Goal: Task Accomplishment & Management: Complete application form

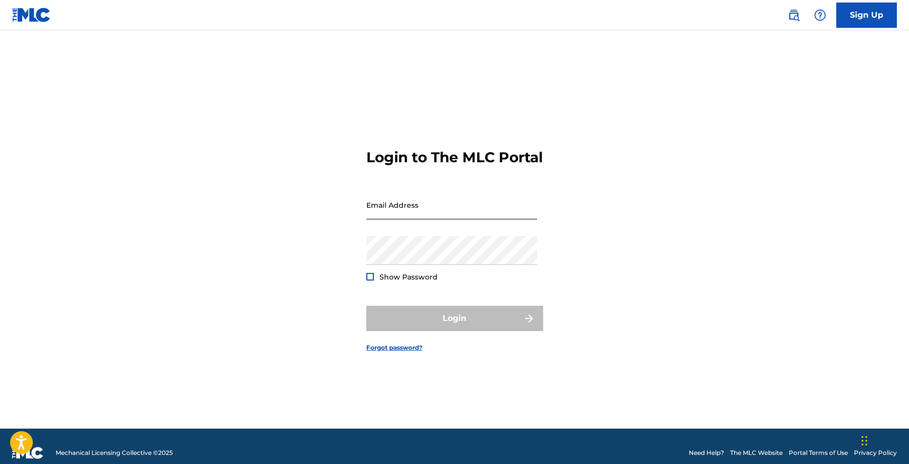
click at [515, 200] on input "Email Address" at bounding box center [451, 205] width 171 height 29
type input "[PERSON_NAME][EMAIL_ADDRESS][DOMAIN_NAME]"
click at [451, 276] on div "Password Show Password" at bounding box center [451, 258] width 171 height 45
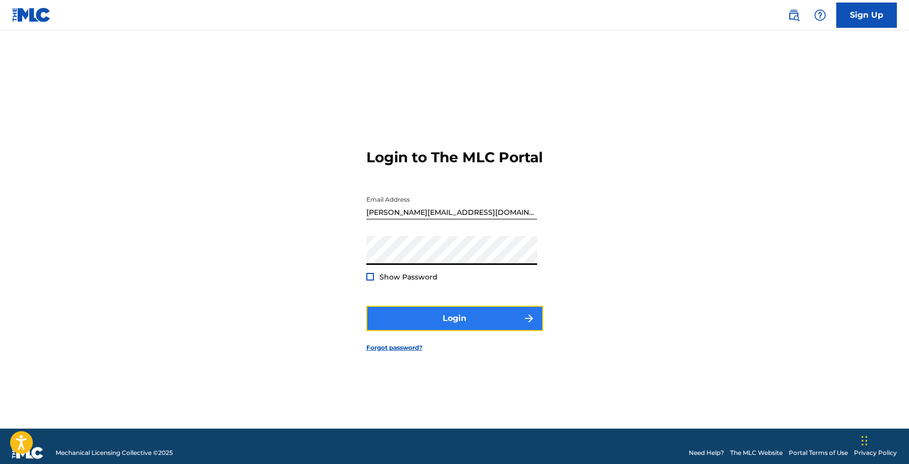
click at [512, 331] on button "Login" at bounding box center [454, 318] width 177 height 25
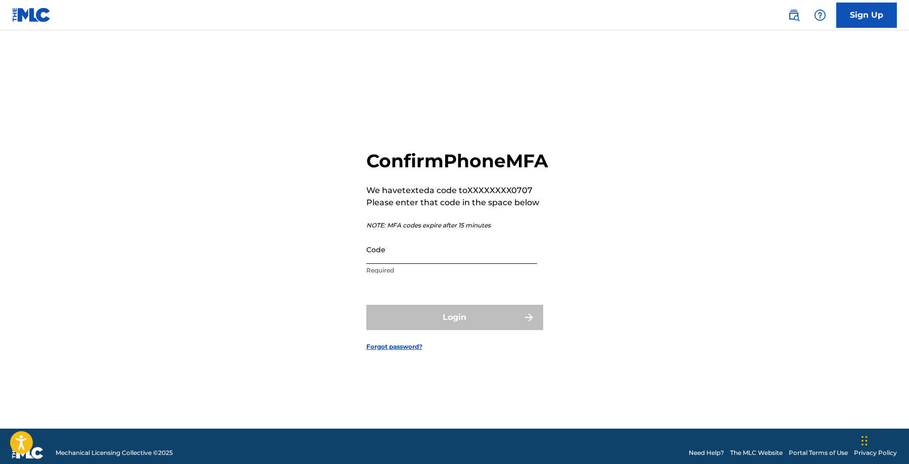
click at [428, 264] on input "Code" at bounding box center [451, 249] width 171 height 29
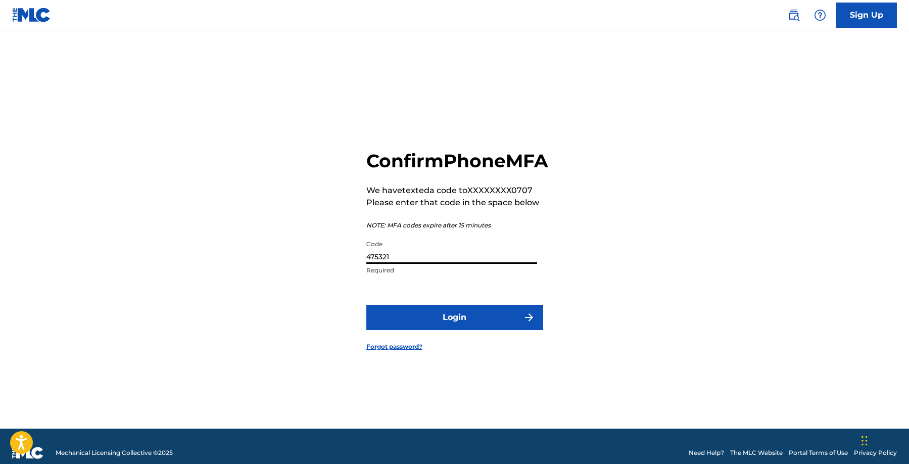
type input "475321"
click at [366, 305] on button "Login" at bounding box center [454, 317] width 177 height 25
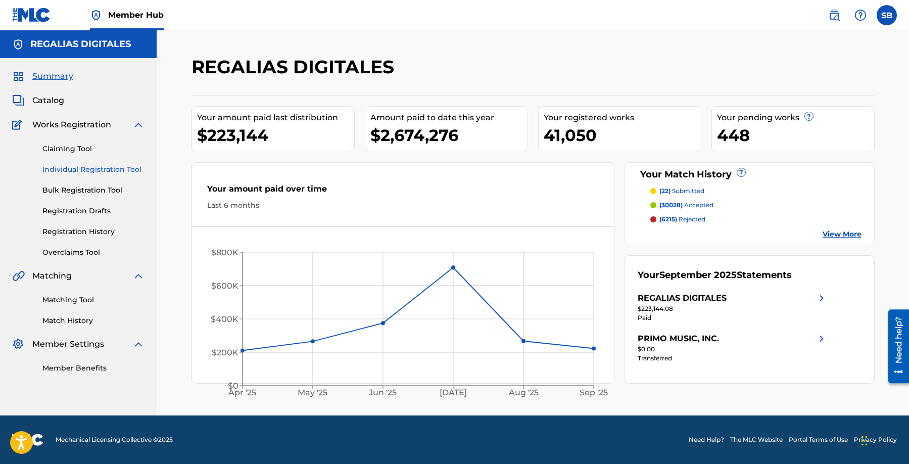
click at [110, 167] on link "Individual Registration Tool" at bounding box center [93, 169] width 102 height 11
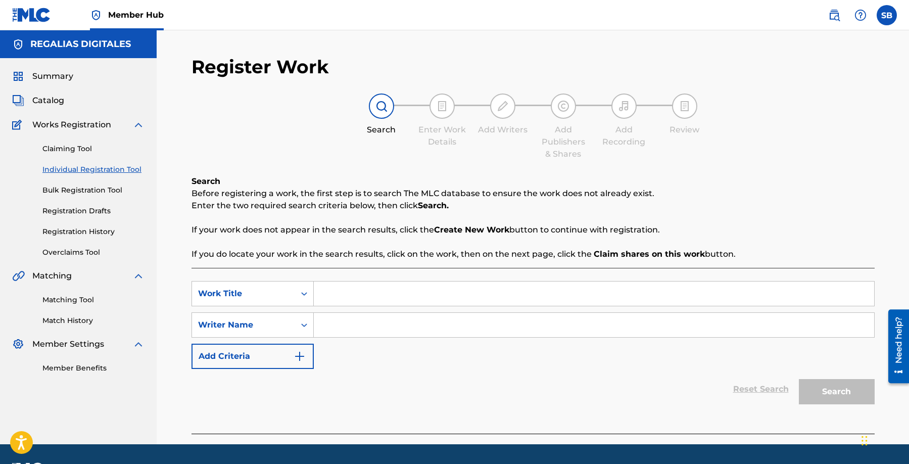
click at [366, 289] on input "Search Form" at bounding box center [594, 293] width 560 height 24
paste input "Criminal Minded"
type input "Criminal Minded"
click at [440, 318] on input "Search Form" at bounding box center [594, 325] width 560 height 24
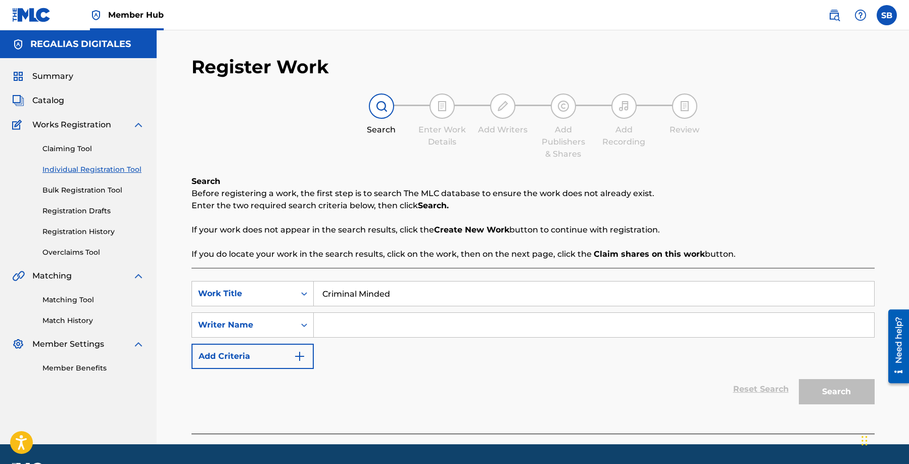
paste input "[PERSON_NAME]"
type input "[PERSON_NAME]"
click at [823, 393] on button "Search" at bounding box center [837, 391] width 76 height 25
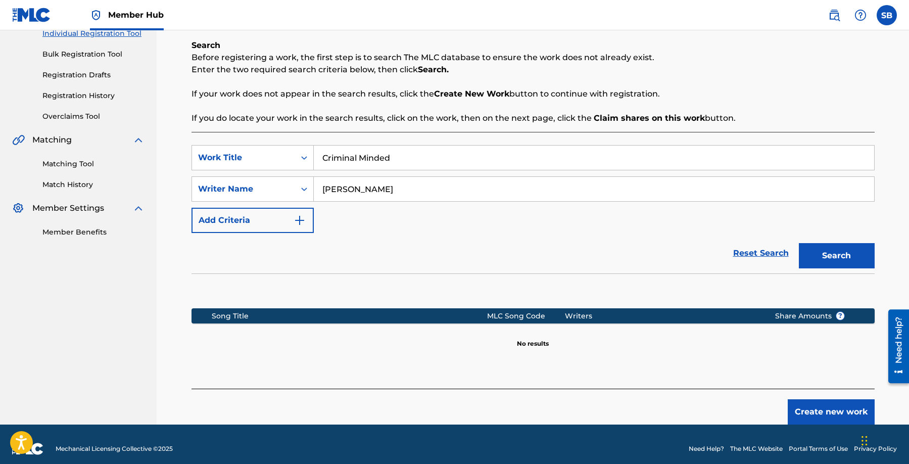
scroll to position [145, 0]
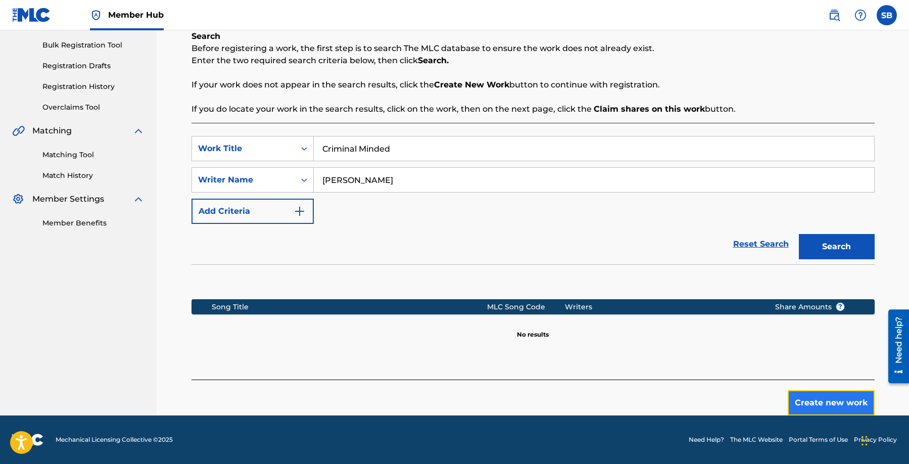
click at [823, 394] on button "Create new work" at bounding box center [831, 402] width 87 height 25
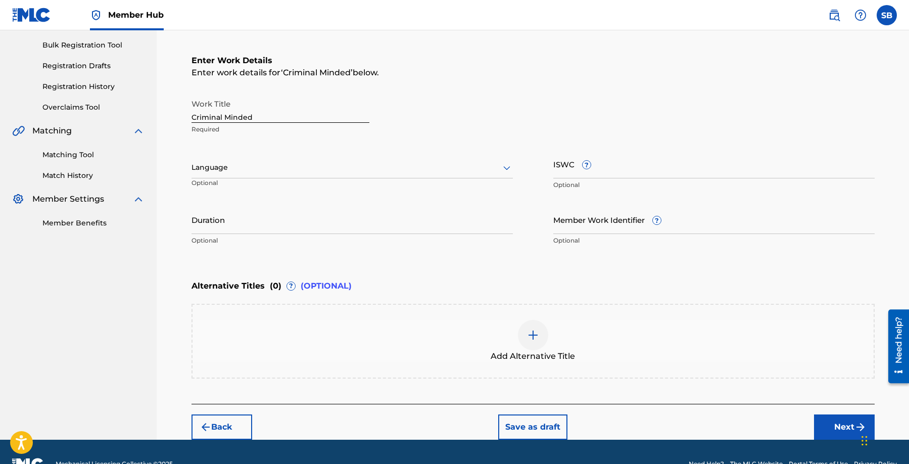
click at [292, 174] on div "Language" at bounding box center [352, 167] width 321 height 21
click at [288, 186] on div "English" at bounding box center [352, 189] width 320 height 23
click at [819, 419] on button "Next" at bounding box center [844, 426] width 61 height 25
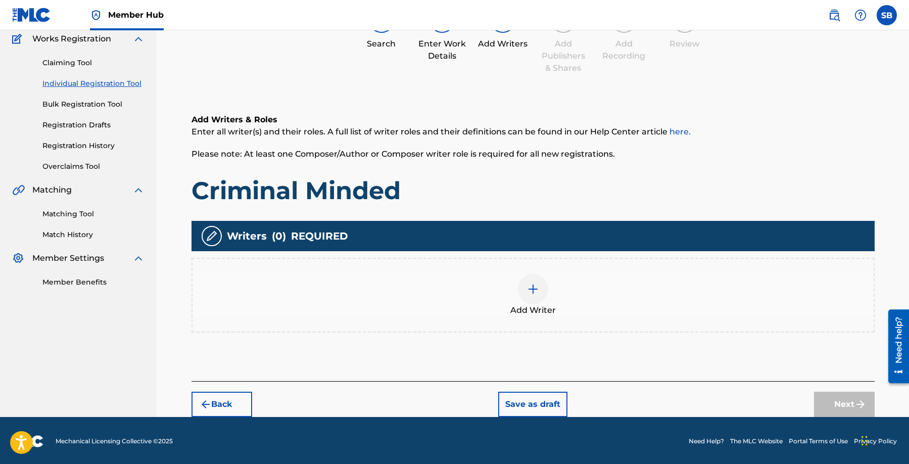
scroll to position [45, 0]
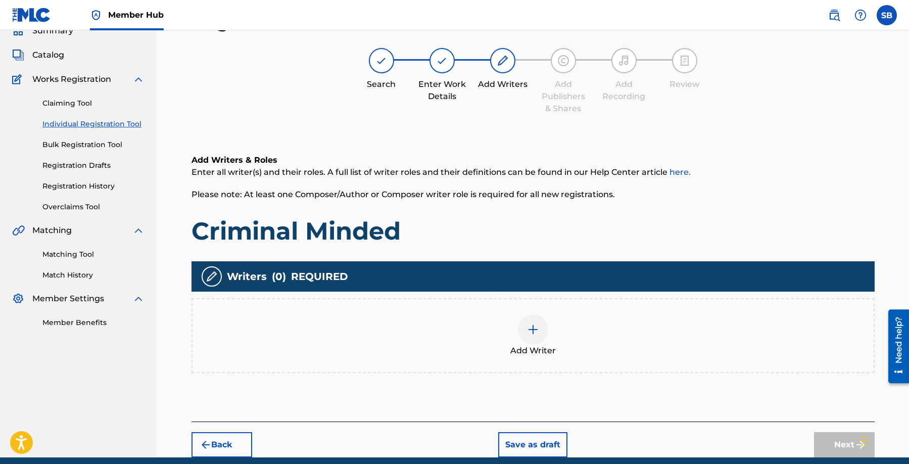
click at [581, 350] on div "Add Writer" at bounding box center [533, 335] width 681 height 42
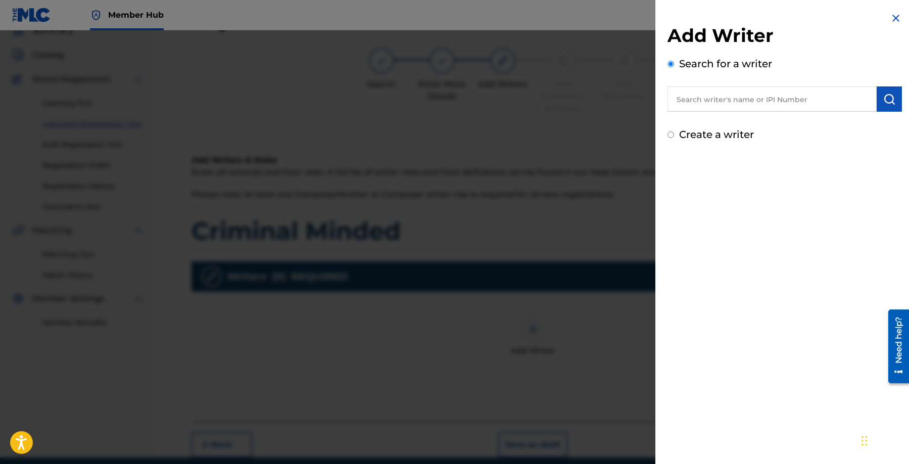
click at [798, 97] on input "text" at bounding box center [772, 98] width 209 height 25
paste input "[PERSON_NAME]"
type input "[PERSON_NAME]"
click at [888, 103] on img "submit" at bounding box center [889, 99] width 12 height 12
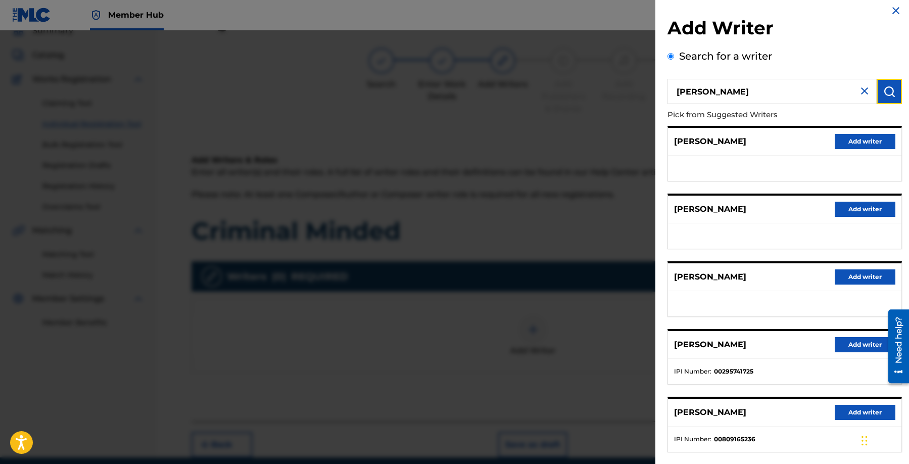
scroll to position [17, 0]
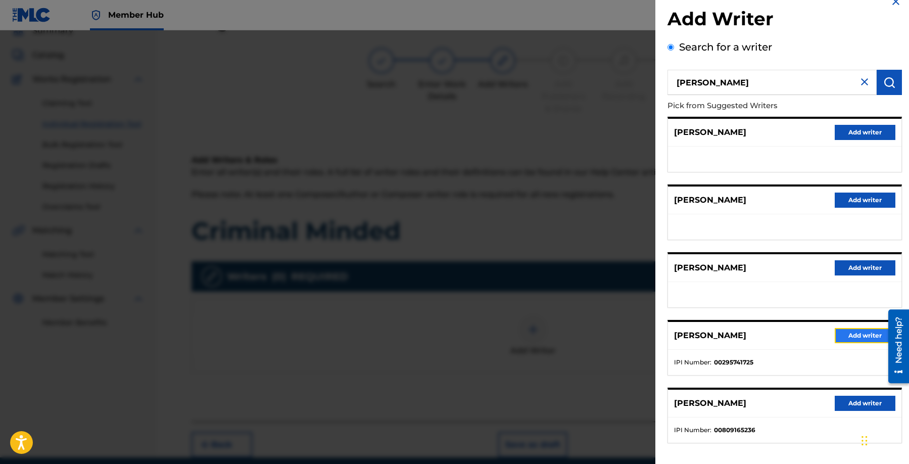
click at [849, 338] on button "Add writer" at bounding box center [865, 335] width 61 height 15
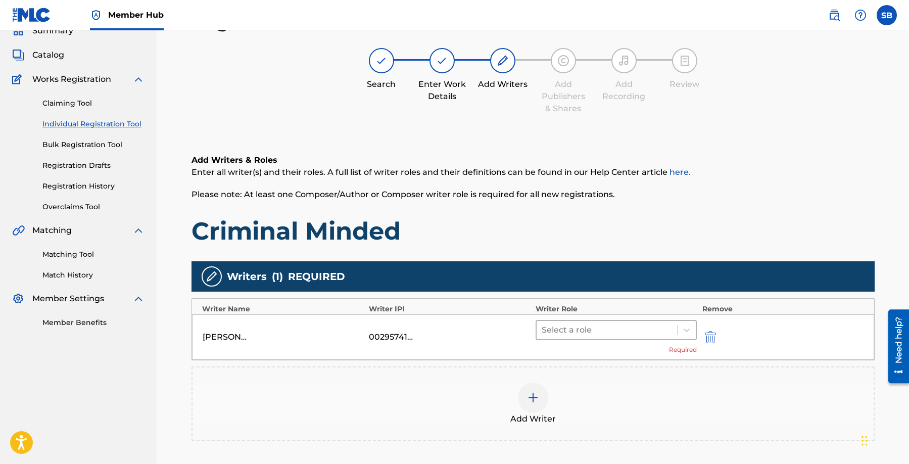
click at [613, 334] on div at bounding box center [607, 330] width 131 height 14
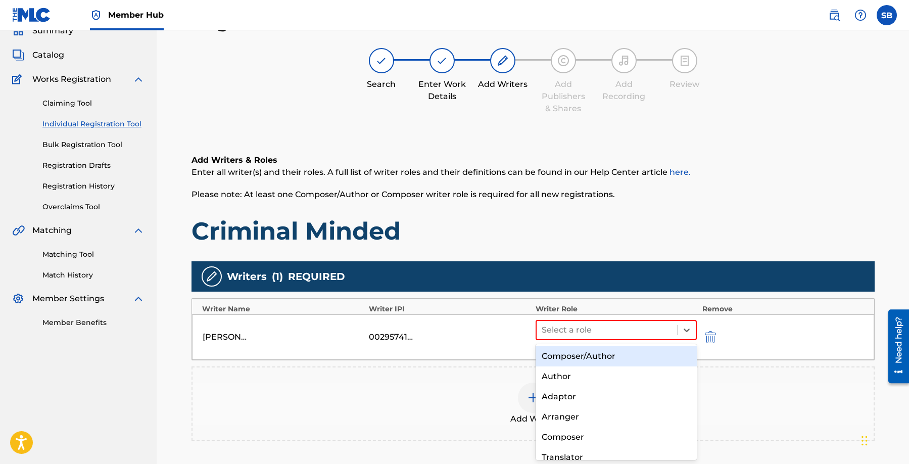
click at [610, 358] on div "Composer/Author" at bounding box center [617, 356] width 162 height 20
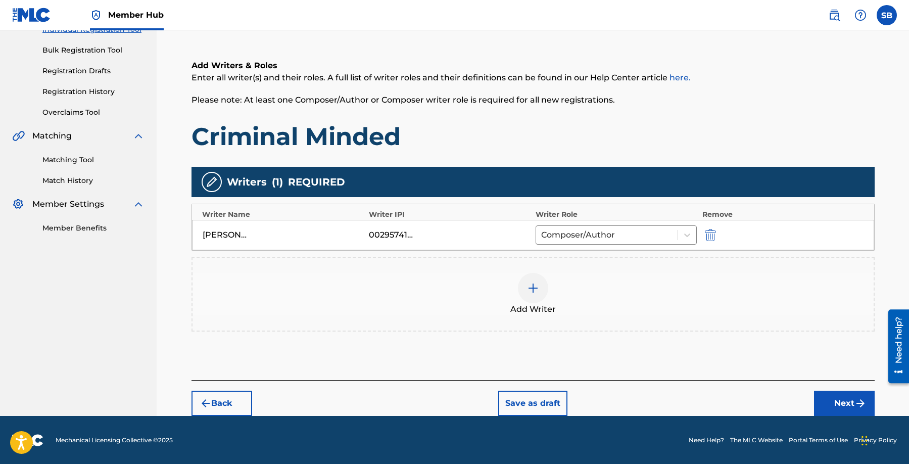
scroll to position [140, 0]
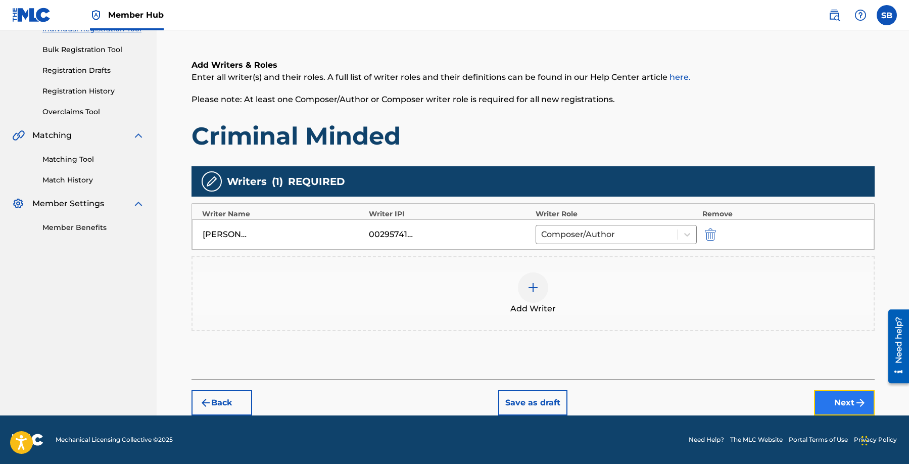
click at [831, 402] on button "Next" at bounding box center [844, 402] width 61 height 25
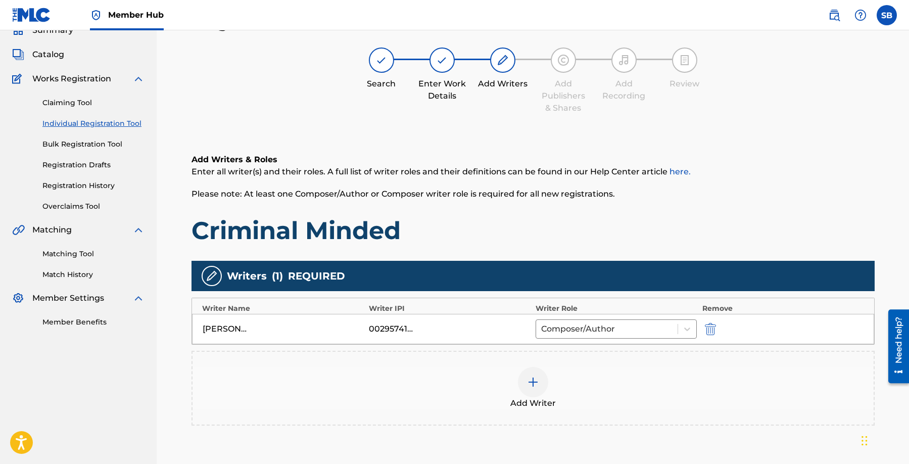
scroll to position [45, 0]
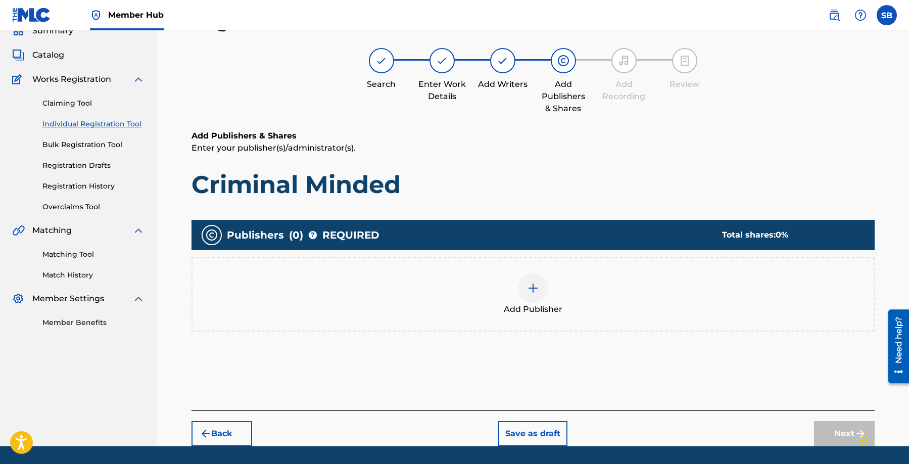
click at [618, 330] on div "Add Publisher" at bounding box center [533, 294] width 683 height 75
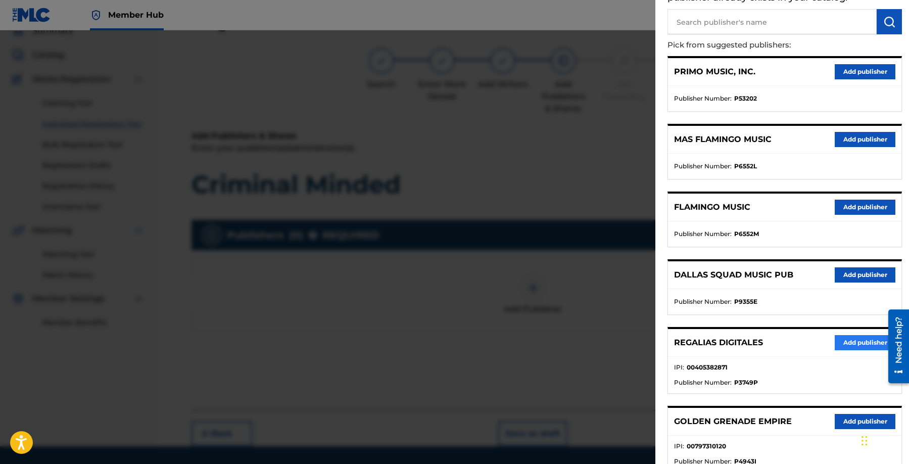
scroll to position [195, 0]
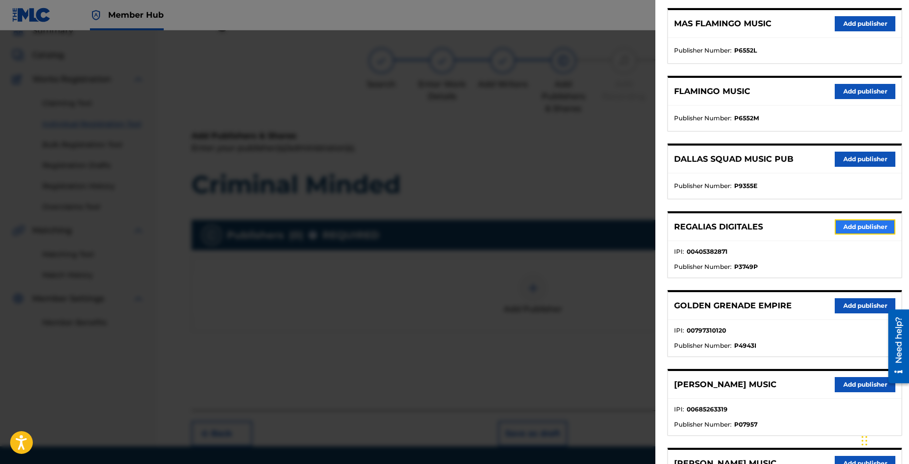
click at [876, 230] on button "Add publisher" at bounding box center [865, 226] width 61 height 15
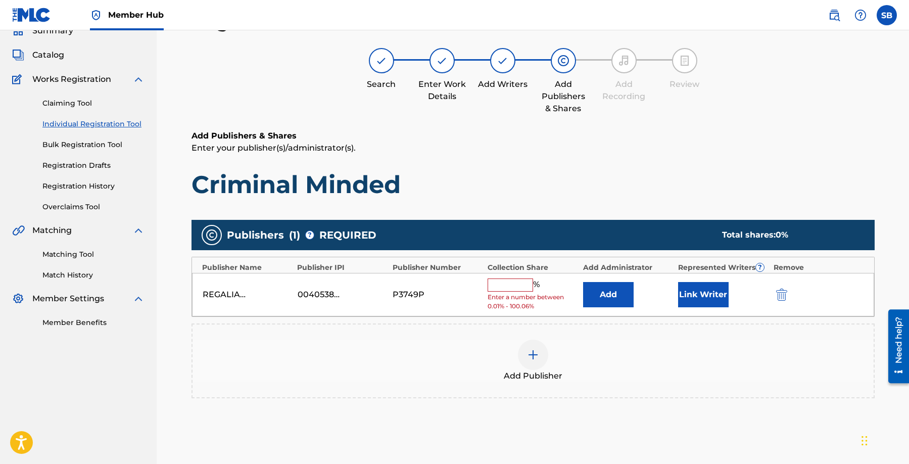
click at [503, 287] on input "text" at bounding box center [510, 284] width 45 height 13
type input "16.66"
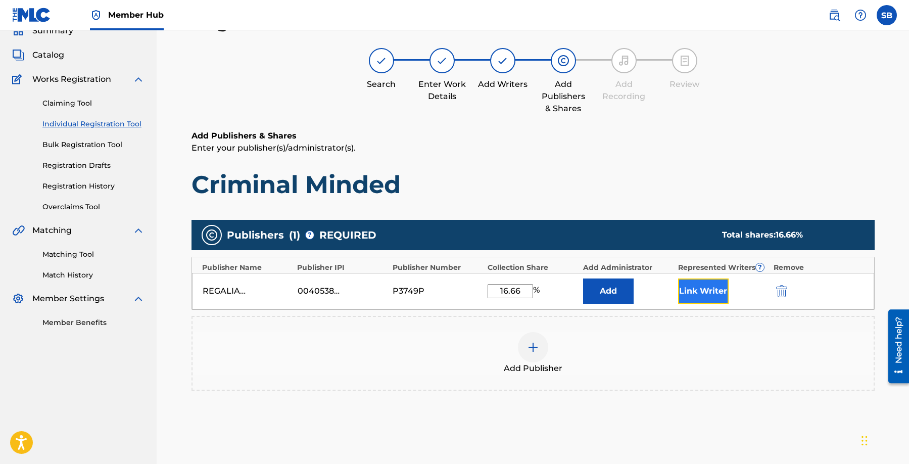
click at [709, 293] on button "Link Writer" at bounding box center [703, 290] width 51 height 25
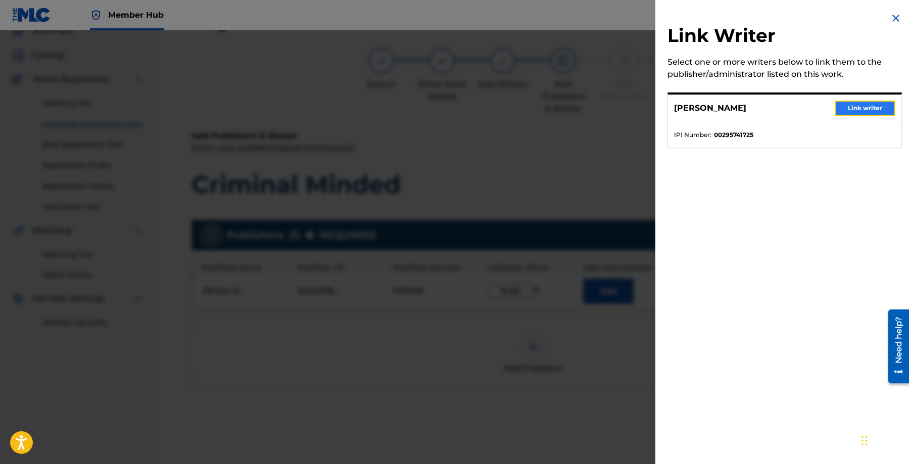
click at [859, 106] on button "Link writer" at bounding box center [865, 108] width 61 height 15
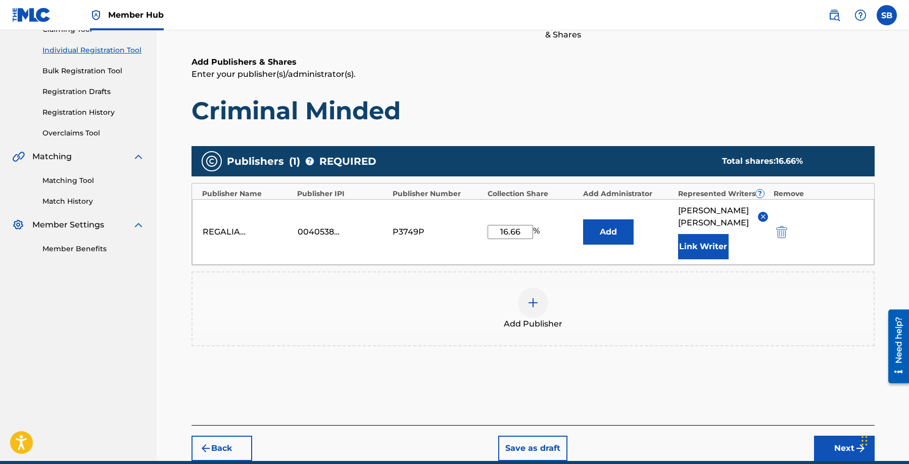
scroll to position [165, 0]
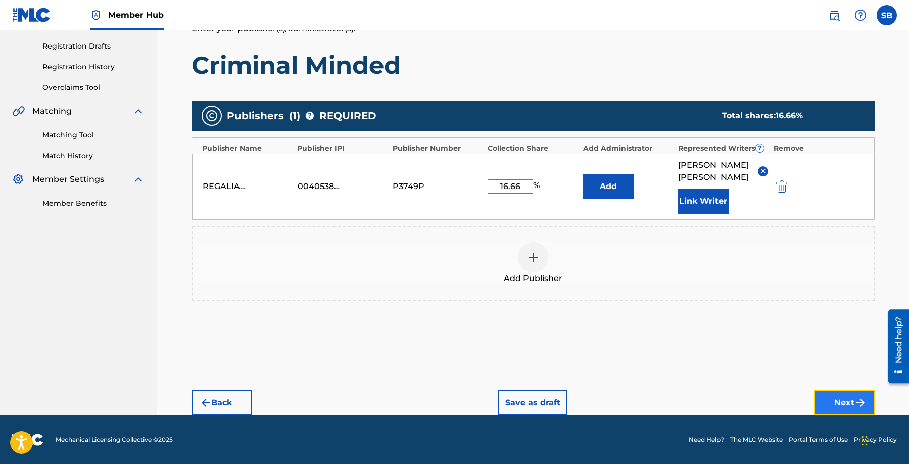
click at [840, 398] on button "Next" at bounding box center [844, 402] width 61 height 25
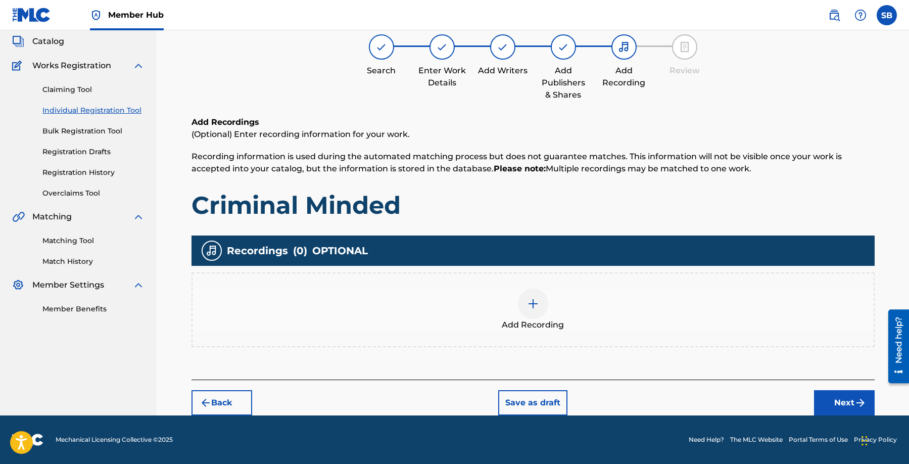
scroll to position [45, 0]
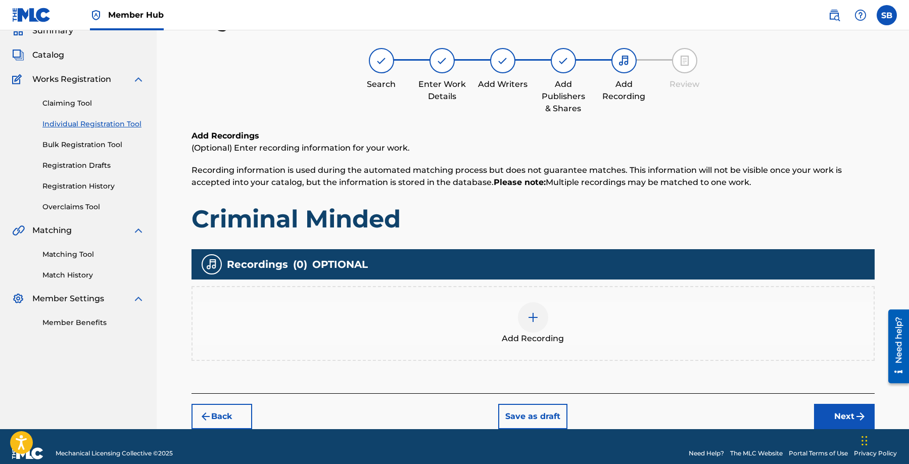
click at [525, 323] on div at bounding box center [533, 317] width 30 height 30
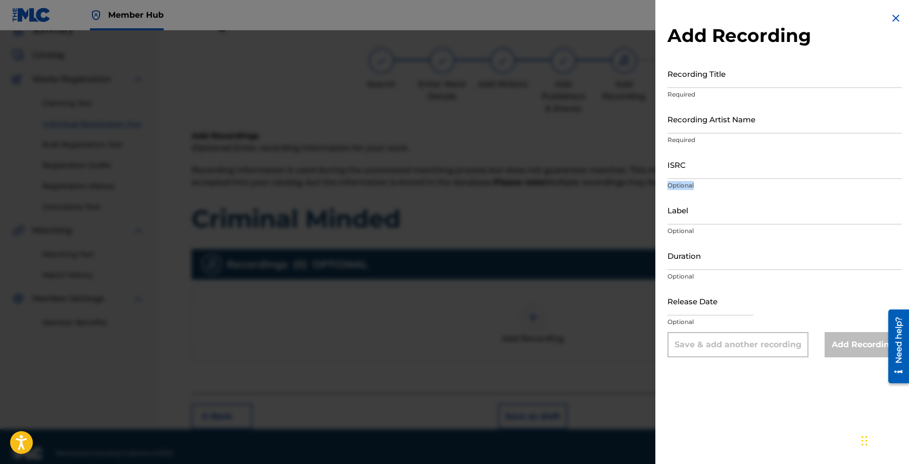
click at [716, 180] on div "ISRC Optional" at bounding box center [785, 172] width 234 height 45
click at [705, 164] on input "ISRC" at bounding box center [785, 164] width 234 height 29
paste input "USBAE2209238"
type input "USBAE2209238"
click at [829, 111] on input "Recording Artist Name" at bounding box center [785, 119] width 234 height 29
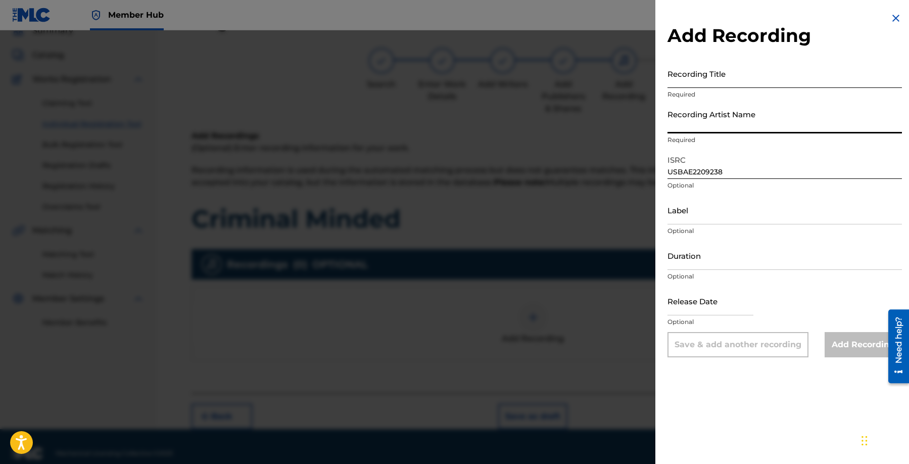
paste input "[PERSON_NAME], Ampichino, [PERSON_NAME]"
type input "[PERSON_NAME], Ampichino, [PERSON_NAME]"
click at [732, 68] on input "Recording Title" at bounding box center [785, 73] width 234 height 29
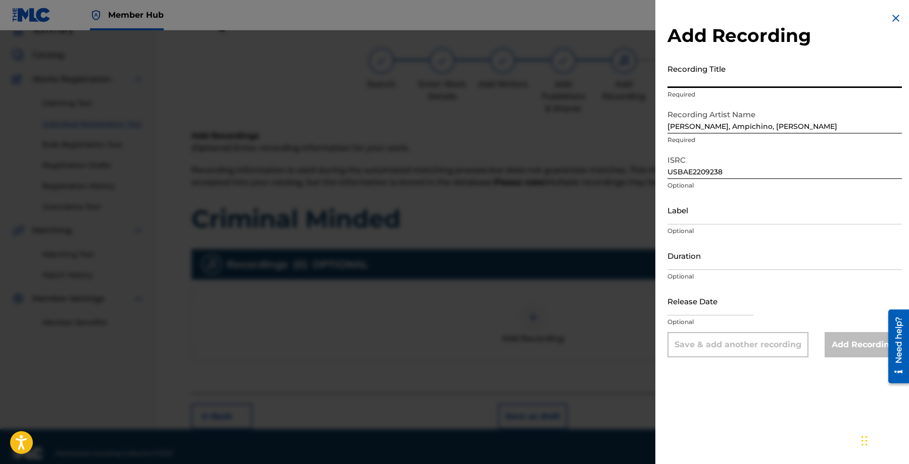
paste input "Criminal Minded"
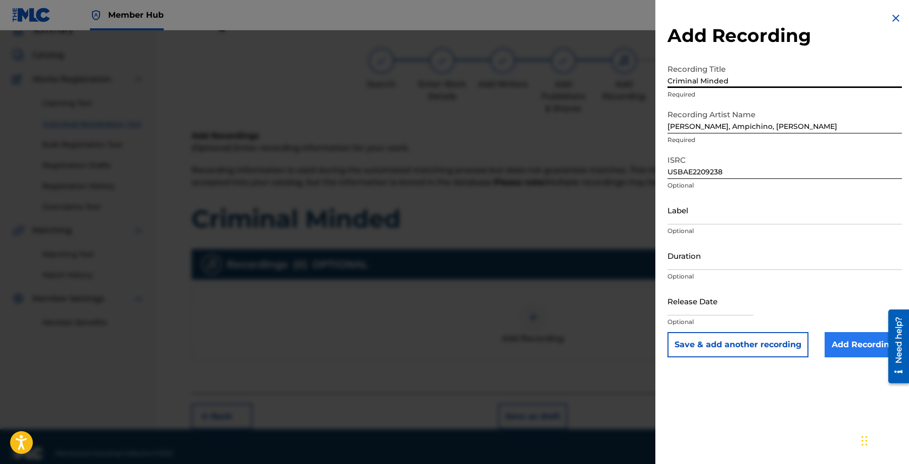
type input "Criminal Minded"
click at [854, 341] on input "Add Recording" at bounding box center [863, 344] width 77 height 25
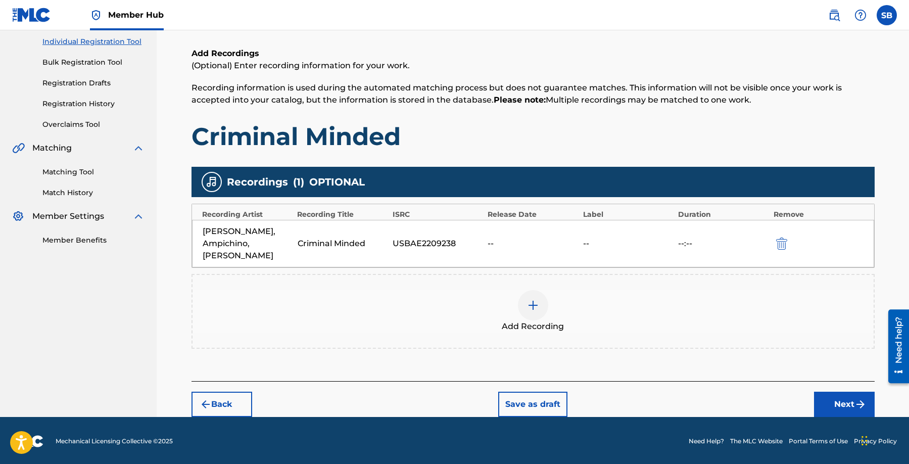
scroll to position [129, 0]
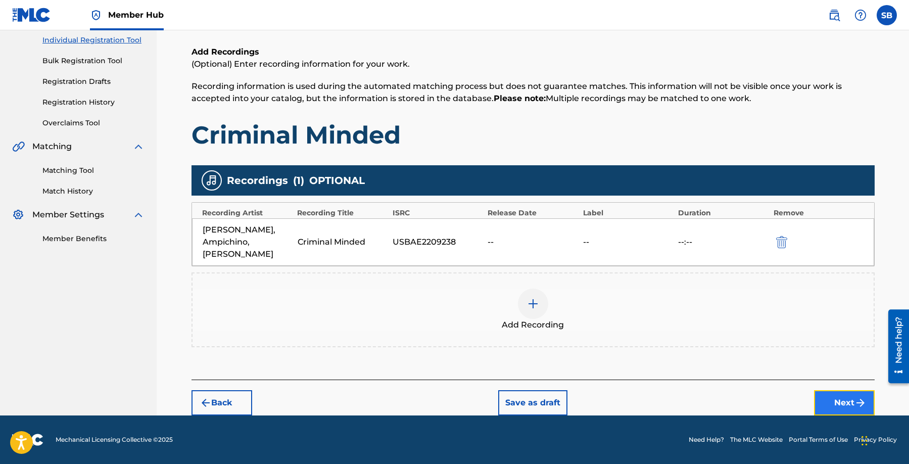
click at [839, 402] on button "Next" at bounding box center [844, 402] width 61 height 25
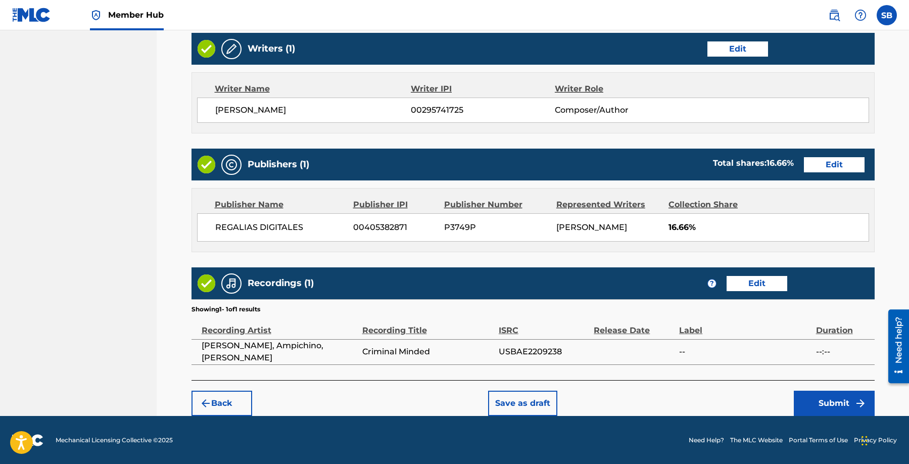
scroll to position [391, 0]
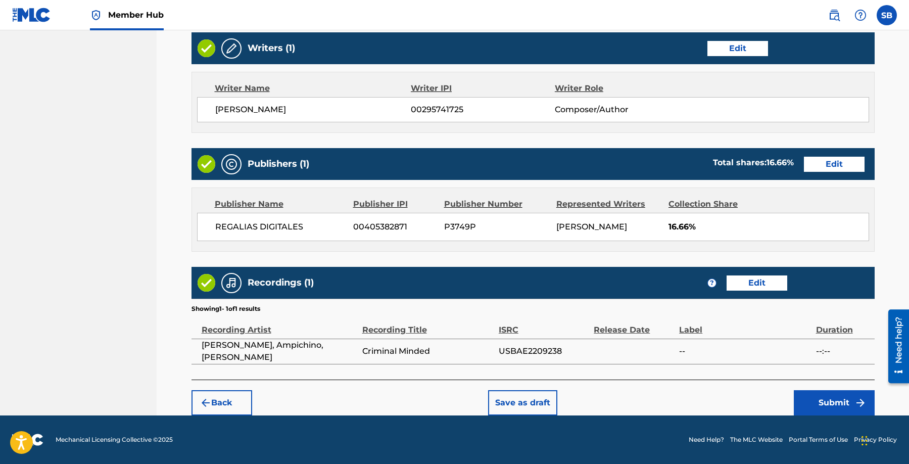
click at [738, 402] on div "Back Save as draft Submit" at bounding box center [533, 398] width 683 height 36
click at [836, 400] on button "Submit" at bounding box center [834, 402] width 81 height 25
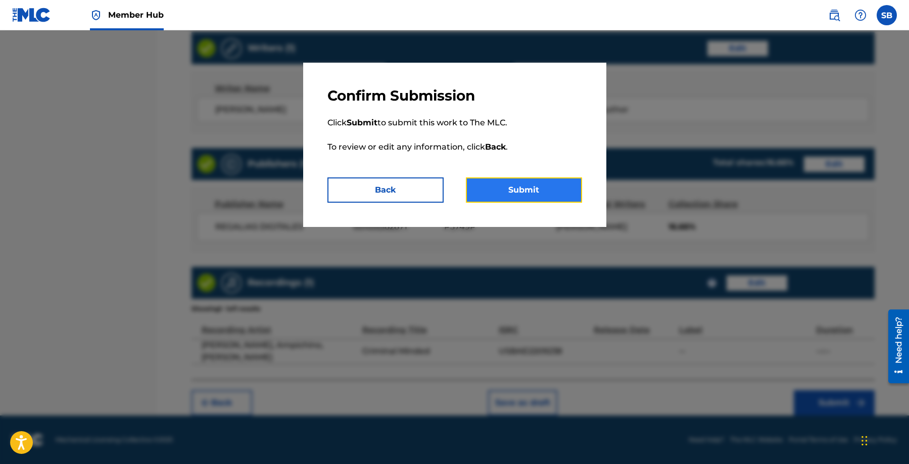
click at [555, 190] on button "Submit" at bounding box center [524, 189] width 116 height 25
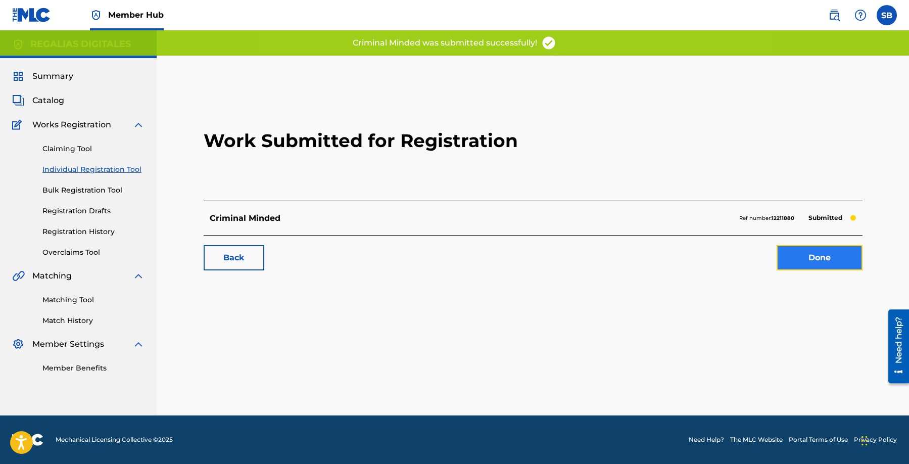
click at [815, 259] on link "Done" at bounding box center [820, 257] width 86 height 25
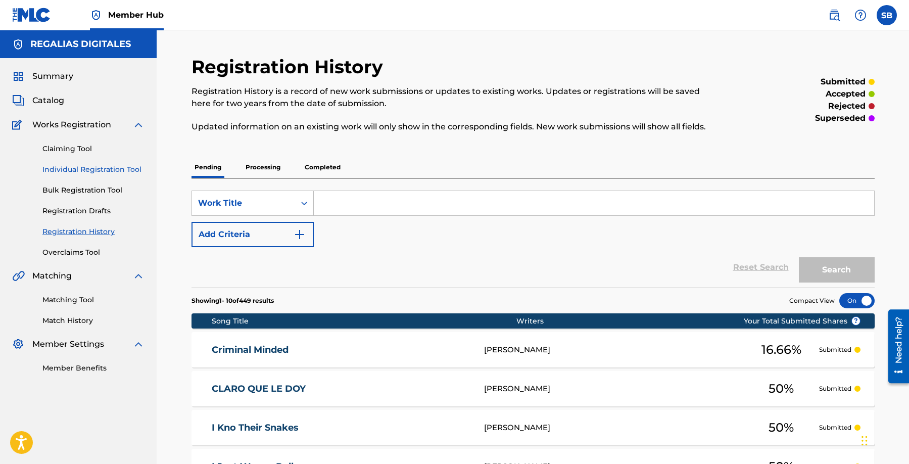
click at [127, 170] on link "Individual Registration Tool" at bounding box center [93, 169] width 102 height 11
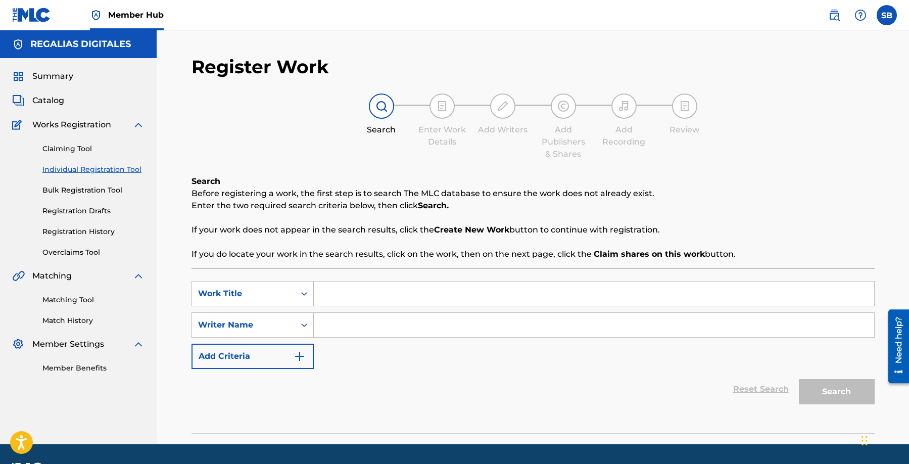
click at [421, 299] on input "Search Form" at bounding box center [594, 293] width 560 height 24
paste input "Pordiosero"
type input "Pordiosero"
click at [414, 321] on input "Search Form" at bounding box center [594, 325] width 560 height 24
click at [425, 317] on input "Search Form" at bounding box center [594, 325] width 560 height 24
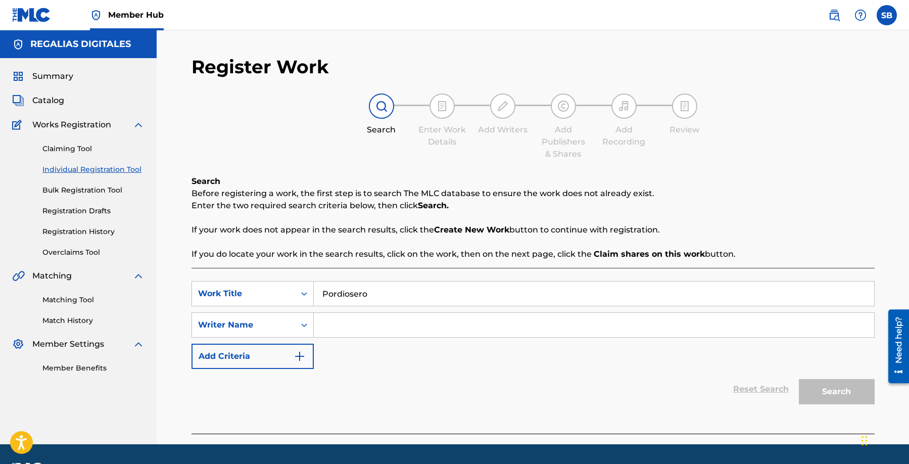
paste input "[PERSON_NAME] [PERSON_NAME]"
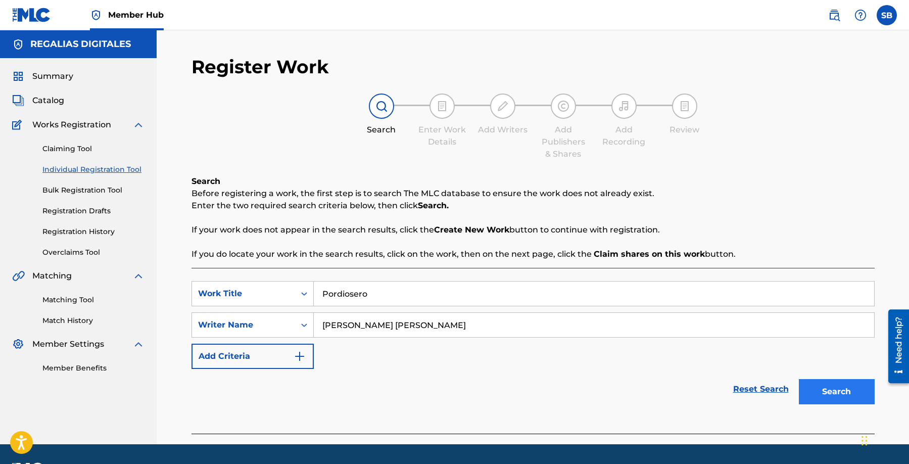
type input "[PERSON_NAME] [PERSON_NAME]"
click at [825, 389] on button "Search" at bounding box center [837, 391] width 76 height 25
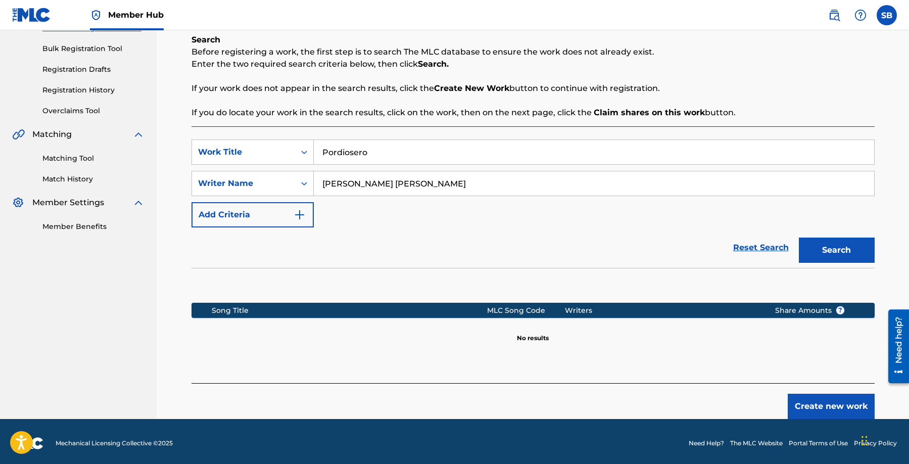
scroll to position [145, 0]
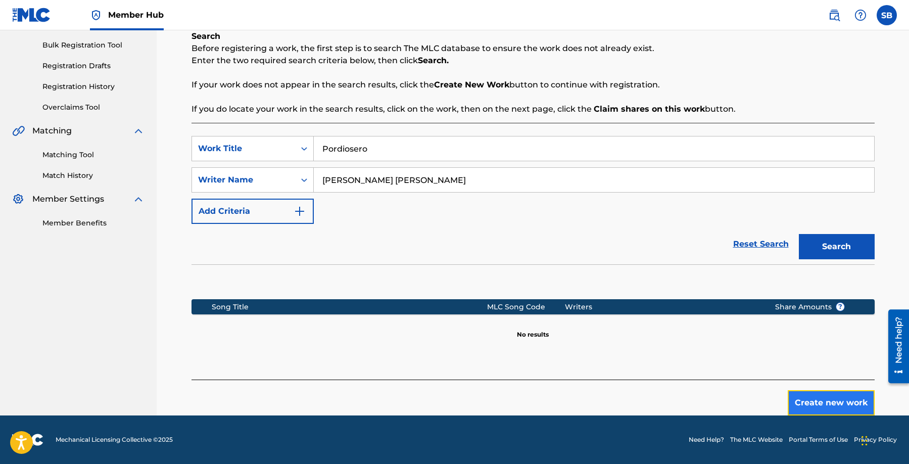
click at [827, 409] on button "Create new work" at bounding box center [831, 402] width 87 height 25
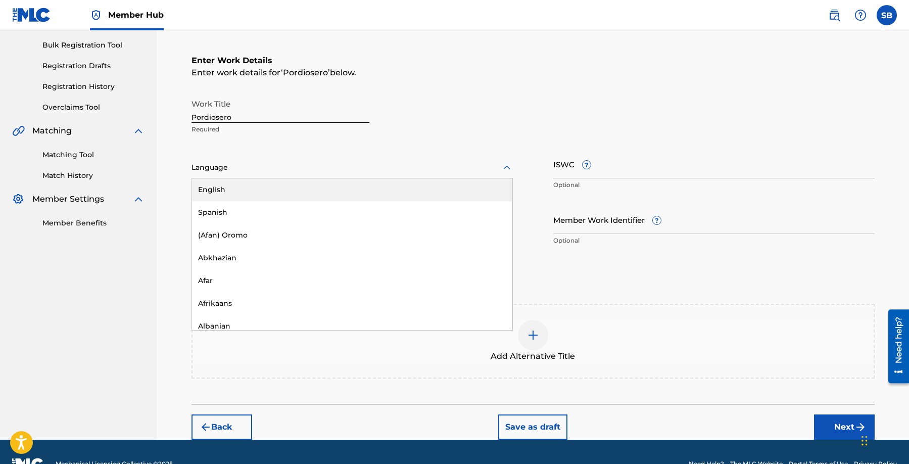
click at [305, 167] on div at bounding box center [352, 167] width 321 height 13
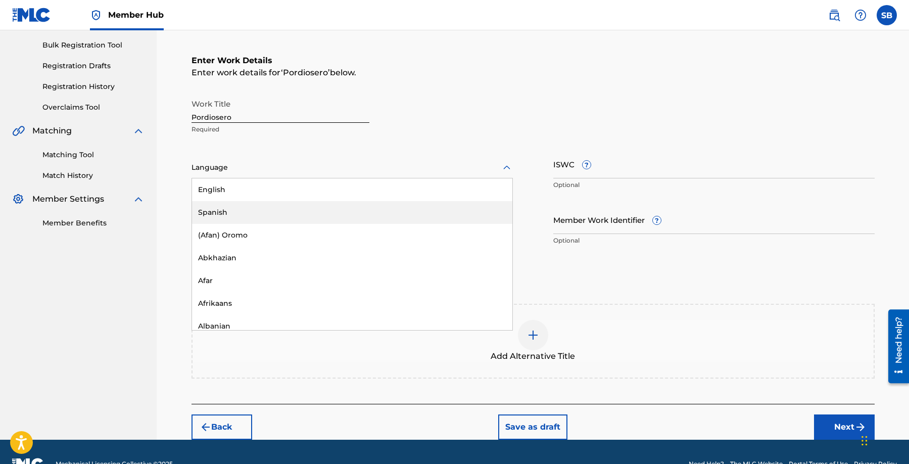
click at [282, 210] on div "Spanish" at bounding box center [352, 212] width 320 height 23
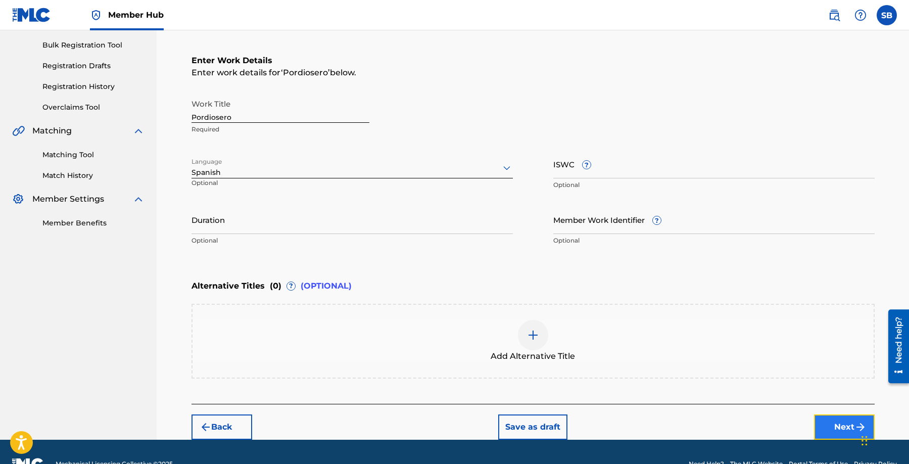
click at [830, 424] on button "Next" at bounding box center [844, 426] width 61 height 25
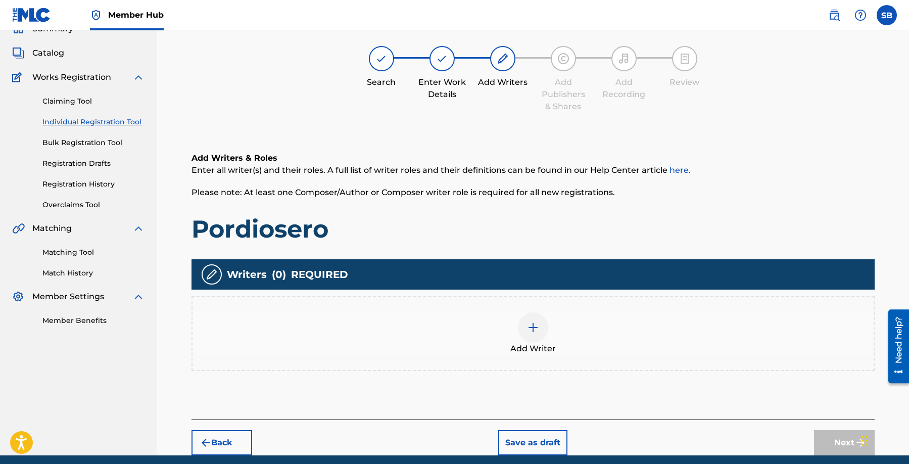
scroll to position [45, 0]
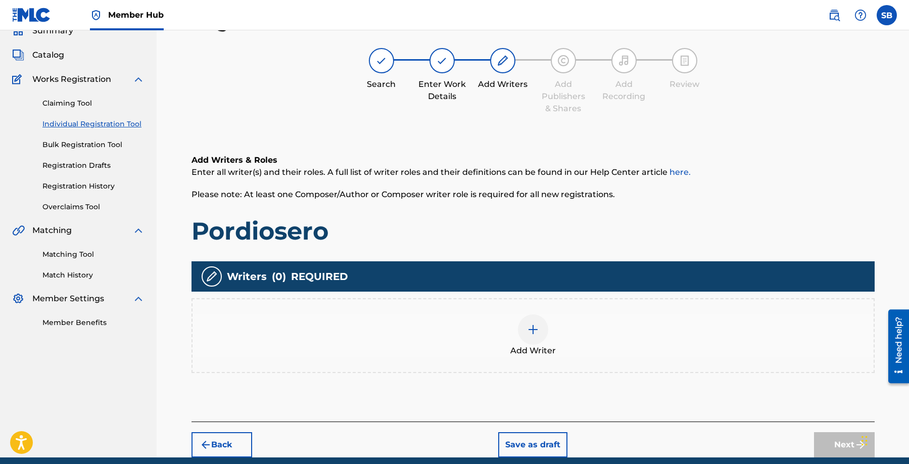
click at [615, 350] on div "Add Writer" at bounding box center [533, 335] width 681 height 42
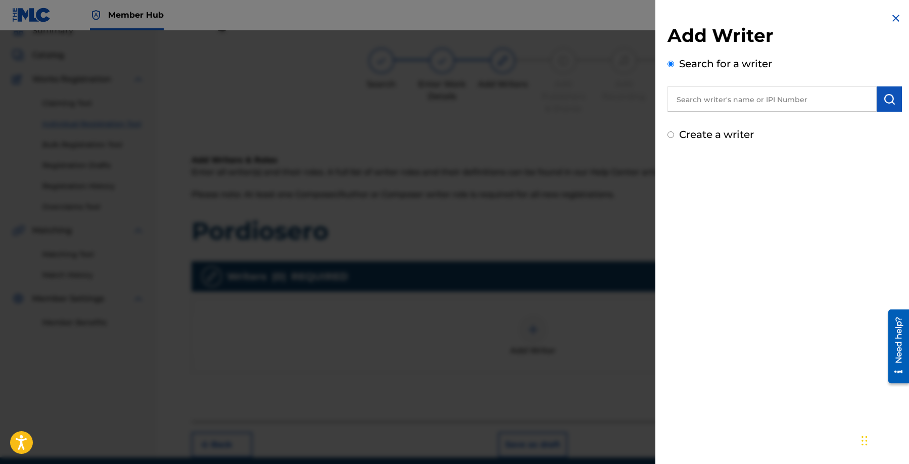
click at [755, 108] on input "text" at bounding box center [772, 98] width 209 height 25
paste input "[PERSON_NAME] [PERSON_NAME]"
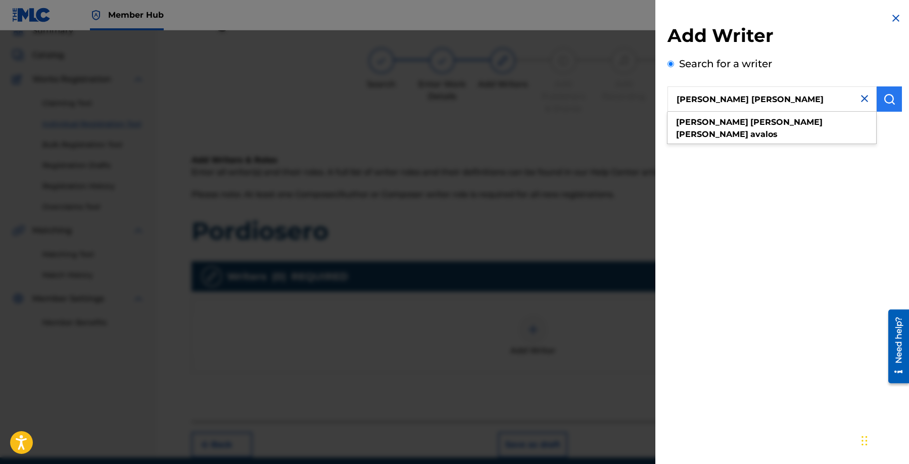
type input "[PERSON_NAME] [PERSON_NAME]"
click at [883, 104] on img "submit" at bounding box center [889, 99] width 12 height 12
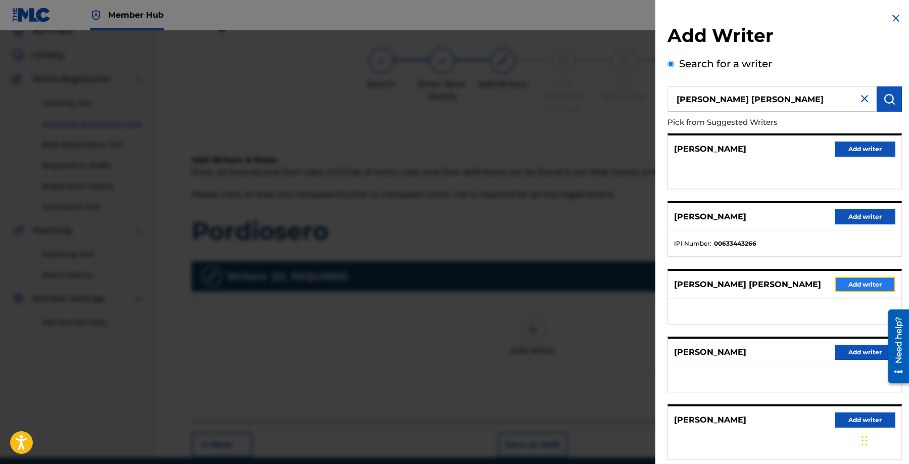
click at [861, 287] on button "Add writer" at bounding box center [865, 284] width 61 height 15
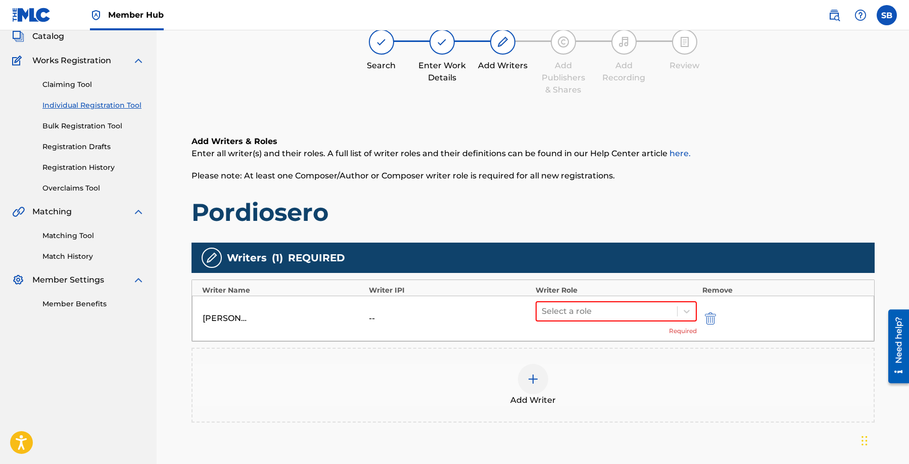
scroll to position [65, 0]
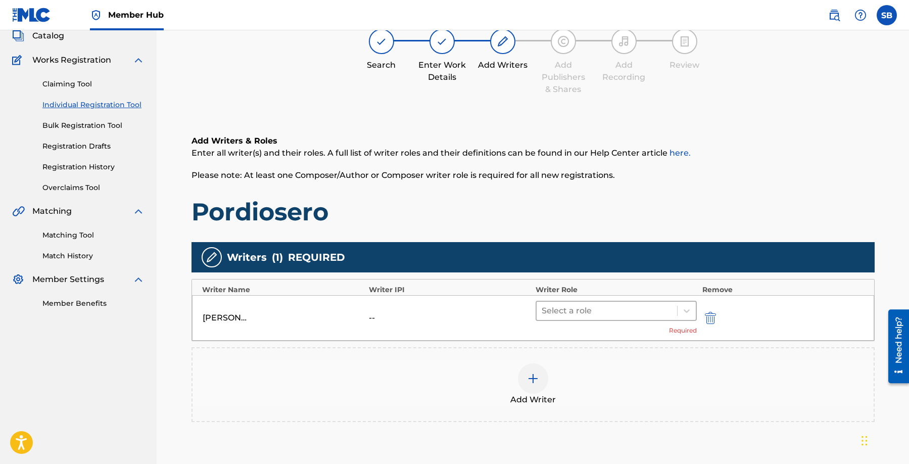
click at [625, 310] on div at bounding box center [607, 311] width 131 height 14
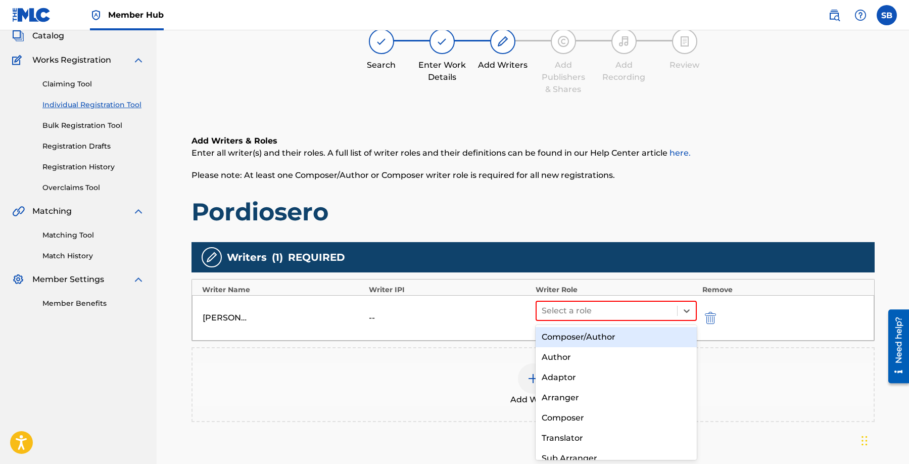
click at [623, 328] on div "Composer/Author" at bounding box center [617, 337] width 162 height 20
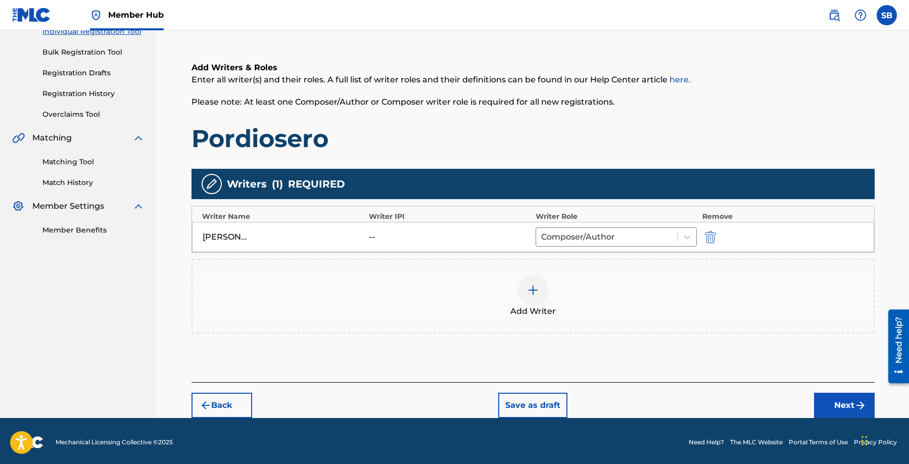
scroll to position [139, 0]
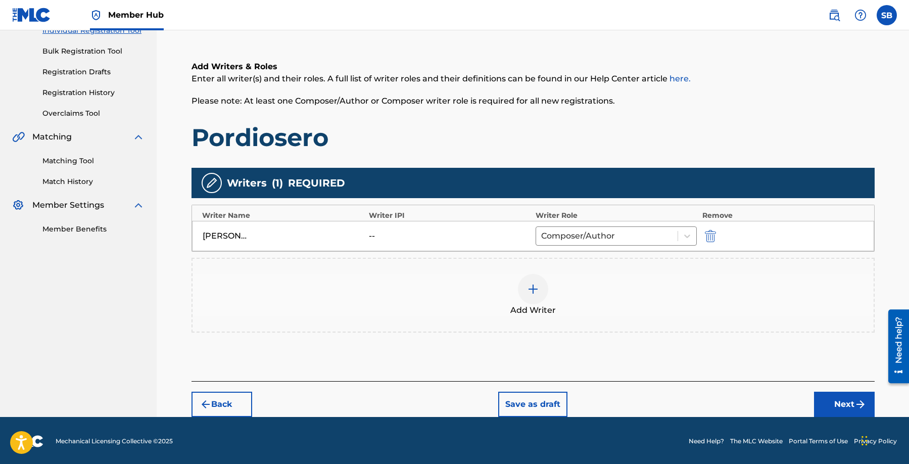
click at [512, 288] on div "Add Writer" at bounding box center [533, 295] width 681 height 42
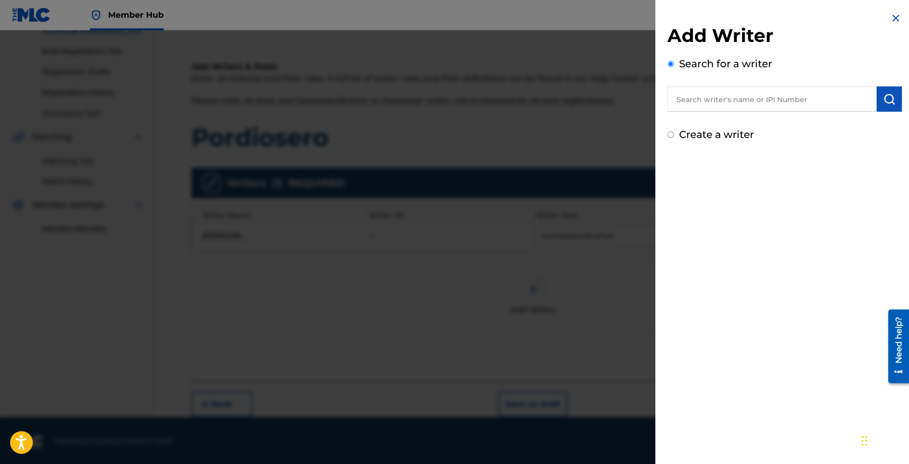
drag, startPoint x: 721, startPoint y: 102, endPoint x: 729, endPoint y: 102, distance: 7.6
click at [722, 102] on input "text" at bounding box center [772, 98] width 209 height 25
paste input "[PERSON_NAME] [PERSON_NAME] [PERSON_NAME]"
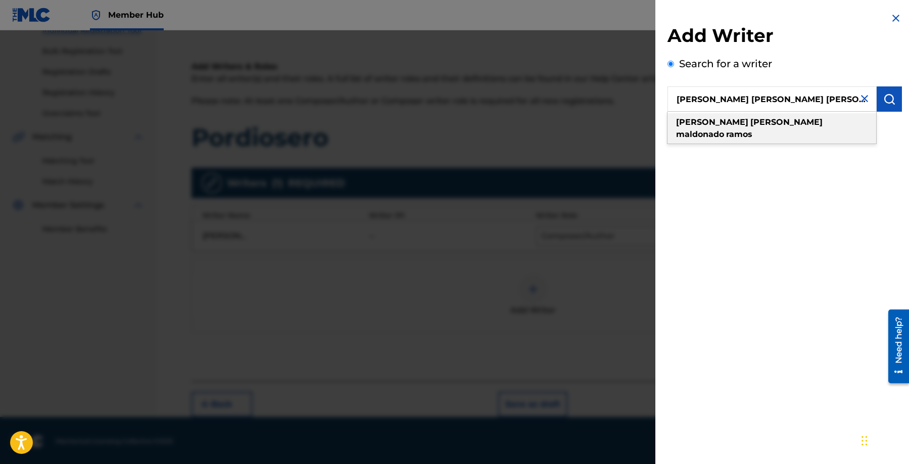
click at [837, 121] on div "[PERSON_NAME] [PERSON_NAME] [PERSON_NAME]" at bounding box center [772, 128] width 209 height 30
type input "[PERSON_NAME] [PERSON_NAME] [PERSON_NAME]"
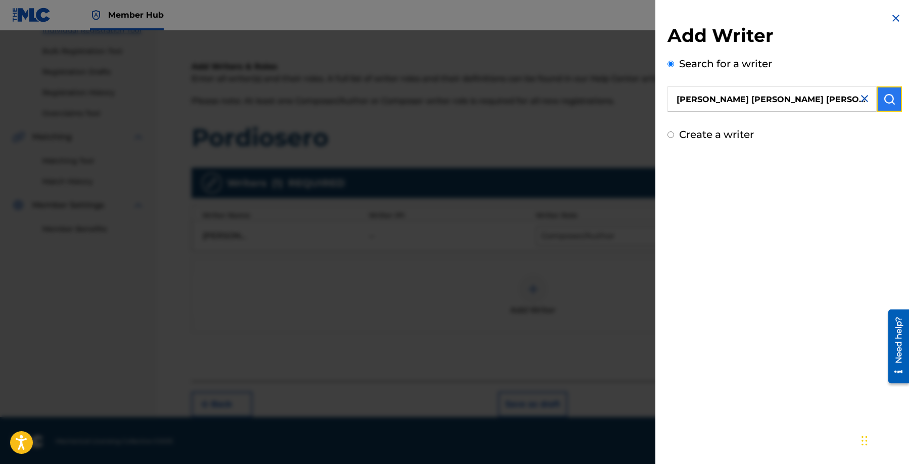
click at [897, 102] on button "submit" at bounding box center [889, 98] width 25 height 25
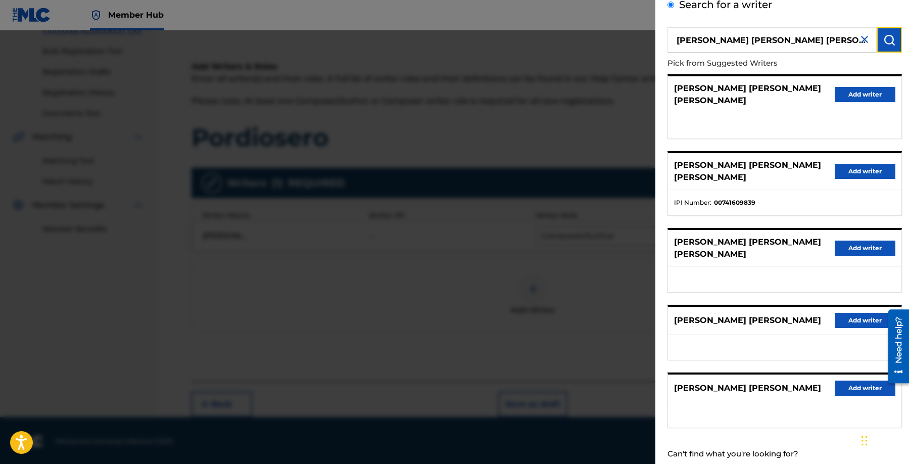
scroll to position [60, 0]
click at [863, 163] on button "Add writer" at bounding box center [865, 170] width 61 height 15
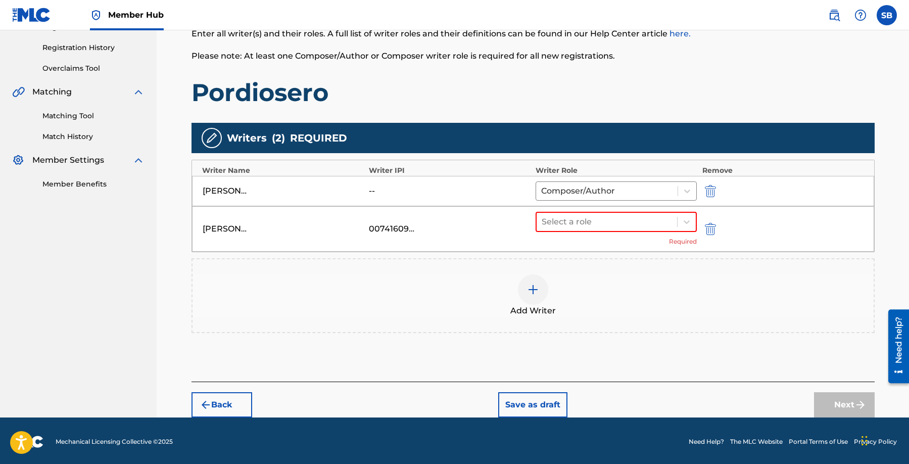
scroll to position [186, 0]
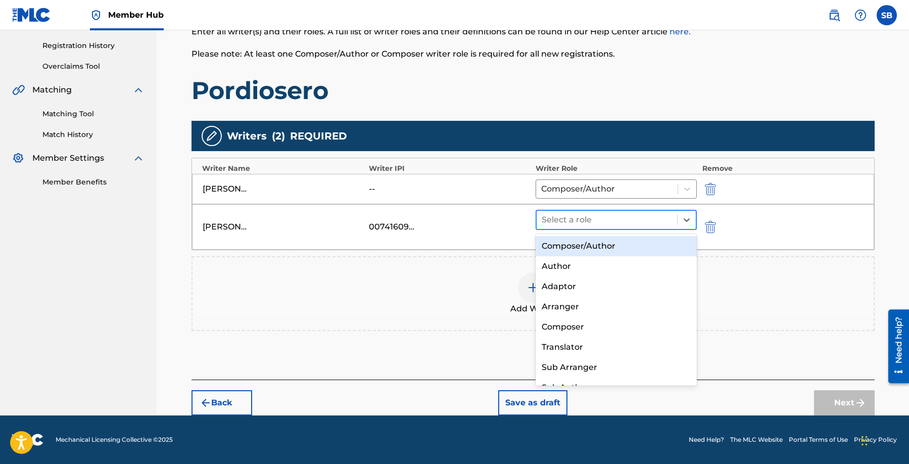
click at [639, 211] on div "Select a role" at bounding box center [607, 220] width 141 height 18
click at [633, 240] on div "Composer/Author" at bounding box center [617, 246] width 162 height 20
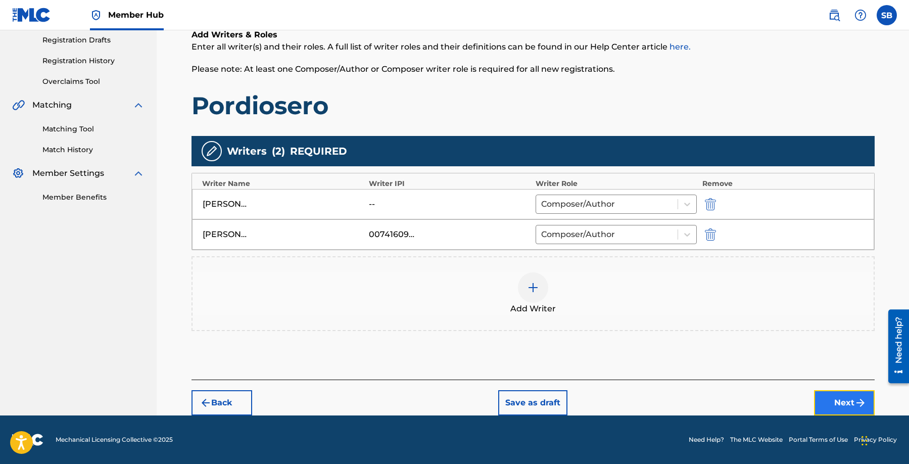
click at [850, 400] on button "Next" at bounding box center [844, 402] width 61 height 25
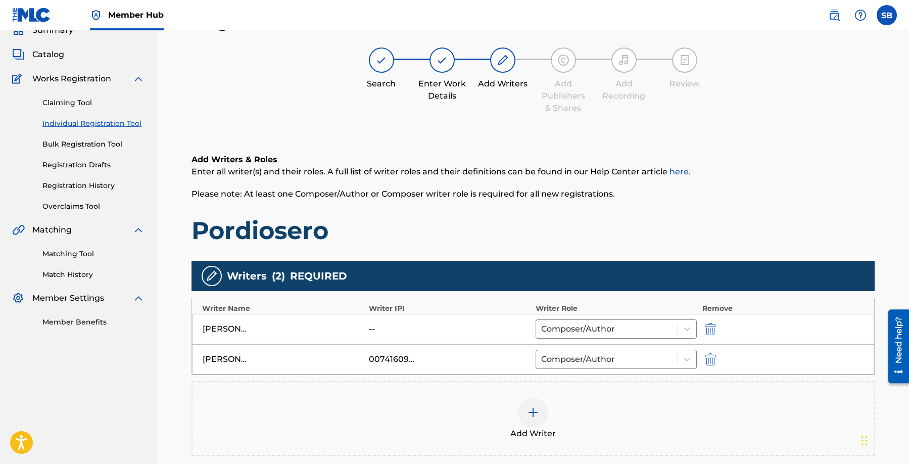
scroll to position [45, 0]
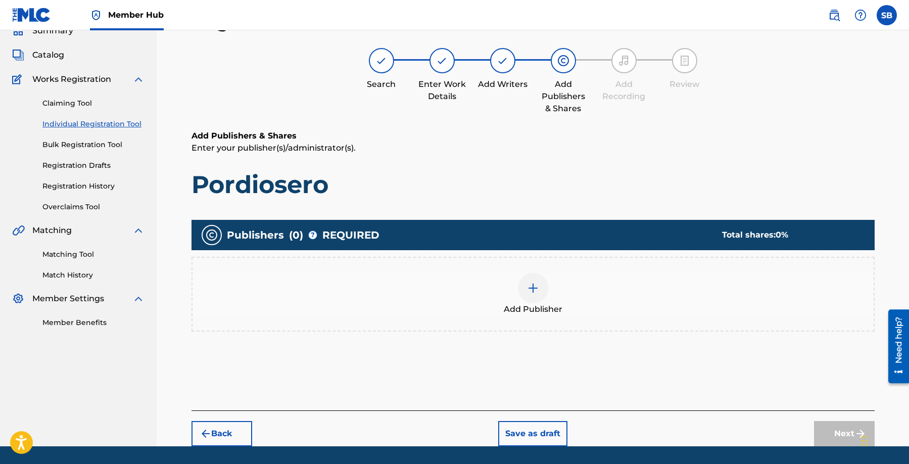
click at [593, 323] on div "Add Publisher" at bounding box center [533, 294] width 683 height 75
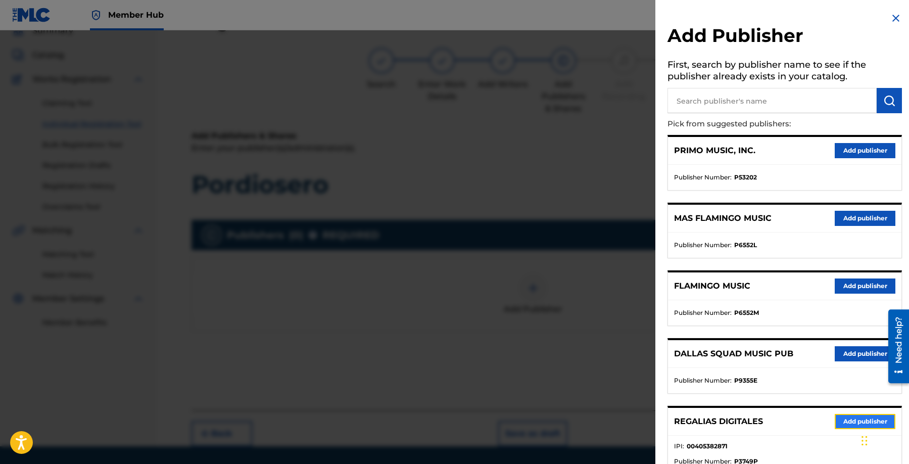
click at [851, 420] on button "Add publisher" at bounding box center [865, 421] width 61 height 15
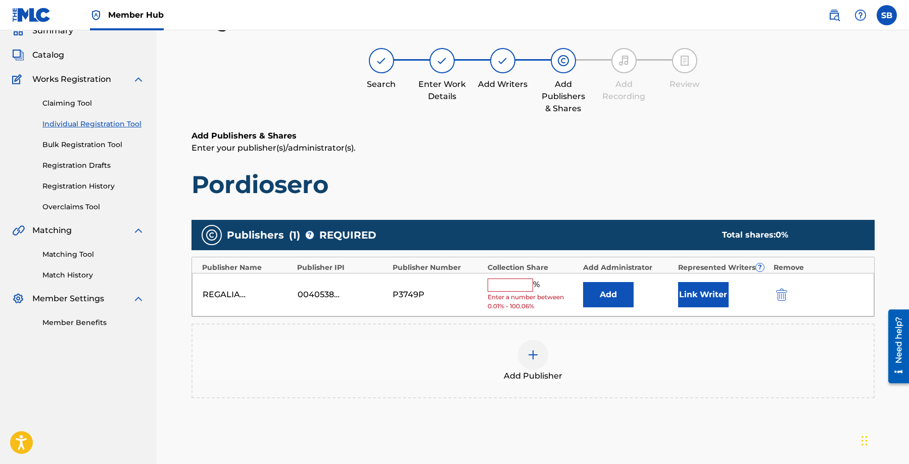
click at [522, 285] on input "text" at bounding box center [510, 284] width 45 height 13
type input "100"
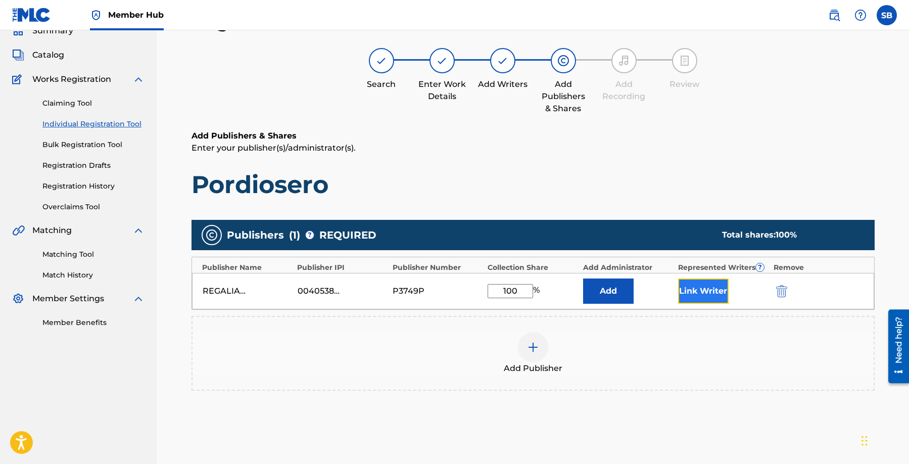
click at [713, 281] on button "Link Writer" at bounding box center [703, 290] width 51 height 25
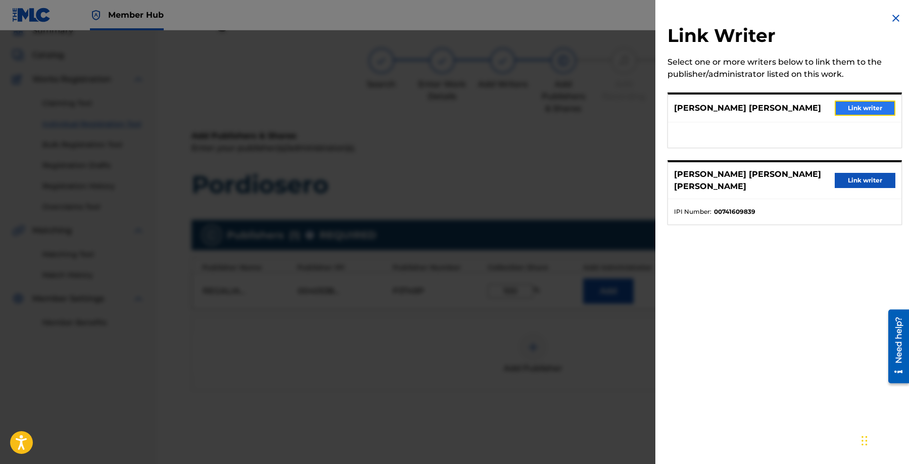
click at [861, 101] on button "Link writer" at bounding box center [865, 108] width 61 height 15
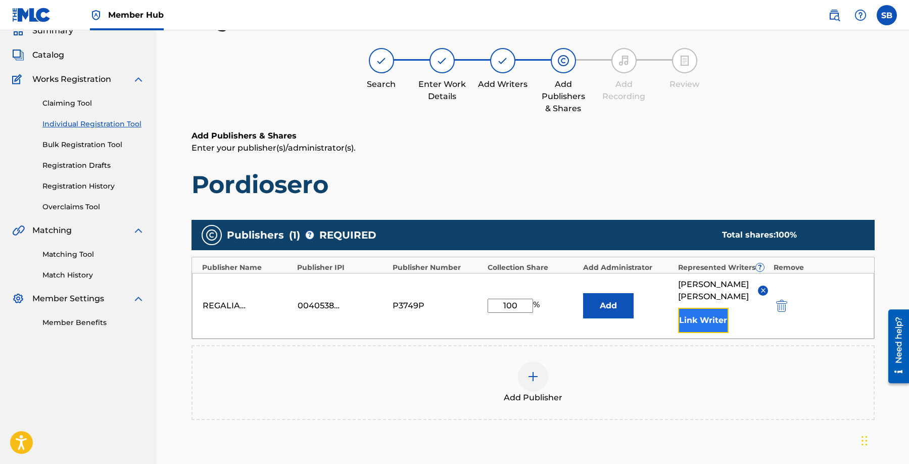
click at [686, 333] on button "Link Writer" at bounding box center [703, 320] width 51 height 25
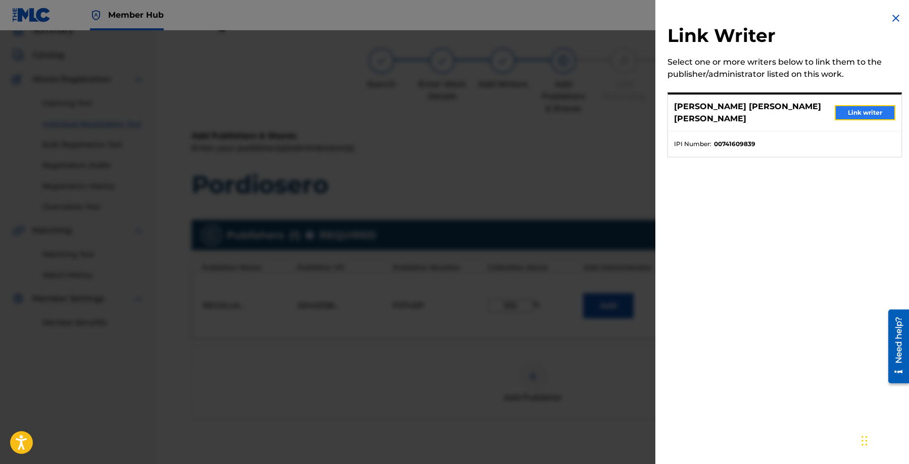
click at [865, 105] on button "Link writer" at bounding box center [865, 112] width 61 height 15
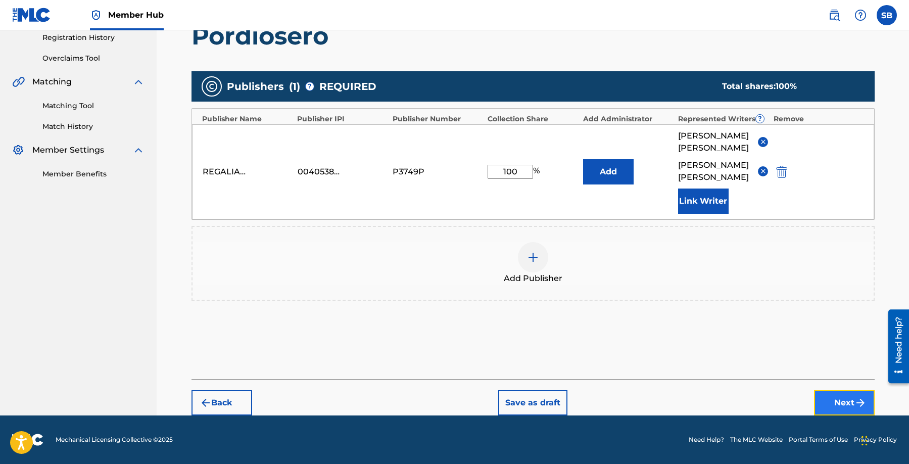
click at [851, 399] on button "Next" at bounding box center [844, 402] width 61 height 25
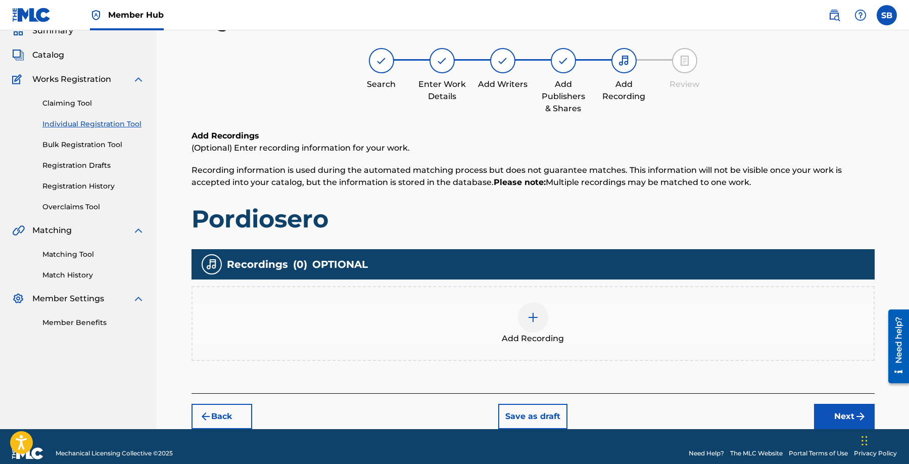
click at [535, 315] on img at bounding box center [533, 317] width 12 height 12
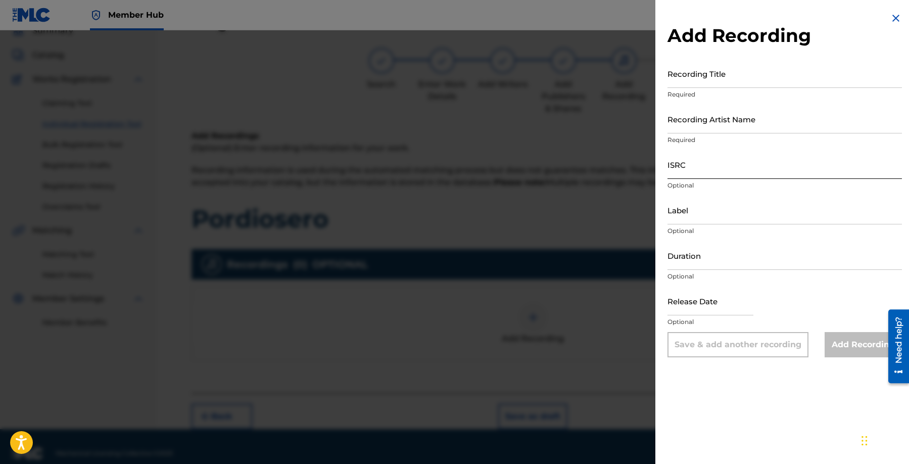
click at [745, 164] on input "ISRC" at bounding box center [785, 164] width 234 height 29
paste input "USUYG1761086"
type input "USUYG1761086"
click at [774, 121] on input "Recording Artist Name" at bounding box center [785, 119] width 234 height 29
paste input "C-Kan"
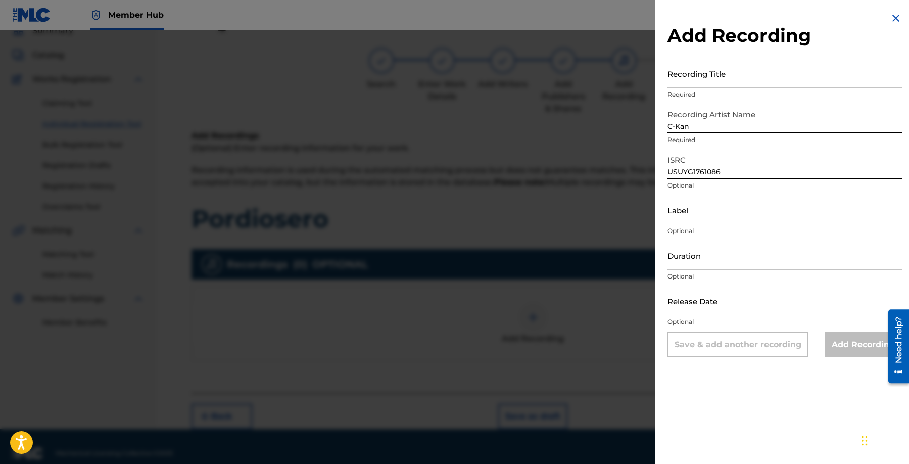
type input "C-Kan"
click at [784, 64] on input "Recording Title" at bounding box center [785, 73] width 234 height 29
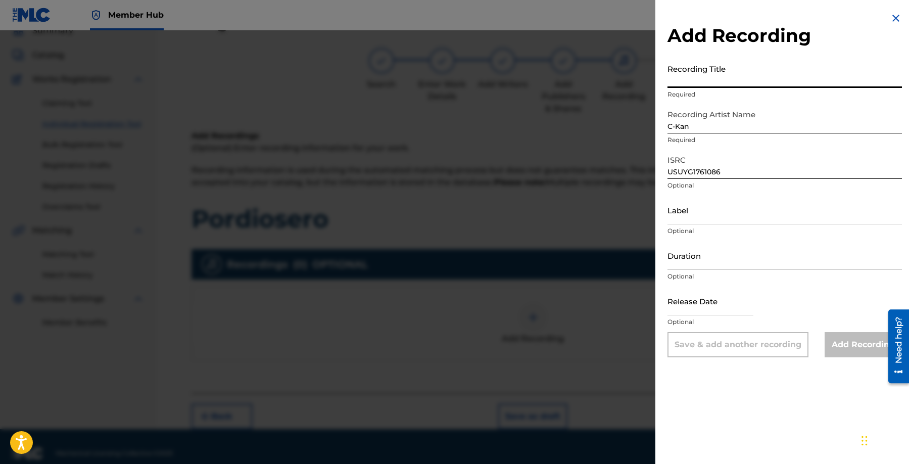
paste input "Pordiosero"
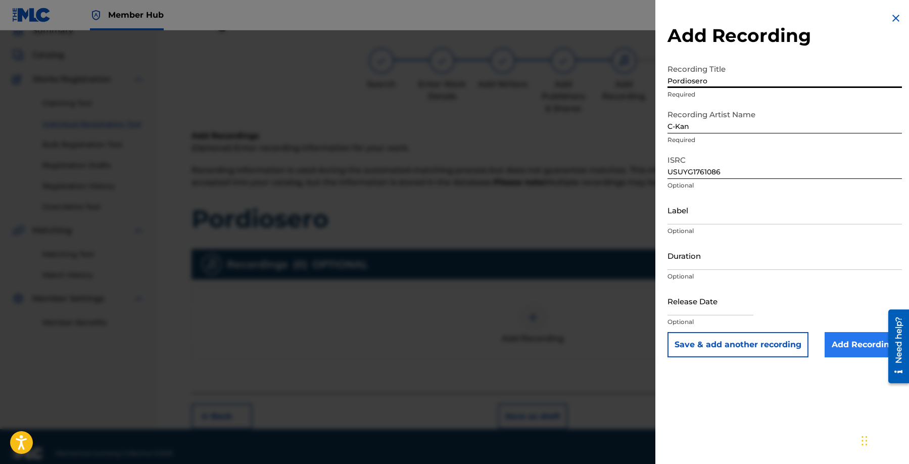
type input "Pordiosero"
click at [842, 351] on input "Add Recording" at bounding box center [863, 344] width 77 height 25
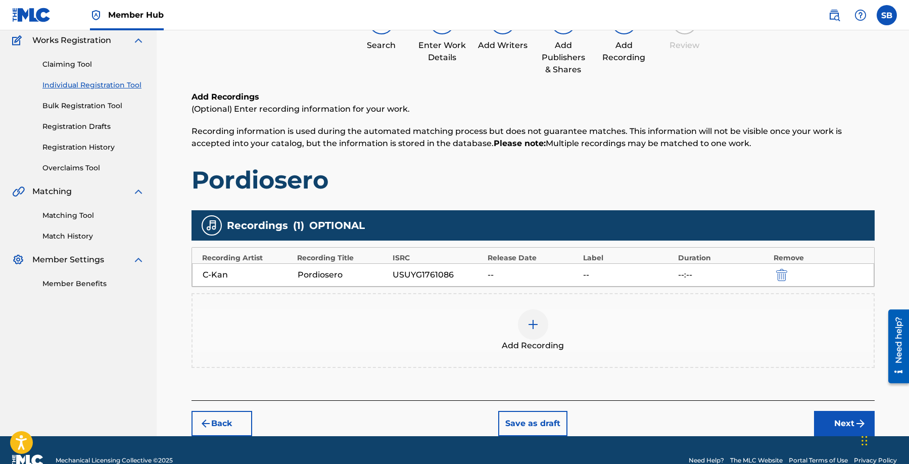
scroll to position [105, 0]
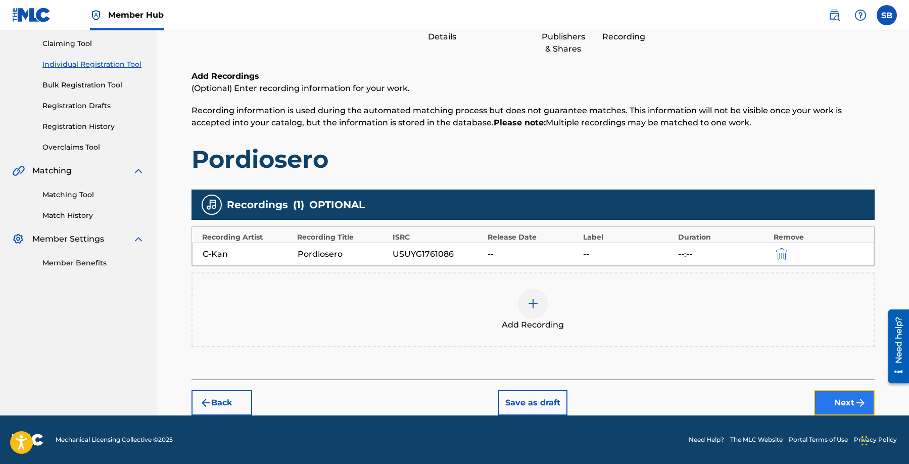
click at [844, 403] on button "Next" at bounding box center [844, 402] width 61 height 25
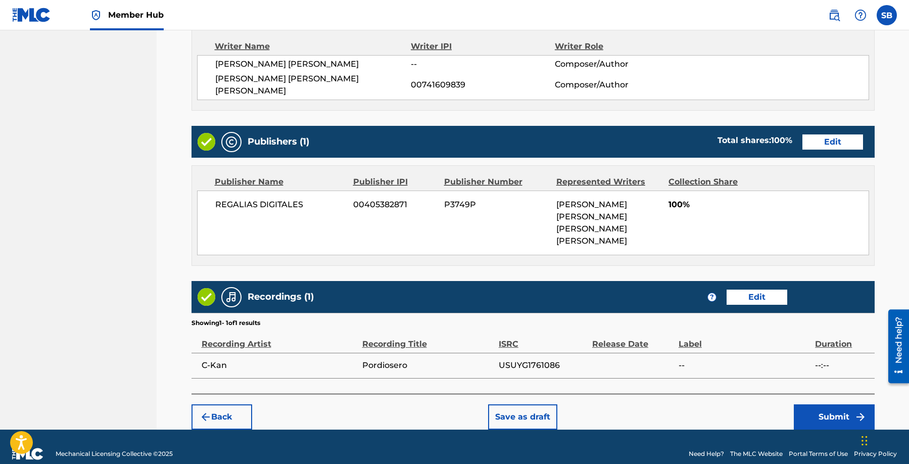
scroll to position [435, 0]
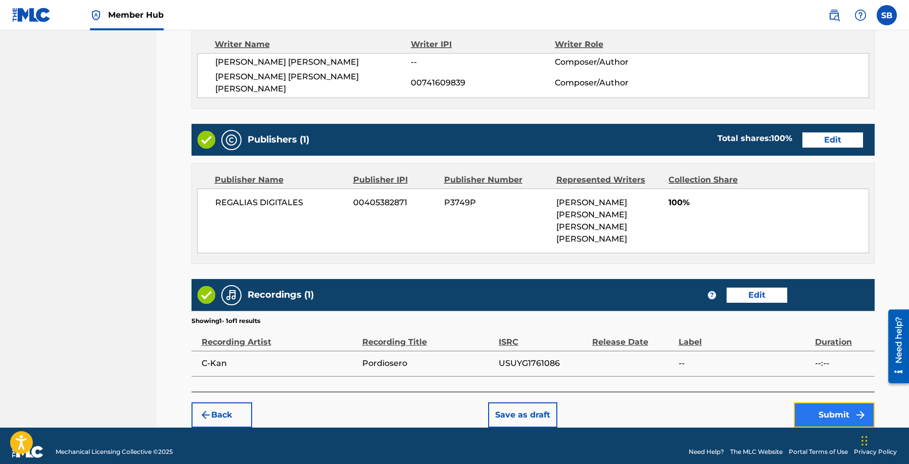
click at [825, 402] on button "Submit" at bounding box center [834, 414] width 81 height 25
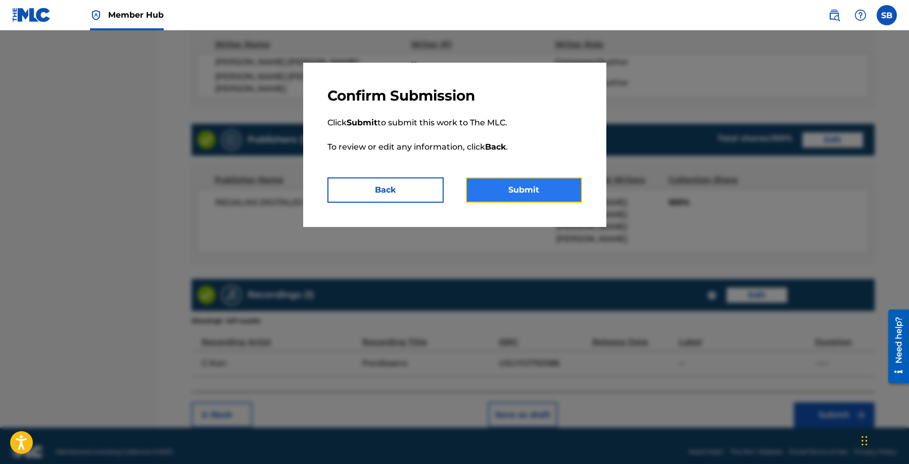
click at [524, 189] on button "Submit" at bounding box center [524, 189] width 116 height 25
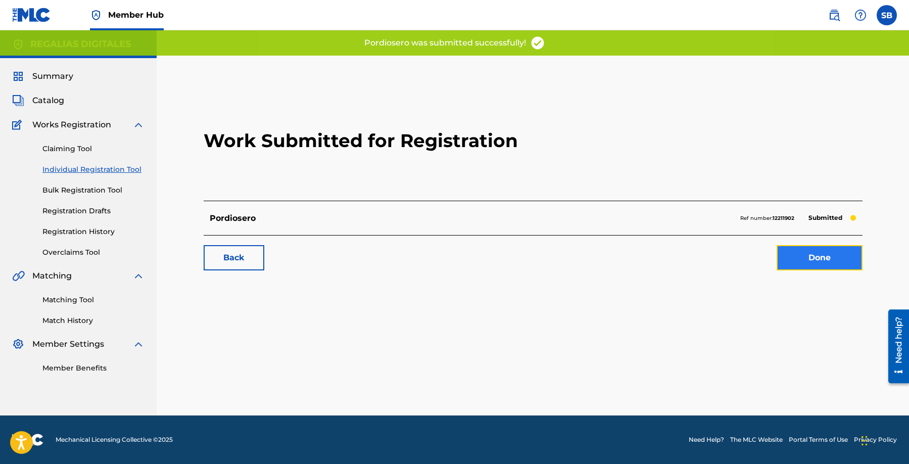
click at [830, 269] on link "Done" at bounding box center [820, 257] width 86 height 25
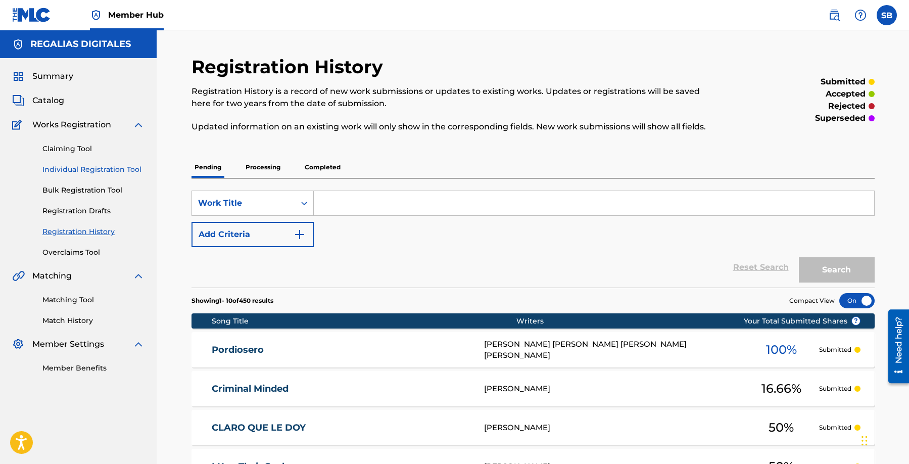
click at [128, 170] on link "Individual Registration Tool" at bounding box center [93, 169] width 102 height 11
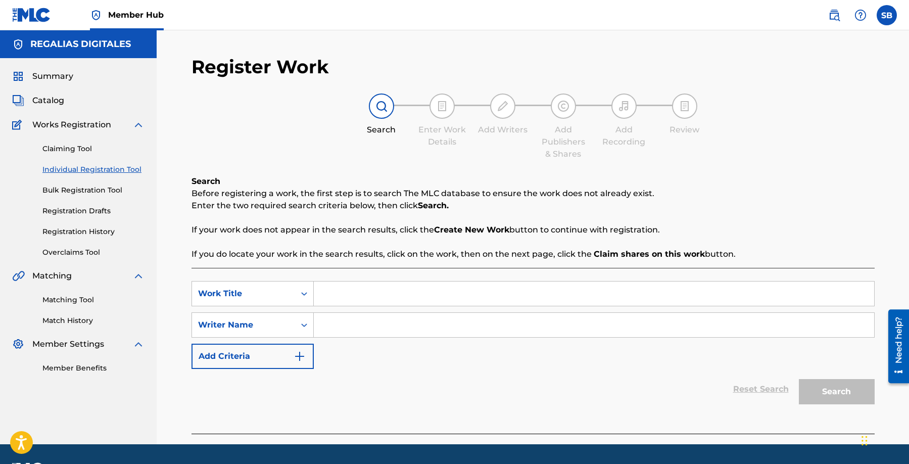
click at [128, 170] on link "Individual Registration Tool" at bounding box center [93, 169] width 102 height 11
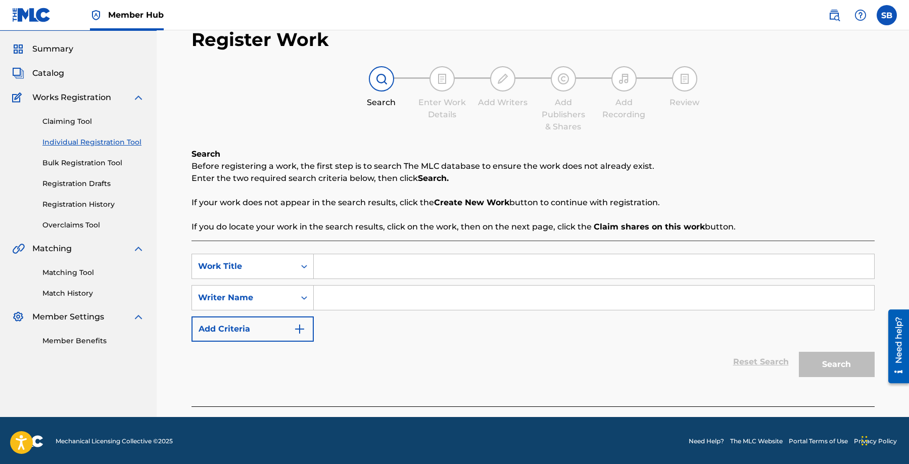
scroll to position [29, 0]
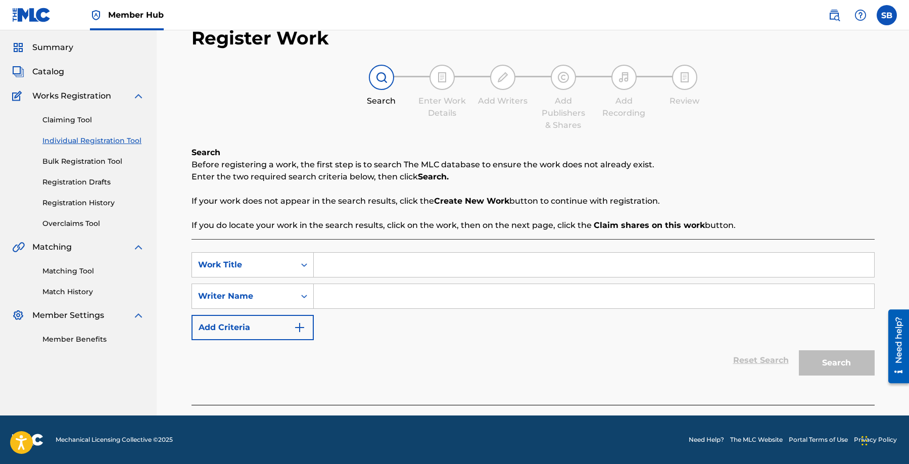
click at [390, 260] on input "Search Form" at bounding box center [594, 265] width 560 height 24
paste input "HONEY PACK"
type input "HONEY PACK"
click at [409, 295] on input "Search Form" at bounding box center [594, 296] width 560 height 24
click at [550, 289] on input "Search Form" at bounding box center [594, 296] width 560 height 24
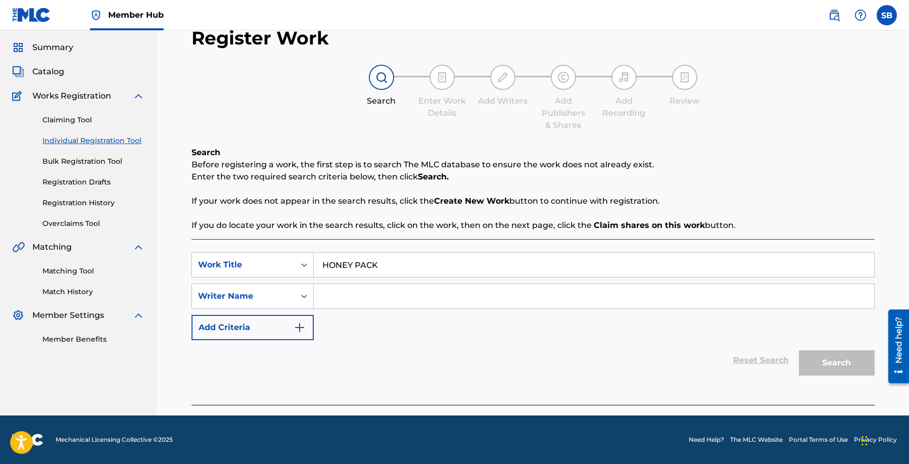
paste input "[PERSON_NAME]"
type input "[PERSON_NAME]"
click at [822, 361] on button "Search" at bounding box center [837, 362] width 76 height 25
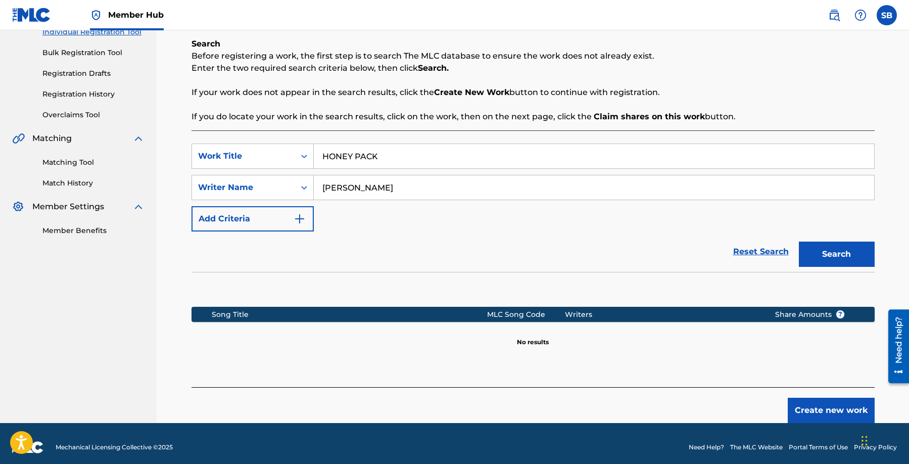
scroll to position [145, 0]
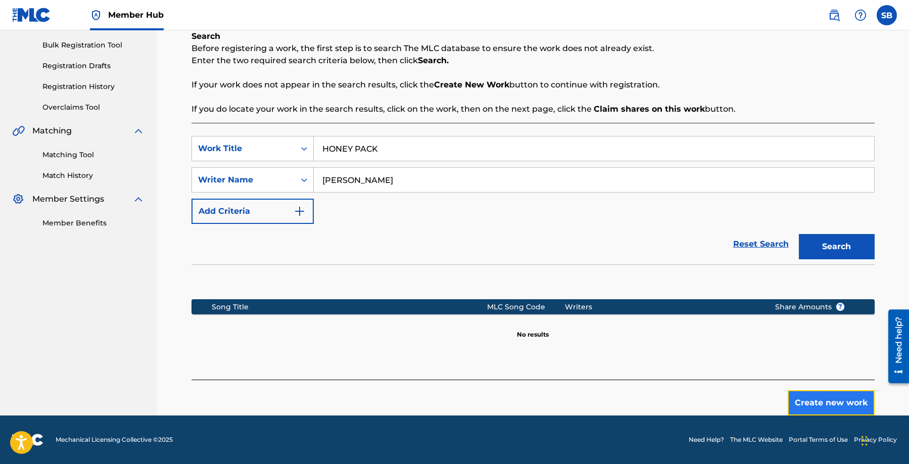
click at [816, 405] on button "Create new work" at bounding box center [831, 402] width 87 height 25
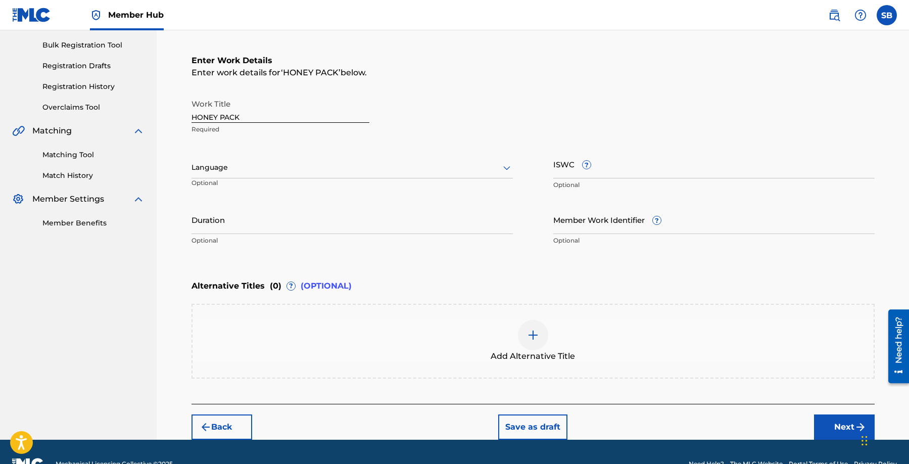
click at [331, 148] on div "Work Title HONEY PACK Required Language Optional ISWC ? Optional Duration Optio…" at bounding box center [533, 172] width 683 height 157
click at [311, 165] on div at bounding box center [352, 167] width 321 height 13
click at [303, 181] on div "English" at bounding box center [352, 189] width 320 height 23
click at [820, 423] on button "Next" at bounding box center [844, 426] width 61 height 25
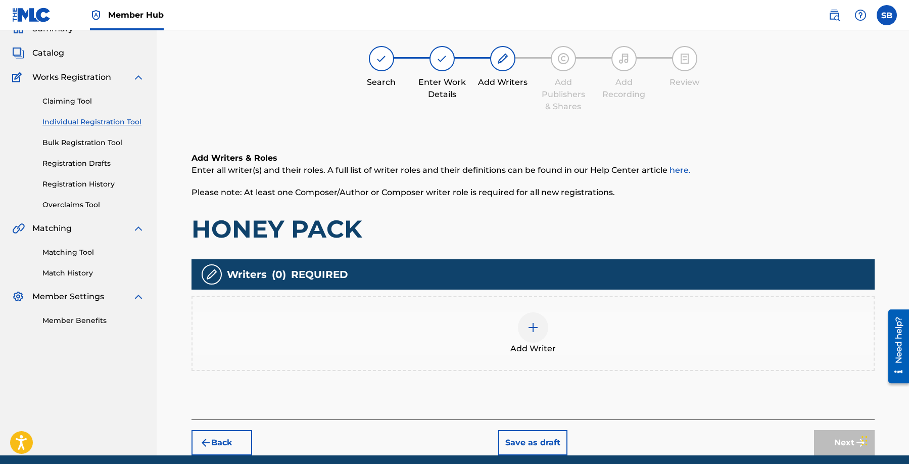
scroll to position [45, 0]
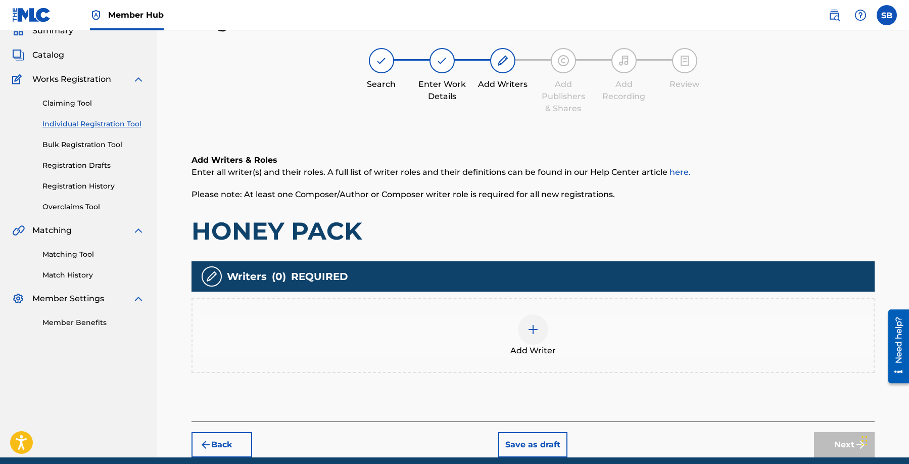
click at [508, 320] on div "Add Writer" at bounding box center [533, 335] width 681 height 42
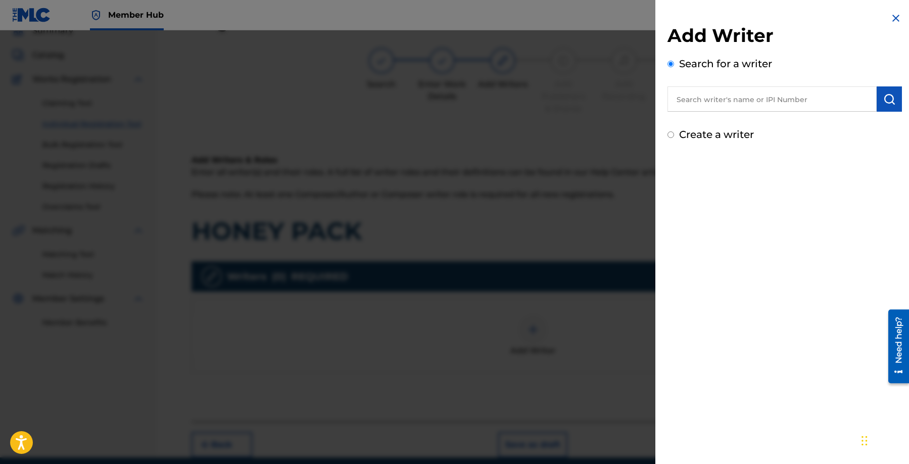
click at [744, 98] on input "text" at bounding box center [772, 98] width 209 height 25
paste input "[PERSON_NAME]"
type input "[PERSON_NAME]"
click at [891, 103] on img "submit" at bounding box center [889, 99] width 12 height 12
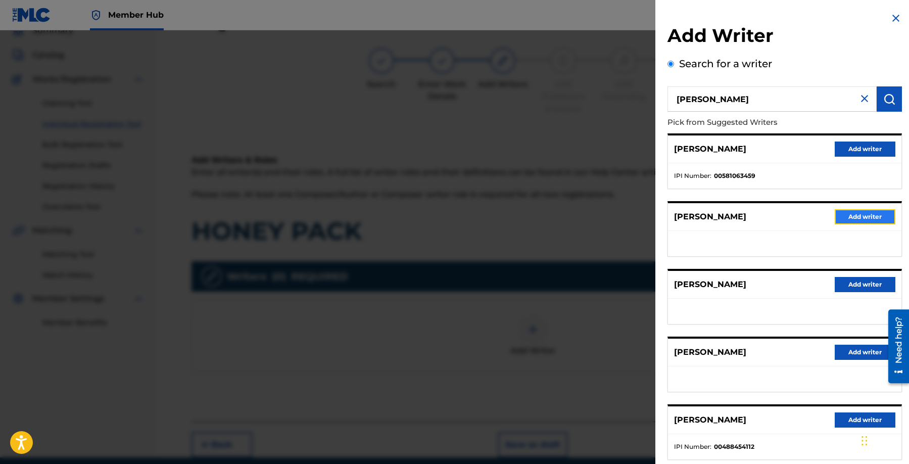
click at [869, 215] on button "Add writer" at bounding box center [865, 216] width 61 height 15
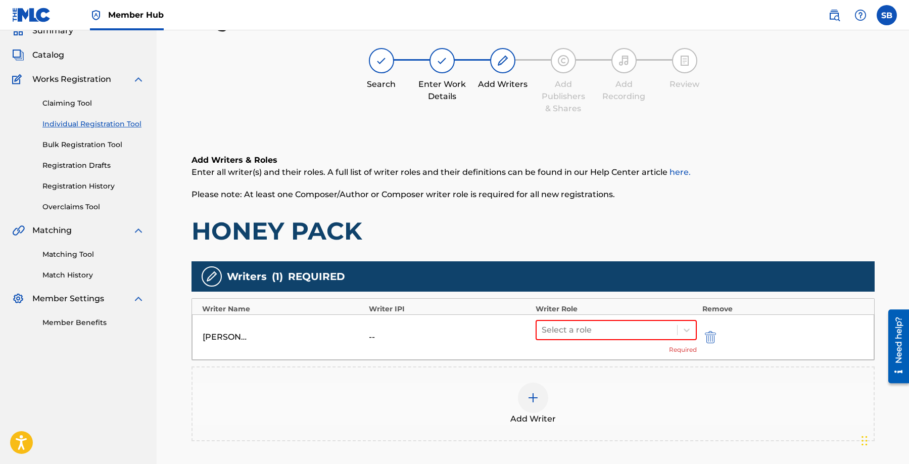
scroll to position [156, 0]
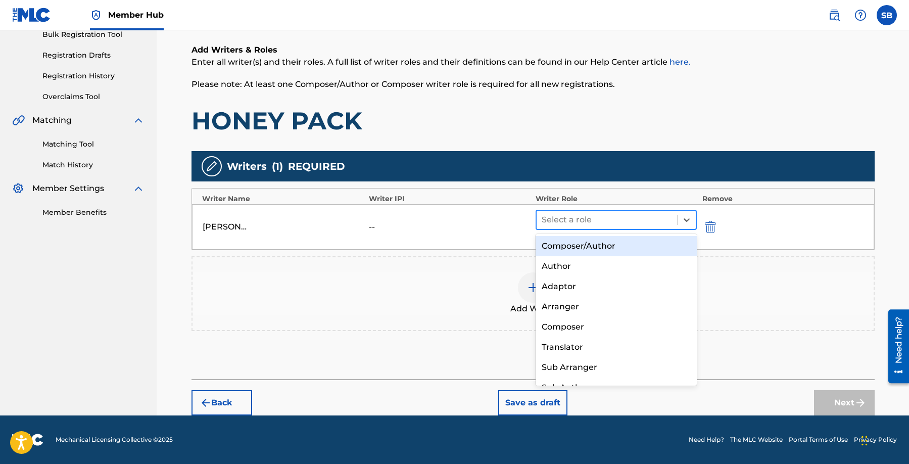
click at [609, 219] on div at bounding box center [607, 220] width 131 height 14
click at [607, 243] on div "Composer/Author" at bounding box center [617, 246] width 162 height 20
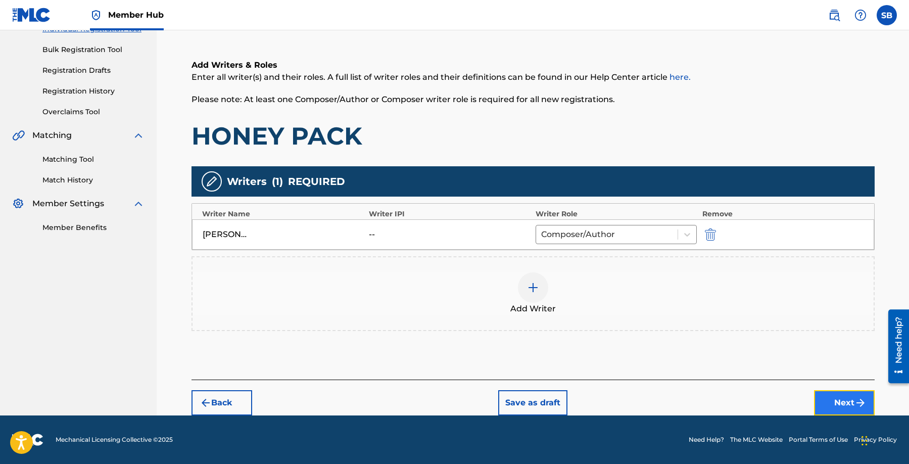
click at [826, 397] on button "Next" at bounding box center [844, 402] width 61 height 25
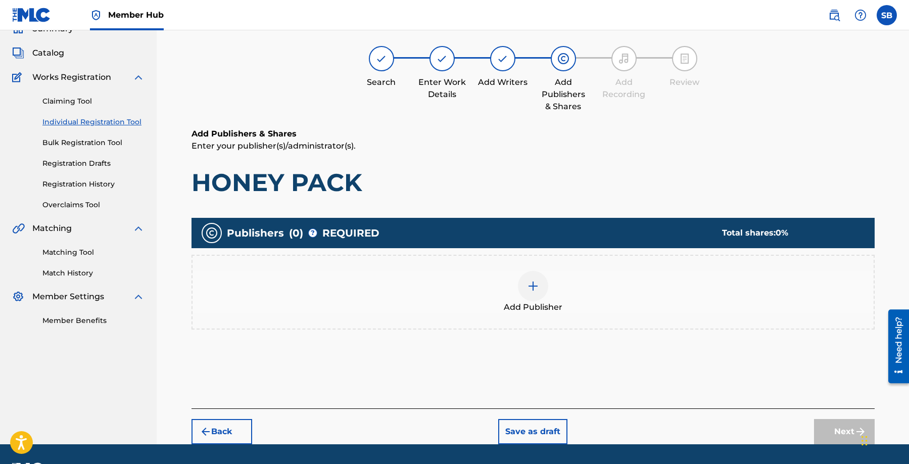
scroll to position [45, 0]
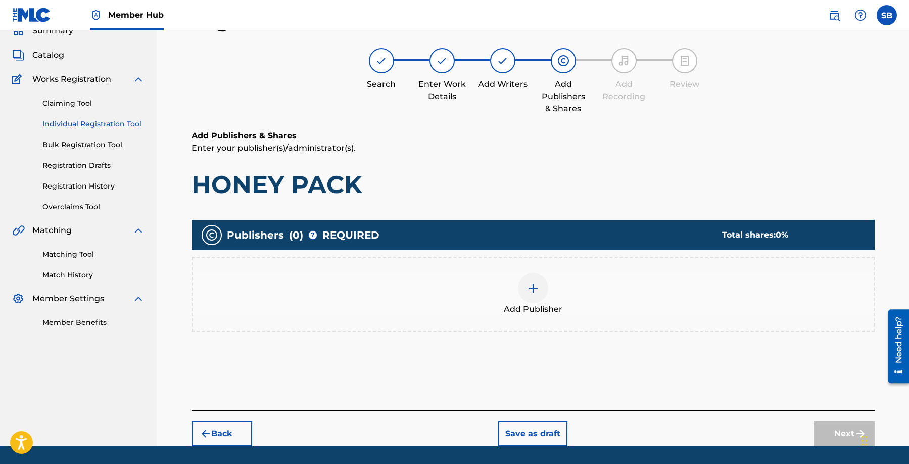
click at [496, 304] on div "Add Publisher" at bounding box center [533, 294] width 681 height 42
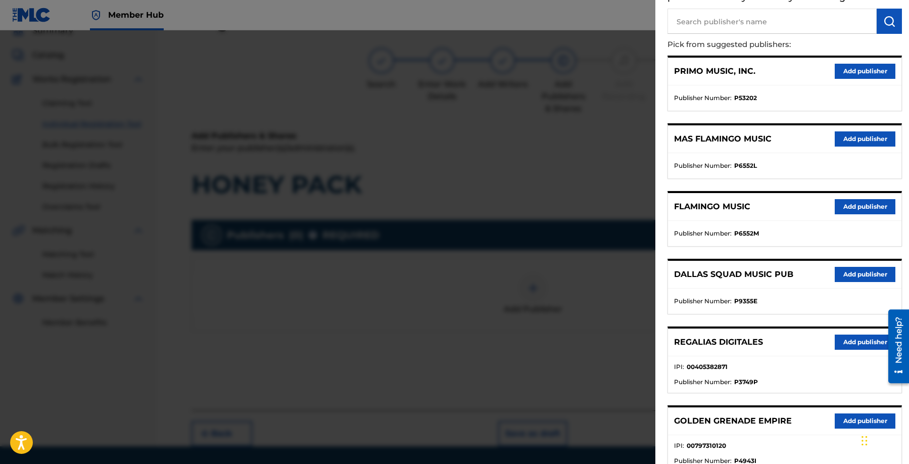
scroll to position [81, 0]
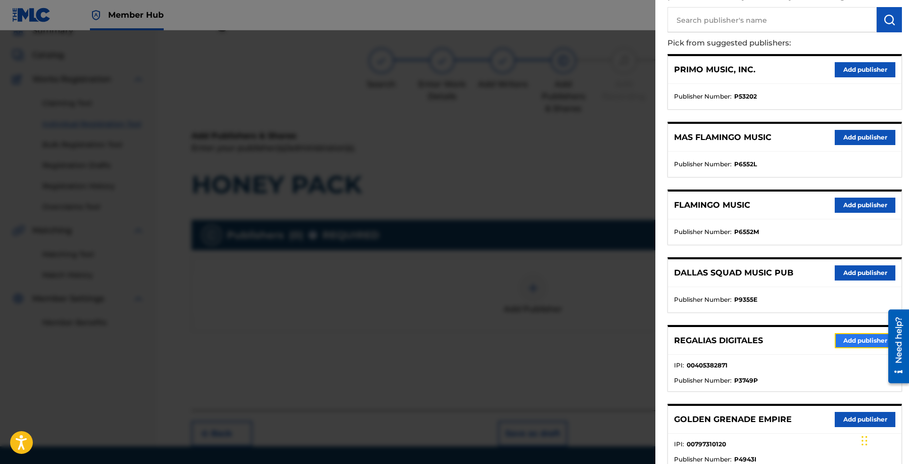
click at [857, 340] on button "Add publisher" at bounding box center [865, 340] width 61 height 15
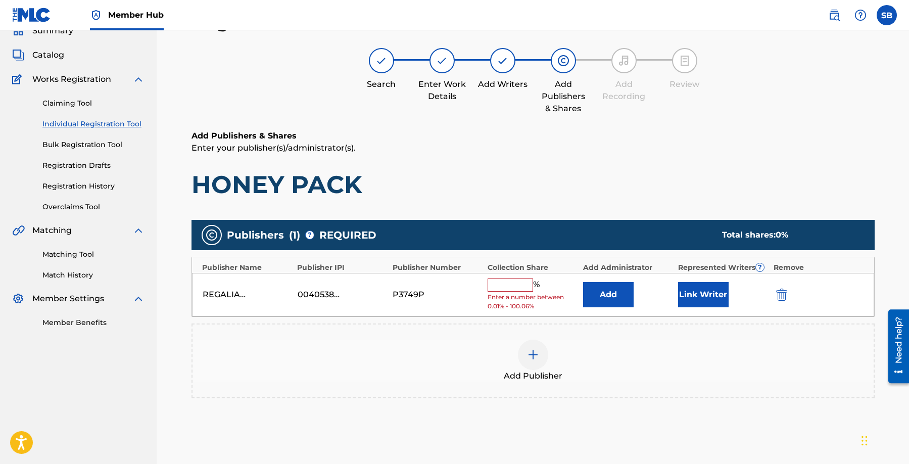
click at [516, 284] on input "text" at bounding box center [510, 284] width 45 height 13
type input "16.66"
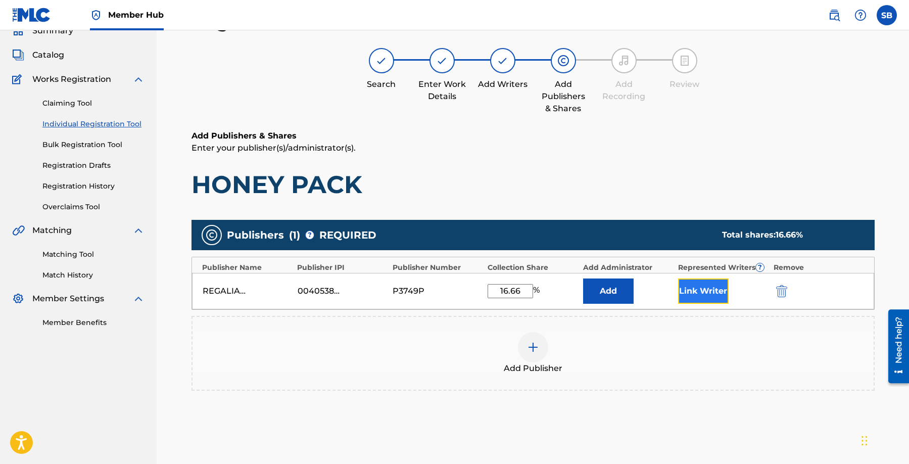
click at [706, 298] on button "Link Writer" at bounding box center [703, 290] width 51 height 25
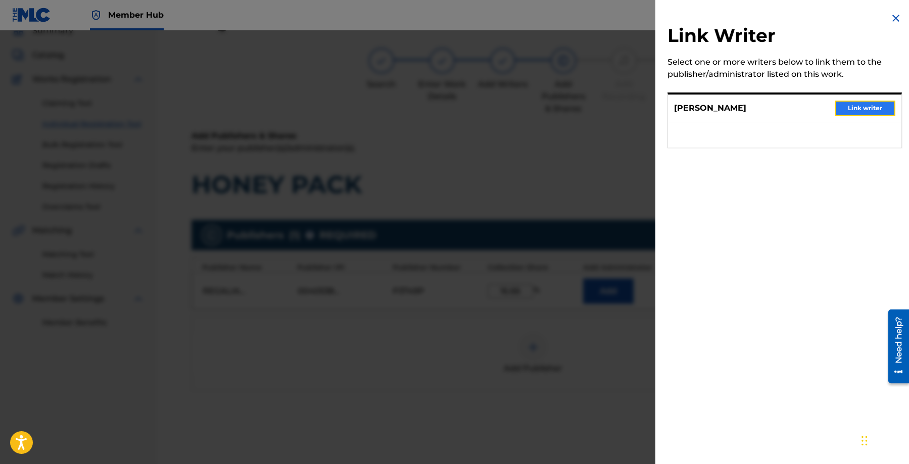
click at [867, 110] on button "Link writer" at bounding box center [865, 108] width 61 height 15
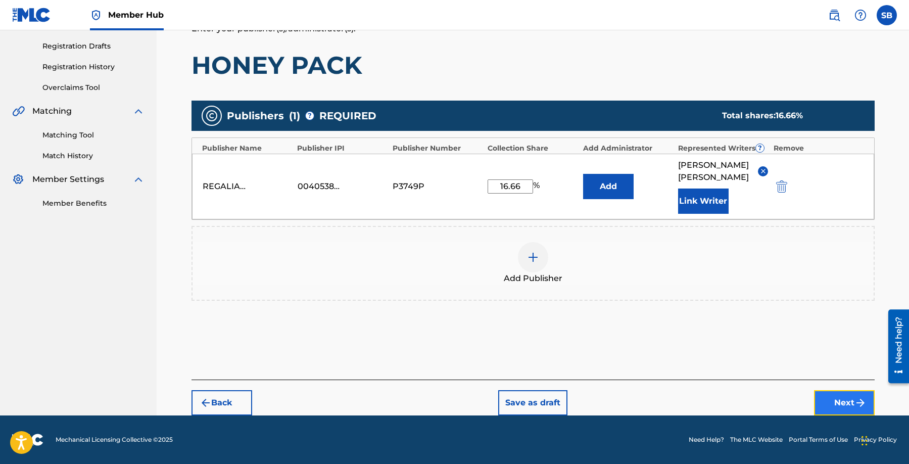
click at [835, 404] on button "Next" at bounding box center [844, 402] width 61 height 25
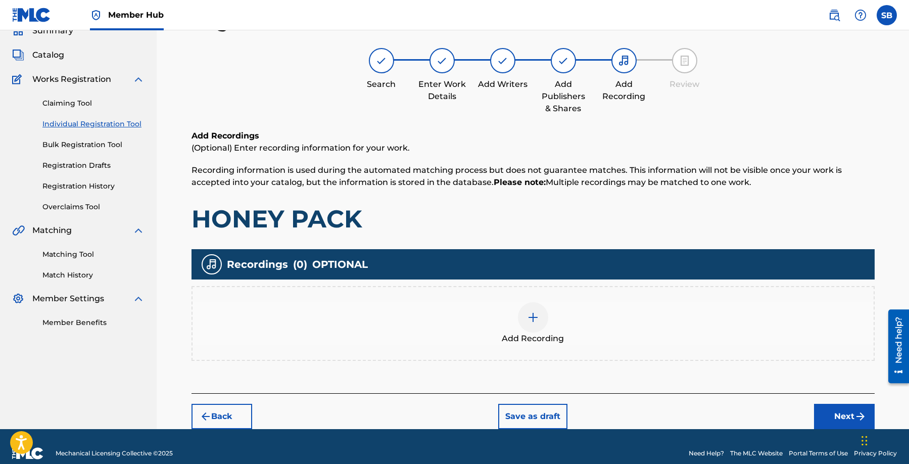
click at [601, 332] on div "Add Recording" at bounding box center [533, 323] width 681 height 42
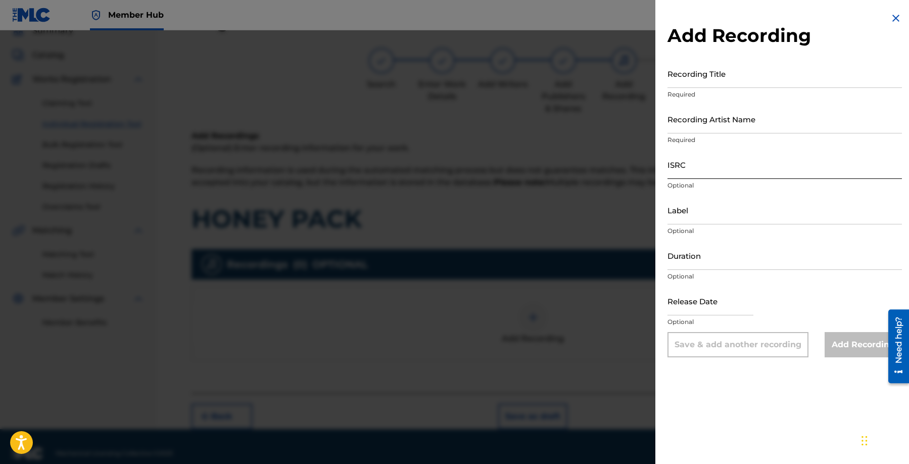
click at [717, 170] on input "ISRC" at bounding box center [785, 164] width 234 height 29
paste input "QZNMX2542920"
type input "QZNMX2542920"
click at [806, 114] on input "Recording Artist Name" at bounding box center [785, 119] width 234 height 29
paste input "Ellerruj, D-Lo, [GEOGRAPHIC_DATA]"
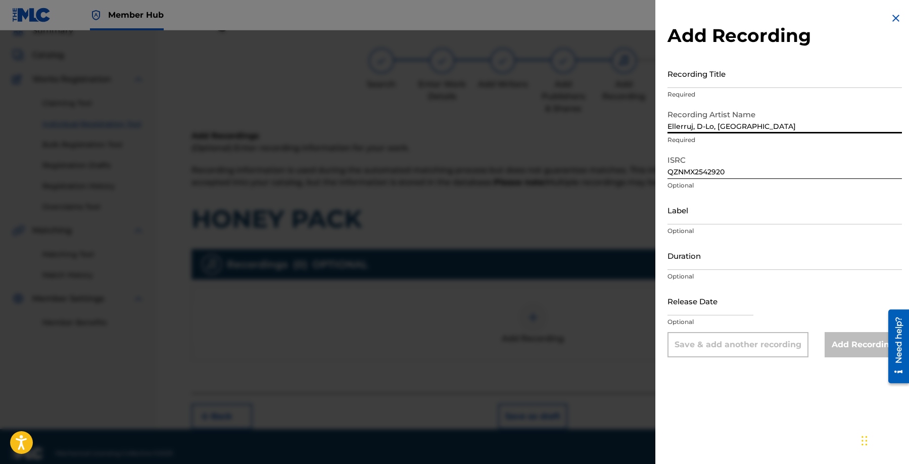
type input "Ellerruj, D-Lo, [GEOGRAPHIC_DATA]"
click at [762, 80] on input "Recording Title" at bounding box center [785, 73] width 234 height 29
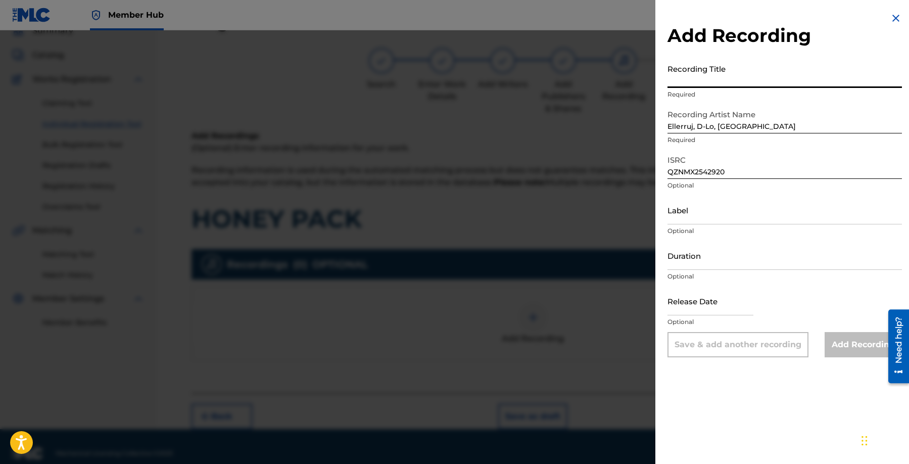
paste input "HONEY PACK"
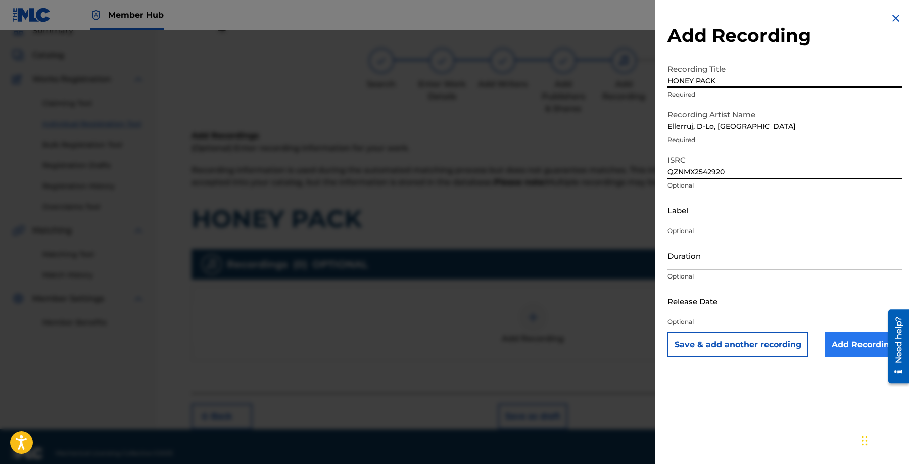
type input "HONEY PACK"
click at [857, 349] on input "Add Recording" at bounding box center [863, 344] width 77 height 25
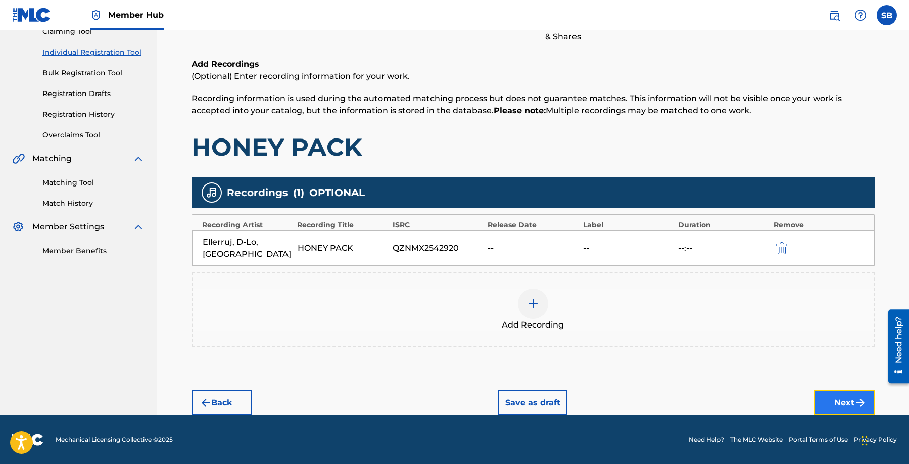
click at [831, 400] on button "Next" at bounding box center [844, 402] width 61 height 25
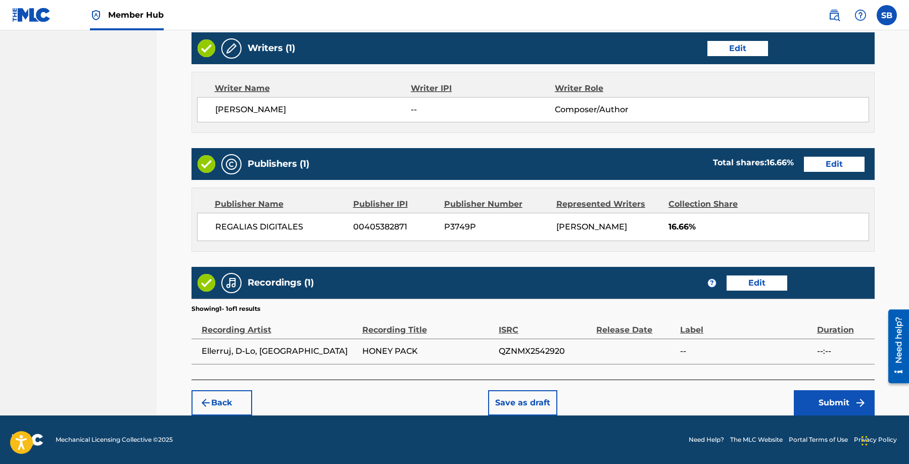
scroll to position [403, 0]
click at [663, 381] on div "Back Save as draft Submit" at bounding box center [533, 398] width 683 height 36
click at [828, 407] on button "Submit" at bounding box center [834, 402] width 81 height 25
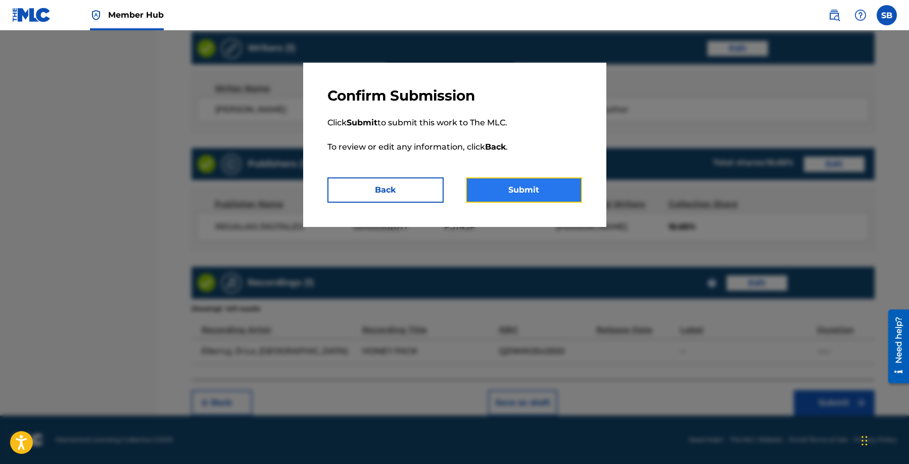
click at [511, 187] on button "Submit" at bounding box center [524, 189] width 116 height 25
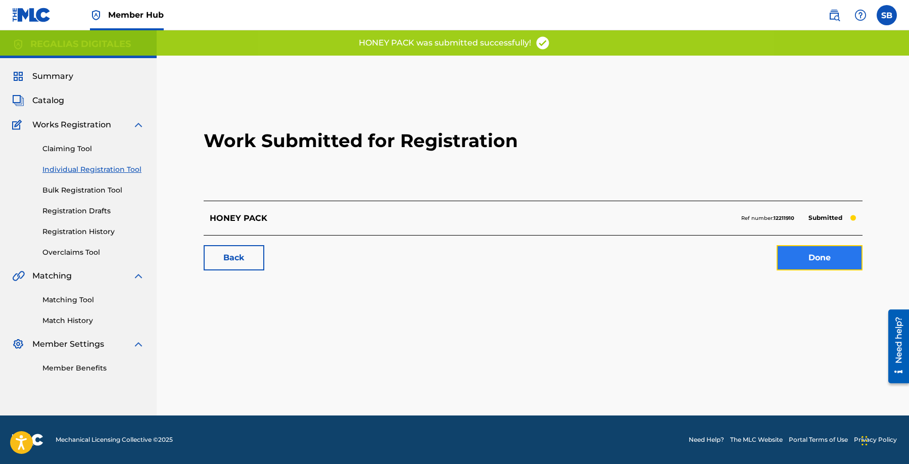
click at [822, 258] on link "Done" at bounding box center [820, 257] width 86 height 25
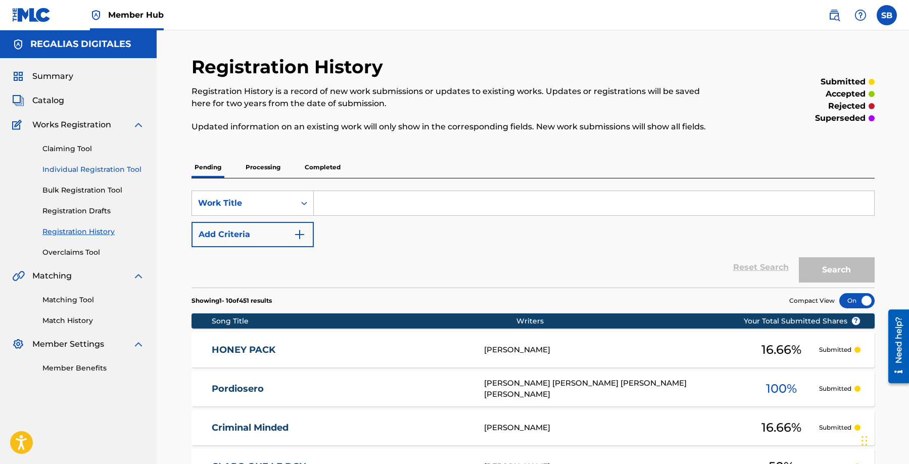
click at [135, 167] on link "Individual Registration Tool" at bounding box center [93, 169] width 102 height 11
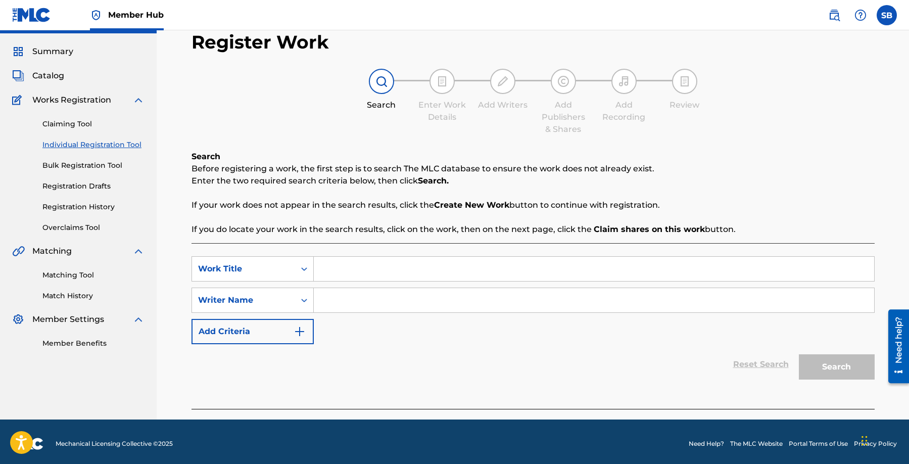
scroll to position [29, 0]
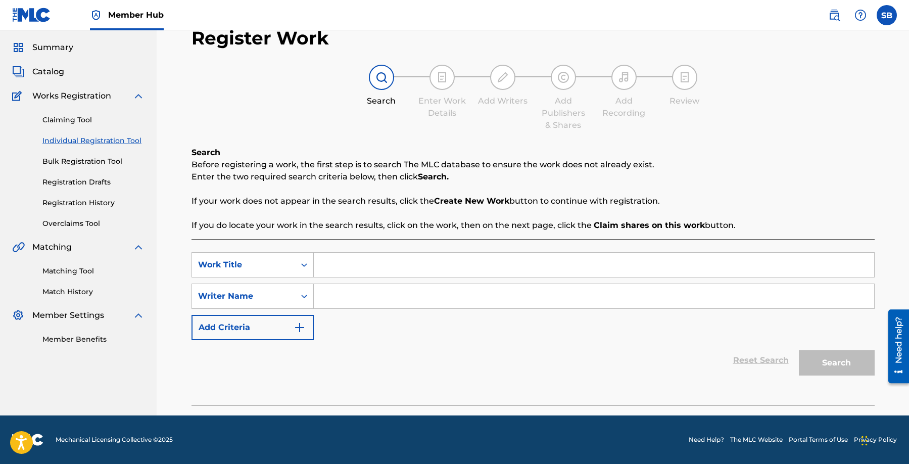
click at [399, 256] on input "Search Form" at bounding box center [594, 265] width 560 height 24
paste input "TRY ANYMORE"
type input "TRY ANYMORE"
click at [389, 294] on input "Search Form" at bounding box center [594, 296] width 560 height 24
click at [431, 294] on input "Search Form" at bounding box center [594, 296] width 560 height 24
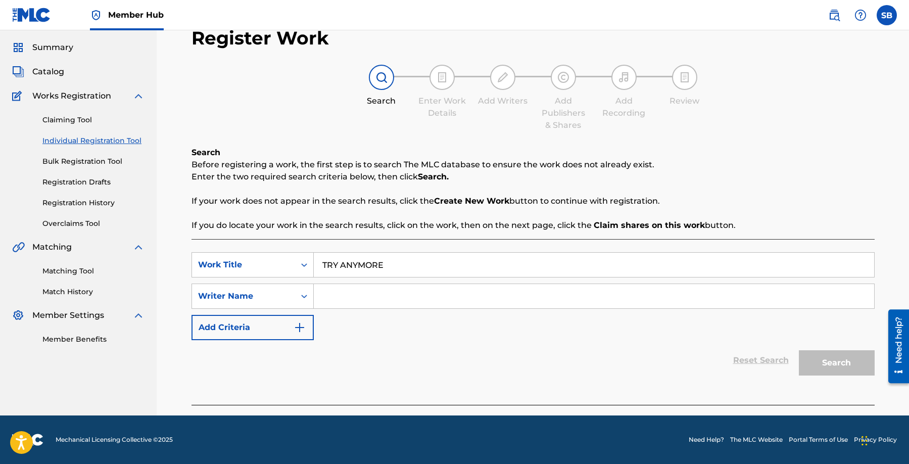
paste input "[PERSON_NAME] Bonaci"
type input "[PERSON_NAME] Bonaci"
click at [841, 359] on button "Search" at bounding box center [837, 362] width 76 height 25
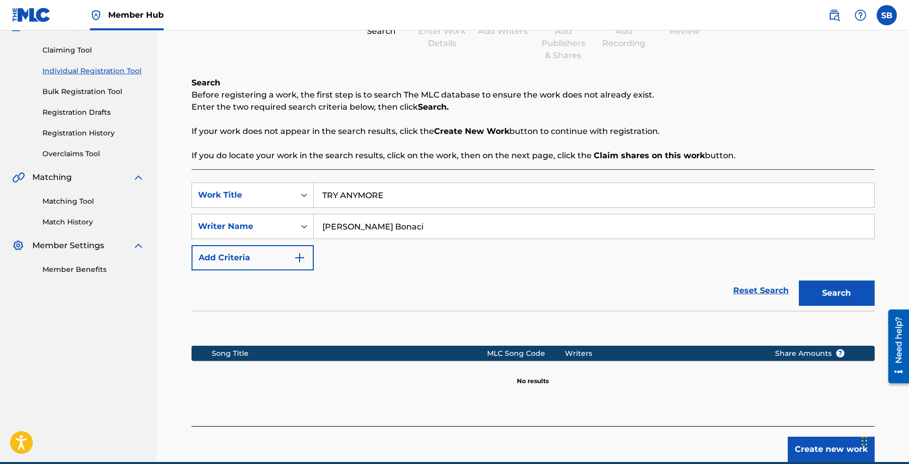
scroll to position [145, 0]
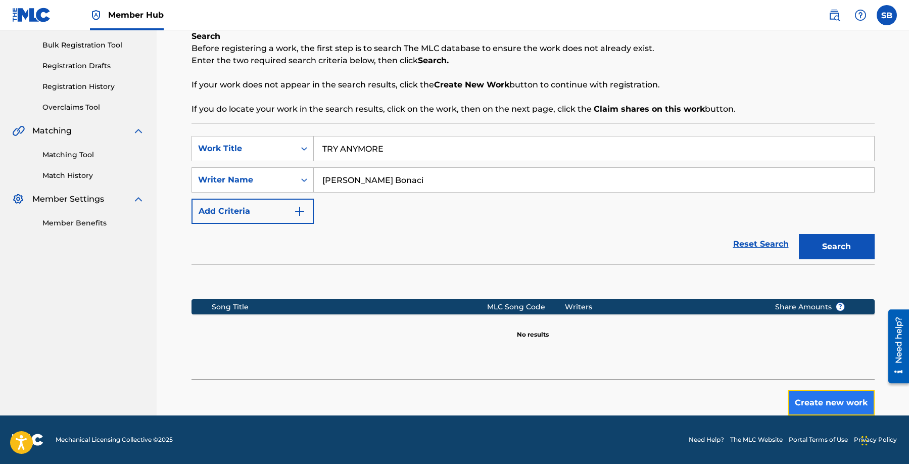
click at [804, 393] on button "Create new work" at bounding box center [831, 402] width 87 height 25
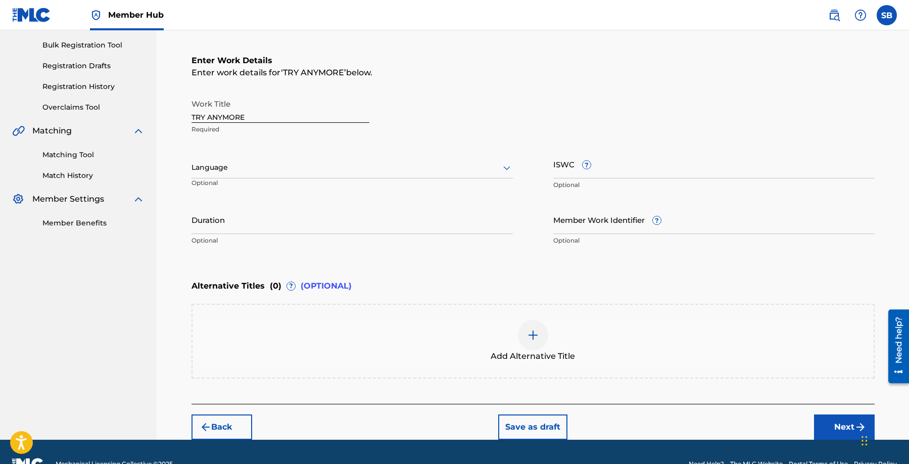
click at [298, 166] on div at bounding box center [352, 167] width 321 height 13
click at [299, 189] on div "English" at bounding box center [352, 189] width 320 height 23
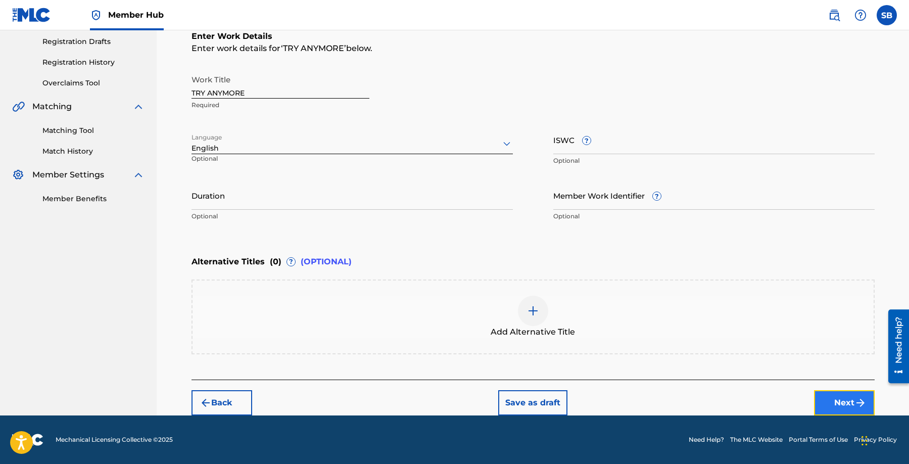
click at [837, 390] on button "Next" at bounding box center [844, 402] width 61 height 25
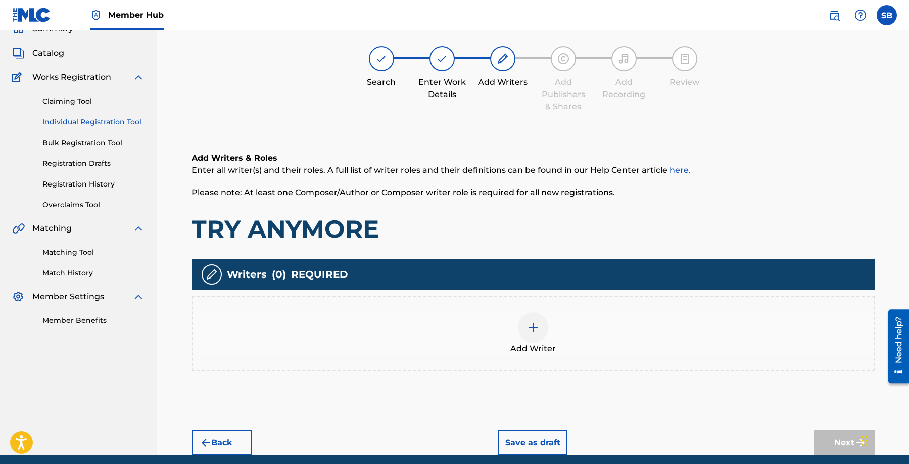
scroll to position [45, 0]
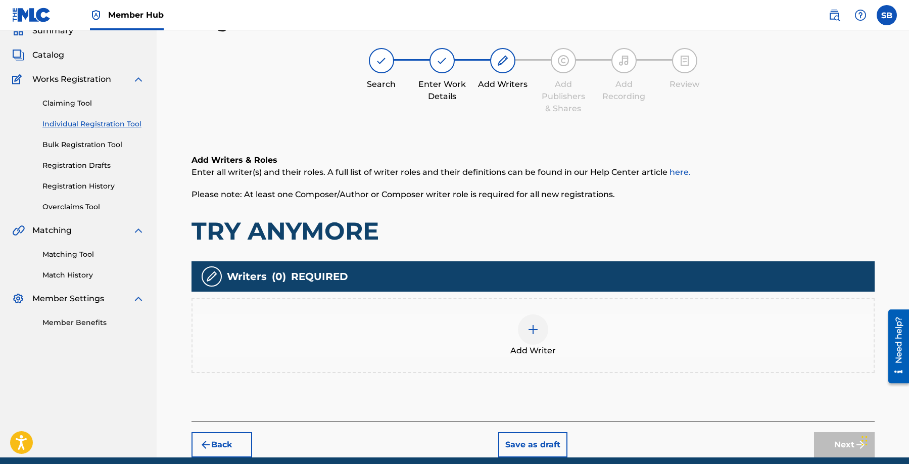
click at [574, 328] on div "Add Writer" at bounding box center [533, 335] width 681 height 42
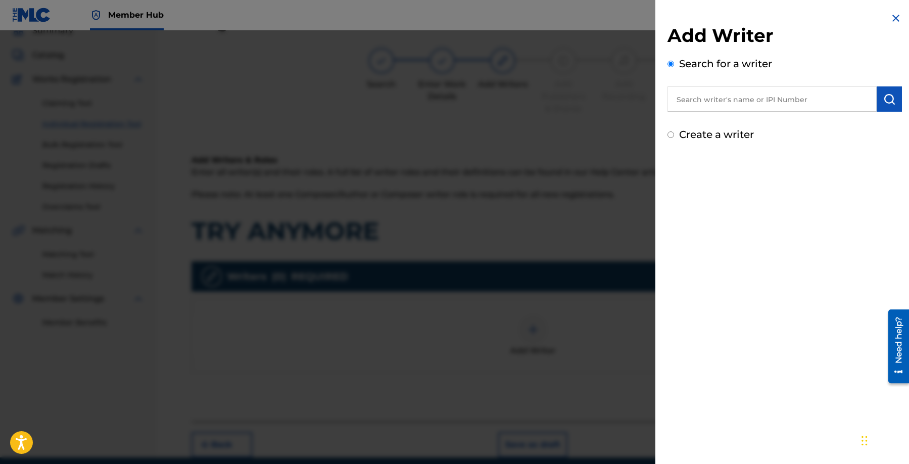
click at [749, 99] on input "text" at bounding box center [772, 98] width 209 height 25
paste input "[PERSON_NAME] Bonaci"
type input "[PERSON_NAME] Bonaci"
click at [895, 102] on button "submit" at bounding box center [889, 98] width 25 height 25
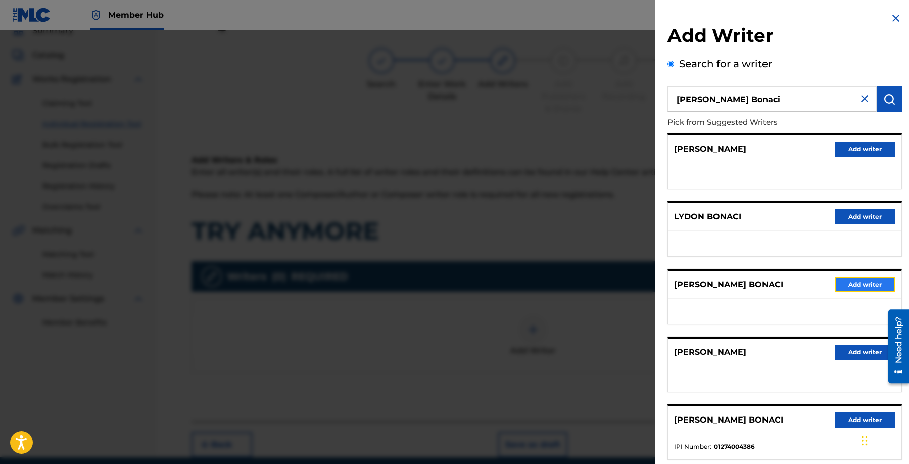
click at [868, 288] on button "Add writer" at bounding box center [865, 284] width 61 height 15
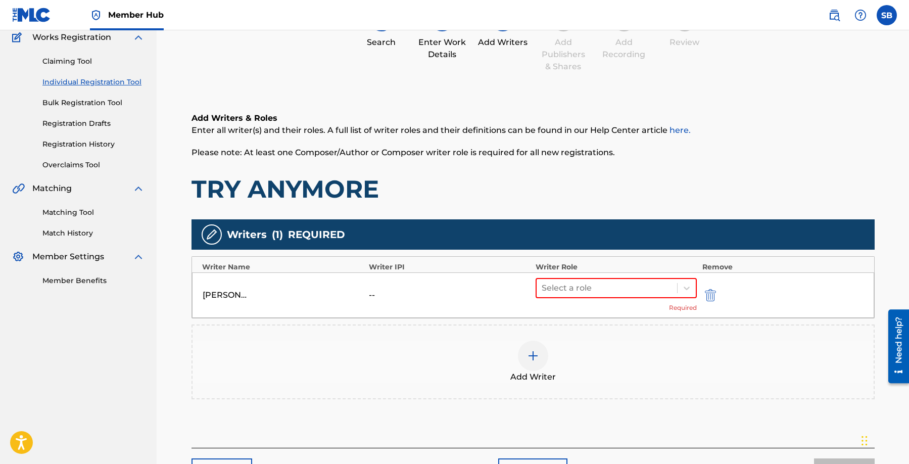
scroll to position [156, 0]
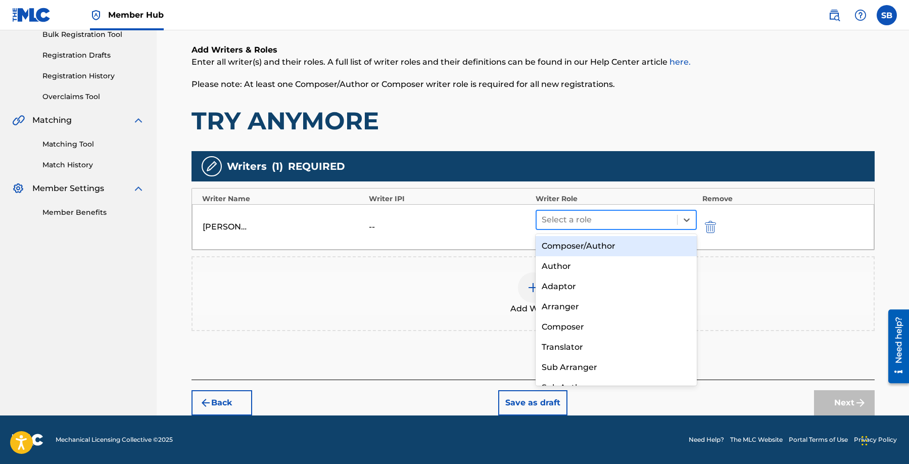
click at [608, 213] on div at bounding box center [607, 220] width 131 height 14
click at [610, 248] on div "Composer/Author" at bounding box center [617, 246] width 162 height 20
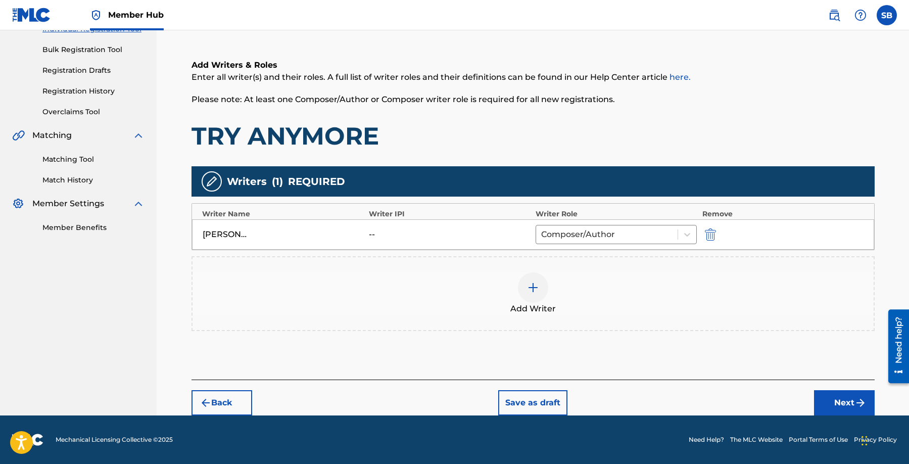
scroll to position [140, 0]
click at [845, 396] on button "Next" at bounding box center [844, 402] width 61 height 25
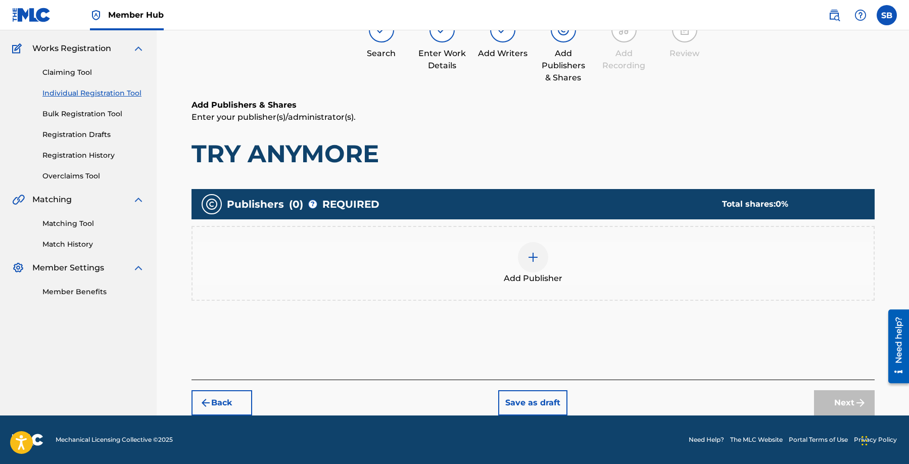
scroll to position [45, 0]
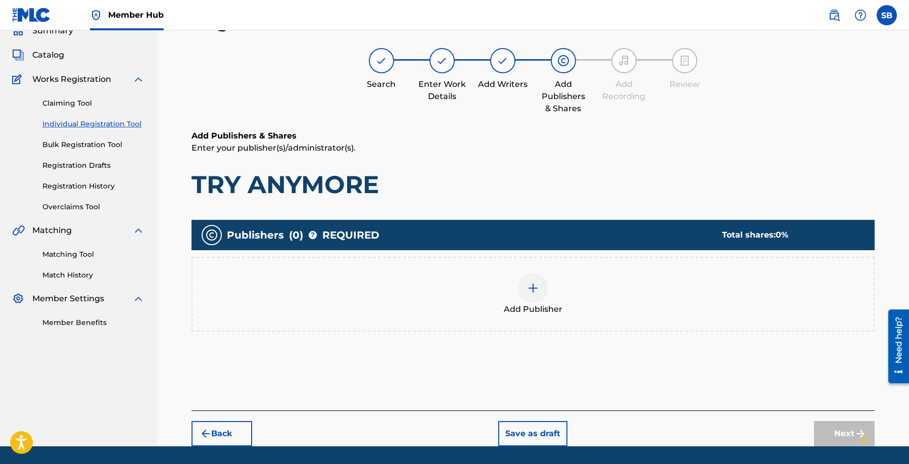
click at [528, 294] on div at bounding box center [533, 288] width 30 height 30
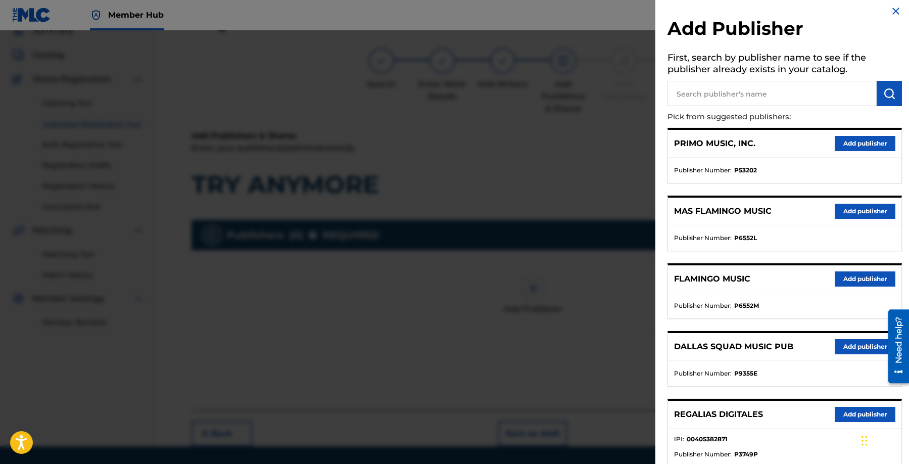
scroll to position [18, 0]
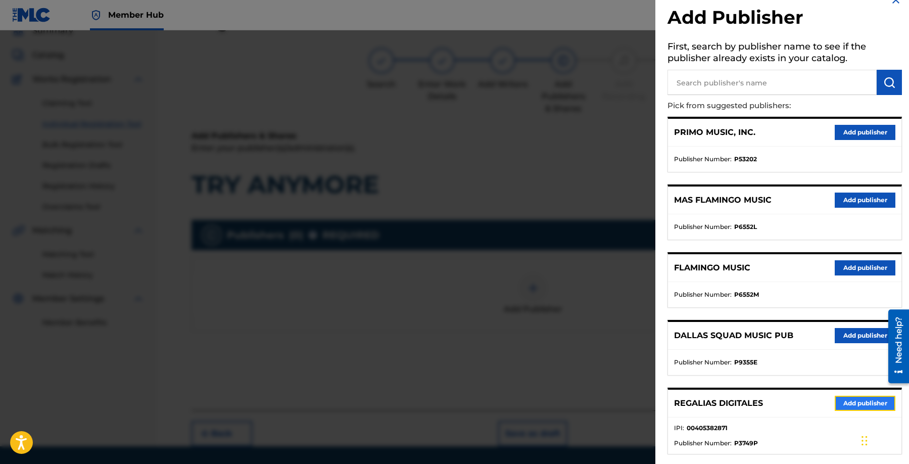
click at [854, 402] on button "Add publisher" at bounding box center [865, 403] width 61 height 15
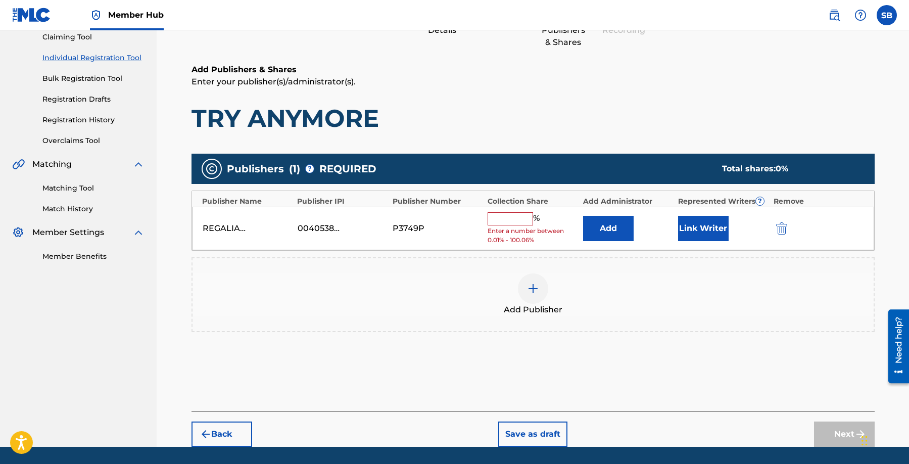
scroll to position [114, 0]
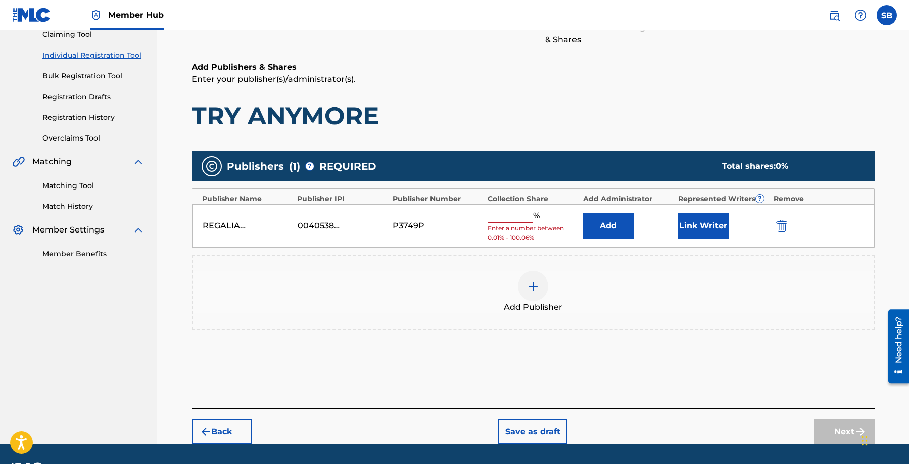
click at [515, 220] on input "text" at bounding box center [510, 216] width 45 height 13
type input "50"
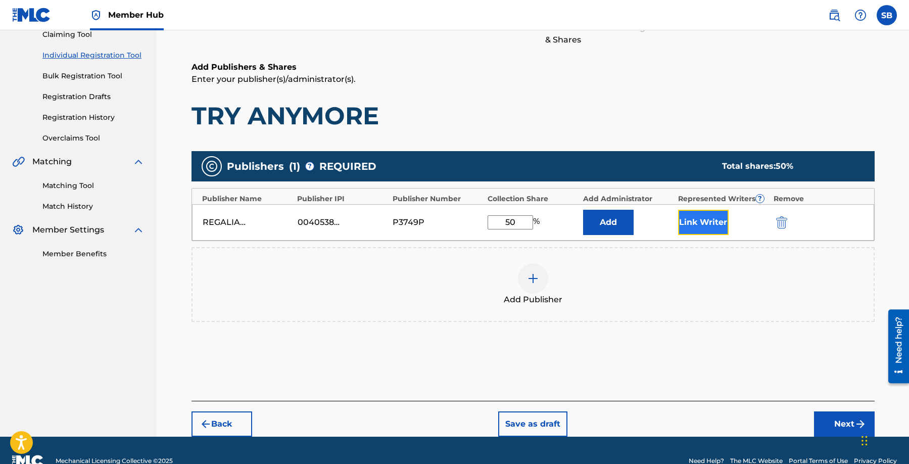
click at [713, 224] on button "Link Writer" at bounding box center [703, 222] width 51 height 25
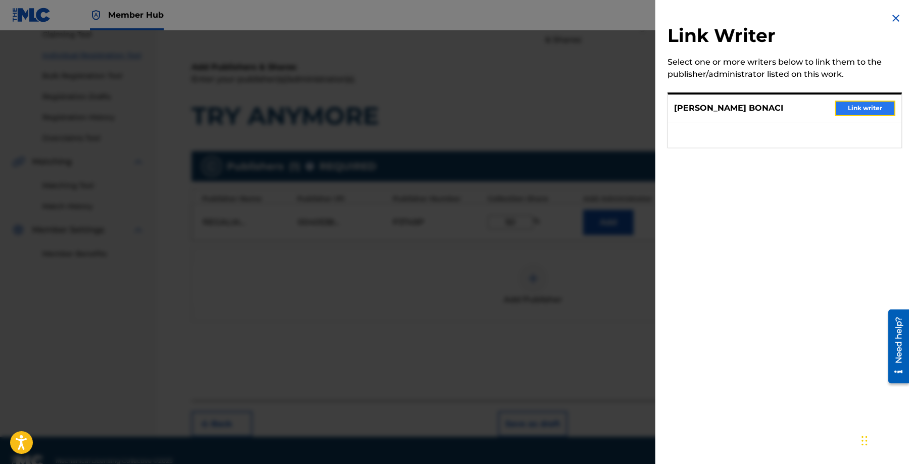
click at [871, 103] on button "Link writer" at bounding box center [865, 108] width 61 height 15
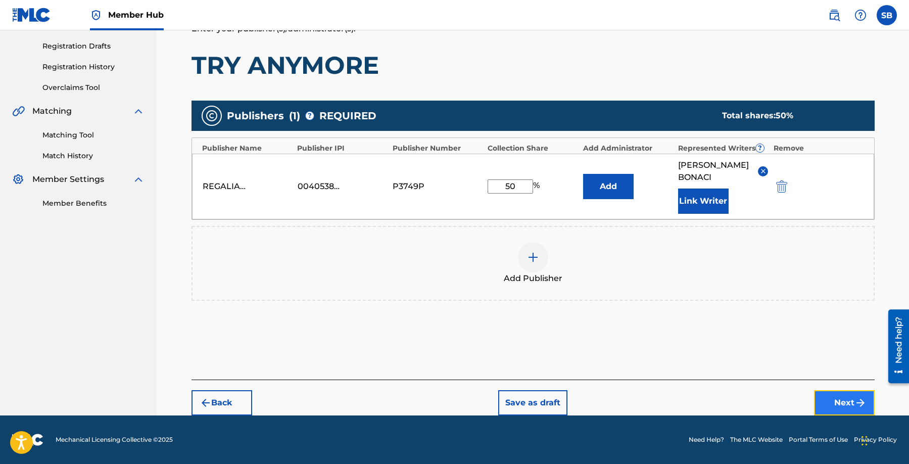
click at [824, 398] on button "Next" at bounding box center [844, 402] width 61 height 25
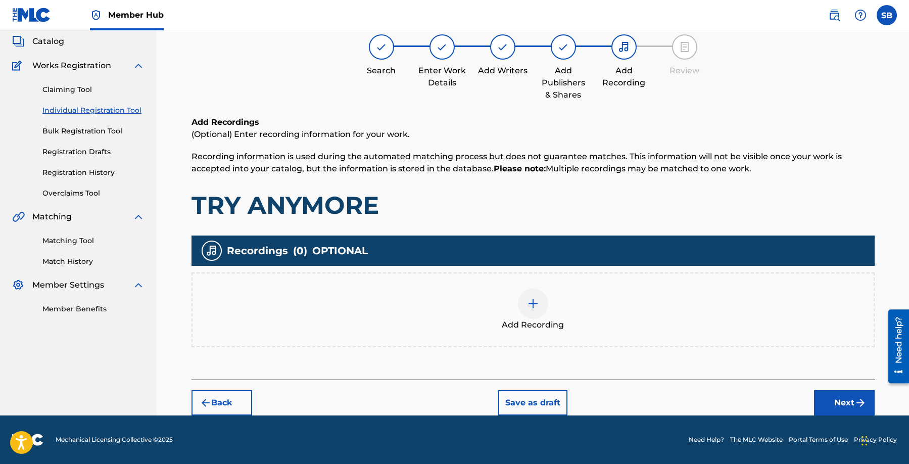
scroll to position [45, 0]
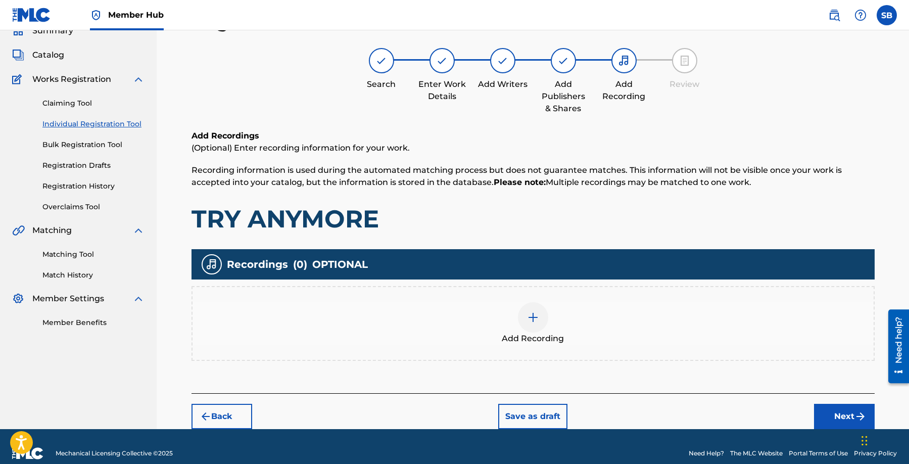
click at [508, 314] on div "Add Recording" at bounding box center [533, 323] width 681 height 42
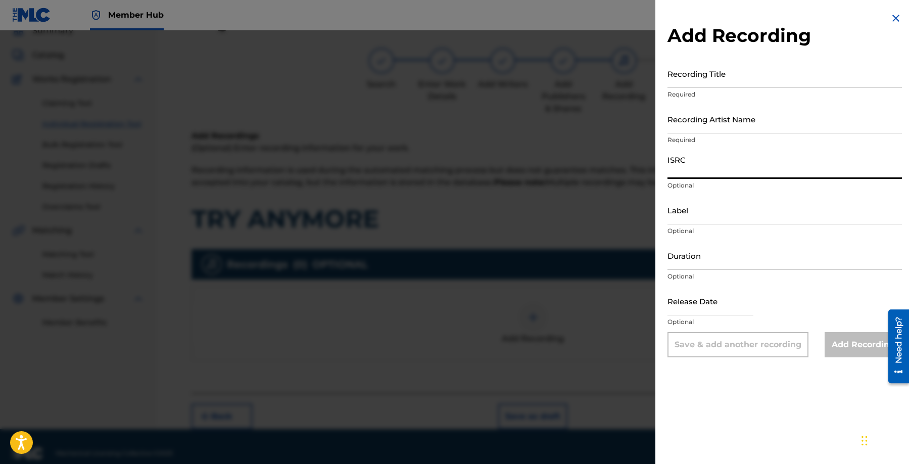
click at [707, 165] on input "ISRC" at bounding box center [785, 164] width 234 height 29
paste input "DGA052581283"
type input "DGA052581283"
click at [756, 123] on input "Recording Artist Name" at bounding box center [785, 119] width 234 height 29
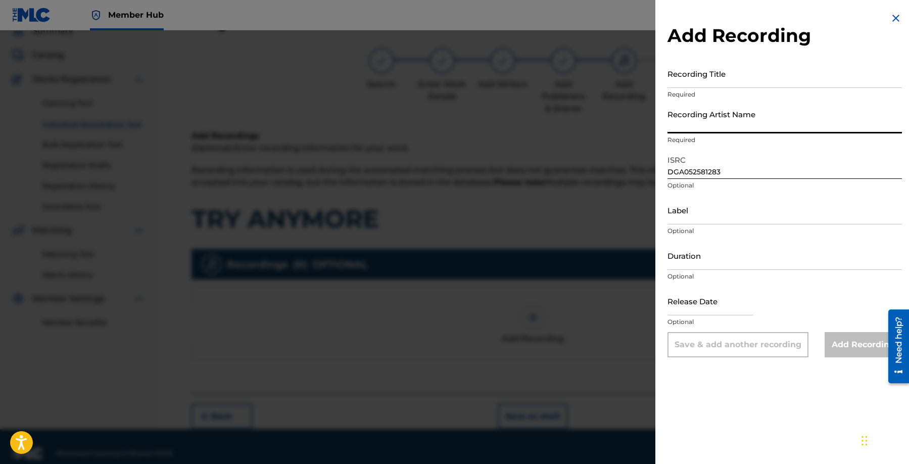
paste input "[PERSON_NAME]"
type input "[PERSON_NAME]"
click at [731, 83] on input "Recording Title" at bounding box center [785, 73] width 234 height 29
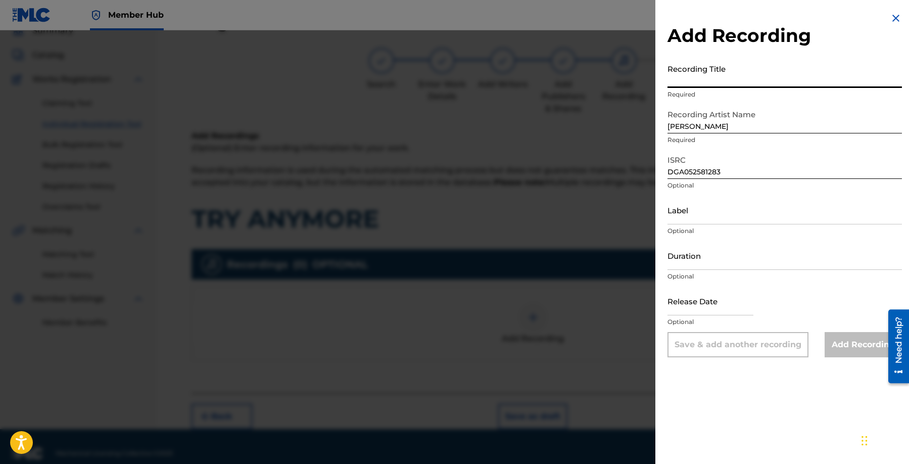
click at [755, 78] on input "Recording Title" at bounding box center [785, 73] width 234 height 29
paste input "TRY ANYMORE"
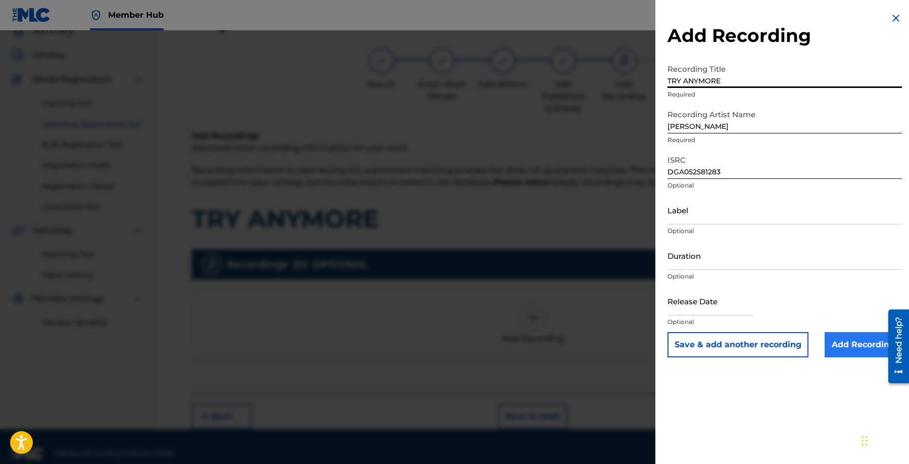
type input "TRY ANYMORE"
click at [840, 347] on input "Add Recording" at bounding box center [863, 344] width 77 height 25
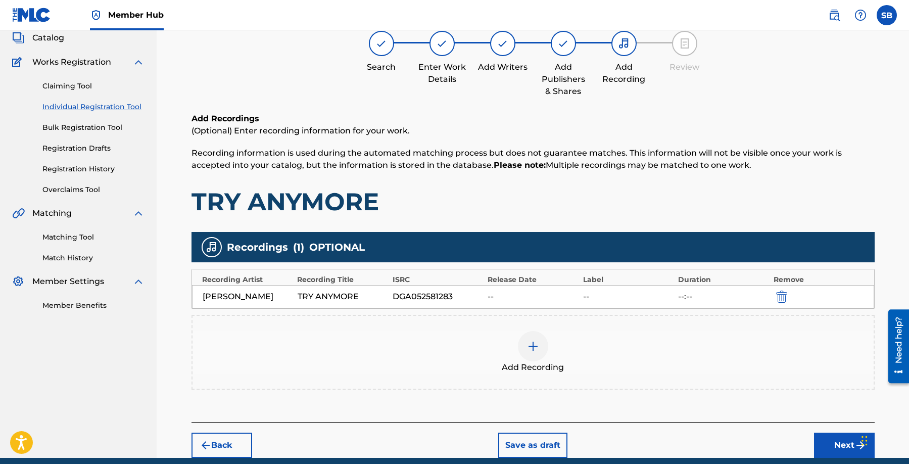
scroll to position [105, 0]
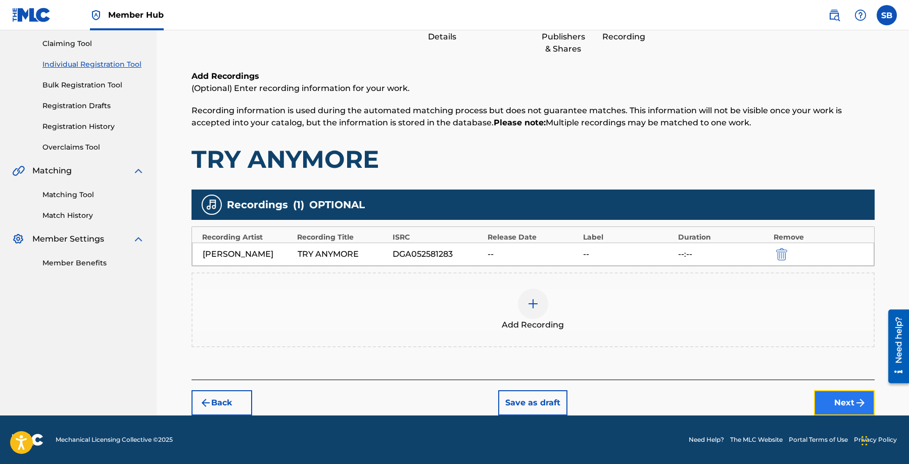
click at [839, 407] on button "Next" at bounding box center [844, 402] width 61 height 25
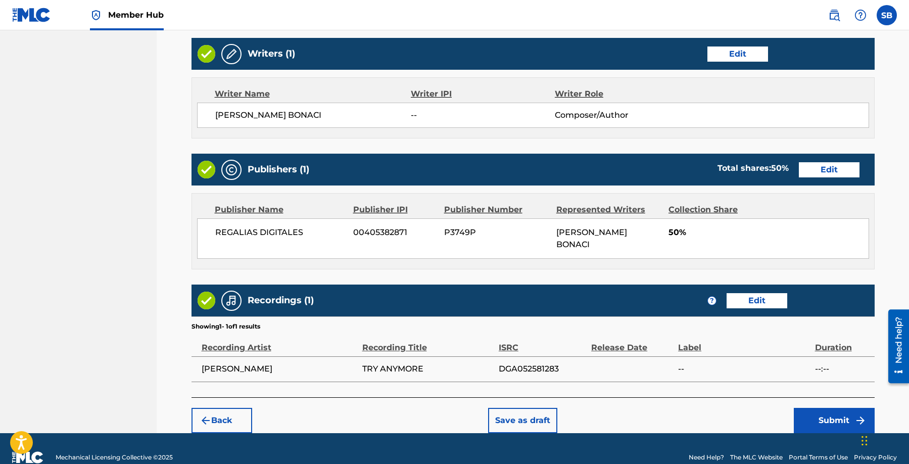
scroll to position [391, 0]
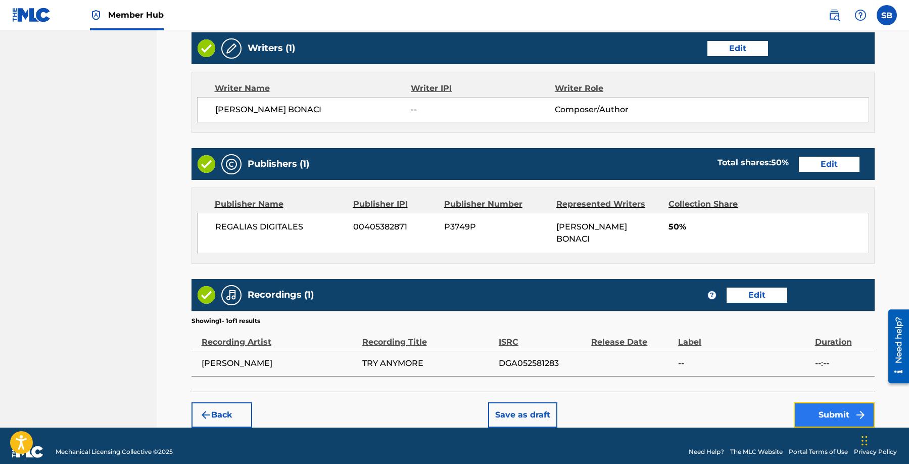
click at [816, 402] on button "Submit" at bounding box center [834, 414] width 81 height 25
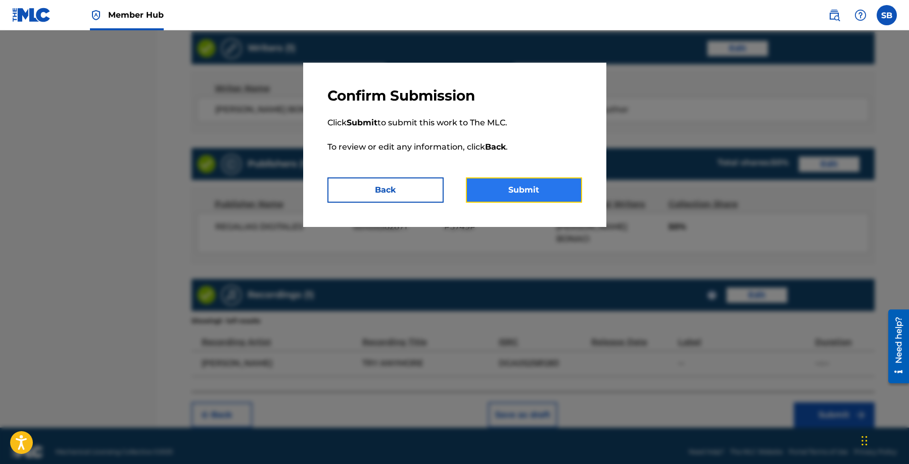
click at [522, 185] on button "Submit" at bounding box center [524, 189] width 116 height 25
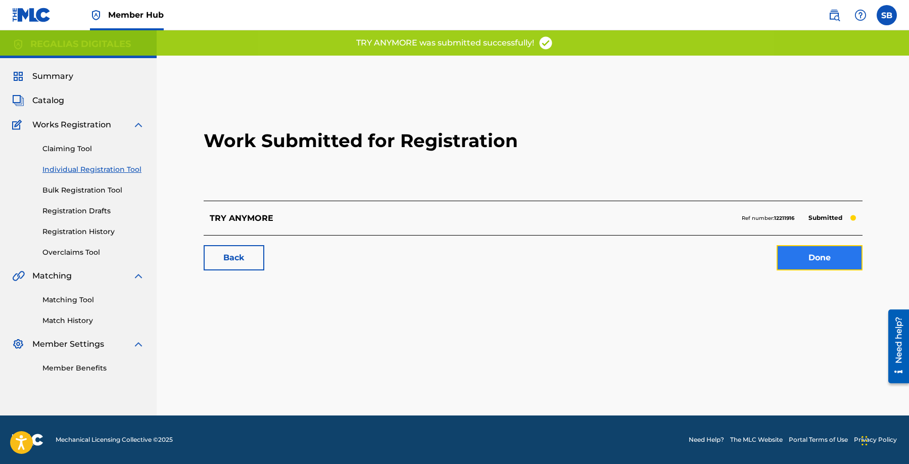
click at [802, 263] on link "Done" at bounding box center [820, 257] width 86 height 25
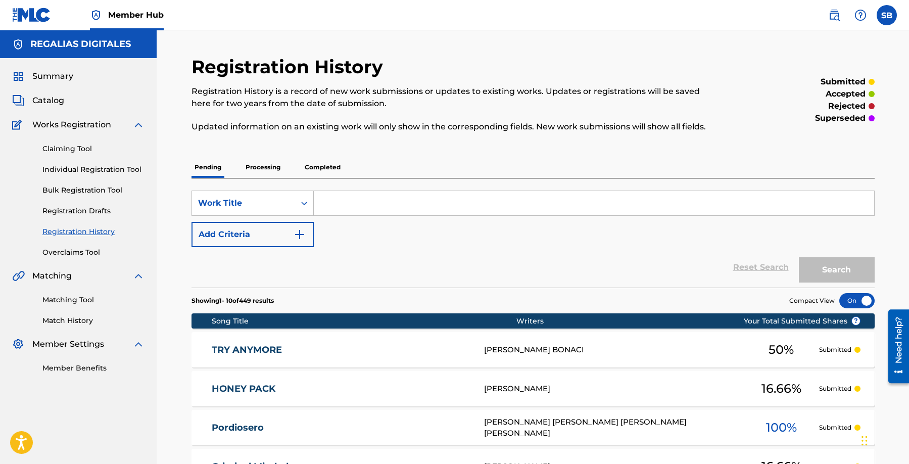
scroll to position [2, 0]
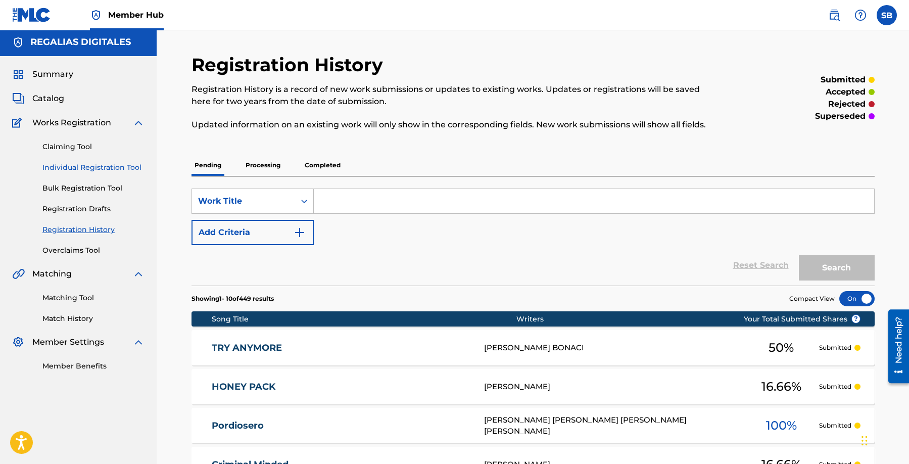
click at [140, 168] on link "Individual Registration Tool" at bounding box center [93, 167] width 102 height 11
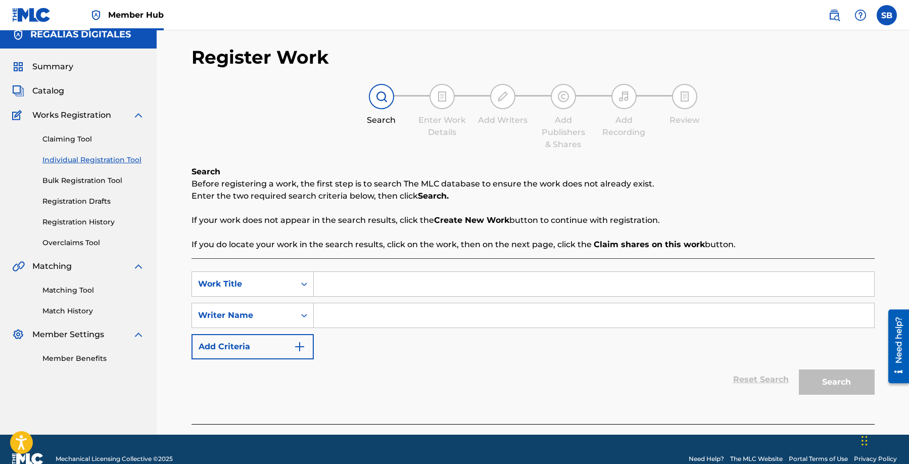
scroll to position [29, 0]
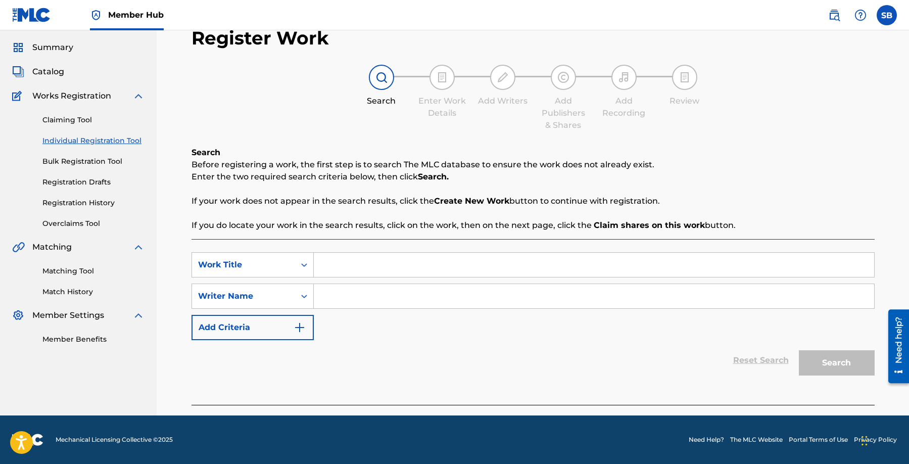
click at [401, 271] on input "Search Form" at bounding box center [594, 265] width 560 height 24
paste input "Voy En El Trocon"
type input "Voy En El Trocon"
click at [384, 304] on input "Search Form" at bounding box center [594, 296] width 560 height 24
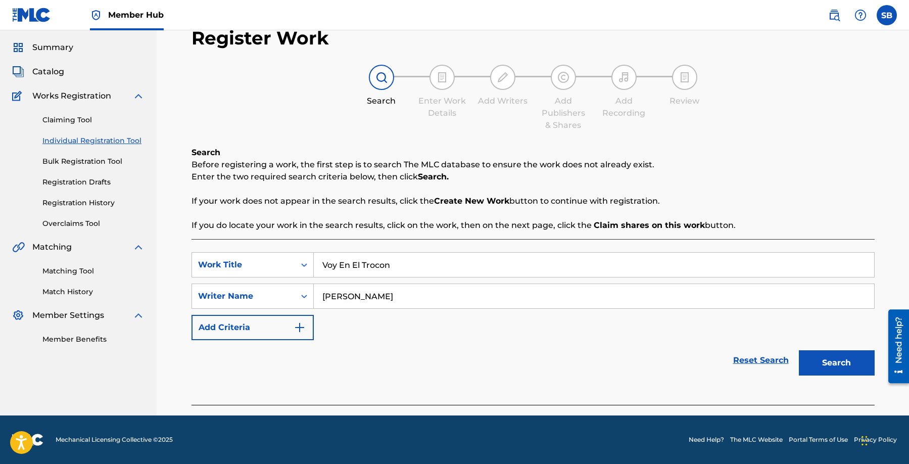
type input "[PERSON_NAME]"
click at [799, 350] on button "Search" at bounding box center [837, 362] width 76 height 25
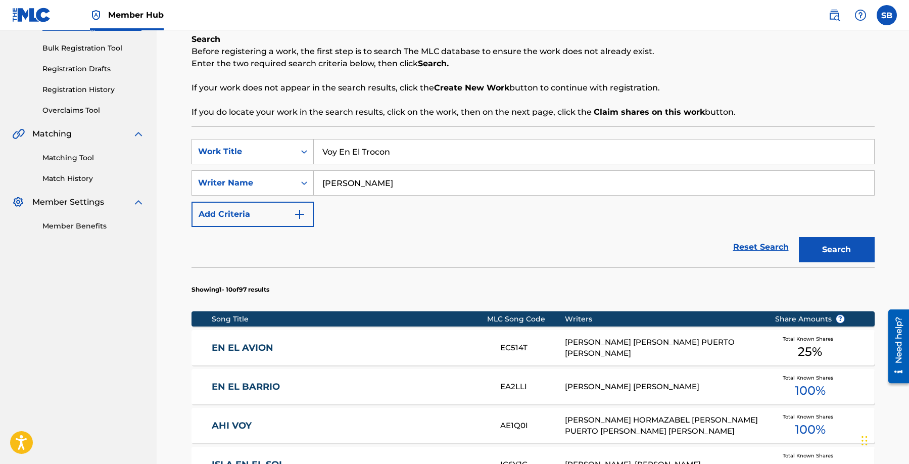
scroll to position [151, 0]
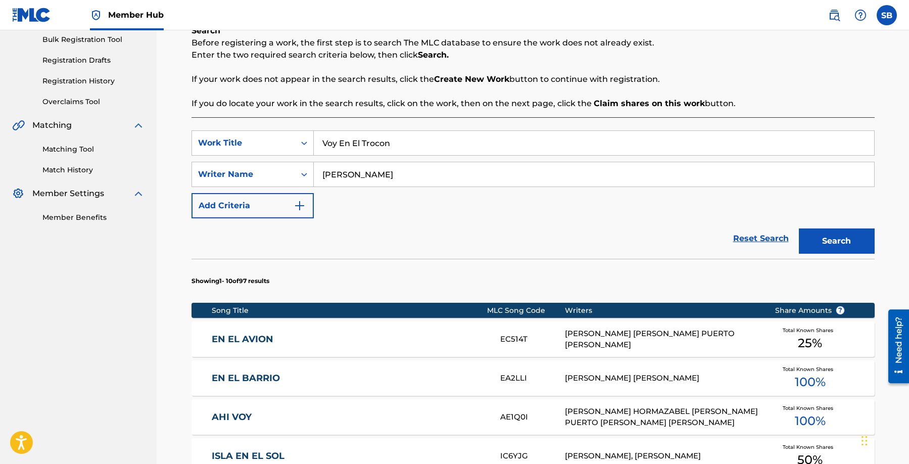
click at [409, 210] on div "SearchWithCriteriaf45d52f7-c8e9-4bc9-acb8-487ce1a3d553 Work Title Voy En El Tro…" at bounding box center [533, 174] width 683 height 88
click at [408, 210] on div "SearchWithCriteriaf45d52f7-c8e9-4bc9-acb8-487ce1a3d553 Work Title Voy En El Tro…" at bounding box center [533, 174] width 683 height 88
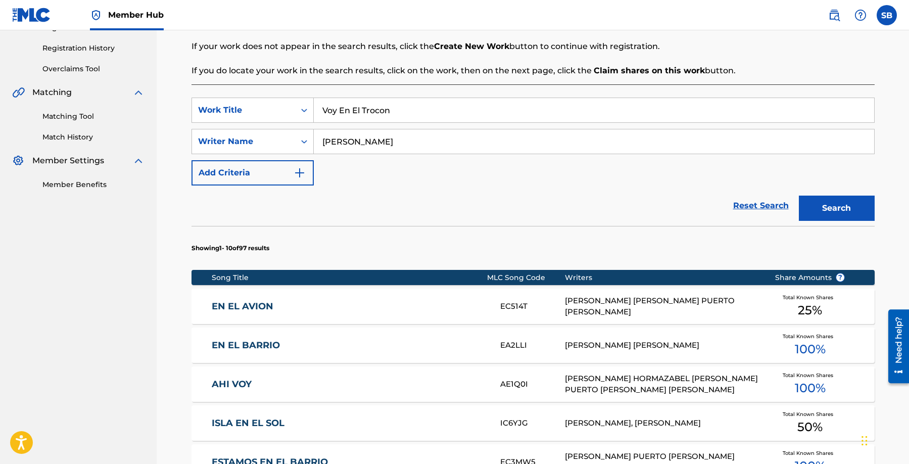
scroll to position [178, 0]
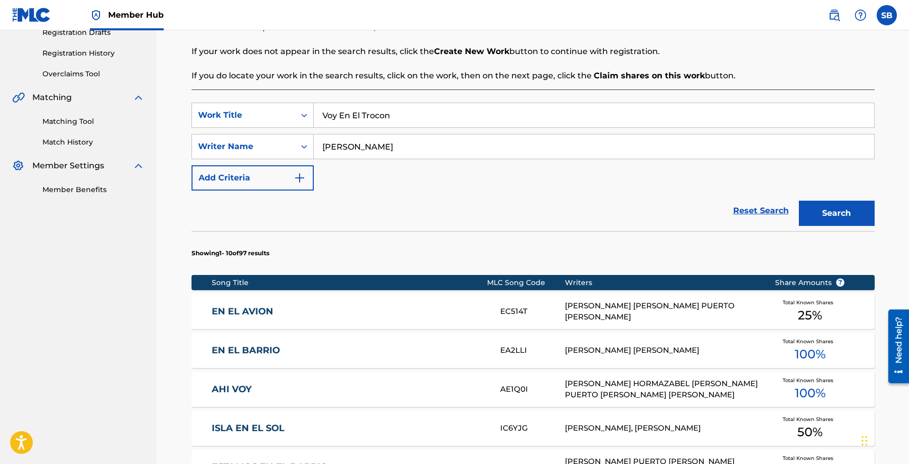
click at [452, 214] on div "Reset Search Search" at bounding box center [533, 211] width 683 height 40
click at [451, 216] on div "Reset Search Search" at bounding box center [533, 211] width 683 height 40
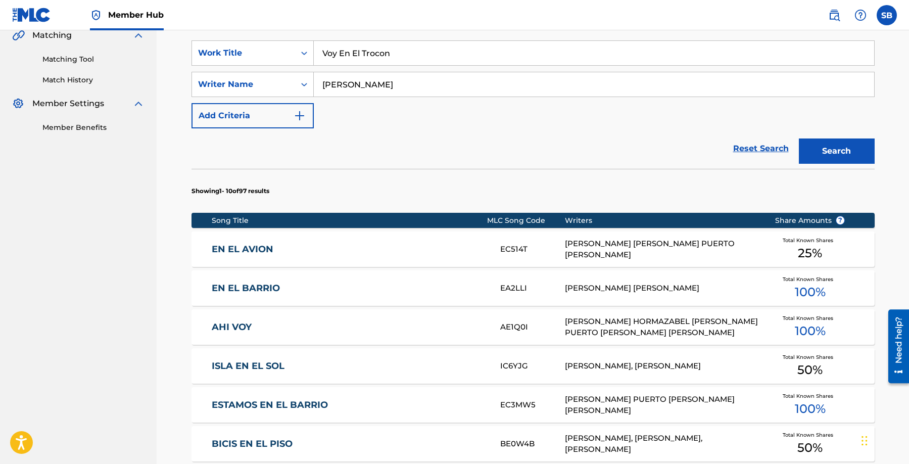
scroll to position [239, 0]
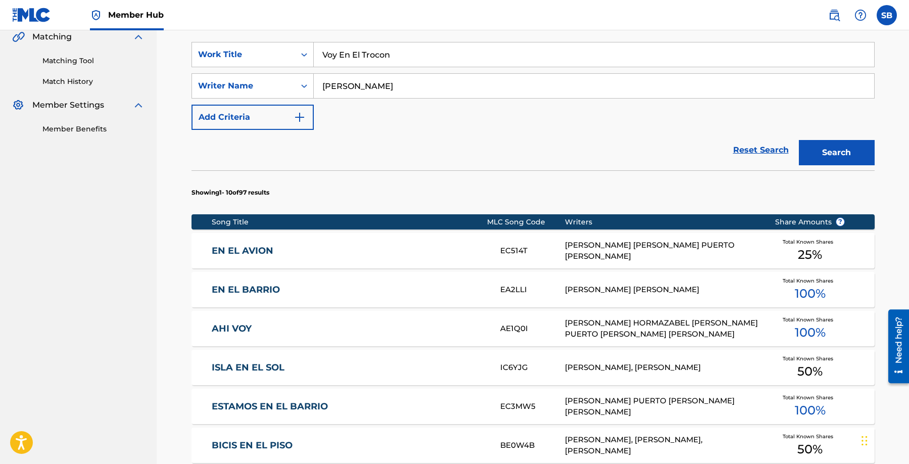
drag, startPoint x: 645, startPoint y: 254, endPoint x: 725, endPoint y: 248, distance: 80.5
click at [725, 248] on div "[PERSON_NAME] [PERSON_NAME] PUERTO [PERSON_NAME]" at bounding box center [662, 251] width 195 height 23
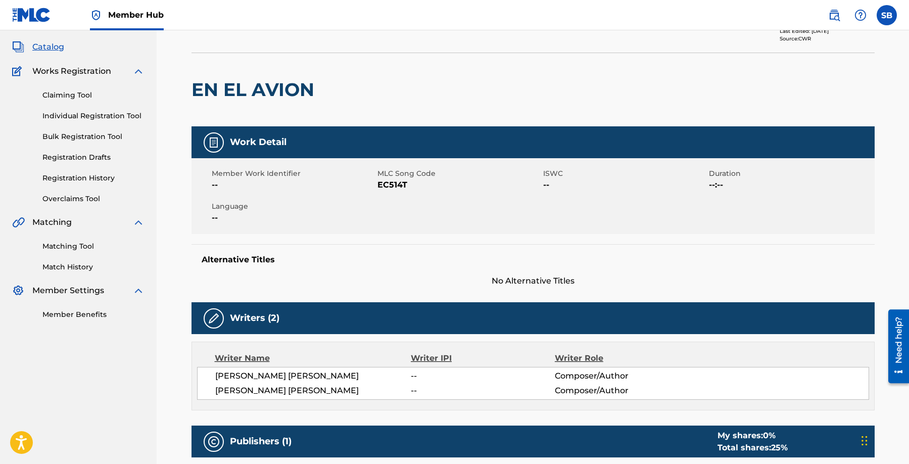
scroll to position [74, 0]
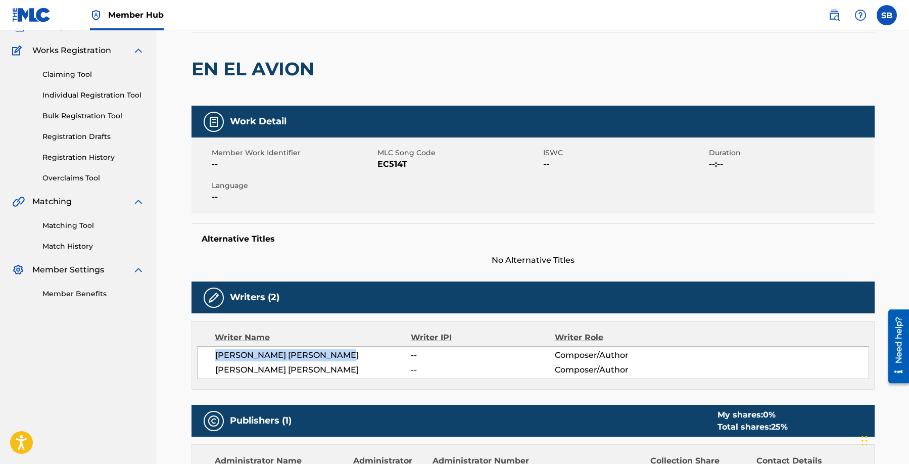
drag, startPoint x: 354, startPoint y: 354, endPoint x: 209, endPoint y: 354, distance: 145.5
click at [209, 354] on div "[PERSON_NAME] [PERSON_NAME] -- Composer/Author [PERSON_NAME] [PERSON_NAME] -- C…" at bounding box center [533, 362] width 672 height 33
copy span "[PERSON_NAME] [PERSON_NAME]"
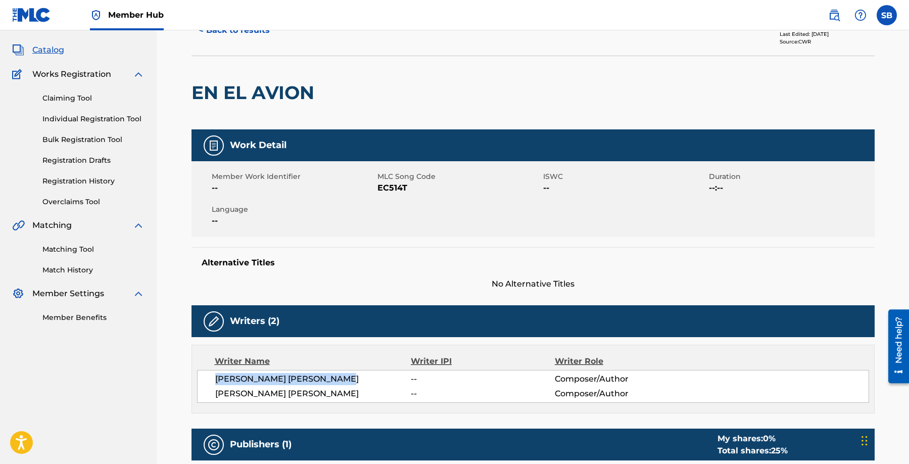
scroll to position [0, 0]
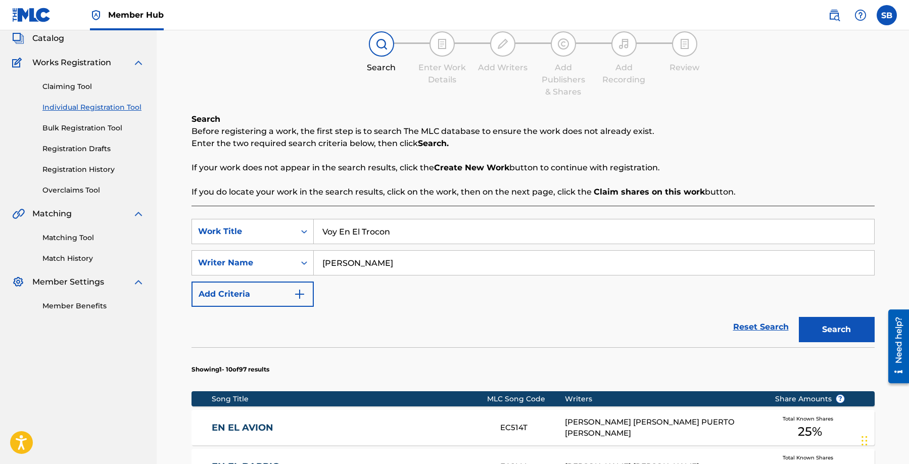
scroll to position [66, 0]
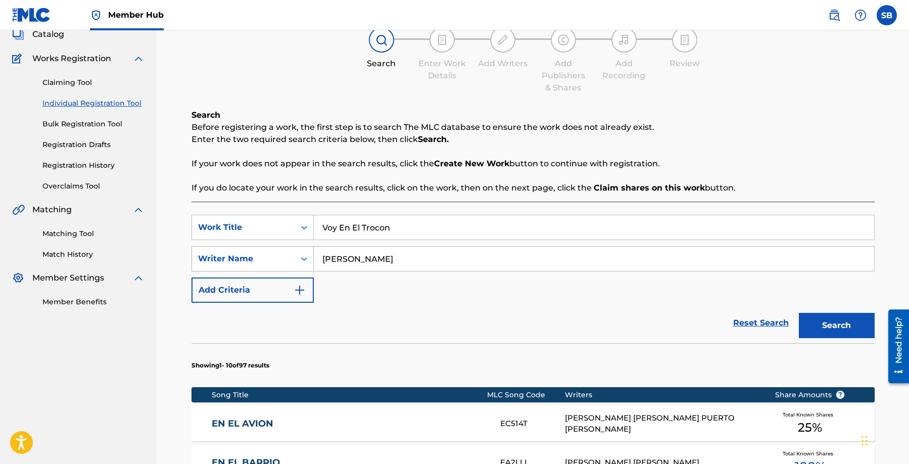
drag, startPoint x: 357, startPoint y: 259, endPoint x: 307, endPoint y: 253, distance: 49.9
click at [307, 253] on div "SearchWithCriteria2875de32-e7d2-4d42-9e57-f2d000e1d625 Writer Name [PERSON_NAME]" at bounding box center [533, 258] width 683 height 25
paste input "[PERSON_NAME] [PERSON_NAME]"
type input "[PERSON_NAME] [PERSON_NAME]"
click at [799, 313] on button "Search" at bounding box center [837, 325] width 76 height 25
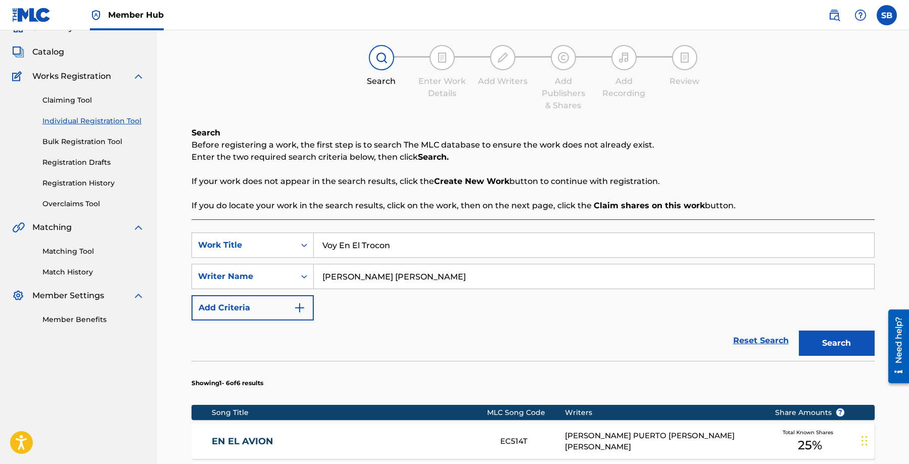
scroll to position [54, 0]
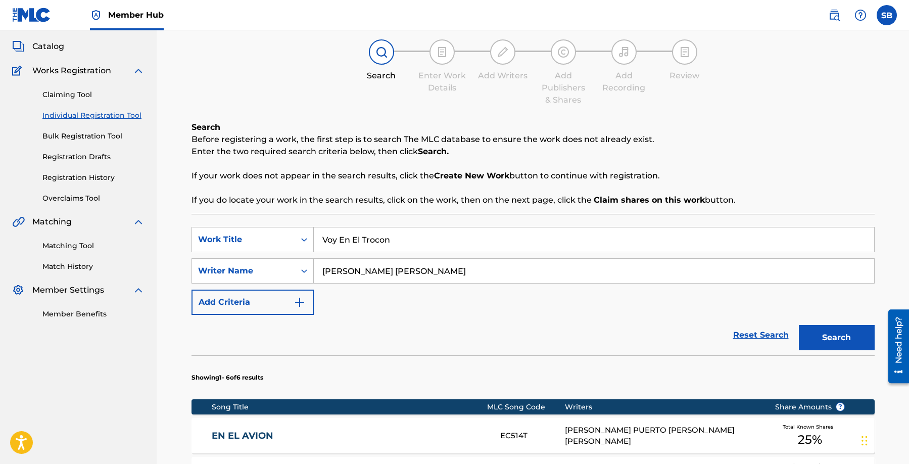
drag, startPoint x: 462, startPoint y: 269, endPoint x: 315, endPoint y: 269, distance: 147.1
click at [315, 269] on input "[PERSON_NAME] [PERSON_NAME]" at bounding box center [594, 271] width 560 height 24
click at [492, 274] on input "Search Form" at bounding box center [594, 271] width 560 height 24
paste input "[PERSON_NAME] [PERSON_NAME] [PERSON_NAME]"
type input "[PERSON_NAME] [PERSON_NAME] [PERSON_NAME]"
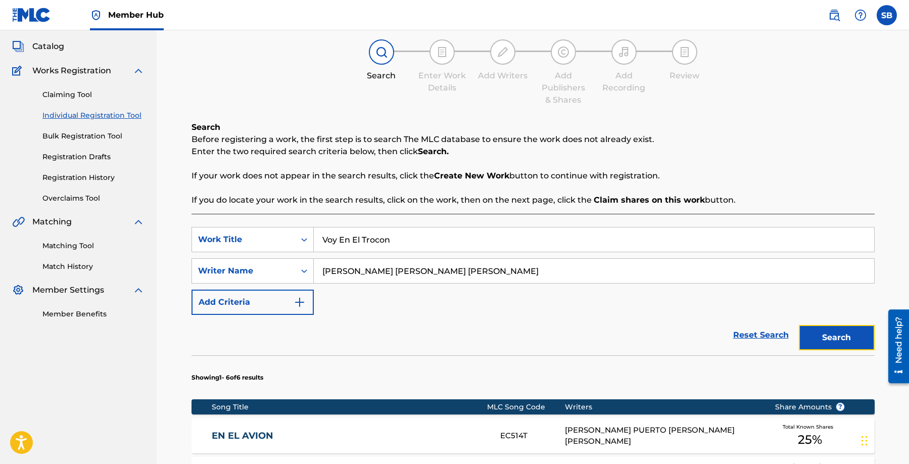
click at [839, 331] on button "Search" at bounding box center [837, 337] width 76 height 25
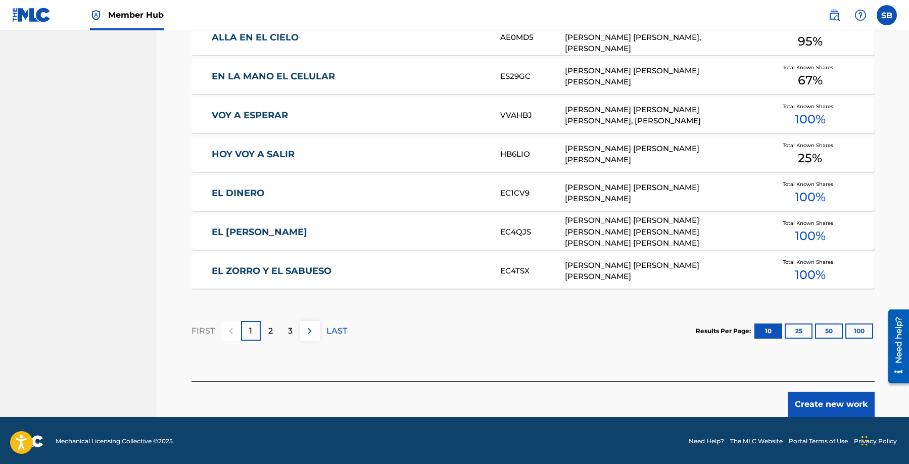
scroll to position [571, 0]
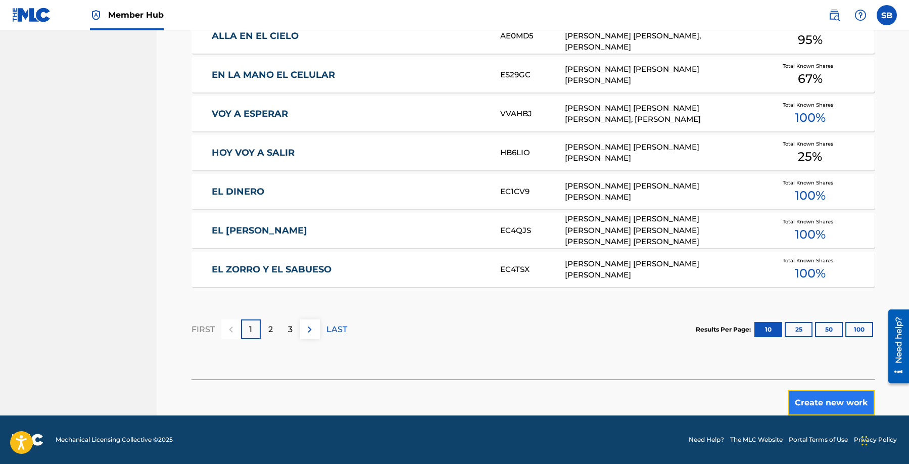
click at [822, 402] on button "Create new work" at bounding box center [831, 402] width 87 height 25
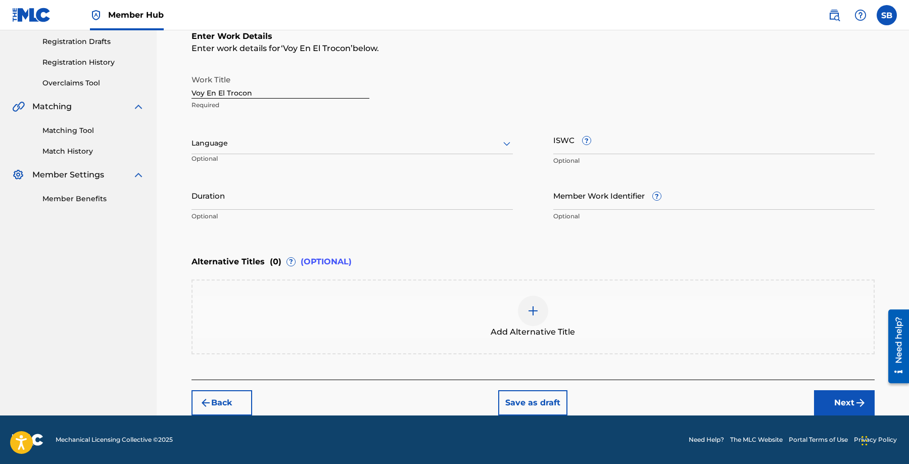
scroll to position [169, 0]
click at [305, 145] on div at bounding box center [352, 143] width 321 height 13
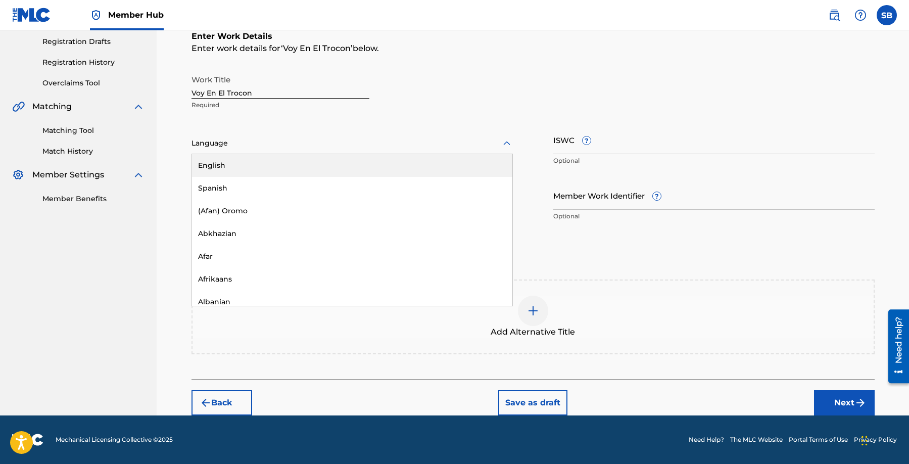
click at [298, 167] on div "English" at bounding box center [352, 165] width 320 height 23
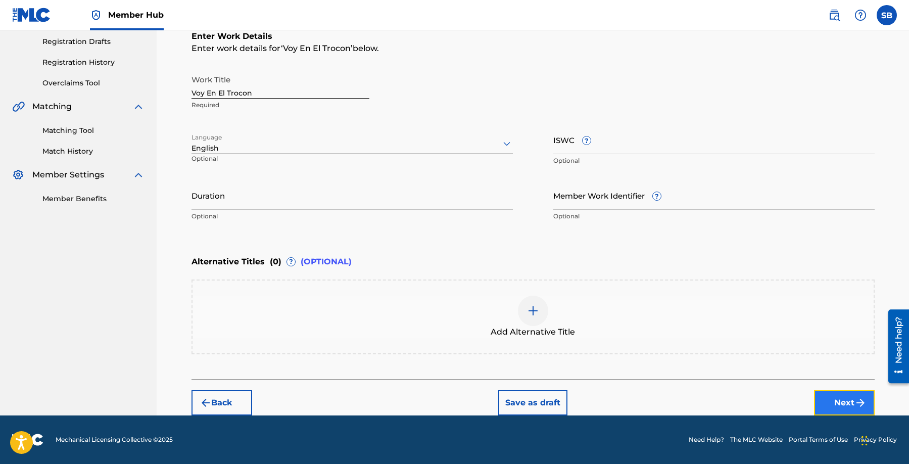
click at [816, 397] on button "Next" at bounding box center [844, 402] width 61 height 25
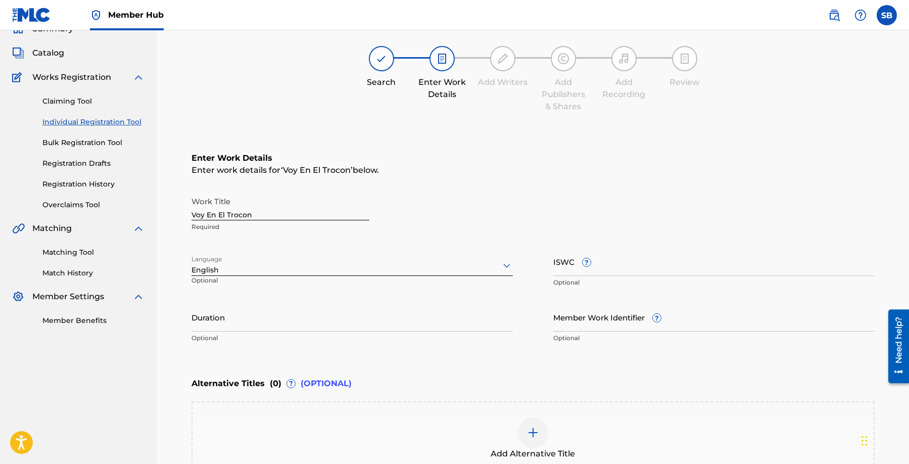
scroll to position [45, 0]
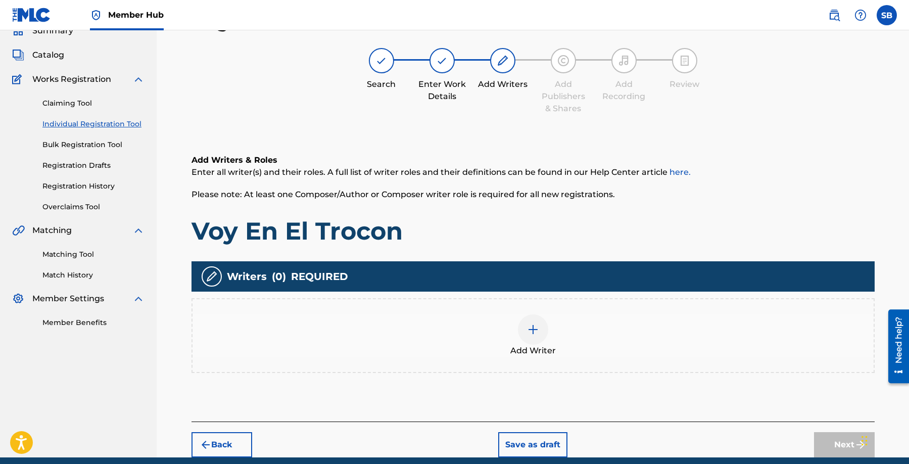
click at [528, 325] on img at bounding box center [533, 329] width 12 height 12
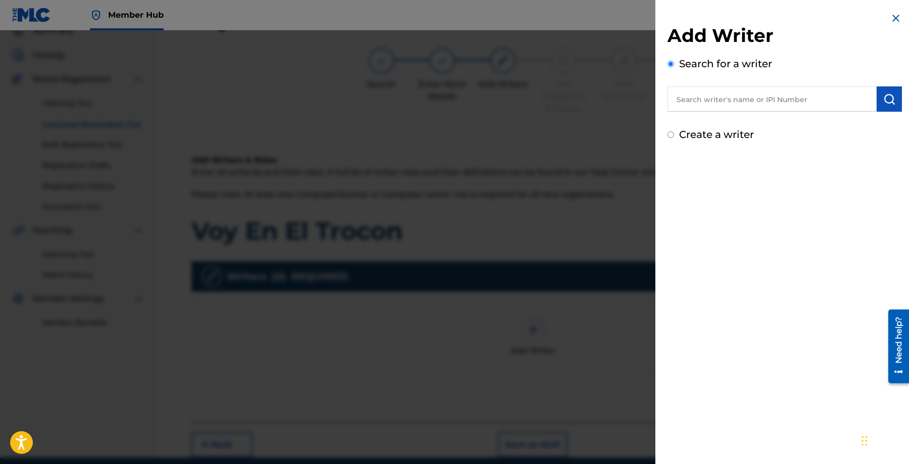
click at [775, 101] on input "text" at bounding box center [772, 98] width 209 height 25
paste input "[PERSON_NAME] [PERSON_NAME] [PERSON_NAME]"
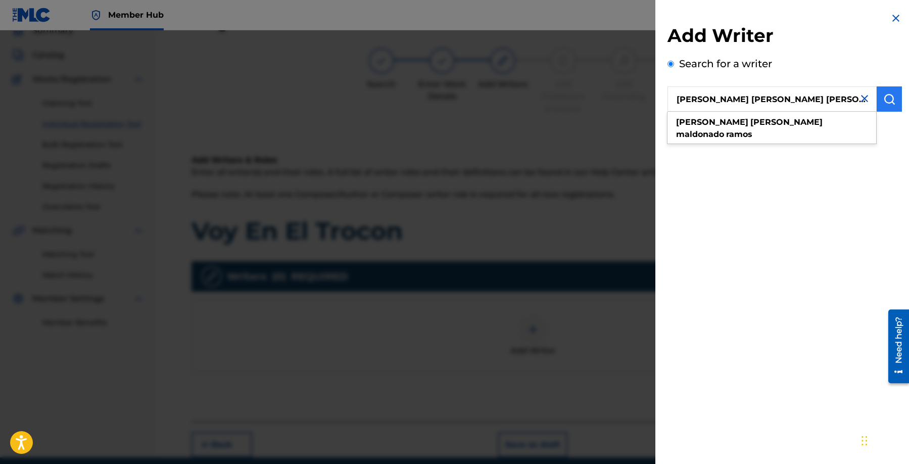
type input "[PERSON_NAME] [PERSON_NAME] [PERSON_NAME]"
click at [888, 100] on img "submit" at bounding box center [889, 99] width 12 height 12
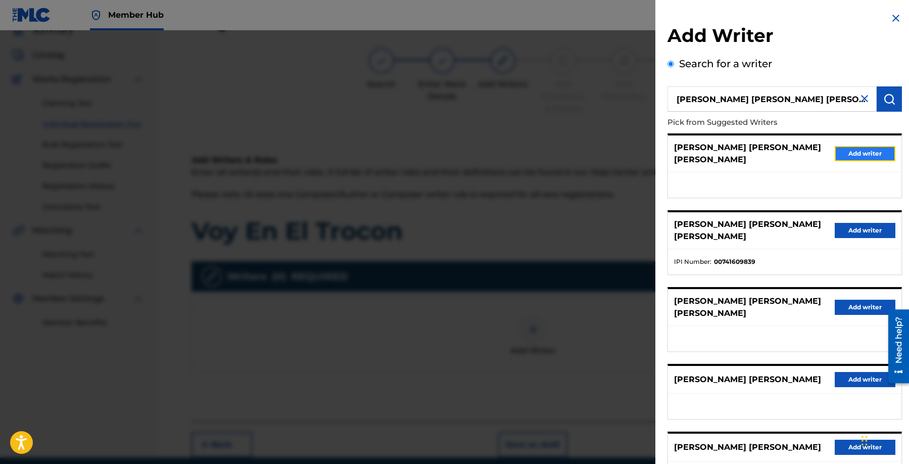
click at [855, 146] on button "Add writer" at bounding box center [865, 153] width 61 height 15
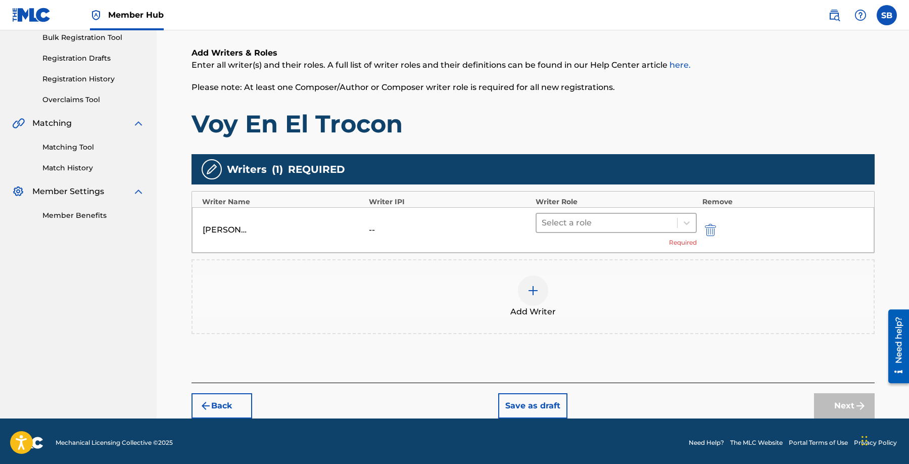
scroll to position [156, 0]
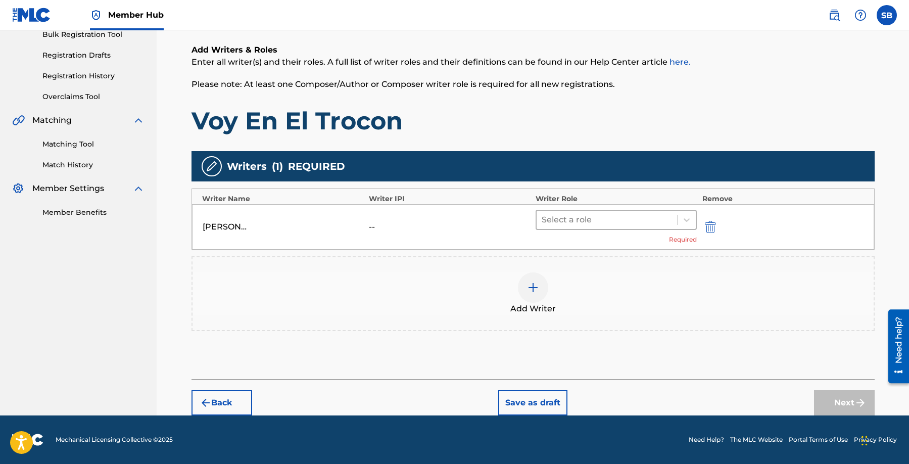
click at [605, 219] on div at bounding box center [607, 220] width 131 height 14
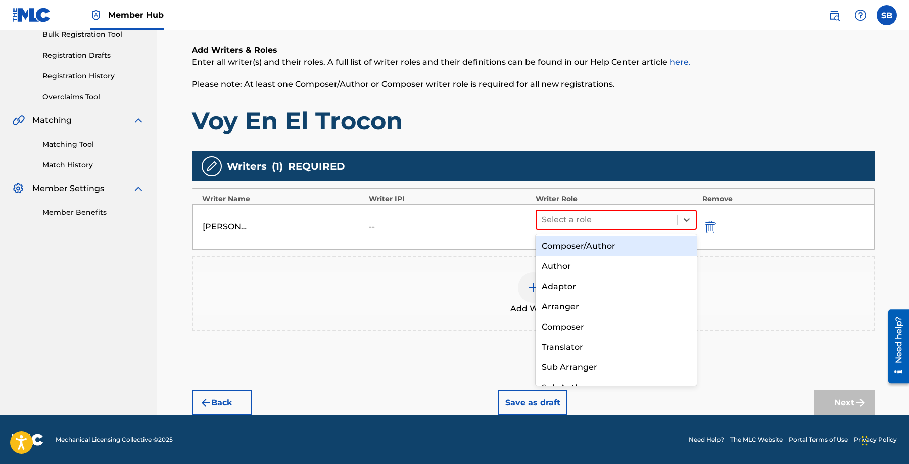
click at [609, 247] on div "Composer/Author" at bounding box center [617, 246] width 162 height 20
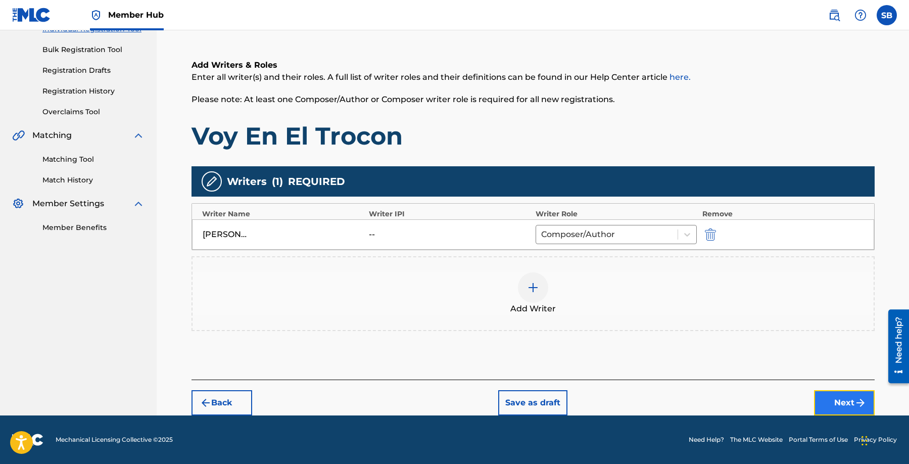
click at [840, 395] on button "Next" at bounding box center [844, 402] width 61 height 25
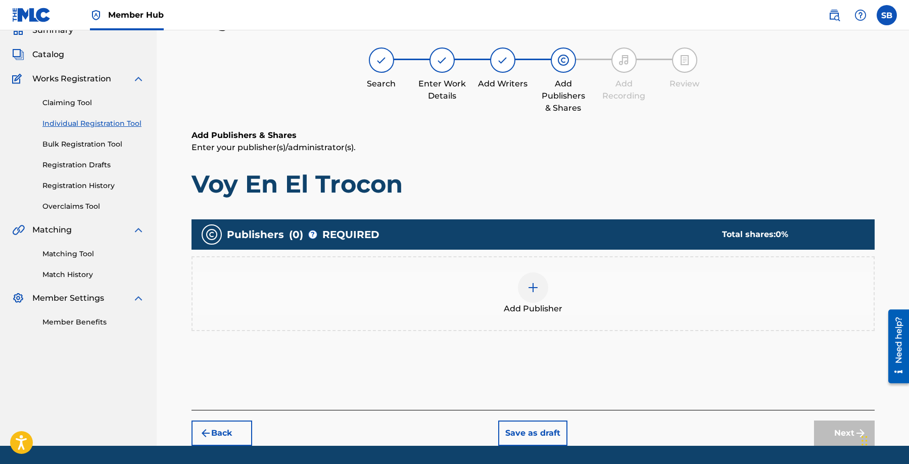
scroll to position [45, 0]
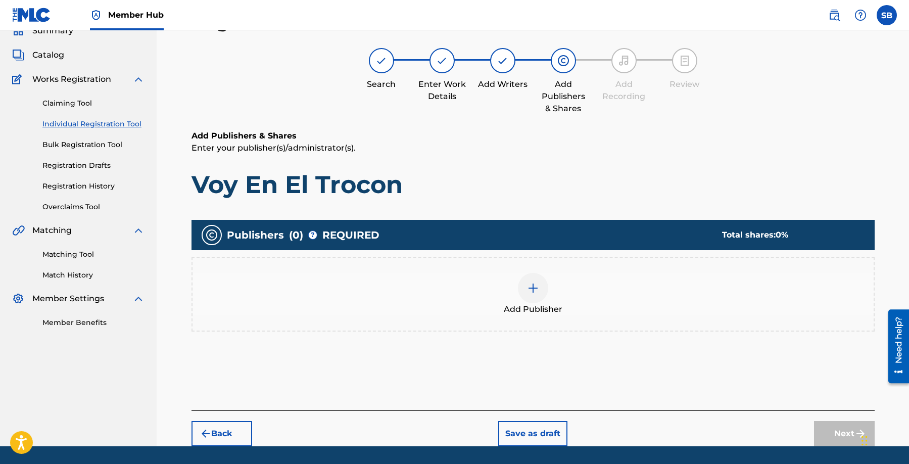
click at [520, 286] on div at bounding box center [533, 288] width 30 height 30
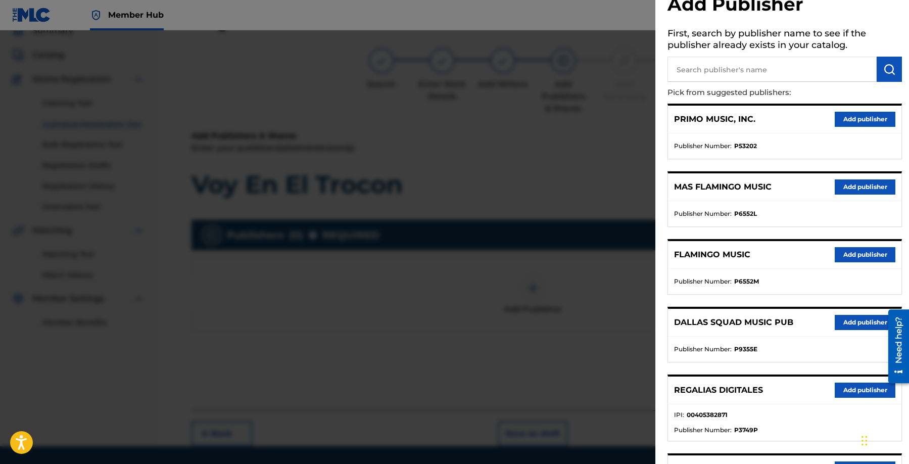
scroll to position [173, 0]
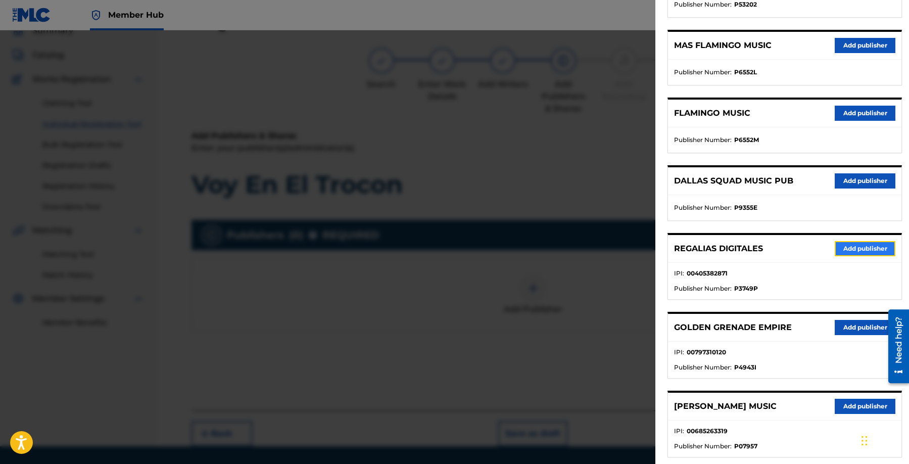
click at [857, 249] on button "Add publisher" at bounding box center [865, 248] width 61 height 15
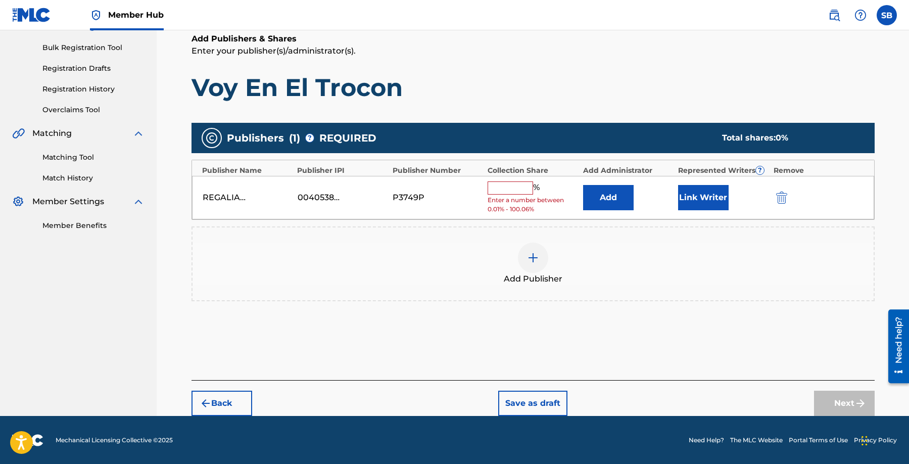
scroll to position [143, 0]
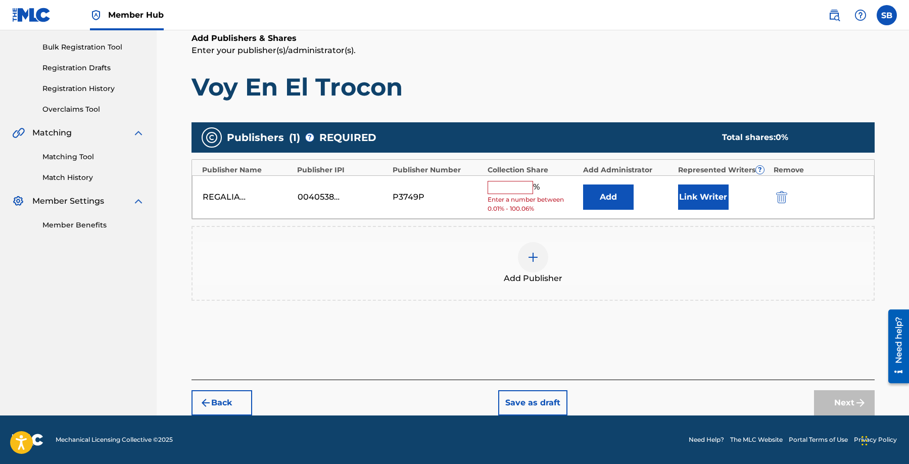
click at [511, 191] on input "text" at bounding box center [510, 187] width 45 height 13
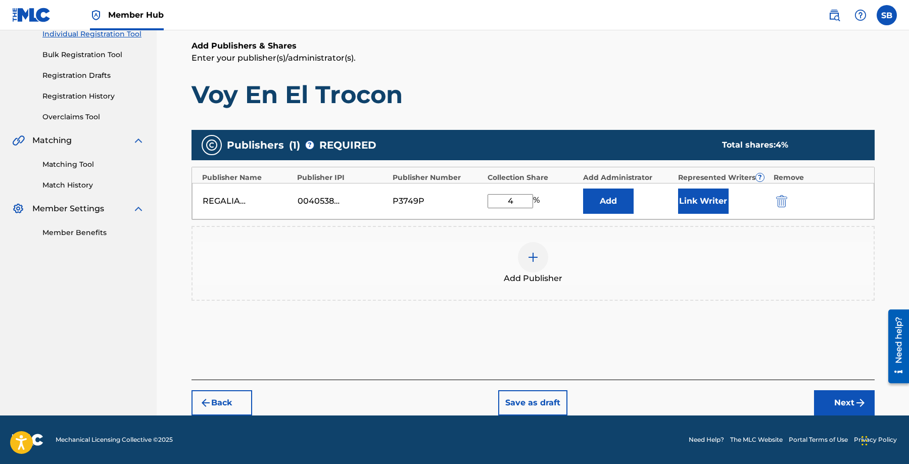
scroll to position [135, 0]
type input "45"
click at [701, 211] on button "Link Writer" at bounding box center [703, 201] width 51 height 25
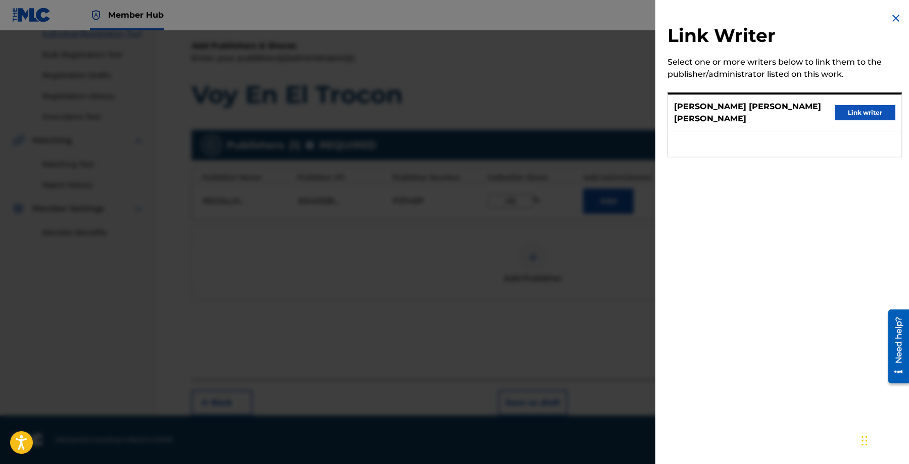
click at [879, 99] on div "[PERSON_NAME] [PERSON_NAME] [PERSON_NAME] Link writer" at bounding box center [784, 113] width 233 height 37
click at [879, 105] on button "Link writer" at bounding box center [865, 112] width 61 height 15
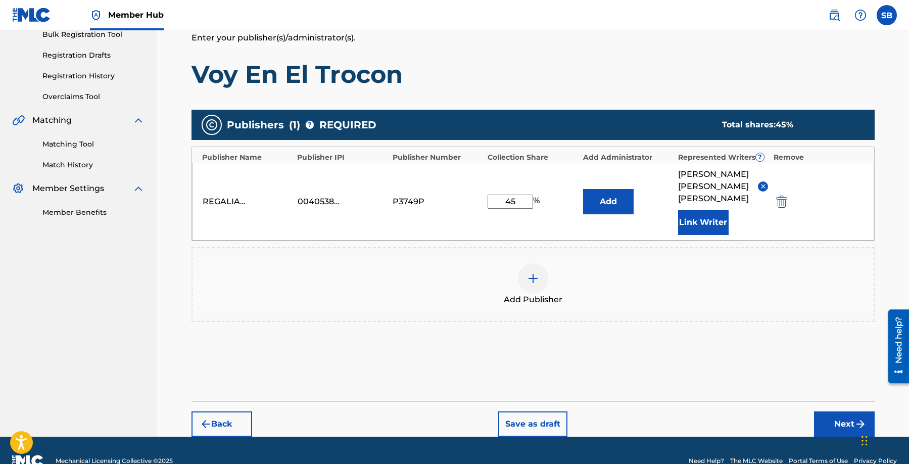
scroll to position [177, 0]
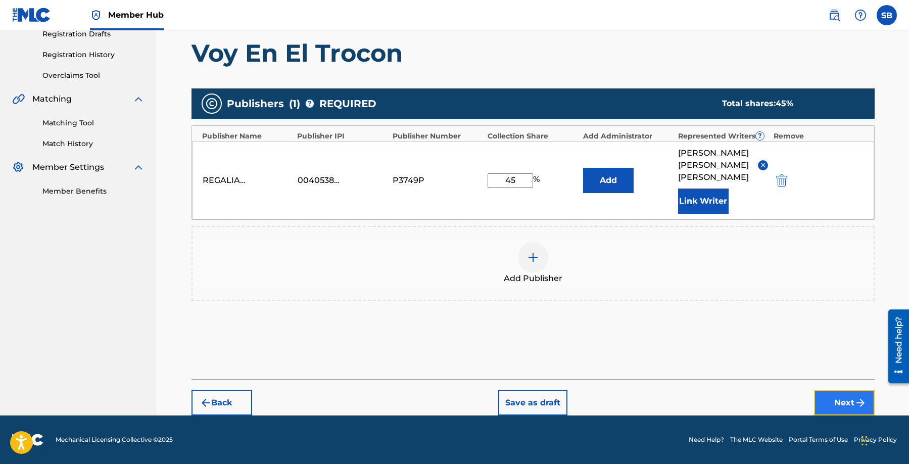
click at [852, 399] on button "Next" at bounding box center [844, 402] width 61 height 25
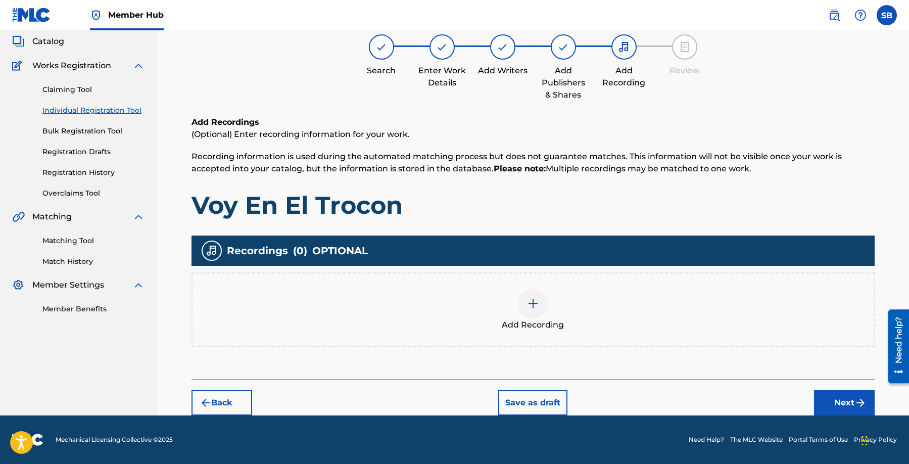
scroll to position [45, 0]
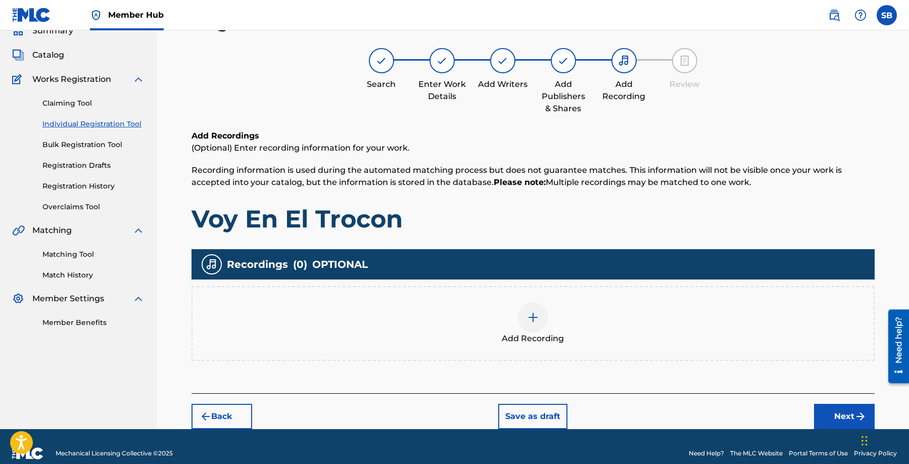
click at [552, 327] on div "Add Recording" at bounding box center [533, 323] width 681 height 42
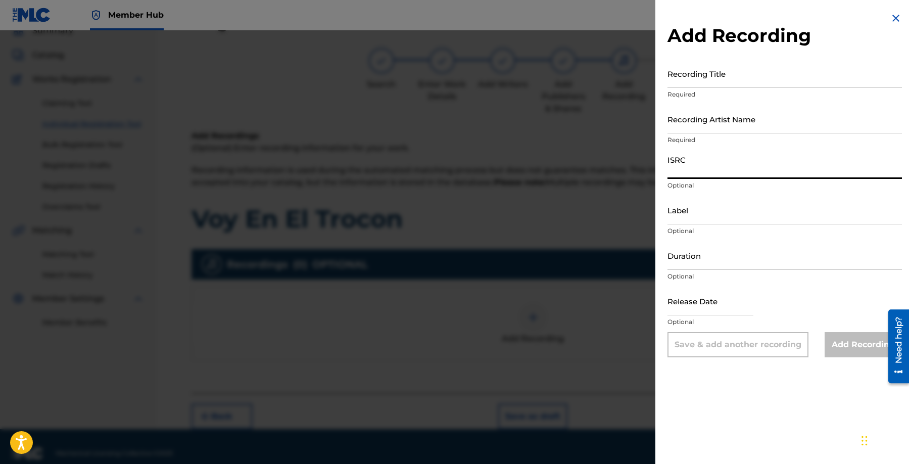
click at [726, 177] on input "ISRC" at bounding box center [785, 164] width 234 height 29
paste input "FRX452573081"
type input "FRX452573081"
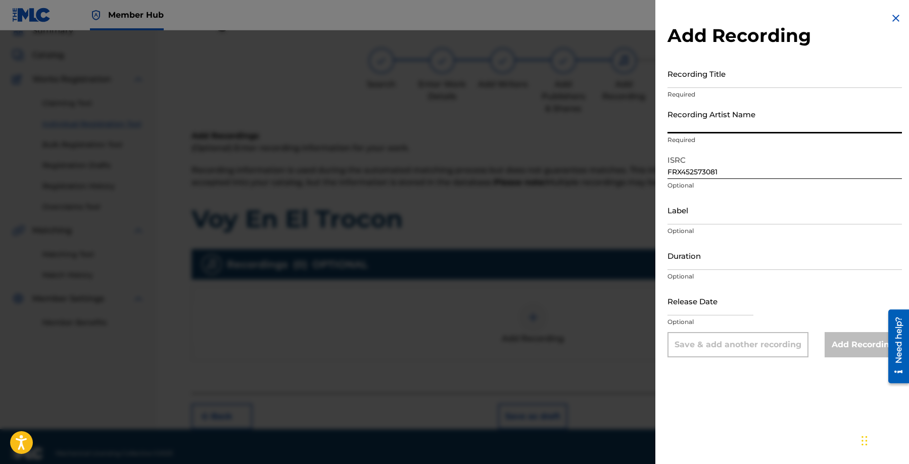
click at [768, 124] on input "Recording Artist Name" at bounding box center [785, 119] width 234 height 29
paste input "El Pinche Mara, C-Kan"
type input "El Pinche Mara, C-Kan"
click at [797, 72] on input "Recording Title" at bounding box center [785, 73] width 234 height 29
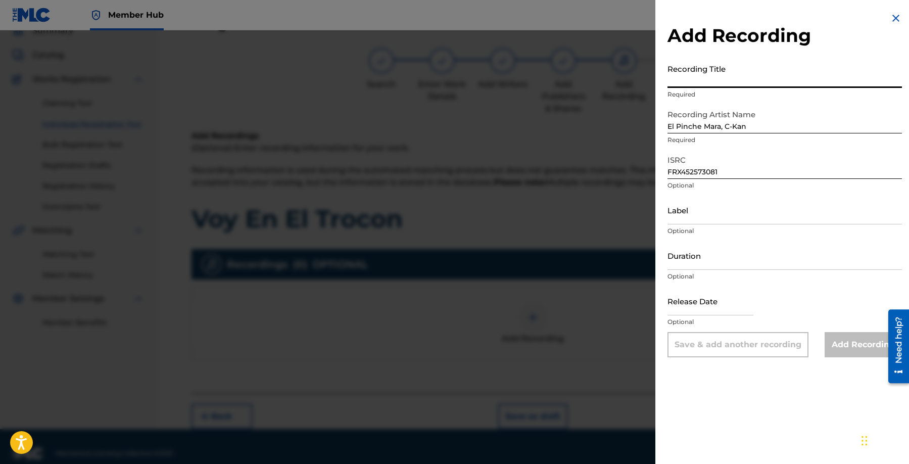
paste input "Voy En El Trocón"
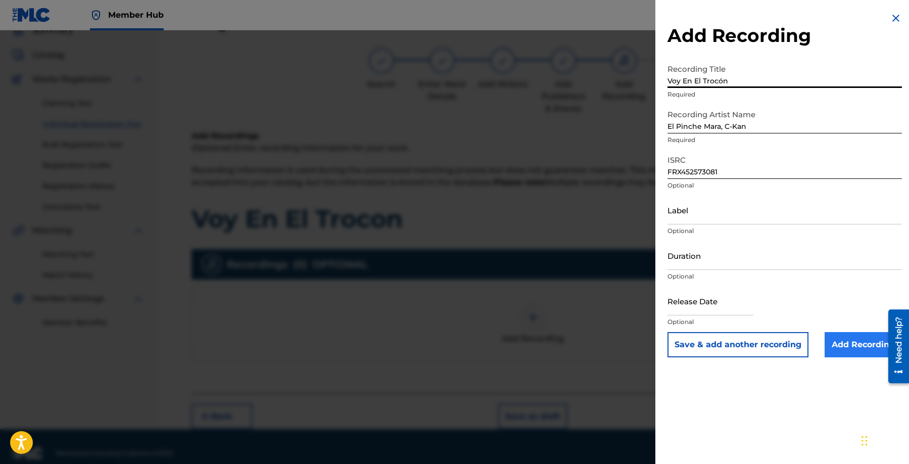
type input "Voy En El Trocón"
click at [857, 346] on input "Add Recording" at bounding box center [863, 344] width 77 height 25
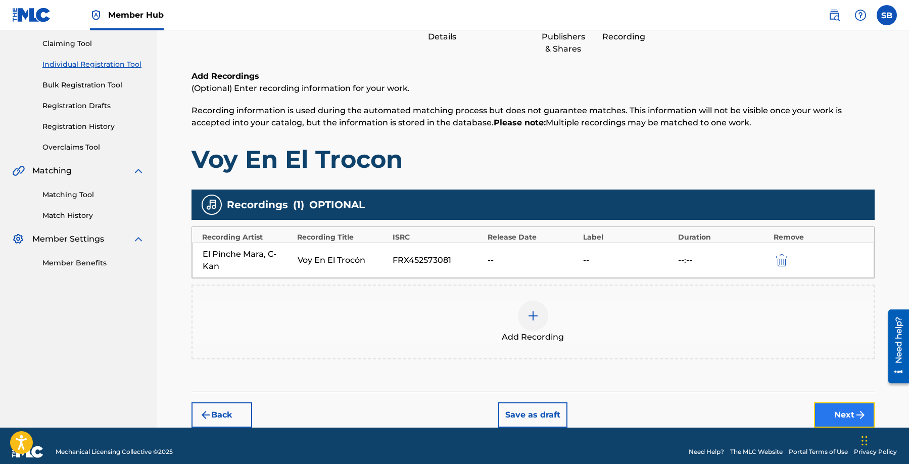
click at [840, 404] on button "Next" at bounding box center [844, 414] width 61 height 25
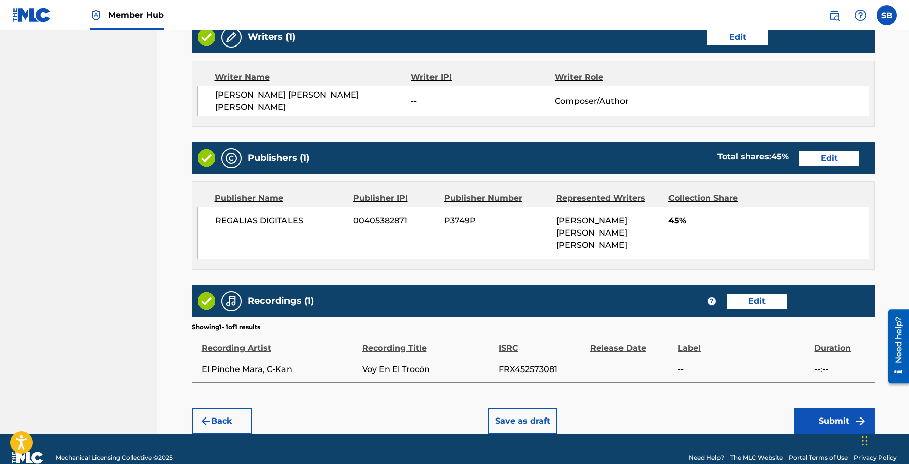
scroll to position [403, 0]
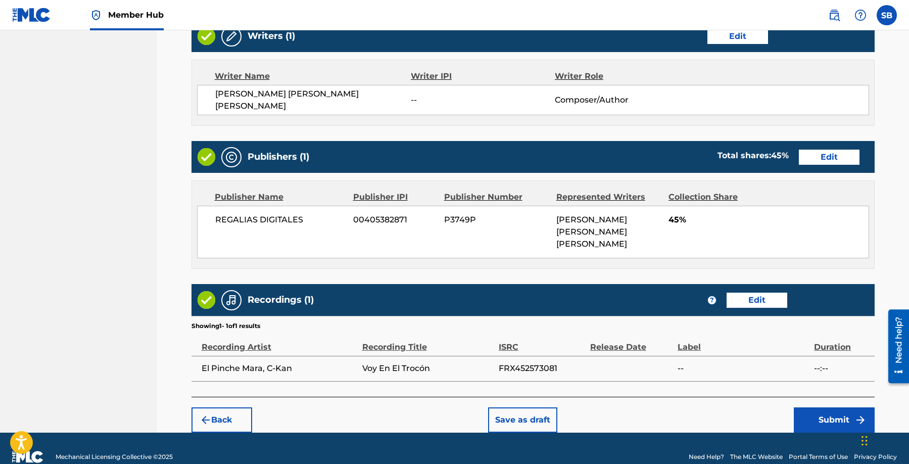
click at [723, 404] on div "Back Save as draft Submit" at bounding box center [533, 415] width 683 height 36
click at [827, 407] on button "Submit" at bounding box center [834, 419] width 81 height 25
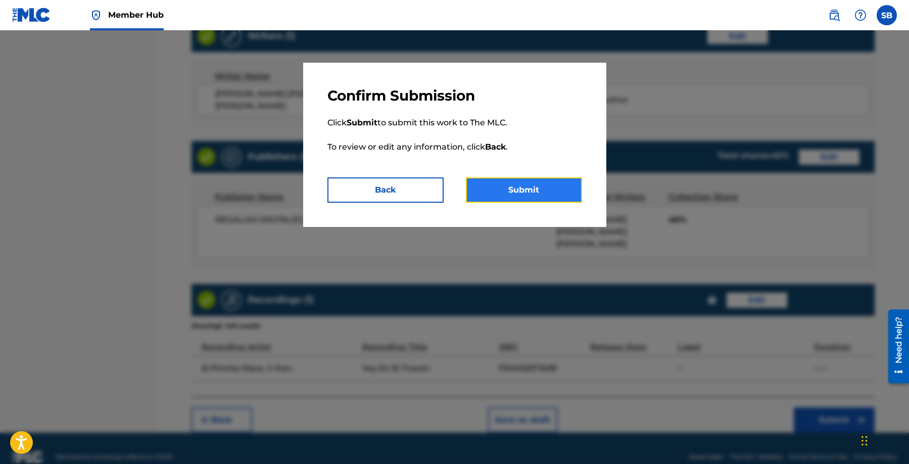
click at [518, 184] on button "Submit" at bounding box center [524, 189] width 116 height 25
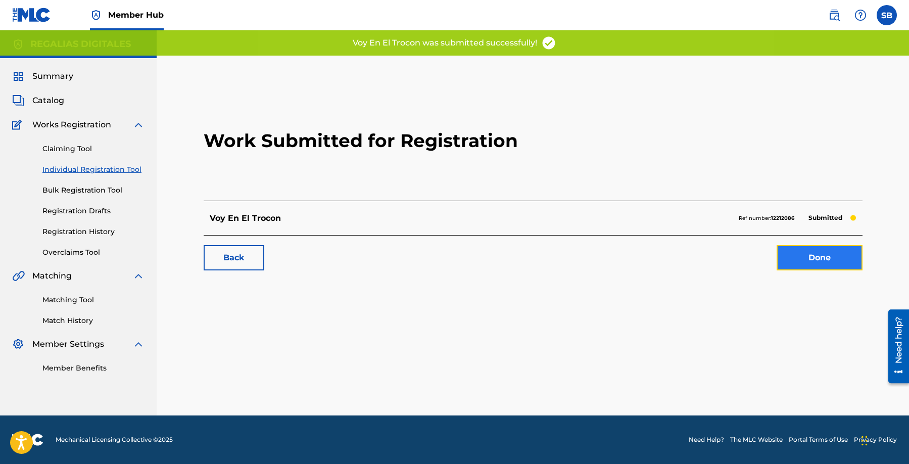
click at [836, 265] on link "Done" at bounding box center [820, 257] width 86 height 25
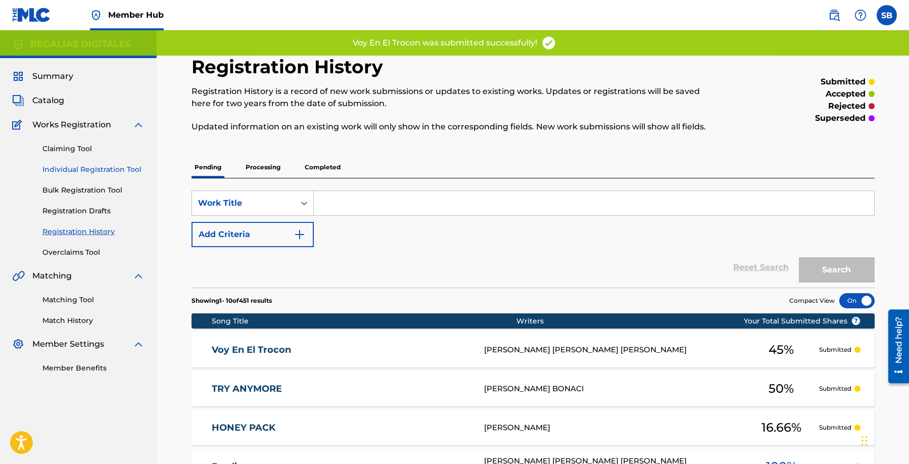
click at [139, 168] on link "Individual Registration Tool" at bounding box center [93, 169] width 102 height 11
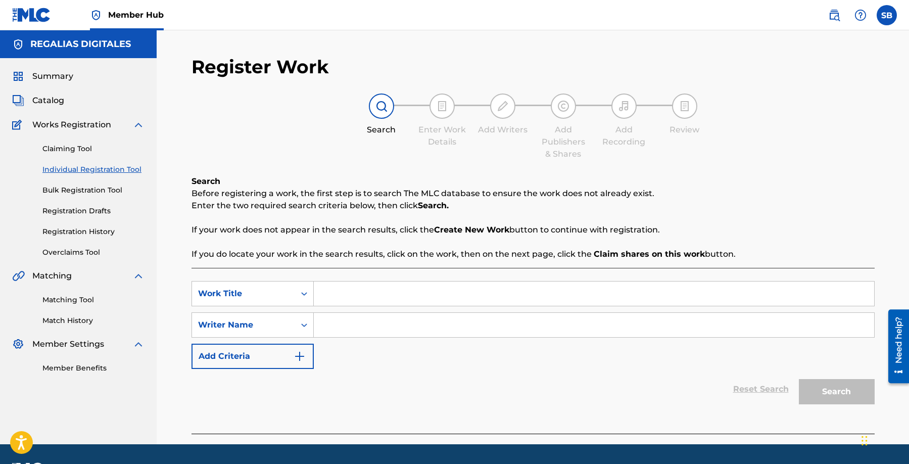
click at [359, 295] on input "Search Form" at bounding box center [594, 293] width 560 height 24
paste input "Pozole"
type input "Pozole"
click at [453, 327] on input "Search Form" at bounding box center [594, 325] width 560 height 24
click at [426, 325] on input "Search Form" at bounding box center [594, 325] width 560 height 24
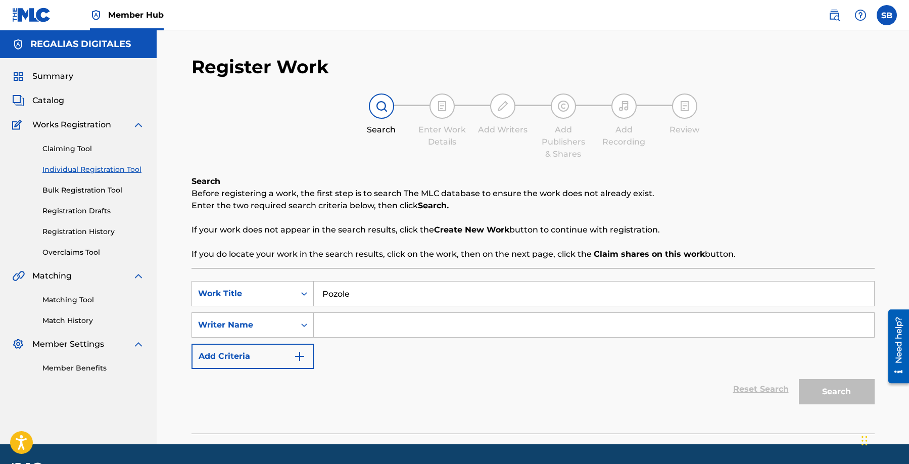
paste input "[PERSON_NAME] [PERSON_NAME] [PERSON_NAME]"
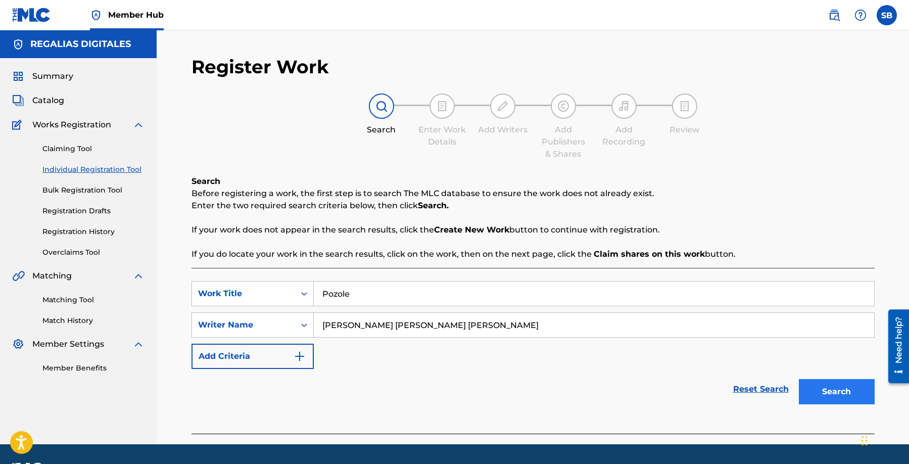
type input "[PERSON_NAME] [PERSON_NAME] [PERSON_NAME]"
click at [838, 390] on button "Search" at bounding box center [837, 391] width 76 height 25
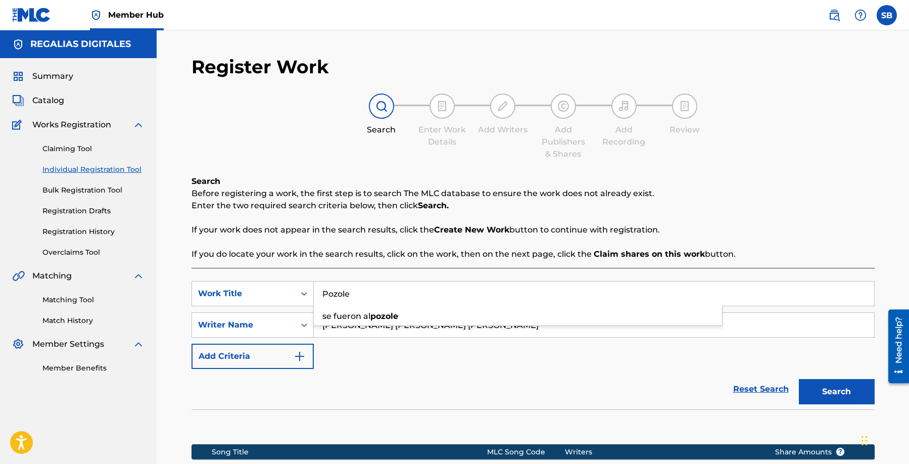
drag, startPoint x: 367, startPoint y: 288, endPoint x: 317, endPoint y: 295, distance: 50.5
click at [317, 295] on input "Pozole" at bounding box center [594, 293] width 560 height 24
drag, startPoint x: 375, startPoint y: 296, endPoint x: 303, endPoint y: 292, distance: 72.9
click at [303, 292] on div "SearchWithCriteriaf45d52f7-c8e9-4bc9-acb8-487ce1a3d553 Work Title Pozole se fue…" at bounding box center [533, 293] width 683 height 25
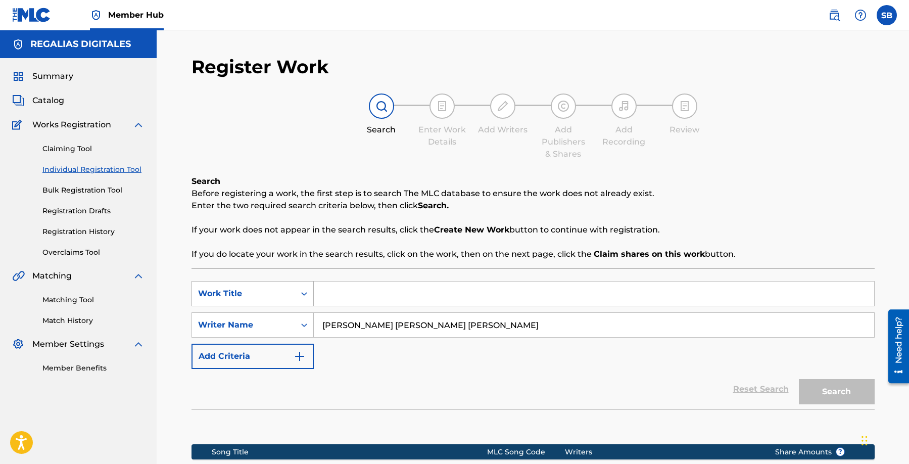
paste input "Acá en el Norte"
type input "Acá en el Norte"
drag, startPoint x: 453, startPoint y: 330, endPoint x: 295, endPoint y: 321, distance: 158.4
click at [295, 321] on div "SearchWithCriteria2875de32-e7d2-4d42-9e57-f2d000e1d625 Writer Name [PERSON_NAME…" at bounding box center [533, 324] width 683 height 25
paste input "[PERSON_NAME] [PERSON_NAME]"
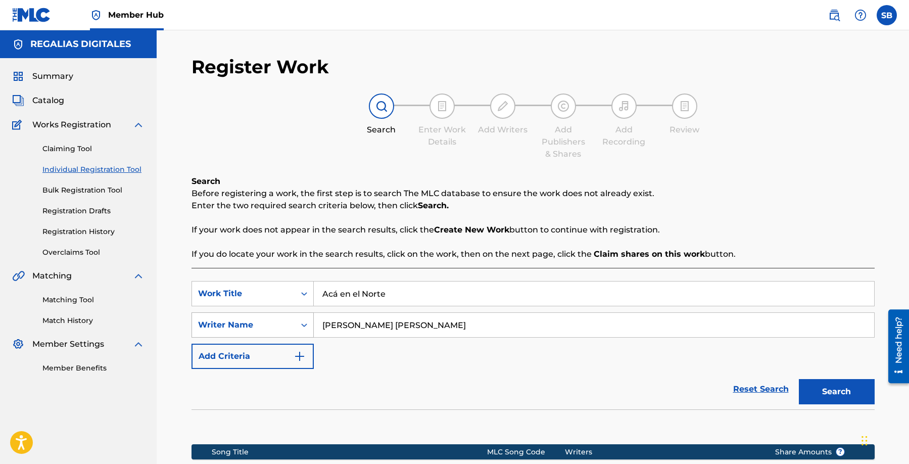
type input "[PERSON_NAME] [PERSON_NAME]"
click at [799, 379] on button "Search" at bounding box center [837, 391] width 76 height 25
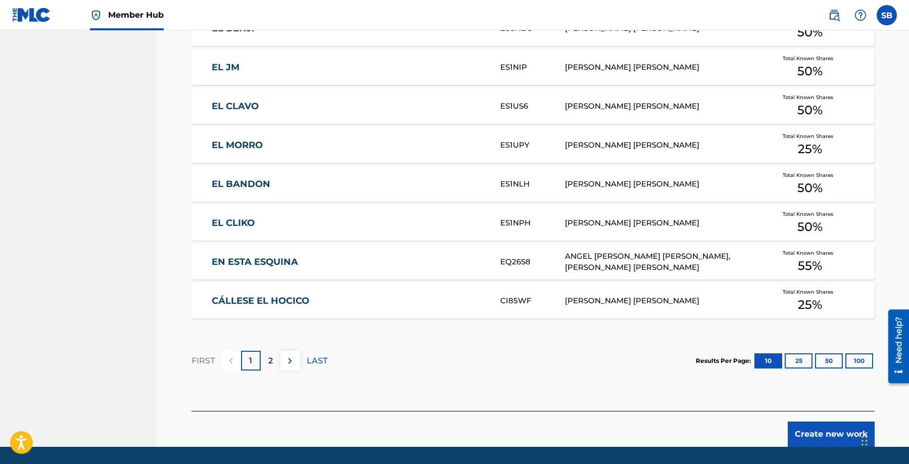
scroll to position [571, 0]
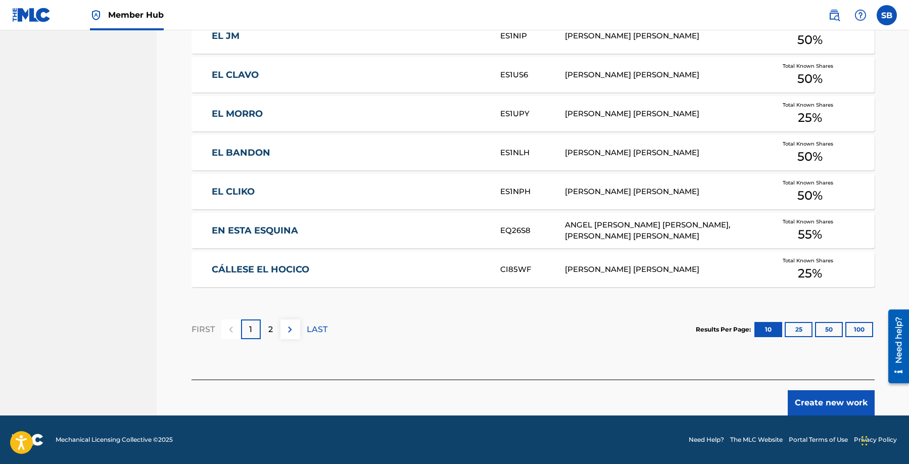
click at [809, 386] on div "Create new work" at bounding box center [533, 398] width 683 height 36
click at [808, 394] on button "Create new work" at bounding box center [831, 402] width 87 height 25
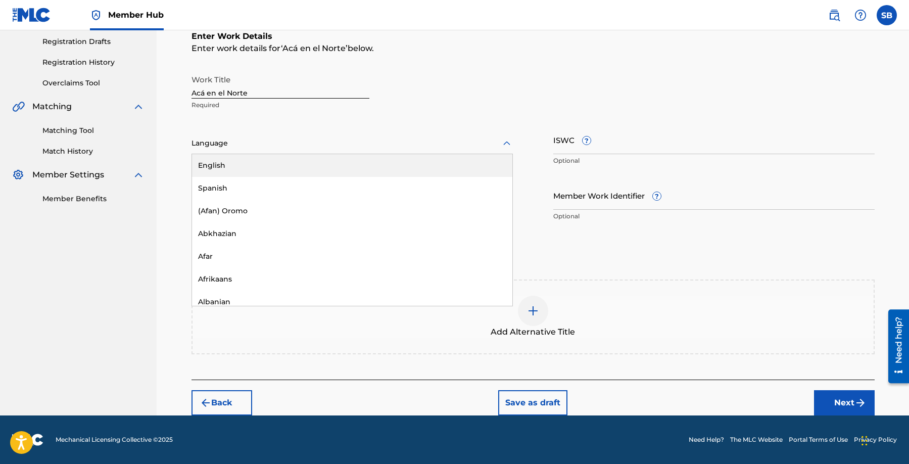
click at [259, 147] on div at bounding box center [352, 143] width 321 height 13
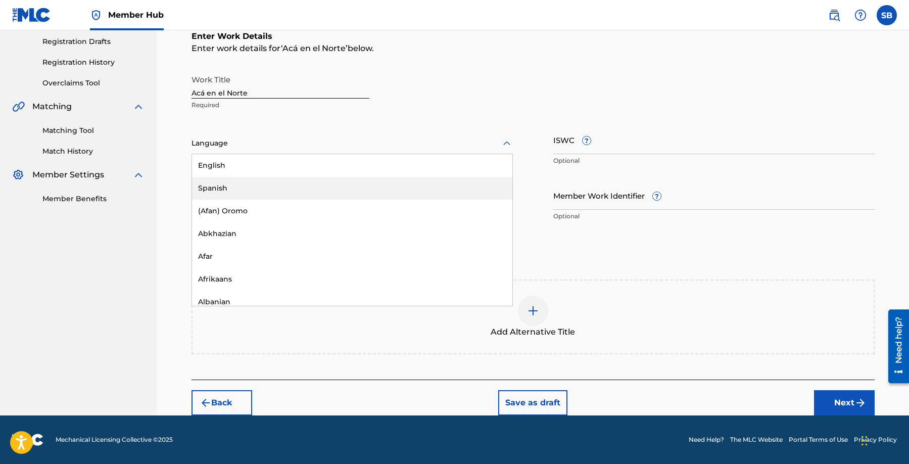
click at [258, 184] on div "Spanish" at bounding box center [352, 188] width 320 height 23
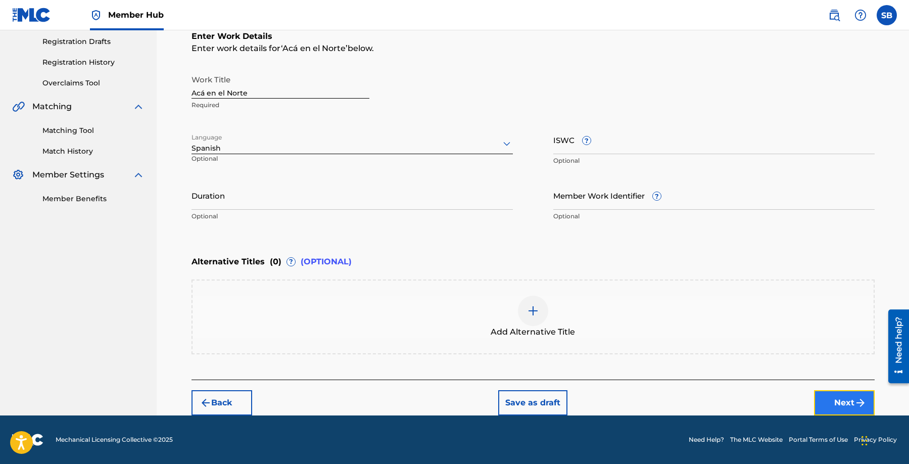
click at [840, 399] on button "Next" at bounding box center [844, 402] width 61 height 25
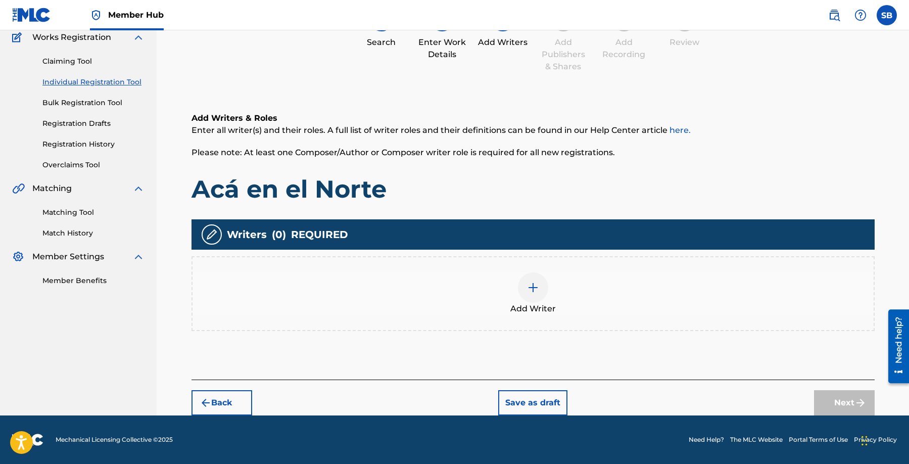
scroll to position [45, 0]
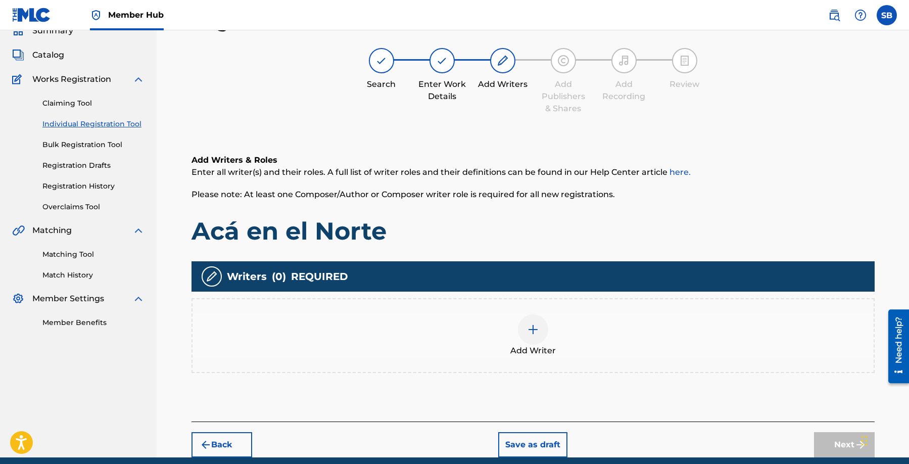
click at [550, 332] on div "Add Writer" at bounding box center [533, 335] width 681 height 42
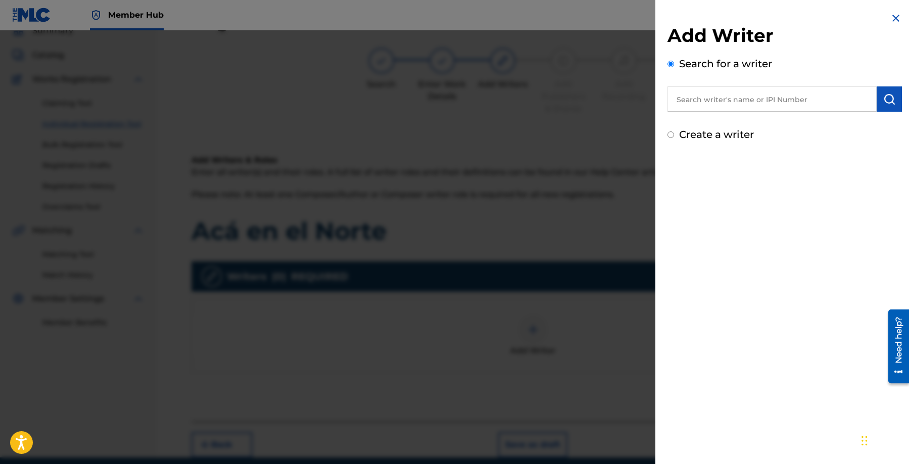
click at [801, 102] on input "text" at bounding box center [772, 98] width 209 height 25
paste input "[PERSON_NAME] [PERSON_NAME]"
type input "[PERSON_NAME] [PERSON_NAME]"
click at [887, 104] on img "submit" at bounding box center [889, 99] width 12 height 12
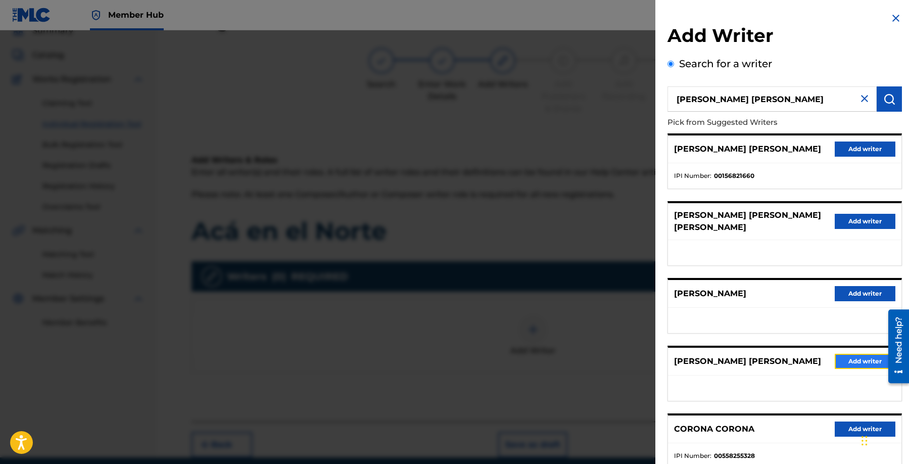
click at [852, 354] on button "Add writer" at bounding box center [865, 361] width 61 height 15
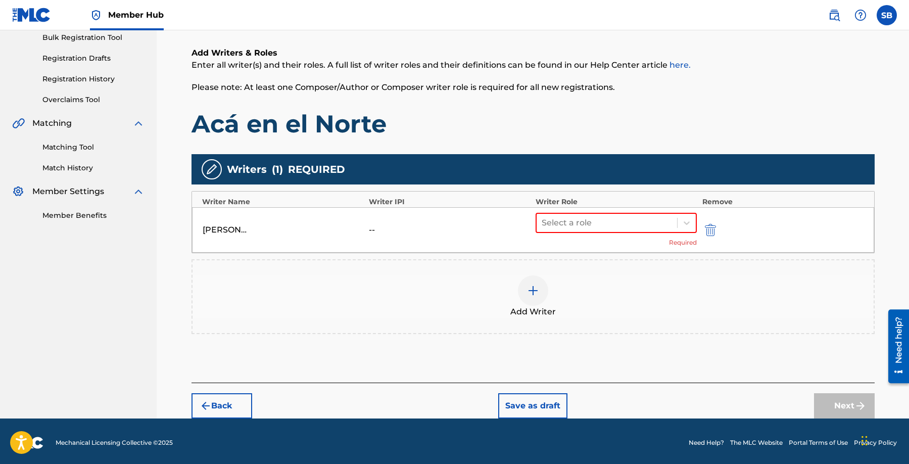
scroll to position [156, 0]
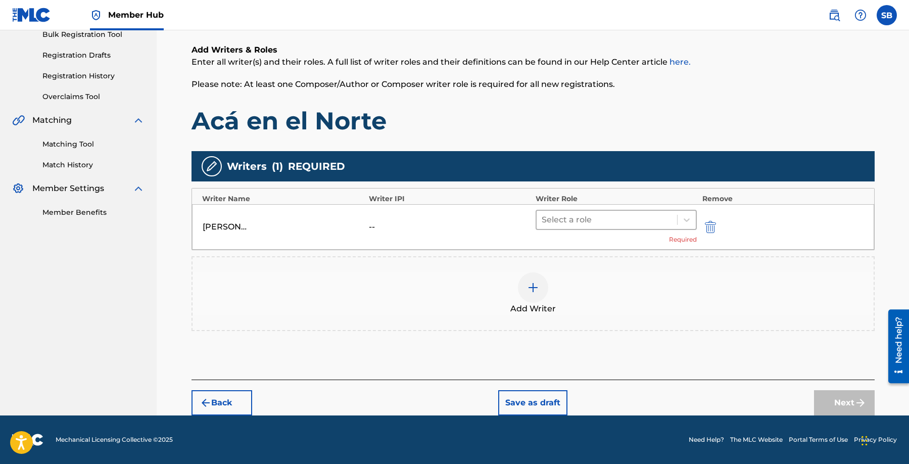
click at [577, 224] on div at bounding box center [607, 220] width 131 height 14
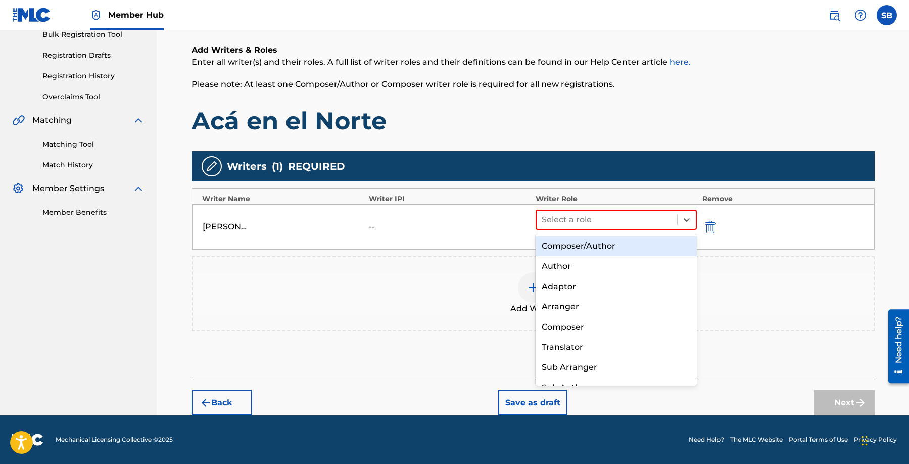
click at [587, 252] on div "Composer/Author" at bounding box center [617, 246] width 162 height 20
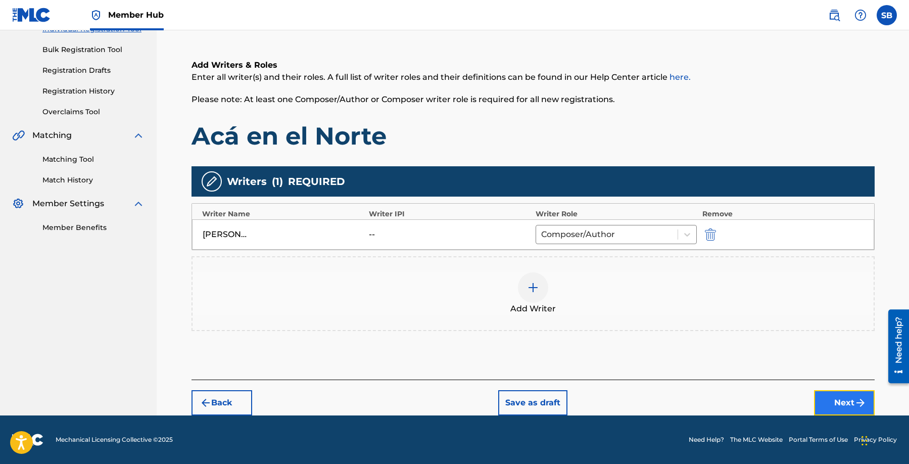
click at [850, 399] on button "Next" at bounding box center [844, 402] width 61 height 25
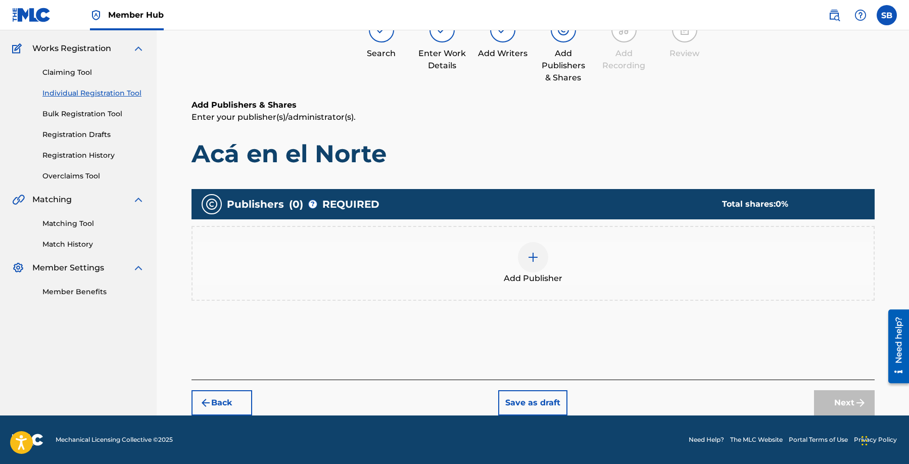
scroll to position [45, 0]
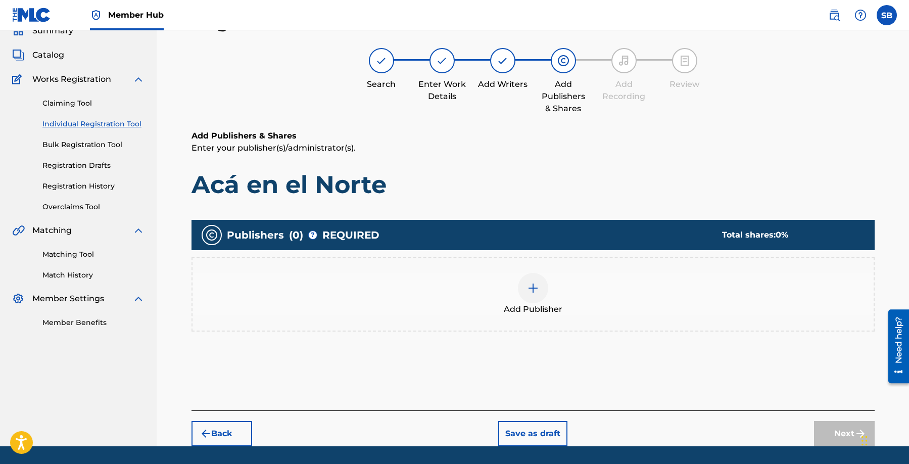
click at [537, 323] on div "Add Publisher" at bounding box center [533, 294] width 683 height 75
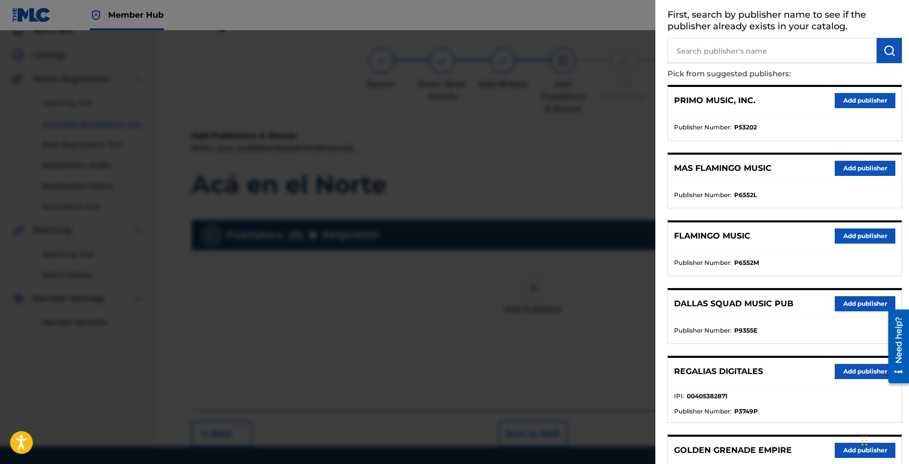
scroll to position [178, 0]
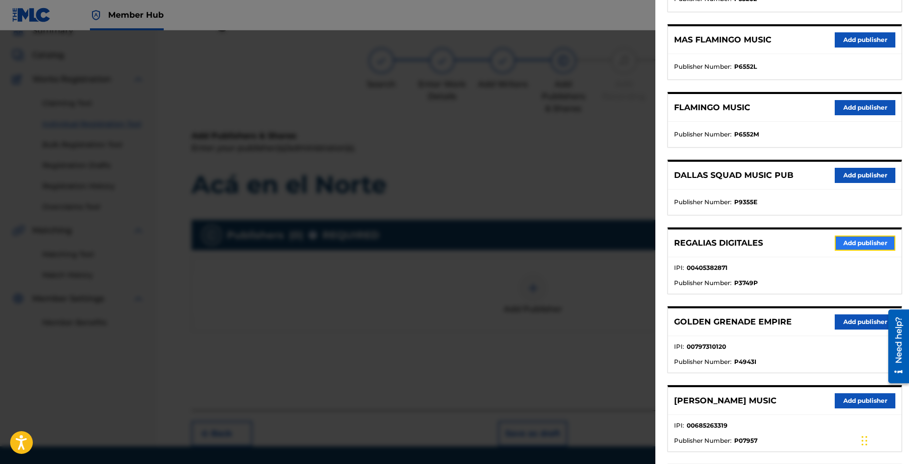
click at [858, 243] on button "Add publisher" at bounding box center [865, 243] width 61 height 15
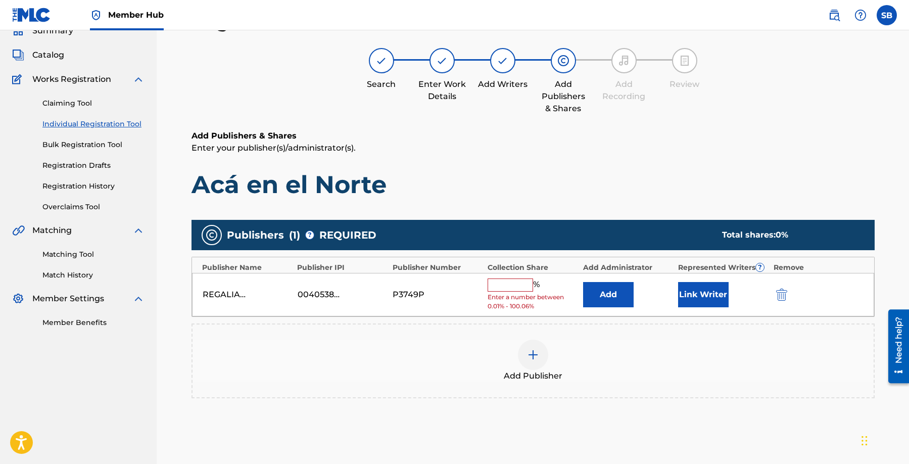
click at [512, 290] on input "text" at bounding box center [510, 284] width 45 height 13
type input "25"
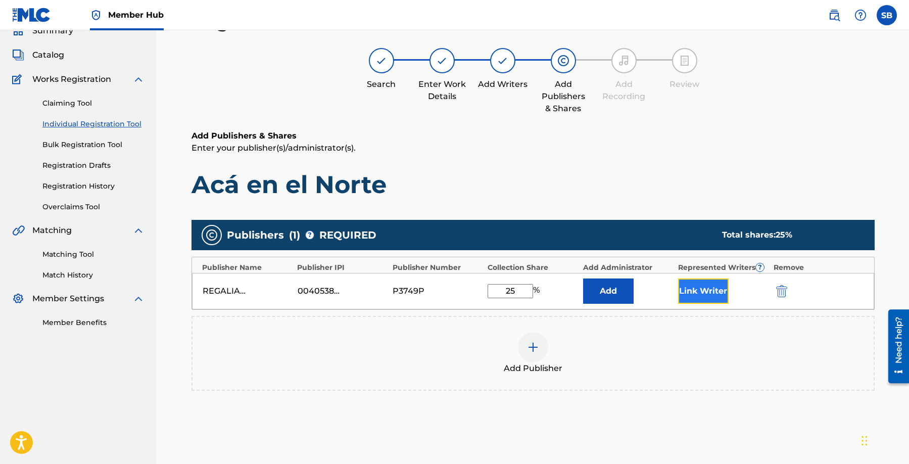
click at [695, 295] on button "Link Writer" at bounding box center [703, 290] width 51 height 25
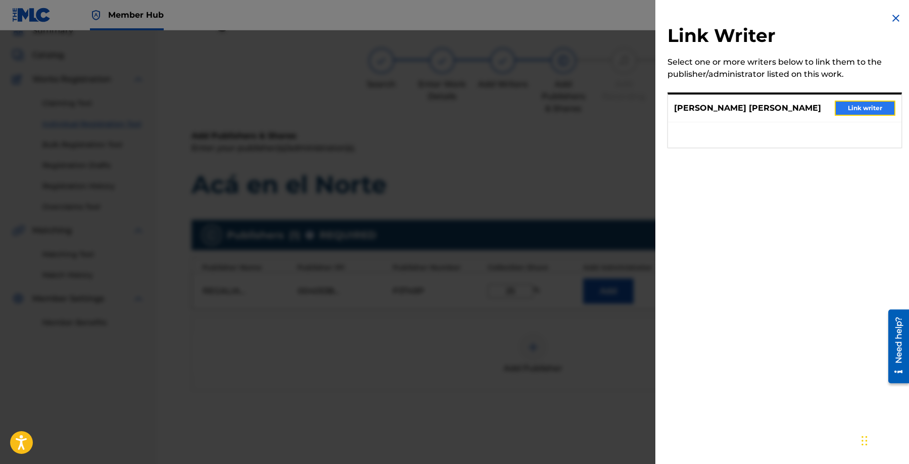
click at [881, 101] on button "Link writer" at bounding box center [865, 108] width 61 height 15
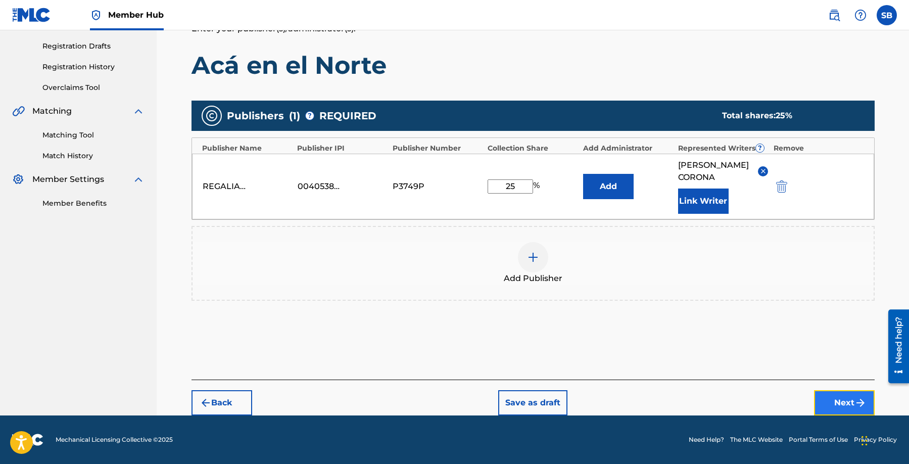
click at [834, 394] on button "Next" at bounding box center [844, 402] width 61 height 25
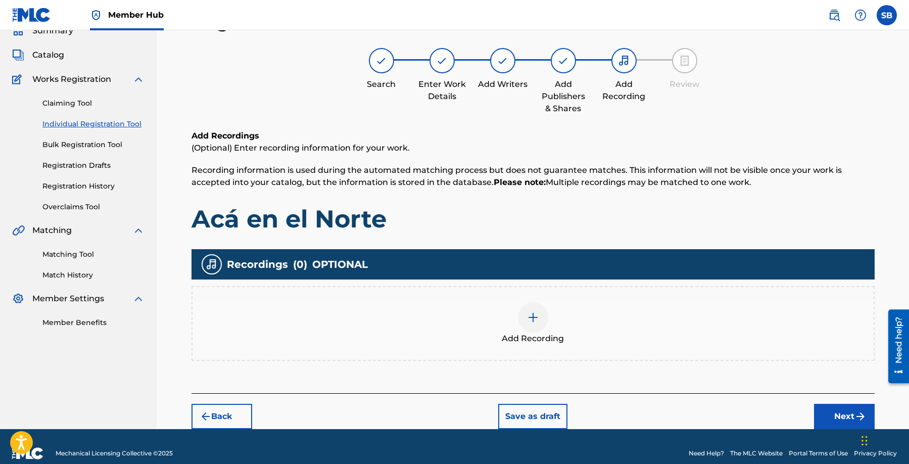
click at [554, 312] on div "Add Recording" at bounding box center [533, 323] width 681 height 42
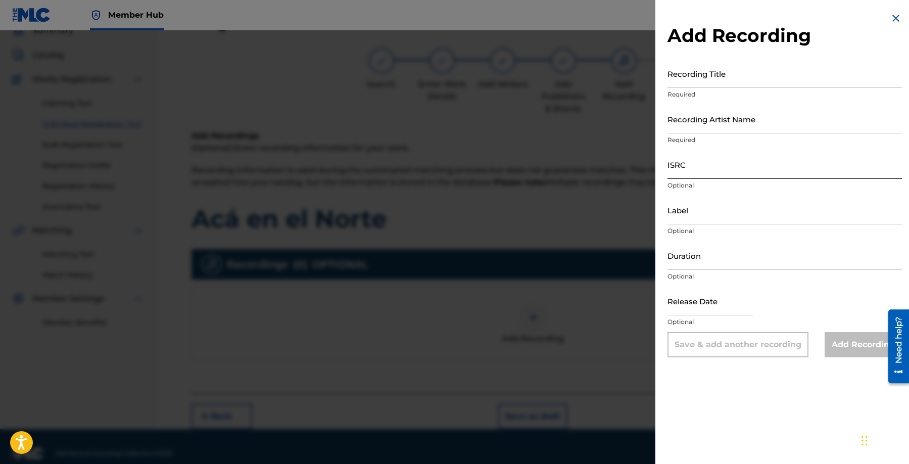
click at [713, 167] on input "ISRC" at bounding box center [785, 164] width 234 height 29
paste input "USL4R2554367"
type input "USL4R2554367"
drag, startPoint x: 767, startPoint y: 125, endPoint x: 763, endPoint y: 120, distance: 6.2
click at [767, 125] on input "Recording Artist Name" at bounding box center [785, 119] width 234 height 29
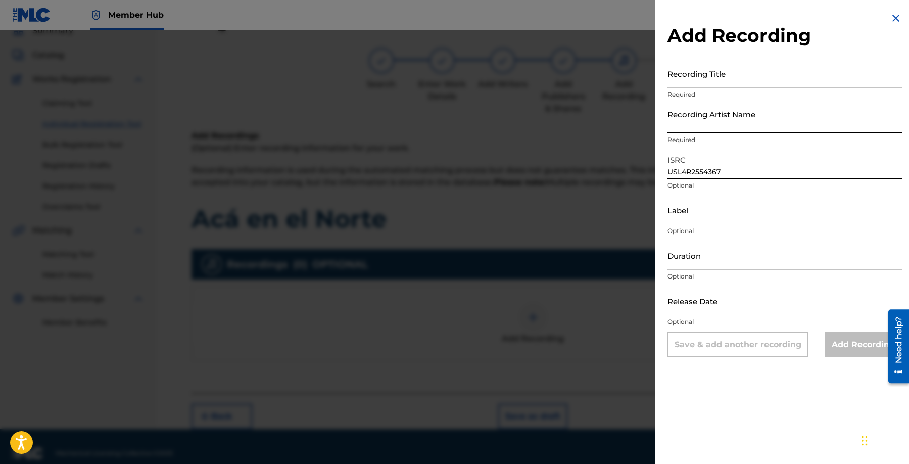
paste input "DaveMartz, [PERSON_NAME]"
type input "DaveMartz, [PERSON_NAME]"
click at [769, 76] on input "Recording Title" at bounding box center [785, 73] width 234 height 29
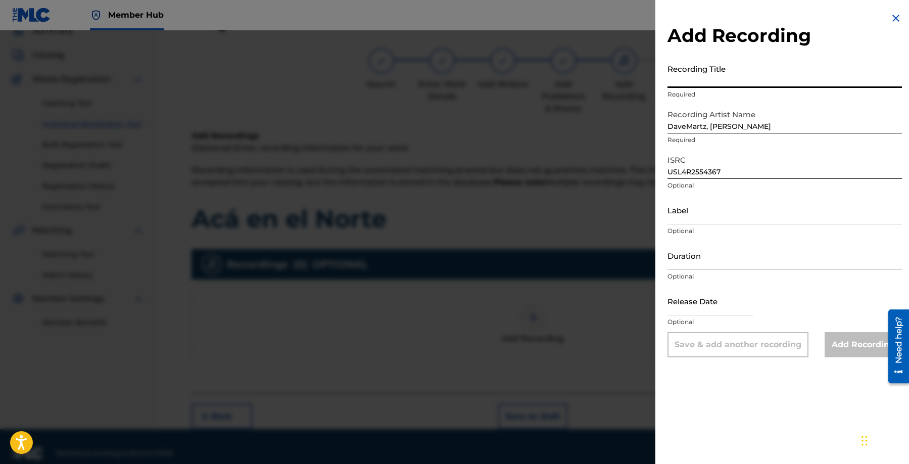
paste input "Acá en el Norte"
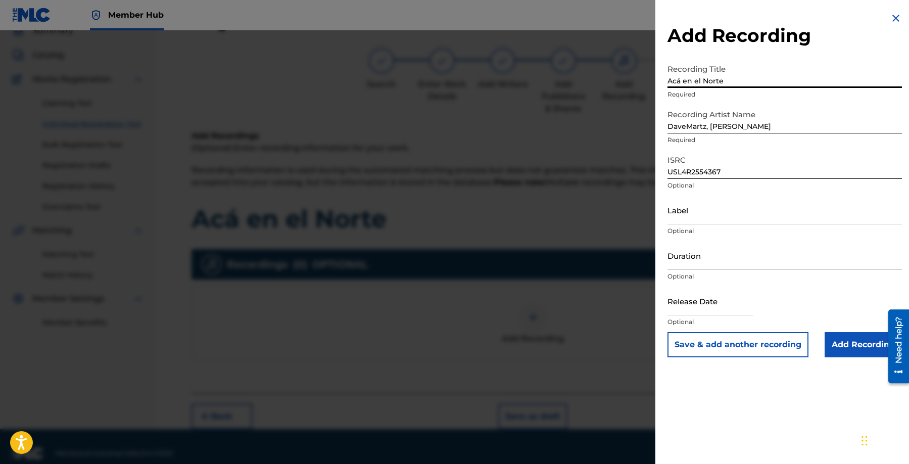
type input "Acá en el Norte"
click at [831, 343] on input "Add Recording" at bounding box center [863, 344] width 77 height 25
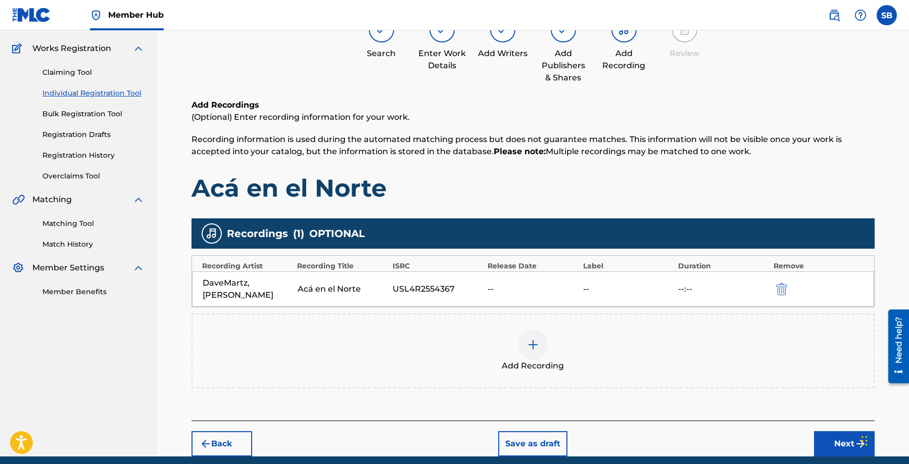
scroll to position [117, 0]
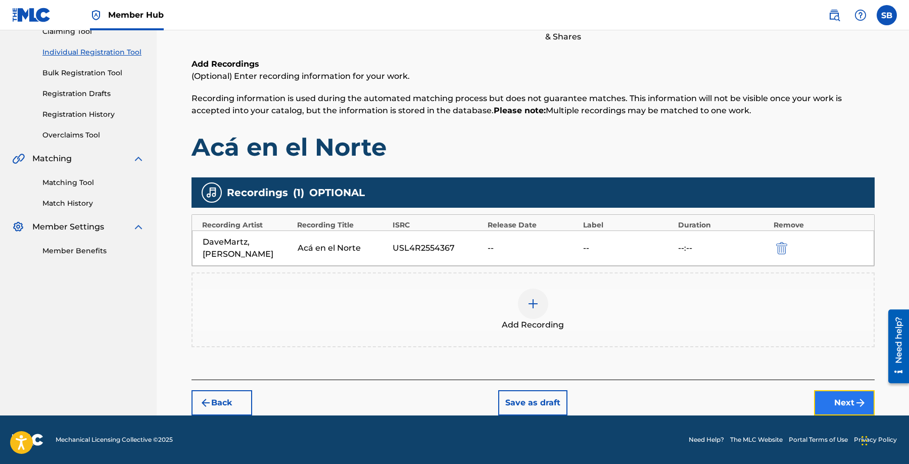
click at [835, 407] on button "Next" at bounding box center [844, 402] width 61 height 25
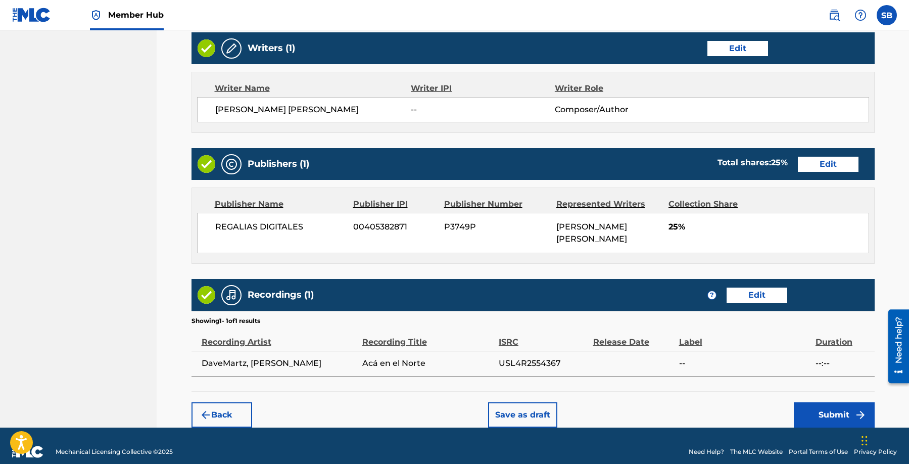
scroll to position [403, 0]
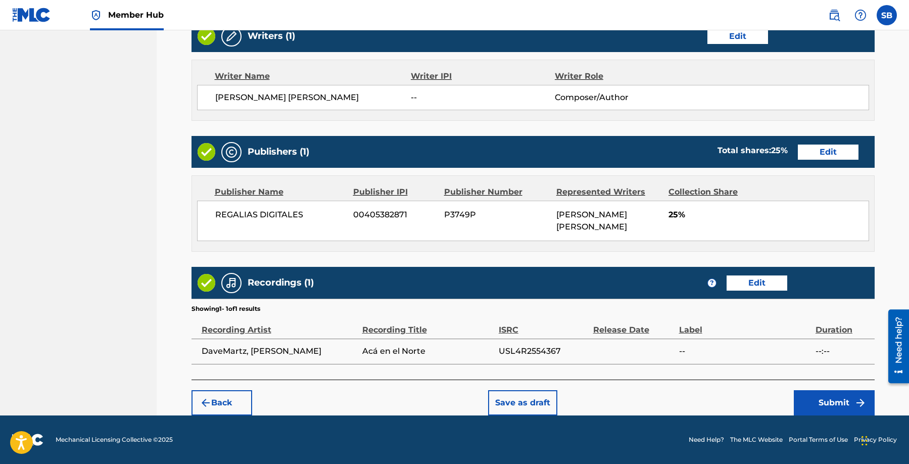
click at [727, 399] on div "Back Save as draft Submit" at bounding box center [533, 398] width 683 height 36
click at [827, 398] on button "Submit" at bounding box center [834, 402] width 81 height 25
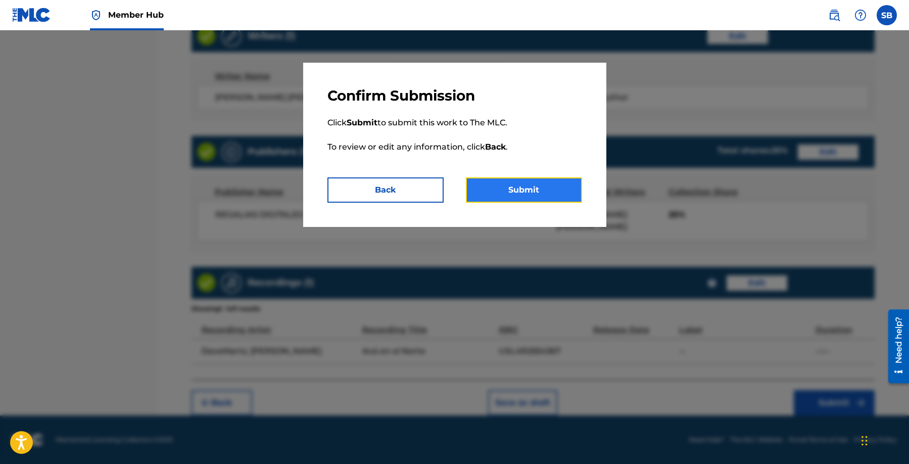
click at [531, 185] on button "Submit" at bounding box center [524, 189] width 116 height 25
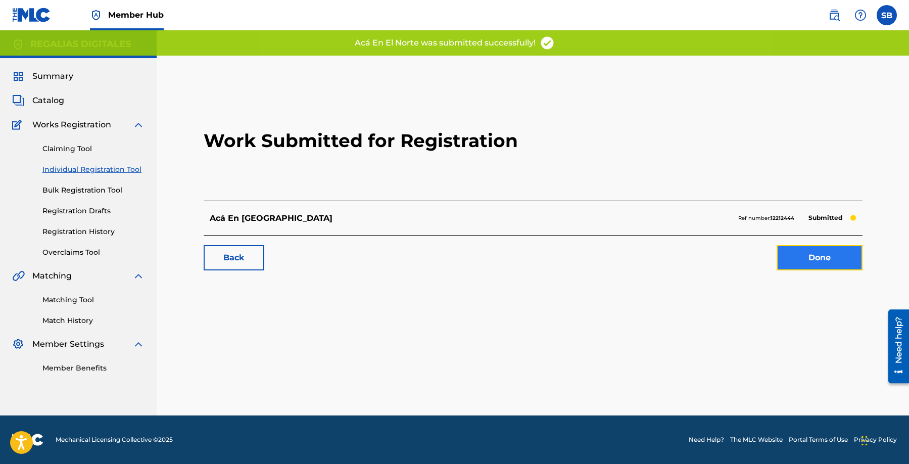
click at [825, 267] on link "Done" at bounding box center [820, 257] width 86 height 25
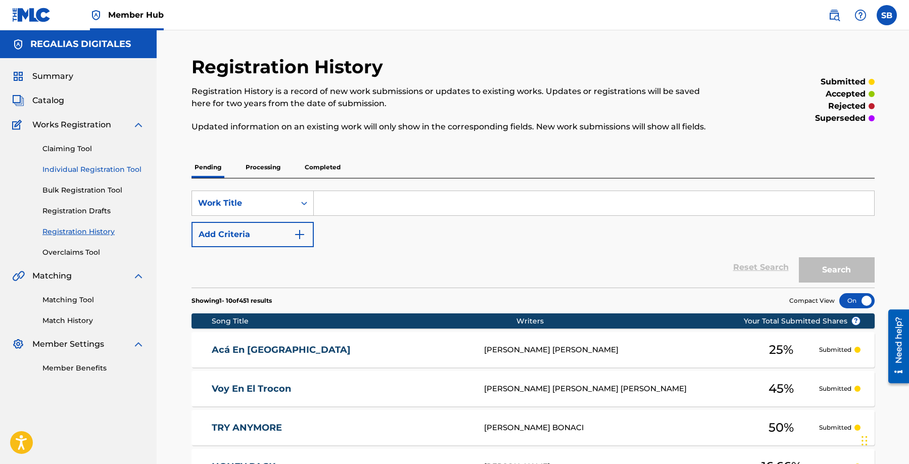
click at [123, 169] on link "Individual Registration Tool" at bounding box center [93, 169] width 102 height 11
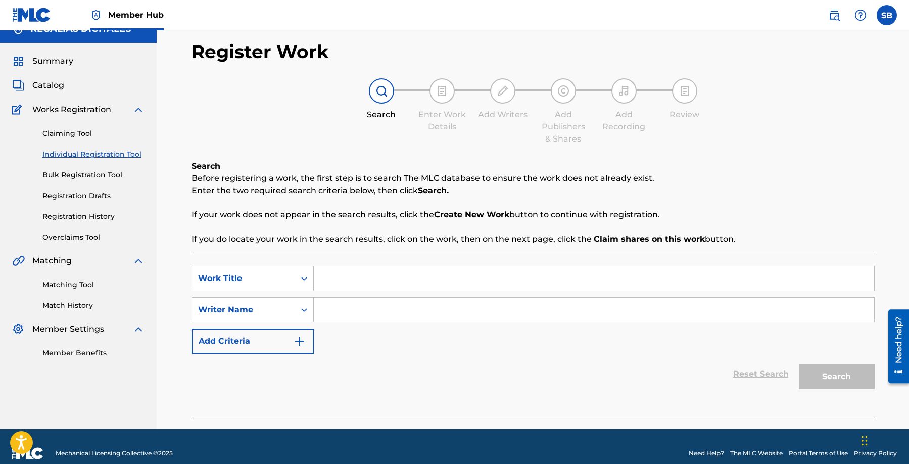
scroll to position [29, 0]
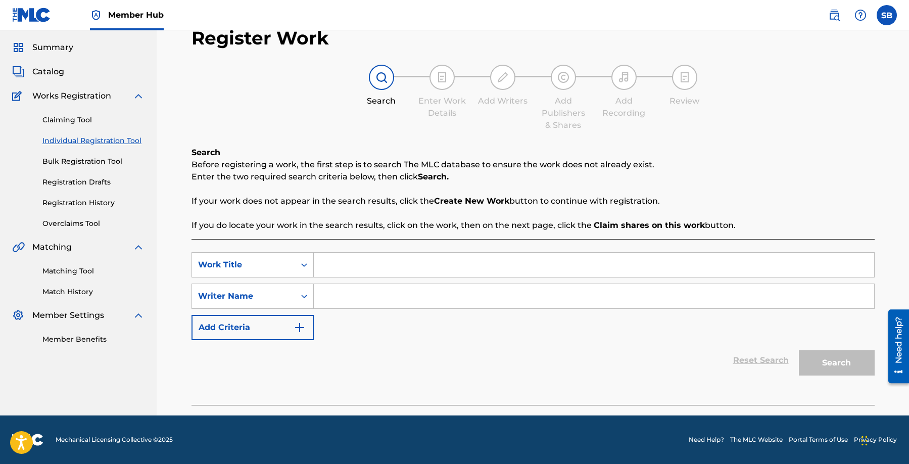
click at [359, 257] on input "Search Form" at bounding box center [594, 265] width 560 height 24
paste input "SHINING"
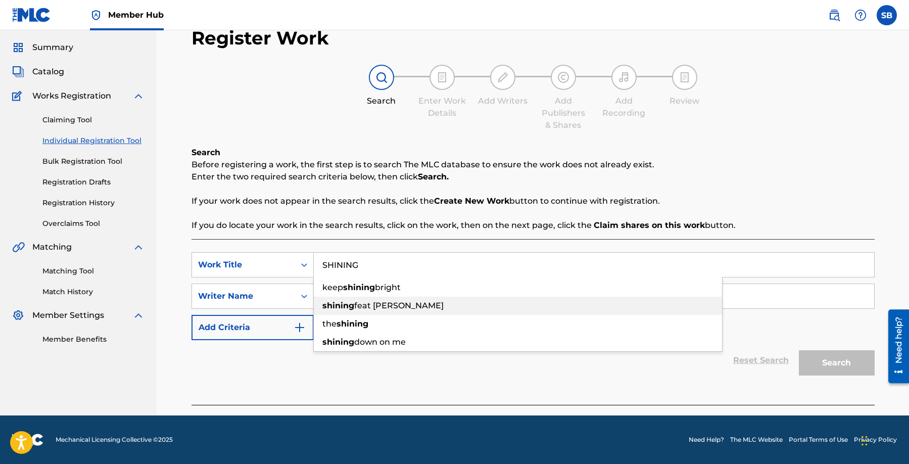
click at [413, 300] on div "shining feat [PERSON_NAME]" at bounding box center [518, 306] width 408 height 18
type input "shining feat [PERSON_NAME]"
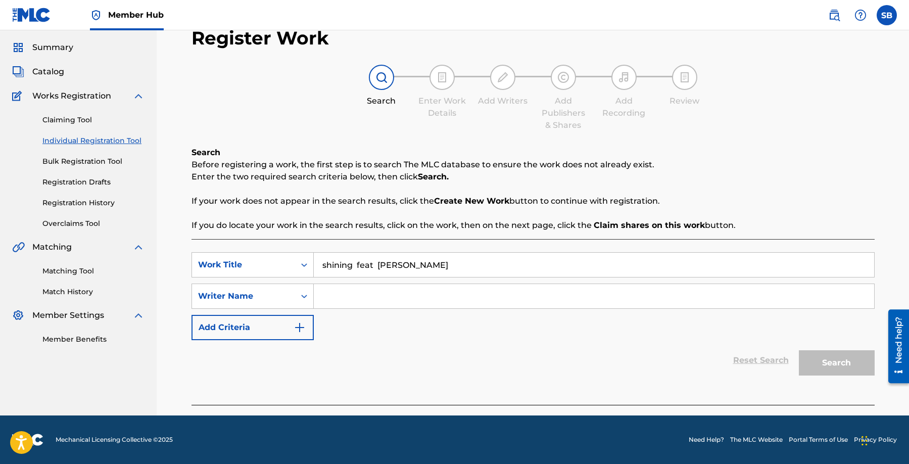
drag, startPoint x: 395, startPoint y: 256, endPoint x: 394, endPoint y: 262, distance: 6.1
click at [395, 257] on input "shining feat [PERSON_NAME]" at bounding box center [594, 265] width 560 height 24
drag, startPoint x: 394, startPoint y: 263, endPoint x: 265, endPoint y: 255, distance: 129.1
click at [265, 255] on div "SearchWithCriteriaf45d52f7-c8e9-4bc9-acb8-487ce1a3d553 Work Title shining feat …" at bounding box center [533, 264] width 683 height 25
drag, startPoint x: 380, startPoint y: 267, endPoint x: 327, endPoint y: 261, distance: 53.4
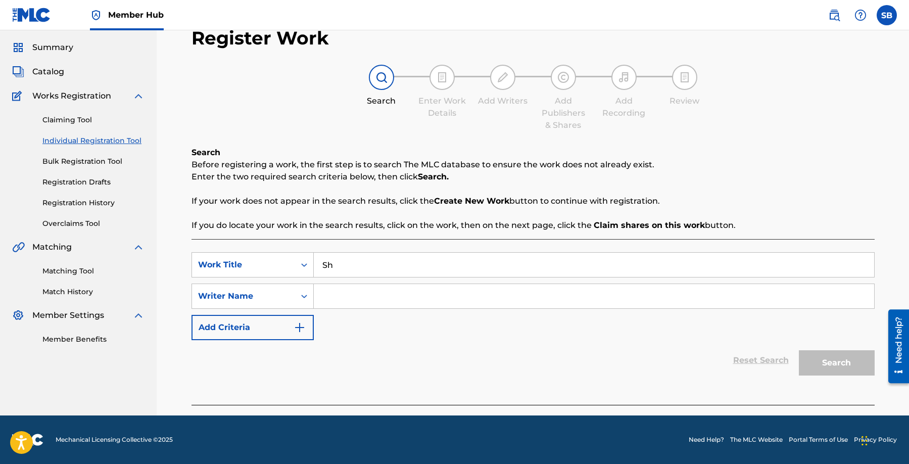
click at [327, 261] on input "Sh" at bounding box center [594, 265] width 560 height 24
type input "S"
paste input "SHINING"
type input "SHINING"
click at [717, 168] on p "Before registering a work, the first step is to search The MLC database to ensu…" at bounding box center [533, 165] width 683 height 12
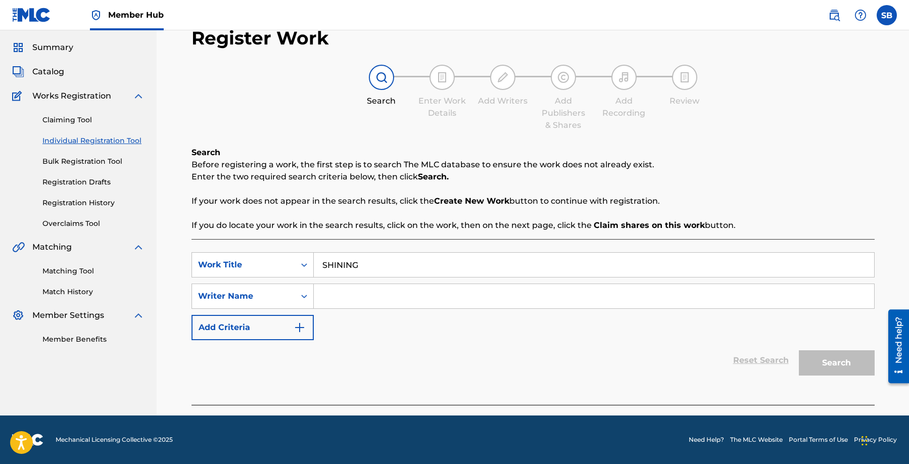
click at [382, 301] on input "Search Form" at bounding box center [594, 296] width 560 height 24
paste input "[PERSON_NAME]"
type input "[PERSON_NAME]"
click at [850, 361] on button "Search" at bounding box center [837, 362] width 76 height 25
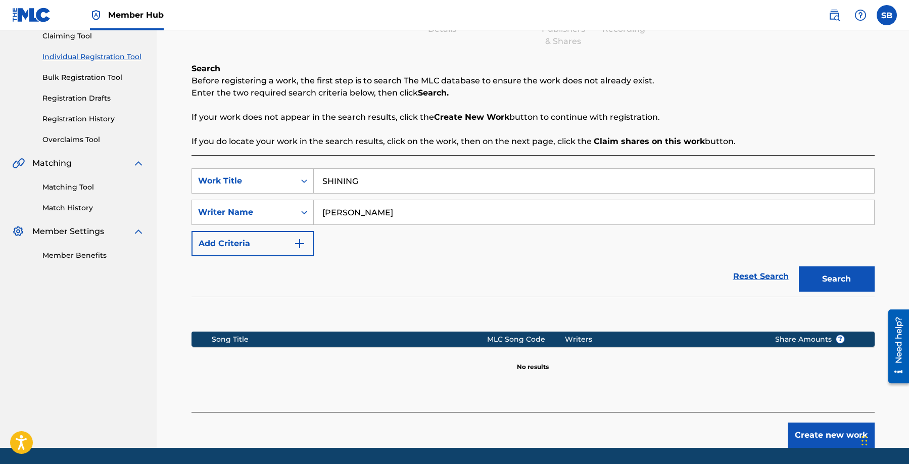
scroll to position [145, 0]
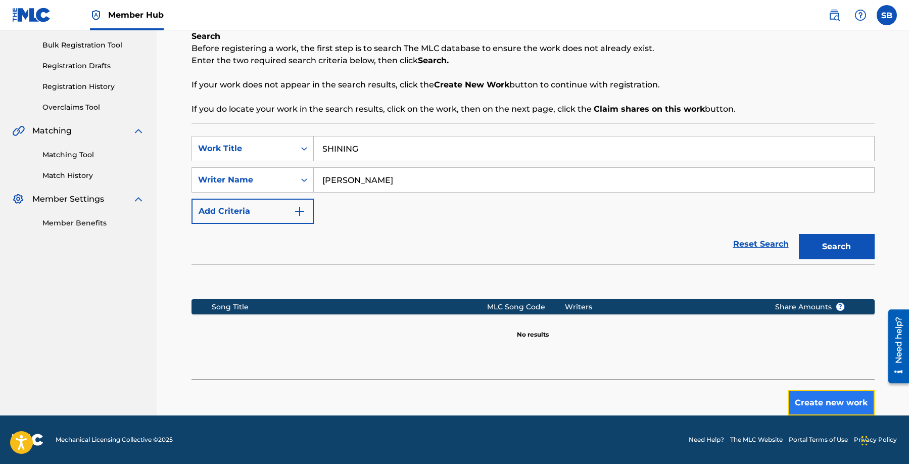
click at [842, 405] on button "Create new work" at bounding box center [831, 402] width 87 height 25
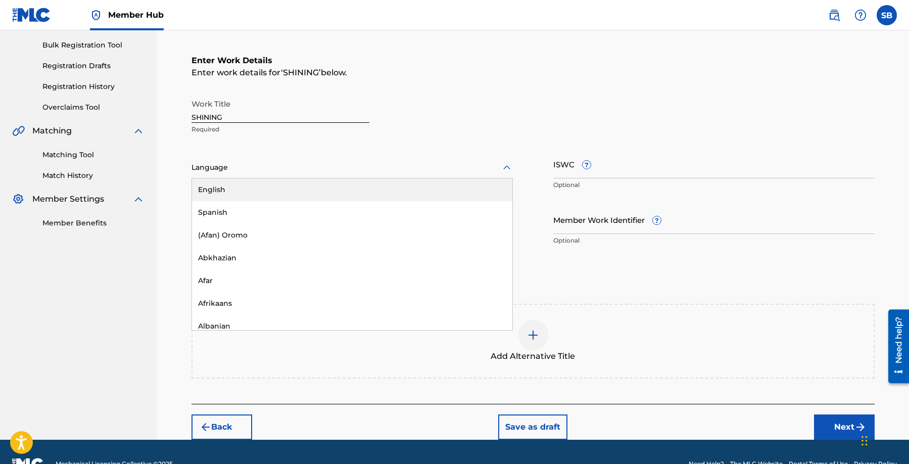
click at [230, 165] on div at bounding box center [352, 167] width 321 height 13
click at [247, 190] on div "English" at bounding box center [352, 189] width 320 height 23
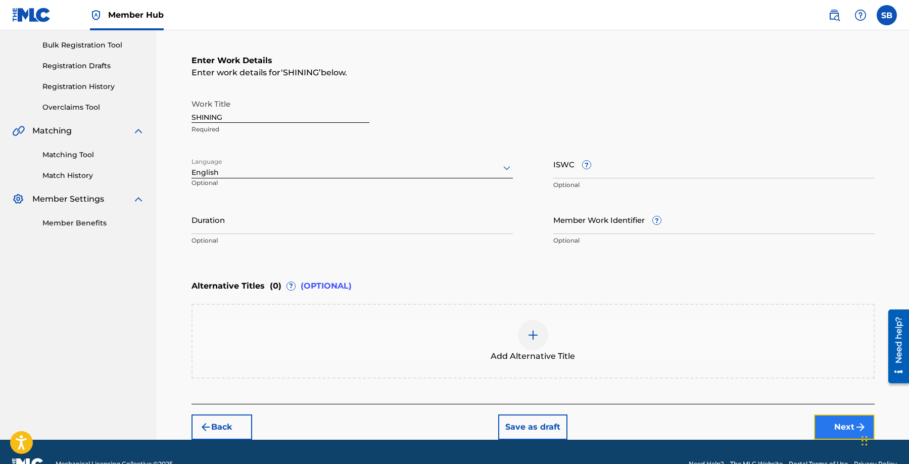
click at [832, 422] on button "Next" at bounding box center [844, 426] width 61 height 25
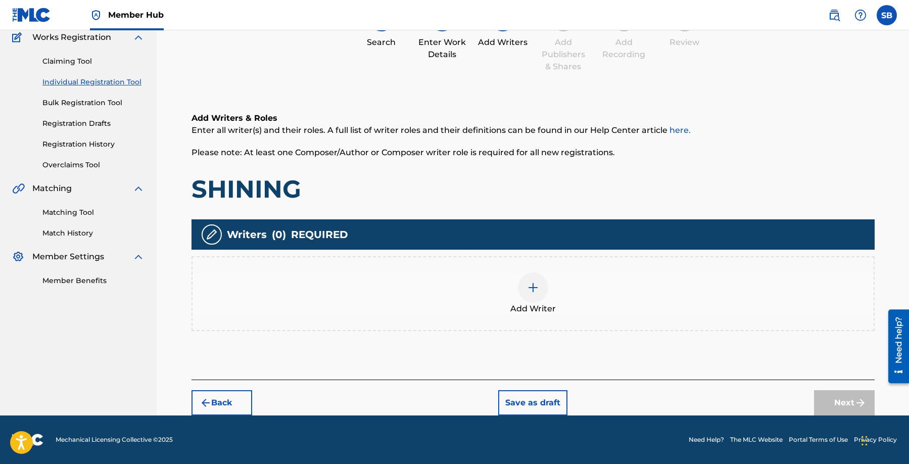
scroll to position [45, 0]
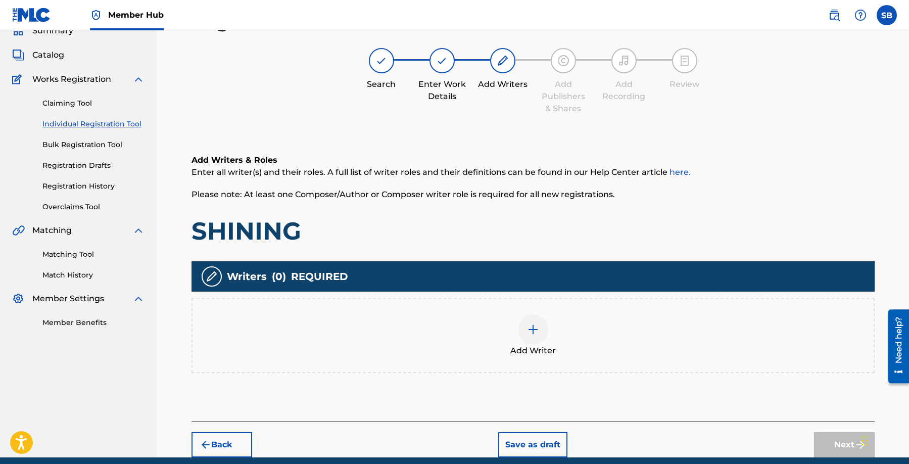
click at [566, 350] on div "Add Writer" at bounding box center [533, 335] width 681 height 42
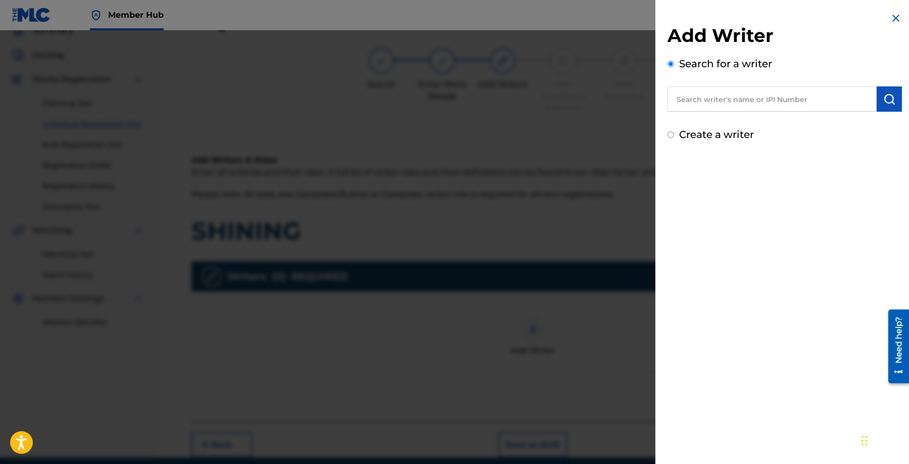
click at [760, 101] on input "text" at bounding box center [772, 98] width 209 height 25
paste input "[PERSON_NAME]"
type input "[PERSON_NAME]"
click at [887, 103] on img "submit" at bounding box center [889, 99] width 12 height 12
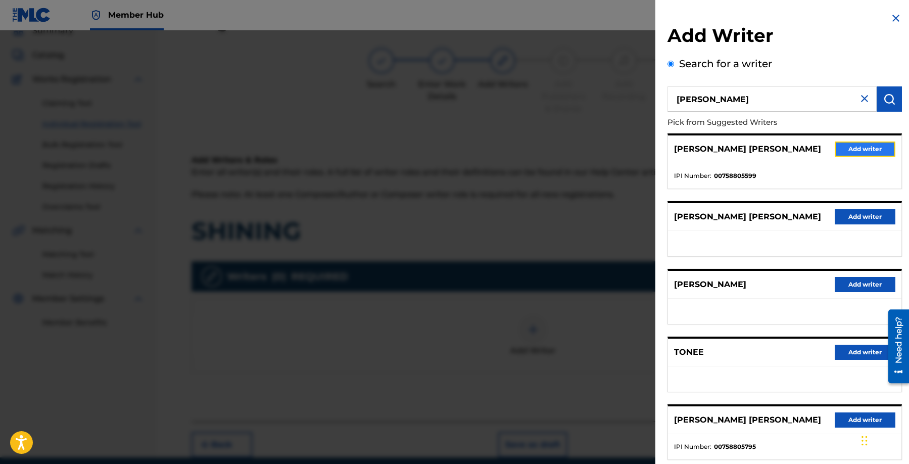
click at [846, 142] on button "Add writer" at bounding box center [865, 149] width 61 height 15
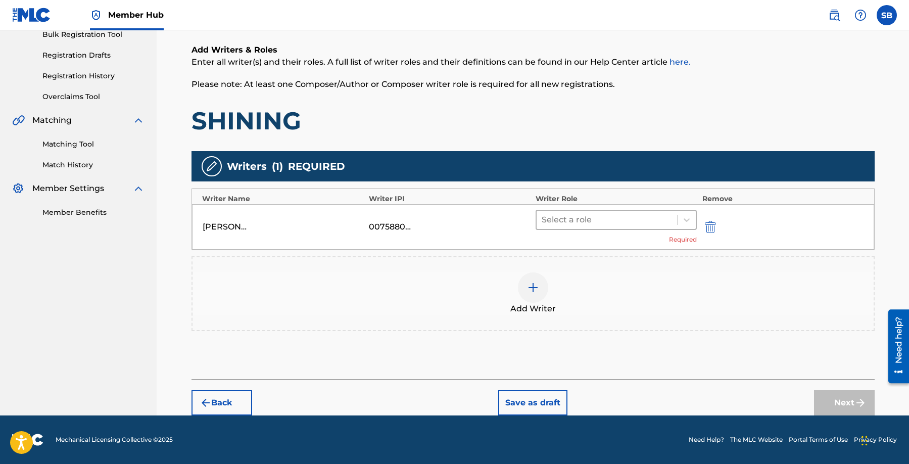
click at [583, 225] on div at bounding box center [607, 220] width 131 height 14
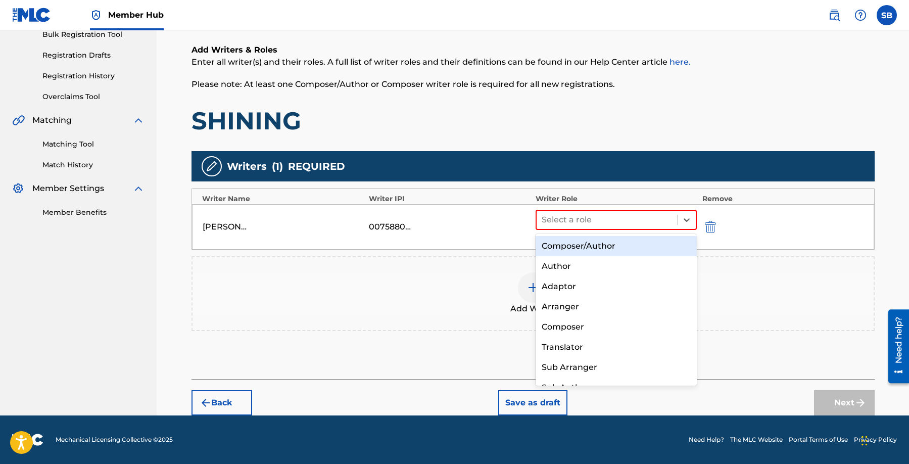
click at [577, 243] on div "Composer/Author" at bounding box center [617, 246] width 162 height 20
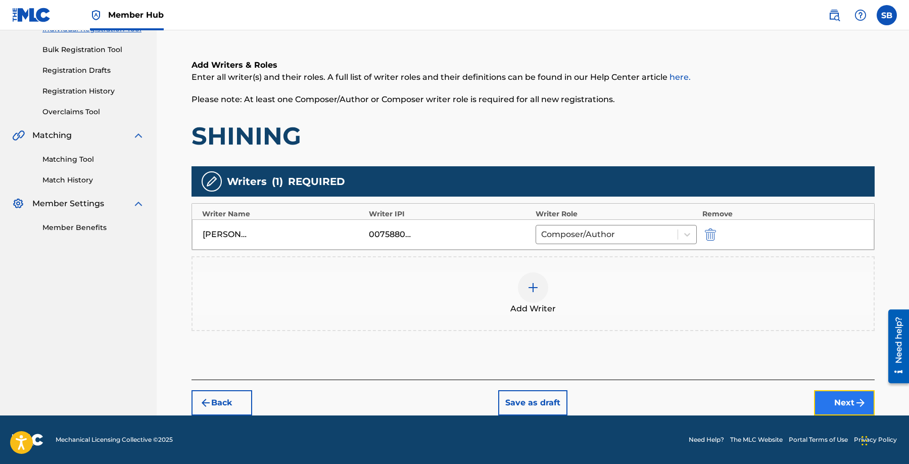
click at [829, 397] on button "Next" at bounding box center [844, 402] width 61 height 25
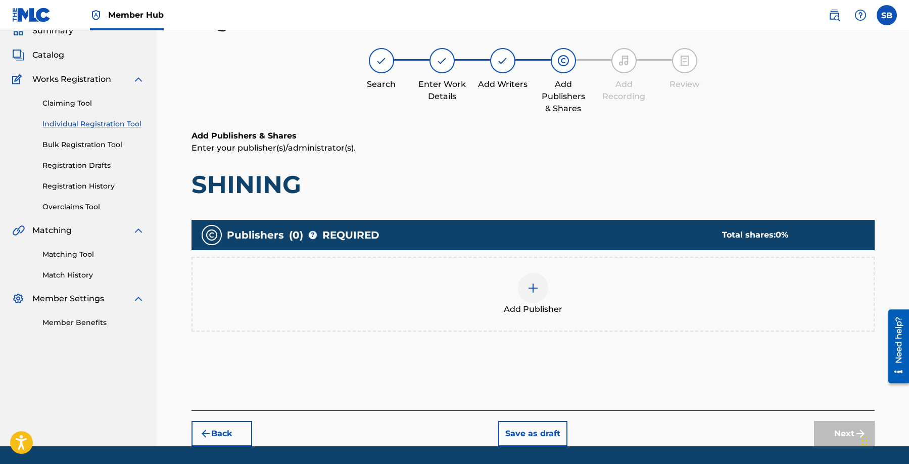
click at [522, 301] on div "Add Publisher" at bounding box center [533, 294] width 681 height 42
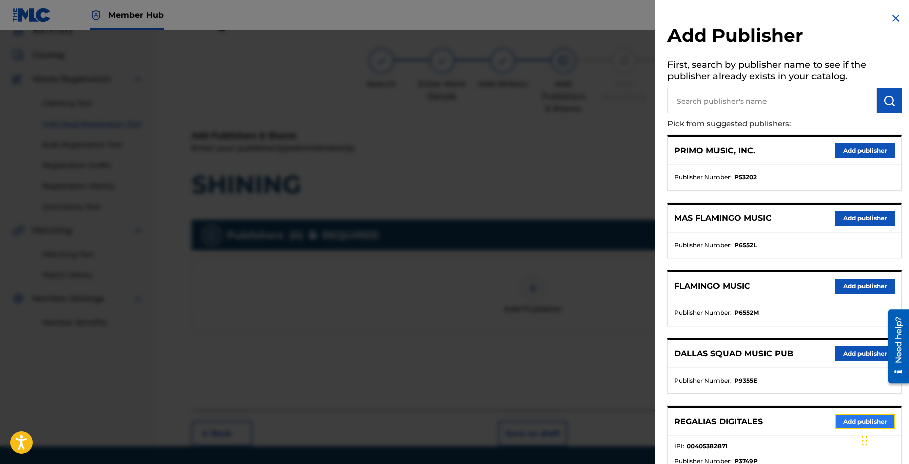
click at [852, 424] on button "Add publisher" at bounding box center [865, 421] width 61 height 15
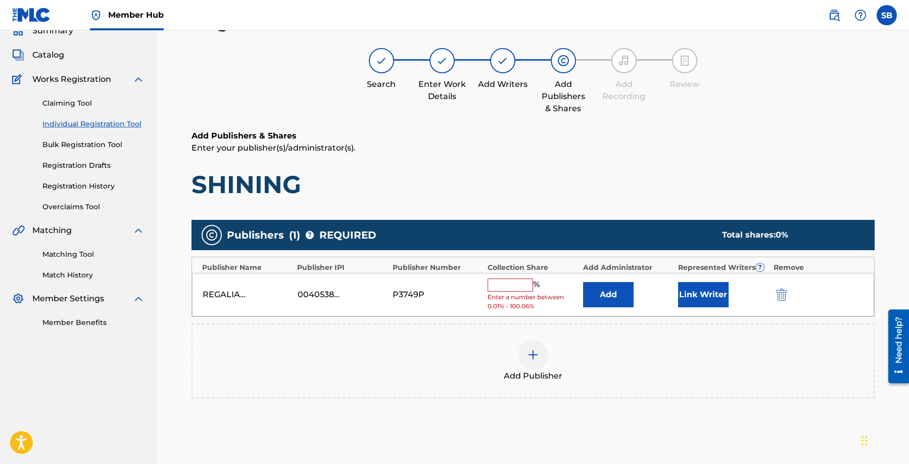
click at [508, 287] on input "text" at bounding box center [510, 284] width 45 height 13
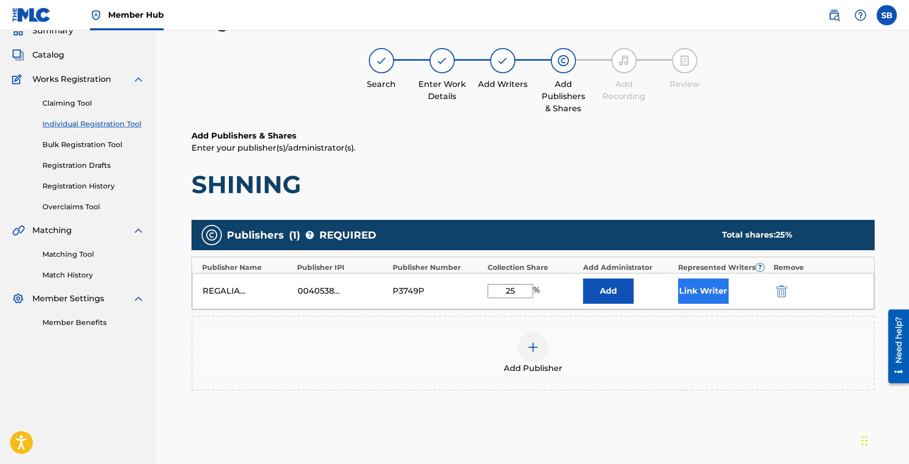
type input "25"
click at [712, 290] on button "Link Writer" at bounding box center [703, 290] width 51 height 25
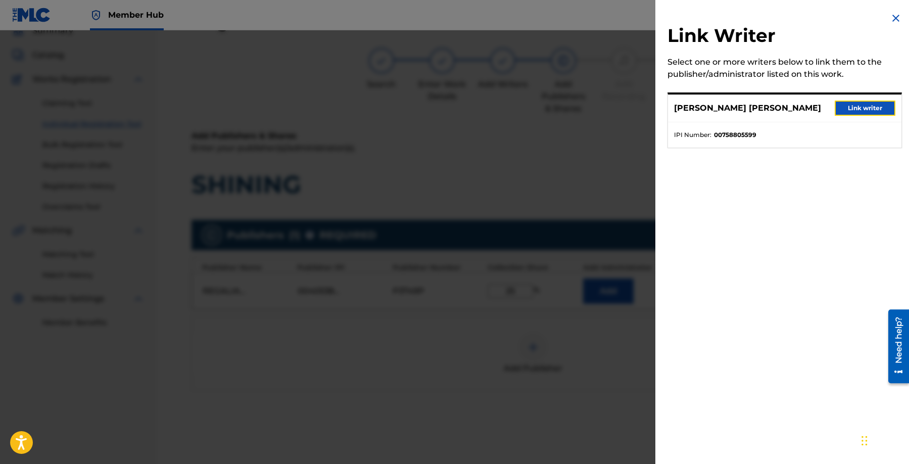
click at [871, 106] on button "Link writer" at bounding box center [865, 108] width 61 height 15
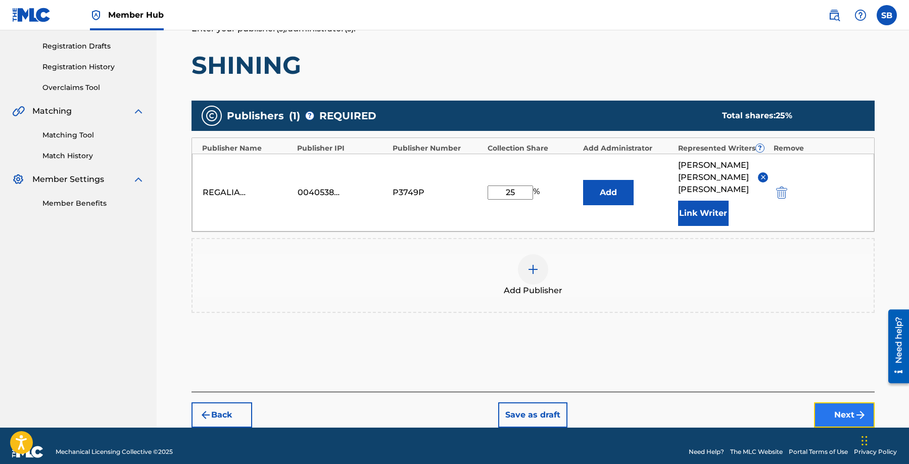
click at [831, 402] on button "Next" at bounding box center [844, 414] width 61 height 25
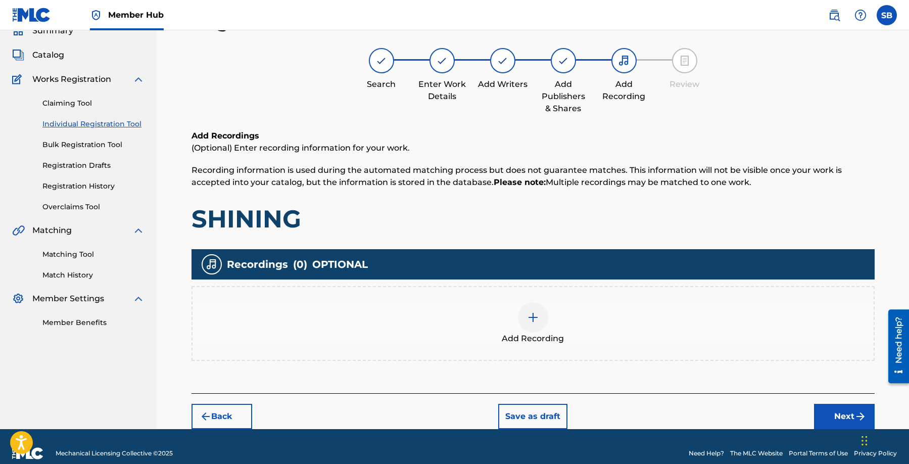
click at [572, 334] on div "Add Recording" at bounding box center [533, 323] width 681 height 42
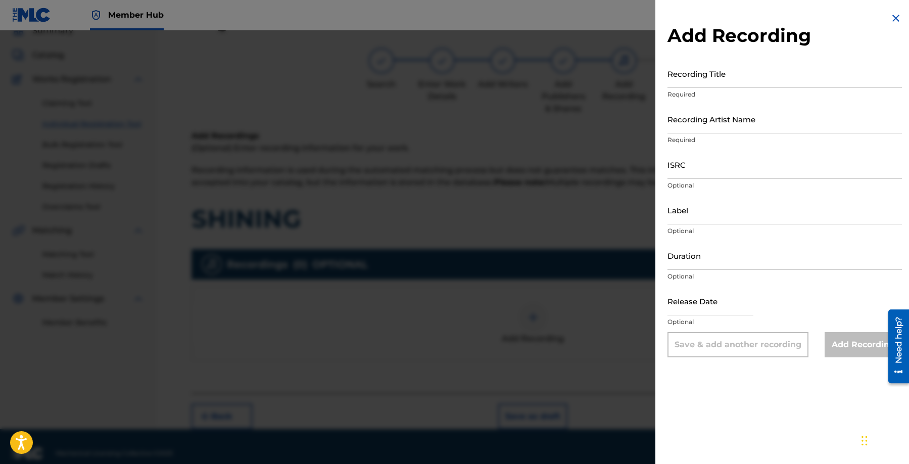
scroll to position [48, 0]
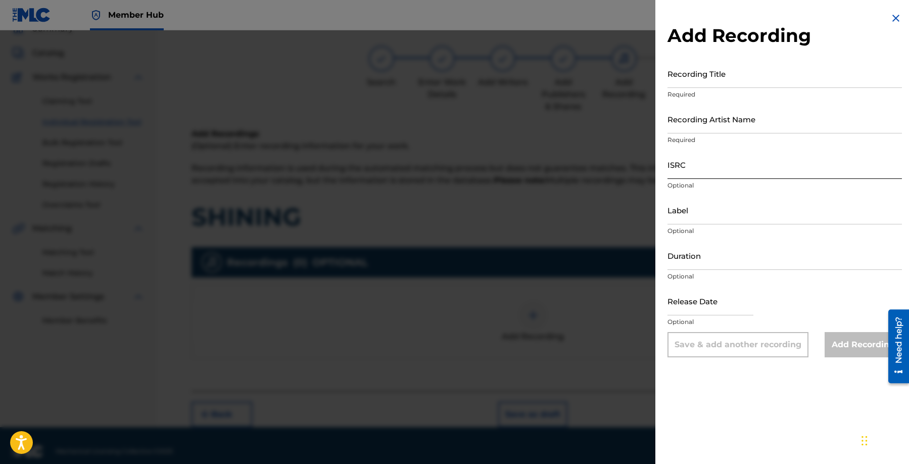
click at [696, 162] on input "ISRC" at bounding box center [785, 164] width 234 height 29
paste input "USUYG1756688"
type input "USUYG1756688"
click at [744, 120] on input "Recording Artist Name" at bounding box center [785, 119] width 234 height 29
paste input "SingLikePhilly, Nef The Pharaoh"
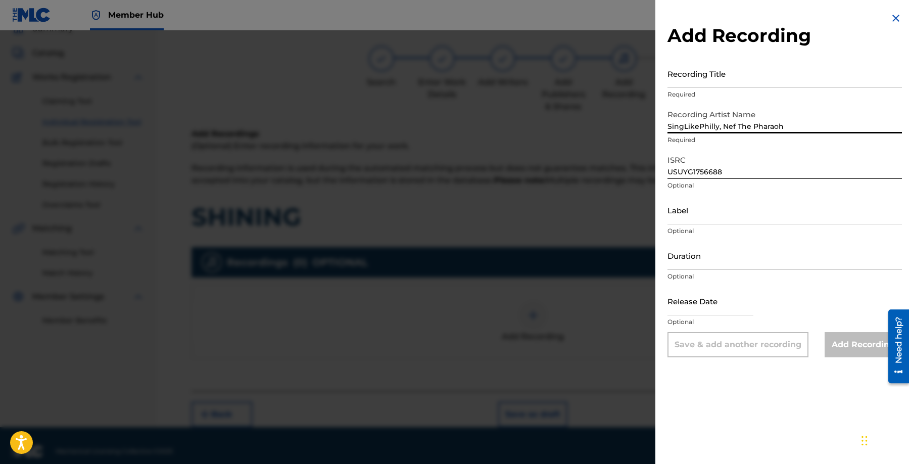
type input "SingLikePhilly, Nef The Pharaoh"
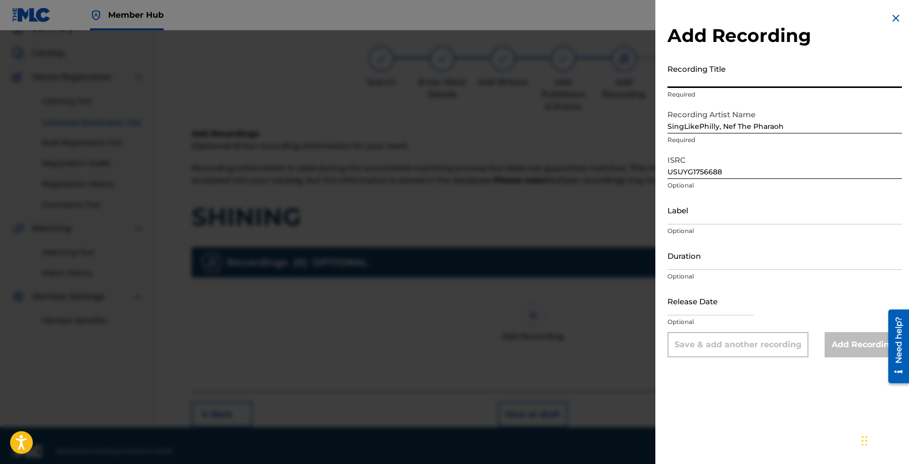
click at [776, 78] on input "Recording Title" at bounding box center [785, 73] width 234 height 29
paste input "SHINING"
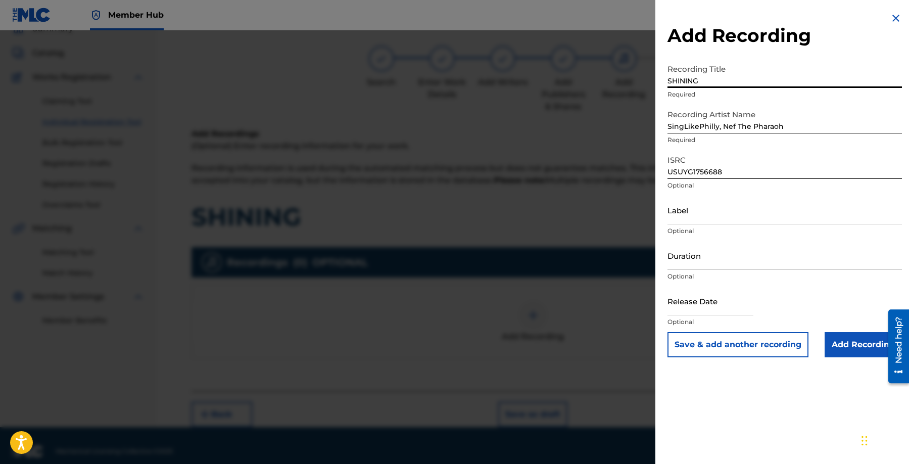
type input "SHINING"
click at [858, 351] on input "Add Recording" at bounding box center [863, 344] width 77 height 25
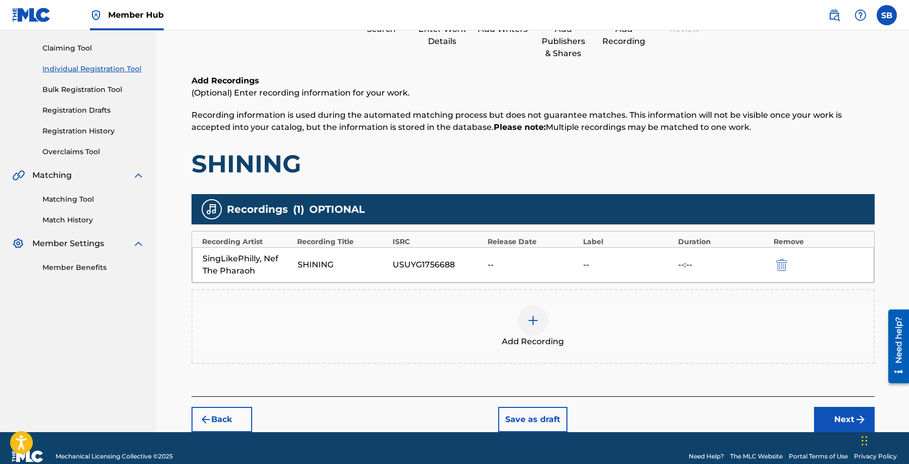
scroll to position [117, 0]
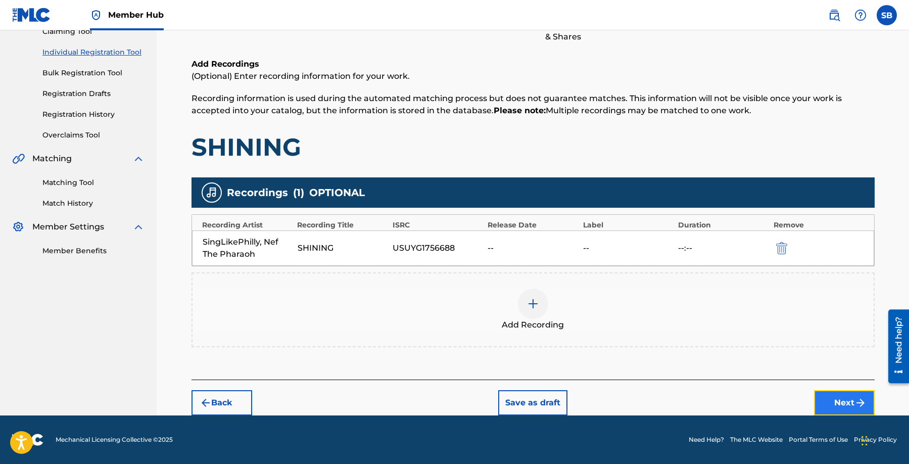
click at [825, 397] on button "Next" at bounding box center [844, 402] width 61 height 25
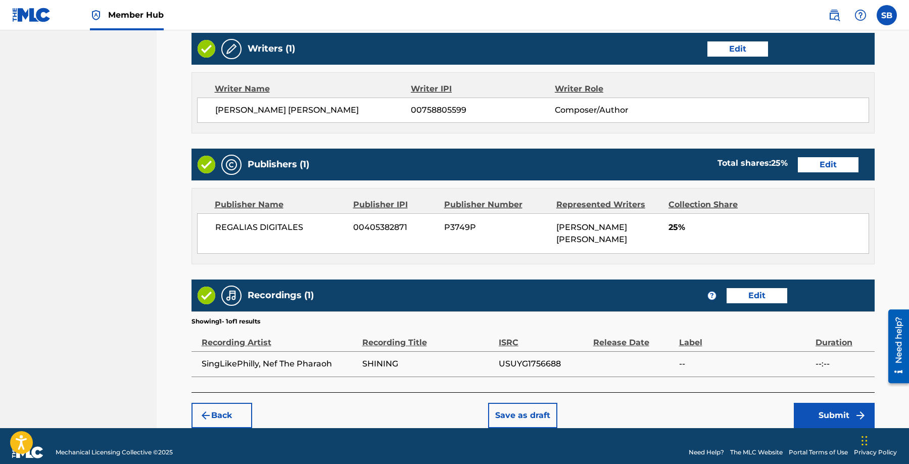
scroll to position [391, 0]
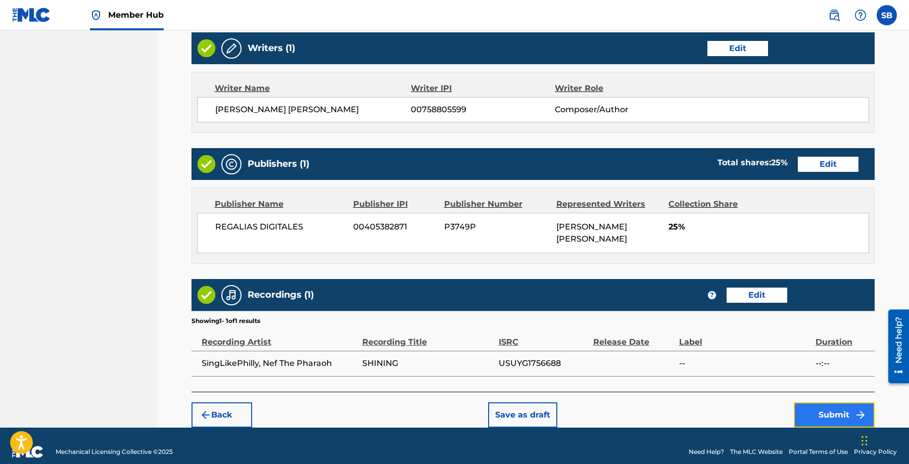
click at [807, 402] on button "Submit" at bounding box center [834, 414] width 81 height 25
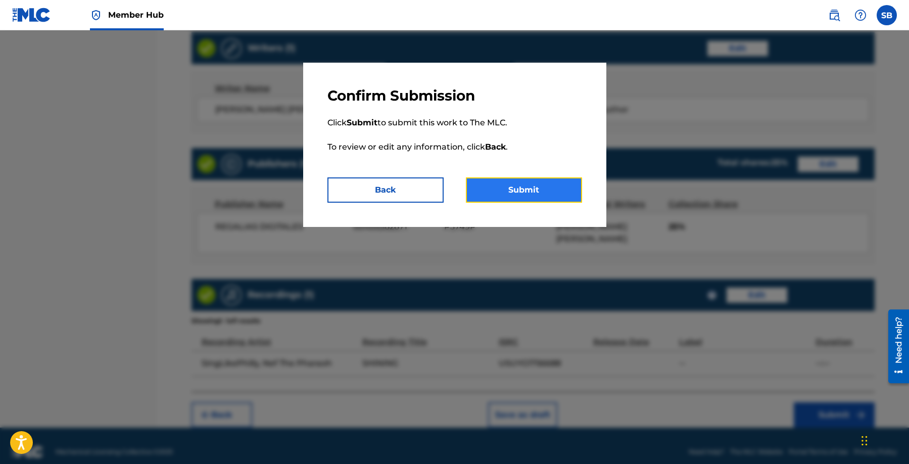
click at [522, 187] on button "Submit" at bounding box center [524, 189] width 116 height 25
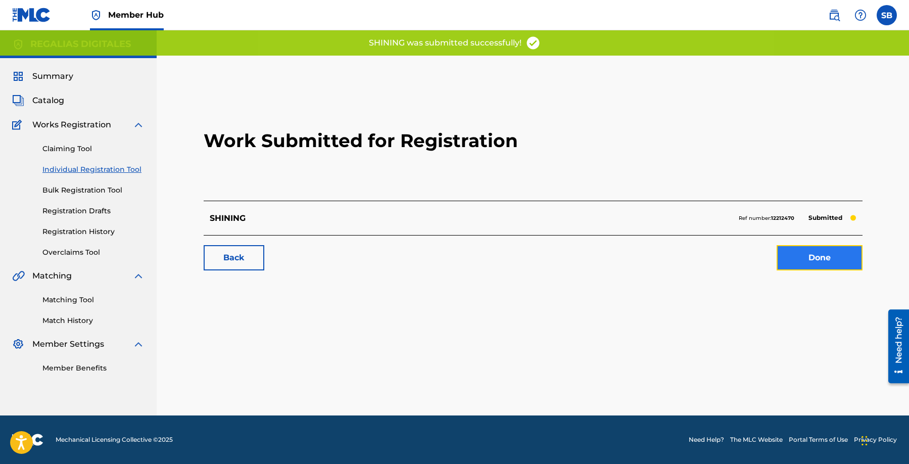
click at [841, 256] on link "Done" at bounding box center [820, 257] width 86 height 25
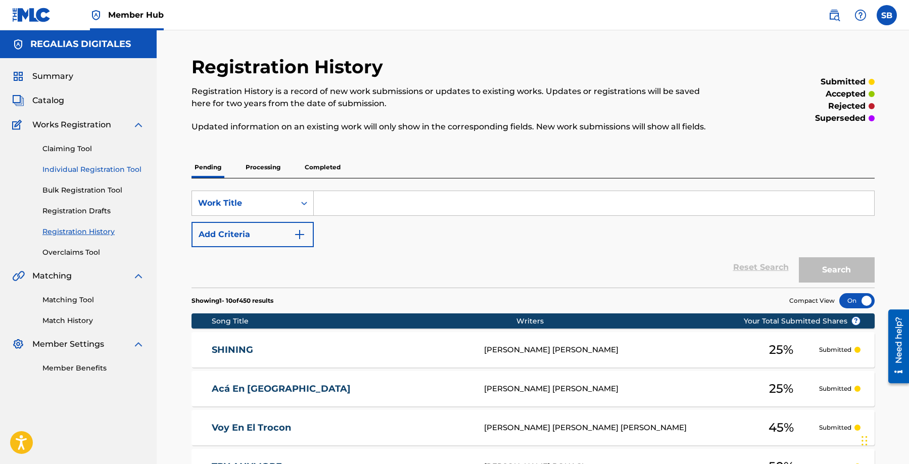
click at [129, 169] on link "Individual Registration Tool" at bounding box center [93, 169] width 102 height 11
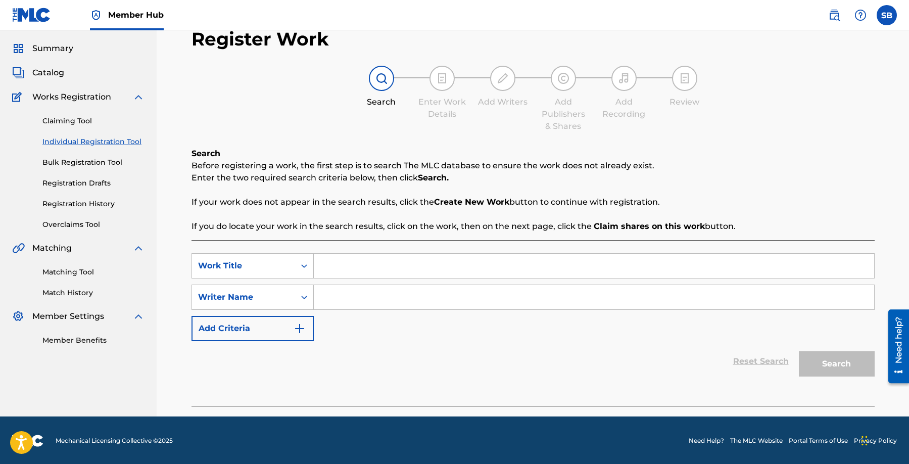
scroll to position [29, 0]
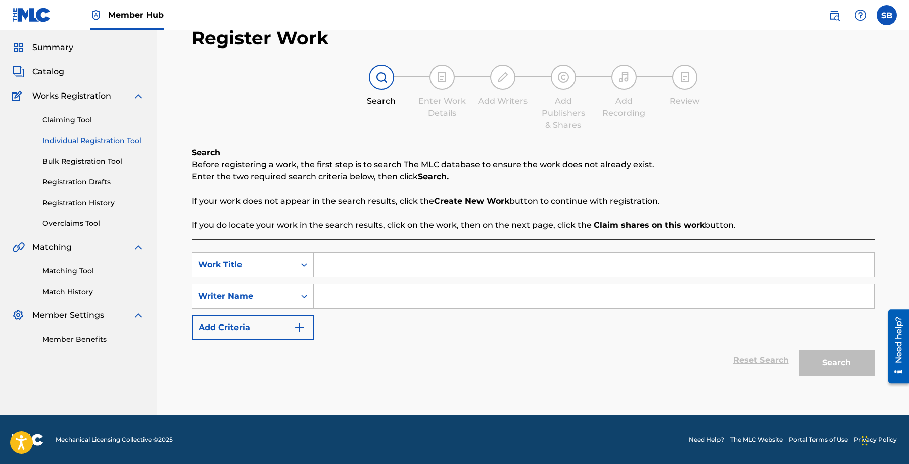
click at [459, 257] on input "Search Form" at bounding box center [594, 265] width 560 height 24
paste input "[PERSON_NAME] [PERSON_NAME] Pack"
type input "[PERSON_NAME] [PERSON_NAME] Pack"
click at [432, 294] on input "Search Form" at bounding box center [594, 296] width 560 height 24
click at [377, 298] on input "Search Form" at bounding box center [594, 296] width 560 height 24
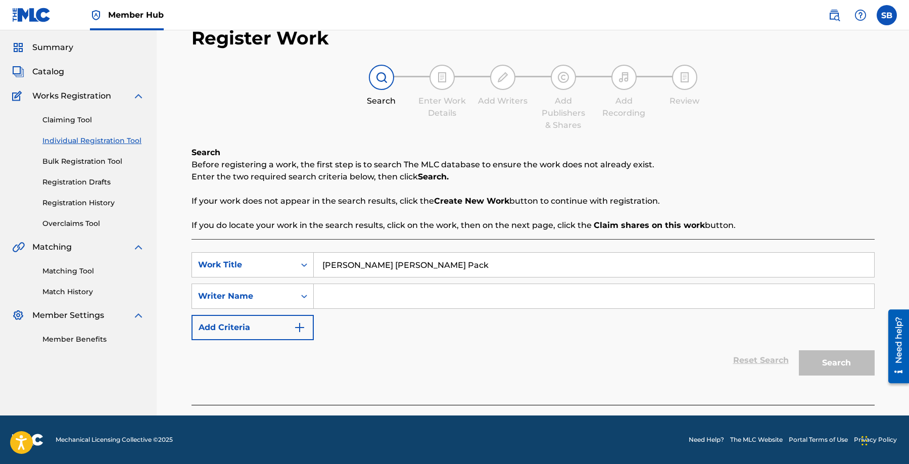
paste input "[PERSON_NAME]"
type input "[PERSON_NAME]"
click at [839, 359] on button "Search" at bounding box center [837, 362] width 76 height 25
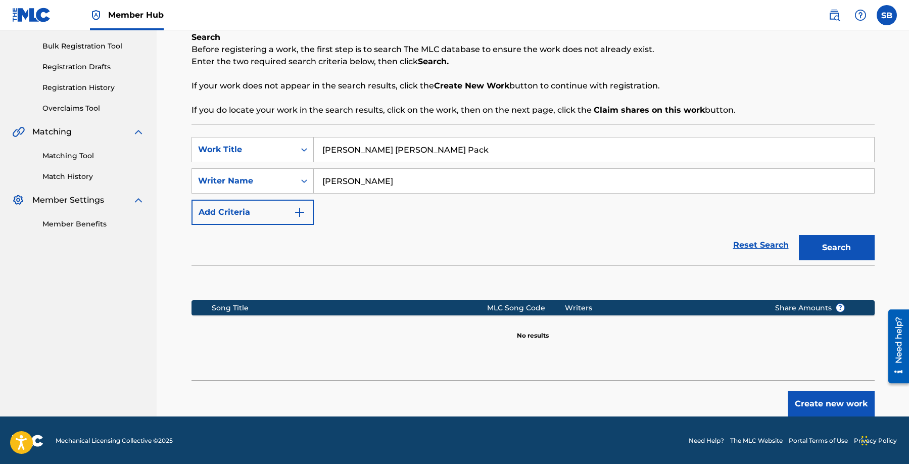
scroll to position [145, 0]
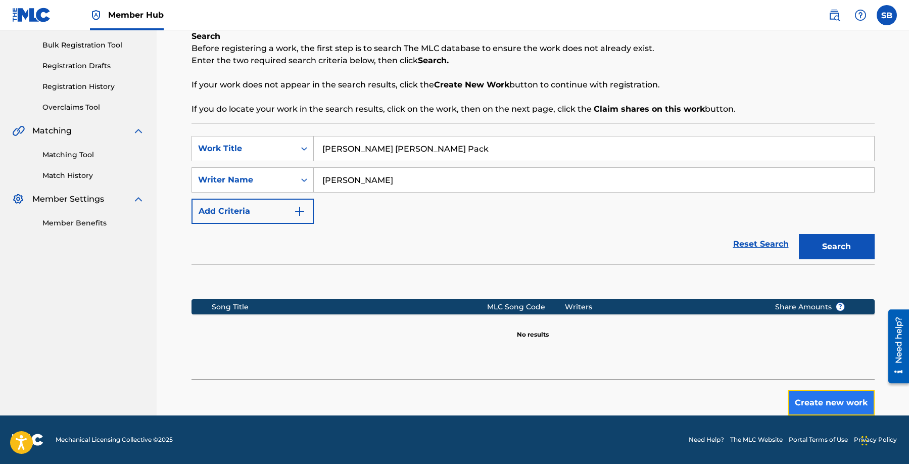
click at [832, 393] on button "Create new work" at bounding box center [831, 402] width 87 height 25
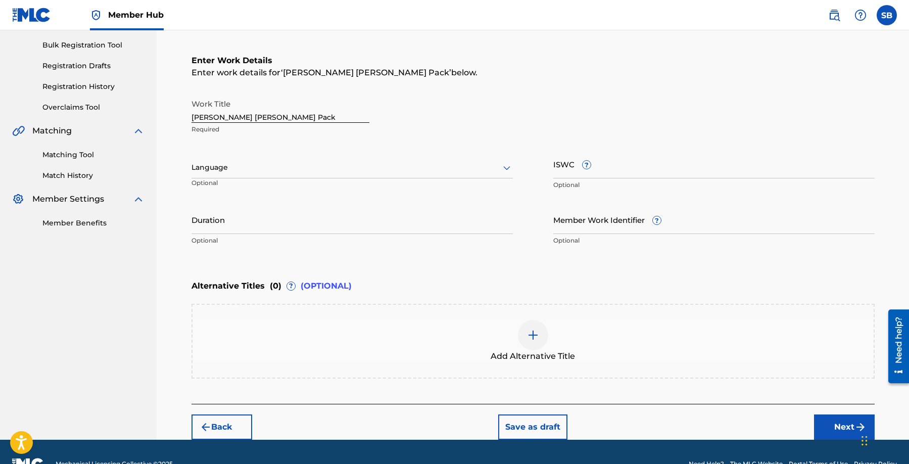
click at [388, 170] on div at bounding box center [352, 167] width 321 height 13
click at [370, 187] on div "English" at bounding box center [352, 189] width 320 height 23
click at [830, 424] on button "Next" at bounding box center [844, 426] width 61 height 25
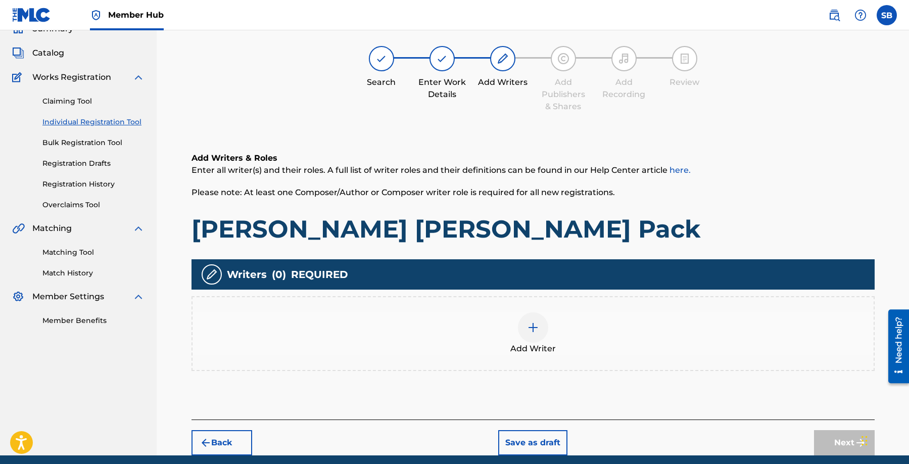
scroll to position [45, 0]
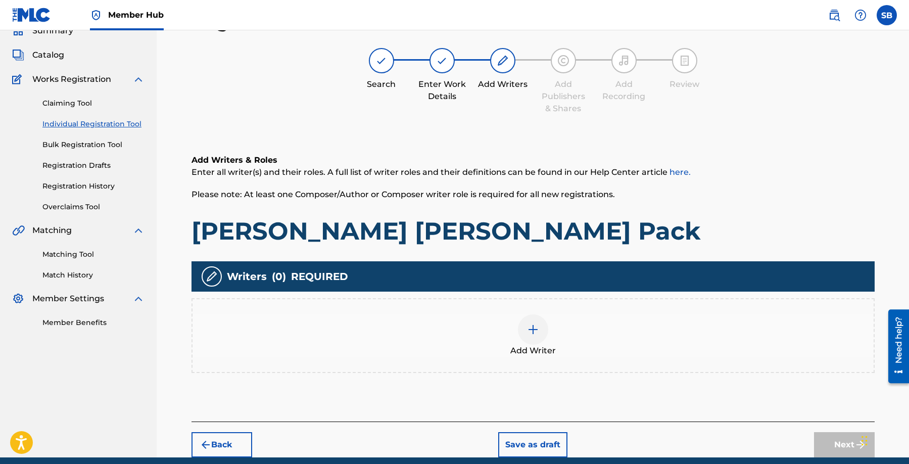
click at [515, 333] on div "Add Writer" at bounding box center [533, 335] width 681 height 42
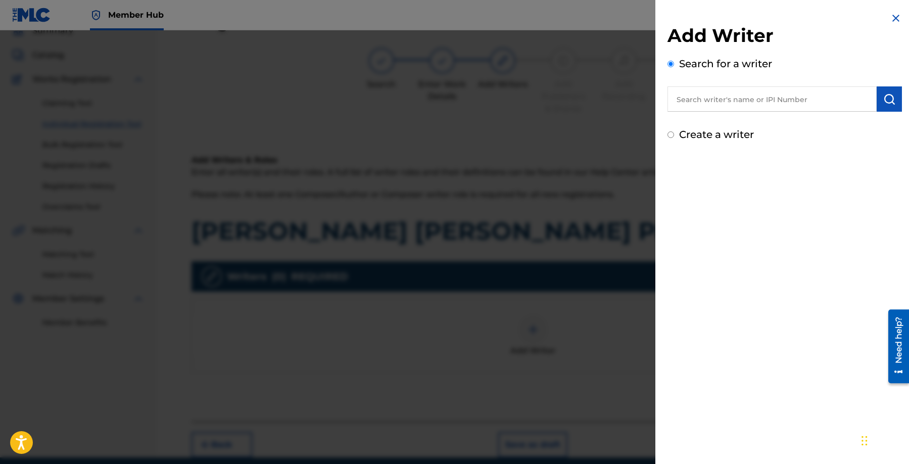
click at [814, 98] on input "text" at bounding box center [772, 98] width 209 height 25
paste input "[PERSON_NAME]"
type input "[PERSON_NAME]"
click at [886, 101] on img "submit" at bounding box center [889, 99] width 12 height 12
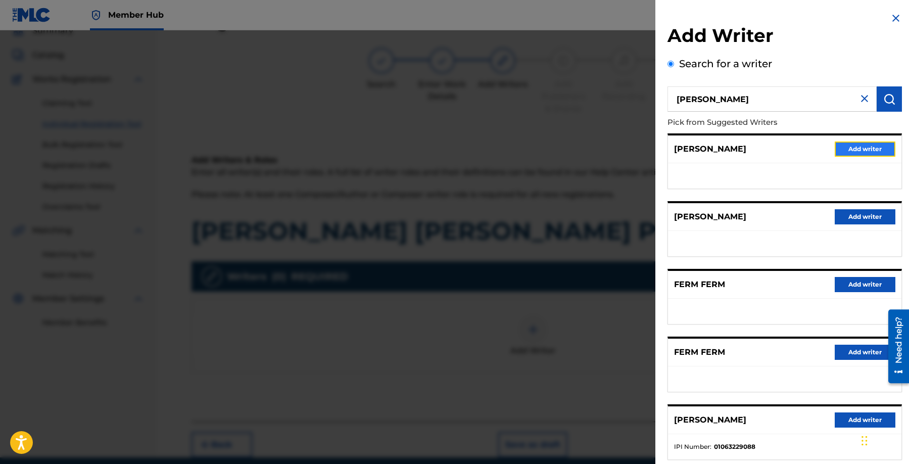
click at [862, 148] on button "Add writer" at bounding box center [865, 149] width 61 height 15
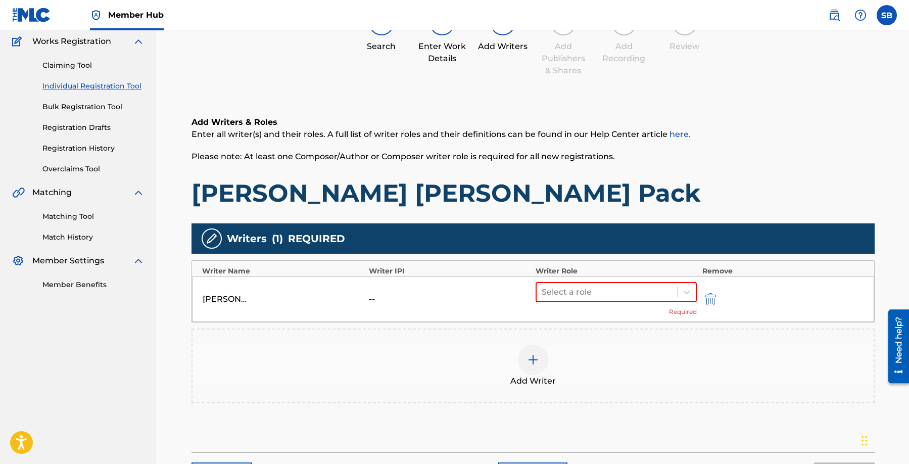
scroll to position [156, 0]
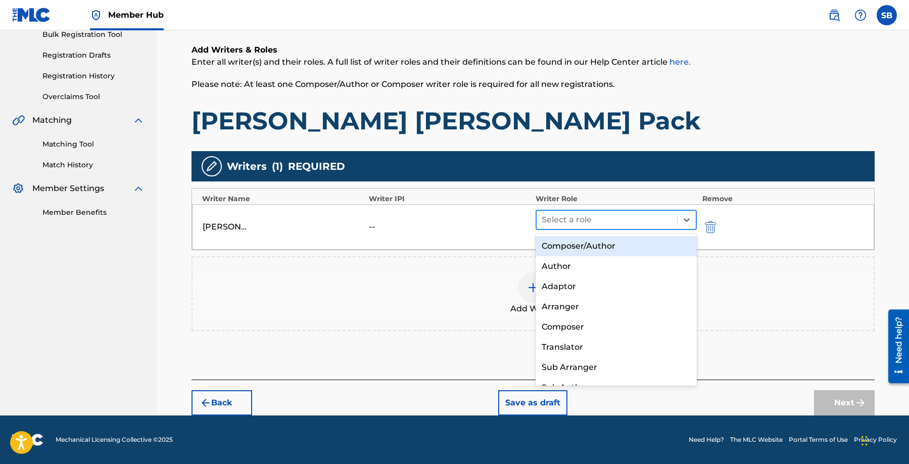
click at [616, 218] on div at bounding box center [607, 220] width 131 height 14
click at [614, 251] on div "Composer/Author" at bounding box center [617, 246] width 162 height 20
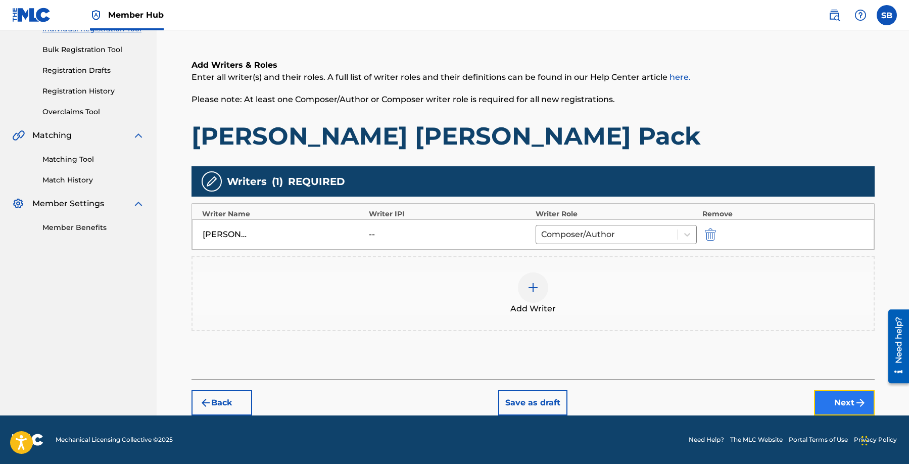
click at [823, 394] on button "Next" at bounding box center [844, 402] width 61 height 25
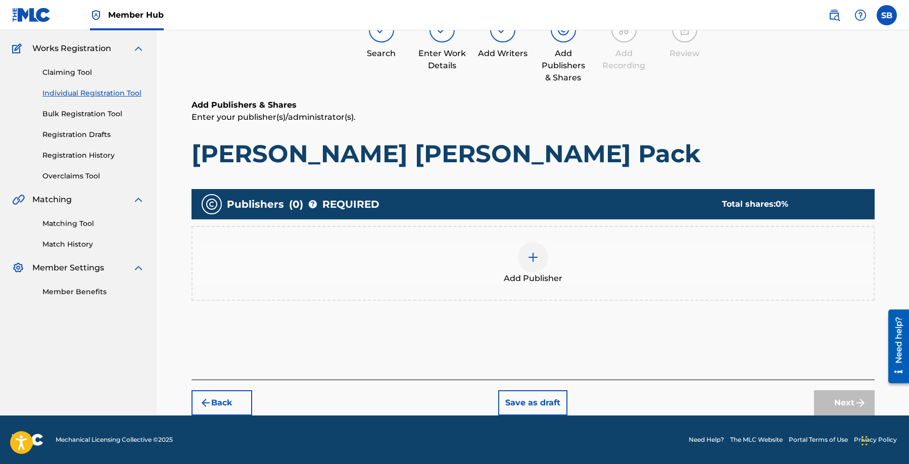
scroll to position [45, 0]
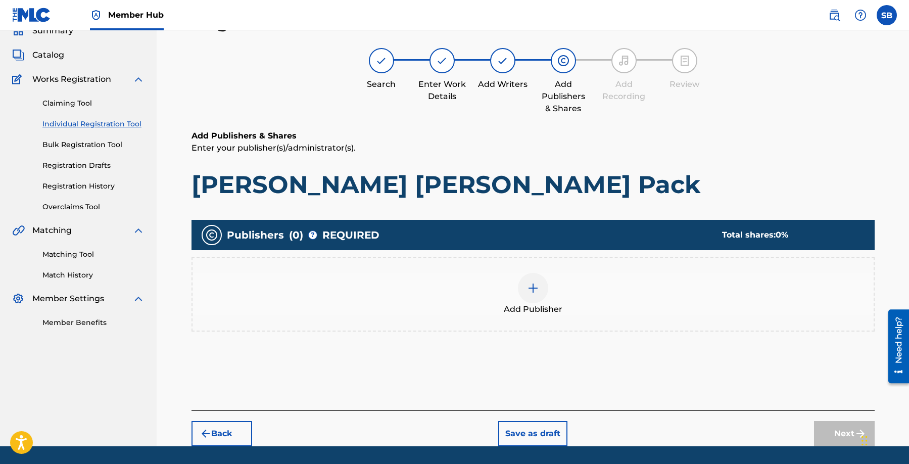
click at [550, 312] on span "Add Publisher" at bounding box center [533, 309] width 59 height 12
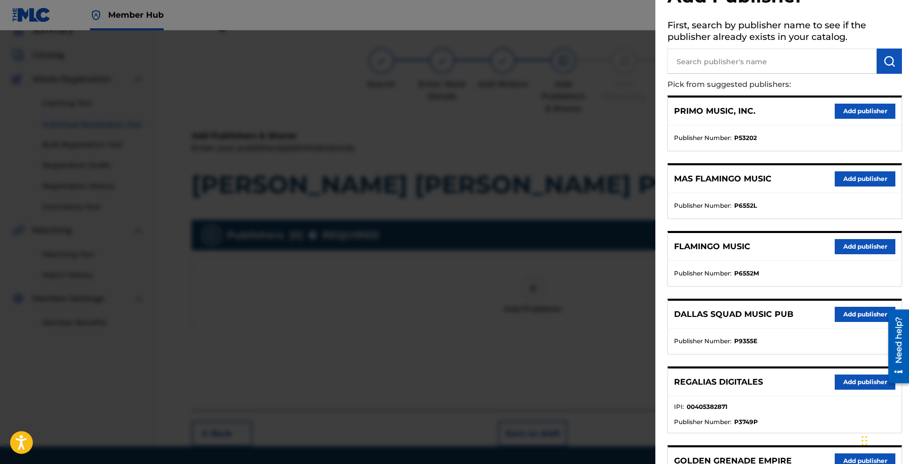
scroll to position [86, 0]
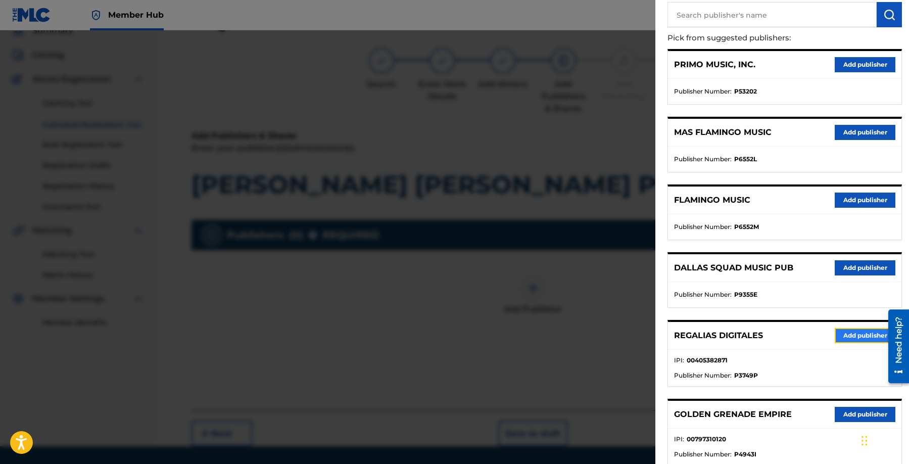
click at [870, 337] on button "Add publisher" at bounding box center [865, 335] width 61 height 15
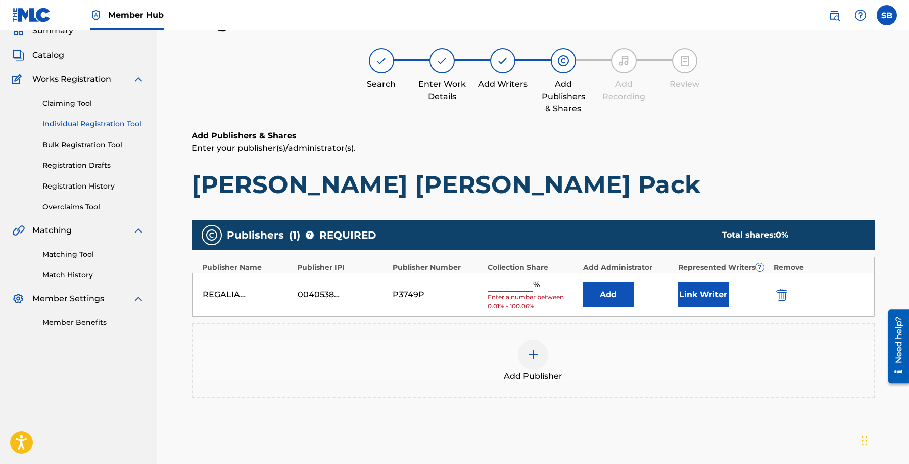
click at [515, 282] on input "text" at bounding box center [510, 284] width 45 height 13
type input "50"
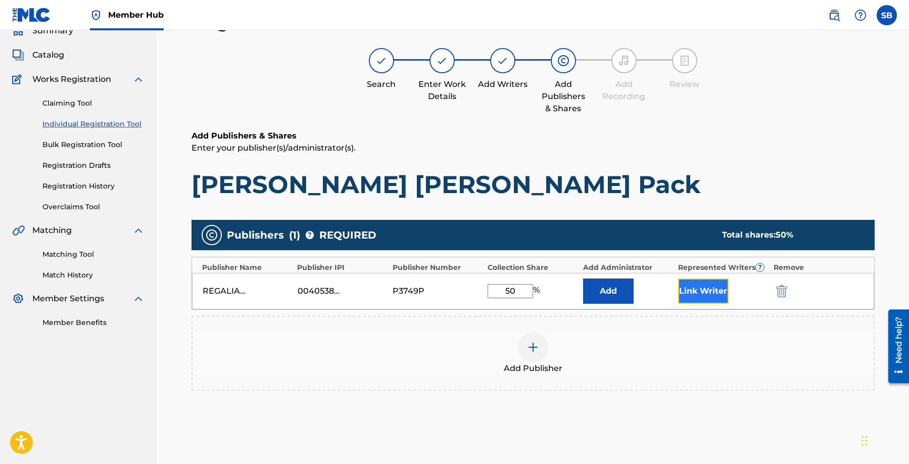
click at [694, 289] on button "Link Writer" at bounding box center [703, 290] width 51 height 25
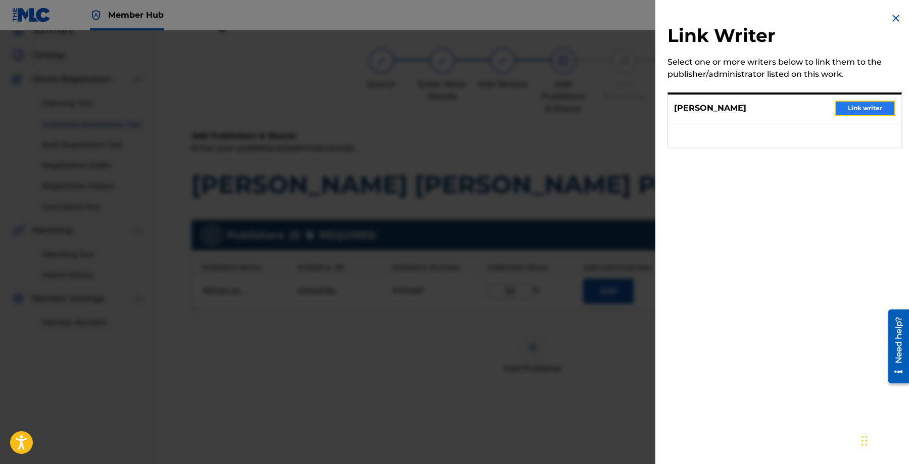
click at [868, 102] on button "Link writer" at bounding box center [865, 108] width 61 height 15
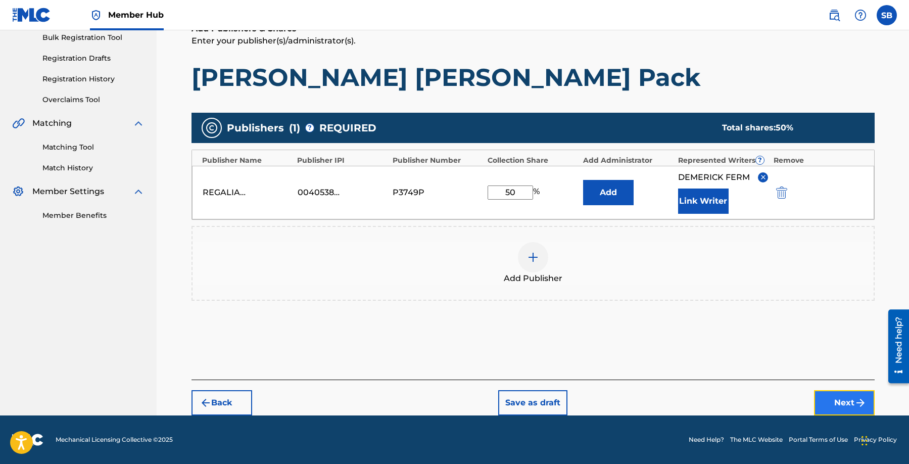
click at [841, 405] on button "Next" at bounding box center [844, 402] width 61 height 25
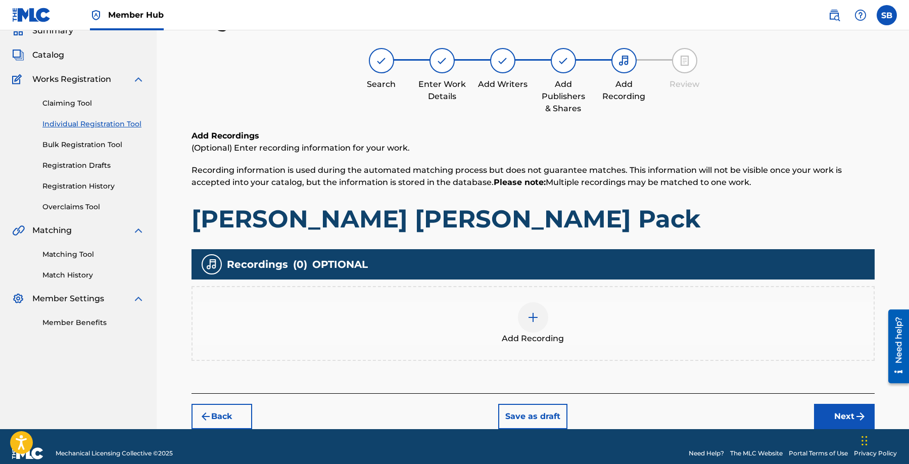
click at [518, 309] on div "Add Recording" at bounding box center [533, 323] width 681 height 42
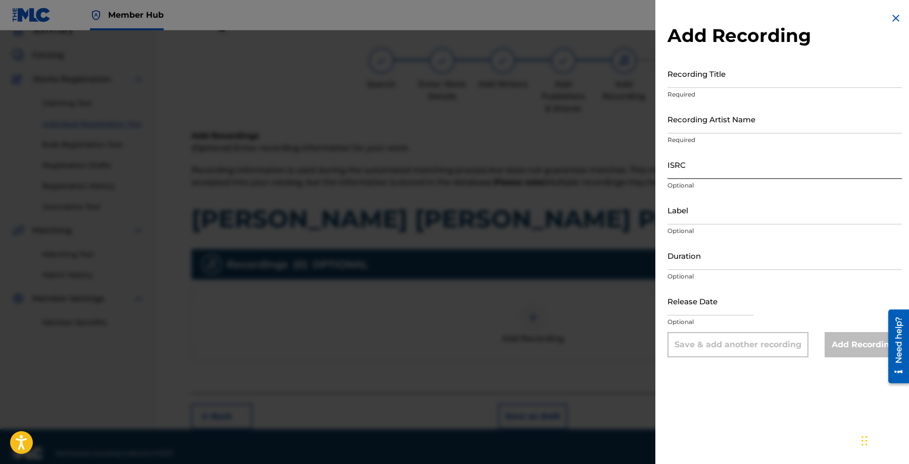
click at [735, 159] on input "ISRC" at bounding box center [785, 164] width 234 height 29
paste input "QZWV32558963"
type input "QZWV32558963"
click at [791, 126] on input "Recording Artist Name" at bounding box center [785, 119] width 234 height 29
paste input "[PERSON_NAME]"
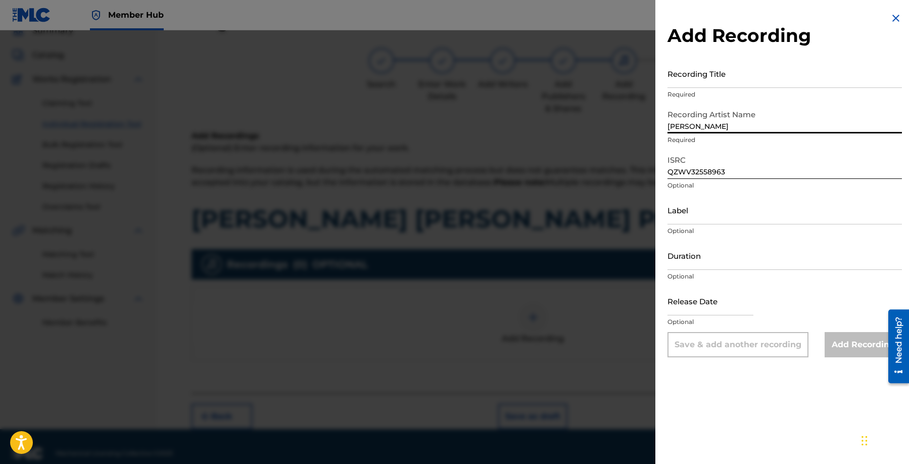
type input "[PERSON_NAME]"
click at [776, 70] on input "Recording Title" at bounding box center [785, 73] width 234 height 29
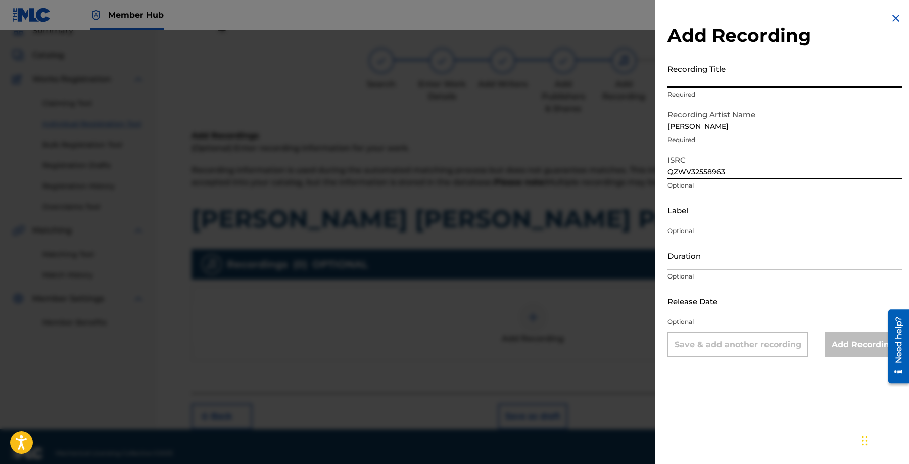
paste input "[PERSON_NAME] [PERSON_NAME] Pack"
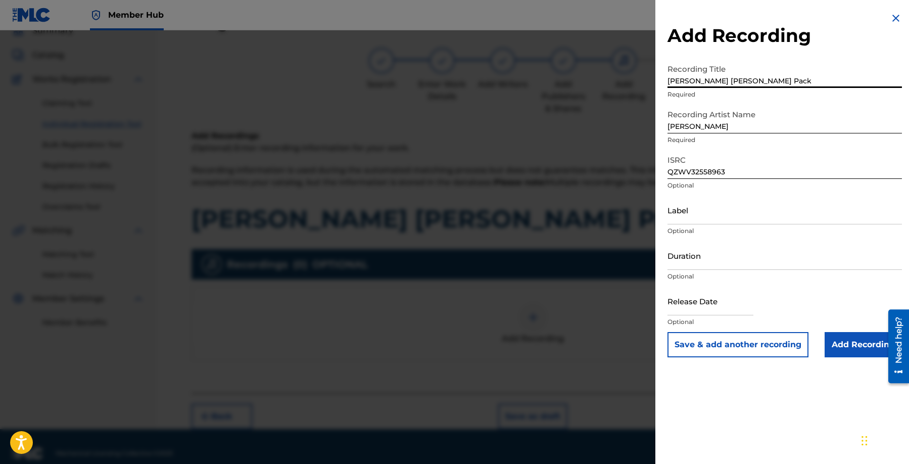
type input "[PERSON_NAME] [PERSON_NAME] Pack"
click at [840, 326] on div "Release Date Optional" at bounding box center [785, 309] width 234 height 45
click at [841, 343] on input "Add Recording" at bounding box center [863, 344] width 77 height 25
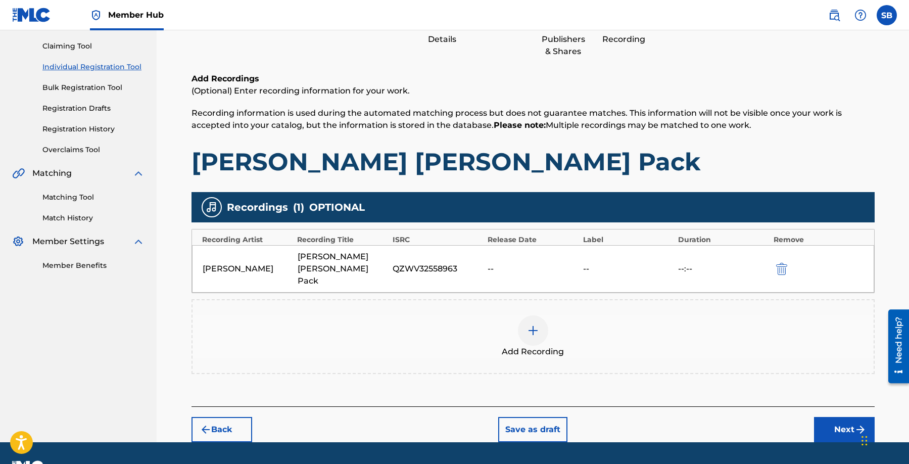
scroll to position [105, 0]
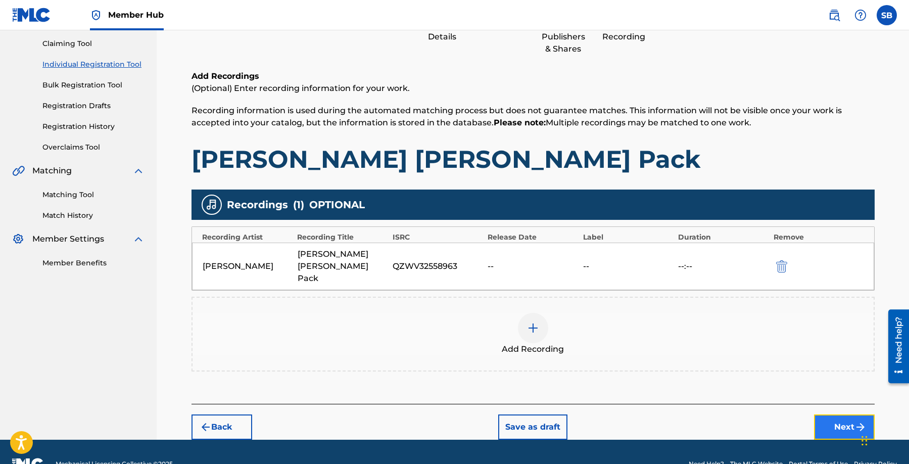
click at [829, 414] on button "Next" at bounding box center [844, 426] width 61 height 25
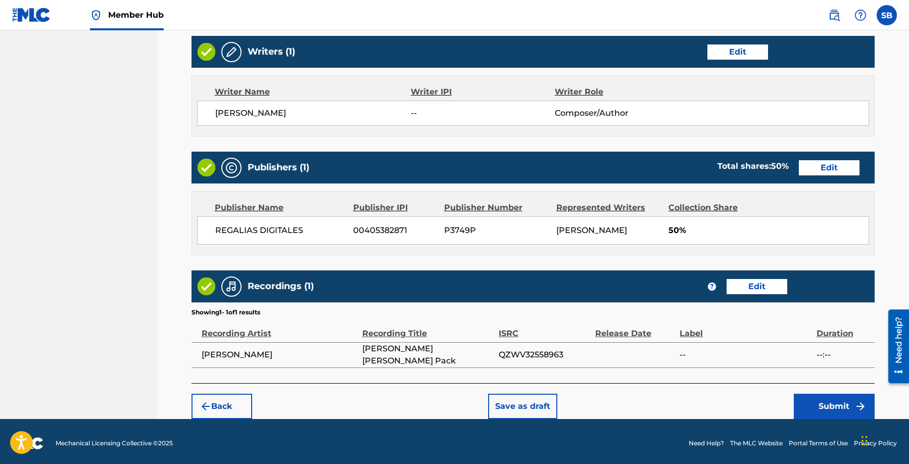
scroll to position [391, 0]
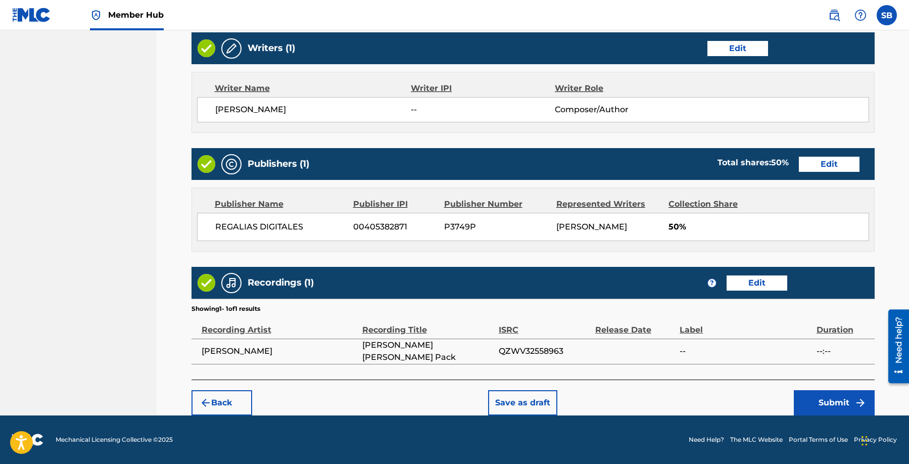
click at [669, 412] on div "Back Save as draft Submit" at bounding box center [533, 398] width 683 height 36
click at [835, 398] on button "Submit" at bounding box center [834, 402] width 81 height 25
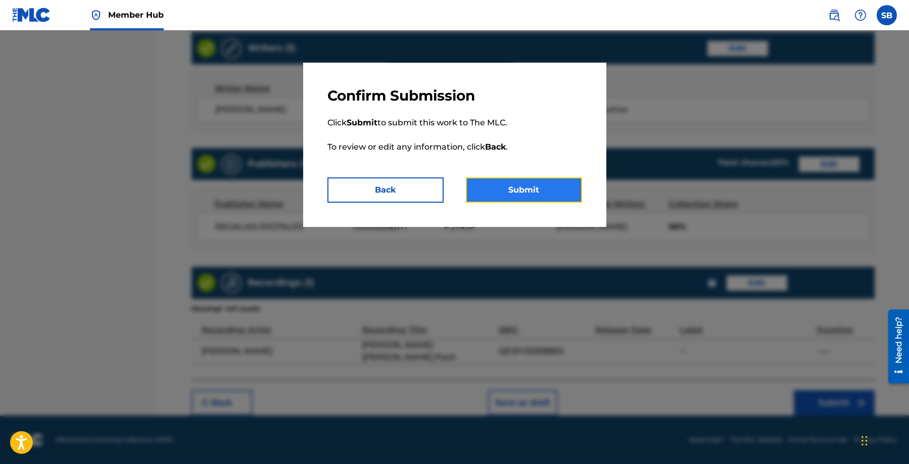
click at [541, 177] on button "Submit" at bounding box center [524, 189] width 116 height 25
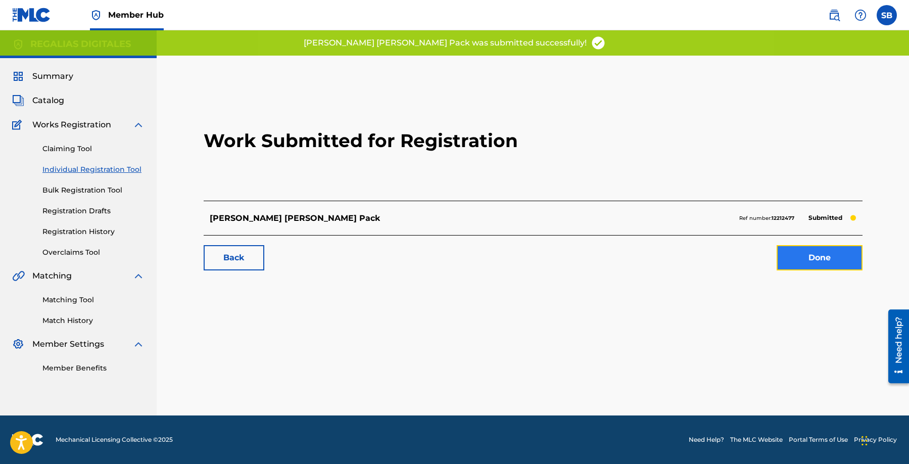
click at [813, 251] on link "Done" at bounding box center [820, 257] width 86 height 25
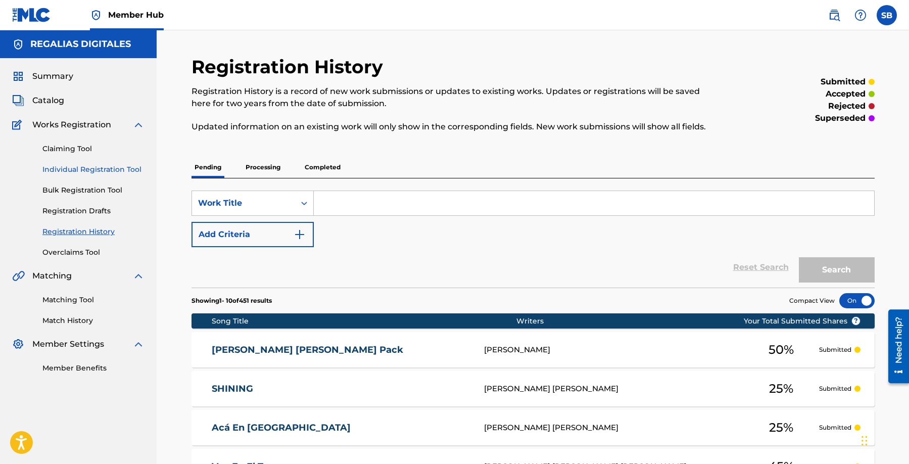
click at [124, 170] on link "Individual Registration Tool" at bounding box center [93, 169] width 102 height 11
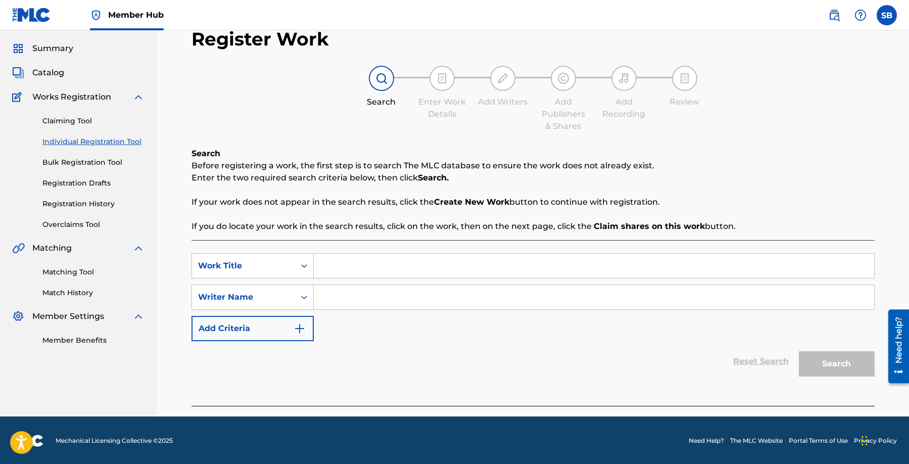
scroll to position [29, 0]
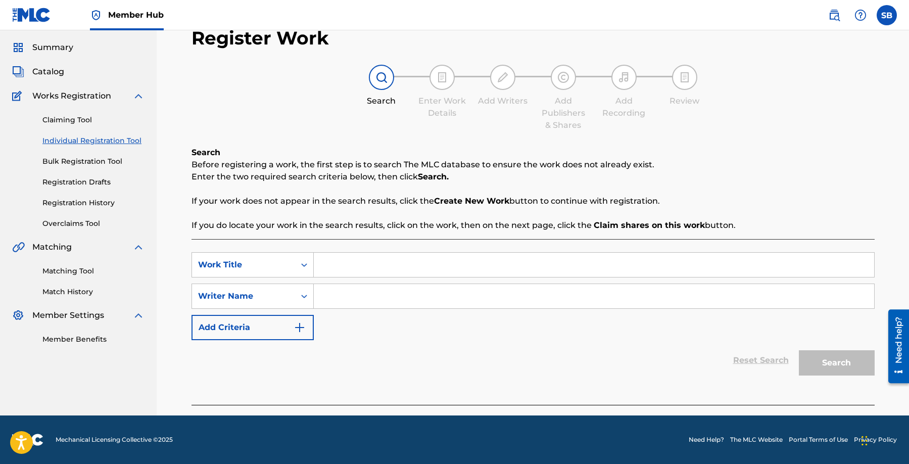
click at [395, 254] on input "Search Form" at bounding box center [594, 265] width 560 height 24
paste input "Espolòn Freestyle (with Vu)"
type input "Espolòn Freestyle (with Vu)"
click at [401, 289] on input "Search Form" at bounding box center [594, 296] width 560 height 24
click at [547, 296] on input "Search Form" at bounding box center [594, 296] width 560 height 24
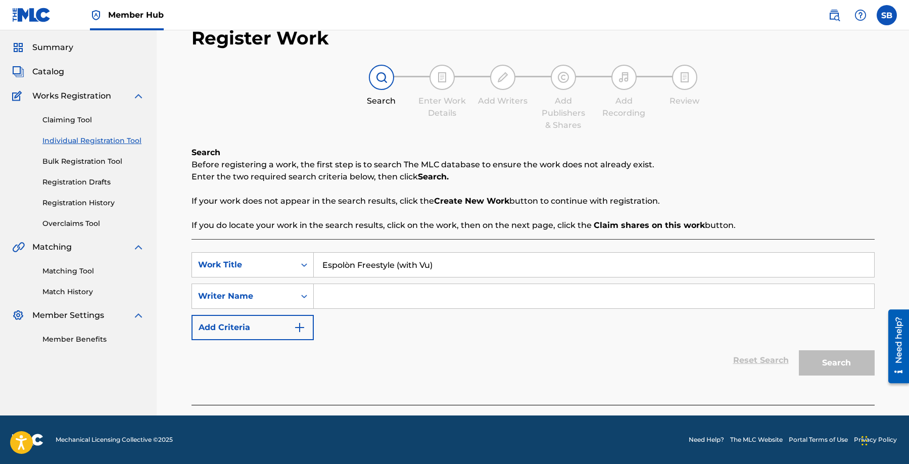
paste input "[PERSON_NAME]"
type input "[PERSON_NAME]"
click at [851, 364] on button "Search" at bounding box center [837, 362] width 76 height 25
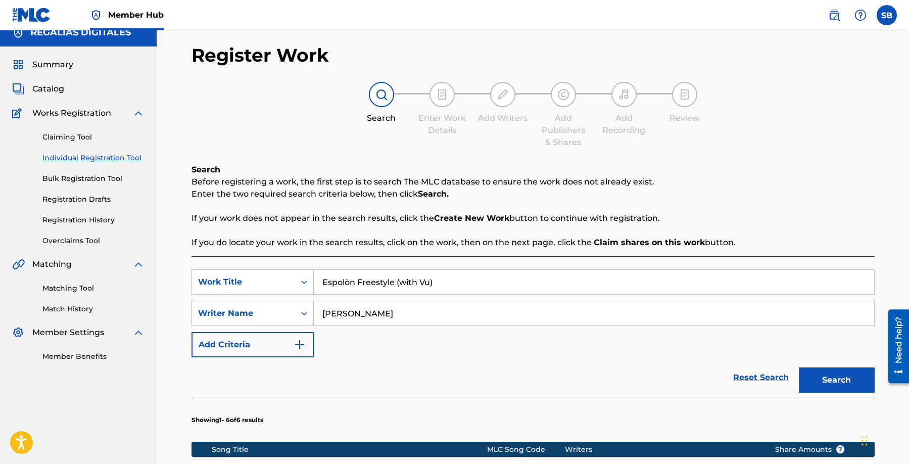
scroll to position [0, 0]
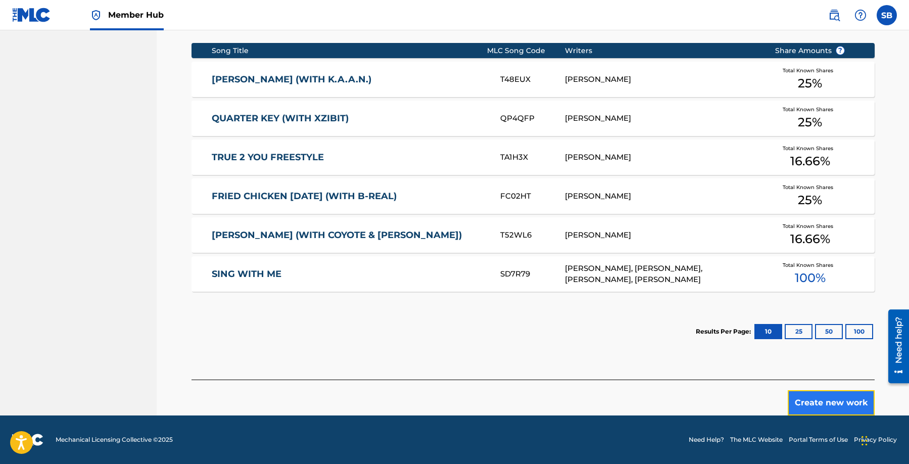
click at [829, 407] on button "Create new work" at bounding box center [831, 402] width 87 height 25
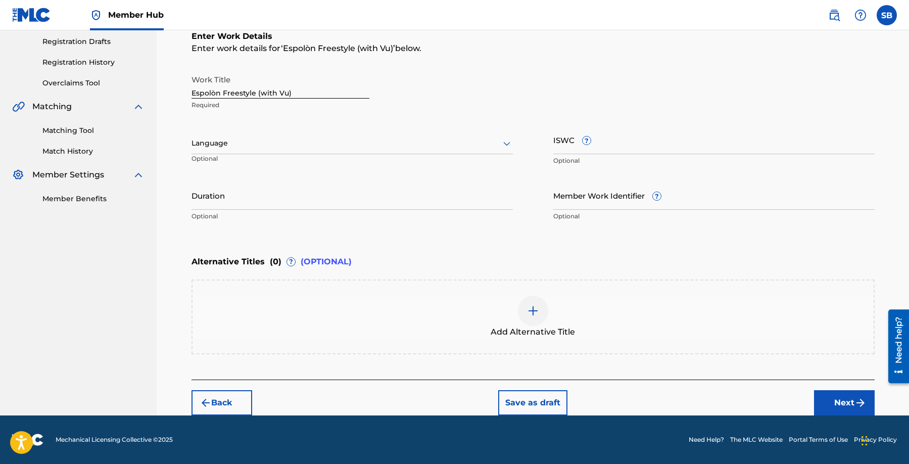
click at [303, 147] on div at bounding box center [352, 143] width 321 height 13
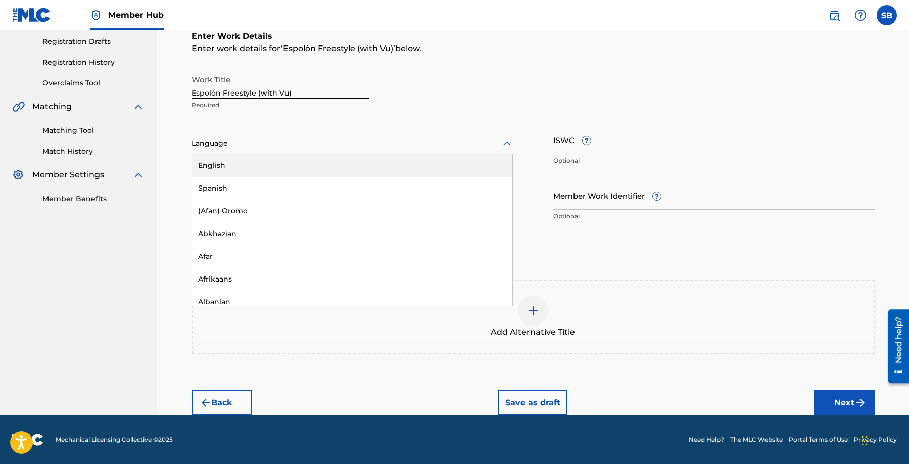
click at [293, 166] on div "English" at bounding box center [352, 165] width 320 height 23
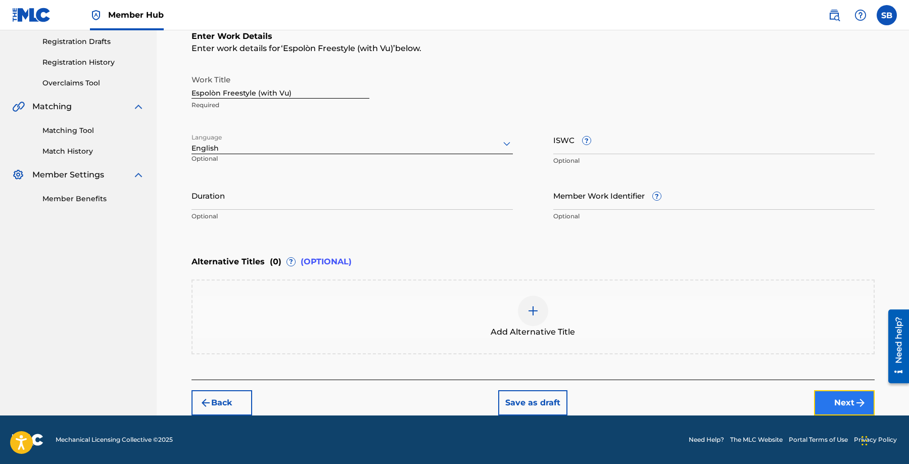
click at [842, 403] on button "Next" at bounding box center [844, 402] width 61 height 25
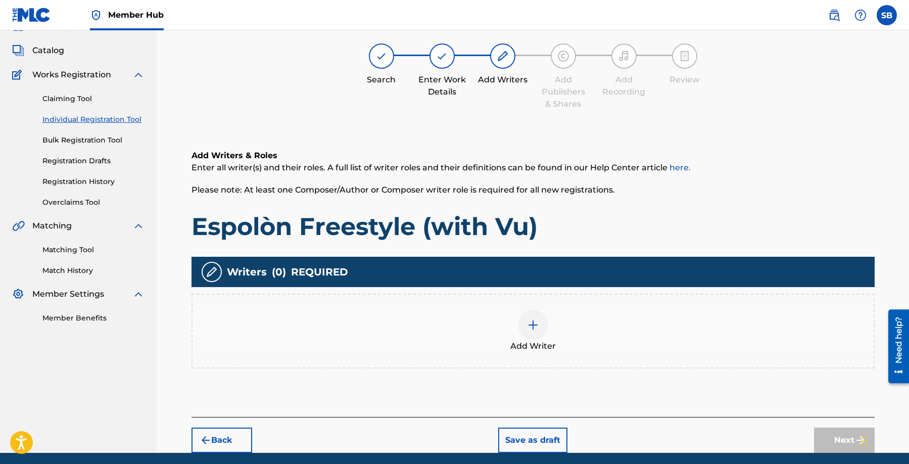
scroll to position [45, 0]
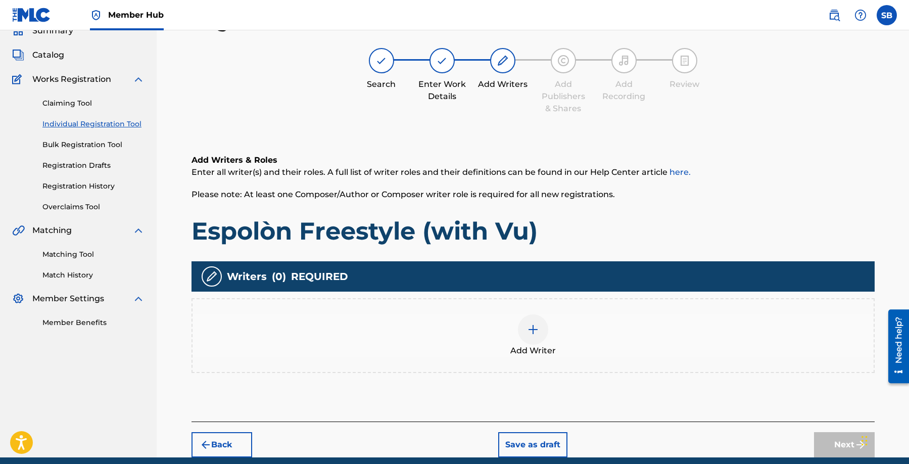
click at [621, 332] on div "Add Writer" at bounding box center [533, 335] width 681 height 42
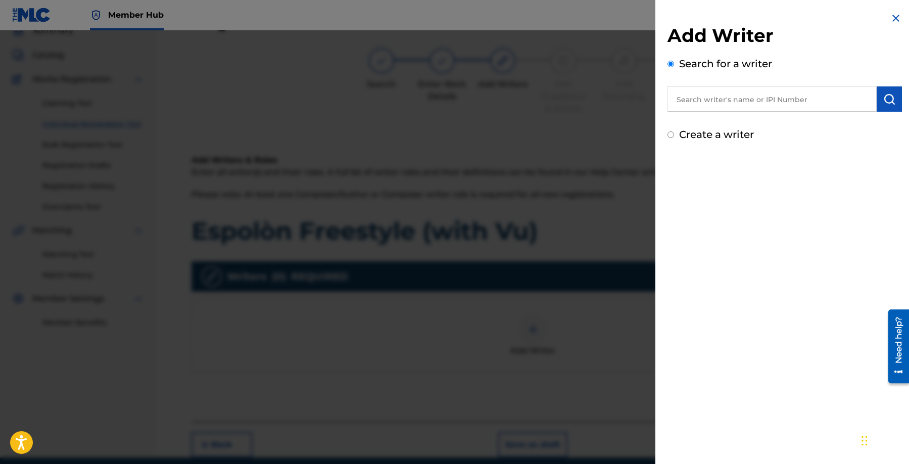
click at [769, 100] on input "text" at bounding box center [772, 98] width 209 height 25
paste input "[PERSON_NAME]"
type input "[PERSON_NAME]"
click at [890, 100] on img "submit" at bounding box center [889, 99] width 12 height 12
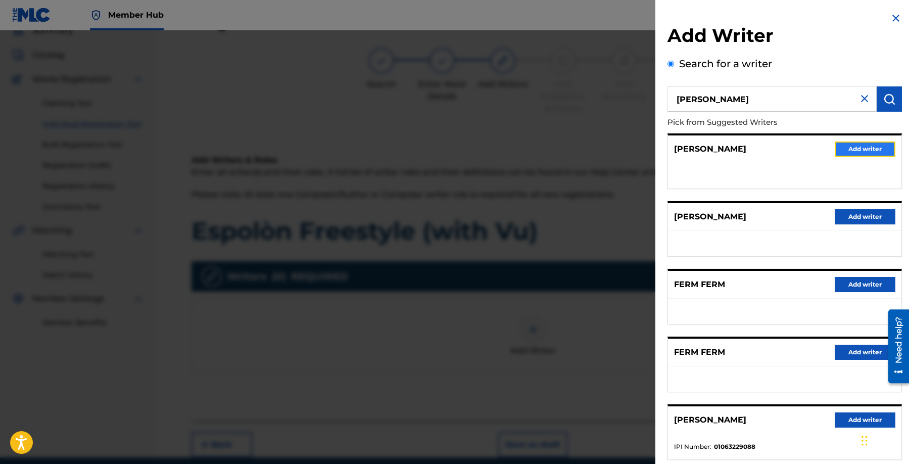
click at [875, 152] on button "Add writer" at bounding box center [865, 149] width 61 height 15
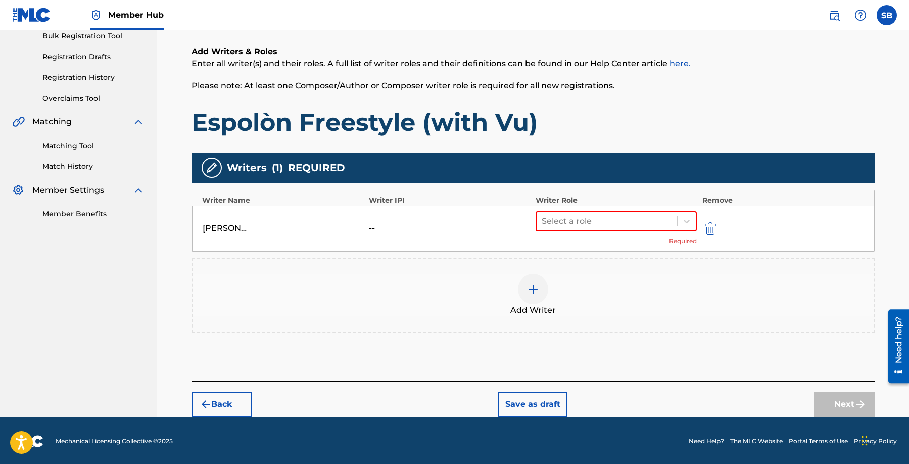
scroll to position [156, 0]
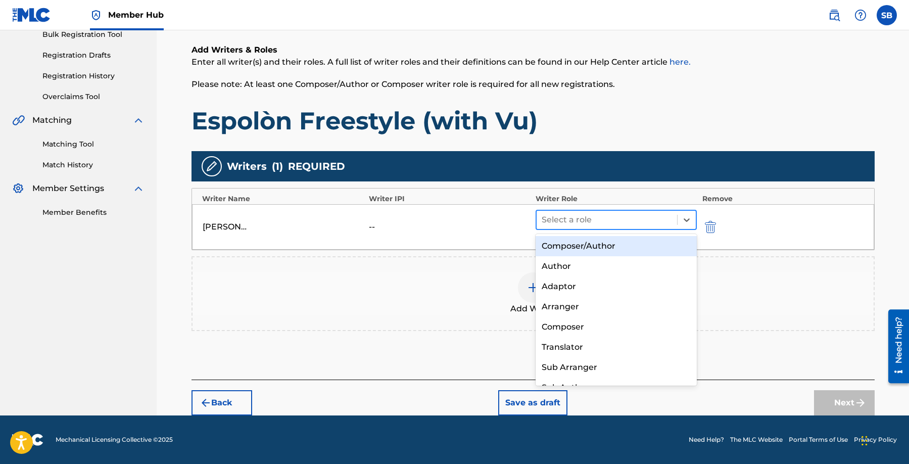
click at [629, 219] on div at bounding box center [607, 220] width 131 height 14
click at [629, 242] on div "Composer/Author" at bounding box center [617, 246] width 162 height 20
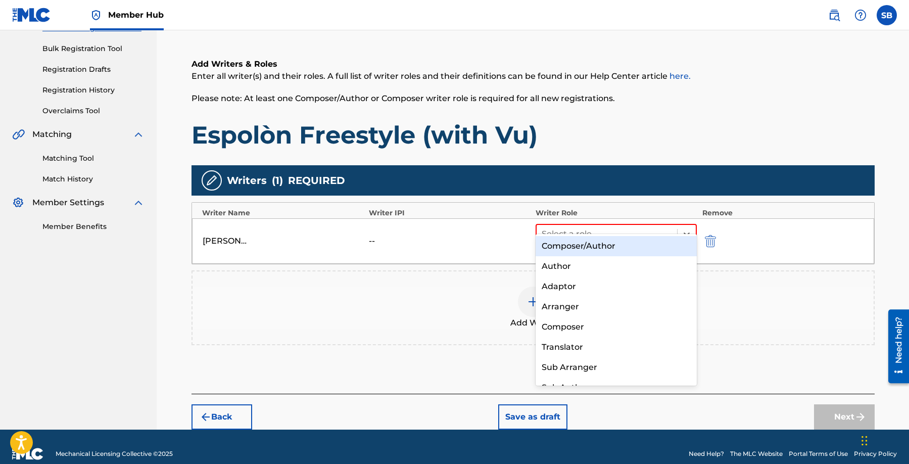
scroll to position [140, 0]
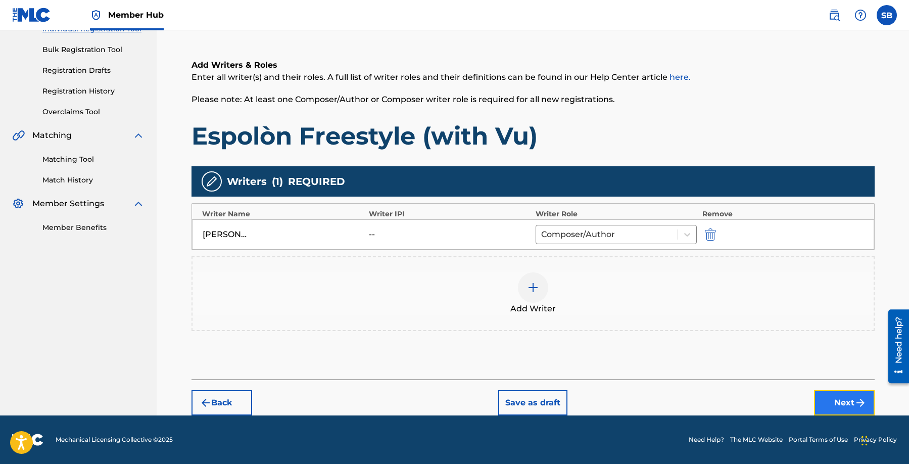
click at [849, 398] on button "Next" at bounding box center [844, 402] width 61 height 25
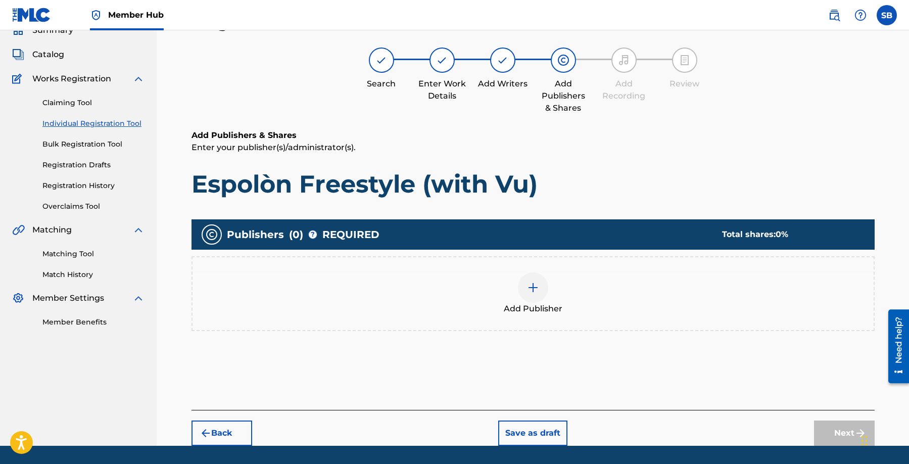
scroll to position [45, 0]
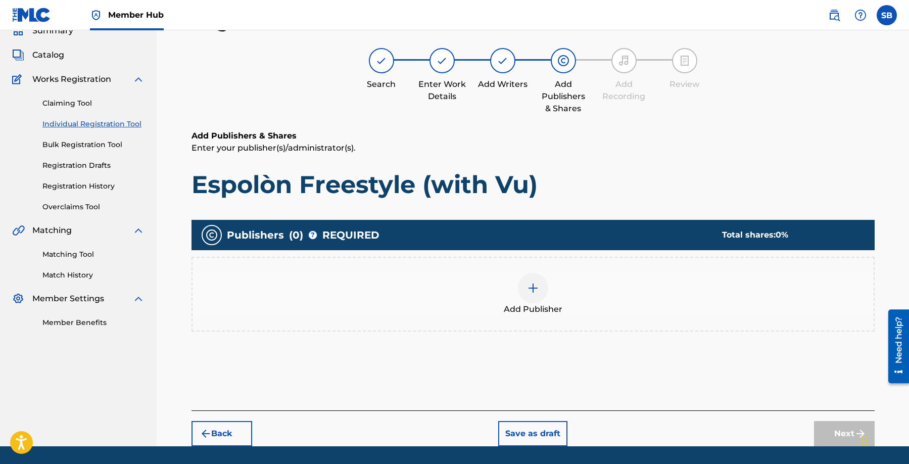
click at [530, 290] on img at bounding box center [533, 288] width 12 height 12
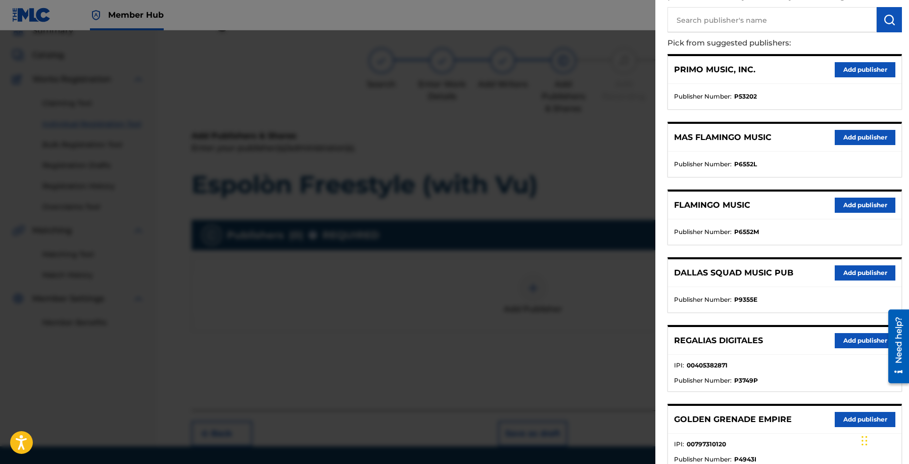
scroll to position [192, 0]
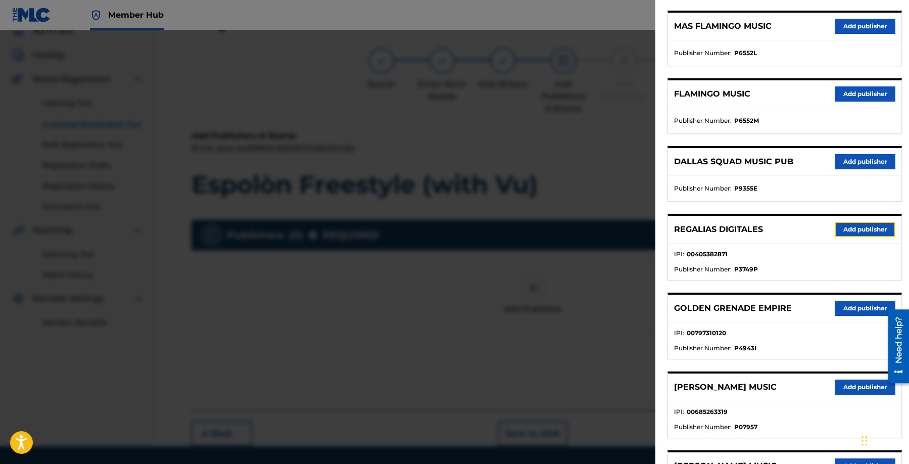
click at [848, 230] on button "Add publisher" at bounding box center [865, 229] width 61 height 15
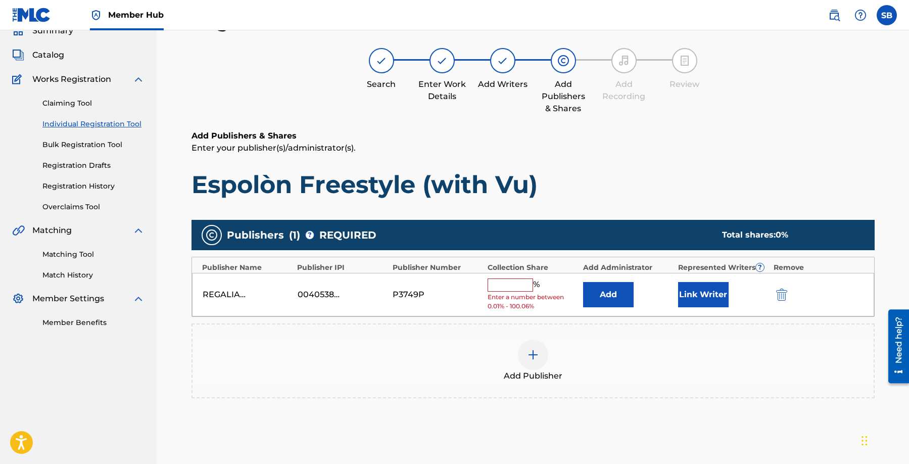
click at [502, 283] on input "text" at bounding box center [510, 284] width 45 height 13
type input "25"
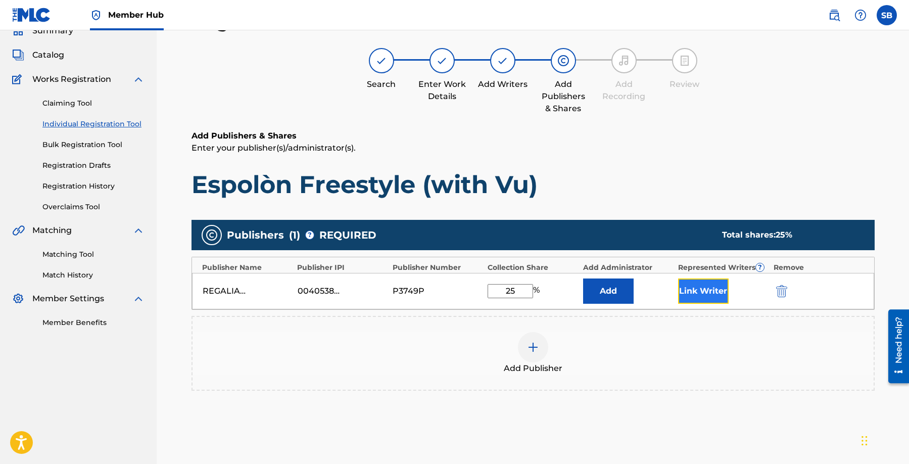
click at [705, 286] on button "Link Writer" at bounding box center [703, 290] width 51 height 25
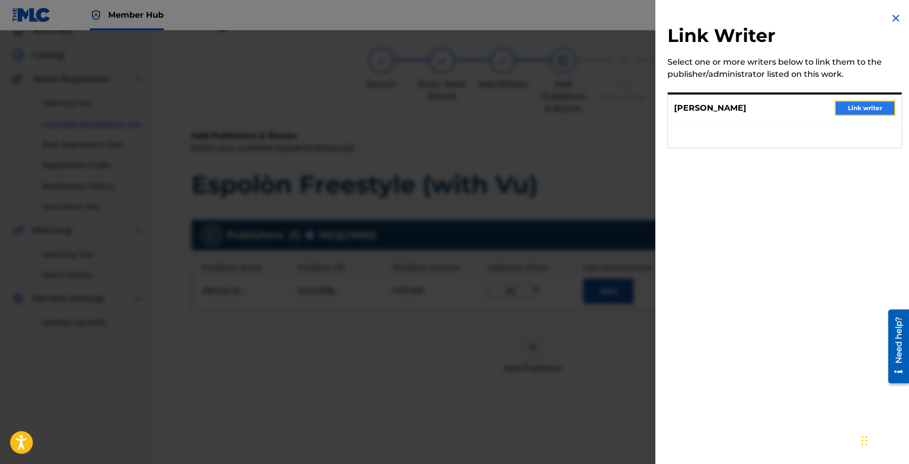
click at [869, 109] on button "Link writer" at bounding box center [865, 108] width 61 height 15
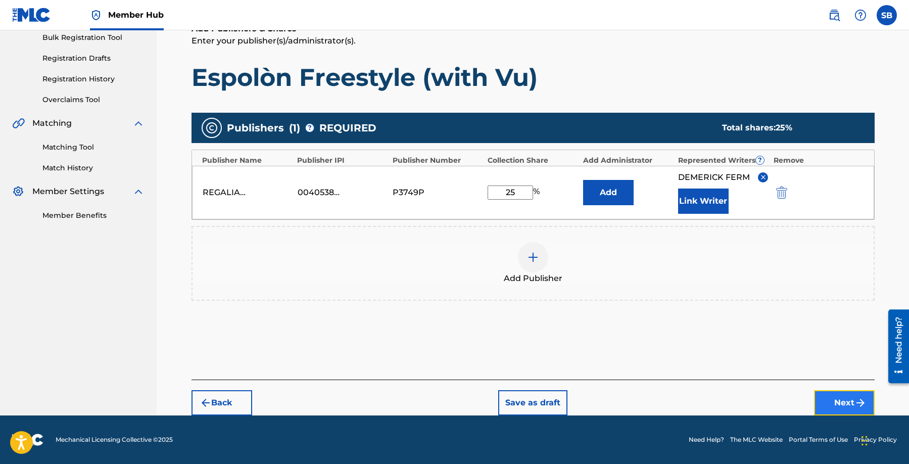
click at [839, 398] on button "Next" at bounding box center [844, 402] width 61 height 25
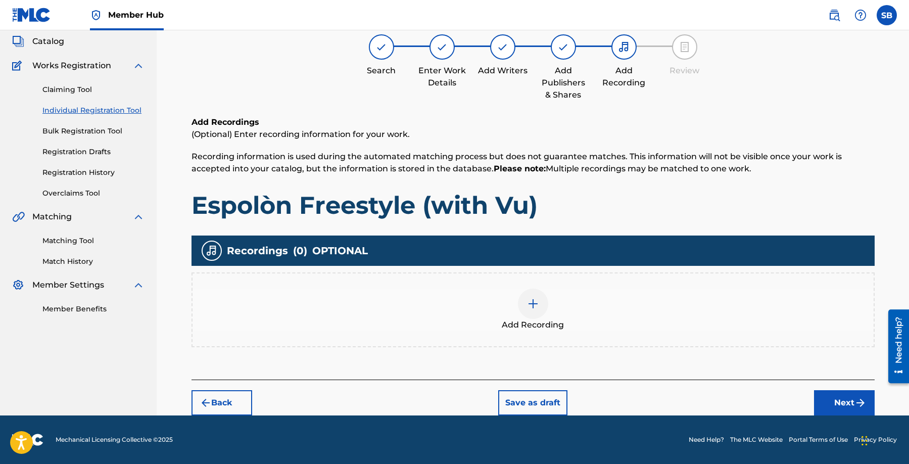
scroll to position [45, 0]
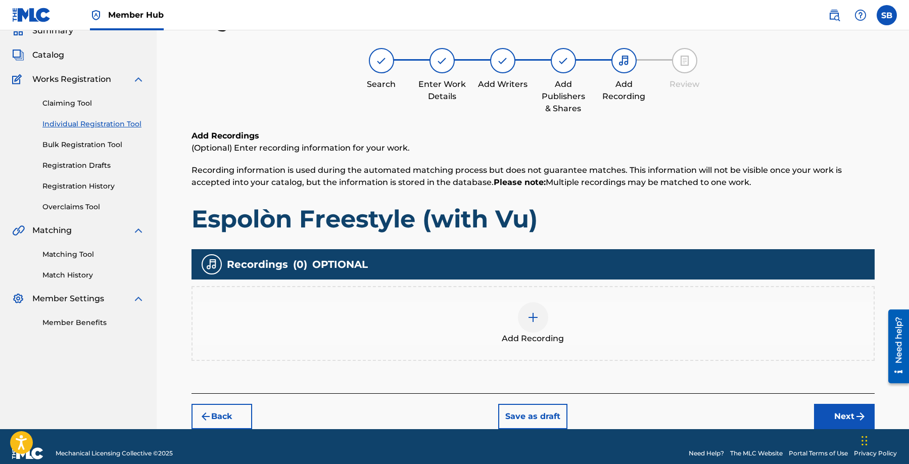
click at [527, 320] on img at bounding box center [533, 317] width 12 height 12
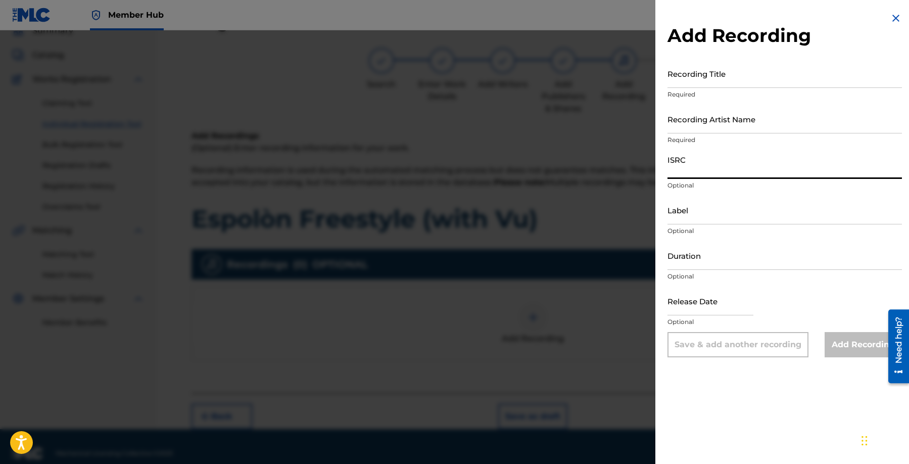
click at [709, 171] on input "ISRC" at bounding box center [785, 164] width 234 height 29
paste input "QZWV32558973"
type input "QZWV32558973"
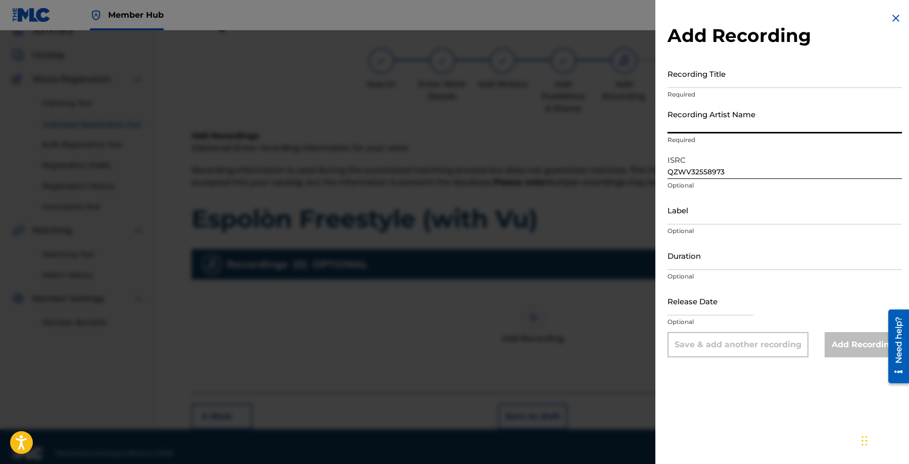
click at [734, 118] on input "Recording Artist Name" at bounding box center [785, 119] width 234 height 29
paste input "[PERSON_NAME], VU"
type input "[PERSON_NAME], VU"
click at [742, 75] on input "Recording Title" at bounding box center [785, 73] width 234 height 29
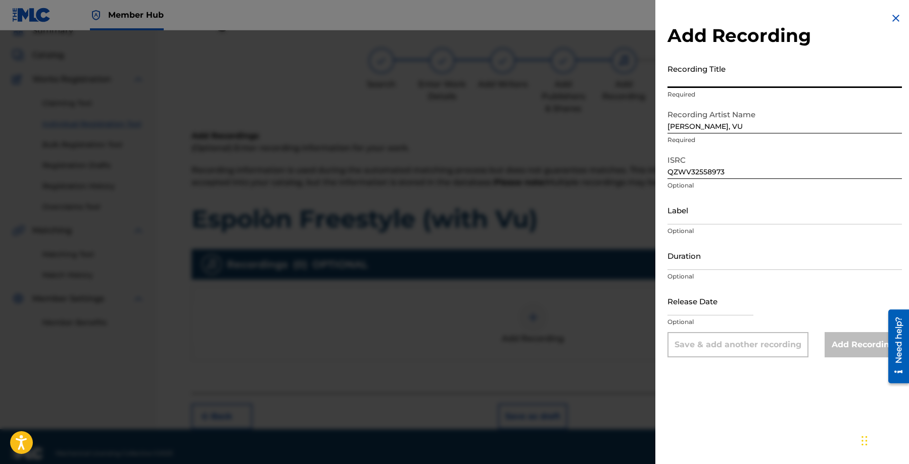
paste input "Espolòn Freestyle (with Vu)"
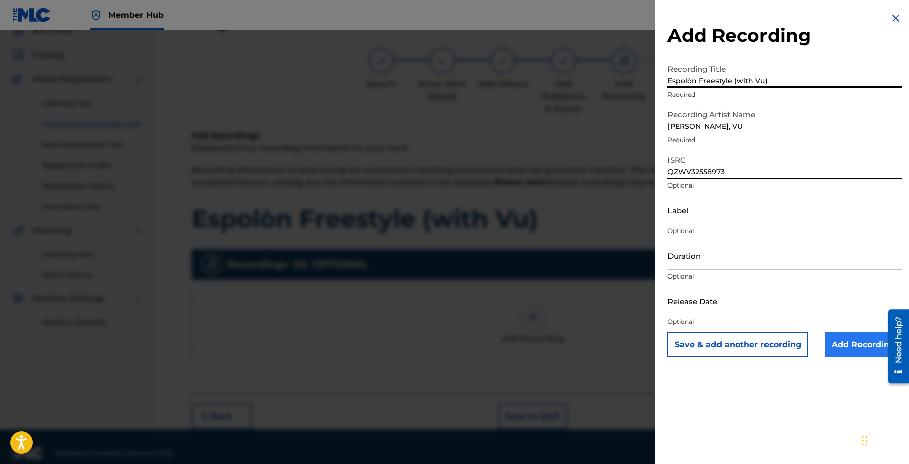
type input "Espolòn Freestyle (with Vu)"
click at [849, 349] on input "Add Recording" at bounding box center [863, 344] width 77 height 25
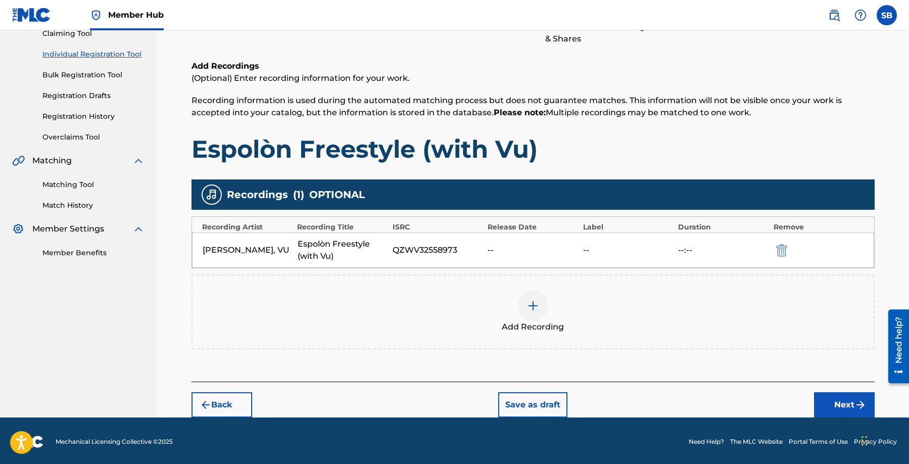
scroll to position [117, 0]
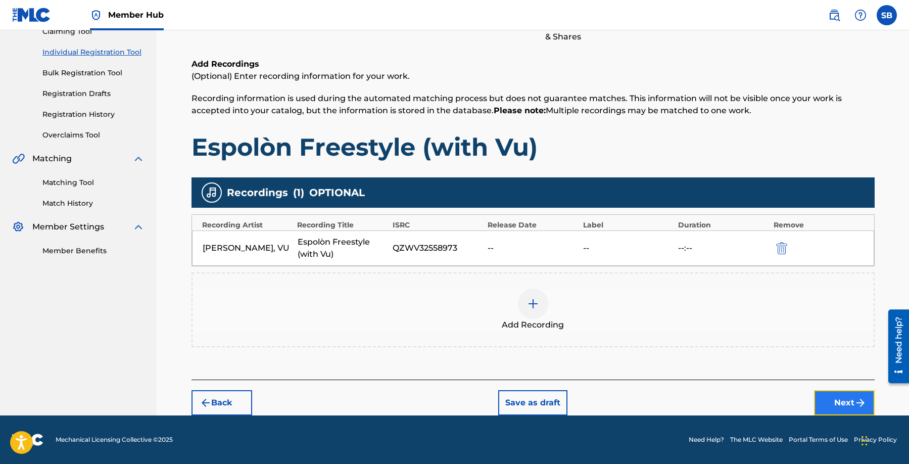
click at [855, 405] on img "submit" at bounding box center [861, 403] width 12 height 12
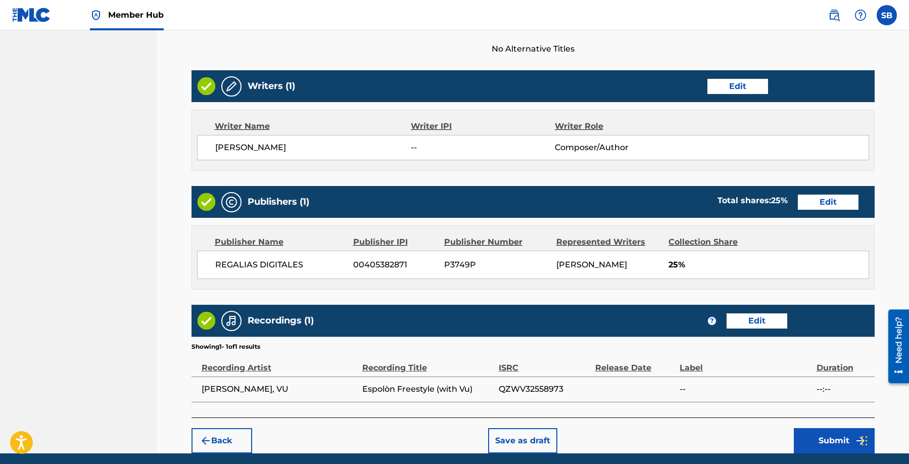
scroll to position [391, 0]
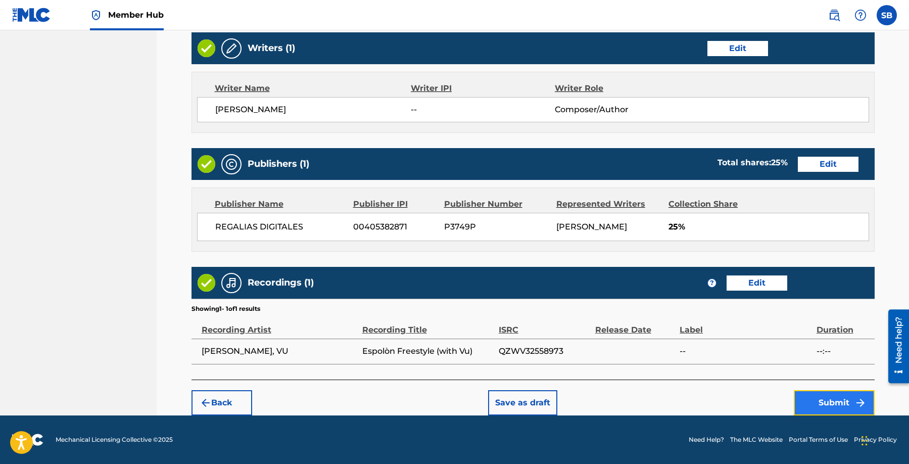
click at [842, 406] on button "Submit" at bounding box center [834, 402] width 81 height 25
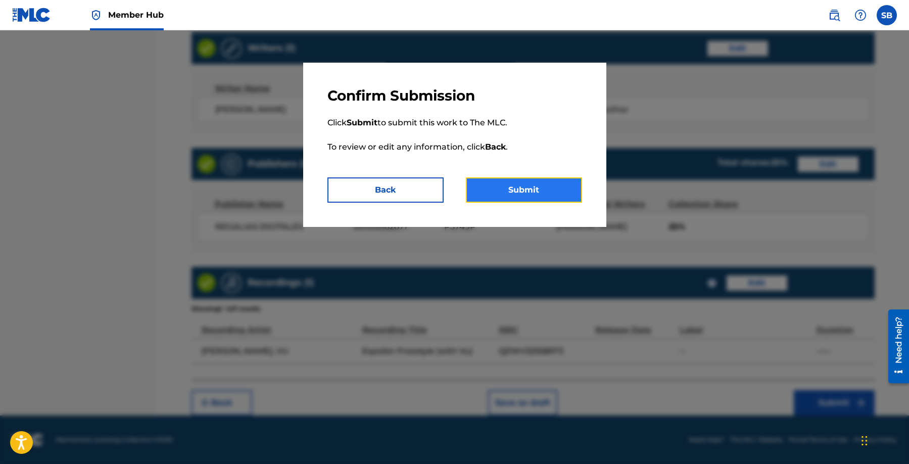
click at [547, 181] on button "Submit" at bounding box center [524, 189] width 116 height 25
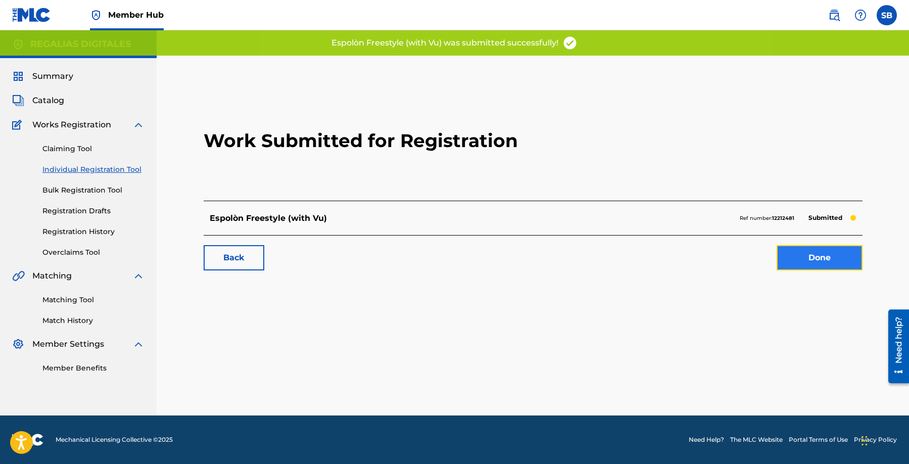
click at [810, 263] on link "Done" at bounding box center [820, 257] width 86 height 25
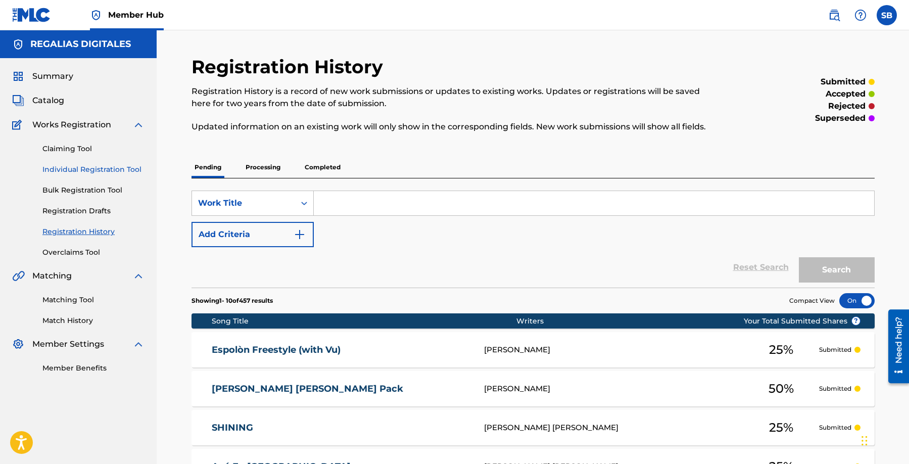
click at [139, 169] on link "Individual Registration Tool" at bounding box center [93, 169] width 102 height 11
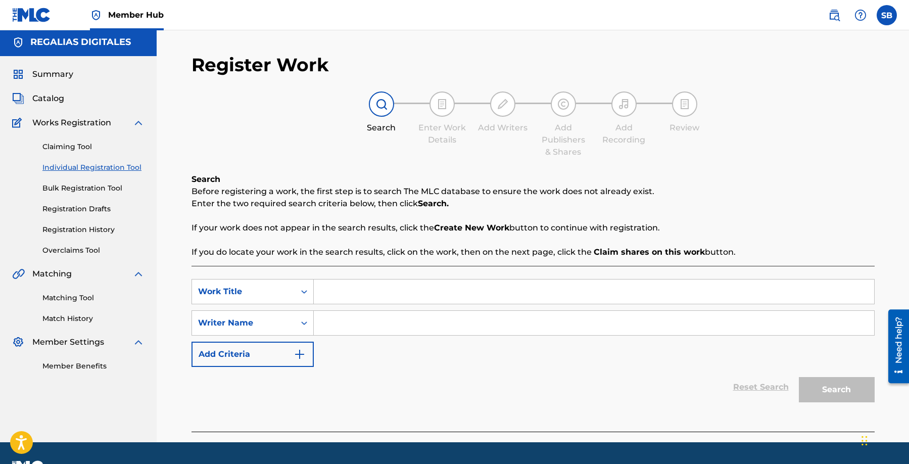
scroll to position [29, 0]
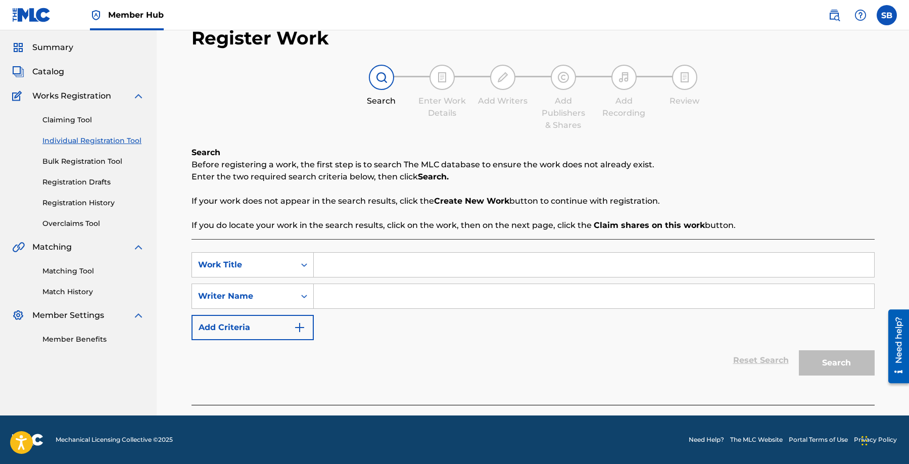
click at [331, 254] on input "Search Form" at bounding box center [594, 265] width 560 height 24
paste input "Essential Oils / Yard Sale"
type input "Essential Oils / Yard Sale"
click at [464, 290] on input "Search Form" at bounding box center [594, 296] width 560 height 24
paste input "[PERSON_NAME]"
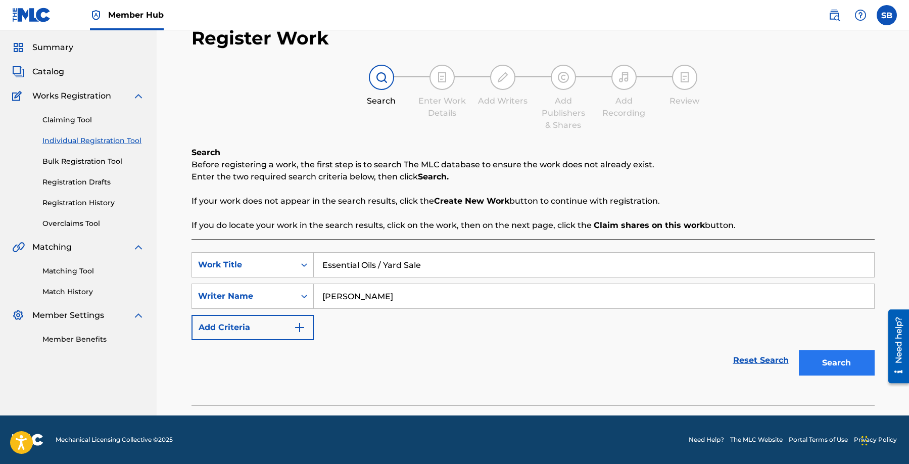
type input "[PERSON_NAME]"
click at [834, 363] on button "Search" at bounding box center [837, 362] width 76 height 25
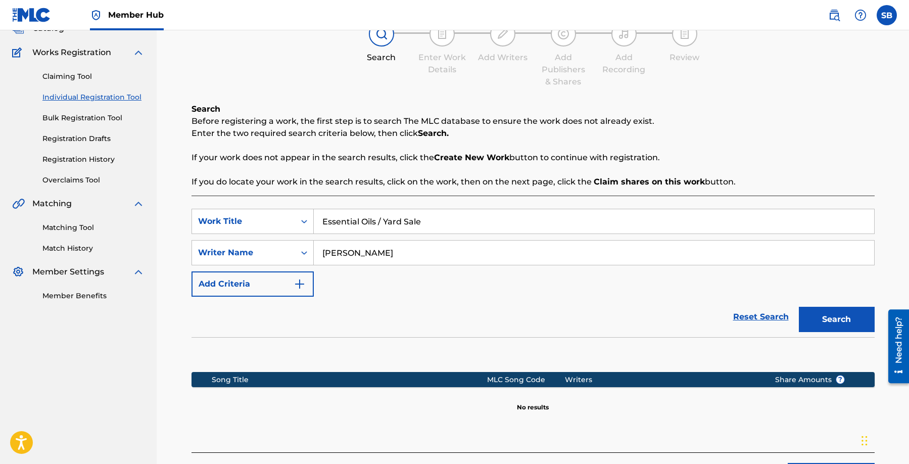
scroll to position [145, 0]
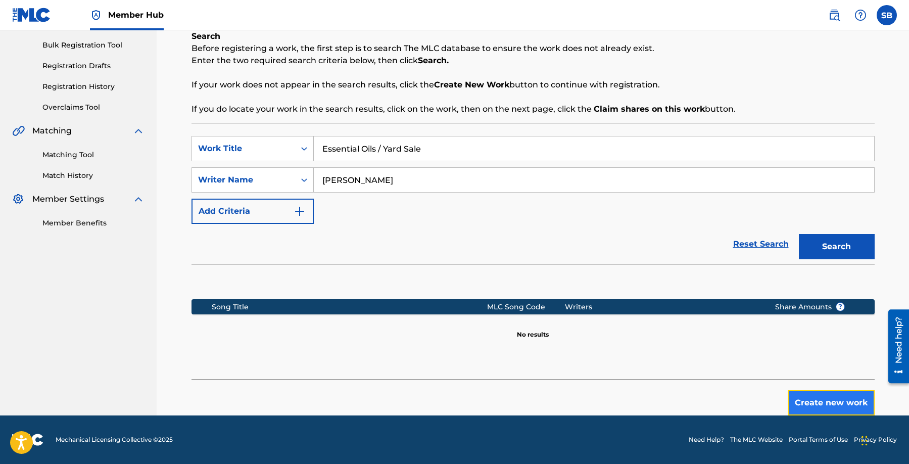
click at [819, 397] on button "Create new work" at bounding box center [831, 402] width 87 height 25
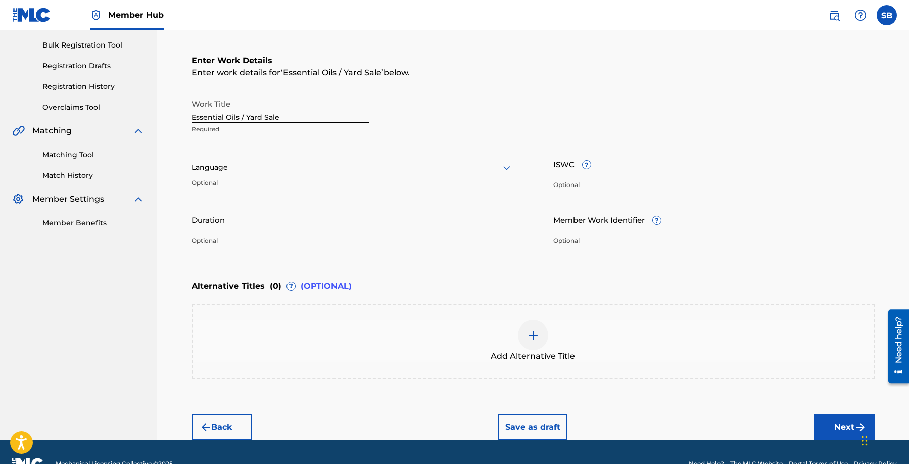
click at [340, 173] on div at bounding box center [352, 167] width 321 height 13
click at [310, 192] on div "English" at bounding box center [352, 189] width 320 height 23
click at [833, 421] on button "Next" at bounding box center [844, 426] width 61 height 25
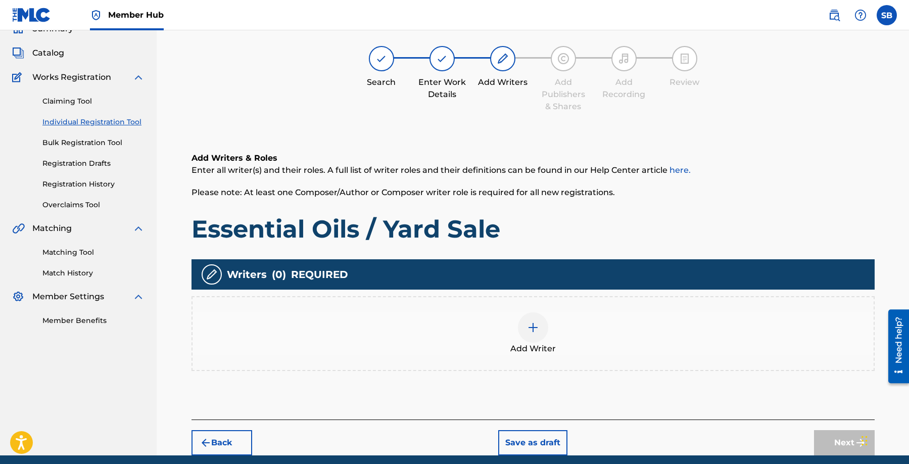
scroll to position [45, 0]
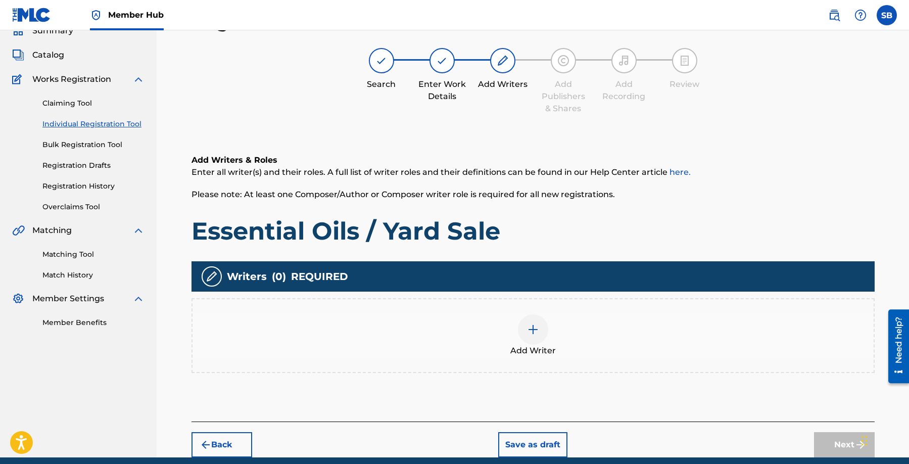
click at [556, 320] on div "Add Writer" at bounding box center [533, 335] width 681 height 42
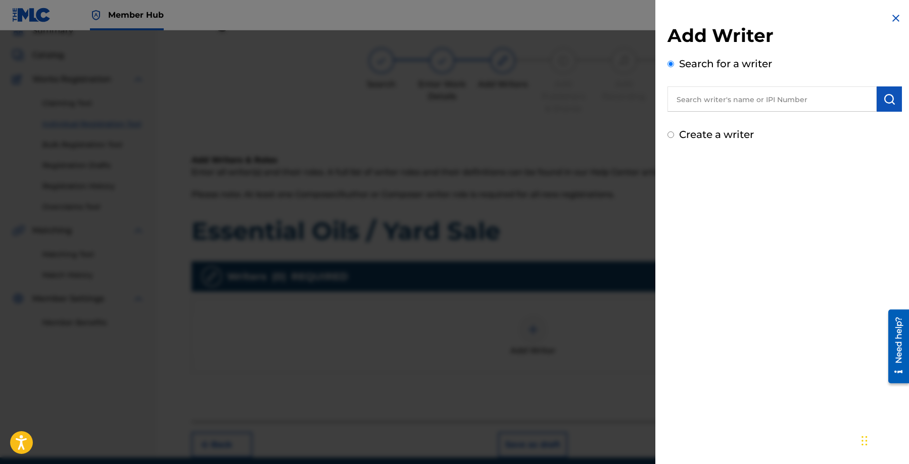
click at [799, 100] on input "text" at bounding box center [772, 98] width 209 height 25
paste input "[PERSON_NAME]"
type input "[PERSON_NAME]"
click at [884, 107] on button "submit" at bounding box center [889, 98] width 25 height 25
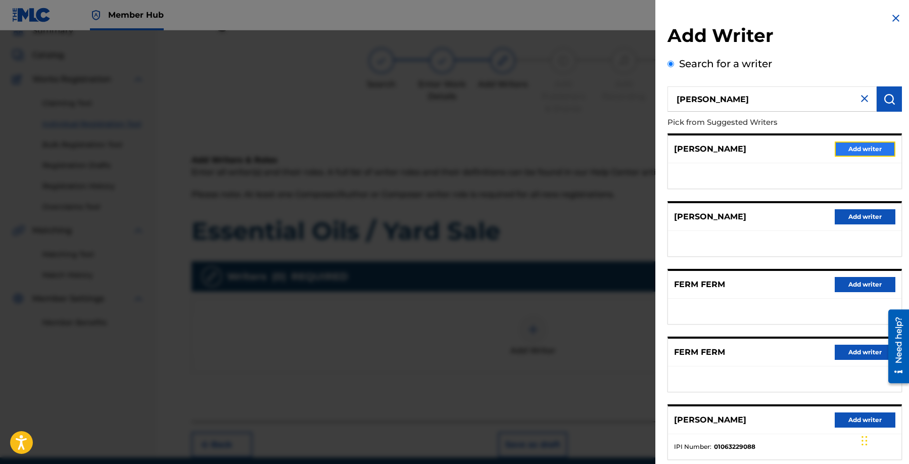
click at [877, 148] on button "Add writer" at bounding box center [865, 149] width 61 height 15
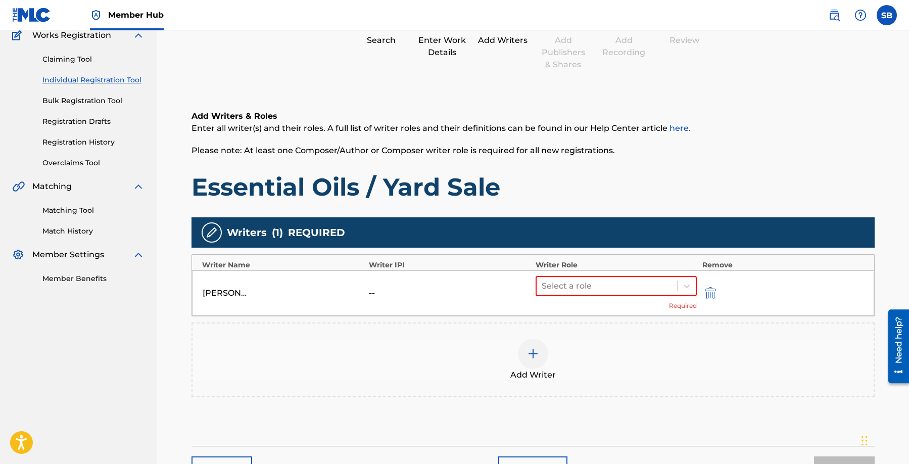
scroll to position [156, 0]
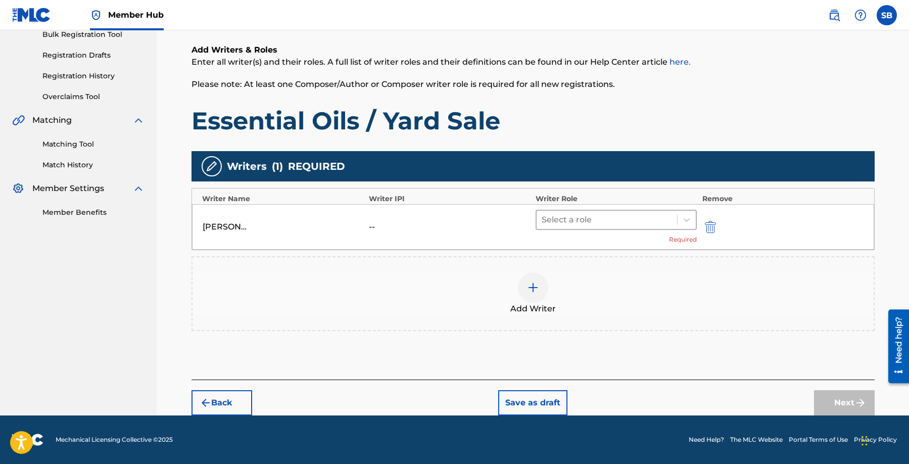
click at [578, 218] on div at bounding box center [607, 220] width 131 height 14
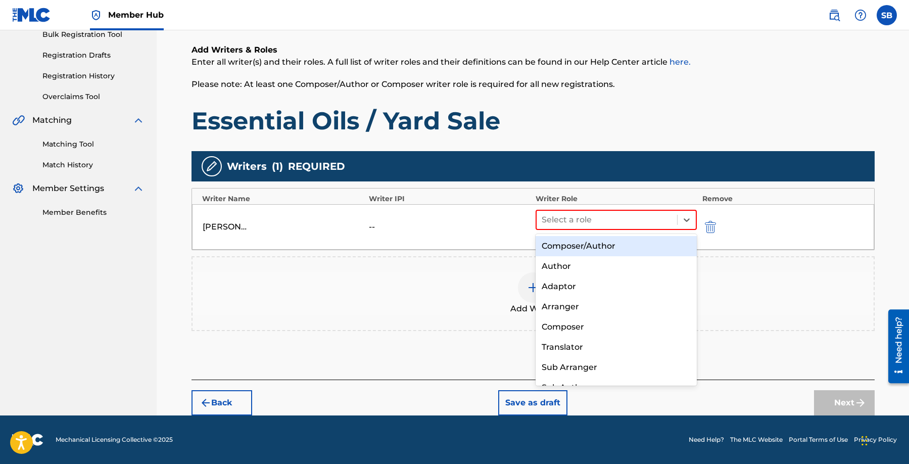
click at [605, 246] on div "Composer/Author" at bounding box center [617, 246] width 162 height 20
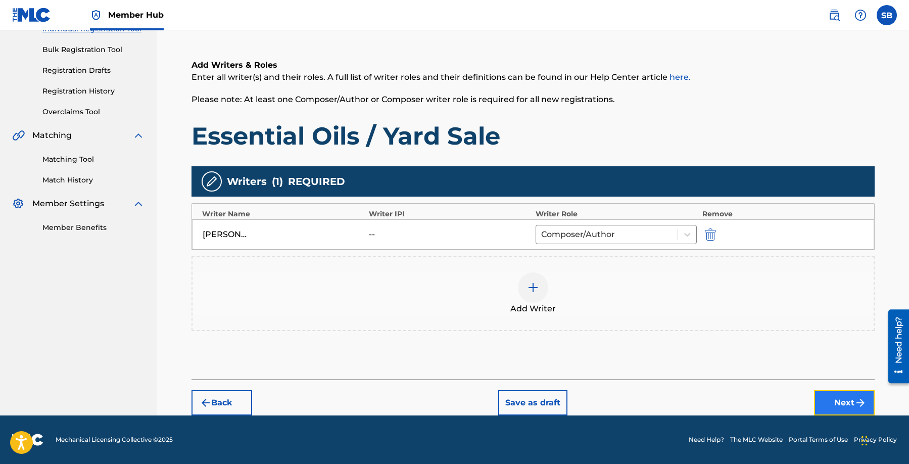
click at [834, 406] on button "Next" at bounding box center [844, 402] width 61 height 25
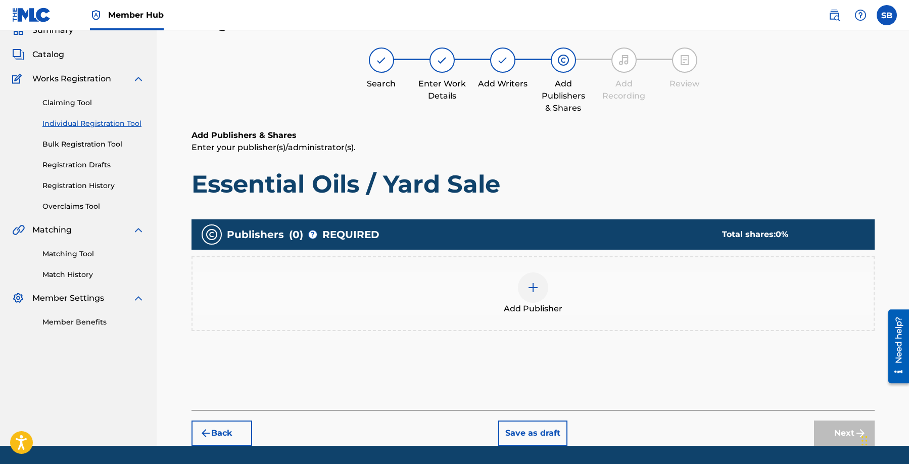
scroll to position [45, 0]
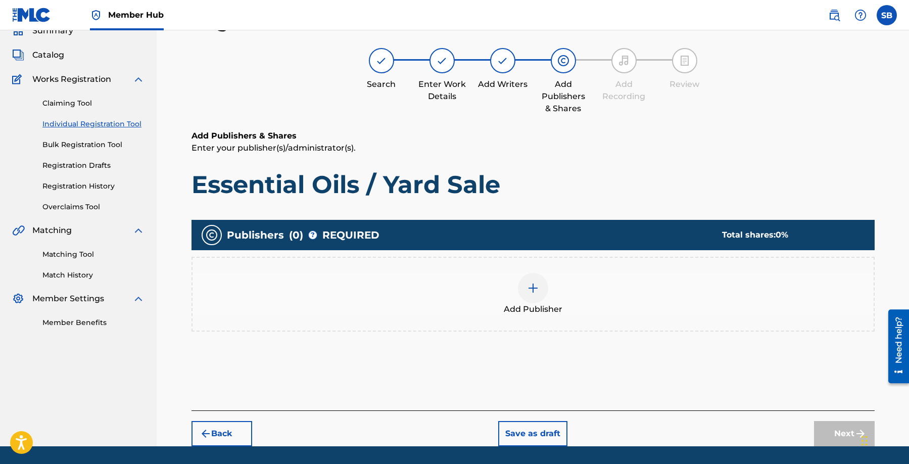
click at [545, 303] on span "Add Publisher" at bounding box center [533, 309] width 59 height 12
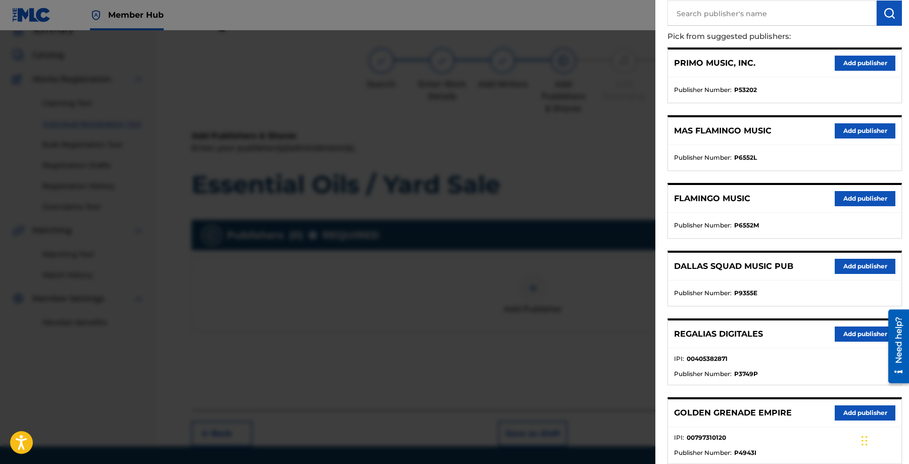
scroll to position [192, 0]
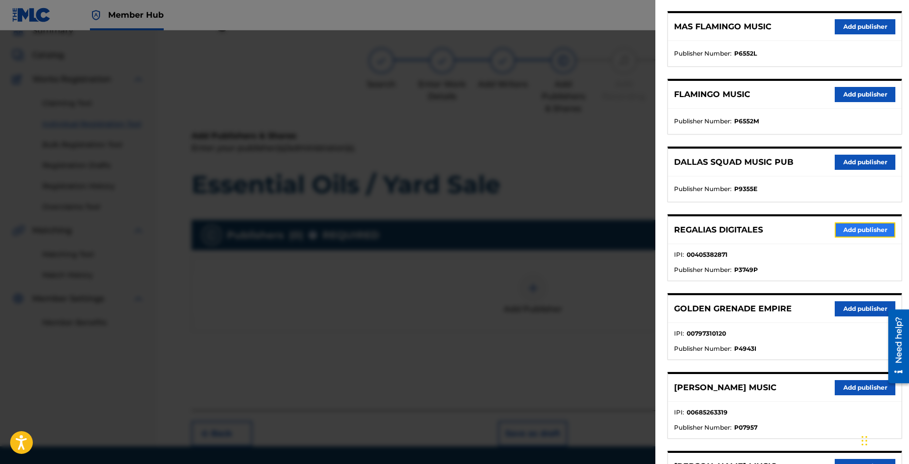
click at [858, 223] on button "Add publisher" at bounding box center [865, 229] width 61 height 15
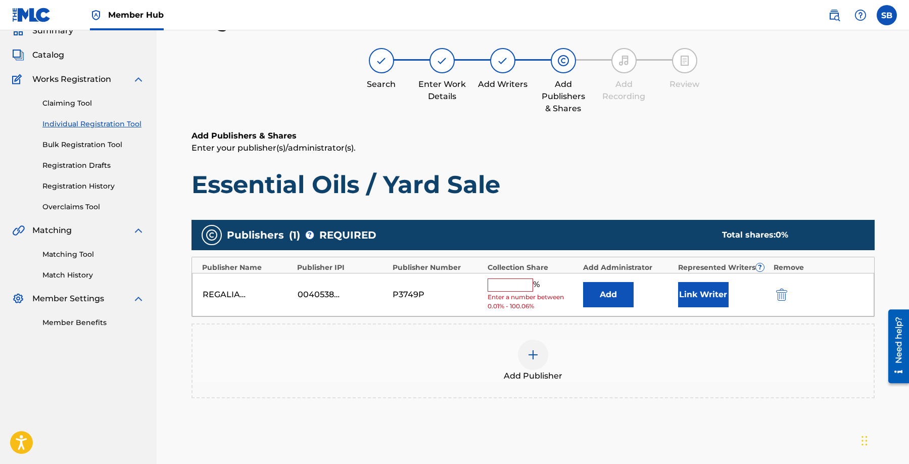
click at [494, 284] on input "text" at bounding box center [510, 284] width 45 height 13
type input "50"
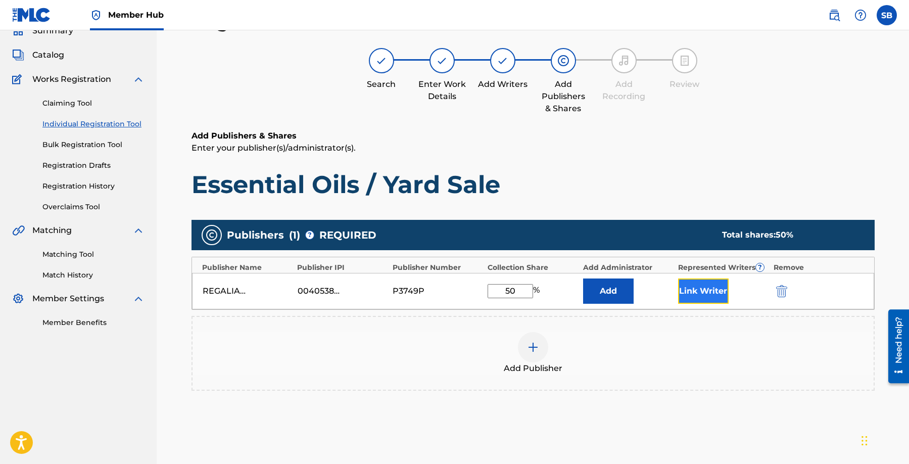
click at [695, 295] on button "Link Writer" at bounding box center [703, 290] width 51 height 25
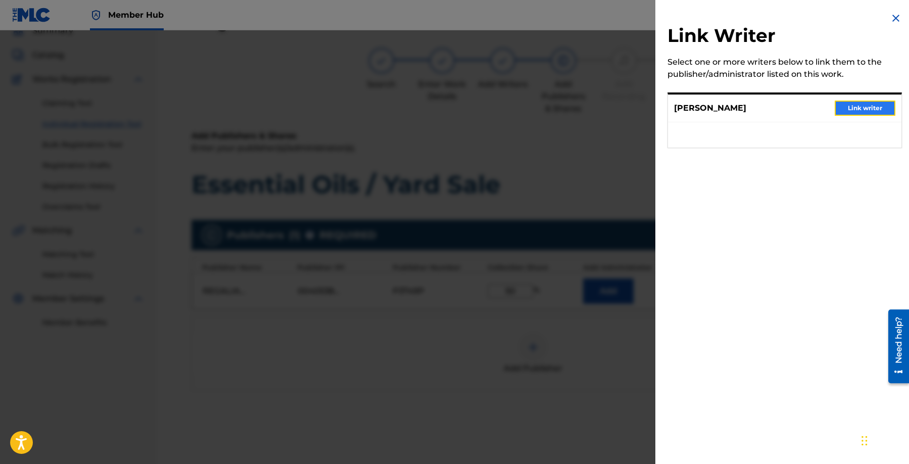
click at [863, 106] on button "Link writer" at bounding box center [865, 108] width 61 height 15
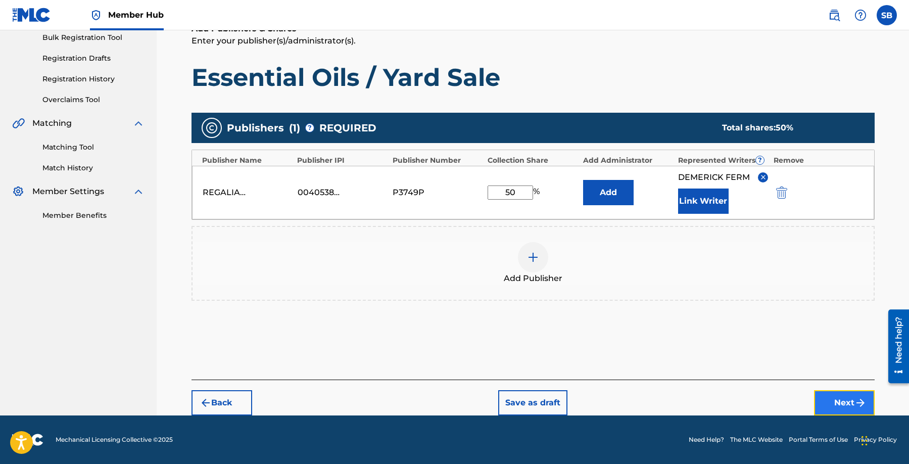
click at [836, 399] on button "Next" at bounding box center [844, 402] width 61 height 25
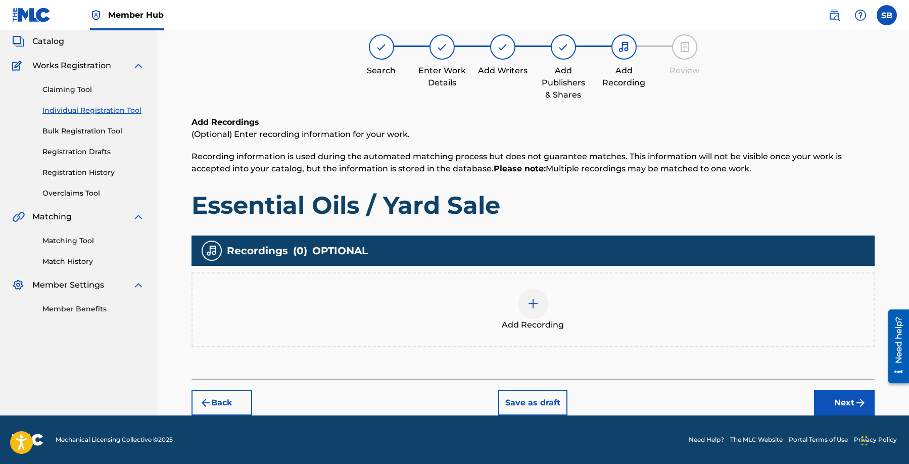
scroll to position [45, 0]
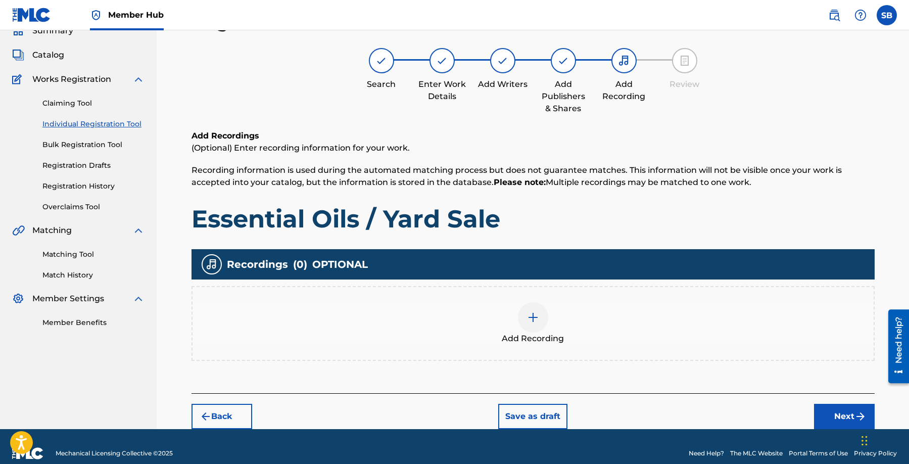
click at [534, 305] on div at bounding box center [533, 317] width 30 height 30
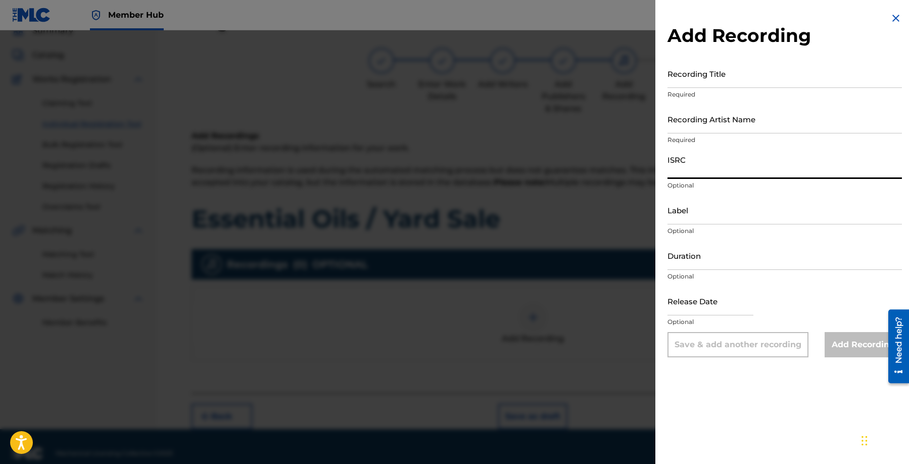
click at [749, 176] on input "ISRC" at bounding box center [785, 164] width 234 height 29
paste input "QZWV32559610"
type input "QZWV32559610"
click at [803, 116] on input "Recording Artist Name" at bounding box center [785, 119] width 234 height 29
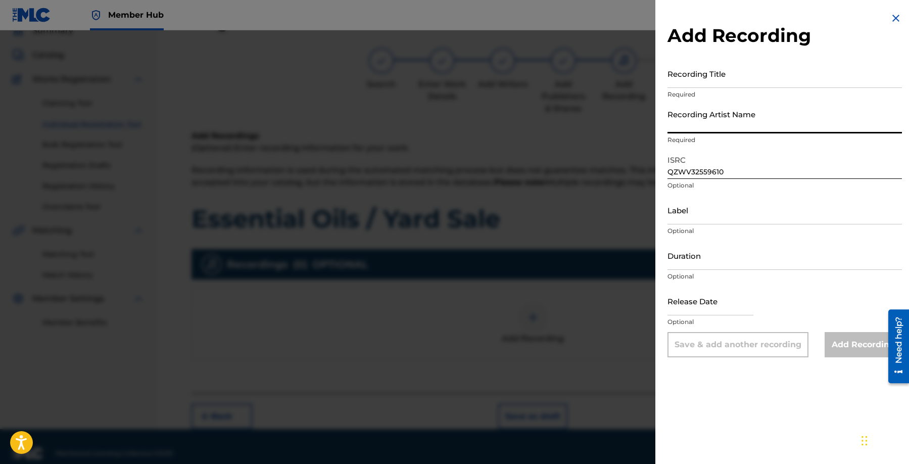
paste input "[PERSON_NAME]"
type input "[PERSON_NAME]"
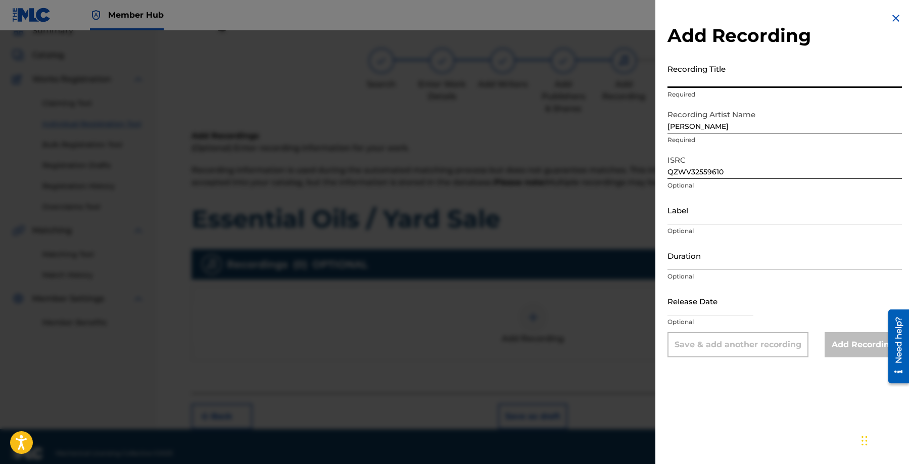
click at [772, 66] on input "Recording Title" at bounding box center [785, 73] width 234 height 29
paste input "Essential Oils / Yard Sale"
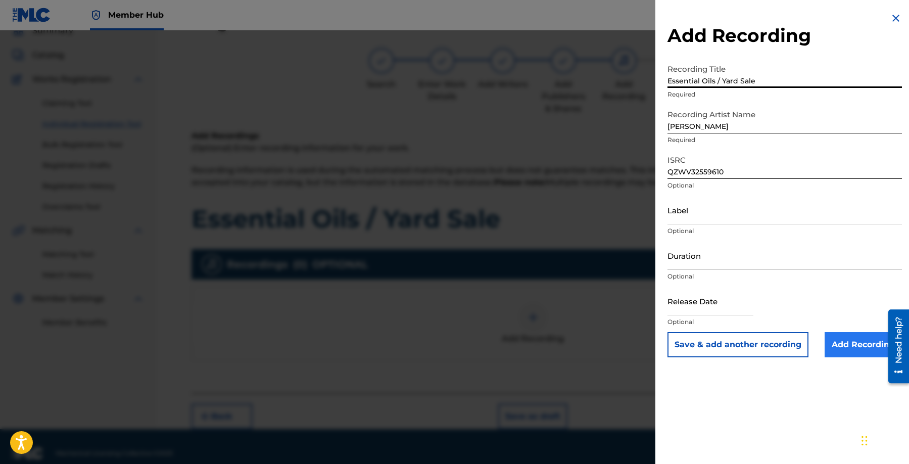
type input "Essential Oils / Yard Sale"
click at [865, 345] on input "Add Recording" at bounding box center [863, 344] width 77 height 25
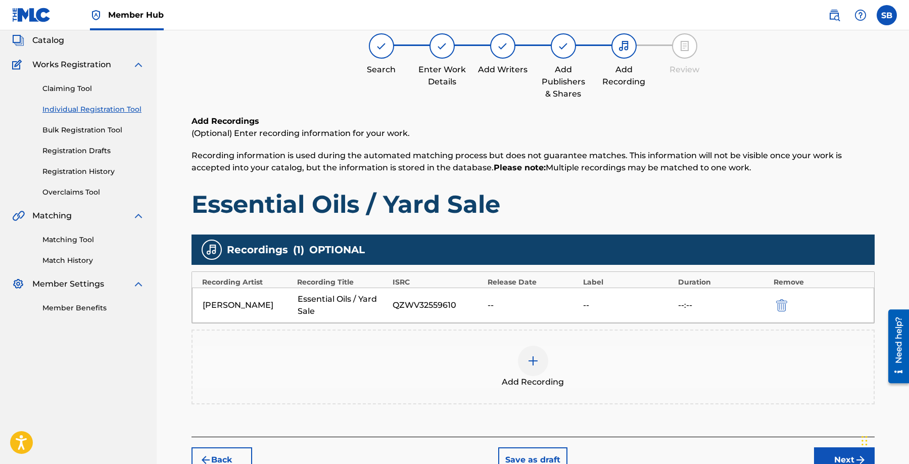
scroll to position [117, 0]
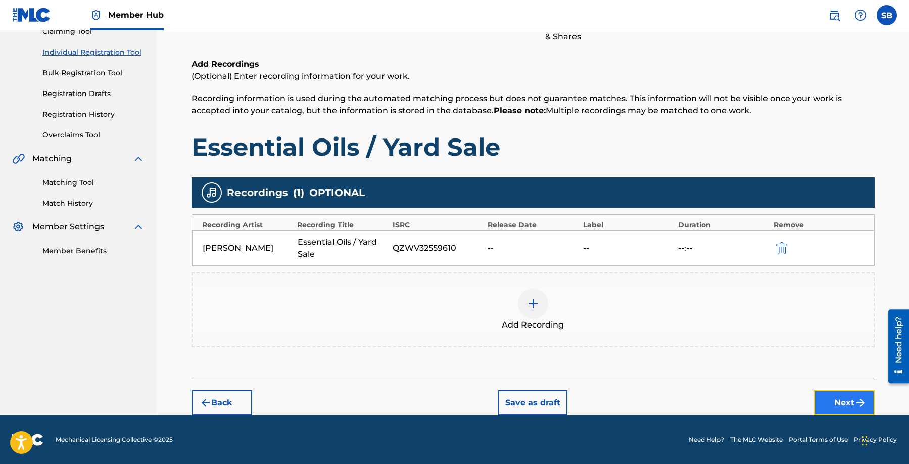
click at [840, 404] on button "Next" at bounding box center [844, 402] width 61 height 25
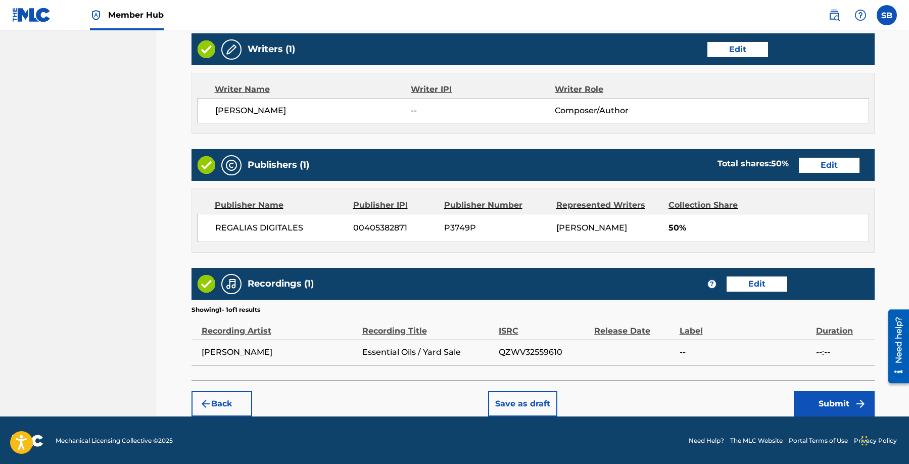
scroll to position [391, 0]
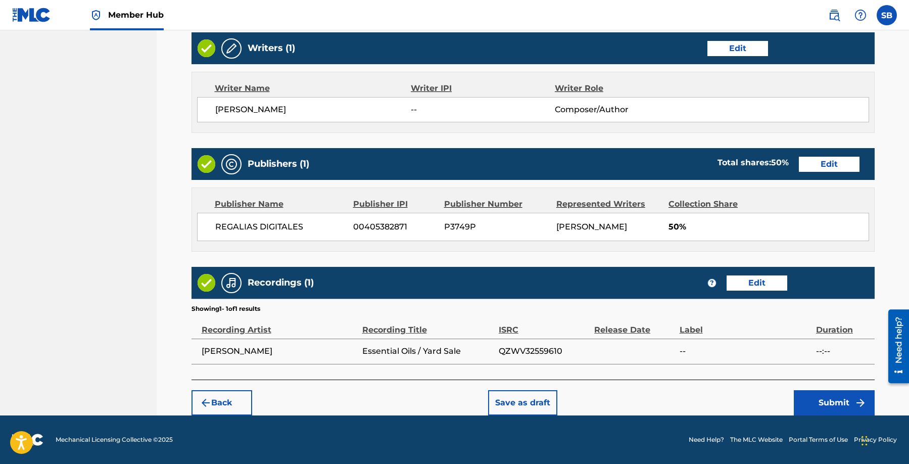
click at [682, 399] on div "Back Save as draft Submit" at bounding box center [533, 398] width 683 height 36
click at [816, 401] on button "Submit" at bounding box center [834, 402] width 81 height 25
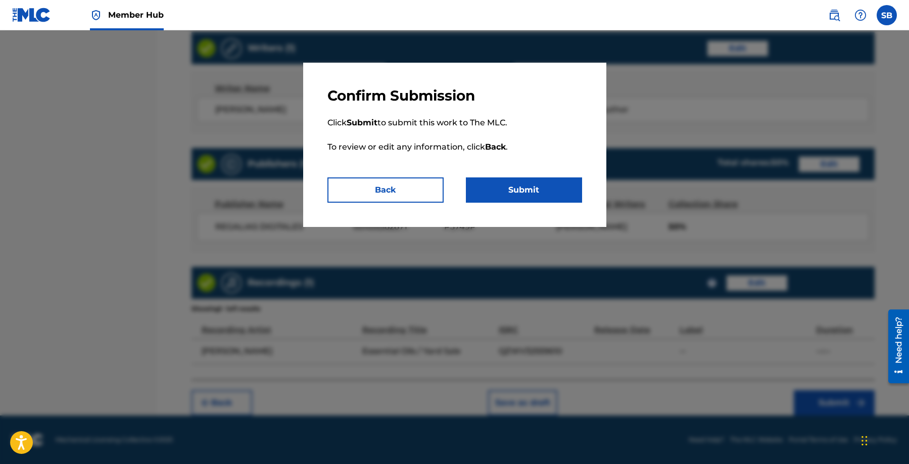
click at [515, 176] on p "Click Submit to submit this work to The MLC. To review or edit any information,…" at bounding box center [454, 141] width 255 height 73
click at [520, 183] on button "Submit" at bounding box center [524, 189] width 116 height 25
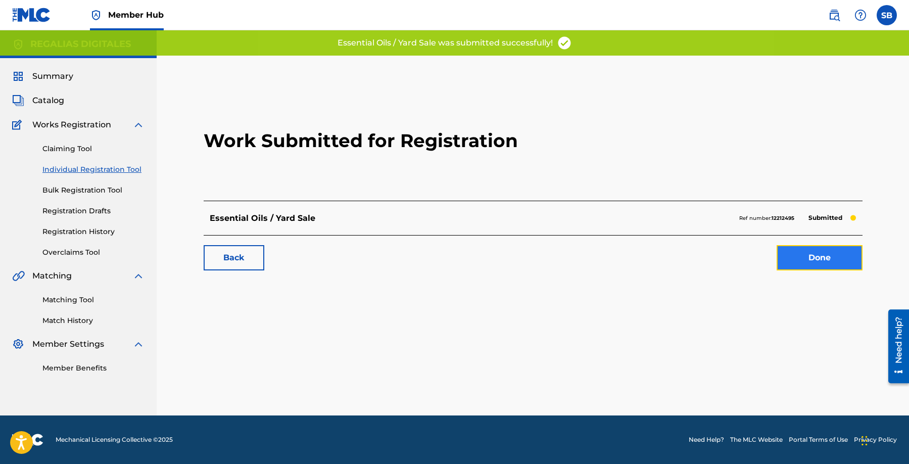
click at [831, 260] on link "Done" at bounding box center [820, 257] width 86 height 25
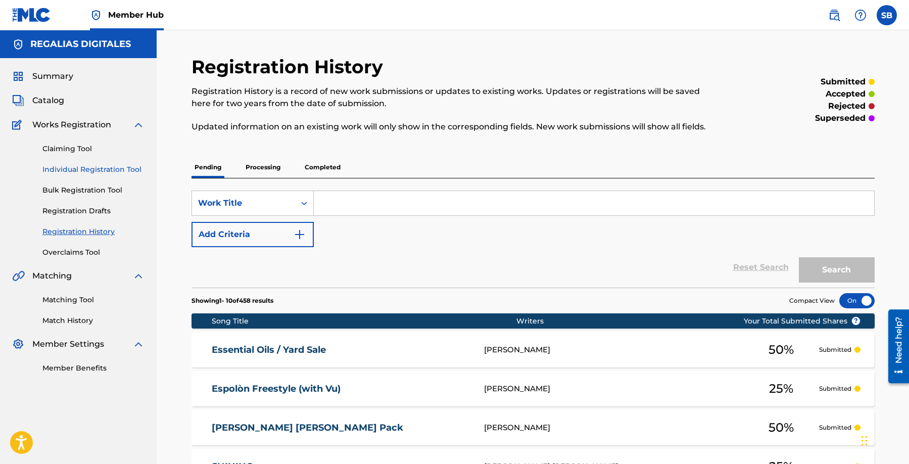
click at [127, 165] on link "Individual Registration Tool" at bounding box center [93, 169] width 102 height 11
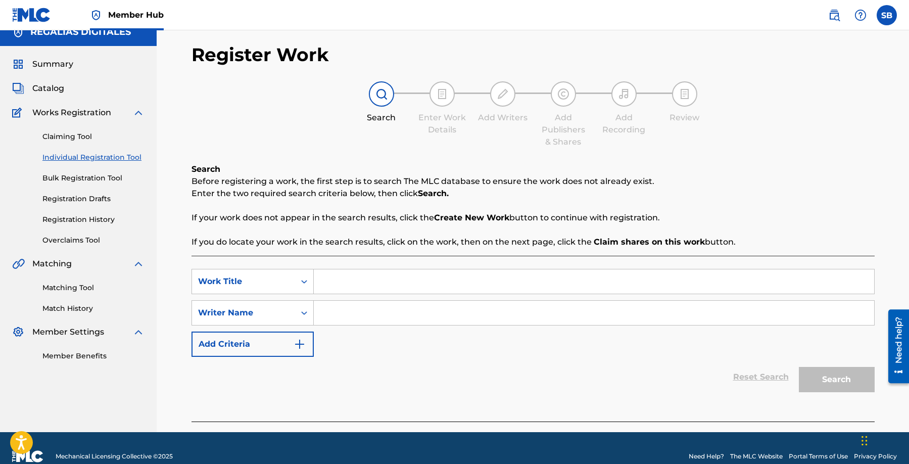
scroll to position [29, 0]
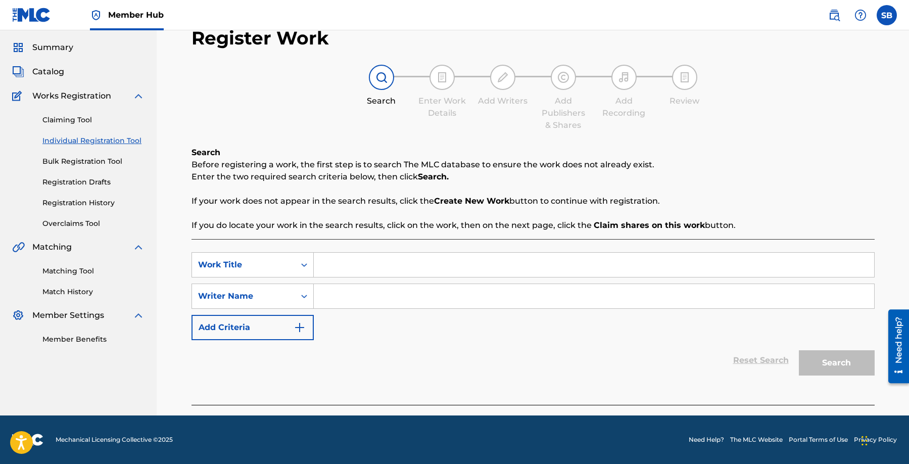
click at [371, 257] on input "Search Form" at bounding box center [594, 265] width 560 height 24
paste input "Chef's Kiss"
type input "Chef's Kiss"
click at [505, 292] on input "Search Form" at bounding box center [594, 296] width 560 height 24
paste input "[PERSON_NAME]"
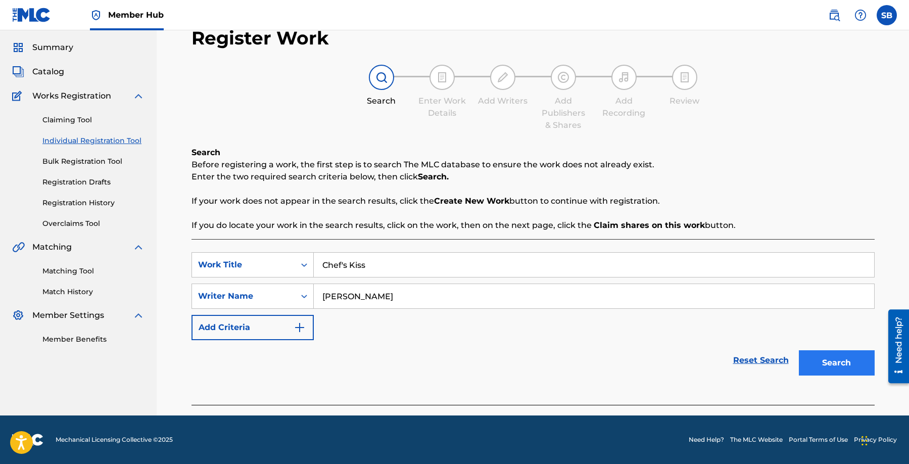
type input "[PERSON_NAME]"
click at [839, 354] on button "Search" at bounding box center [837, 362] width 76 height 25
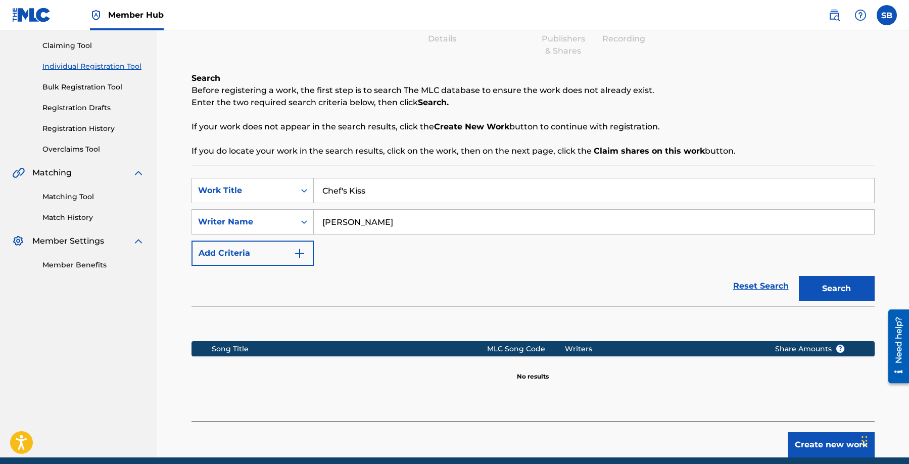
scroll to position [104, 0]
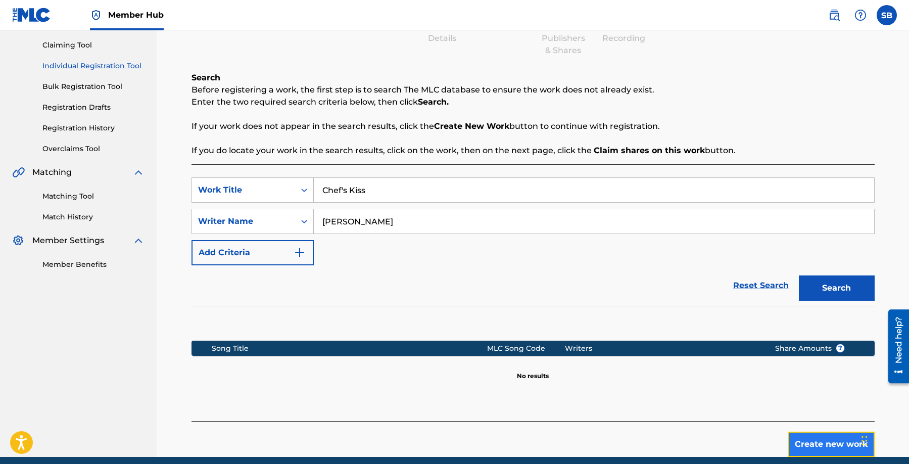
click at [802, 432] on button "Create new work" at bounding box center [831, 444] width 87 height 25
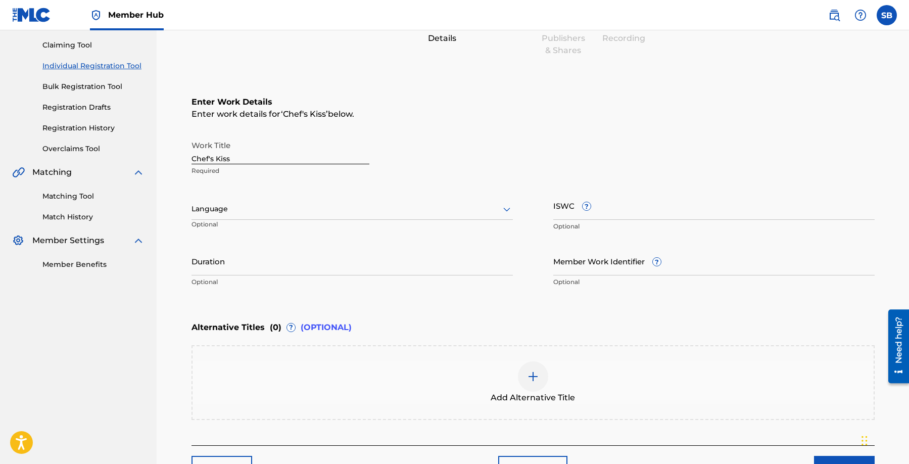
click at [378, 202] on div "Language" at bounding box center [352, 209] width 321 height 21
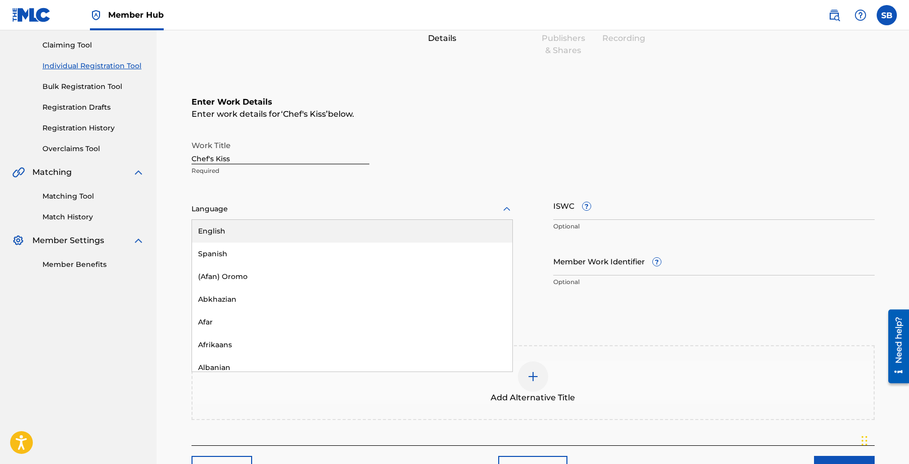
click at [355, 226] on div "English" at bounding box center [352, 231] width 320 height 23
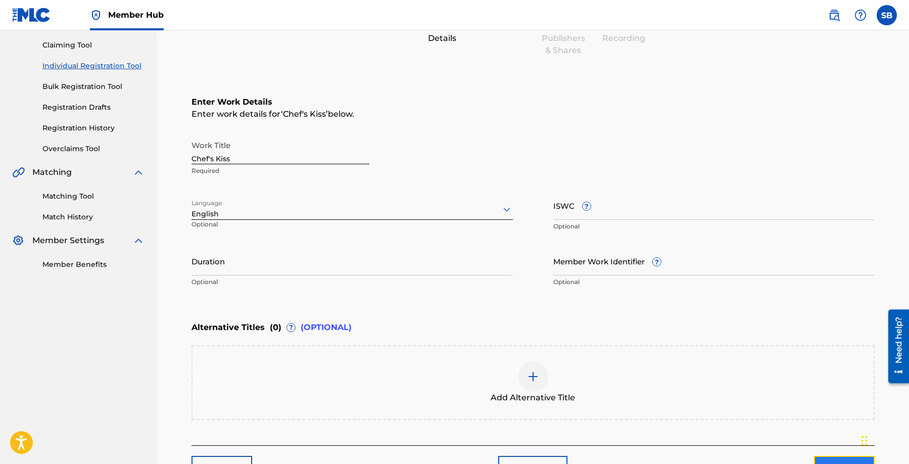
click at [830, 458] on button "Next" at bounding box center [844, 468] width 61 height 25
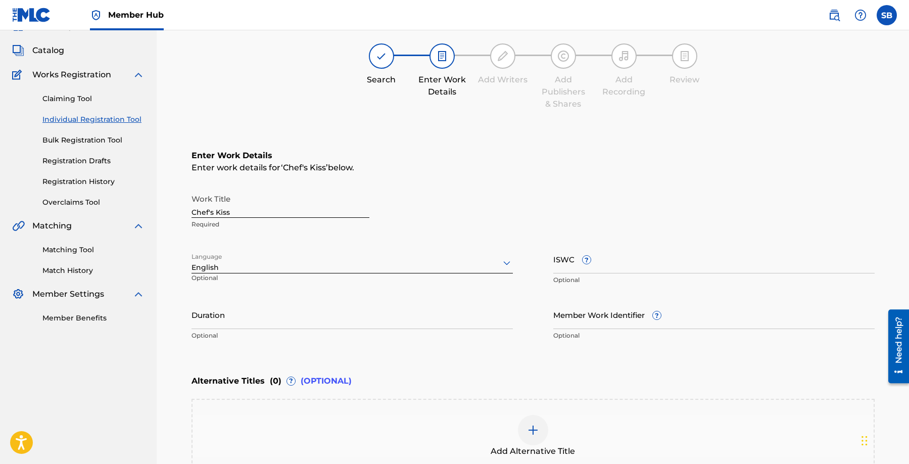
scroll to position [45, 0]
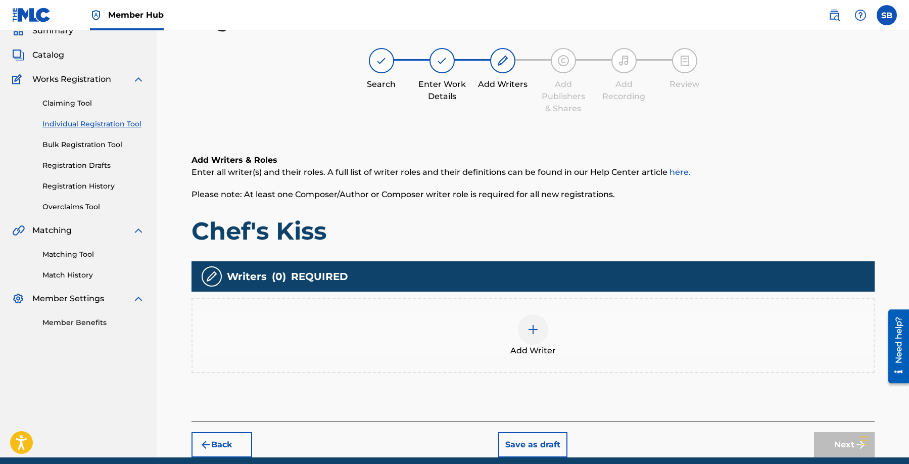
click at [530, 333] on img at bounding box center [533, 329] width 12 height 12
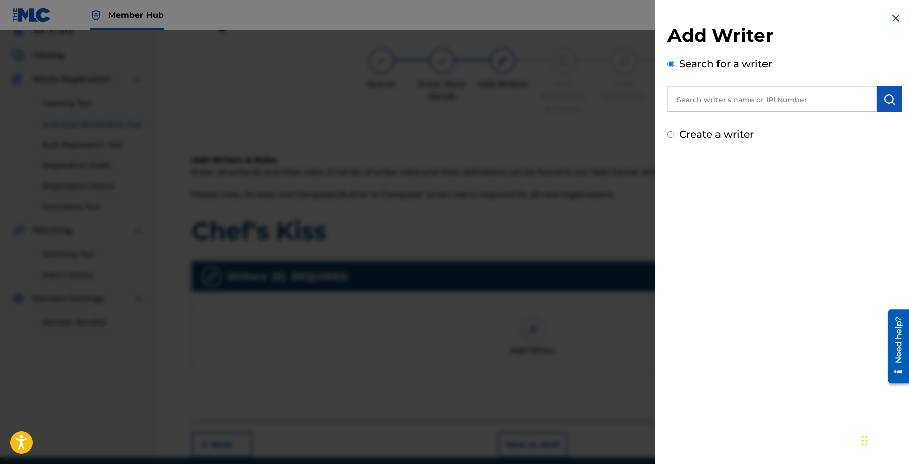
click at [775, 104] on input "text" at bounding box center [772, 98] width 209 height 25
paste input "[PERSON_NAME]"
type input "[PERSON_NAME]"
click at [893, 105] on button "submit" at bounding box center [889, 98] width 25 height 25
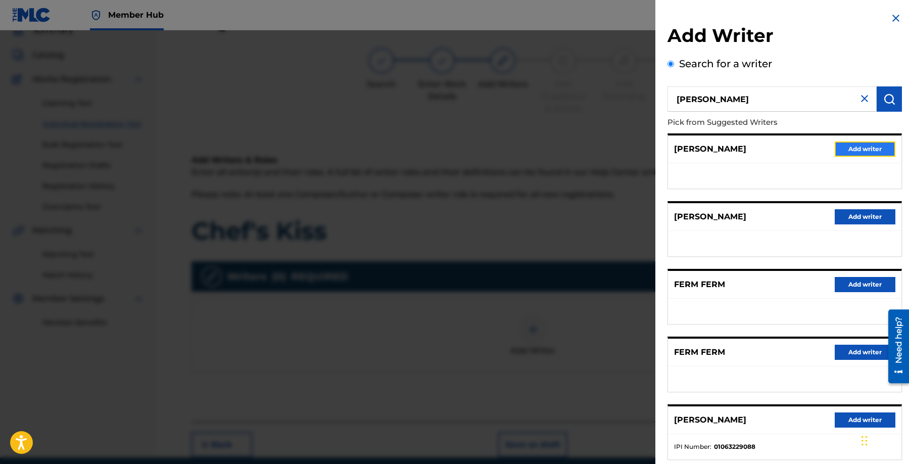
click at [879, 147] on button "Add writer" at bounding box center [865, 149] width 61 height 15
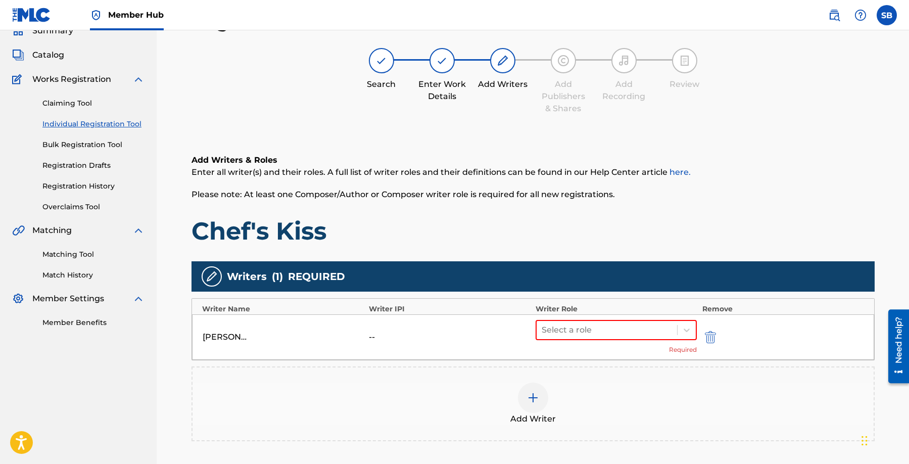
scroll to position [156, 0]
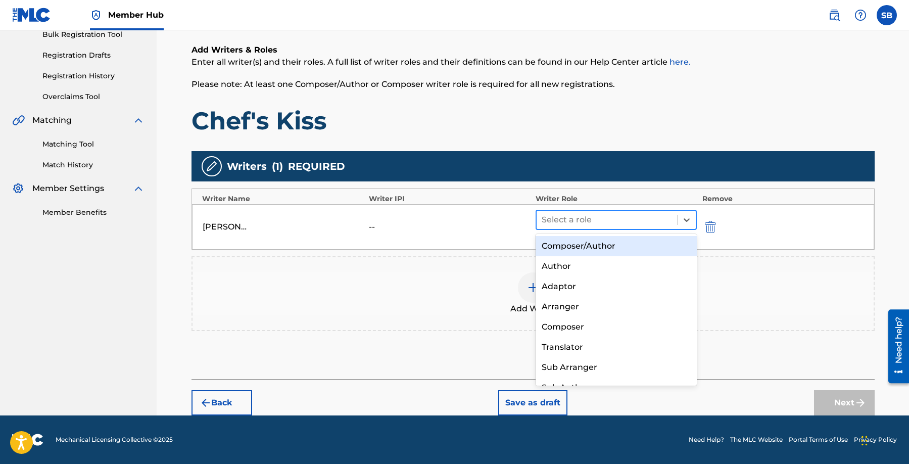
click at [576, 223] on div at bounding box center [607, 220] width 131 height 14
click at [588, 246] on div "Composer/Author" at bounding box center [617, 246] width 162 height 20
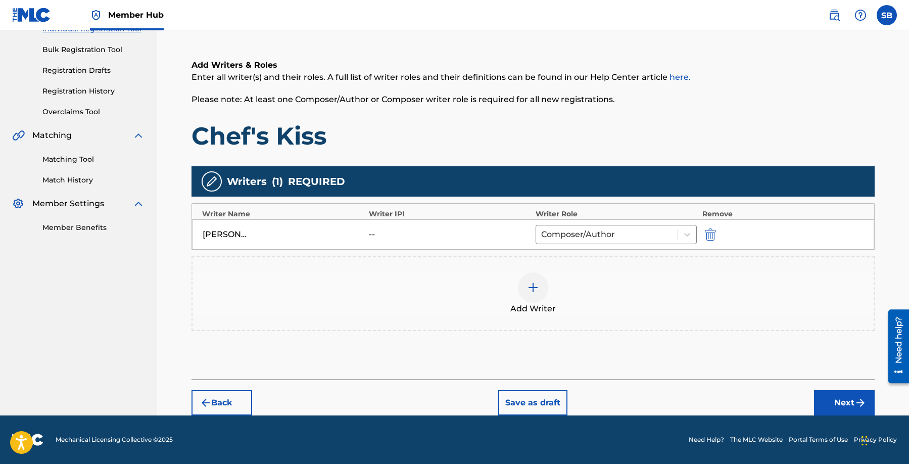
scroll to position [140, 0]
click at [833, 397] on button "Next" at bounding box center [844, 402] width 61 height 25
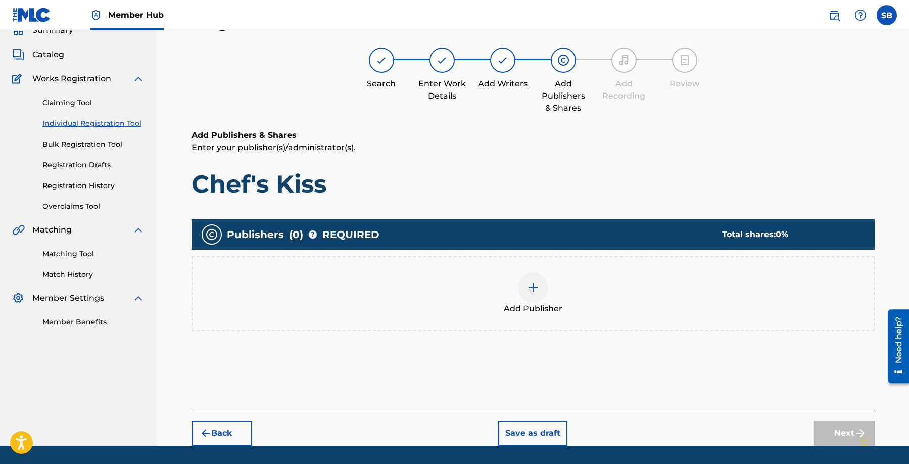
scroll to position [45, 0]
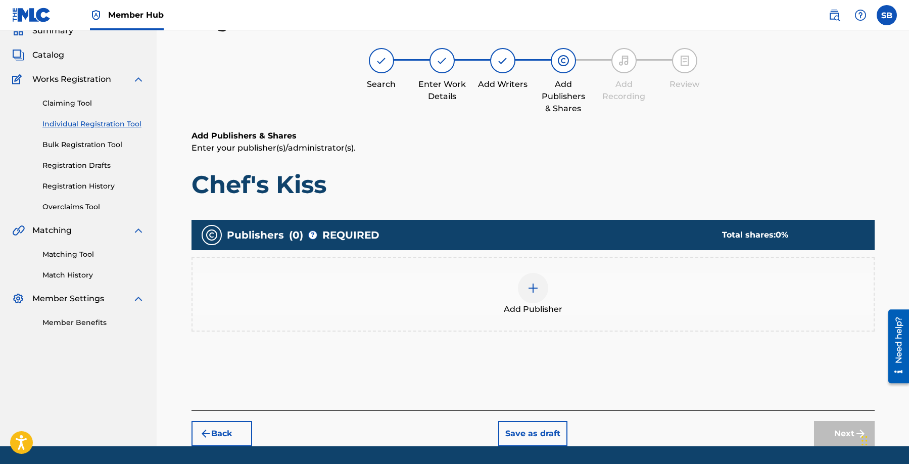
click at [537, 293] on img at bounding box center [533, 288] width 12 height 12
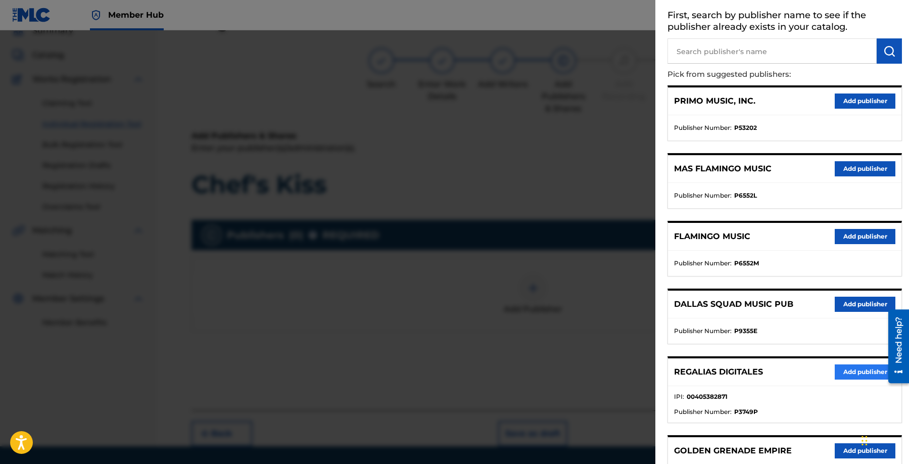
scroll to position [60, 0]
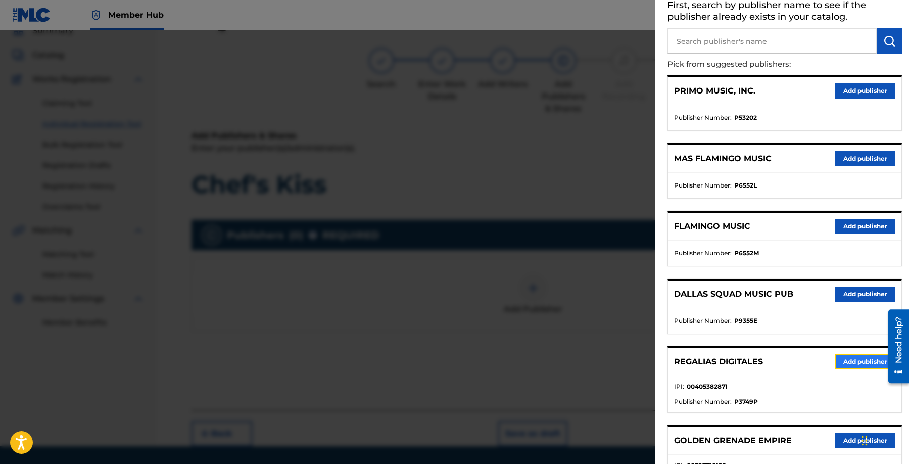
click at [860, 360] on button "Add publisher" at bounding box center [865, 361] width 61 height 15
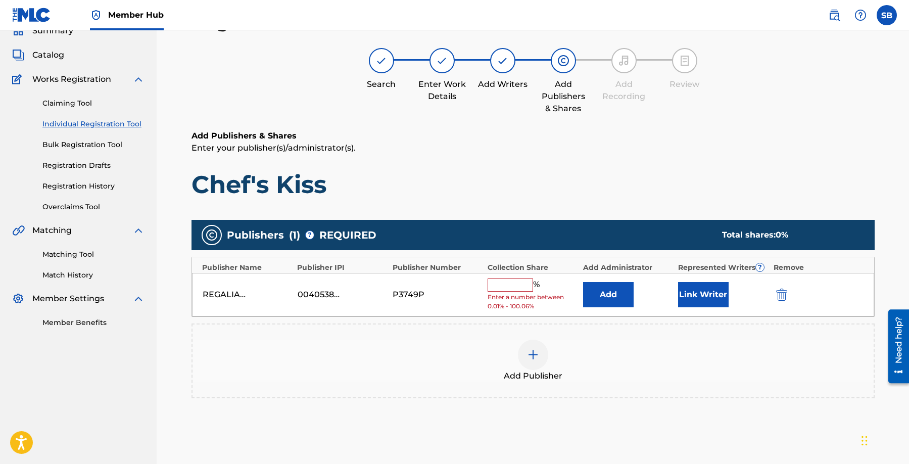
click at [517, 297] on span "Enter a number between 0.01% - 100.06%" at bounding box center [533, 302] width 90 height 18
click at [516, 294] on span "Enter a number between 0.01% - 100.06%" at bounding box center [533, 302] width 90 height 18
click at [514, 288] on input "text" at bounding box center [510, 284] width 45 height 13
type input "50"
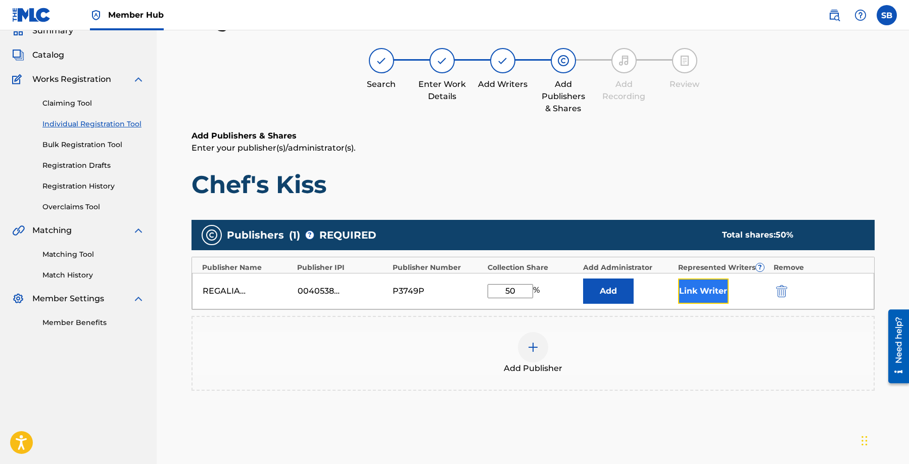
click at [716, 294] on button "Link Writer" at bounding box center [703, 290] width 51 height 25
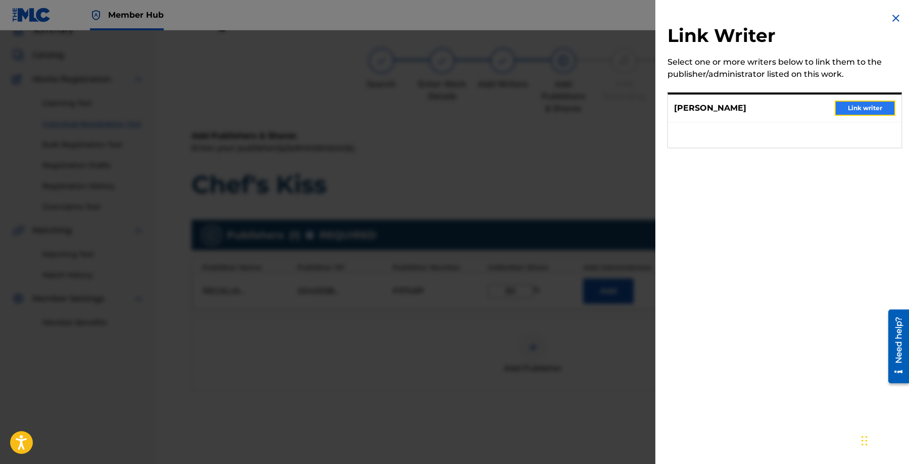
click at [860, 102] on button "Link writer" at bounding box center [865, 108] width 61 height 15
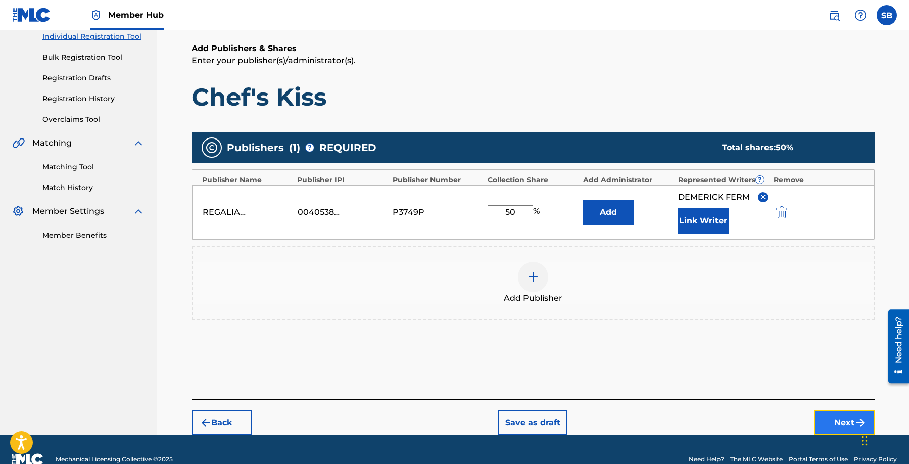
click at [840, 416] on button "Next" at bounding box center [844, 422] width 61 height 25
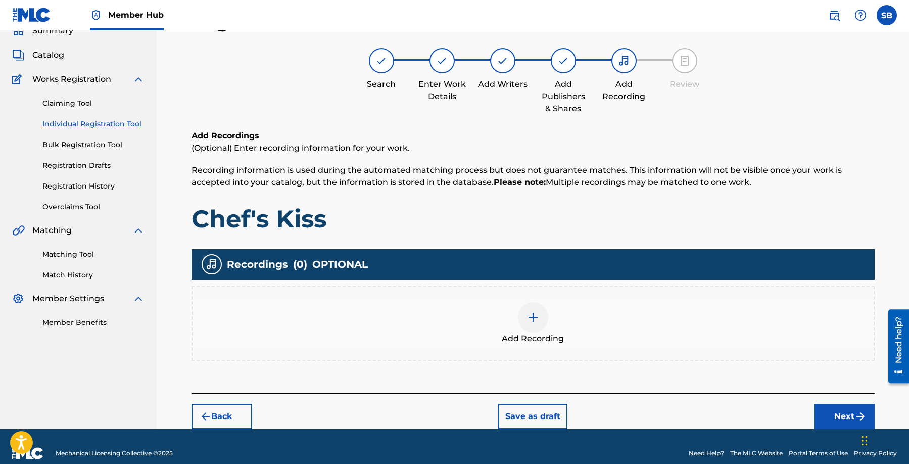
click at [562, 332] on div "Add Recording" at bounding box center [533, 323] width 681 height 42
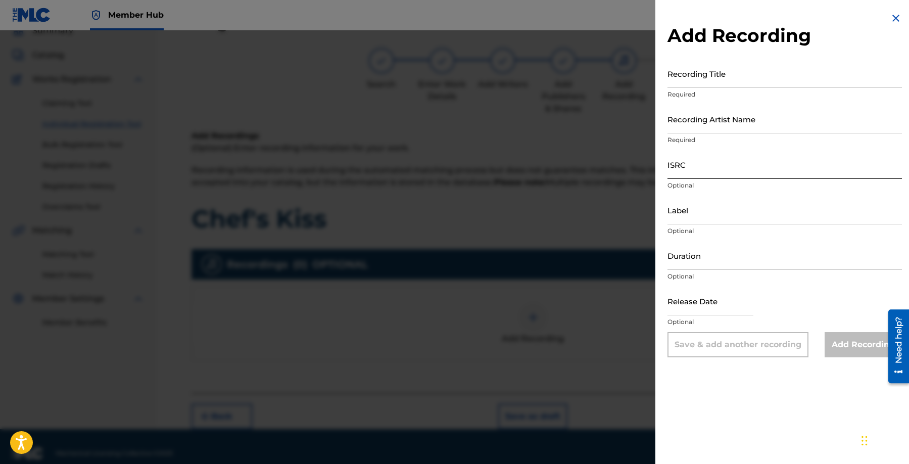
click at [760, 178] on input "ISRC" at bounding box center [785, 164] width 234 height 29
paste input "QZWV32559631"
type input "QZWV32559631"
click at [791, 125] on input "Recording Artist Name" at bounding box center [785, 119] width 234 height 29
paste input "[PERSON_NAME]"
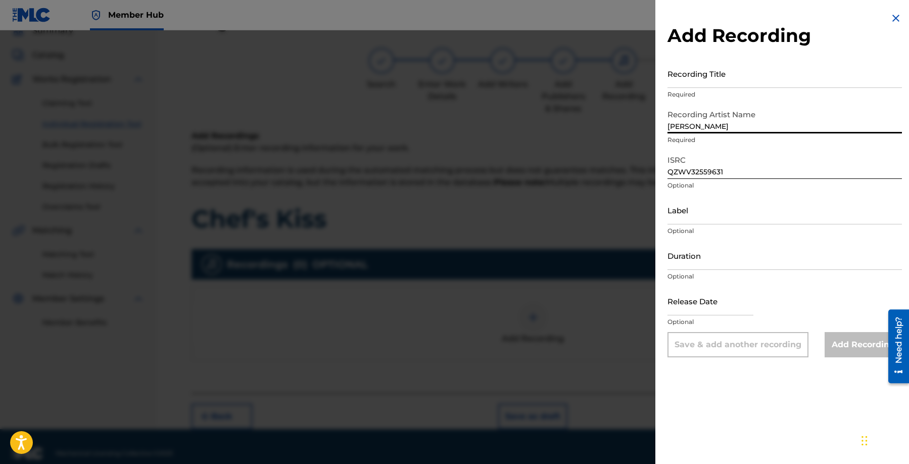
type input "[PERSON_NAME]"
click at [774, 79] on input "Recording Title" at bounding box center [785, 73] width 234 height 29
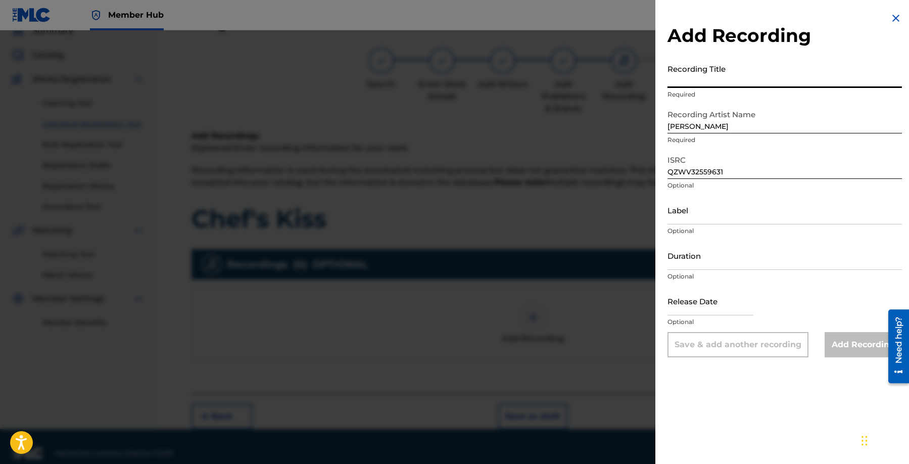
paste input "Chef's Kiss"
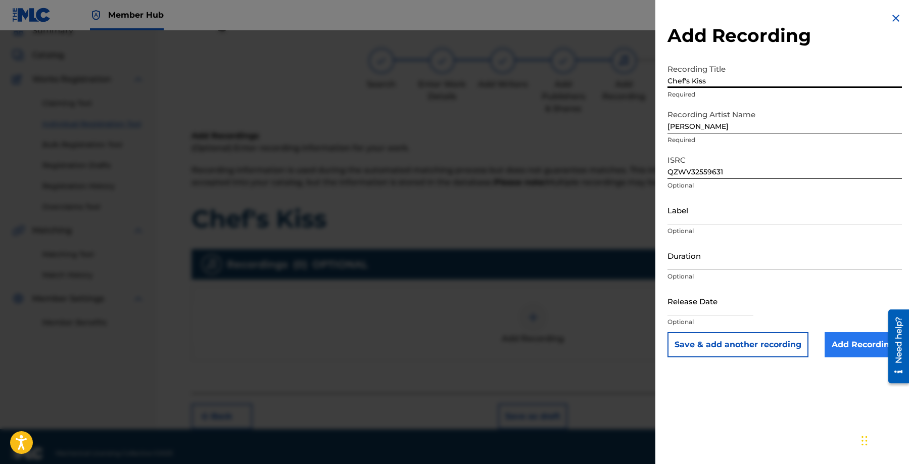
type input "Chef's Kiss"
click at [844, 340] on input "Add Recording" at bounding box center [863, 344] width 77 height 25
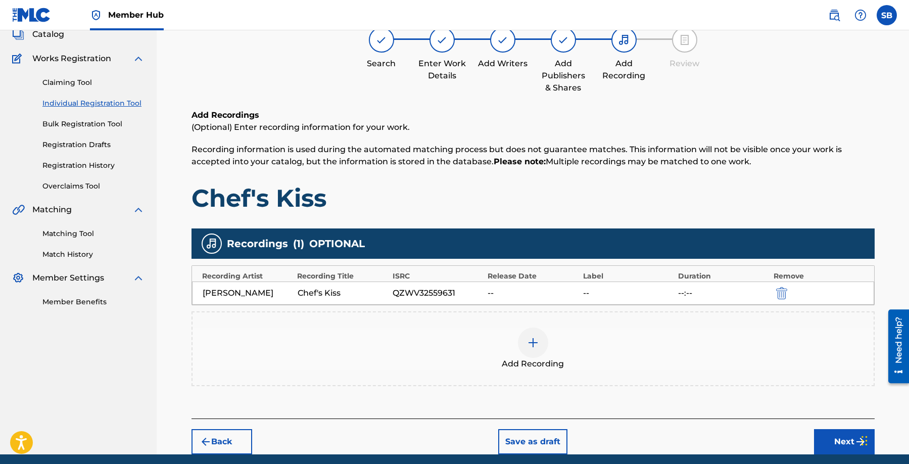
scroll to position [105, 0]
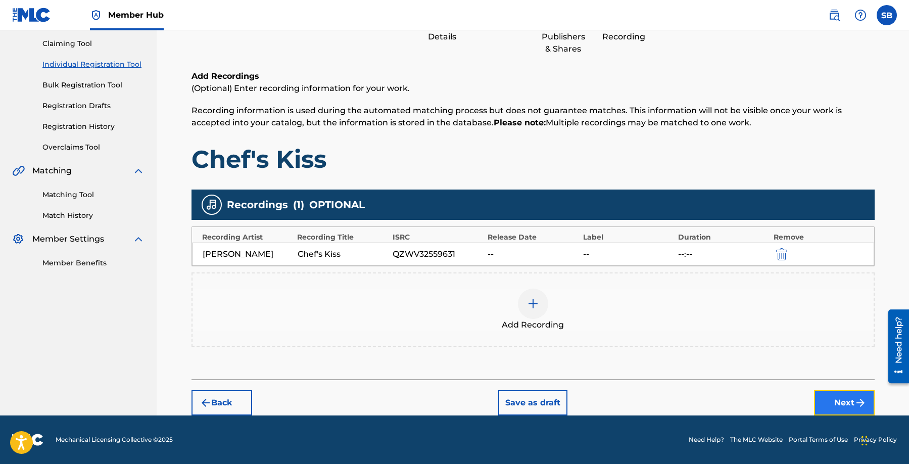
click at [850, 402] on button "Next" at bounding box center [844, 402] width 61 height 25
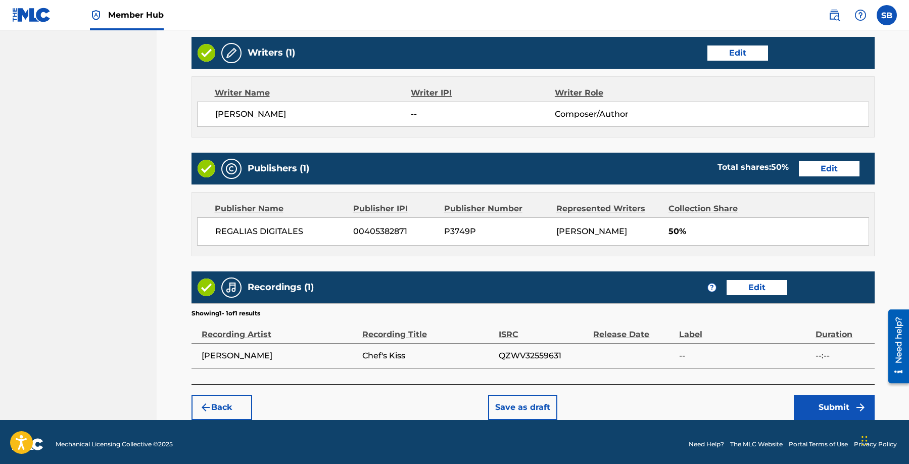
scroll to position [391, 0]
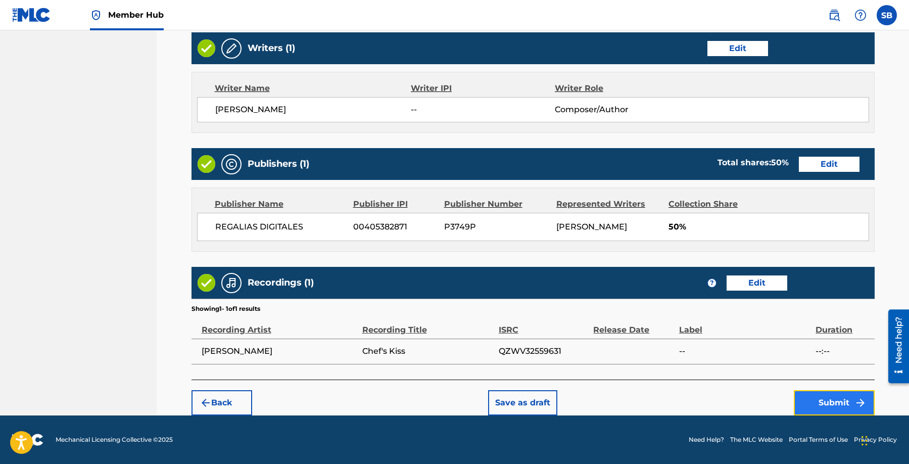
click at [834, 407] on button "Submit" at bounding box center [834, 402] width 81 height 25
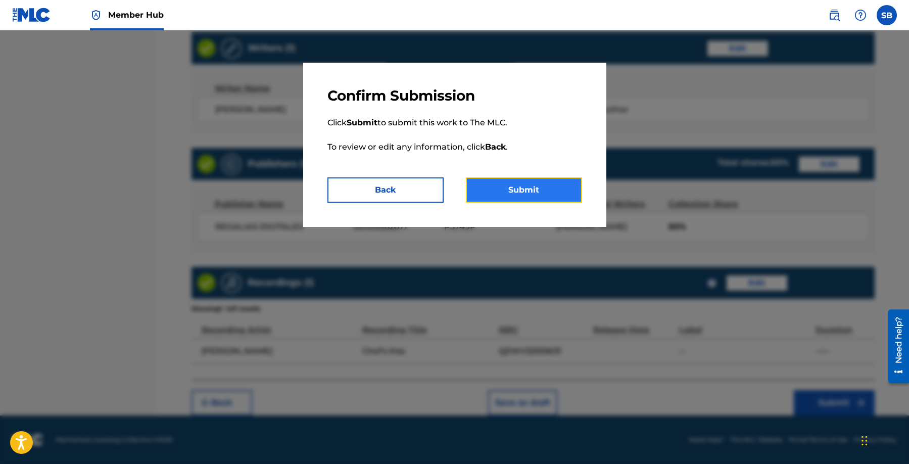
click at [526, 194] on button "Submit" at bounding box center [524, 189] width 116 height 25
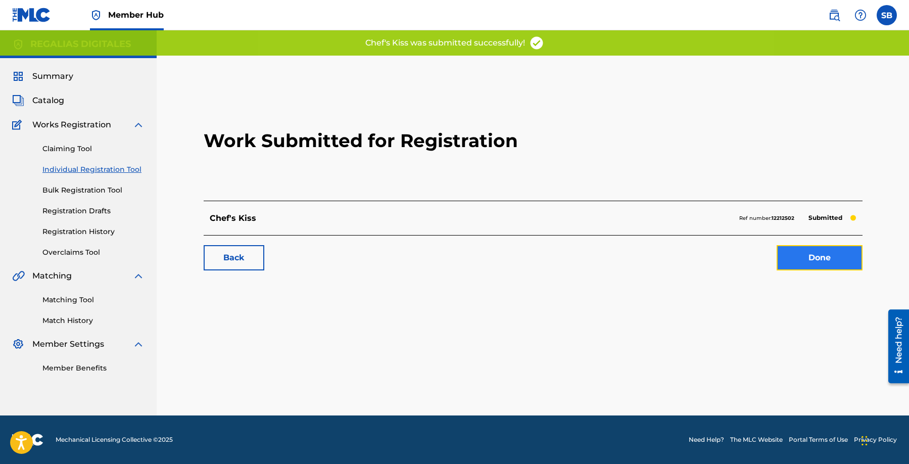
click at [831, 259] on link "Done" at bounding box center [820, 257] width 86 height 25
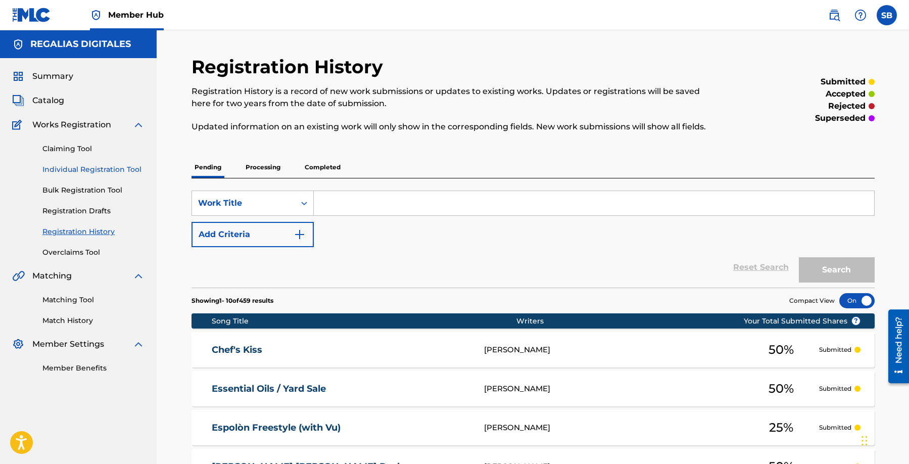
click at [134, 168] on link "Individual Registration Tool" at bounding box center [93, 169] width 102 height 11
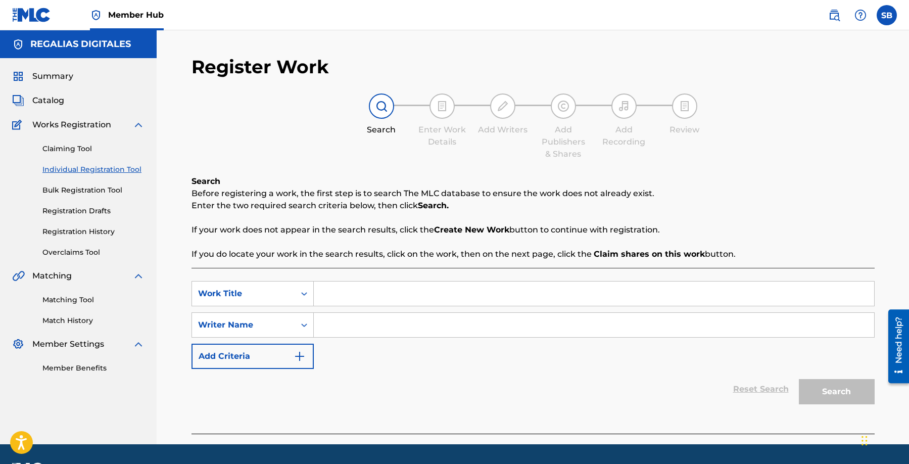
click at [134, 168] on link "Individual Registration Tool" at bounding box center [93, 169] width 102 height 11
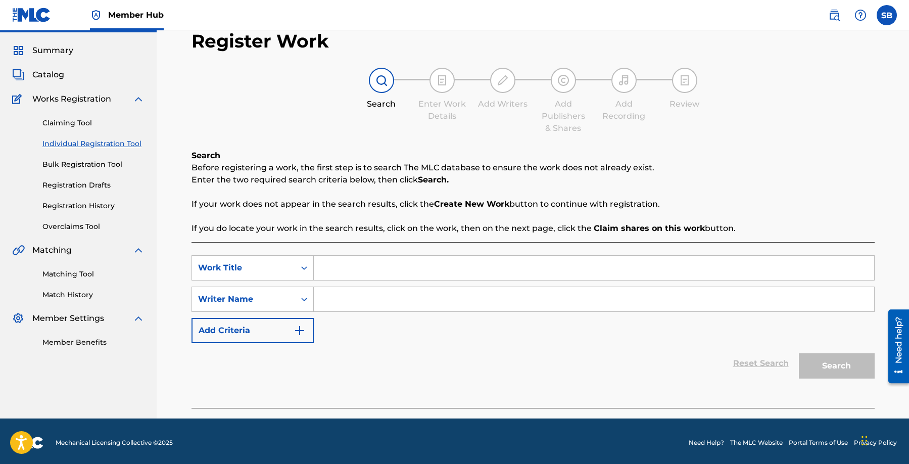
scroll to position [29, 0]
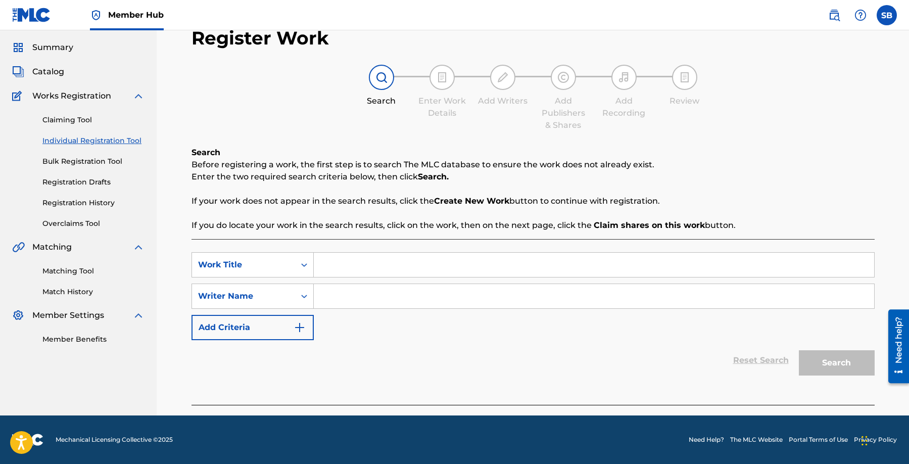
click at [417, 270] on input "Search Form" at bounding box center [594, 265] width 560 height 24
paste input "9 Outta 10 / Canary Yellow (with Vu)"
type input "9 Outta 10 / Canary Yellow (with Vu)"
click at [389, 297] on input "Search Form" at bounding box center [594, 296] width 560 height 24
click at [433, 305] on input "Search Form" at bounding box center [594, 296] width 560 height 24
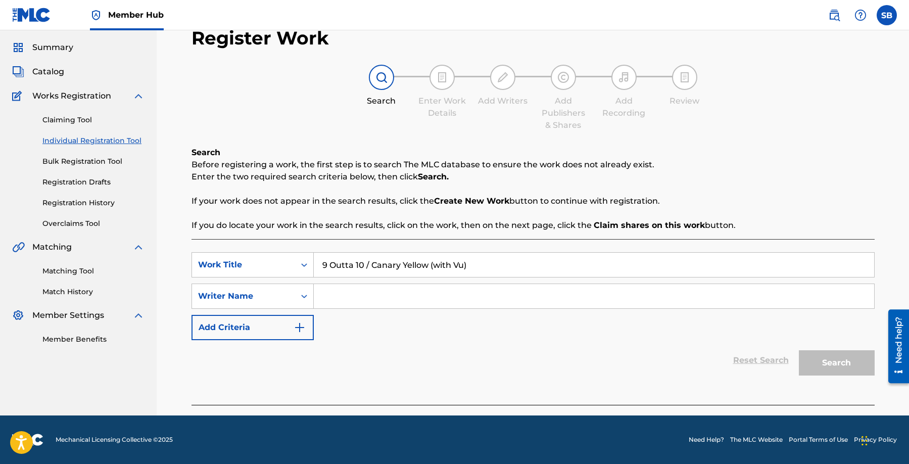
paste input "[PERSON_NAME]"
type input "[PERSON_NAME]"
click at [833, 360] on button "Search" at bounding box center [837, 362] width 76 height 25
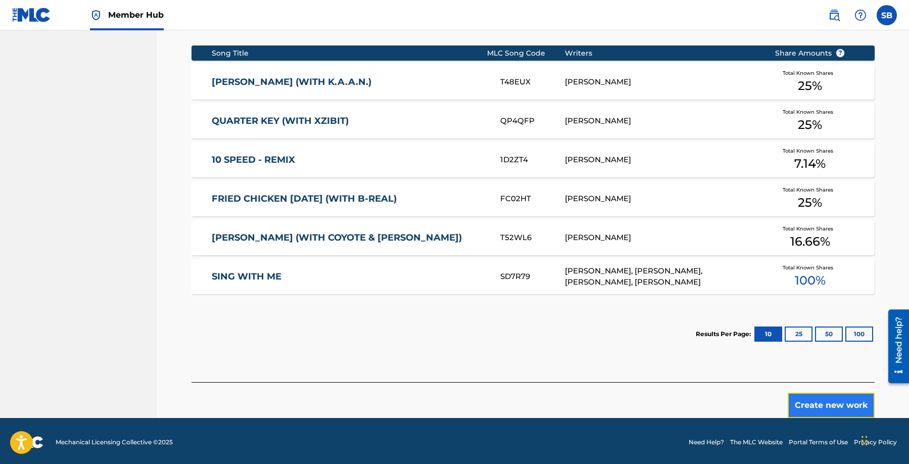
click at [834, 399] on button "Create new work" at bounding box center [831, 405] width 87 height 25
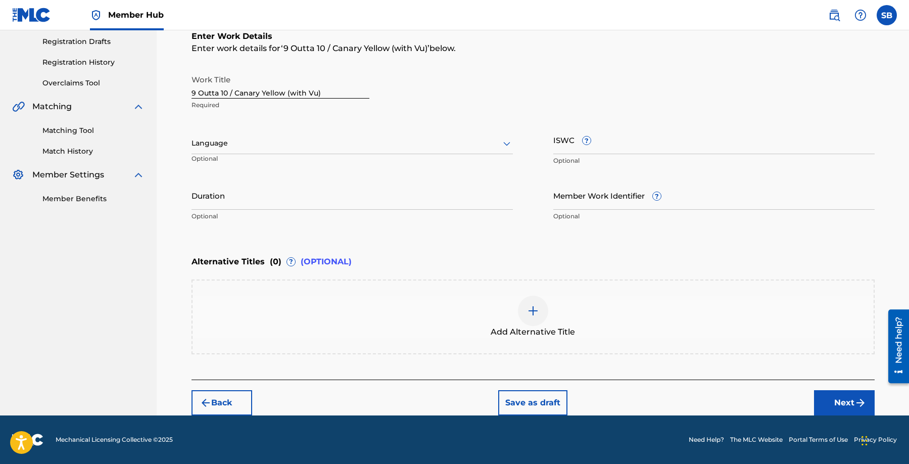
scroll to position [169, 0]
click at [308, 140] on div at bounding box center [352, 143] width 321 height 13
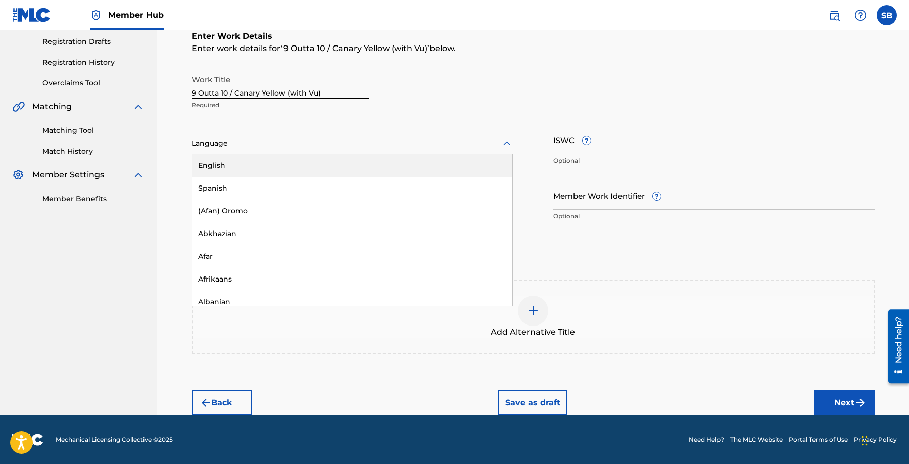
click at [291, 164] on div "English" at bounding box center [352, 165] width 320 height 23
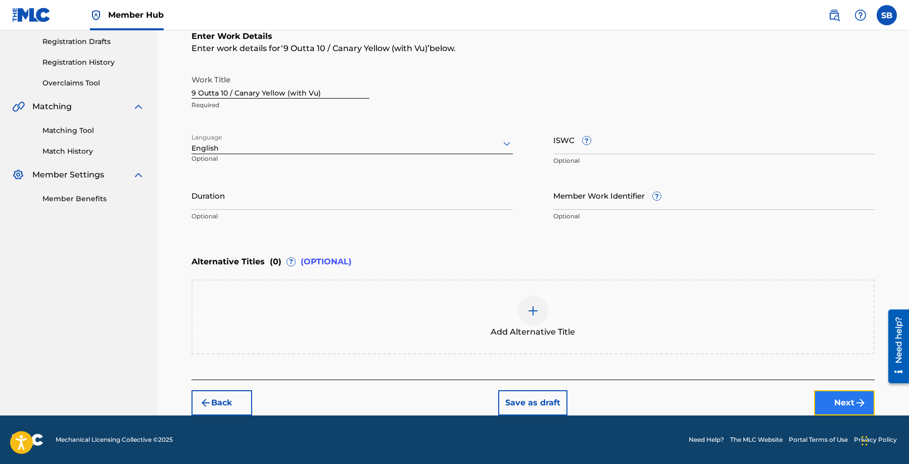
click at [819, 408] on button "Next" at bounding box center [844, 402] width 61 height 25
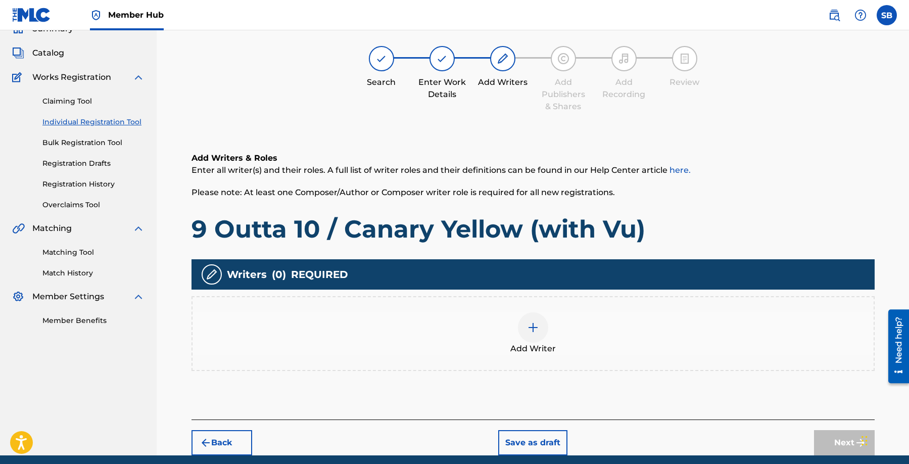
scroll to position [45, 0]
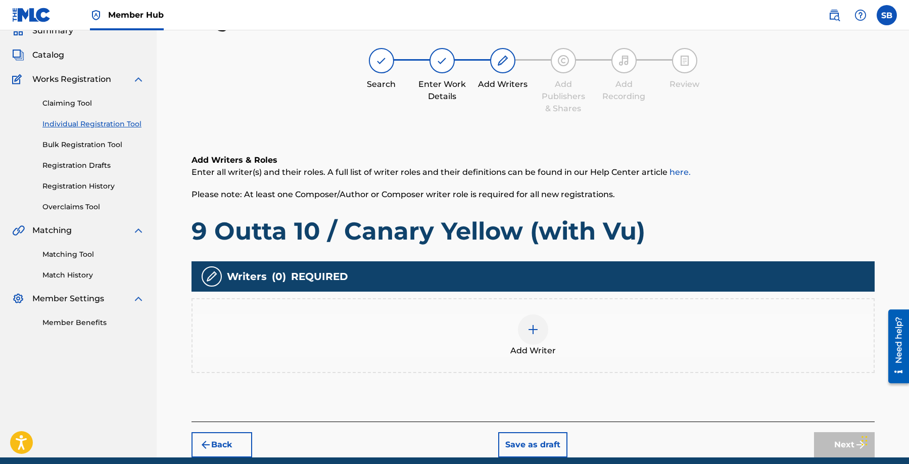
click at [611, 310] on div "Add Writer" at bounding box center [533, 335] width 683 height 75
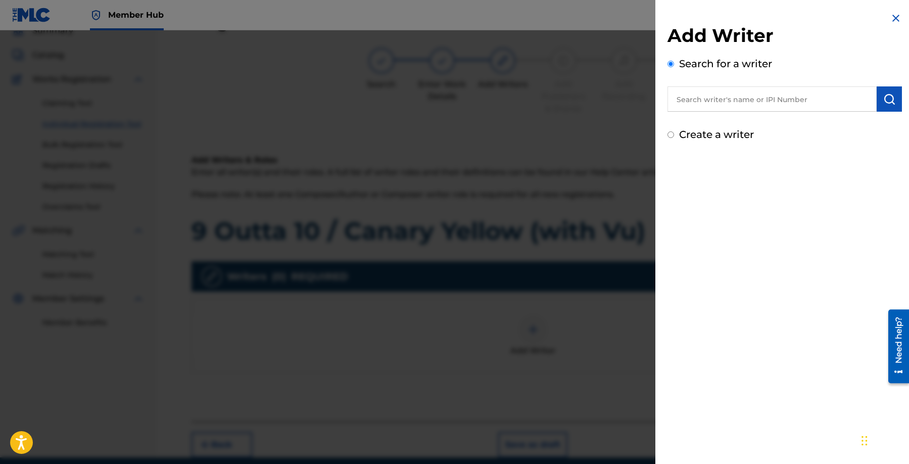
click at [777, 101] on input "text" at bounding box center [772, 98] width 209 height 25
click at [779, 100] on input "text" at bounding box center [772, 98] width 209 height 25
paste input "[PERSON_NAME]"
type input "[PERSON_NAME]"
click at [888, 105] on img "submit" at bounding box center [889, 99] width 12 height 12
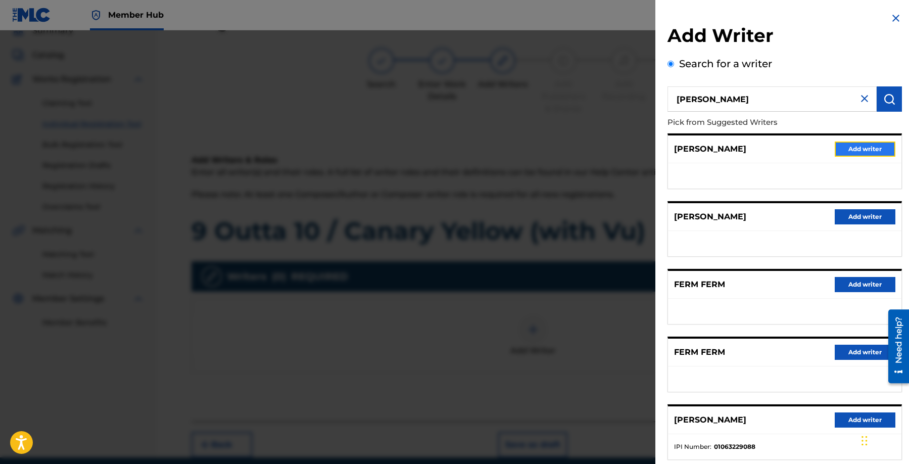
click at [874, 143] on button "Add writer" at bounding box center [865, 149] width 61 height 15
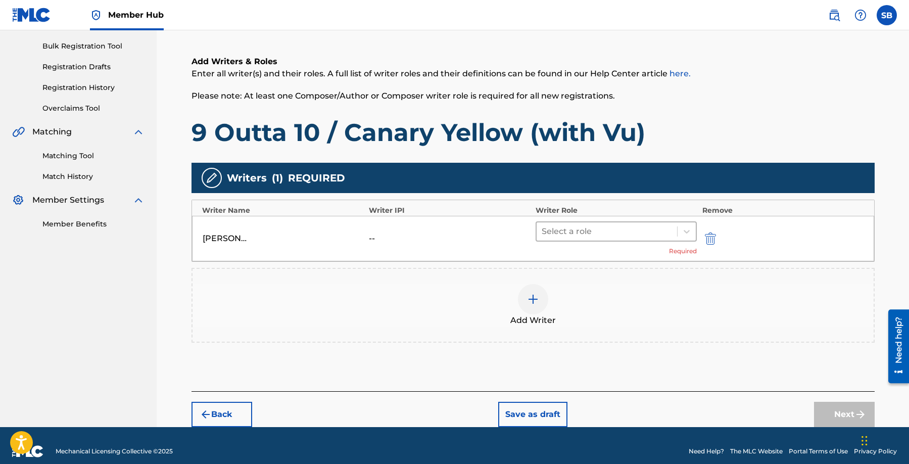
scroll to position [156, 0]
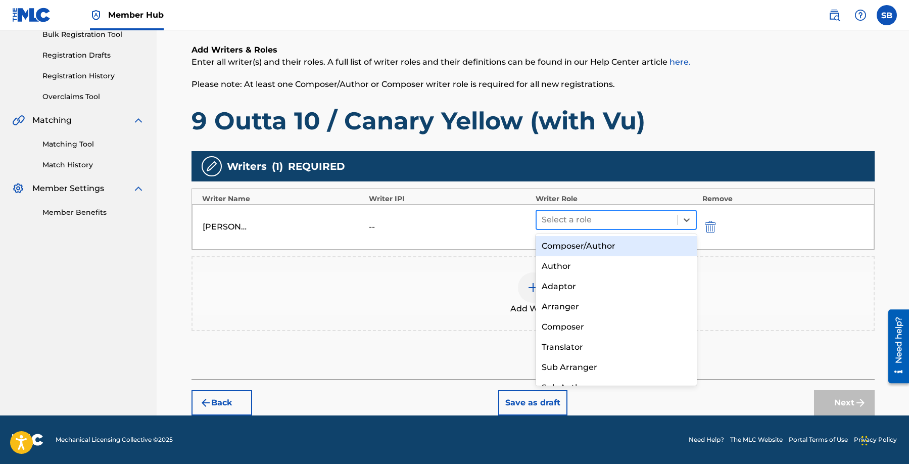
click at [626, 223] on div at bounding box center [607, 220] width 131 height 14
click at [614, 251] on div "Composer/Author" at bounding box center [617, 246] width 162 height 20
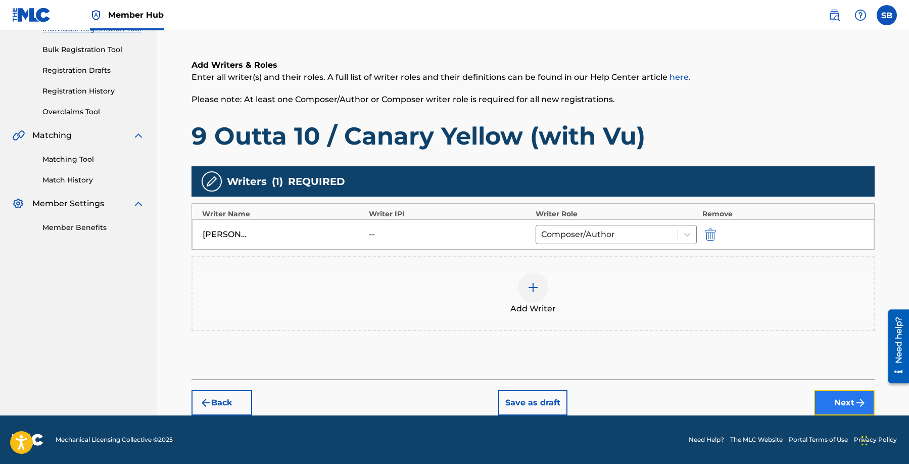
click at [840, 402] on button "Next" at bounding box center [844, 402] width 61 height 25
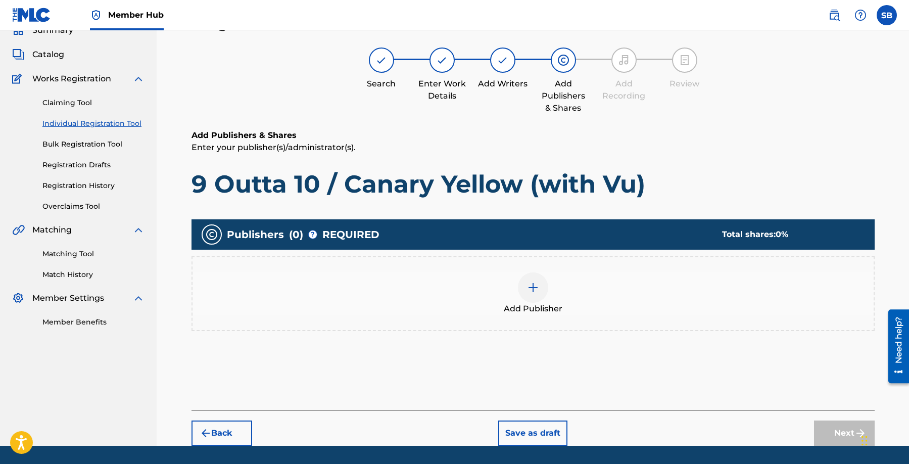
scroll to position [45, 0]
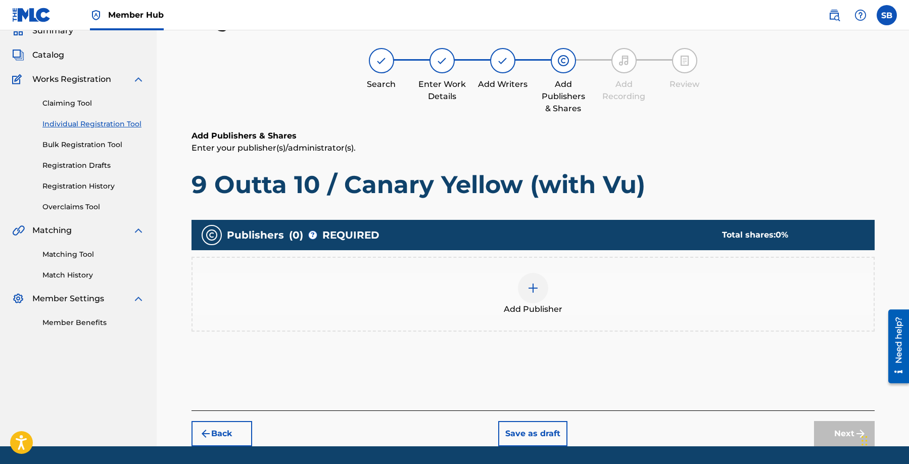
click at [526, 310] on span "Add Publisher" at bounding box center [533, 309] width 59 height 12
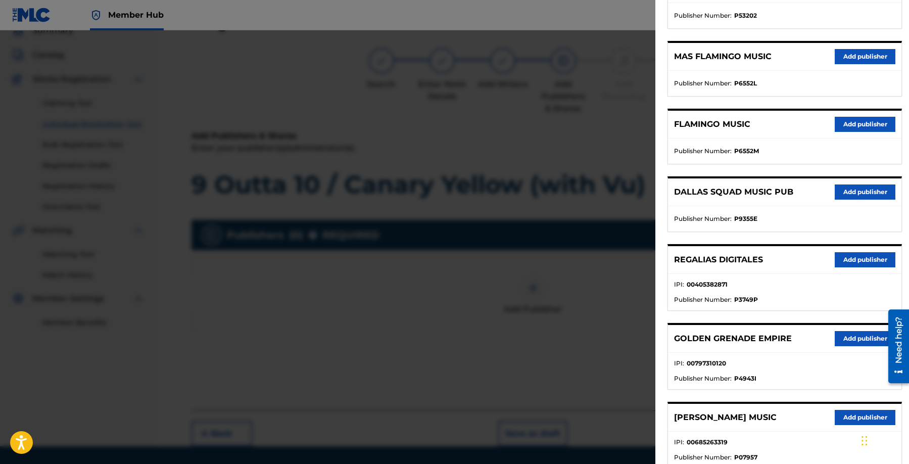
scroll to position [164, 0]
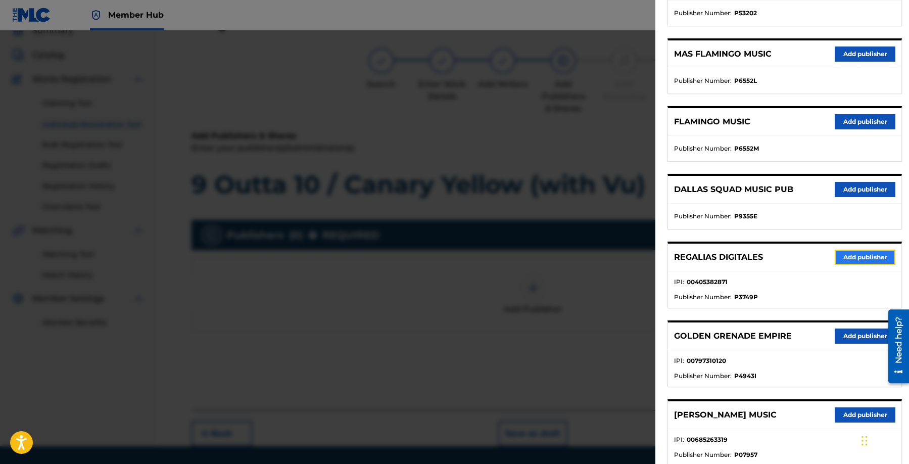
click at [851, 252] on button "Add publisher" at bounding box center [865, 257] width 61 height 15
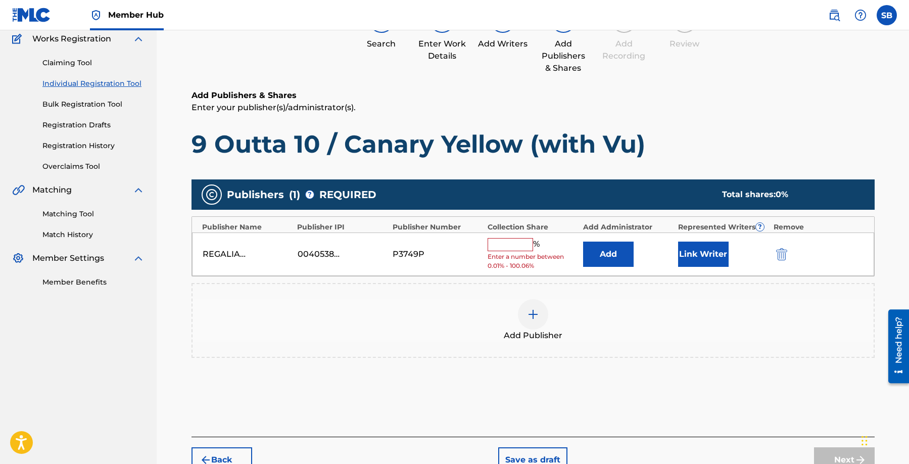
scroll to position [143, 0]
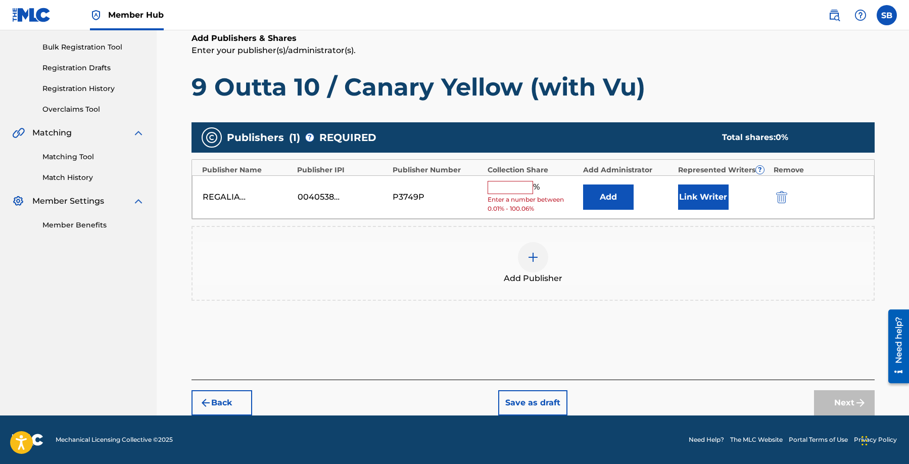
click at [509, 196] on span "Enter a number between 0.01% - 100.06%" at bounding box center [533, 204] width 90 height 18
click at [509, 186] on input "text" at bounding box center [510, 187] width 45 height 13
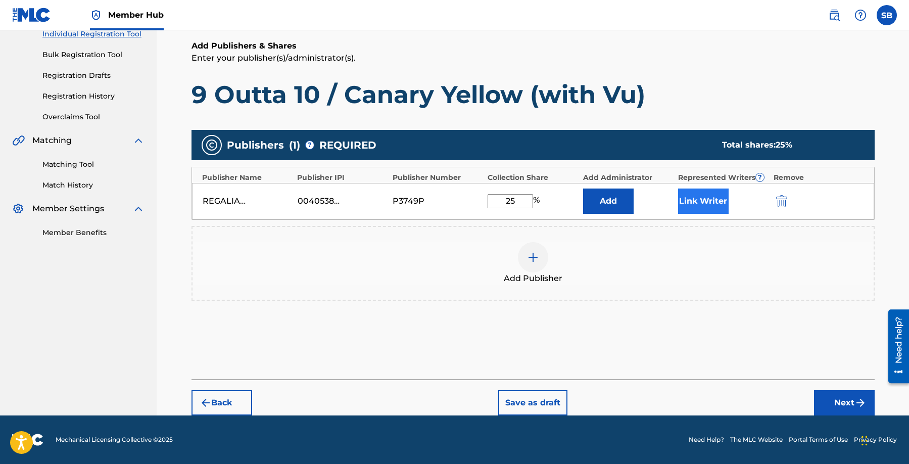
type input "25"
click at [726, 207] on button "Link Writer" at bounding box center [703, 201] width 51 height 25
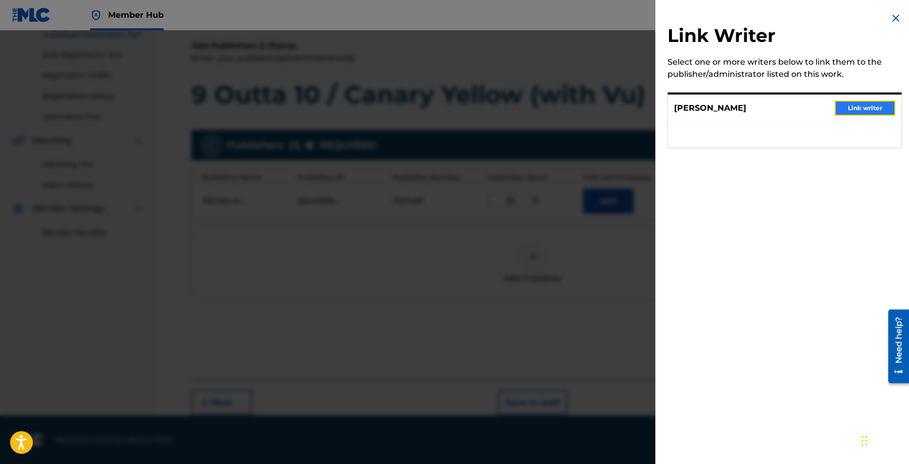
click at [844, 108] on button "Link writer" at bounding box center [865, 108] width 61 height 15
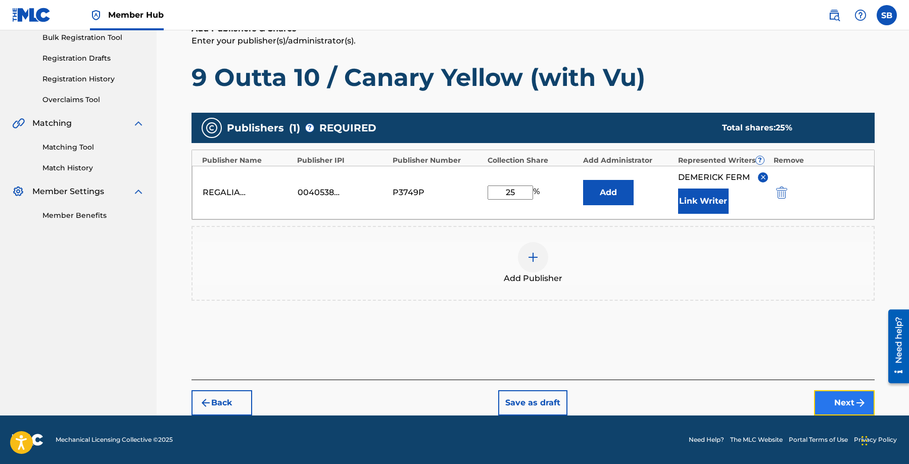
click at [827, 394] on button "Next" at bounding box center [844, 402] width 61 height 25
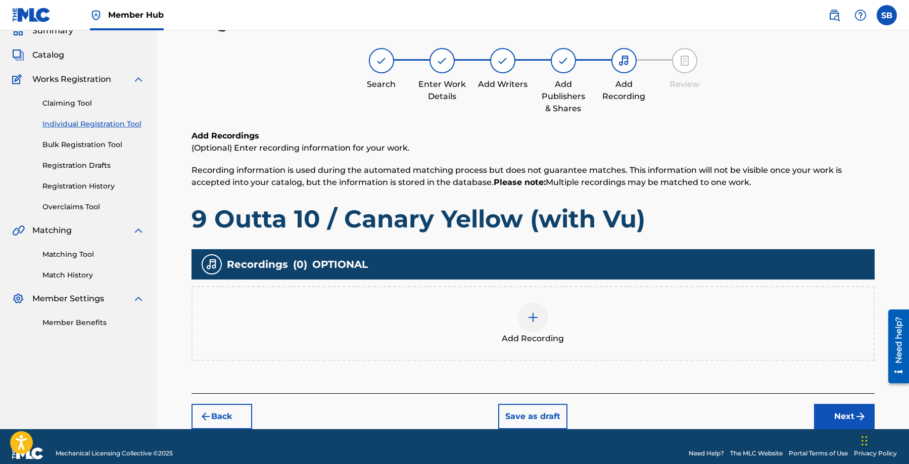
click at [504, 316] on div "Add Recording" at bounding box center [533, 323] width 681 height 42
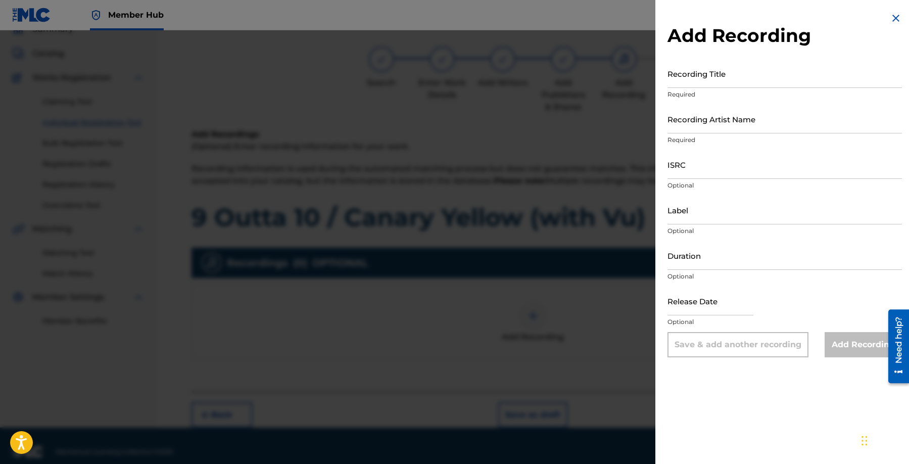
scroll to position [48, 0]
click at [724, 162] on input "ISRC" at bounding box center [785, 164] width 234 height 29
paste input "QZWV32560034"
type input "QZWV32560034"
click at [708, 127] on input "Recording Artist Name" at bounding box center [785, 119] width 234 height 29
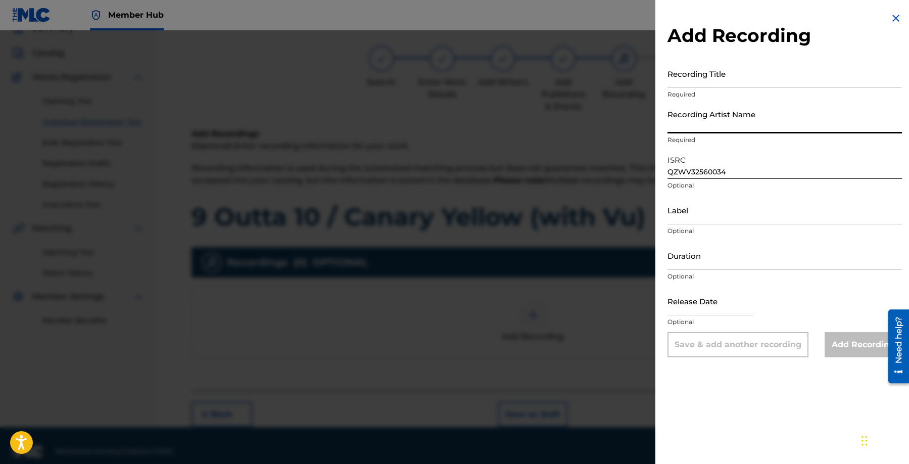
paste input "[PERSON_NAME], VU"
type input "[PERSON_NAME], VU"
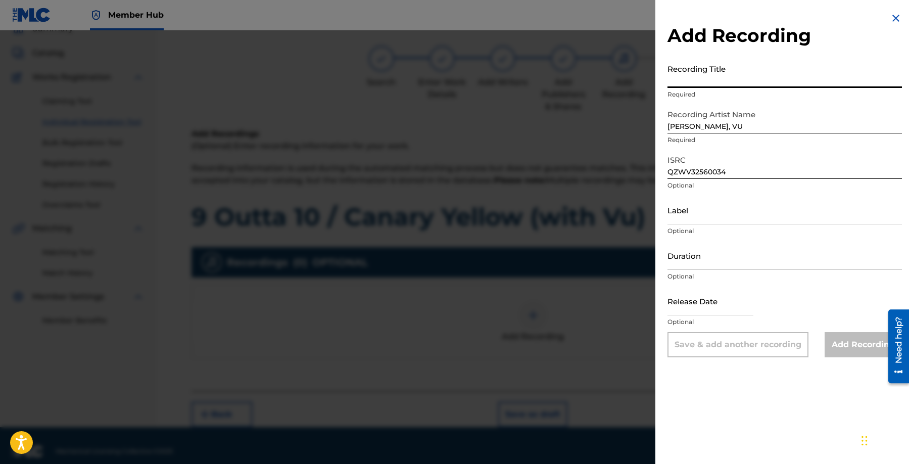
click at [824, 76] on input "Recording Title" at bounding box center [785, 73] width 234 height 29
paste input "9 Outta 10 / Canary Yellow (with Vu)"
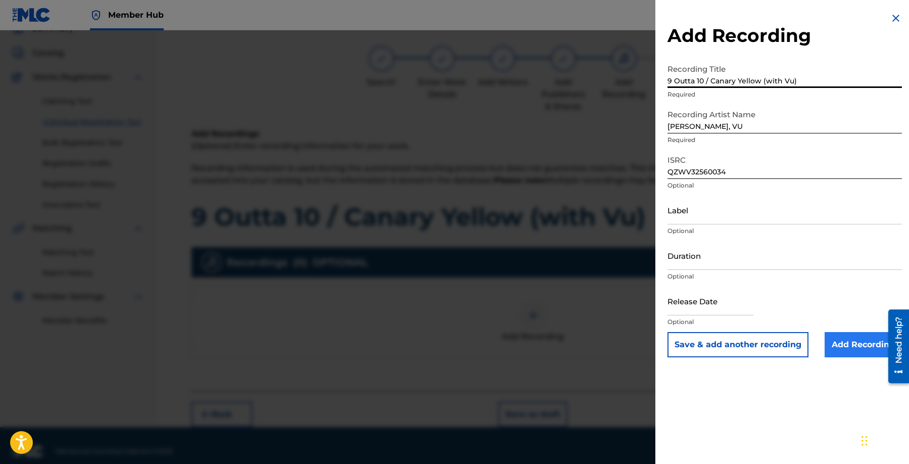
type input "9 Outta 10 / Canary Yellow (with Vu)"
click at [844, 354] on input "Add Recording" at bounding box center [863, 344] width 77 height 25
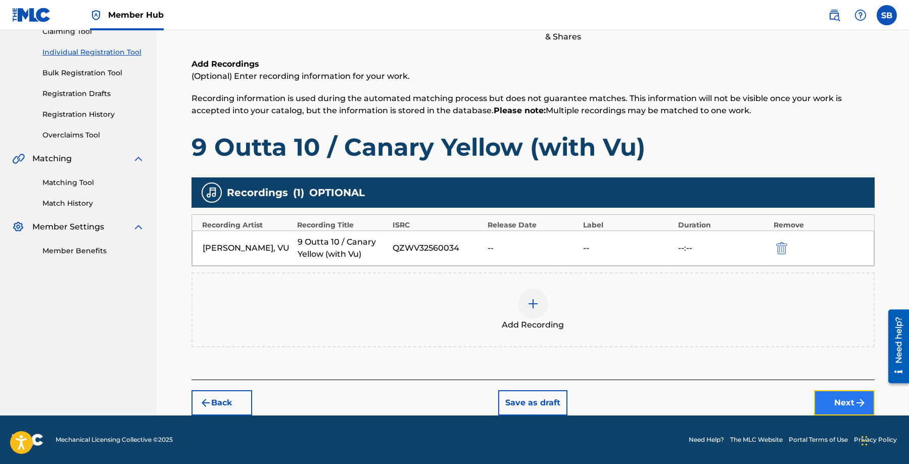
click at [839, 410] on button "Next" at bounding box center [844, 402] width 61 height 25
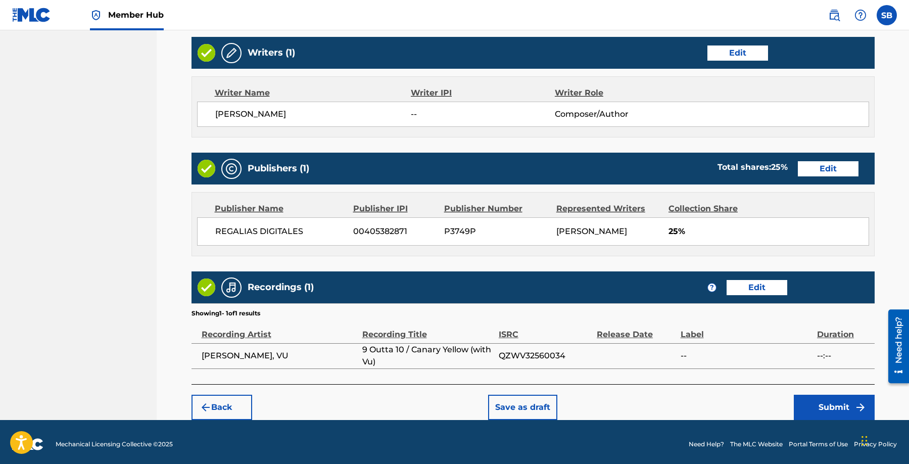
scroll to position [391, 0]
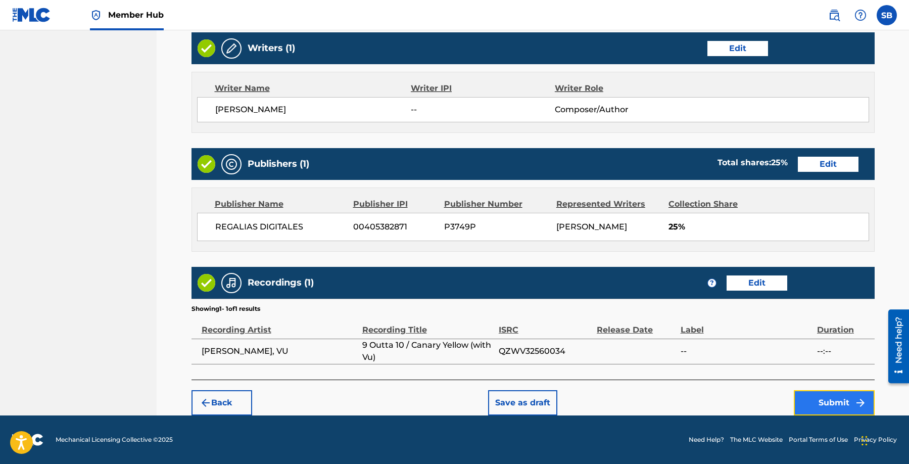
click at [821, 399] on button "Submit" at bounding box center [834, 402] width 81 height 25
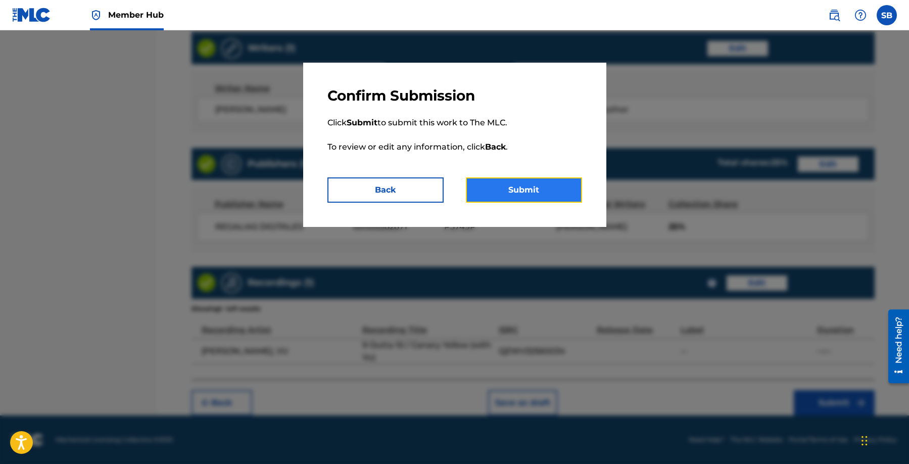
click at [534, 189] on button "Submit" at bounding box center [524, 189] width 116 height 25
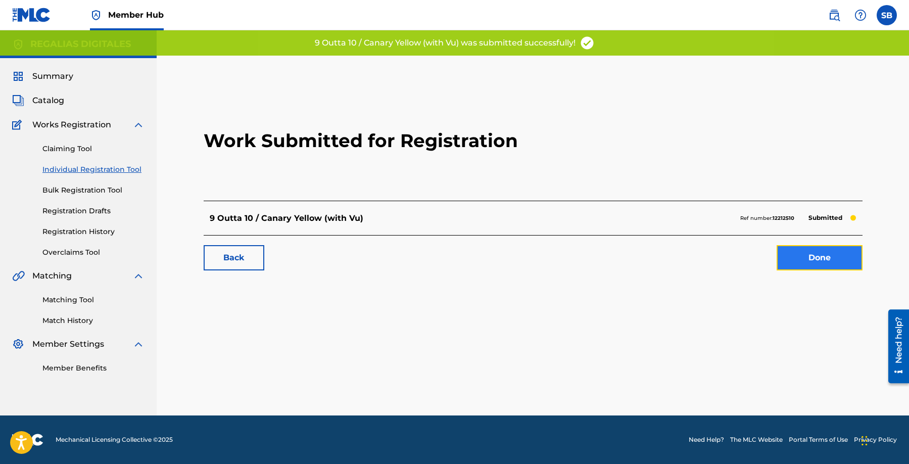
click at [843, 266] on link "Done" at bounding box center [820, 257] width 86 height 25
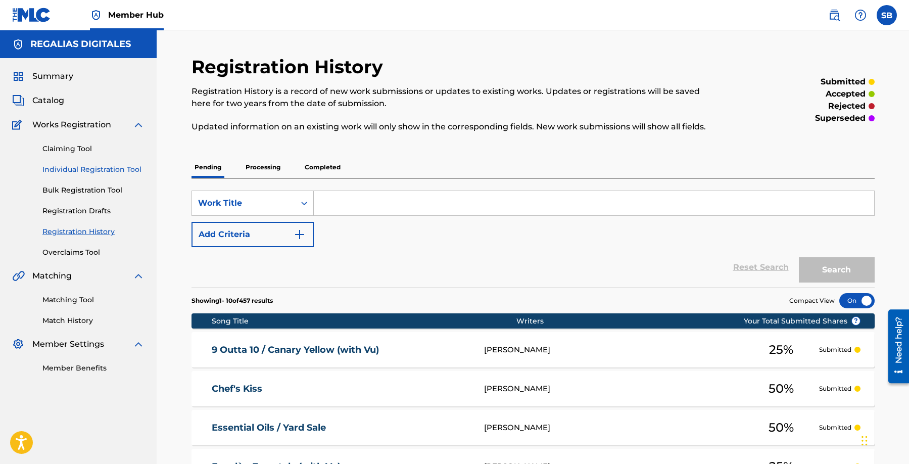
click at [128, 168] on link "Individual Registration Tool" at bounding box center [93, 169] width 102 height 11
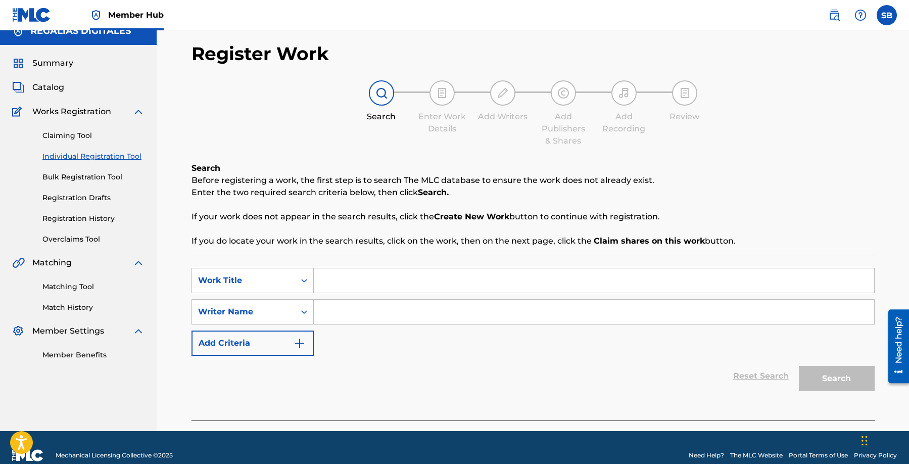
scroll to position [29, 0]
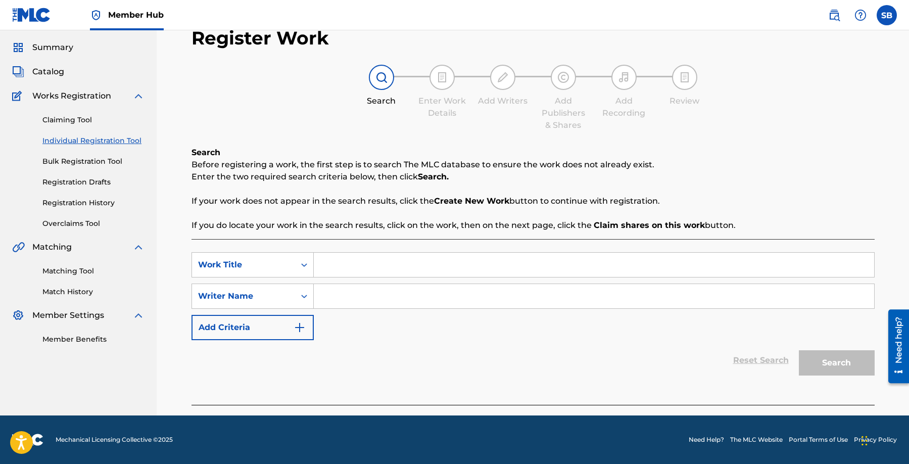
click at [365, 255] on input "Search Form" at bounding box center [594, 265] width 560 height 24
paste input "Bee Pollen"
type input "Bee Pollen"
click at [508, 287] on input "Search Form" at bounding box center [594, 296] width 560 height 24
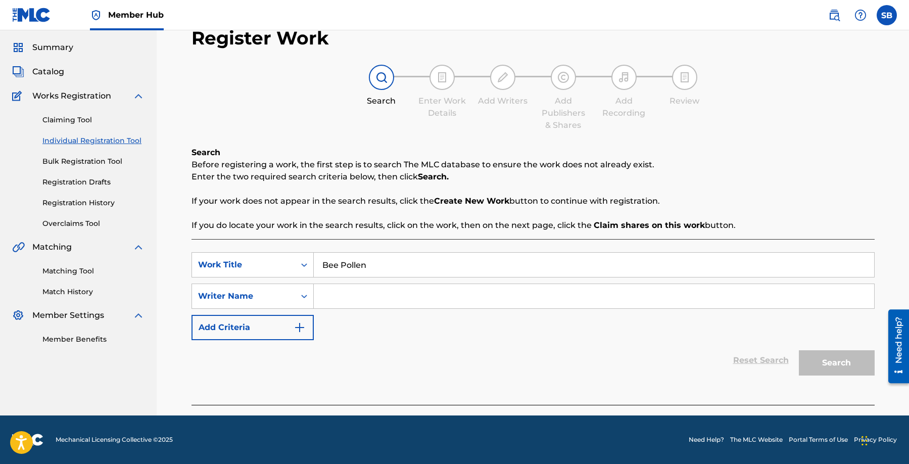
paste input "[PERSON_NAME]"
type input "[PERSON_NAME]"
click at [840, 365] on button "Search" at bounding box center [837, 362] width 76 height 25
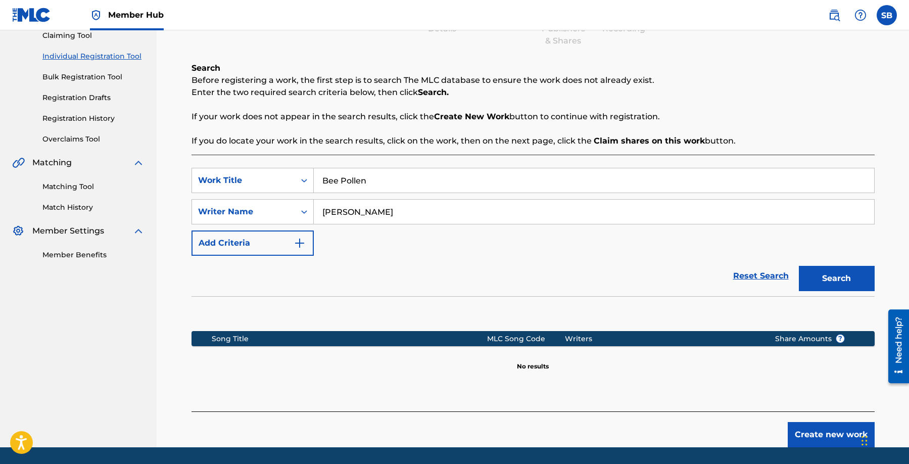
scroll to position [145, 0]
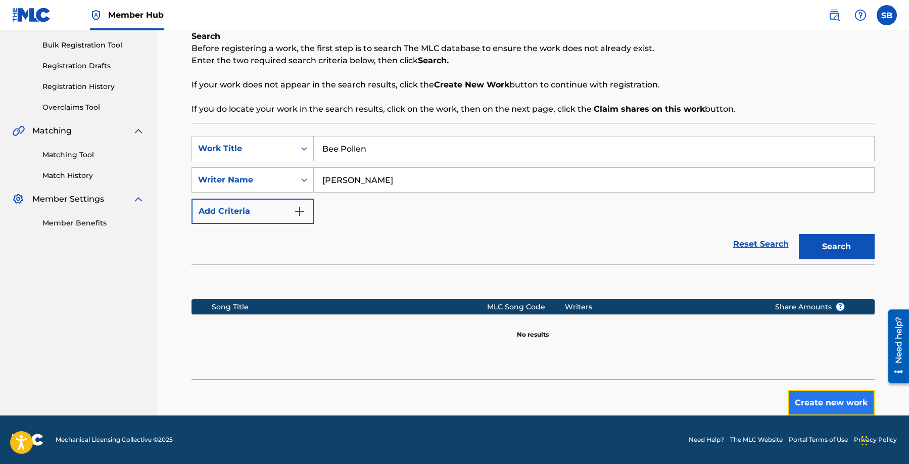
click at [839, 402] on button "Create new work" at bounding box center [831, 402] width 87 height 25
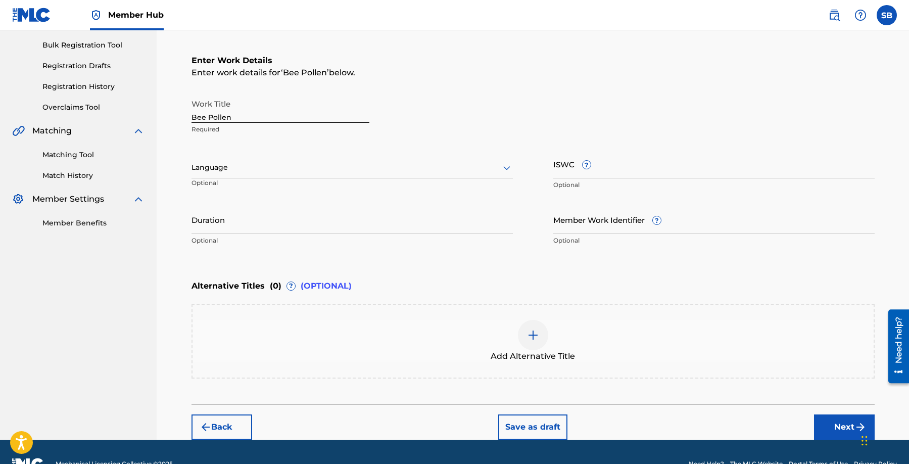
click at [316, 168] on div at bounding box center [352, 167] width 321 height 13
click at [307, 184] on div "English" at bounding box center [352, 189] width 320 height 23
click at [828, 424] on button "Next" at bounding box center [844, 426] width 61 height 25
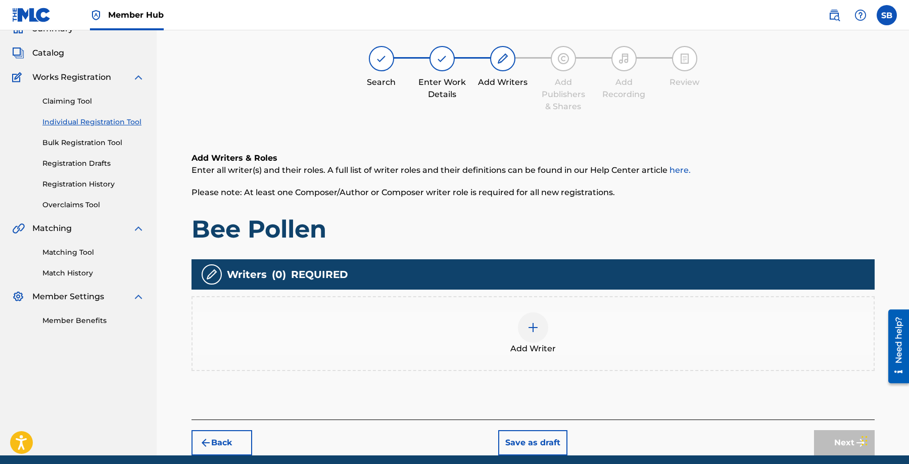
scroll to position [45, 0]
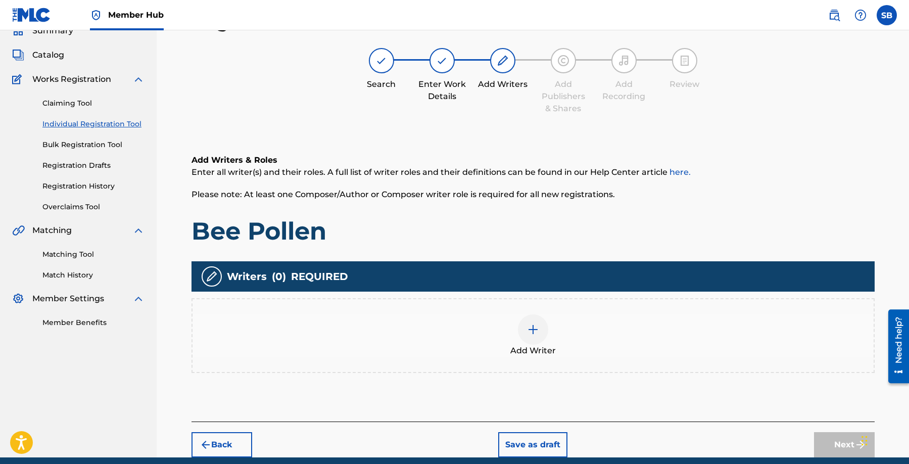
click at [588, 341] on div "Add Writer" at bounding box center [533, 335] width 681 height 42
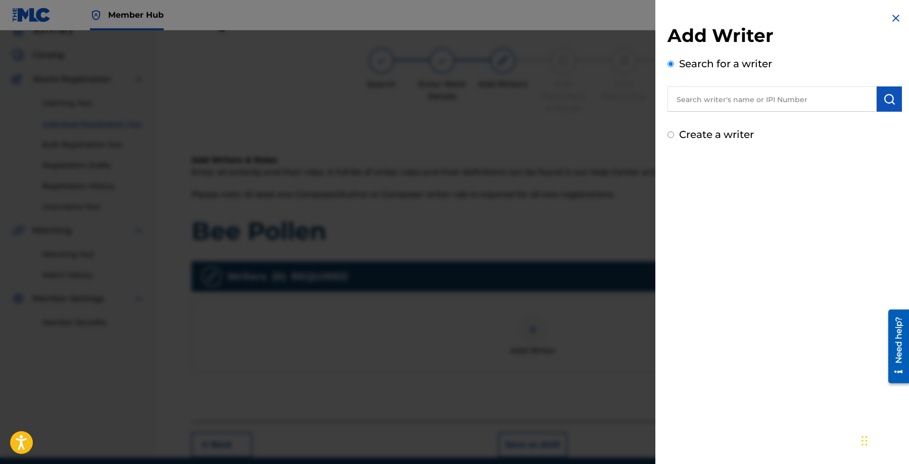
click at [801, 100] on input "text" at bounding box center [772, 98] width 209 height 25
paste input "[PERSON_NAME]"
type input "[PERSON_NAME]"
click at [891, 104] on img "submit" at bounding box center [889, 99] width 12 height 12
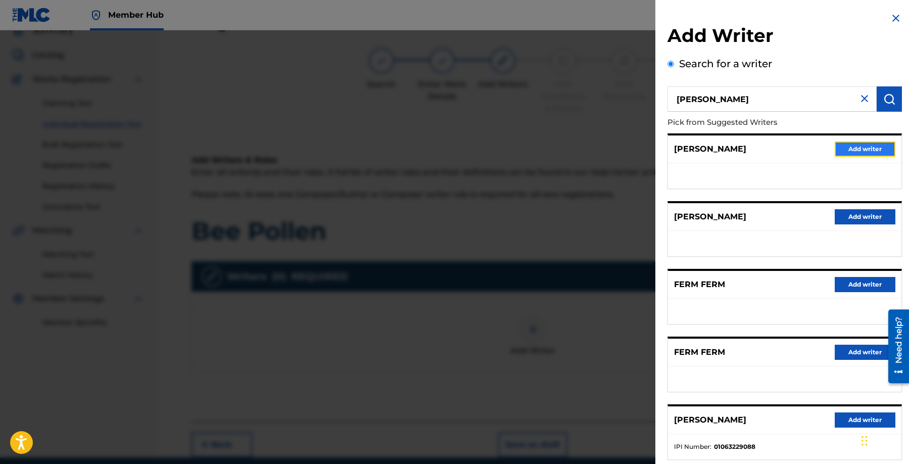
click at [874, 142] on button "Add writer" at bounding box center [865, 149] width 61 height 15
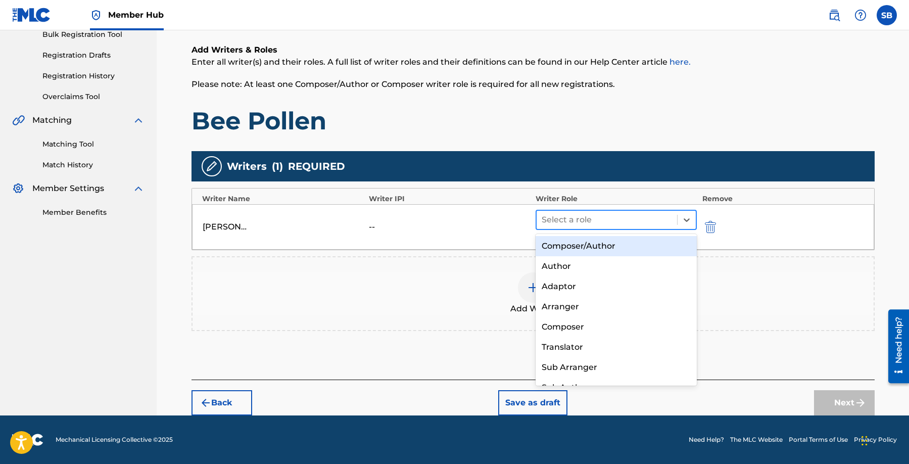
click at [577, 217] on div at bounding box center [607, 220] width 131 height 14
click at [578, 246] on div "Composer/Author" at bounding box center [617, 246] width 162 height 20
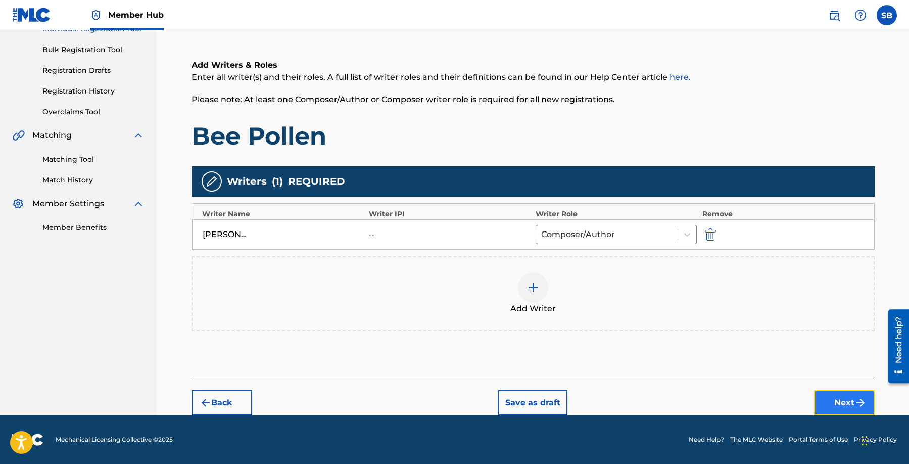
click at [835, 393] on button "Next" at bounding box center [844, 402] width 61 height 25
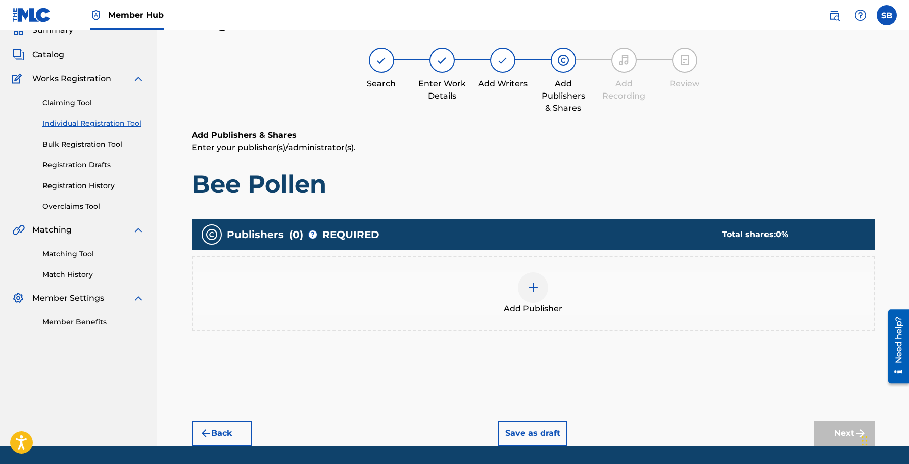
scroll to position [45, 0]
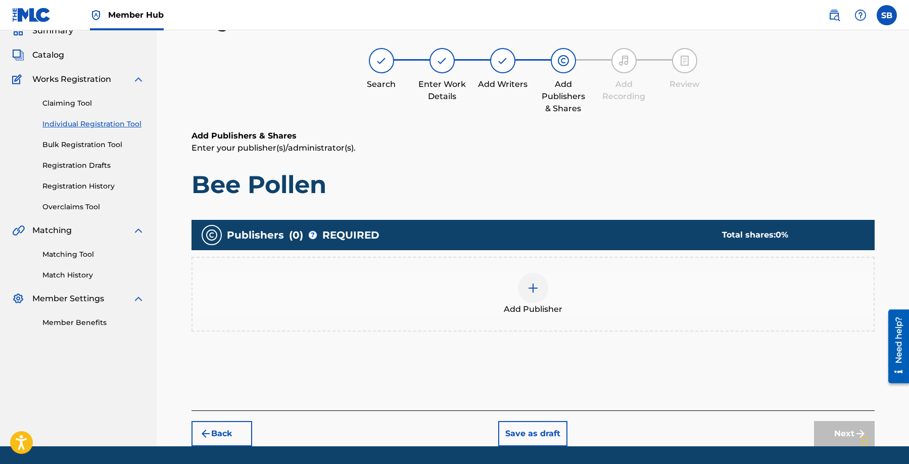
click at [539, 309] on span "Add Publisher" at bounding box center [533, 309] width 59 height 12
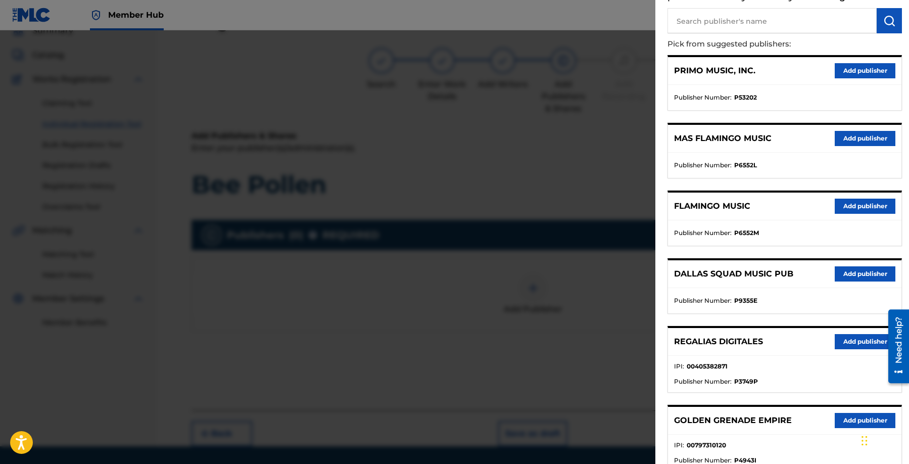
scroll to position [81, 0]
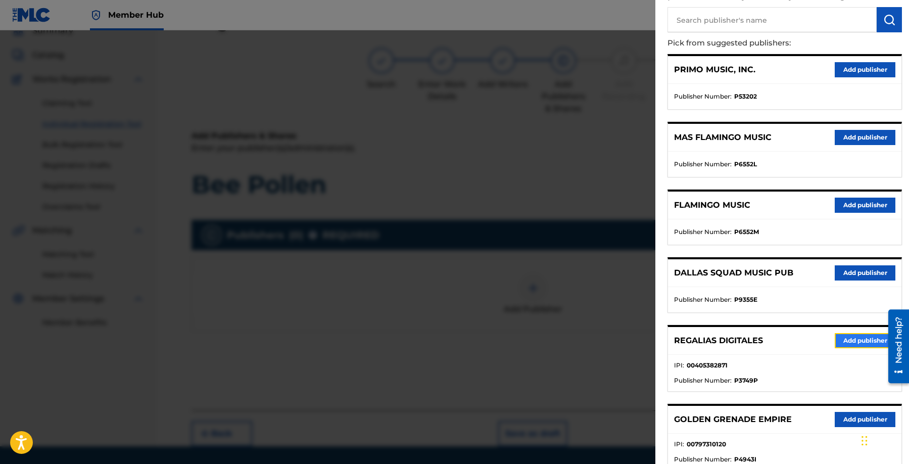
click at [852, 342] on button "Add publisher" at bounding box center [865, 340] width 61 height 15
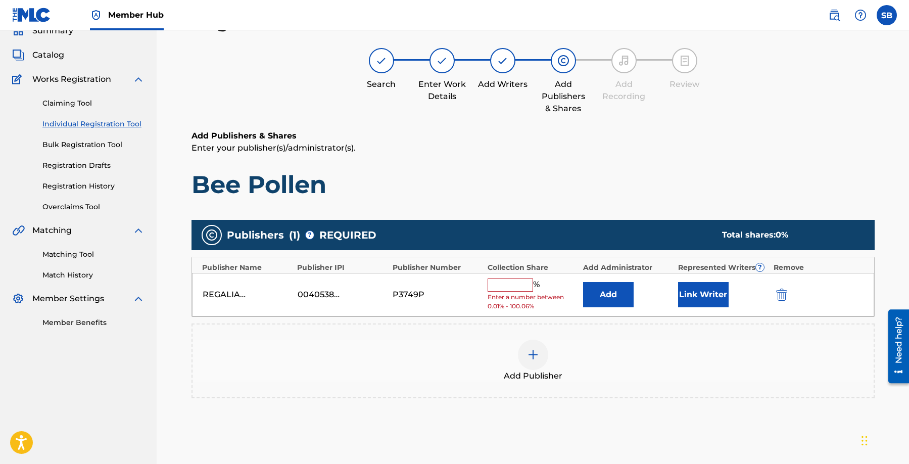
click at [517, 288] on input "text" at bounding box center [510, 284] width 45 height 13
type input "50"
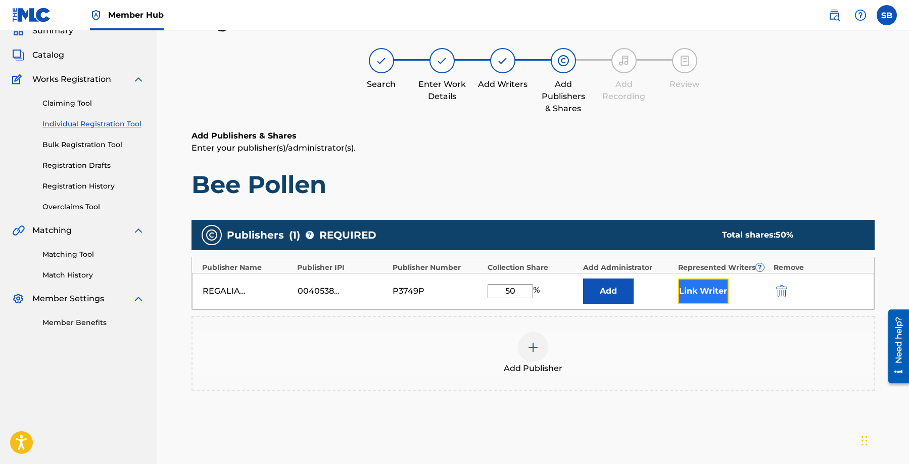
click at [713, 298] on button "Link Writer" at bounding box center [703, 290] width 51 height 25
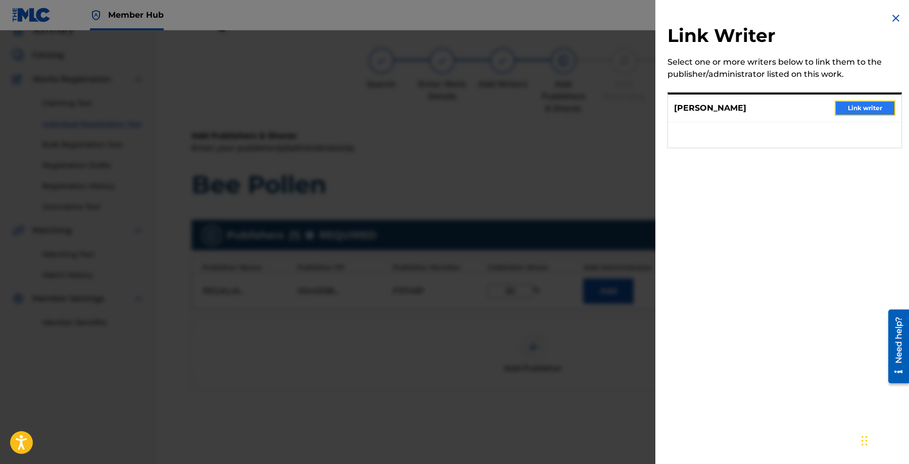
click at [870, 114] on button "Link writer" at bounding box center [865, 108] width 61 height 15
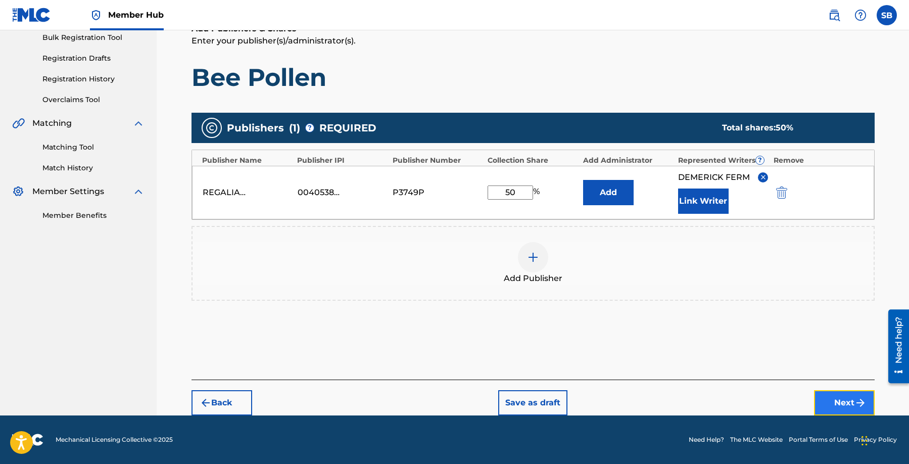
click at [831, 390] on button "Next" at bounding box center [844, 402] width 61 height 25
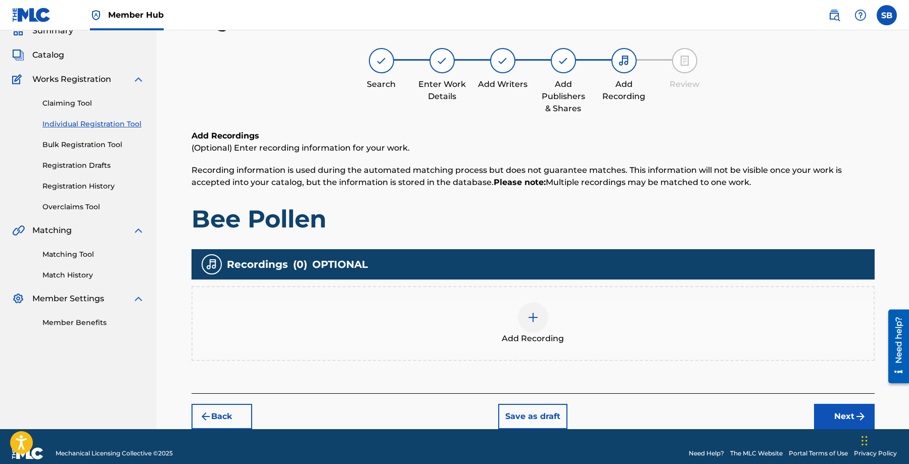
click at [527, 325] on div at bounding box center [533, 317] width 30 height 30
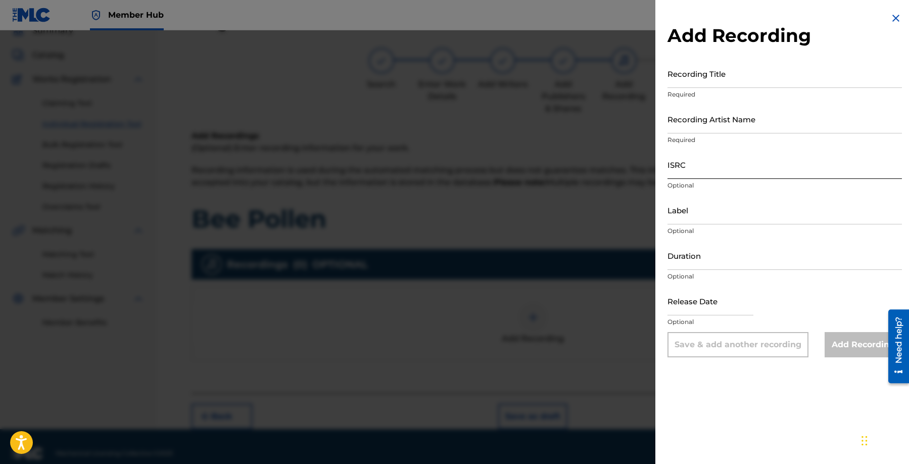
click at [713, 159] on input "ISRC" at bounding box center [785, 164] width 234 height 29
paste input "QZWV32560037"
type input "QZWV32560037"
click at [718, 120] on input "Recording Artist Name" at bounding box center [785, 119] width 234 height 29
paste input "[PERSON_NAME]"
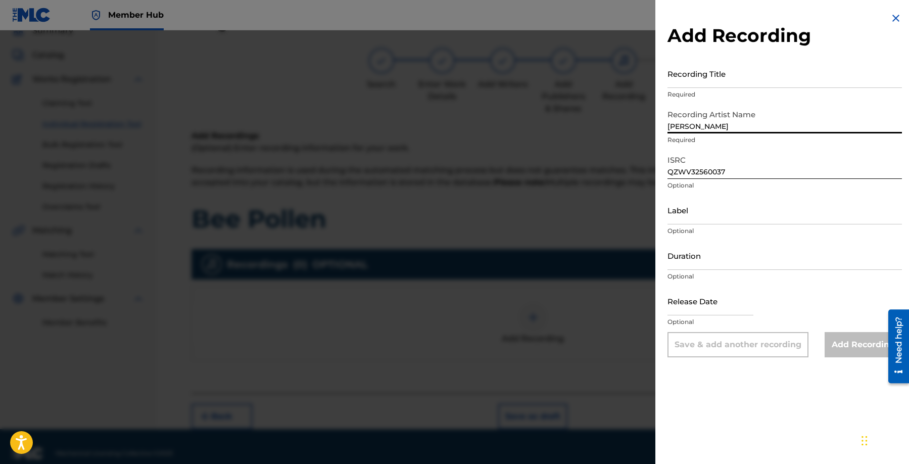
type input "[PERSON_NAME]"
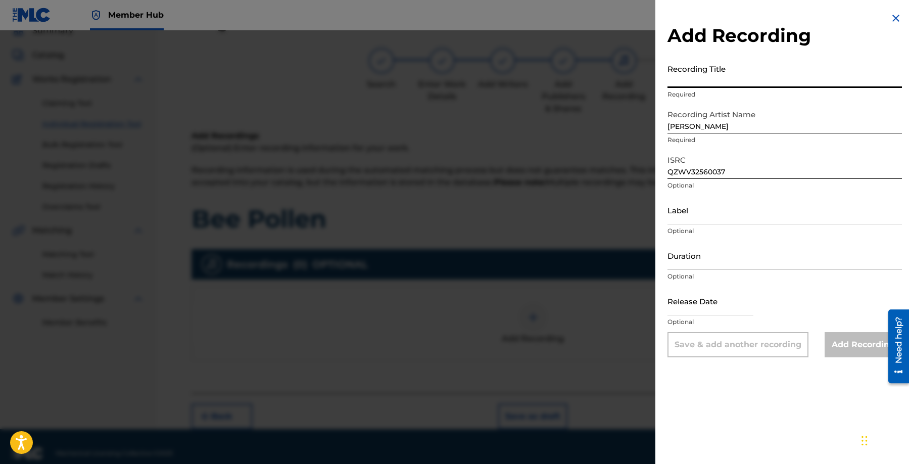
click at [738, 80] on input "Recording Title" at bounding box center [785, 73] width 234 height 29
paste input "Bee Pollen"
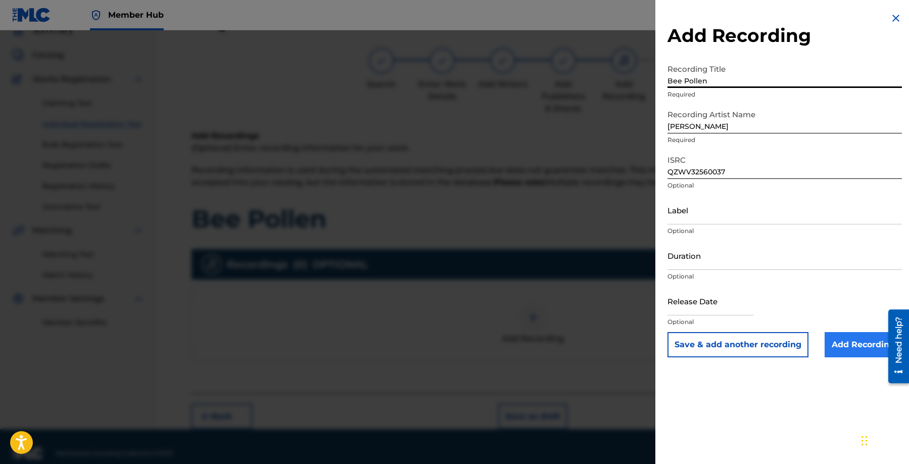
type input "Bee Pollen"
click at [850, 352] on input "Add Recording" at bounding box center [863, 344] width 77 height 25
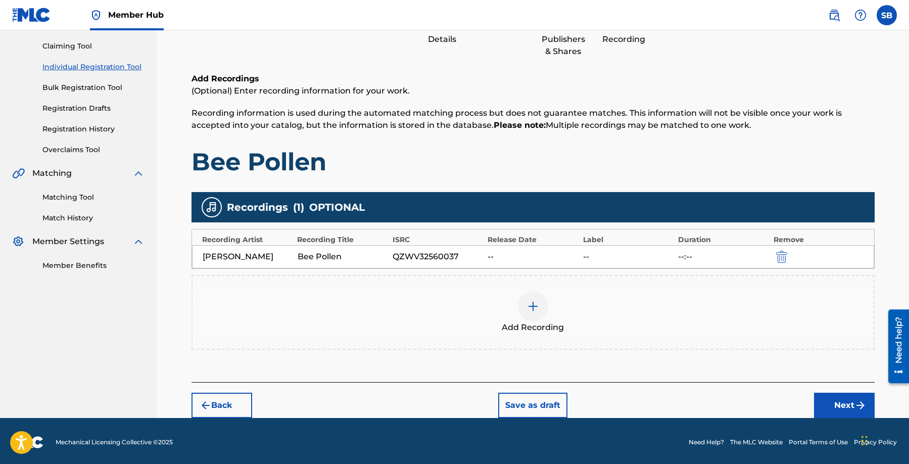
scroll to position [105, 0]
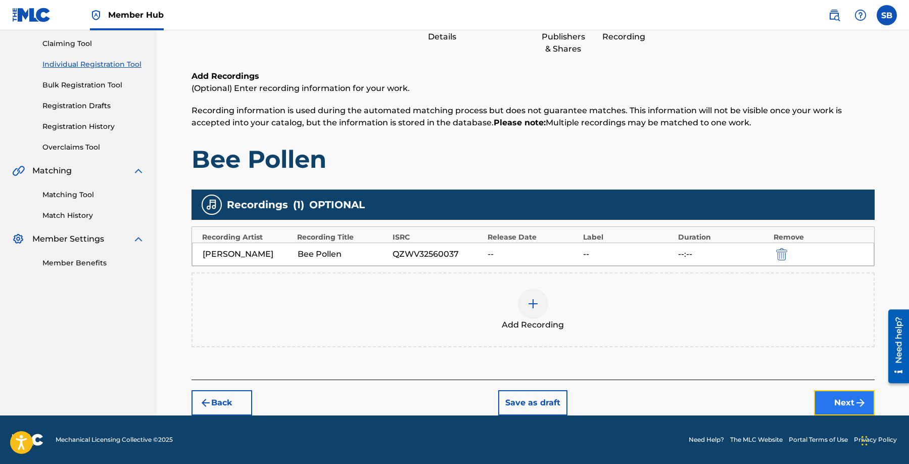
click at [818, 399] on button "Next" at bounding box center [844, 402] width 61 height 25
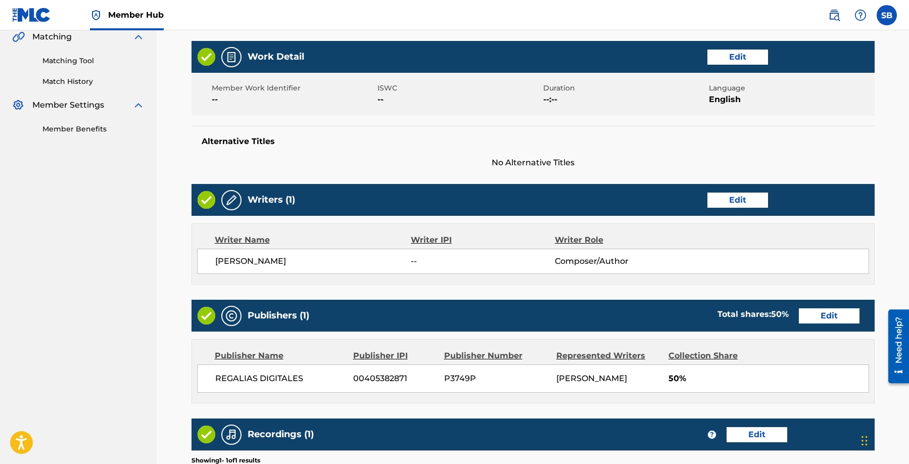
scroll to position [391, 0]
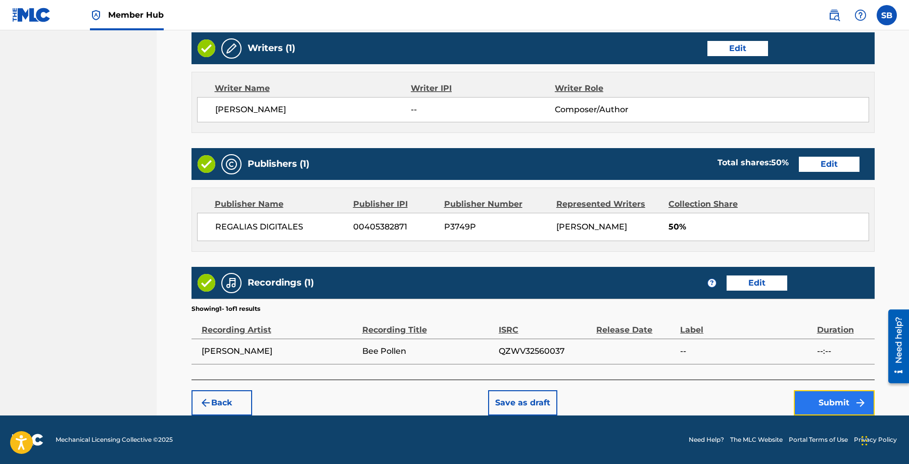
click at [817, 395] on button "Submit" at bounding box center [834, 402] width 81 height 25
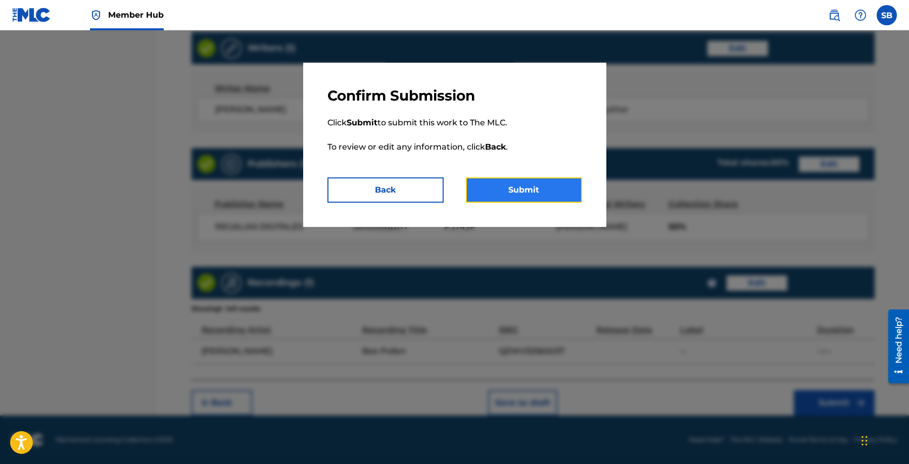
click at [531, 187] on button "Submit" at bounding box center [524, 189] width 116 height 25
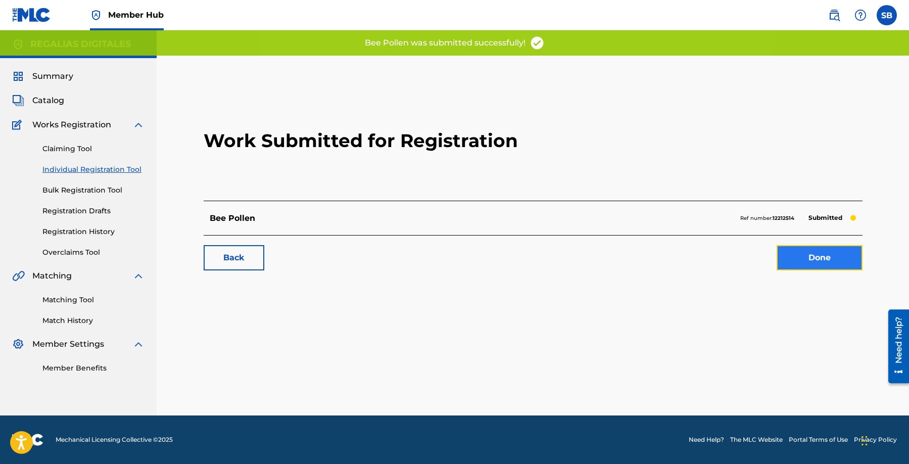
click at [832, 246] on link "Done" at bounding box center [820, 257] width 86 height 25
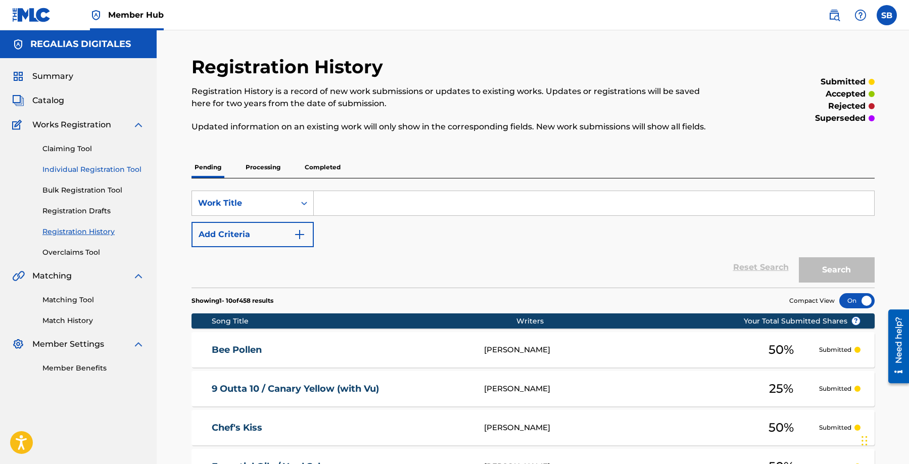
click at [119, 168] on link "Individual Registration Tool" at bounding box center [93, 169] width 102 height 11
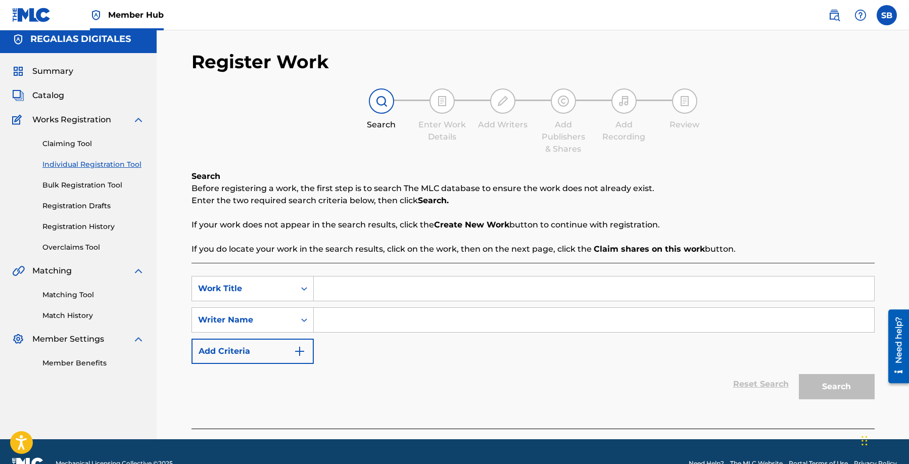
scroll to position [29, 0]
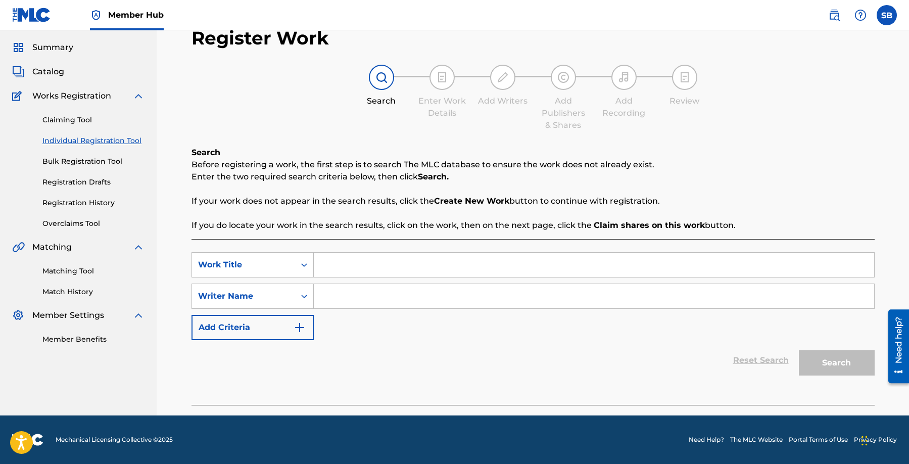
click at [342, 267] on input "Search Form" at bounding box center [594, 265] width 560 height 24
paste input "Croutons & Lettuce"
type input "Croutons & Lettuce"
click at [450, 298] on input "Search Form" at bounding box center [594, 296] width 560 height 24
paste input "[PERSON_NAME]"
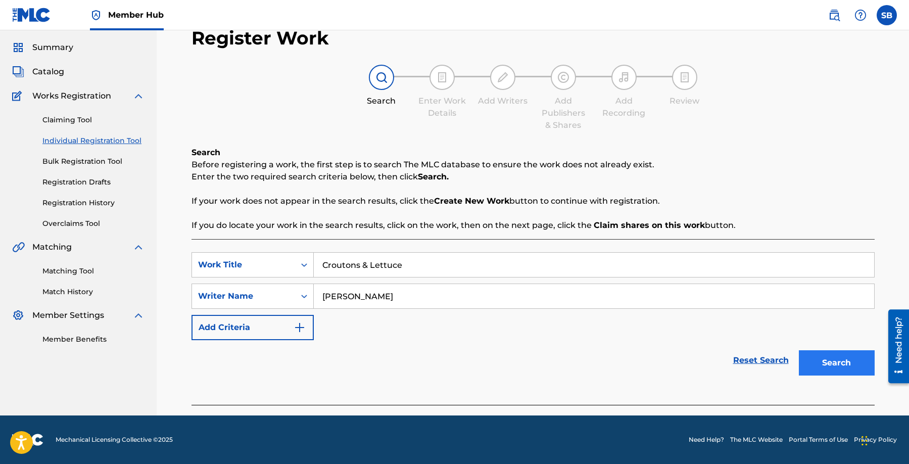
type input "[PERSON_NAME]"
click at [837, 359] on button "Search" at bounding box center [837, 362] width 76 height 25
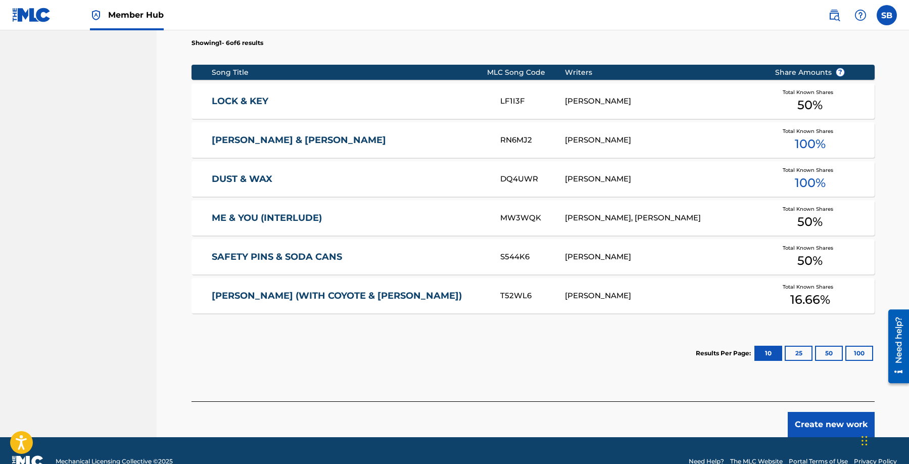
scroll to position [410, 0]
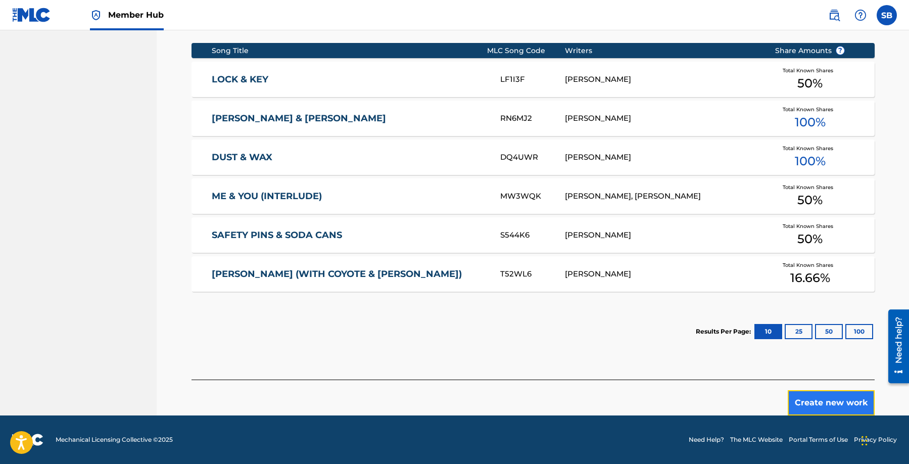
click at [824, 395] on button "Create new work" at bounding box center [831, 402] width 87 height 25
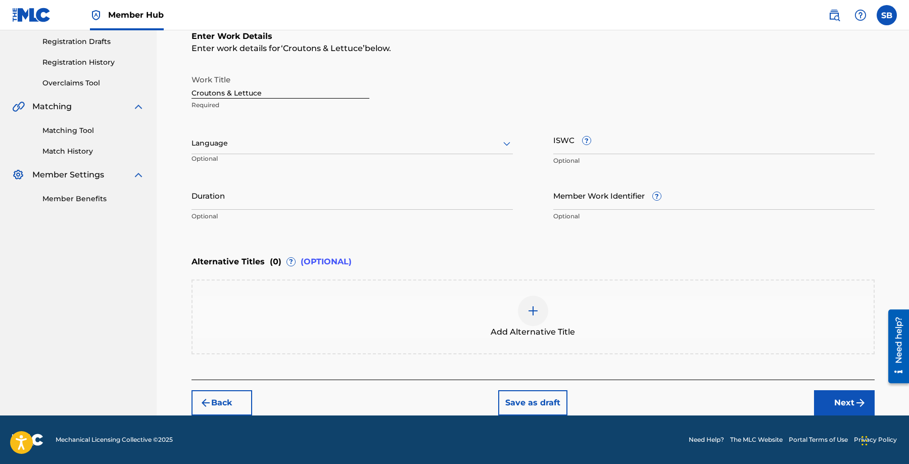
scroll to position [169, 0]
click at [335, 139] on div at bounding box center [352, 143] width 321 height 13
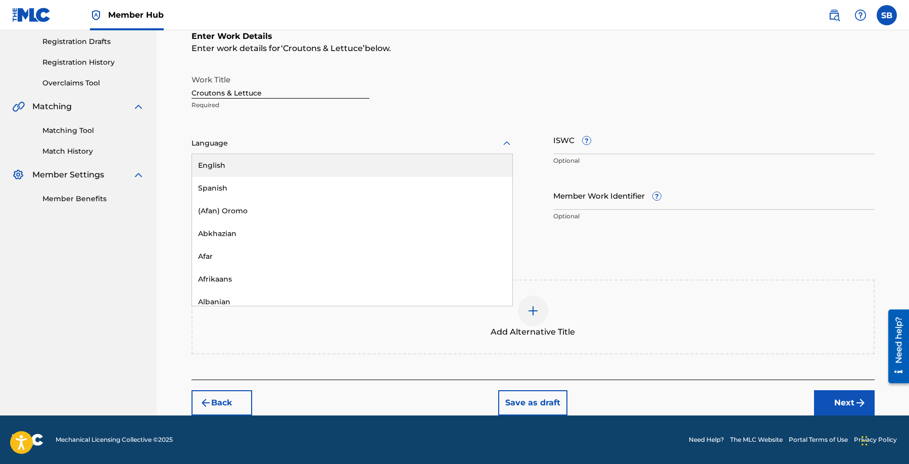
click at [331, 154] on div "English" at bounding box center [352, 165] width 320 height 23
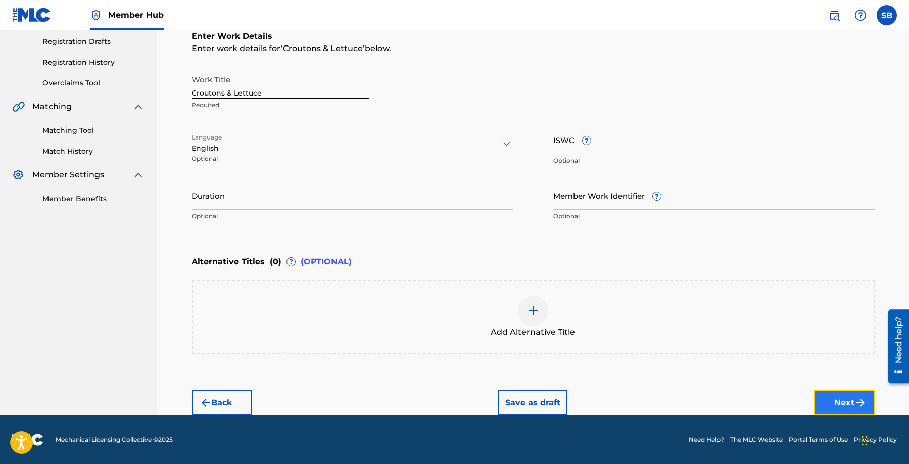
click at [843, 393] on button "Next" at bounding box center [844, 402] width 61 height 25
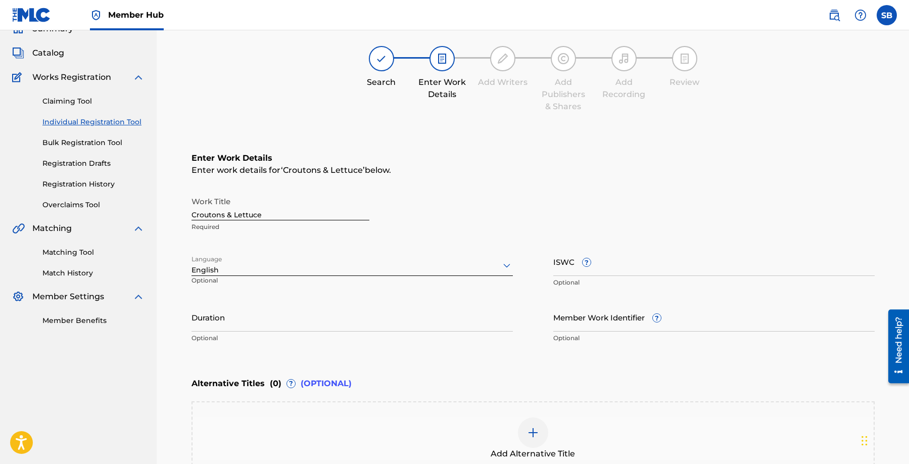
scroll to position [45, 0]
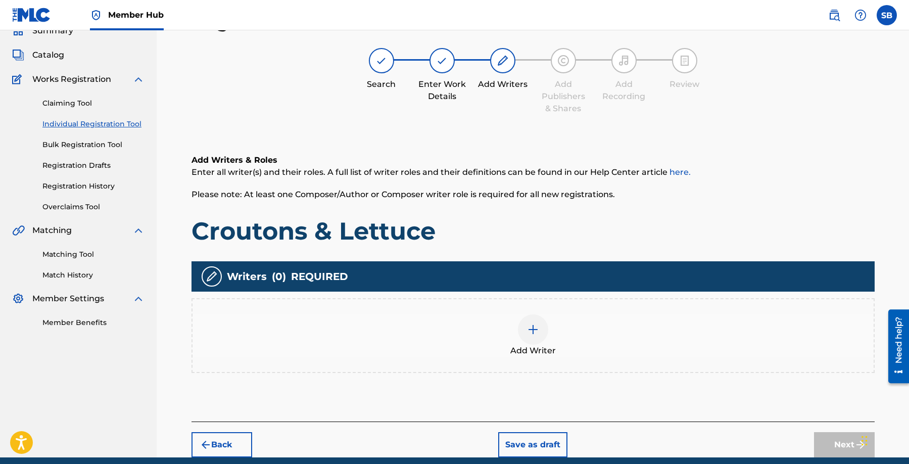
click at [570, 318] on div "Add Writer" at bounding box center [533, 335] width 681 height 42
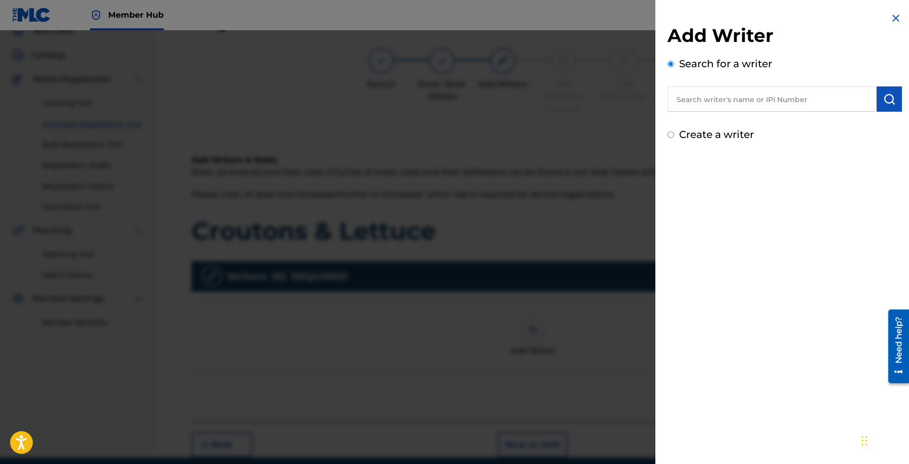
click at [784, 100] on input "text" at bounding box center [772, 98] width 209 height 25
paste input "[PERSON_NAME]"
type input "[PERSON_NAME]"
click at [885, 101] on img "submit" at bounding box center [889, 99] width 12 height 12
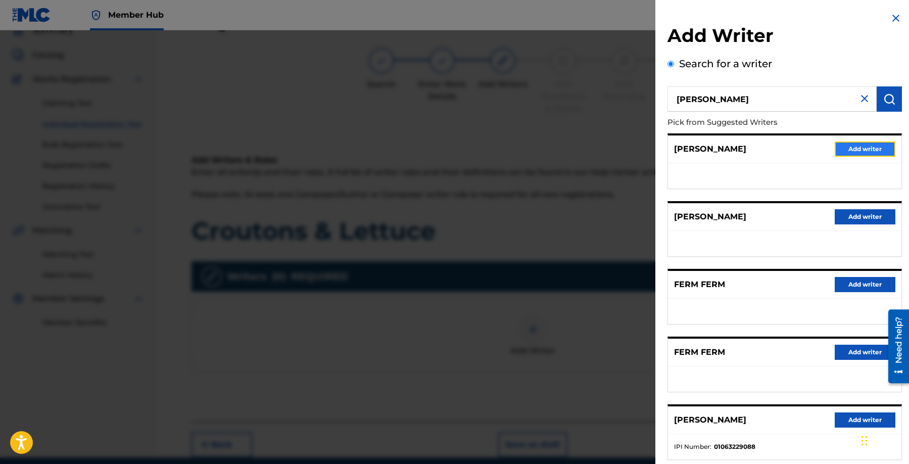
click at [863, 148] on button "Add writer" at bounding box center [865, 149] width 61 height 15
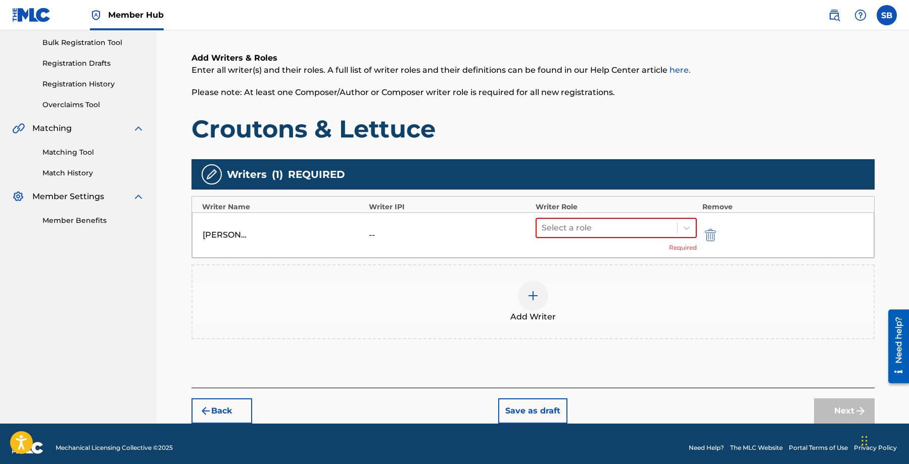
scroll to position [156, 0]
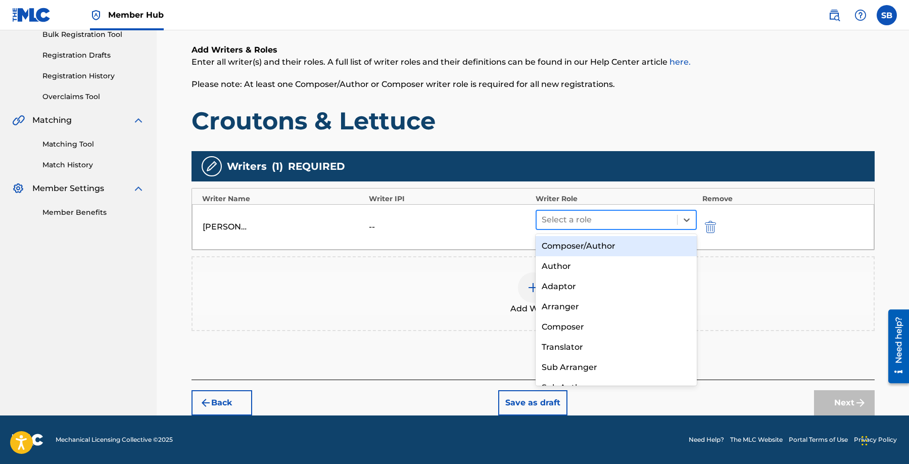
click at [615, 219] on div at bounding box center [607, 220] width 131 height 14
click at [614, 246] on div "Composer/Author" at bounding box center [617, 246] width 162 height 20
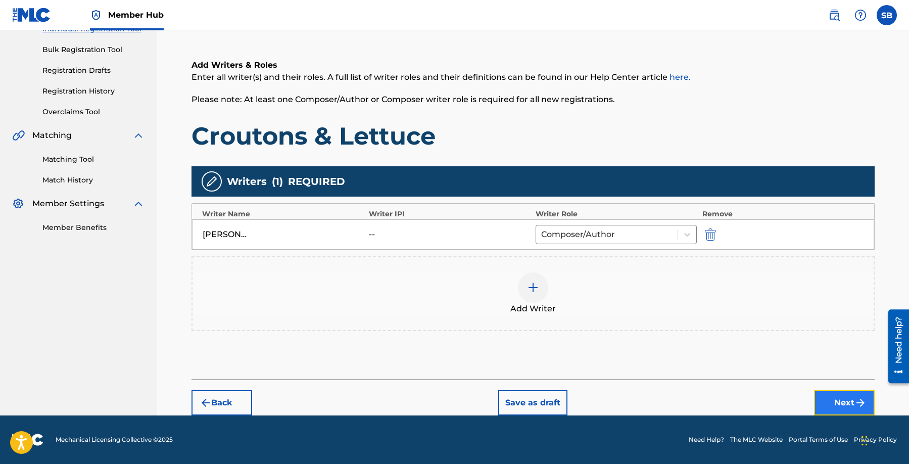
click at [852, 402] on button "Next" at bounding box center [844, 402] width 61 height 25
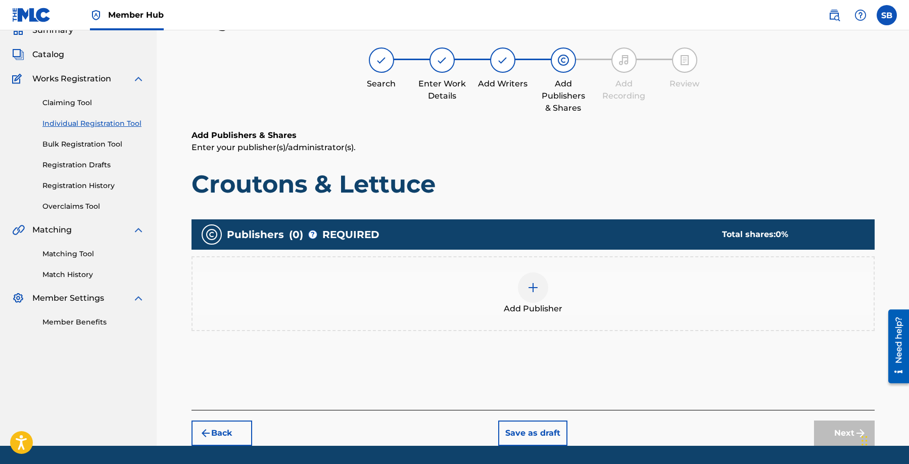
scroll to position [45, 0]
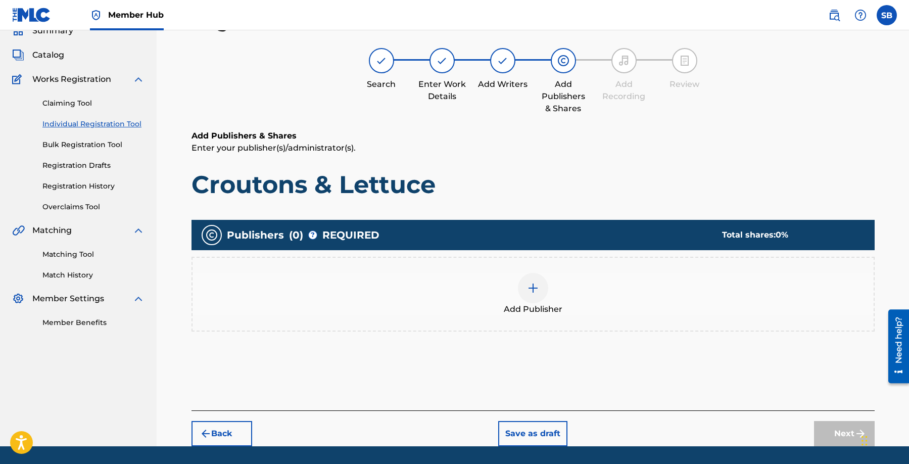
click at [561, 300] on div "Add Publisher" at bounding box center [533, 294] width 681 height 42
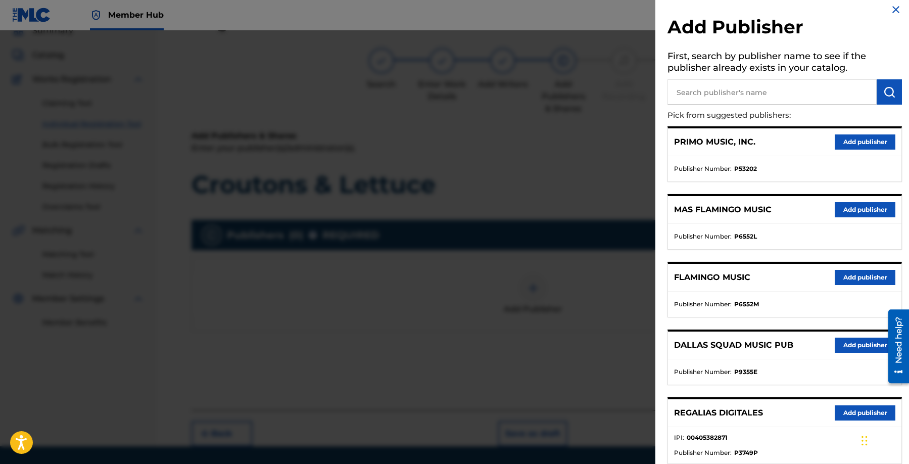
scroll to position [139, 0]
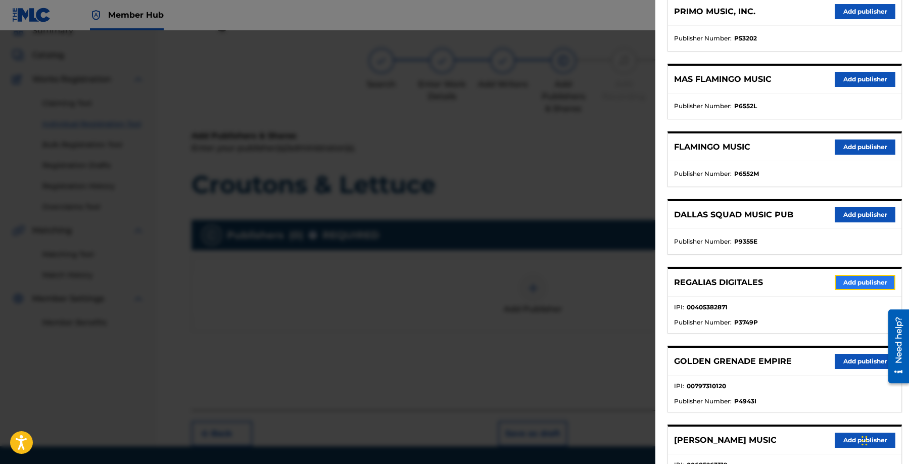
click at [852, 284] on button "Add publisher" at bounding box center [865, 282] width 61 height 15
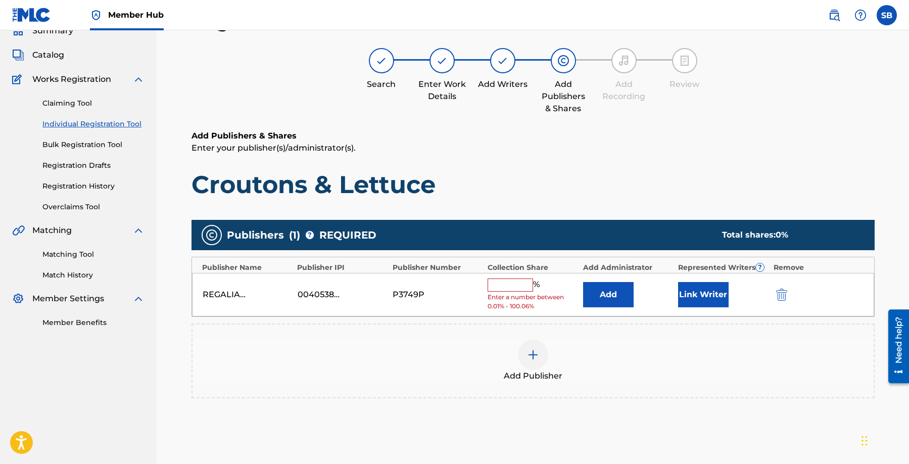
click at [519, 283] on input "text" at bounding box center [510, 284] width 45 height 13
type input "50"
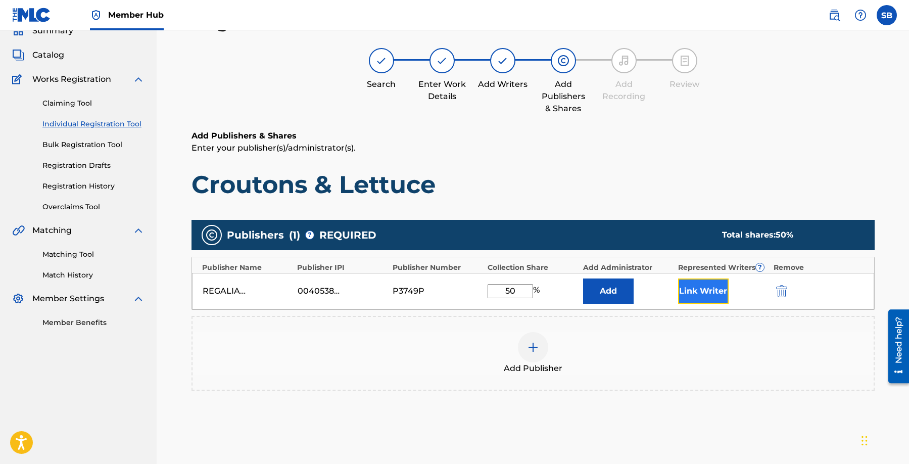
click at [703, 292] on button "Link Writer" at bounding box center [703, 290] width 51 height 25
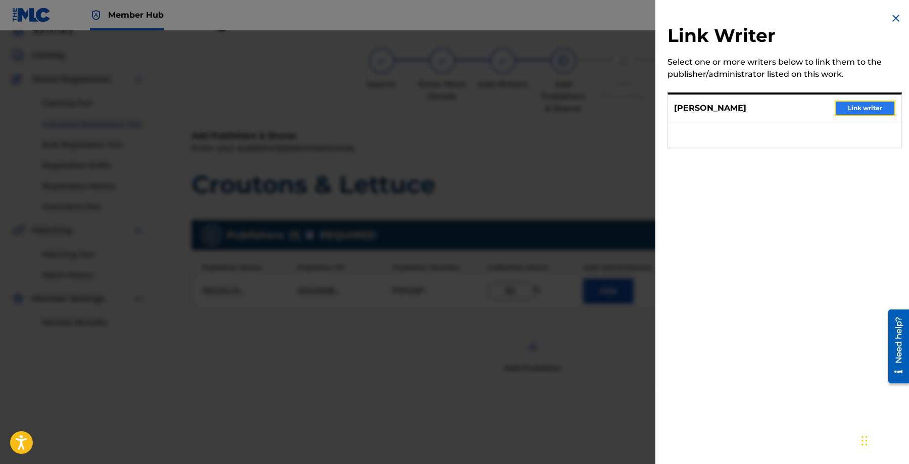
click at [866, 104] on button "Link writer" at bounding box center [865, 108] width 61 height 15
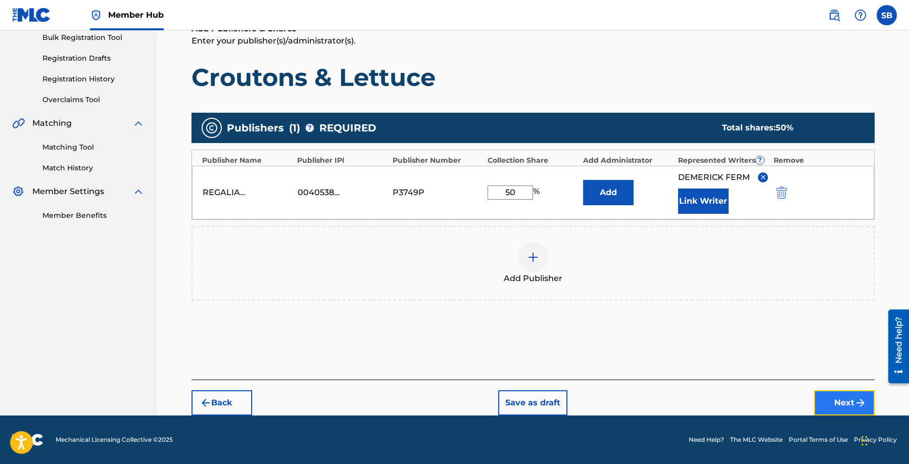
click at [847, 403] on button "Next" at bounding box center [844, 402] width 61 height 25
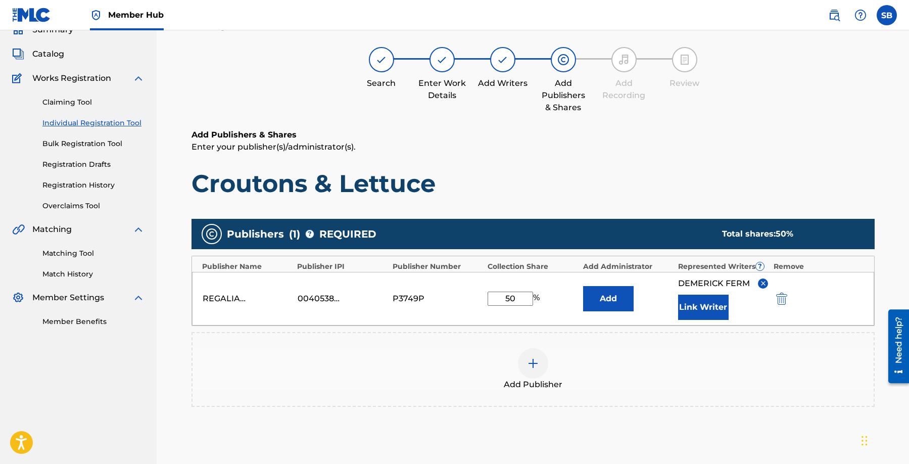
scroll to position [45, 0]
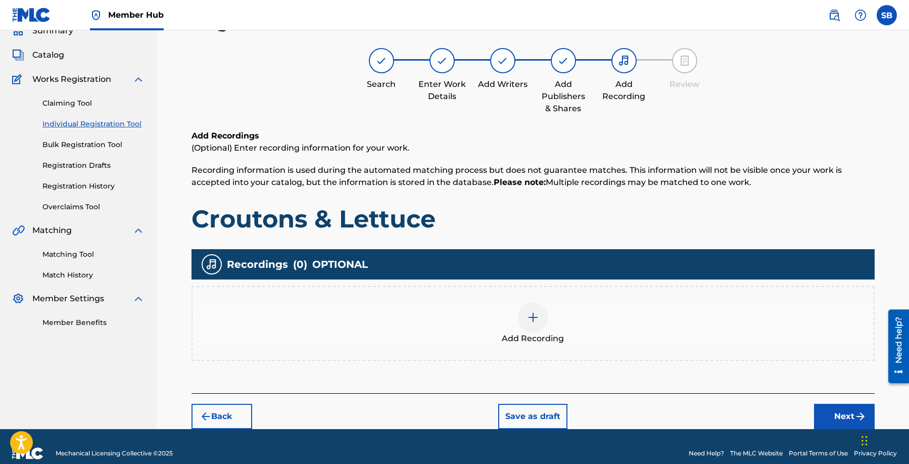
click at [670, 354] on div "Add Recording" at bounding box center [533, 323] width 683 height 75
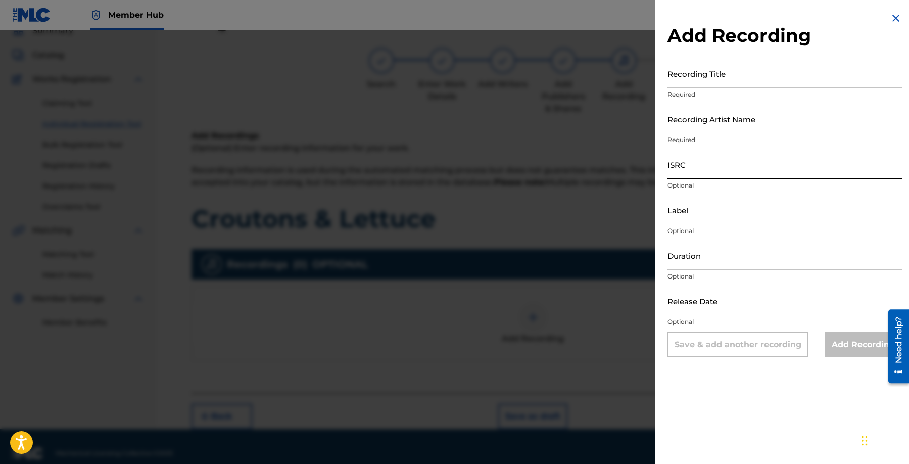
click at [731, 159] on input "ISRC" at bounding box center [785, 164] width 234 height 29
paste input "QZWV32560038"
type input "QZWV32560038"
click at [747, 120] on input "Recording Artist Name" at bounding box center [785, 119] width 234 height 29
paste input "[PERSON_NAME]"
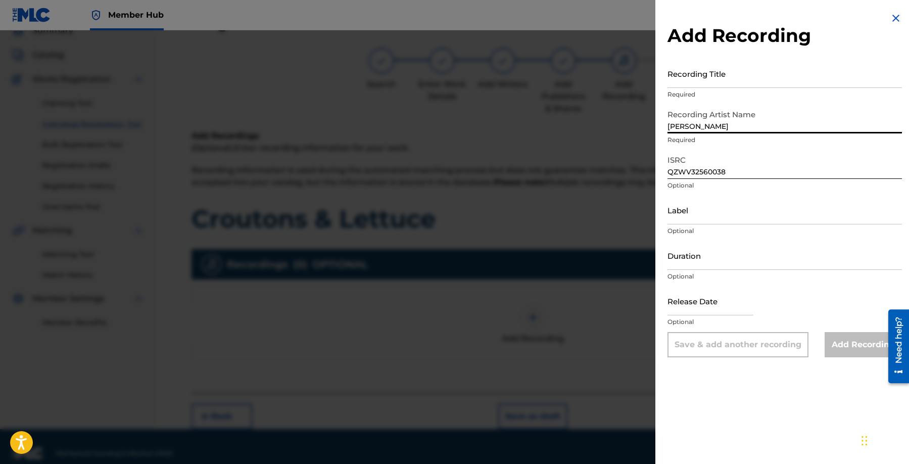
type input "[PERSON_NAME]"
click at [748, 79] on input "Recording Title" at bounding box center [785, 73] width 234 height 29
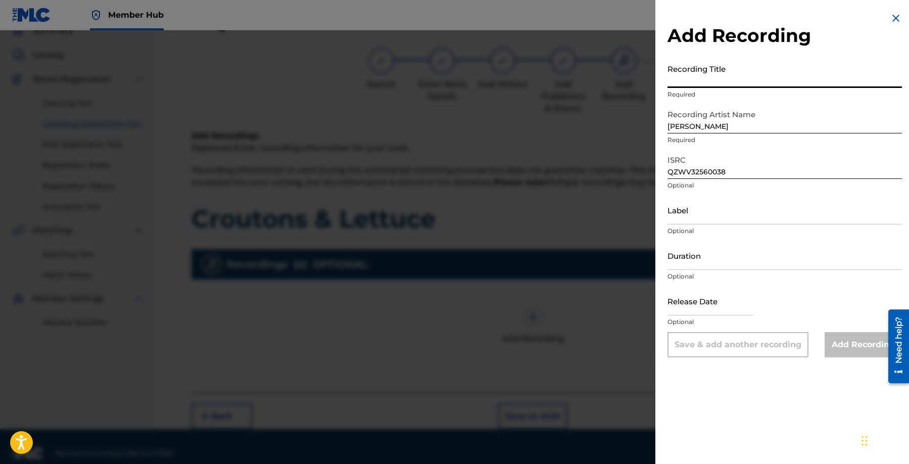
paste input "Croutons & Lettuce"
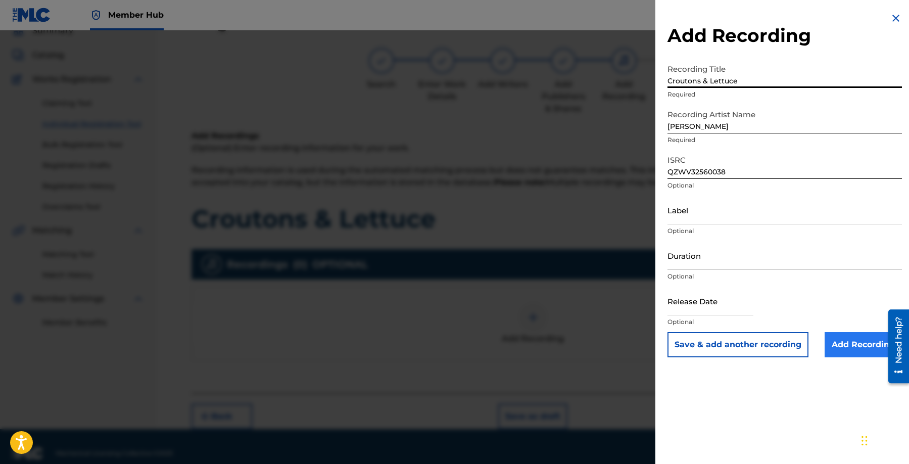
type input "Croutons & Lettuce"
click at [842, 346] on input "Add Recording" at bounding box center [863, 344] width 77 height 25
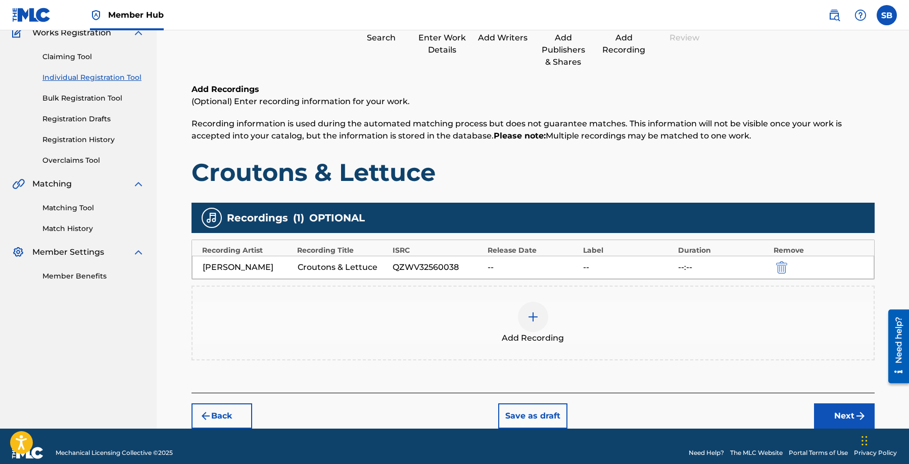
scroll to position [105, 0]
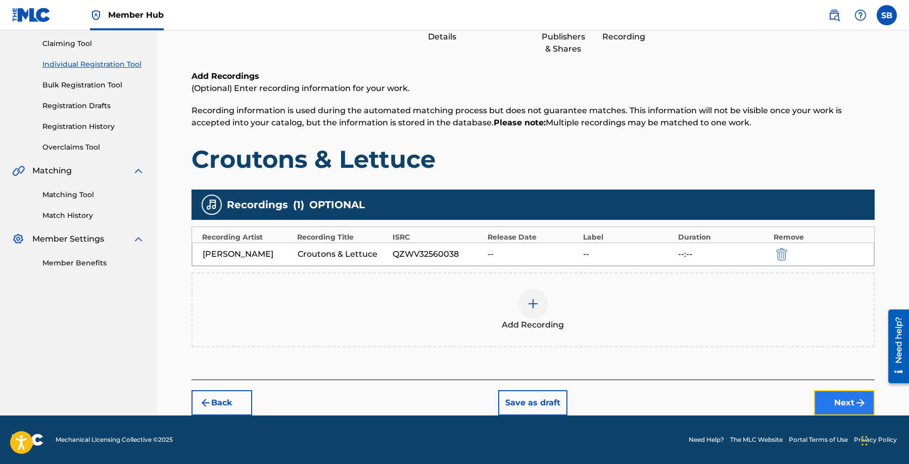
click at [826, 402] on button "Next" at bounding box center [844, 402] width 61 height 25
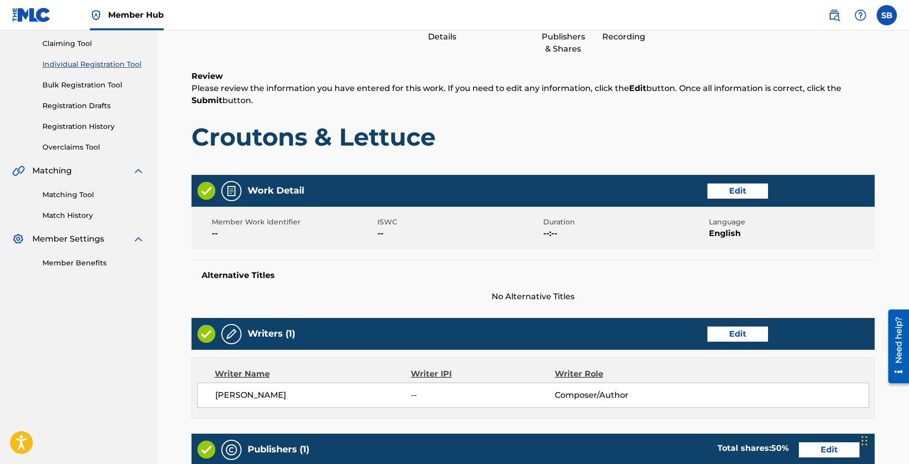
scroll to position [45, 0]
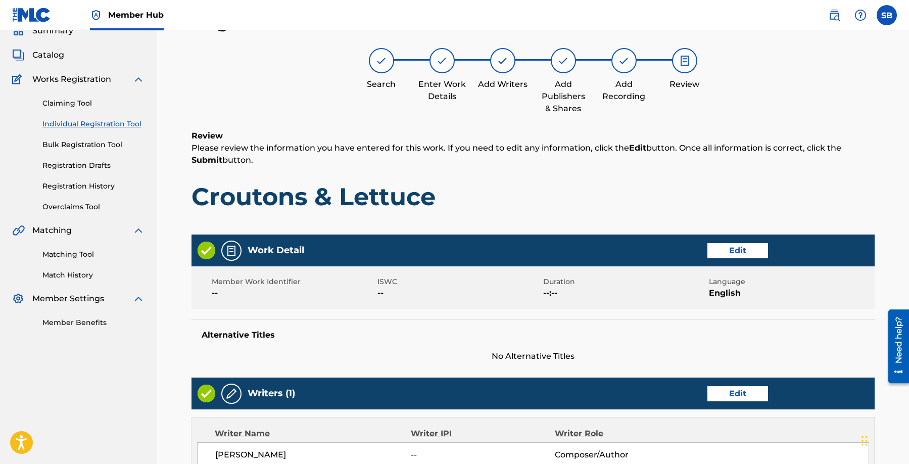
click at [691, 192] on h1 "Croutons & Lettuce" at bounding box center [533, 196] width 683 height 30
click at [571, 182] on h1 "Croutons & Lettuce" at bounding box center [533, 196] width 683 height 30
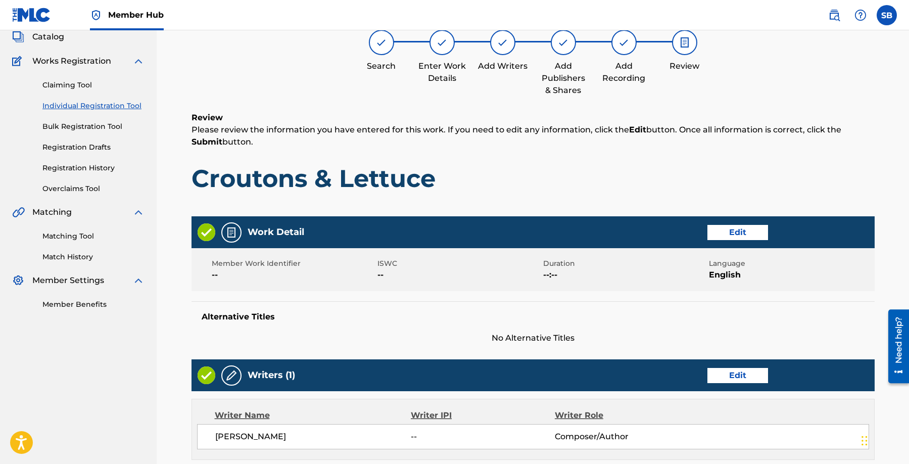
scroll to position [0, 0]
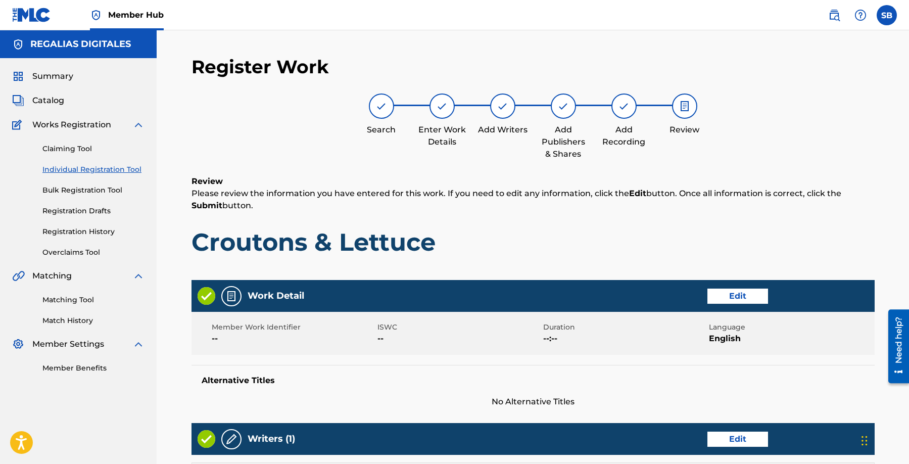
click at [571, 194] on p "Please review the information you have entered for this work. If you need to ed…" at bounding box center [533, 199] width 683 height 24
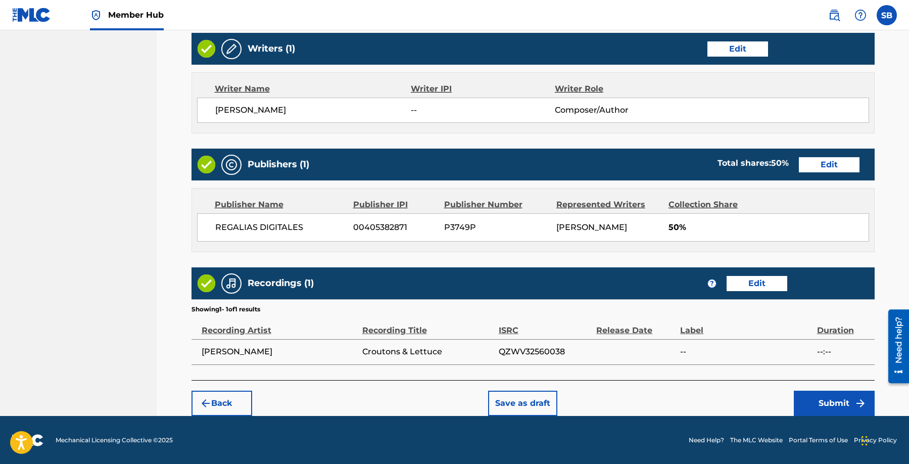
scroll to position [391, 0]
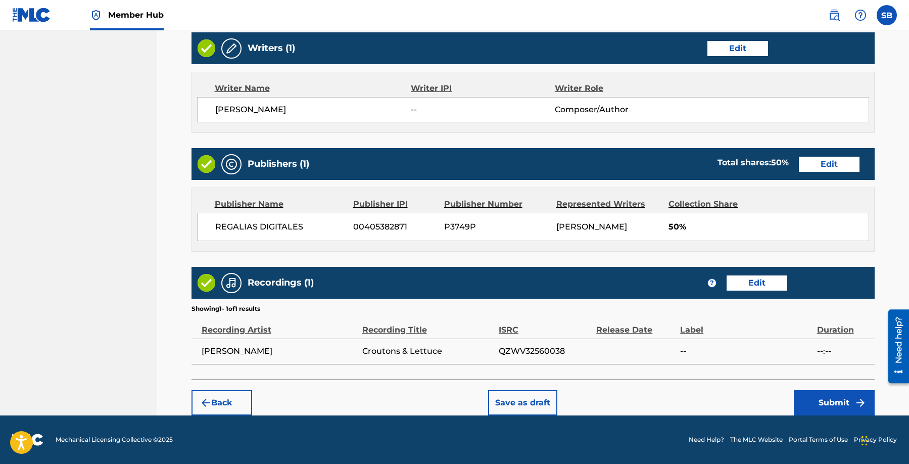
click at [733, 387] on div "Back Save as draft Submit" at bounding box center [533, 398] width 683 height 36
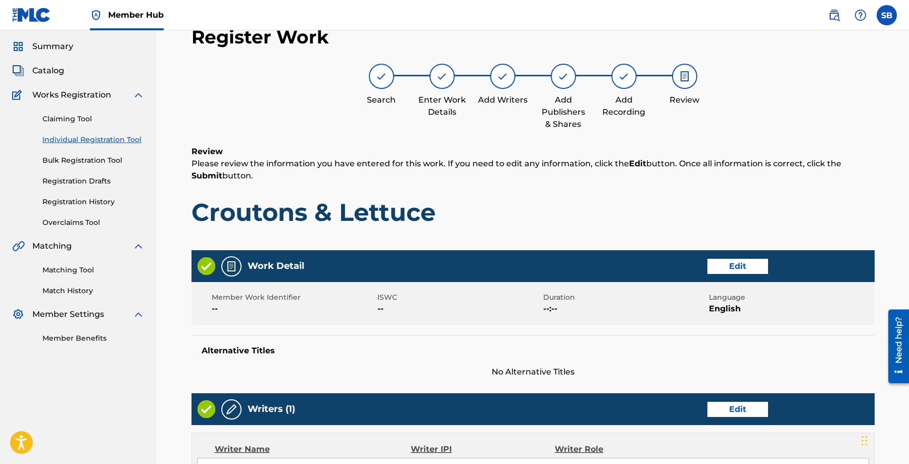
scroll to position [0, 0]
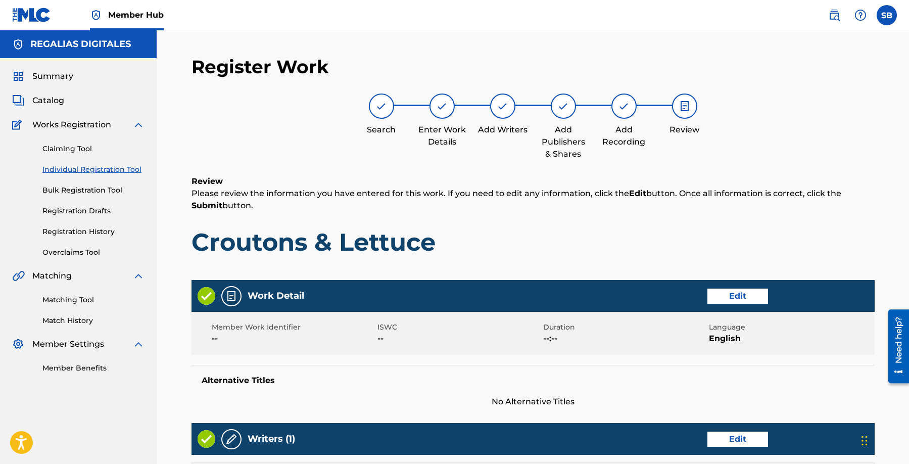
click at [678, 202] on p "Please review the information you have entered for this work. If you need to ed…" at bounding box center [533, 199] width 683 height 24
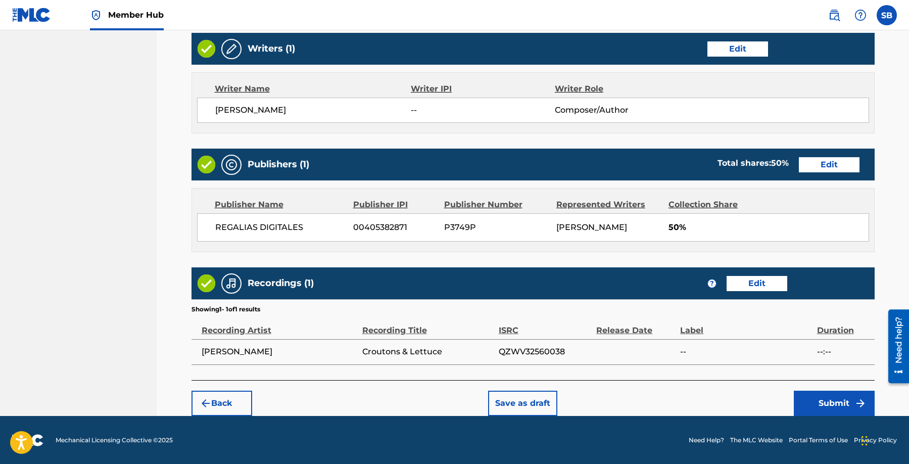
scroll to position [391, 0]
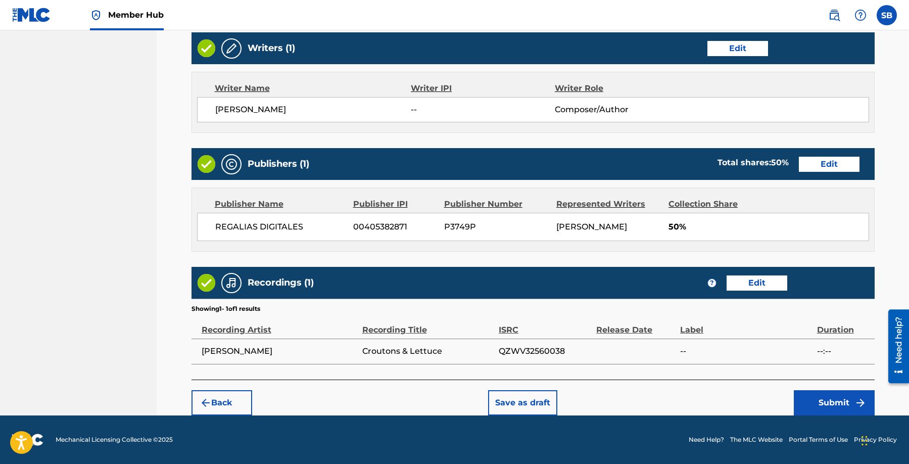
click at [670, 394] on div "Back Save as draft Submit" at bounding box center [533, 398] width 683 height 36
click at [835, 396] on button "Submit" at bounding box center [834, 402] width 81 height 25
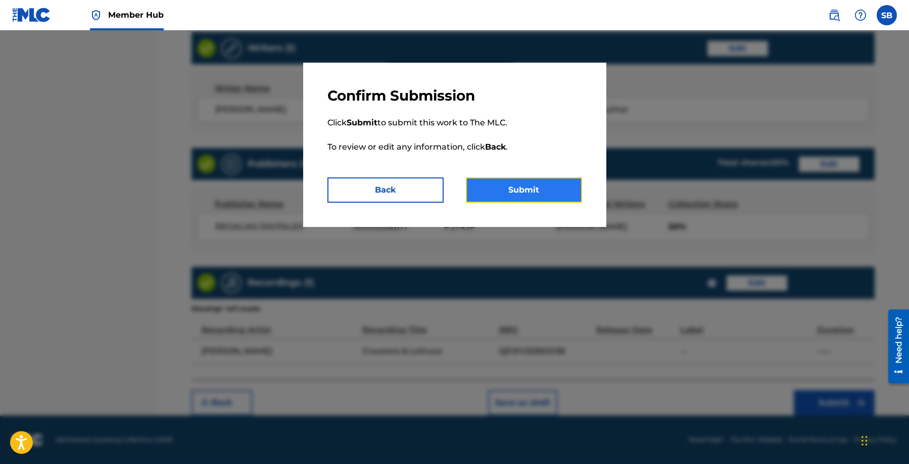
click at [545, 187] on button "Submit" at bounding box center [524, 189] width 116 height 25
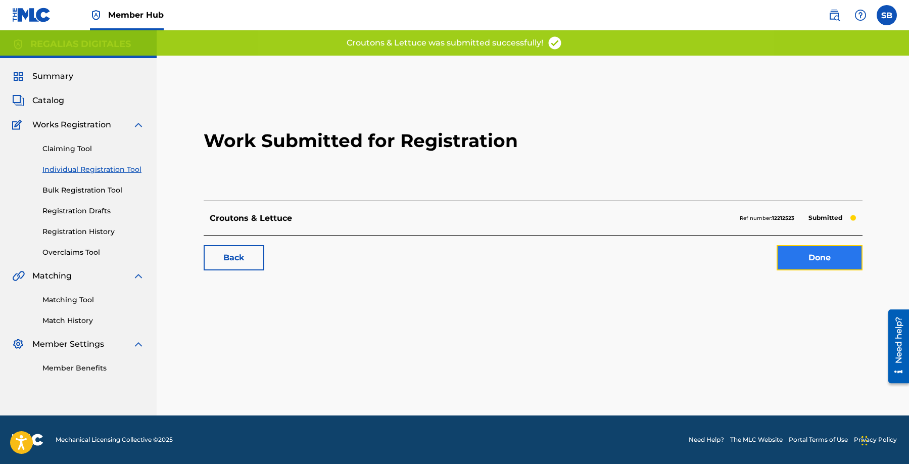
click at [830, 252] on link "Done" at bounding box center [820, 257] width 86 height 25
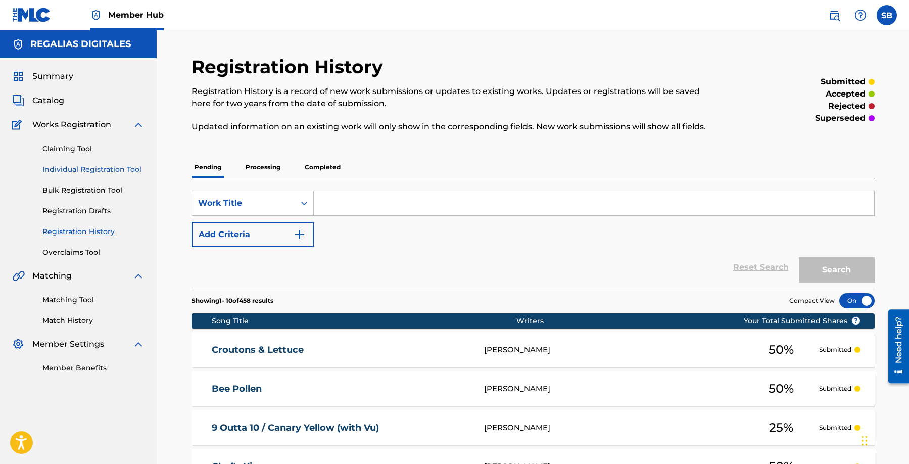
click at [111, 167] on link "Individual Registration Tool" at bounding box center [93, 169] width 102 height 11
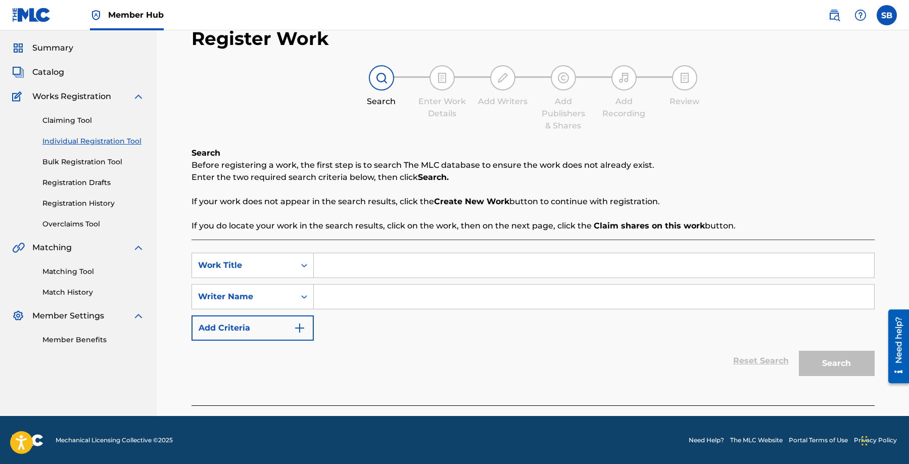
scroll to position [29, 0]
click at [364, 263] on input "Search Form" at bounding box center [594, 265] width 560 height 24
paste input "Ooowee"
type input "Ooowee"
click at [482, 296] on input "Search Form" at bounding box center [594, 296] width 560 height 24
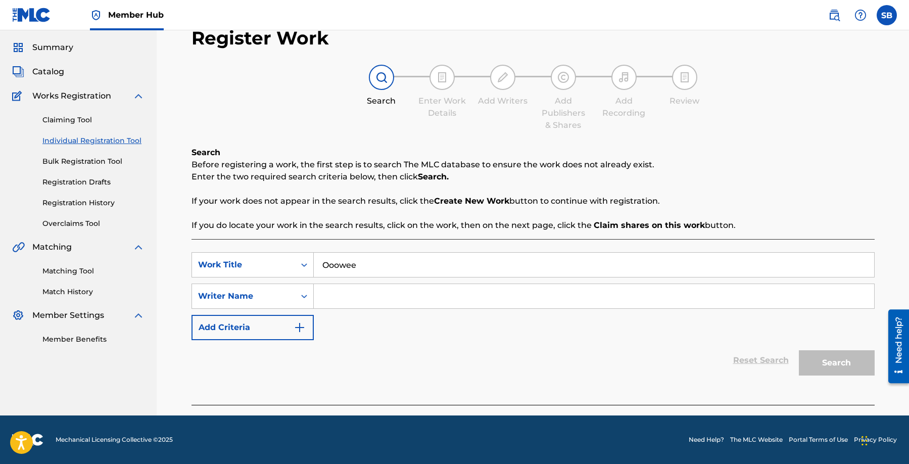
paste input "[PERSON_NAME]"
type input "[PERSON_NAME]"
click at [842, 356] on button "Search" at bounding box center [837, 362] width 76 height 25
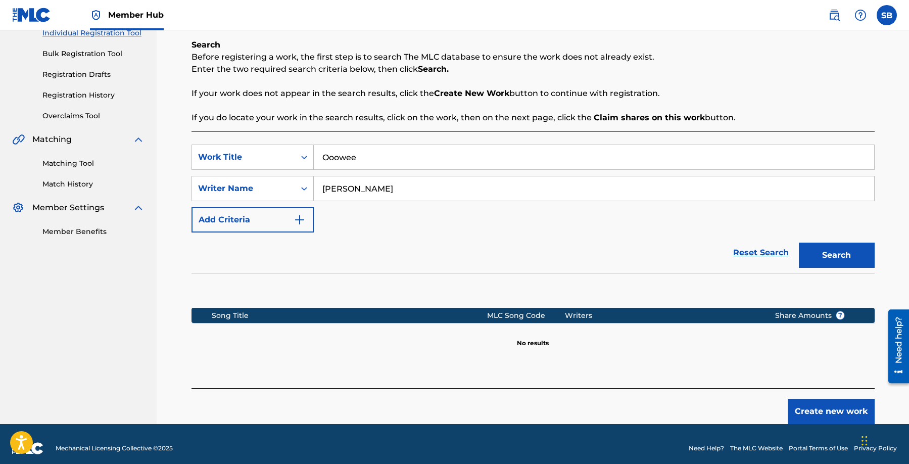
scroll to position [145, 0]
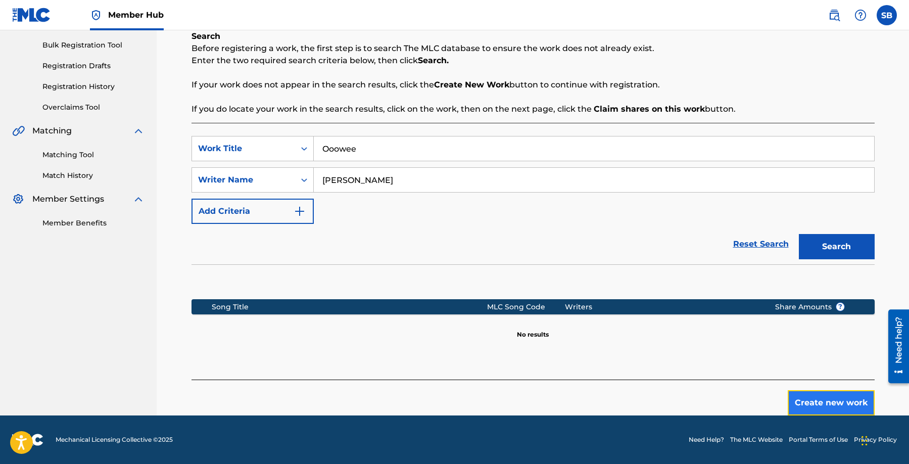
click at [805, 402] on button "Create new work" at bounding box center [831, 402] width 87 height 25
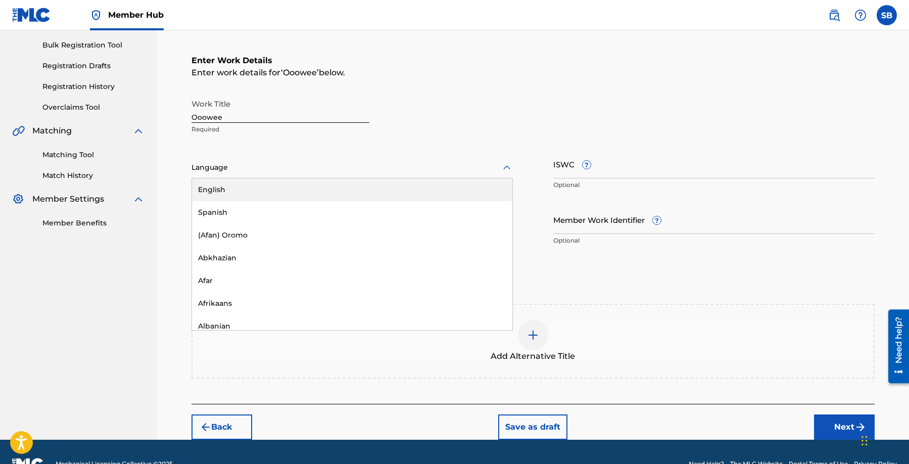
click at [284, 173] on div at bounding box center [352, 167] width 321 height 13
click at [281, 182] on div "English" at bounding box center [352, 189] width 320 height 23
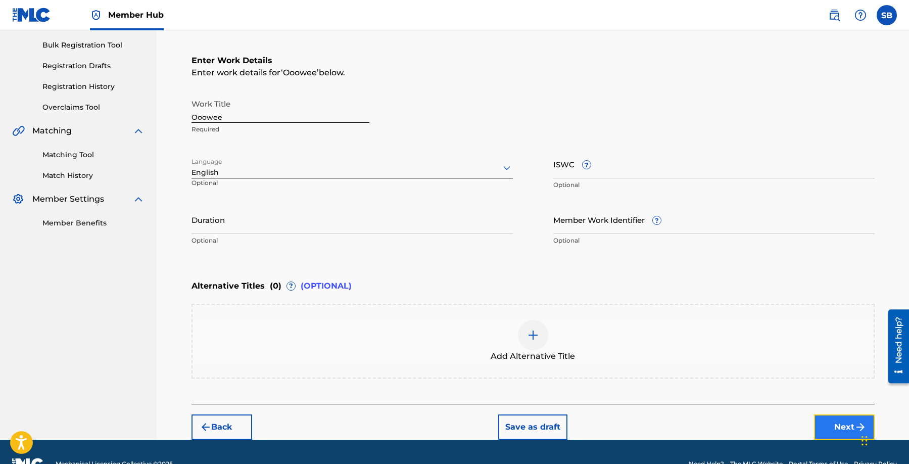
click at [830, 417] on button "Next" at bounding box center [844, 426] width 61 height 25
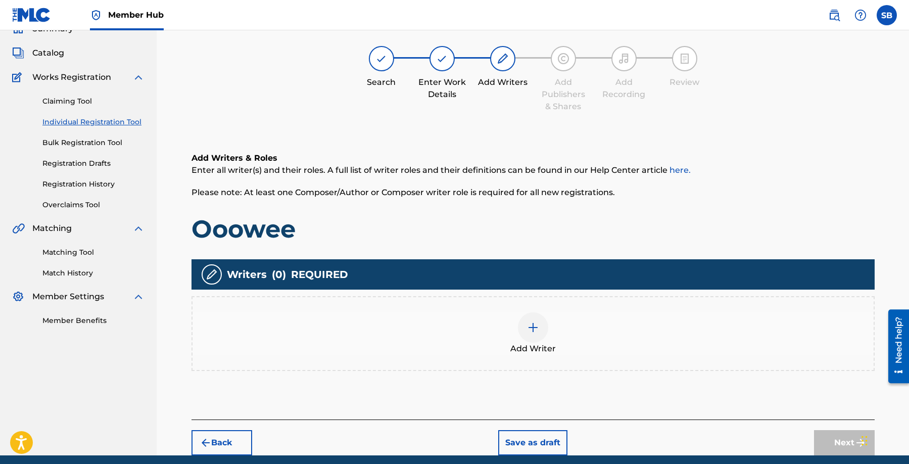
scroll to position [45, 0]
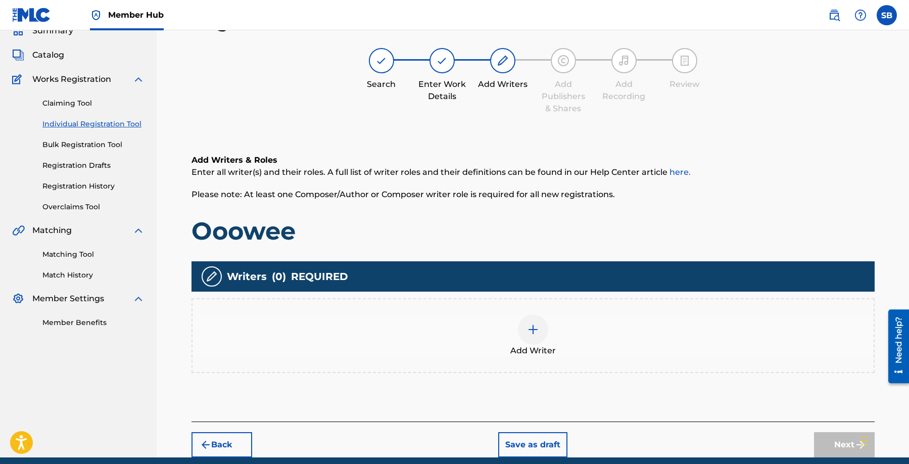
click at [562, 345] on div "Add Writer" at bounding box center [533, 335] width 681 height 42
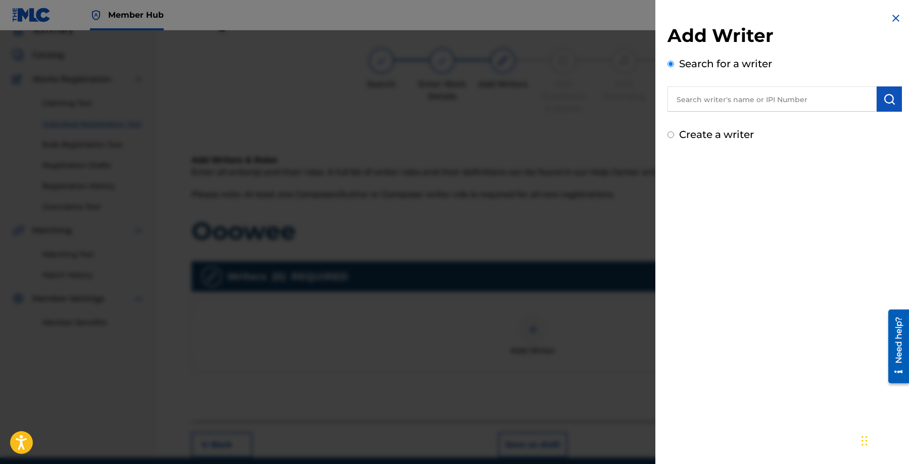
click at [817, 105] on input "text" at bounding box center [772, 98] width 209 height 25
paste input "[PERSON_NAME]"
type input "[PERSON_NAME]"
click at [888, 101] on img "submit" at bounding box center [889, 99] width 12 height 12
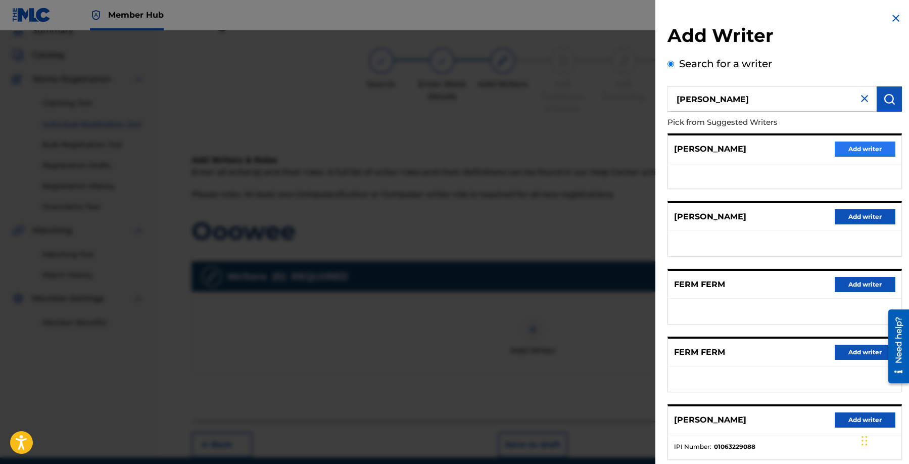
click at [875, 140] on div "[PERSON_NAME] Add writer" at bounding box center [784, 149] width 233 height 28
click at [876, 144] on button "Add writer" at bounding box center [865, 149] width 61 height 15
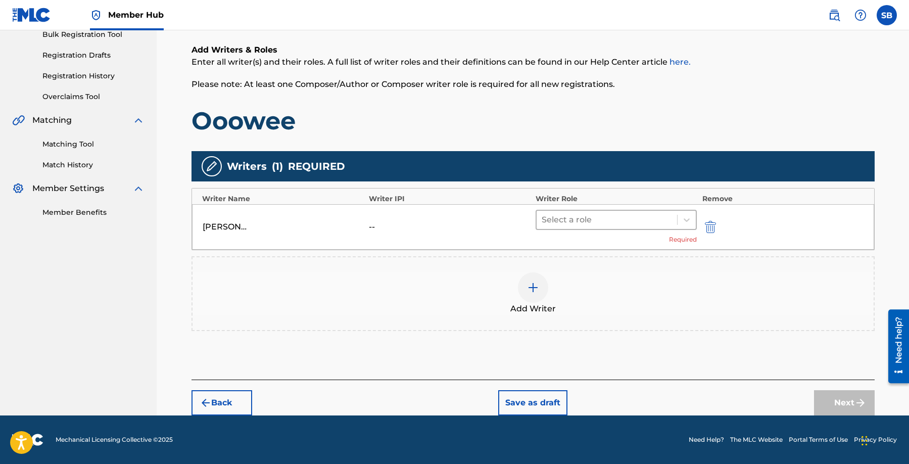
click at [583, 223] on div at bounding box center [607, 220] width 131 height 14
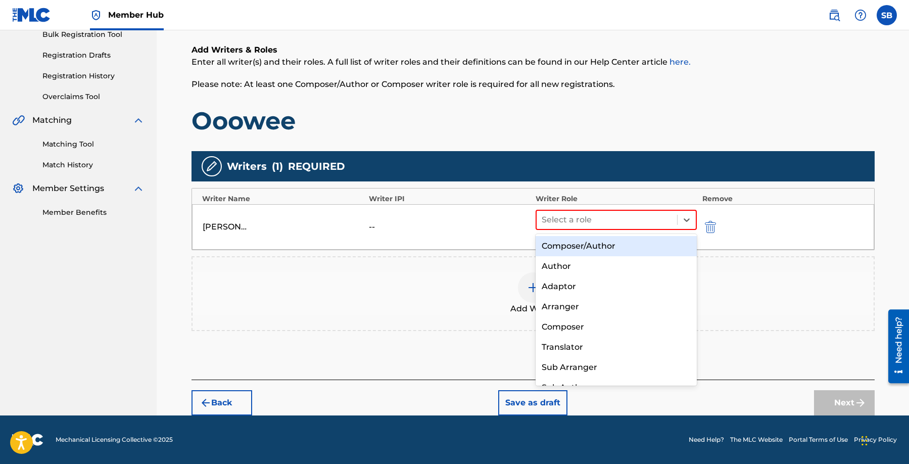
click at [590, 248] on div "Composer/Author" at bounding box center [617, 246] width 162 height 20
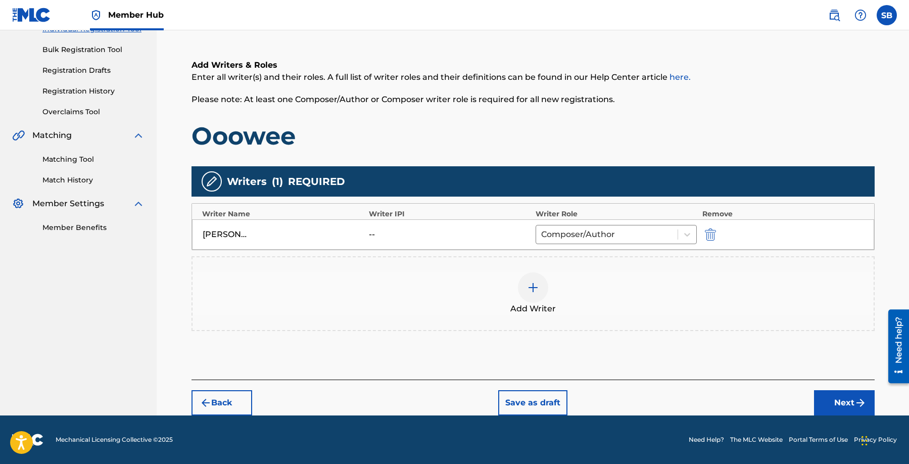
scroll to position [140, 0]
click at [849, 396] on button "Next" at bounding box center [844, 402] width 61 height 25
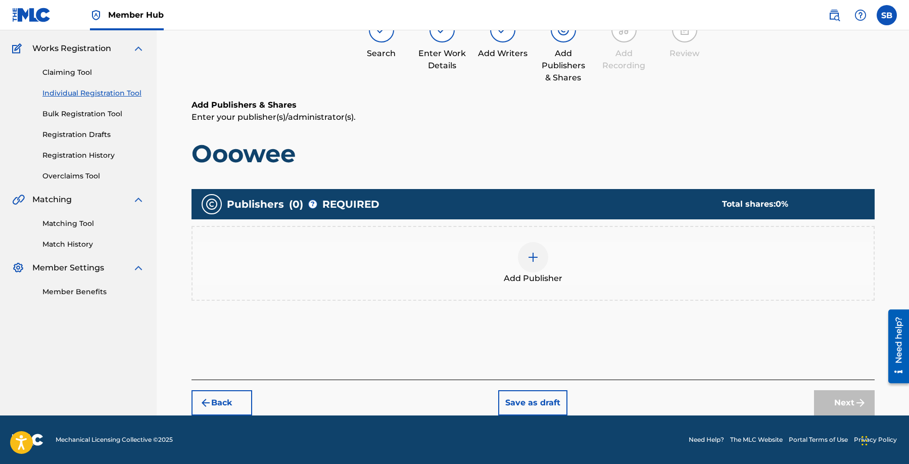
scroll to position [45, 0]
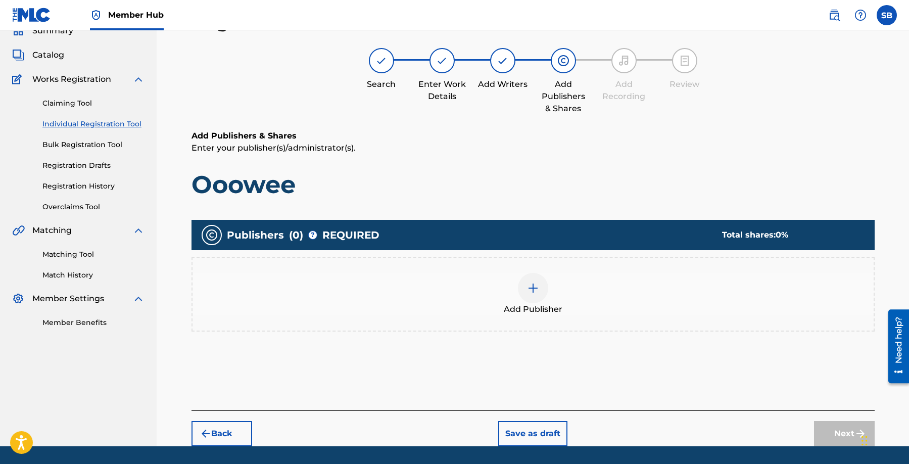
click at [546, 289] on div at bounding box center [533, 288] width 30 height 30
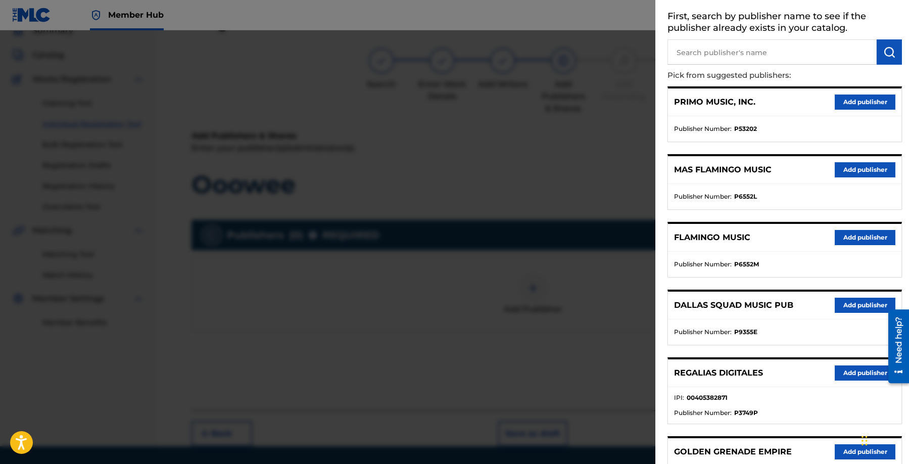
scroll to position [107, 0]
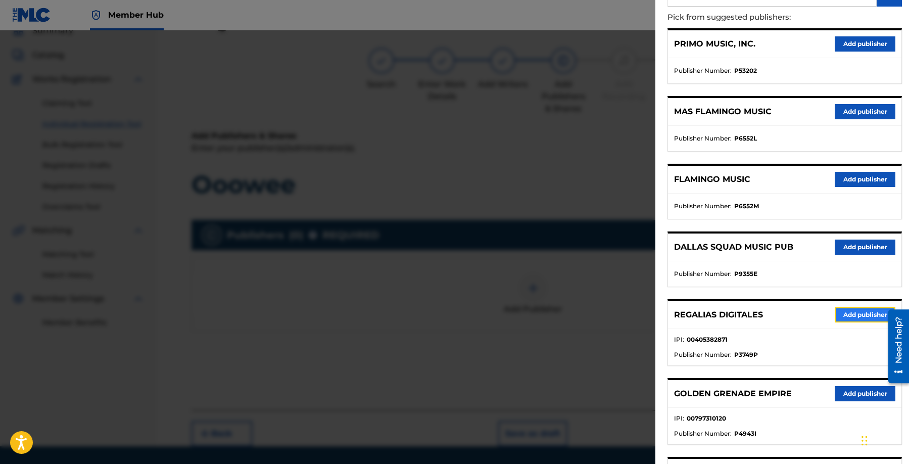
click at [864, 315] on button "Add publisher" at bounding box center [865, 314] width 61 height 15
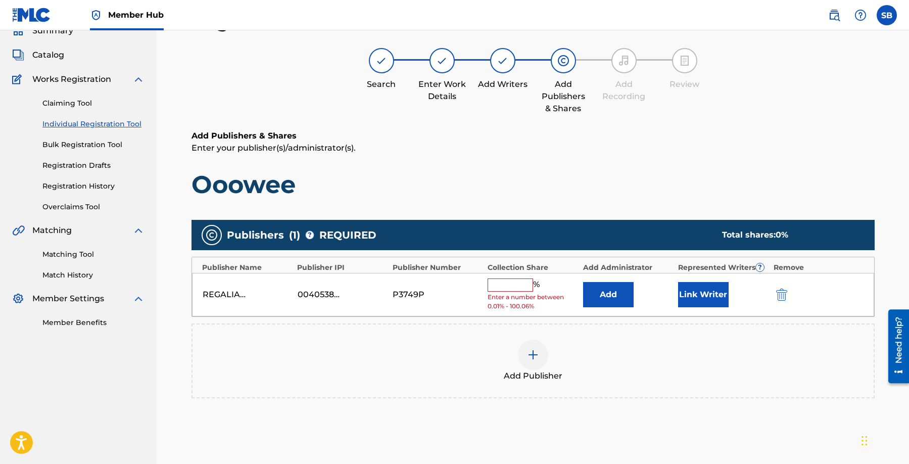
click at [519, 291] on input "text" at bounding box center [510, 284] width 45 height 13
type input "50"
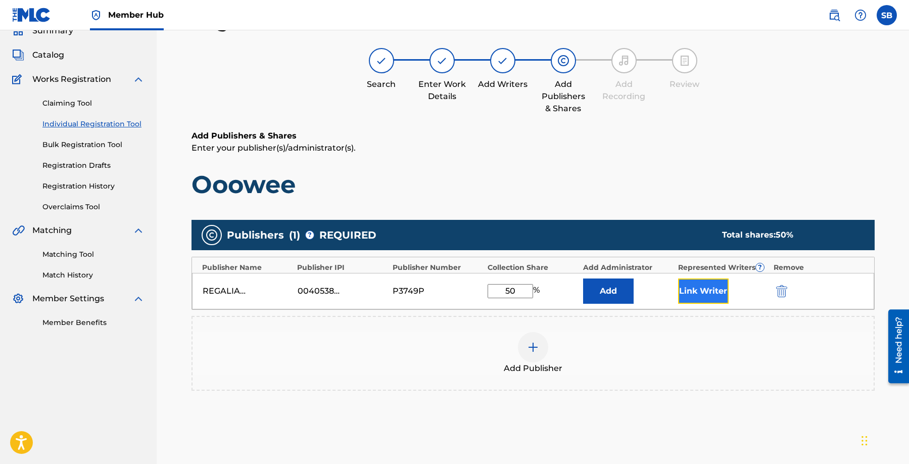
click at [706, 300] on button "Link Writer" at bounding box center [703, 290] width 51 height 25
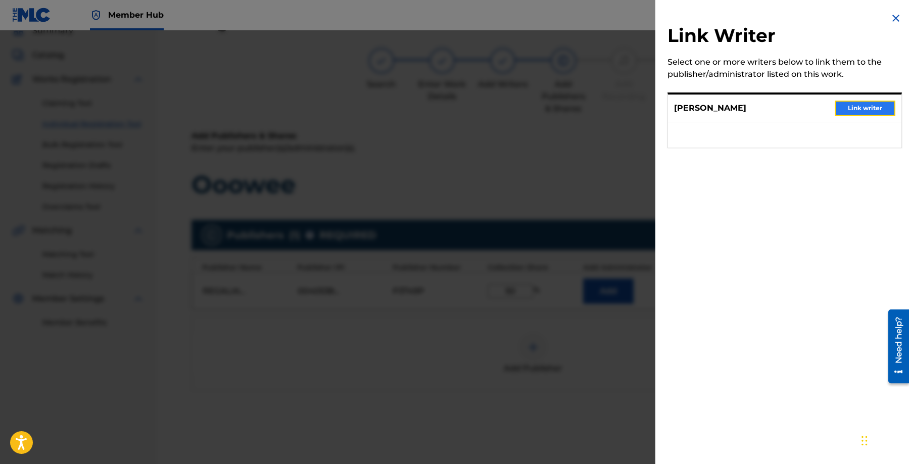
click at [869, 108] on button "Link writer" at bounding box center [865, 108] width 61 height 15
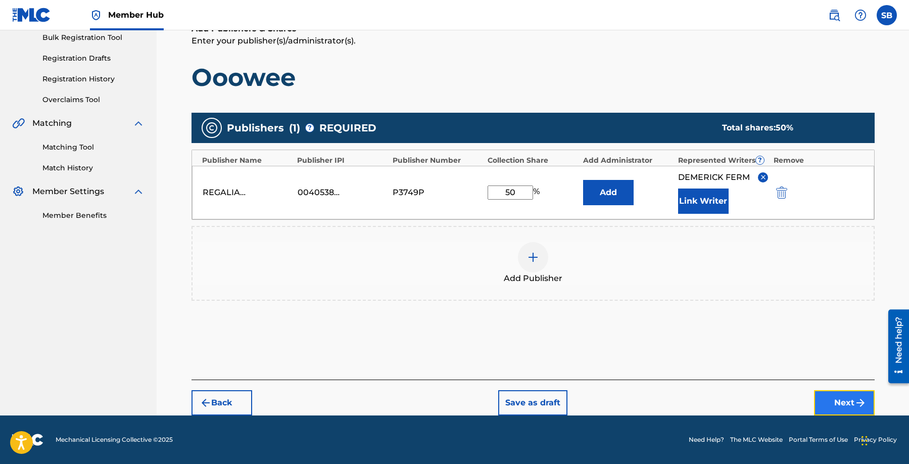
click at [845, 403] on button "Next" at bounding box center [844, 402] width 61 height 25
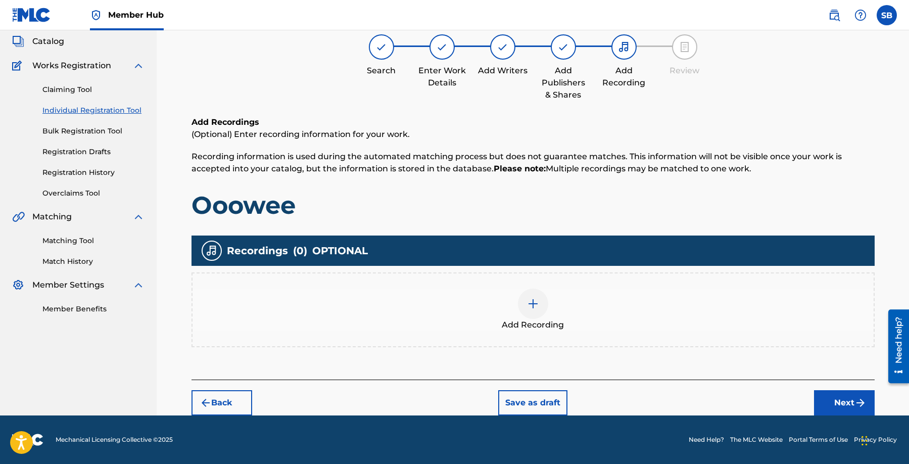
scroll to position [45, 0]
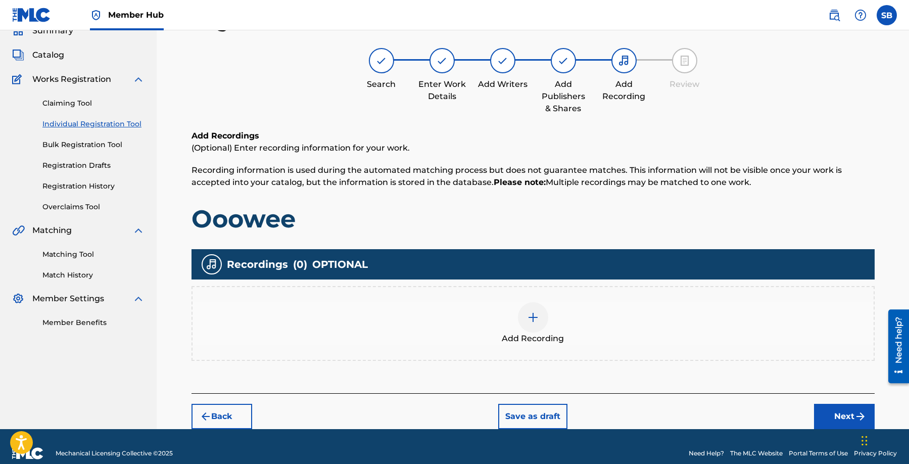
click at [555, 309] on div "Add Recording" at bounding box center [533, 323] width 681 height 42
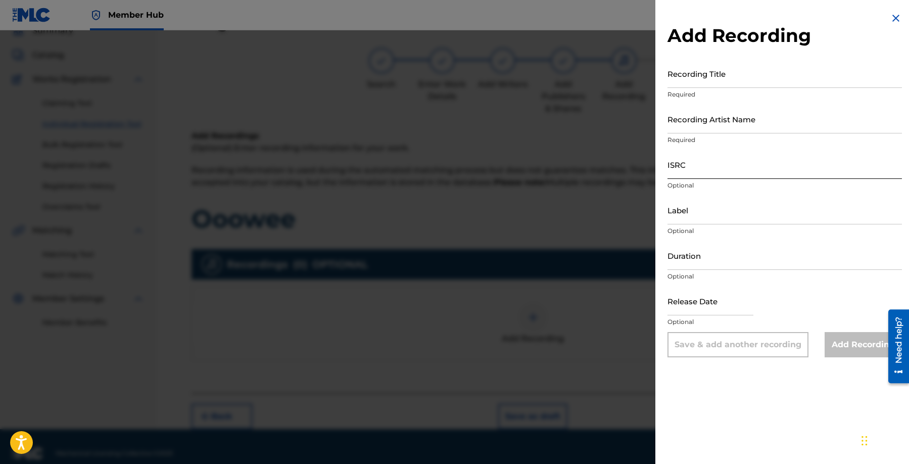
click at [681, 174] on input "ISRC" at bounding box center [785, 164] width 234 height 29
paste input "QZWV32560045"
type input "QZWV32560045"
click at [785, 114] on input "Recording Artist Name" at bounding box center [785, 119] width 234 height 29
paste input "[PERSON_NAME]"
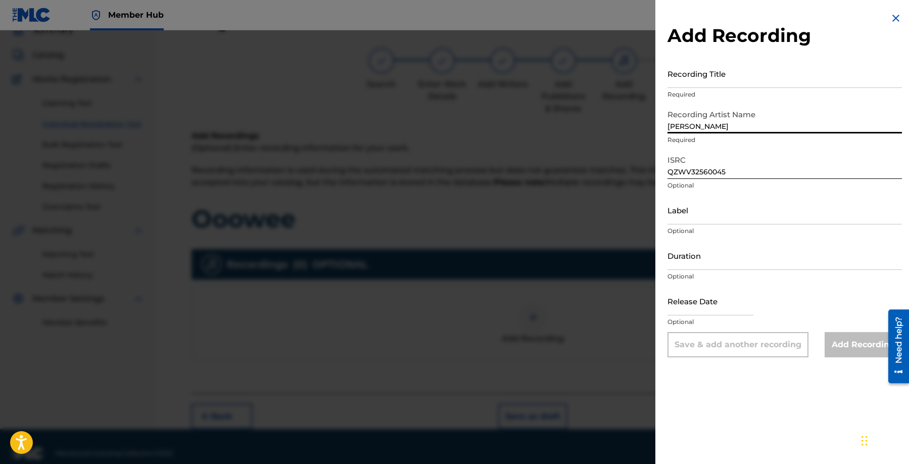
type input "[PERSON_NAME]"
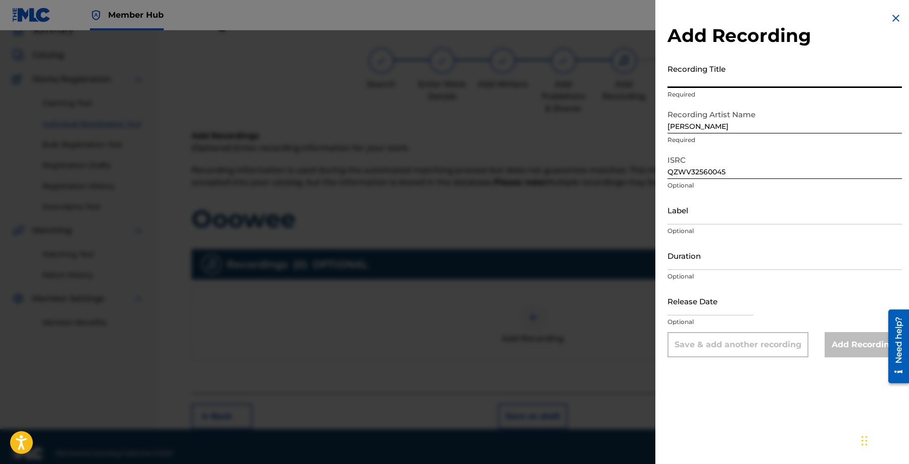
click at [771, 72] on input "Recording Title" at bounding box center [785, 73] width 234 height 29
paste input "Ooowee"
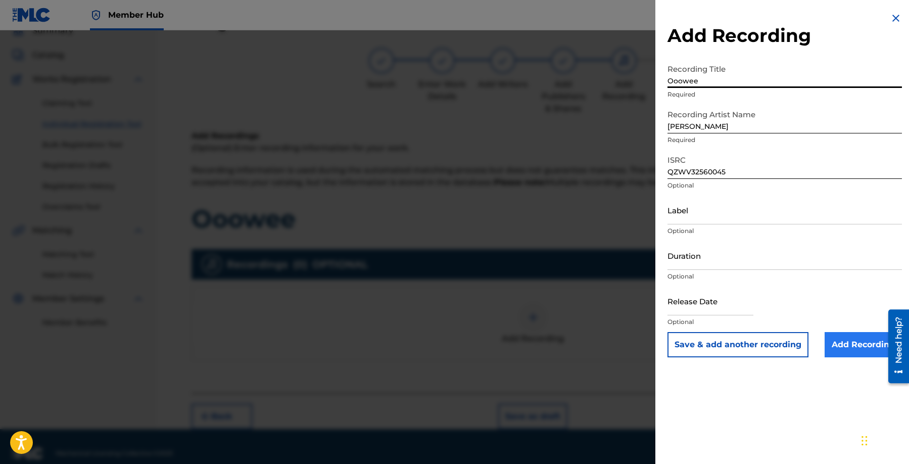
type input "Ooowee"
click at [852, 353] on input "Add Recording" at bounding box center [863, 344] width 77 height 25
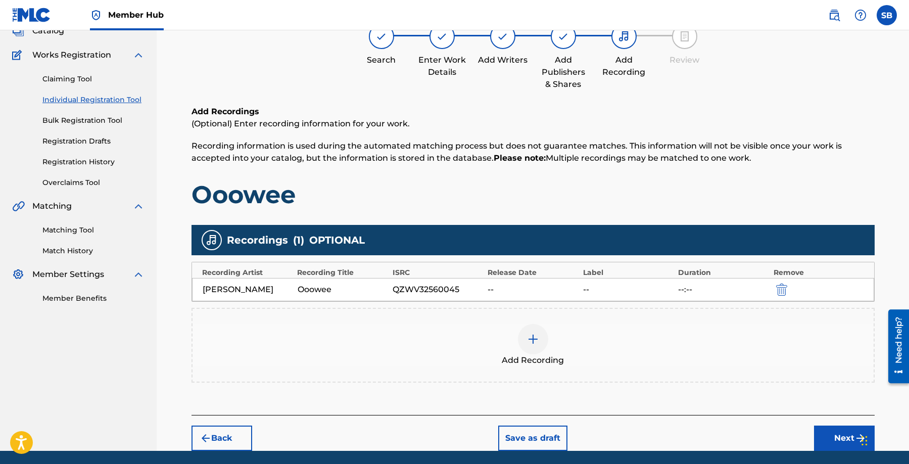
scroll to position [105, 0]
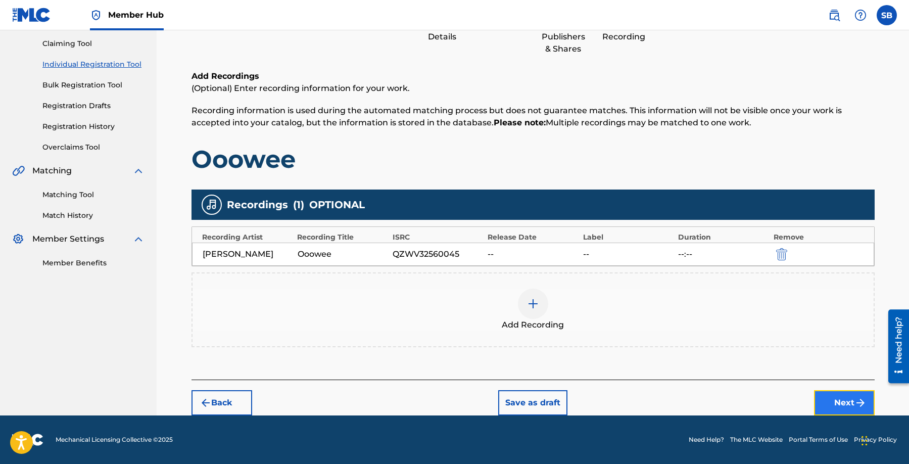
click at [826, 390] on button "Next" at bounding box center [844, 402] width 61 height 25
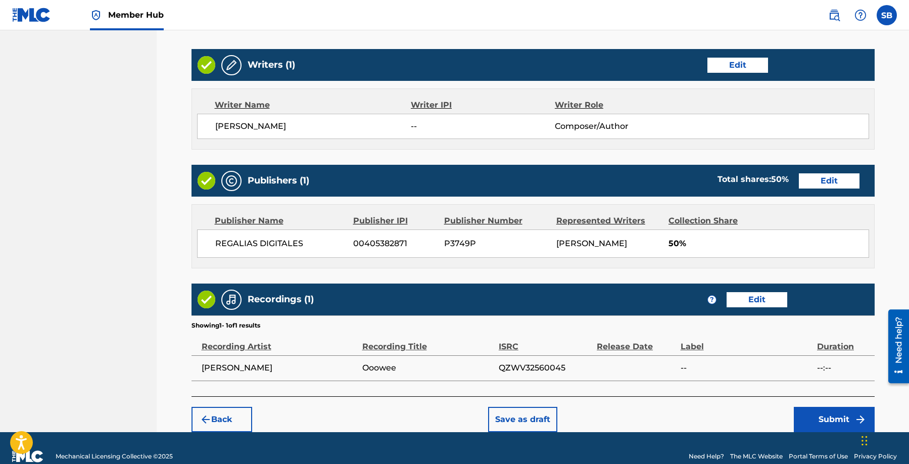
scroll to position [391, 0]
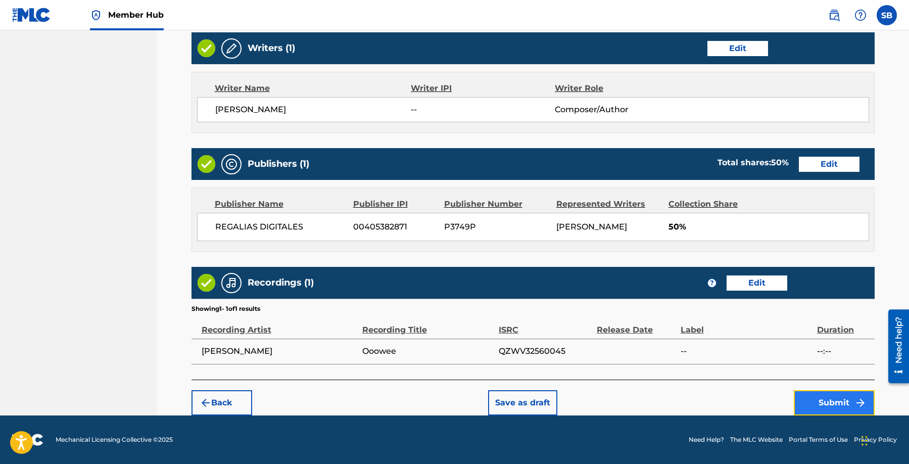
click at [828, 398] on button "Submit" at bounding box center [834, 402] width 81 height 25
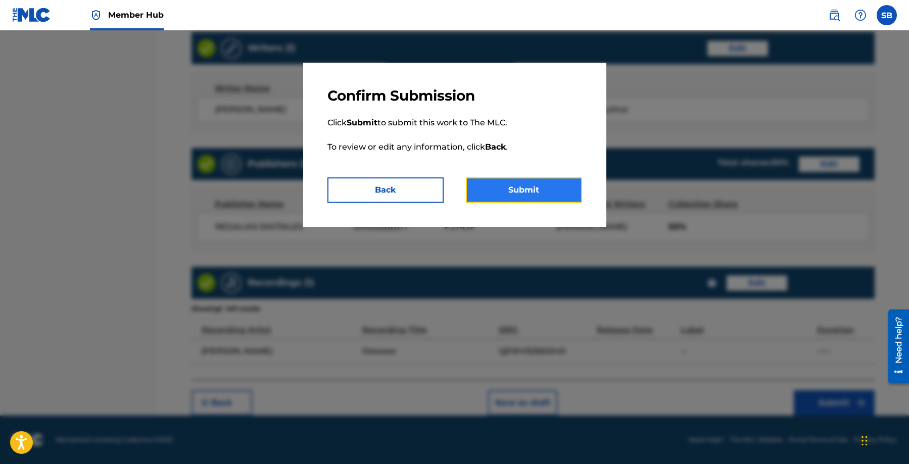
click at [540, 202] on button "Submit" at bounding box center [524, 189] width 116 height 25
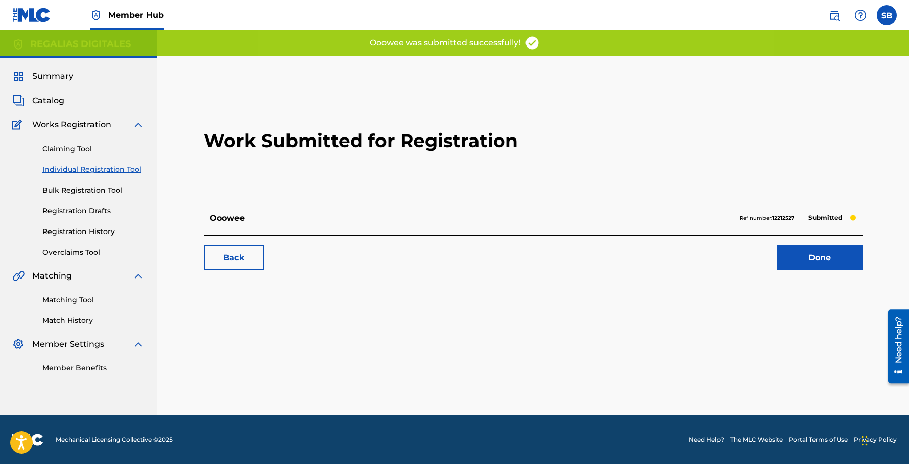
click at [842, 270] on div "Work Submitted for Registration Ooowee Ref number: 12212527 Submitted Back Done" at bounding box center [533, 181] width 683 height 200
click at [827, 260] on link "Done" at bounding box center [820, 257] width 86 height 25
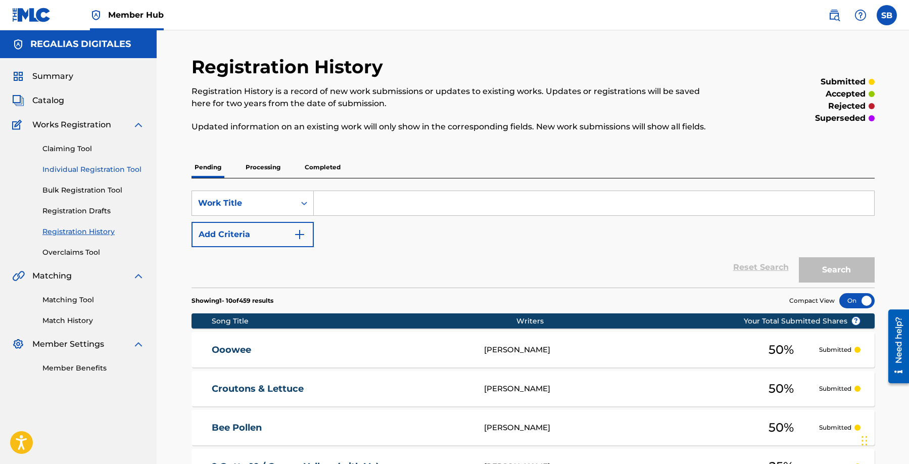
click at [134, 164] on link "Individual Registration Tool" at bounding box center [93, 169] width 102 height 11
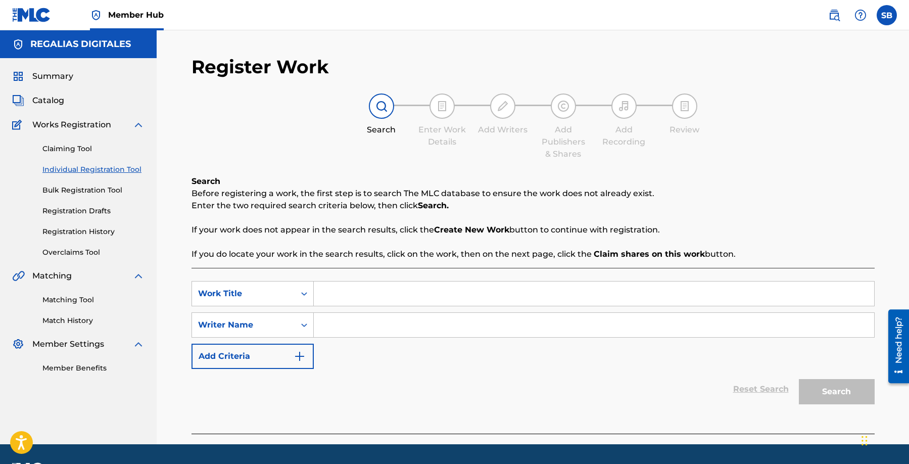
click at [134, 164] on link "Individual Registration Tool" at bounding box center [93, 169] width 102 height 11
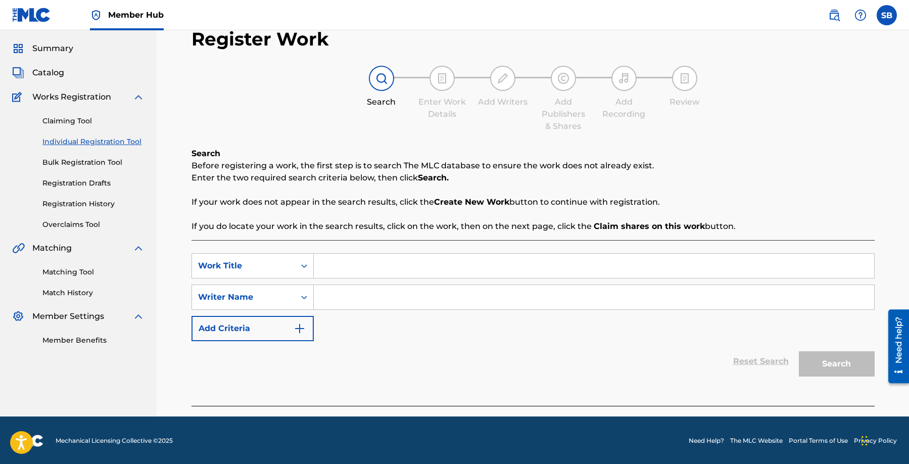
scroll to position [29, 0]
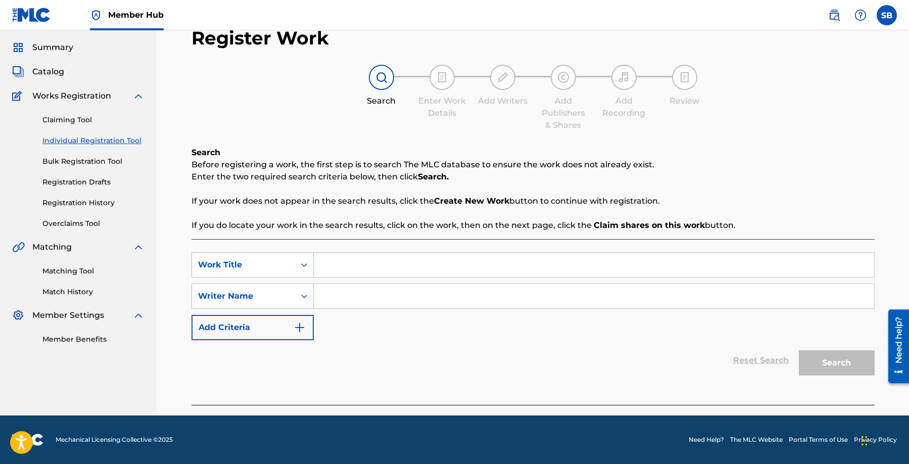
click at [383, 273] on input "Search Form" at bounding box center [594, 265] width 560 height 24
paste input "HORSE POWER"
type input "HORSE POWER"
click at [440, 296] on input "Search Form" at bounding box center [594, 296] width 560 height 24
paste input "[PERSON_NAME]"
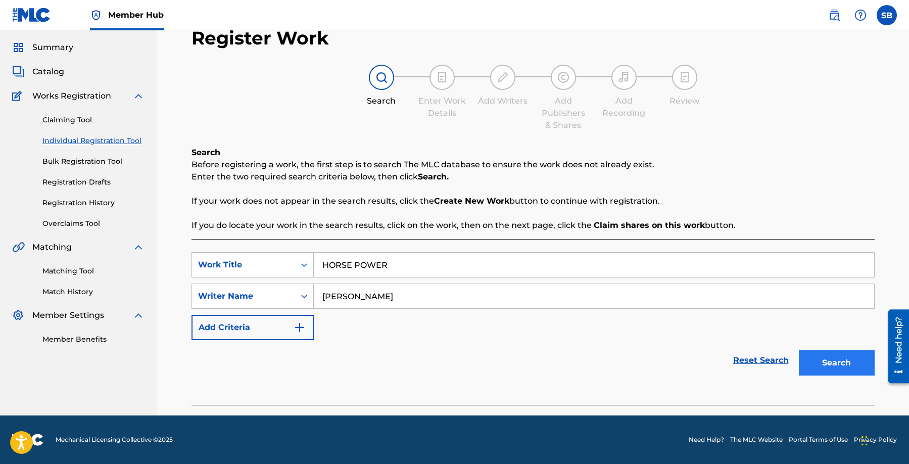
type input "[PERSON_NAME]"
click at [839, 365] on button "Search" at bounding box center [837, 362] width 76 height 25
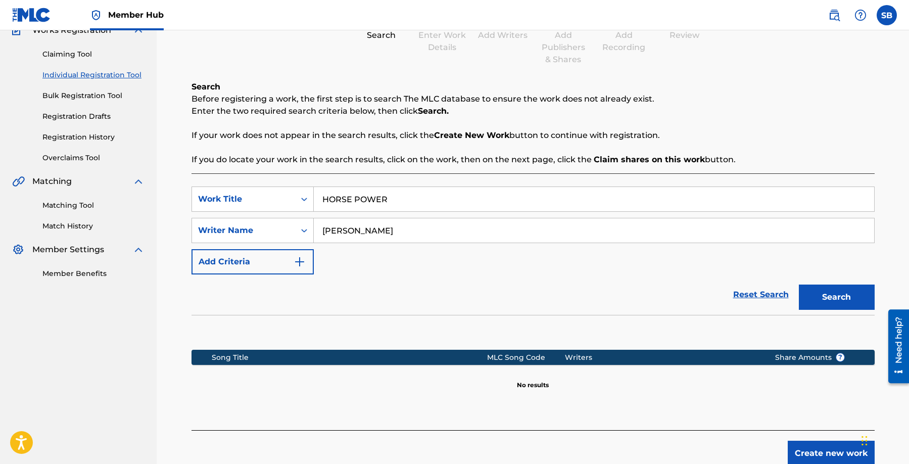
scroll to position [145, 0]
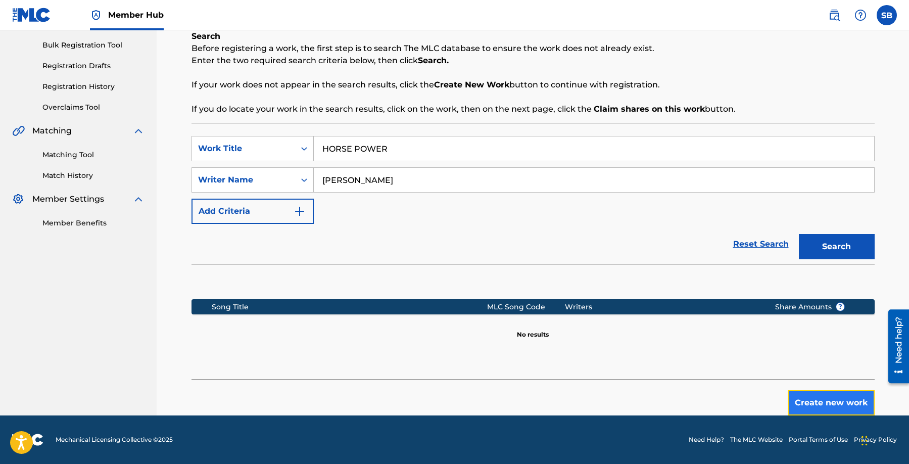
click at [802, 399] on button "Create new work" at bounding box center [831, 402] width 87 height 25
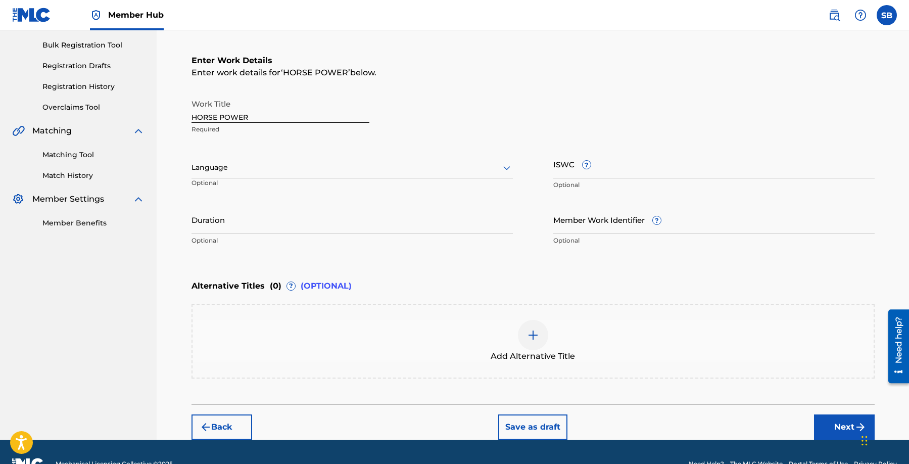
click at [345, 168] on div at bounding box center [352, 167] width 321 height 13
click at [343, 186] on div "English" at bounding box center [352, 189] width 320 height 23
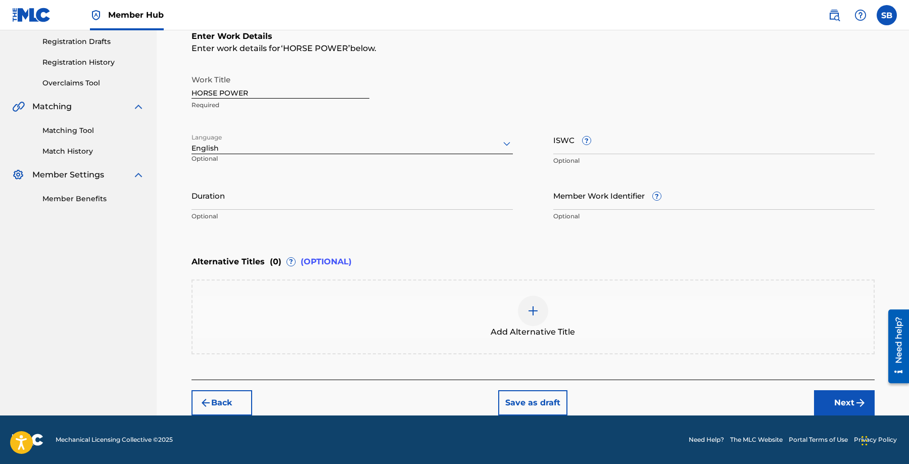
click at [811, 397] on div "Back Save as draft Next" at bounding box center [533, 398] width 683 height 36
click at [826, 400] on button "Next" at bounding box center [844, 402] width 61 height 25
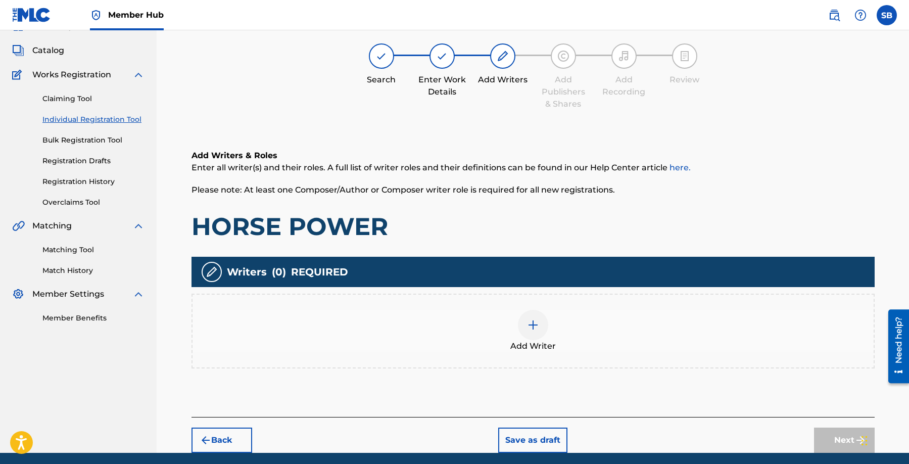
scroll to position [45, 0]
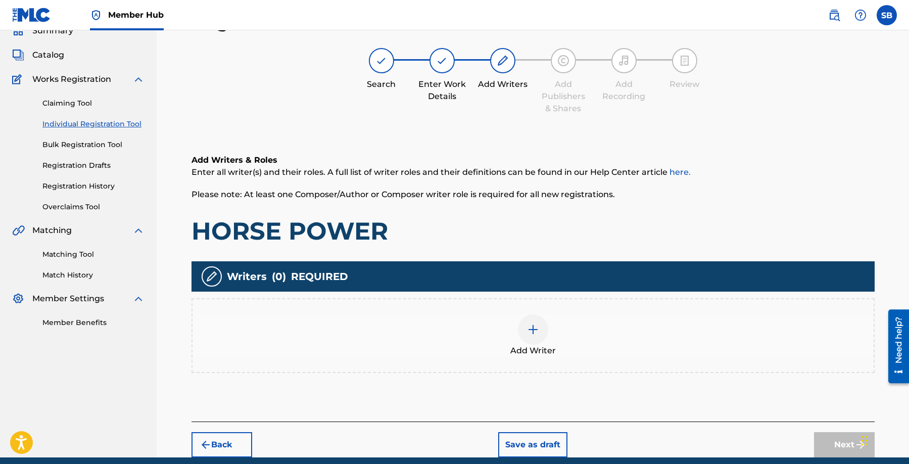
click at [560, 307] on div "Add Writer" at bounding box center [533, 335] width 683 height 75
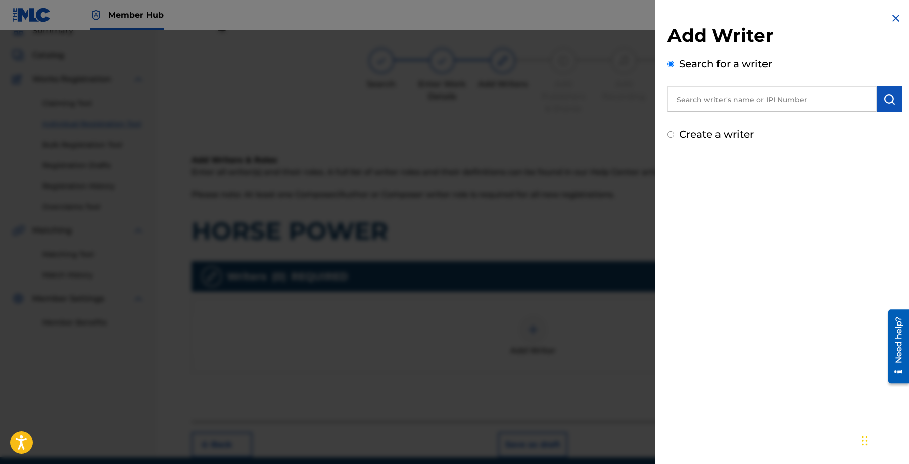
click at [818, 102] on input "text" at bounding box center [772, 98] width 209 height 25
paste input "[PERSON_NAME]"
type input "[PERSON_NAME]"
click at [884, 101] on img "submit" at bounding box center [889, 99] width 12 height 12
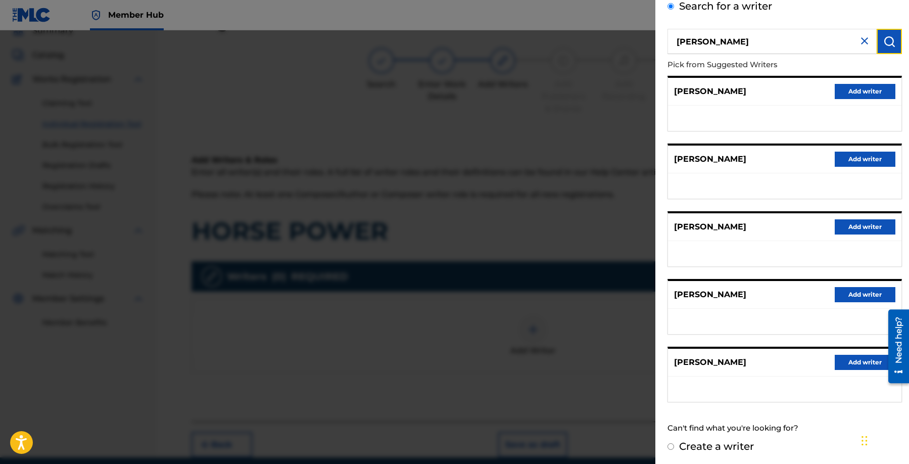
scroll to position [60, 0]
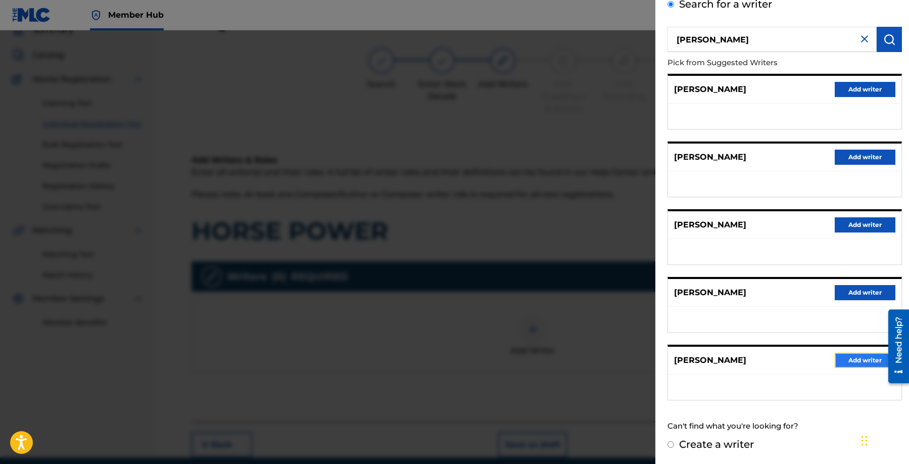
click at [848, 364] on button "Add writer" at bounding box center [865, 360] width 61 height 15
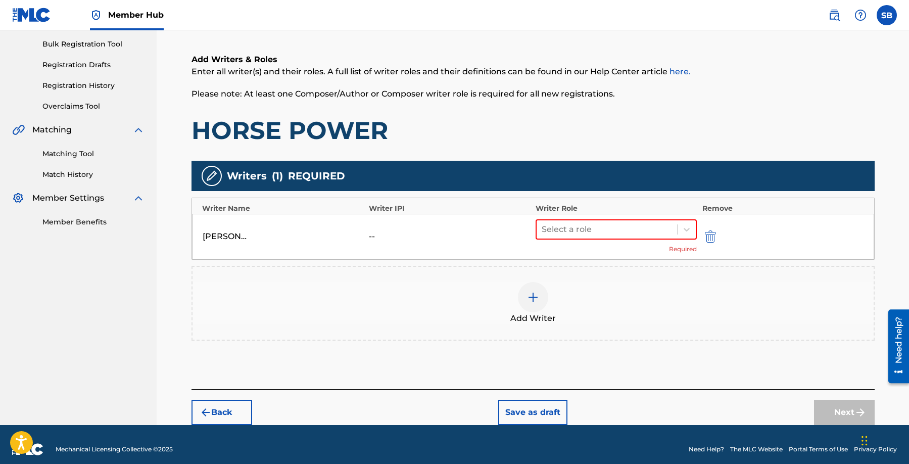
scroll to position [156, 0]
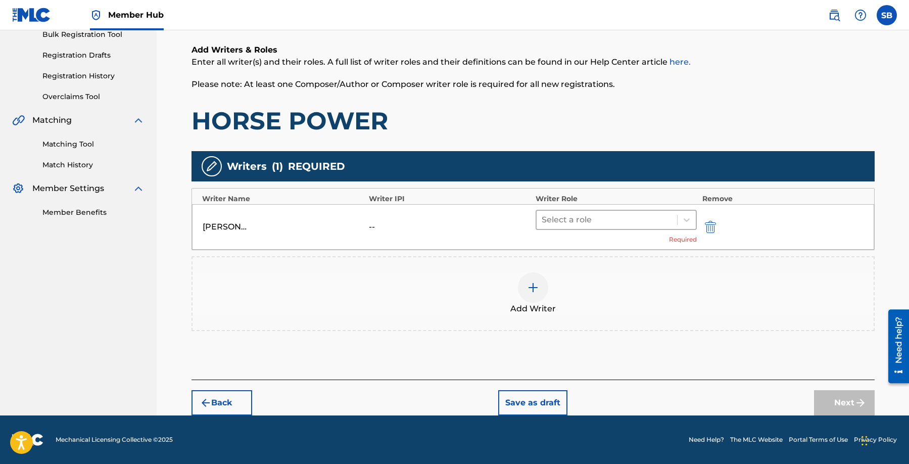
click at [575, 222] on div at bounding box center [607, 220] width 131 height 14
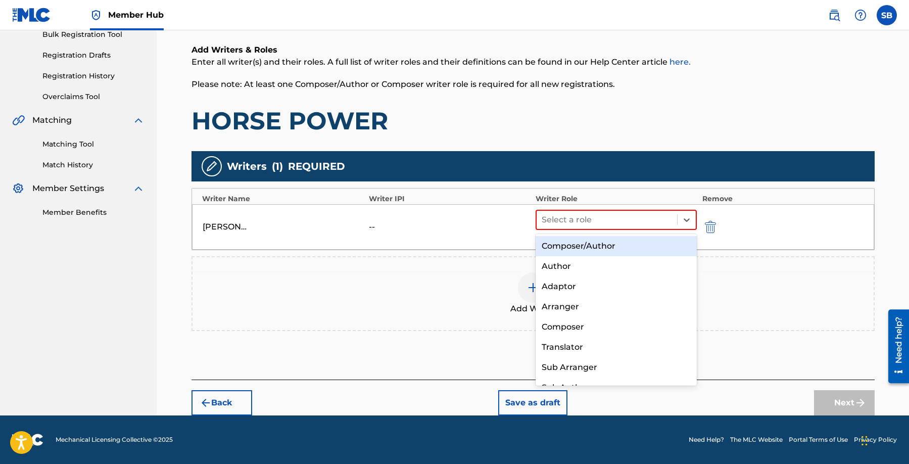
click at [577, 242] on div "Composer/Author" at bounding box center [617, 246] width 162 height 20
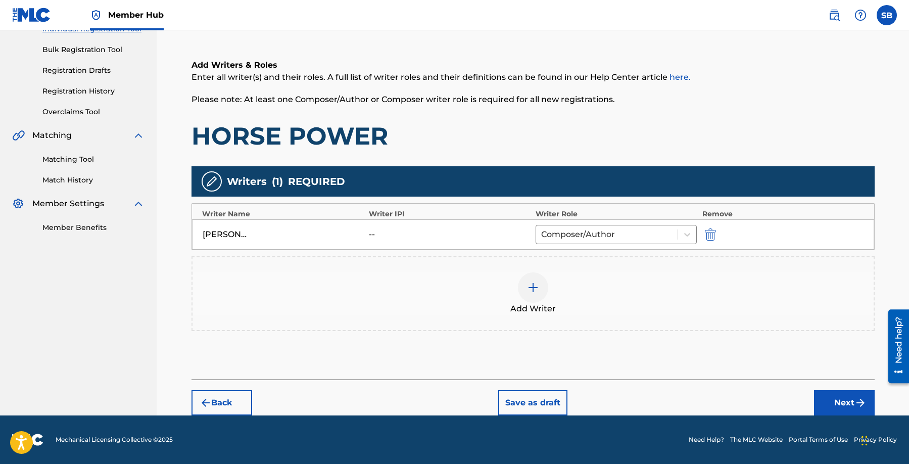
scroll to position [140, 0]
click at [846, 398] on button "Next" at bounding box center [844, 402] width 61 height 25
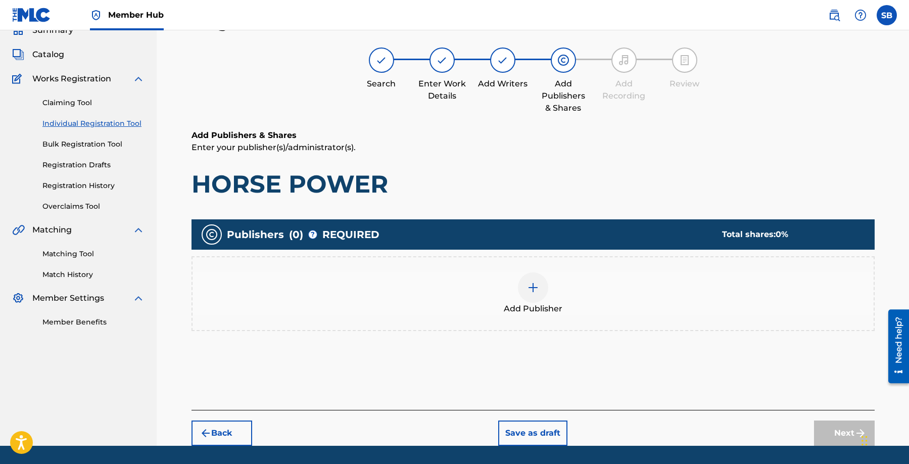
scroll to position [45, 0]
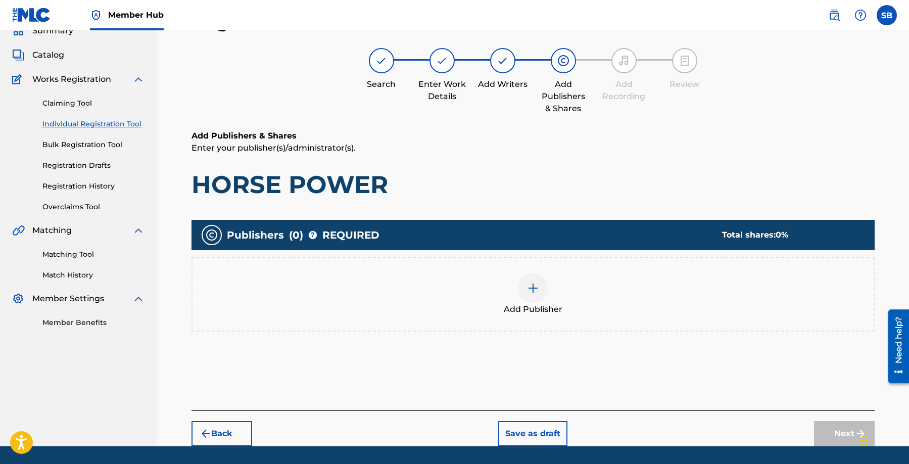
click at [530, 292] on img at bounding box center [533, 288] width 12 height 12
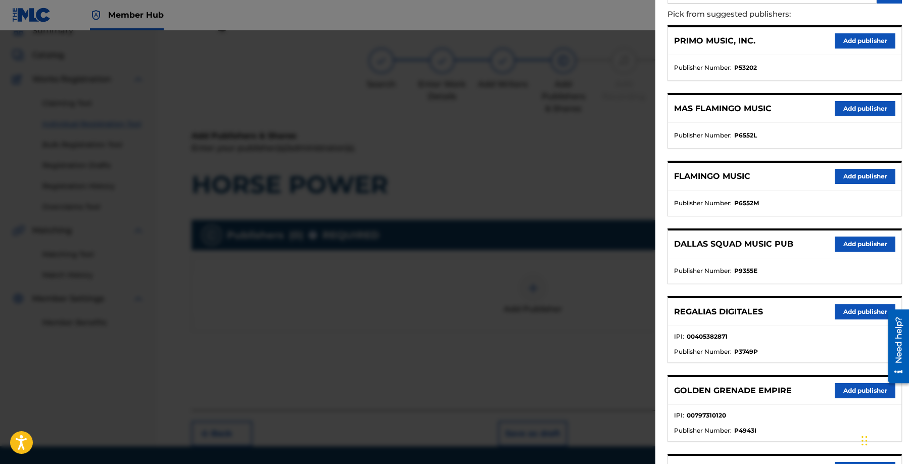
scroll to position [144, 0]
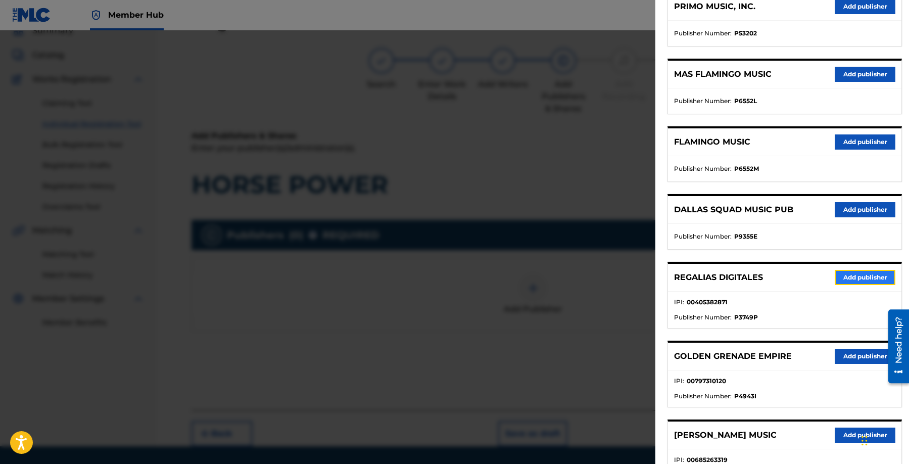
click at [849, 276] on button "Add publisher" at bounding box center [865, 277] width 61 height 15
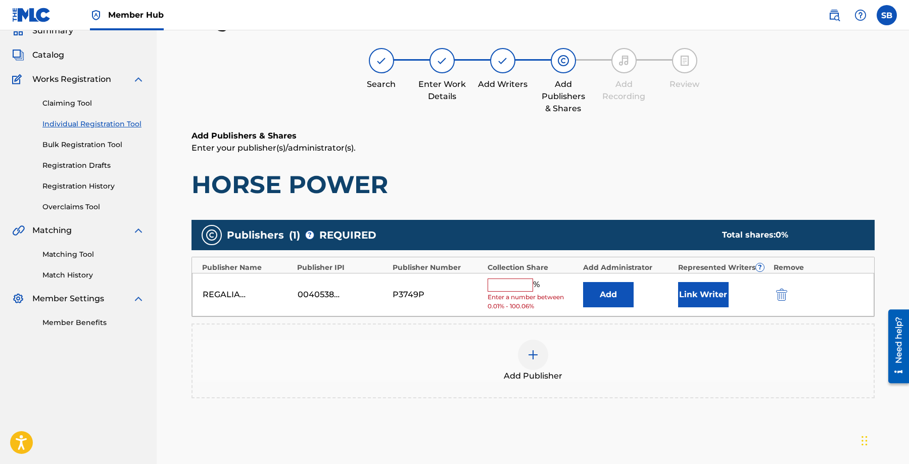
click at [515, 284] on input "text" at bounding box center [510, 284] width 45 height 13
type input "25"
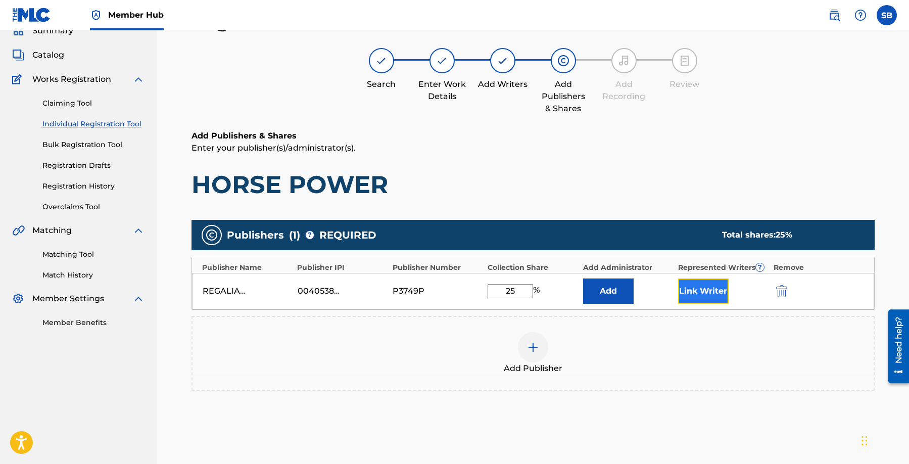
click at [698, 297] on button "Link Writer" at bounding box center [703, 290] width 51 height 25
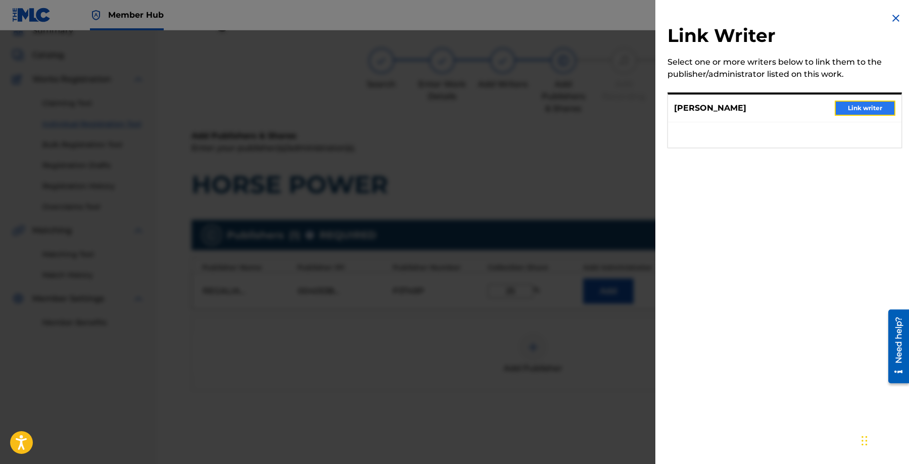
click at [844, 109] on button "Link writer" at bounding box center [865, 108] width 61 height 15
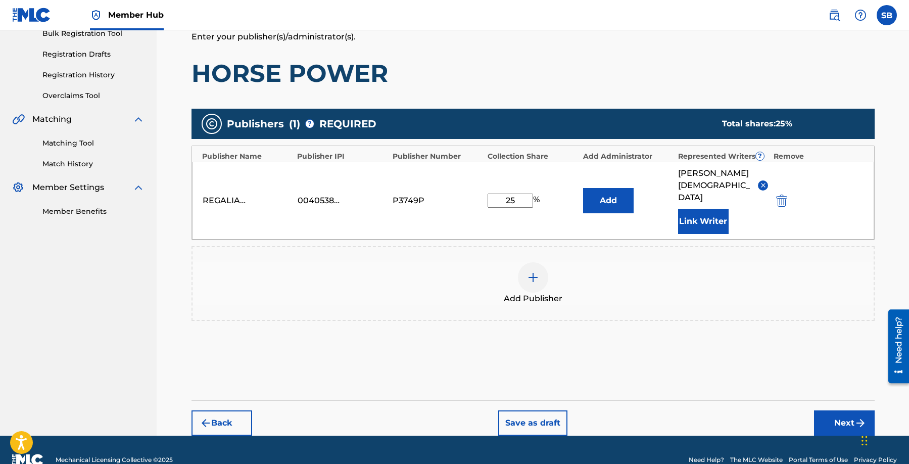
scroll to position [165, 0]
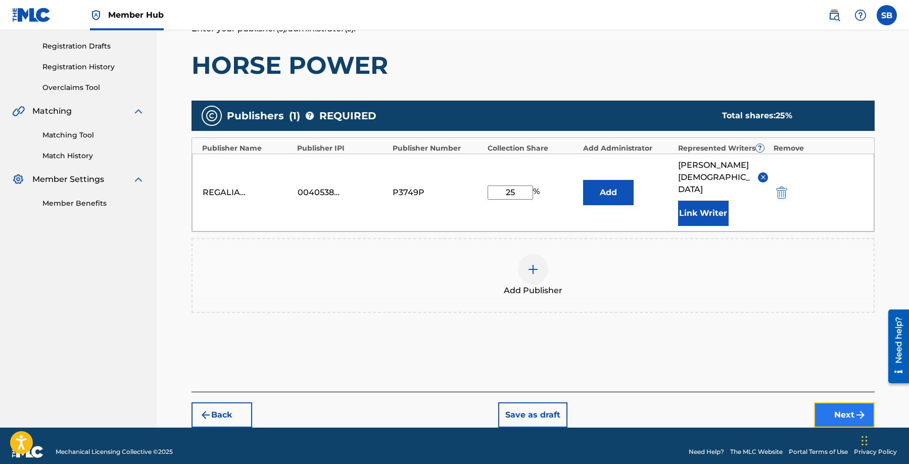
click at [840, 402] on button "Next" at bounding box center [844, 414] width 61 height 25
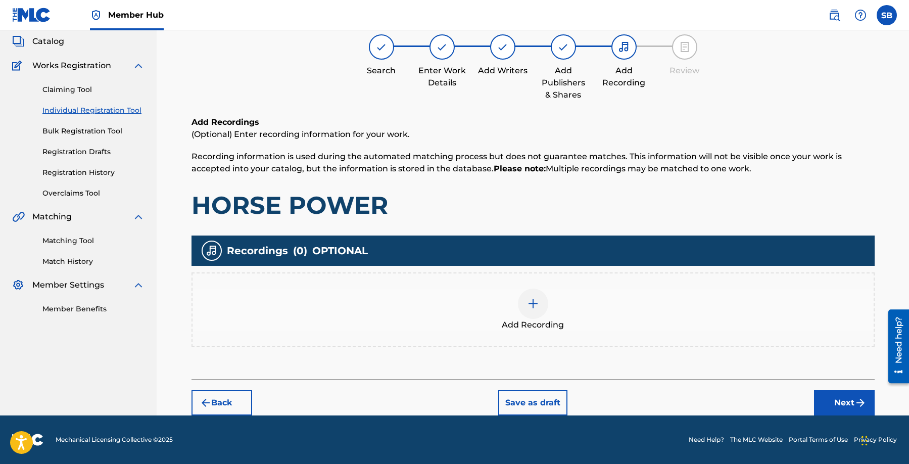
scroll to position [45, 0]
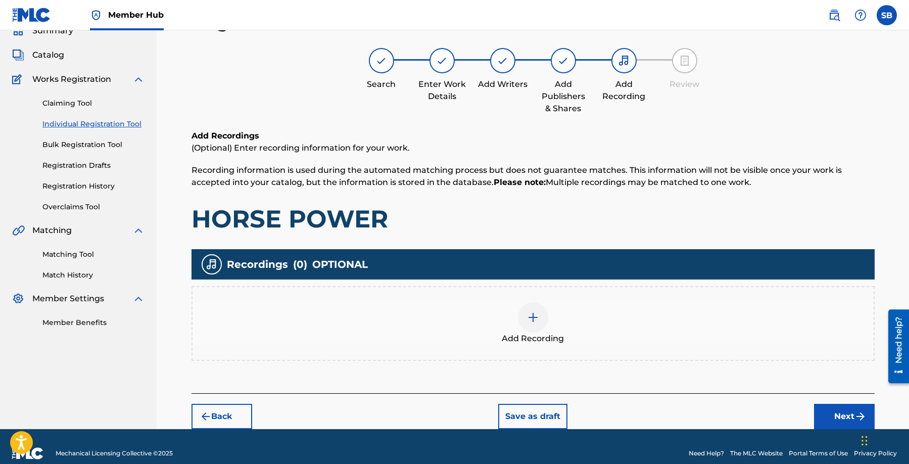
click at [490, 320] on div "Add Recording" at bounding box center [533, 323] width 681 height 42
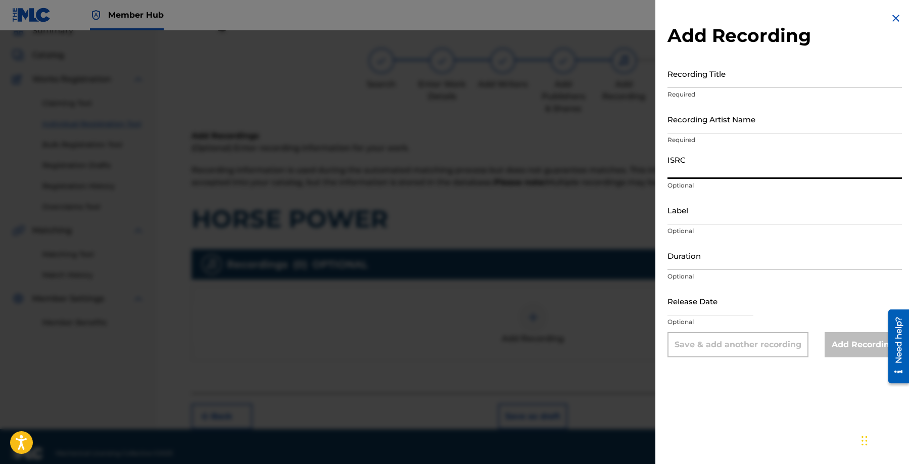
click at [716, 168] on input "ISRC" at bounding box center [785, 164] width 234 height 29
paste input "CH7812547766"
type input "CH7812547766"
click at [769, 108] on input "Recording Artist Name" at bounding box center [785, 119] width 234 height 29
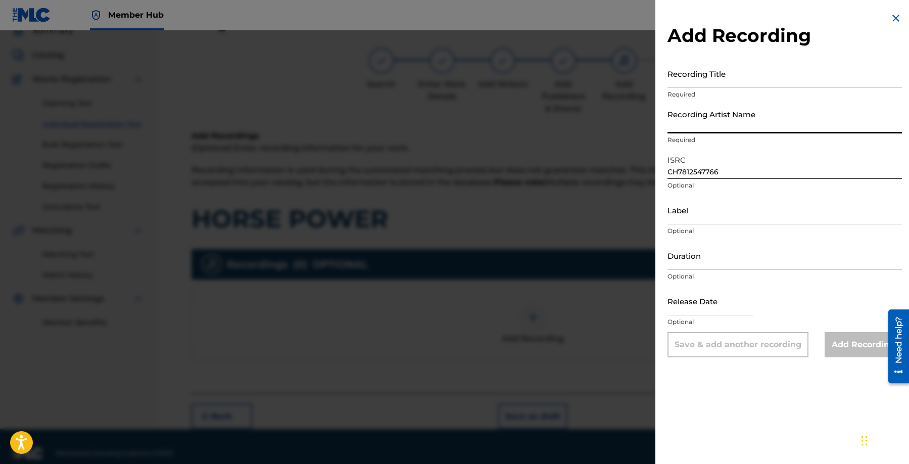
paste input "Gorilla [PERSON_NAME], Foreverr"
type input "Gorilla [PERSON_NAME], Foreverr"
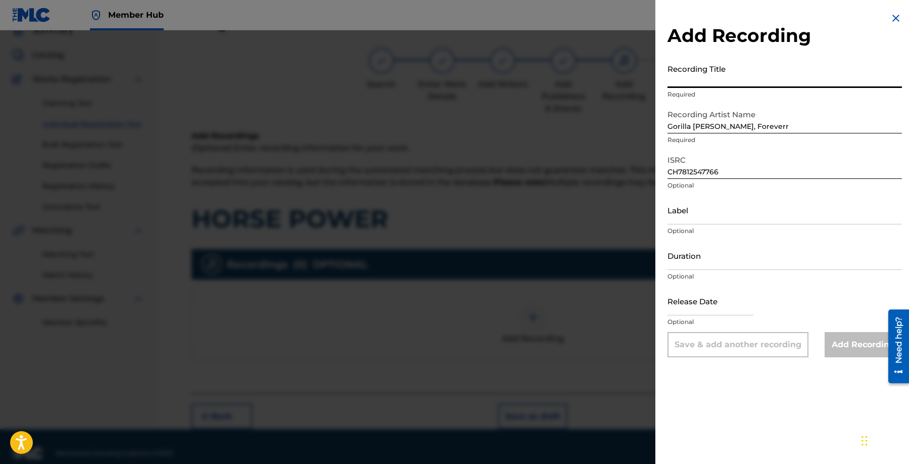
click at [820, 72] on input "Recording Title" at bounding box center [785, 73] width 234 height 29
paste
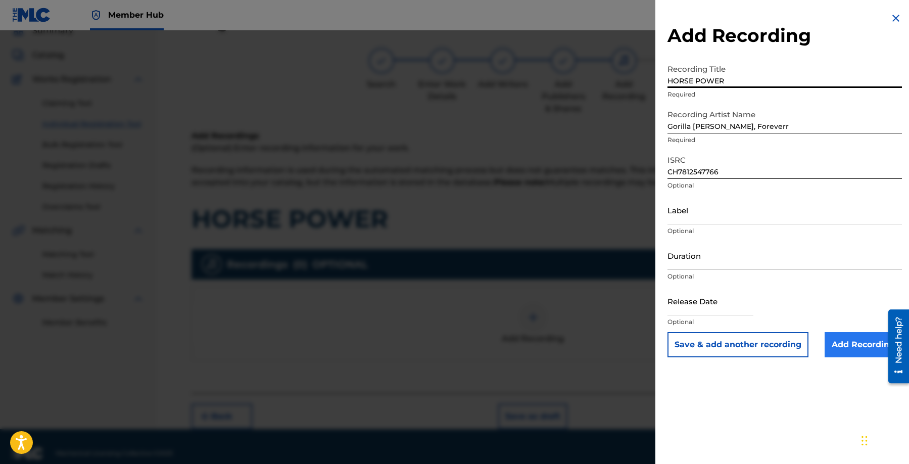
type input "HORSE POWER"
click at [848, 336] on input "Add Recording" at bounding box center [863, 344] width 77 height 25
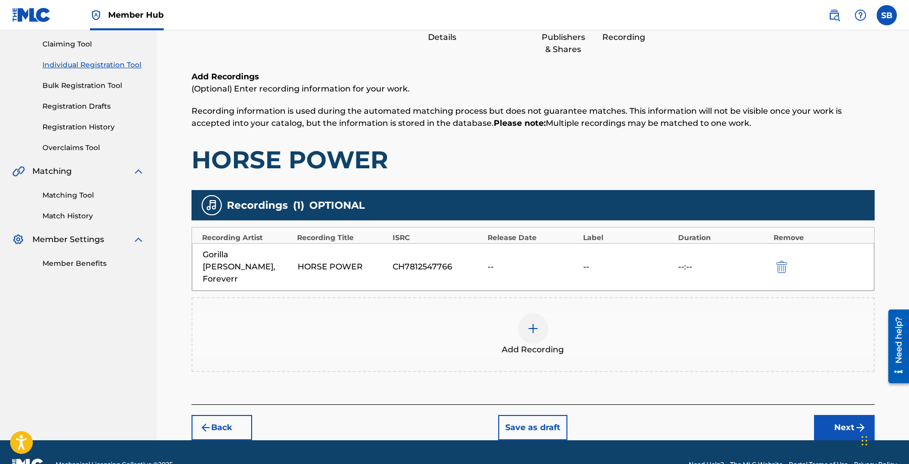
scroll to position [105, 0]
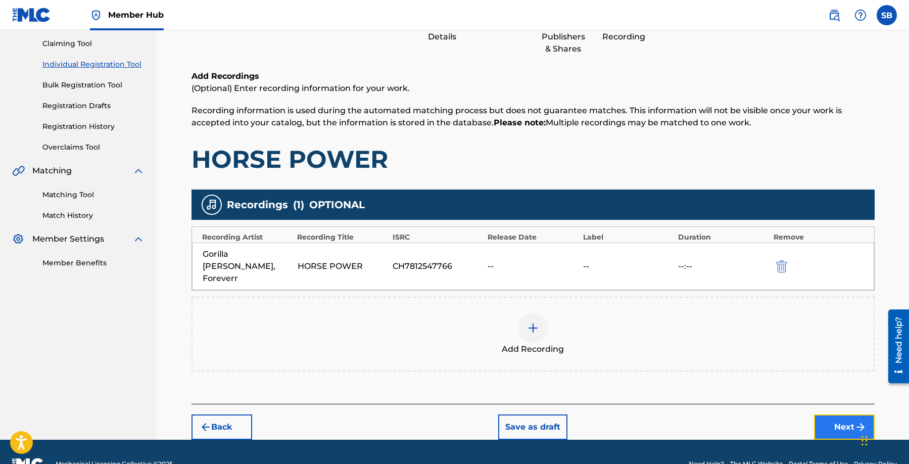
click at [834, 414] on button "Next" at bounding box center [844, 426] width 61 height 25
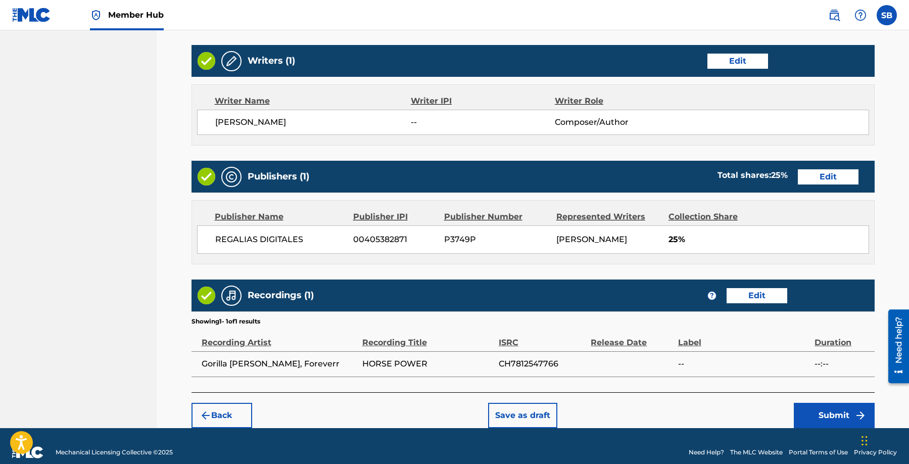
scroll to position [391, 0]
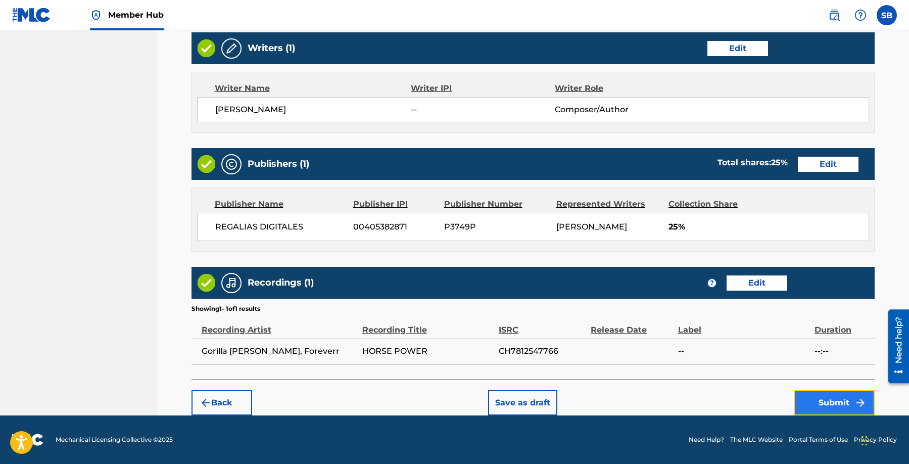
click at [836, 402] on button "Submit" at bounding box center [834, 402] width 81 height 25
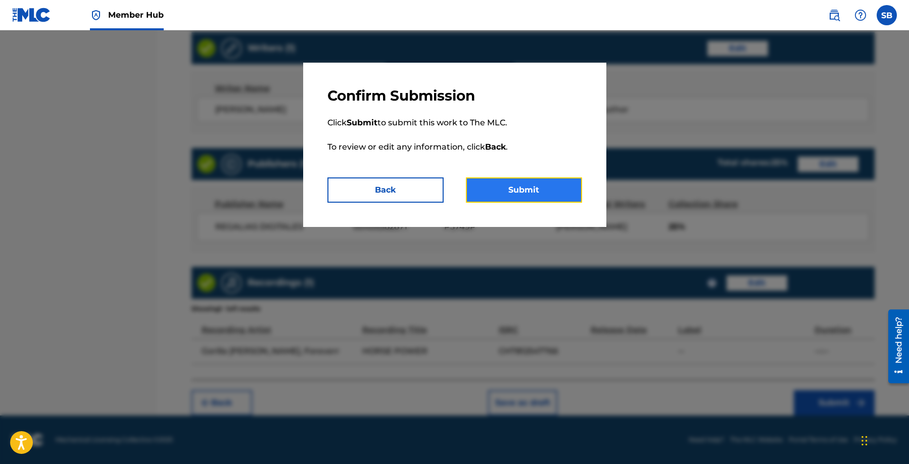
click at [521, 182] on button "Submit" at bounding box center [524, 189] width 116 height 25
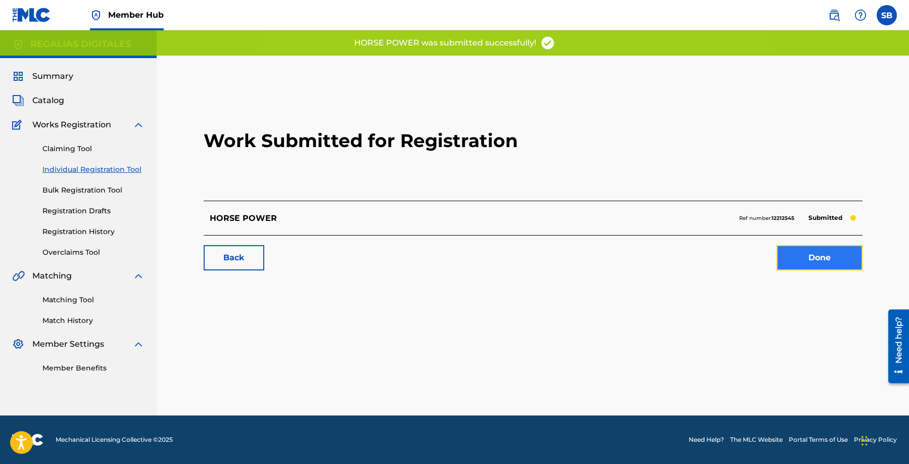
click at [814, 260] on link "Done" at bounding box center [820, 257] width 86 height 25
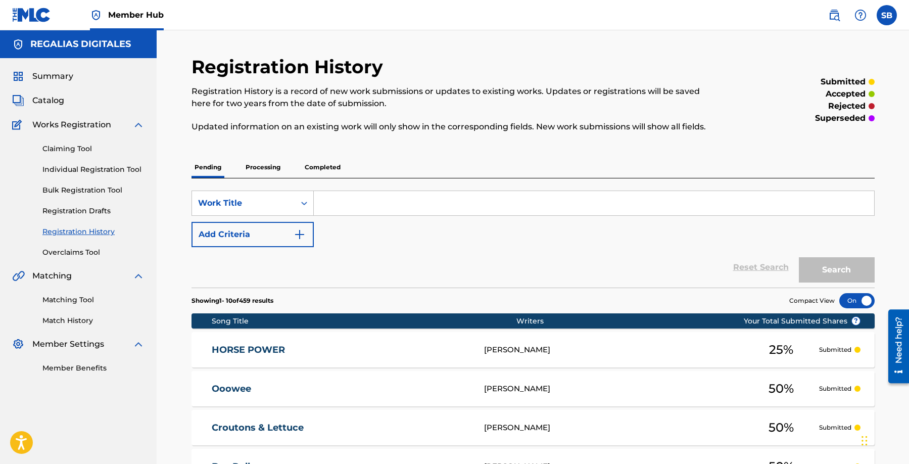
click at [127, 177] on div "Claiming Tool Individual Registration Tool Bulk Registration Tool Registration …" at bounding box center [78, 194] width 132 height 127
click at [120, 163] on div "Claiming Tool Individual Registration Tool Bulk Registration Tool Registration …" at bounding box center [78, 194] width 132 height 127
click at [116, 166] on link "Individual Registration Tool" at bounding box center [93, 169] width 102 height 11
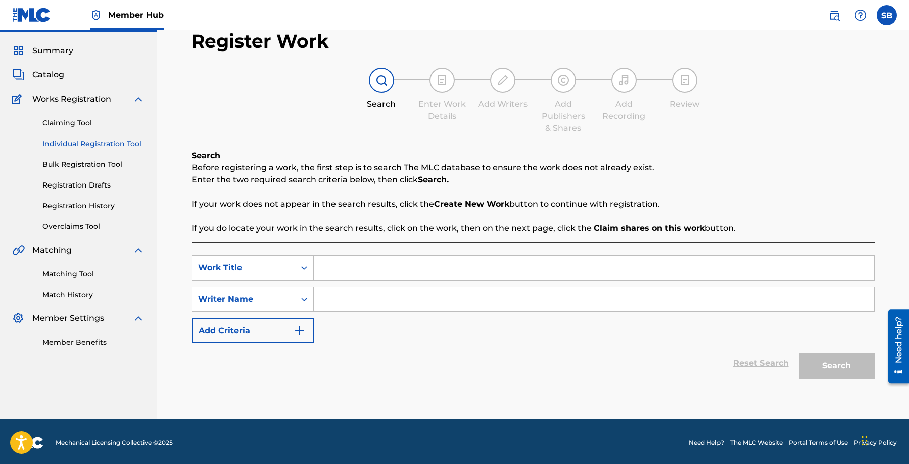
scroll to position [29, 0]
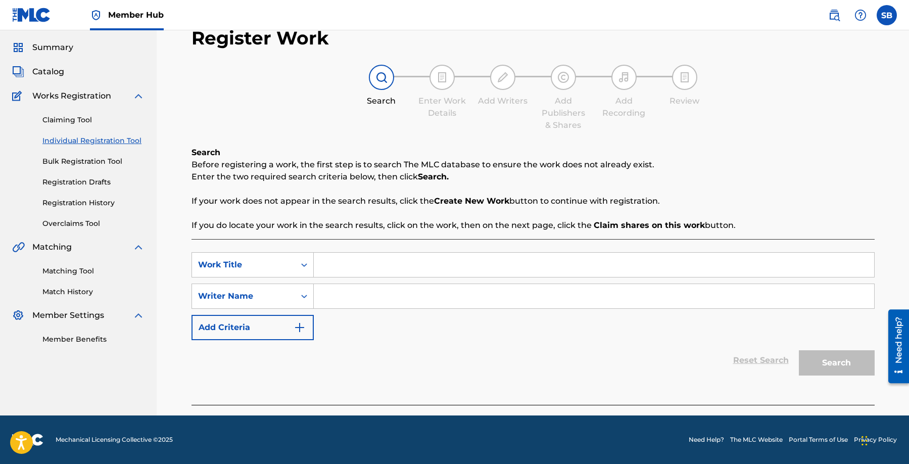
click at [412, 266] on input "Search Form" at bounding box center [594, 265] width 560 height 24
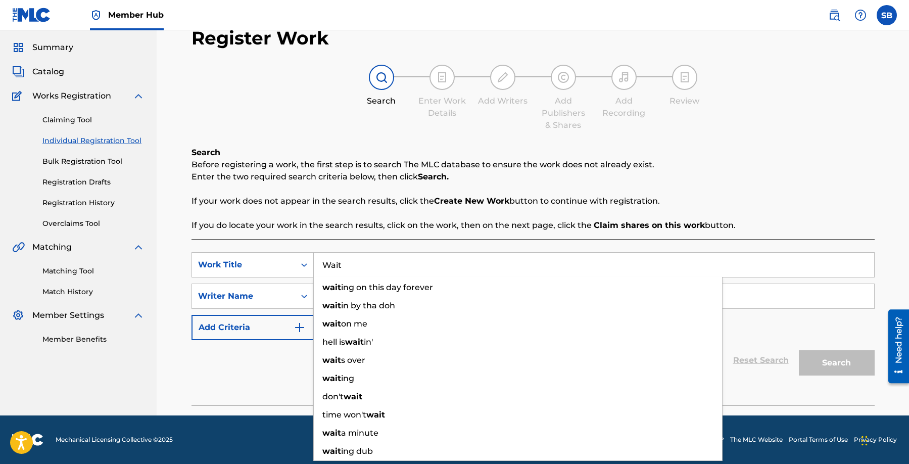
type input "Wait"
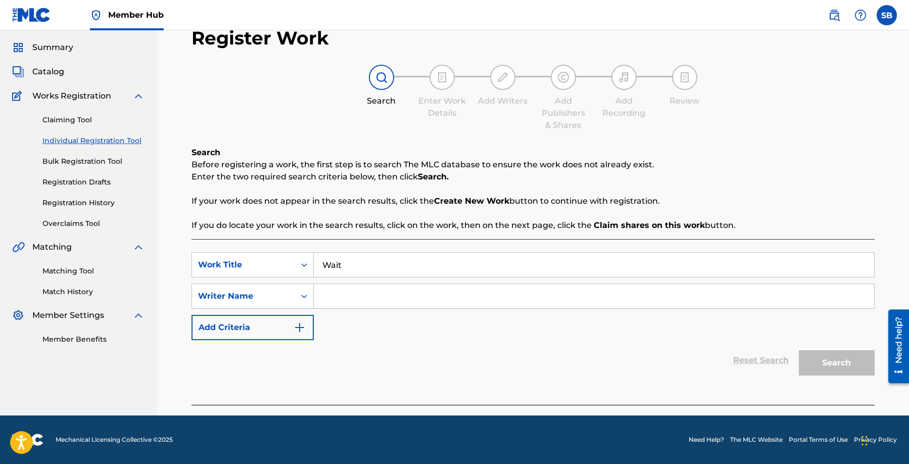
click at [557, 293] on input "Search Form" at bounding box center [594, 296] width 560 height 24
type input "[PERSON_NAME]"
click at [849, 365] on button "Search" at bounding box center [837, 362] width 76 height 25
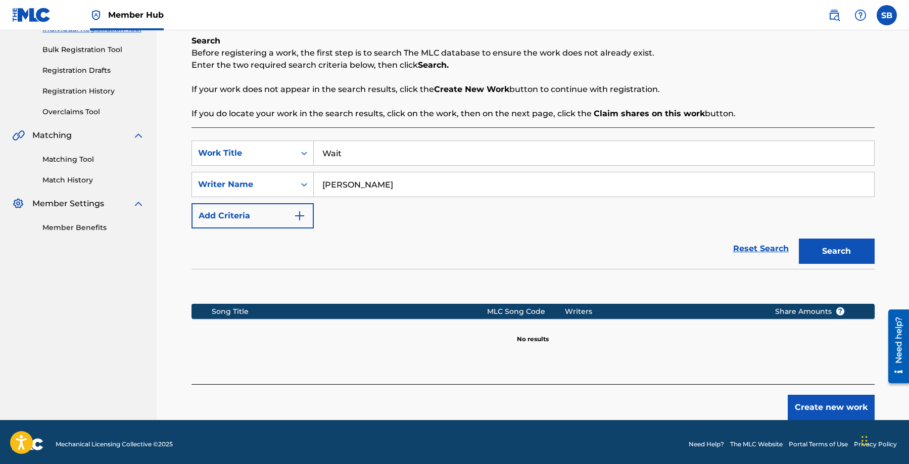
scroll to position [145, 0]
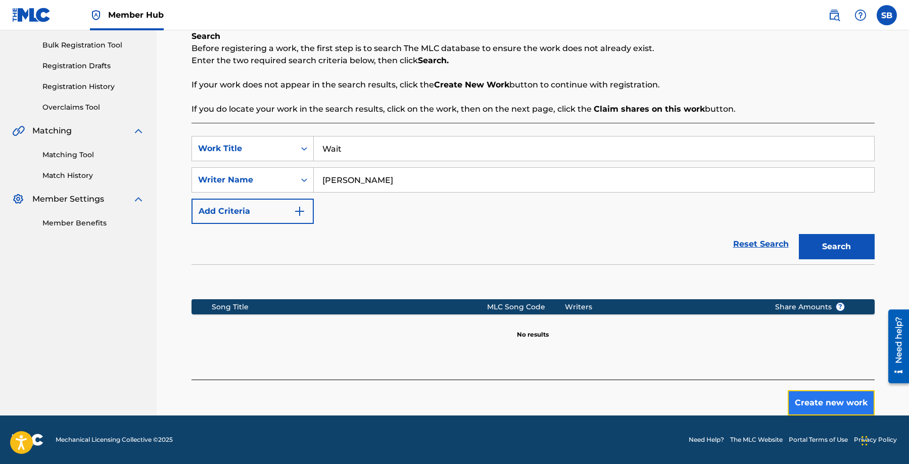
click at [824, 398] on button "Create new work" at bounding box center [831, 402] width 87 height 25
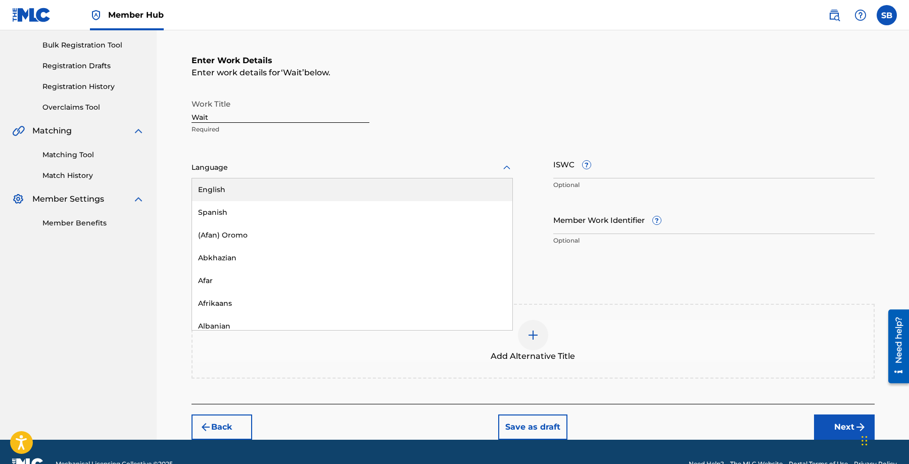
click at [317, 168] on div at bounding box center [352, 167] width 321 height 13
click at [301, 188] on div "English" at bounding box center [352, 189] width 320 height 23
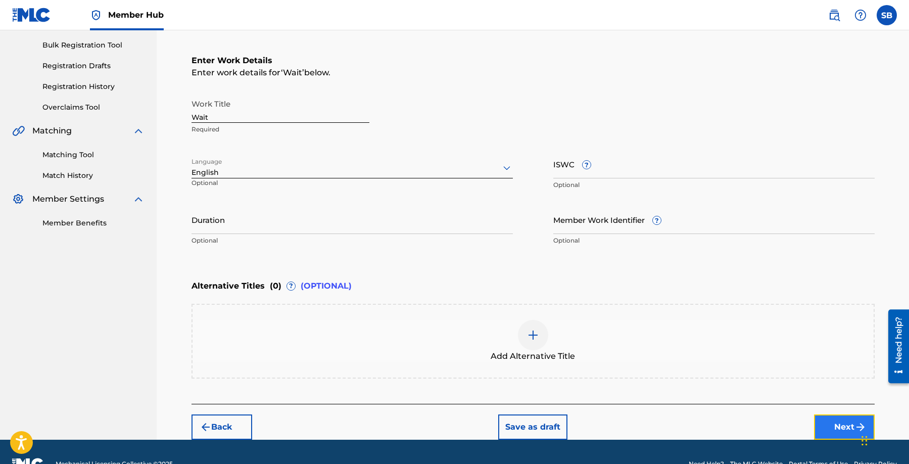
click at [842, 421] on button "Next" at bounding box center [844, 426] width 61 height 25
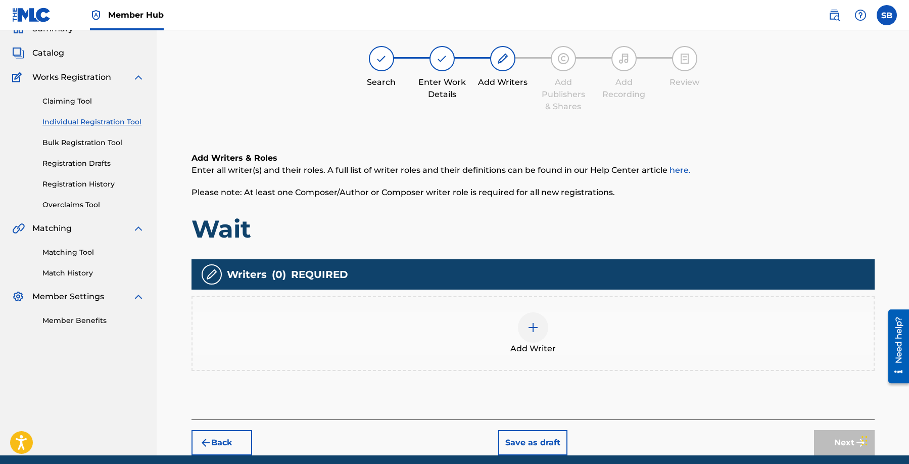
scroll to position [45, 0]
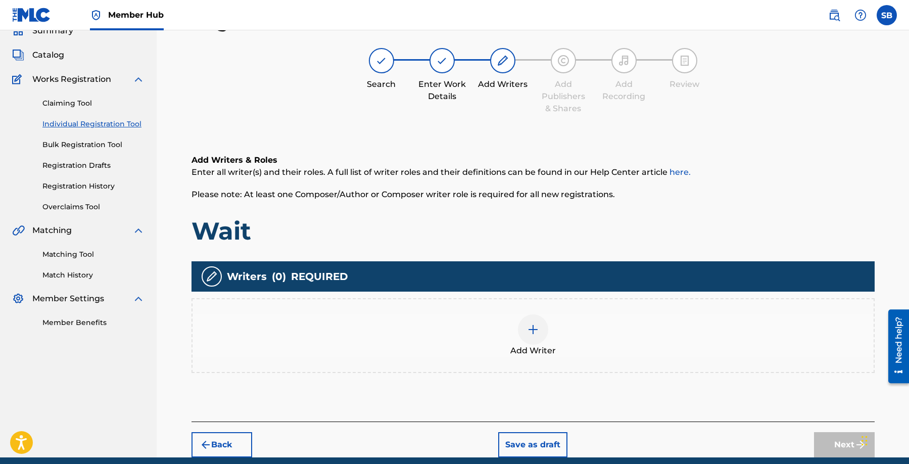
click at [539, 322] on div at bounding box center [533, 329] width 30 height 30
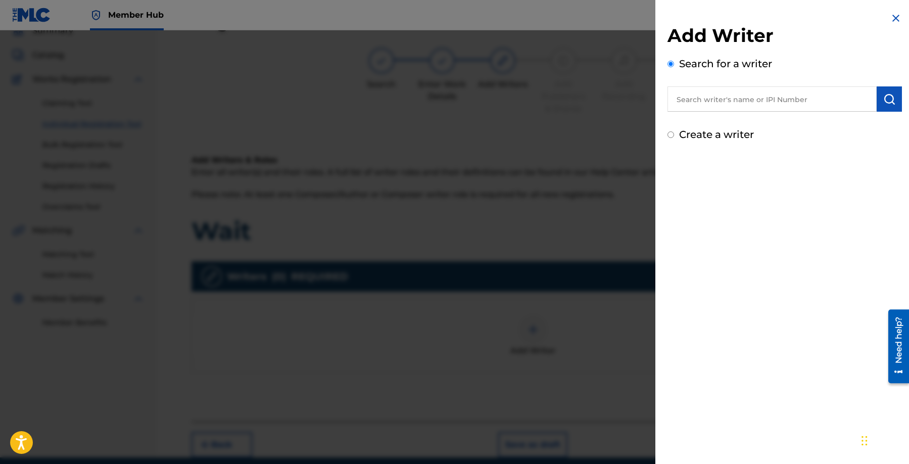
click at [779, 100] on input "text" at bounding box center [772, 98] width 209 height 25
type input "[PERSON_NAME]"
click at [890, 101] on img "submit" at bounding box center [889, 99] width 12 height 12
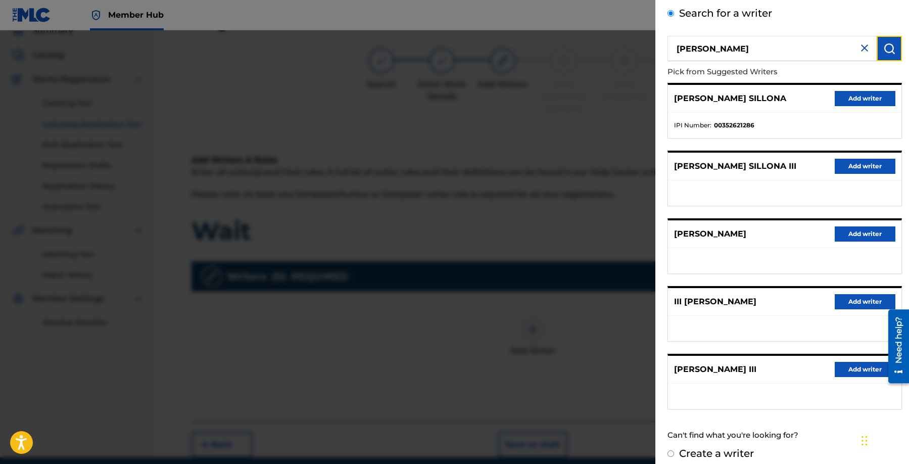
scroll to position [60, 0]
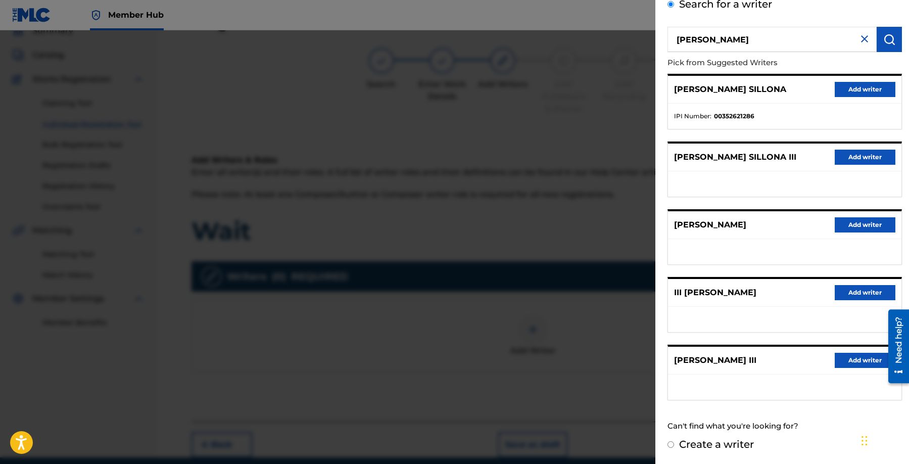
click at [852, 367] on div "[PERSON_NAME] Add writer" at bounding box center [784, 361] width 233 height 28
click at [849, 361] on button "Add writer" at bounding box center [865, 360] width 61 height 15
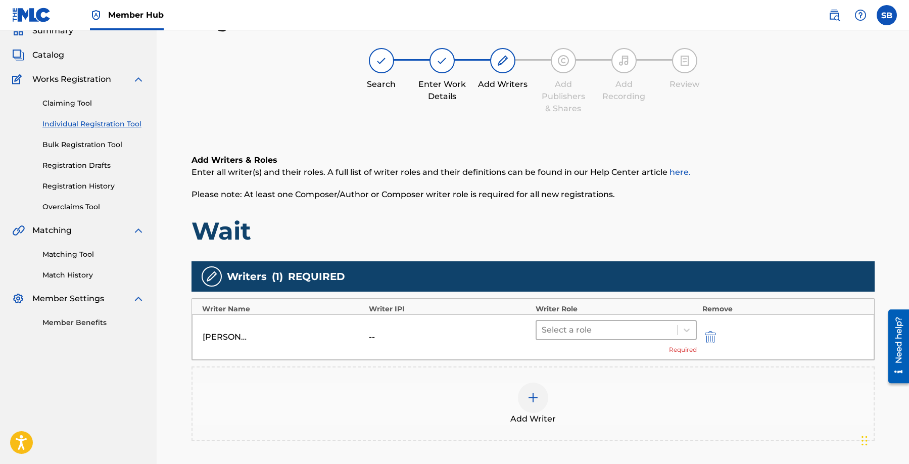
click at [643, 335] on div at bounding box center [607, 330] width 131 height 14
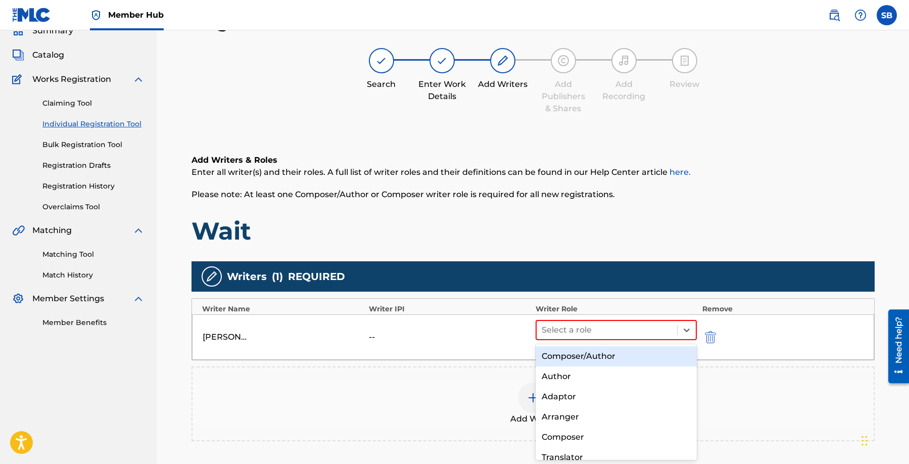
click at [641, 352] on div "Composer/Author" at bounding box center [617, 356] width 162 height 20
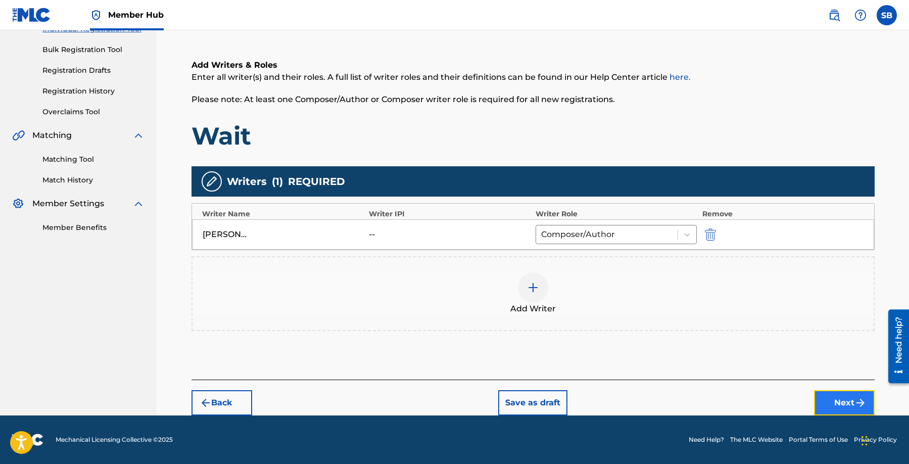
click at [836, 403] on button "Next" at bounding box center [844, 402] width 61 height 25
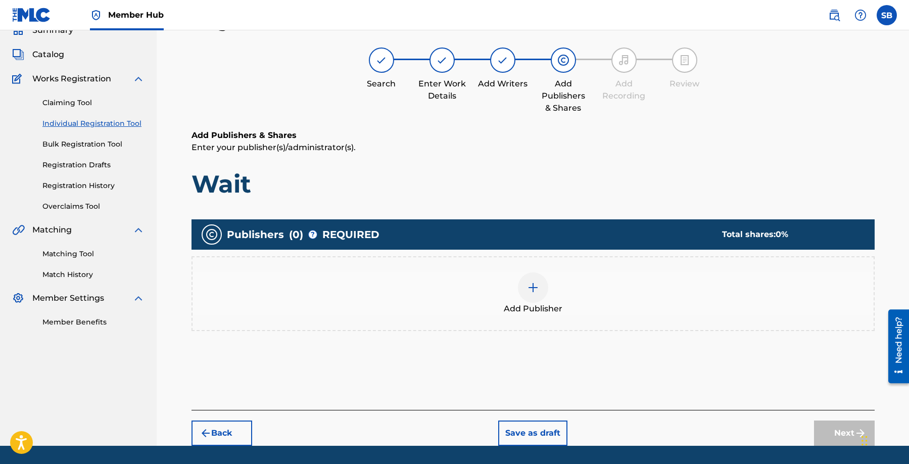
scroll to position [45, 0]
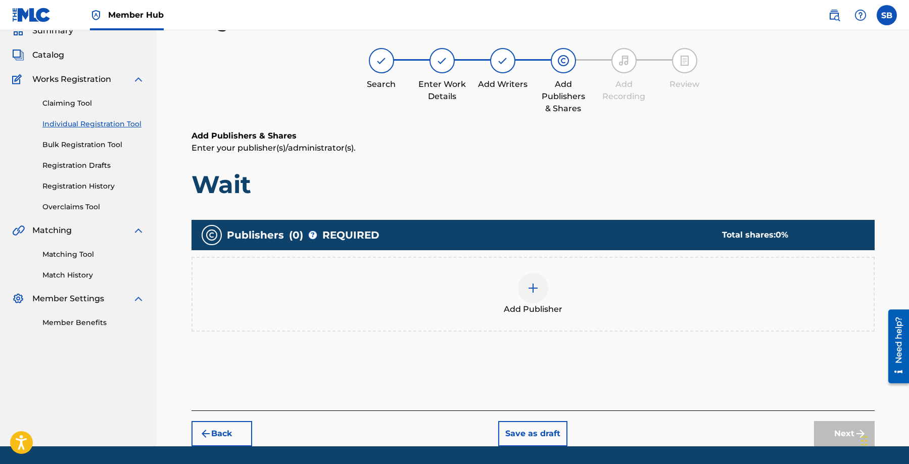
click at [598, 309] on div "Add Publisher" at bounding box center [533, 294] width 681 height 42
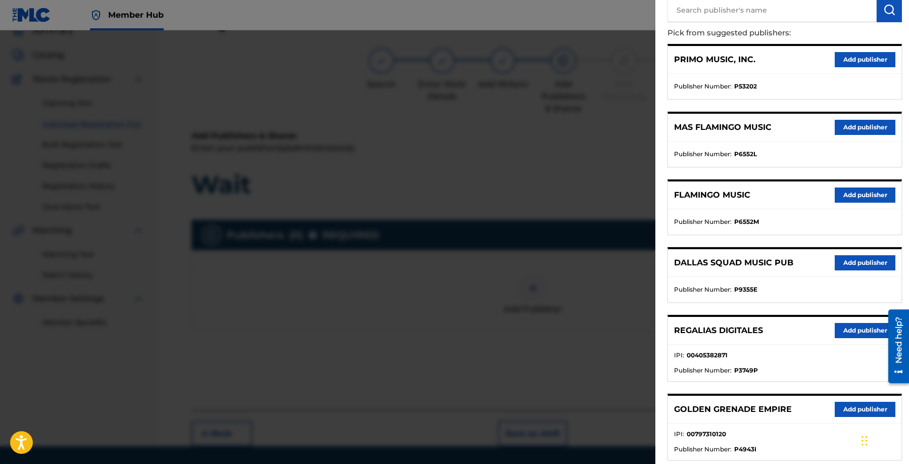
scroll to position [136, 0]
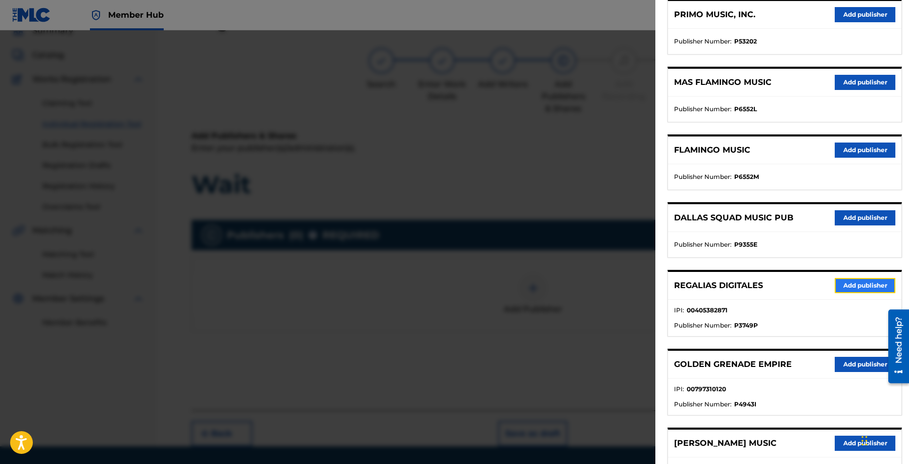
click at [845, 281] on button "Add publisher" at bounding box center [865, 285] width 61 height 15
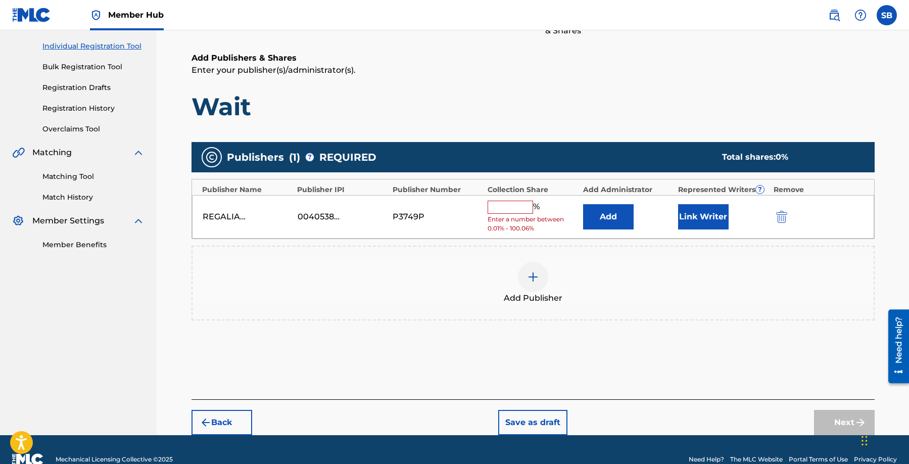
scroll to position [124, 0]
click at [509, 209] on input "text" at bounding box center [510, 206] width 45 height 13
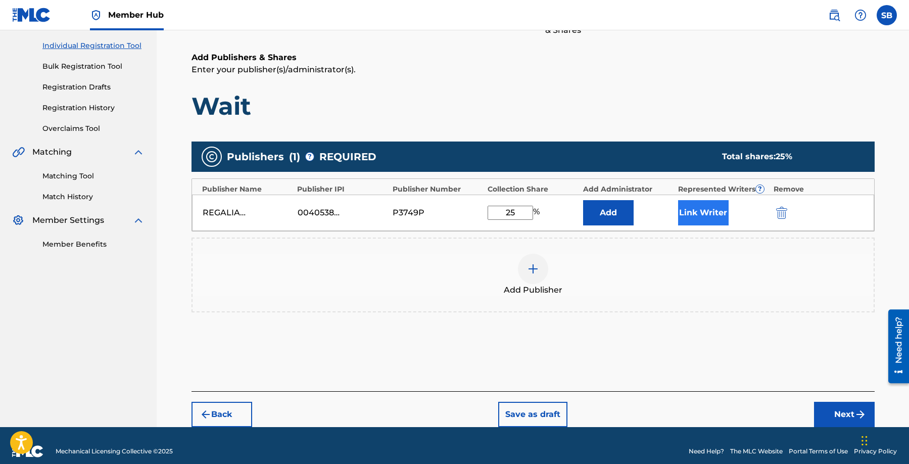
type input "25"
click at [693, 212] on button "Link Writer" at bounding box center [703, 212] width 51 height 25
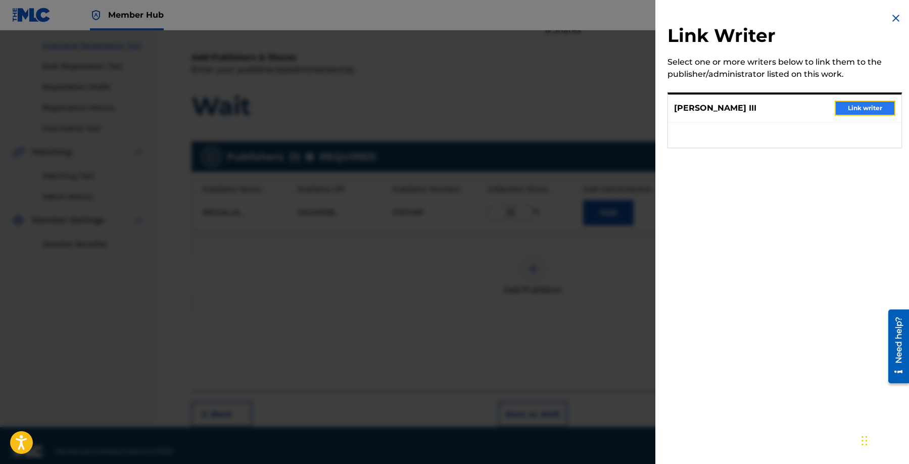
click at [858, 107] on button "Link writer" at bounding box center [865, 108] width 61 height 15
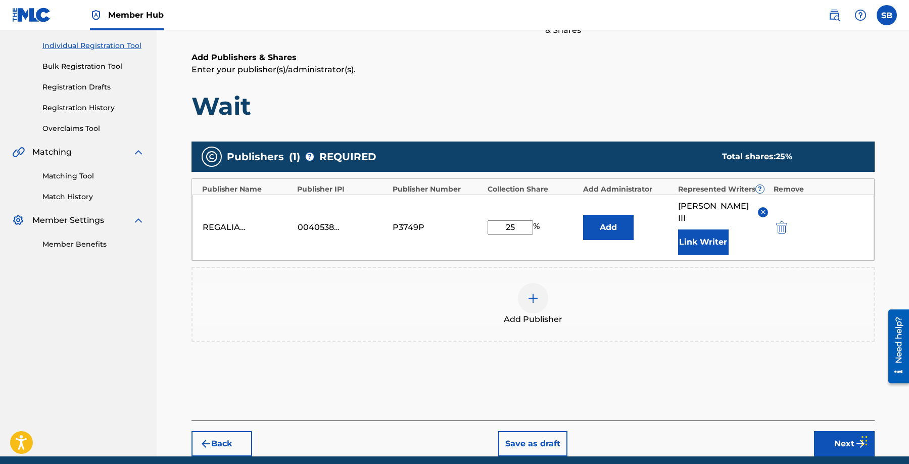
click at [615, 148] on div "Publishers ( 1 ) ? REQUIRED Total shares: 25 %" at bounding box center [533, 157] width 683 height 30
click at [630, 122] on div "Add Publishers & Shares Enter your publisher(s)/administrator(s). Wait Publishe…" at bounding box center [533, 236] width 683 height 369
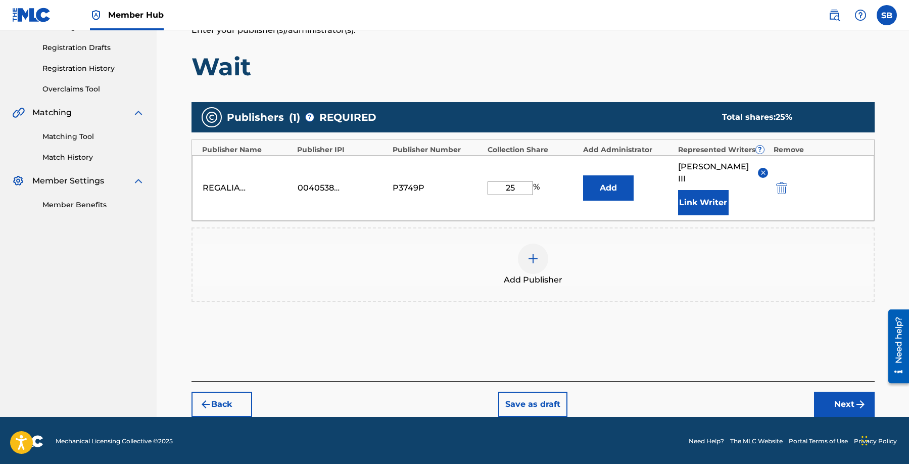
scroll to position [165, 0]
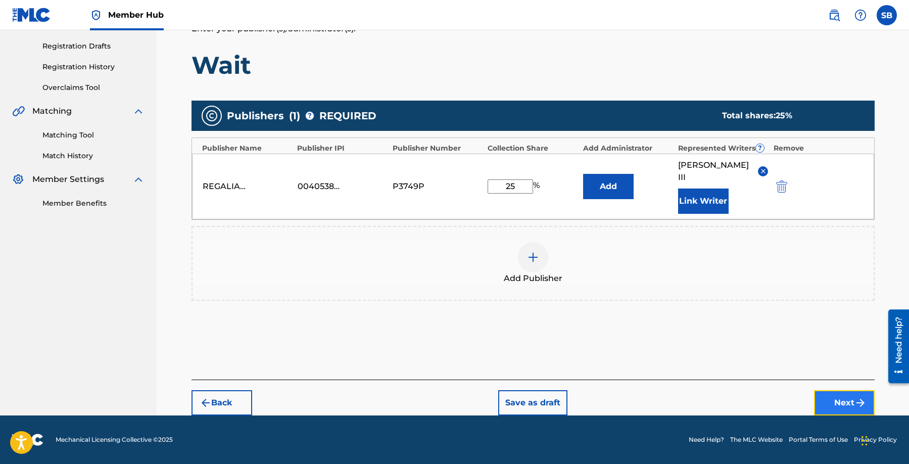
click at [841, 394] on button "Next" at bounding box center [844, 402] width 61 height 25
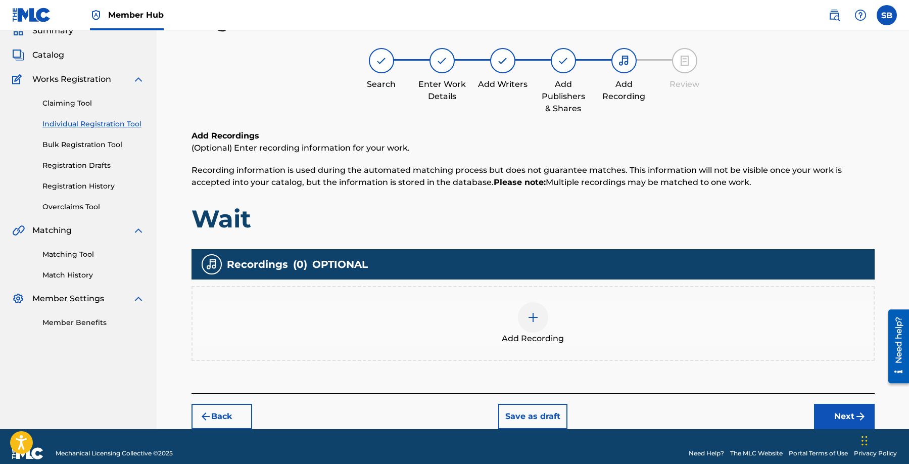
click at [534, 313] on img at bounding box center [533, 317] width 12 height 12
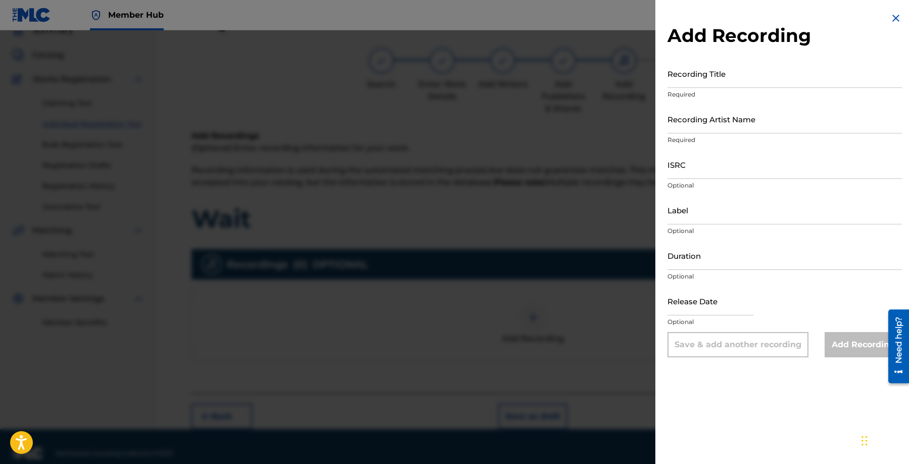
click at [782, 182] on p "Optional" at bounding box center [785, 185] width 234 height 9
click at [768, 171] on input "ISRC" at bounding box center [785, 164] width 234 height 29
type input "QZZ8A2539787"
click at [759, 121] on input "Recording Artist Name" at bounding box center [785, 119] width 234 height 29
type input "[PERSON_NAME]"
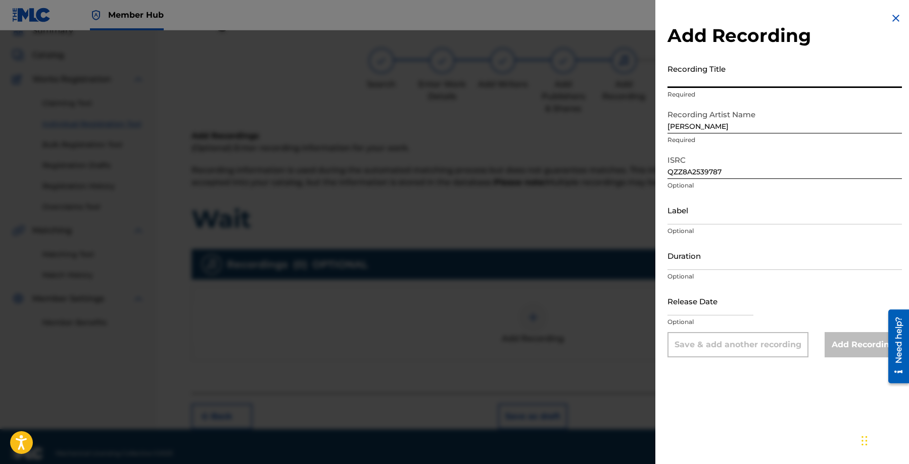
click at [788, 68] on input "Recording Title" at bounding box center [785, 73] width 234 height 29
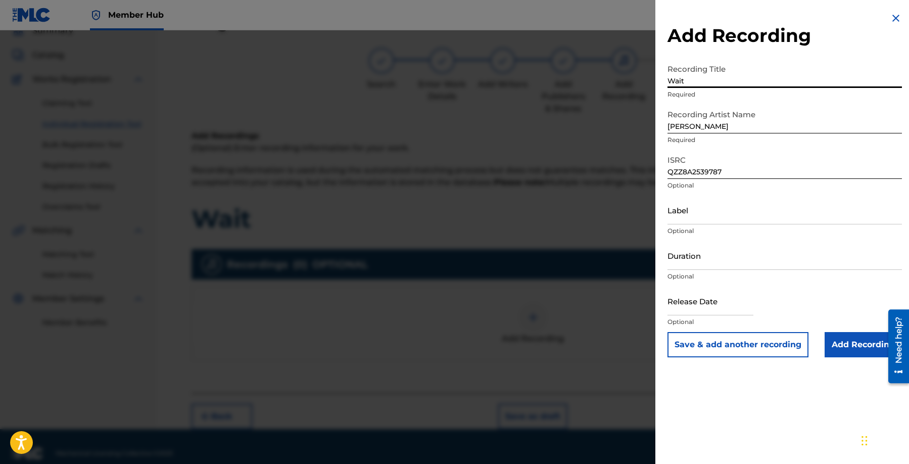
type input "Wait"
click at [852, 339] on input "Add Recording" at bounding box center [863, 344] width 77 height 25
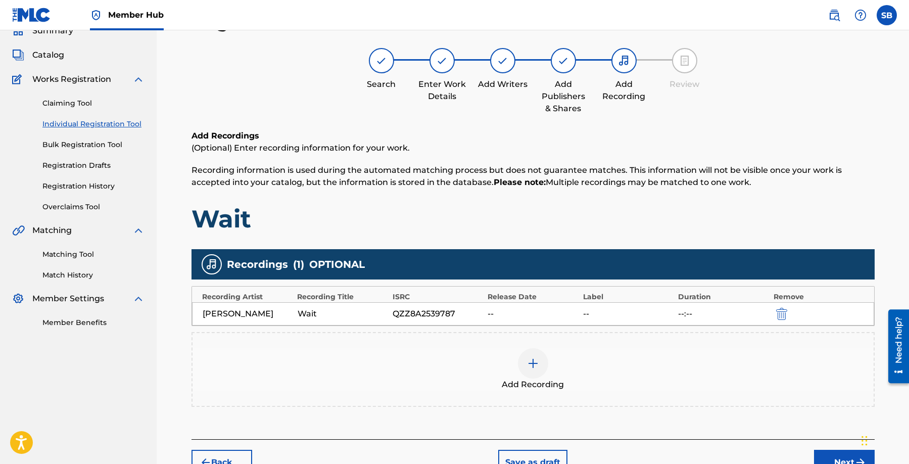
scroll to position [105, 0]
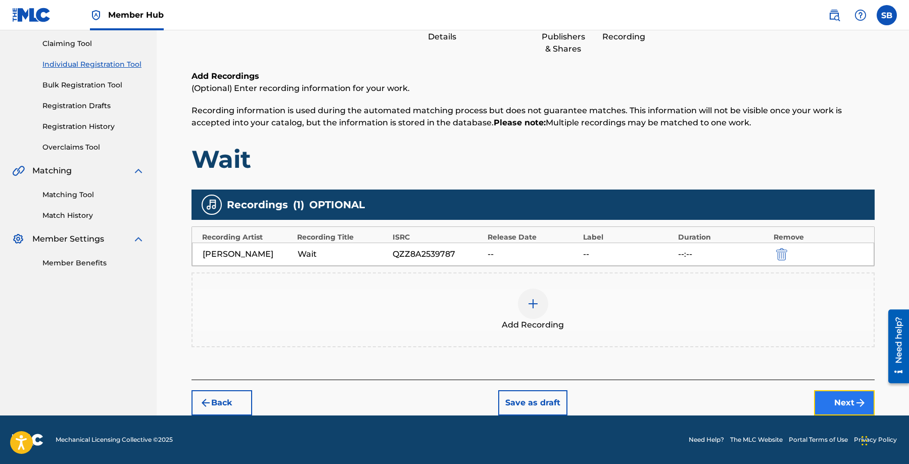
click at [845, 406] on button "Next" at bounding box center [844, 402] width 61 height 25
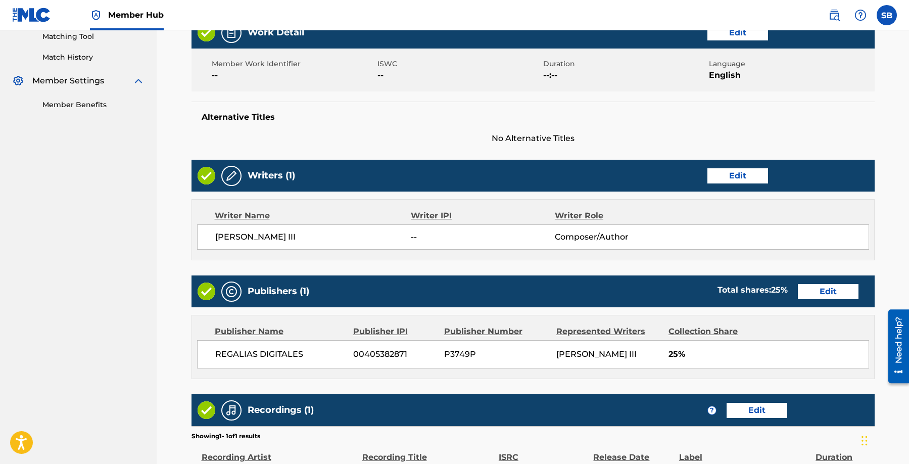
scroll to position [391, 0]
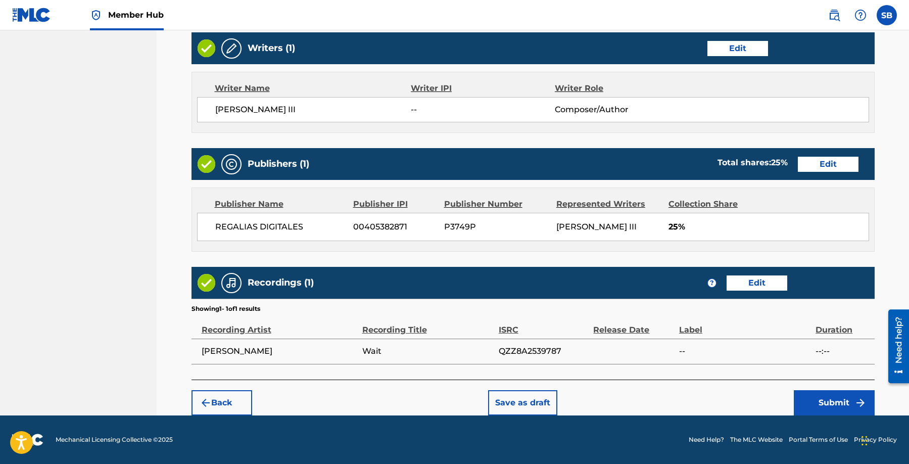
click at [712, 404] on div "Back Save as draft Submit" at bounding box center [533, 398] width 683 height 36
click at [828, 398] on button "Submit" at bounding box center [834, 402] width 81 height 25
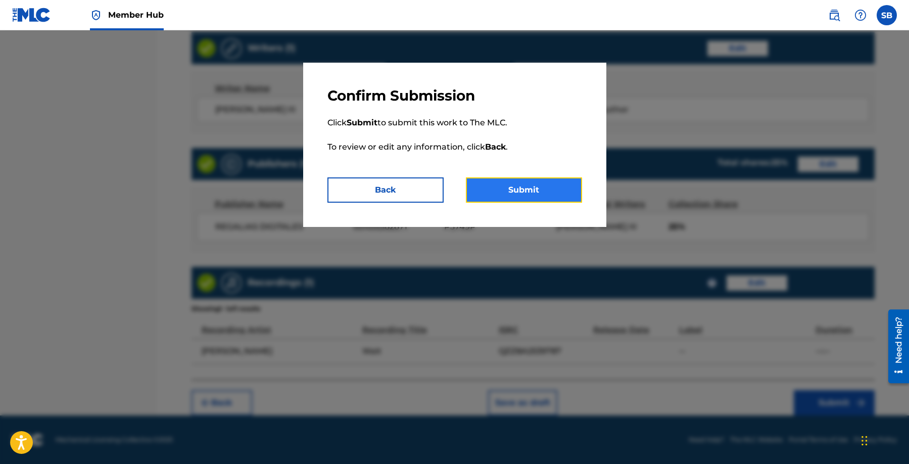
click at [541, 193] on button "Submit" at bounding box center [524, 189] width 116 height 25
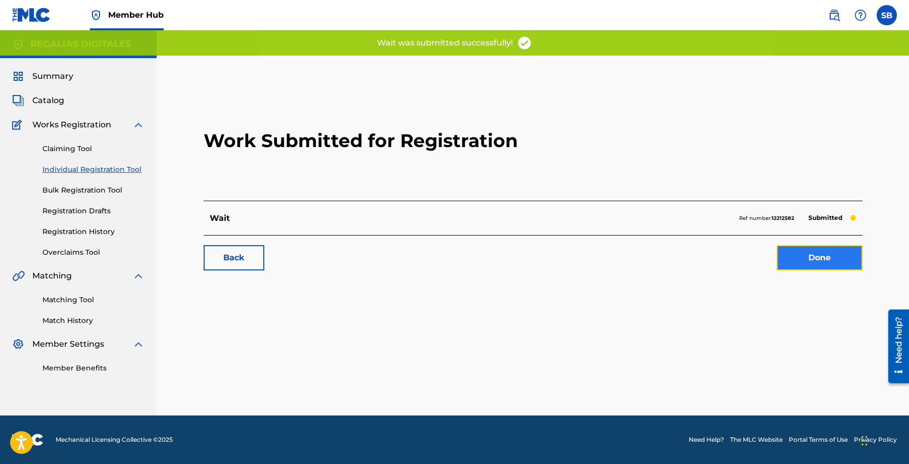
click at [840, 266] on link "Done" at bounding box center [820, 257] width 86 height 25
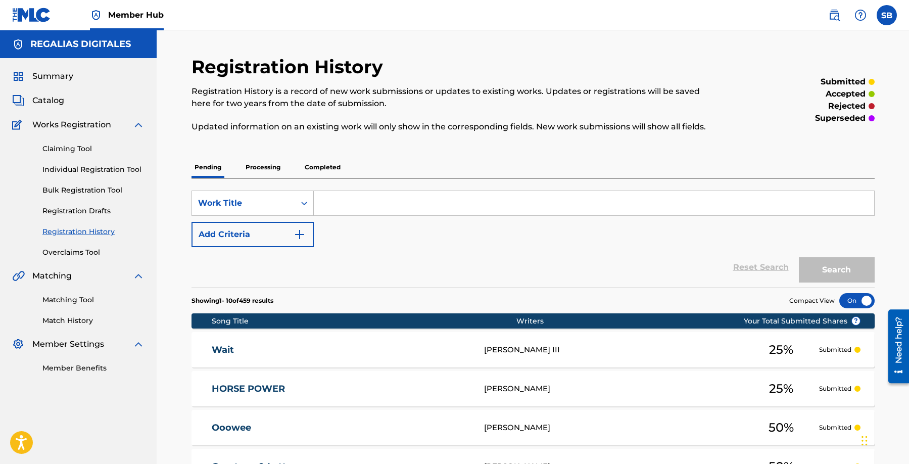
click at [675, 273] on div "Reset Search Search" at bounding box center [533, 267] width 683 height 40
click at [85, 162] on div "Claiming Tool Individual Registration Tool Bulk Registration Tool Registration …" at bounding box center [78, 194] width 132 height 127
click at [94, 168] on link "Individual Registration Tool" at bounding box center [93, 169] width 102 height 11
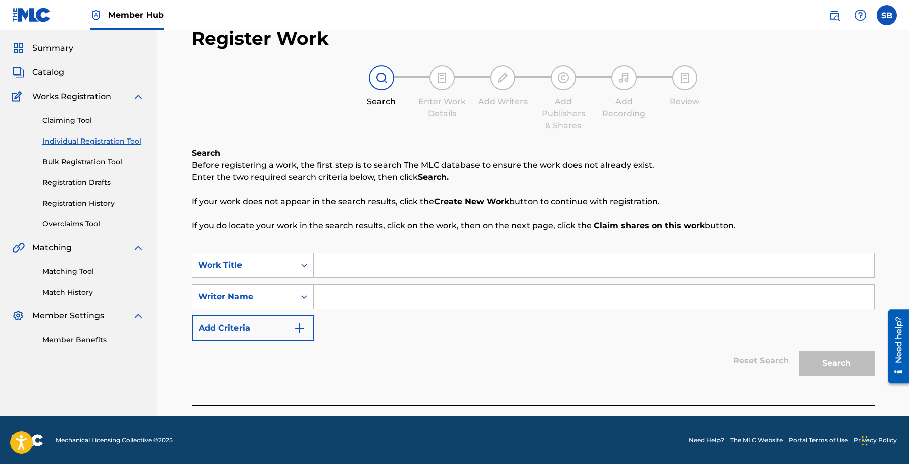
scroll to position [29, 0]
click at [436, 267] on input "Search Form" at bounding box center [594, 265] width 560 height 24
type input "PPF"
click at [387, 301] on input "Search Form" at bounding box center [594, 296] width 560 height 24
click at [512, 296] on input "Search Form" at bounding box center [594, 296] width 560 height 24
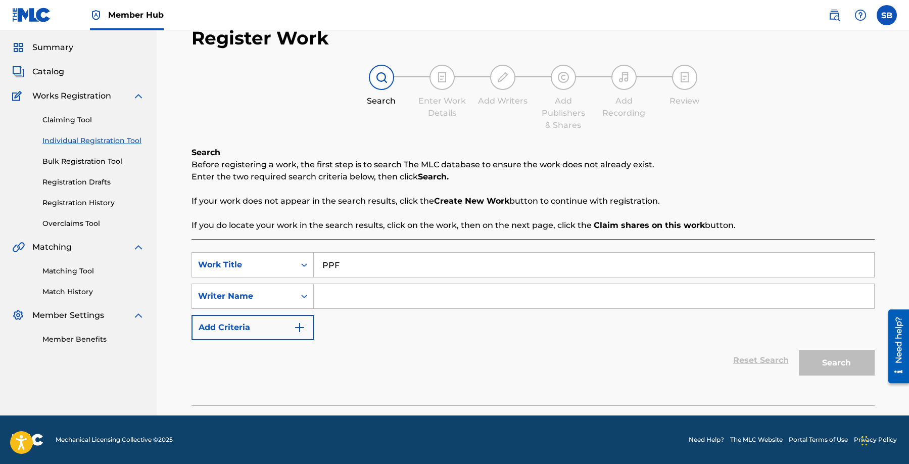
click at [512, 296] on input "Search Form" at bounding box center [594, 296] width 560 height 24
type input "[PERSON_NAME]"
click at [851, 366] on button "Search" at bounding box center [837, 362] width 76 height 25
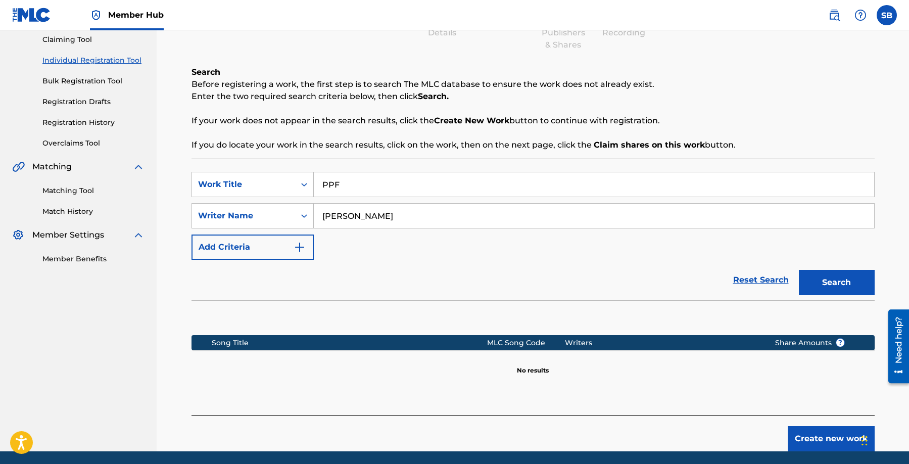
scroll to position [145, 0]
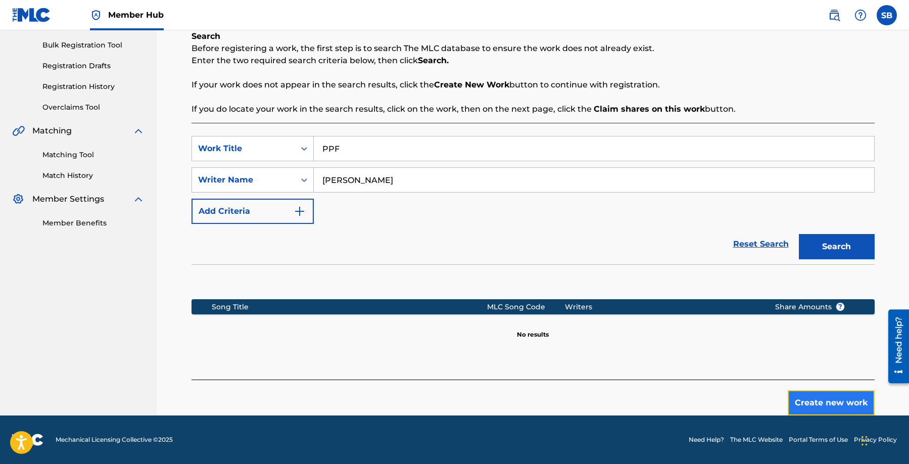
click at [844, 399] on button "Create new work" at bounding box center [831, 402] width 87 height 25
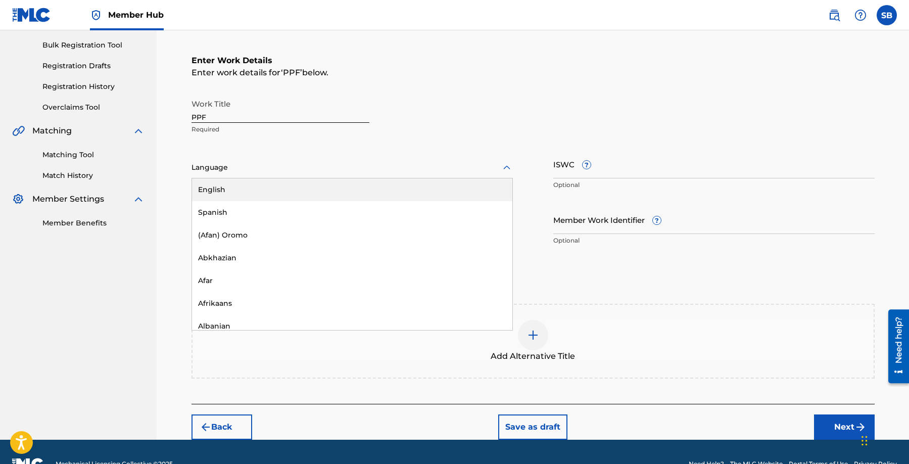
click at [298, 171] on div at bounding box center [352, 167] width 321 height 13
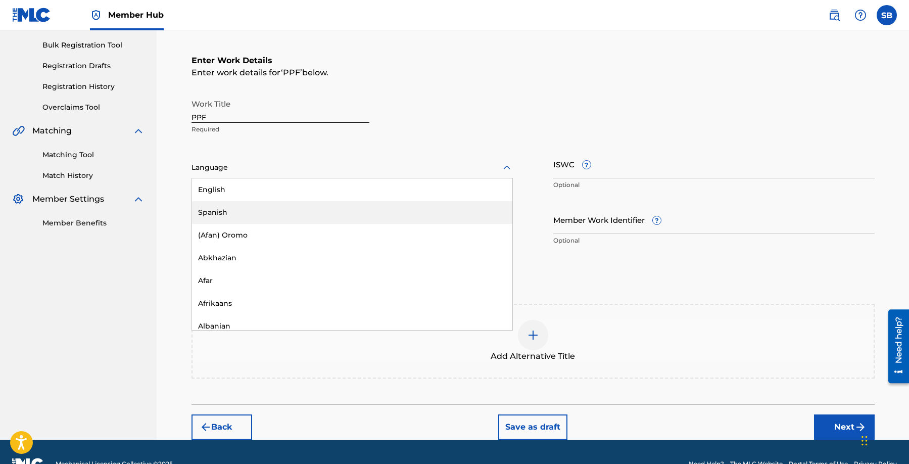
click at [283, 207] on div "Spanish" at bounding box center [352, 212] width 320 height 23
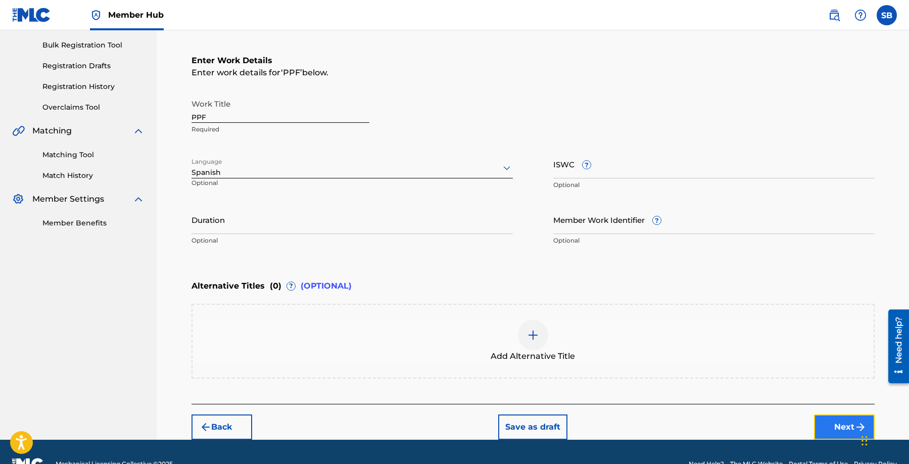
click at [847, 425] on button "Next" at bounding box center [844, 426] width 61 height 25
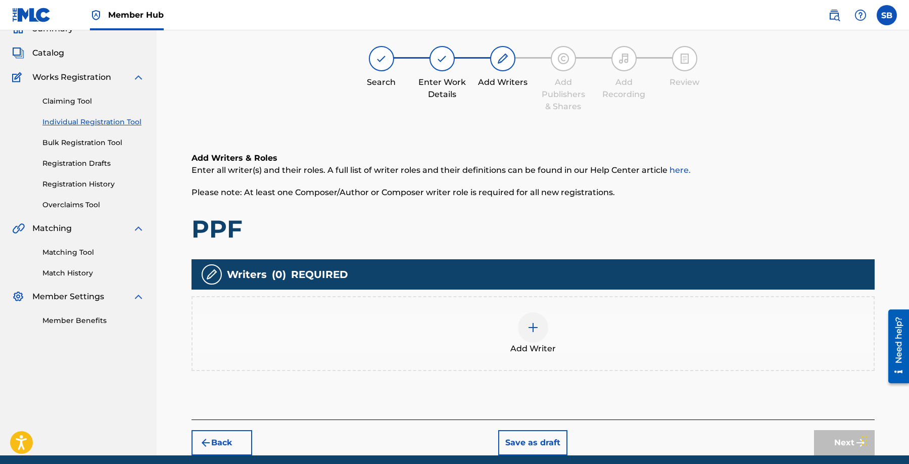
scroll to position [45, 0]
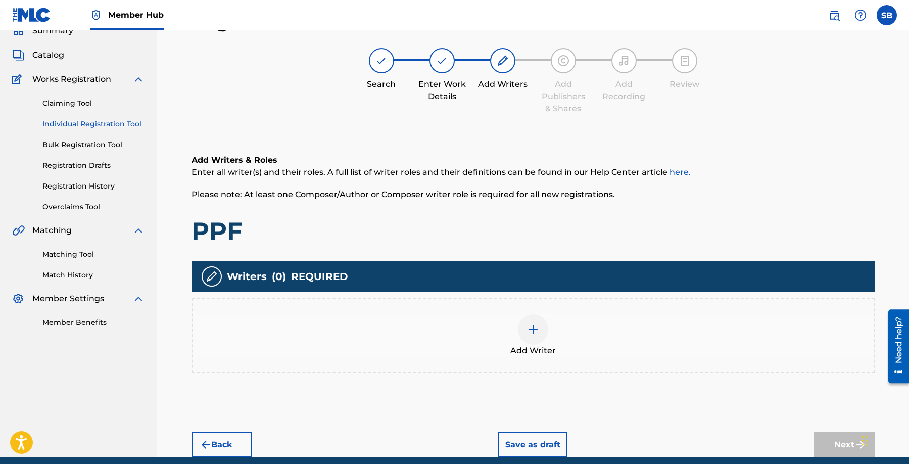
click at [544, 341] on div "Add Writer" at bounding box center [533, 335] width 681 height 42
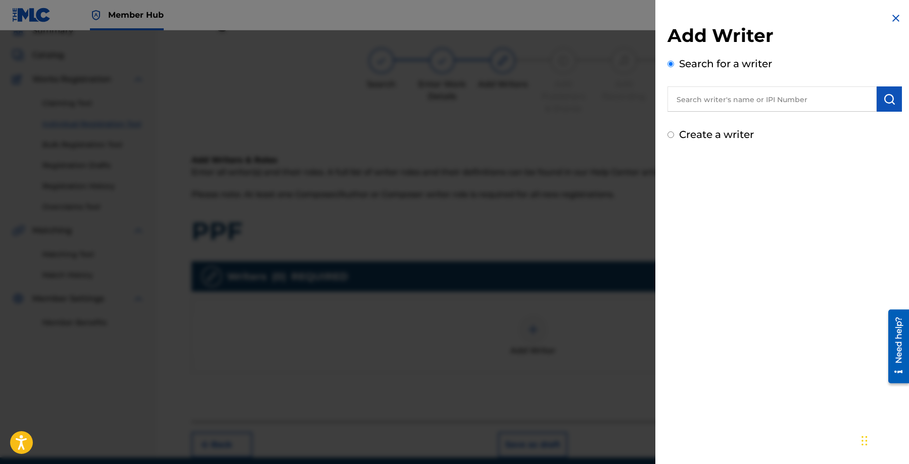
click at [815, 96] on input "text" at bounding box center [772, 98] width 209 height 25
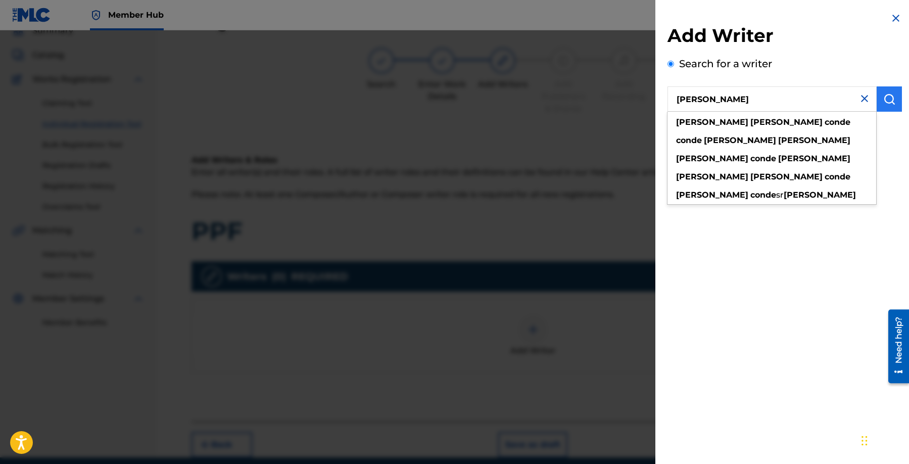
type input "[PERSON_NAME]"
click at [877, 100] on button "submit" at bounding box center [889, 98] width 25 height 25
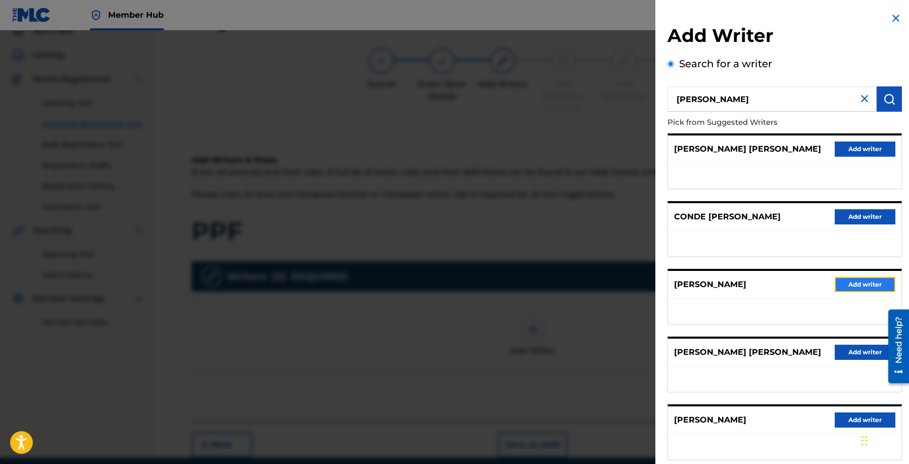
click at [852, 288] on button "Add writer" at bounding box center [865, 284] width 61 height 15
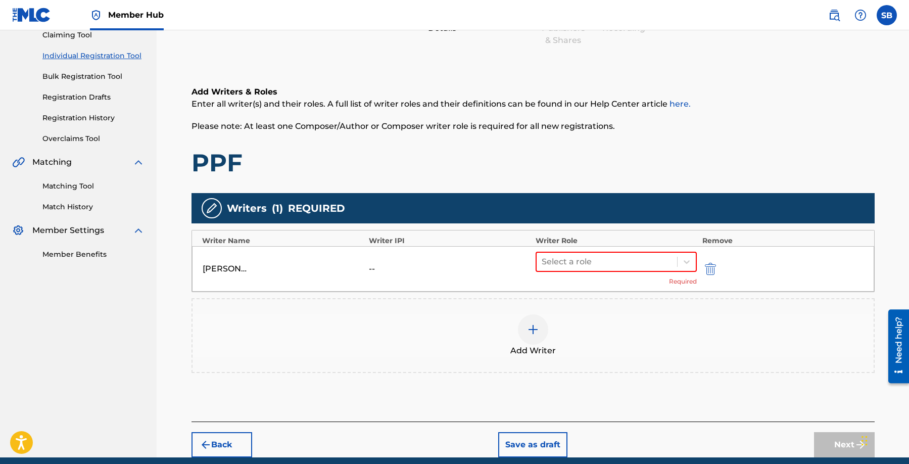
scroll to position [156, 0]
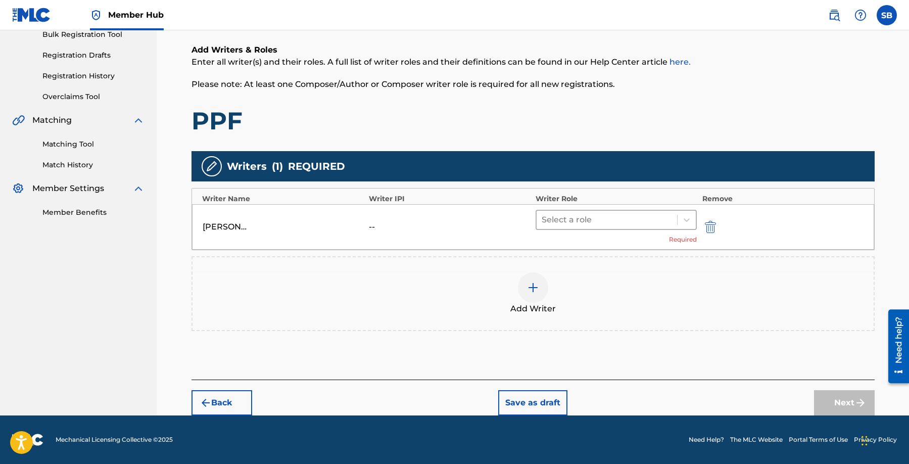
click at [579, 225] on div at bounding box center [607, 220] width 131 height 14
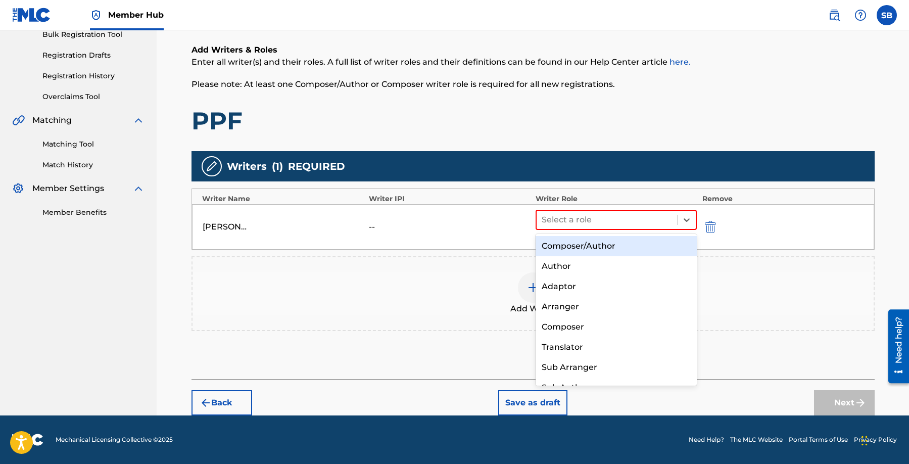
click at [589, 249] on div "Composer/Author" at bounding box center [617, 246] width 162 height 20
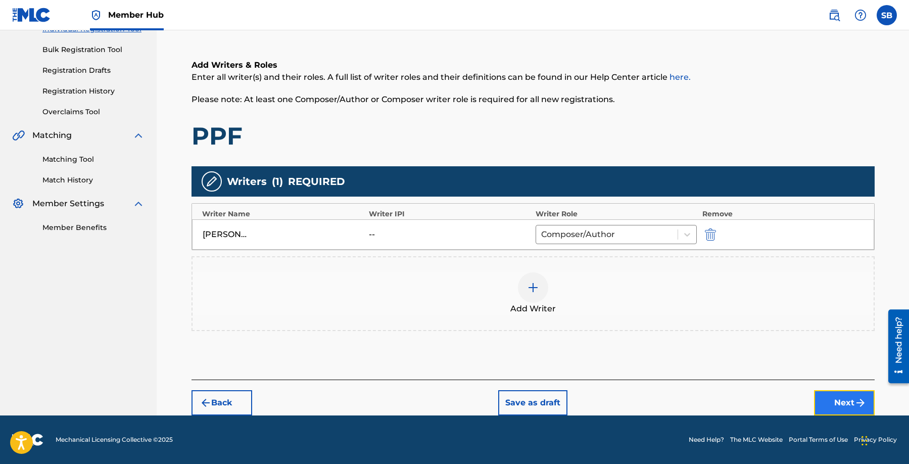
click at [834, 397] on button "Next" at bounding box center [844, 402] width 61 height 25
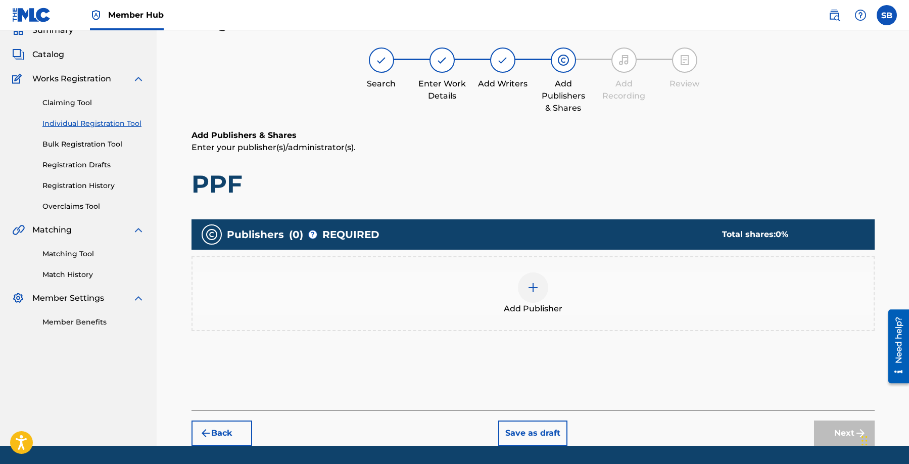
scroll to position [45, 0]
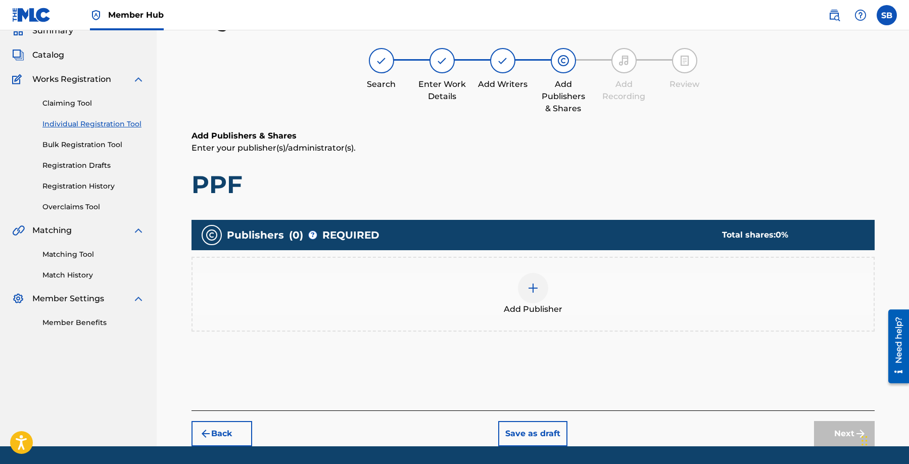
click at [520, 293] on div at bounding box center [533, 288] width 30 height 30
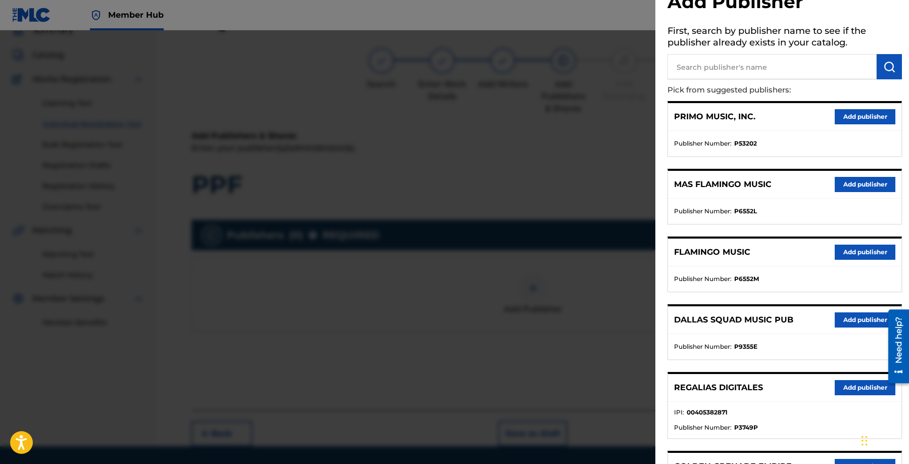
scroll to position [59, 0]
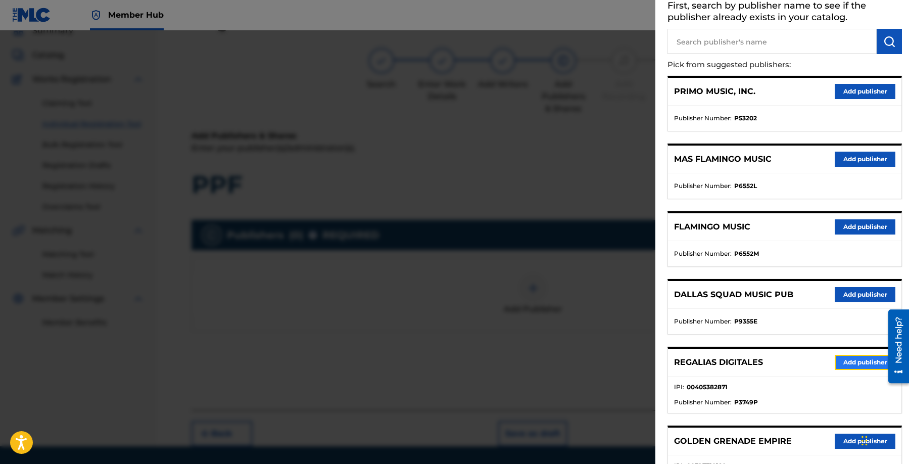
click at [859, 356] on button "Add publisher" at bounding box center [865, 362] width 61 height 15
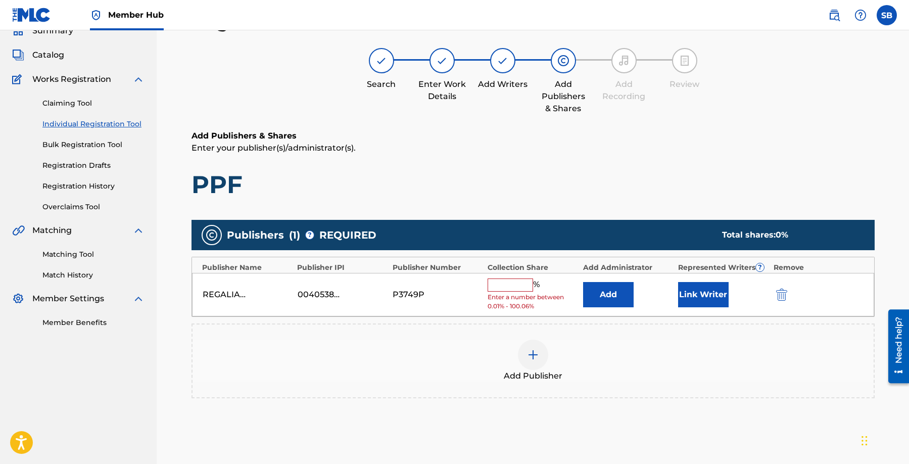
click at [510, 288] on input "text" at bounding box center [510, 284] width 45 height 13
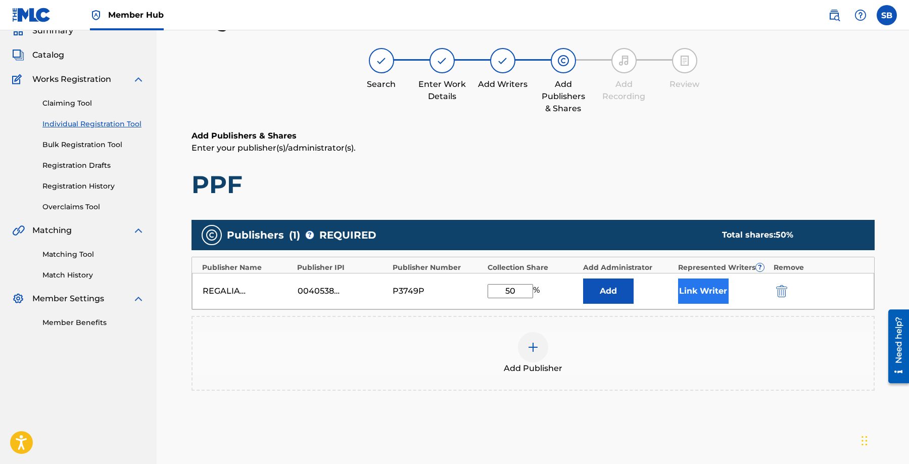
type input "50"
click at [698, 292] on button "Link Writer" at bounding box center [703, 290] width 51 height 25
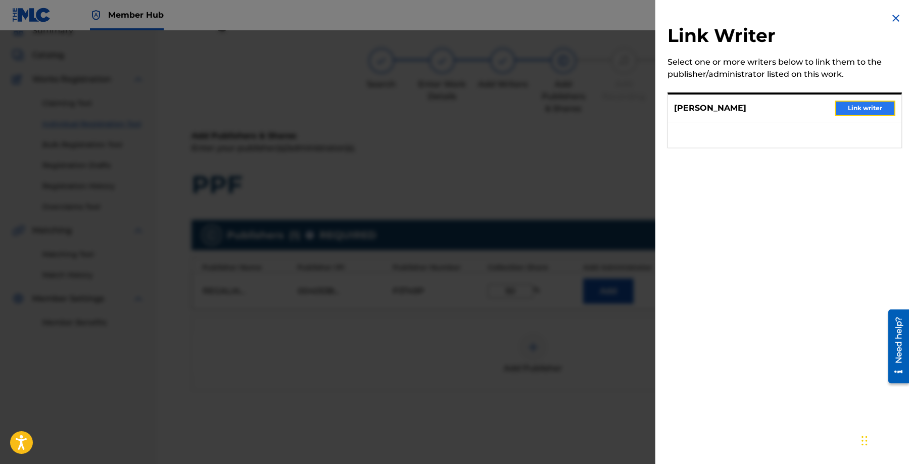
click at [858, 112] on button "Link writer" at bounding box center [865, 108] width 61 height 15
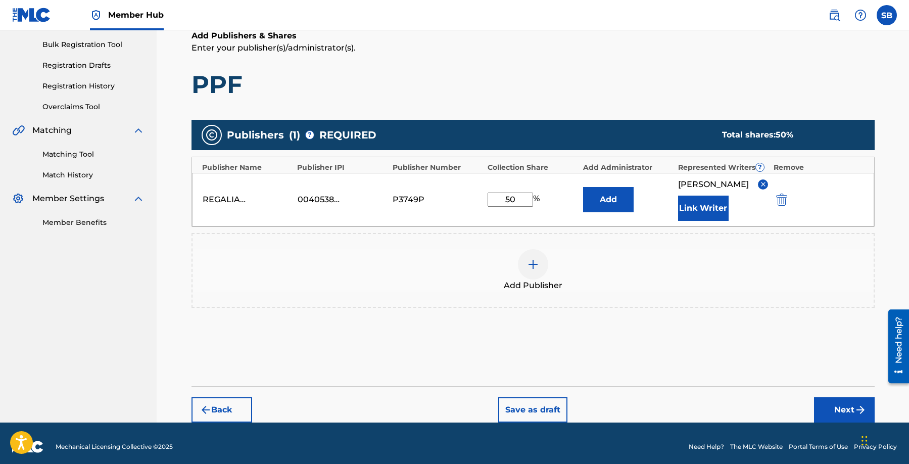
scroll to position [165, 0]
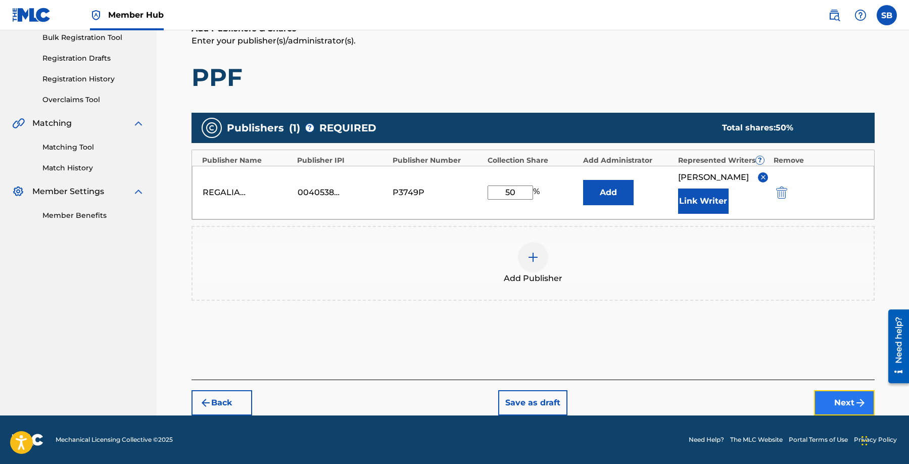
click at [850, 403] on button "Next" at bounding box center [844, 402] width 61 height 25
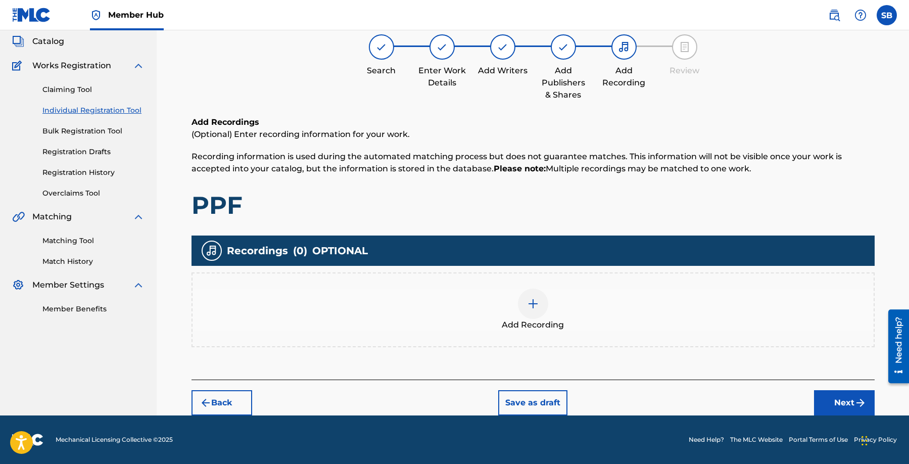
scroll to position [45, 0]
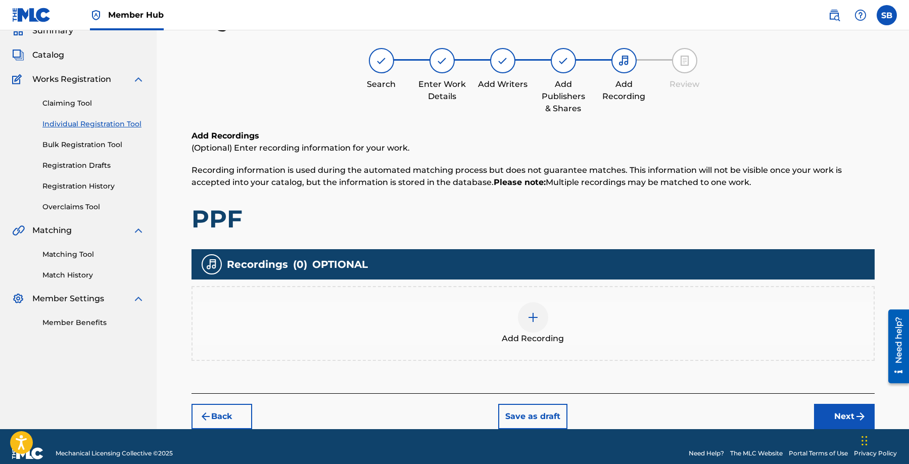
click at [551, 321] on div "Add Recording" at bounding box center [533, 323] width 681 height 42
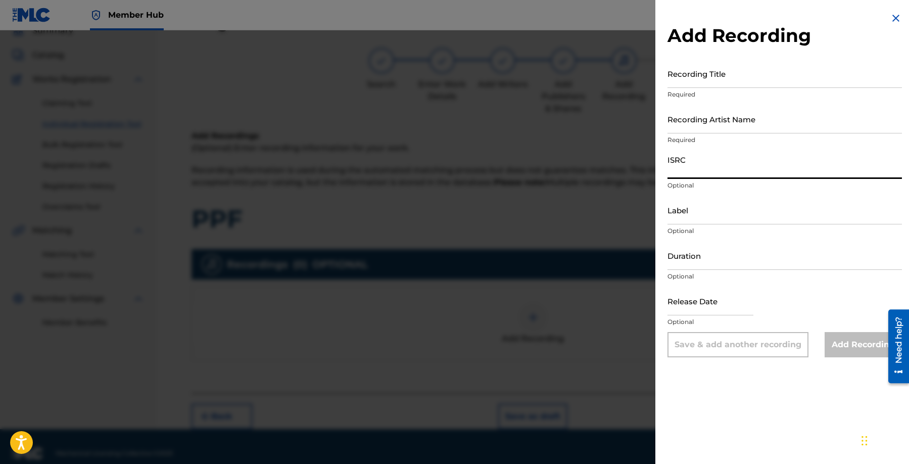
click at [783, 173] on input "ISRC" at bounding box center [785, 164] width 234 height 29
type input "QT2JQ2500470"
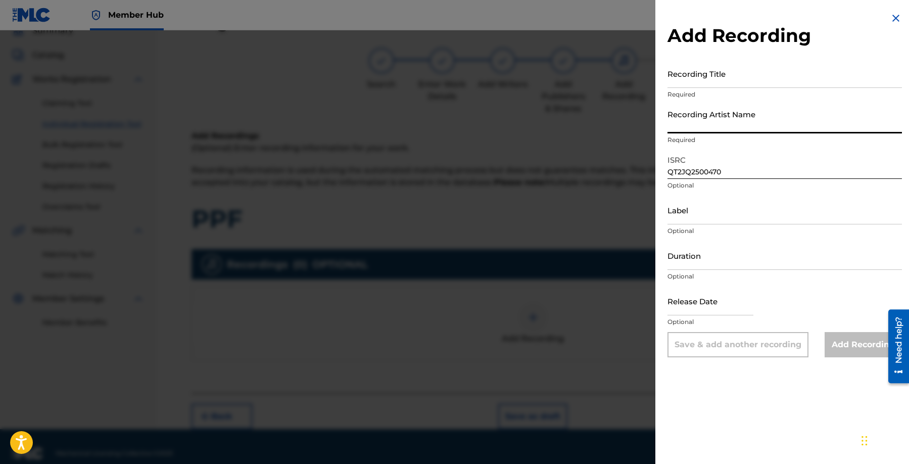
click at [760, 114] on input "Recording Artist Name" at bounding box center [785, 119] width 234 height 29
type input "[PERSON_NAME], El [PERSON_NAME] Conds"
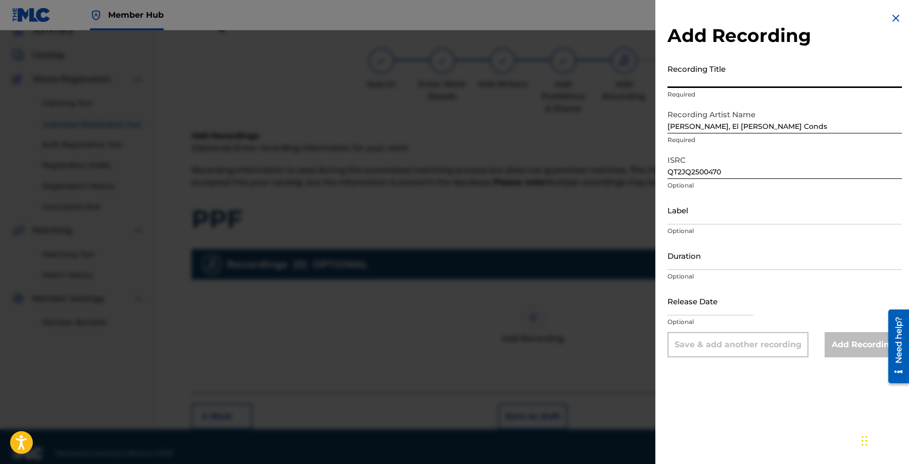
click at [776, 62] on input "Recording Title" at bounding box center [785, 73] width 234 height 29
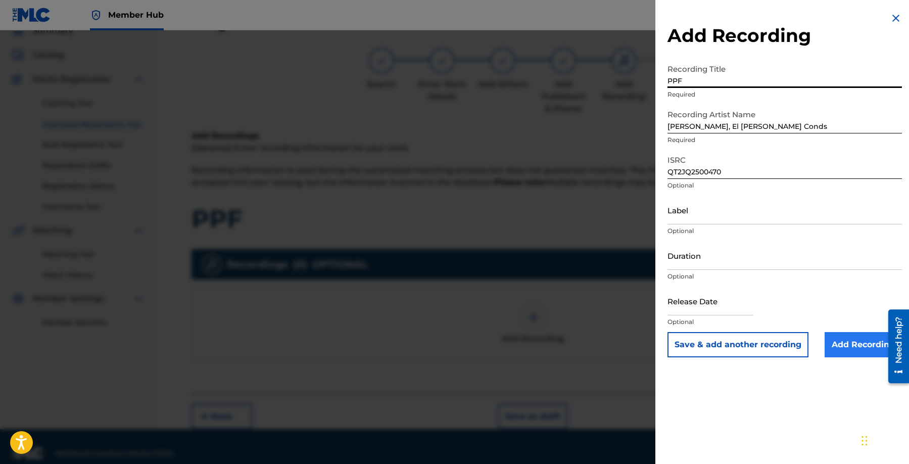
type input "PPF"
click at [853, 346] on input "Add Recording" at bounding box center [863, 344] width 77 height 25
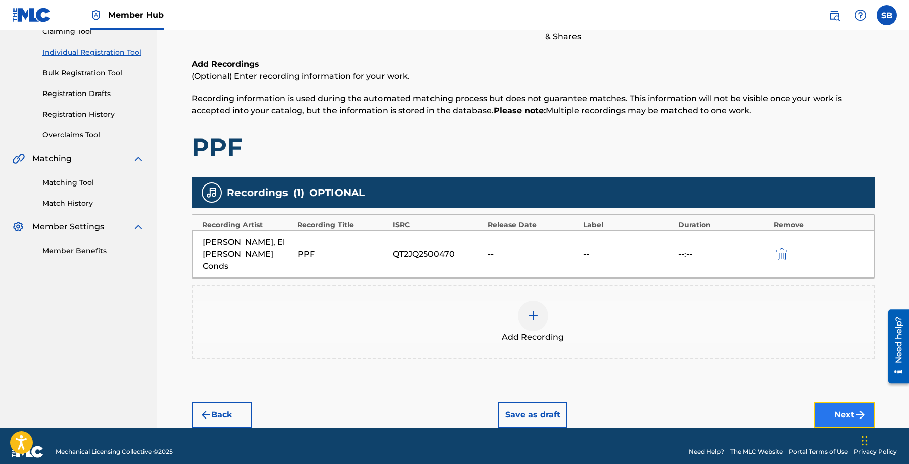
click at [855, 402] on button "Next" at bounding box center [844, 414] width 61 height 25
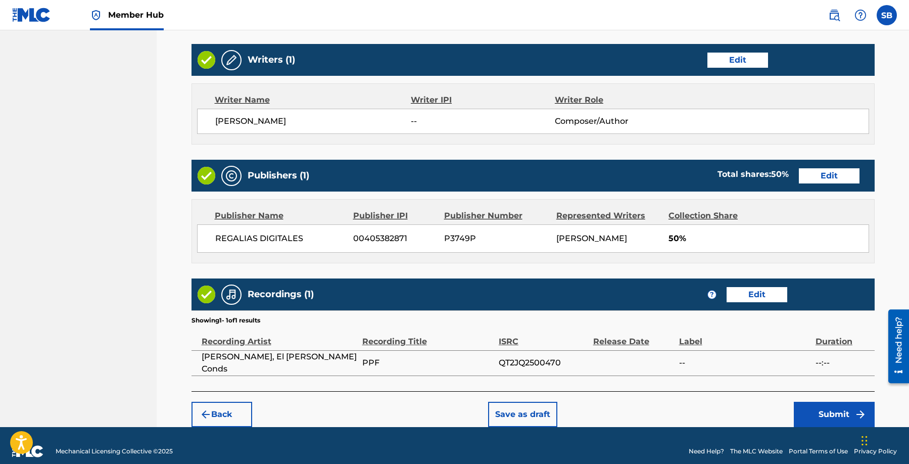
scroll to position [391, 0]
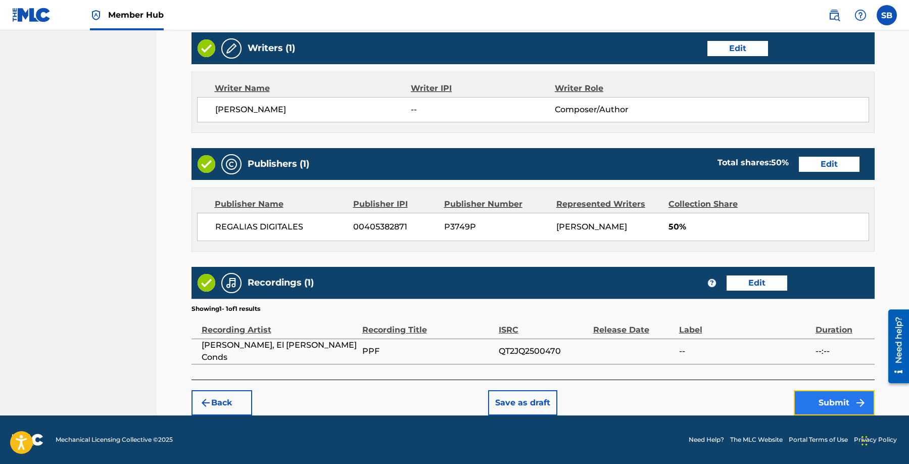
click at [826, 398] on button "Submit" at bounding box center [834, 402] width 81 height 25
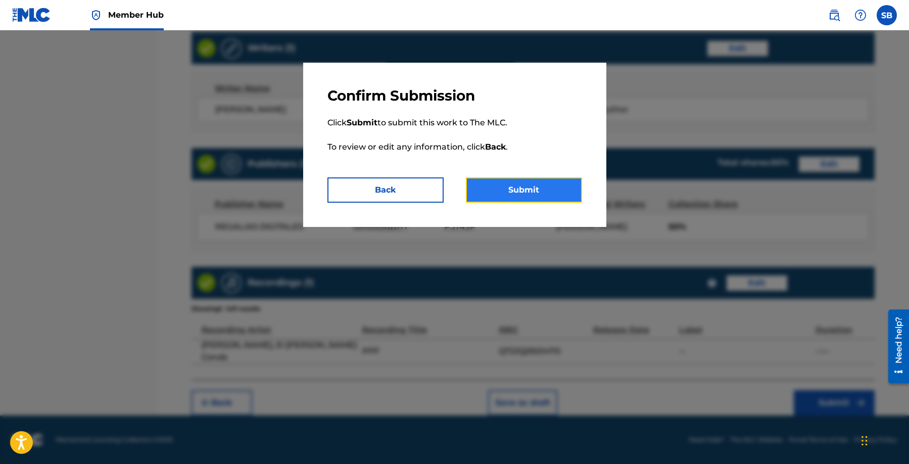
click at [537, 192] on button "Submit" at bounding box center [524, 189] width 116 height 25
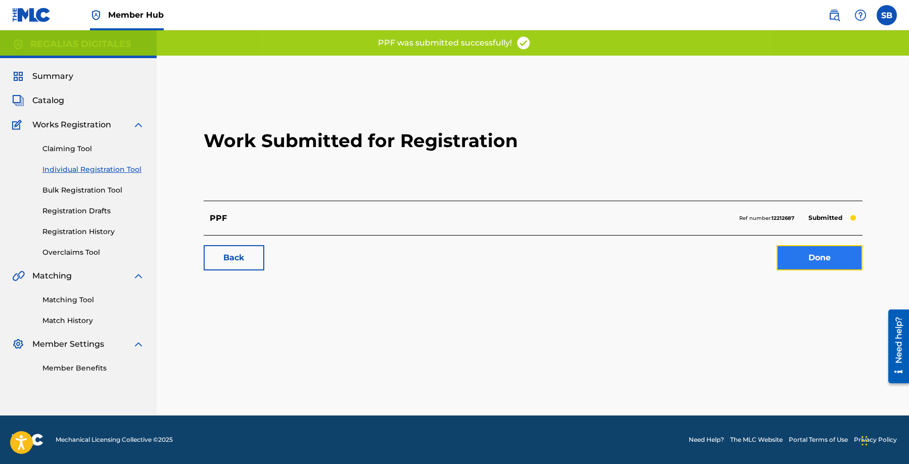
click at [809, 258] on link "Done" at bounding box center [820, 257] width 86 height 25
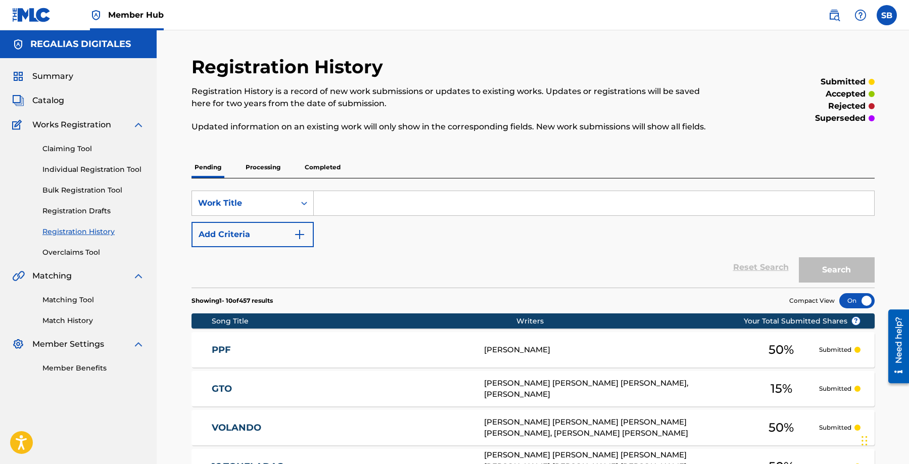
scroll to position [2, 0]
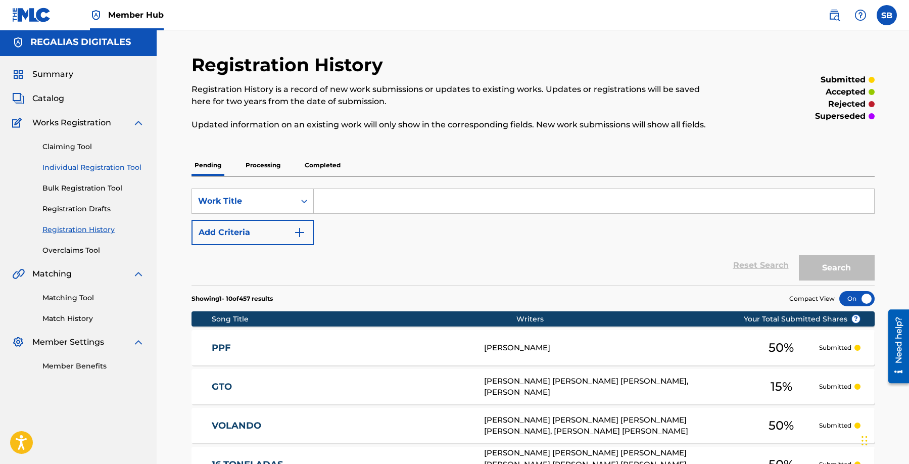
click at [135, 165] on link "Individual Registration Tool" at bounding box center [93, 167] width 102 height 11
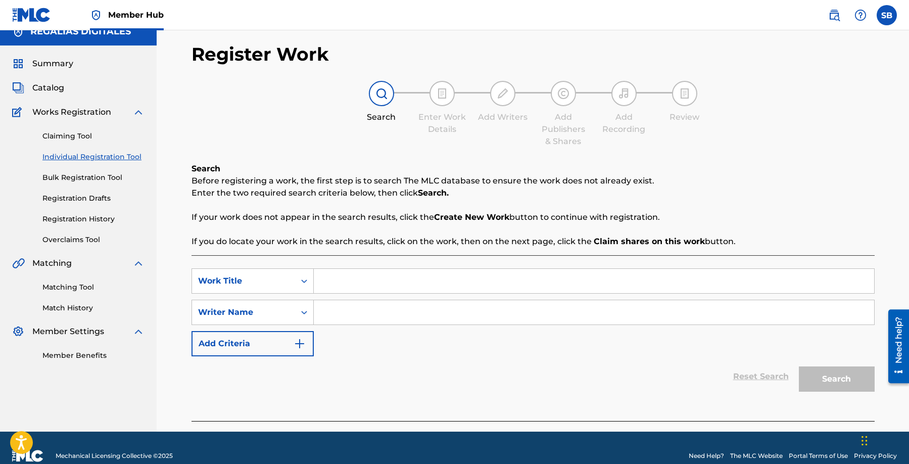
scroll to position [29, 0]
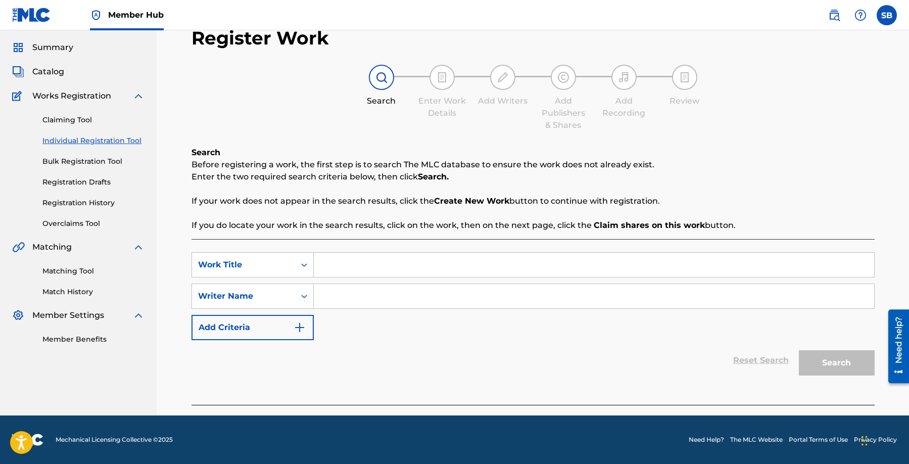
click at [406, 262] on input "Search Form" at bounding box center [594, 265] width 560 height 24
type input "La Story - Version Salsa"
click at [398, 300] on input "Search Form" at bounding box center [594, 296] width 560 height 24
click at [431, 293] on input "Search Form" at bounding box center [594, 296] width 560 height 24
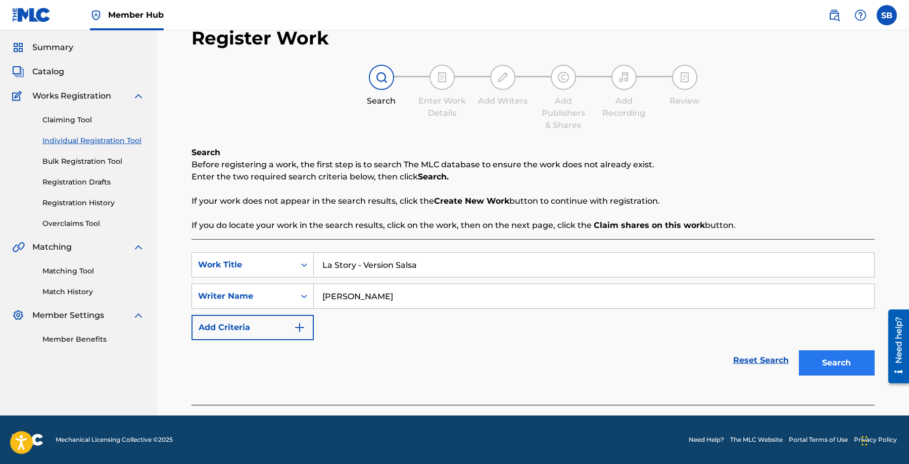
type input "[PERSON_NAME]"
click at [857, 365] on button "Search" at bounding box center [837, 362] width 76 height 25
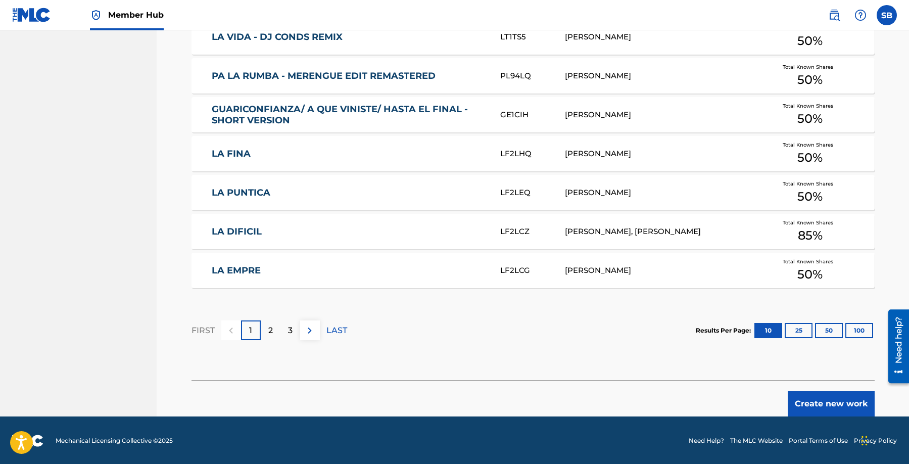
scroll to position [571, 0]
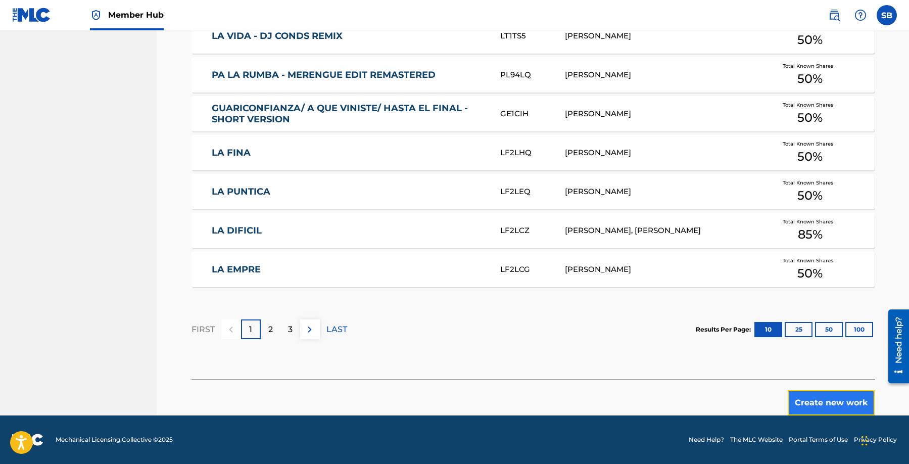
click at [821, 400] on button "Create new work" at bounding box center [831, 402] width 87 height 25
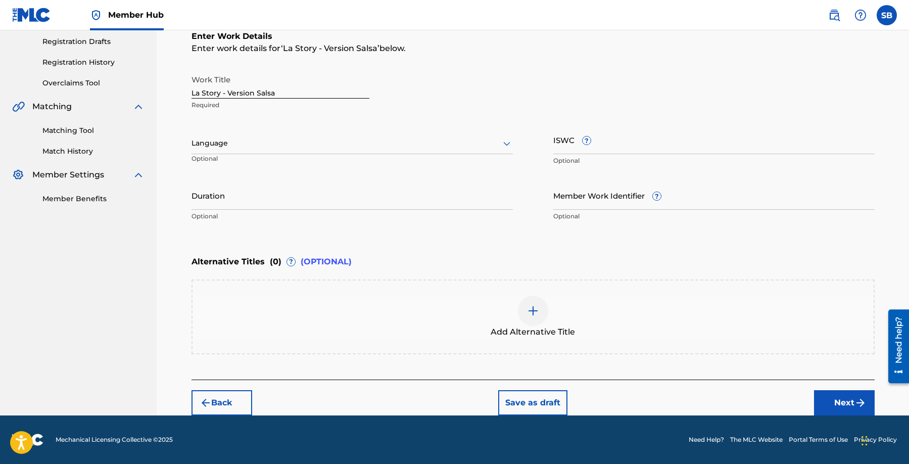
click at [291, 142] on div at bounding box center [352, 143] width 321 height 13
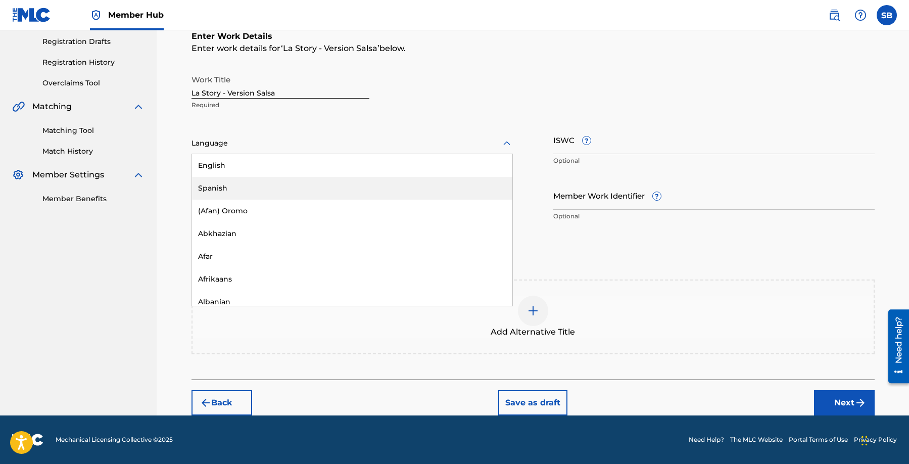
click at [275, 185] on div "Spanish" at bounding box center [352, 188] width 320 height 23
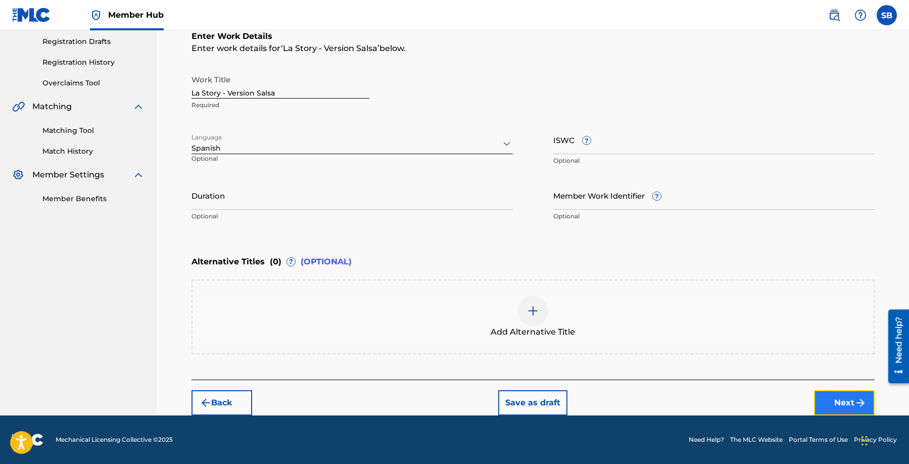
click at [834, 409] on button "Next" at bounding box center [844, 402] width 61 height 25
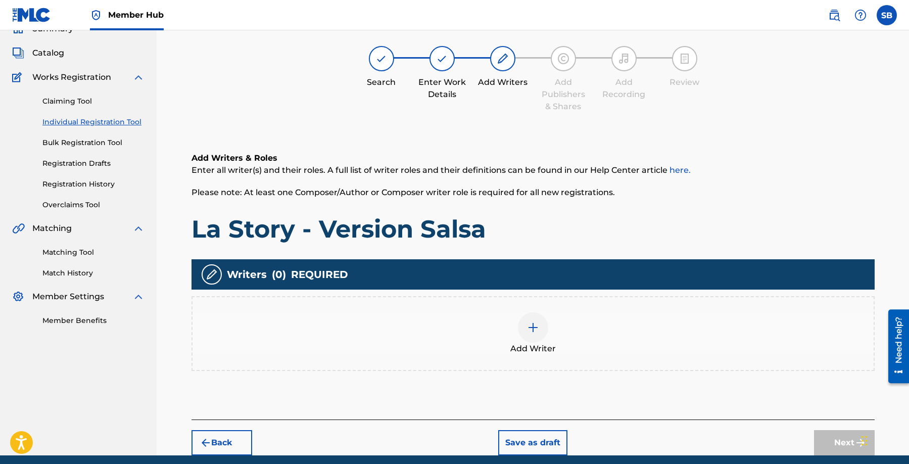
scroll to position [45, 0]
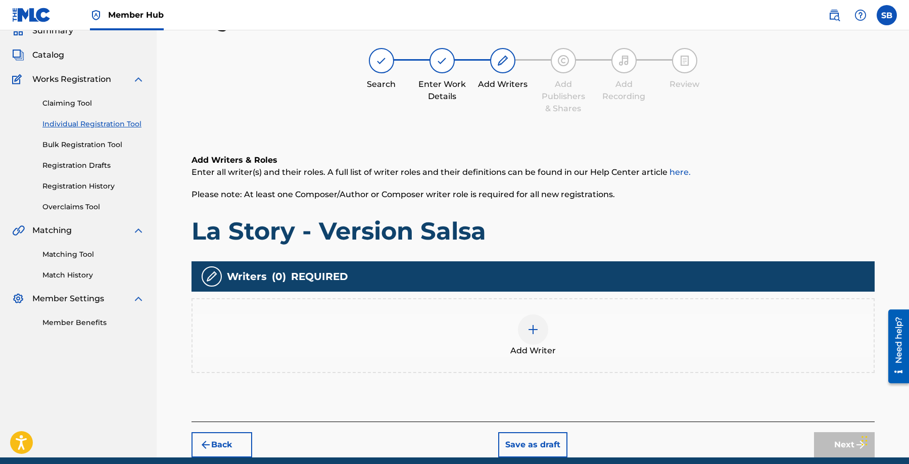
click at [547, 321] on div "Add Writer" at bounding box center [533, 335] width 681 height 42
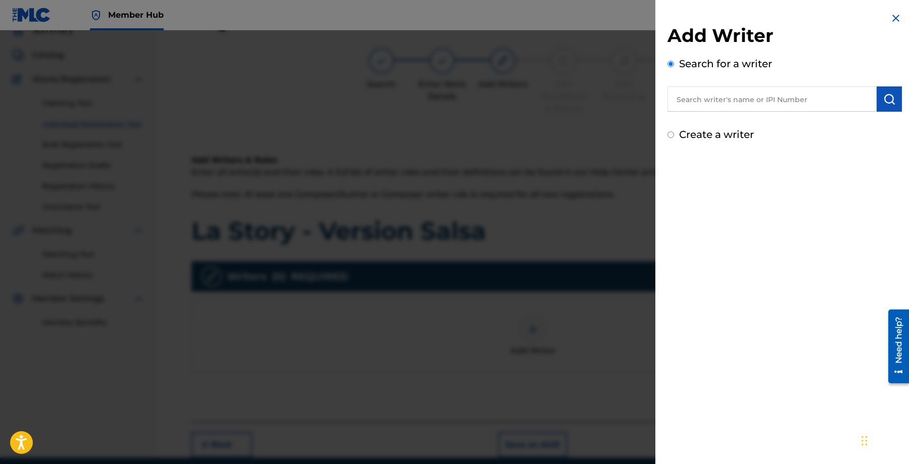
click at [757, 98] on input "text" at bounding box center [772, 98] width 209 height 25
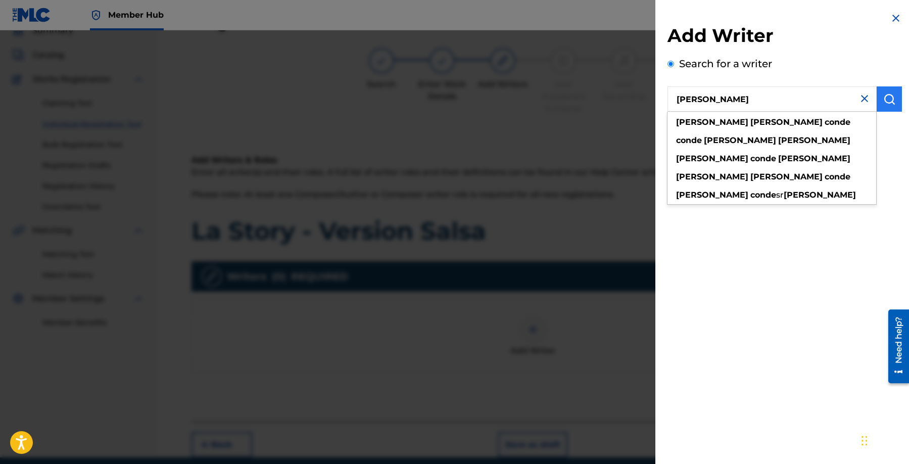
type input "[PERSON_NAME]"
click at [879, 105] on button "submit" at bounding box center [889, 98] width 25 height 25
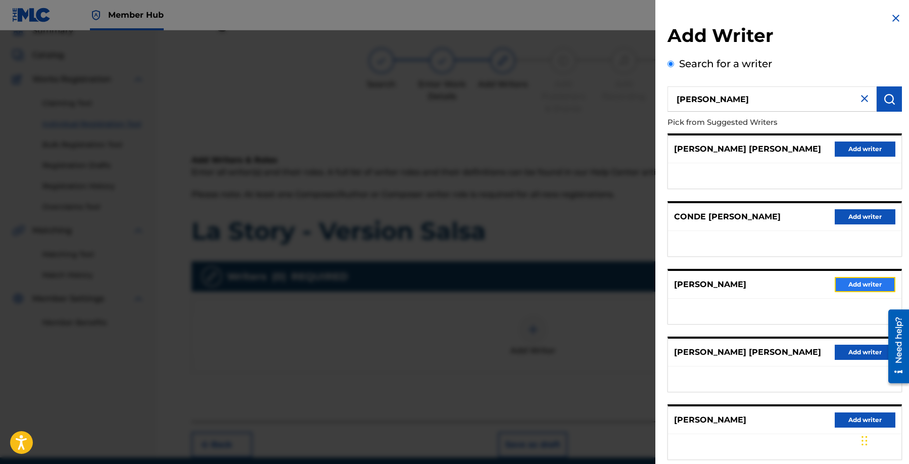
click at [863, 288] on button "Add writer" at bounding box center [865, 284] width 61 height 15
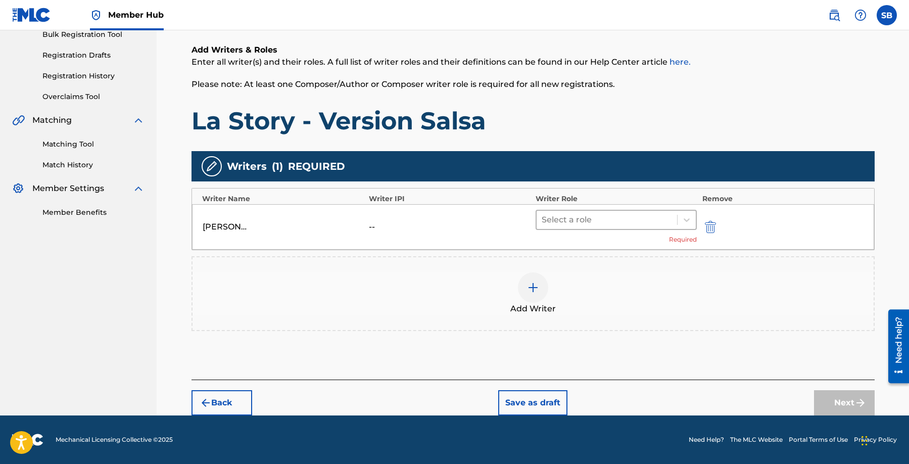
click at [601, 222] on div at bounding box center [607, 220] width 131 height 14
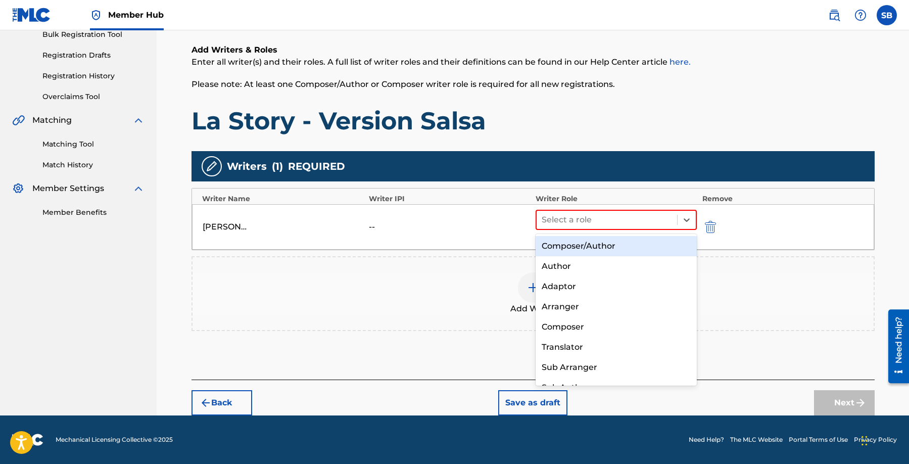
click at [601, 246] on div "Composer/Author" at bounding box center [617, 246] width 162 height 20
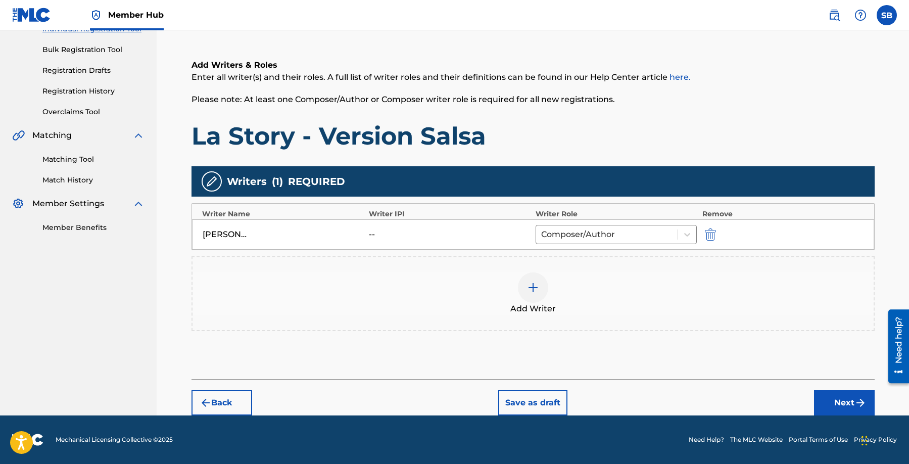
click at [533, 284] on img at bounding box center [533, 287] width 12 height 12
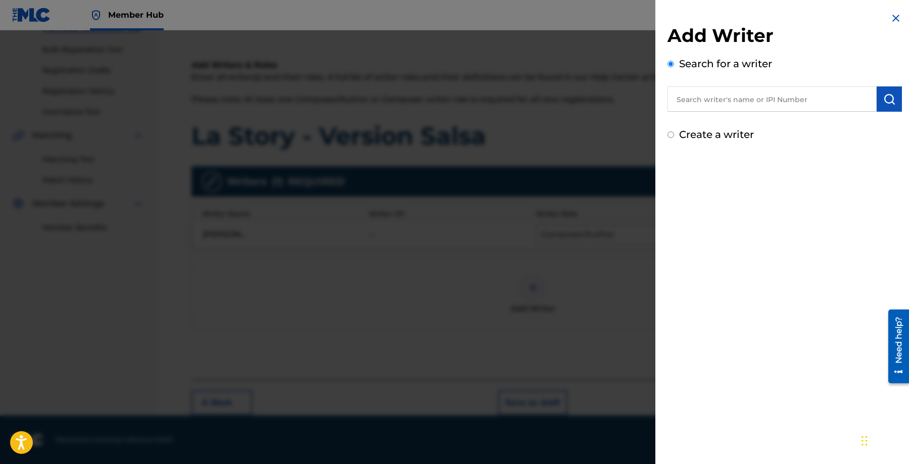
click at [771, 104] on input "text" at bounding box center [772, 98] width 209 height 25
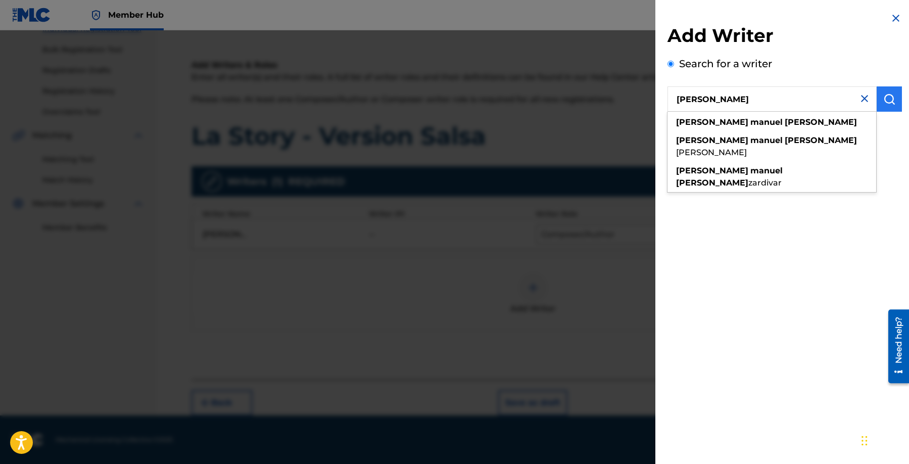
type input "[PERSON_NAME]"
click at [887, 101] on img "submit" at bounding box center [889, 99] width 12 height 12
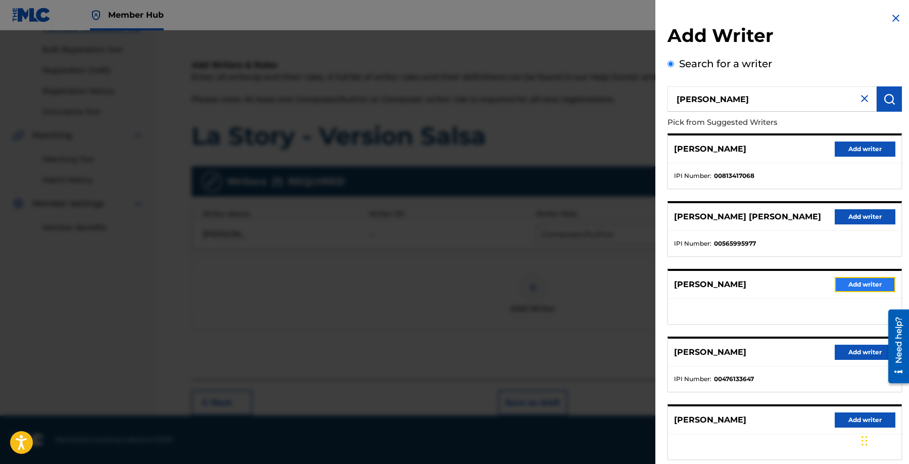
click at [848, 280] on button "Add writer" at bounding box center [865, 284] width 61 height 15
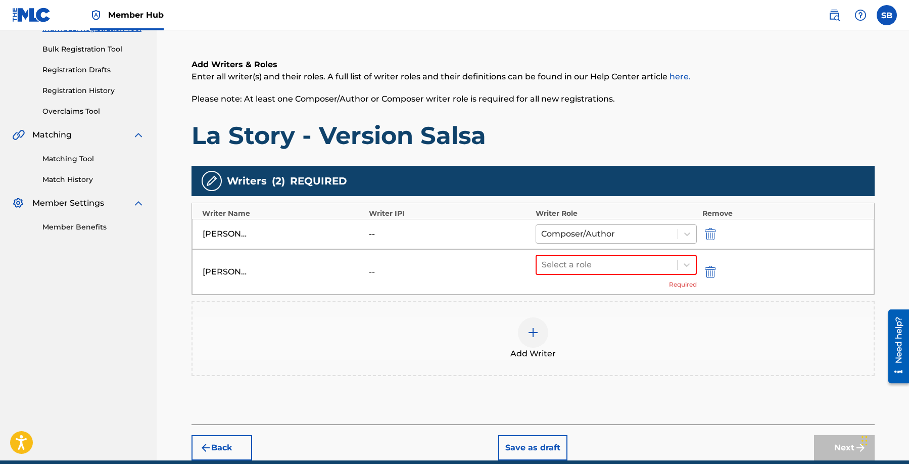
scroll to position [186, 0]
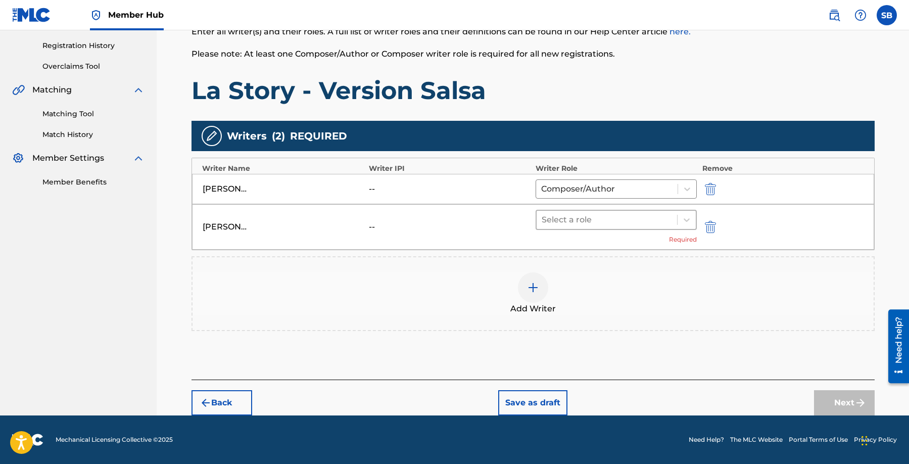
click at [589, 226] on div at bounding box center [607, 220] width 131 height 14
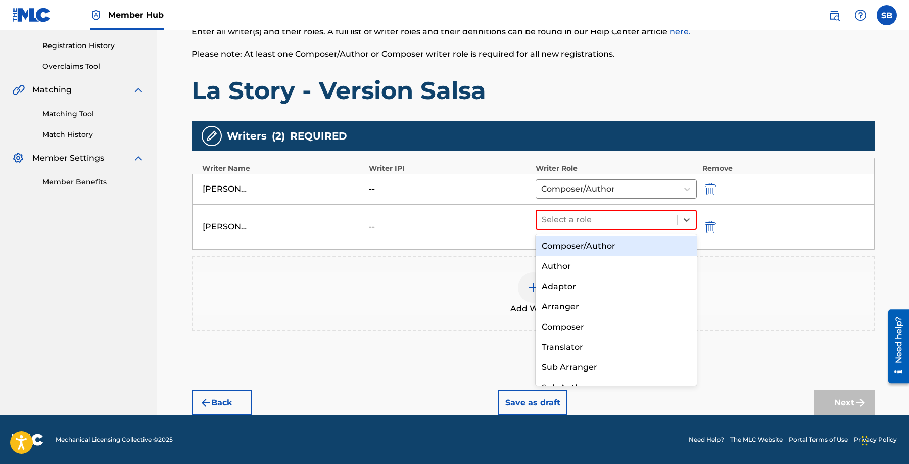
click at [594, 245] on div "Composer/Author" at bounding box center [617, 246] width 162 height 20
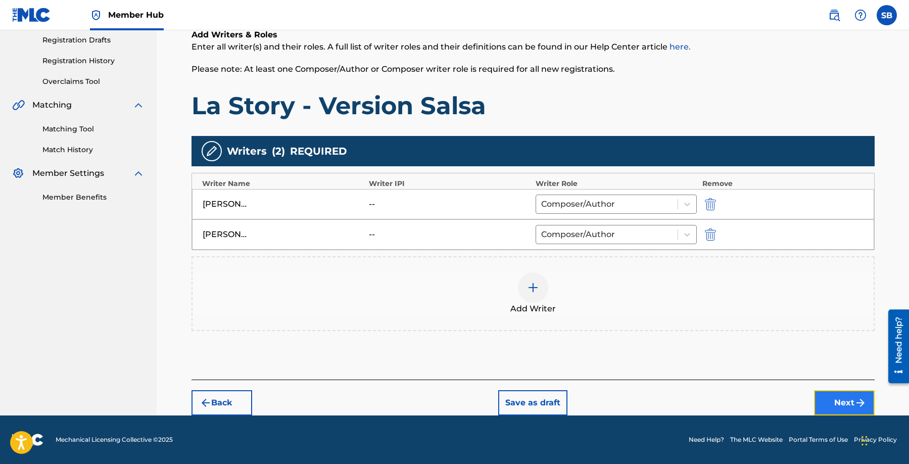
click at [831, 394] on button "Next" at bounding box center [844, 402] width 61 height 25
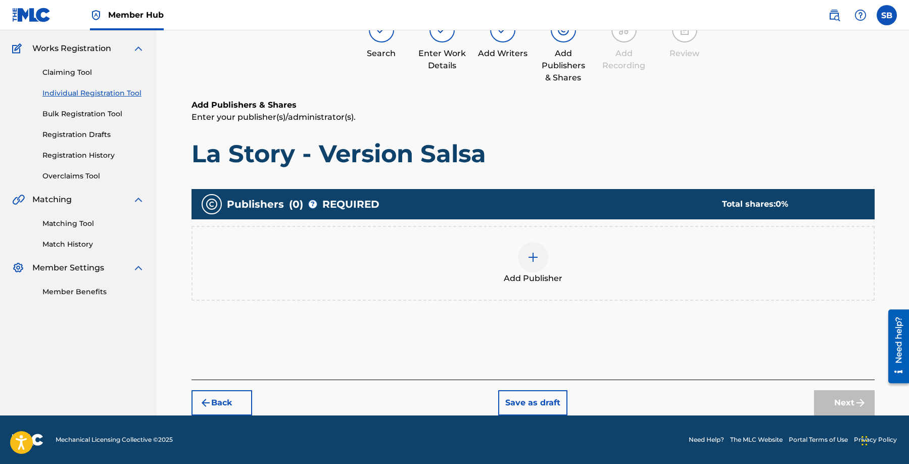
scroll to position [45, 0]
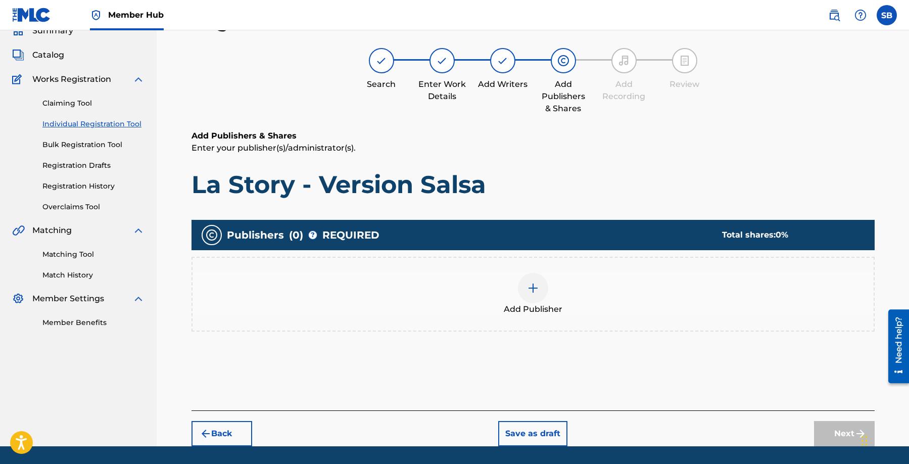
click at [540, 279] on div at bounding box center [533, 288] width 30 height 30
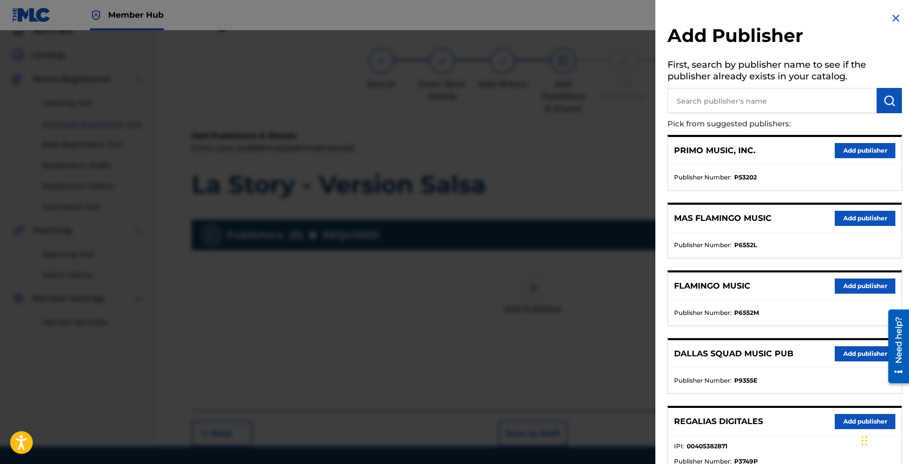
scroll to position [317, 0]
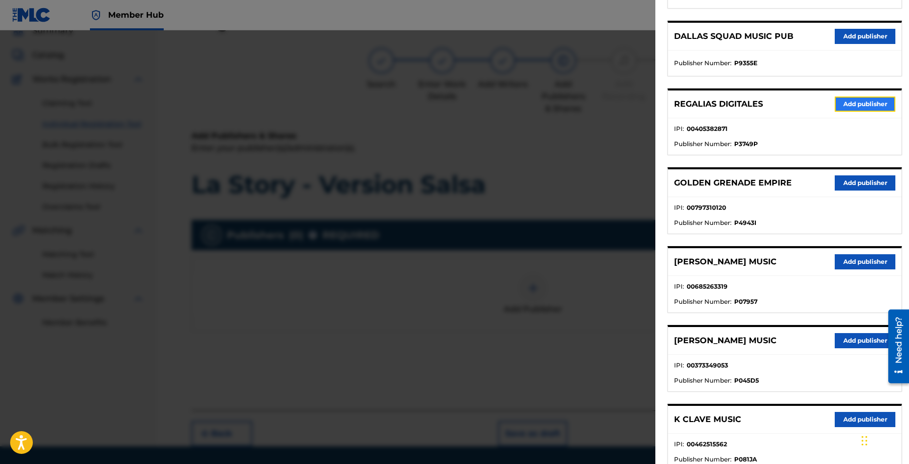
click at [864, 103] on button "Add publisher" at bounding box center [865, 104] width 61 height 15
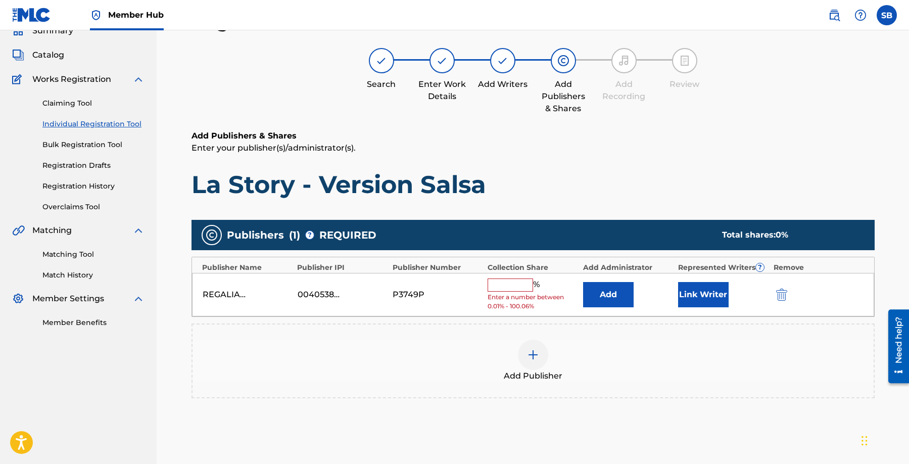
click at [523, 284] on input "text" at bounding box center [510, 284] width 45 height 13
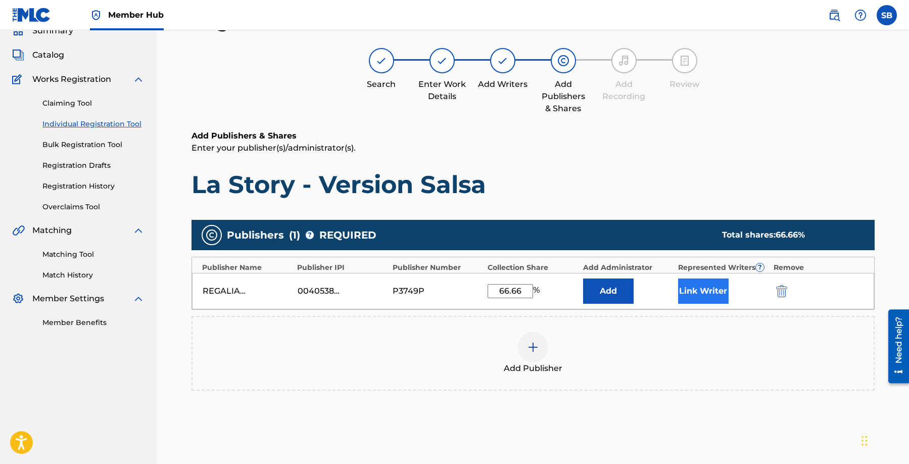
type input "66.66"
click at [707, 295] on button "Link Writer" at bounding box center [703, 290] width 51 height 25
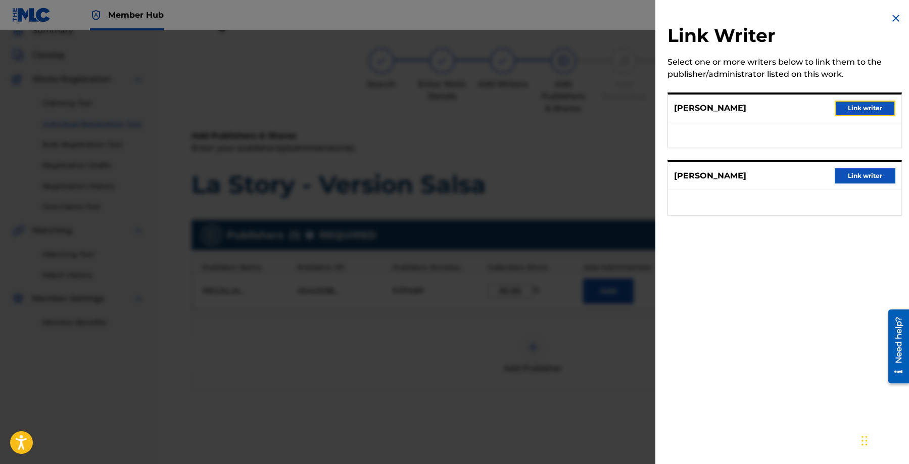
drag, startPoint x: 850, startPoint y: 114, endPoint x: 843, endPoint y: 125, distance: 13.1
click at [850, 114] on button "Link writer" at bounding box center [865, 108] width 61 height 15
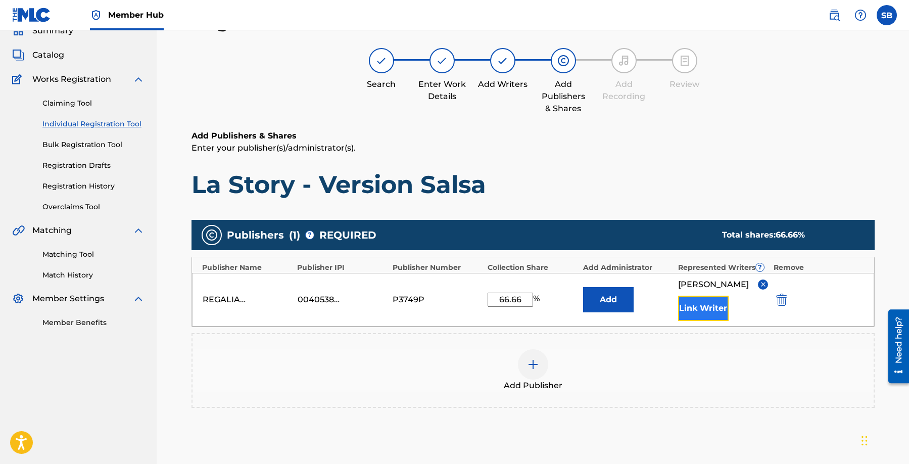
click at [709, 321] on button "Link Writer" at bounding box center [703, 308] width 51 height 25
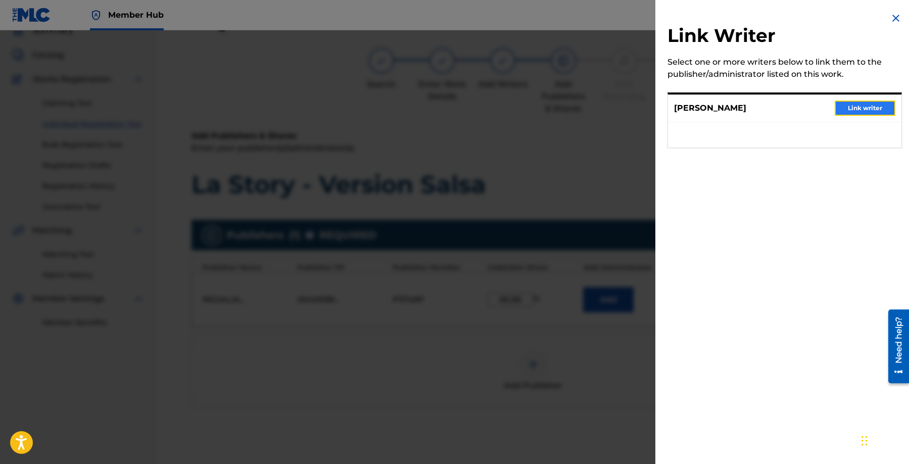
click at [874, 106] on button "Link writer" at bounding box center [865, 108] width 61 height 15
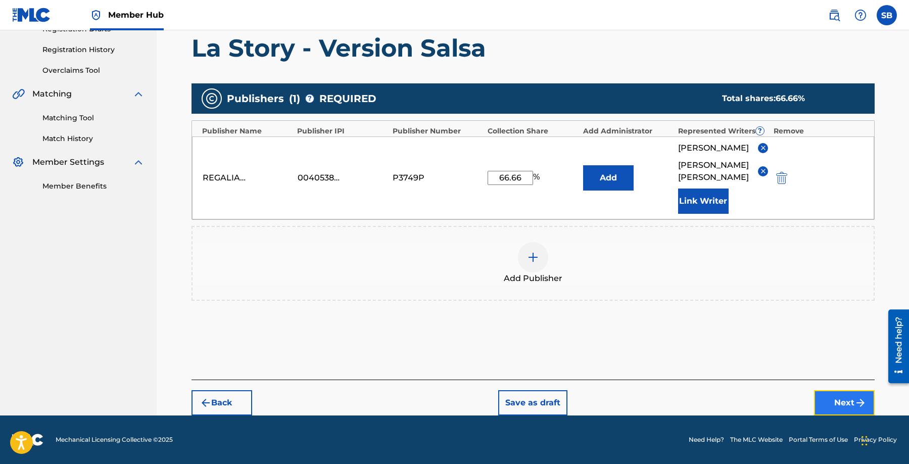
click at [842, 394] on button "Next" at bounding box center [844, 402] width 61 height 25
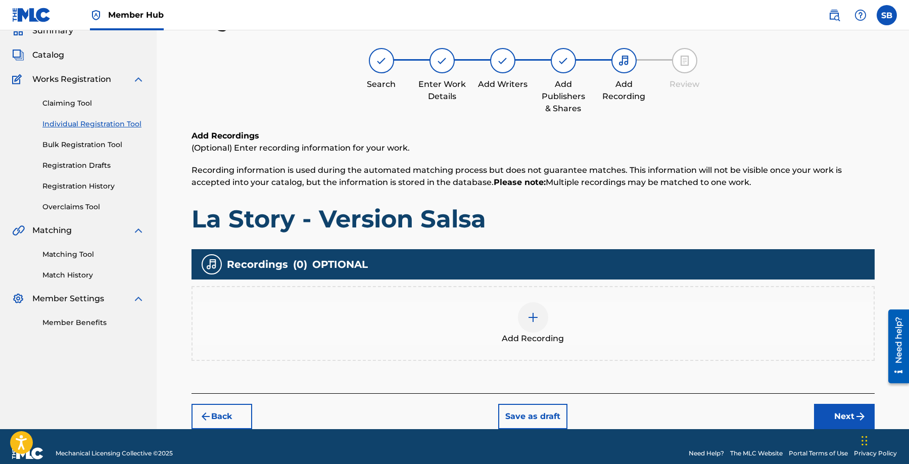
click at [605, 334] on div "Add Recording" at bounding box center [533, 323] width 681 height 42
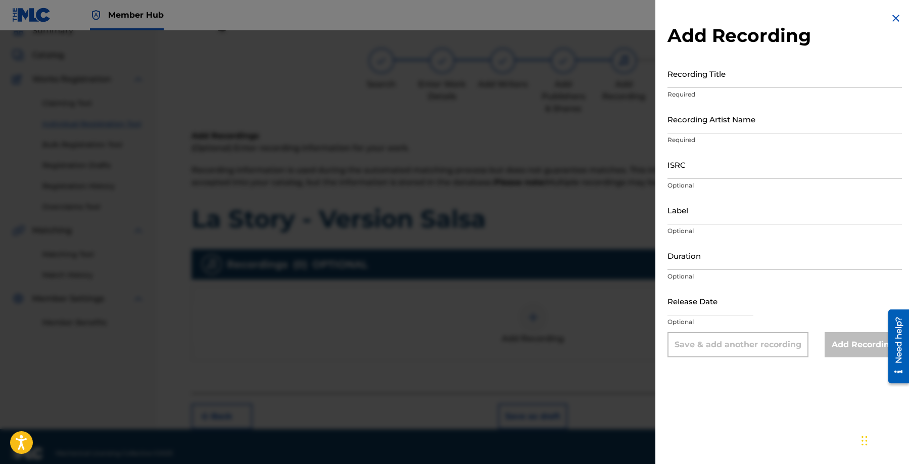
scroll to position [48, 0]
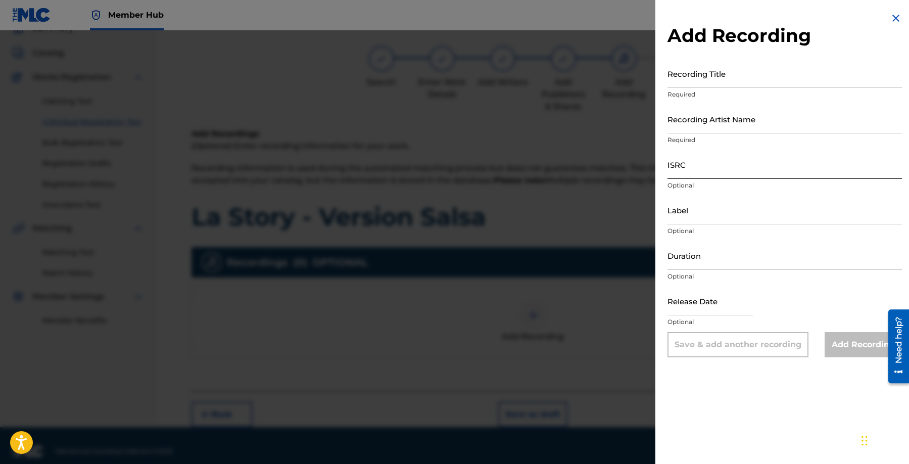
click at [750, 162] on input "ISRC" at bounding box center [785, 164] width 234 height 29
type input "QZTPX2551443"
click at [731, 122] on input "Recording Artist Name" at bounding box center [785, 119] width 234 height 29
type input "El Taiger, [PERSON_NAME], DJ Conds"
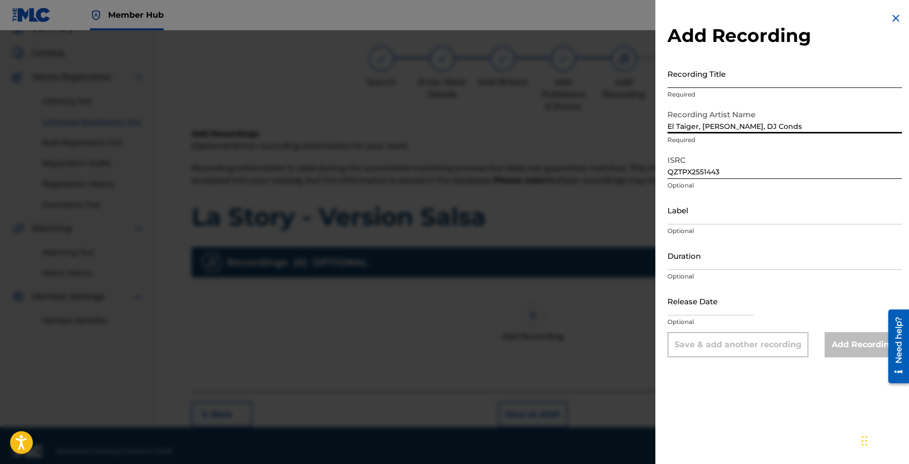
click at [780, 70] on input "Recording Title" at bounding box center [785, 73] width 234 height 29
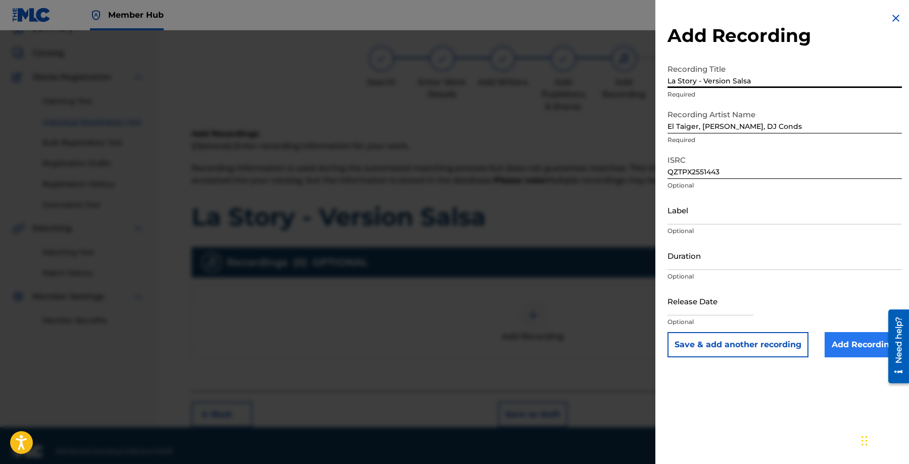
type input "La Story - Version Salsa"
click at [837, 342] on input "Add Recording" at bounding box center [863, 344] width 77 height 25
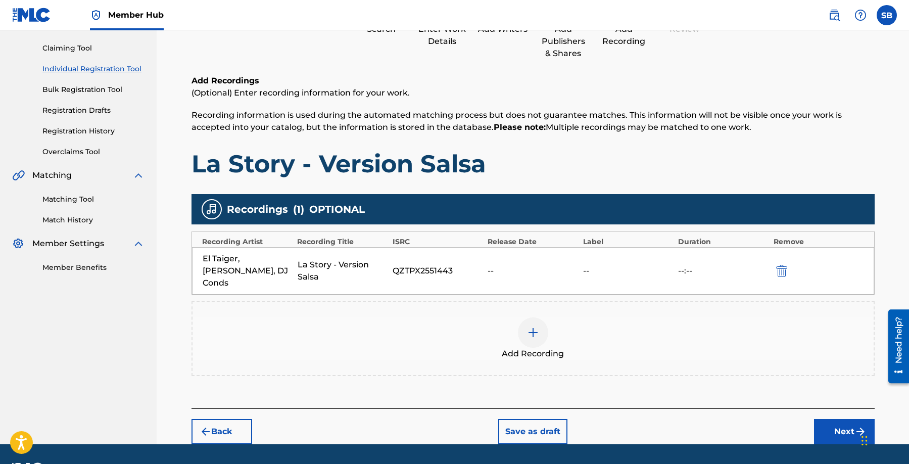
scroll to position [117, 0]
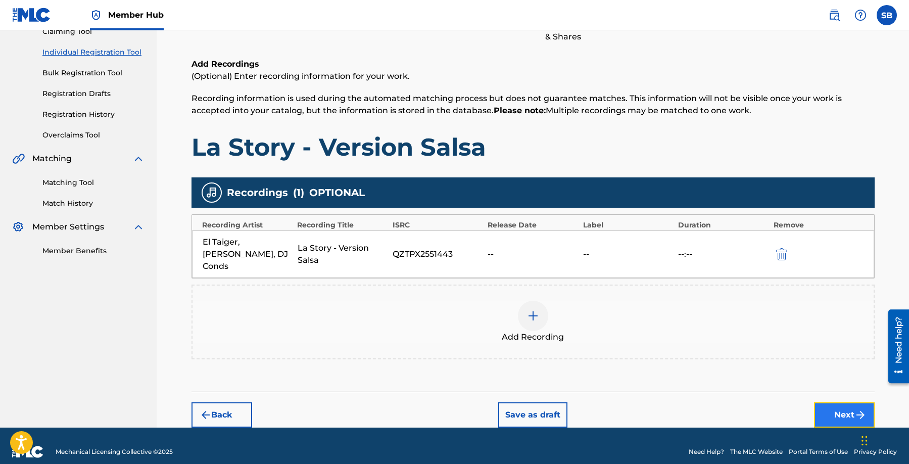
click at [824, 402] on button "Next" at bounding box center [844, 414] width 61 height 25
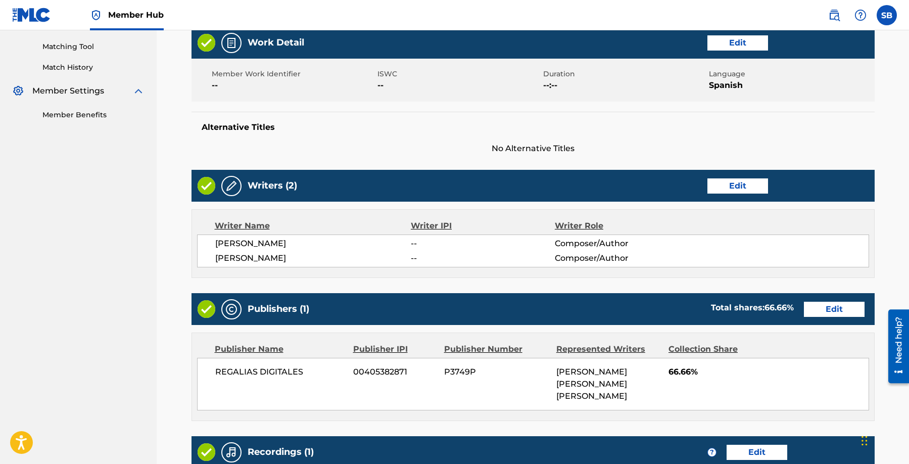
scroll to position [422, 0]
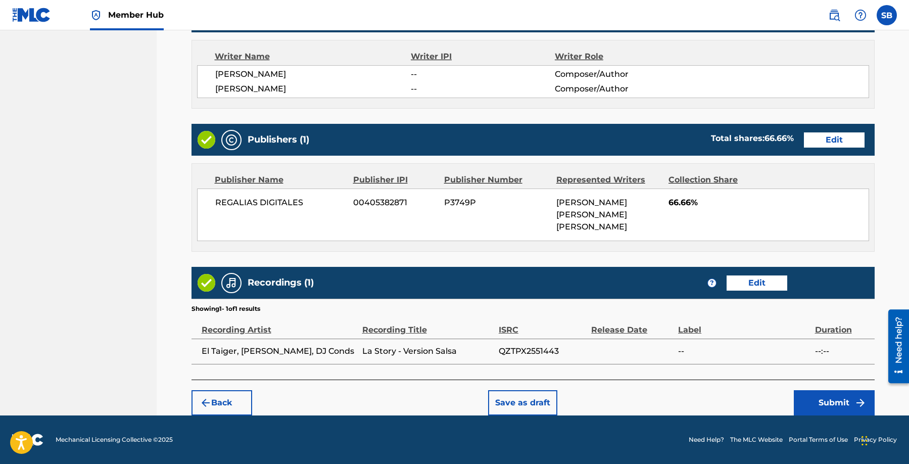
click at [713, 408] on div "Back Save as draft Submit" at bounding box center [533, 398] width 683 height 36
click at [835, 399] on button "Submit" at bounding box center [834, 402] width 81 height 25
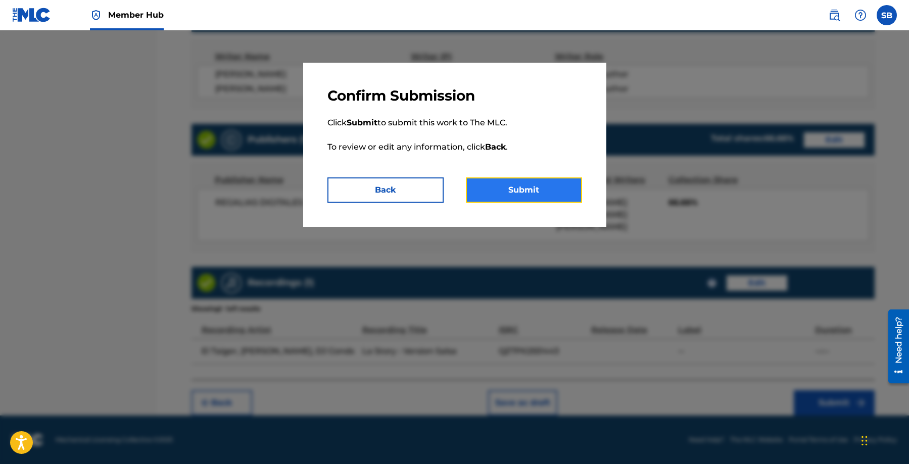
click at [533, 192] on button "Submit" at bounding box center [524, 189] width 116 height 25
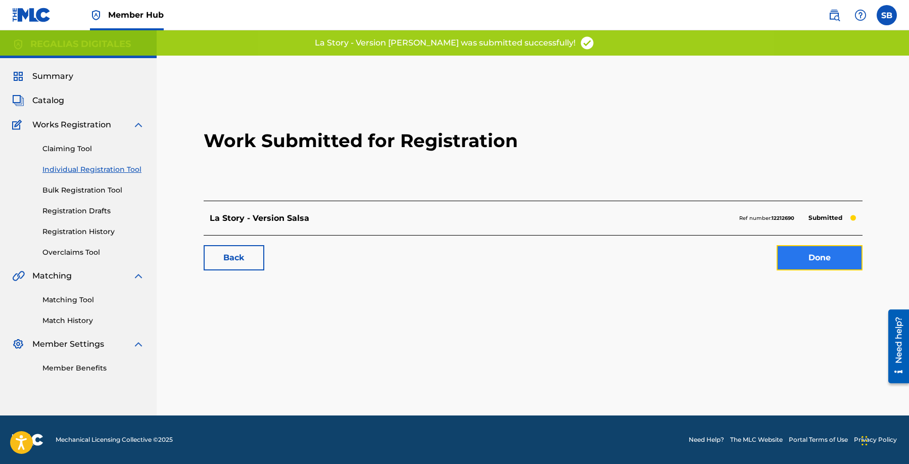
click at [842, 256] on link "Done" at bounding box center [820, 257] width 86 height 25
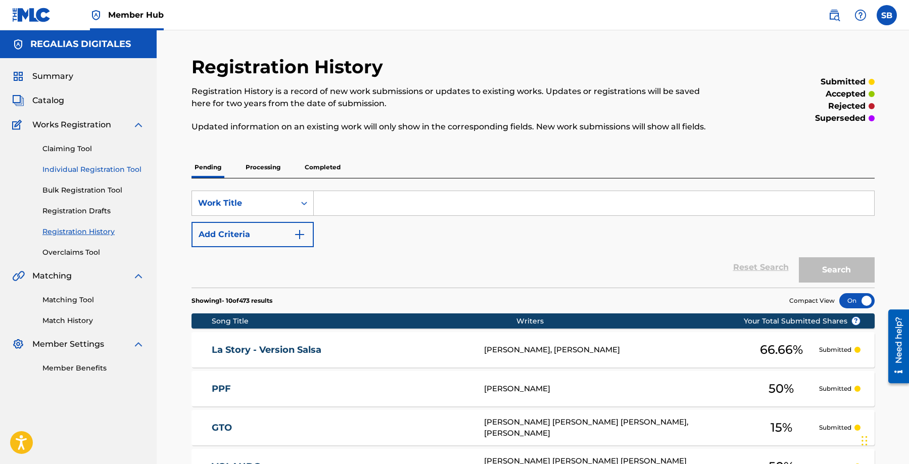
click at [136, 168] on link "Individual Registration Tool" at bounding box center [93, 169] width 102 height 11
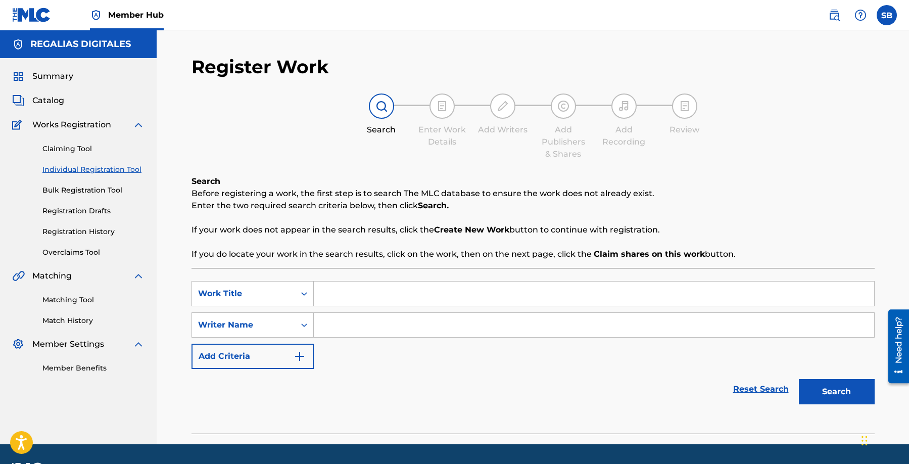
click at [136, 168] on link "Individual Registration Tool" at bounding box center [93, 169] width 102 height 11
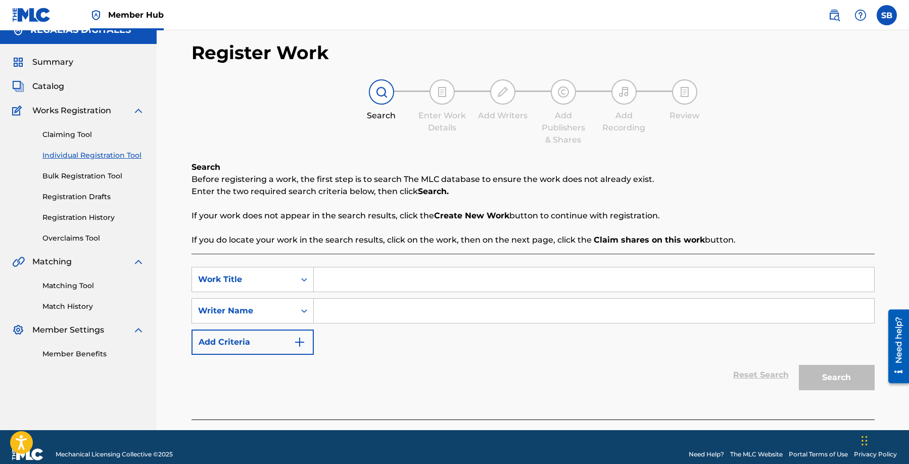
scroll to position [29, 0]
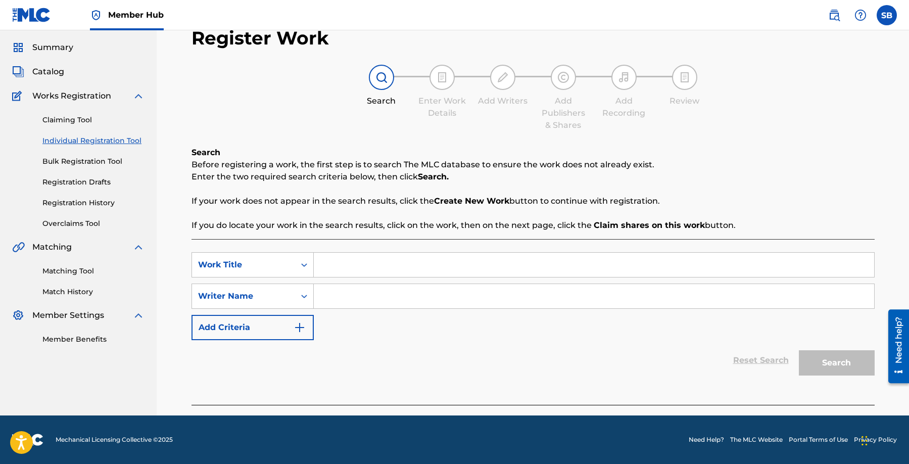
click at [373, 258] on input "Search Form" at bounding box center [594, 265] width 560 height 24
type input "I Found Blue"
click at [603, 301] on input "Search Form" at bounding box center [594, 296] width 560 height 24
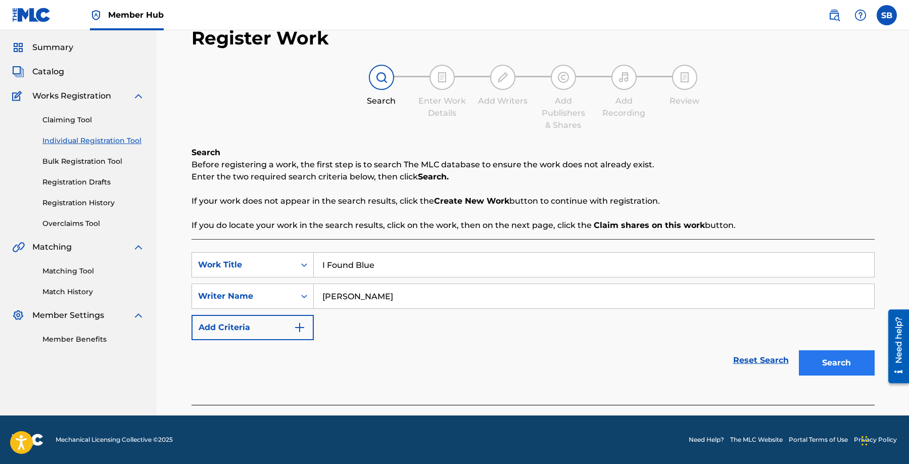
type input "[PERSON_NAME]"
click at [848, 358] on button "Search" at bounding box center [837, 362] width 76 height 25
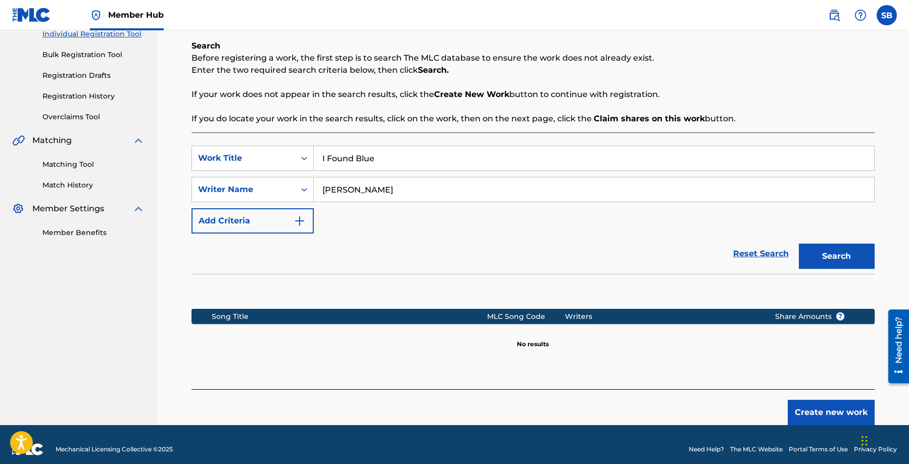
scroll to position [145, 0]
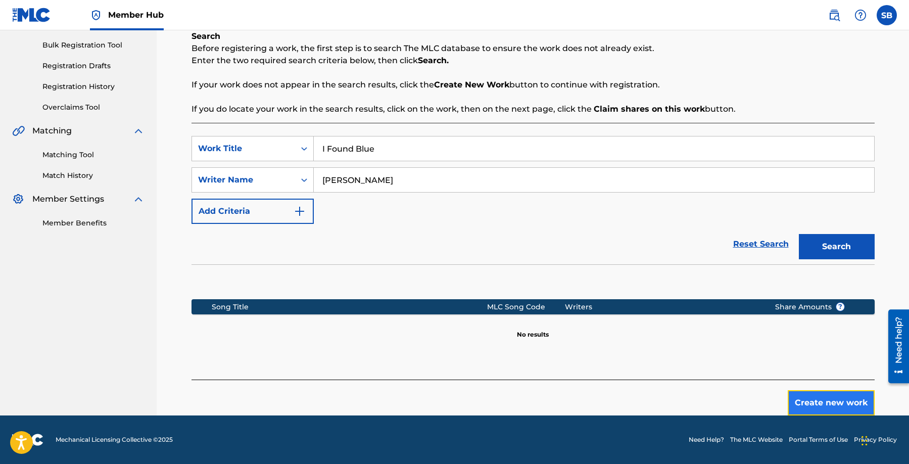
click at [815, 395] on button "Create new work" at bounding box center [831, 402] width 87 height 25
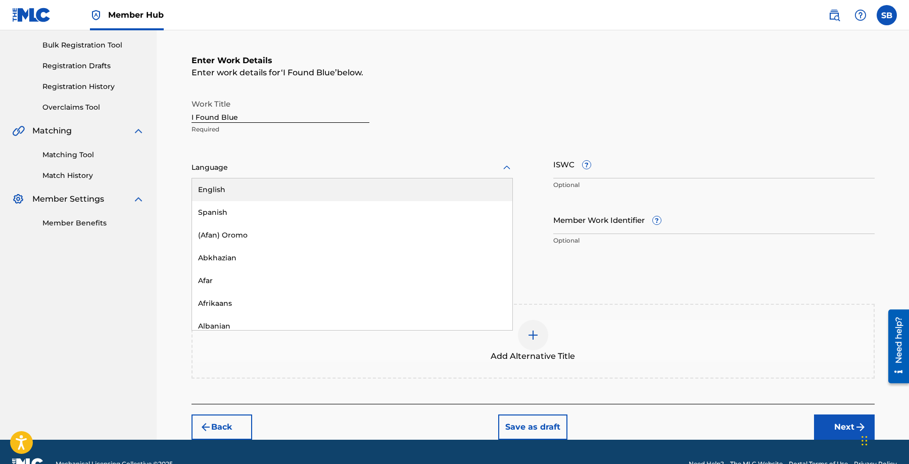
click at [294, 165] on div at bounding box center [352, 167] width 321 height 13
click at [290, 174] on div "Language" at bounding box center [352, 167] width 321 height 21
click at [331, 173] on div at bounding box center [352, 167] width 321 height 13
click at [326, 187] on div "English" at bounding box center [352, 189] width 320 height 23
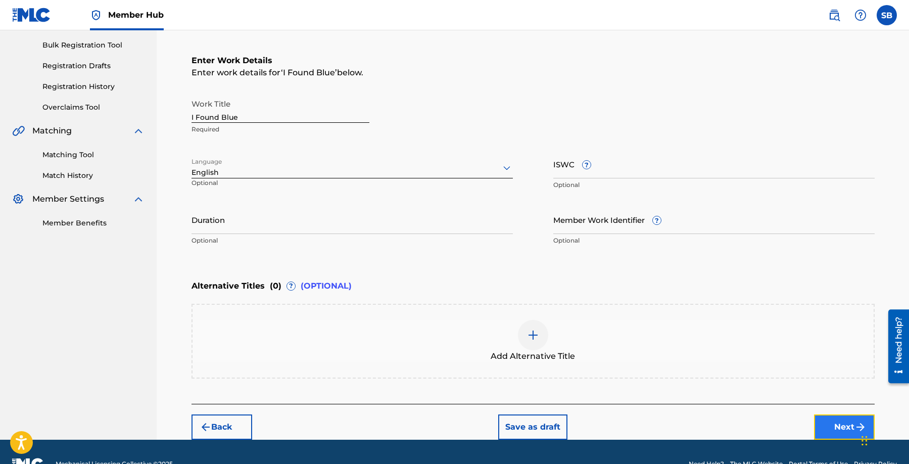
click at [830, 419] on button "Next" at bounding box center [844, 426] width 61 height 25
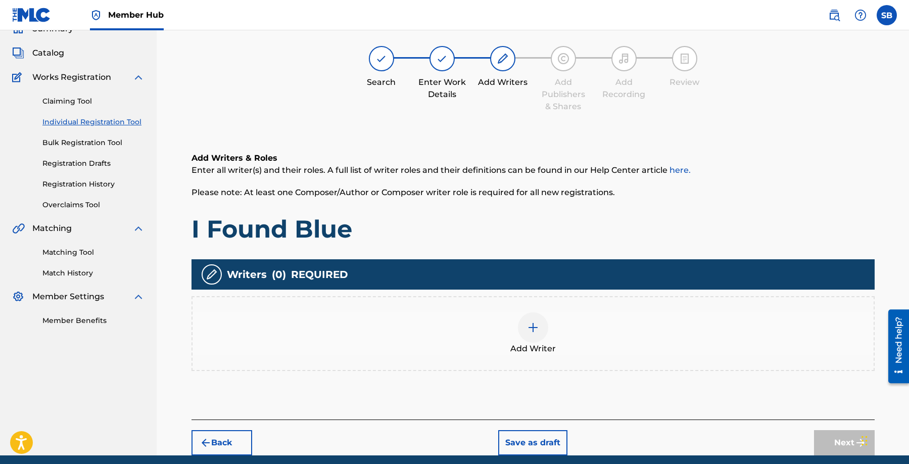
scroll to position [45, 0]
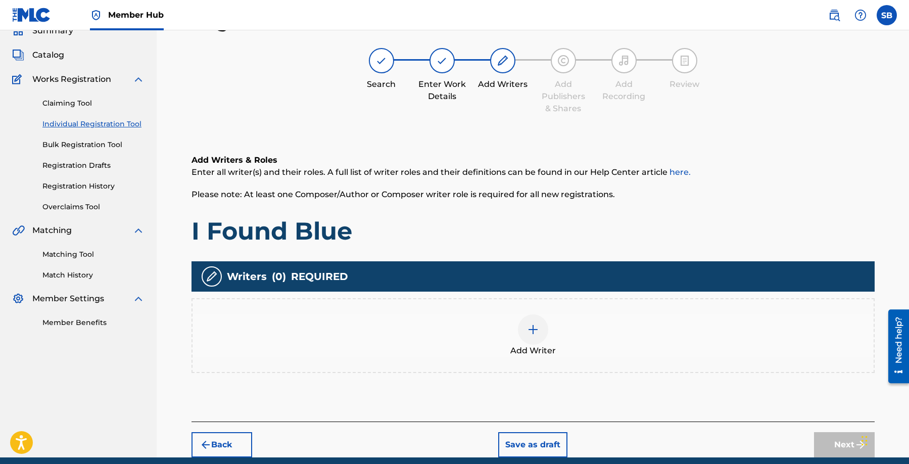
click at [563, 348] on div "Add Writer" at bounding box center [533, 335] width 681 height 42
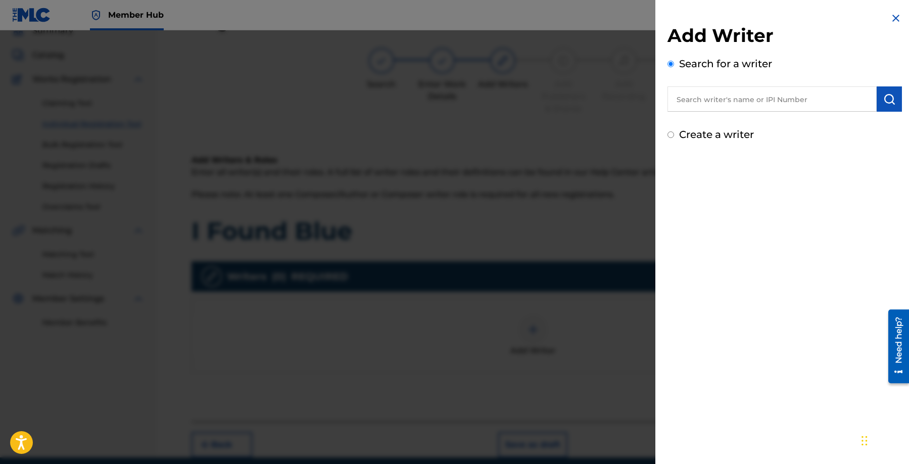
click at [805, 103] on input "text" at bounding box center [772, 98] width 209 height 25
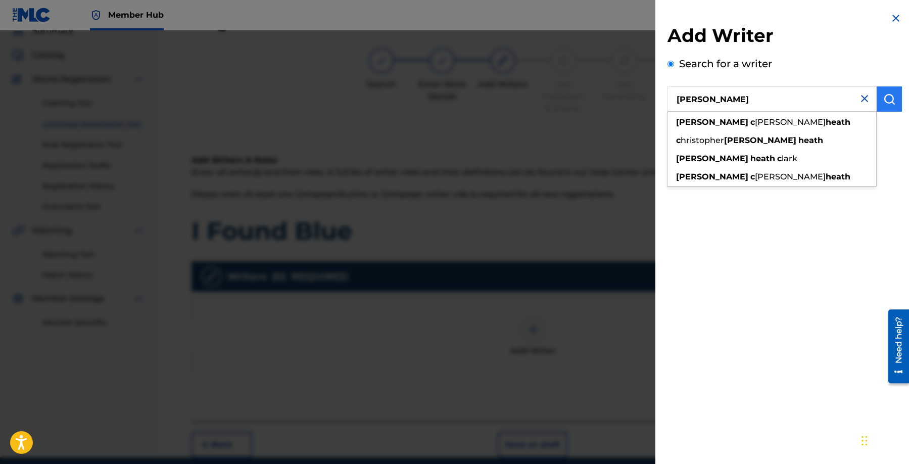
type input "[PERSON_NAME]"
click at [882, 109] on button "submit" at bounding box center [889, 98] width 25 height 25
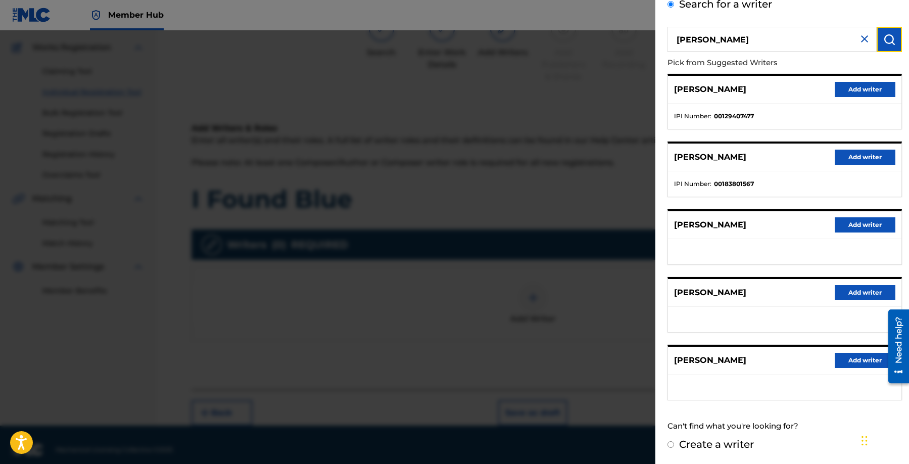
scroll to position [87, 0]
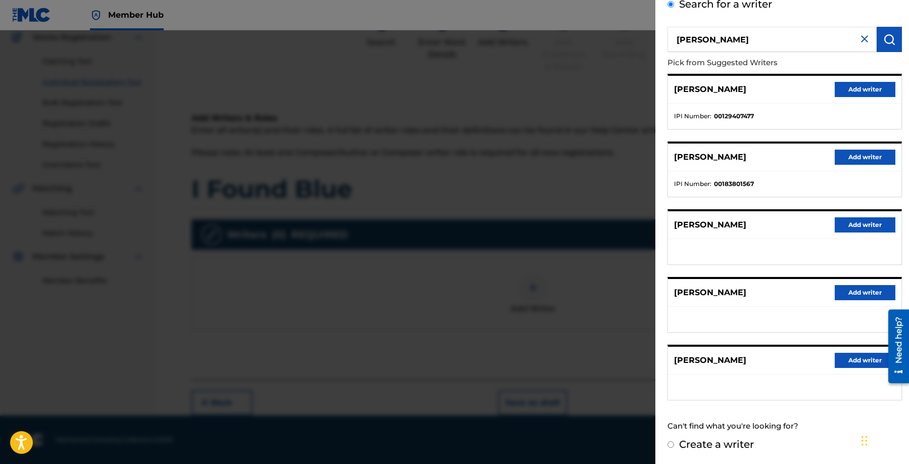
click at [670, 445] on input "Create a writer" at bounding box center [671, 444] width 7 height 7
radio input "false"
radio input "true"
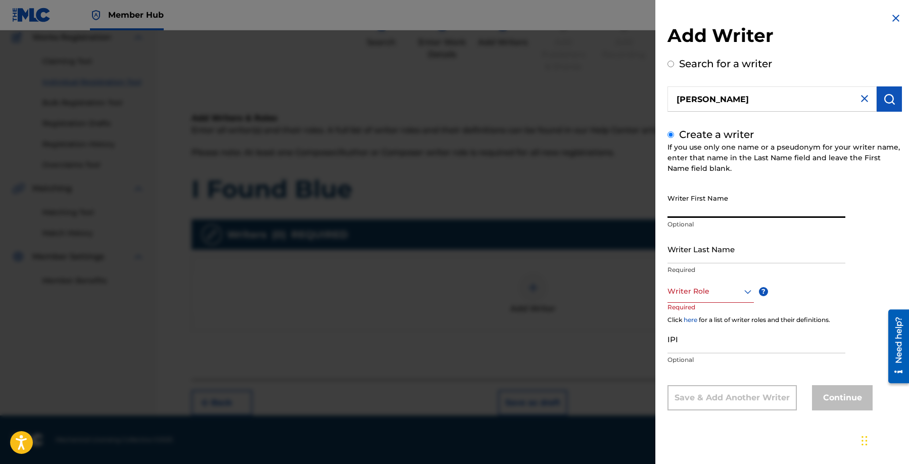
click at [744, 211] on input "Writer First Name" at bounding box center [757, 203] width 178 height 29
drag, startPoint x: 699, startPoint y: 213, endPoint x: 734, endPoint y: 212, distance: 35.4
click at [734, 212] on input "[PERSON_NAME]" at bounding box center [757, 203] width 178 height 29
drag, startPoint x: 734, startPoint y: 211, endPoint x: 699, endPoint y: 211, distance: 35.4
click at [699, 211] on input "[PERSON_NAME]" at bounding box center [757, 203] width 178 height 29
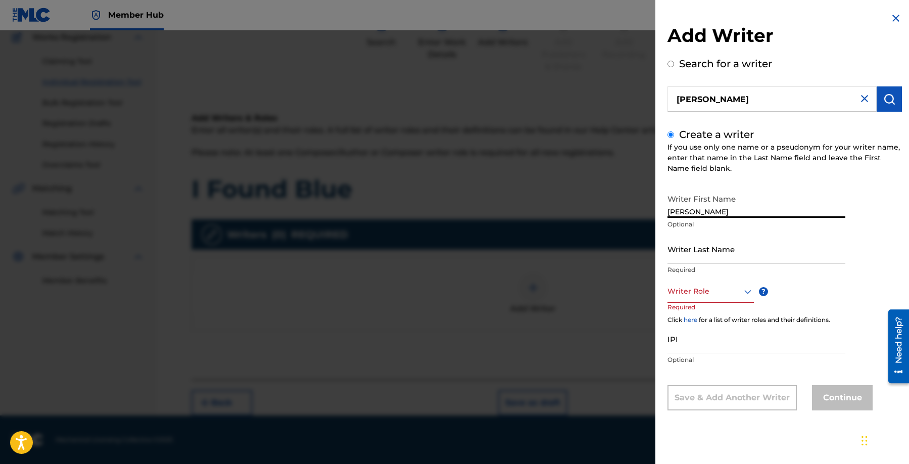
type input "[PERSON_NAME]"
click at [717, 247] on input "Writer Last Name" at bounding box center [757, 248] width 178 height 29
type input "Heath"
click at [723, 290] on div at bounding box center [711, 291] width 86 height 13
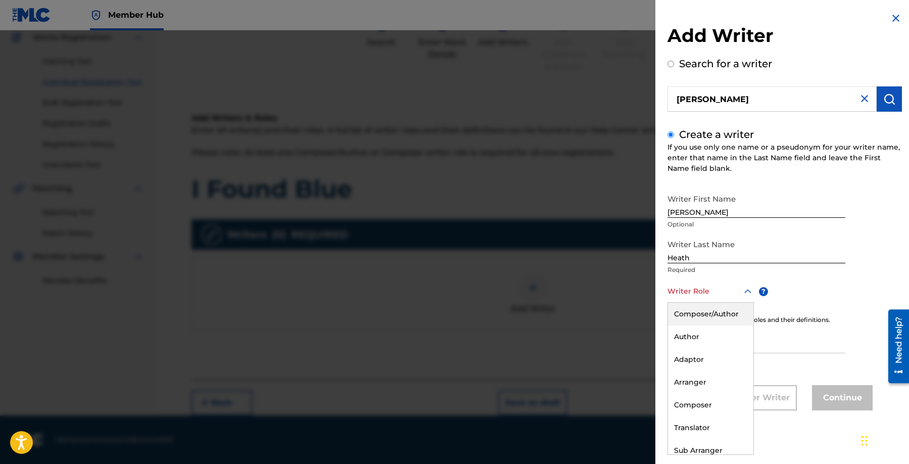
click at [720, 307] on div "Composer/Author" at bounding box center [710, 314] width 85 height 23
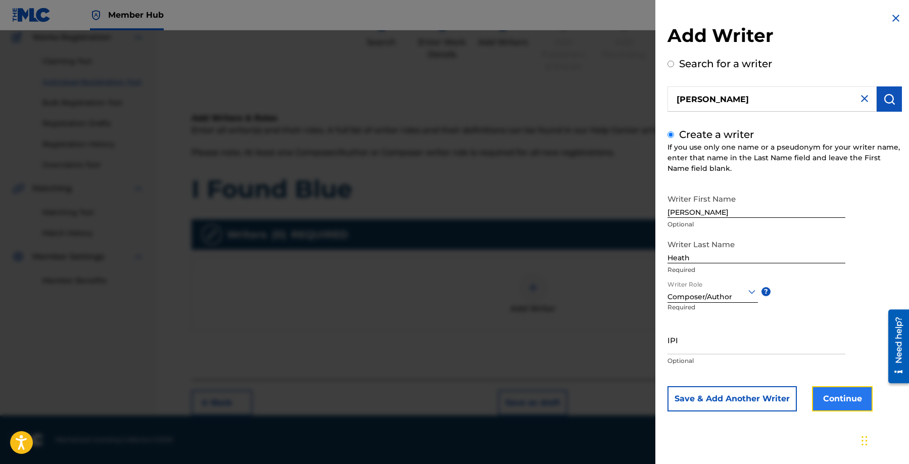
click at [848, 398] on button "Continue" at bounding box center [842, 398] width 61 height 25
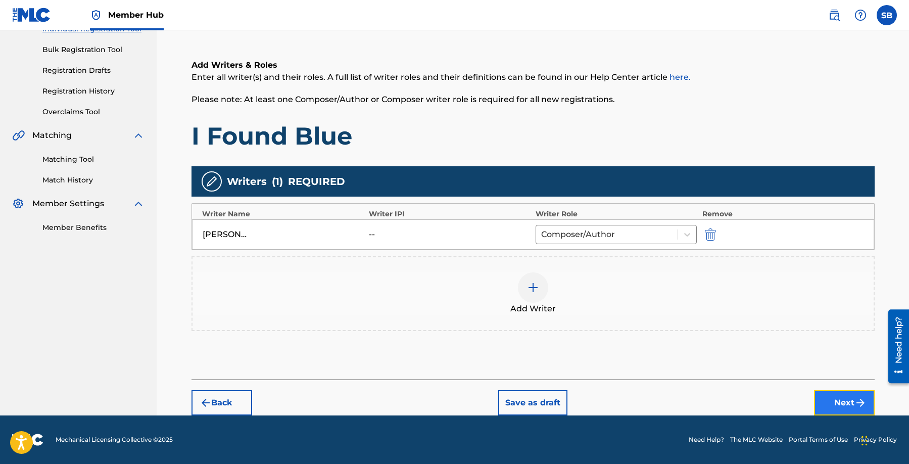
click at [836, 396] on button "Next" at bounding box center [844, 402] width 61 height 25
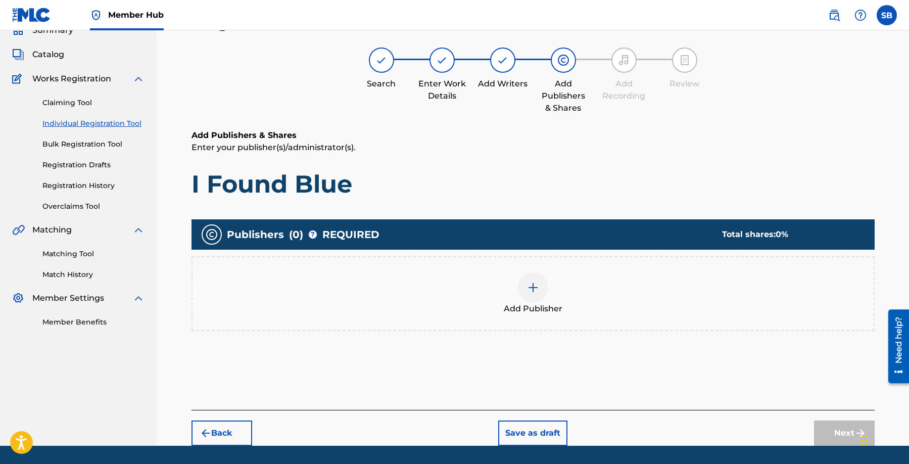
scroll to position [45, 0]
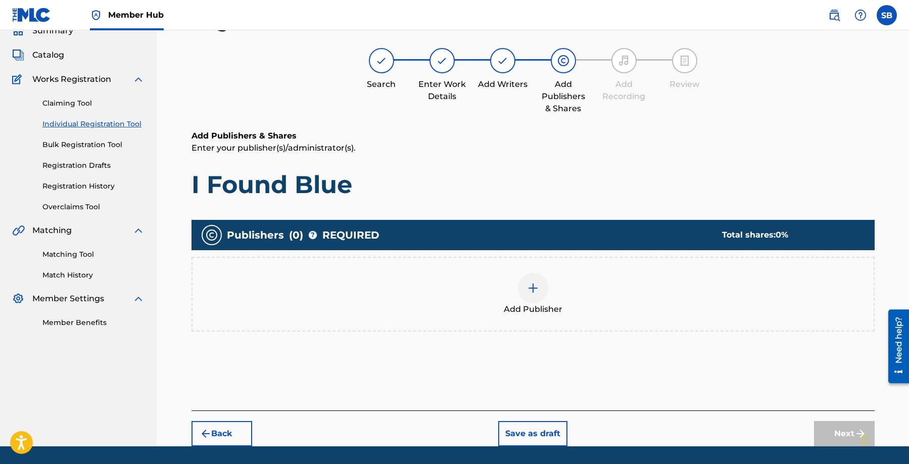
click at [528, 283] on img at bounding box center [533, 288] width 12 height 12
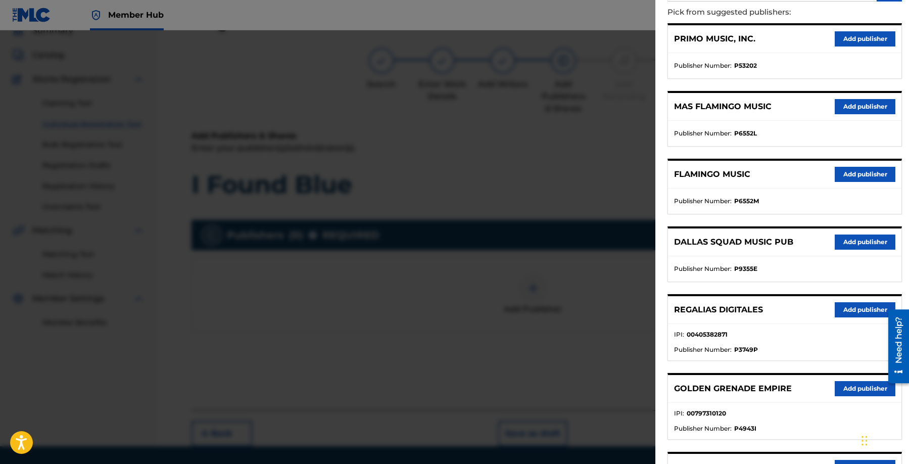
scroll to position [193, 0]
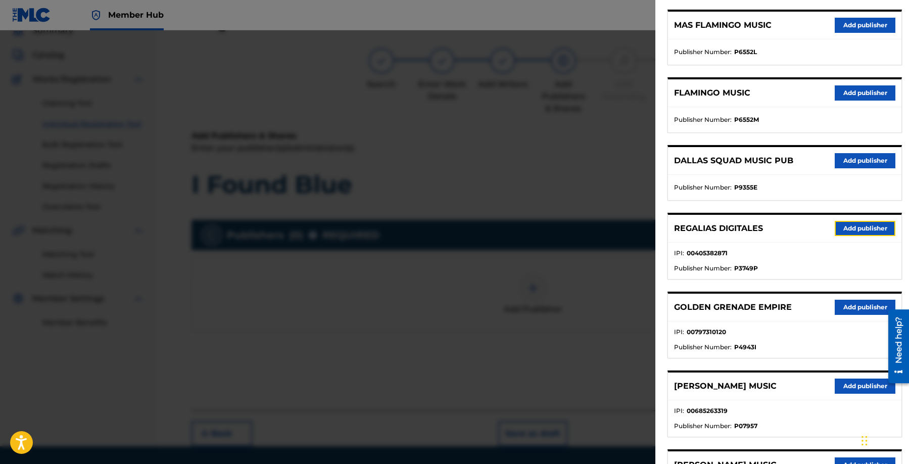
click at [847, 229] on button "Add publisher" at bounding box center [865, 228] width 61 height 15
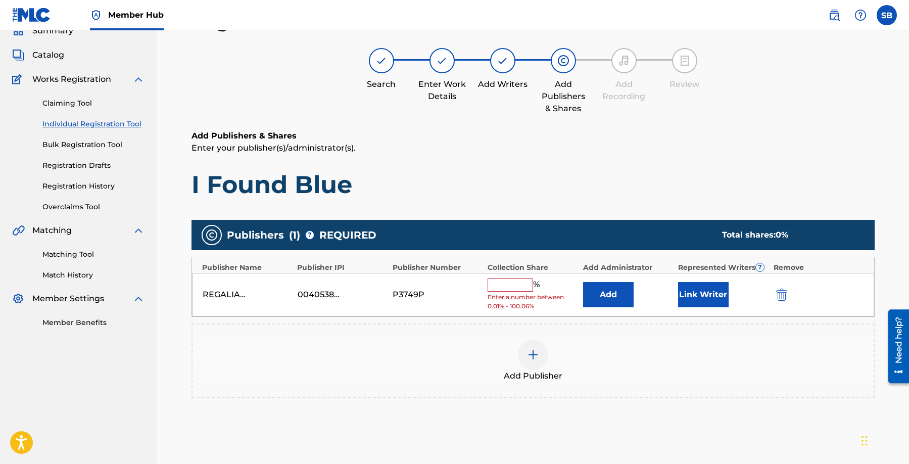
click at [514, 287] on input "text" at bounding box center [510, 284] width 45 height 13
type input "100"
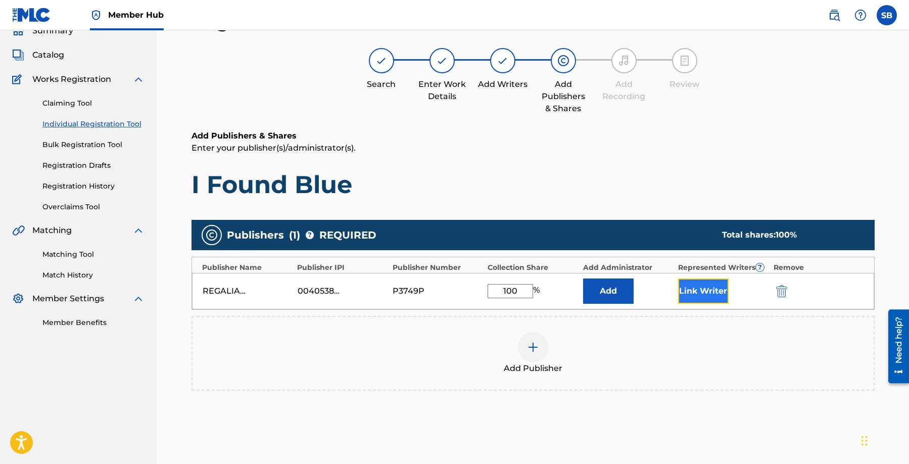
click at [709, 284] on button "Link Writer" at bounding box center [703, 290] width 51 height 25
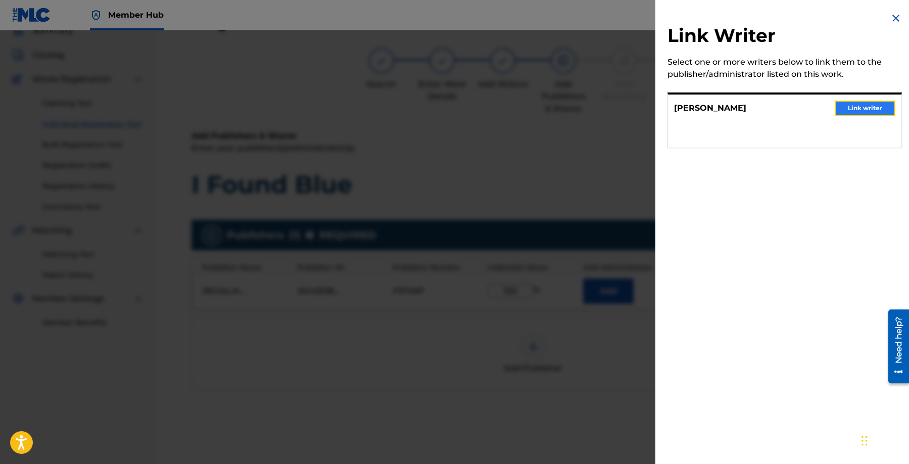
click at [860, 110] on button "Link writer" at bounding box center [865, 108] width 61 height 15
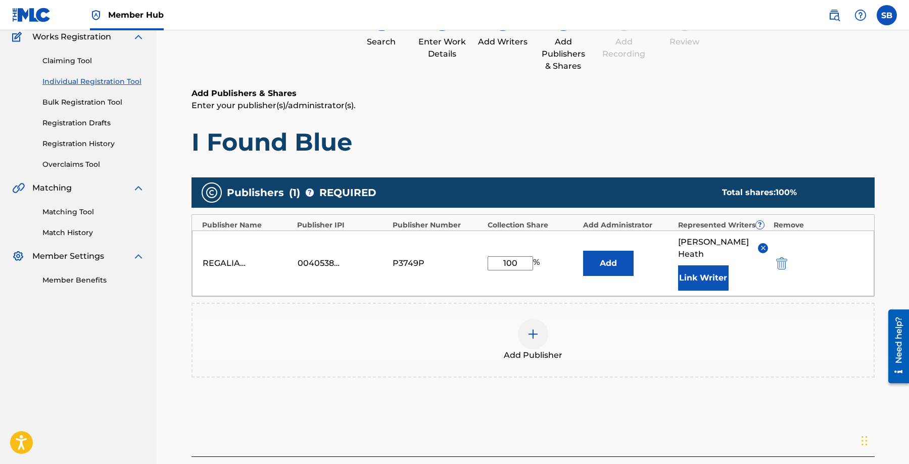
scroll to position [131, 0]
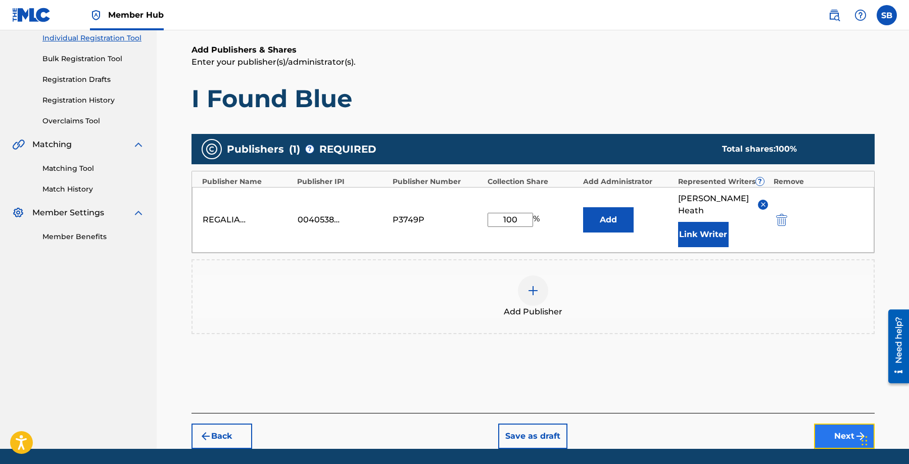
click at [839, 425] on button "Next" at bounding box center [844, 436] width 61 height 25
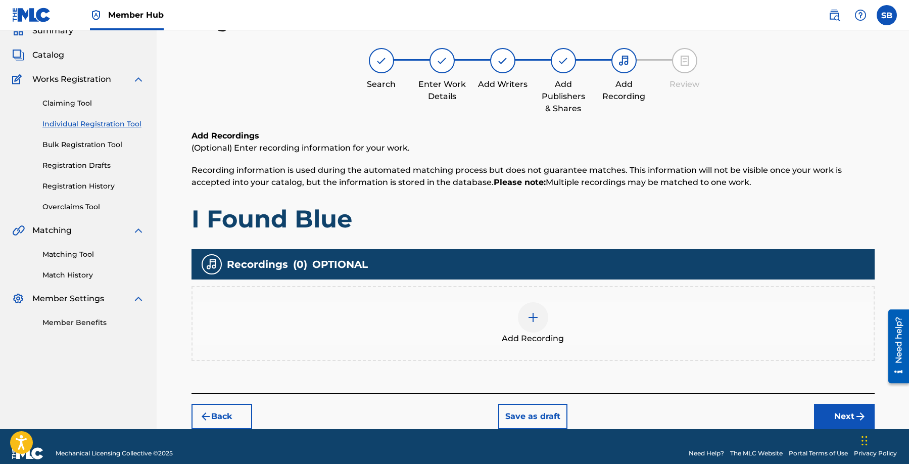
click at [534, 336] on span "Add Recording" at bounding box center [533, 339] width 62 height 12
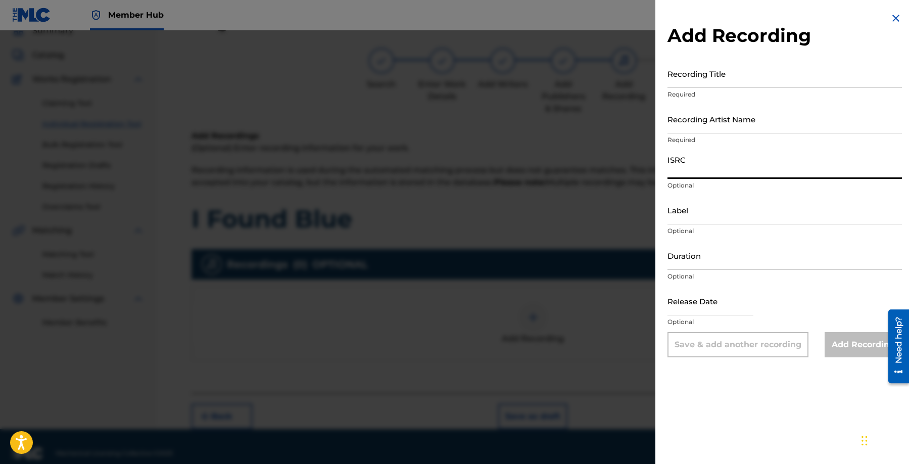
click at [735, 168] on input "ISRC" at bounding box center [785, 164] width 234 height 29
type input "USUM72509779"
click at [774, 114] on input "Recording Artist Name" at bounding box center [785, 119] width 234 height 29
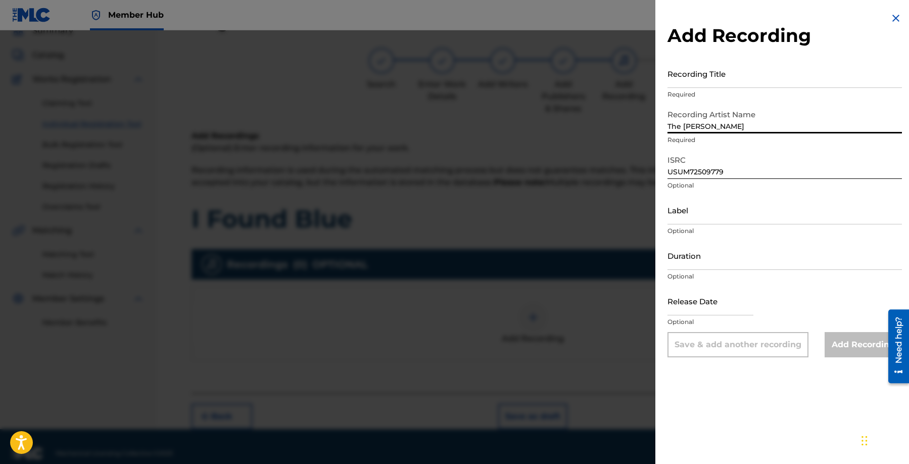
type input "The [PERSON_NAME]"
click at [787, 53] on div "Add Recording Recording Title Required Recording Artist Name The [PERSON_NAME] …" at bounding box center [784, 184] width 259 height 369
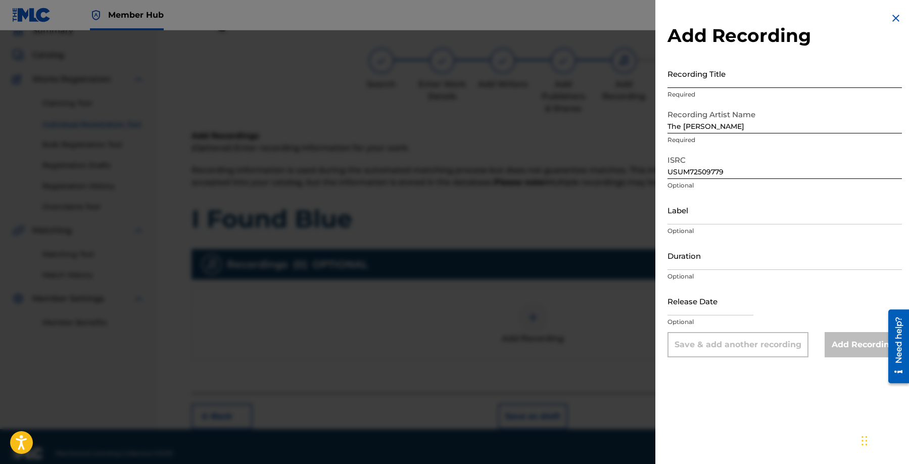
click at [772, 68] on input "Recording Title" at bounding box center [785, 73] width 234 height 29
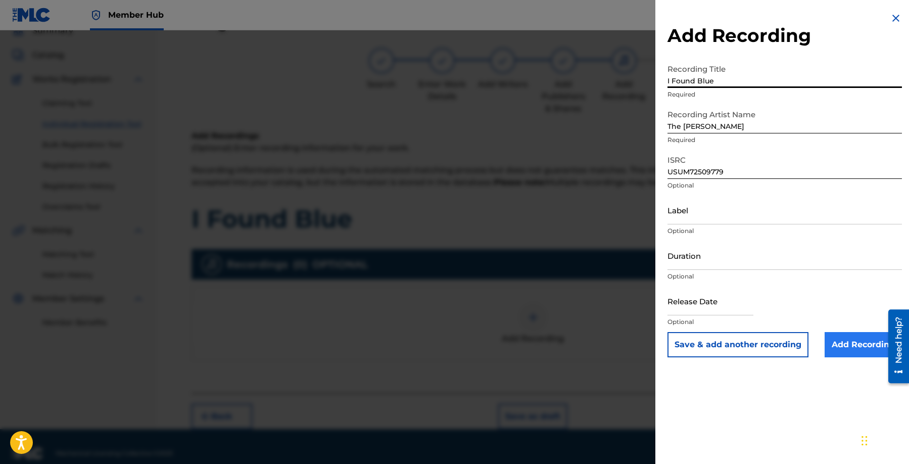
type input "I Found Blue"
click at [855, 340] on input "Add Recording" at bounding box center [863, 344] width 77 height 25
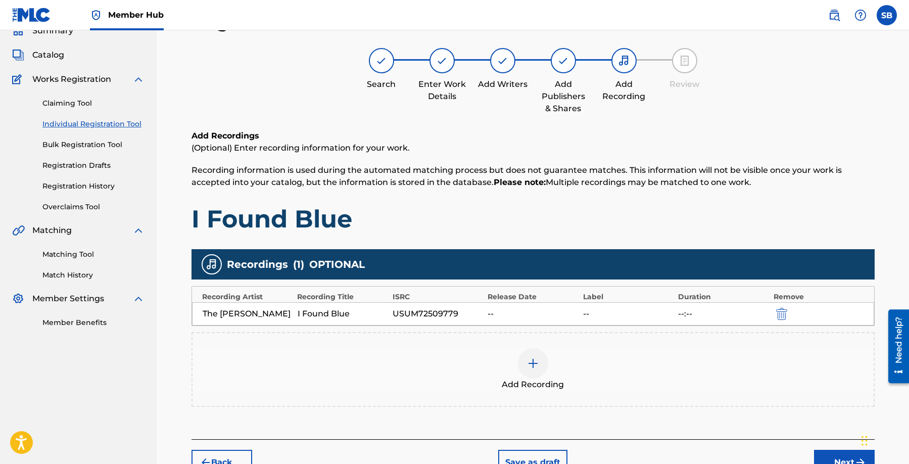
scroll to position [117, 0]
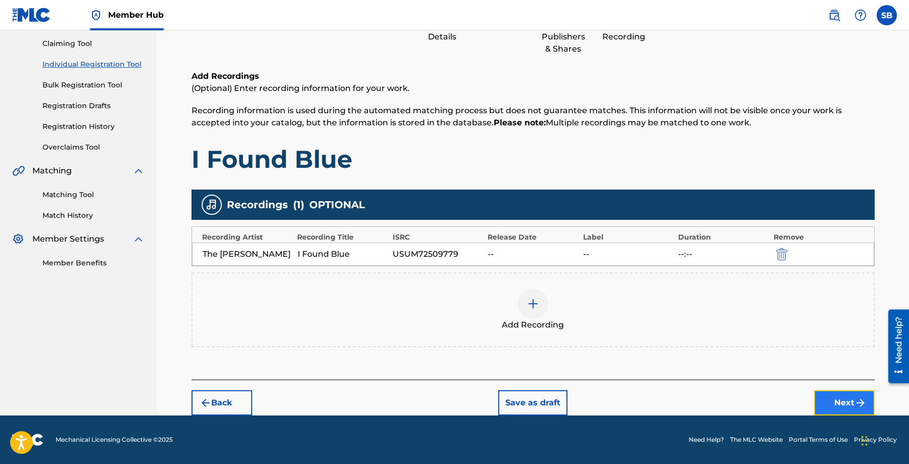
click at [829, 409] on button "Next" at bounding box center [844, 402] width 61 height 25
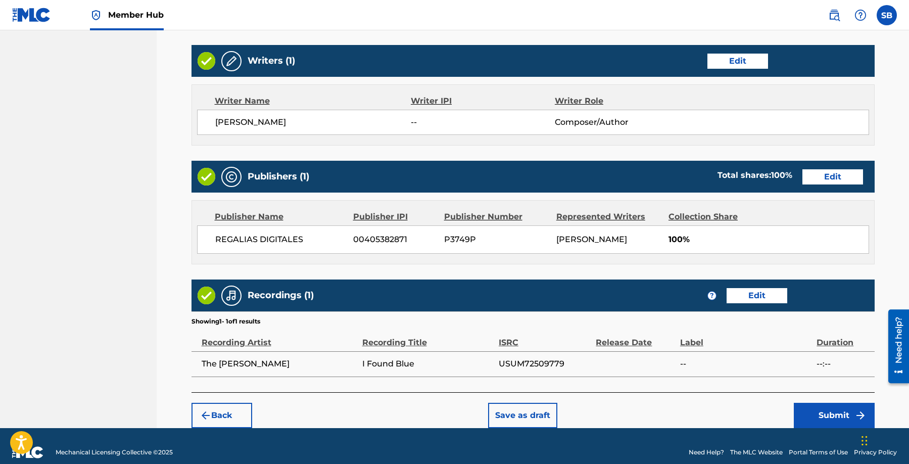
scroll to position [391, 0]
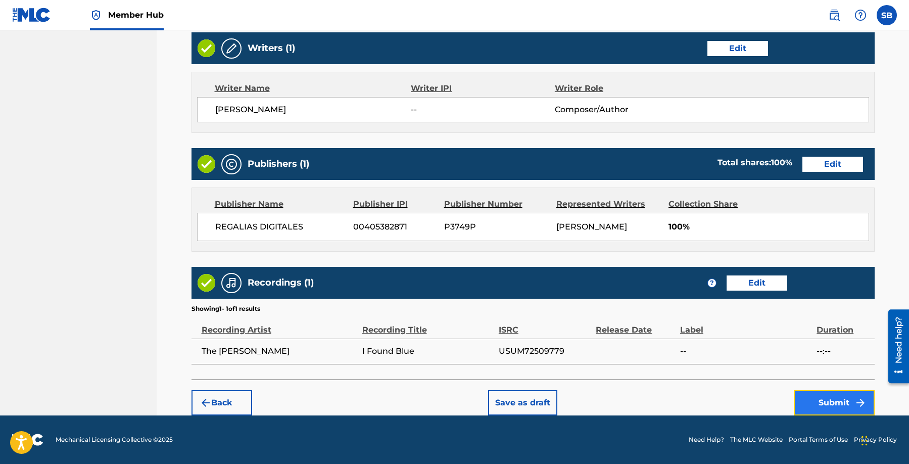
click at [835, 402] on button "Submit" at bounding box center [834, 402] width 81 height 25
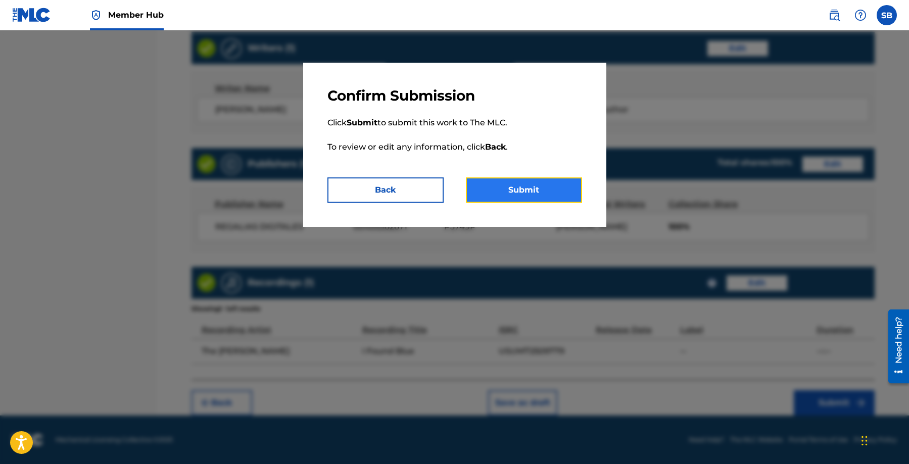
click at [555, 196] on button "Submit" at bounding box center [524, 189] width 116 height 25
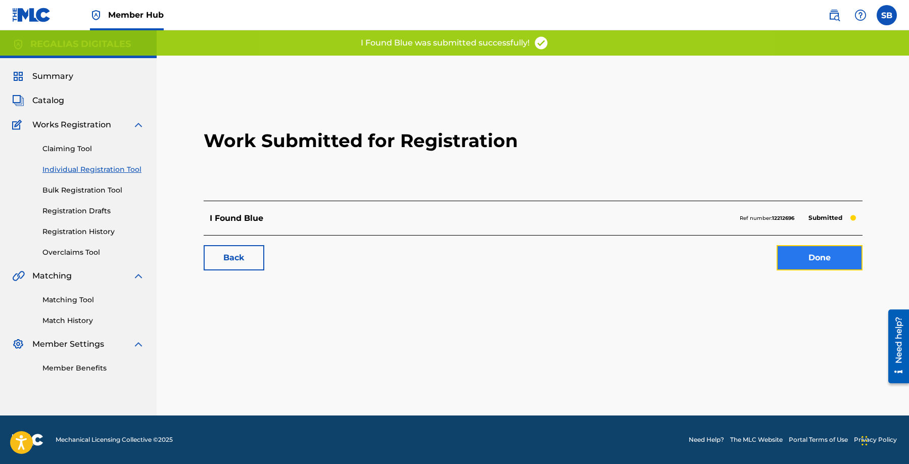
click at [838, 261] on link "Done" at bounding box center [820, 257] width 86 height 25
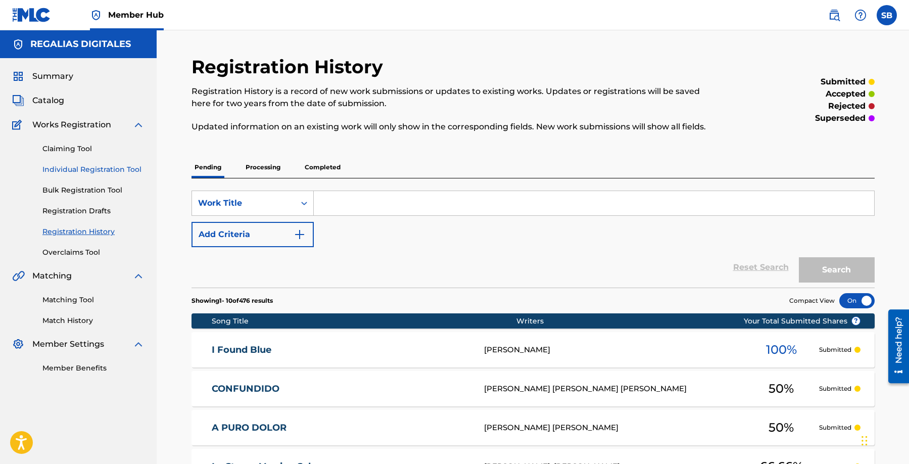
click at [128, 167] on link "Individual Registration Tool" at bounding box center [93, 169] width 102 height 11
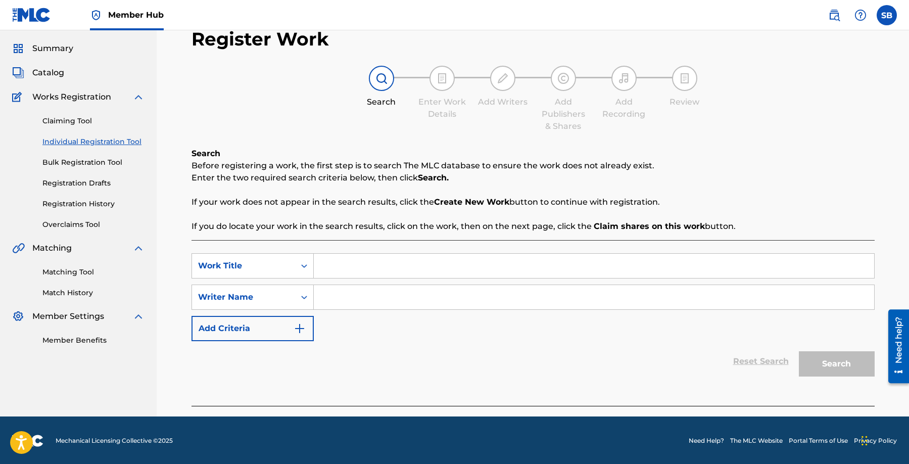
scroll to position [29, 0]
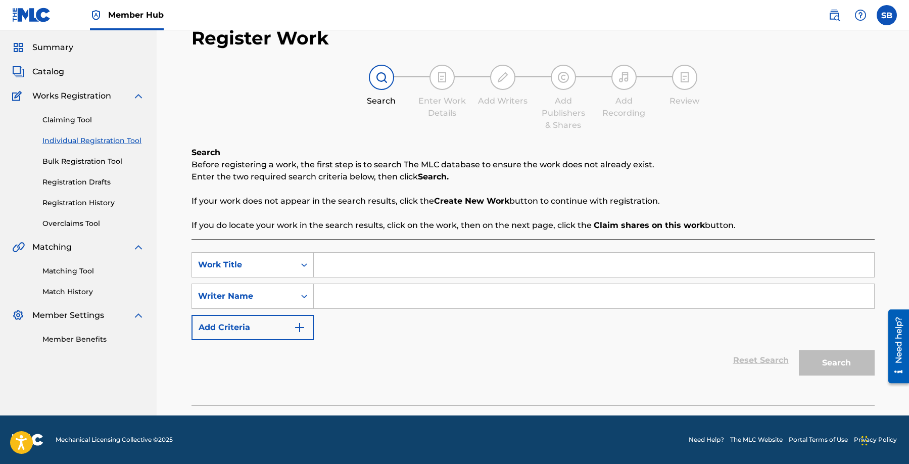
click at [400, 269] on input "Search Form" at bounding box center [594, 265] width 560 height 24
type input "Trenches"
click at [390, 298] on input "Search Form" at bounding box center [594, 296] width 560 height 24
click at [420, 287] on input "Search Form" at bounding box center [594, 296] width 560 height 24
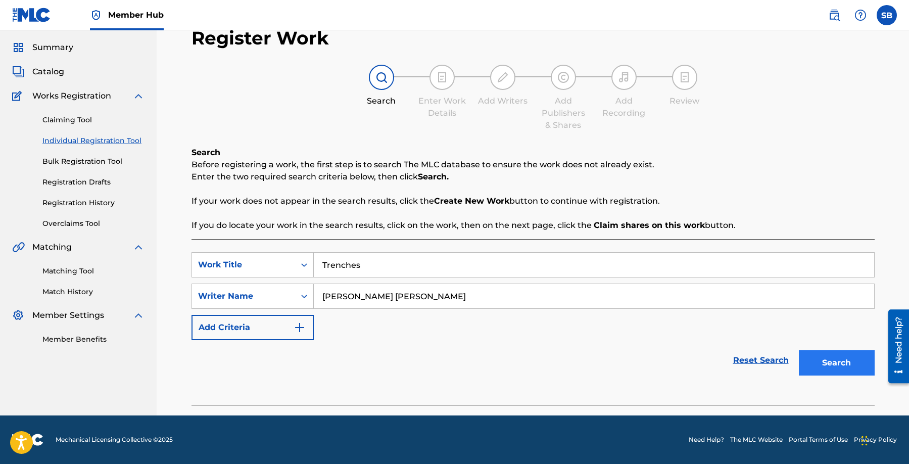
type input "[PERSON_NAME] [PERSON_NAME]"
click at [821, 359] on button "Search" at bounding box center [837, 362] width 76 height 25
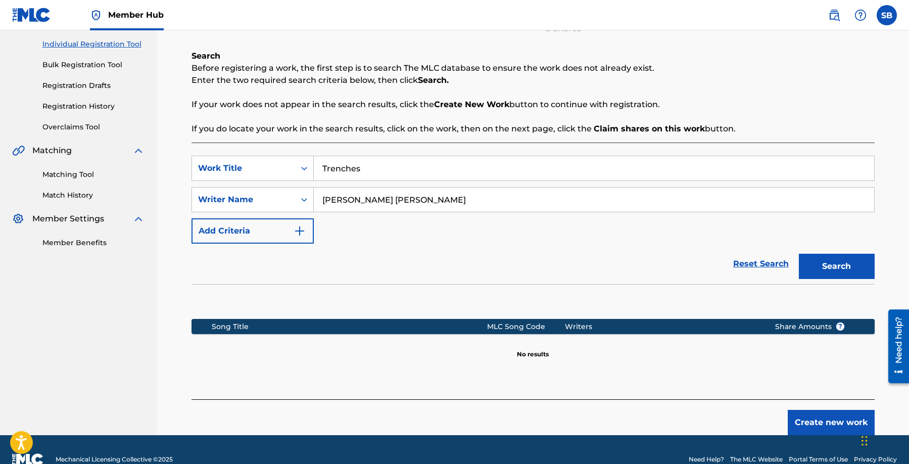
scroll to position [145, 0]
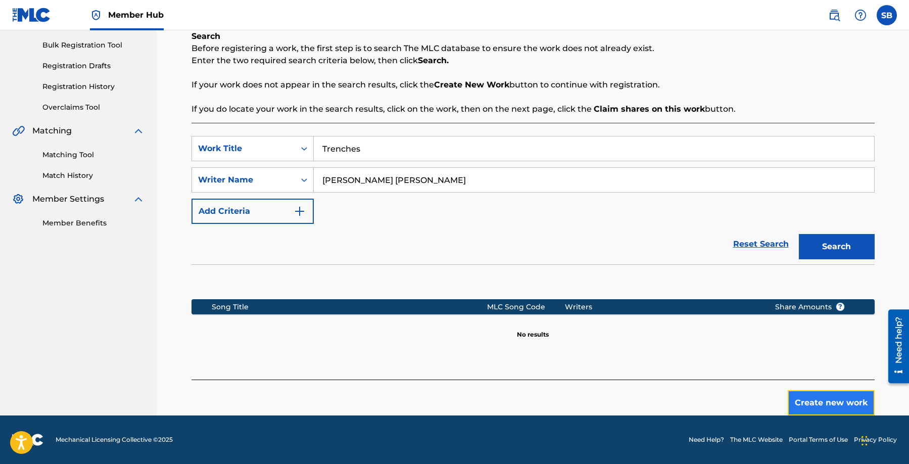
click at [821, 391] on button "Create new work" at bounding box center [831, 402] width 87 height 25
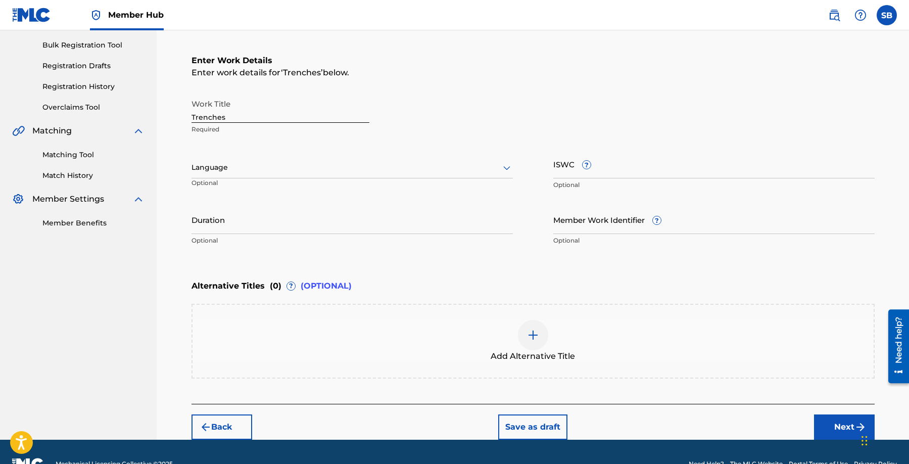
click at [316, 172] on div at bounding box center [352, 167] width 321 height 13
click at [307, 191] on div "English" at bounding box center [352, 189] width 320 height 23
click at [837, 428] on button "Next" at bounding box center [844, 426] width 61 height 25
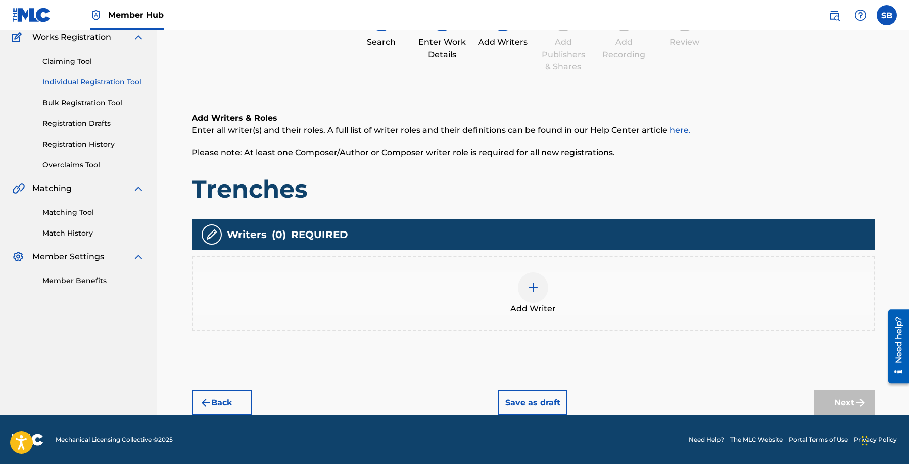
scroll to position [45, 0]
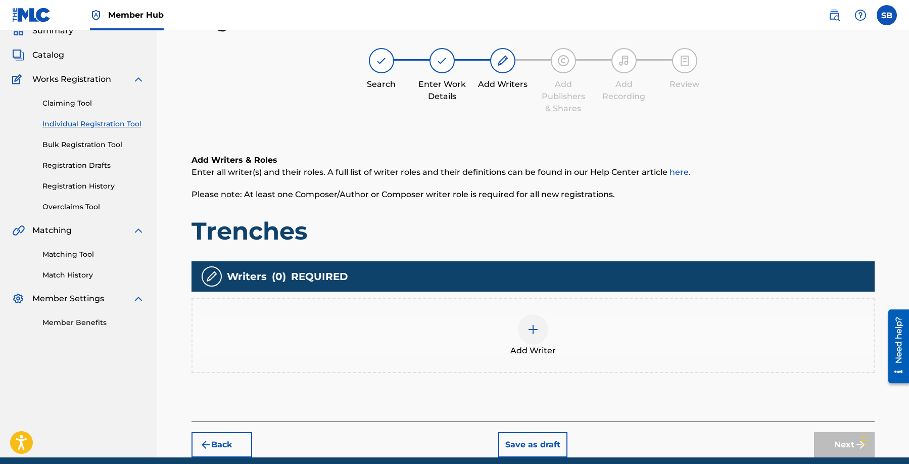
click at [618, 341] on div "Add Writer" at bounding box center [533, 335] width 681 height 42
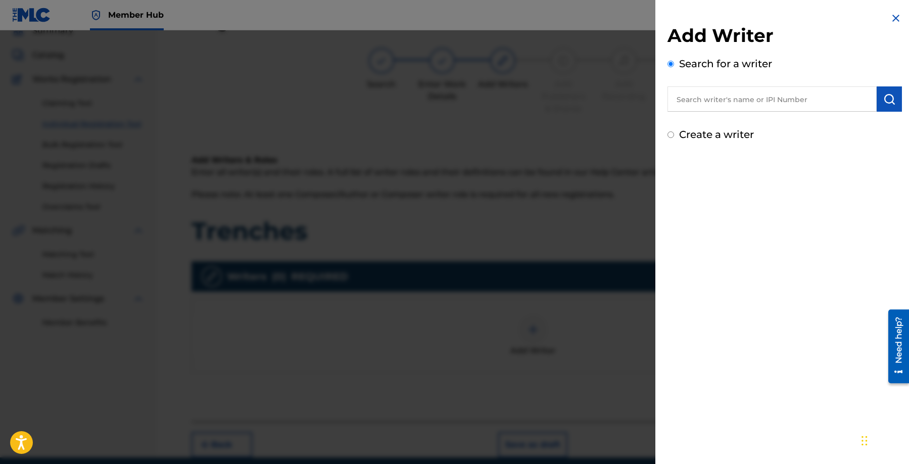
click at [772, 105] on input "text" at bounding box center [772, 98] width 209 height 25
type input "[PERSON_NAME] [PERSON_NAME]"
click at [877, 100] on button "submit" at bounding box center [889, 98] width 25 height 25
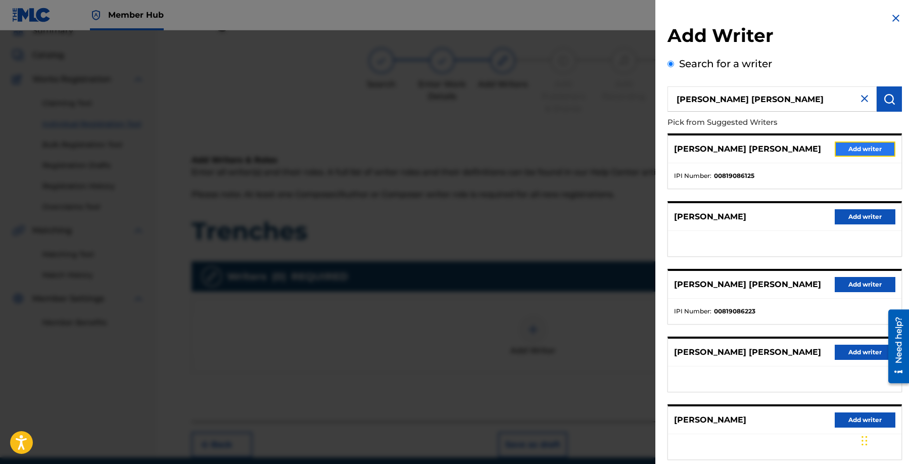
click at [878, 148] on button "Add writer" at bounding box center [865, 149] width 61 height 15
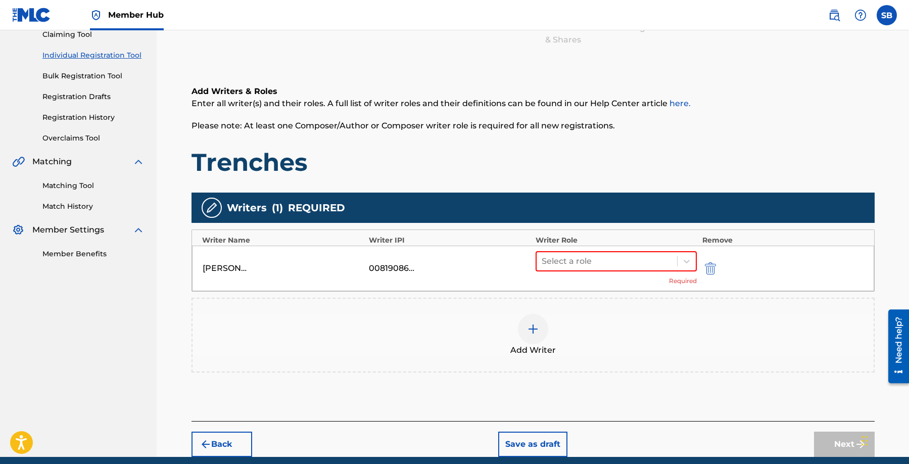
scroll to position [117, 0]
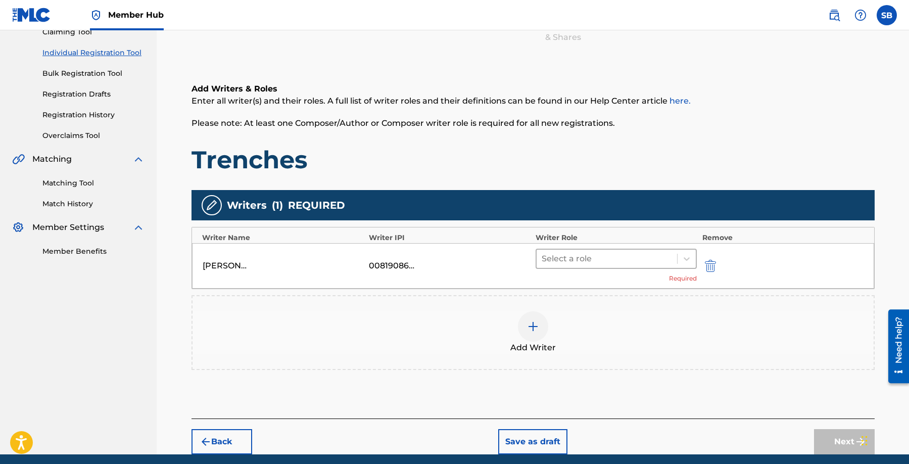
click at [569, 263] on div at bounding box center [607, 259] width 131 height 14
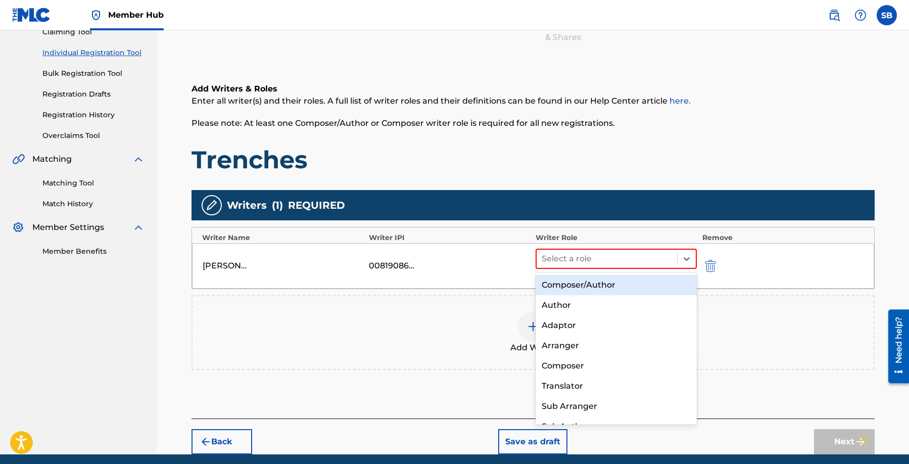
click at [585, 283] on div "Composer/Author" at bounding box center [617, 285] width 162 height 20
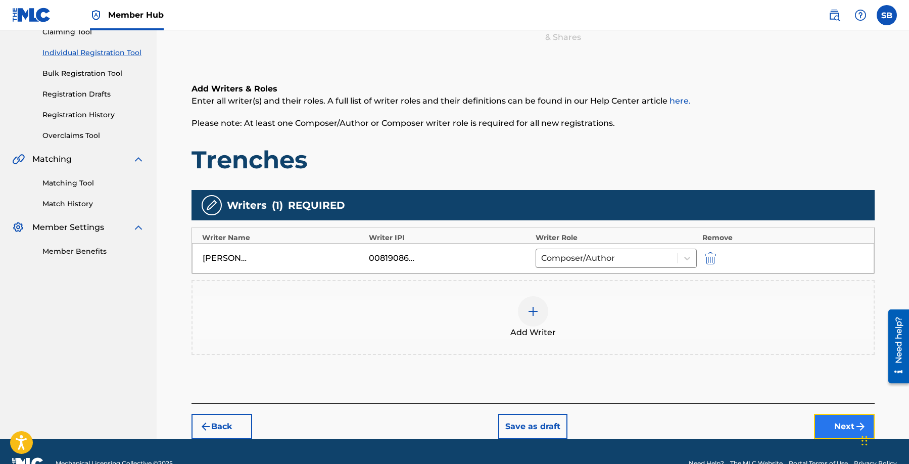
click at [828, 432] on button "Next" at bounding box center [844, 426] width 61 height 25
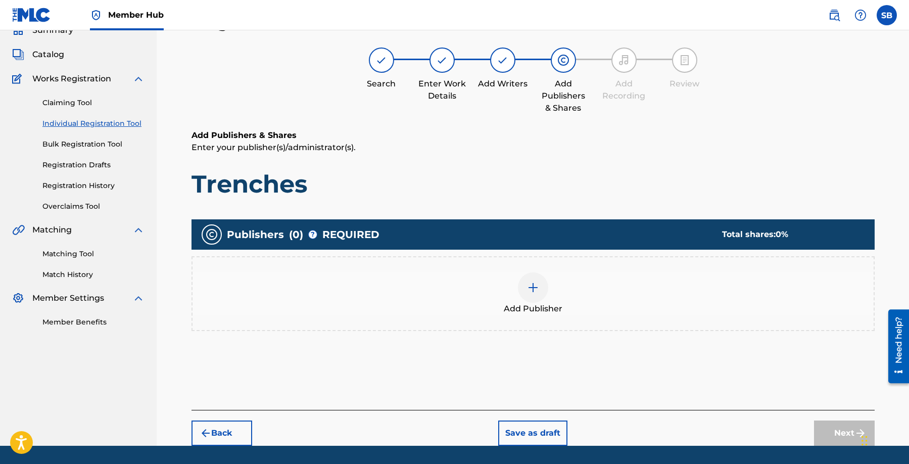
scroll to position [45, 0]
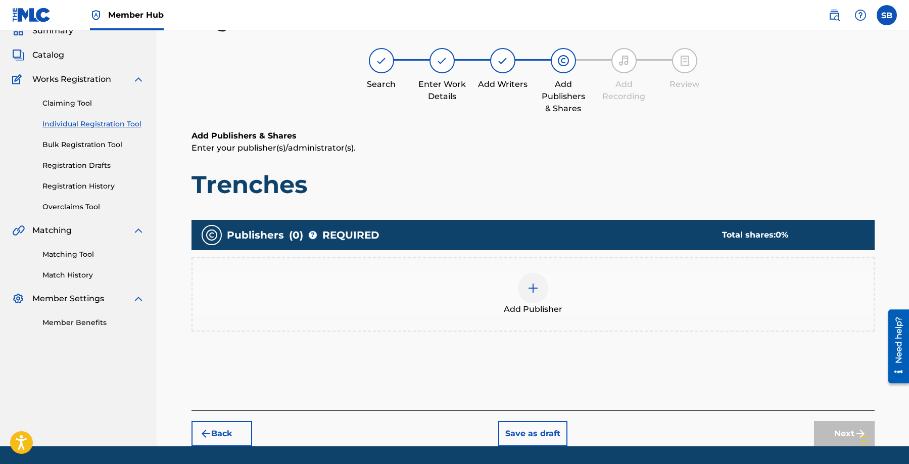
click at [545, 291] on div at bounding box center [533, 288] width 30 height 30
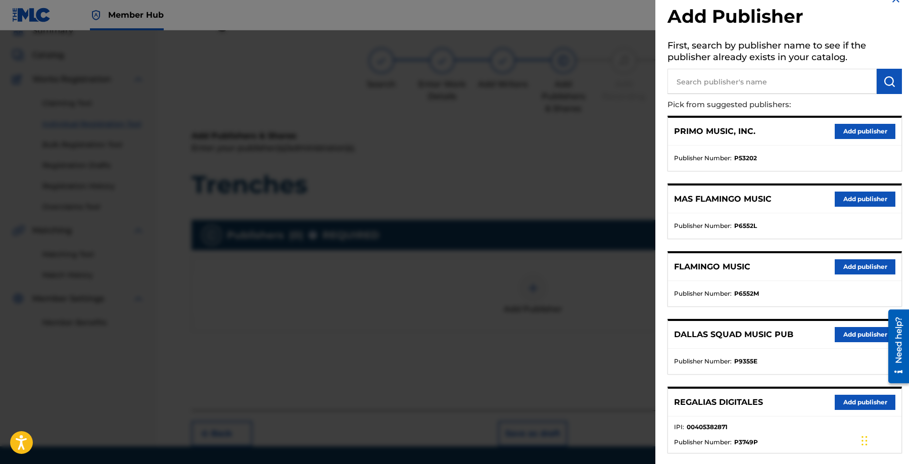
scroll to position [73, 0]
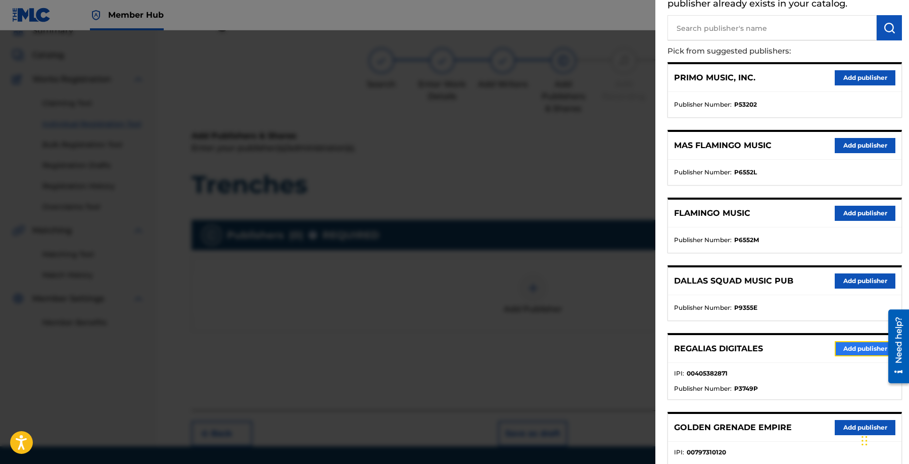
click at [844, 349] on button "Add publisher" at bounding box center [865, 348] width 61 height 15
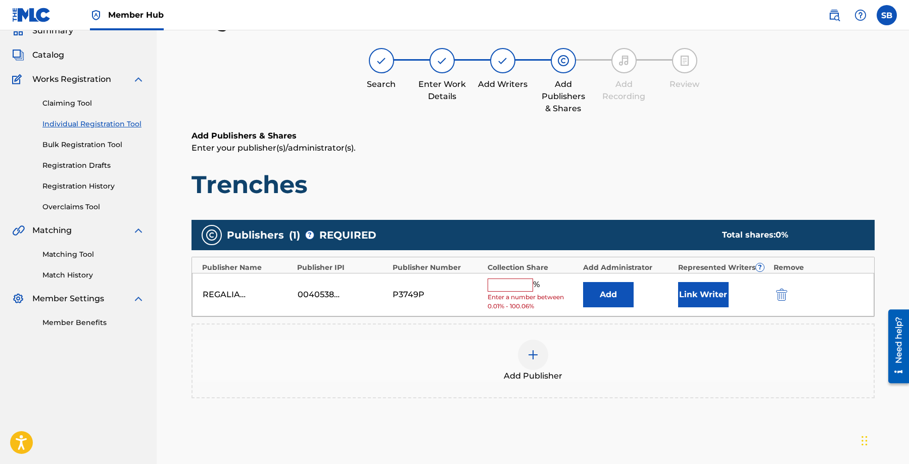
click at [510, 283] on input "text" at bounding box center [510, 284] width 45 height 13
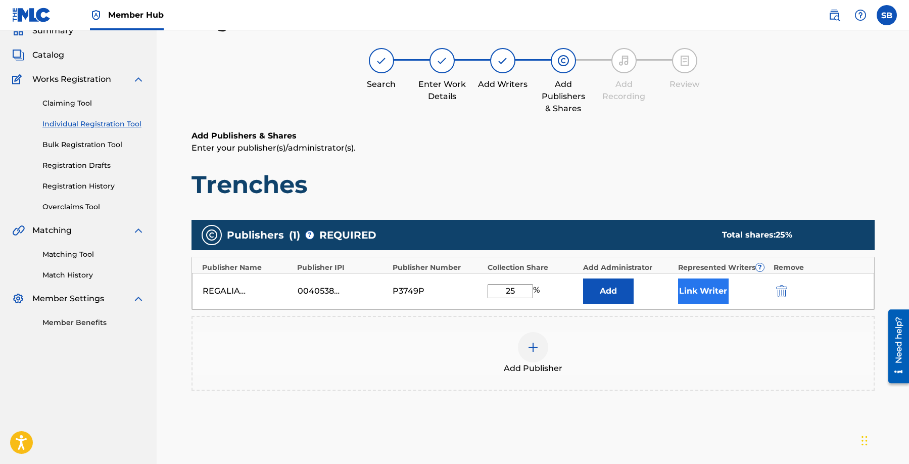
type input "25"
click at [702, 294] on button "Link Writer" at bounding box center [703, 290] width 51 height 25
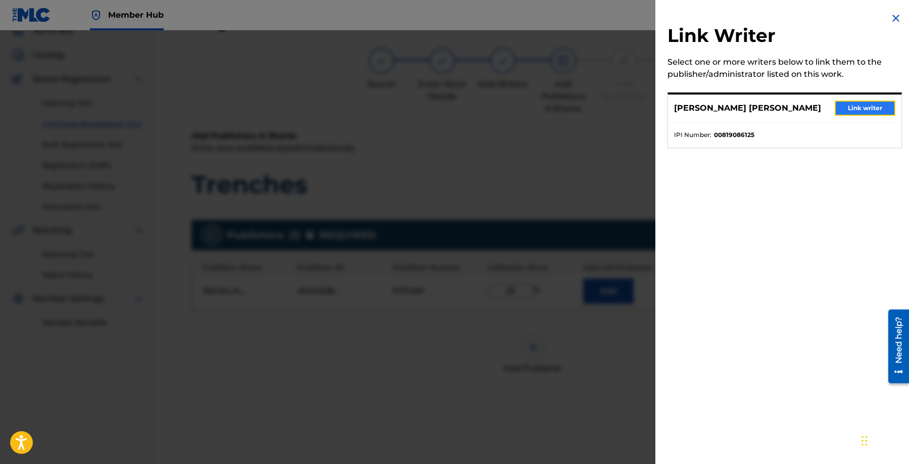
click at [866, 112] on button "Link writer" at bounding box center [865, 108] width 61 height 15
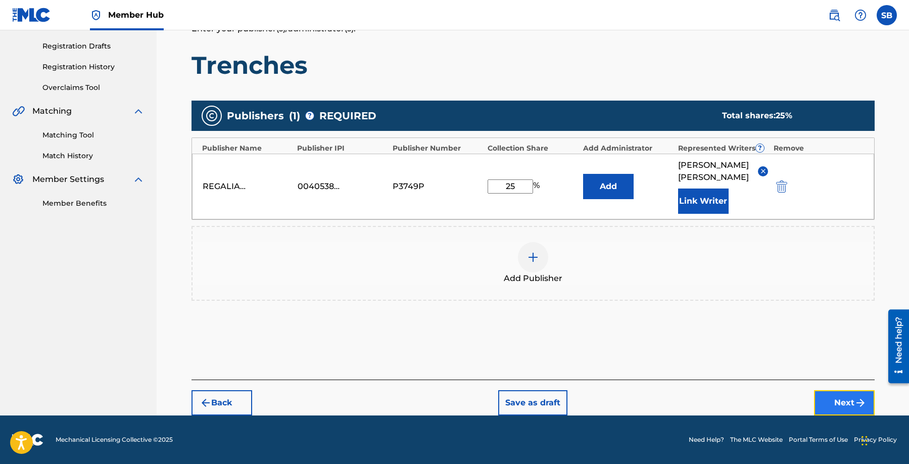
click at [840, 395] on button "Next" at bounding box center [844, 402] width 61 height 25
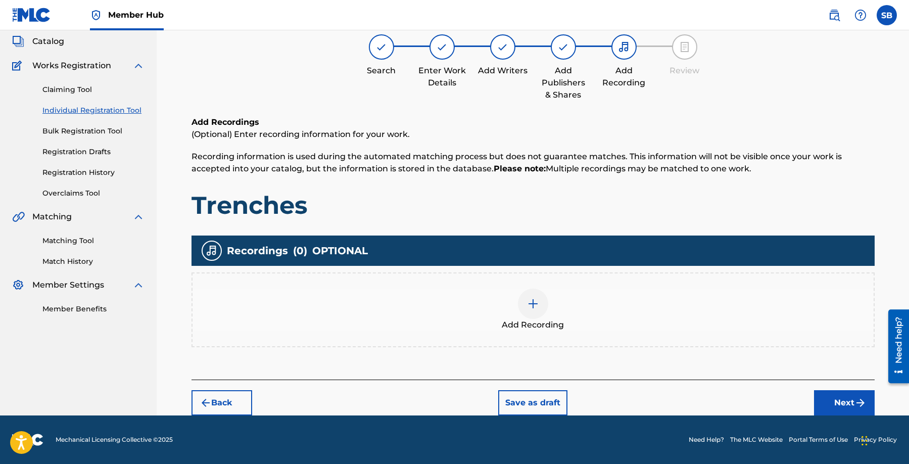
scroll to position [45, 0]
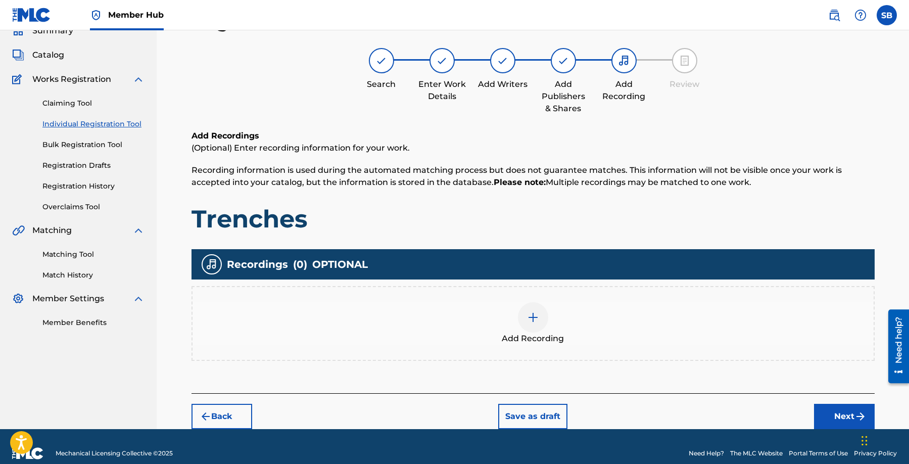
click at [584, 320] on div "Add Recording" at bounding box center [533, 323] width 681 height 42
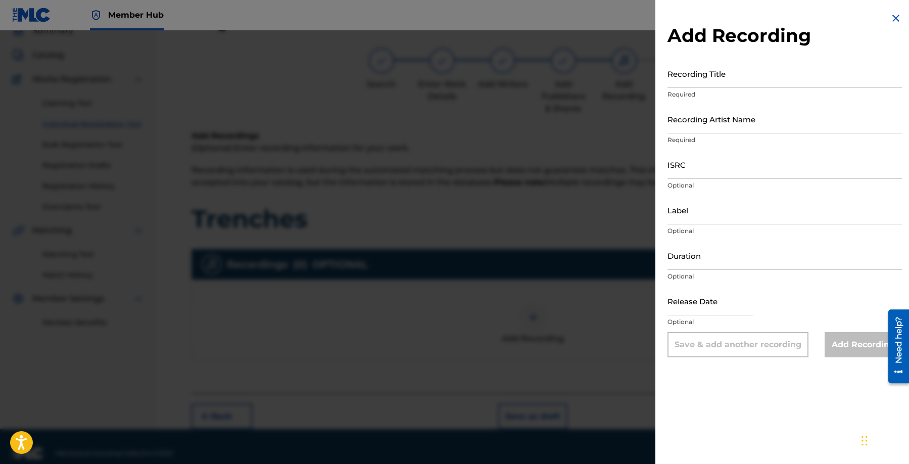
scroll to position [48, 0]
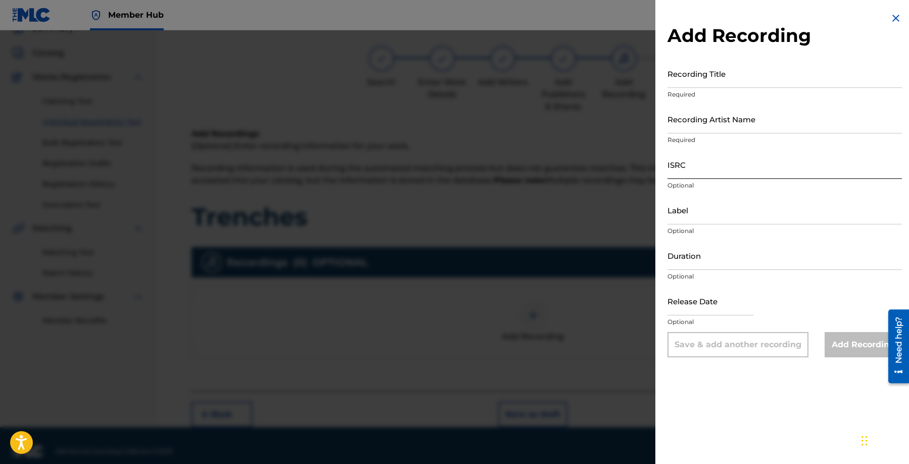
click at [775, 161] on input "ISRC" at bounding box center [785, 164] width 234 height 29
type input "QT65X2599224"
click at [733, 127] on input "Recording Artist Name" at bounding box center [785, 119] width 234 height 29
type input "[PERSON_NAME], 26ar"
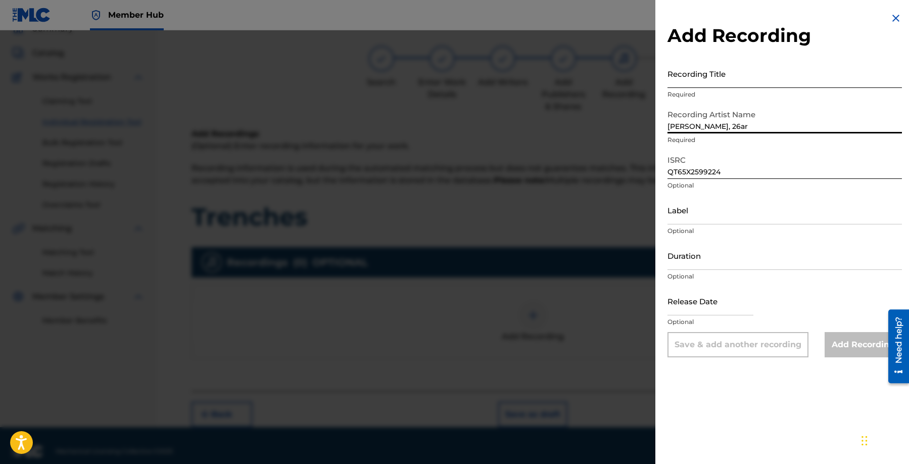
click at [778, 63] on input "Recording Title" at bounding box center [785, 73] width 234 height 29
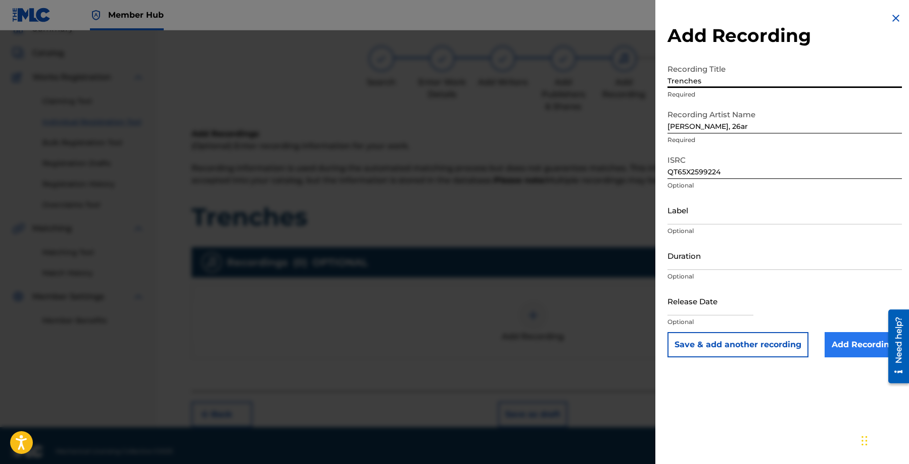
type input "Trenches"
click at [847, 341] on input "Add Recording" at bounding box center [863, 344] width 77 height 25
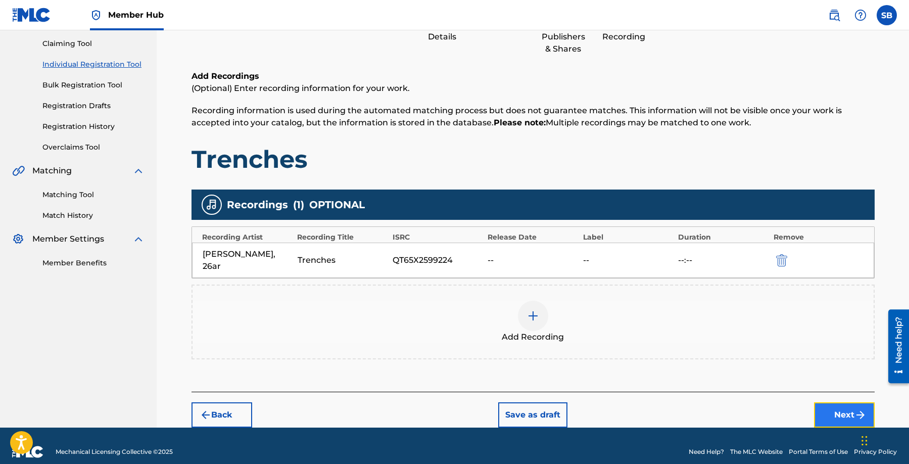
click at [829, 402] on button "Next" at bounding box center [844, 414] width 61 height 25
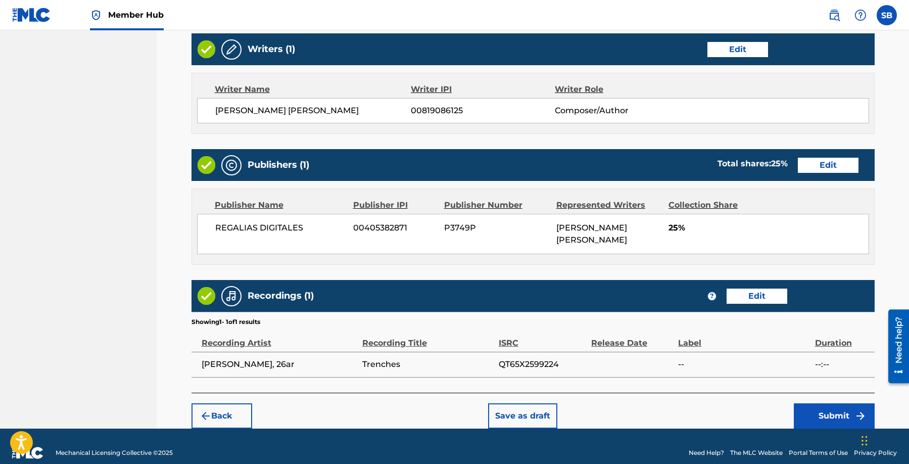
scroll to position [391, 0]
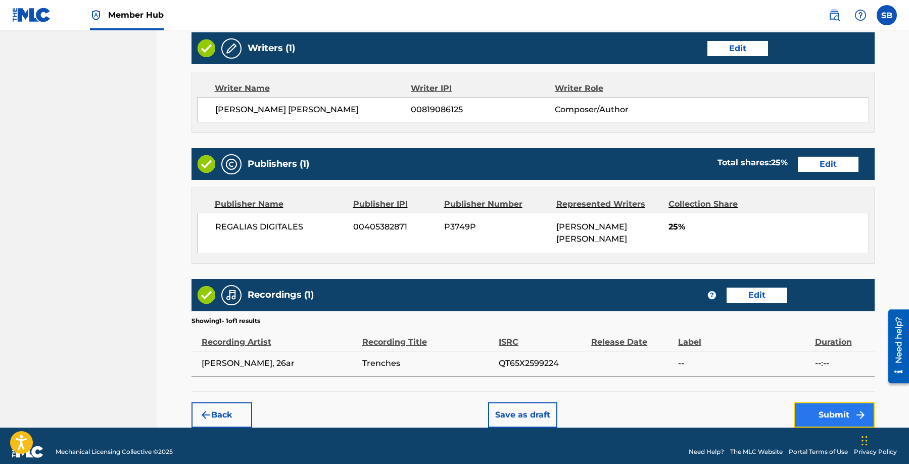
click at [843, 407] on button "Submit" at bounding box center [834, 414] width 81 height 25
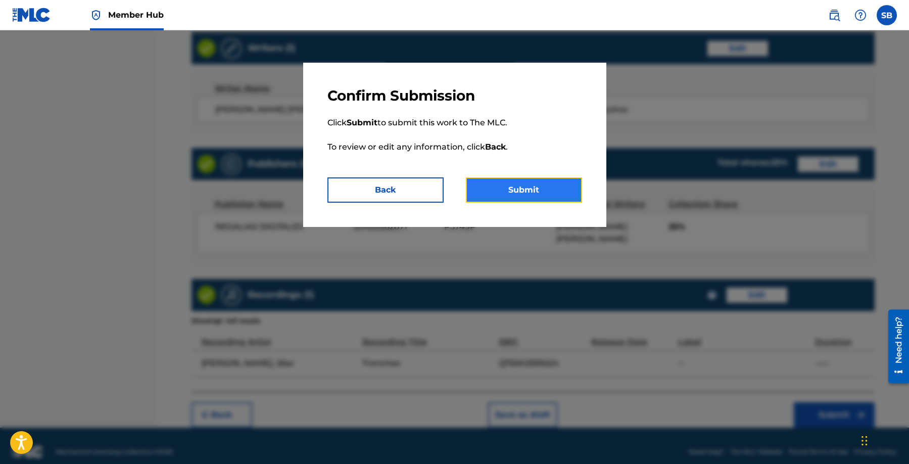
click at [532, 187] on button "Submit" at bounding box center [524, 189] width 116 height 25
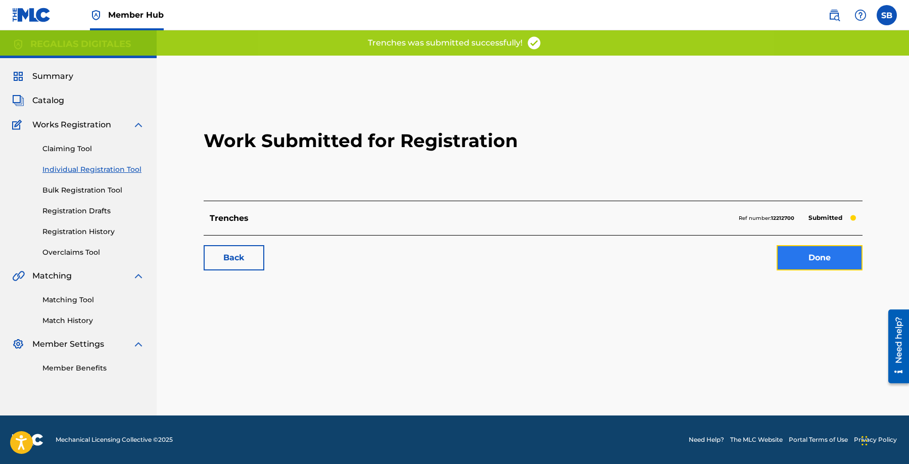
click at [827, 256] on link "Done" at bounding box center [820, 257] width 86 height 25
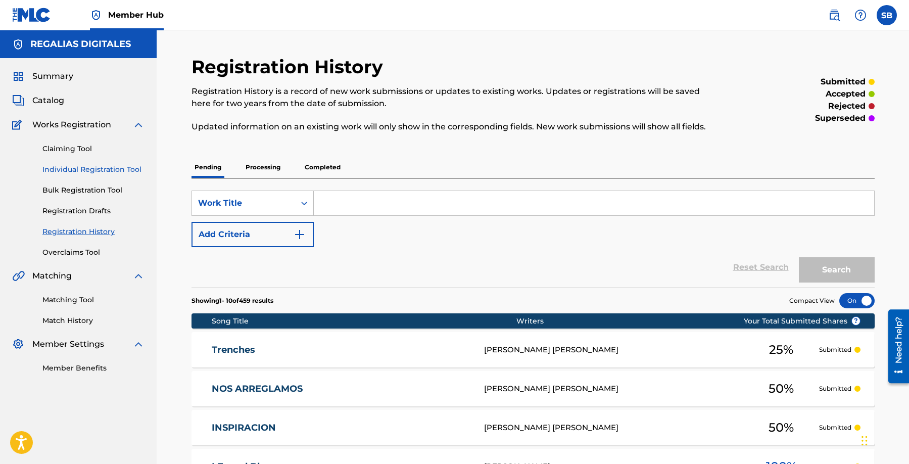
click at [126, 170] on link "Individual Registration Tool" at bounding box center [93, 169] width 102 height 11
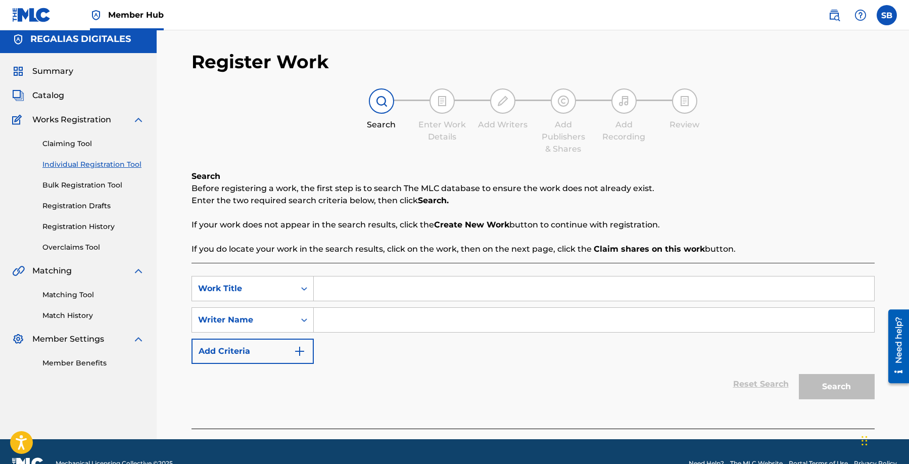
scroll to position [29, 0]
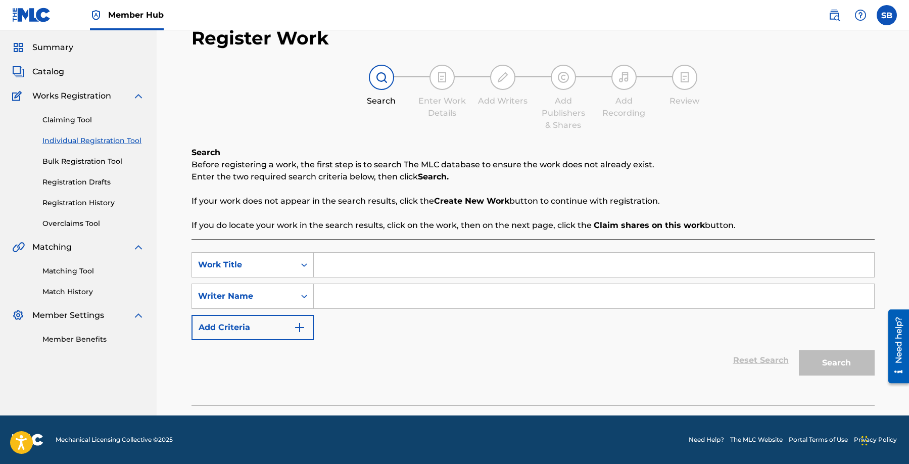
click at [438, 271] on input "Search Form" at bounding box center [594, 265] width 560 height 24
type input "Playmaker 101"
click at [479, 290] on input "Search Form" at bounding box center [594, 296] width 560 height 24
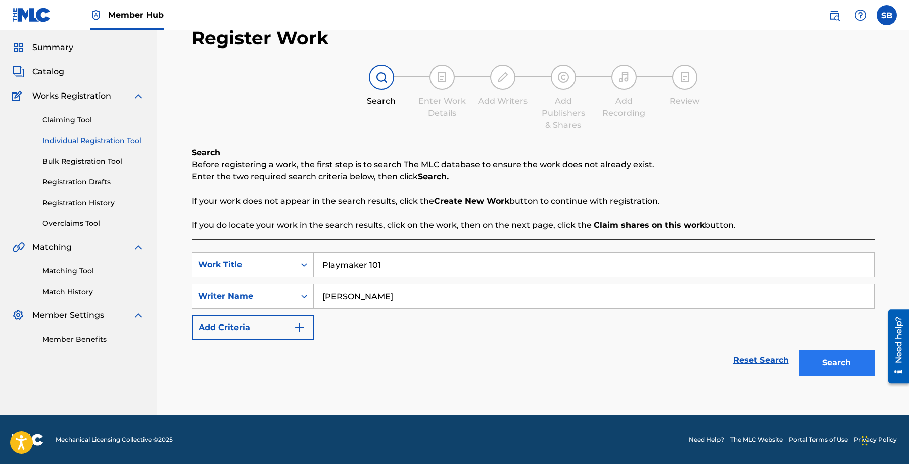
type input "[PERSON_NAME]"
click at [830, 357] on button "Search" at bounding box center [837, 362] width 76 height 25
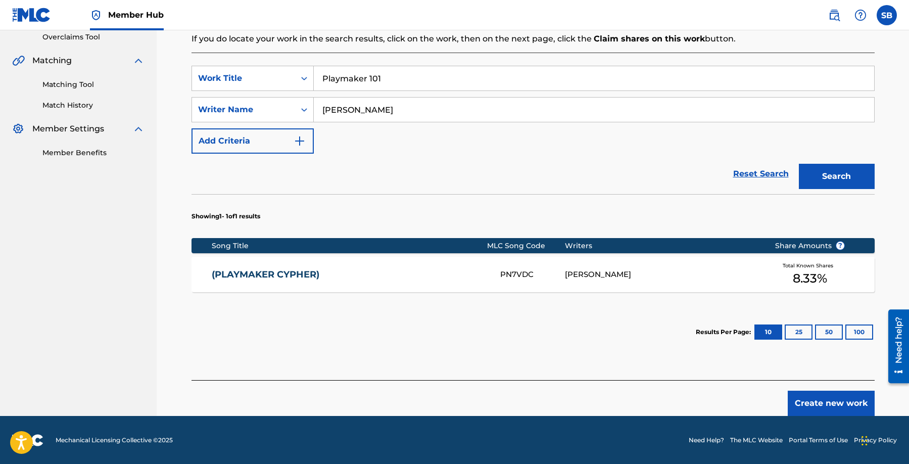
scroll to position [216, 0]
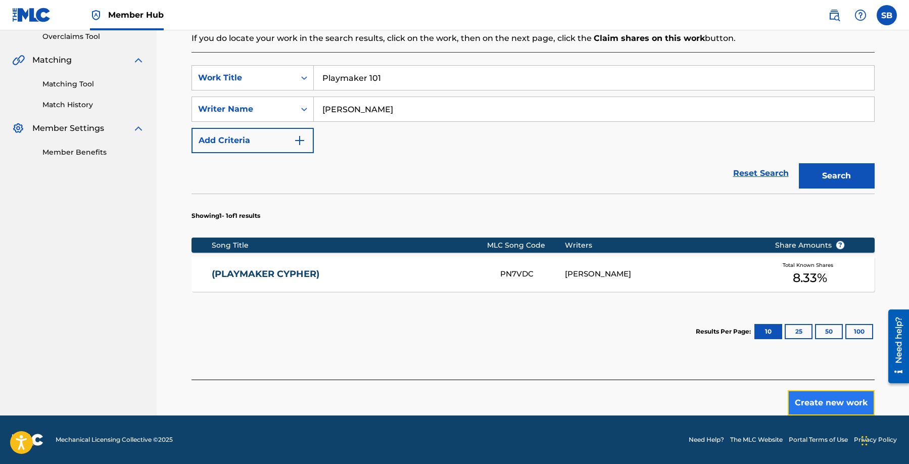
click at [825, 402] on button "Create new work" at bounding box center [831, 402] width 87 height 25
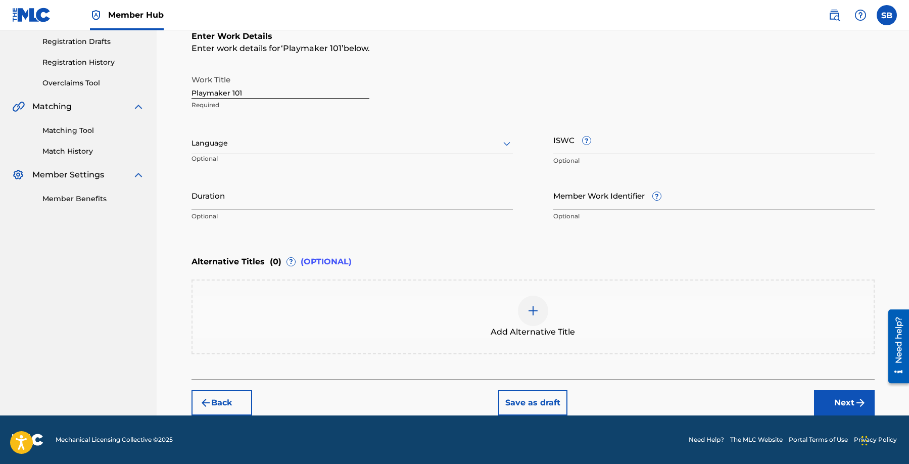
scroll to position [169, 0]
click at [313, 140] on div at bounding box center [352, 143] width 321 height 13
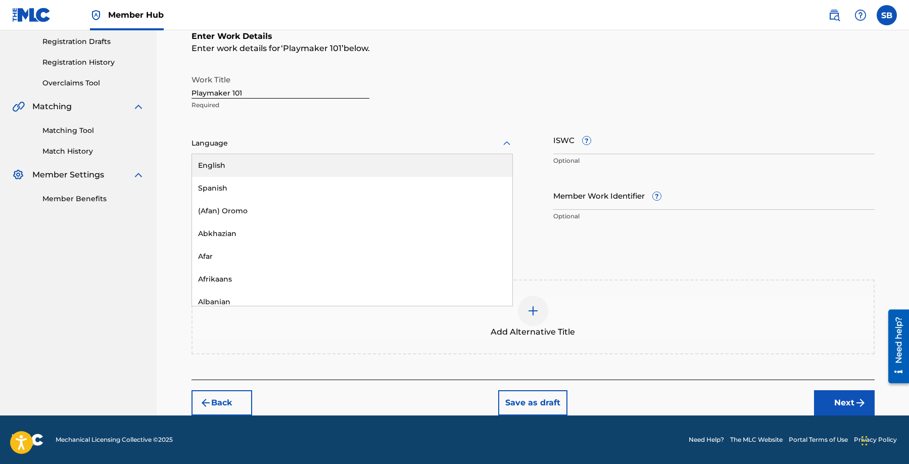
click at [289, 168] on div "English" at bounding box center [352, 165] width 320 height 23
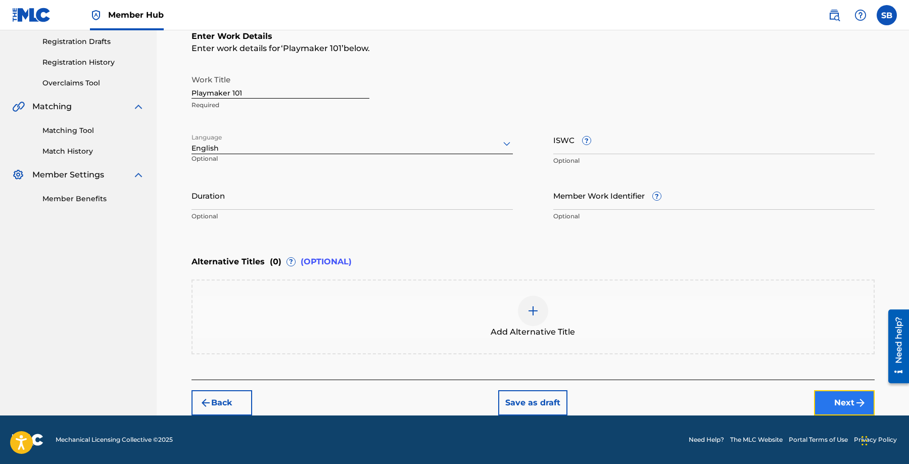
click at [831, 400] on button "Next" at bounding box center [844, 402] width 61 height 25
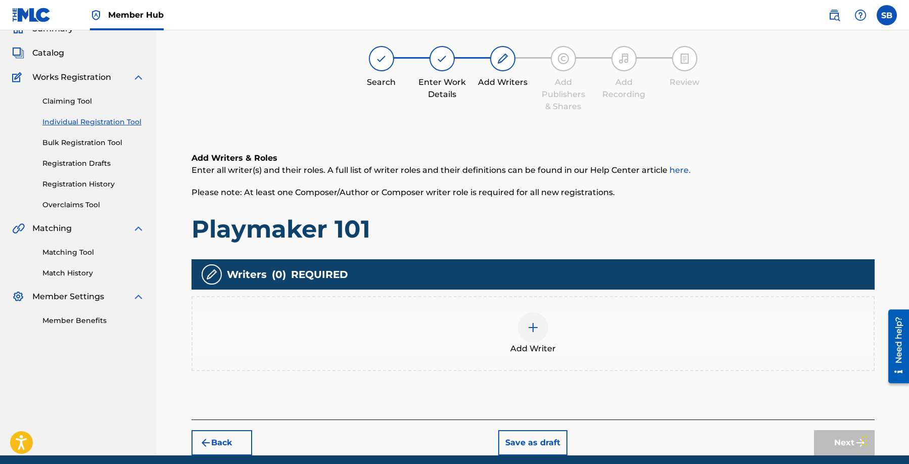
scroll to position [45, 0]
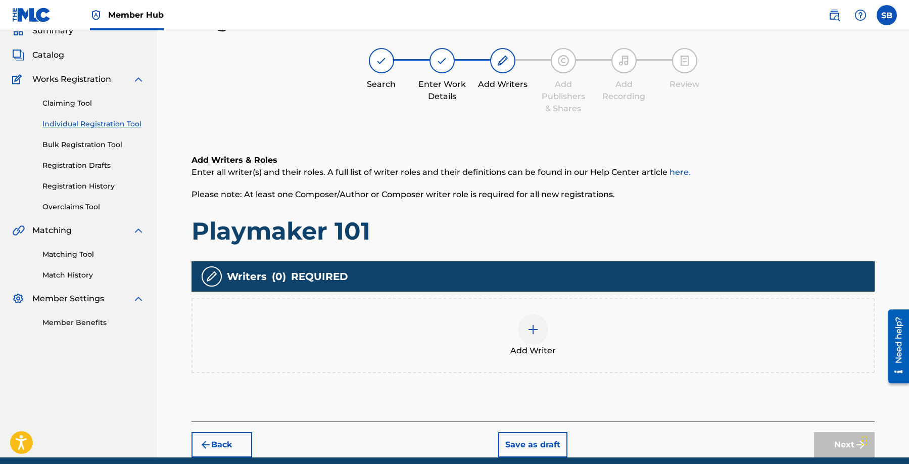
click at [588, 322] on div "Add Writer" at bounding box center [533, 335] width 681 height 42
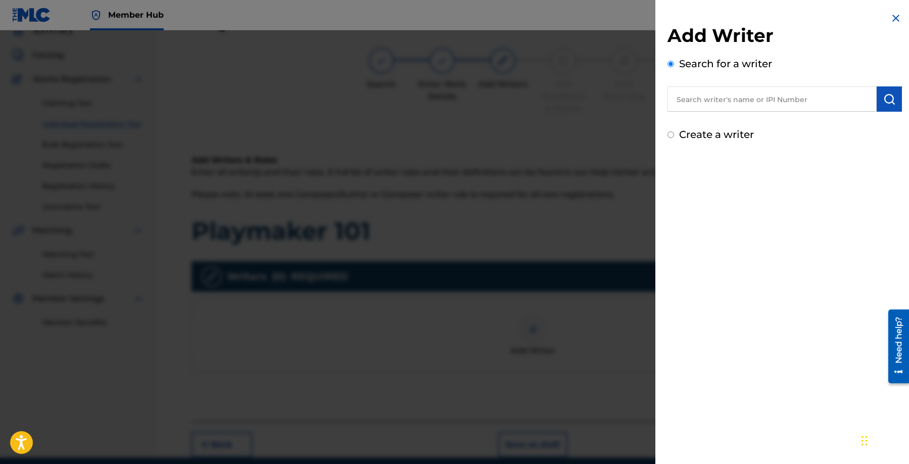
click at [768, 91] on input "text" at bounding box center [772, 98] width 209 height 25
type input "[PERSON_NAME]"
click at [886, 99] on img "submit" at bounding box center [889, 99] width 12 height 12
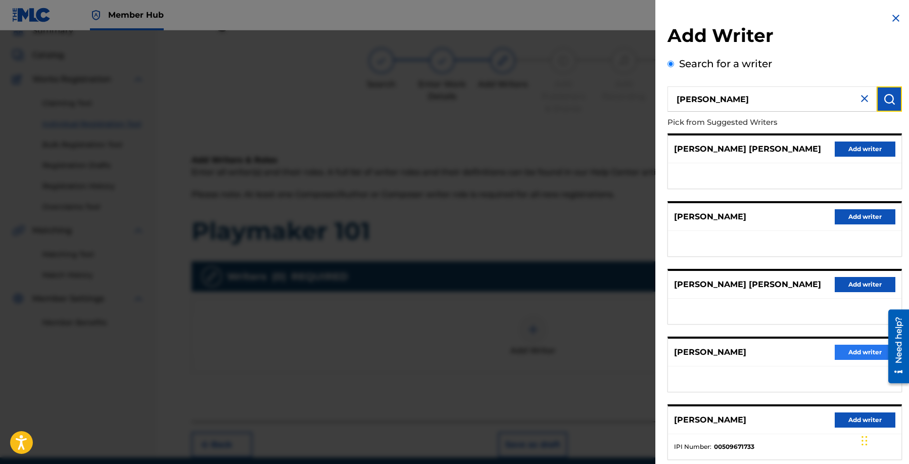
scroll to position [2, 0]
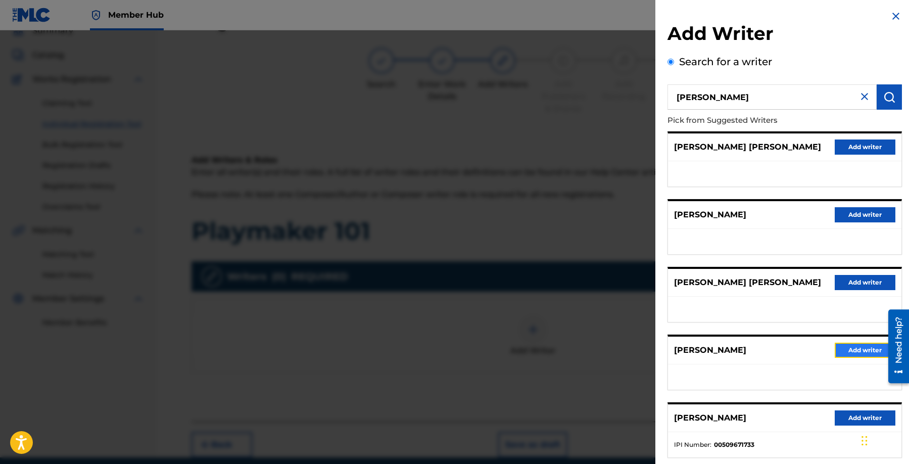
click at [866, 351] on button "Add writer" at bounding box center [865, 350] width 61 height 15
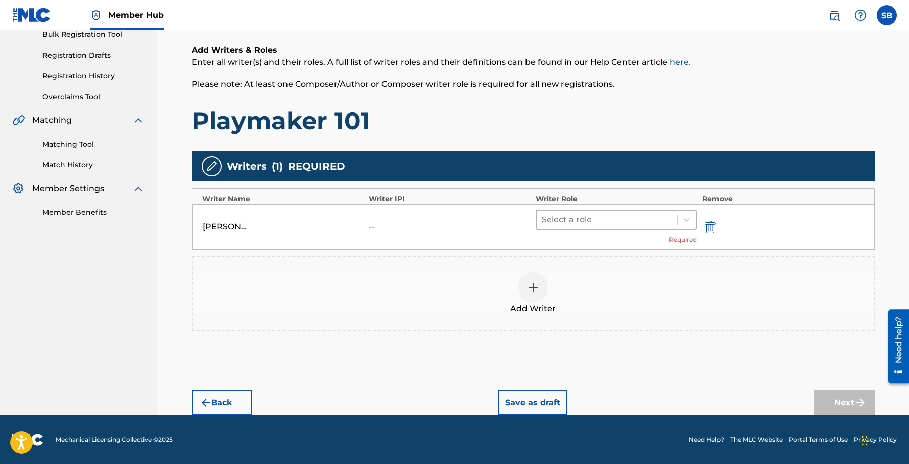
click at [567, 213] on div at bounding box center [607, 220] width 131 height 14
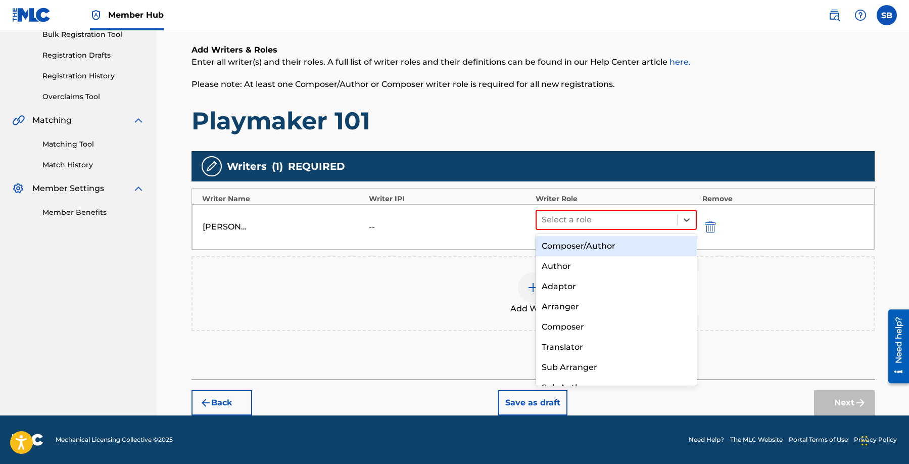
click at [582, 243] on div "Composer/Author" at bounding box center [617, 246] width 162 height 20
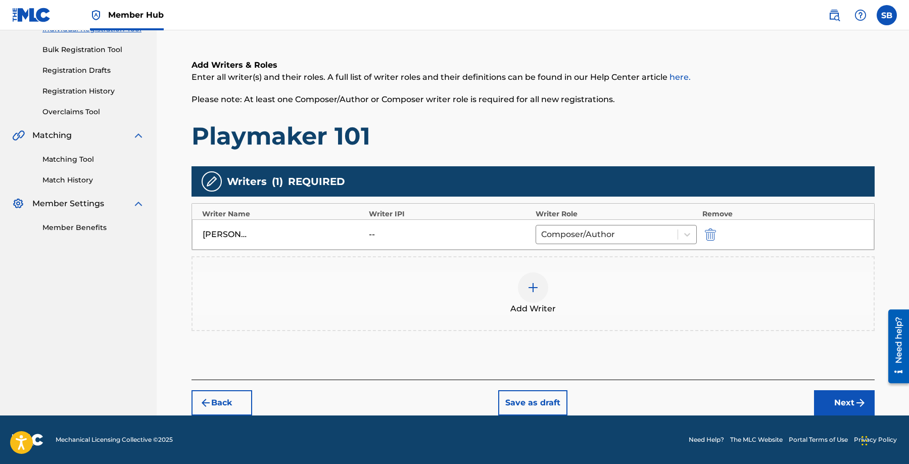
scroll to position [140, 0]
click at [823, 399] on button "Next" at bounding box center [844, 402] width 61 height 25
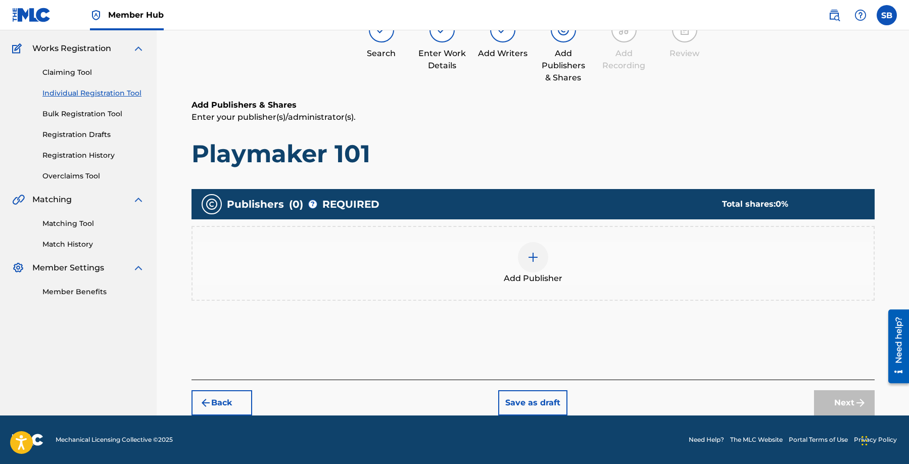
scroll to position [45, 0]
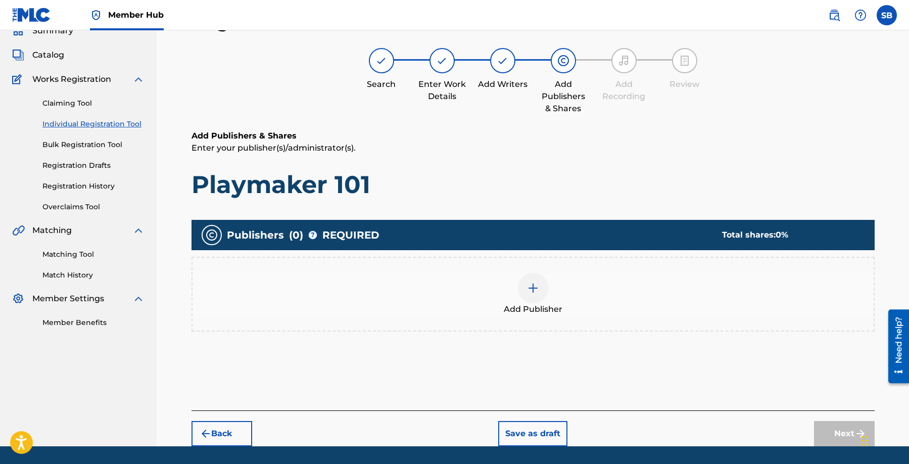
click at [509, 295] on div "Add Publisher" at bounding box center [533, 294] width 681 height 42
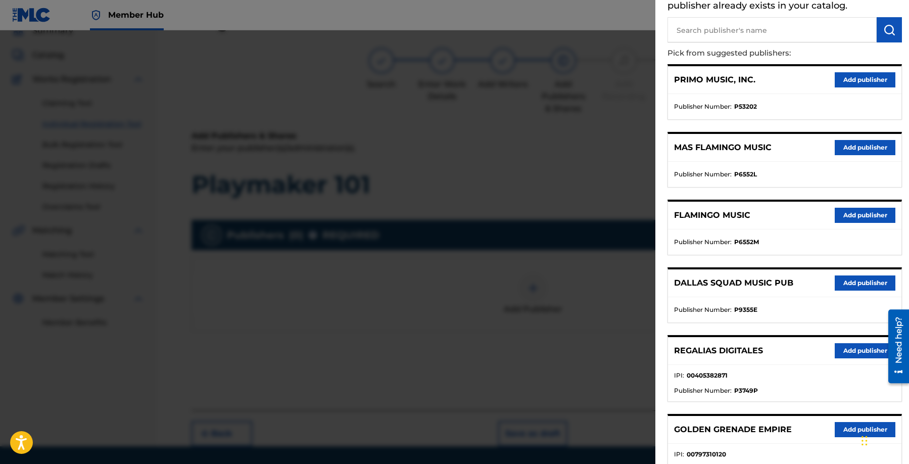
scroll to position [73, 0]
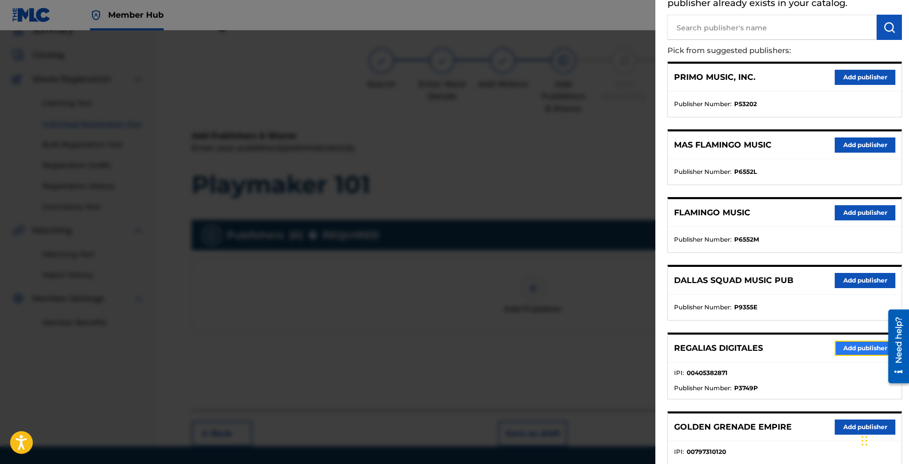
click at [841, 343] on button "Add publisher" at bounding box center [865, 348] width 61 height 15
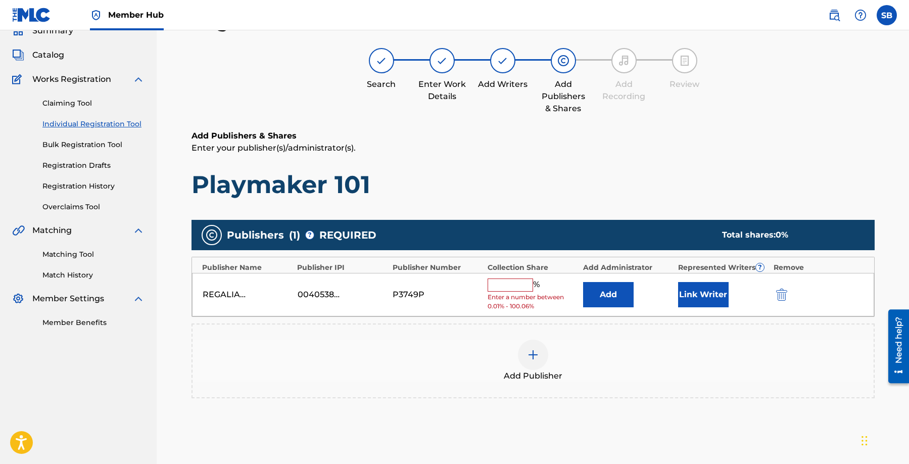
click at [505, 281] on input "text" at bounding box center [510, 284] width 45 height 13
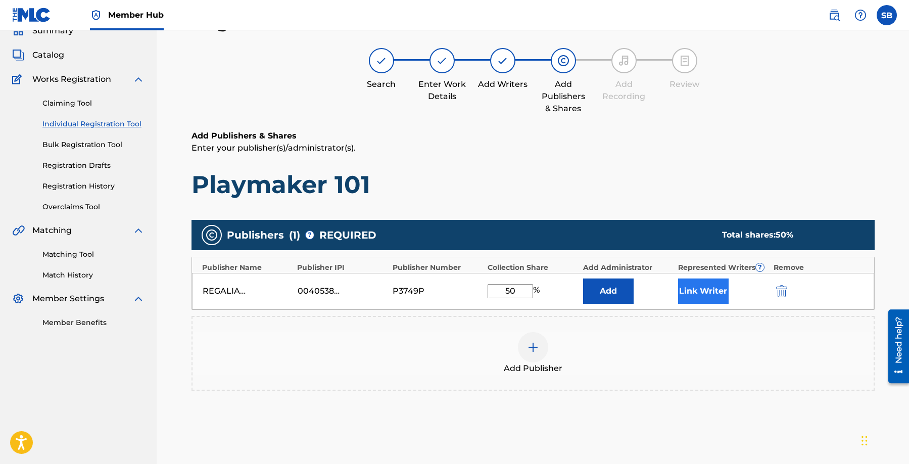
type input "50"
click at [699, 293] on button "Link Writer" at bounding box center [703, 290] width 51 height 25
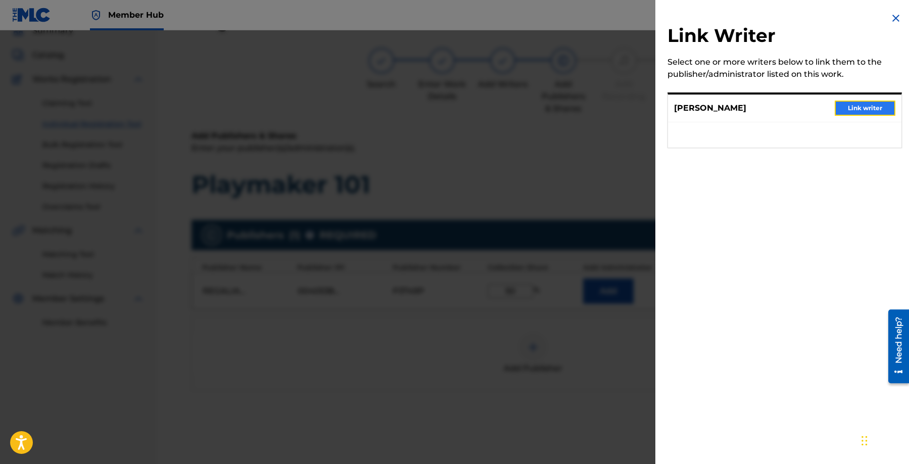
click at [839, 111] on button "Link writer" at bounding box center [865, 108] width 61 height 15
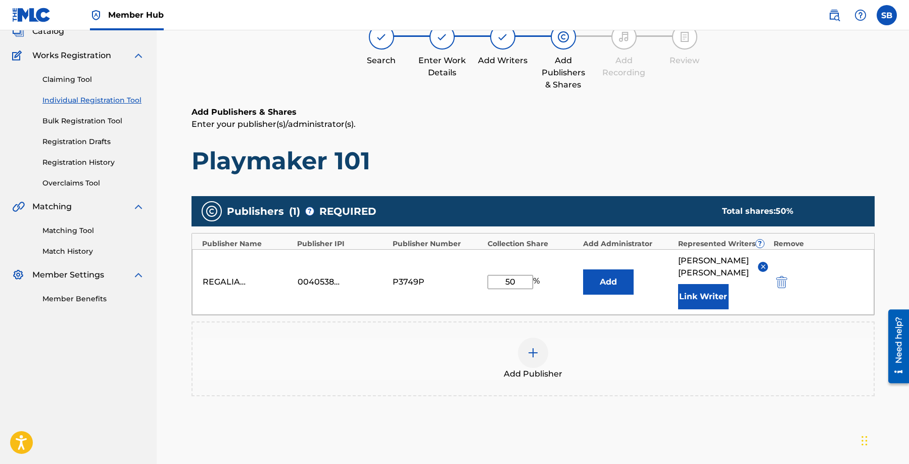
scroll to position [165, 0]
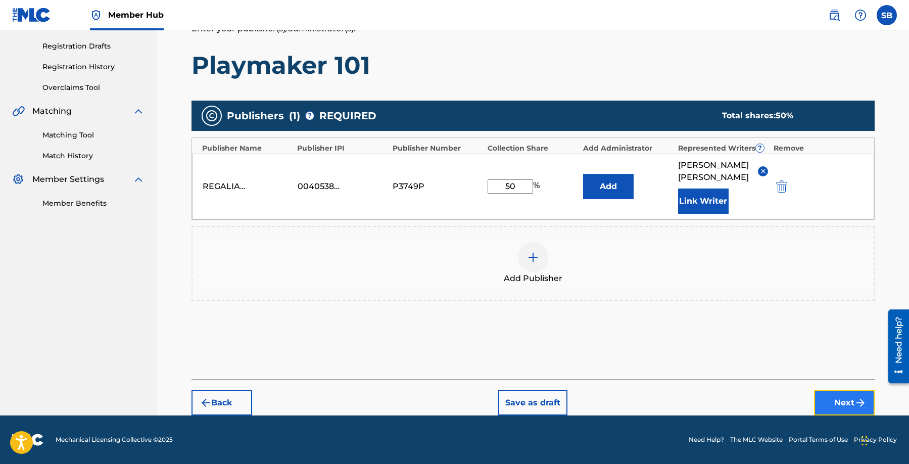
click at [831, 404] on button "Next" at bounding box center [844, 402] width 61 height 25
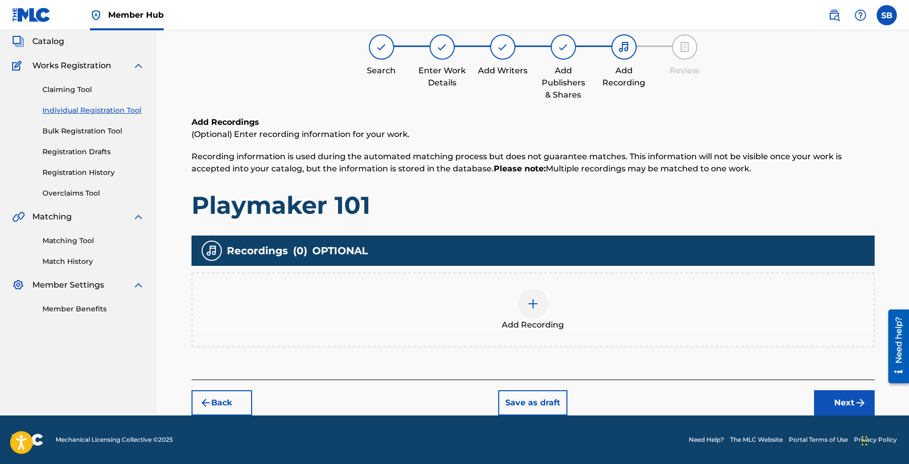
scroll to position [45, 0]
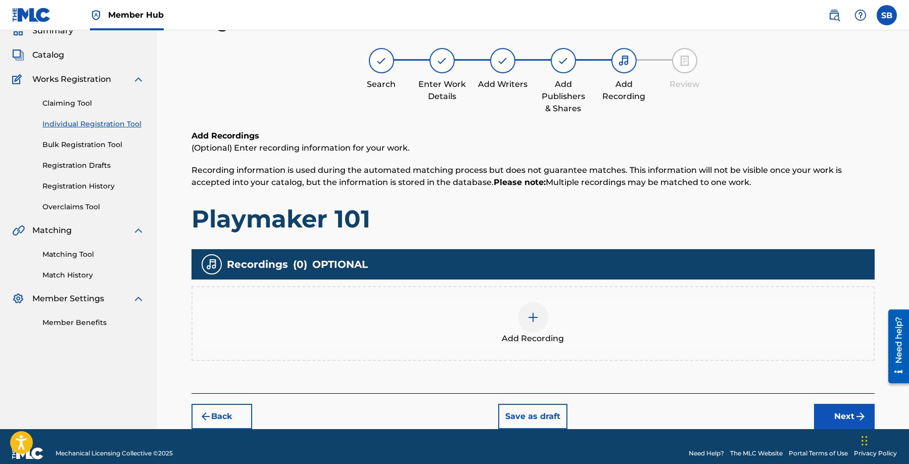
click at [551, 317] on div "Add Recording" at bounding box center [533, 323] width 681 height 42
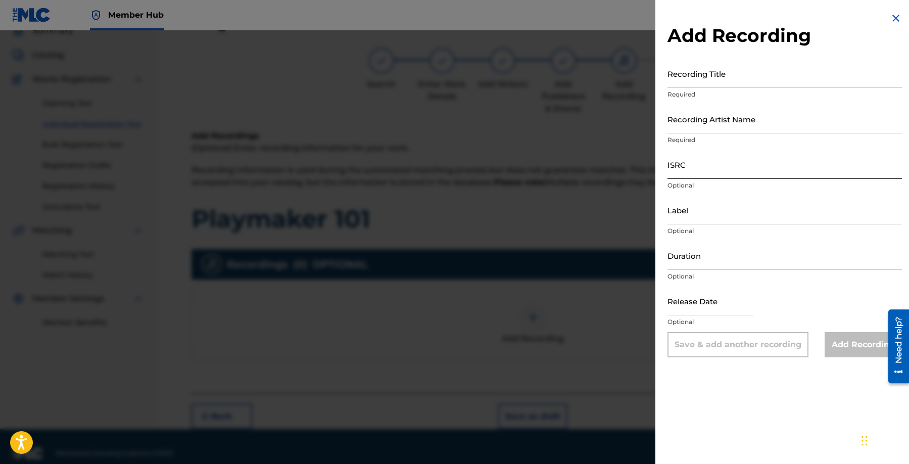
click at [759, 164] on input "ISRC" at bounding box center [785, 164] width 234 height 29
type input "QZNJZ2542325"
click at [772, 125] on input "Recording Artist Name" at bounding box center [785, 119] width 234 height 29
type input "[PERSON_NAME]"
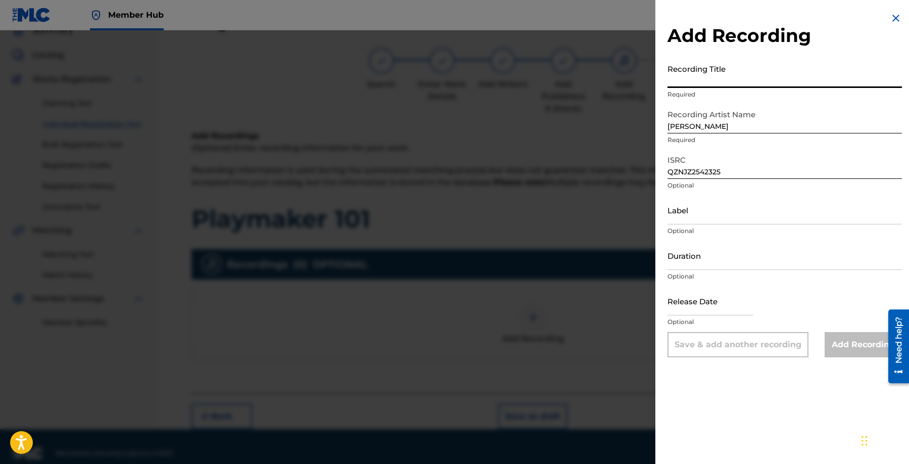
click at [736, 64] on input "Recording Title" at bounding box center [785, 73] width 234 height 29
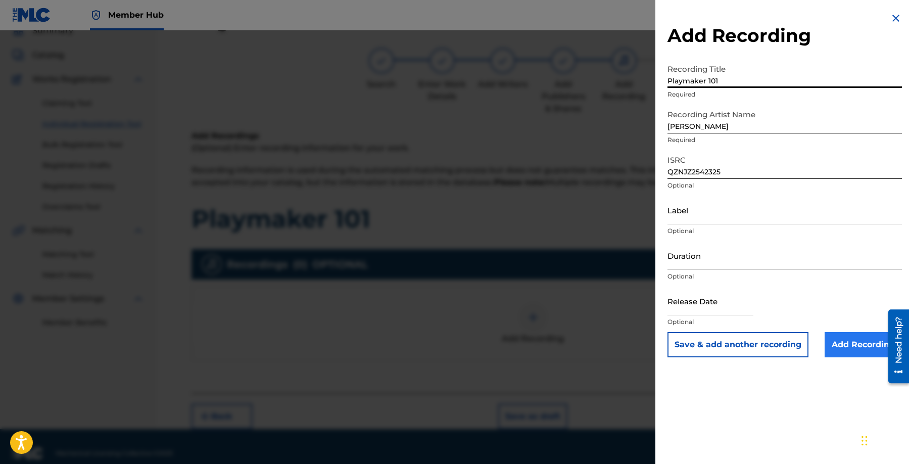
type input "Playmaker 101"
click at [856, 349] on input "Add Recording" at bounding box center [863, 344] width 77 height 25
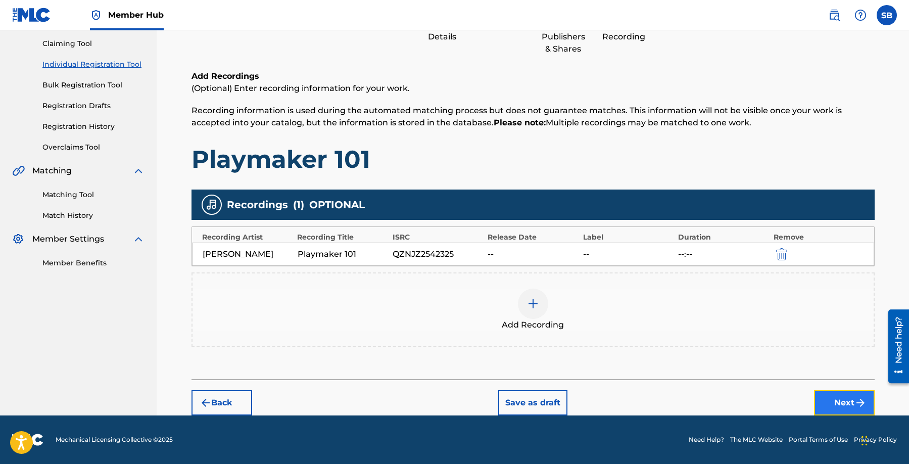
click at [850, 403] on button "Next" at bounding box center [844, 402] width 61 height 25
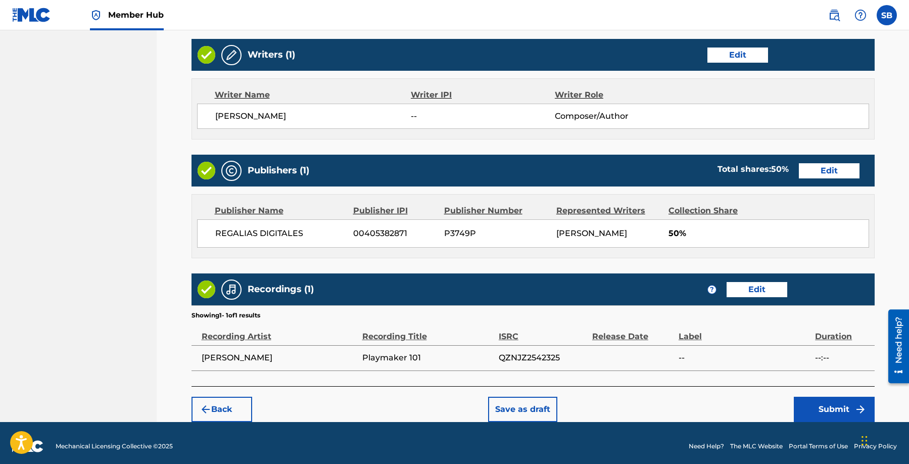
scroll to position [391, 0]
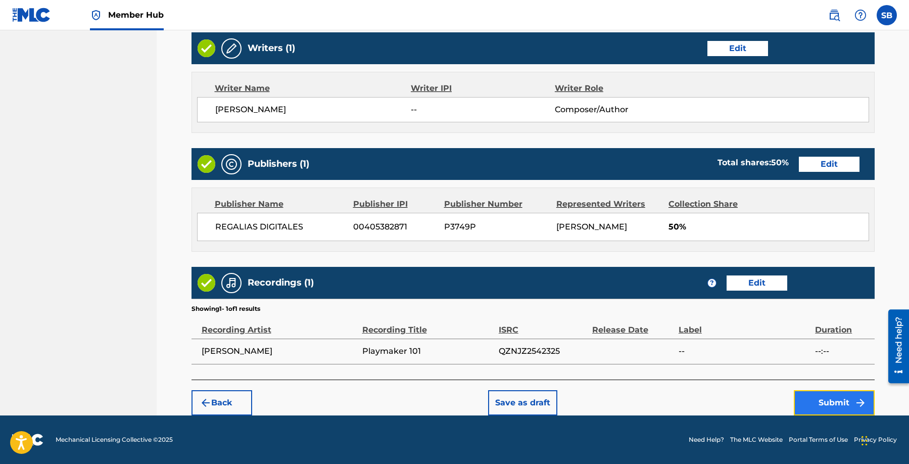
click at [849, 406] on button "Submit" at bounding box center [834, 402] width 81 height 25
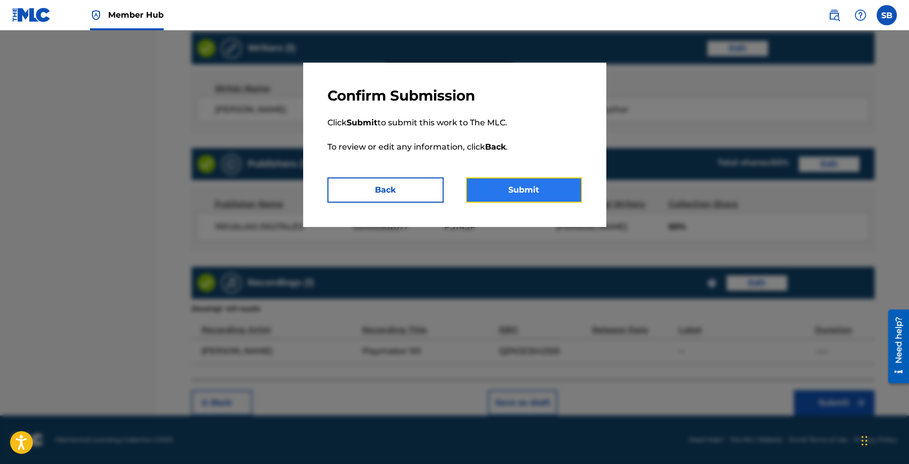
click at [550, 184] on button "Submit" at bounding box center [524, 189] width 116 height 25
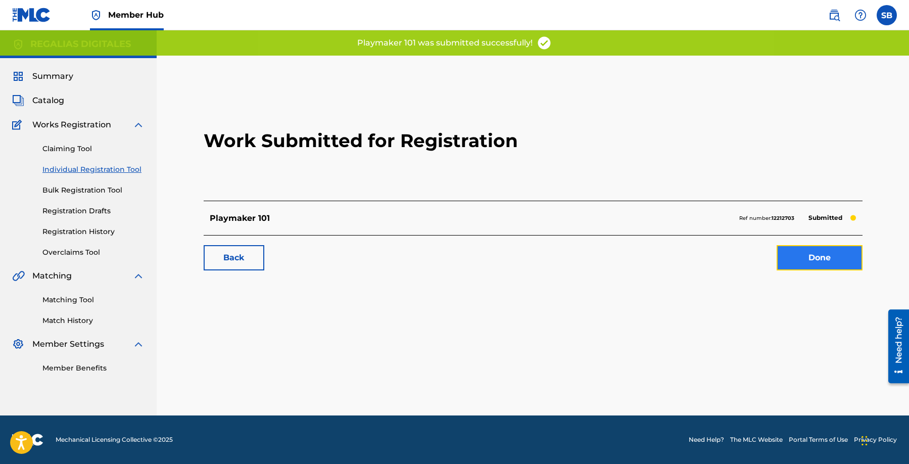
click at [820, 249] on link "Done" at bounding box center [820, 257] width 86 height 25
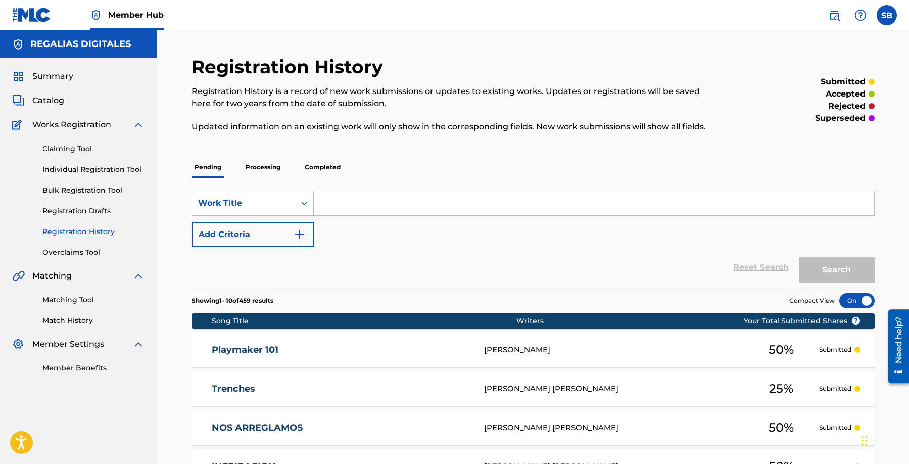
click at [145, 168] on div "Summary Catalog Works Registration Claiming Tool Individual Registration Tool B…" at bounding box center [78, 221] width 157 height 327
click at [136, 168] on link "Individual Registration Tool" at bounding box center [93, 169] width 102 height 11
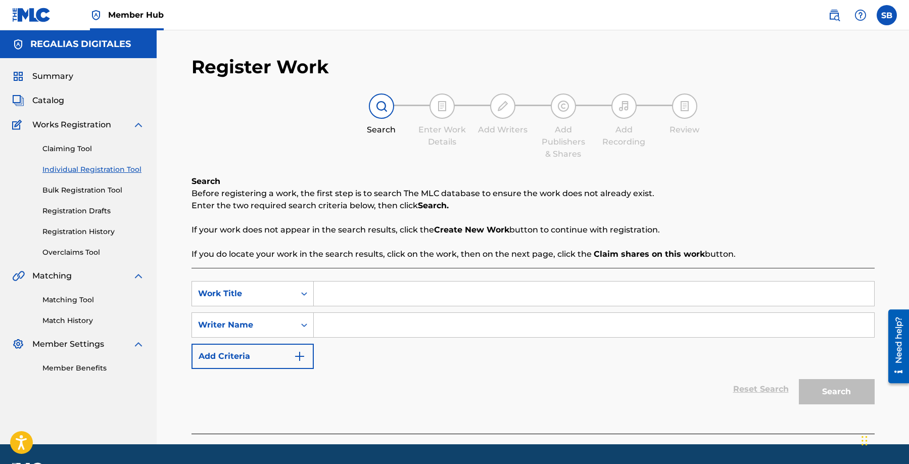
scroll to position [29, 0]
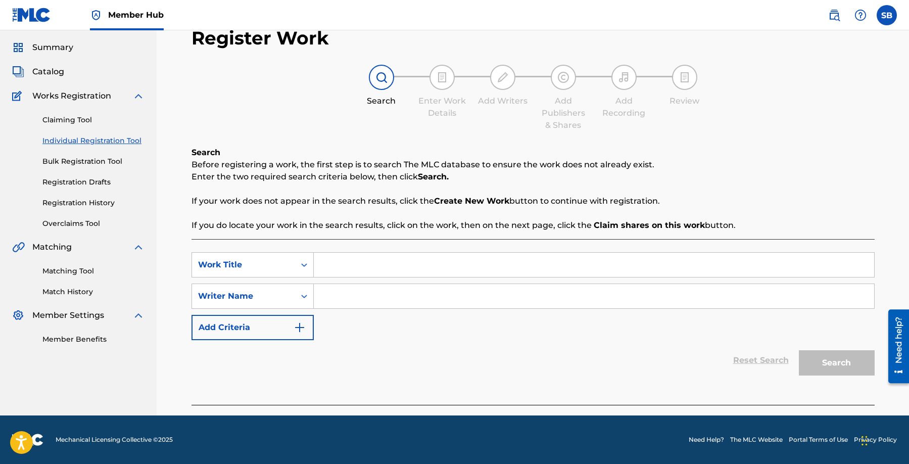
click at [442, 258] on input "Search Form" at bounding box center [594, 265] width 560 height 24
type input "Privilege"
click at [423, 284] on div "Search Form" at bounding box center [594, 296] width 561 height 25
click at [440, 290] on input "Search Form" at bounding box center [594, 296] width 560 height 24
click at [459, 295] on input "Search Form" at bounding box center [594, 296] width 560 height 24
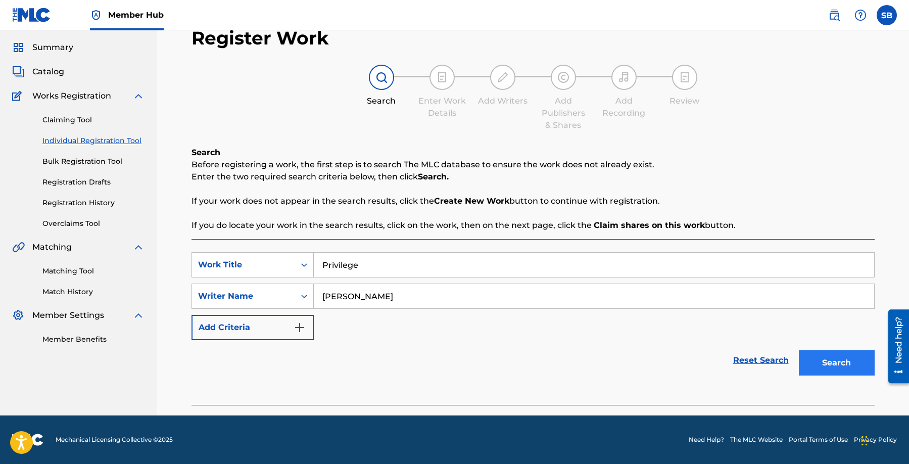
type input "[PERSON_NAME]"
click at [828, 359] on button "Search" at bounding box center [837, 362] width 76 height 25
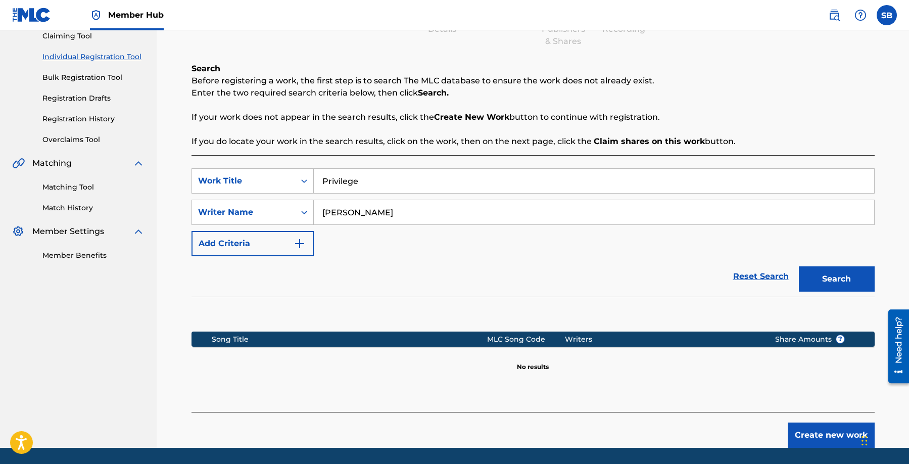
scroll to position [145, 0]
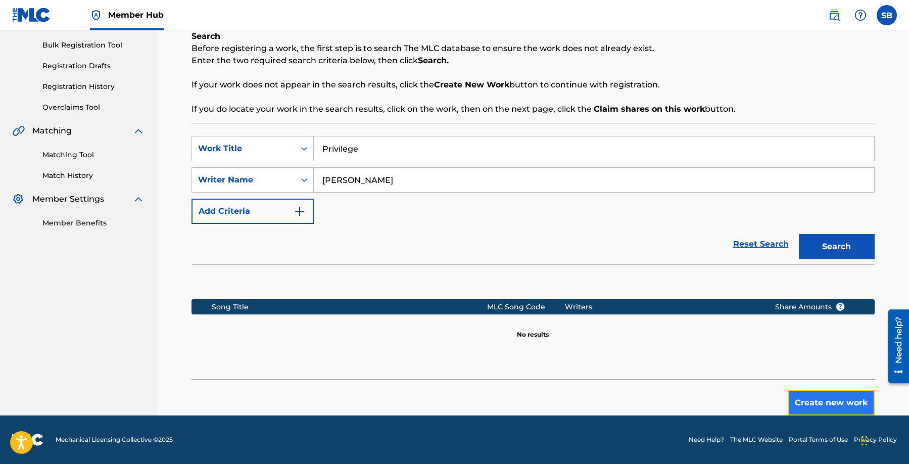
click at [814, 395] on button "Create new work" at bounding box center [831, 402] width 87 height 25
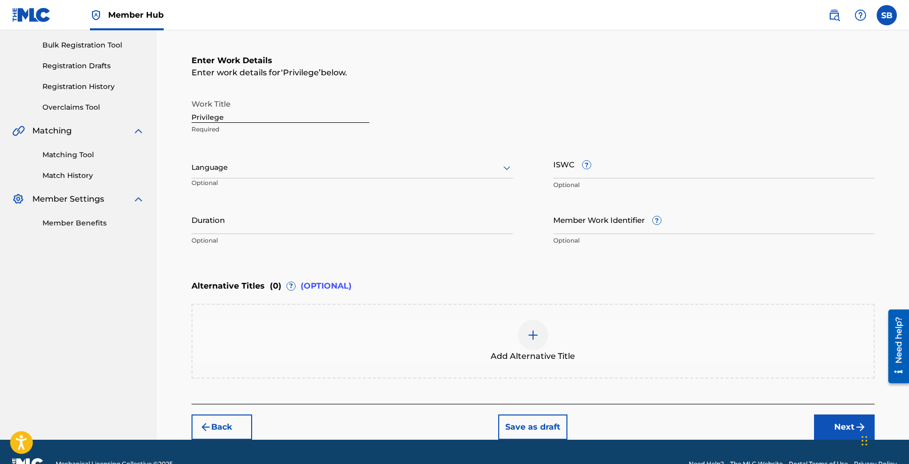
click at [327, 168] on div at bounding box center [352, 167] width 321 height 13
click at [318, 186] on div "English" at bounding box center [352, 189] width 320 height 23
click at [840, 426] on button "Next" at bounding box center [844, 426] width 61 height 25
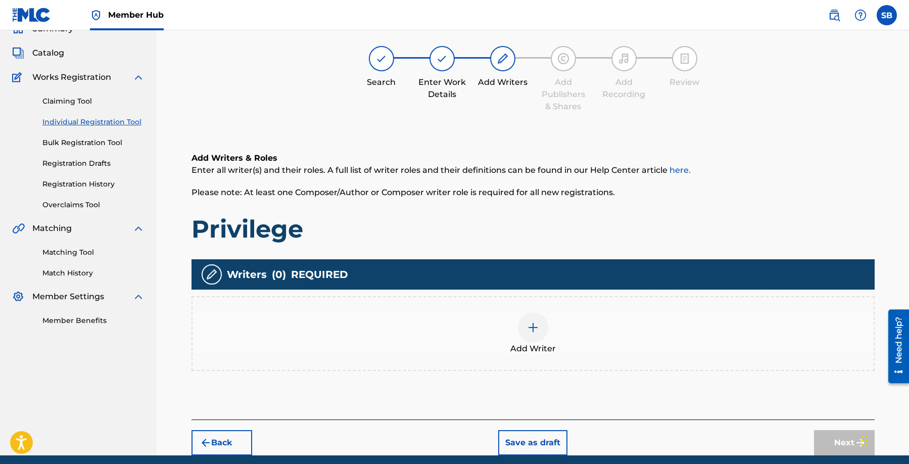
scroll to position [45, 0]
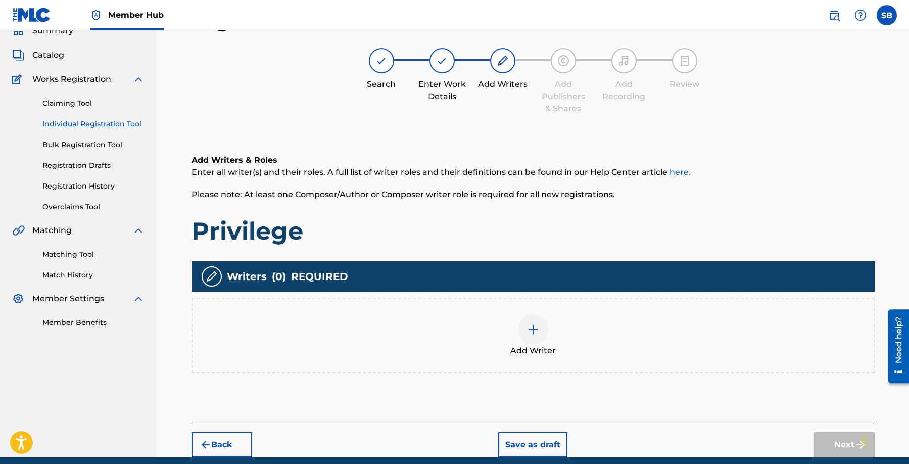
click at [527, 326] on img at bounding box center [533, 329] width 12 height 12
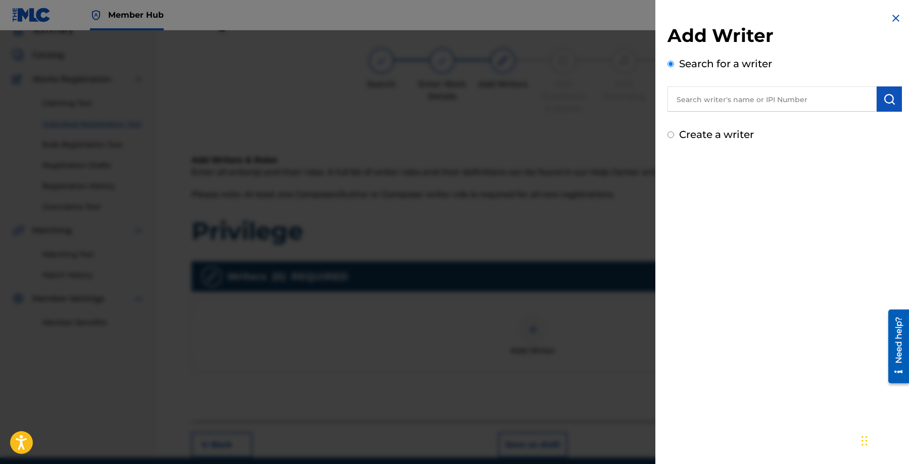
click at [788, 102] on input "text" at bounding box center [772, 98] width 209 height 25
type input "[PERSON_NAME]"
click at [889, 105] on img "submit" at bounding box center [889, 99] width 12 height 12
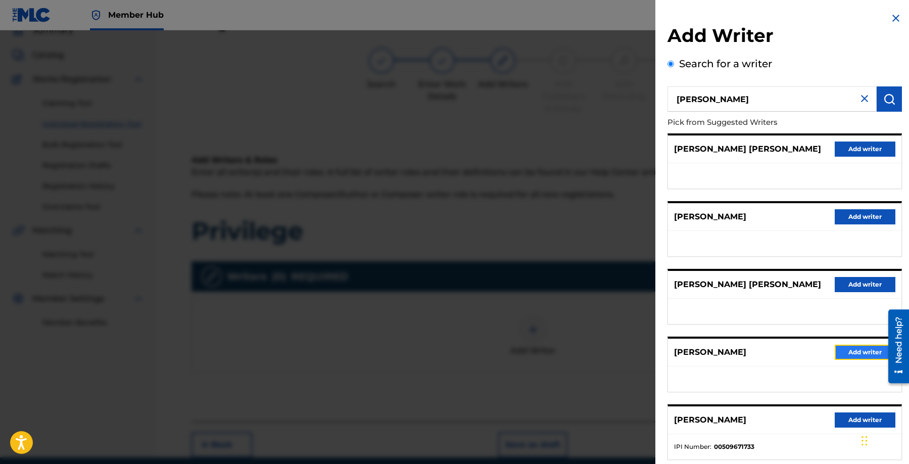
click at [854, 349] on button "Add writer" at bounding box center [865, 352] width 61 height 15
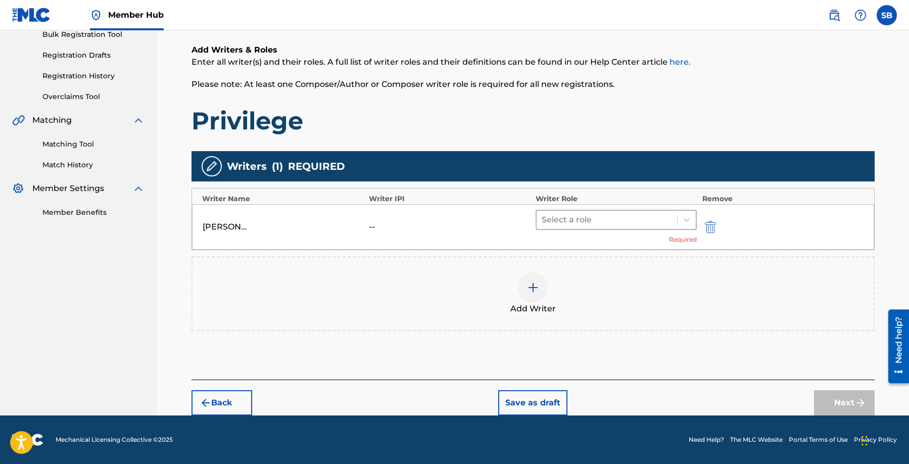
click at [576, 220] on div at bounding box center [607, 220] width 131 height 14
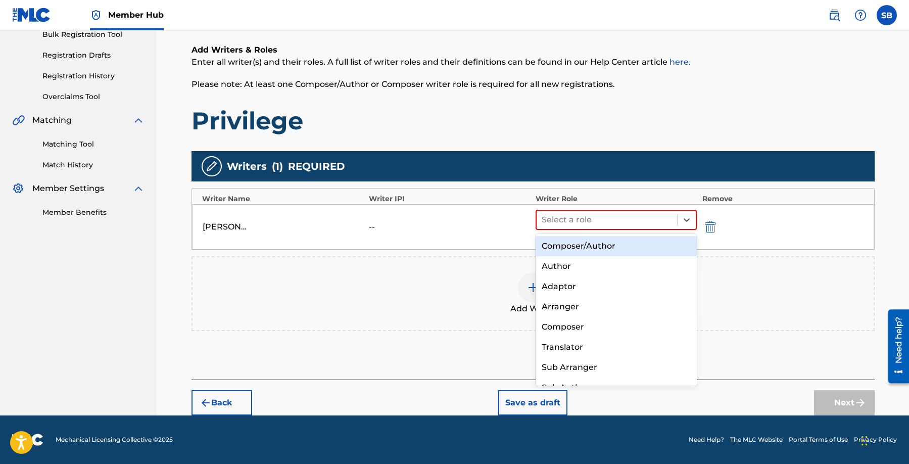
click at [590, 248] on div "Composer/Author" at bounding box center [617, 246] width 162 height 20
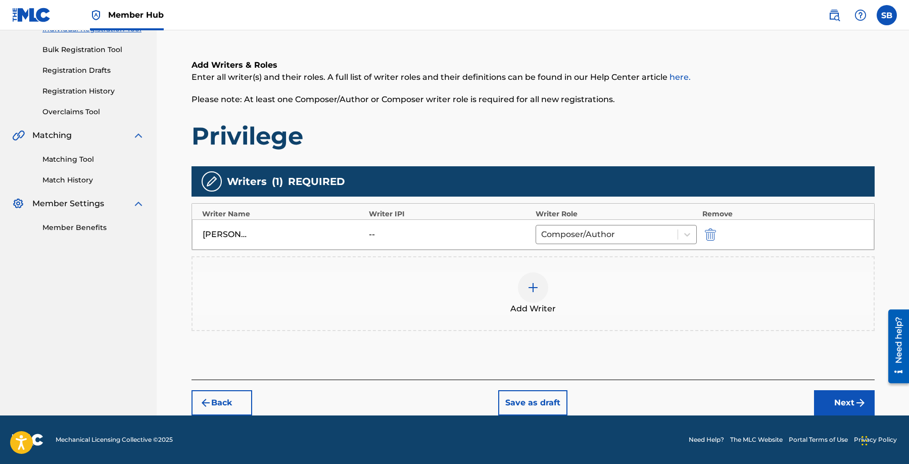
scroll to position [140, 0]
click at [832, 398] on button "Next" at bounding box center [844, 402] width 61 height 25
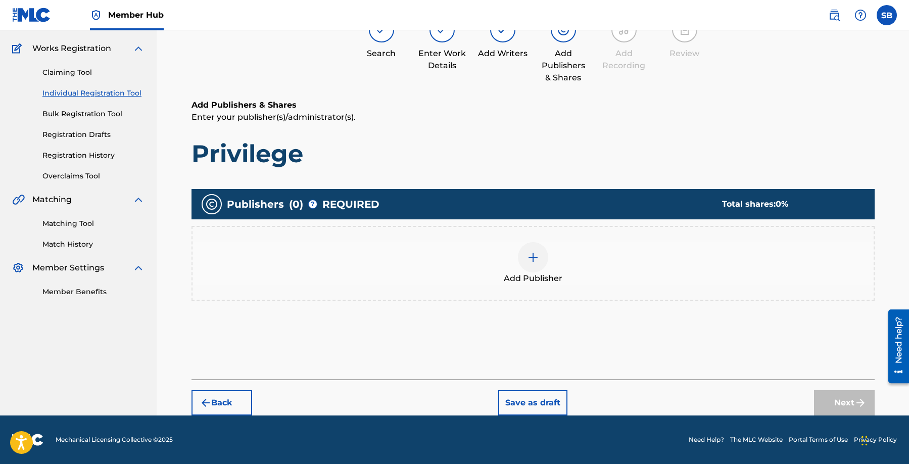
scroll to position [45, 0]
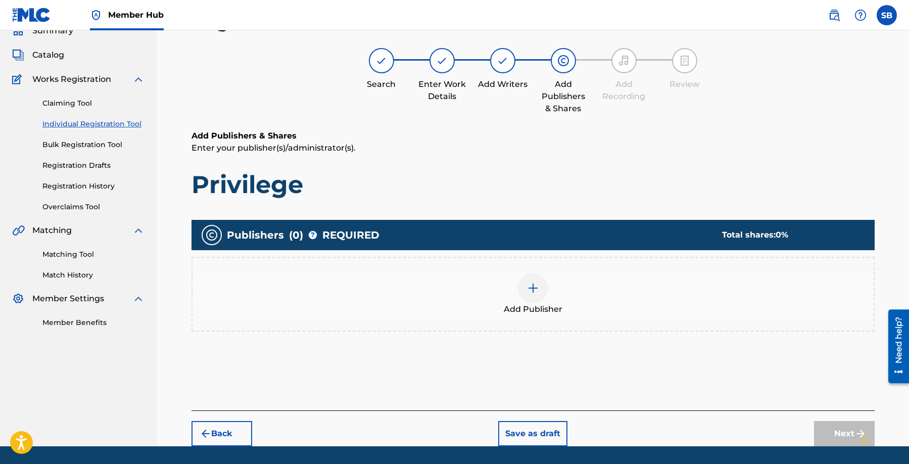
click at [537, 292] on img at bounding box center [533, 288] width 12 height 12
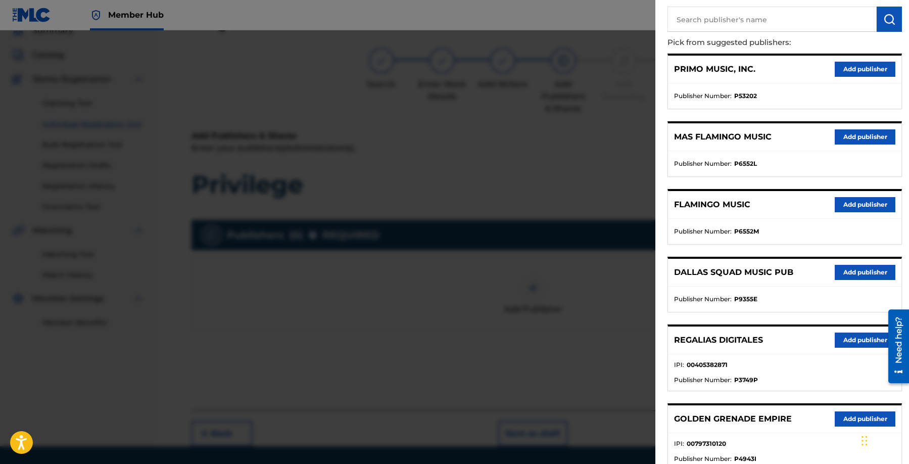
scroll to position [127, 0]
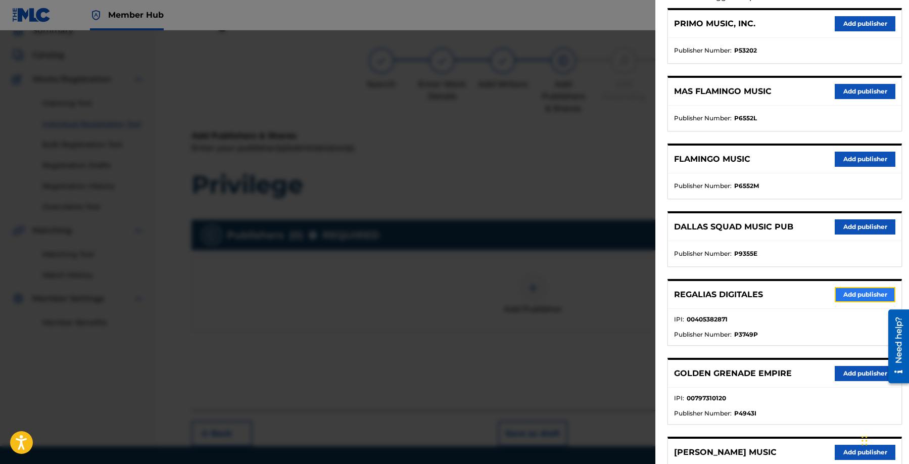
click at [850, 291] on button "Add publisher" at bounding box center [865, 294] width 61 height 15
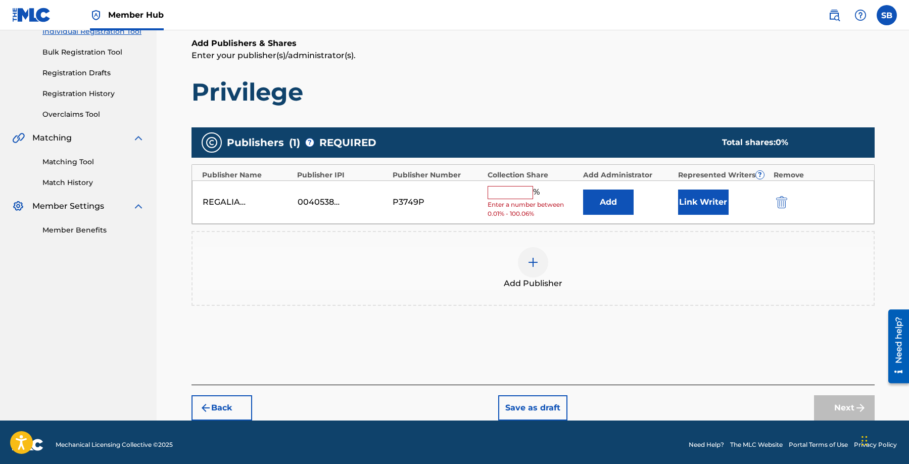
scroll to position [143, 0]
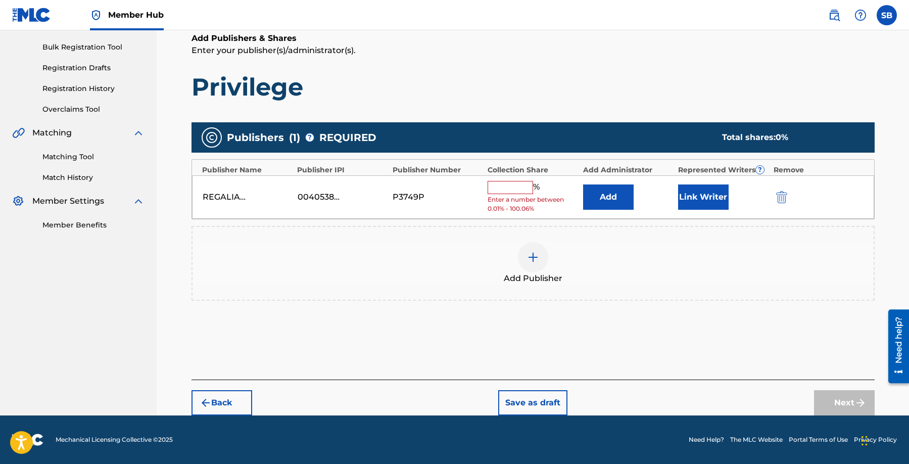
click at [516, 187] on input "text" at bounding box center [510, 187] width 45 height 13
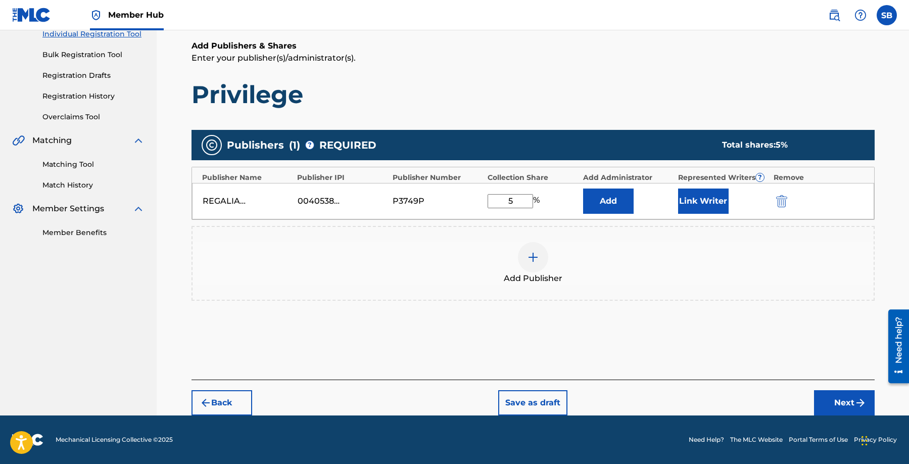
scroll to position [135, 0]
type input "50"
click at [692, 197] on button "Link Writer" at bounding box center [703, 201] width 51 height 25
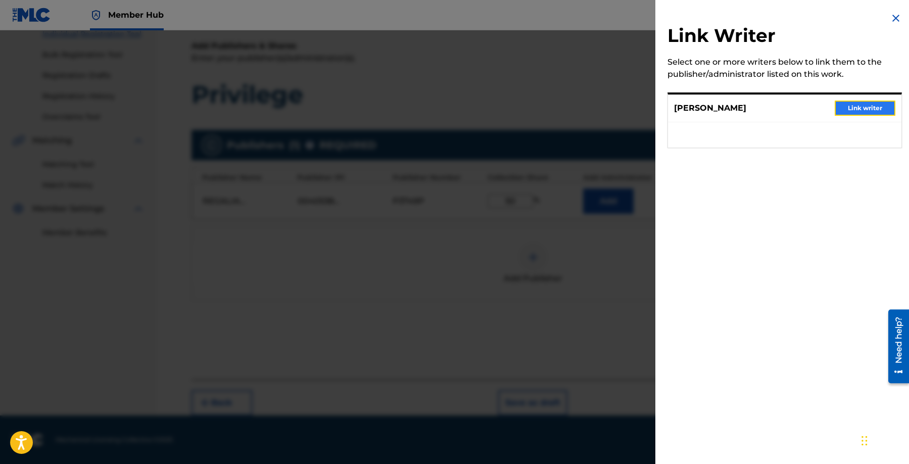
click at [861, 108] on button "Link writer" at bounding box center [865, 108] width 61 height 15
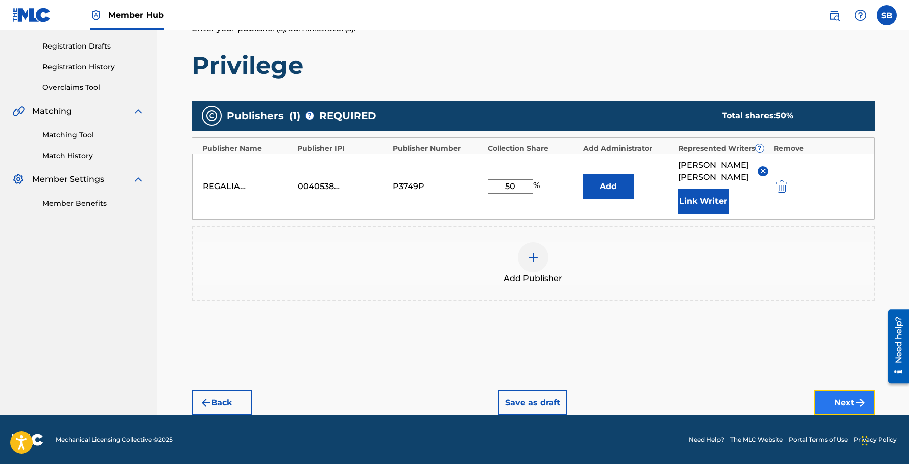
click at [820, 401] on button "Next" at bounding box center [844, 402] width 61 height 25
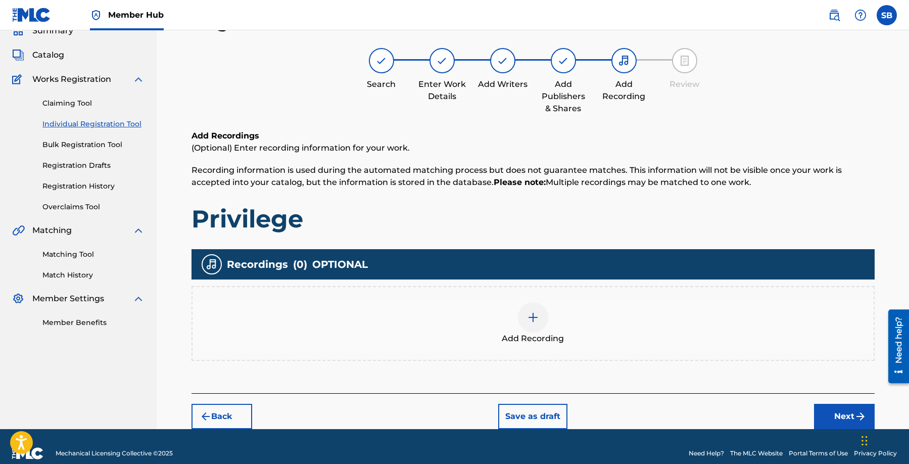
click at [573, 346] on div "Add Recording" at bounding box center [533, 323] width 683 height 75
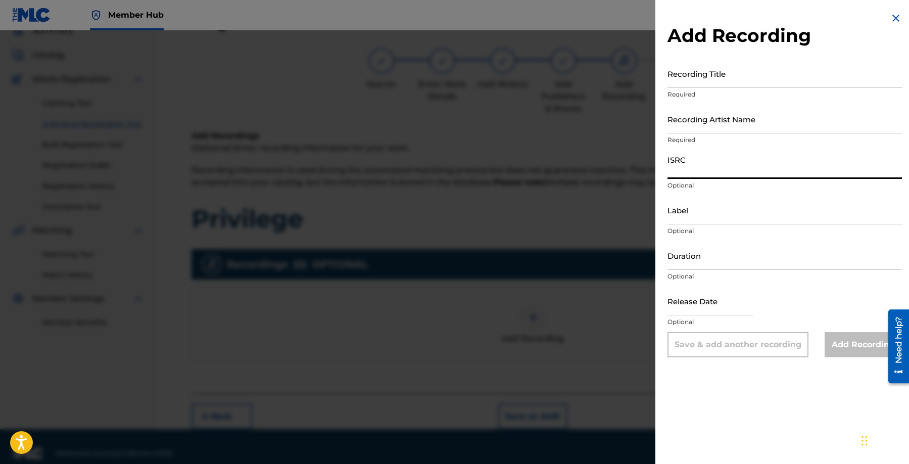
click at [732, 172] on input "ISRC" at bounding box center [785, 164] width 234 height 29
type input "QZNJZ2542326"
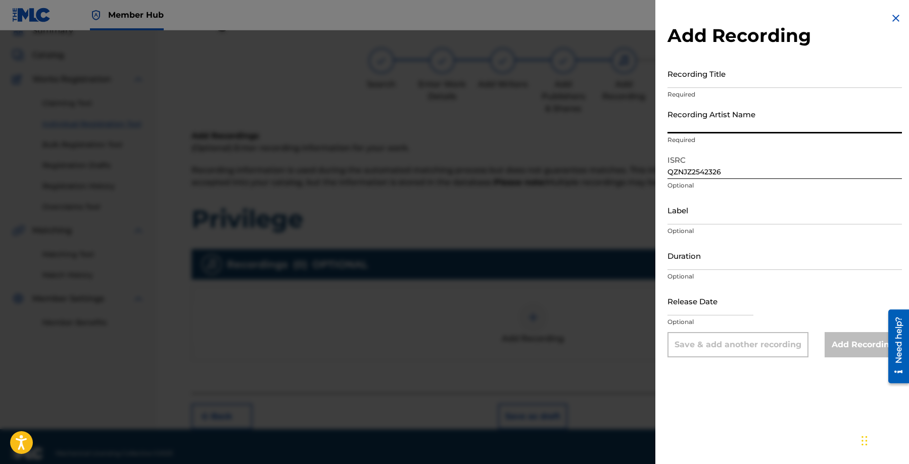
click at [791, 126] on input "Recording Artist Name" at bounding box center [785, 119] width 234 height 29
type input "[PERSON_NAME]"
click at [760, 57] on div "Add Recording Recording Title Required Recording Artist Name [PERSON_NAME] Requ…" at bounding box center [784, 184] width 259 height 369
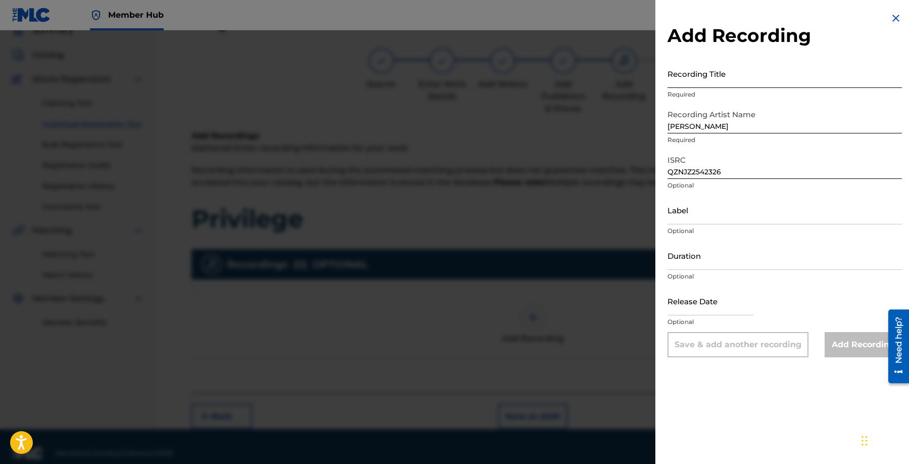
click at [740, 77] on input "Recording Title" at bounding box center [785, 73] width 234 height 29
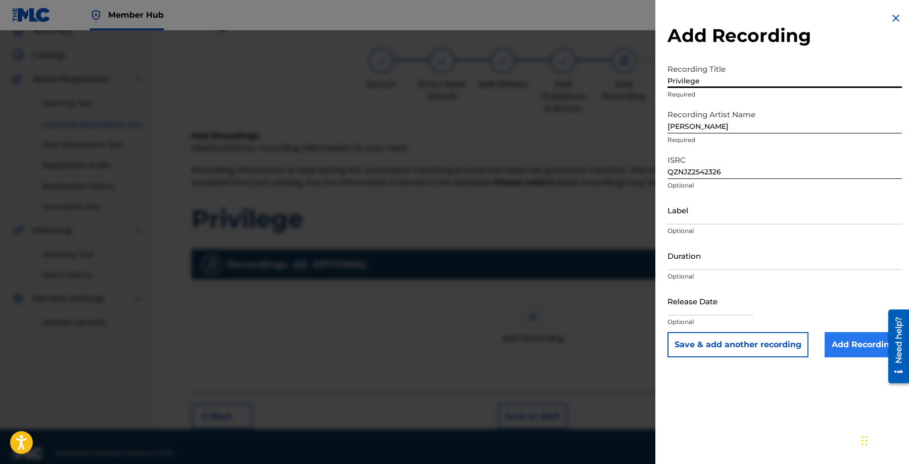
type input "Privilege"
click at [859, 349] on input "Add Recording" at bounding box center [863, 344] width 77 height 25
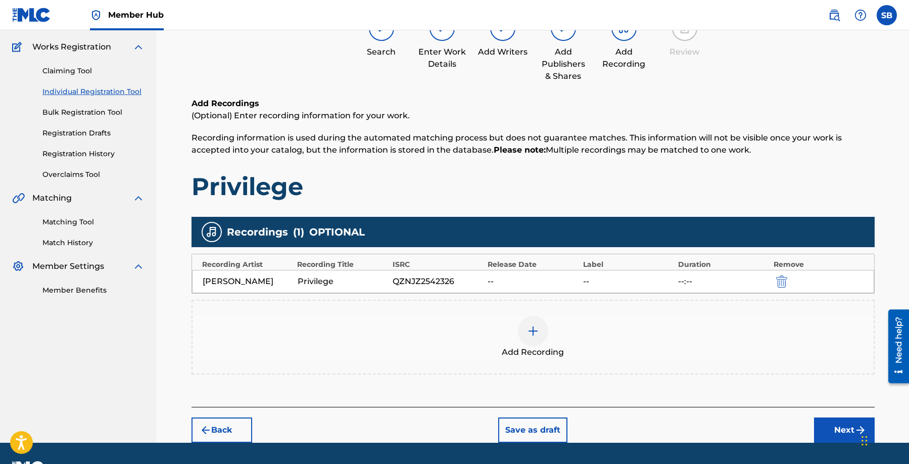
scroll to position [105, 0]
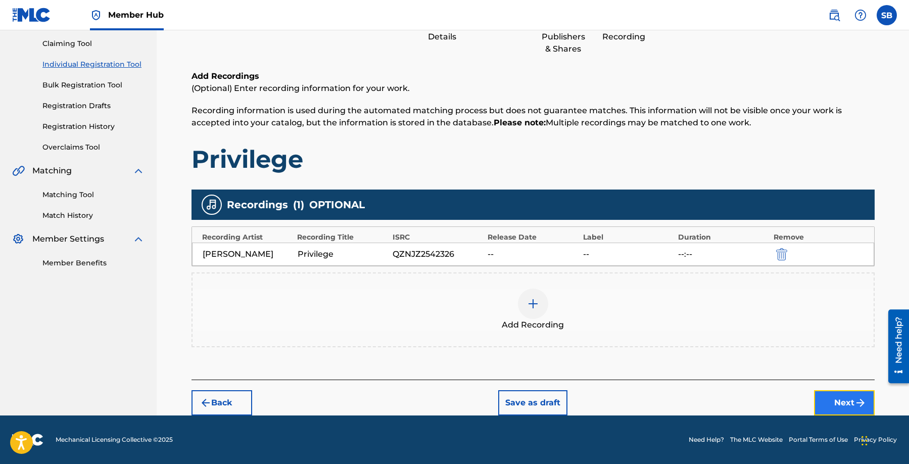
click at [852, 401] on button "Next" at bounding box center [844, 402] width 61 height 25
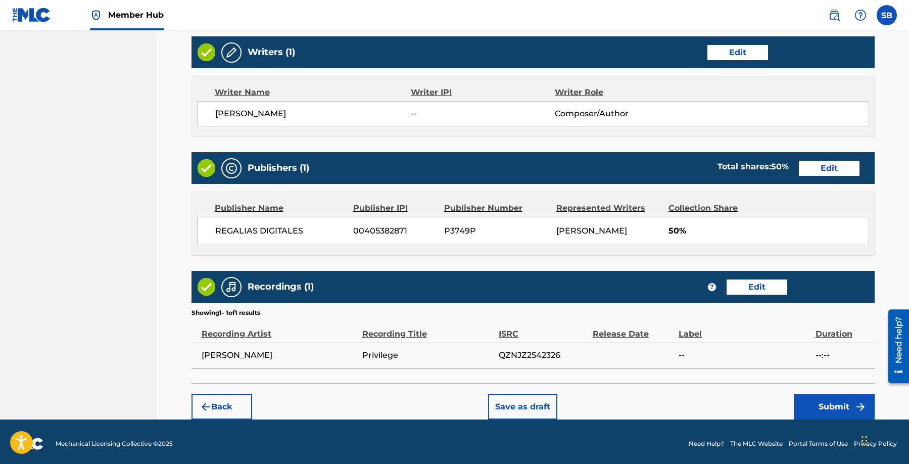
scroll to position [391, 0]
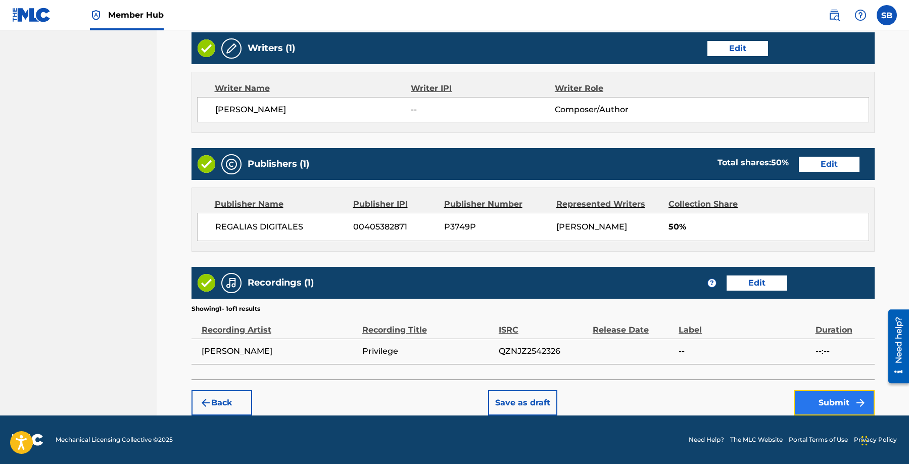
click at [821, 399] on button "Submit" at bounding box center [834, 402] width 81 height 25
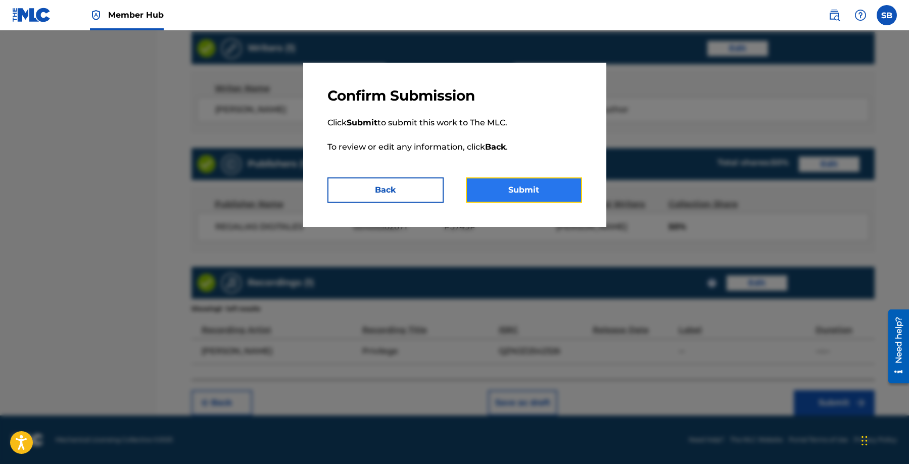
click at [557, 190] on button "Submit" at bounding box center [524, 189] width 116 height 25
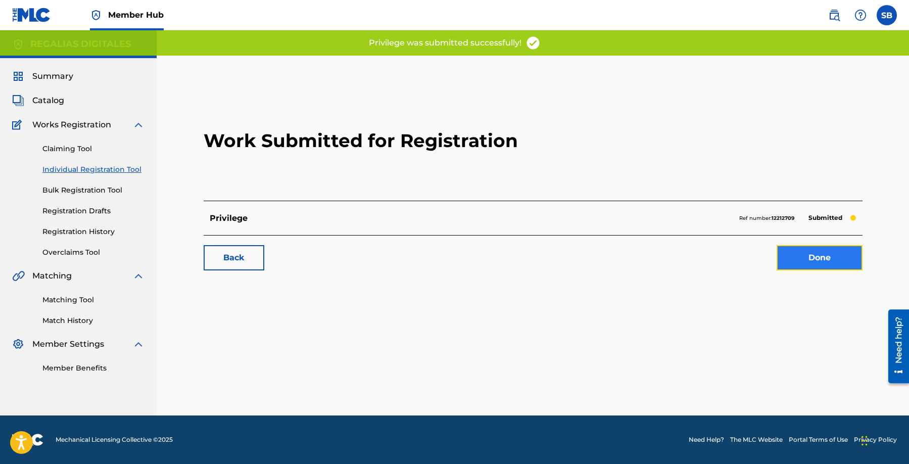
click at [834, 254] on link "Done" at bounding box center [820, 257] width 86 height 25
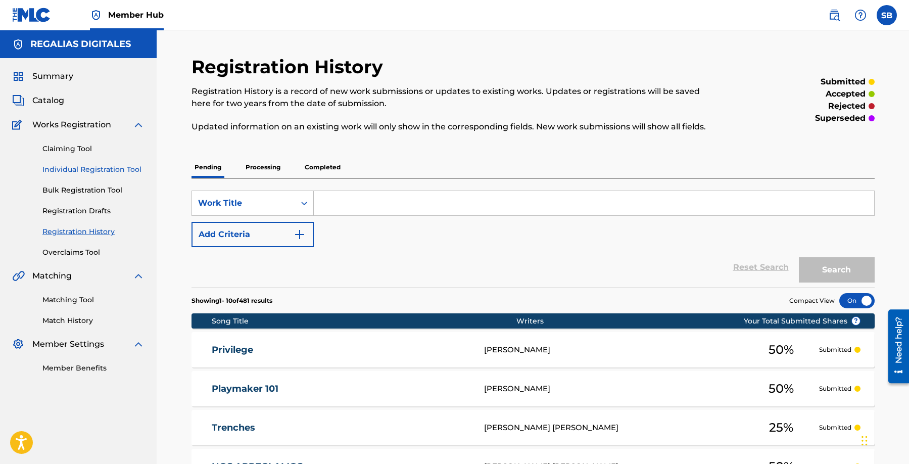
click at [125, 173] on link "Individual Registration Tool" at bounding box center [93, 169] width 102 height 11
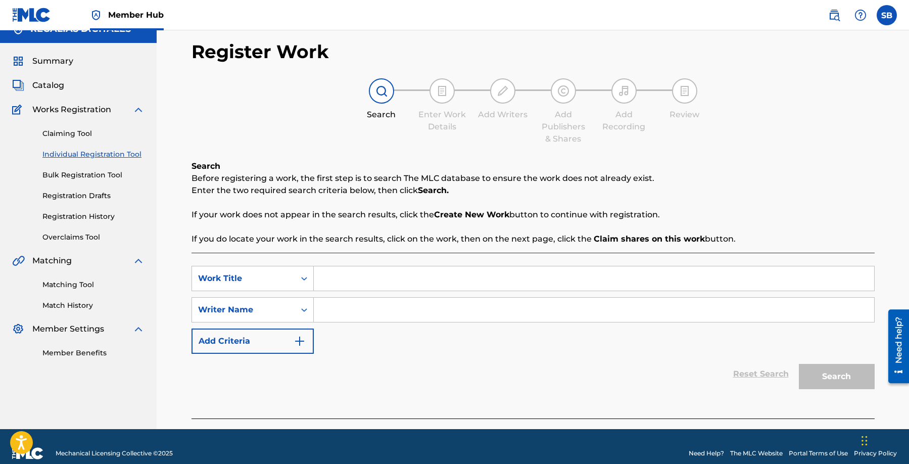
scroll to position [29, 0]
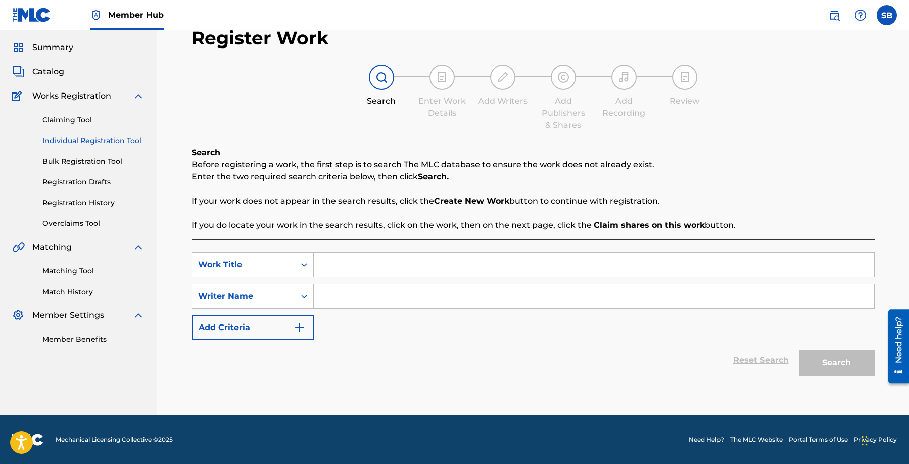
click at [356, 269] on input "Search Form" at bounding box center [594, 265] width 560 height 24
type input "Porsche Truck"
click at [507, 297] on input "Search Form" at bounding box center [594, 296] width 560 height 24
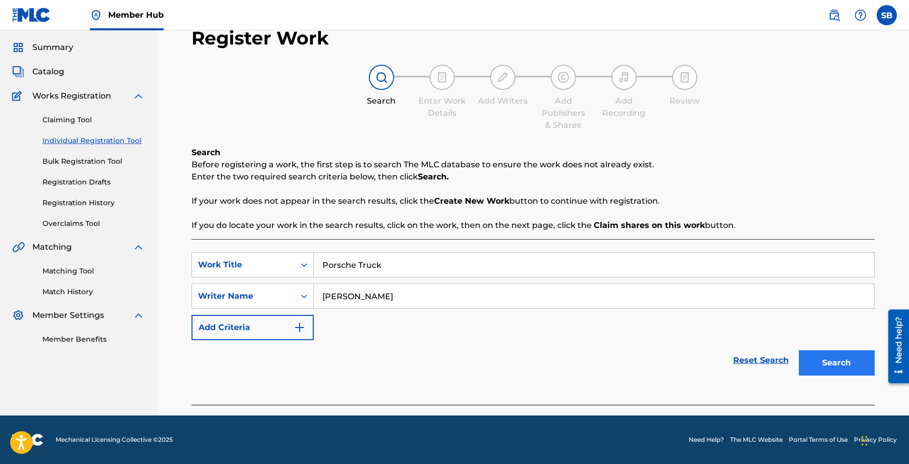
type input "[PERSON_NAME]"
click at [817, 363] on button "Search" at bounding box center [837, 362] width 76 height 25
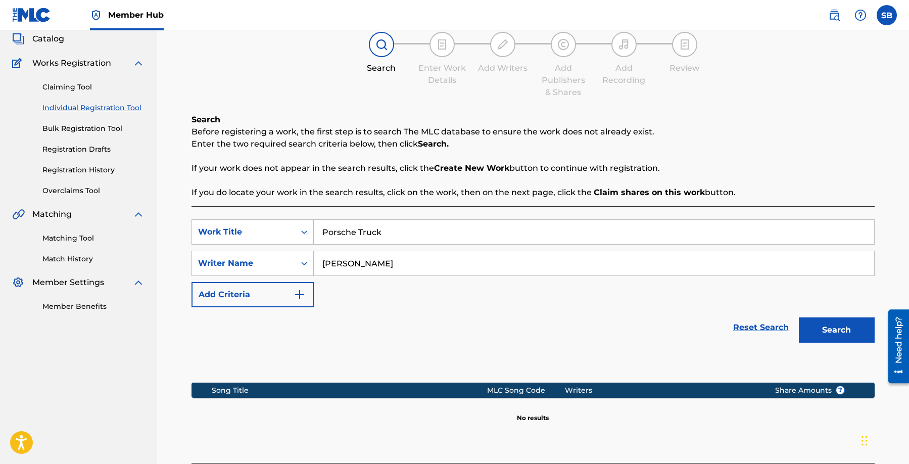
scroll to position [145, 0]
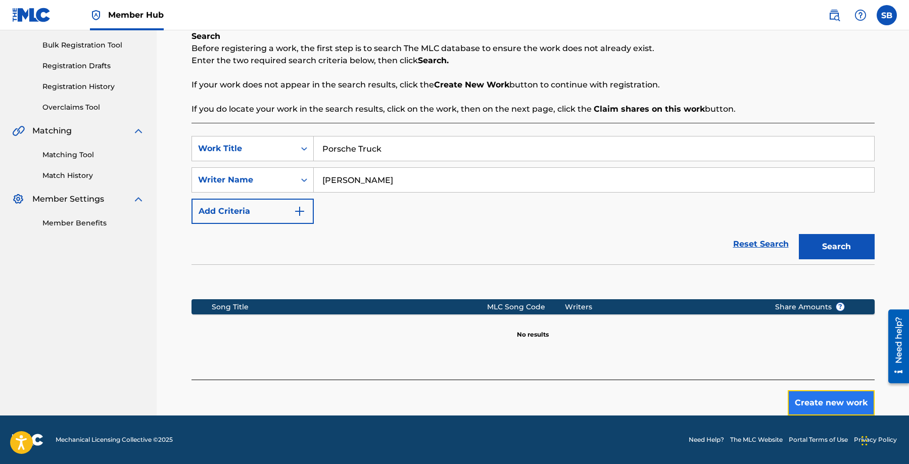
click at [827, 396] on button "Create new work" at bounding box center [831, 402] width 87 height 25
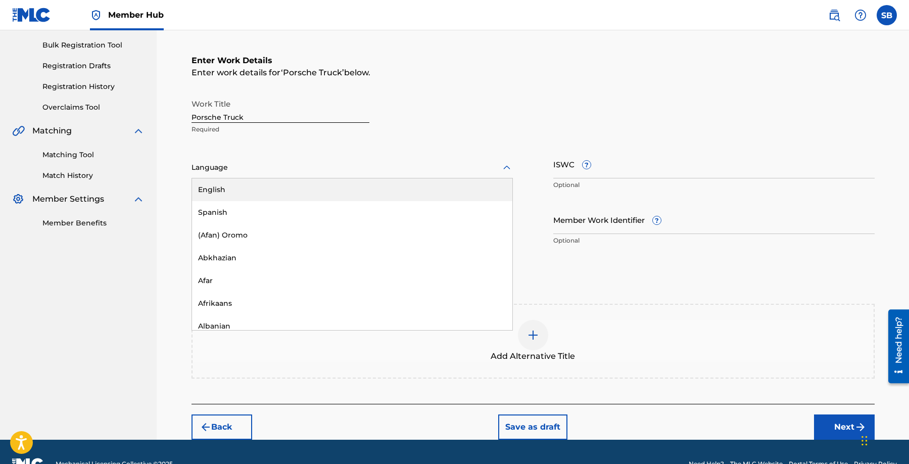
click at [357, 164] on div at bounding box center [352, 167] width 321 height 13
click at [334, 187] on div "English" at bounding box center [352, 189] width 320 height 23
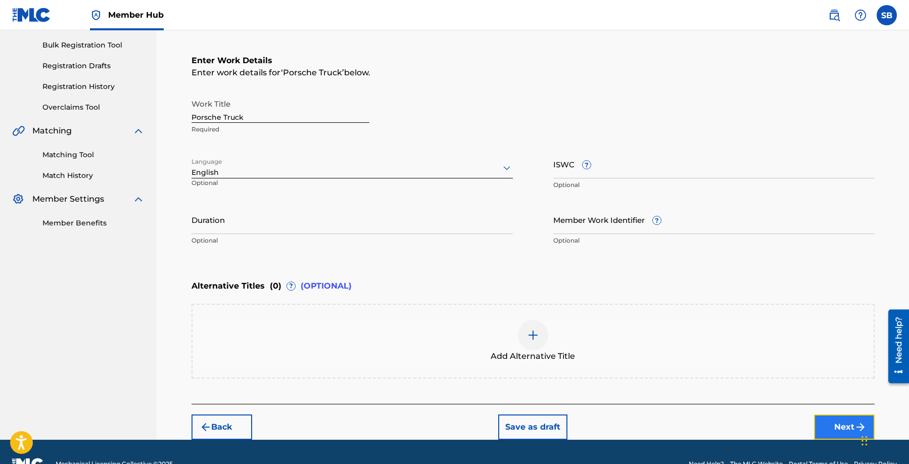
click at [829, 427] on button "Next" at bounding box center [844, 426] width 61 height 25
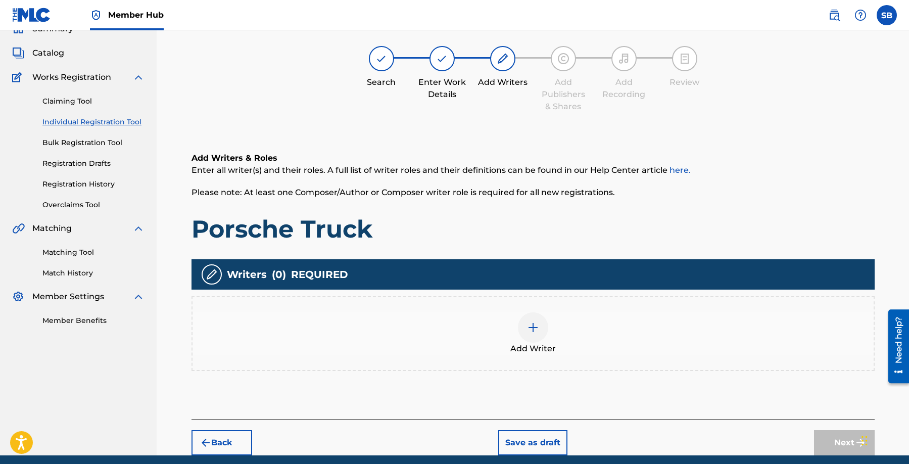
scroll to position [45, 0]
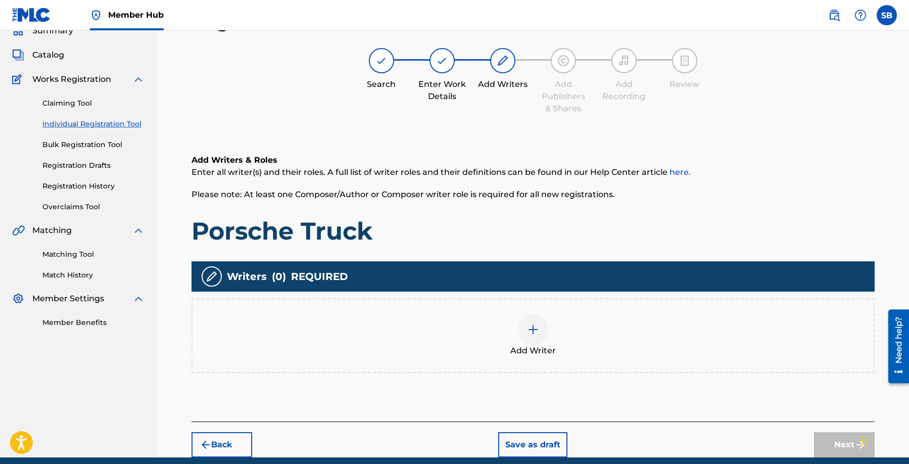
click at [580, 347] on div "Add Writer" at bounding box center [533, 335] width 681 height 42
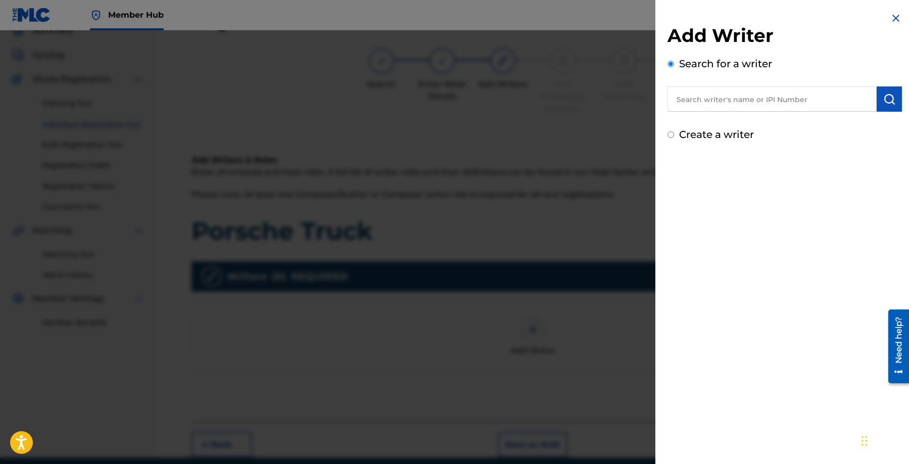
click at [778, 111] on input "text" at bounding box center [772, 98] width 209 height 25
click at [777, 108] on input "text" at bounding box center [772, 98] width 209 height 25
type input "[PERSON_NAME]"
click at [885, 100] on img "submit" at bounding box center [889, 99] width 12 height 12
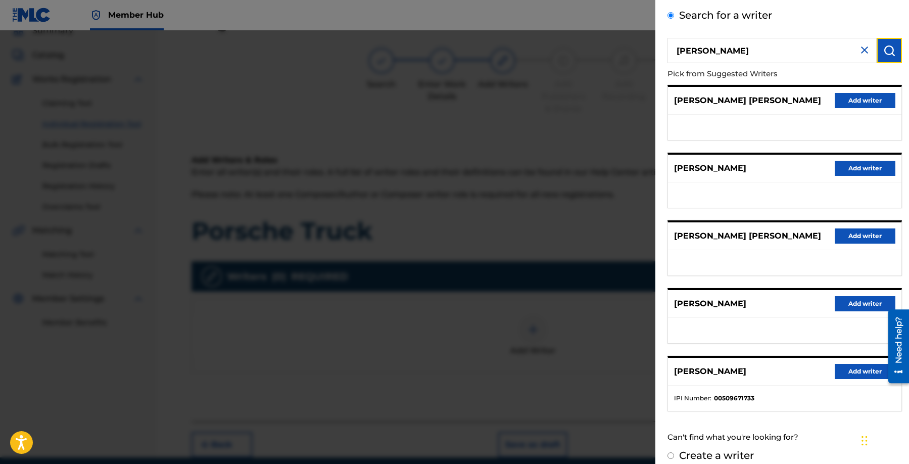
scroll to position [55, 0]
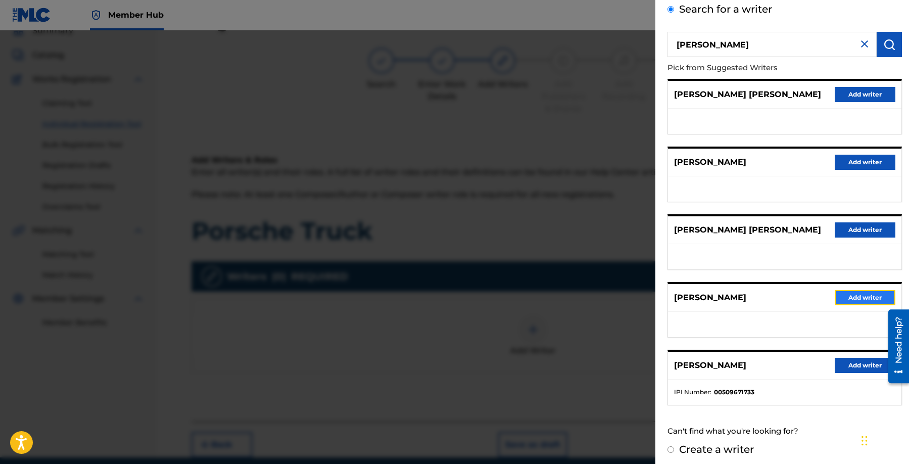
click at [863, 297] on button "Add writer" at bounding box center [865, 297] width 61 height 15
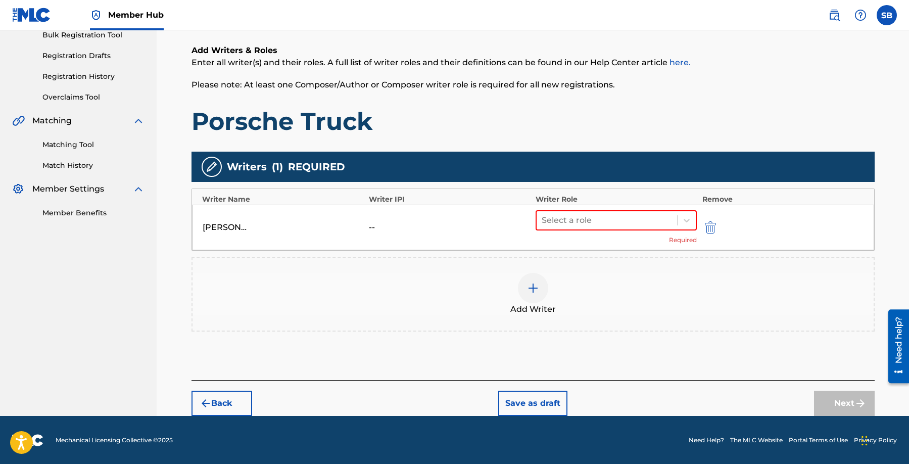
scroll to position [156, 0]
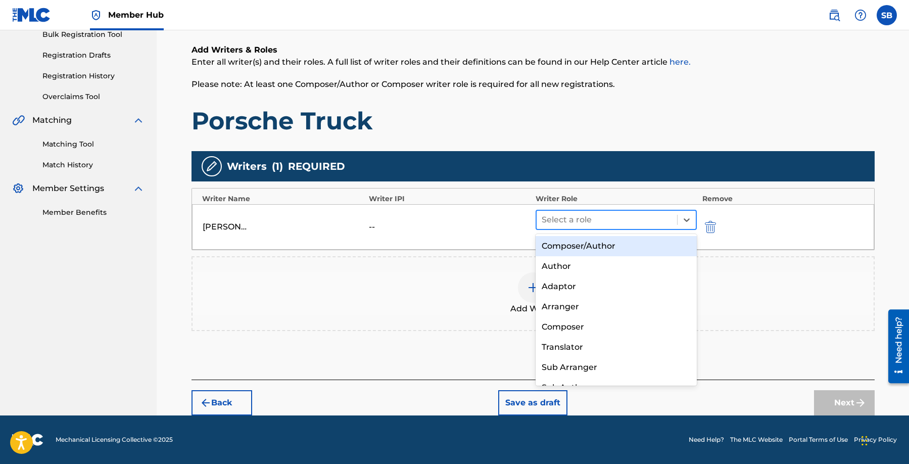
click at [580, 210] on div "Select a role" at bounding box center [617, 220] width 162 height 20
click at [581, 246] on div "Composer/Author" at bounding box center [617, 246] width 162 height 20
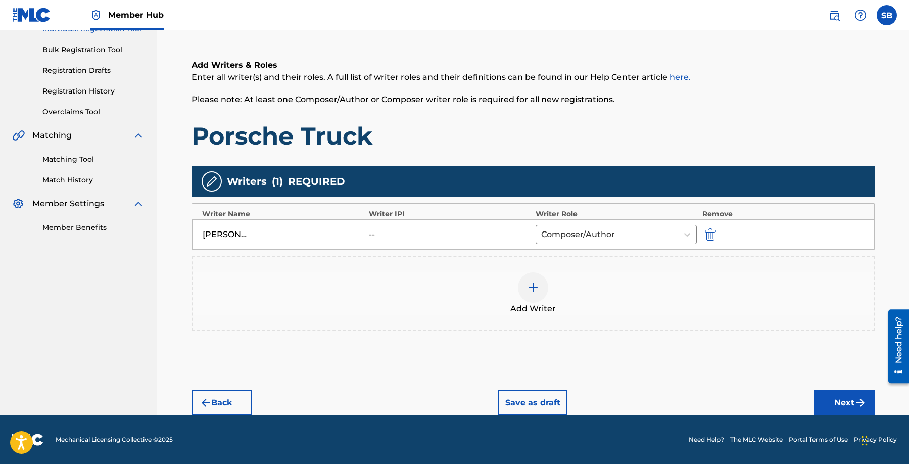
click at [532, 278] on div at bounding box center [533, 287] width 30 height 30
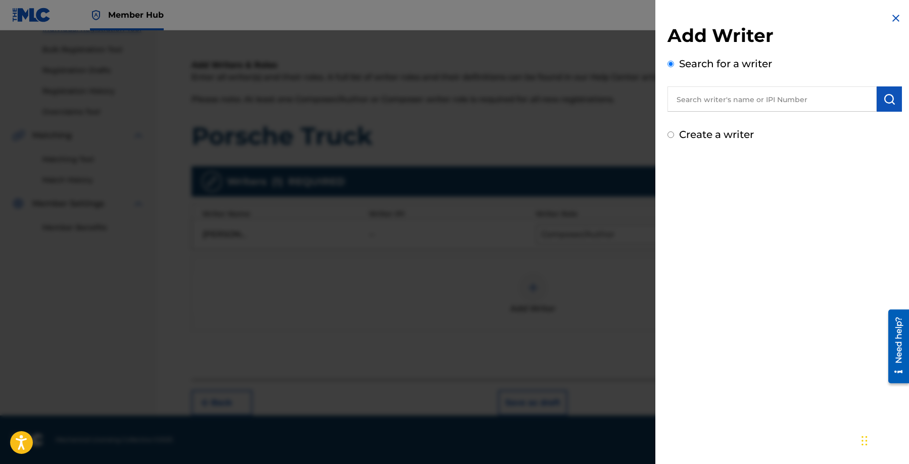
click at [782, 100] on input "text" at bounding box center [772, 98] width 209 height 25
type input "[PERSON_NAME] [PERSON_NAME]"
click at [878, 100] on button "submit" at bounding box center [889, 98] width 25 height 25
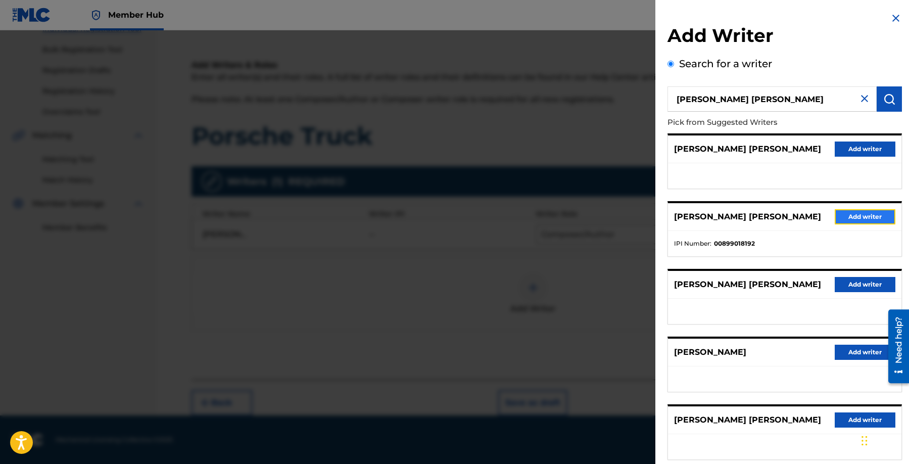
click at [846, 222] on button "Add writer" at bounding box center [865, 216] width 61 height 15
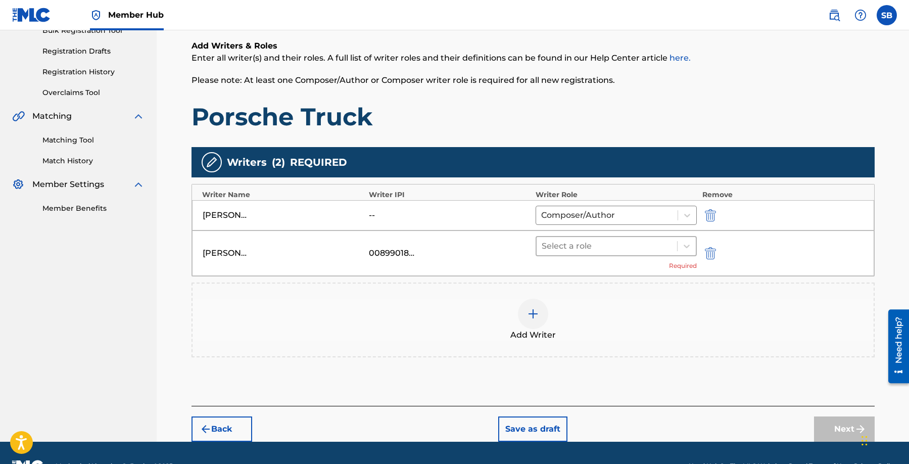
scroll to position [186, 0]
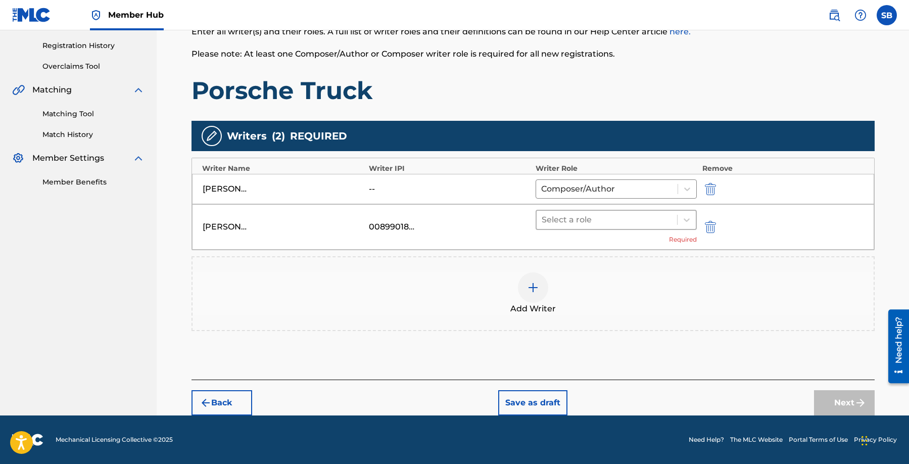
click at [612, 229] on div "Select a role" at bounding box center [617, 220] width 162 height 20
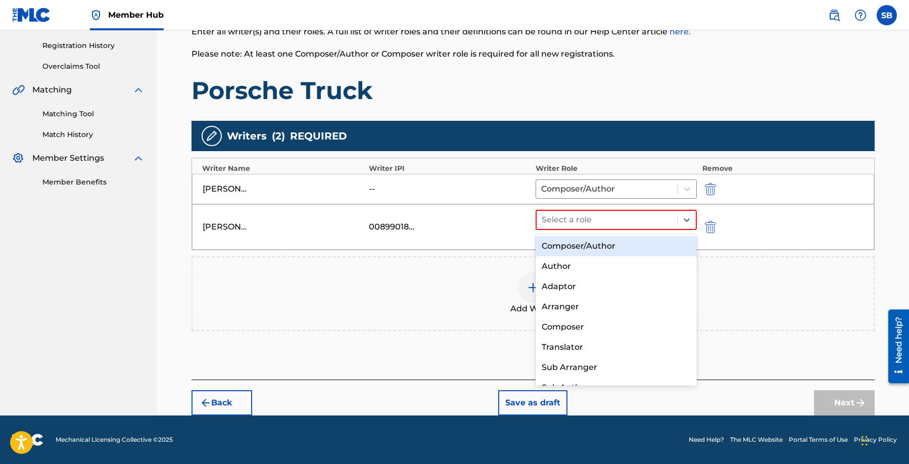
click at [614, 251] on div "Composer/Author" at bounding box center [617, 246] width 162 height 20
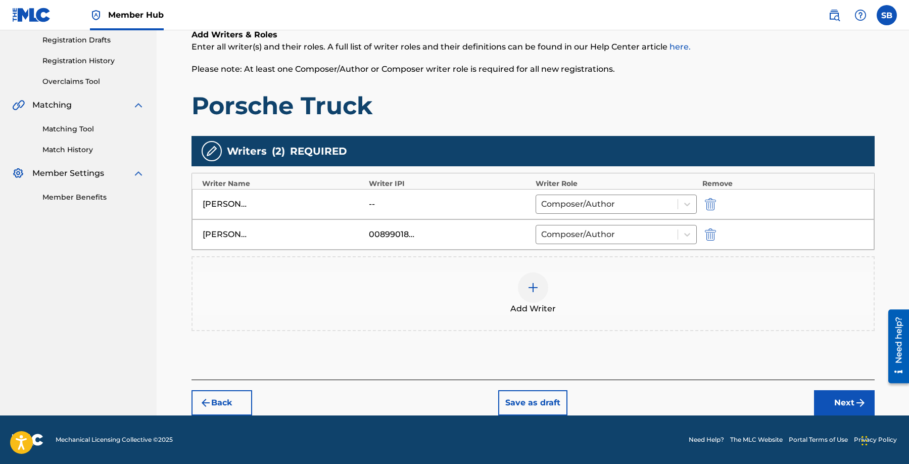
scroll to position [171, 0]
click at [855, 399] on img "submit" at bounding box center [861, 403] width 12 height 12
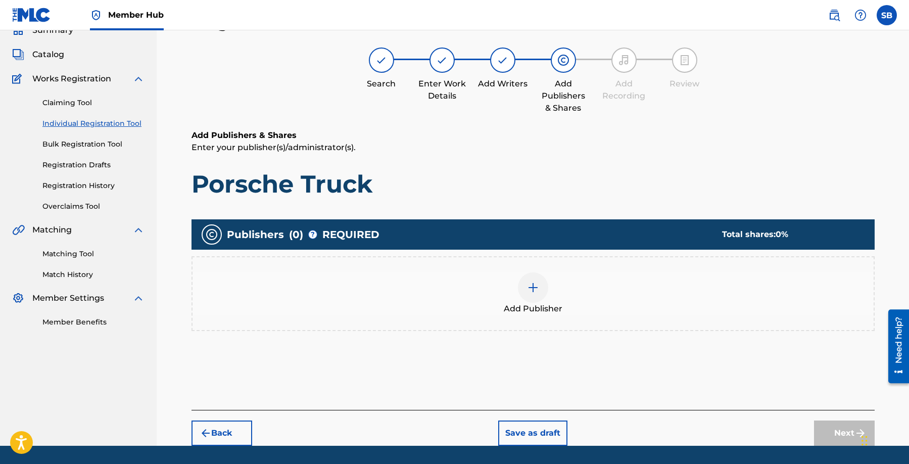
scroll to position [45, 0]
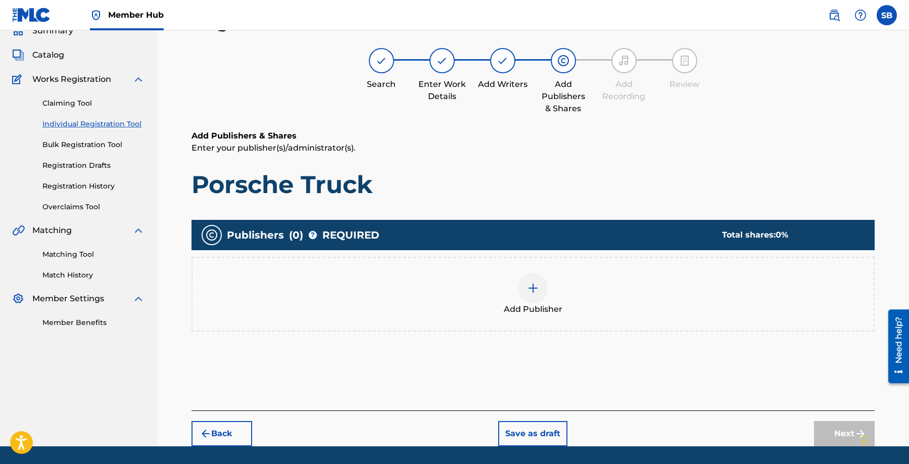
click at [639, 320] on div "Add Publisher" at bounding box center [533, 294] width 683 height 75
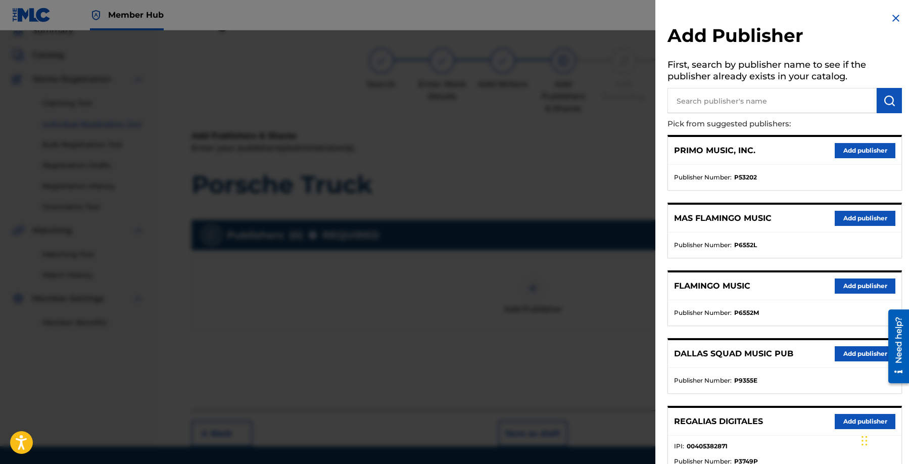
scroll to position [91, 0]
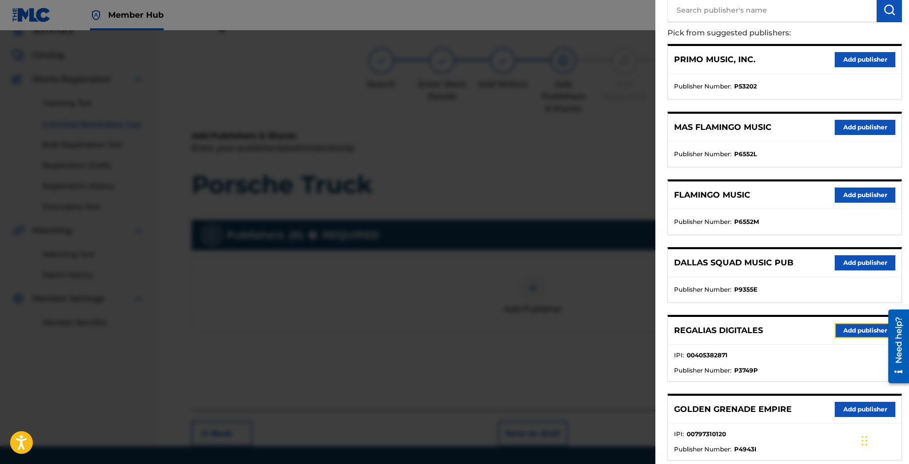
click at [841, 328] on button "Add publisher" at bounding box center [865, 330] width 61 height 15
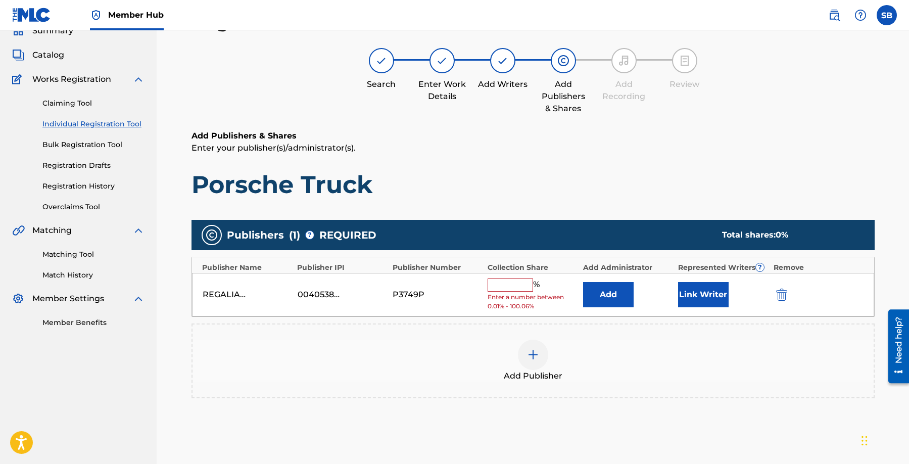
click at [511, 286] on input "text" at bounding box center [510, 284] width 45 height 13
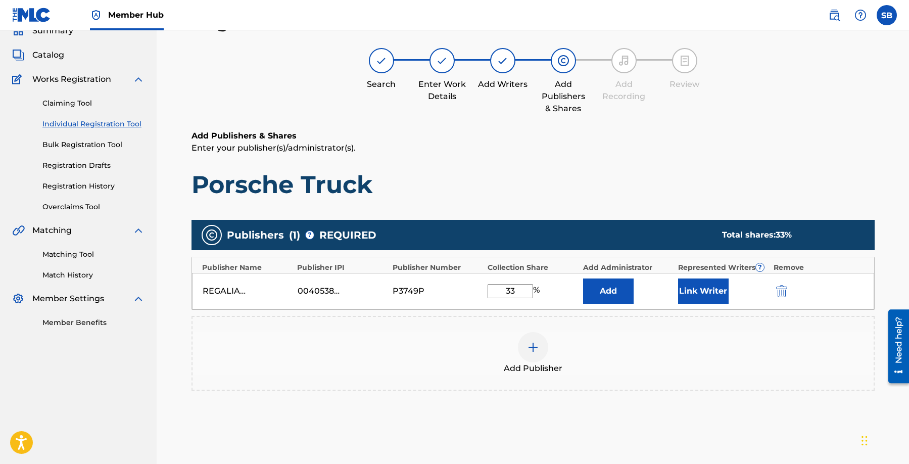
type input "33.32"
click at [695, 291] on button "Link Writer" at bounding box center [703, 290] width 51 height 25
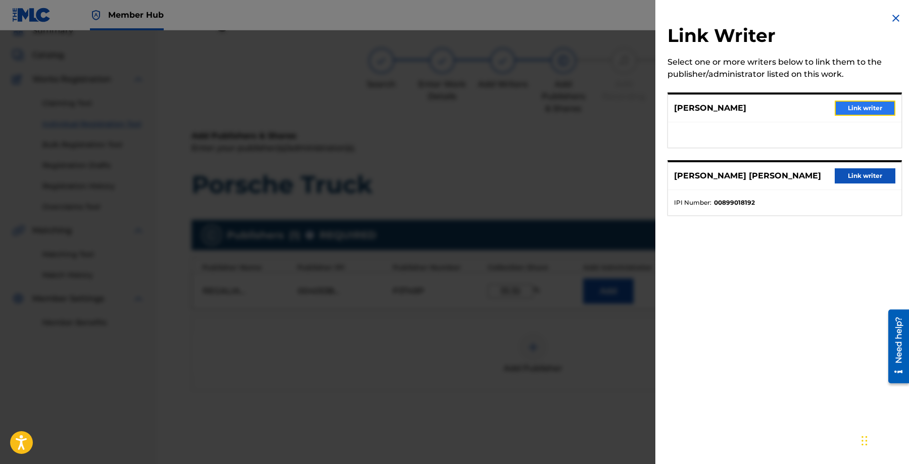
click at [866, 107] on button "Link writer" at bounding box center [865, 108] width 61 height 15
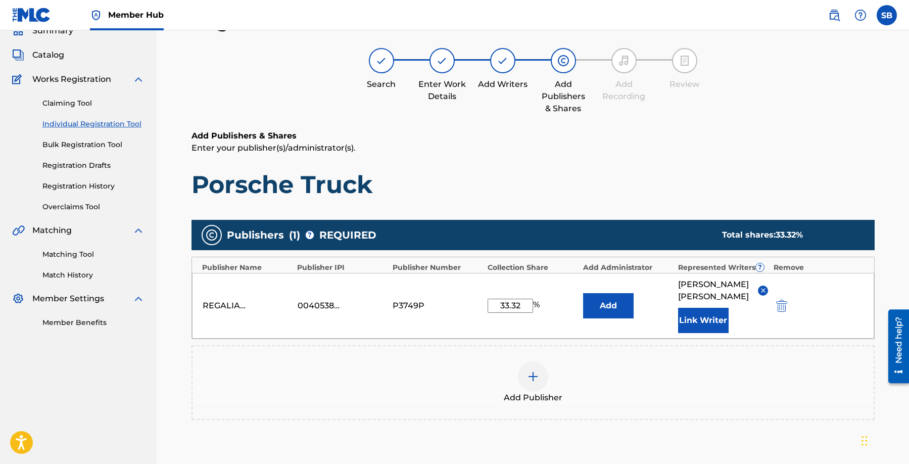
click at [690, 335] on div "REGALIAS DIGITALES 00405382871 P3749P 33.32 % Add [PERSON_NAME] Link Writer" at bounding box center [533, 306] width 682 height 66
click at [710, 319] on button "Link Writer" at bounding box center [703, 320] width 51 height 25
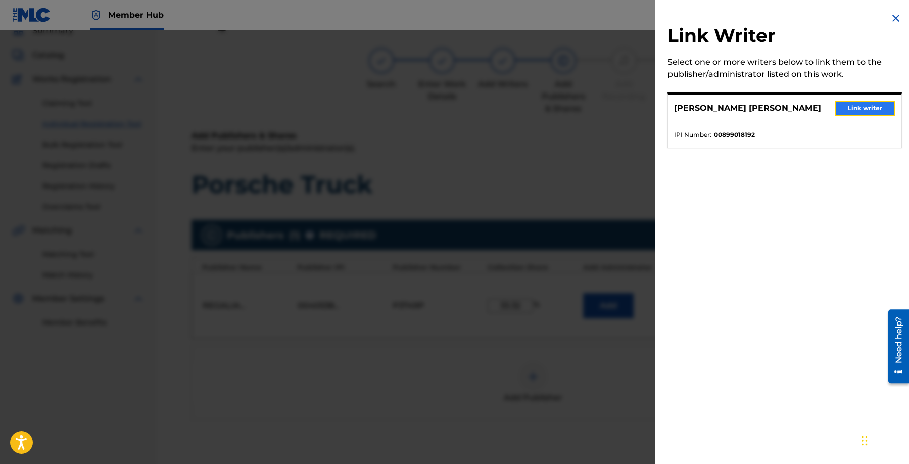
click at [876, 102] on button "Link writer" at bounding box center [865, 108] width 61 height 15
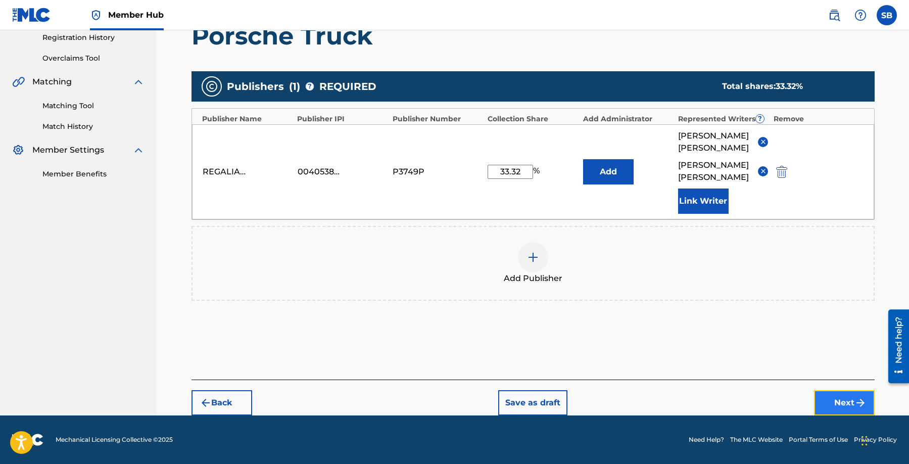
click at [830, 396] on button "Next" at bounding box center [844, 402] width 61 height 25
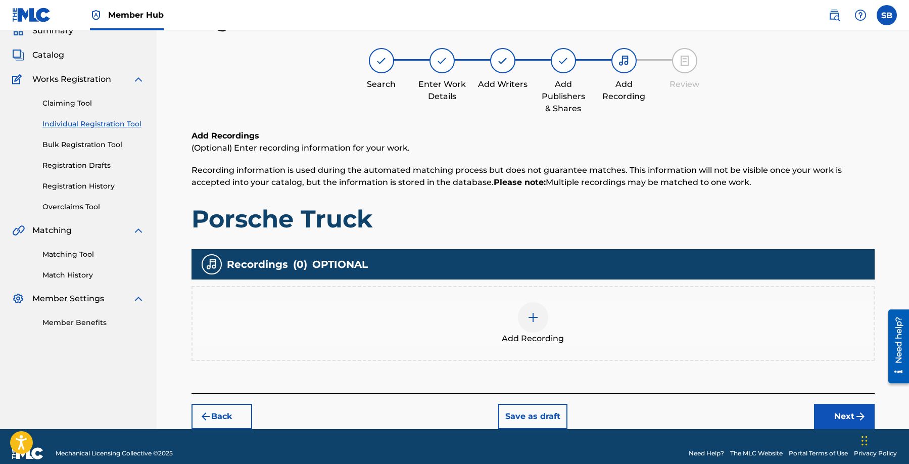
click at [570, 312] on div "Add Recording" at bounding box center [533, 323] width 681 height 42
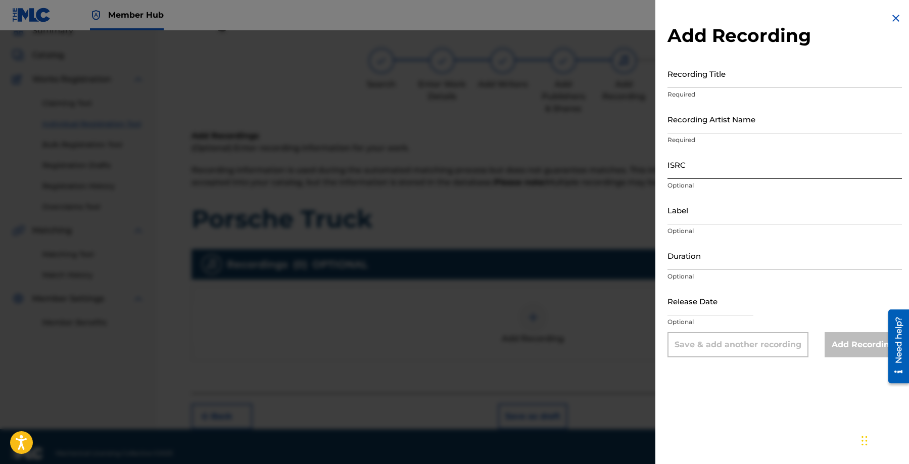
click at [742, 164] on input "ISRC" at bounding box center [785, 164] width 234 height 29
type input "QZNJZ2542327"
click at [806, 126] on input "Recording Artist Name" at bounding box center [785, 119] width 234 height 29
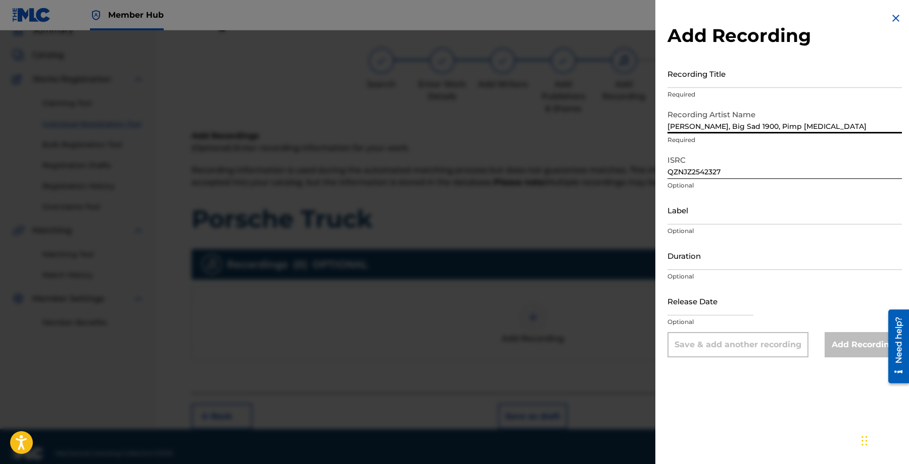
type input "[PERSON_NAME], Big Sad 1900, Pimp [MEDICAL_DATA]"
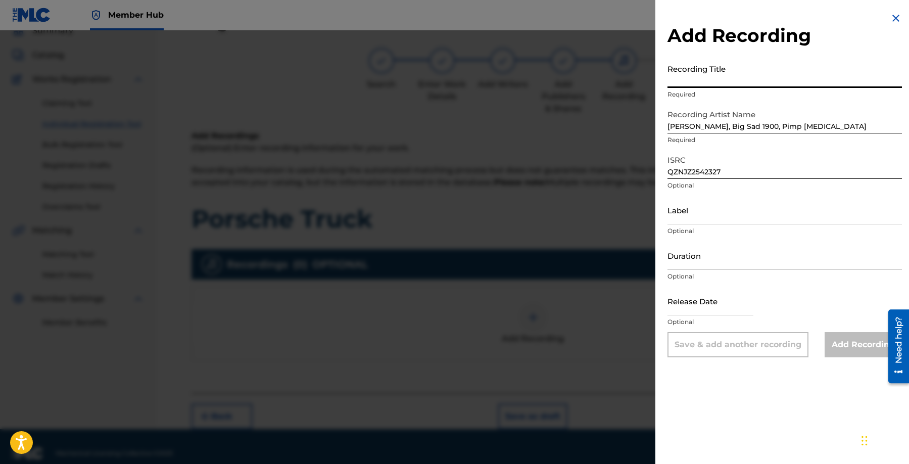
click at [787, 66] on input "Recording Title" at bounding box center [785, 73] width 234 height 29
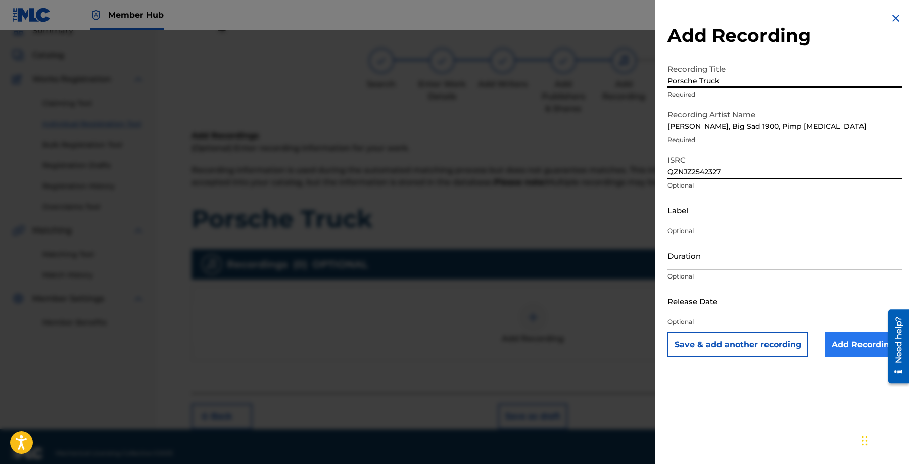
type input "Porsche Truck"
click at [858, 345] on input "Add Recording" at bounding box center [863, 344] width 77 height 25
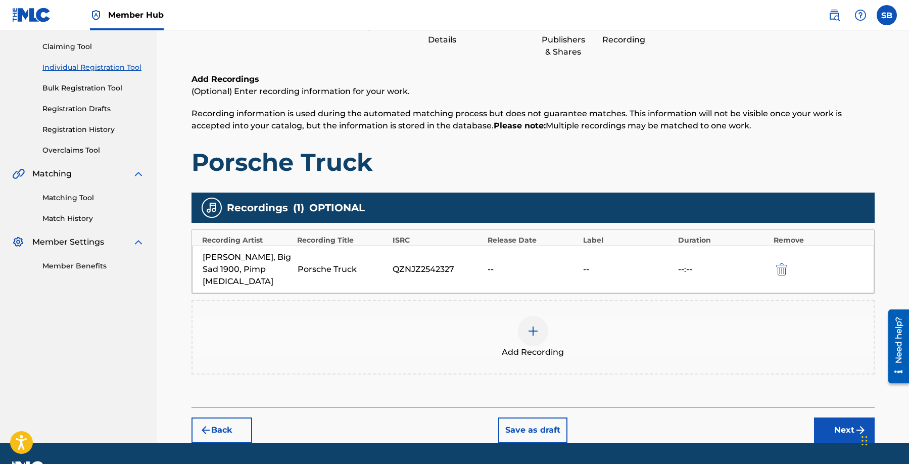
scroll to position [117, 0]
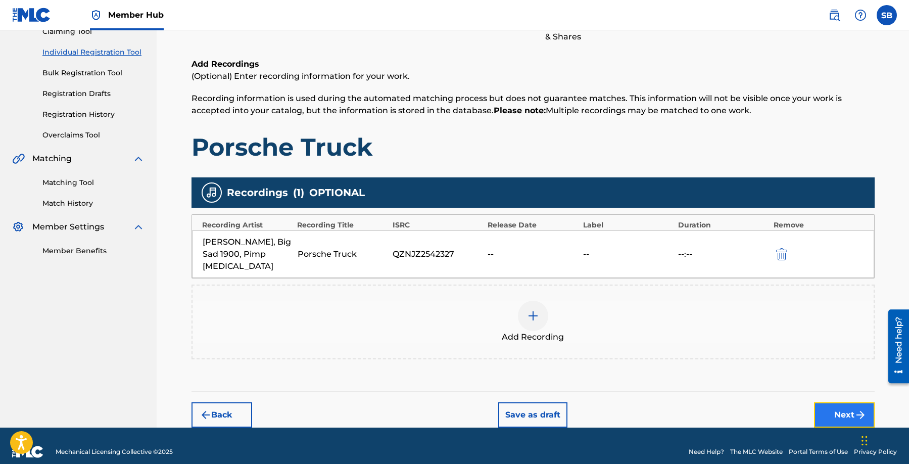
click at [841, 402] on button "Next" at bounding box center [844, 414] width 61 height 25
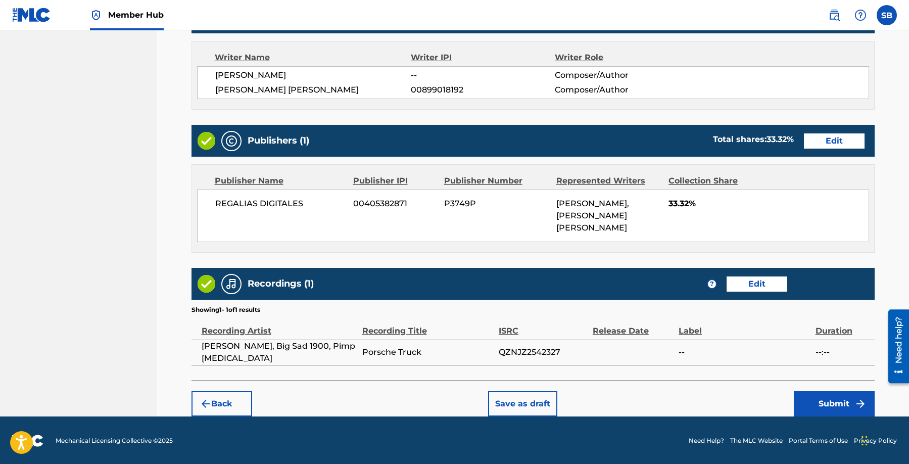
scroll to position [422, 0]
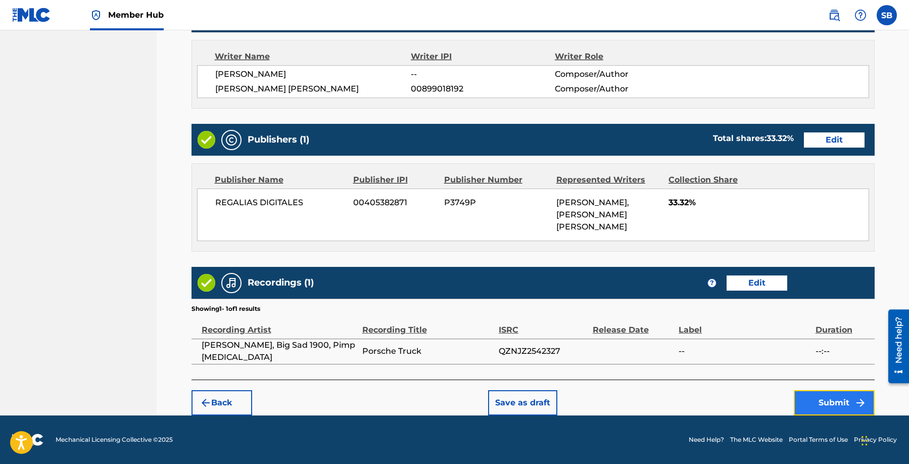
click at [819, 403] on button "Submit" at bounding box center [834, 402] width 81 height 25
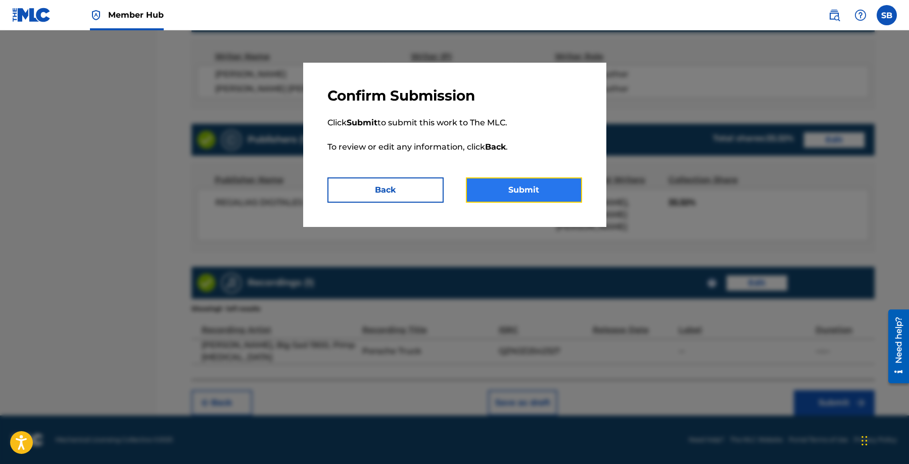
click at [571, 178] on button "Submit" at bounding box center [524, 189] width 116 height 25
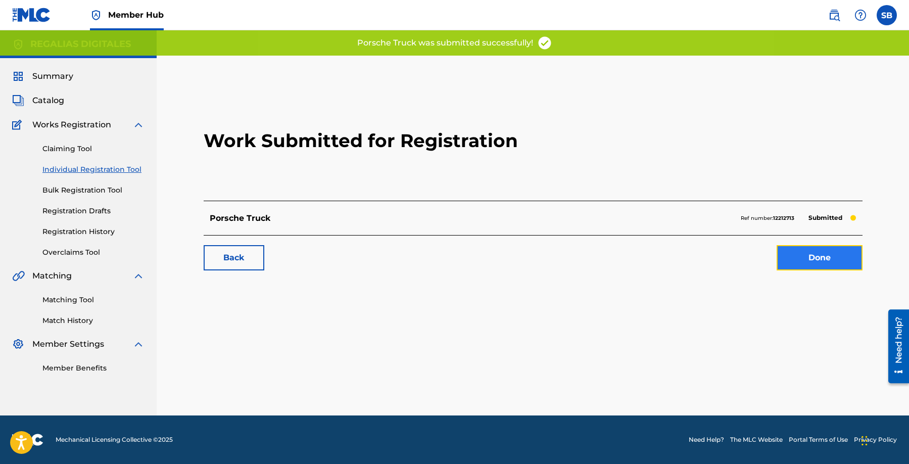
click at [823, 254] on link "Done" at bounding box center [820, 257] width 86 height 25
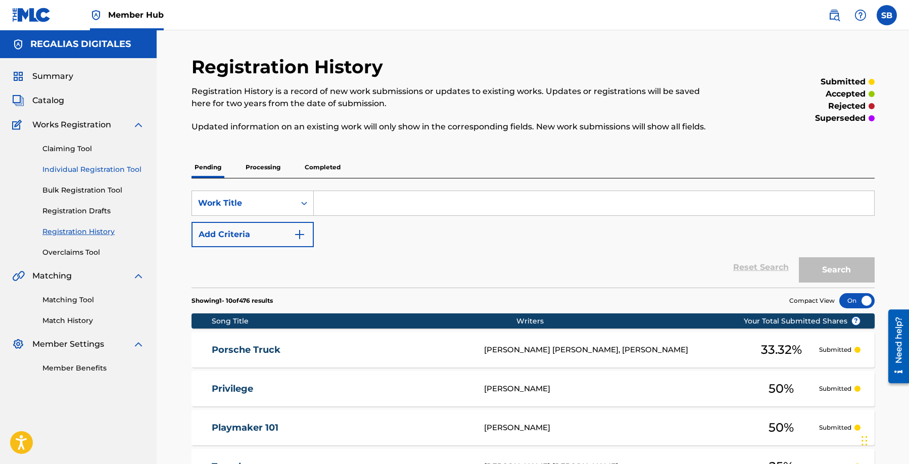
click at [120, 170] on link "Individual Registration Tool" at bounding box center [93, 169] width 102 height 11
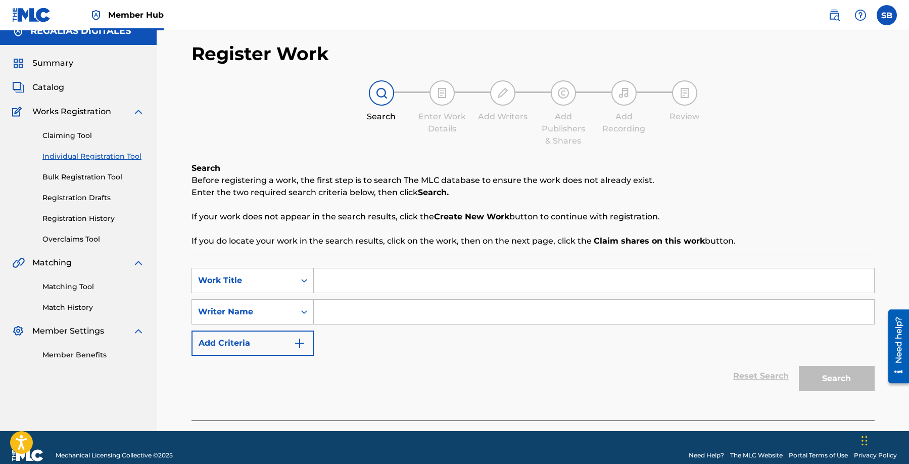
scroll to position [29, 0]
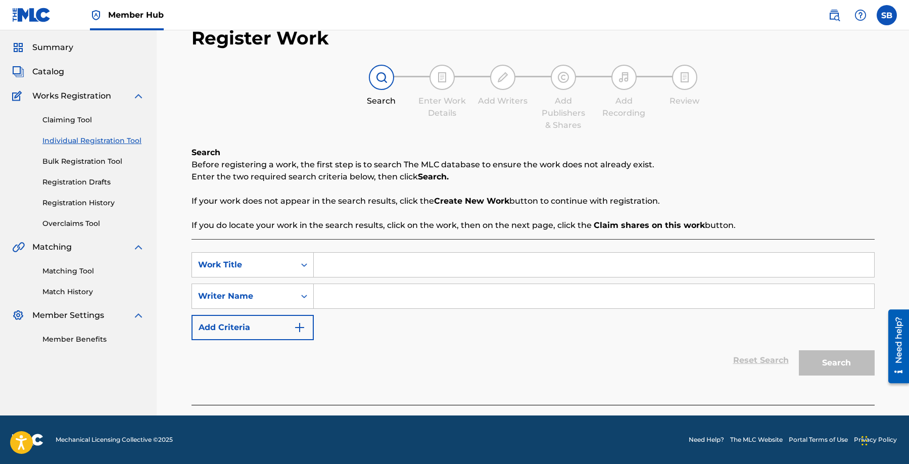
click at [436, 260] on input "Search Form" at bounding box center [594, 265] width 560 height 24
type input "Go Head"
click at [399, 287] on input "Search Form" at bounding box center [594, 296] width 560 height 24
click at [476, 286] on input "Search Form" at bounding box center [594, 296] width 560 height 24
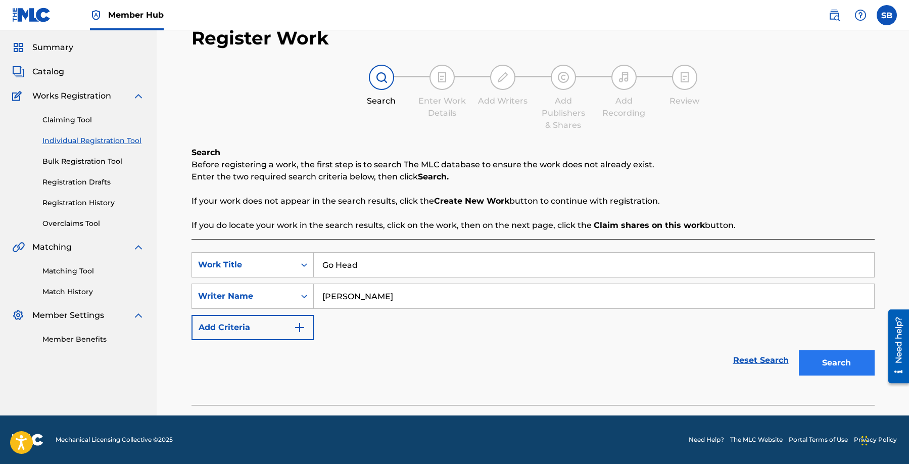
type input "[PERSON_NAME]"
click at [840, 357] on button "Search" at bounding box center [837, 362] width 76 height 25
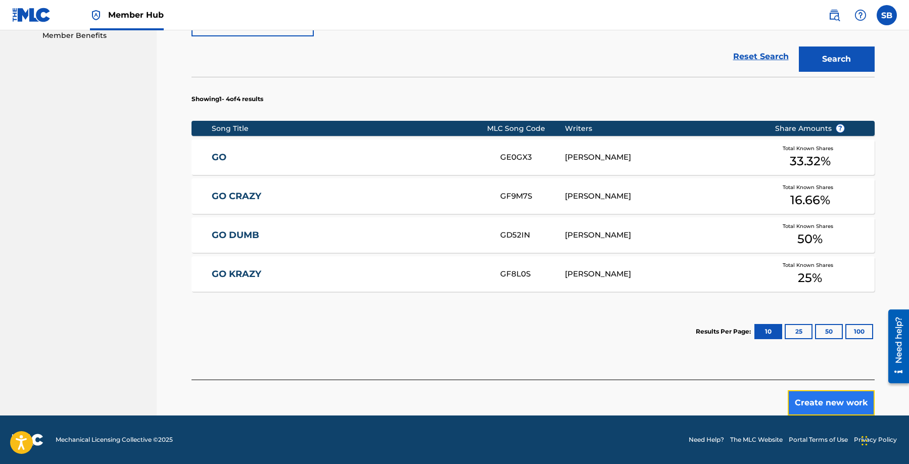
click at [830, 397] on button "Create new work" at bounding box center [831, 402] width 87 height 25
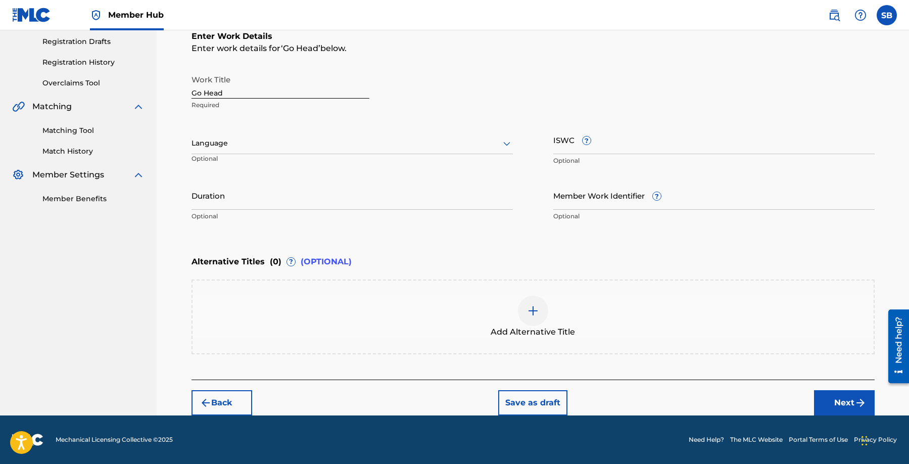
scroll to position [169, 0]
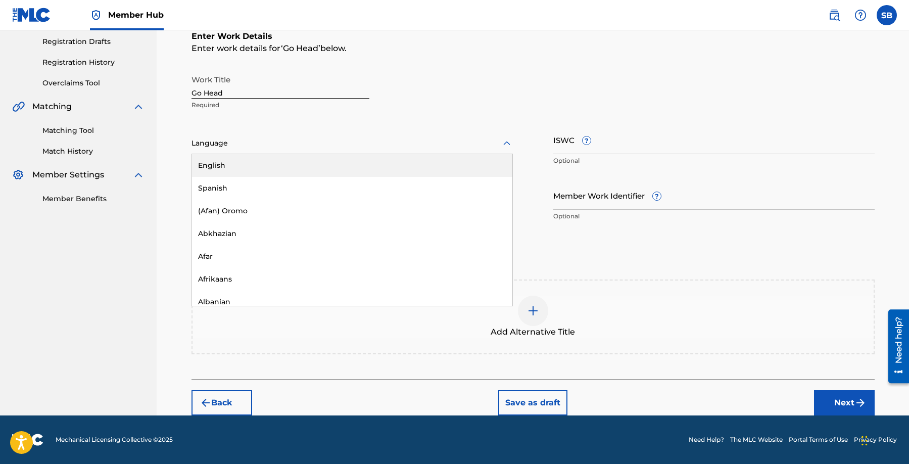
click at [318, 142] on div at bounding box center [352, 143] width 321 height 13
click at [310, 166] on div "English" at bounding box center [352, 165] width 320 height 23
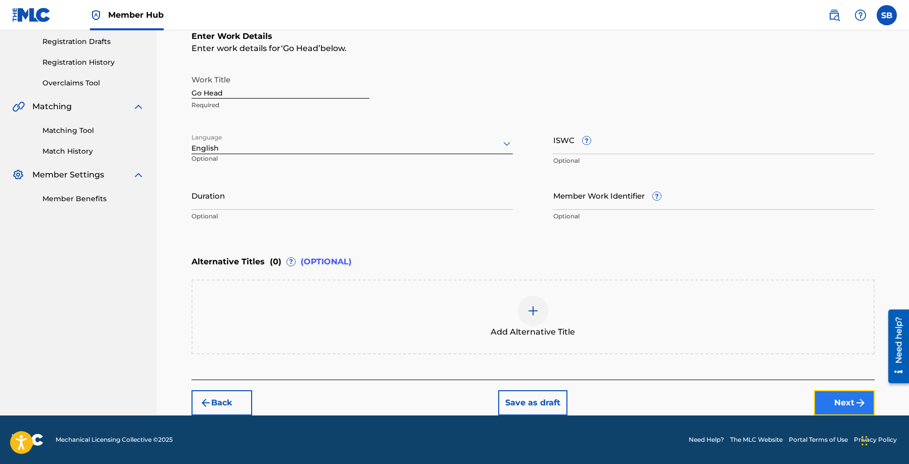
click at [836, 402] on button "Next" at bounding box center [844, 402] width 61 height 25
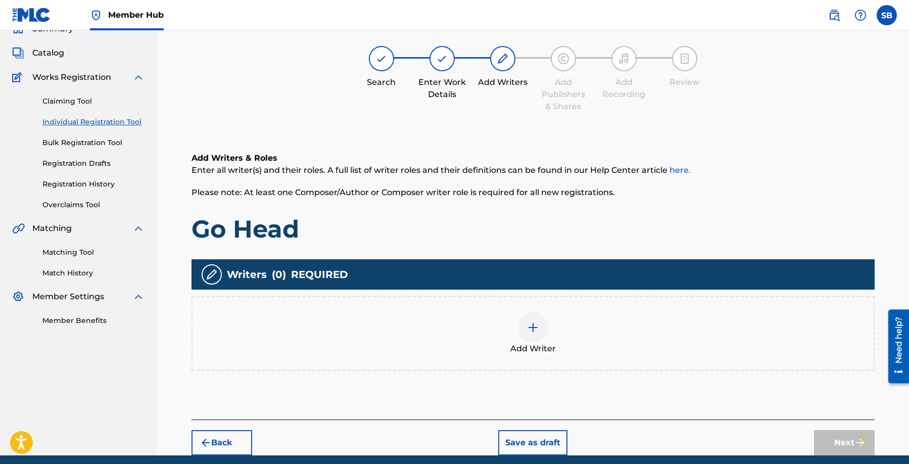
scroll to position [45, 0]
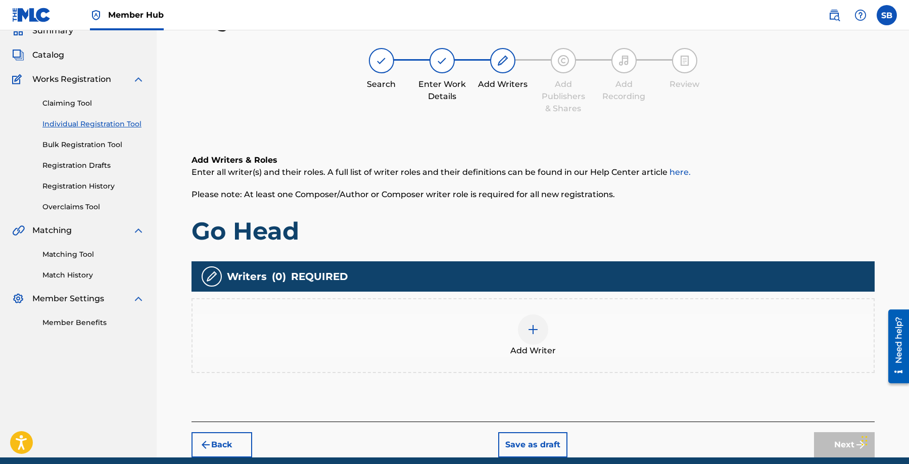
click at [639, 337] on div "Add Writer" at bounding box center [533, 335] width 681 height 42
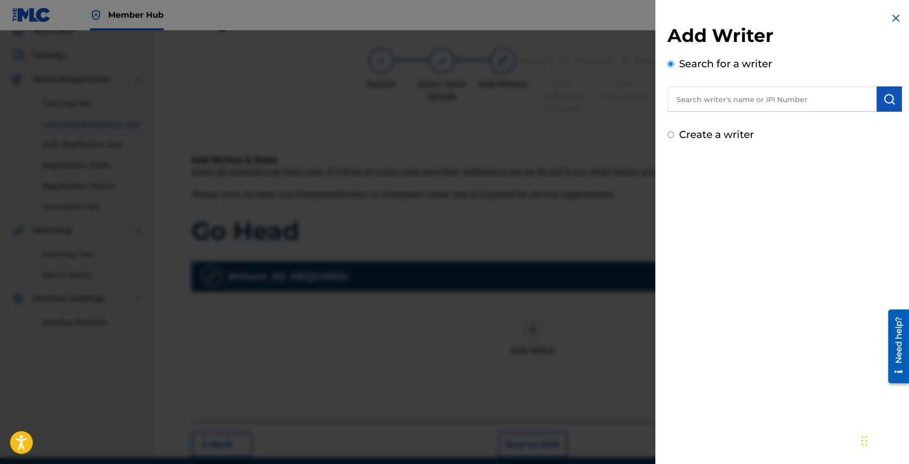
click at [747, 106] on input "text" at bounding box center [772, 98] width 209 height 25
type input "[PERSON_NAME]"
click at [894, 99] on button "submit" at bounding box center [889, 98] width 25 height 25
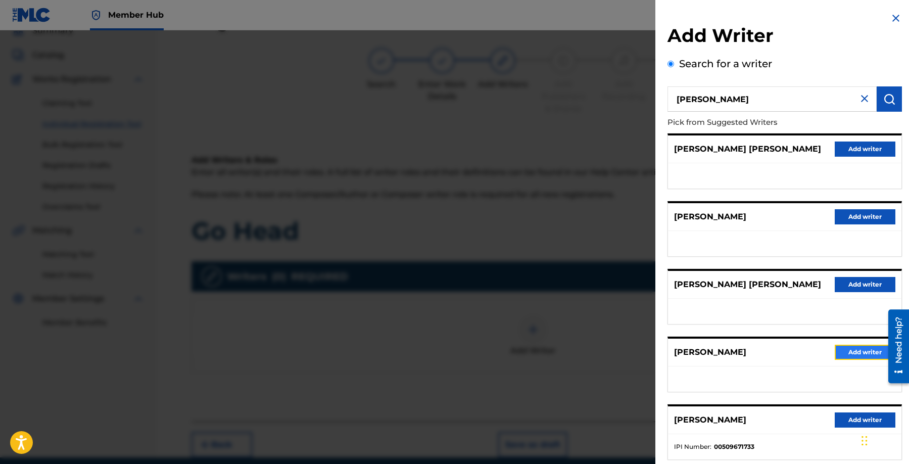
click at [858, 346] on button "Add writer" at bounding box center [865, 352] width 61 height 15
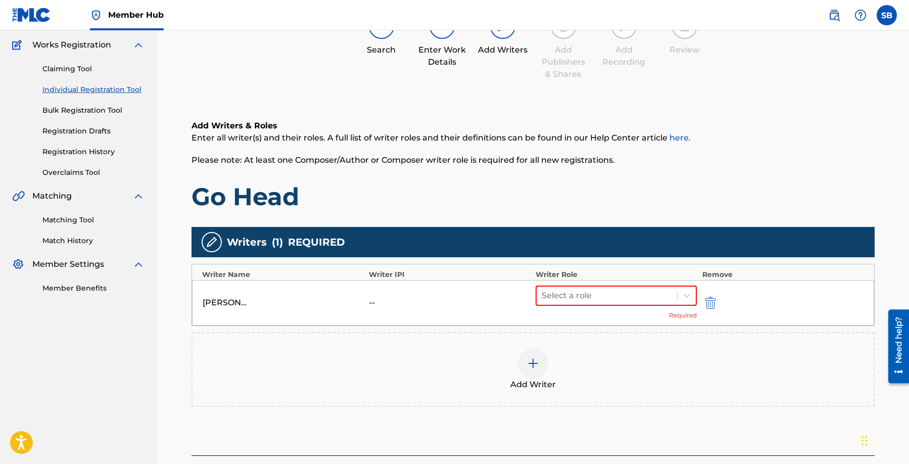
scroll to position [129, 0]
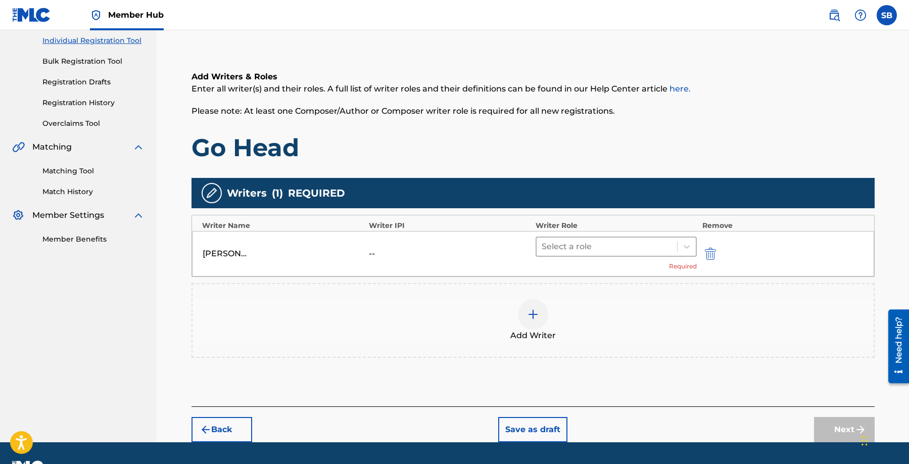
click at [584, 238] on div "Select a role" at bounding box center [607, 247] width 141 height 18
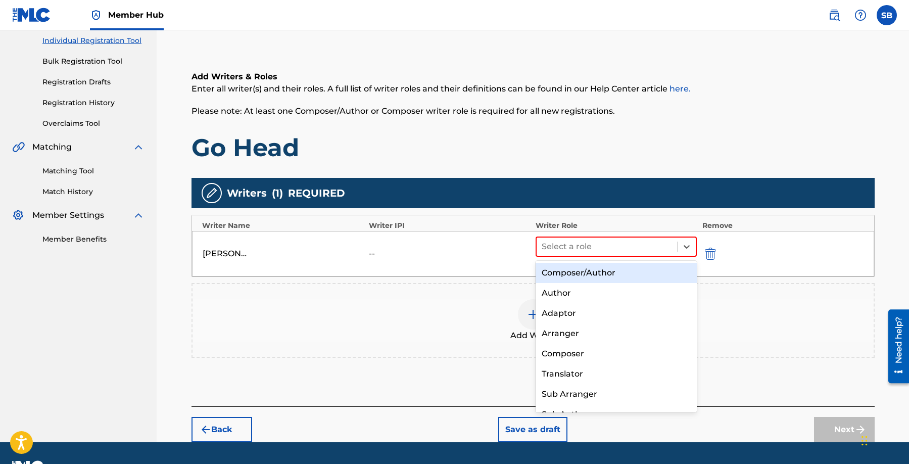
click at [595, 281] on div "Composer/Author" at bounding box center [617, 273] width 162 height 20
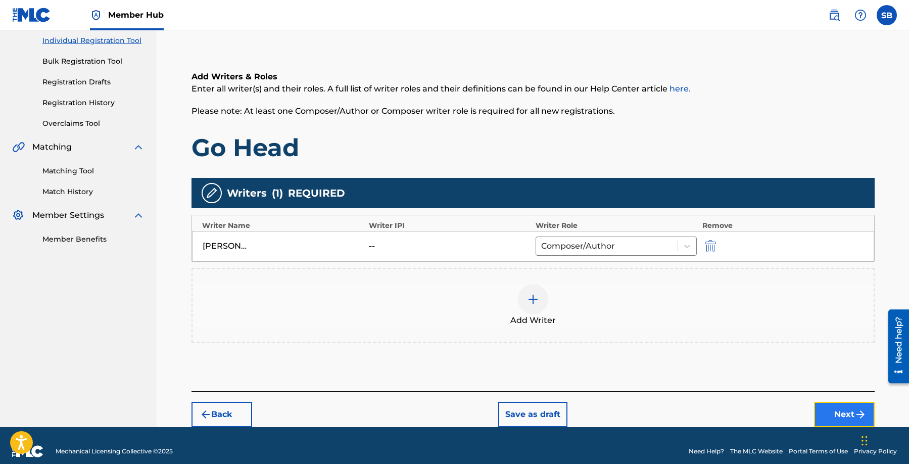
click at [832, 412] on button "Next" at bounding box center [844, 414] width 61 height 25
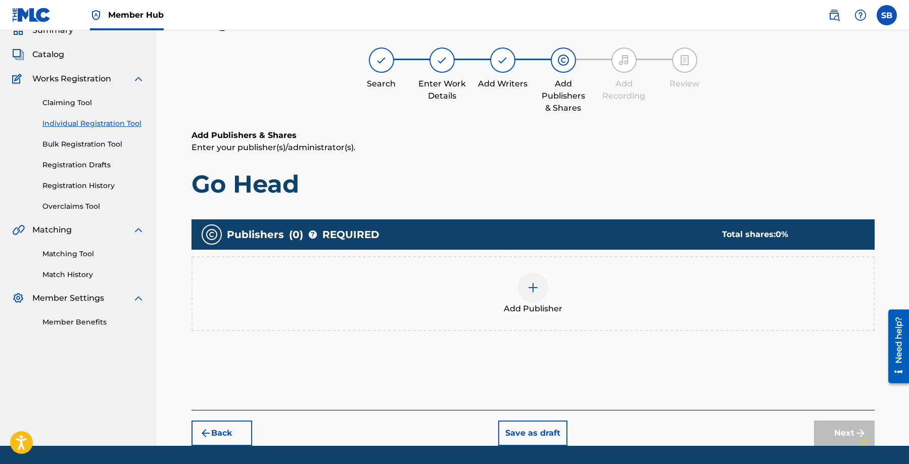
scroll to position [45, 0]
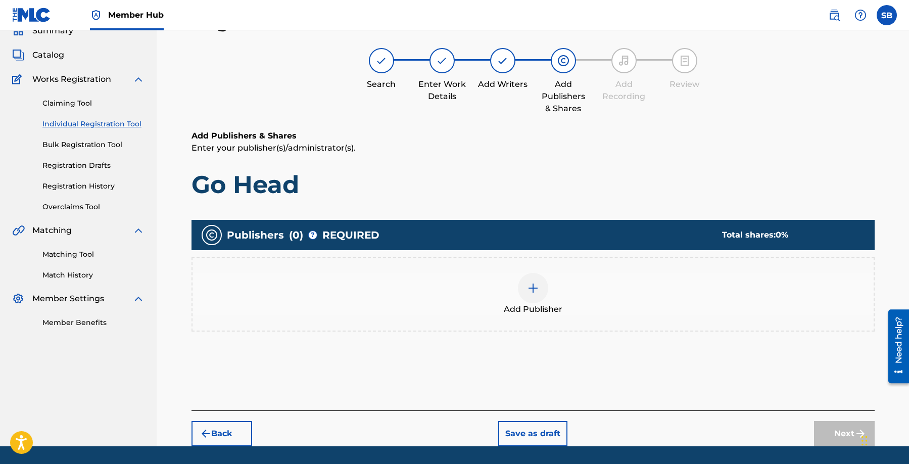
click at [544, 294] on div at bounding box center [533, 288] width 30 height 30
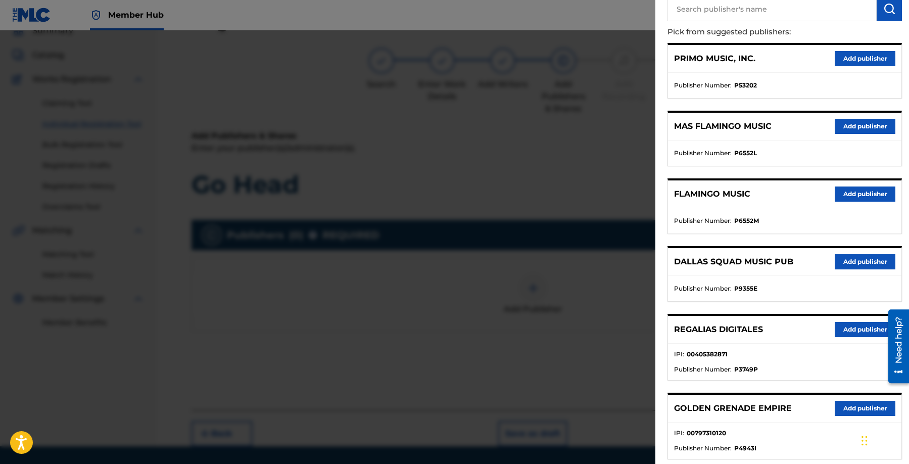
scroll to position [93, 0]
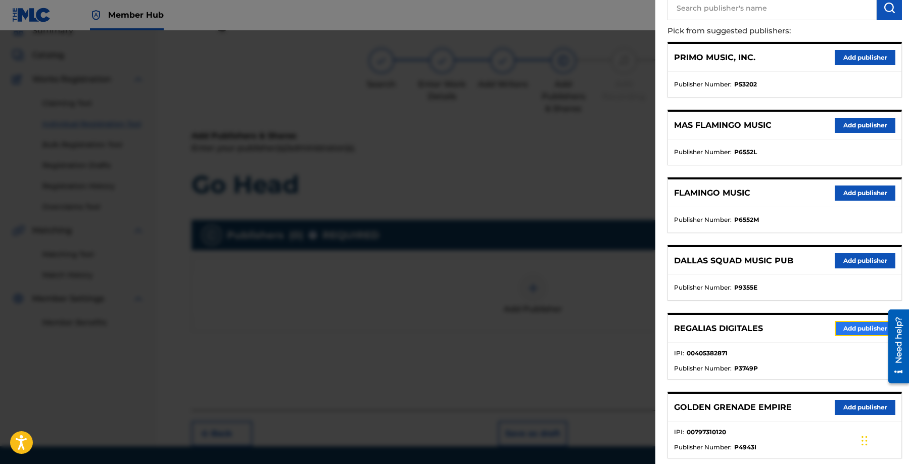
click at [848, 331] on button "Add publisher" at bounding box center [865, 328] width 61 height 15
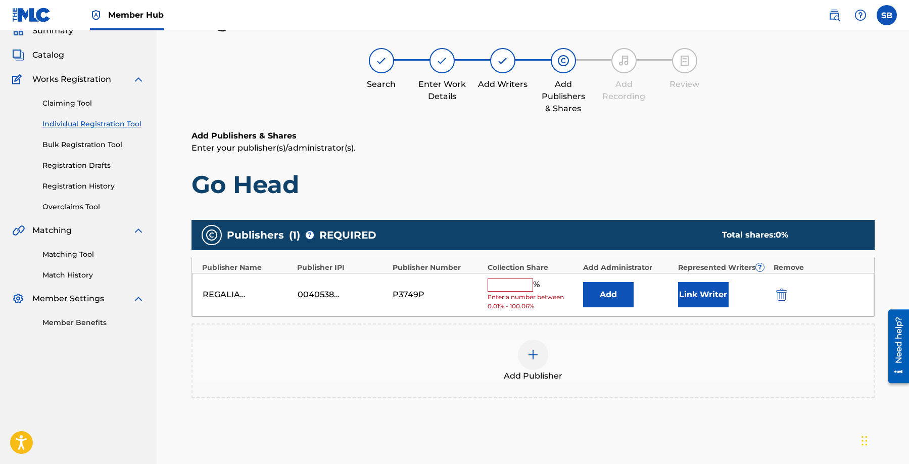
click at [512, 288] on input "text" at bounding box center [510, 284] width 45 height 13
type input "25"
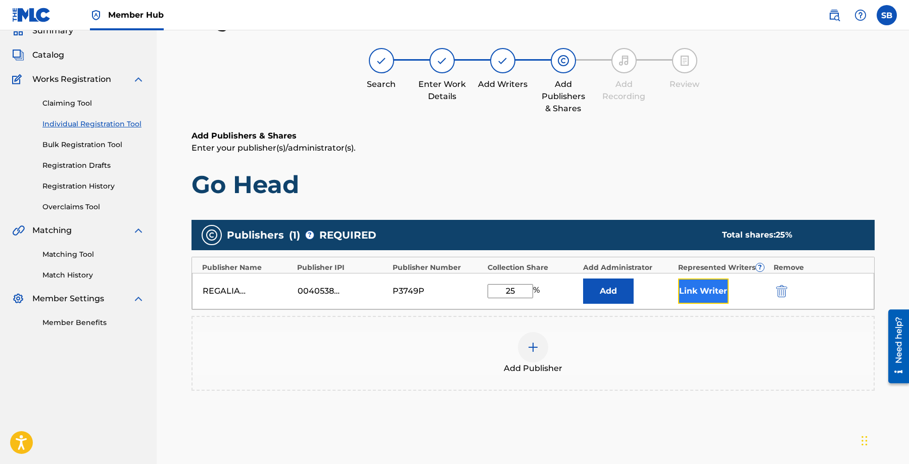
click at [707, 299] on button "Link Writer" at bounding box center [703, 290] width 51 height 25
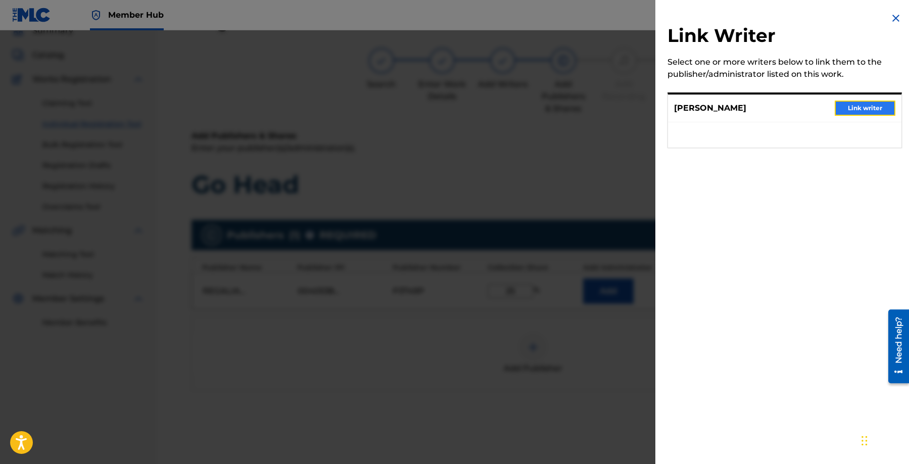
click at [860, 113] on button "Link writer" at bounding box center [865, 108] width 61 height 15
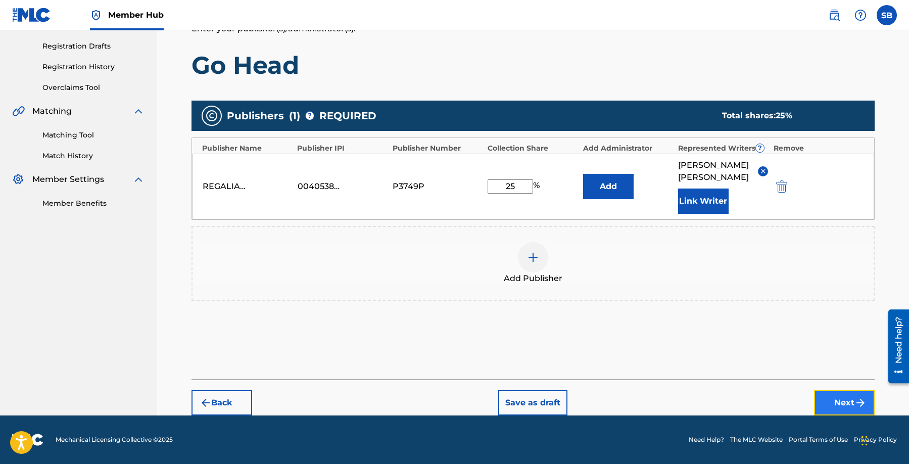
click at [833, 404] on button "Next" at bounding box center [844, 402] width 61 height 25
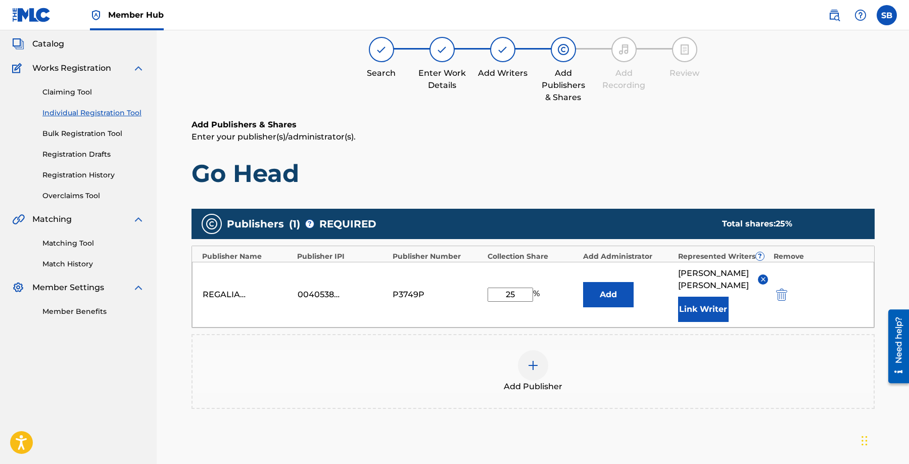
scroll to position [45, 0]
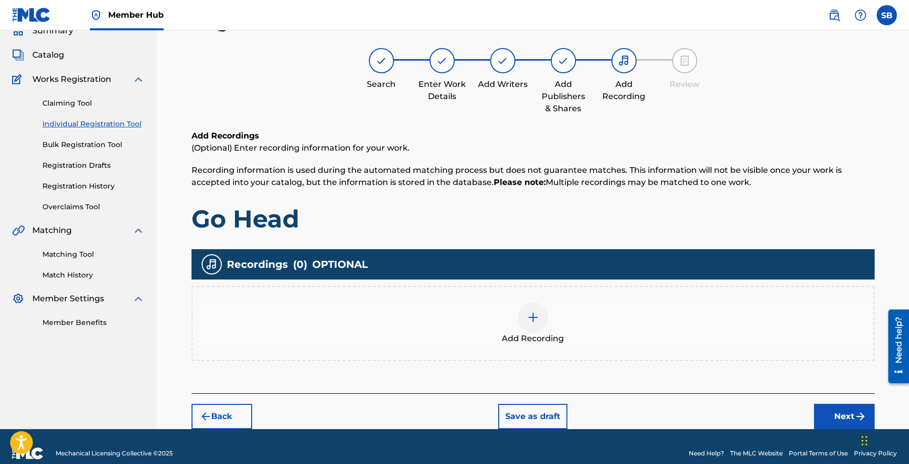
click at [533, 299] on div "Add Recording" at bounding box center [533, 323] width 683 height 75
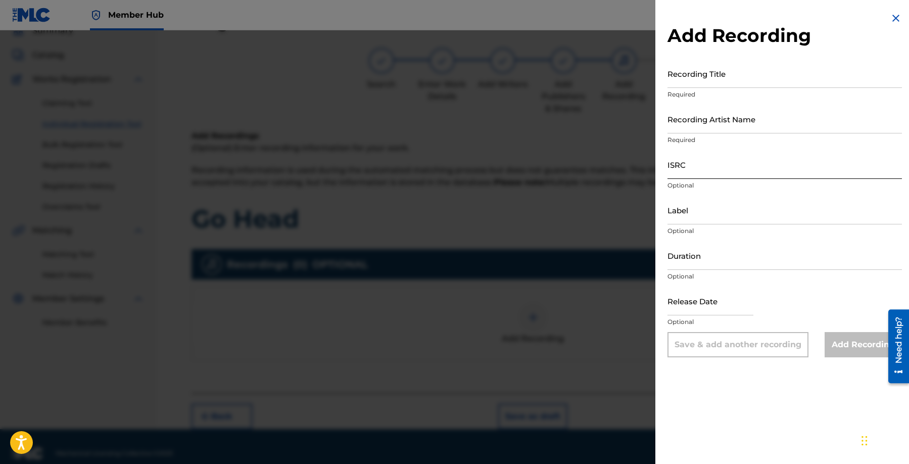
click at [730, 165] on input "ISRC" at bounding box center [785, 164] width 234 height 29
type input "QZNJZ2542335"
click at [791, 114] on input "Recording Artist Name" at bounding box center [785, 119] width 234 height 29
type input "[PERSON_NAME], [PERSON_NAME]"
click at [820, 56] on div "Add Recording Recording Title Required Recording Artist Name [PERSON_NAME], MOF…" at bounding box center [784, 184] width 259 height 369
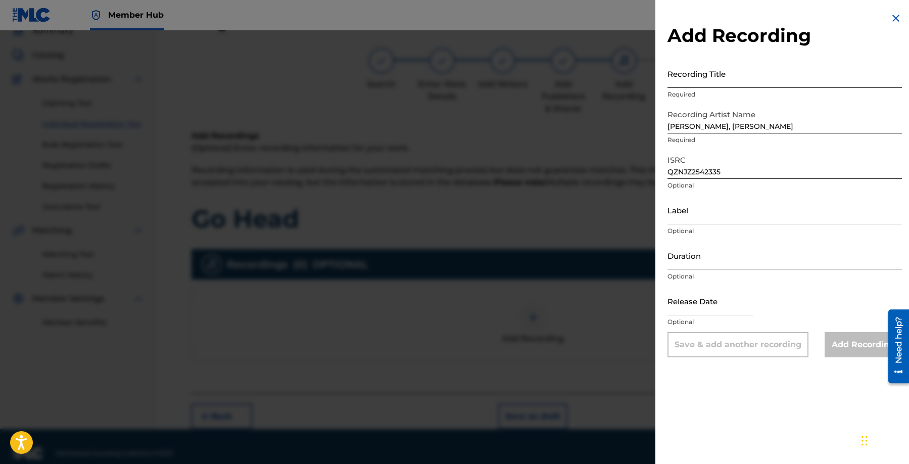
click at [756, 73] on input "Recording Title" at bounding box center [785, 73] width 234 height 29
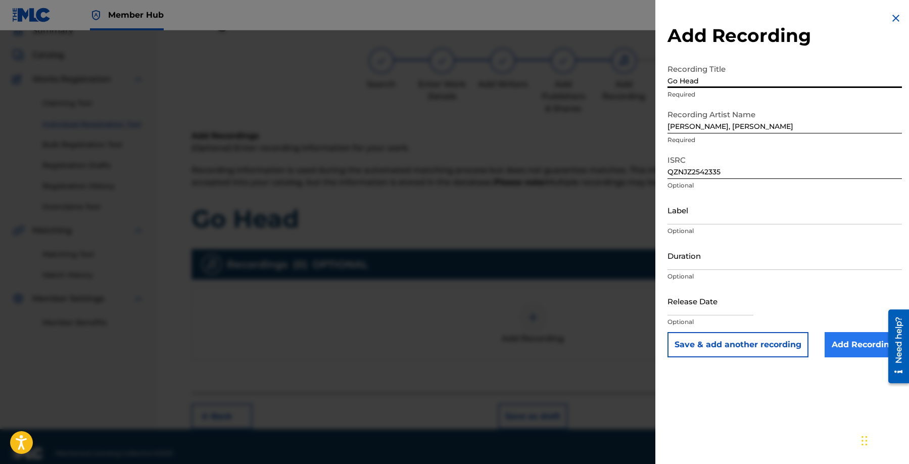
type input "Go Head"
click at [839, 344] on input "Add Recording" at bounding box center [863, 344] width 77 height 25
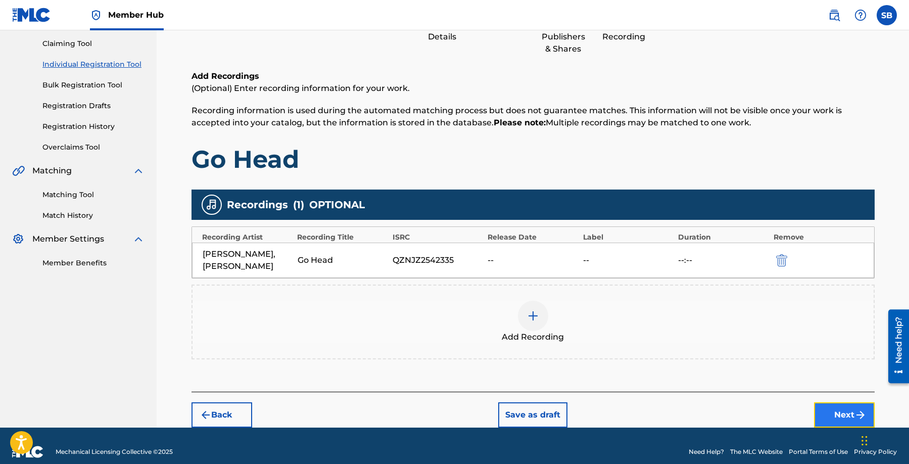
click at [845, 402] on button "Next" at bounding box center [844, 414] width 61 height 25
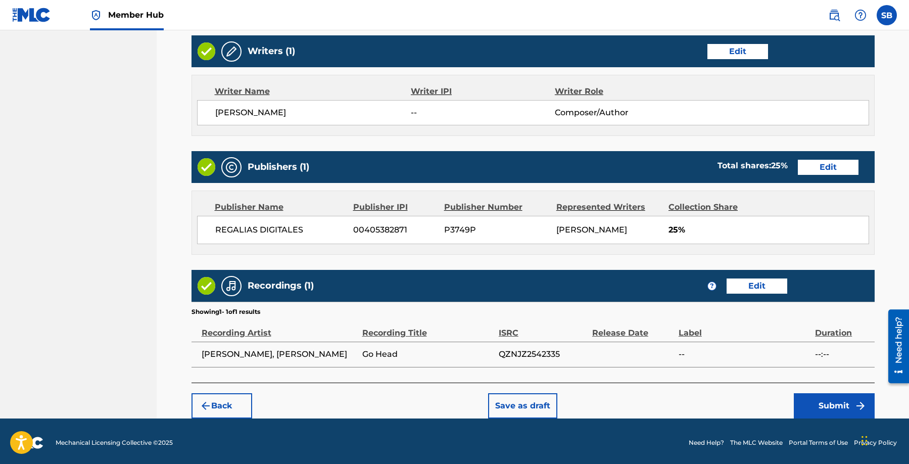
scroll to position [391, 0]
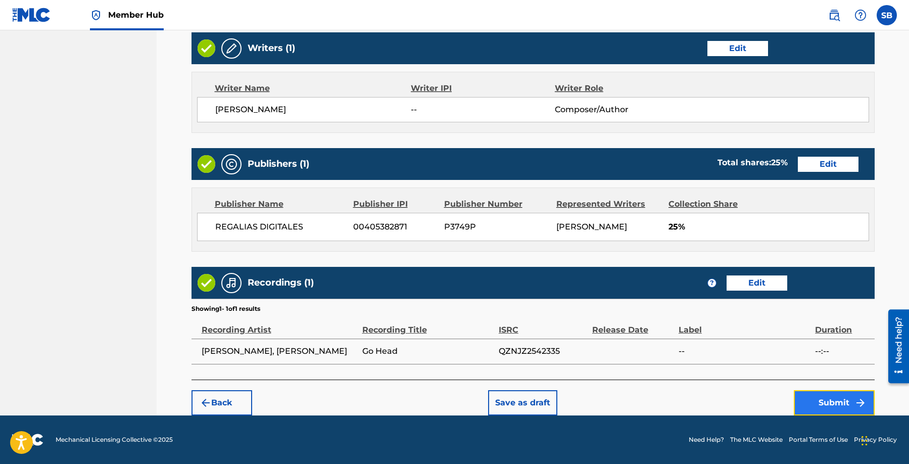
click at [822, 392] on button "Submit" at bounding box center [834, 402] width 81 height 25
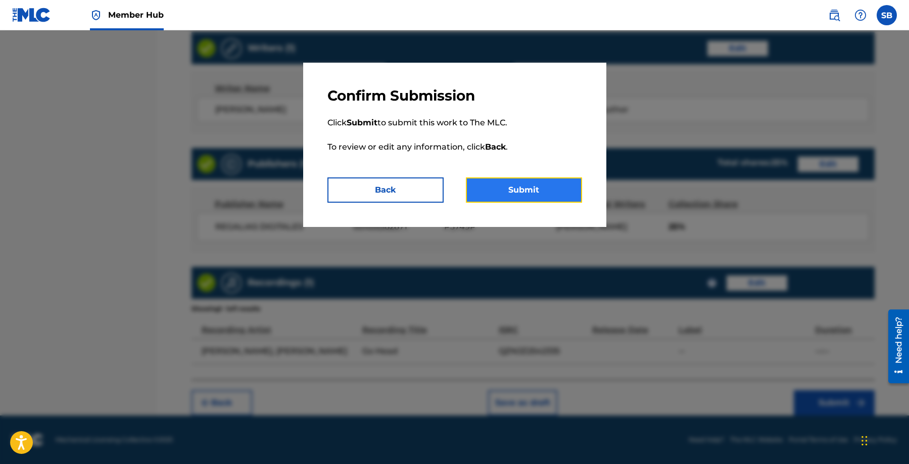
click at [547, 189] on button "Submit" at bounding box center [524, 189] width 116 height 25
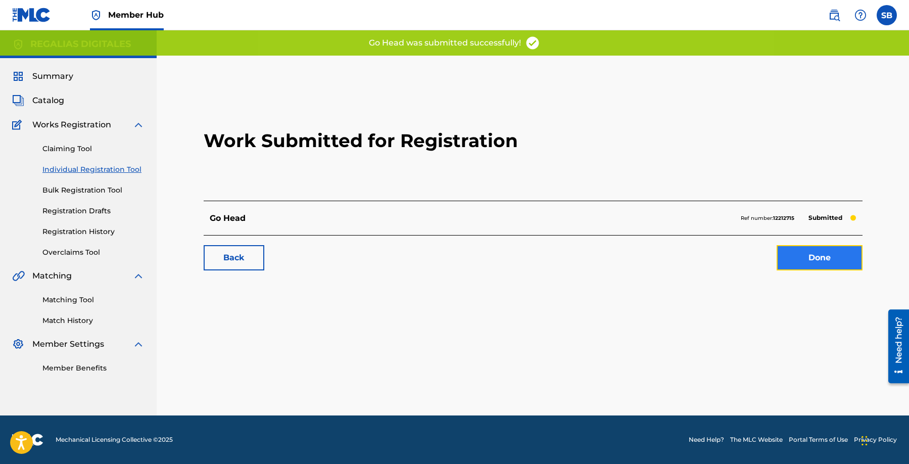
click at [812, 268] on link "Done" at bounding box center [820, 257] width 86 height 25
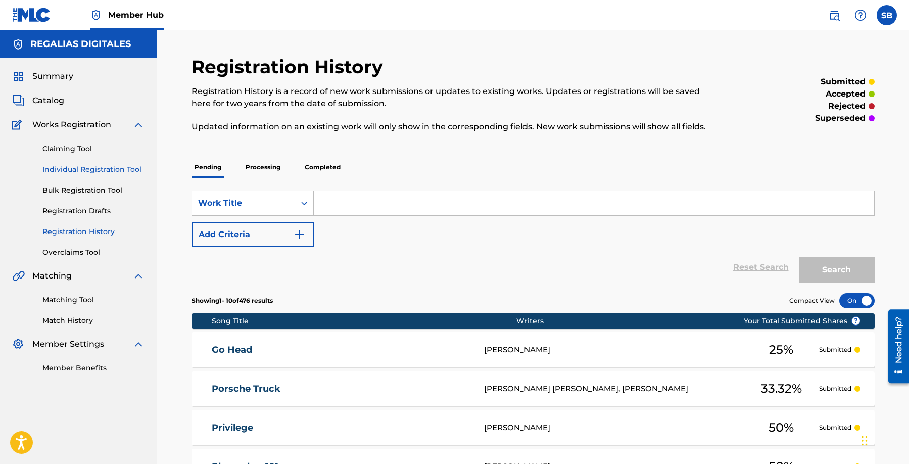
click at [126, 171] on link "Individual Registration Tool" at bounding box center [93, 169] width 102 height 11
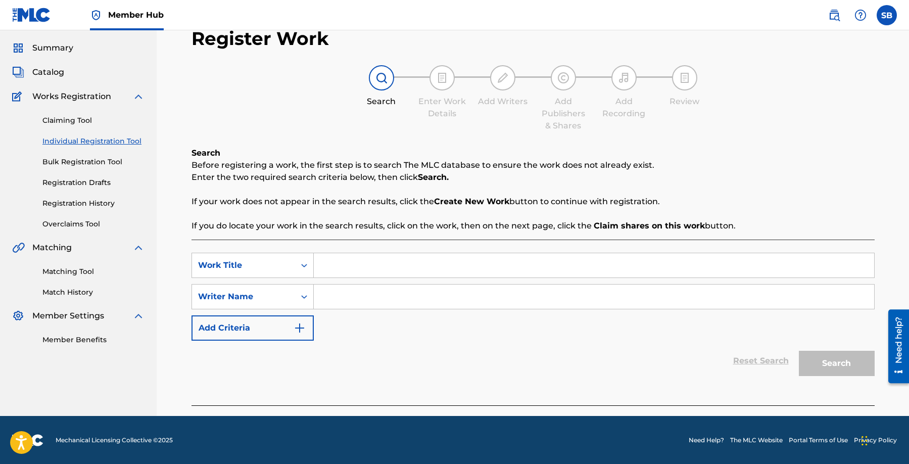
scroll to position [29, 0]
click at [399, 257] on input "Search Form" at bounding box center [594, 265] width 560 height 24
type input "Steak N Lobster"
click at [397, 286] on input "Search Form" at bounding box center [594, 296] width 560 height 24
click at [547, 297] on input "Search Form" at bounding box center [594, 296] width 560 height 24
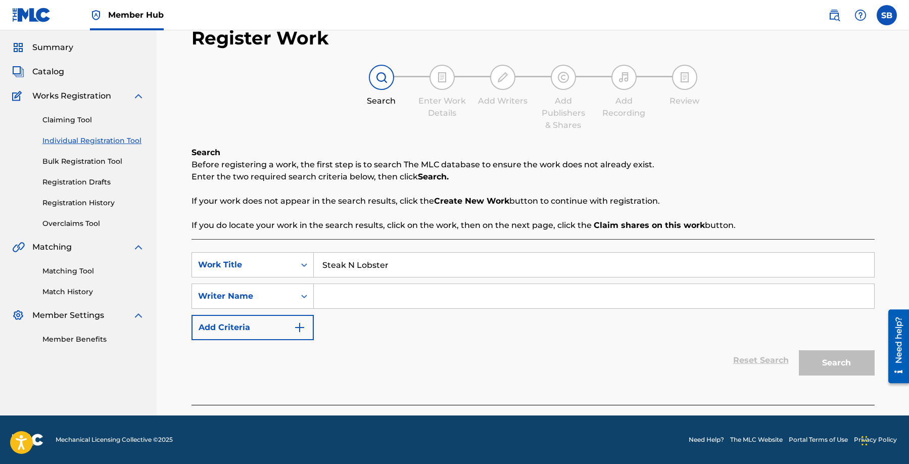
click at [547, 297] on input "Search Form" at bounding box center [594, 296] width 560 height 24
type input "[PERSON_NAME]"
click at [832, 358] on button "Search" at bounding box center [837, 362] width 76 height 25
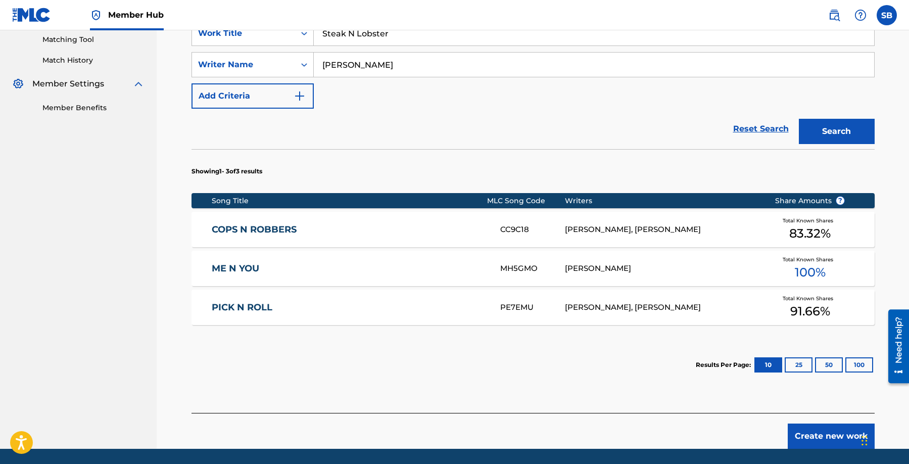
scroll to position [294, 0]
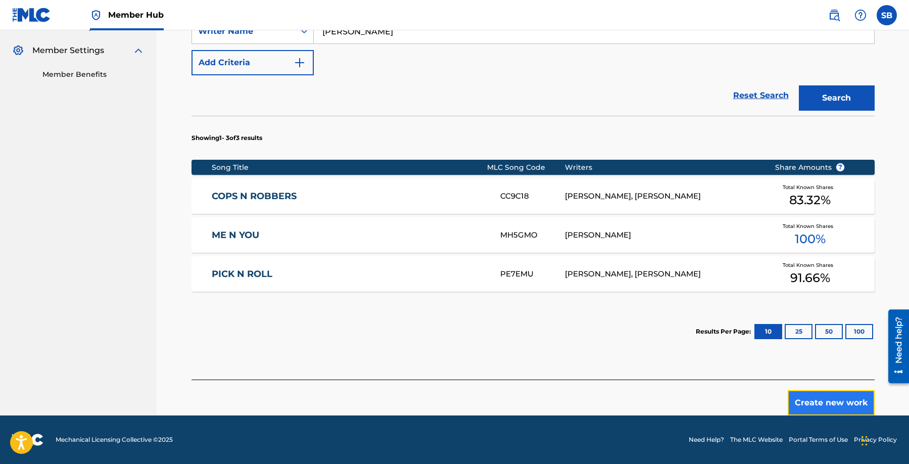
click at [827, 399] on button "Create new work" at bounding box center [831, 402] width 87 height 25
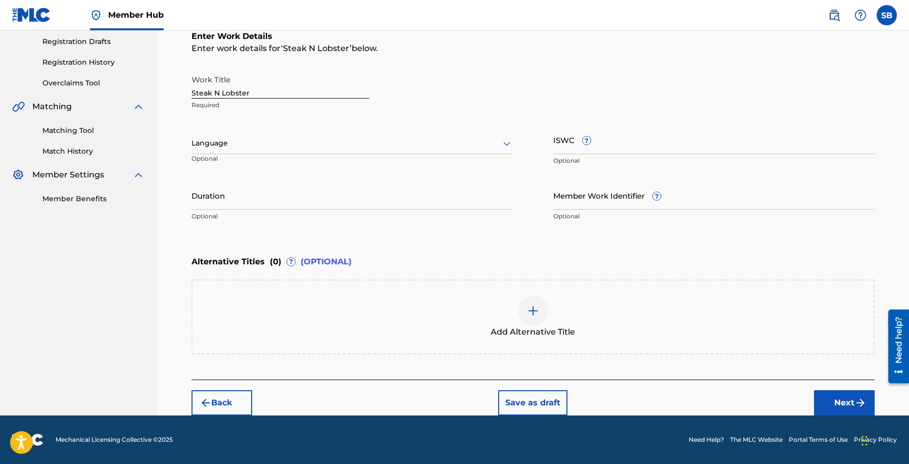
click at [368, 134] on div "Language" at bounding box center [352, 143] width 321 height 21
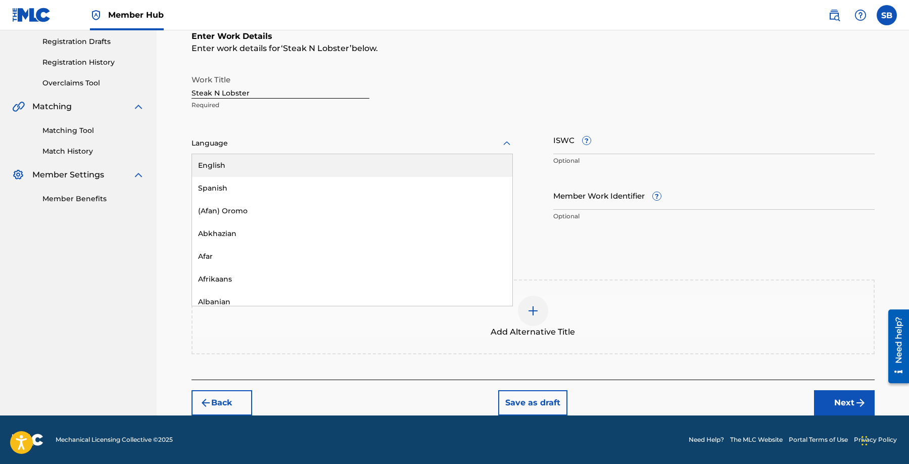
click at [356, 154] on div "English" at bounding box center [352, 165] width 320 height 23
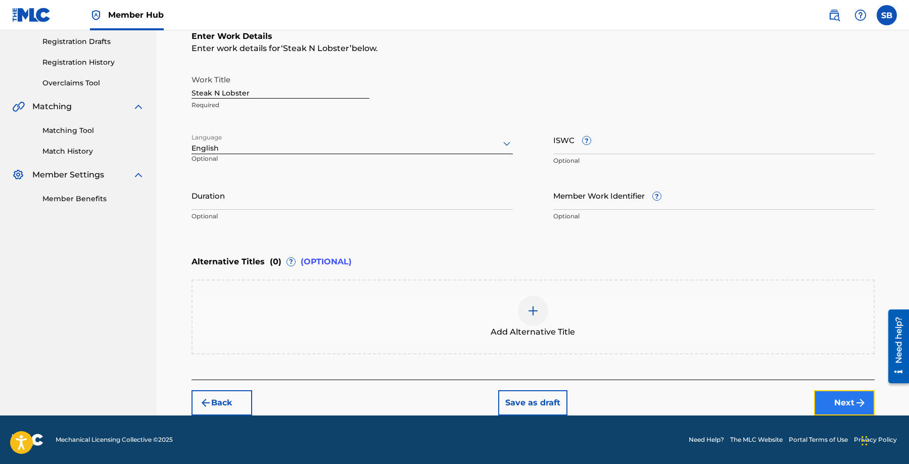
click at [848, 395] on button "Next" at bounding box center [844, 402] width 61 height 25
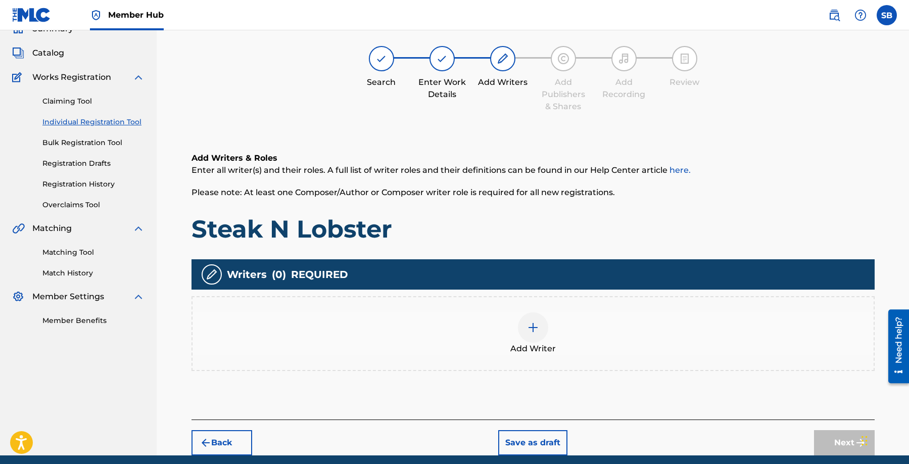
scroll to position [45, 0]
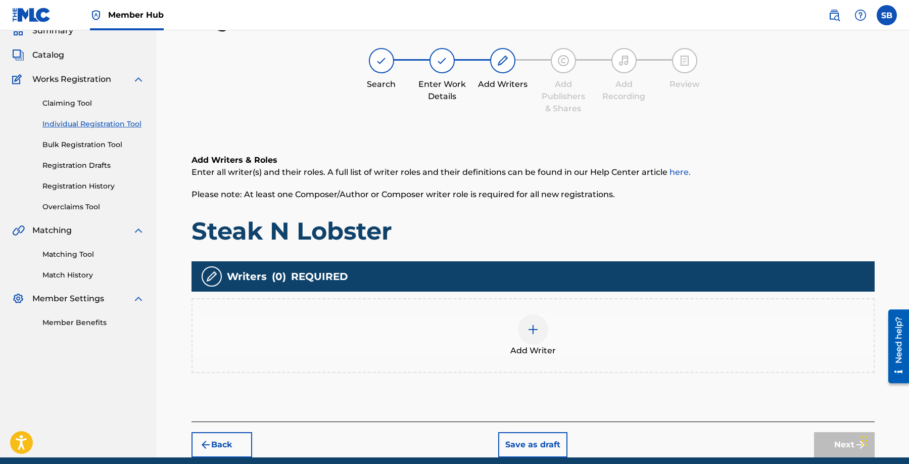
click at [586, 325] on div "Add Writer" at bounding box center [533, 335] width 681 height 42
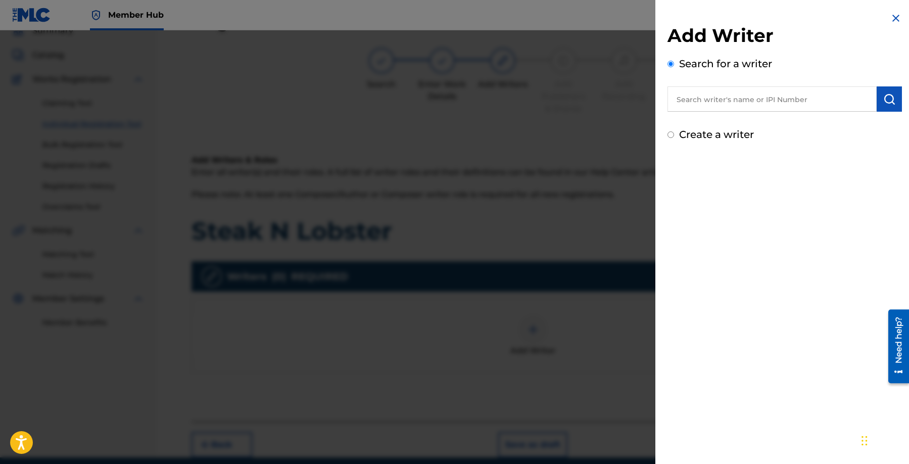
click at [783, 104] on input "text" at bounding box center [772, 98] width 209 height 25
type input "[PERSON_NAME]"
click at [892, 102] on button "submit" at bounding box center [889, 98] width 25 height 25
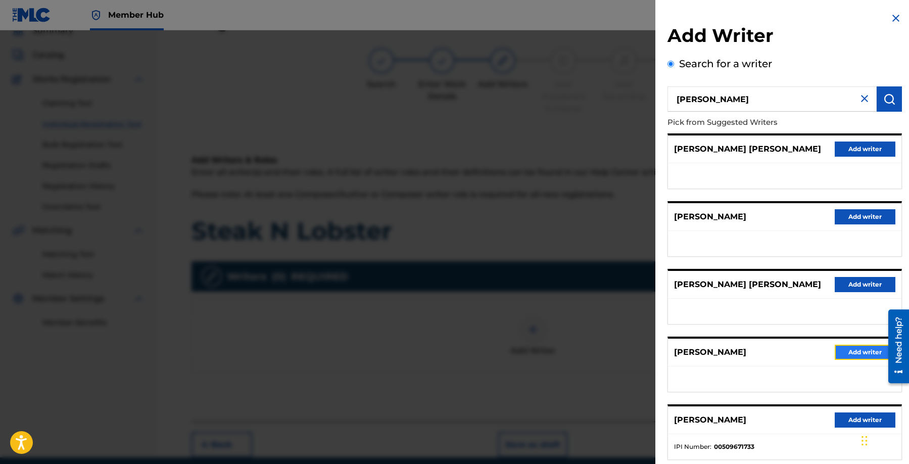
click at [848, 351] on button "Add writer" at bounding box center [865, 352] width 61 height 15
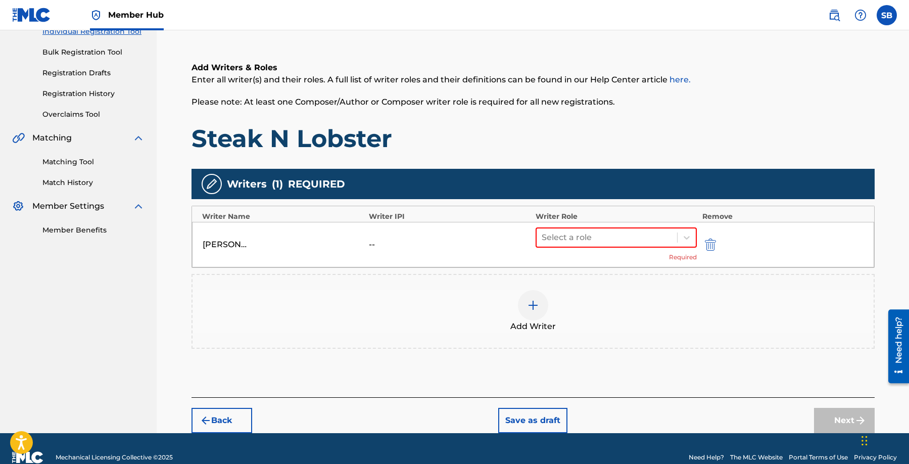
scroll to position [156, 0]
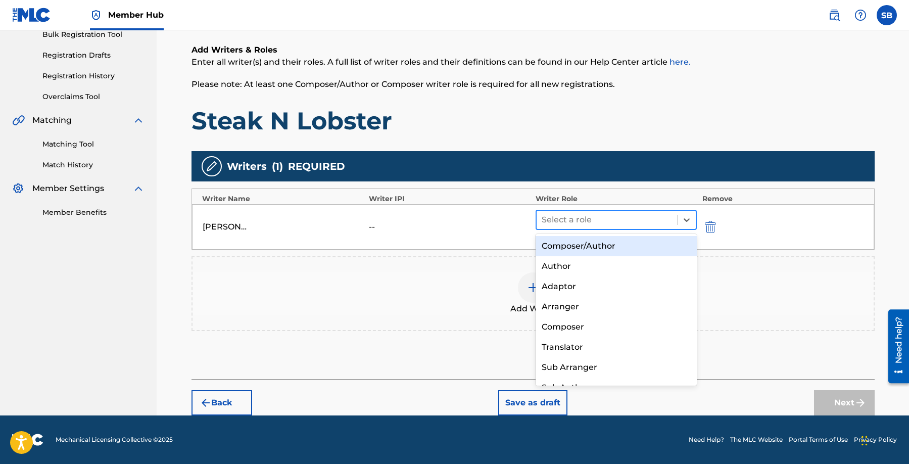
click at [609, 214] on div at bounding box center [607, 220] width 131 height 14
click at [606, 243] on div "Composer/Author" at bounding box center [617, 246] width 162 height 20
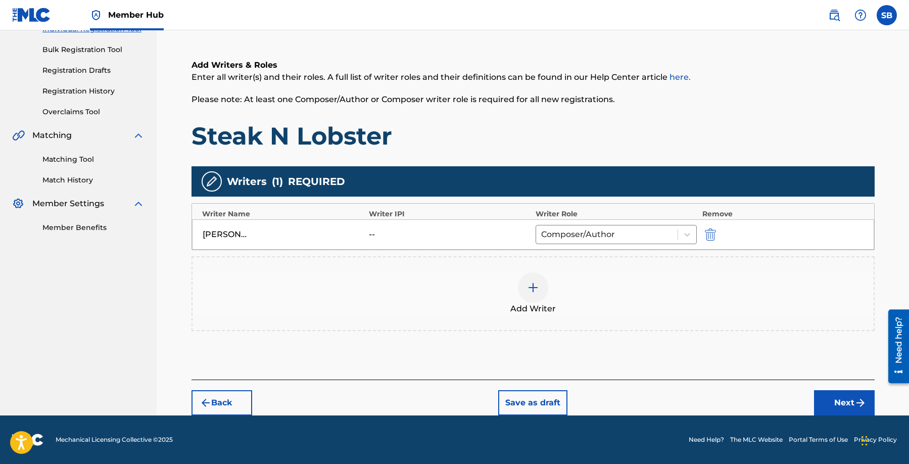
scroll to position [140, 0]
click at [837, 403] on button "Next" at bounding box center [844, 402] width 61 height 25
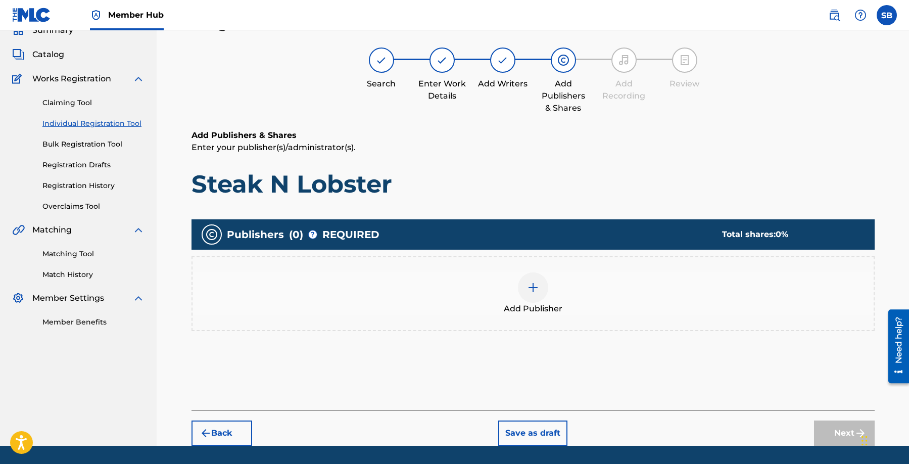
scroll to position [45, 0]
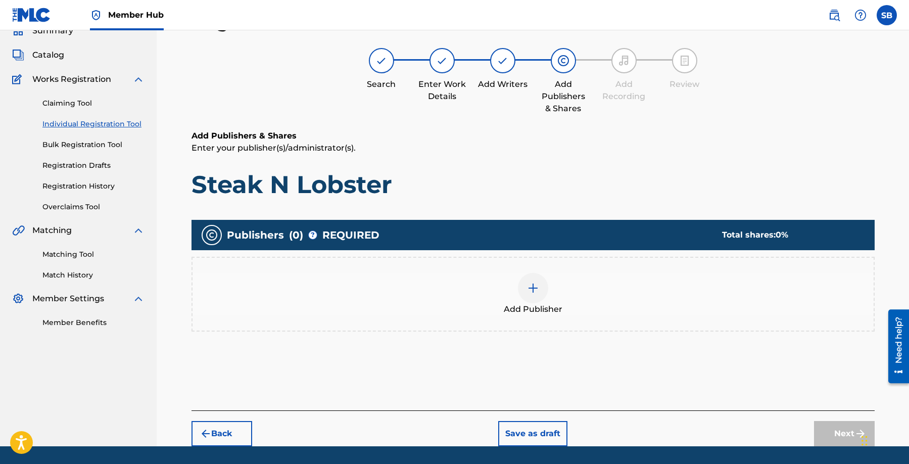
click at [534, 286] on img at bounding box center [533, 288] width 12 height 12
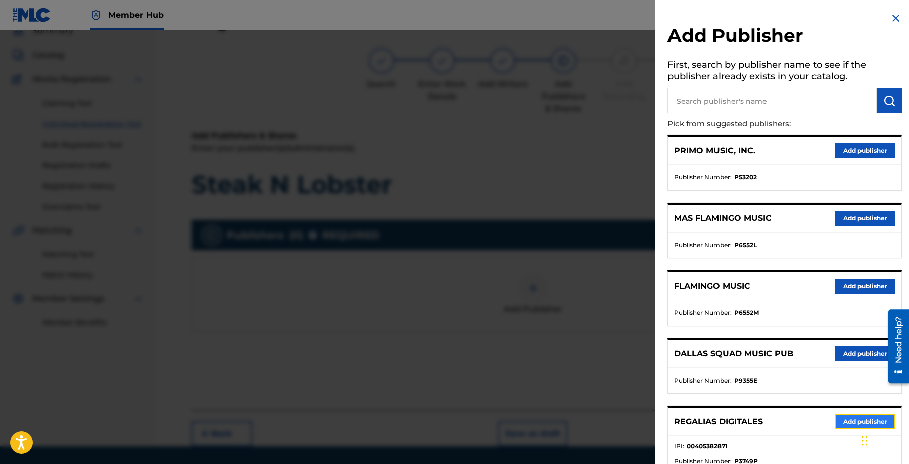
click at [853, 422] on button "Add publisher" at bounding box center [865, 421] width 61 height 15
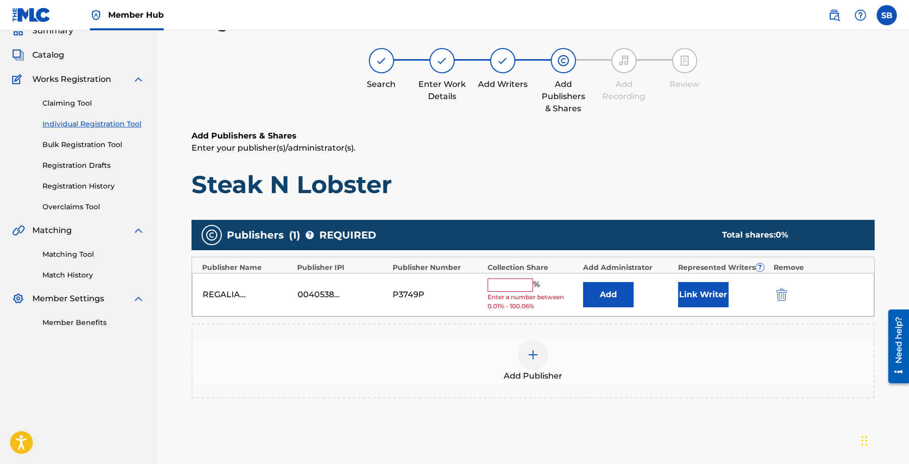
click at [527, 285] on input "text" at bounding box center [510, 284] width 45 height 13
type input "50"
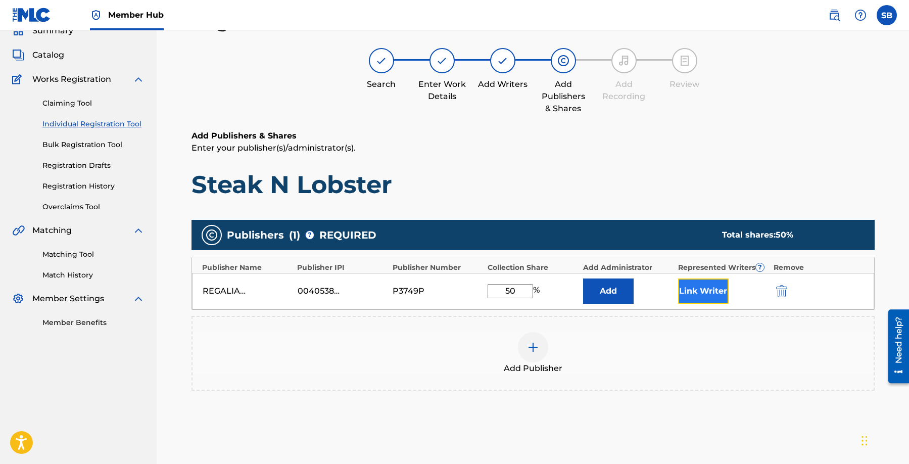
click at [702, 291] on button "Link Writer" at bounding box center [703, 290] width 51 height 25
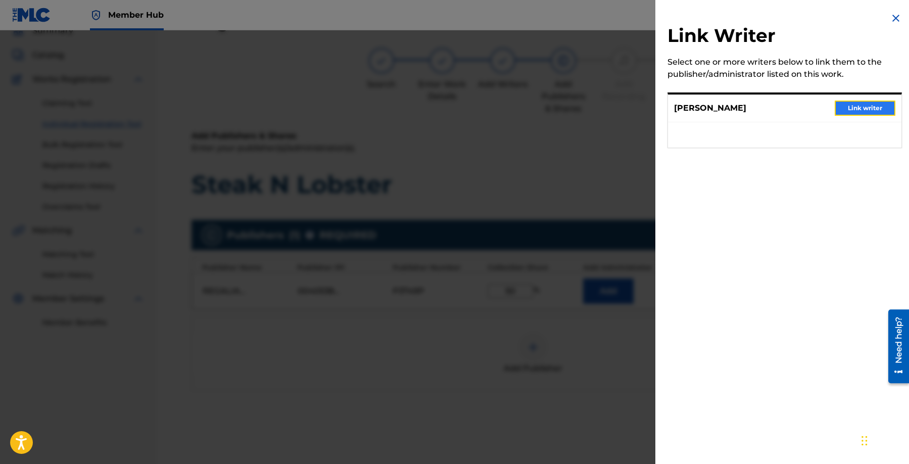
click at [841, 110] on button "Link writer" at bounding box center [865, 108] width 61 height 15
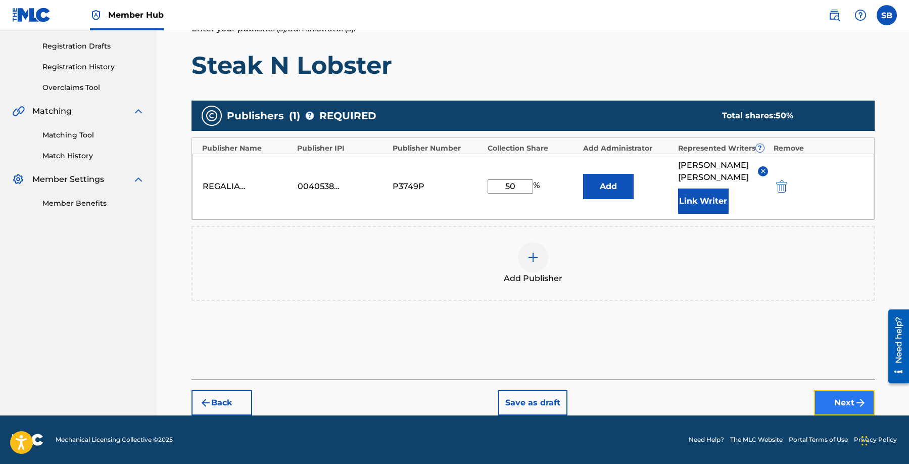
click at [831, 393] on button "Next" at bounding box center [844, 402] width 61 height 25
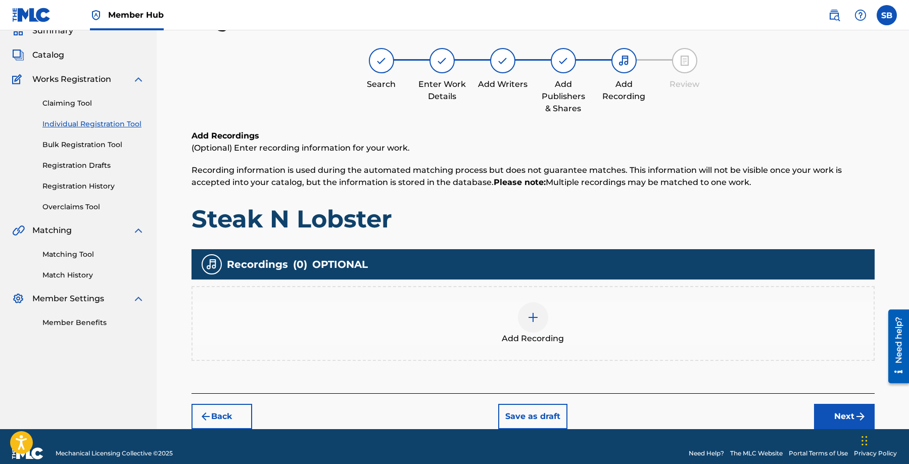
click at [520, 305] on div "Add Recording" at bounding box center [533, 323] width 681 height 42
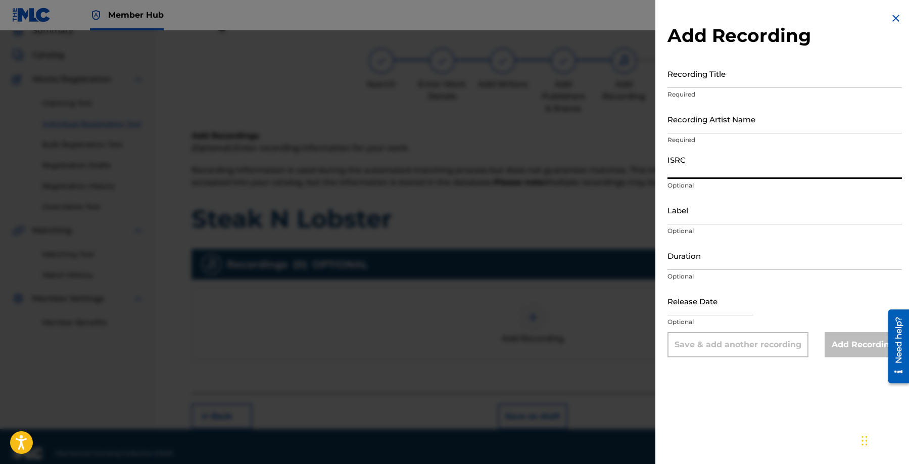
click at [704, 165] on input "ISRC" at bounding box center [785, 164] width 234 height 29
type input "QZNJZ2542330"
click at [784, 116] on input "Recording Artist Name" at bounding box center [785, 119] width 234 height 29
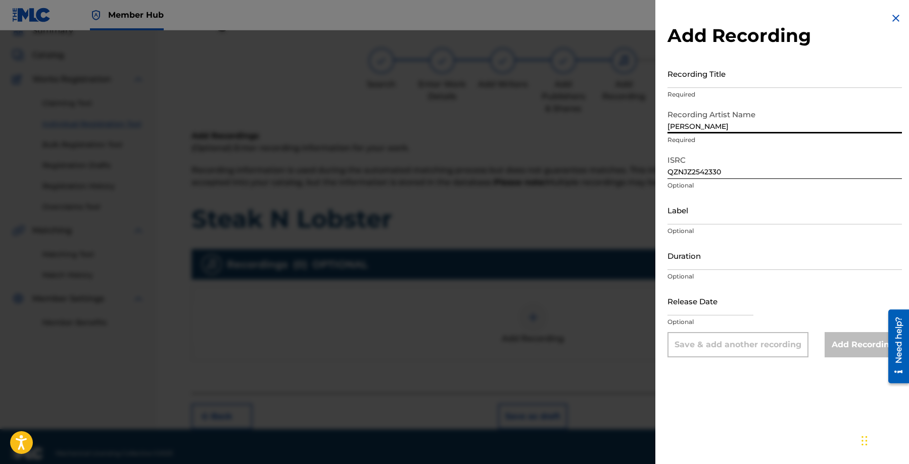
type input "[PERSON_NAME]"
click at [750, 79] on input "Recording Title" at bounding box center [785, 73] width 234 height 29
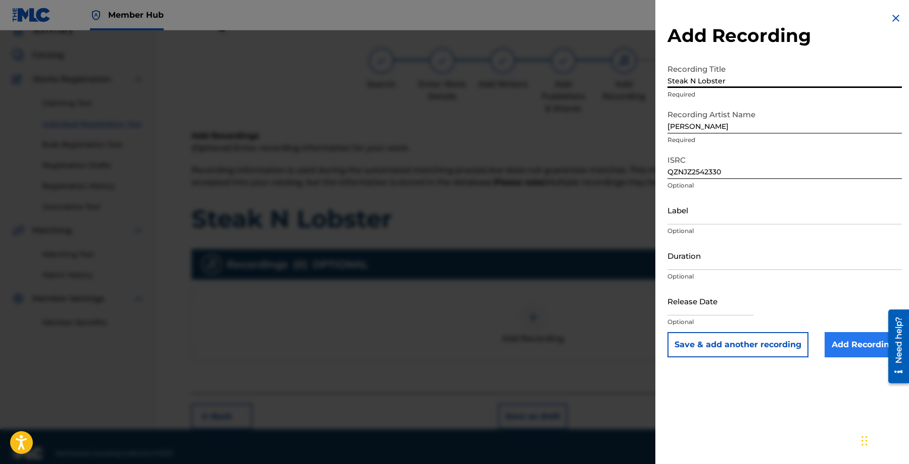
type input "Steak N Lobster"
click at [846, 346] on input "Add Recording" at bounding box center [863, 344] width 77 height 25
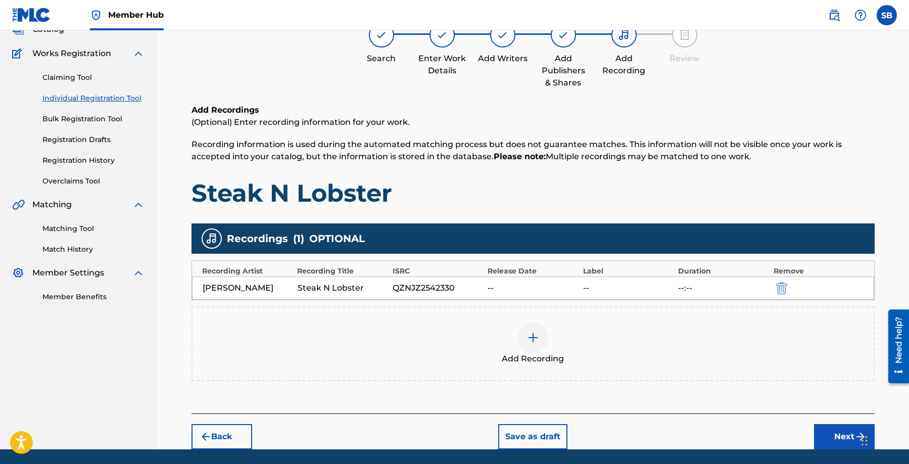
scroll to position [105, 0]
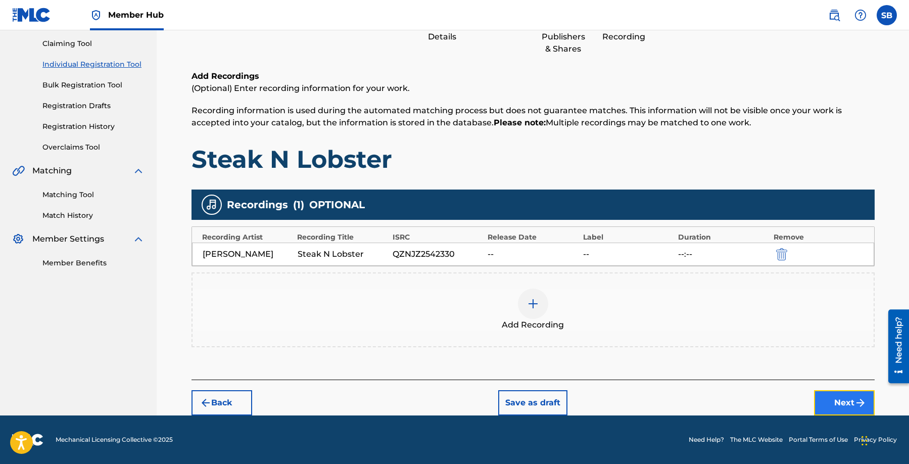
click at [828, 398] on button "Next" at bounding box center [844, 402] width 61 height 25
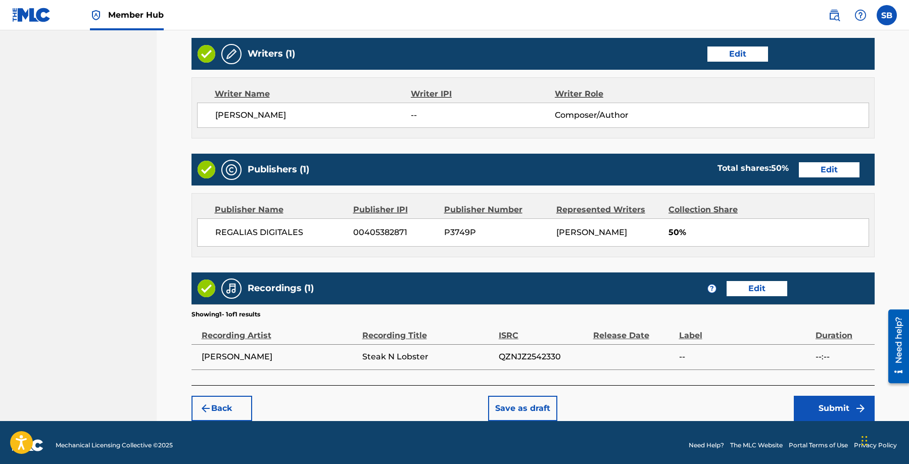
scroll to position [391, 0]
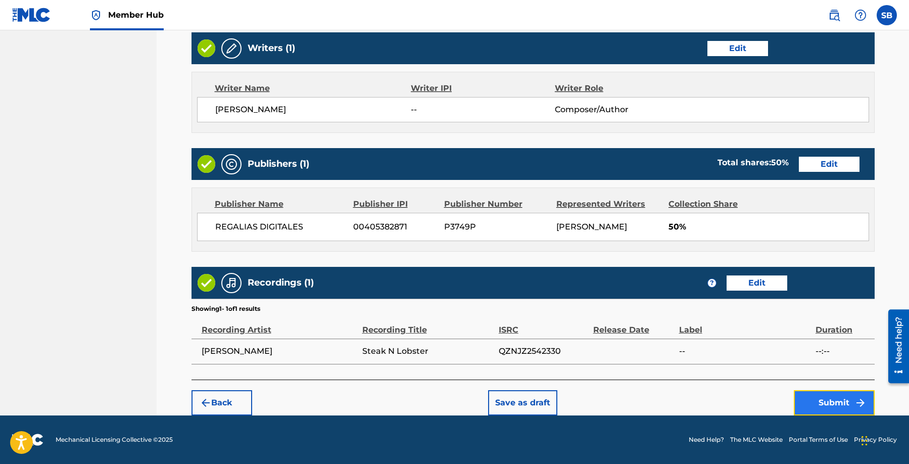
click at [807, 403] on button "Submit" at bounding box center [834, 402] width 81 height 25
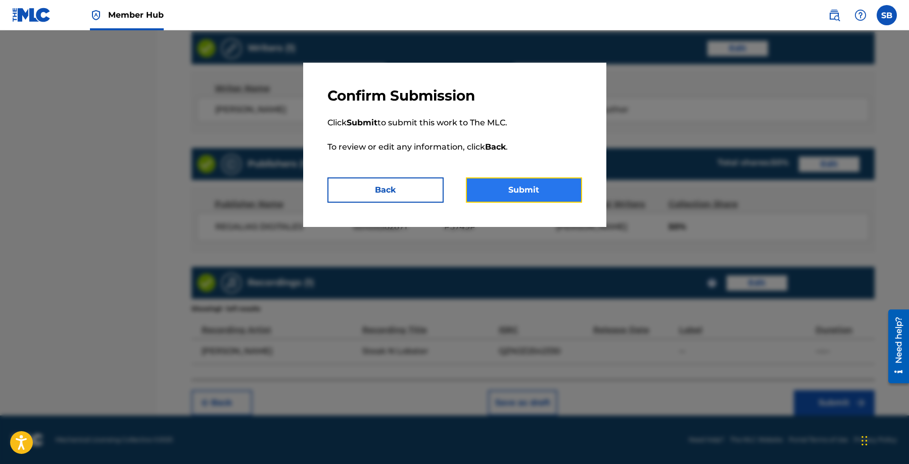
click at [548, 179] on button "Submit" at bounding box center [524, 189] width 116 height 25
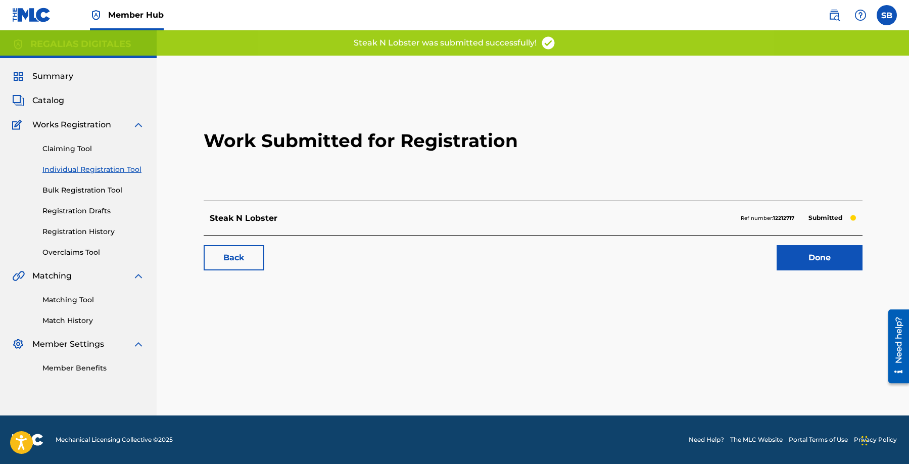
click at [829, 244] on div "Back Done" at bounding box center [533, 252] width 659 height 35
click at [829, 261] on link "Done" at bounding box center [820, 257] width 86 height 25
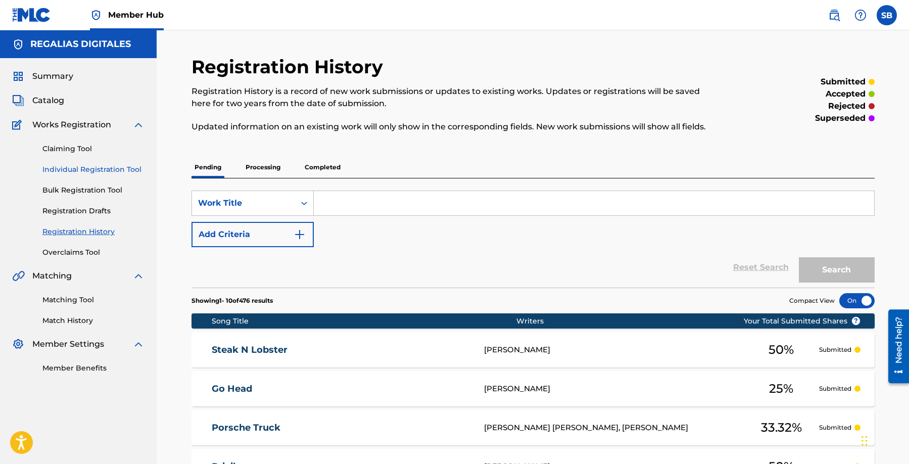
click at [134, 171] on link "Individual Registration Tool" at bounding box center [93, 169] width 102 height 11
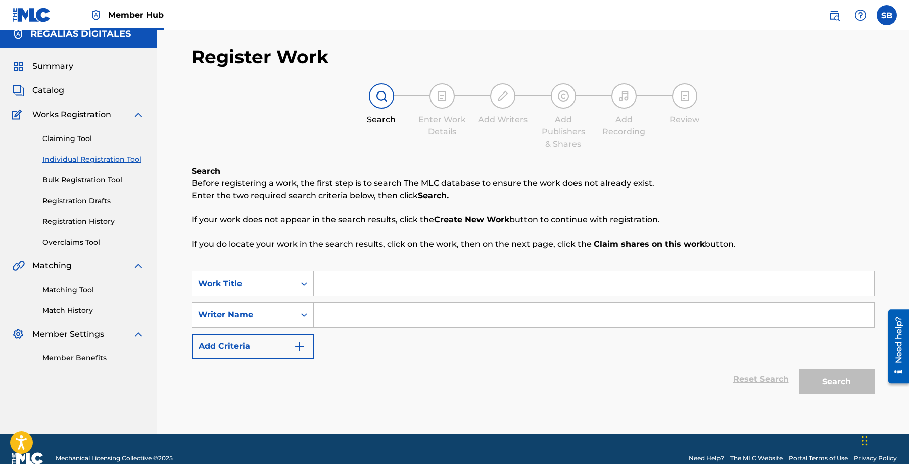
scroll to position [29, 0]
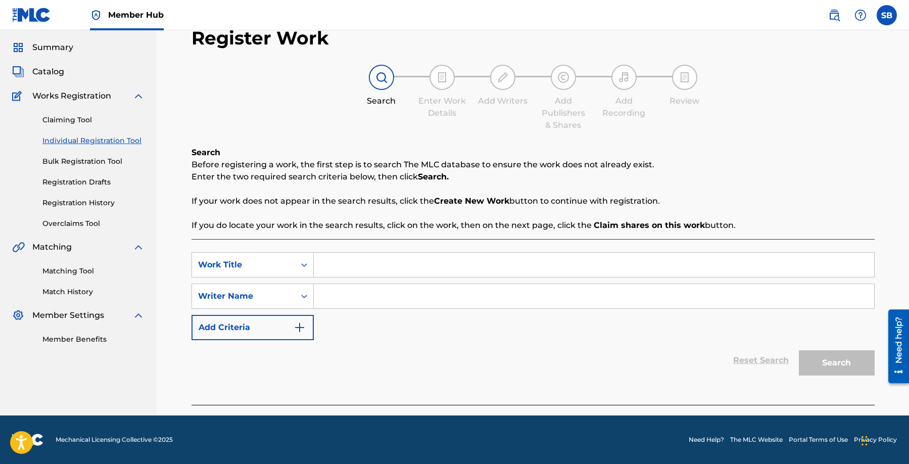
click at [393, 276] on input "Search Form" at bounding box center [594, 265] width 560 height 24
type input "Crunch Time"
click at [383, 288] on input "Search Form" at bounding box center [594, 296] width 560 height 24
click at [560, 297] on input "Search Form" at bounding box center [594, 296] width 560 height 24
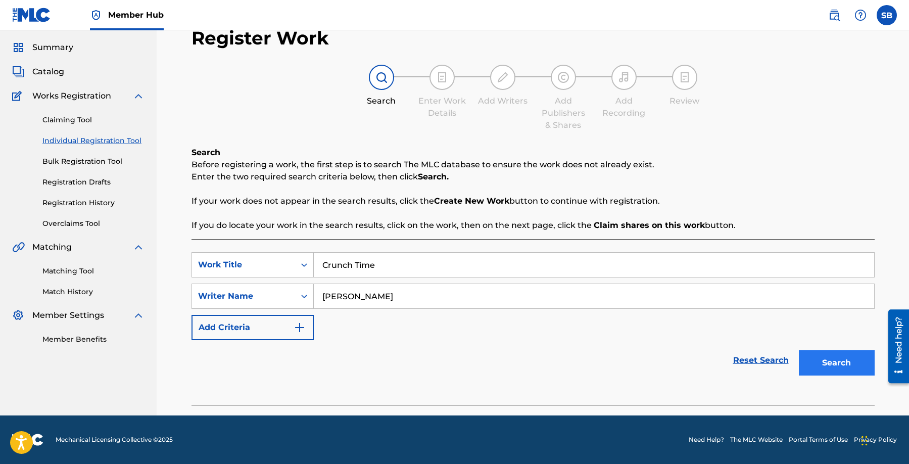
type input "[PERSON_NAME]"
click at [844, 363] on button "Search" at bounding box center [837, 362] width 76 height 25
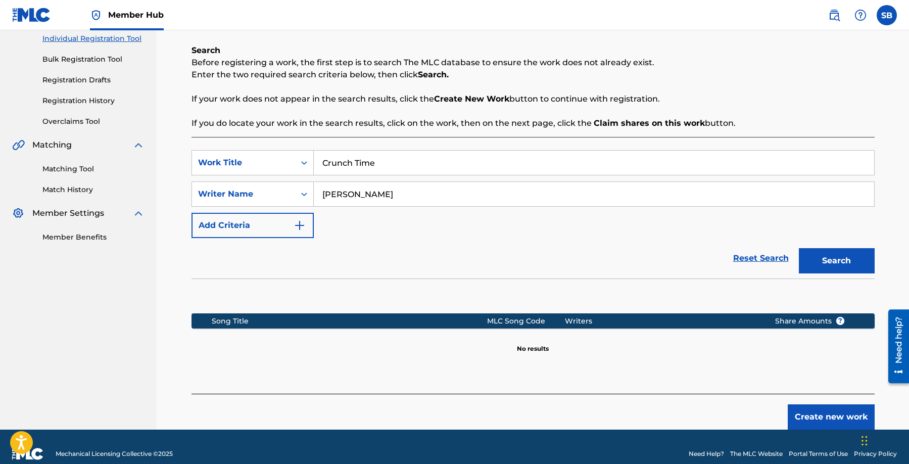
scroll to position [145, 0]
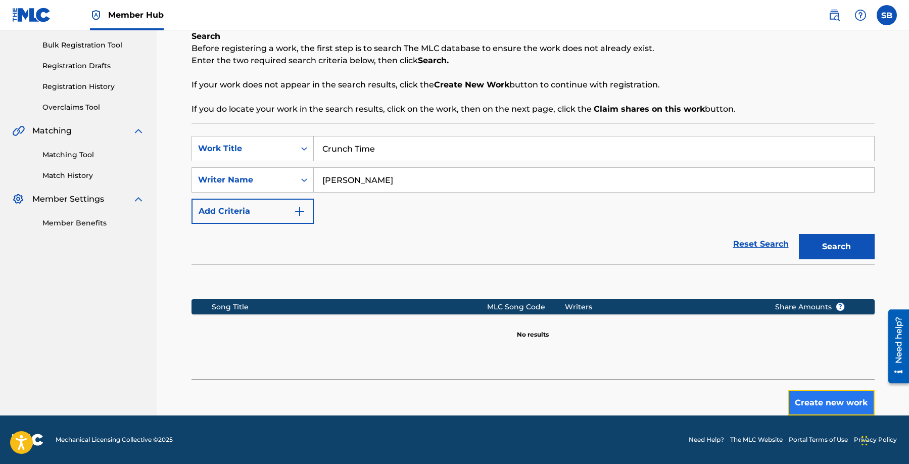
click at [827, 401] on button "Create new work" at bounding box center [831, 402] width 87 height 25
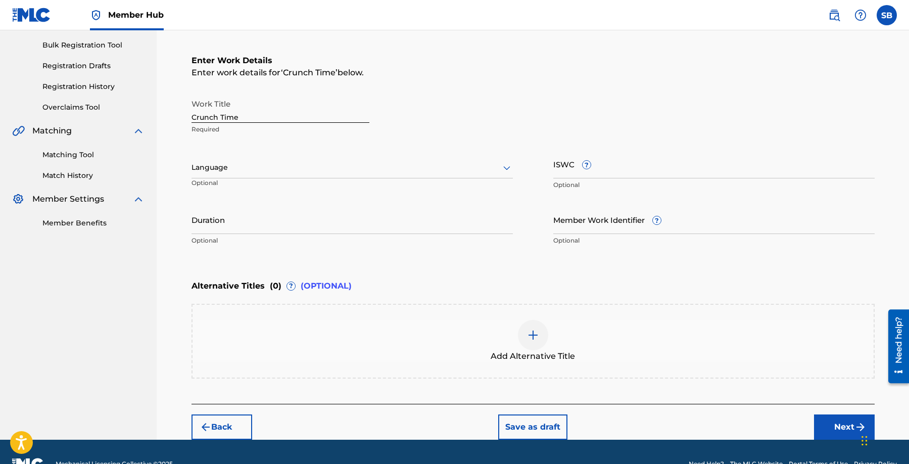
click at [322, 166] on div at bounding box center [352, 167] width 321 height 13
click at [303, 192] on div "English" at bounding box center [352, 189] width 320 height 23
click at [835, 427] on button "Next" at bounding box center [844, 426] width 61 height 25
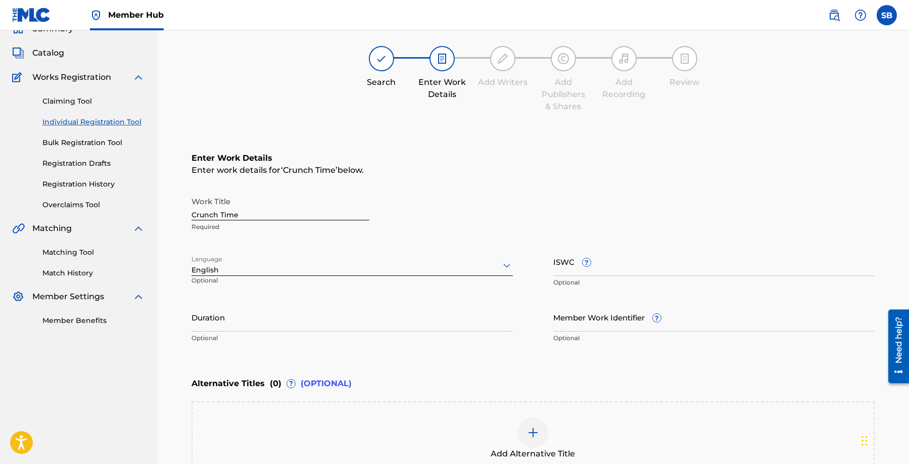
scroll to position [45, 0]
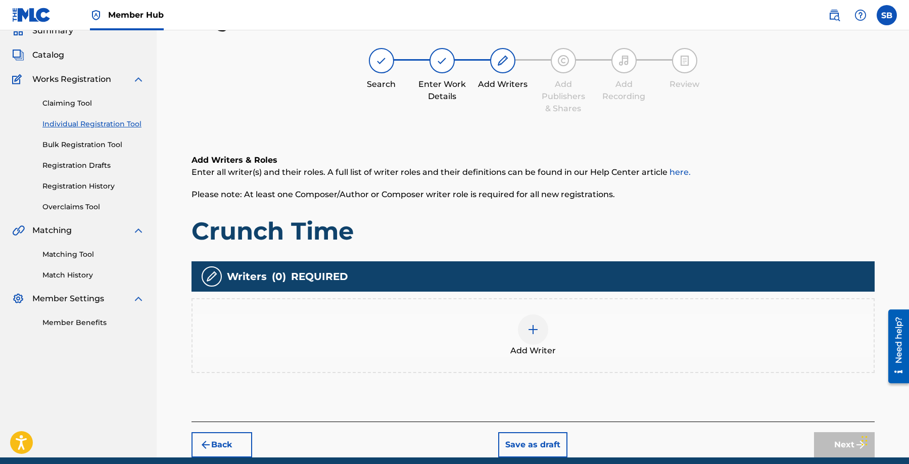
click at [554, 340] on div "Add Writer" at bounding box center [533, 335] width 681 height 42
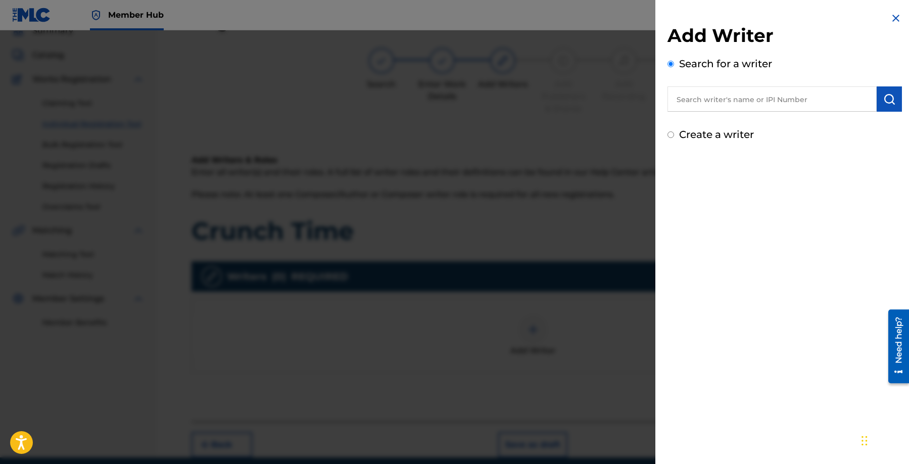
click at [786, 106] on input "text" at bounding box center [772, 98] width 209 height 25
type input "[PERSON_NAME]"
click at [883, 102] on img "submit" at bounding box center [889, 99] width 12 height 12
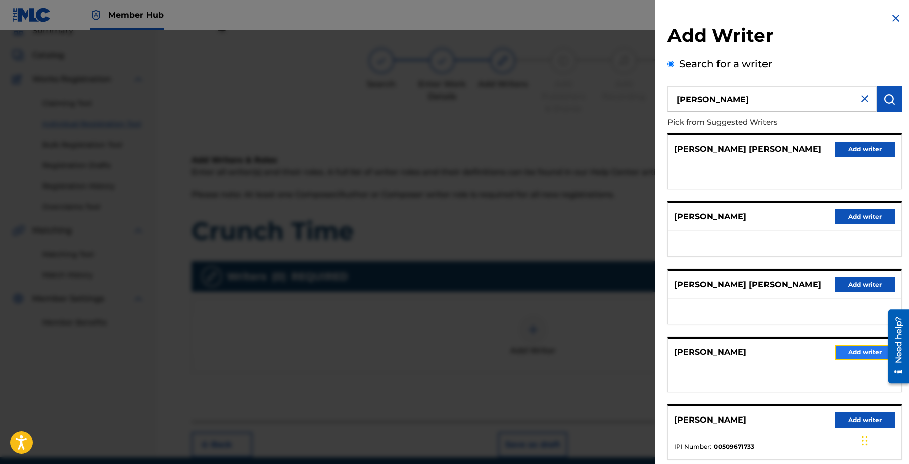
click at [853, 349] on button "Add writer" at bounding box center [865, 352] width 61 height 15
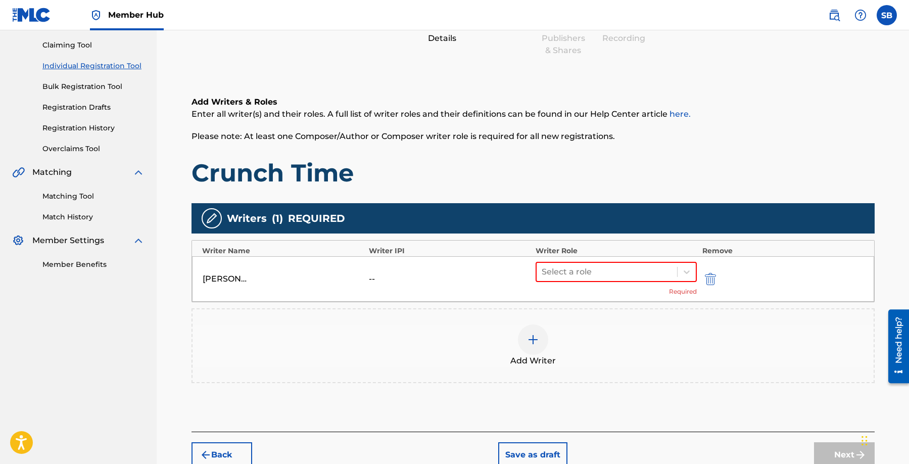
scroll to position [109, 0]
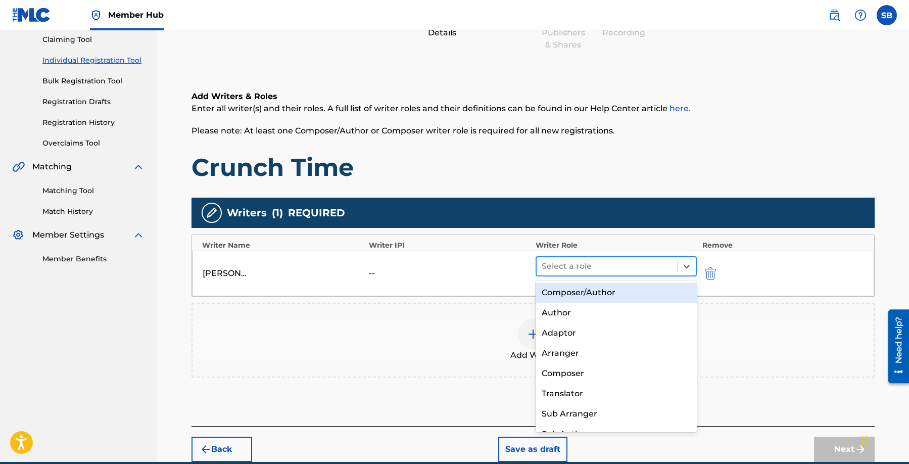
click at [623, 263] on div at bounding box center [607, 266] width 131 height 14
click at [627, 293] on div "Composer/Author" at bounding box center [617, 293] width 162 height 20
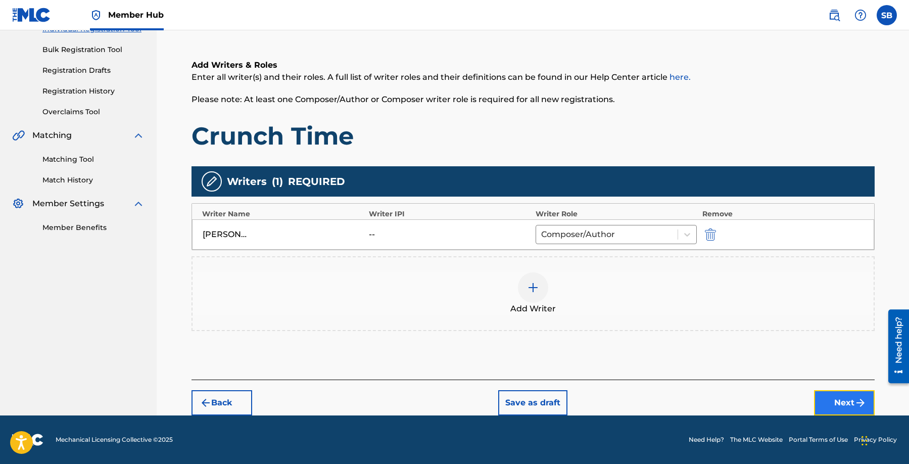
click at [843, 405] on button "Next" at bounding box center [844, 402] width 61 height 25
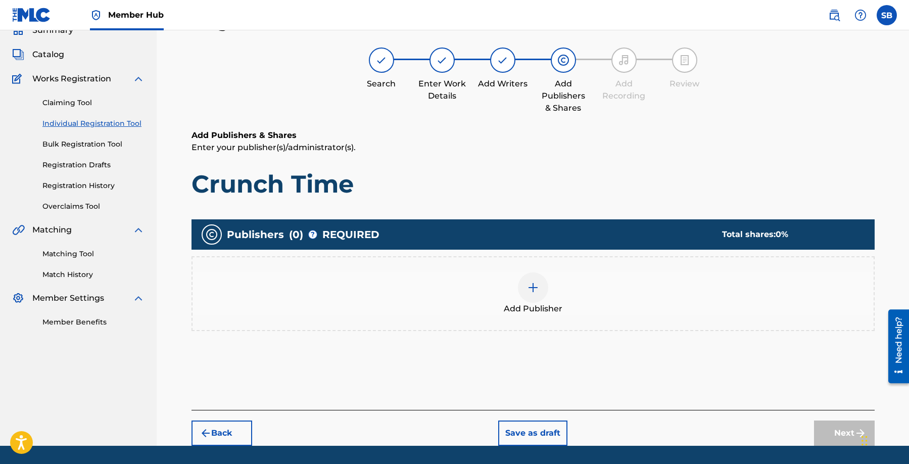
scroll to position [45, 0]
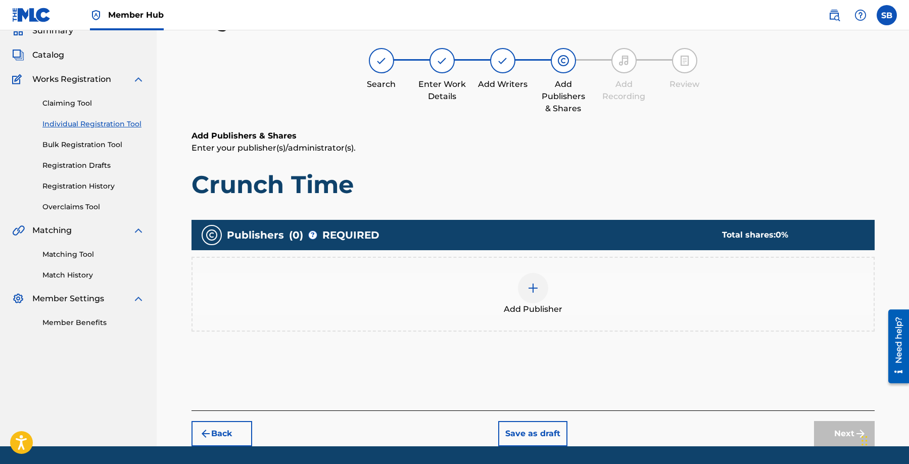
click at [483, 301] on div "Add Publisher" at bounding box center [533, 294] width 681 height 42
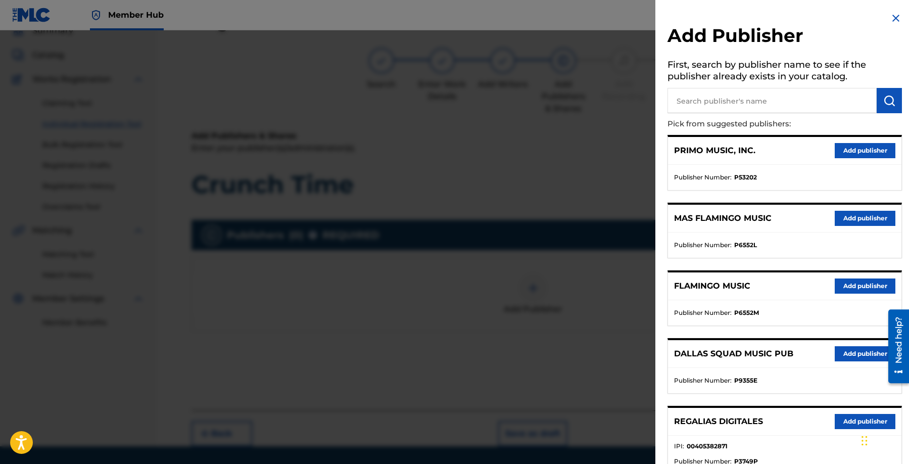
scroll to position [193, 0]
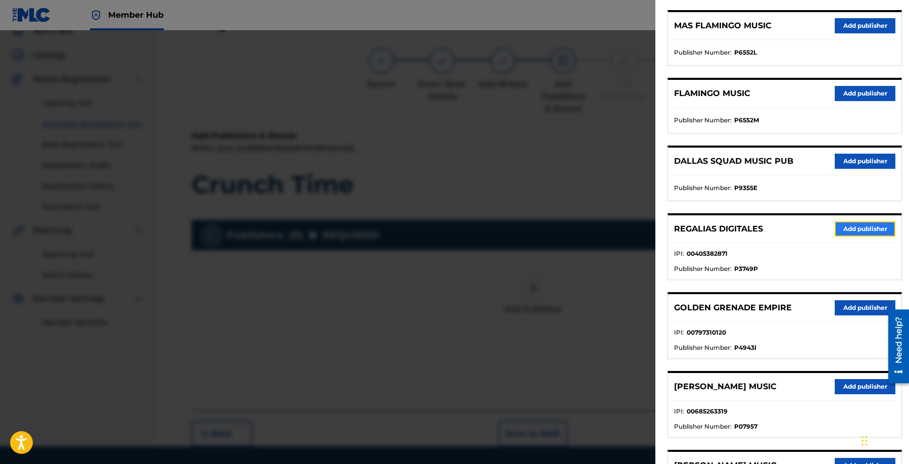
click at [869, 226] on button "Add publisher" at bounding box center [865, 228] width 61 height 15
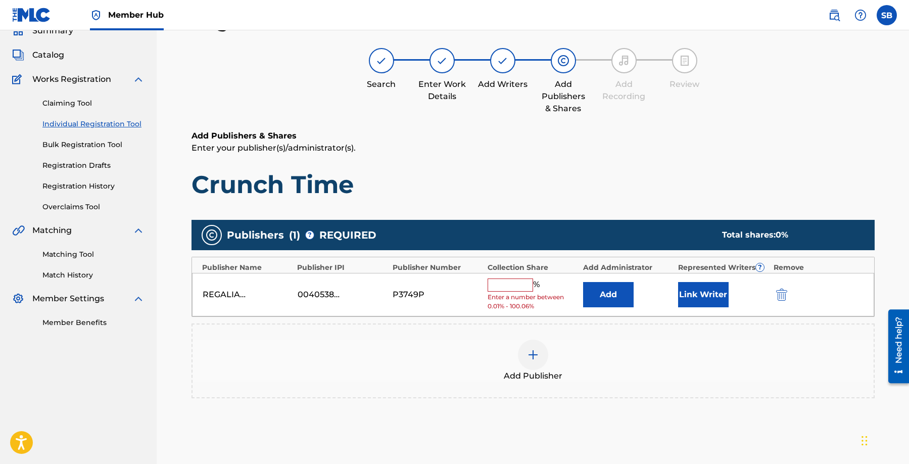
click at [528, 292] on div "% Enter a number between 0.01% - 100.06%" at bounding box center [533, 294] width 90 height 33
click at [521, 293] on span "Enter a number between 0.01% - 100.06%" at bounding box center [533, 302] width 90 height 18
click at [523, 283] on input "text" at bounding box center [510, 284] width 45 height 13
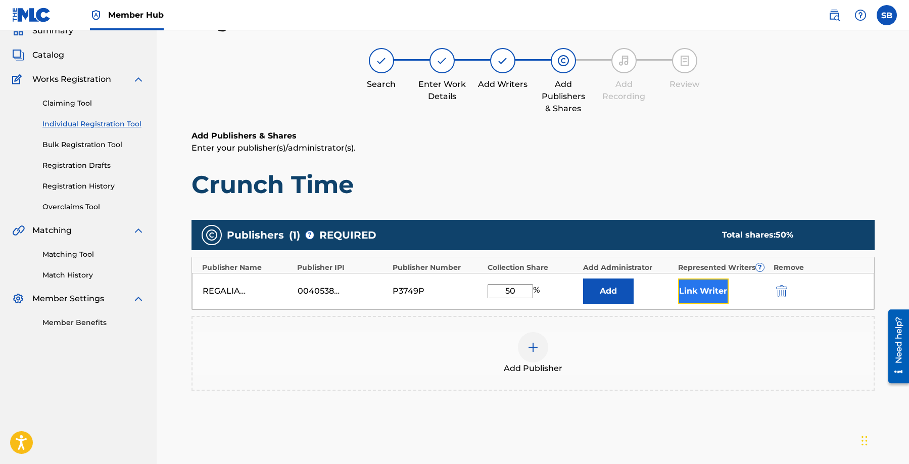
click at [688, 296] on button "Link Writer" at bounding box center [703, 290] width 51 height 25
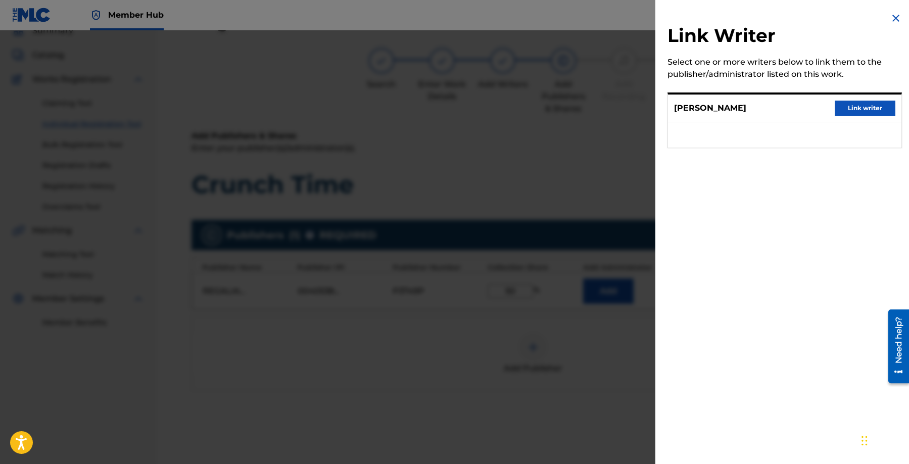
click at [882, 116] on div "[PERSON_NAME] Link writer" at bounding box center [784, 109] width 233 height 28
click at [874, 109] on button "Link writer" at bounding box center [865, 108] width 61 height 15
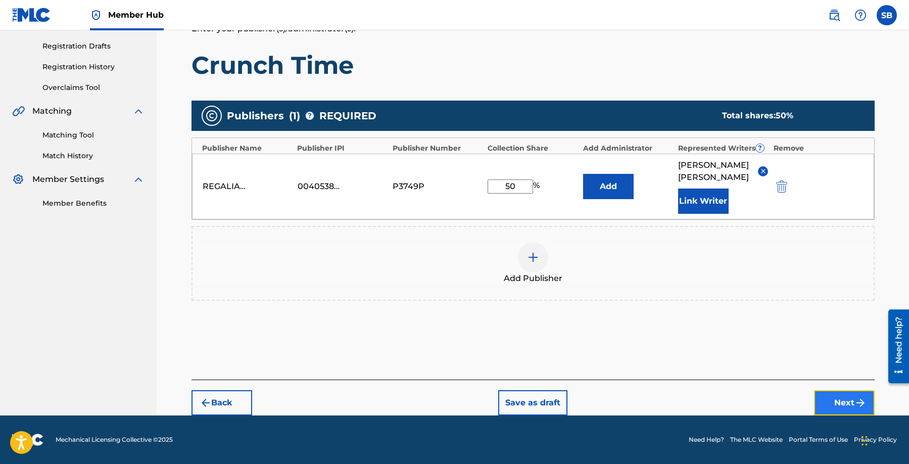
click at [834, 408] on button "Next" at bounding box center [844, 402] width 61 height 25
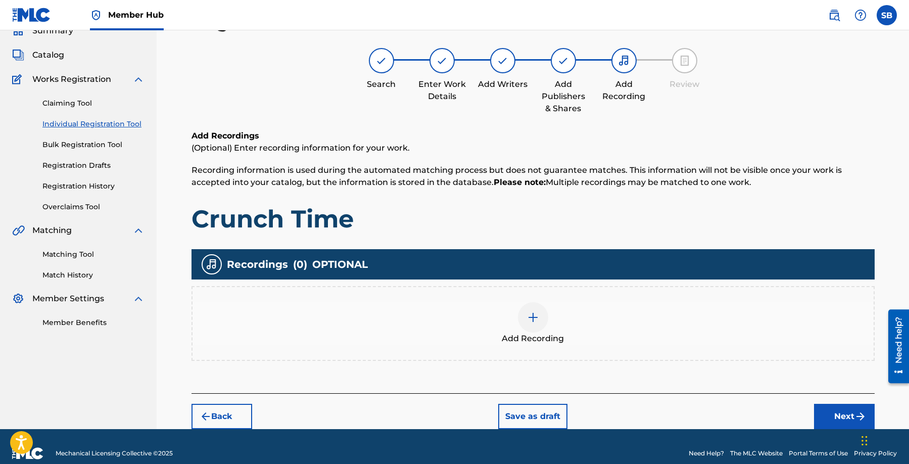
click at [547, 303] on div "Add Recording" at bounding box center [533, 323] width 681 height 42
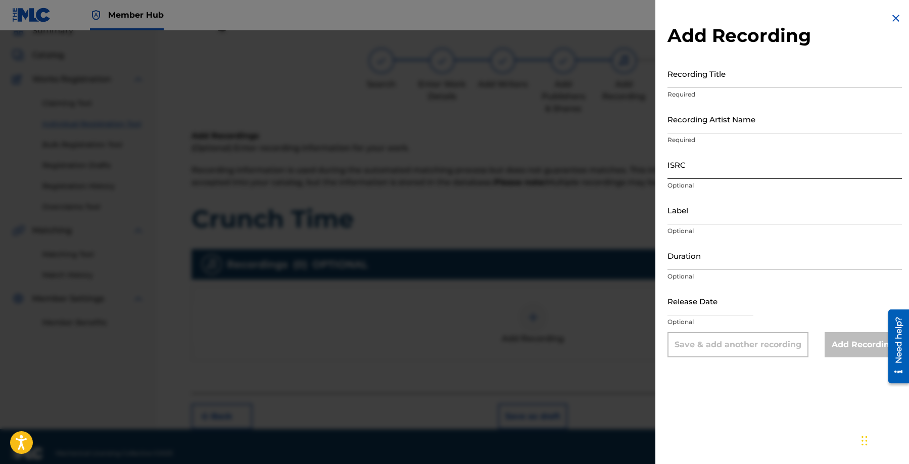
click at [733, 171] on input "ISRC" at bounding box center [785, 164] width 234 height 29
click at [690, 114] on input "Recording Artist Name" at bounding box center [785, 119] width 234 height 29
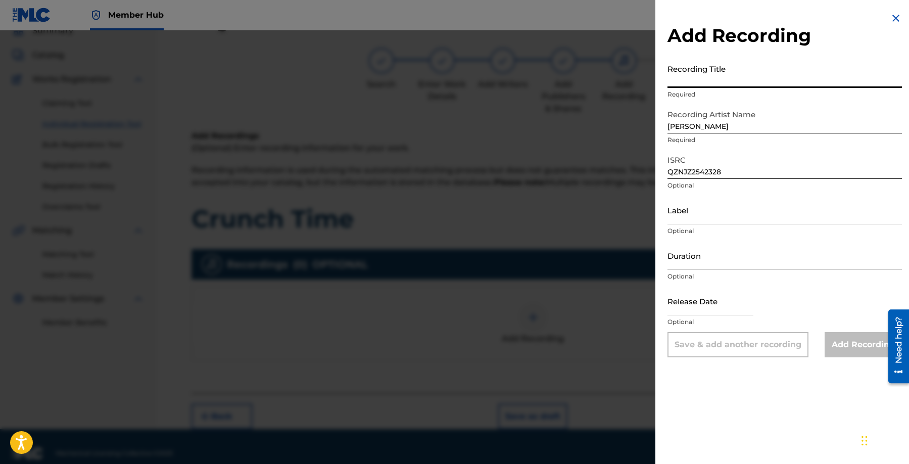
click at [751, 78] on input "Recording Title" at bounding box center [785, 73] width 234 height 29
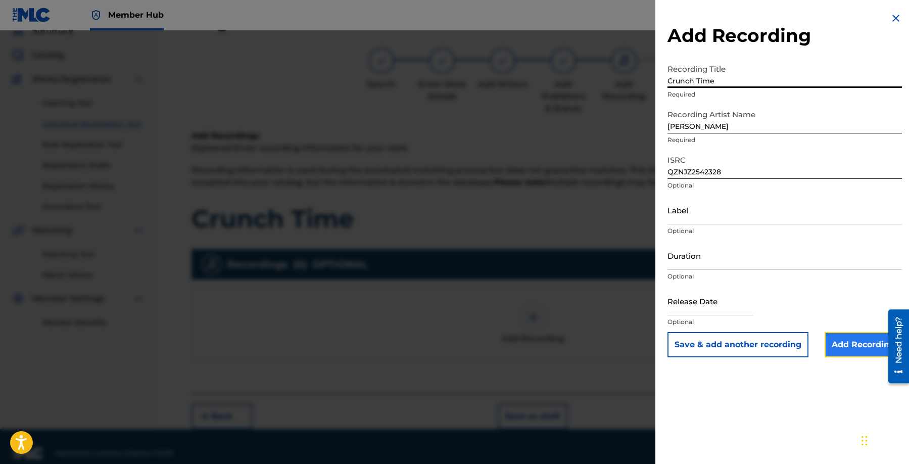
click at [850, 346] on input "Add Recording" at bounding box center [863, 344] width 77 height 25
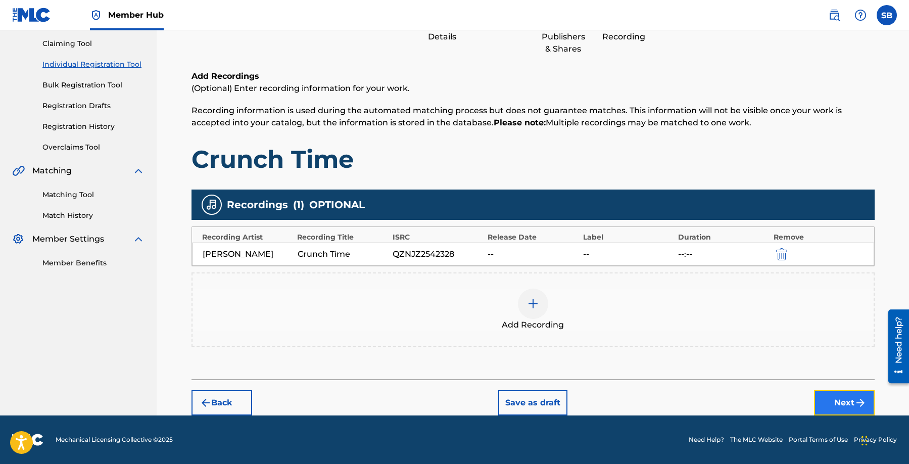
click at [842, 396] on button "Next" at bounding box center [844, 402] width 61 height 25
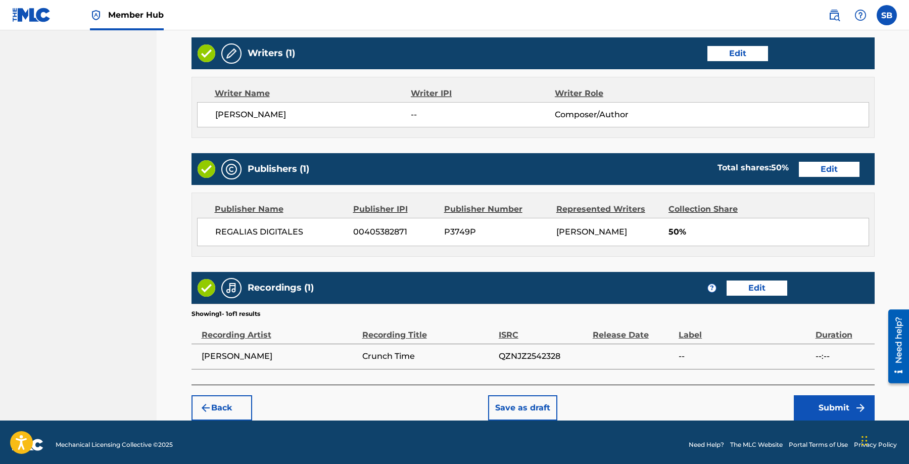
scroll to position [391, 0]
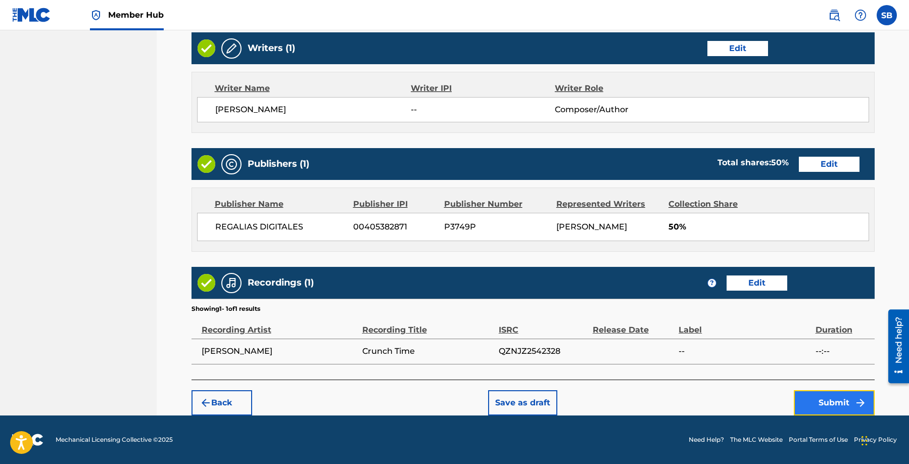
click at [838, 397] on button "Submit" at bounding box center [834, 402] width 81 height 25
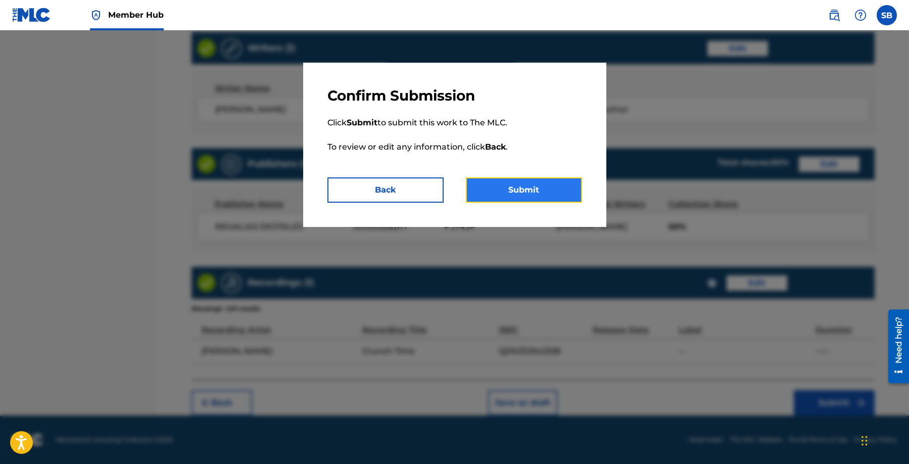
click at [550, 177] on button "Submit" at bounding box center [524, 189] width 116 height 25
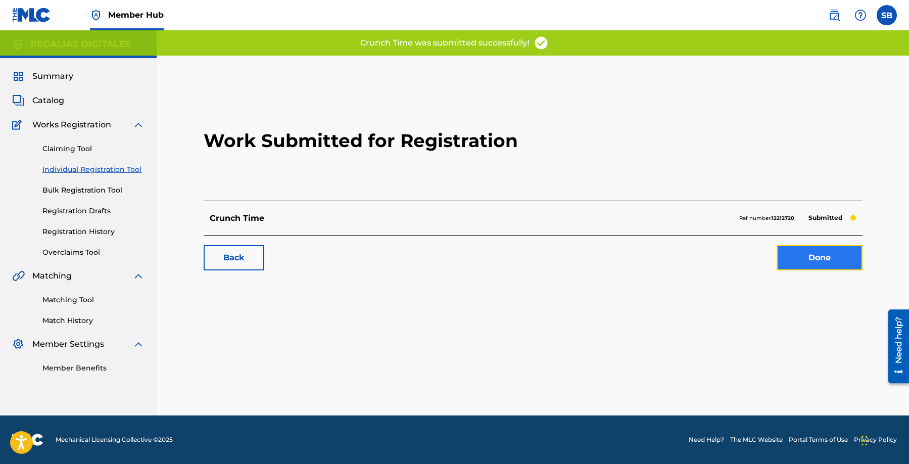
click at [833, 247] on link "Done" at bounding box center [820, 257] width 86 height 25
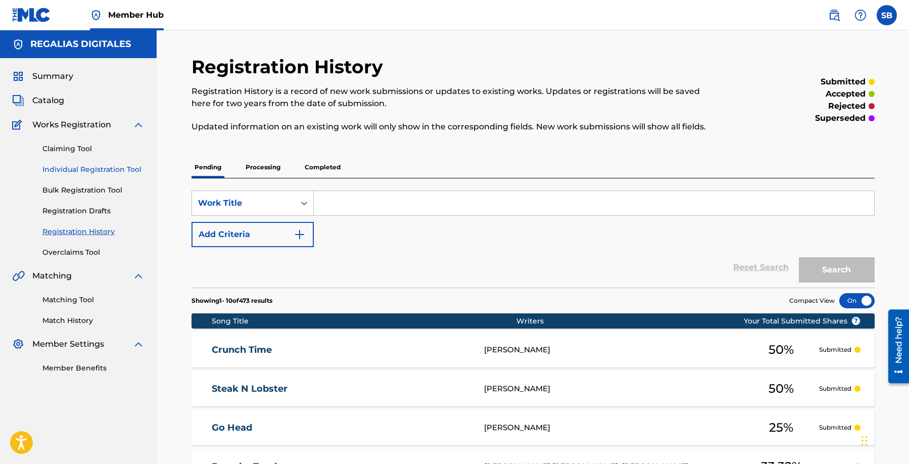
drag, startPoint x: 105, startPoint y: 165, endPoint x: 111, endPoint y: 167, distance: 6.1
click at [105, 165] on link "Individual Registration Tool" at bounding box center [93, 169] width 102 height 11
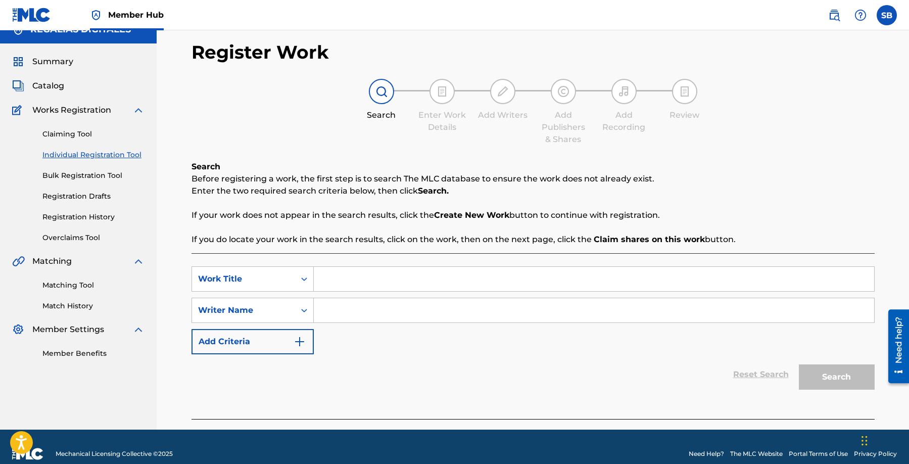
scroll to position [29, 0]
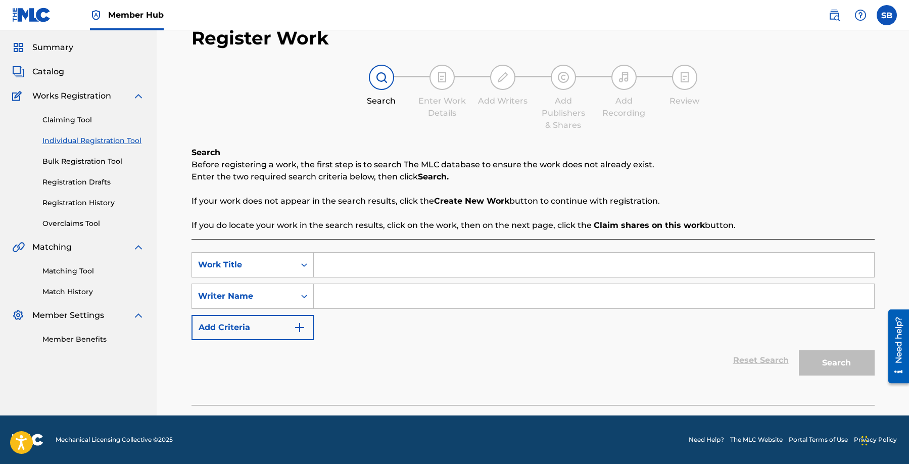
click at [356, 263] on input "Search Form" at bounding box center [594, 265] width 560 height 24
click at [359, 292] on input "Search Form" at bounding box center [594, 296] width 560 height 24
click at [383, 288] on input "Search Form" at bounding box center [594, 296] width 560 height 24
click at [831, 378] on div "Search" at bounding box center [834, 360] width 81 height 40
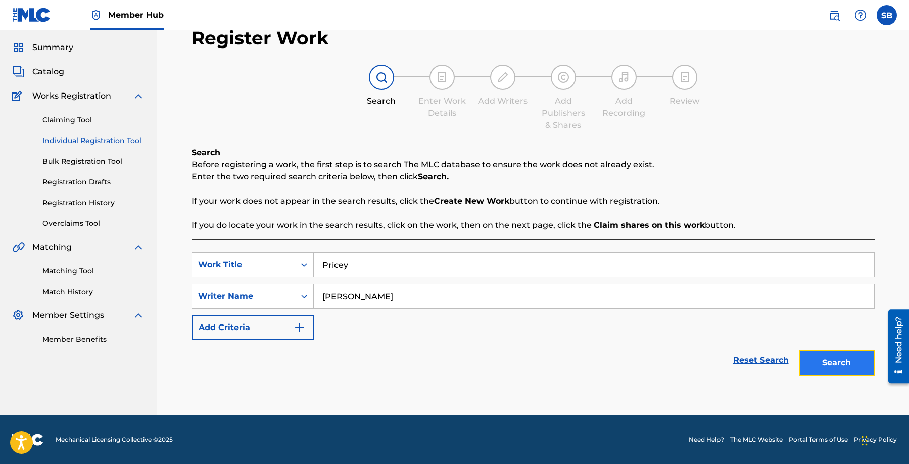
click at [835, 363] on button "Search" at bounding box center [837, 362] width 76 height 25
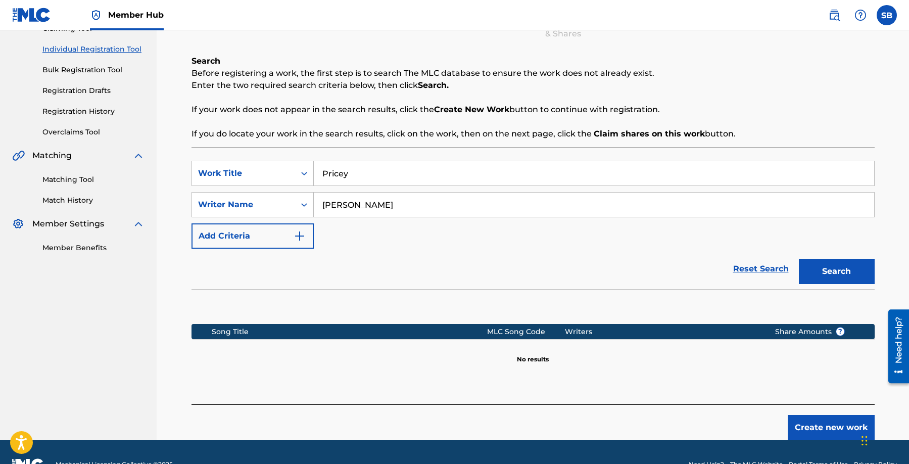
scroll to position [145, 0]
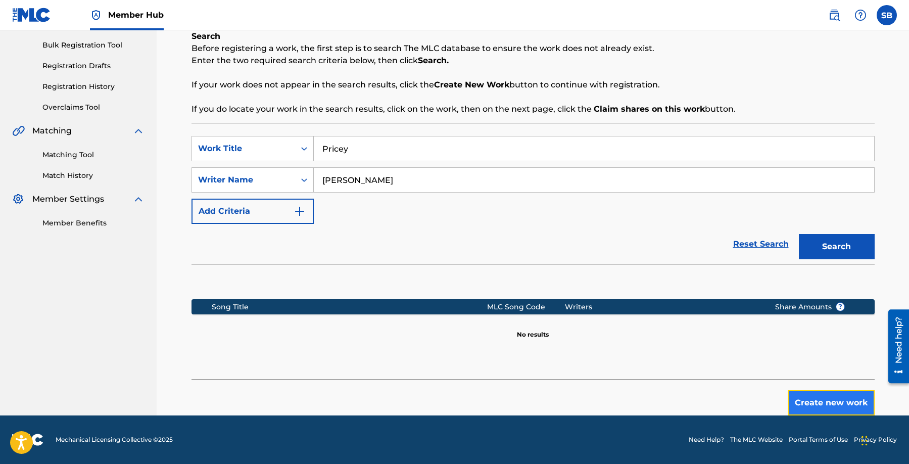
click at [826, 397] on button "Create new work" at bounding box center [831, 402] width 87 height 25
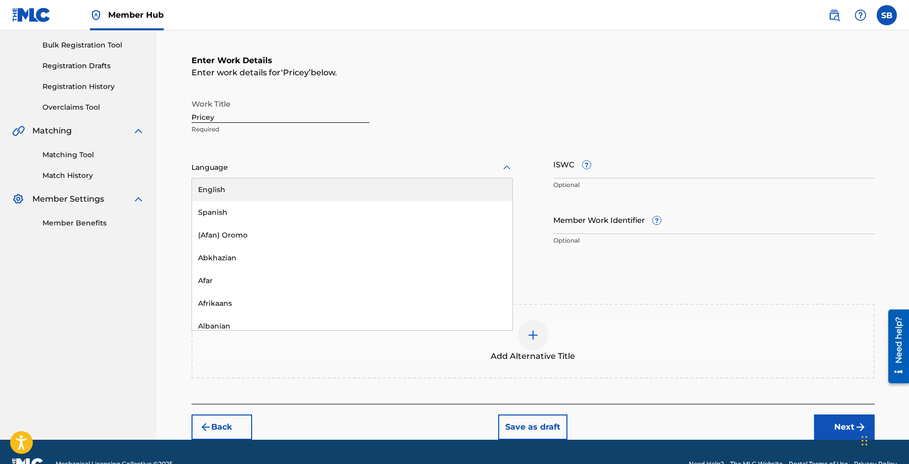
click at [299, 172] on div at bounding box center [352, 167] width 321 height 13
click at [274, 192] on div "English" at bounding box center [352, 189] width 320 height 23
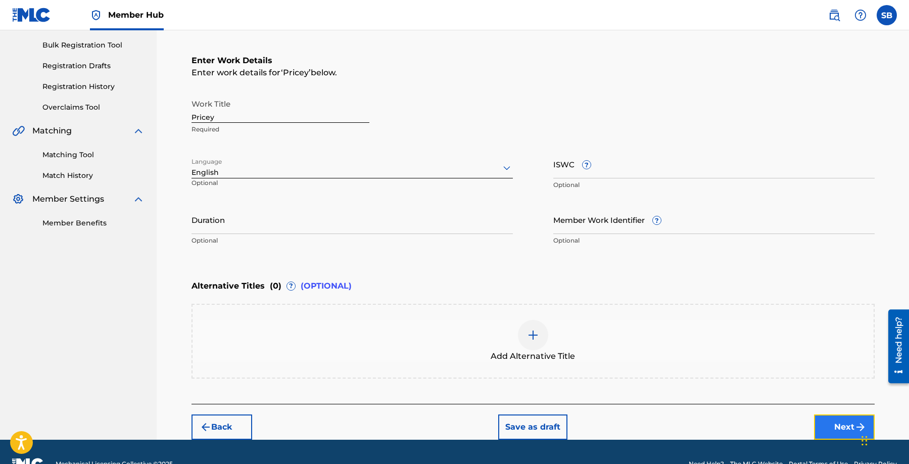
click at [826, 415] on button "Next" at bounding box center [844, 426] width 61 height 25
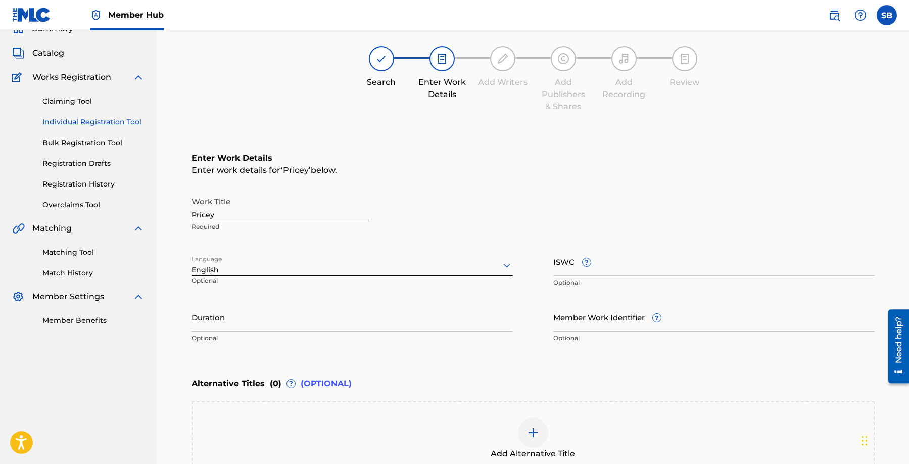
scroll to position [45, 0]
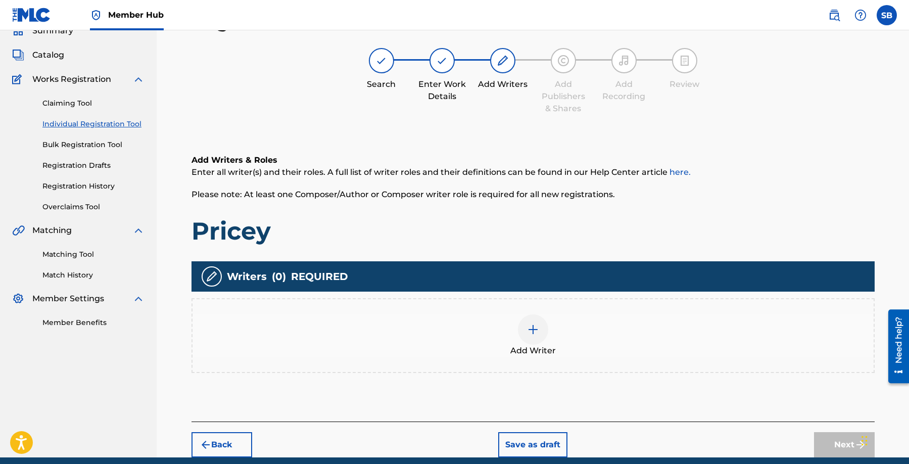
click at [544, 356] on div "Add Writer" at bounding box center [533, 335] width 683 height 75
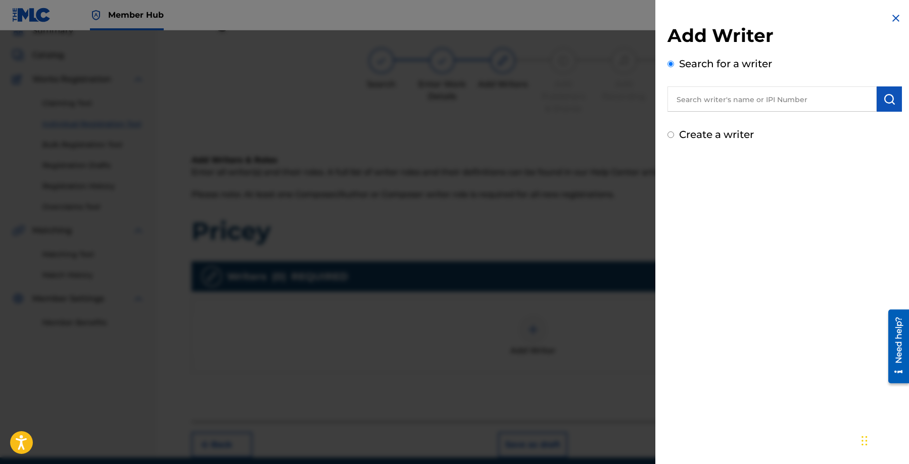
click at [857, 112] on div "Add Writer Search for a writer Create a writer" at bounding box center [785, 83] width 234 height 118
click at [789, 102] on input "text" at bounding box center [772, 98] width 209 height 25
click at [886, 102] on img "submit" at bounding box center [889, 99] width 12 height 12
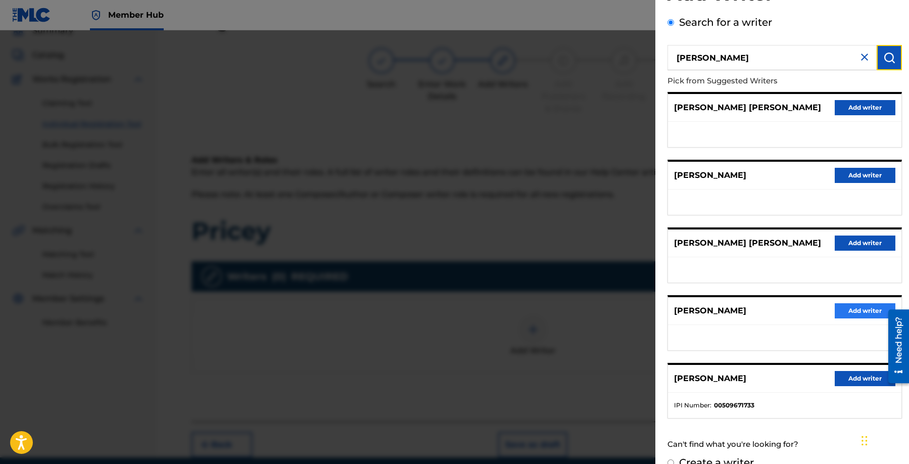
scroll to position [60, 0]
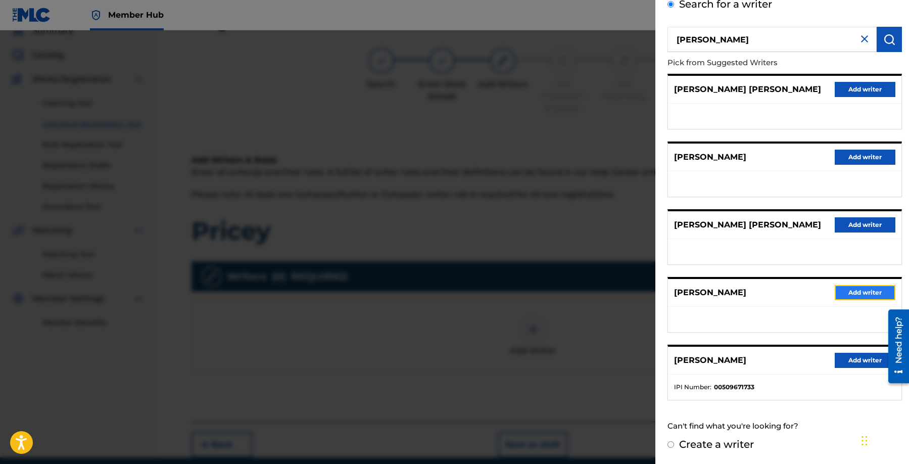
click at [849, 293] on button "Add writer" at bounding box center [865, 292] width 61 height 15
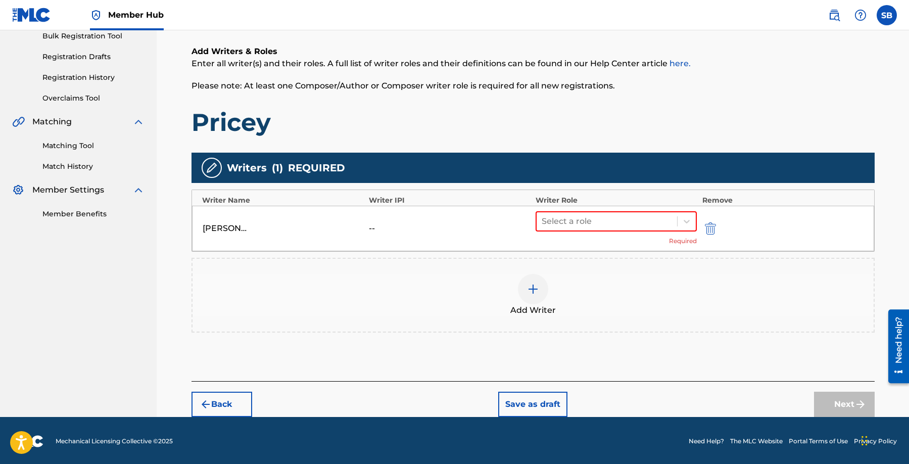
scroll to position [156, 0]
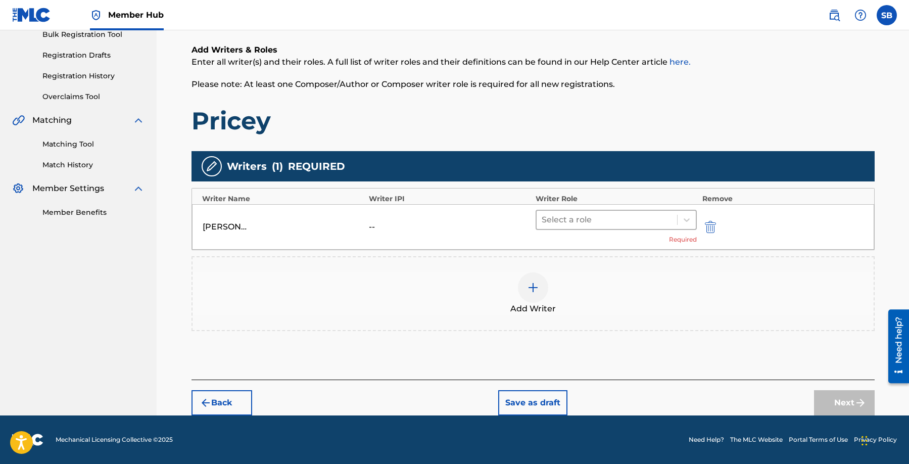
click at [566, 217] on div at bounding box center [607, 220] width 131 height 14
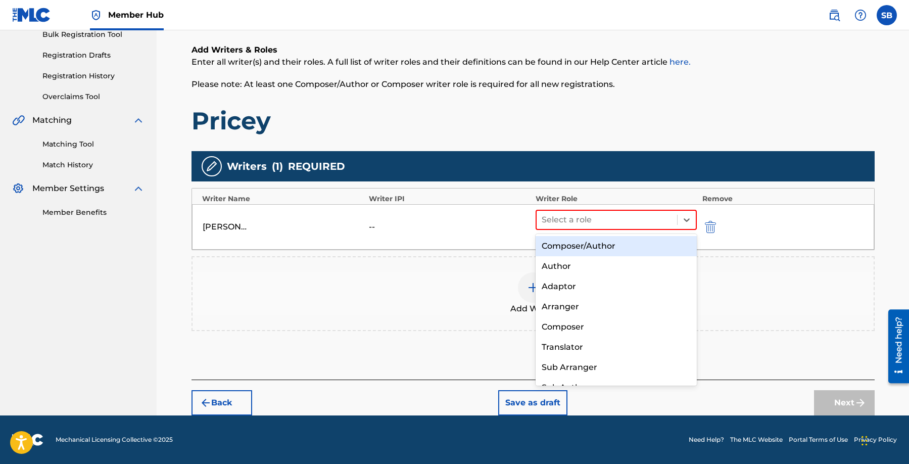
click at [569, 257] on div "Author" at bounding box center [617, 266] width 162 height 20
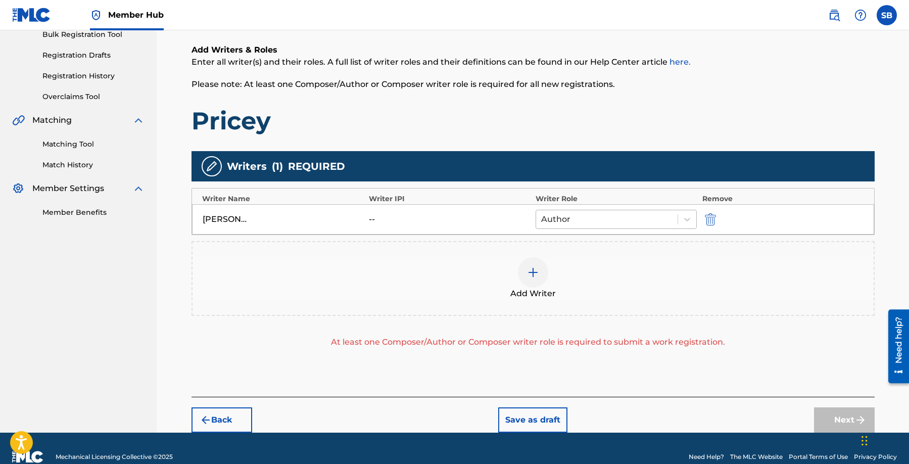
click at [579, 219] on div at bounding box center [607, 219] width 132 height 14
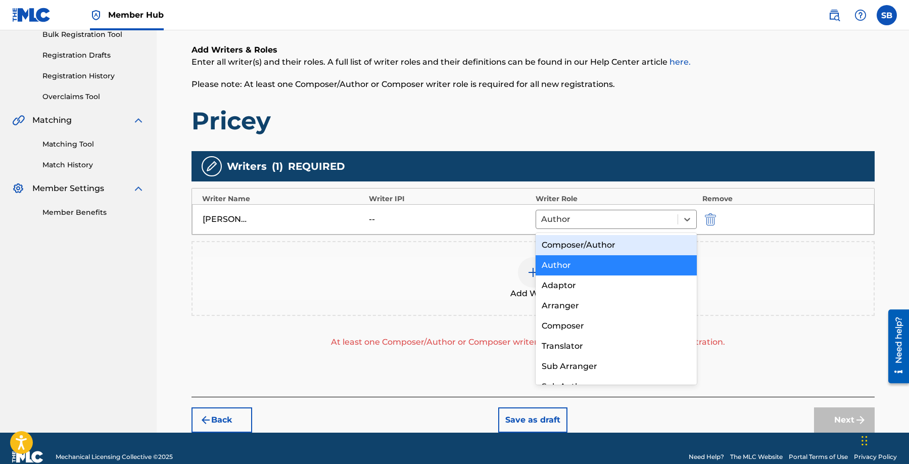
click at [582, 241] on div "Composer/Author" at bounding box center [617, 245] width 162 height 20
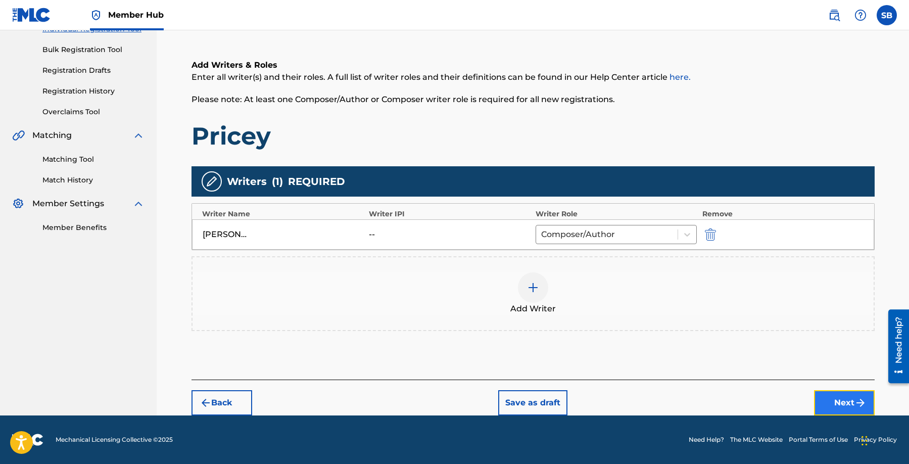
click at [843, 395] on button "Next" at bounding box center [844, 402] width 61 height 25
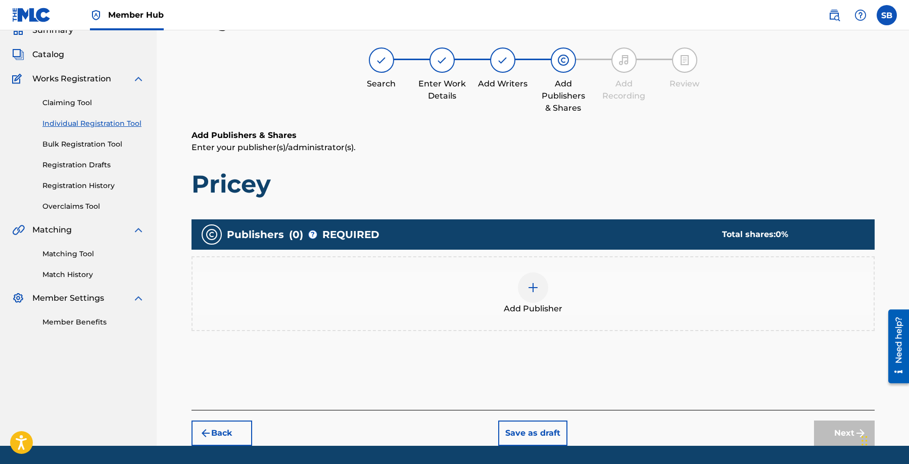
scroll to position [45, 0]
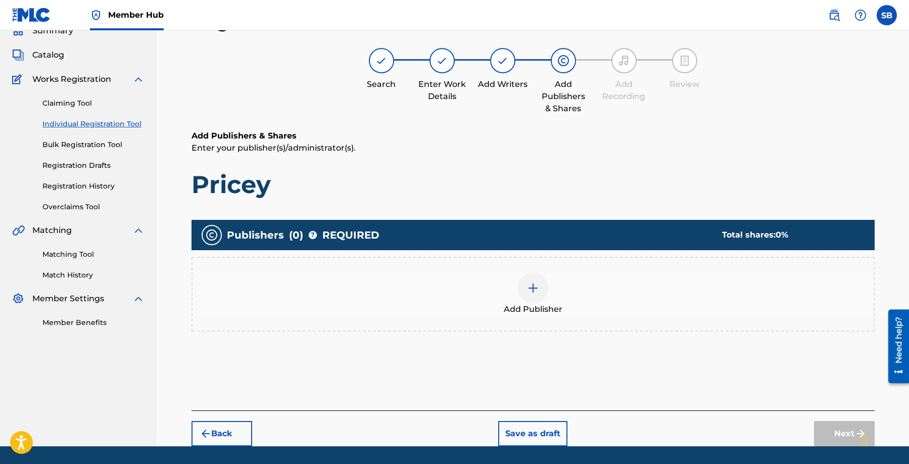
click at [594, 321] on div "Add Publisher" at bounding box center [533, 294] width 683 height 75
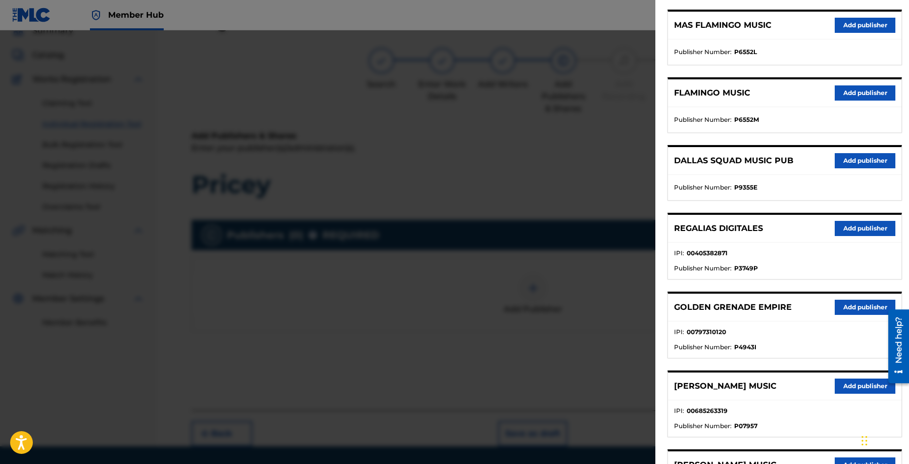
scroll to position [194, 0]
click at [860, 216] on div "REGALIAS DIGITALES Add publisher" at bounding box center [784, 228] width 233 height 28
click at [867, 228] on button "Add publisher" at bounding box center [865, 227] width 61 height 15
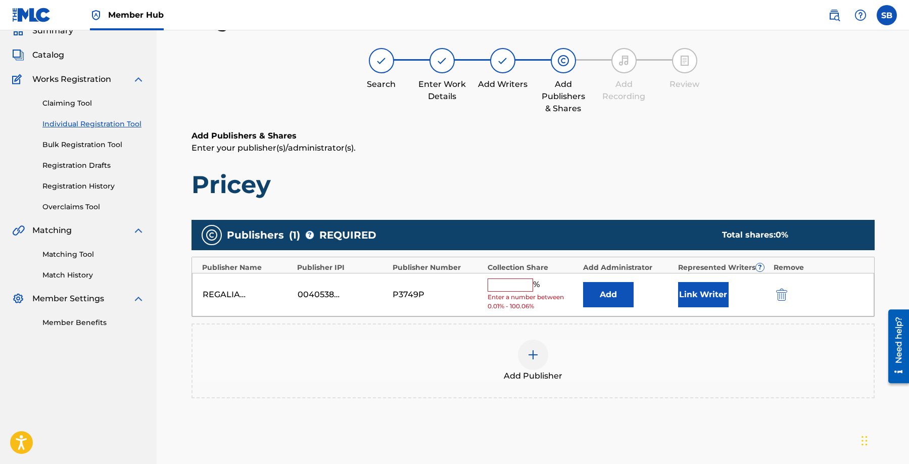
click at [498, 285] on input "text" at bounding box center [510, 284] width 45 height 13
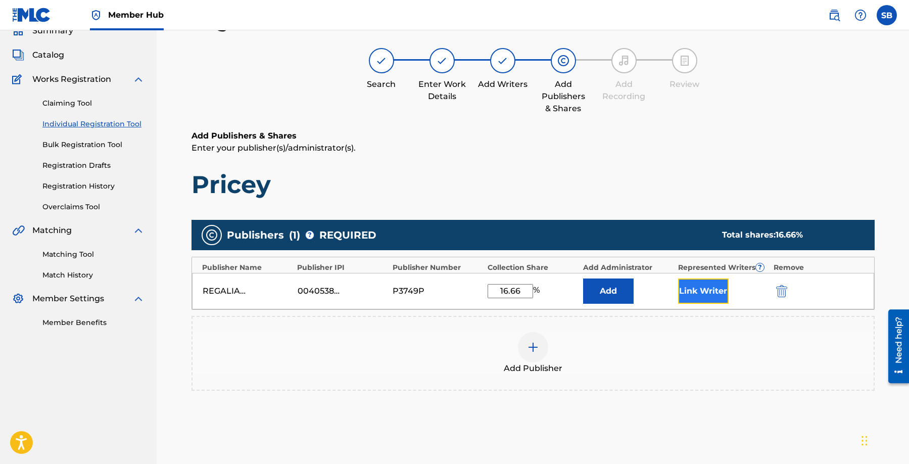
click at [694, 302] on button "Link Writer" at bounding box center [703, 290] width 51 height 25
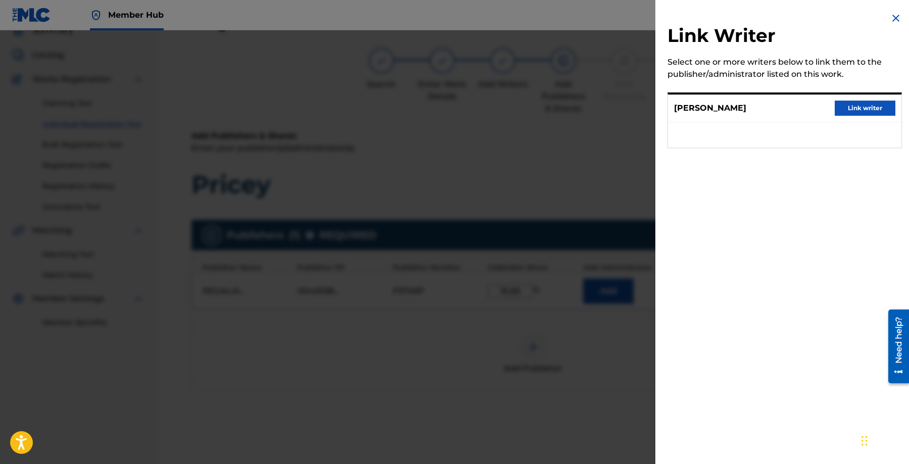
click at [855, 98] on div "[PERSON_NAME] Link writer" at bounding box center [784, 109] width 233 height 28
click at [858, 104] on button "Link writer" at bounding box center [865, 108] width 61 height 15
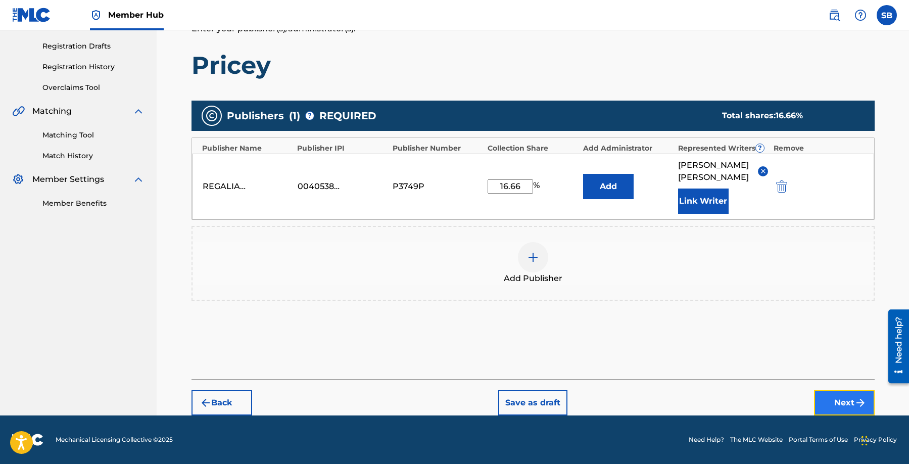
click at [855, 402] on img "submit" at bounding box center [861, 403] width 12 height 12
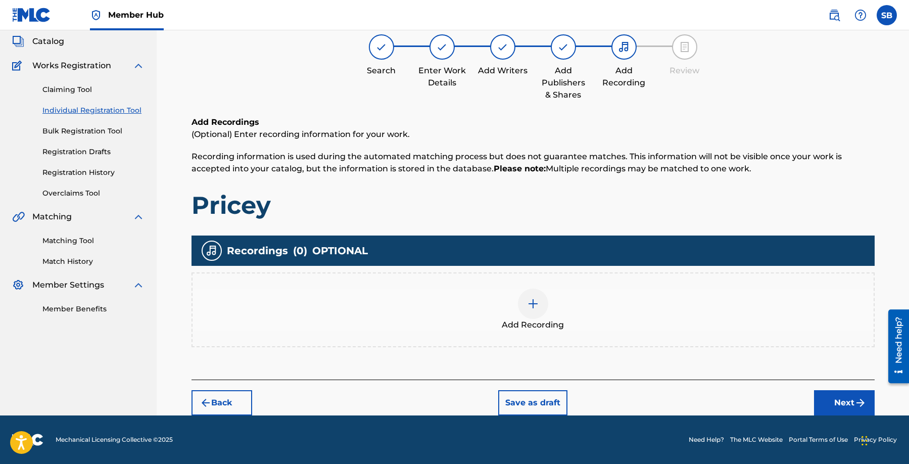
scroll to position [45, 0]
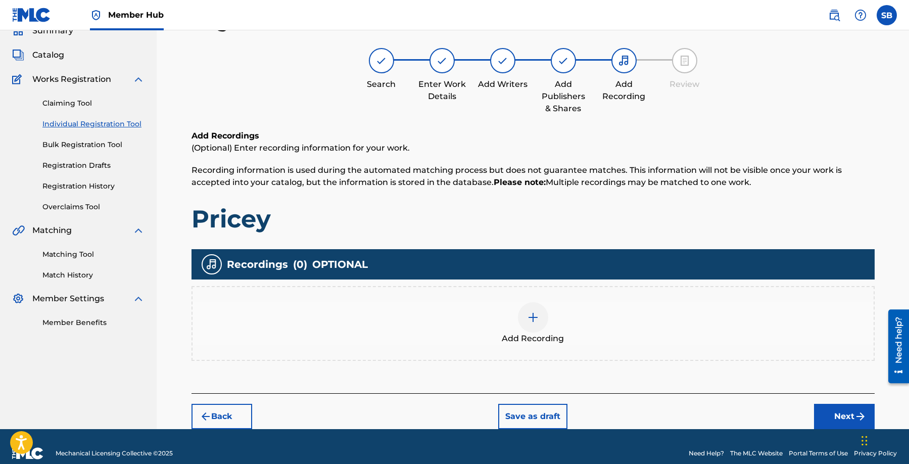
click at [481, 312] on div "Add Recording" at bounding box center [533, 323] width 681 height 42
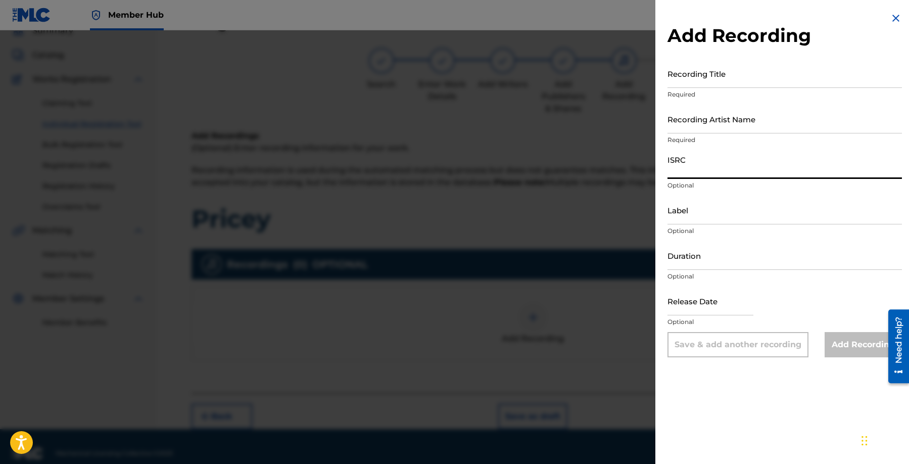
click at [710, 174] on input "ISRC" at bounding box center [785, 164] width 234 height 29
click at [708, 172] on input "ISRC" at bounding box center [785, 164] width 234 height 29
click at [728, 119] on input "Recording Artist Name" at bounding box center [785, 119] width 234 height 29
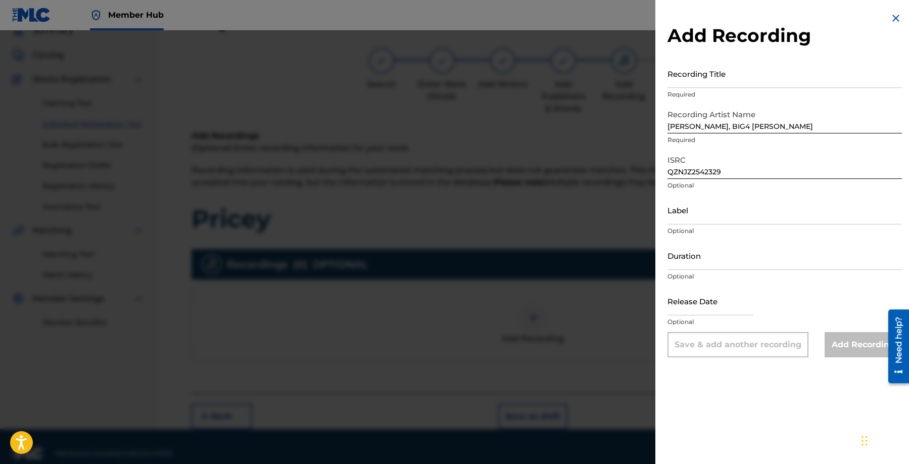
click at [771, 56] on div "Add Recording Recording Title Required Recording Artist Name [PERSON_NAME], BIG…" at bounding box center [784, 184] width 259 height 369
click at [766, 62] on input "Recording Title" at bounding box center [785, 73] width 234 height 29
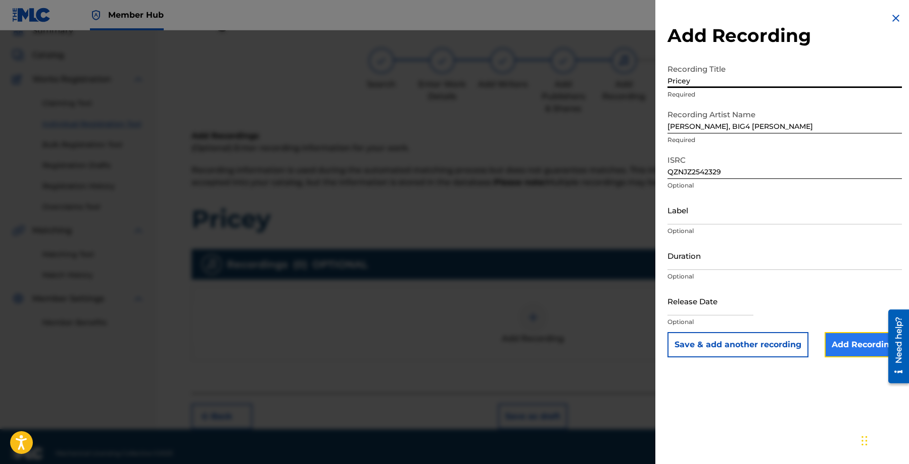
click at [865, 339] on input "Add Recording" at bounding box center [863, 344] width 77 height 25
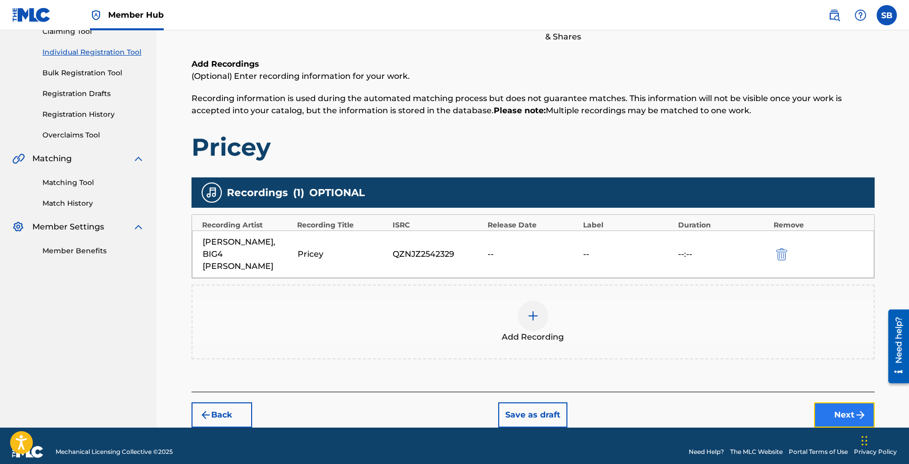
click at [834, 403] on button "Next" at bounding box center [844, 414] width 61 height 25
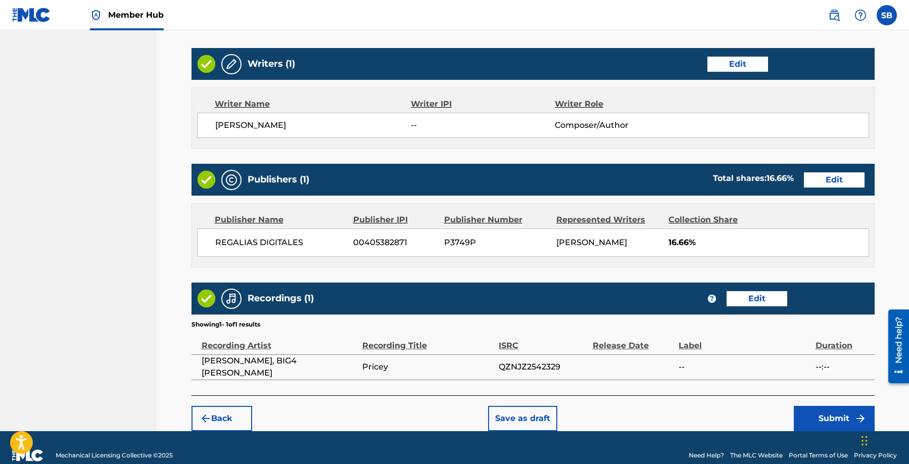
scroll to position [391, 0]
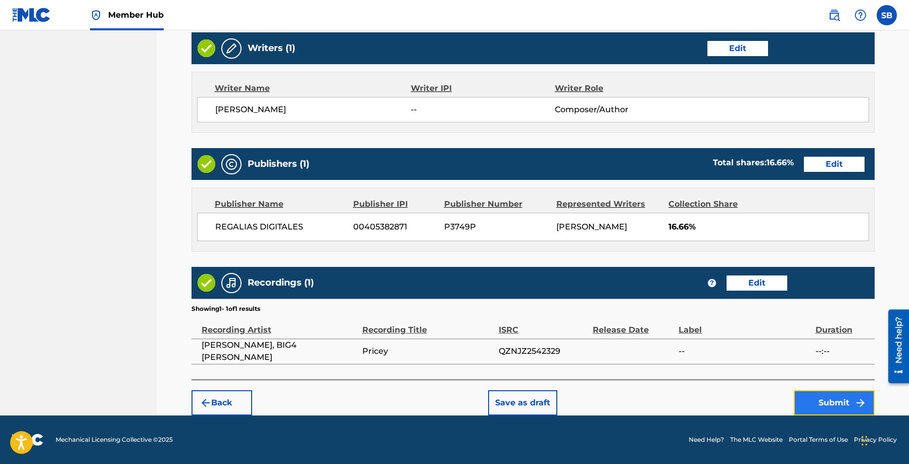
click at [824, 395] on button "Submit" at bounding box center [834, 402] width 81 height 25
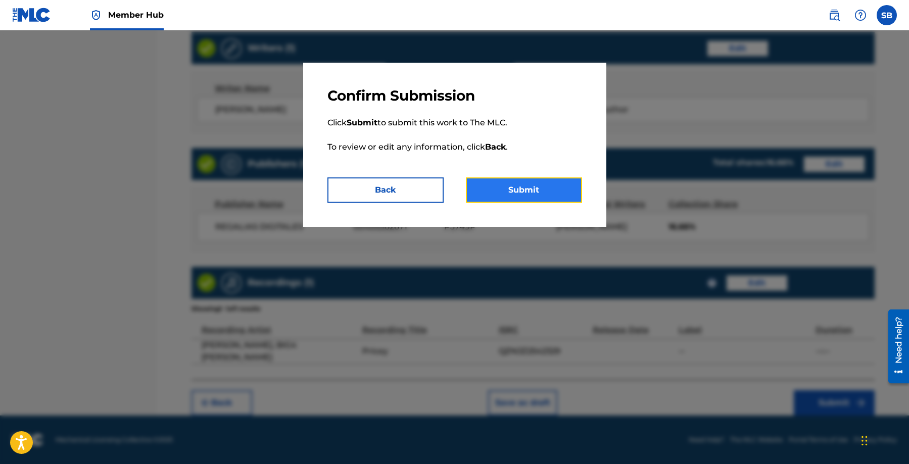
click at [537, 187] on button "Submit" at bounding box center [524, 189] width 116 height 25
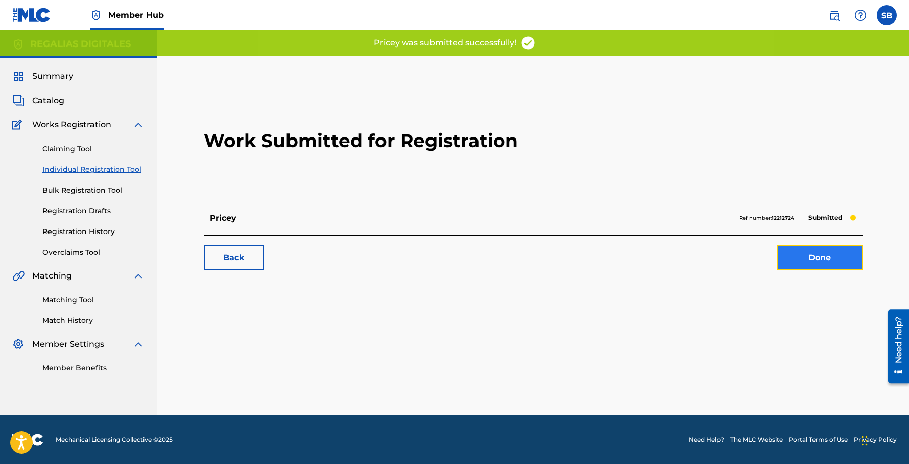
click at [825, 265] on link "Done" at bounding box center [820, 257] width 86 height 25
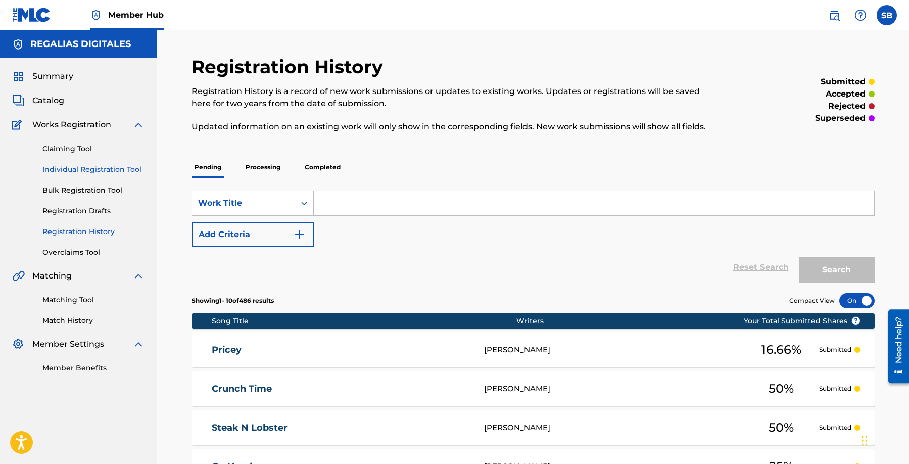
click at [140, 165] on link "Individual Registration Tool" at bounding box center [93, 169] width 102 height 11
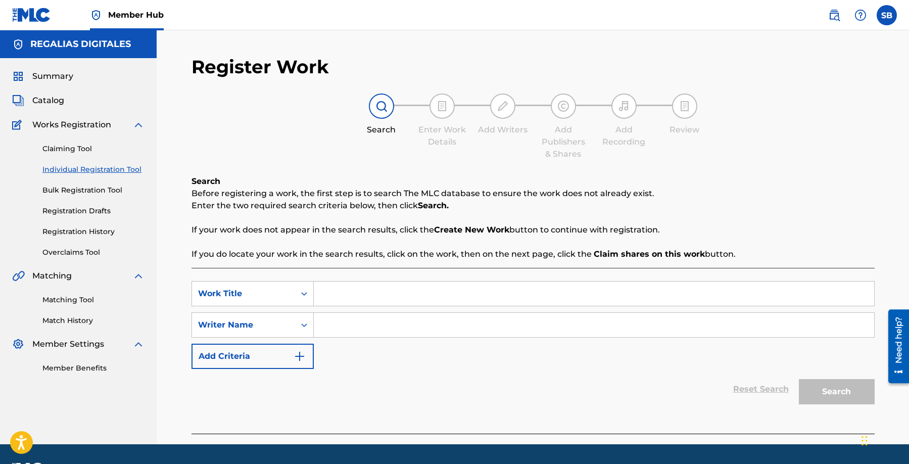
scroll to position [29, 0]
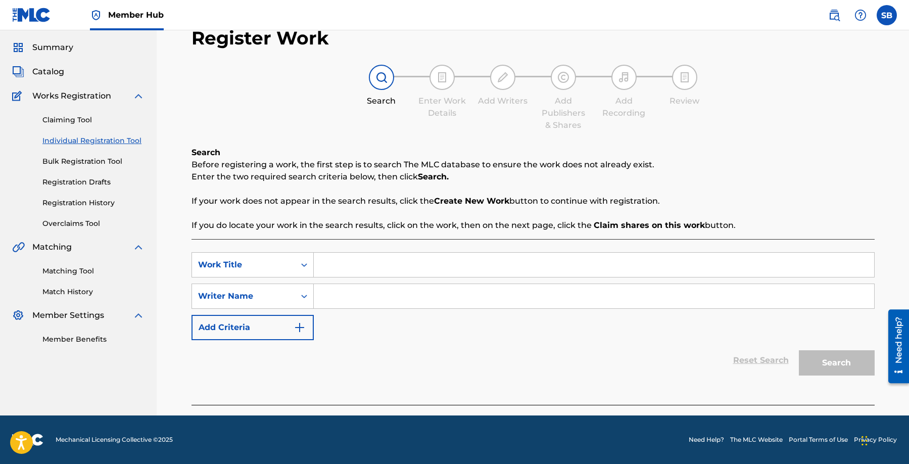
click at [354, 271] on input "Search Form" at bounding box center [594, 265] width 560 height 24
click at [365, 288] on input "Search Form" at bounding box center [594, 296] width 560 height 24
click at [347, 287] on input "Search Form" at bounding box center [594, 296] width 560 height 24
click at [838, 360] on button "Search" at bounding box center [837, 362] width 76 height 25
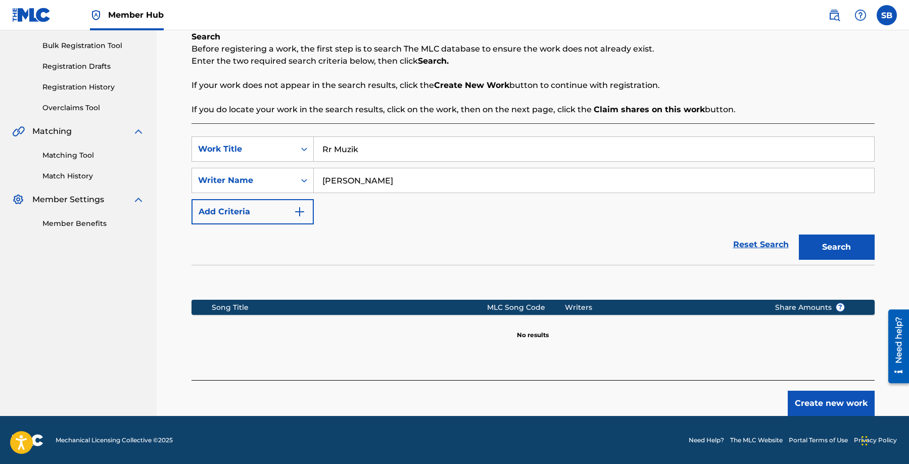
scroll to position [145, 0]
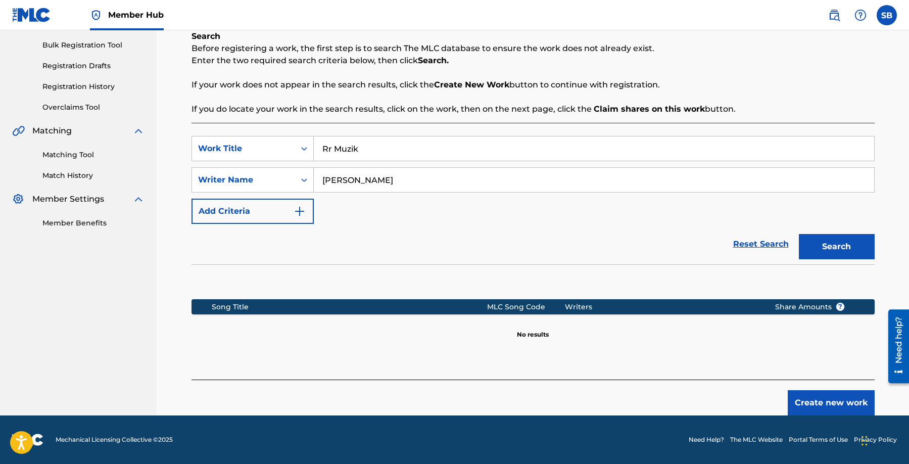
click at [563, 245] on div "Reset Search Search" at bounding box center [533, 244] width 683 height 40
click at [564, 230] on div "Reset Search Search" at bounding box center [533, 244] width 683 height 40
click at [805, 394] on button "Create new work" at bounding box center [831, 402] width 87 height 25
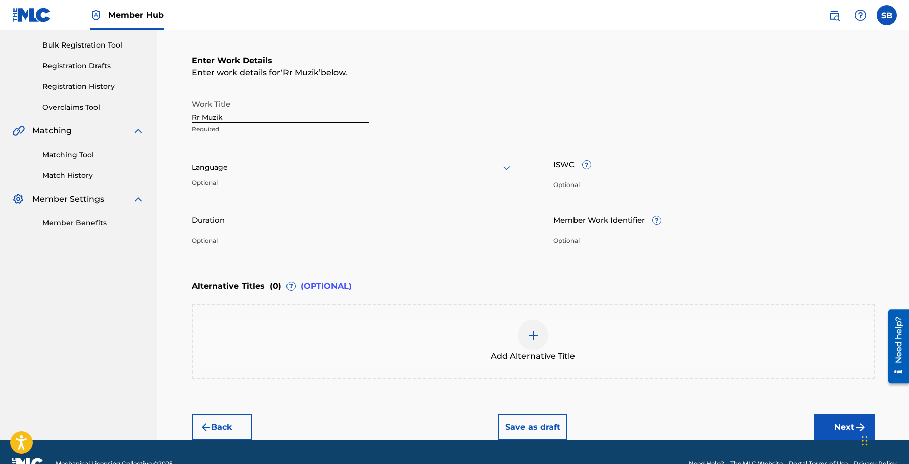
click at [332, 155] on div "Language Optional" at bounding box center [352, 172] width 321 height 45
click at [317, 162] on div at bounding box center [352, 167] width 321 height 13
click at [287, 188] on div "English" at bounding box center [352, 189] width 320 height 23
click at [840, 418] on button "Next" at bounding box center [844, 426] width 61 height 25
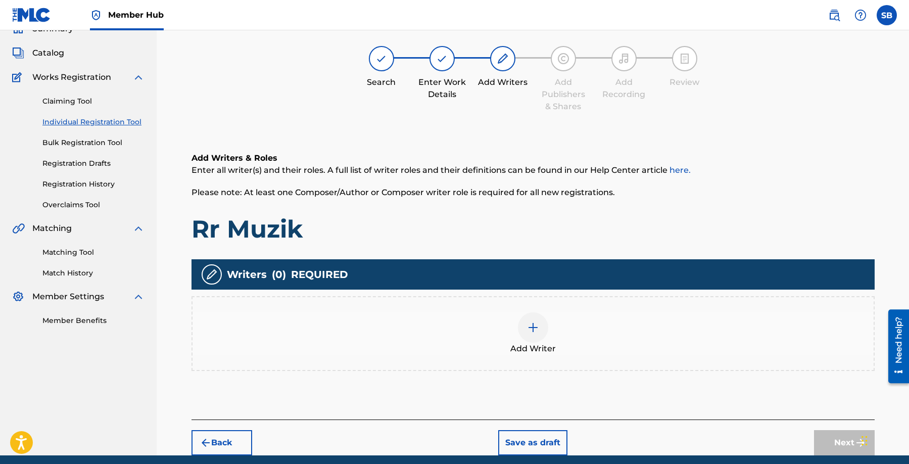
scroll to position [45, 0]
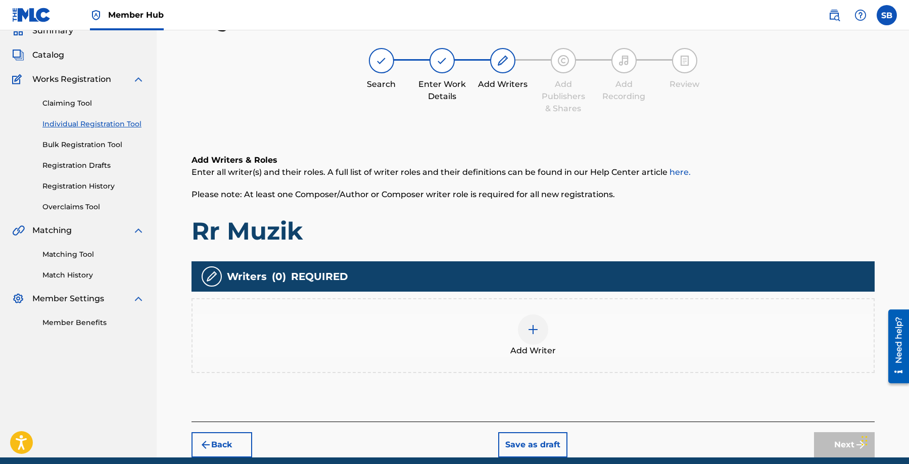
click at [582, 330] on div "Add Writer" at bounding box center [533, 335] width 681 height 42
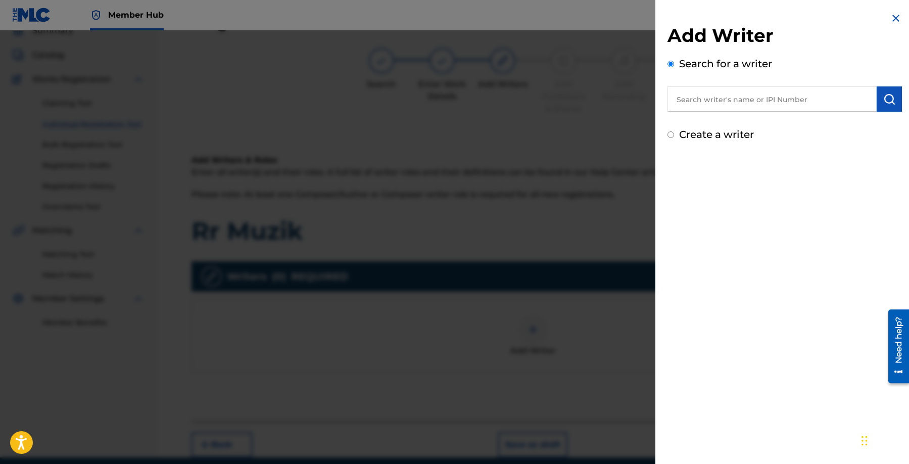
click at [742, 98] on input "text" at bounding box center [772, 98] width 209 height 25
click at [883, 101] on img "submit" at bounding box center [889, 99] width 12 height 12
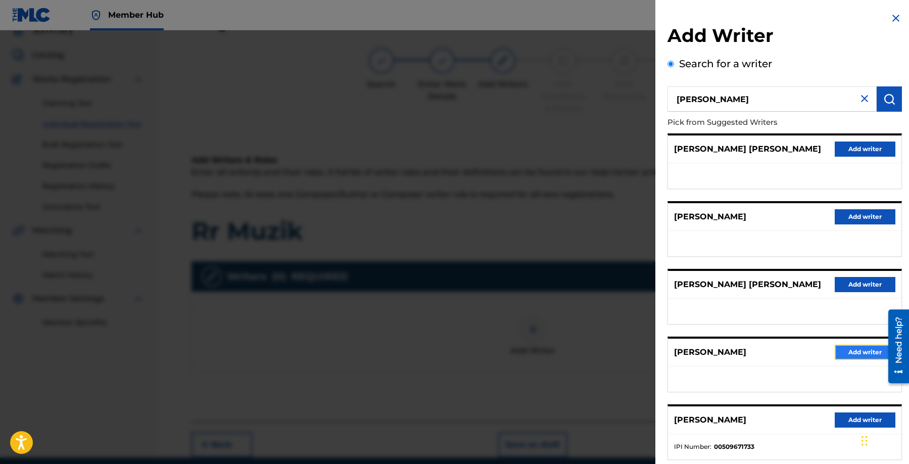
click at [843, 358] on button "Add writer" at bounding box center [865, 352] width 61 height 15
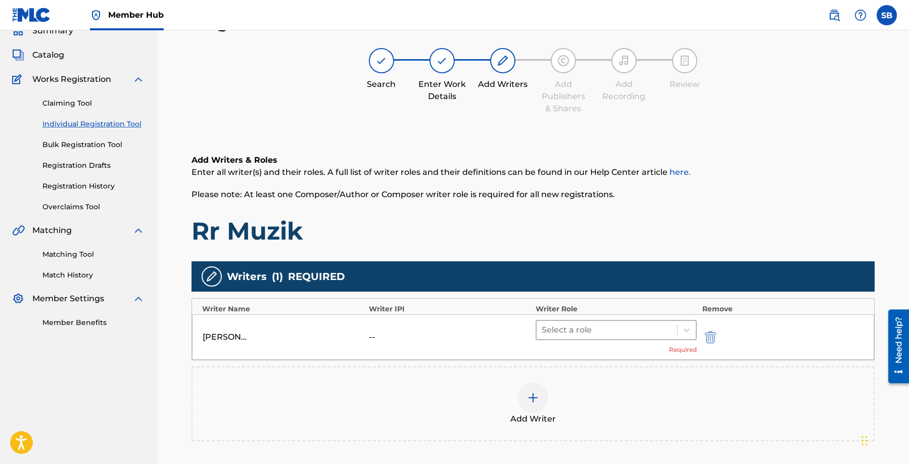
click at [618, 324] on div at bounding box center [607, 330] width 131 height 14
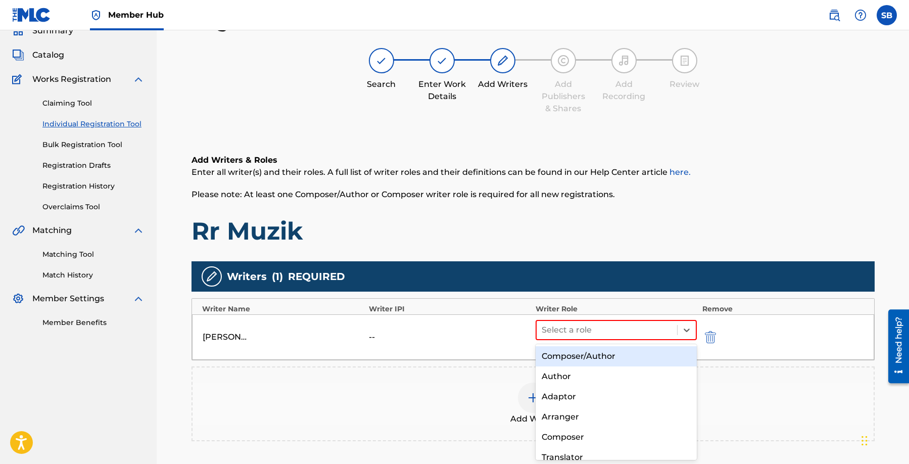
click at [617, 354] on div "Composer/Author" at bounding box center [617, 356] width 162 height 20
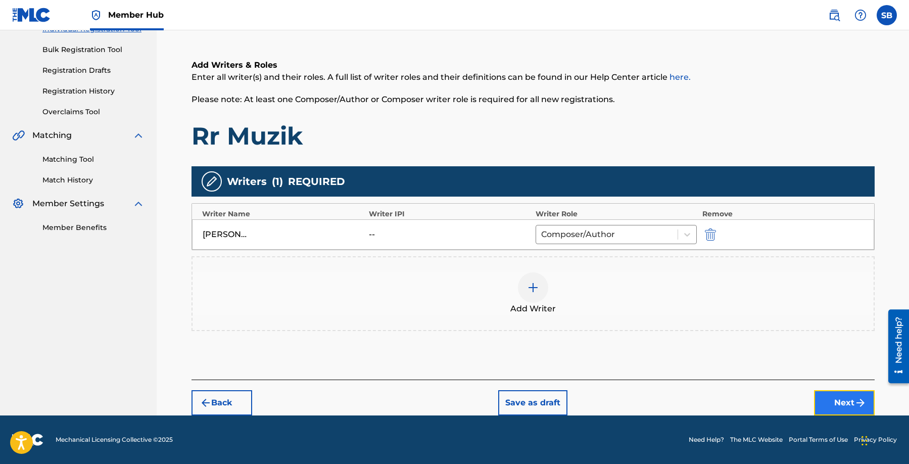
click at [843, 396] on button "Next" at bounding box center [844, 402] width 61 height 25
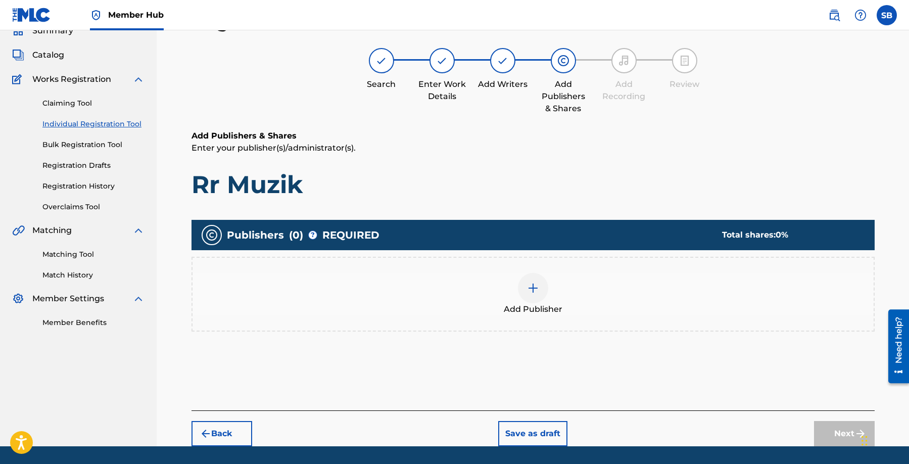
click at [539, 289] on div at bounding box center [533, 288] width 30 height 30
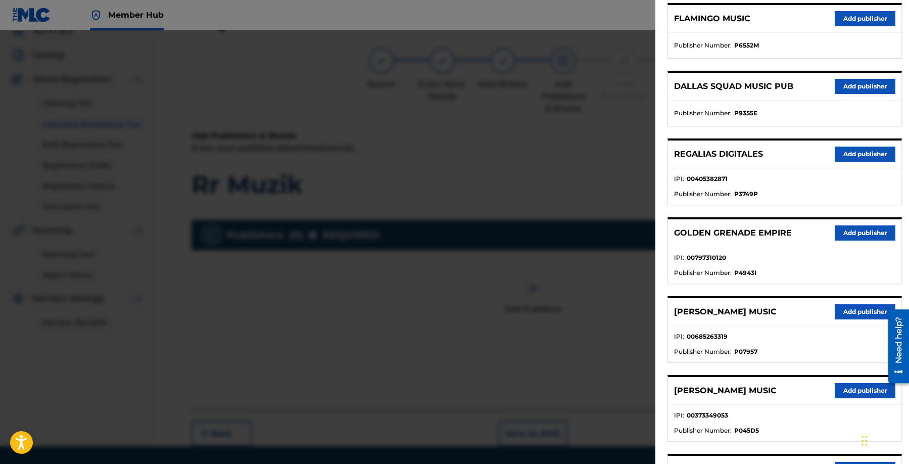
scroll to position [280, 0]
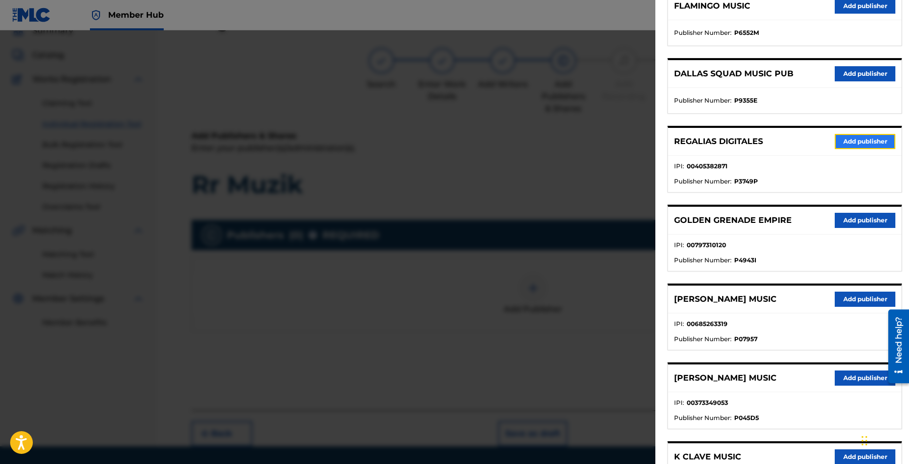
click at [839, 142] on button "Add publisher" at bounding box center [865, 141] width 61 height 15
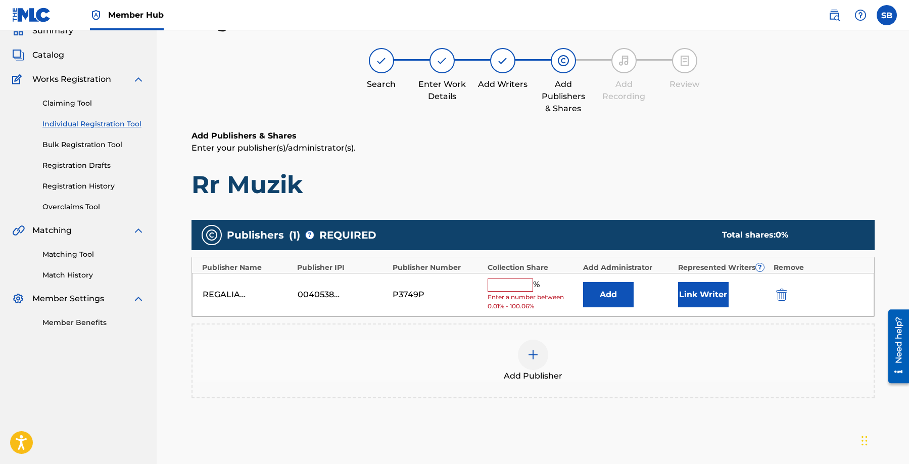
click at [517, 280] on input "text" at bounding box center [510, 284] width 45 height 13
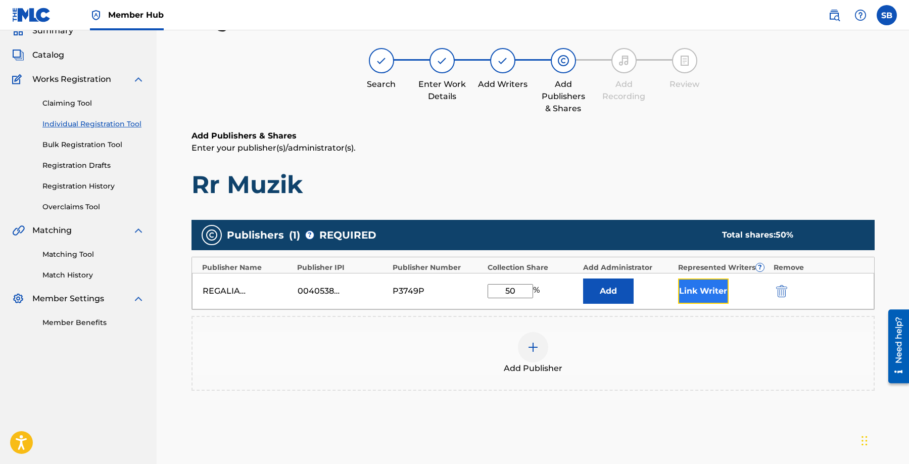
click at [718, 296] on button "Link Writer" at bounding box center [703, 290] width 51 height 25
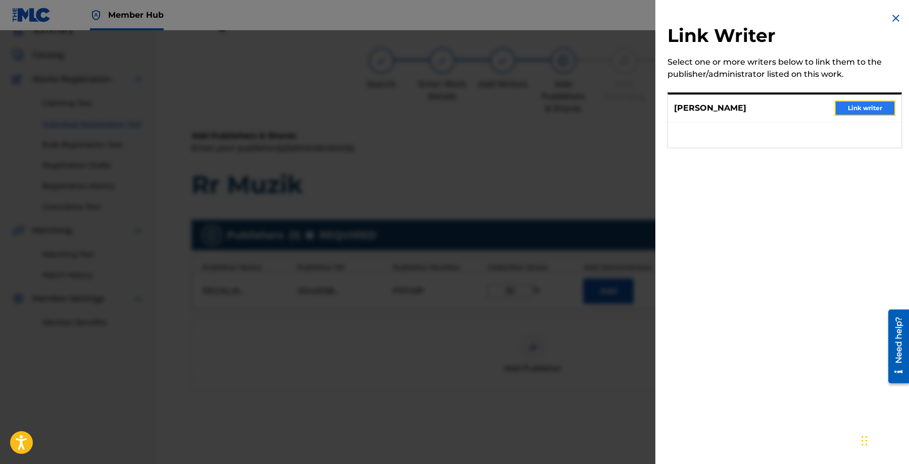
click at [867, 115] on button "Link writer" at bounding box center [865, 108] width 61 height 15
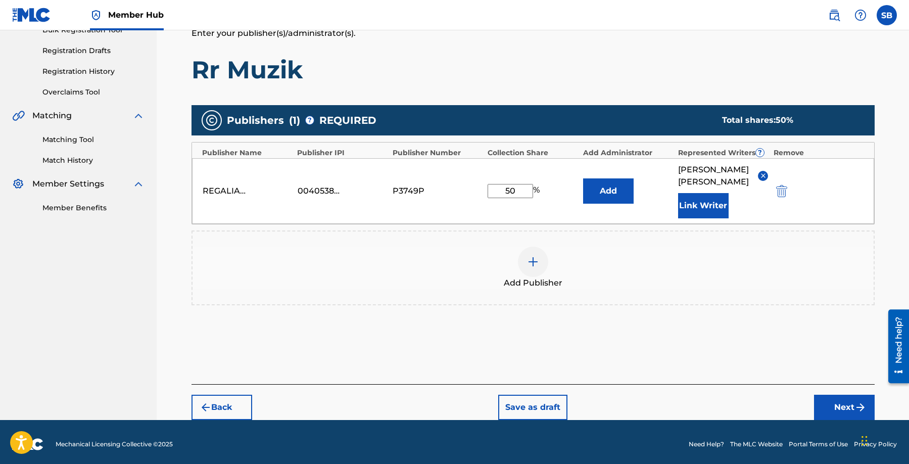
scroll to position [165, 0]
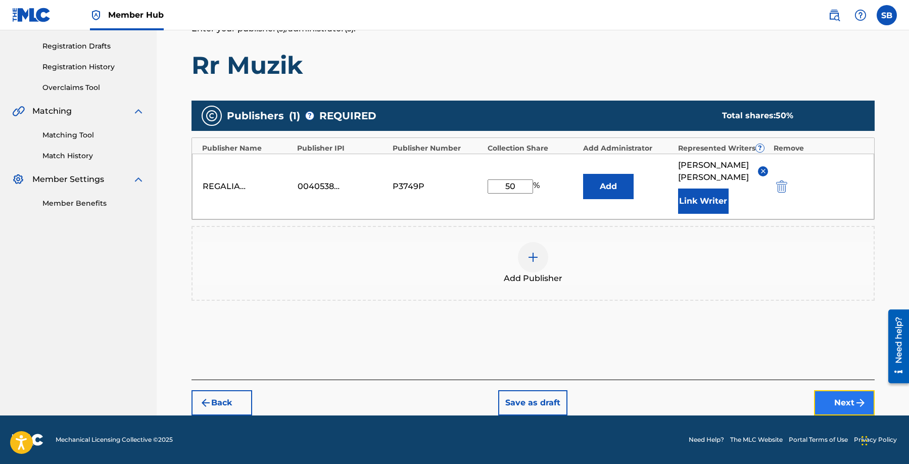
click at [826, 406] on button "Next" at bounding box center [844, 402] width 61 height 25
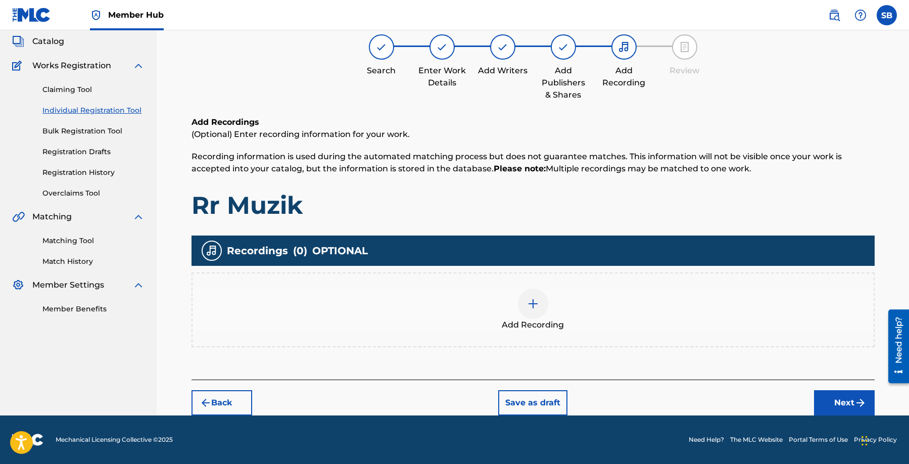
scroll to position [45, 0]
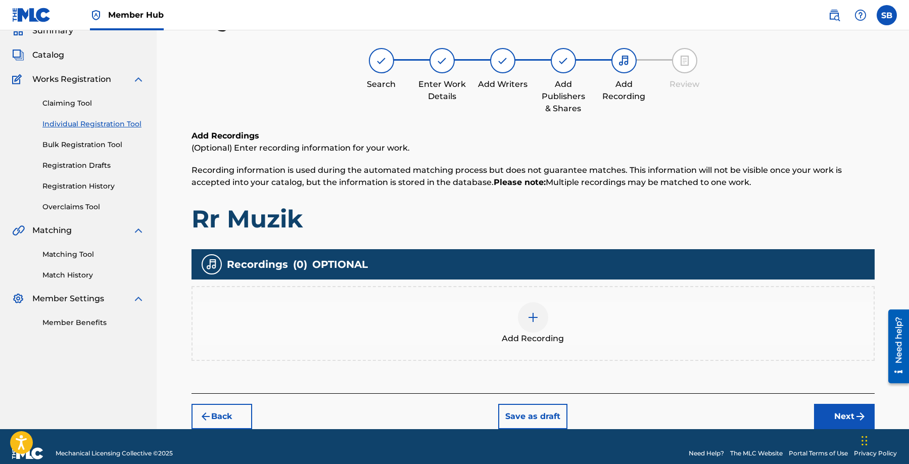
click at [535, 309] on div at bounding box center [533, 317] width 30 height 30
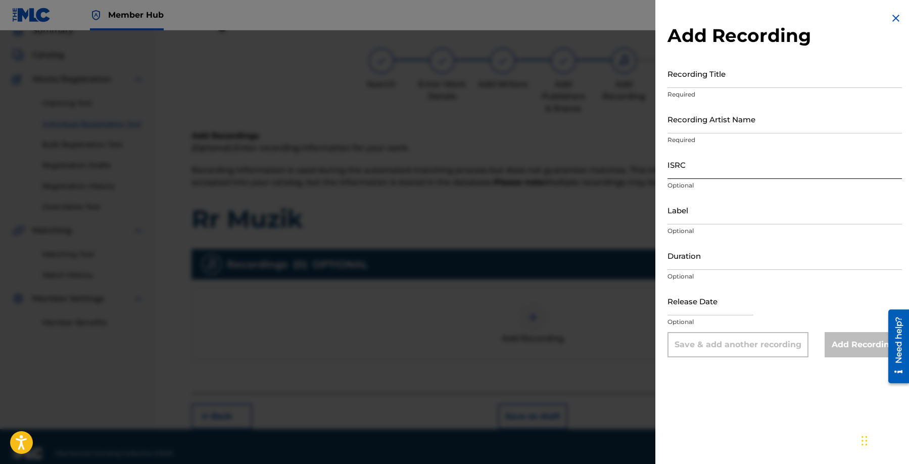
click at [721, 163] on input "ISRC" at bounding box center [785, 164] width 234 height 29
click at [735, 125] on input "Recording Artist Name" at bounding box center [785, 119] width 234 height 29
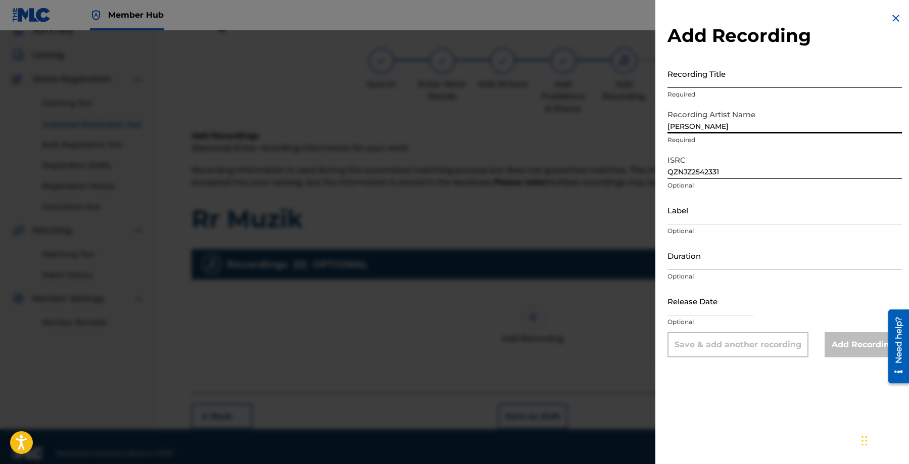
click at [763, 76] on input "Recording Title" at bounding box center [785, 73] width 234 height 29
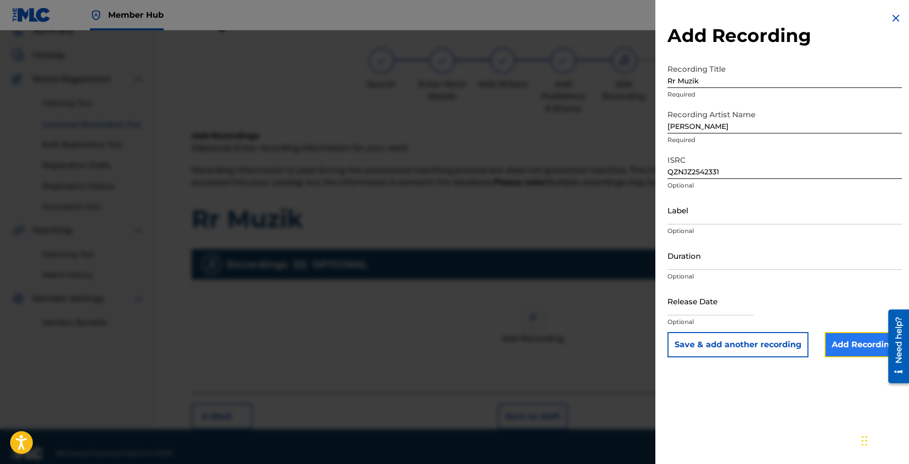
click at [851, 347] on input "Add Recording" at bounding box center [863, 344] width 77 height 25
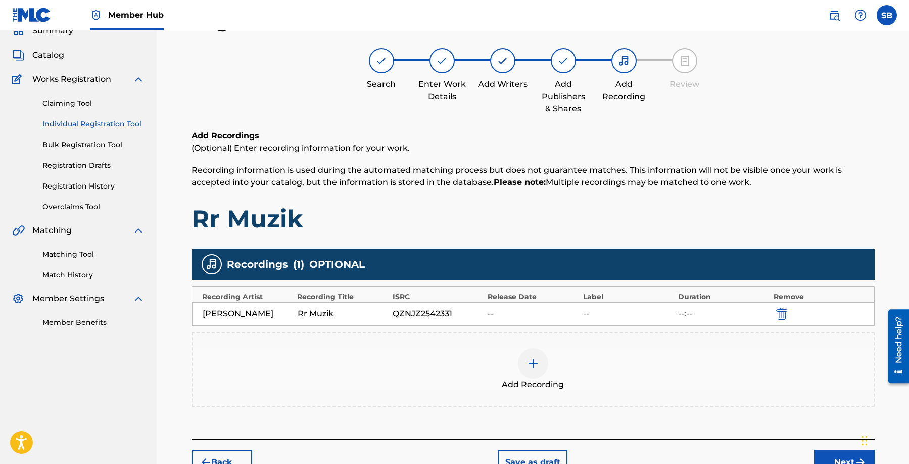
scroll to position [105, 0]
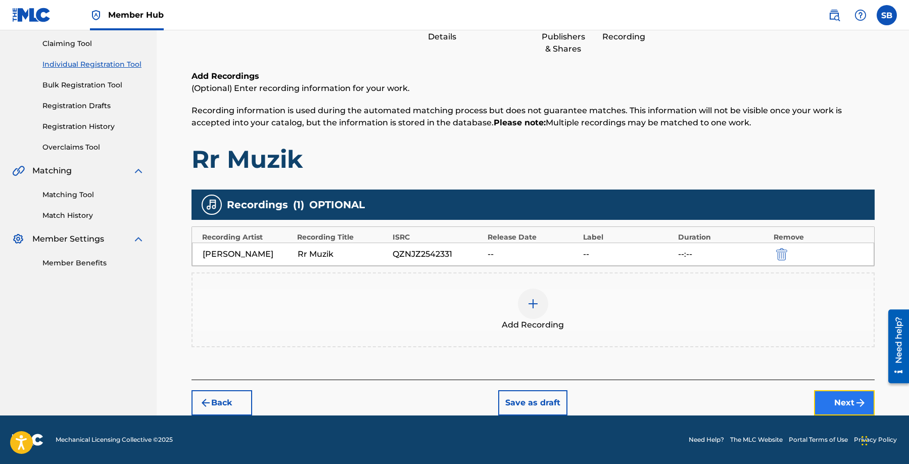
click at [830, 404] on button "Next" at bounding box center [844, 402] width 61 height 25
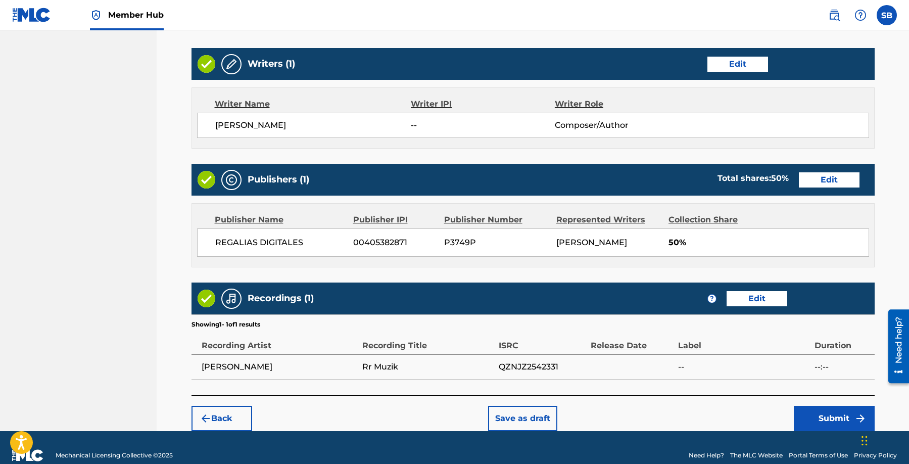
scroll to position [391, 0]
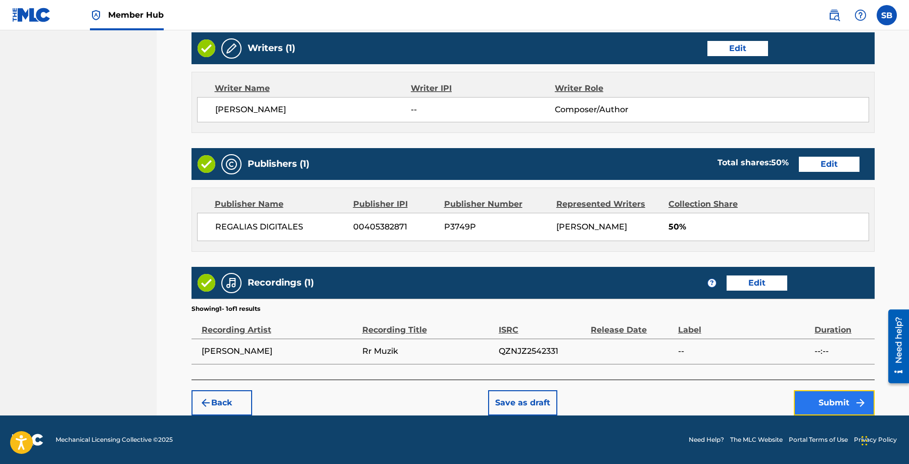
click at [827, 406] on button "Submit" at bounding box center [834, 402] width 81 height 25
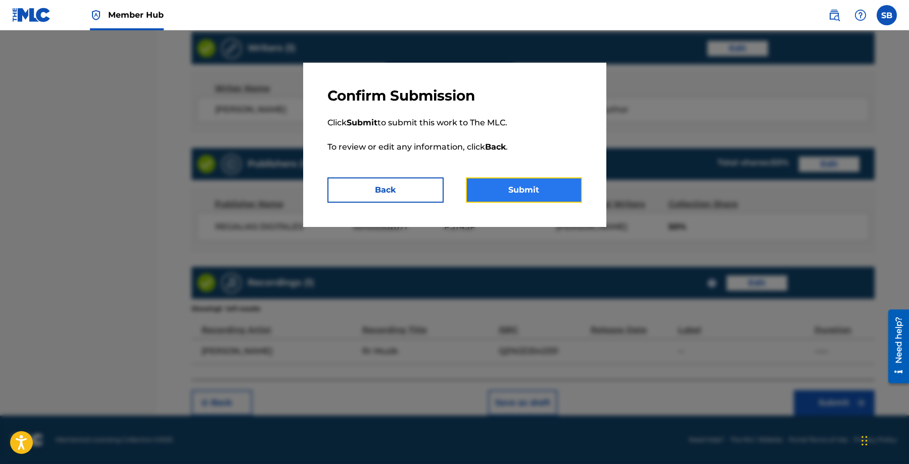
click at [527, 190] on button "Submit" at bounding box center [524, 189] width 116 height 25
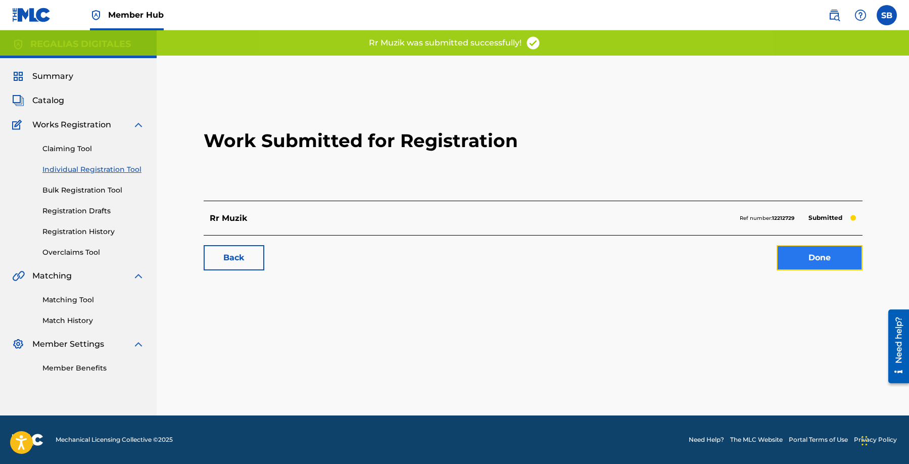
click at [830, 257] on link "Done" at bounding box center [820, 257] width 86 height 25
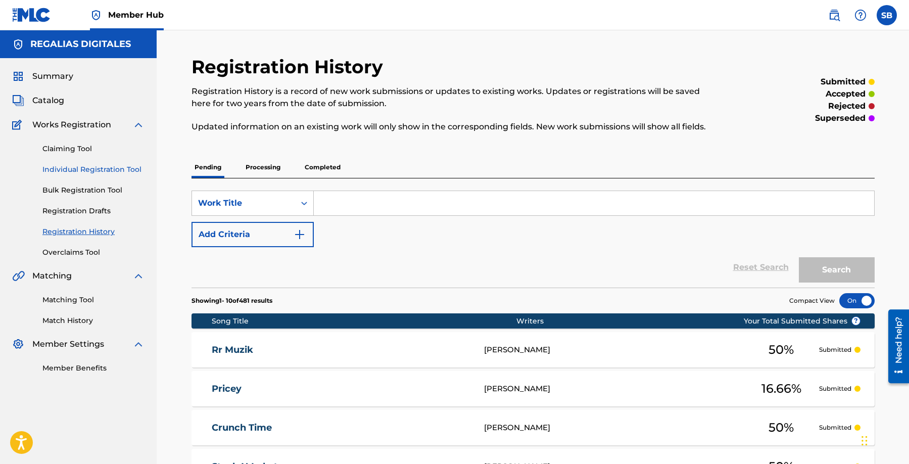
click at [129, 169] on link "Individual Registration Tool" at bounding box center [93, 169] width 102 height 11
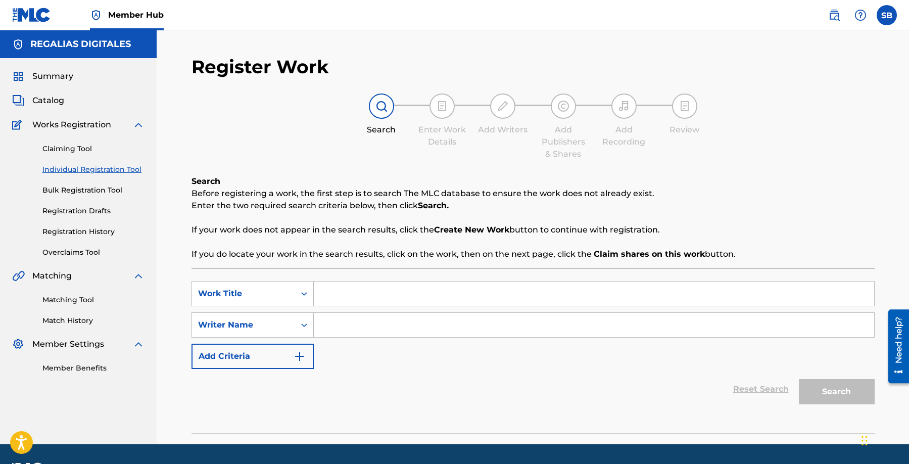
scroll to position [29, 0]
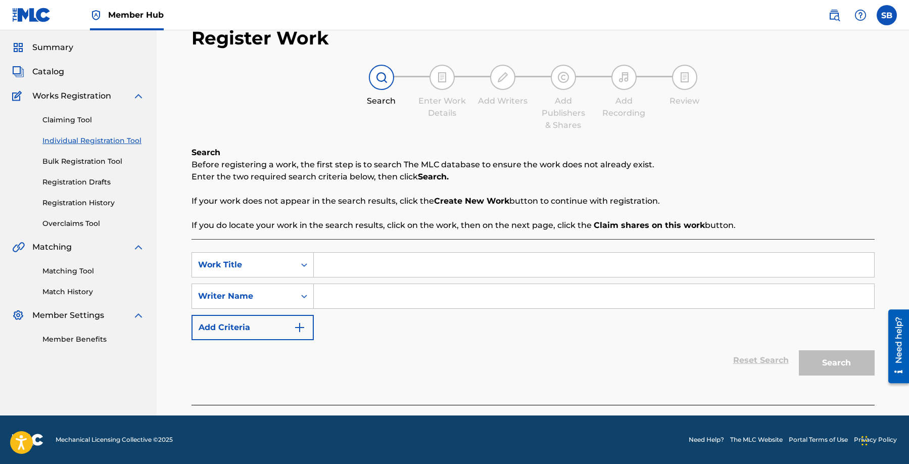
click at [372, 253] on input "Search Form" at bounding box center [594, 265] width 560 height 24
click at [385, 297] on input "Search Form" at bounding box center [594, 296] width 560 height 24
click at [450, 293] on input "Search Form" at bounding box center [594, 296] width 560 height 24
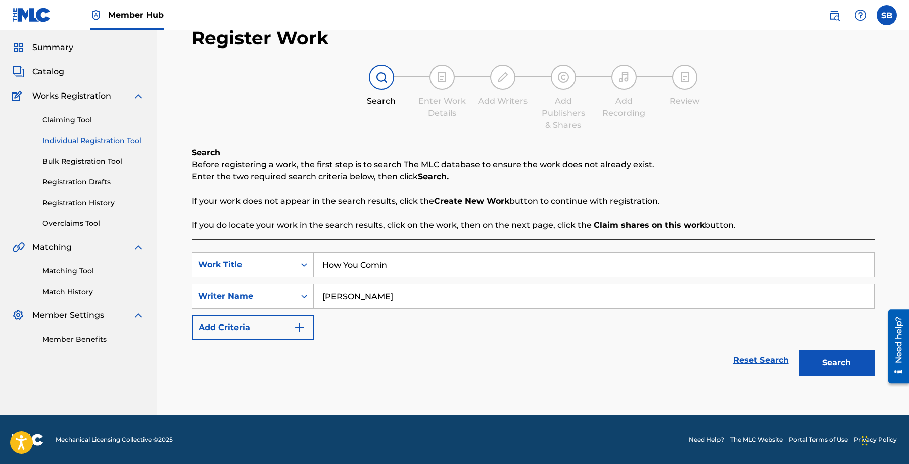
click at [846, 377] on div "Search" at bounding box center [834, 360] width 81 height 40
click at [842, 353] on button "Search" at bounding box center [837, 362] width 76 height 25
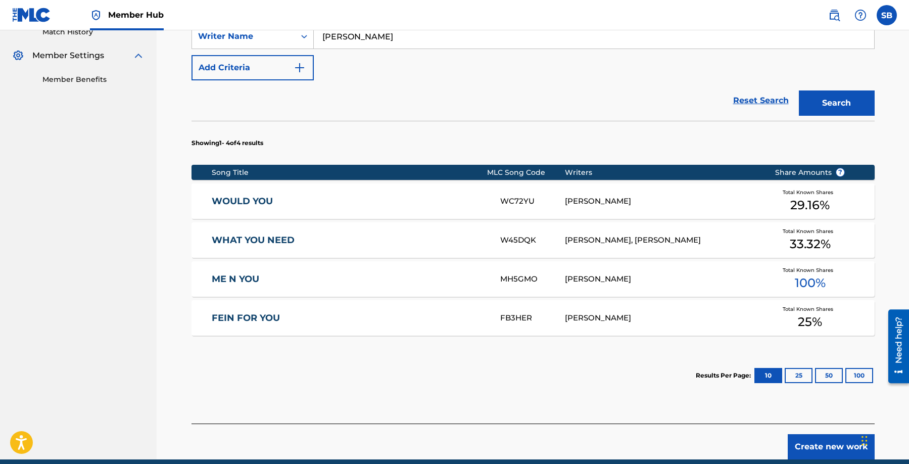
scroll to position [333, 0]
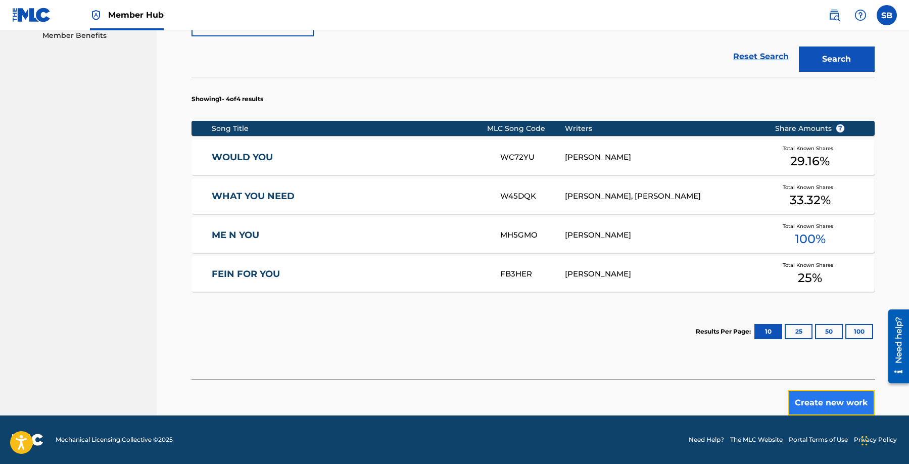
click at [820, 406] on button "Create new work" at bounding box center [831, 402] width 87 height 25
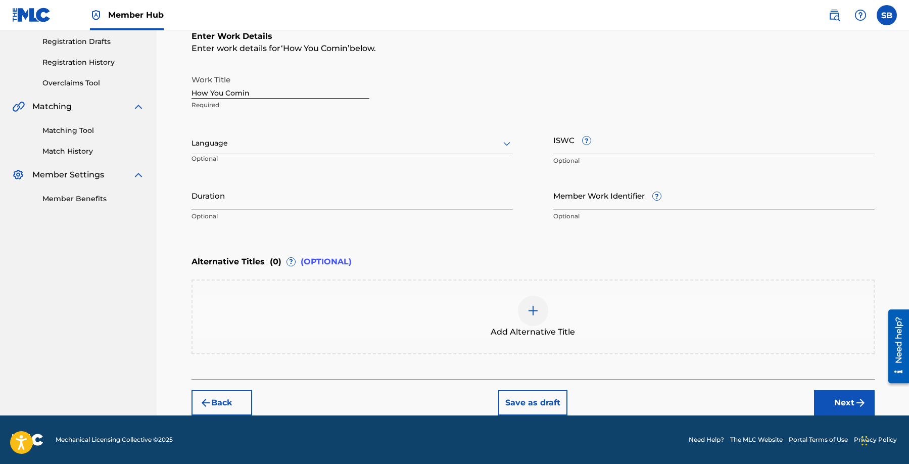
scroll to position [169, 0]
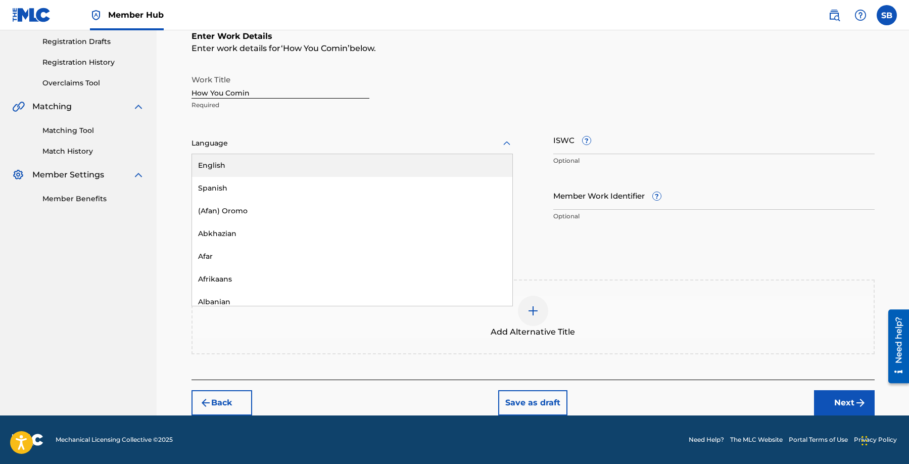
click at [292, 149] on div at bounding box center [352, 143] width 321 height 13
click at [291, 158] on div "English" at bounding box center [352, 165] width 320 height 23
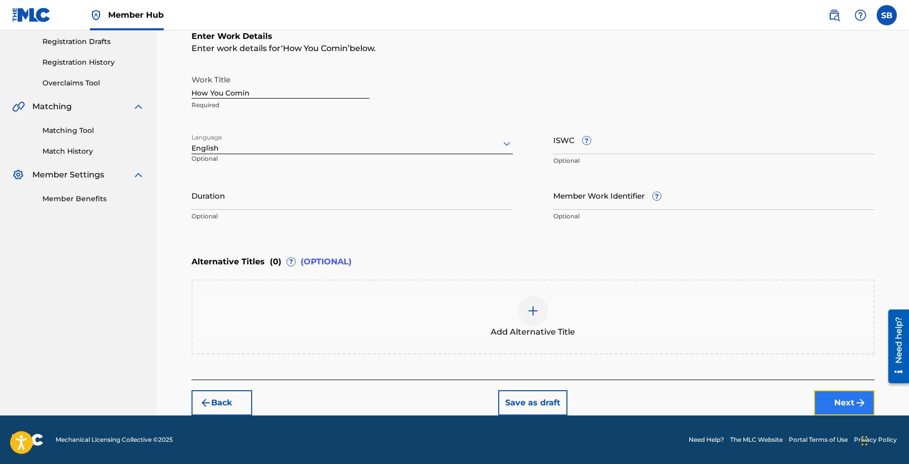
click at [836, 392] on button "Next" at bounding box center [844, 402] width 61 height 25
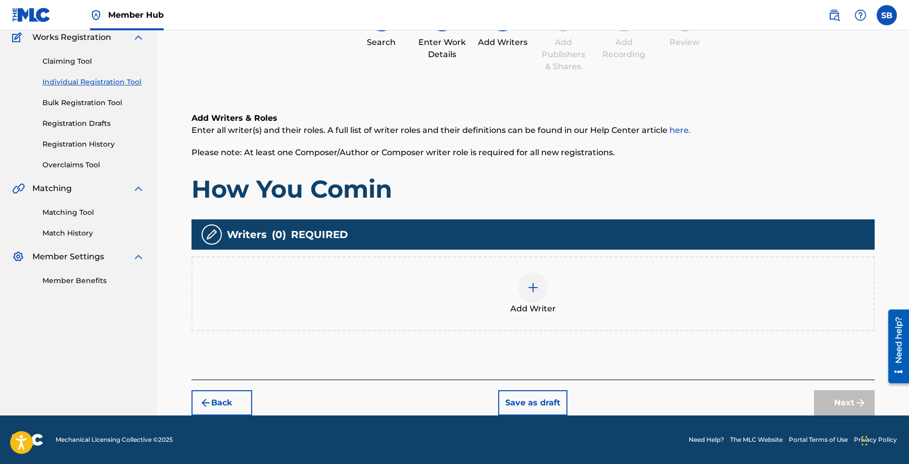
scroll to position [45, 0]
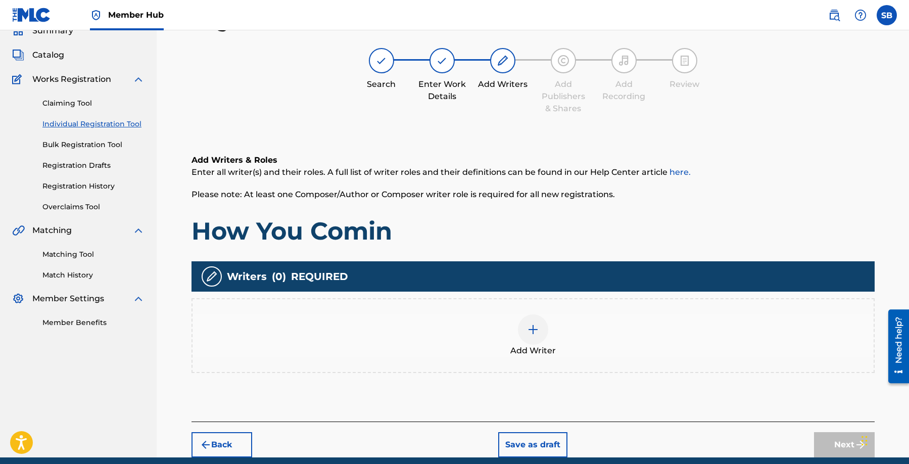
click at [580, 329] on div "Add Writer" at bounding box center [533, 335] width 681 height 42
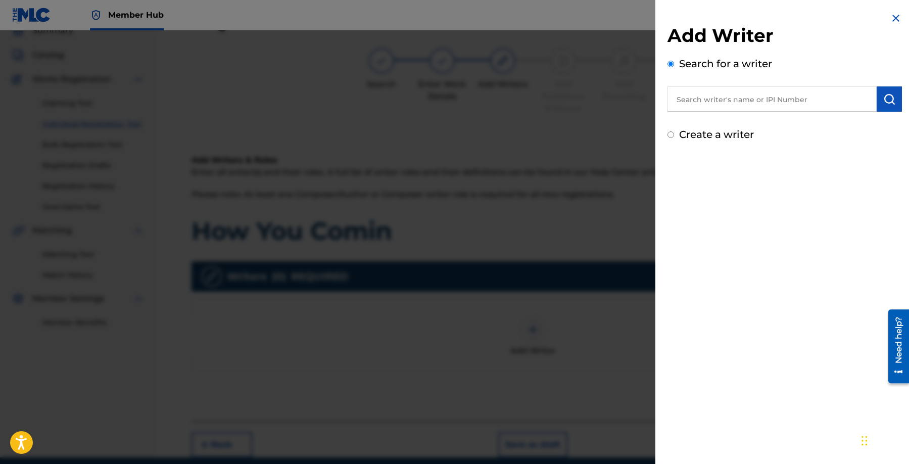
click at [720, 103] on input "text" at bounding box center [772, 98] width 209 height 25
click at [883, 100] on img "submit" at bounding box center [889, 99] width 12 height 12
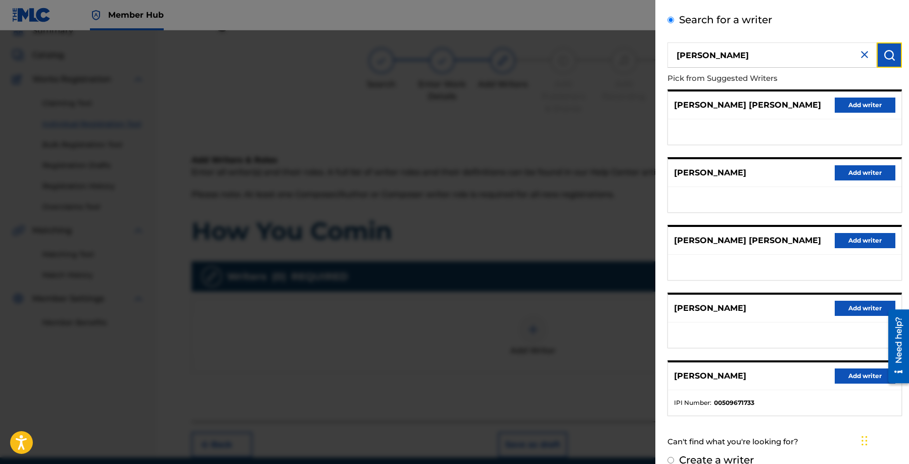
scroll to position [60, 0]
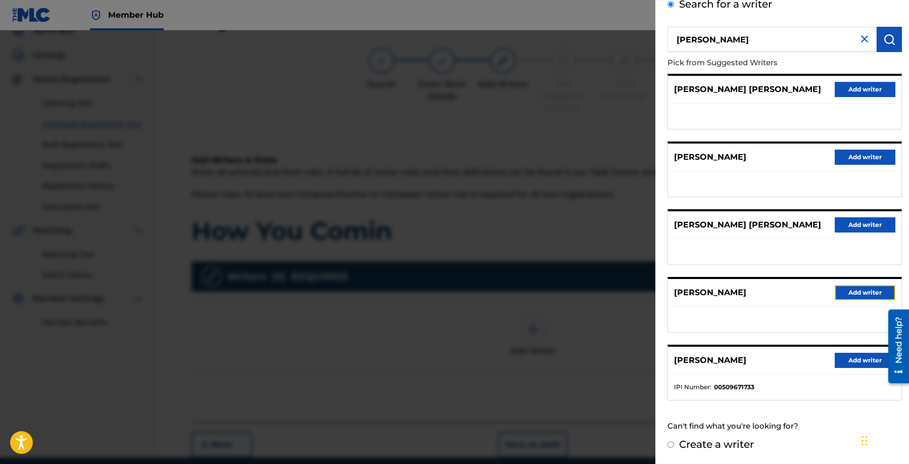
click at [864, 290] on button "Add writer" at bounding box center [865, 292] width 61 height 15
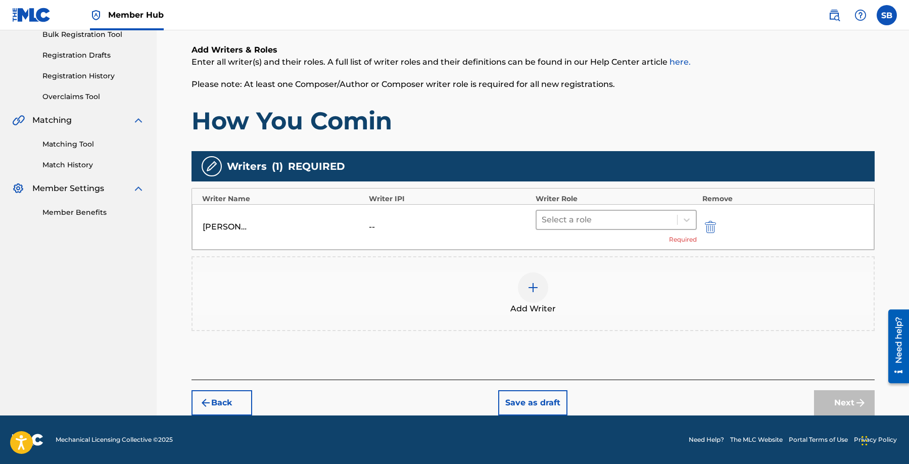
click at [603, 227] on div "Select a role" at bounding box center [607, 220] width 141 height 18
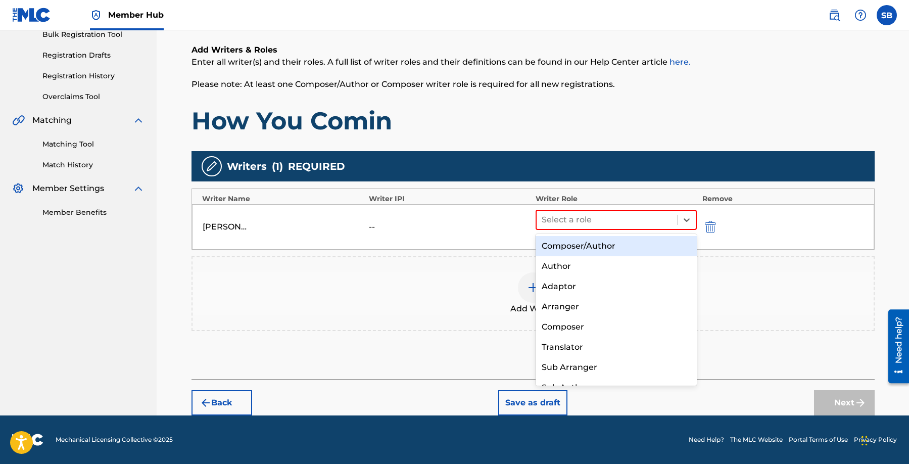
click at [612, 242] on div "Composer/Author" at bounding box center [617, 246] width 162 height 20
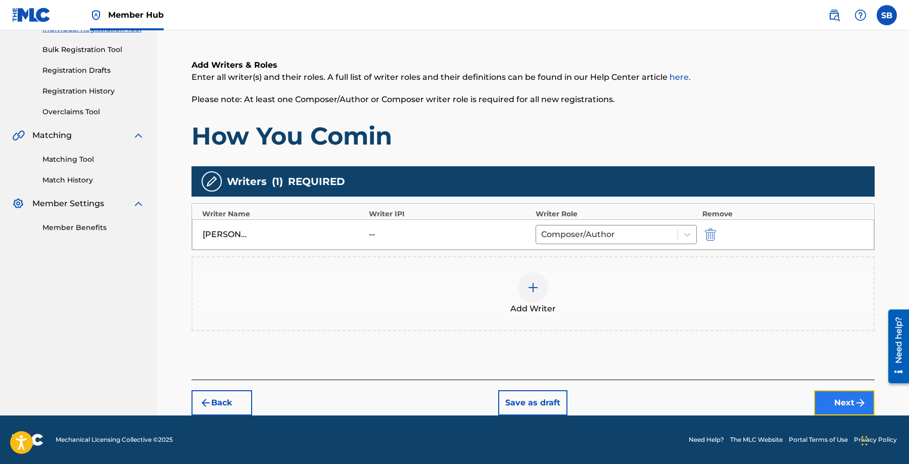
click at [835, 401] on button "Next" at bounding box center [844, 402] width 61 height 25
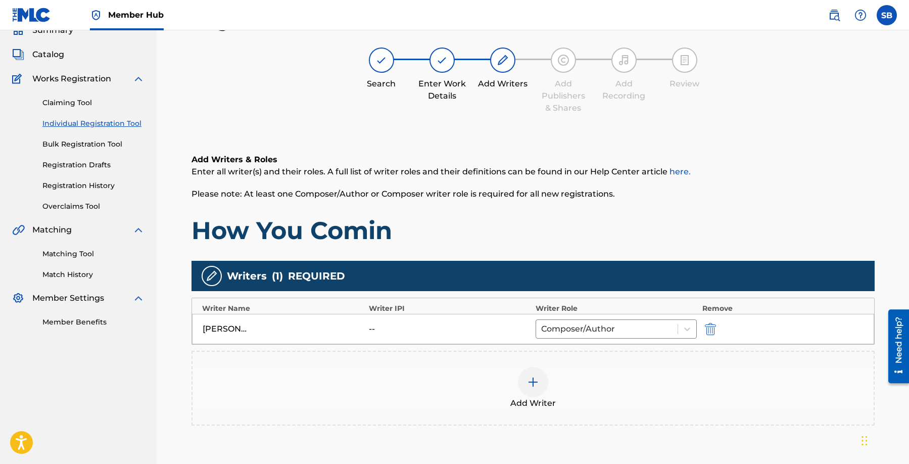
scroll to position [45, 0]
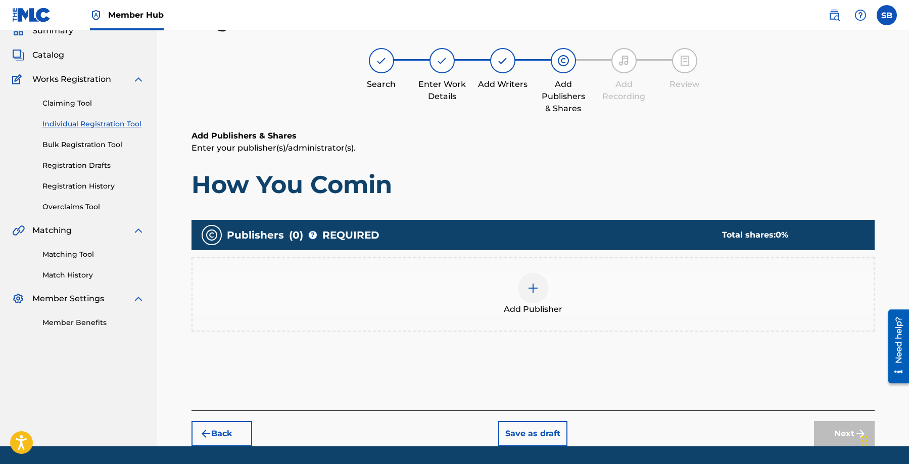
click at [544, 299] on div "Add Publisher" at bounding box center [533, 294] width 681 height 42
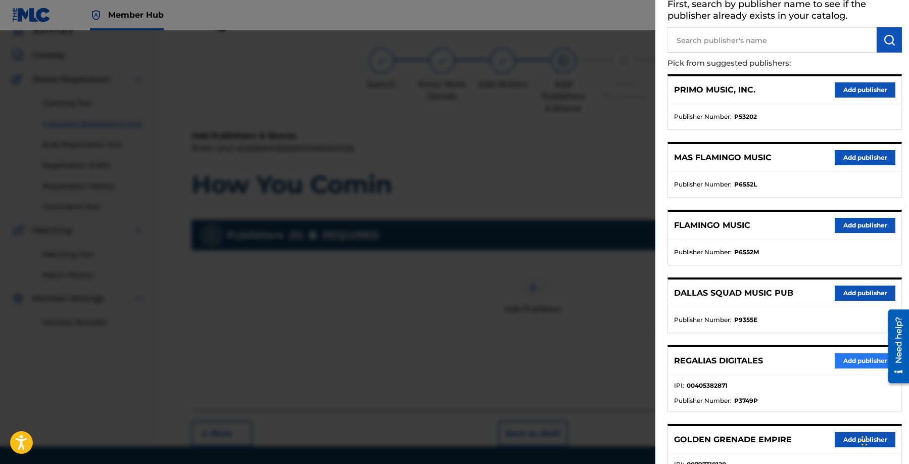
scroll to position [65, 0]
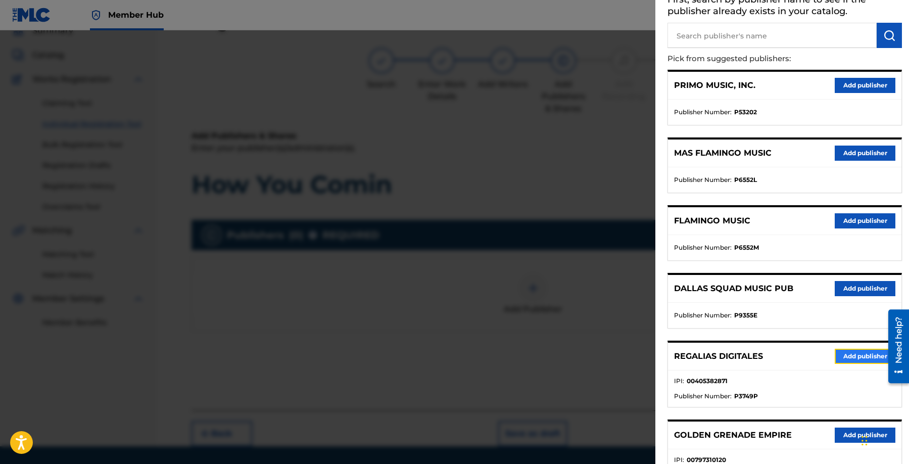
click at [854, 355] on button "Add publisher" at bounding box center [865, 356] width 61 height 15
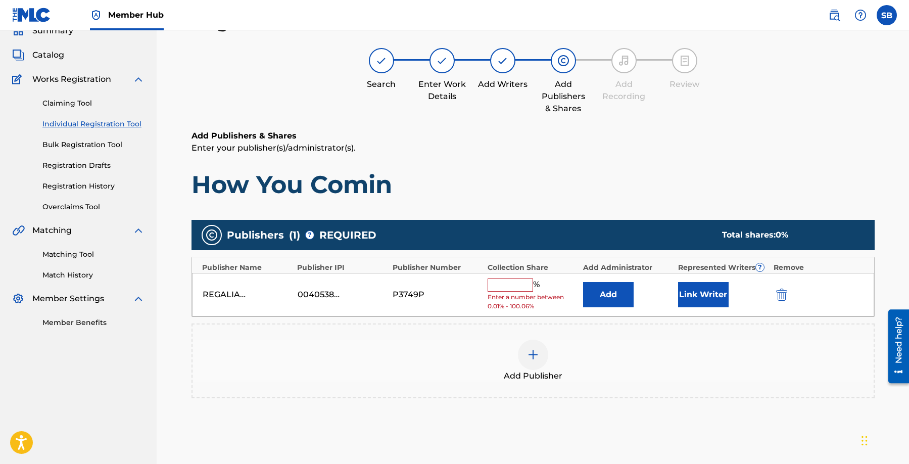
click at [514, 285] on input "text" at bounding box center [510, 284] width 45 height 13
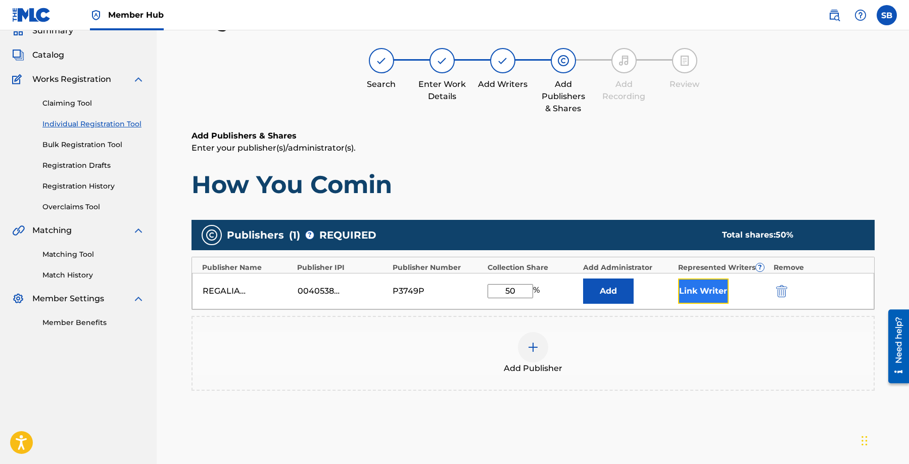
click at [695, 284] on button "Link Writer" at bounding box center [703, 290] width 51 height 25
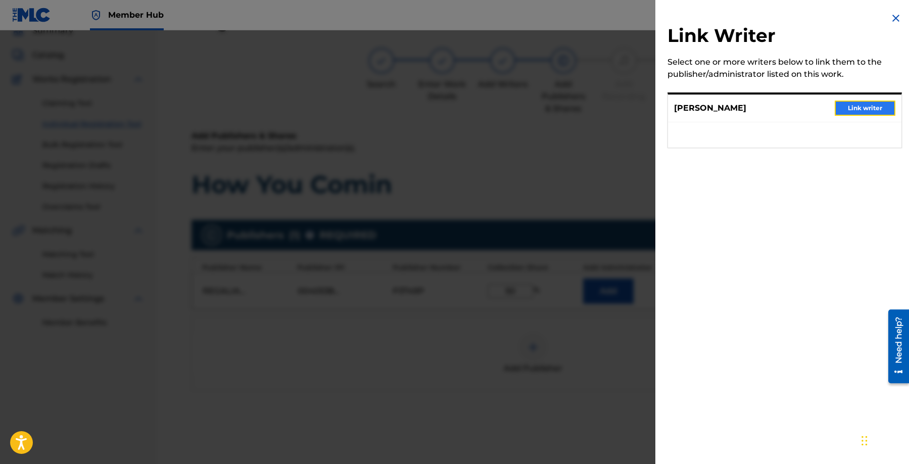
click at [869, 113] on button "Link writer" at bounding box center [865, 108] width 61 height 15
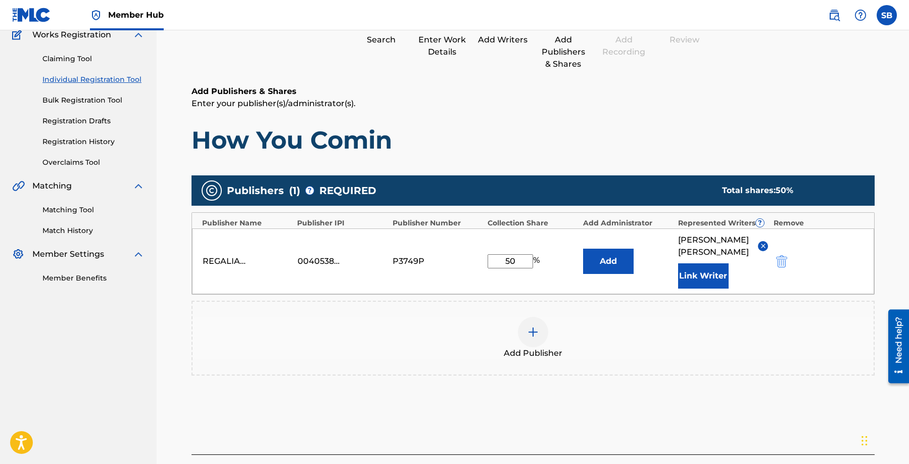
scroll to position [165, 0]
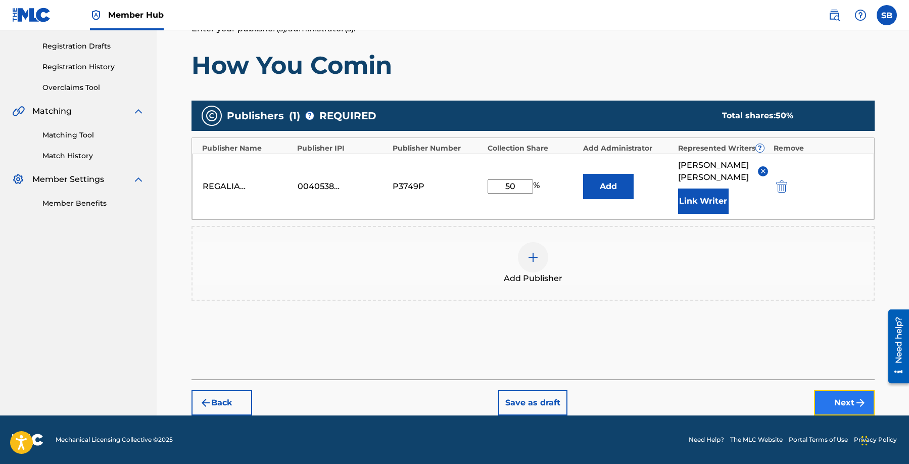
click at [831, 402] on button "Next" at bounding box center [844, 402] width 61 height 25
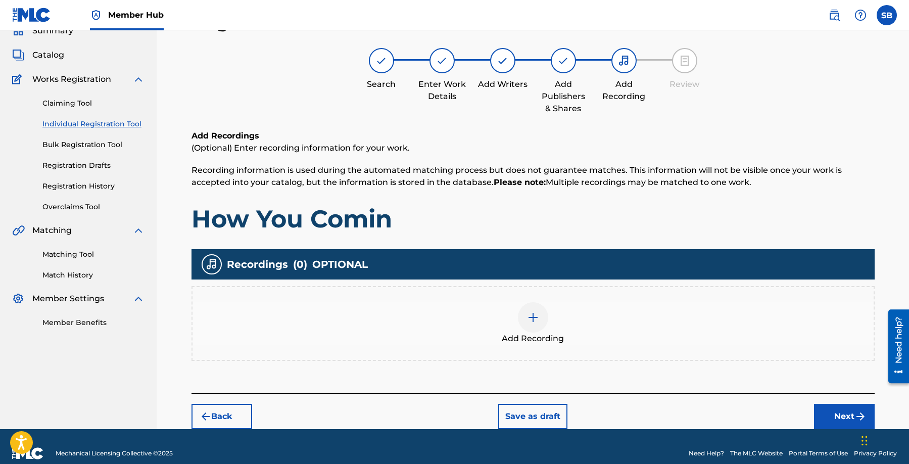
click at [556, 314] on div "Add Recording" at bounding box center [533, 323] width 681 height 42
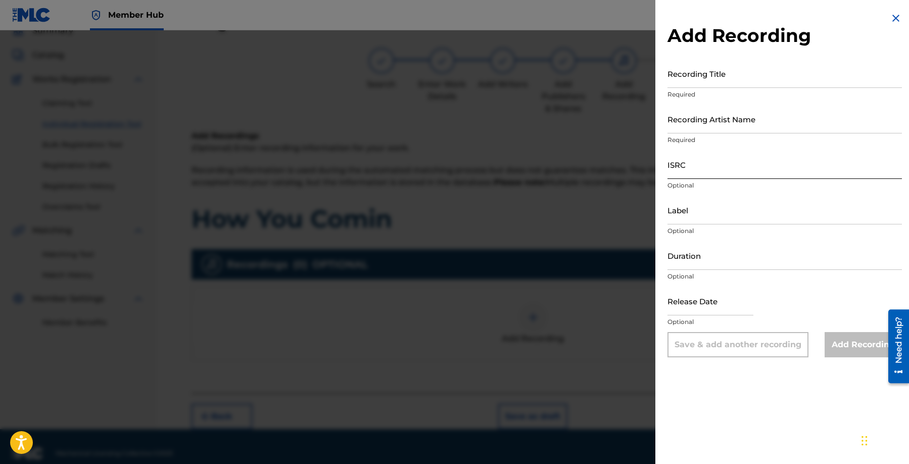
click at [703, 162] on input "ISRC" at bounding box center [785, 164] width 234 height 29
click at [782, 126] on input "Recording Artist Name" at bounding box center [785, 119] width 234 height 29
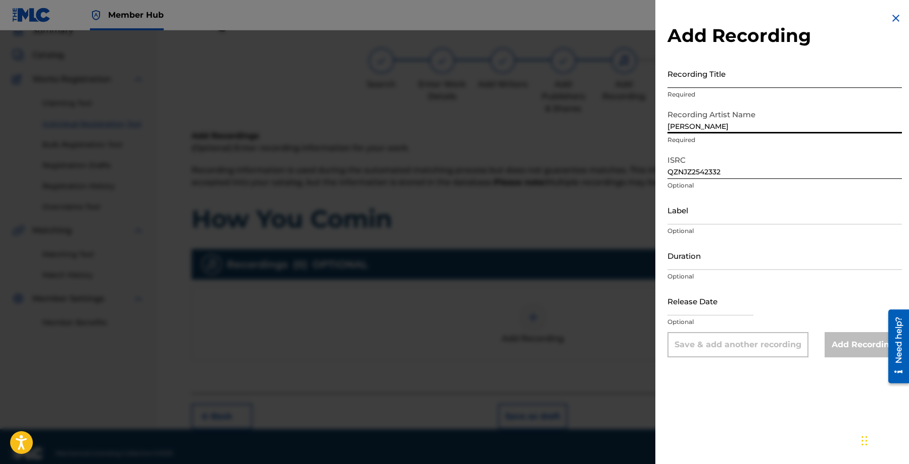
click at [794, 70] on input "Recording Title" at bounding box center [785, 73] width 234 height 29
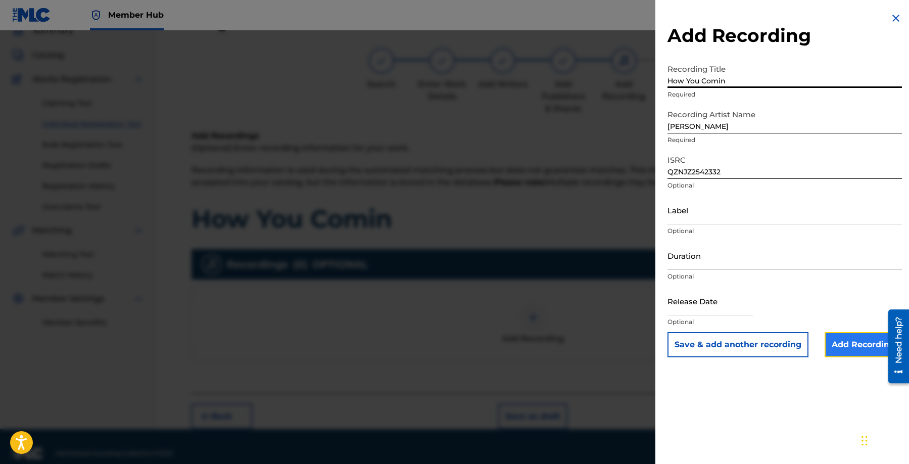
click at [854, 353] on input "Add Recording" at bounding box center [863, 344] width 77 height 25
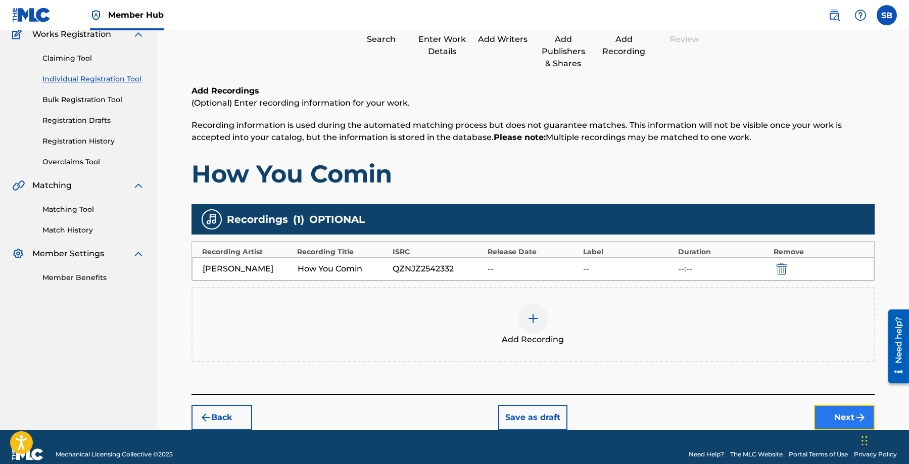
click at [831, 408] on button "Next" at bounding box center [844, 417] width 61 height 25
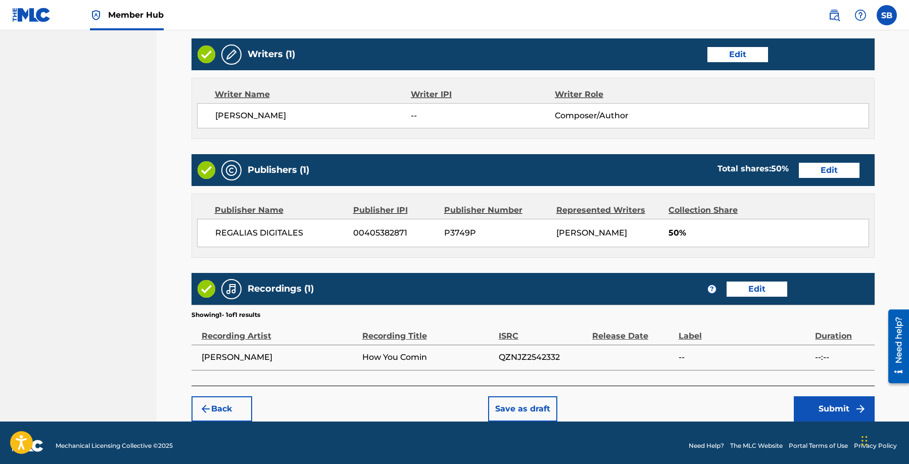
scroll to position [388, 0]
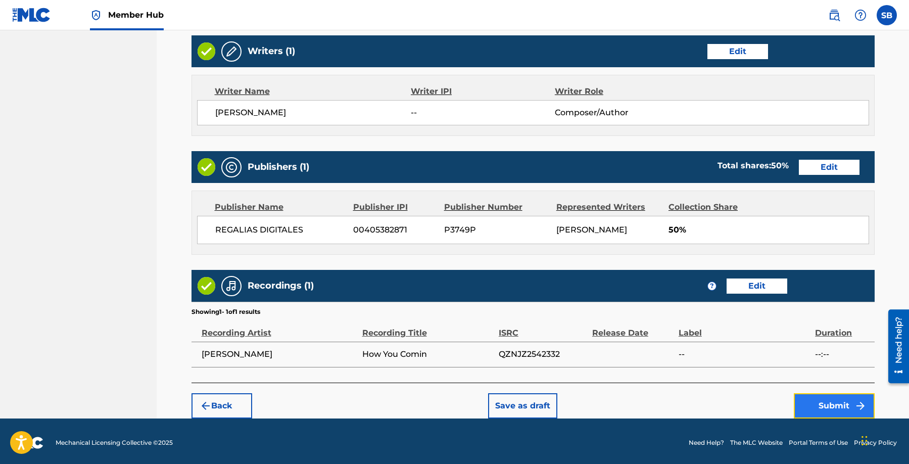
click at [829, 397] on button "Submit" at bounding box center [834, 405] width 81 height 25
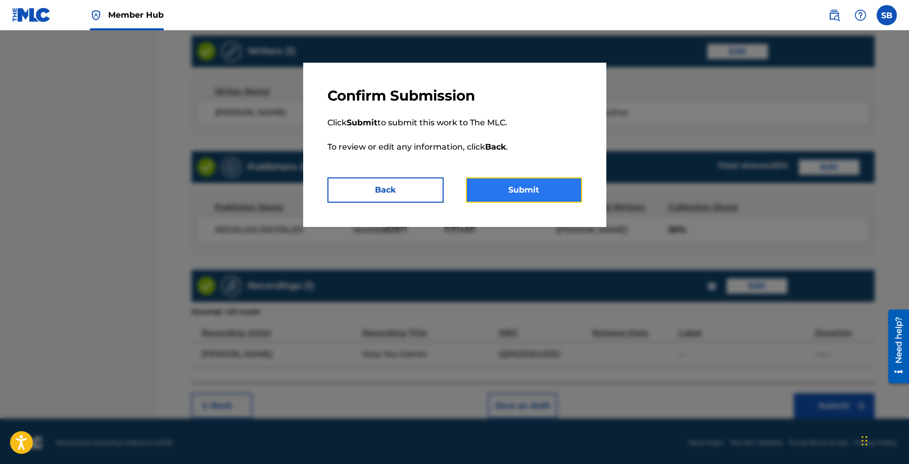
click at [548, 197] on button "Submit" at bounding box center [524, 189] width 116 height 25
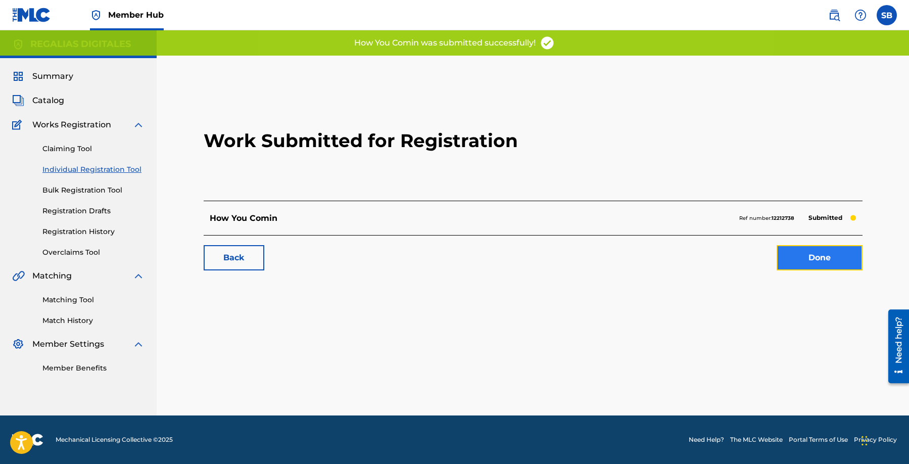
click at [834, 258] on link "Done" at bounding box center [820, 257] width 86 height 25
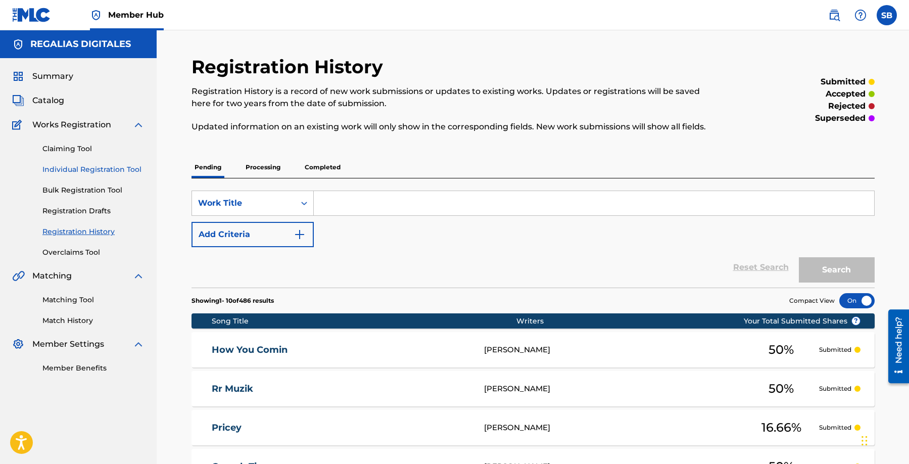
click at [125, 171] on link "Individual Registration Tool" at bounding box center [93, 169] width 102 height 11
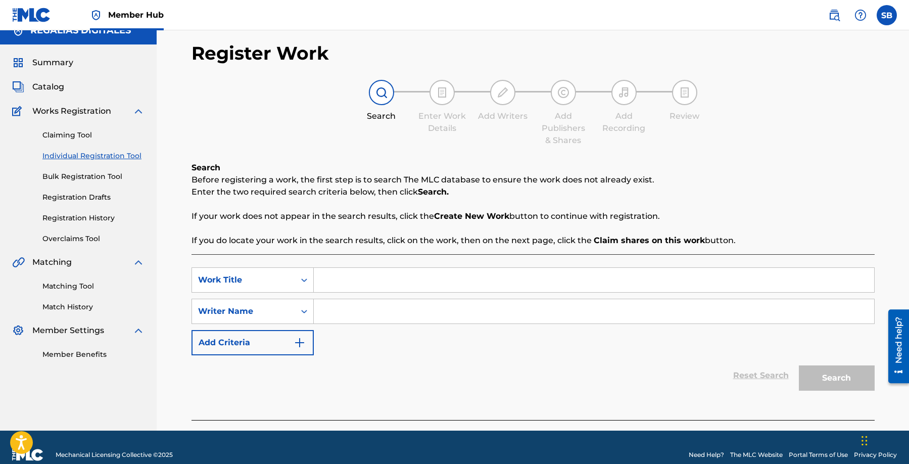
scroll to position [29, 0]
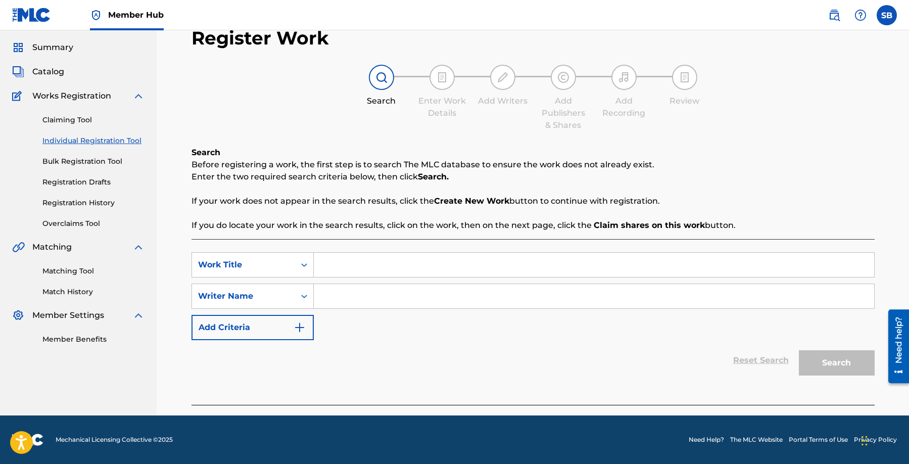
click at [405, 260] on input "Search Form" at bounding box center [594, 265] width 560 height 24
click at [398, 293] on input "Search Form" at bounding box center [594, 296] width 560 height 24
click at [462, 298] on input "Search Form" at bounding box center [594, 296] width 560 height 24
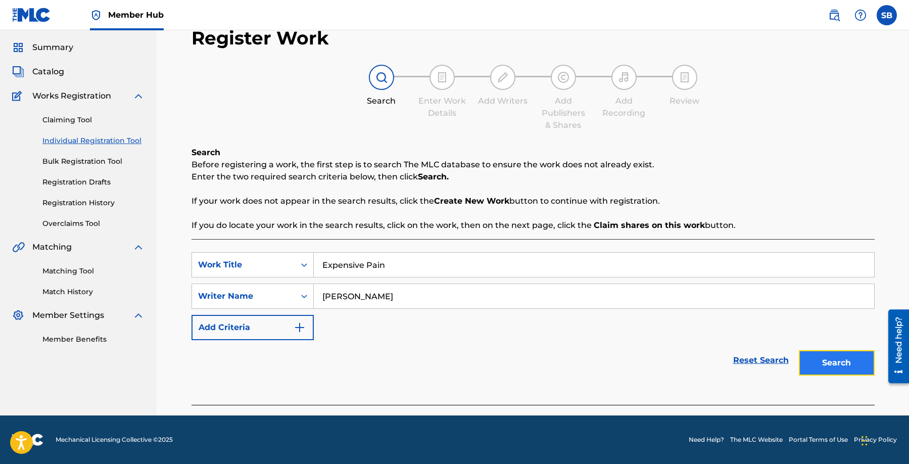
click at [833, 368] on button "Search" at bounding box center [837, 362] width 76 height 25
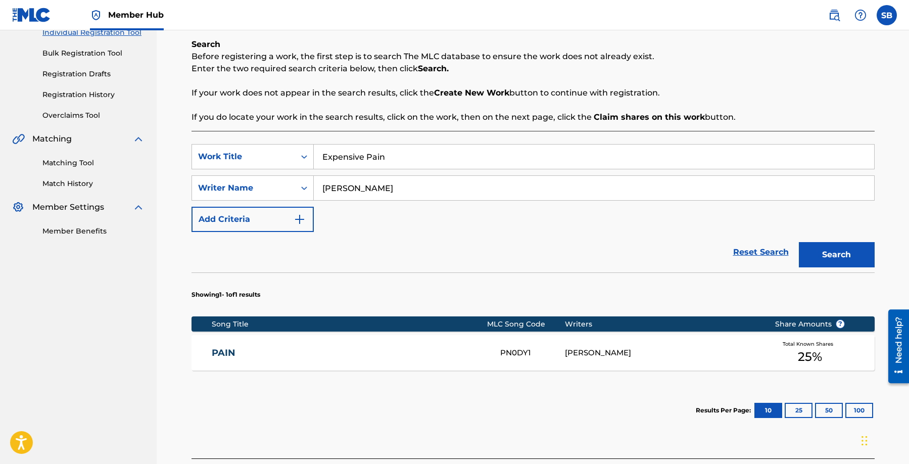
scroll to position [142, 0]
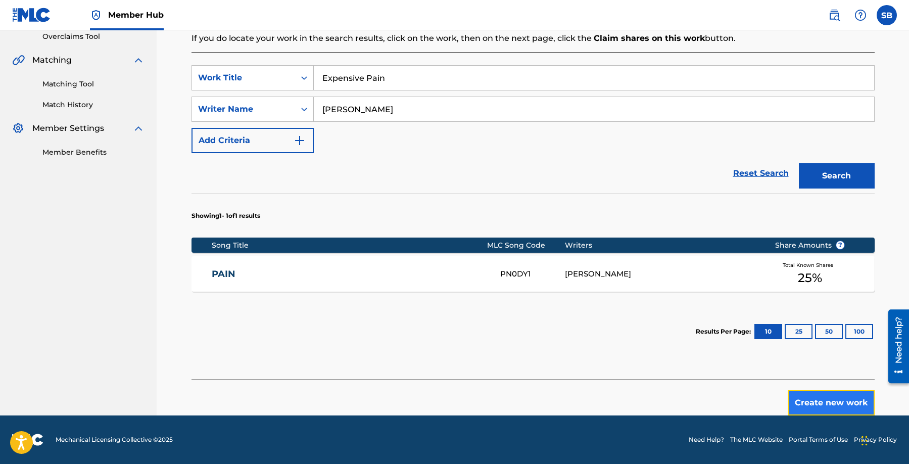
click at [807, 401] on button "Create new work" at bounding box center [831, 402] width 87 height 25
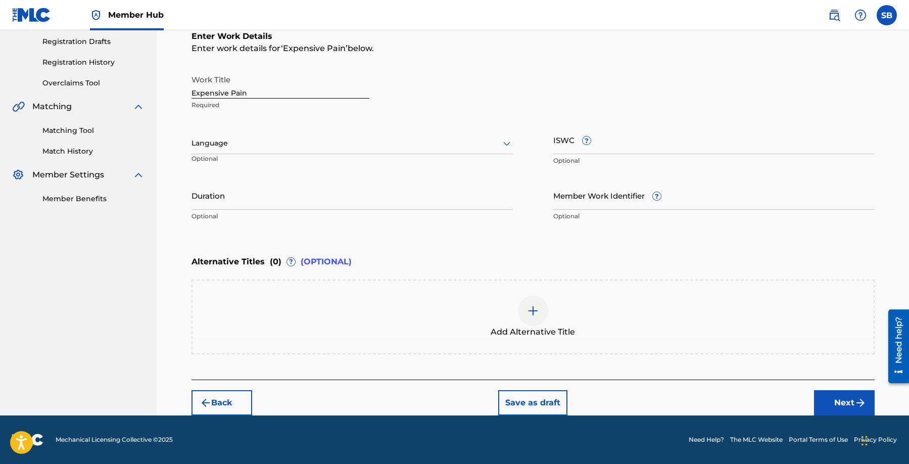
click at [289, 150] on div "Language" at bounding box center [352, 143] width 321 height 21
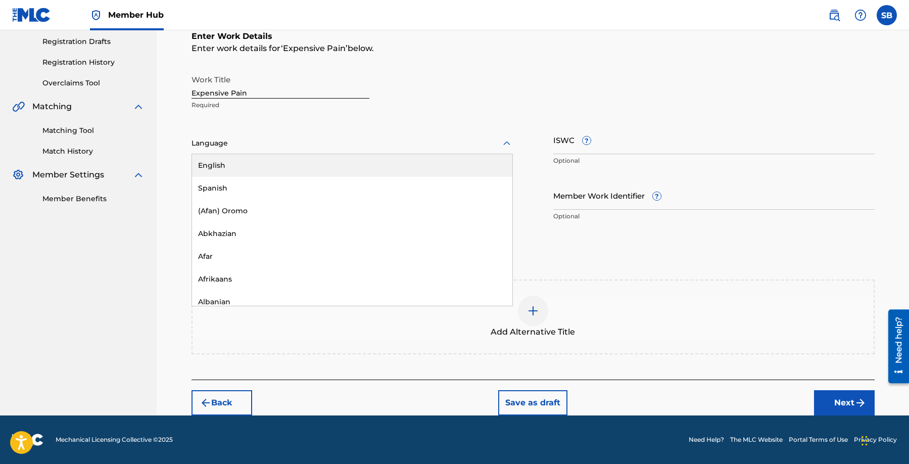
click at [289, 162] on div "English" at bounding box center [352, 165] width 320 height 23
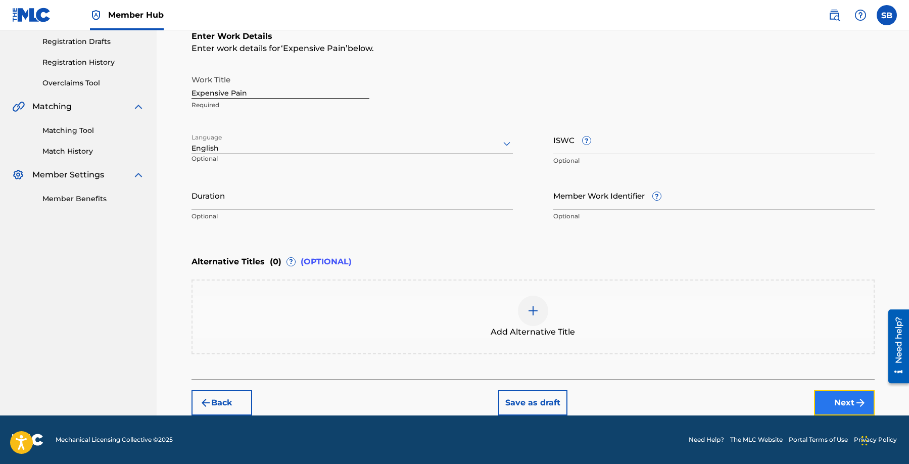
click at [837, 403] on button "Next" at bounding box center [844, 402] width 61 height 25
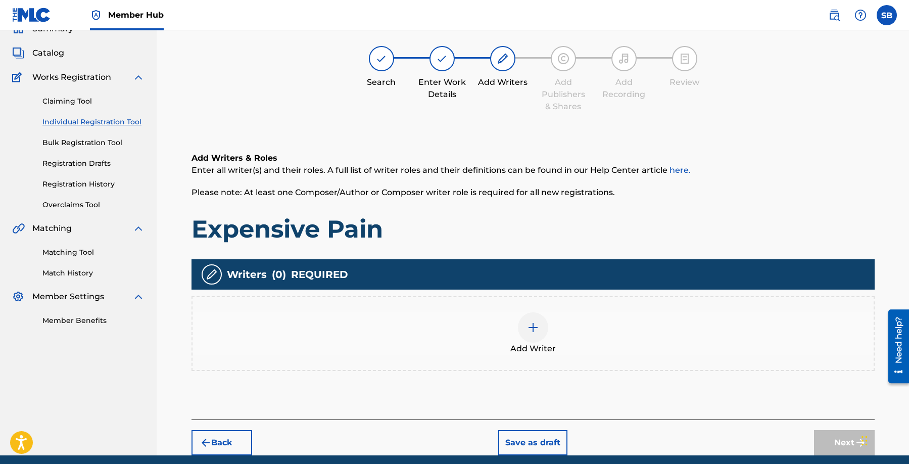
scroll to position [45, 0]
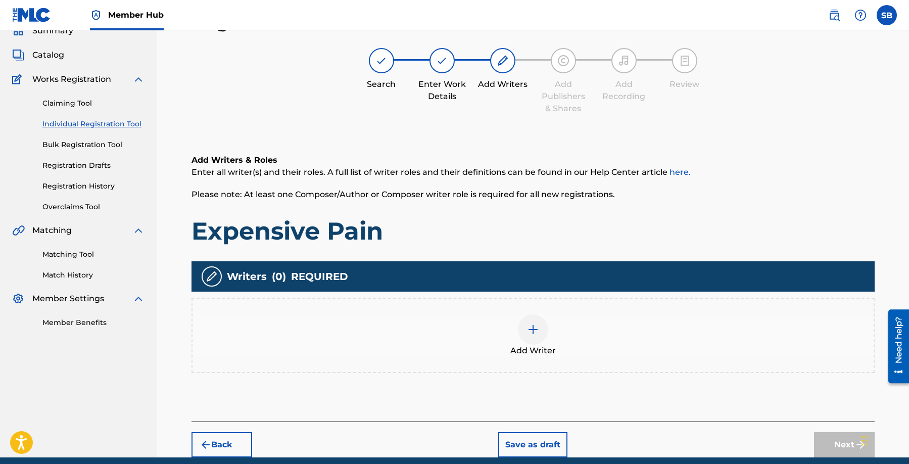
click at [529, 306] on div "Add Writer" at bounding box center [533, 335] width 683 height 75
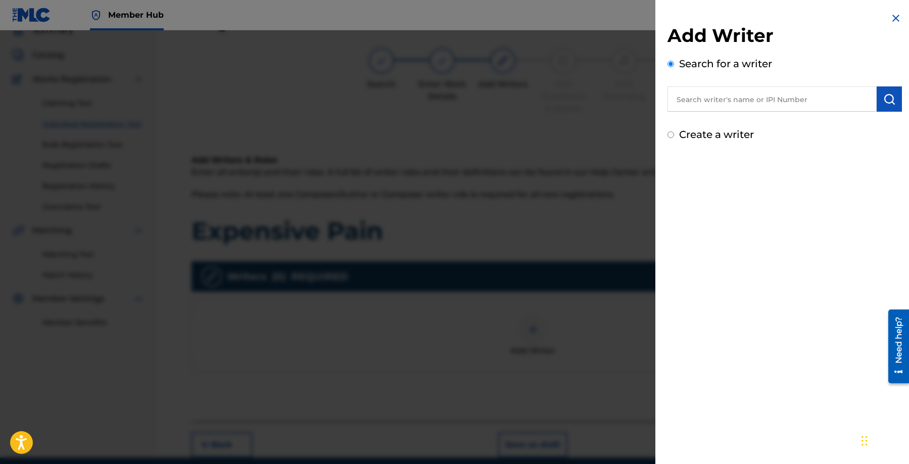
click at [786, 92] on input "text" at bounding box center [772, 98] width 209 height 25
click at [887, 103] on img "submit" at bounding box center [889, 99] width 12 height 12
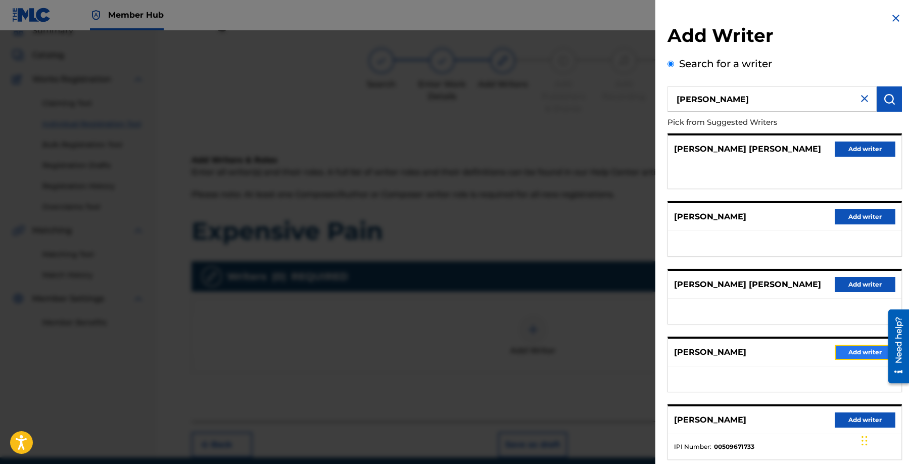
click at [858, 352] on button "Add writer" at bounding box center [865, 352] width 61 height 15
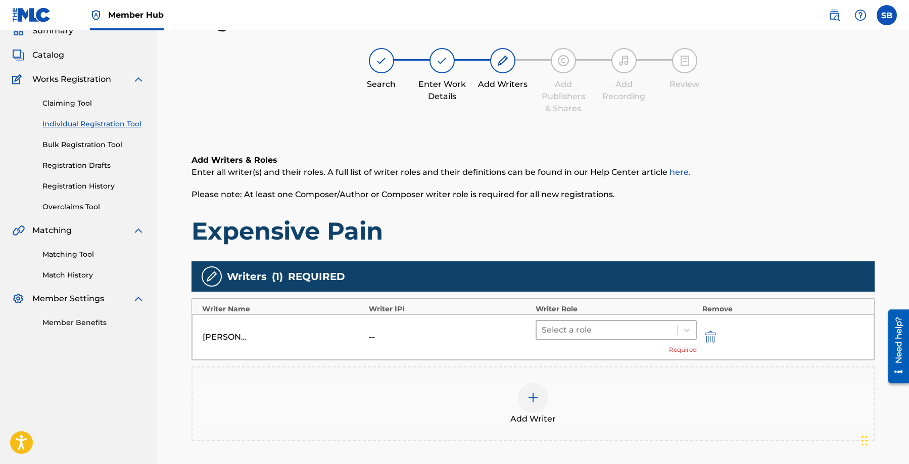
click at [616, 324] on div at bounding box center [607, 330] width 131 height 14
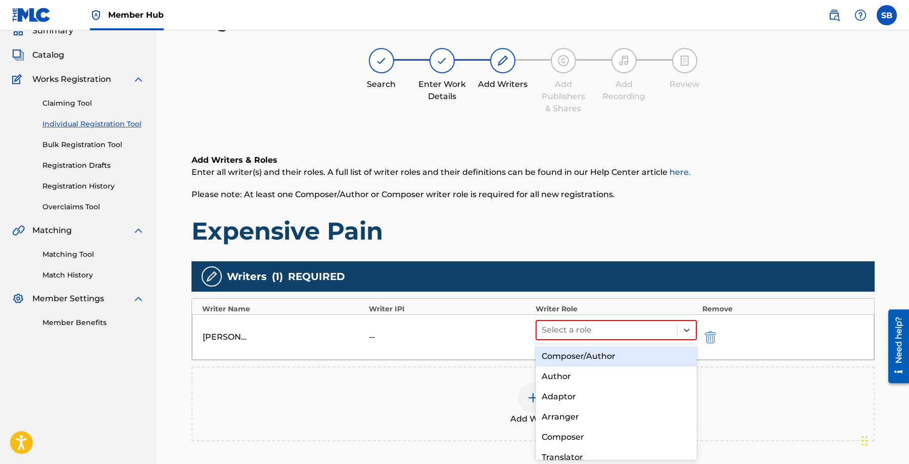
click at [620, 355] on div "Composer/Author" at bounding box center [617, 356] width 162 height 20
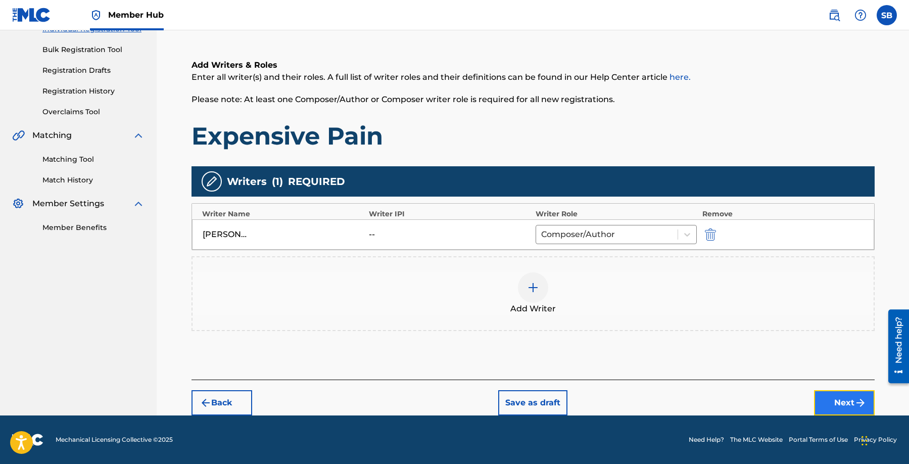
click at [823, 398] on button "Next" at bounding box center [844, 402] width 61 height 25
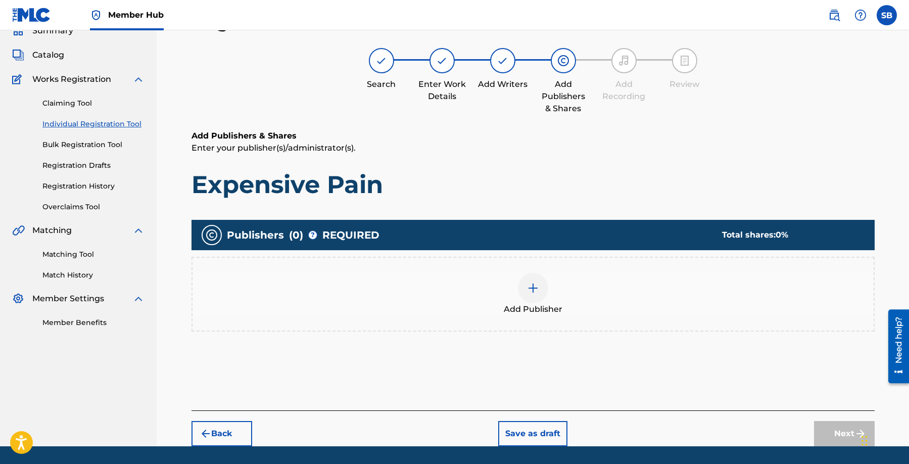
click at [527, 298] on div at bounding box center [533, 288] width 30 height 30
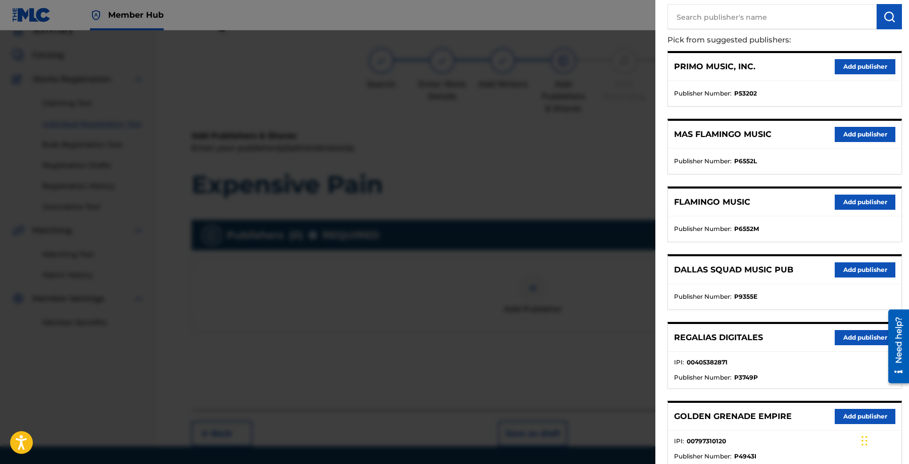
scroll to position [85, 0]
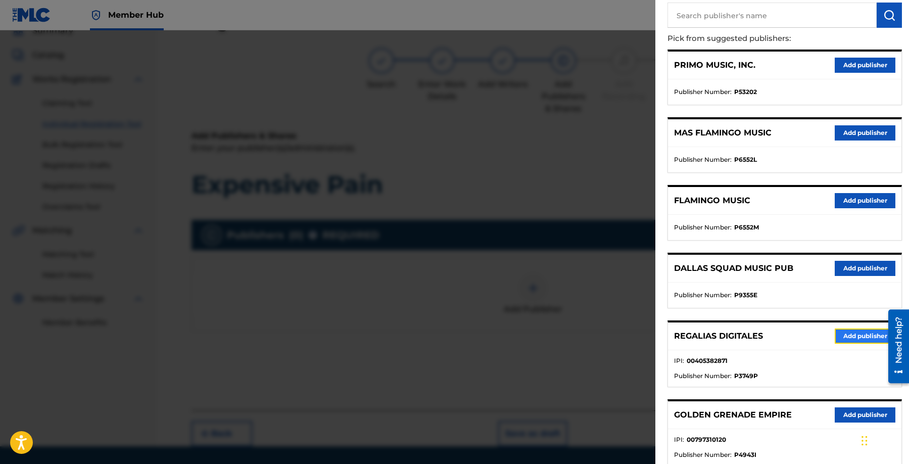
click at [853, 333] on button "Add publisher" at bounding box center [865, 335] width 61 height 15
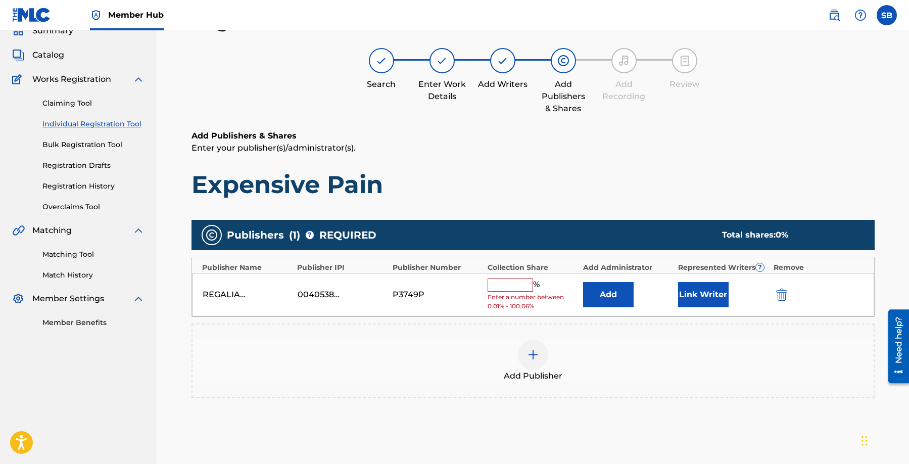
click at [510, 286] on input "text" at bounding box center [510, 284] width 45 height 13
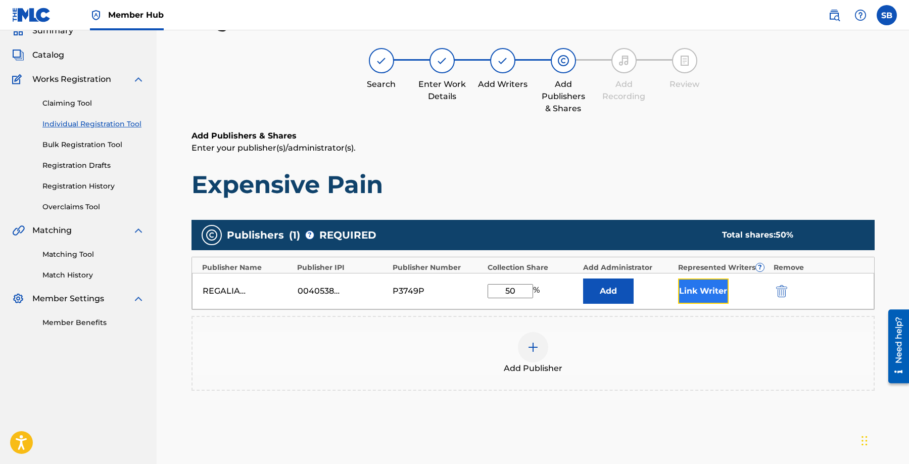
click at [688, 293] on button "Link Writer" at bounding box center [703, 290] width 51 height 25
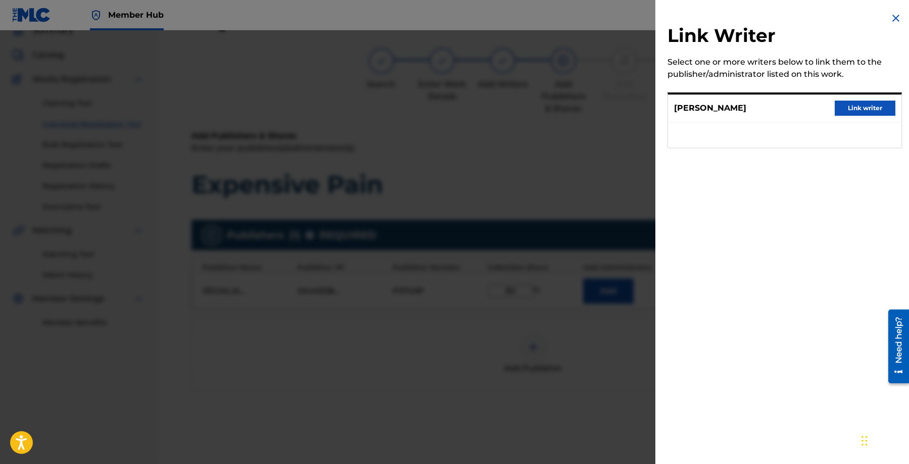
click at [869, 95] on div "[PERSON_NAME] Link writer" at bounding box center [784, 109] width 233 height 28
click at [860, 102] on button "Link writer" at bounding box center [865, 108] width 61 height 15
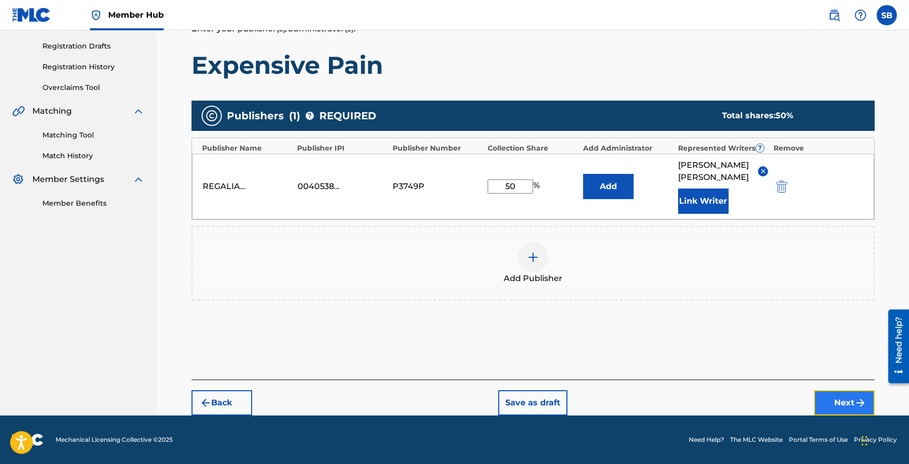
click at [842, 396] on button "Next" at bounding box center [844, 402] width 61 height 25
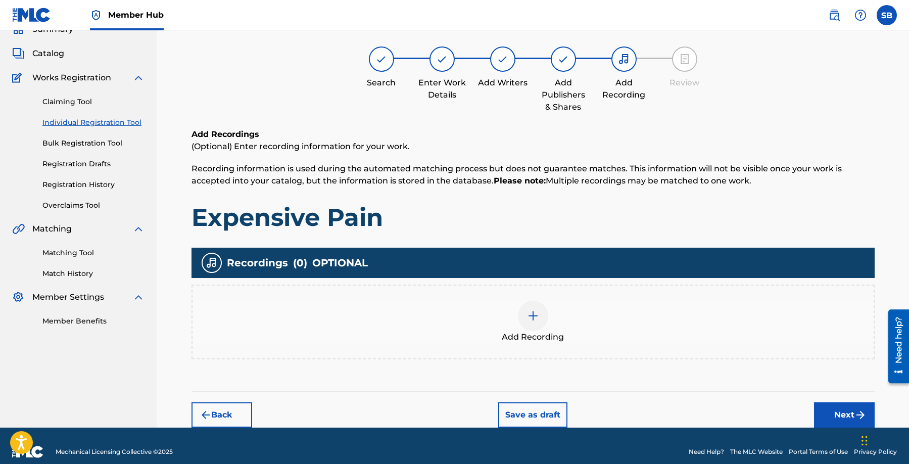
scroll to position [48, 0]
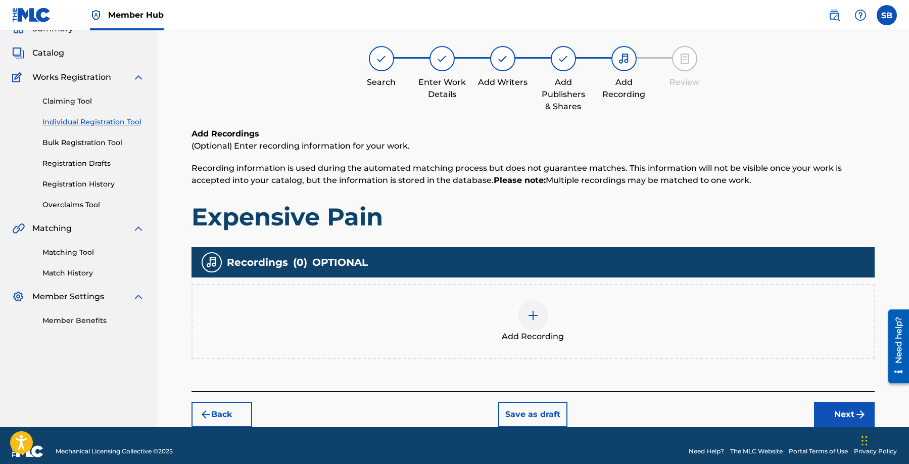
click at [530, 309] on img at bounding box center [533, 315] width 12 height 12
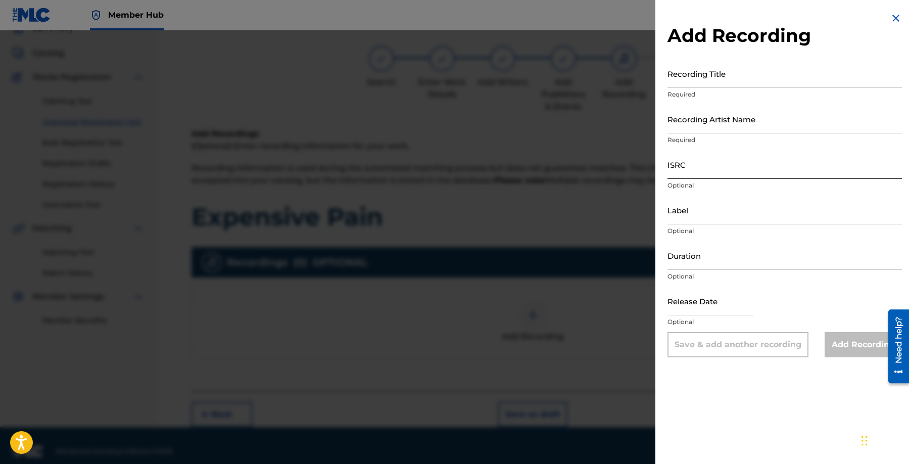
click at [713, 165] on input "ISRC" at bounding box center [785, 164] width 234 height 29
click at [730, 117] on input "Recording Artist Name" at bounding box center [785, 119] width 234 height 29
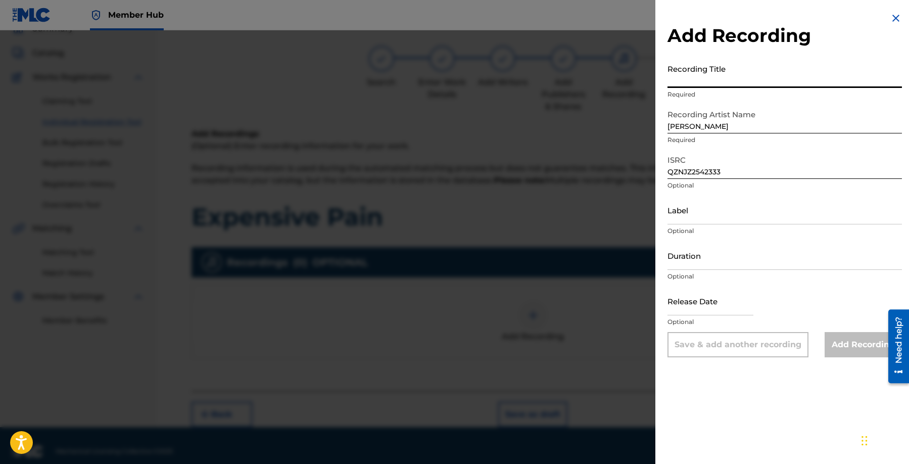
click at [705, 83] on input "Recording Title" at bounding box center [785, 73] width 234 height 29
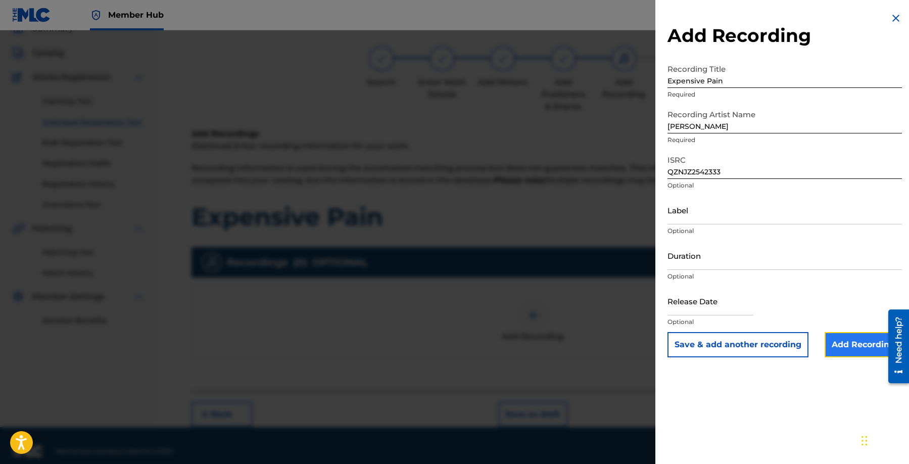
click at [858, 342] on input "Add Recording" at bounding box center [863, 344] width 77 height 25
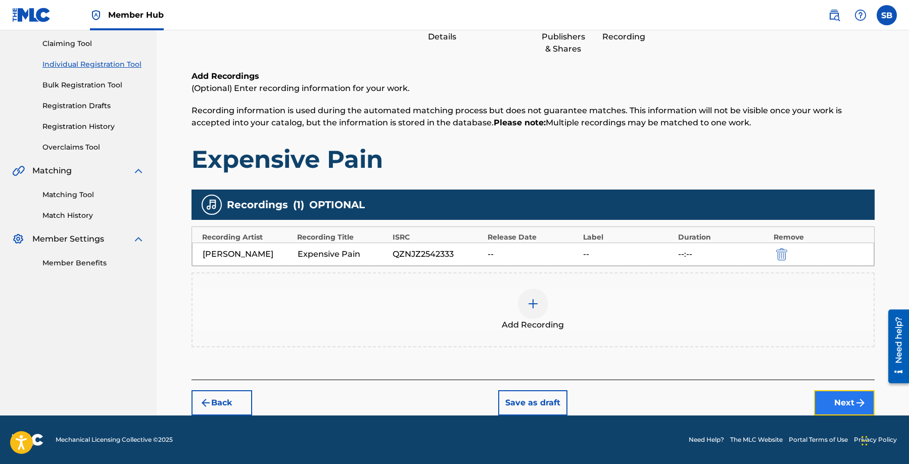
click at [842, 398] on button "Next" at bounding box center [844, 402] width 61 height 25
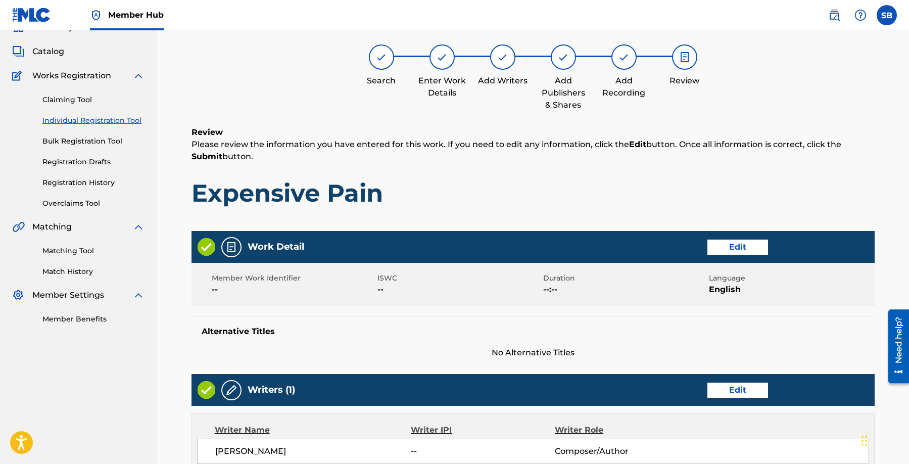
scroll to position [45, 0]
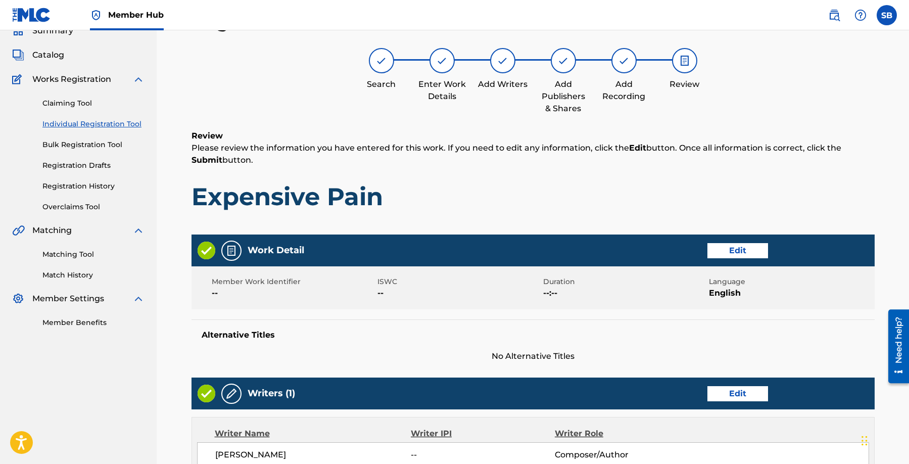
click at [579, 216] on div "Review Please review the information you have entered for this work. If you nee…" at bounding box center [533, 178] width 683 height 97
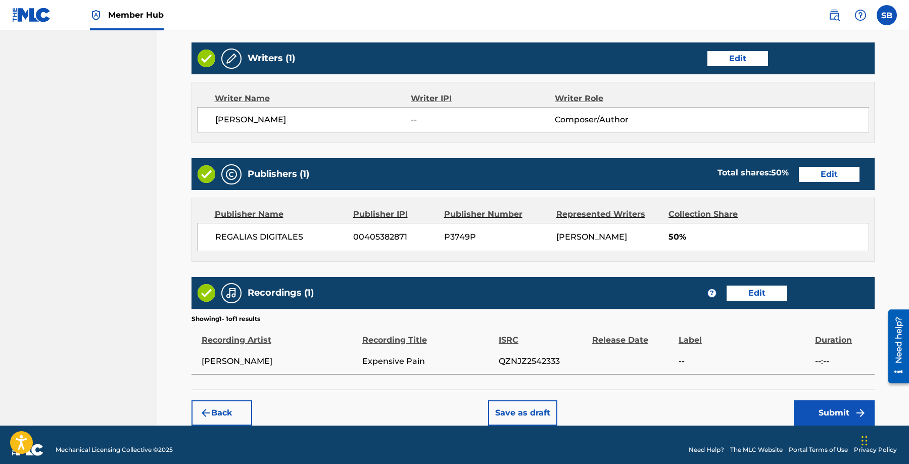
scroll to position [391, 0]
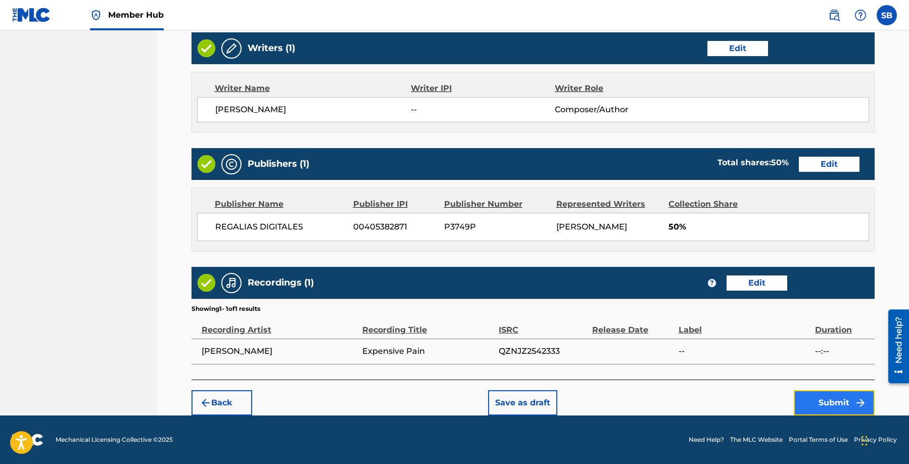
click at [814, 398] on button "Submit" at bounding box center [834, 402] width 81 height 25
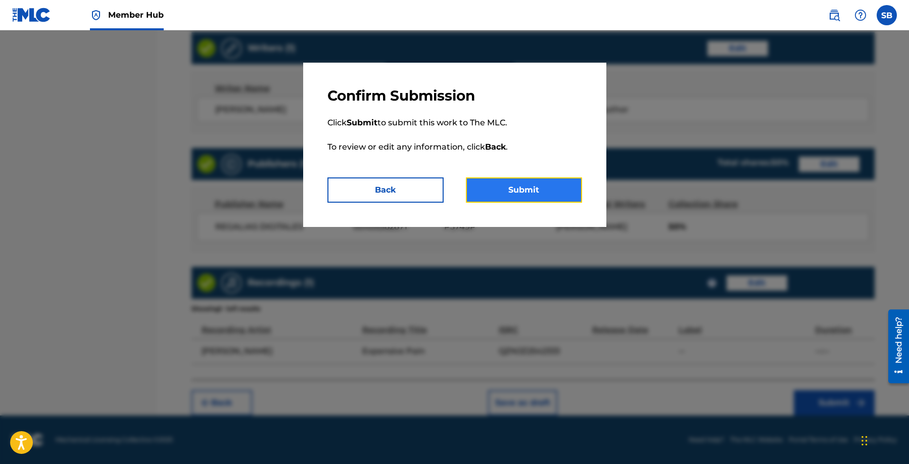
click at [526, 187] on button "Submit" at bounding box center [524, 189] width 116 height 25
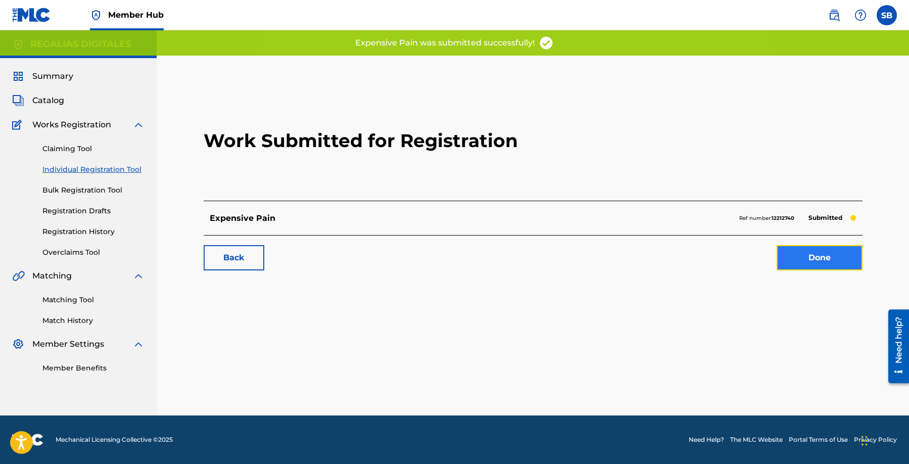
click at [805, 266] on link "Done" at bounding box center [820, 257] width 86 height 25
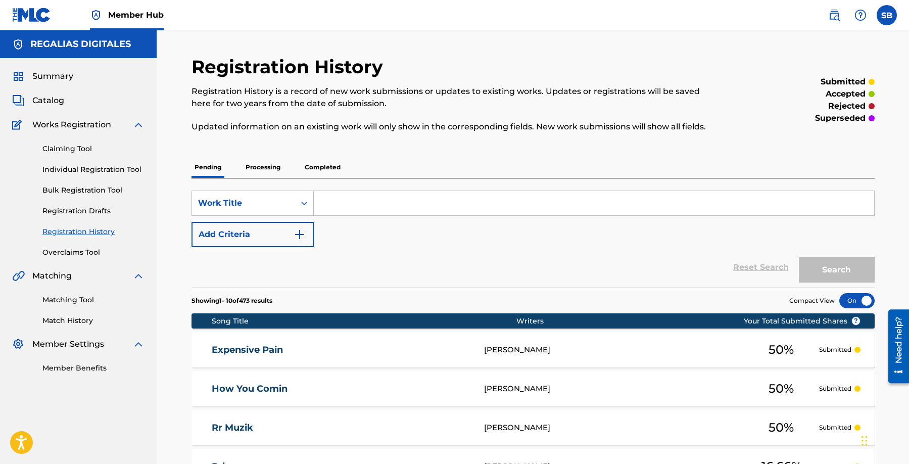
click at [119, 163] on div "Claiming Tool Individual Registration Tool Bulk Registration Tool Registration …" at bounding box center [78, 194] width 132 height 127
click at [127, 169] on link "Individual Registration Tool" at bounding box center [93, 169] width 102 height 11
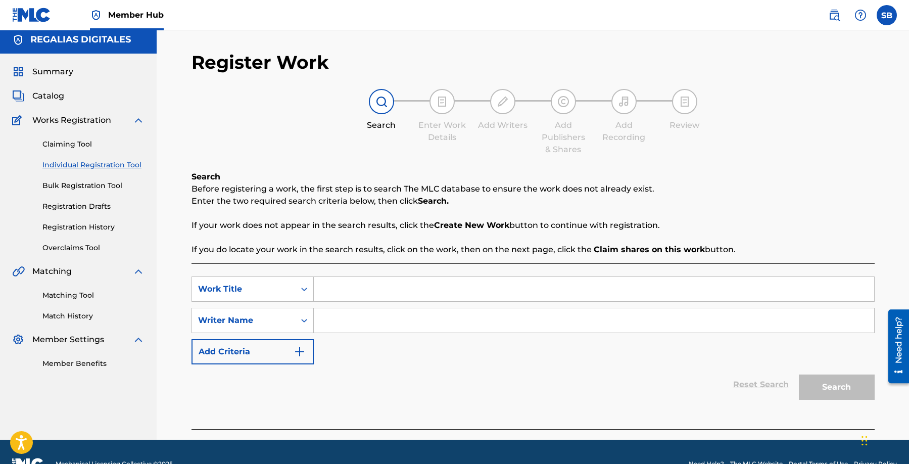
scroll to position [29, 0]
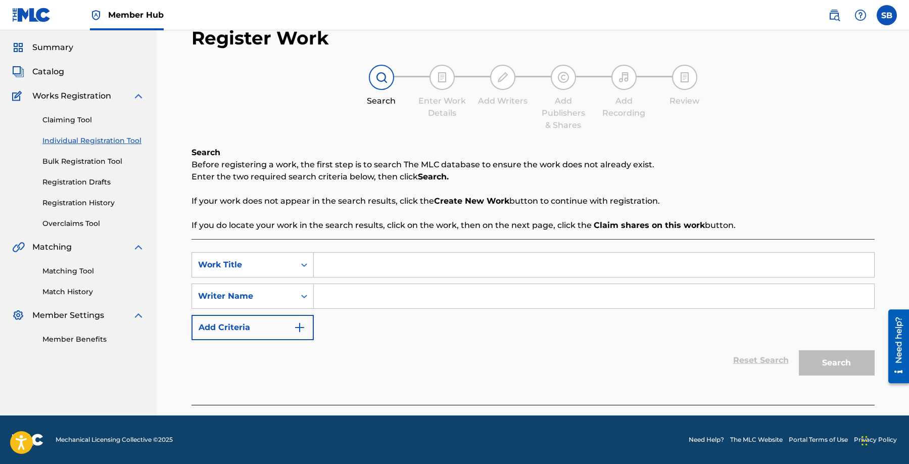
click at [414, 253] on input "Search Form" at bounding box center [594, 265] width 560 height 24
click at [396, 286] on input "Search Form" at bounding box center [594, 296] width 560 height 24
click at [462, 295] on input "Search Form" at bounding box center [594, 296] width 560 height 24
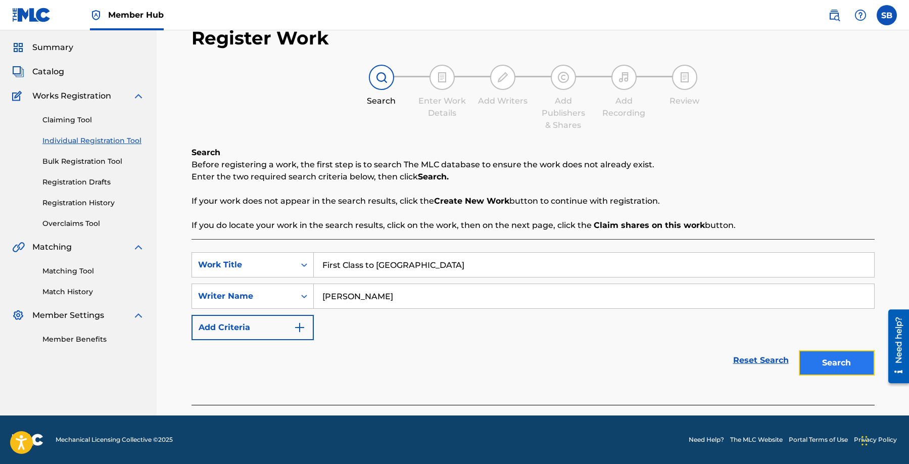
click at [844, 362] on button "Search" at bounding box center [837, 362] width 76 height 25
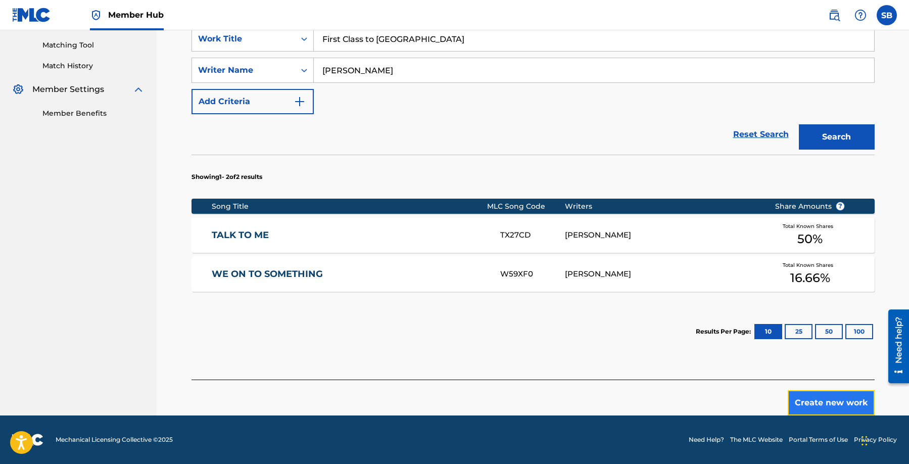
click at [822, 400] on button "Create new work" at bounding box center [831, 402] width 87 height 25
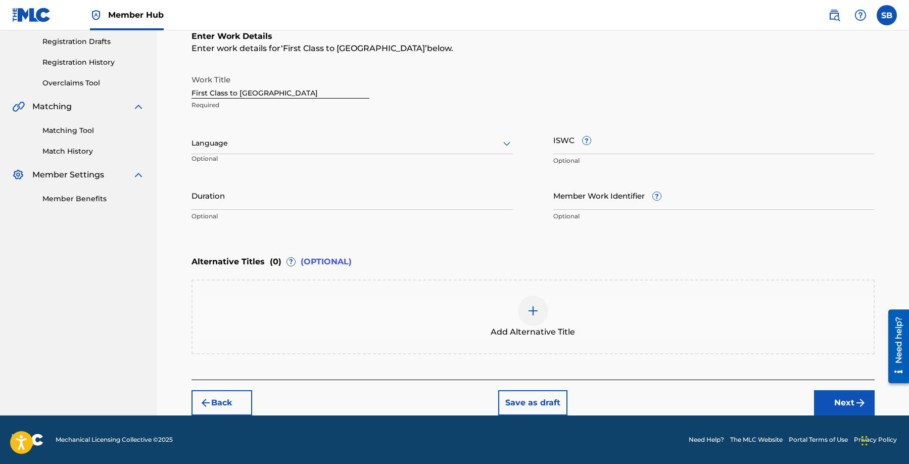
click at [290, 144] on div at bounding box center [352, 143] width 321 height 13
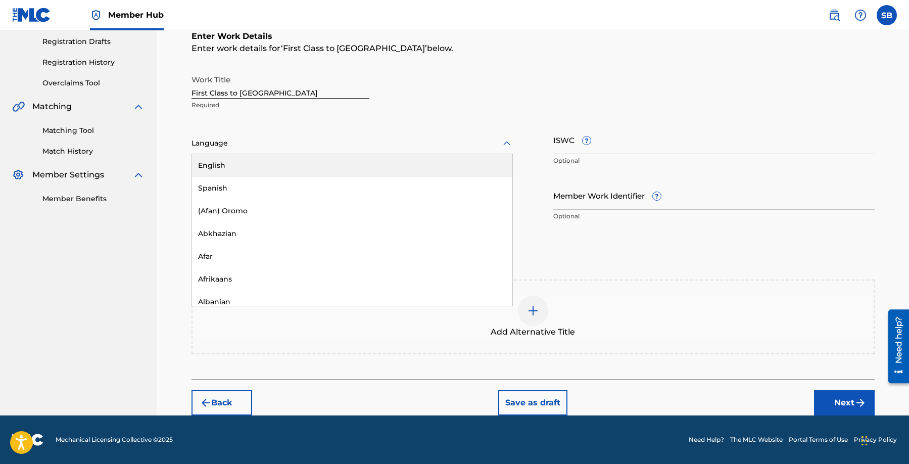
click at [278, 162] on div "English" at bounding box center [352, 165] width 320 height 23
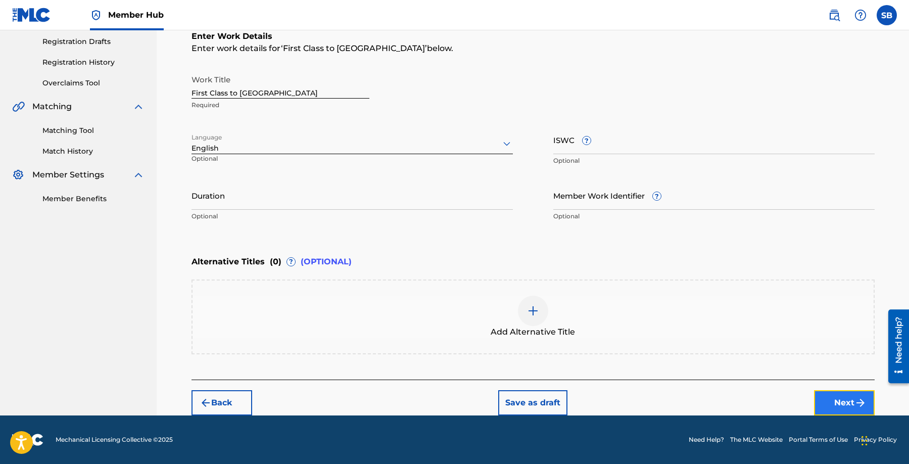
click at [839, 406] on button "Next" at bounding box center [844, 402] width 61 height 25
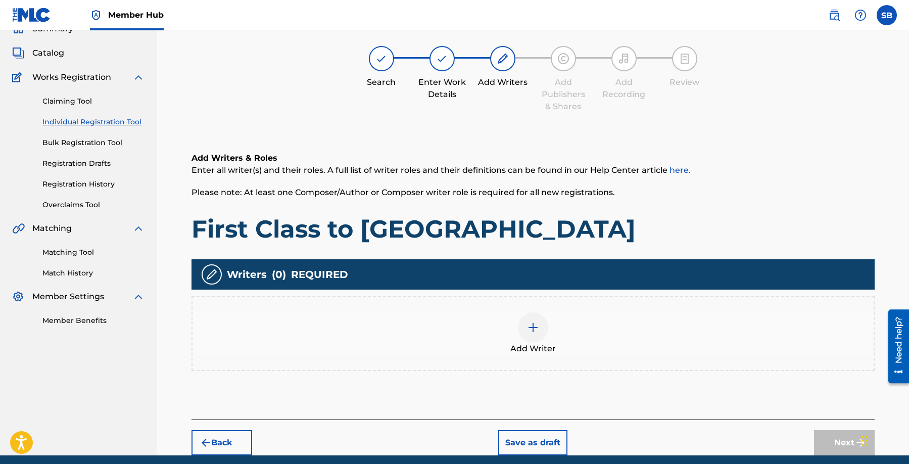
scroll to position [45, 0]
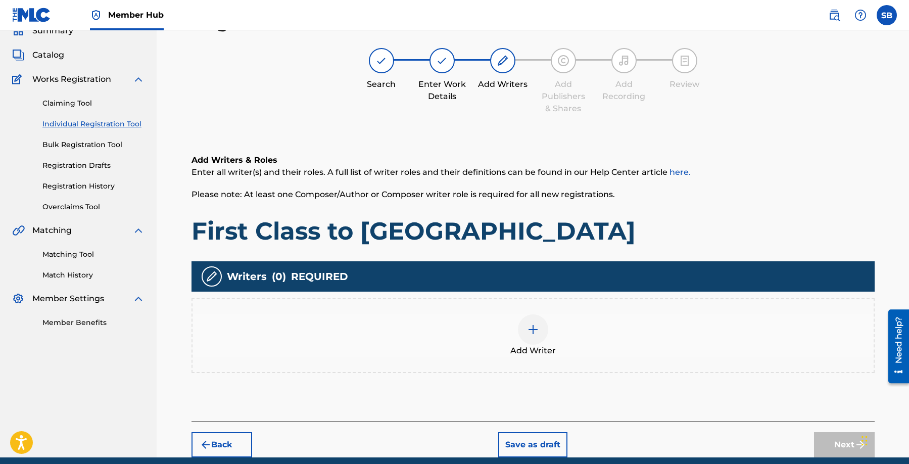
click at [579, 326] on div "Add Writer" at bounding box center [533, 335] width 681 height 42
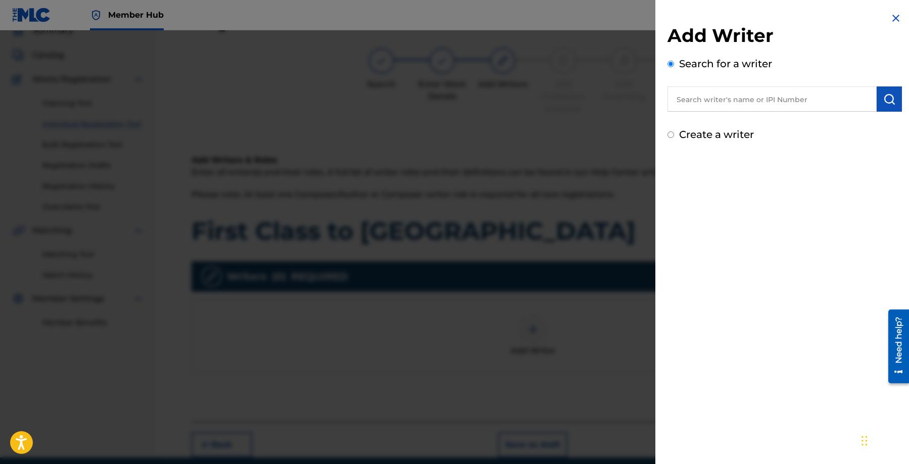
click at [764, 104] on input "text" at bounding box center [772, 98] width 209 height 25
click at [765, 104] on input "text" at bounding box center [772, 98] width 209 height 25
click at [884, 100] on img "submit" at bounding box center [889, 99] width 12 height 12
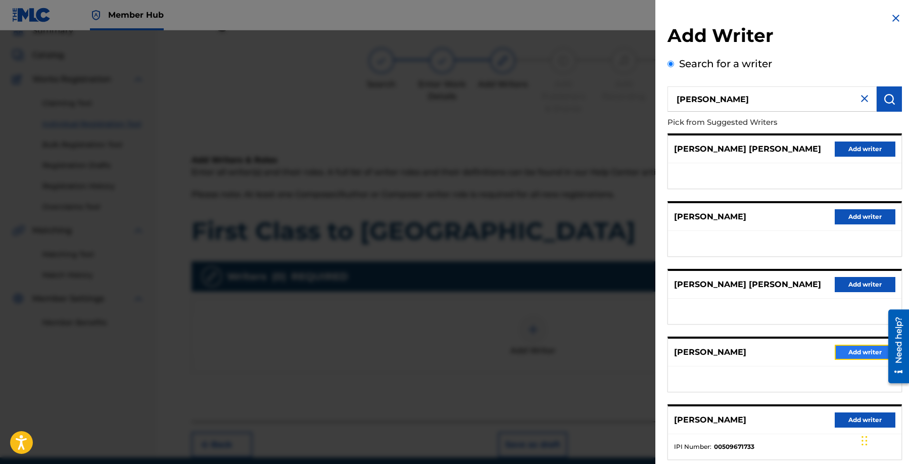
click at [858, 355] on button "Add writer" at bounding box center [865, 352] width 61 height 15
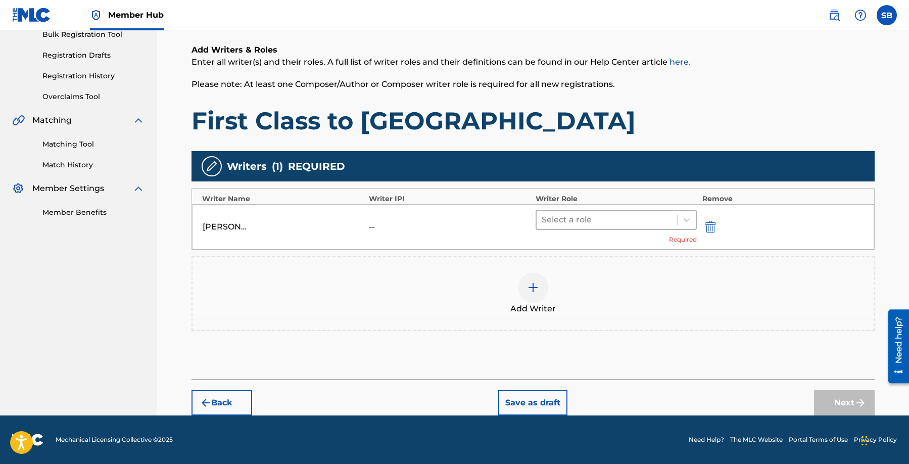
click at [623, 224] on div at bounding box center [607, 220] width 131 height 14
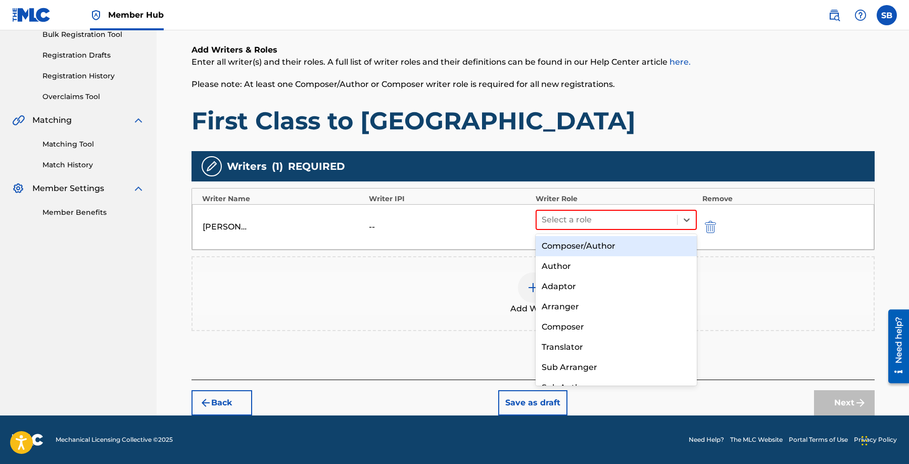
click at [619, 246] on div "Composer/Author" at bounding box center [617, 246] width 162 height 20
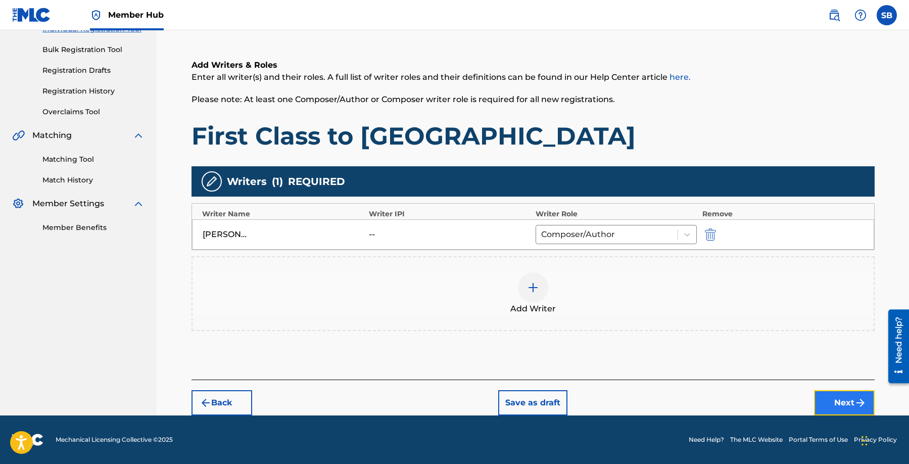
click at [839, 396] on button "Next" at bounding box center [844, 402] width 61 height 25
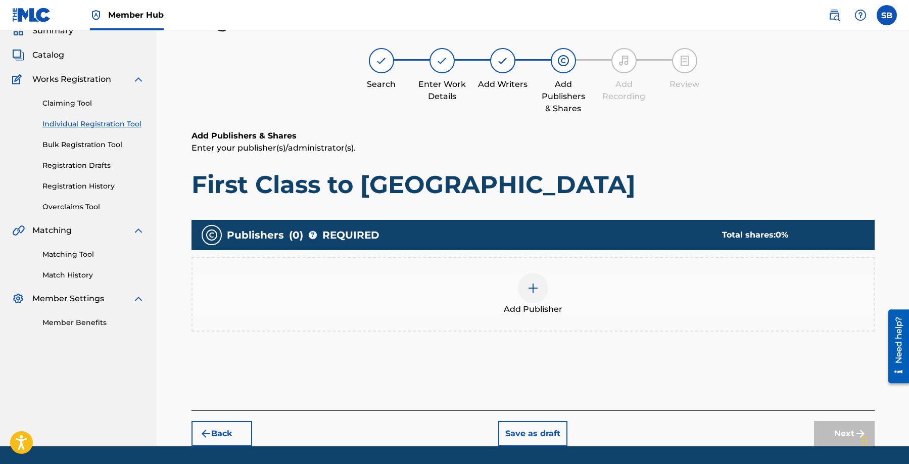
click at [520, 281] on div at bounding box center [533, 288] width 30 height 30
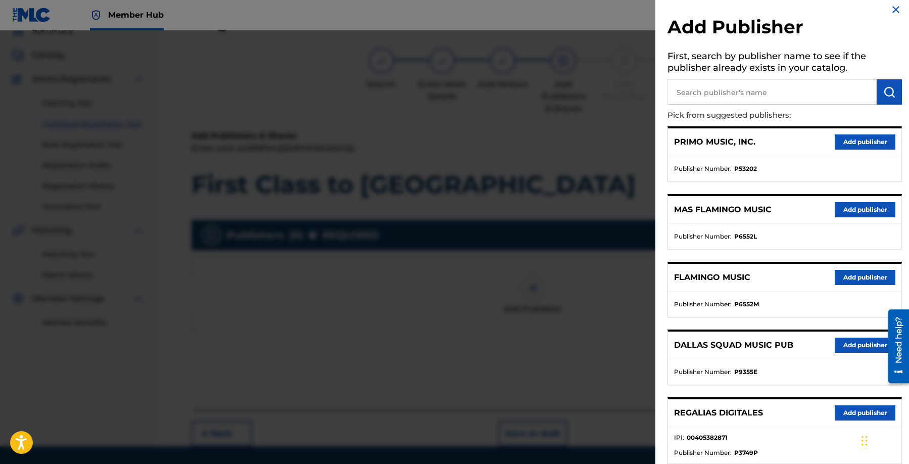
scroll to position [9, 0]
click at [839, 408] on button "Add publisher" at bounding box center [865, 412] width 61 height 15
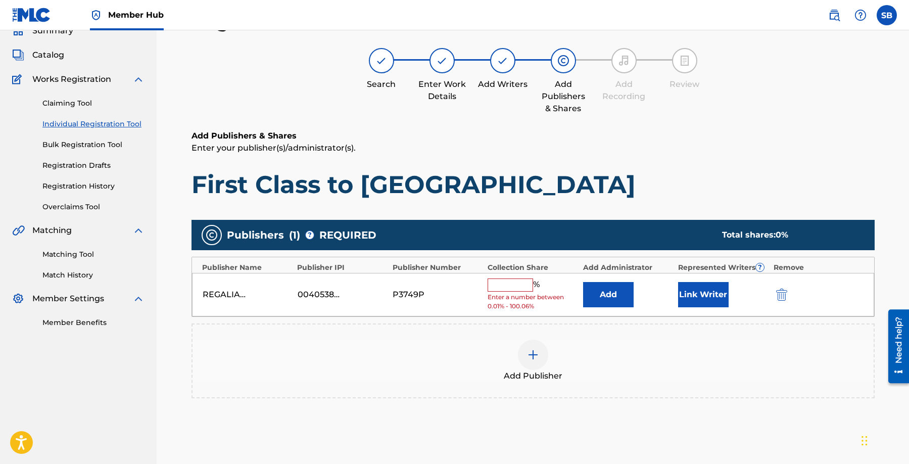
click at [513, 288] on input "text" at bounding box center [510, 284] width 45 height 13
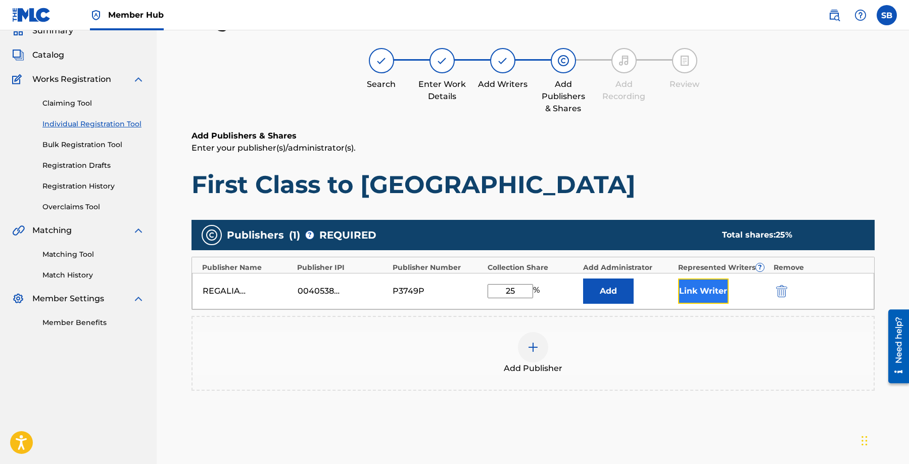
click at [716, 296] on button "Link Writer" at bounding box center [703, 290] width 51 height 25
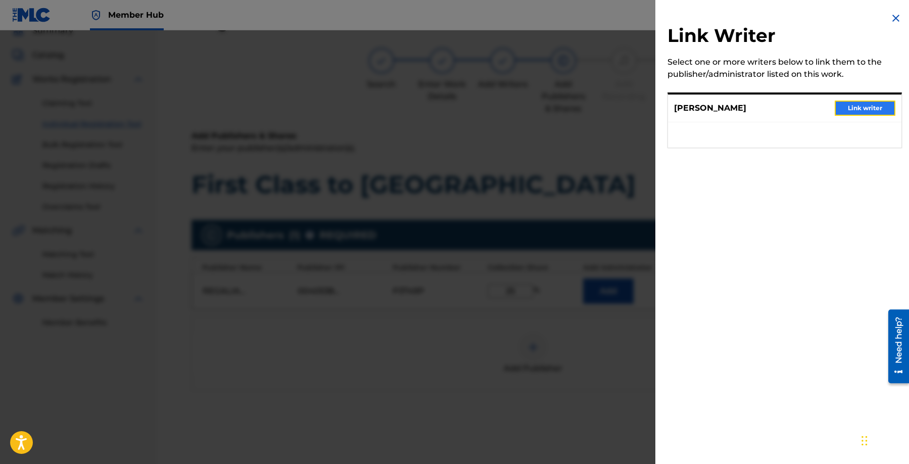
click at [870, 110] on button "Link writer" at bounding box center [865, 108] width 61 height 15
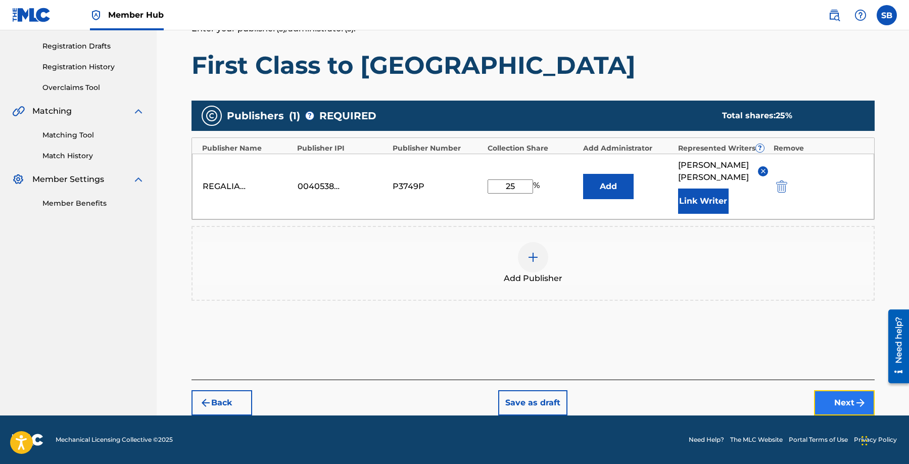
click at [833, 393] on button "Next" at bounding box center [844, 402] width 61 height 25
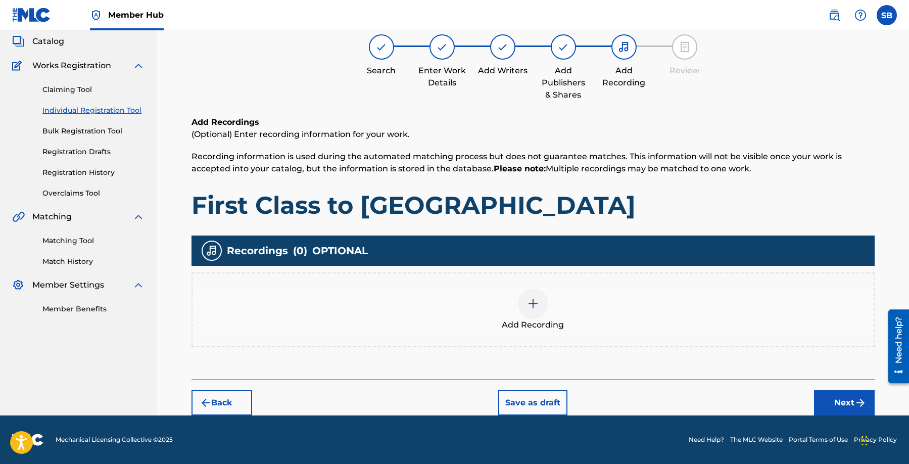
scroll to position [45, 0]
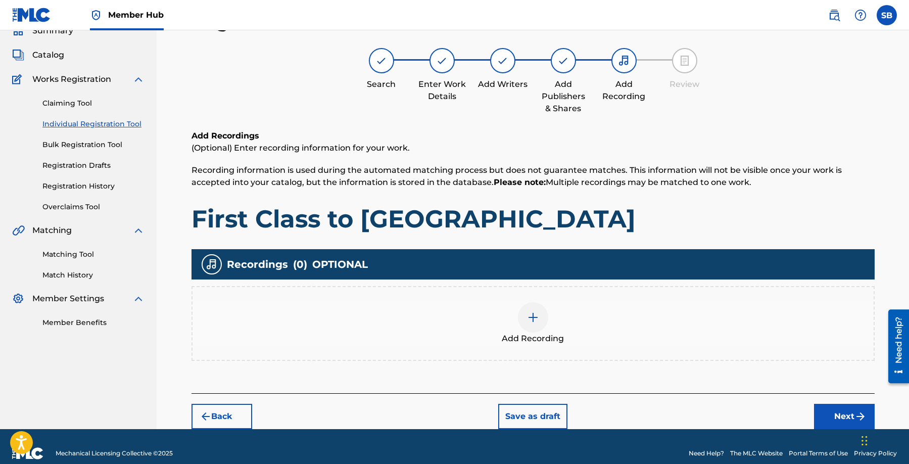
click at [582, 338] on div "Add Recording" at bounding box center [533, 323] width 681 height 42
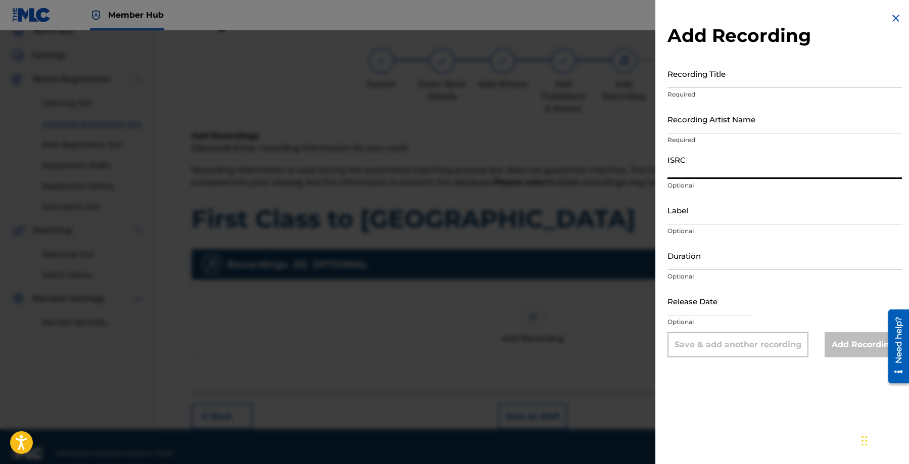
click at [713, 167] on input "ISRC" at bounding box center [785, 164] width 234 height 29
click at [745, 117] on input "Recording Artist Name" at bounding box center [785, 119] width 234 height 29
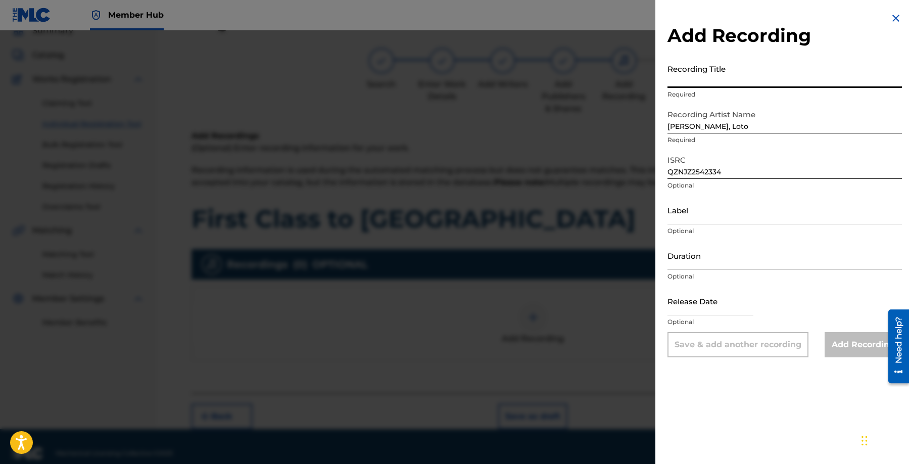
click at [746, 80] on input "Recording Title" at bounding box center [785, 73] width 234 height 29
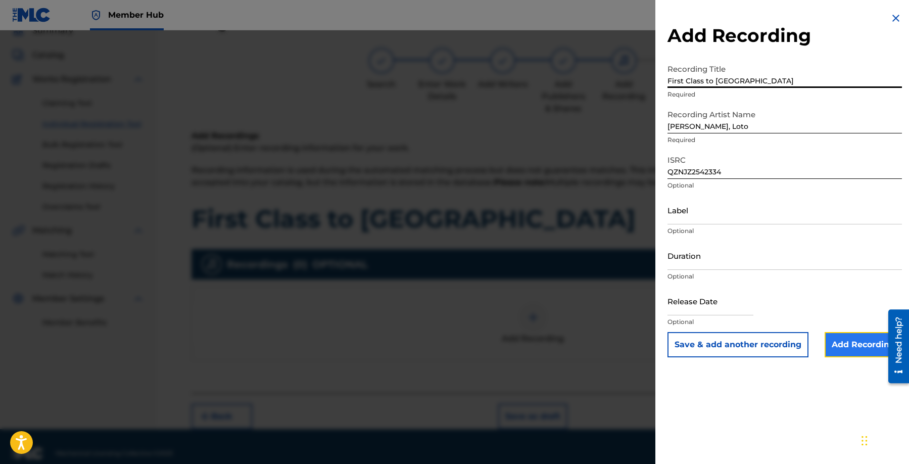
click at [845, 344] on input "Add Recording" at bounding box center [863, 344] width 77 height 25
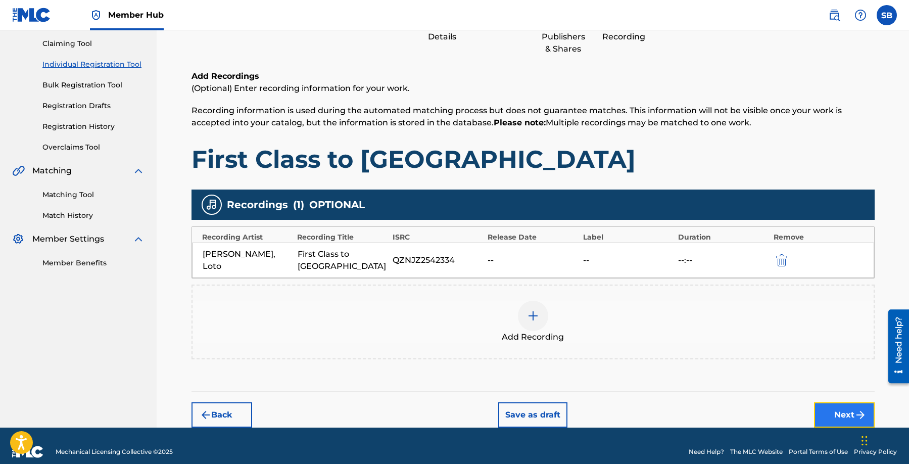
click at [849, 402] on button "Next" at bounding box center [844, 414] width 61 height 25
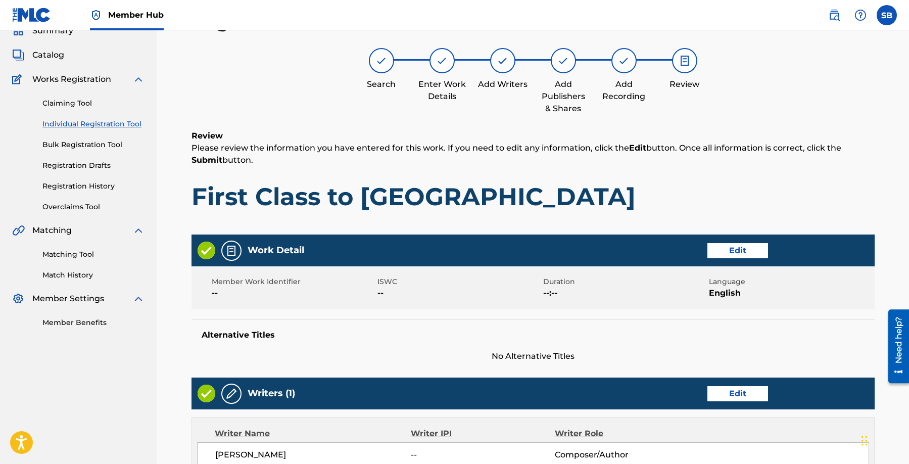
click at [590, 180] on div "Review Please review the information you have entered for this work. If you nee…" at bounding box center [533, 178] width 683 height 97
click at [590, 183] on h1 "First Class to [GEOGRAPHIC_DATA]" at bounding box center [533, 196] width 683 height 30
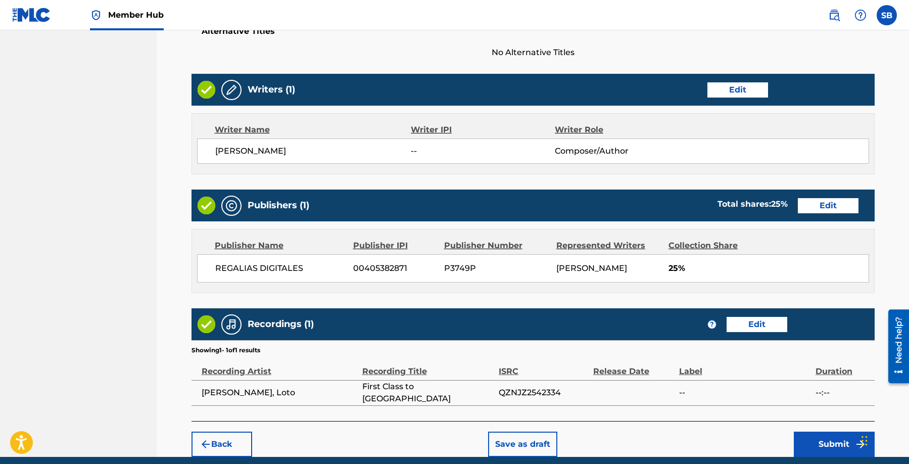
scroll to position [391, 0]
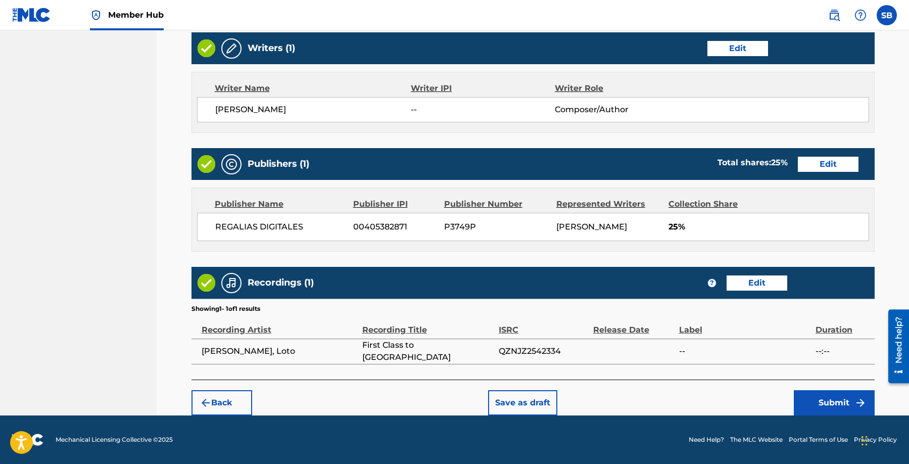
click at [739, 397] on div "Back Save as draft Submit" at bounding box center [533, 398] width 683 height 36
click at [815, 398] on button "Submit" at bounding box center [834, 402] width 81 height 25
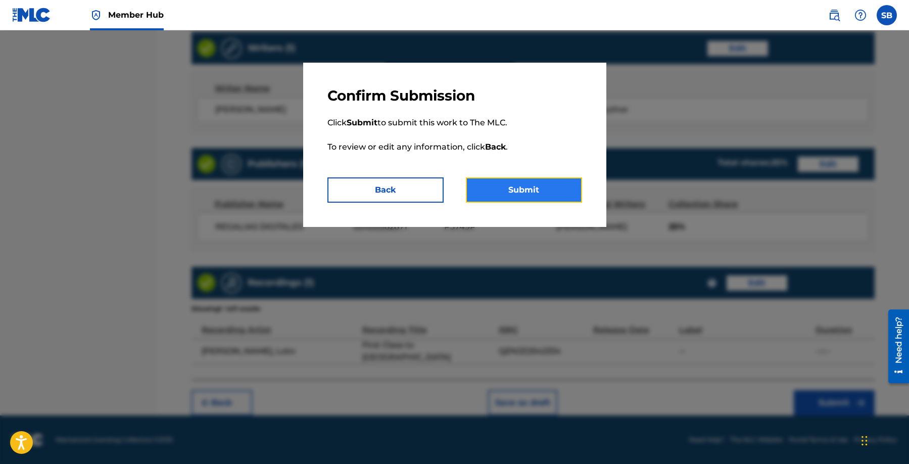
click at [547, 197] on button "Submit" at bounding box center [524, 189] width 116 height 25
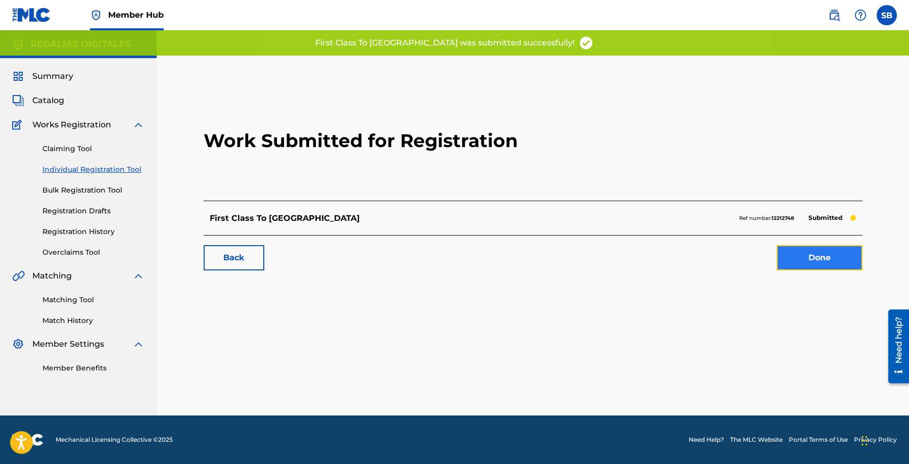
click at [821, 267] on link "Done" at bounding box center [820, 257] width 86 height 25
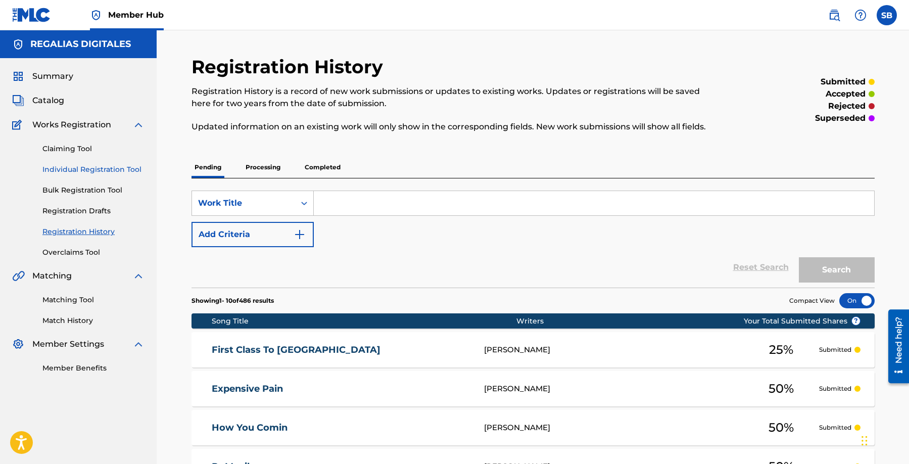
click at [112, 164] on link "Individual Registration Tool" at bounding box center [93, 169] width 102 height 11
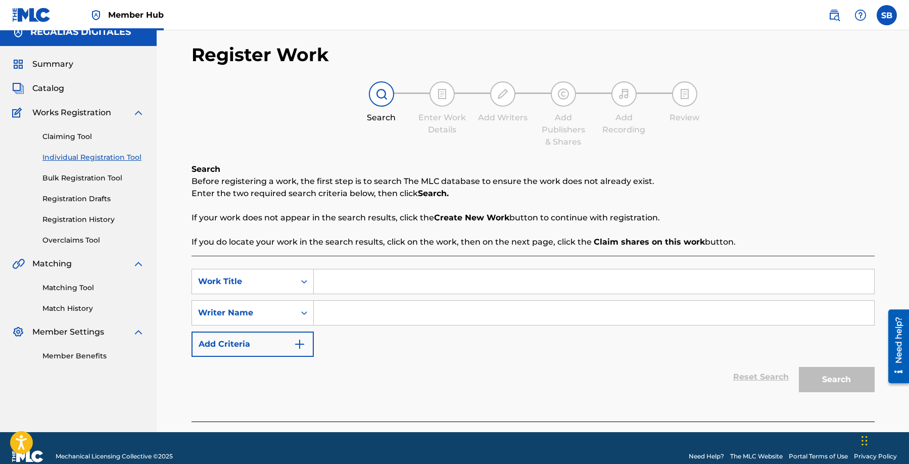
scroll to position [29, 0]
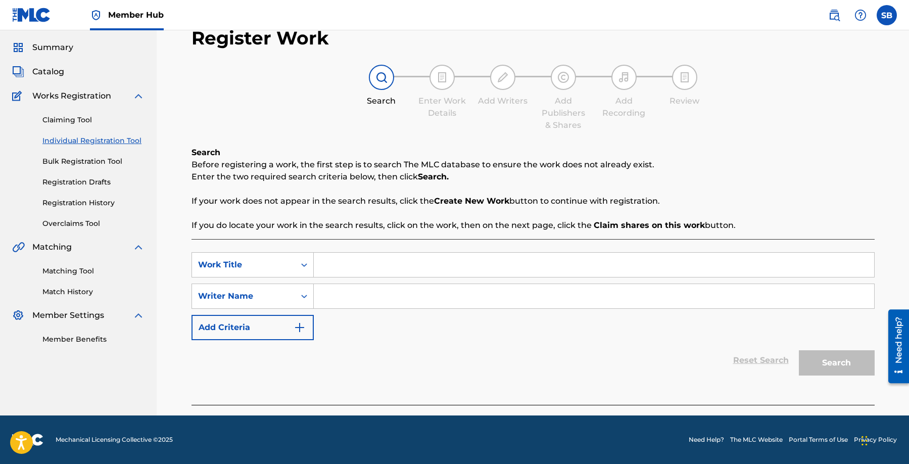
click at [363, 263] on input "Search Form" at bounding box center [594, 265] width 560 height 24
click at [370, 288] on input "Search Form" at bounding box center [594, 296] width 560 height 24
click at [422, 294] on input "Search Form" at bounding box center [594, 296] width 560 height 24
click at [839, 367] on button "Search" at bounding box center [837, 362] width 76 height 25
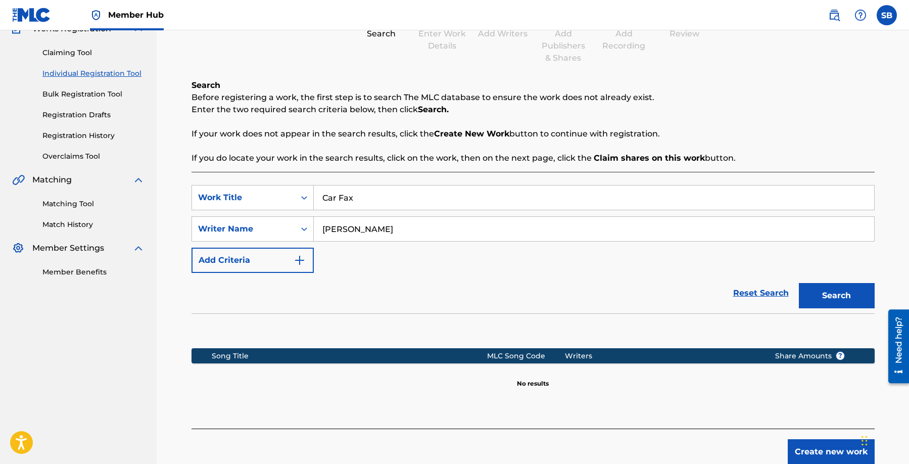
scroll to position [142, 0]
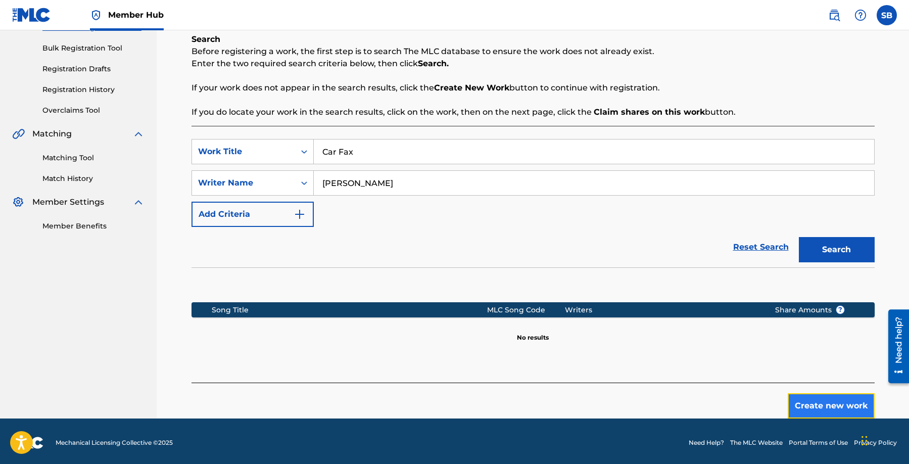
click at [803, 401] on button "Create new work" at bounding box center [831, 405] width 87 height 25
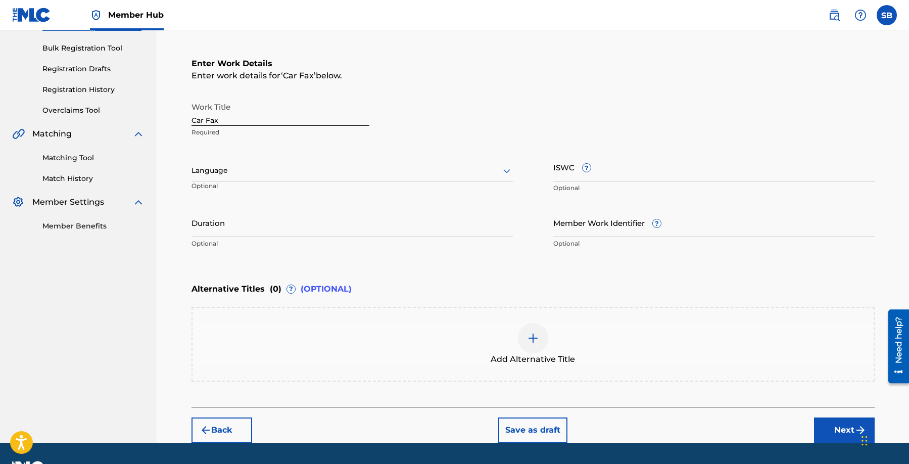
click at [374, 173] on div at bounding box center [352, 170] width 321 height 13
click at [353, 195] on div "English" at bounding box center [352, 192] width 320 height 23
click at [842, 423] on button "Next" at bounding box center [844, 429] width 61 height 25
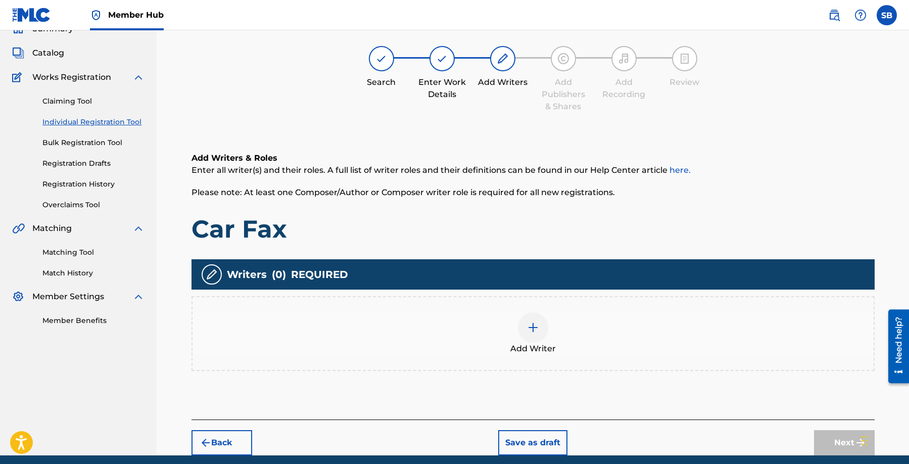
scroll to position [45, 0]
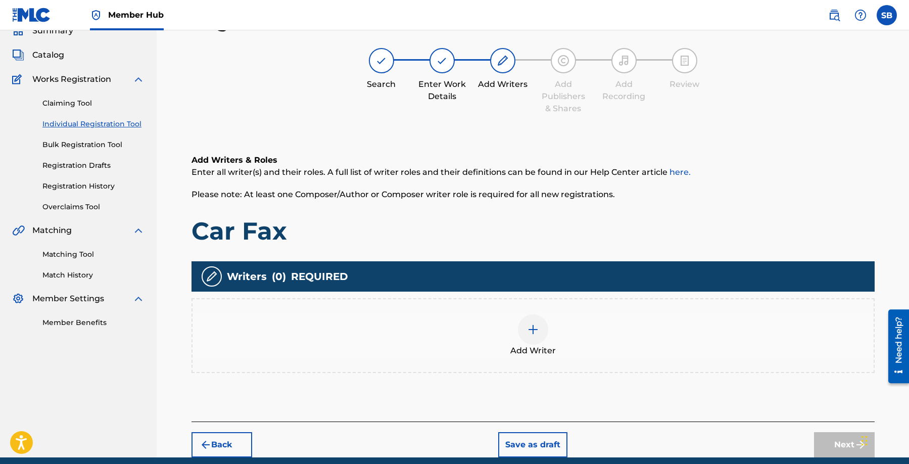
click at [662, 350] on div "Add Writer" at bounding box center [533, 335] width 681 height 42
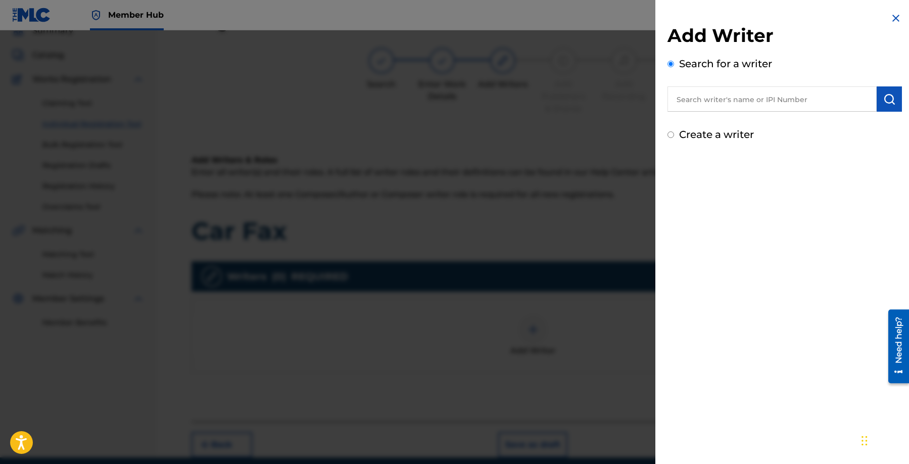
click at [784, 93] on input "text" at bounding box center [772, 98] width 209 height 25
click at [890, 102] on img "submit" at bounding box center [889, 99] width 12 height 12
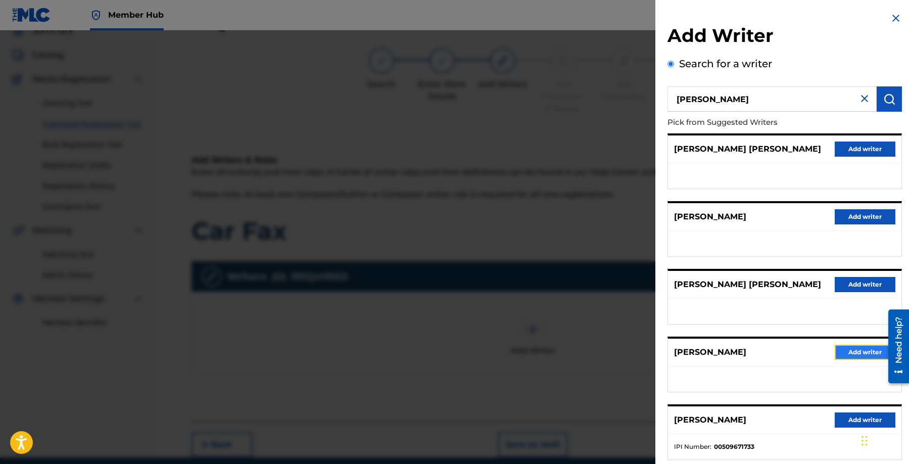
click at [861, 350] on button "Add writer" at bounding box center [865, 352] width 61 height 15
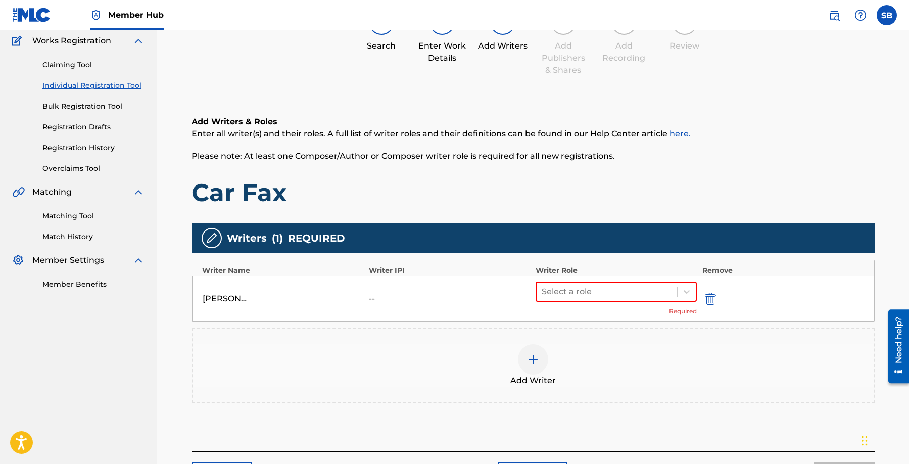
scroll to position [156, 0]
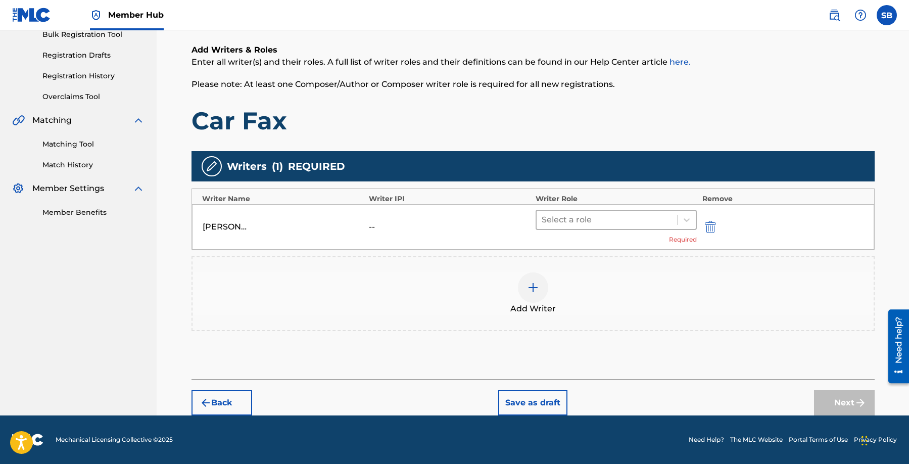
click at [563, 222] on div at bounding box center [607, 220] width 131 height 14
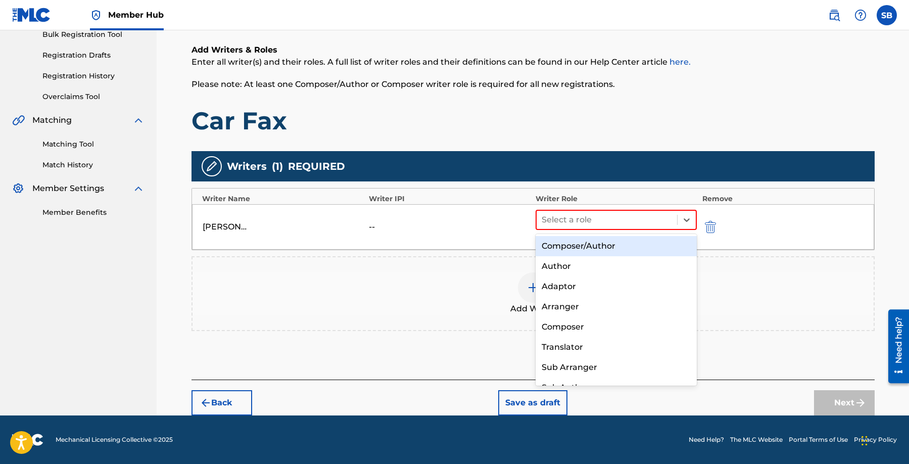
click at [576, 245] on div "Composer/Author" at bounding box center [617, 246] width 162 height 20
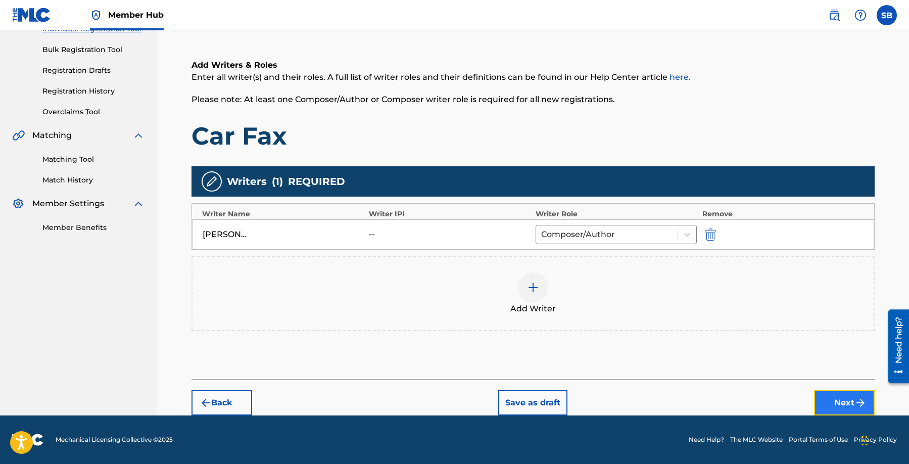
click at [829, 398] on button "Next" at bounding box center [844, 402] width 61 height 25
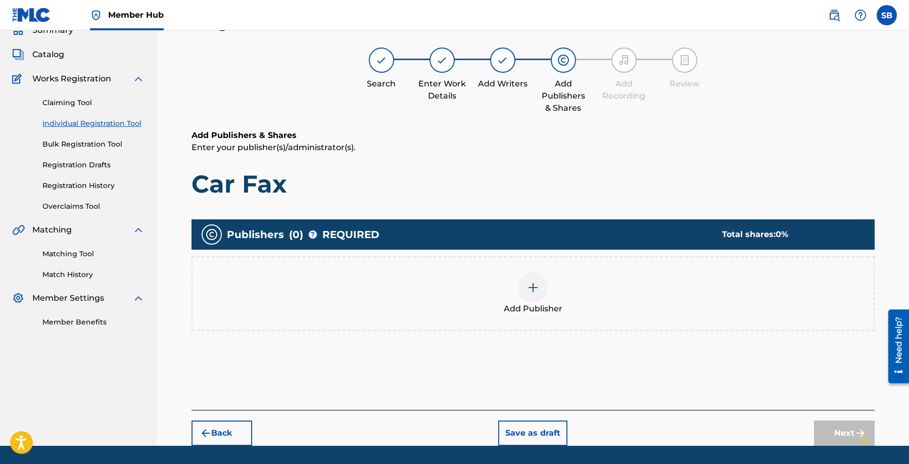
scroll to position [45, 0]
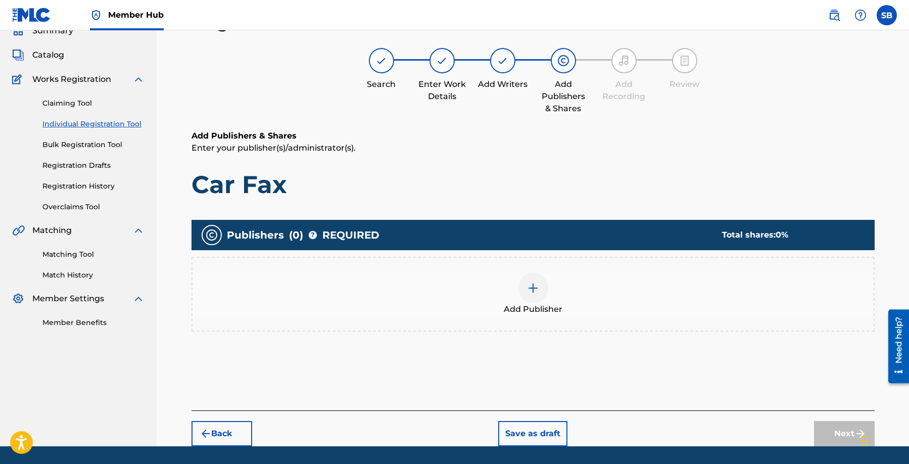
click at [525, 304] on span "Add Publisher" at bounding box center [533, 309] width 59 height 12
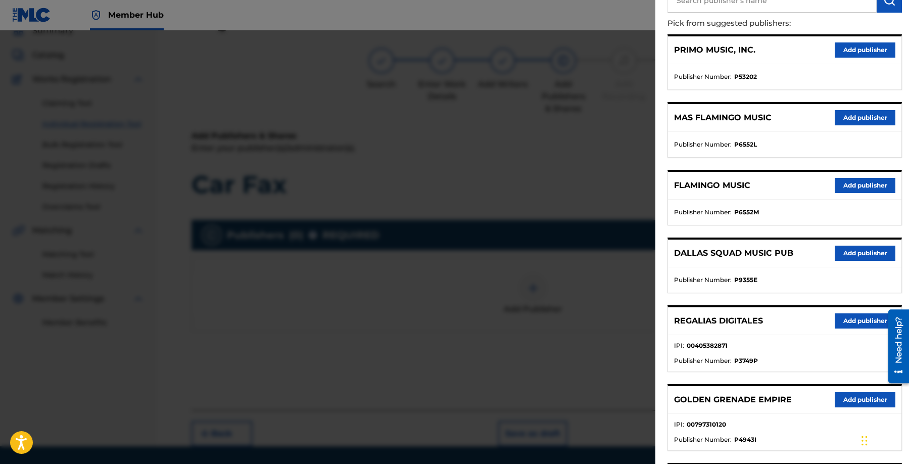
scroll to position [315, 0]
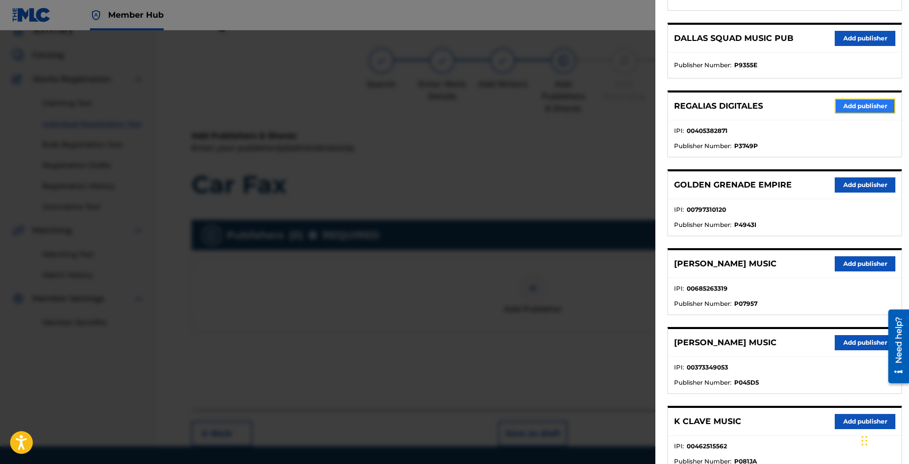
click at [854, 99] on button "Add publisher" at bounding box center [865, 106] width 61 height 15
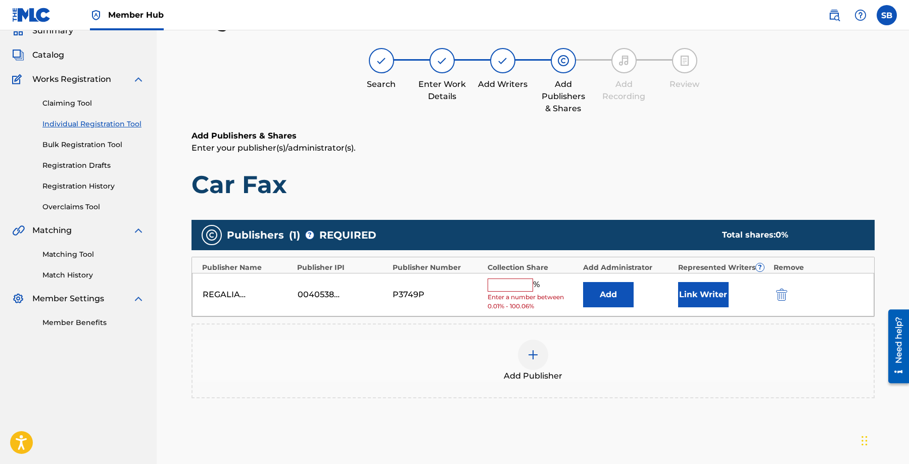
click at [506, 285] on input "text" at bounding box center [510, 284] width 45 height 13
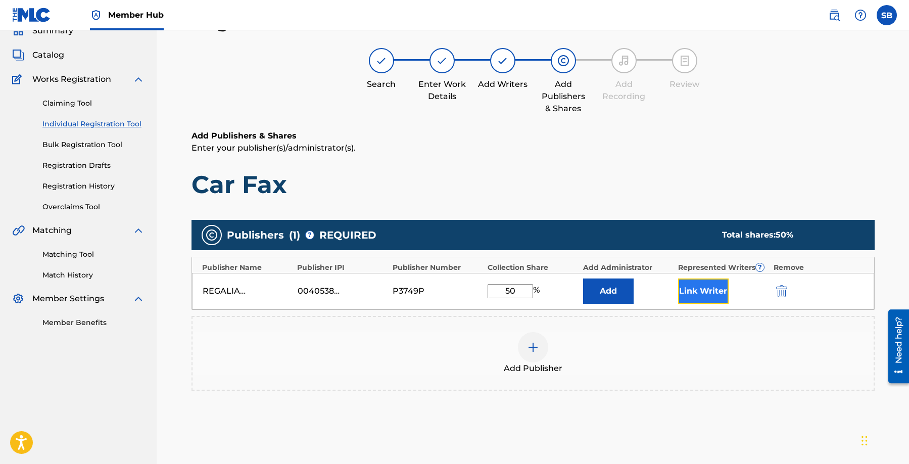
click at [724, 284] on button "Link Writer" at bounding box center [703, 290] width 51 height 25
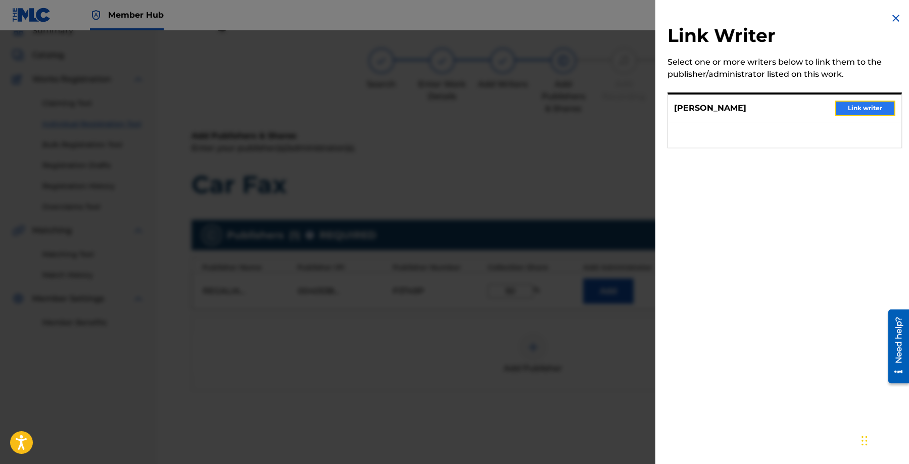
click at [867, 113] on button "Link writer" at bounding box center [865, 108] width 61 height 15
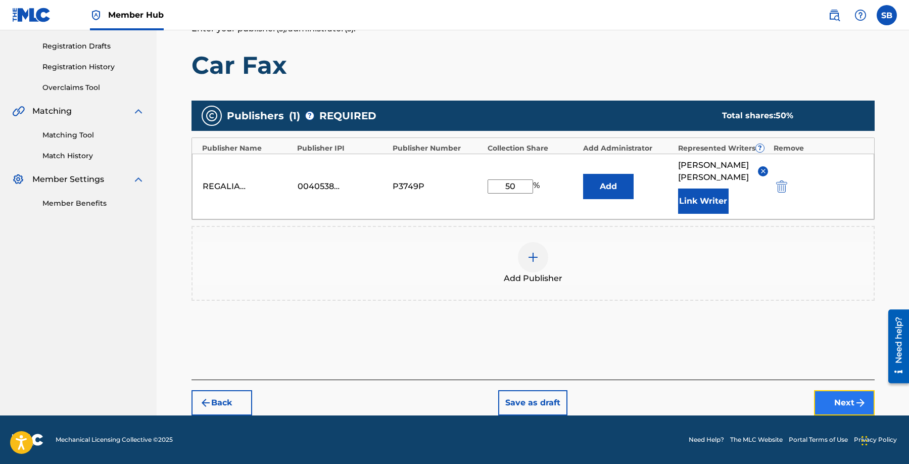
click at [846, 403] on button "Next" at bounding box center [844, 402] width 61 height 25
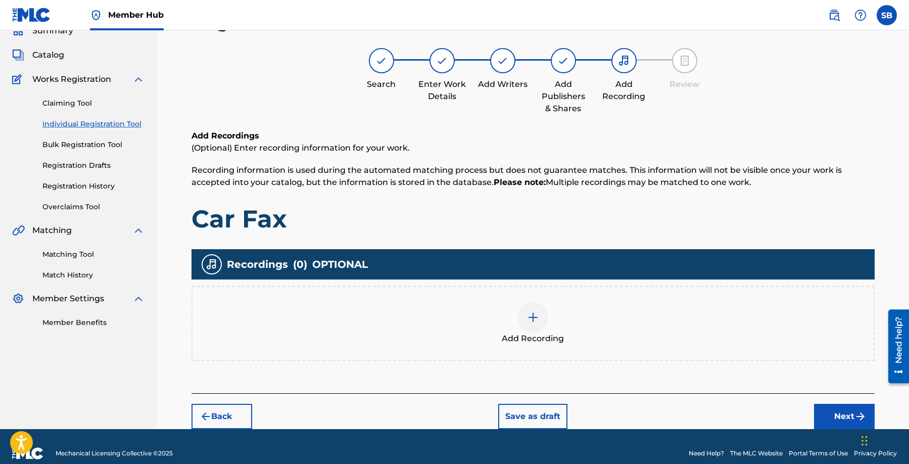
click at [504, 319] on div "Add Recording" at bounding box center [533, 323] width 681 height 42
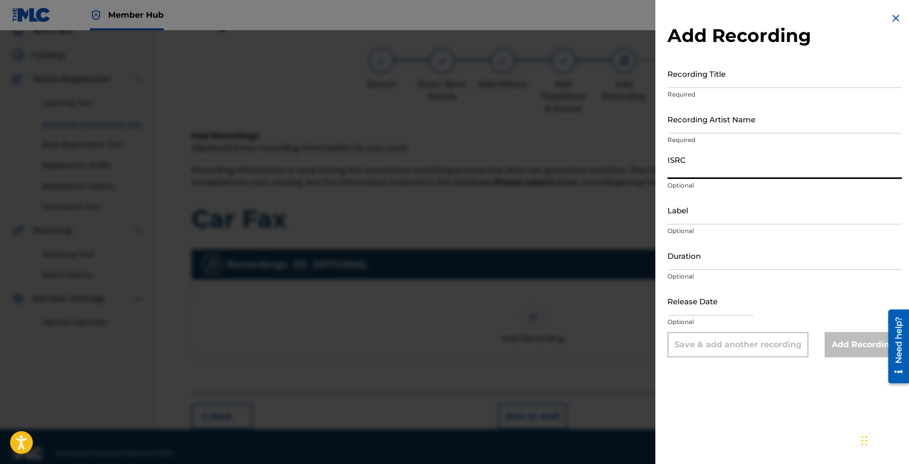
click at [707, 171] on input "ISRC" at bounding box center [785, 164] width 234 height 29
click at [754, 124] on input "Recording Artist Name" at bounding box center [785, 119] width 234 height 29
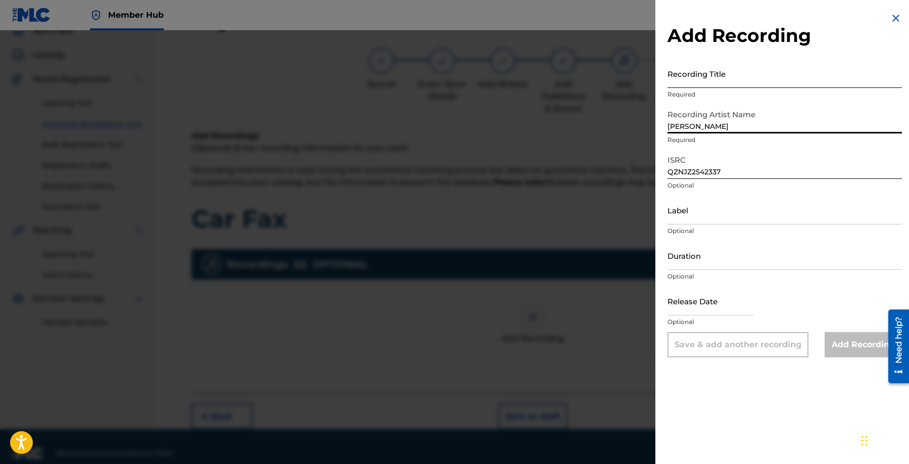
click at [774, 78] on input "Recording Title" at bounding box center [785, 73] width 234 height 29
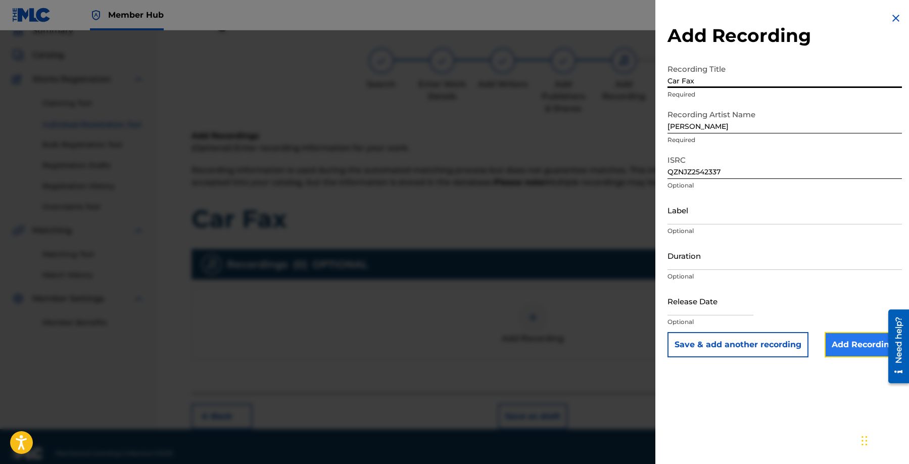
click at [841, 346] on input "Add Recording" at bounding box center [863, 344] width 77 height 25
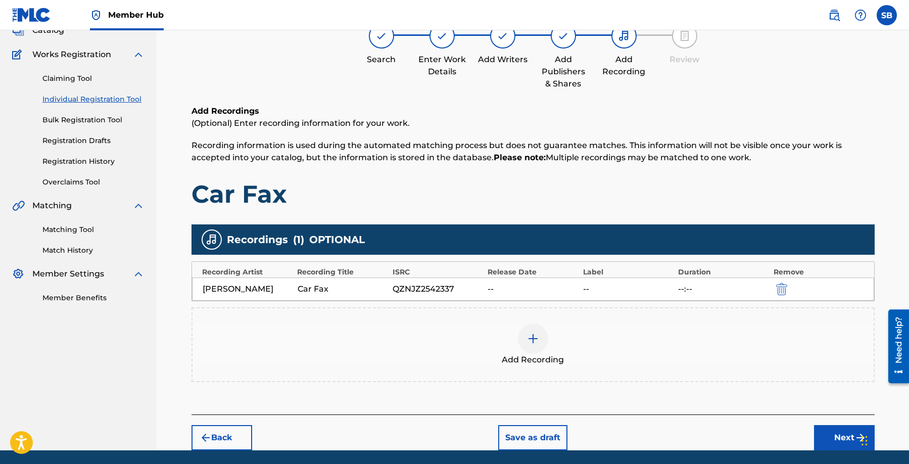
scroll to position [105, 0]
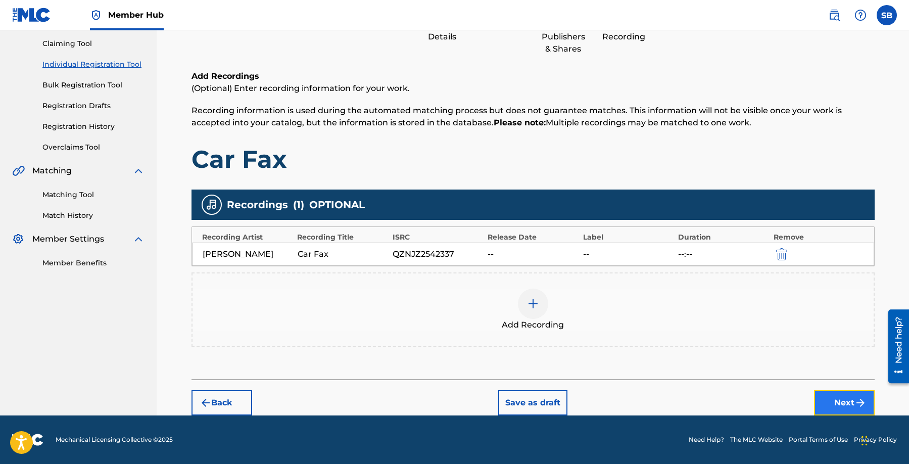
click at [841, 398] on button "Next" at bounding box center [844, 402] width 61 height 25
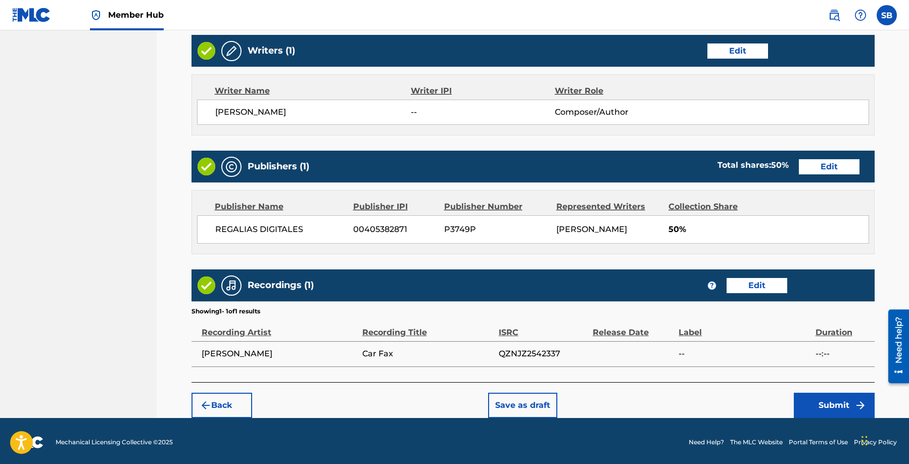
scroll to position [391, 0]
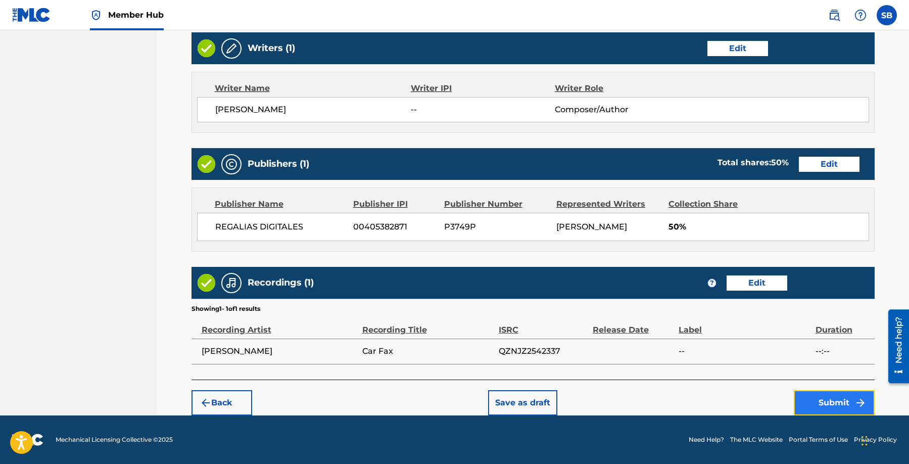
click at [822, 406] on button "Submit" at bounding box center [834, 402] width 81 height 25
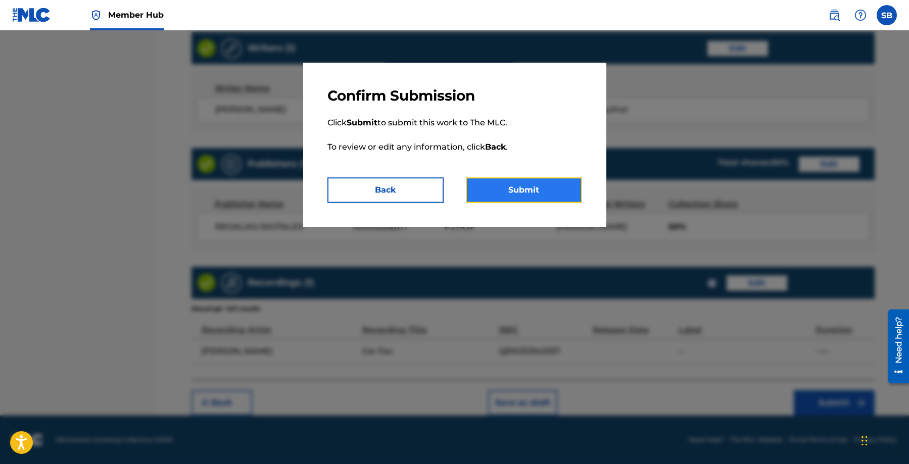
click at [538, 187] on button "Submit" at bounding box center [524, 189] width 116 height 25
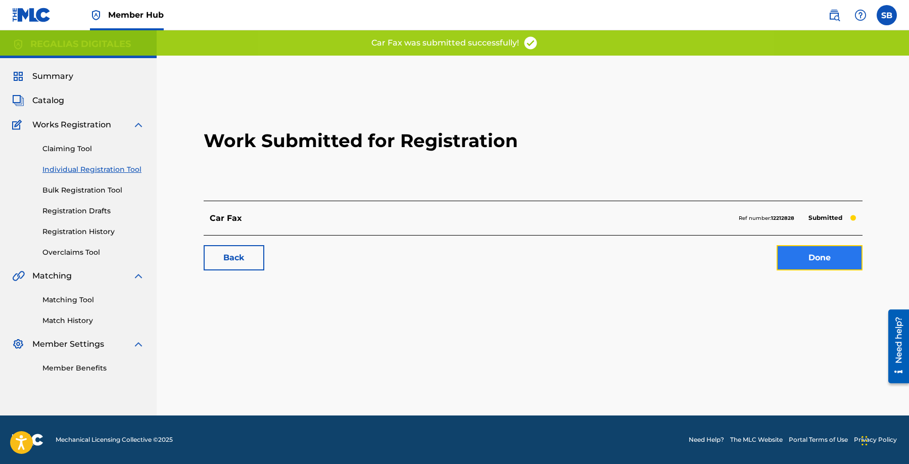
click at [848, 260] on link "Done" at bounding box center [820, 257] width 86 height 25
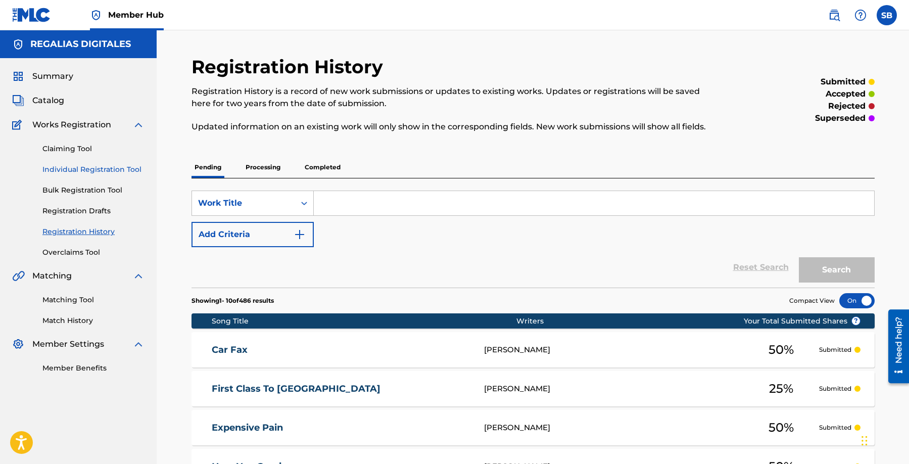
click at [143, 170] on link "Individual Registration Tool" at bounding box center [93, 169] width 102 height 11
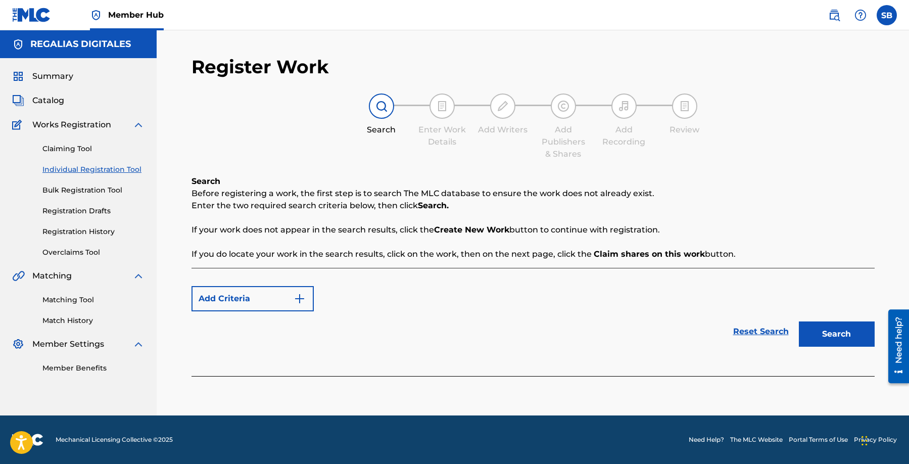
click at [143, 170] on link "Individual Registration Tool" at bounding box center [93, 169] width 102 height 11
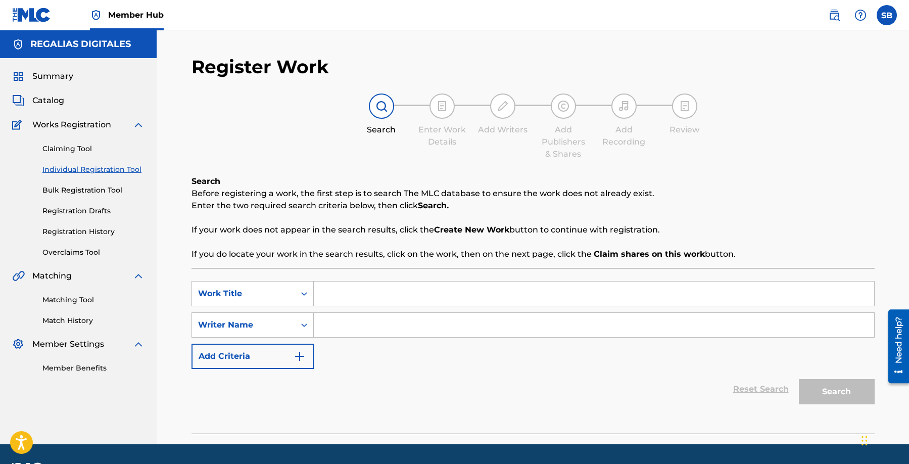
scroll to position [29, 0]
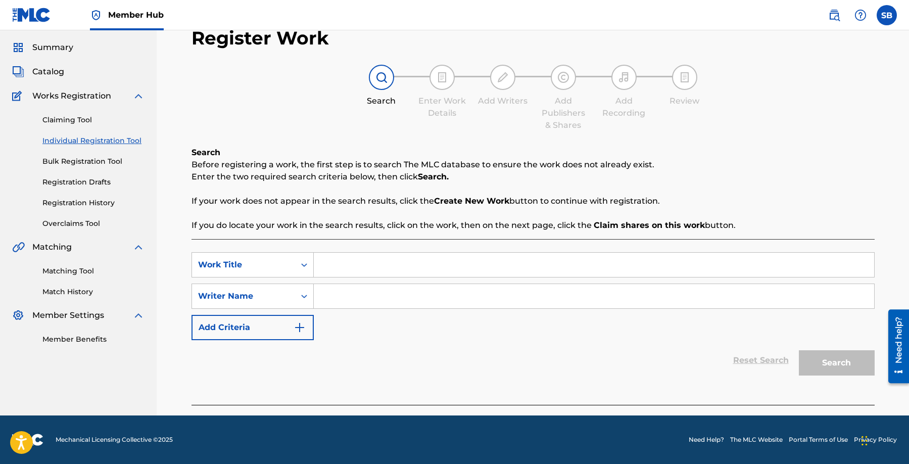
click at [425, 273] on input "Search Form" at bounding box center [594, 265] width 560 height 24
click at [440, 290] on input "Search Form" at bounding box center [594, 296] width 560 height 24
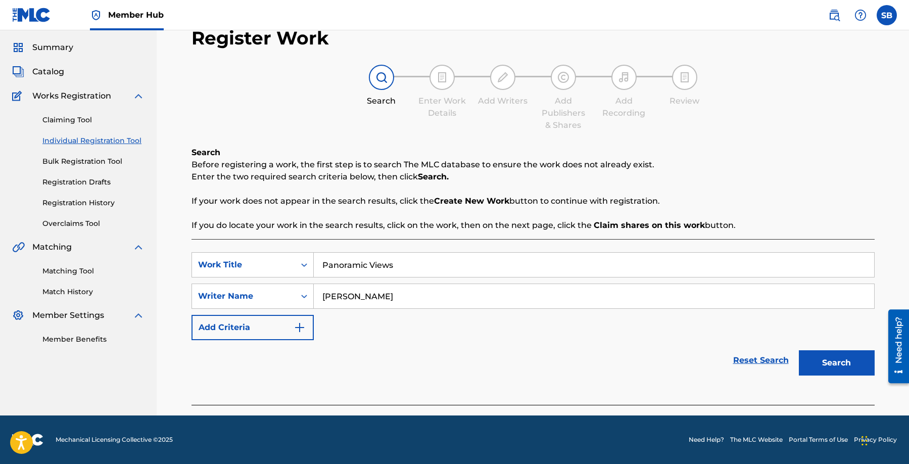
click at [799, 350] on button "Search" at bounding box center [837, 362] width 76 height 25
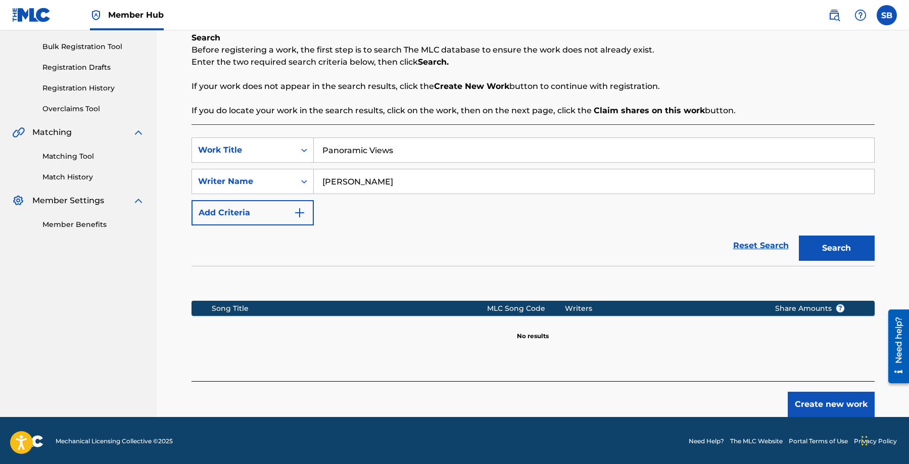
scroll to position [145, 0]
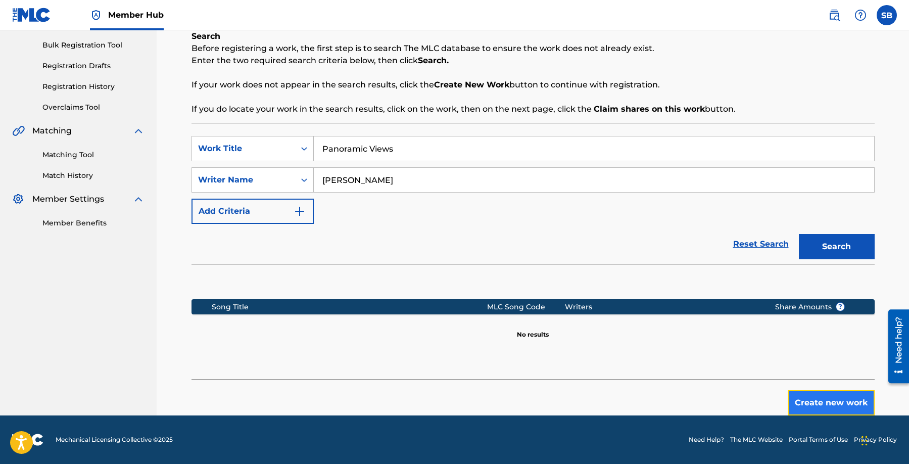
click at [809, 400] on button "Create new work" at bounding box center [831, 402] width 87 height 25
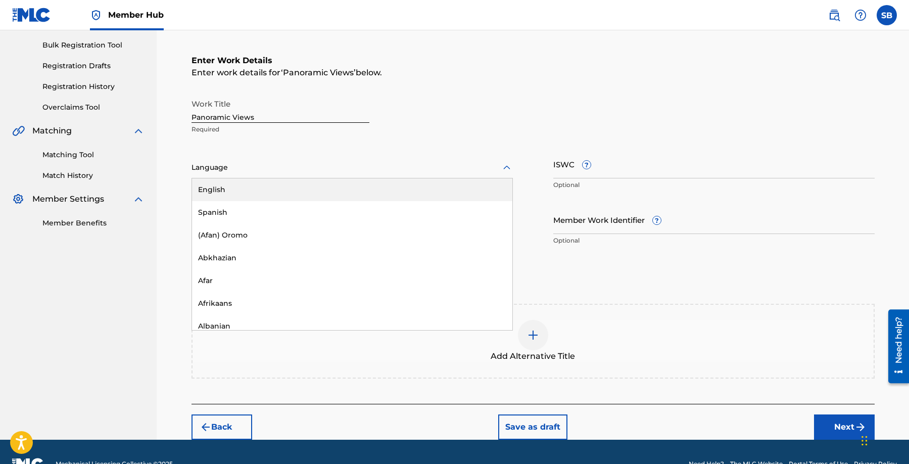
click at [321, 170] on div at bounding box center [352, 167] width 321 height 13
click at [310, 185] on div "English" at bounding box center [352, 189] width 320 height 23
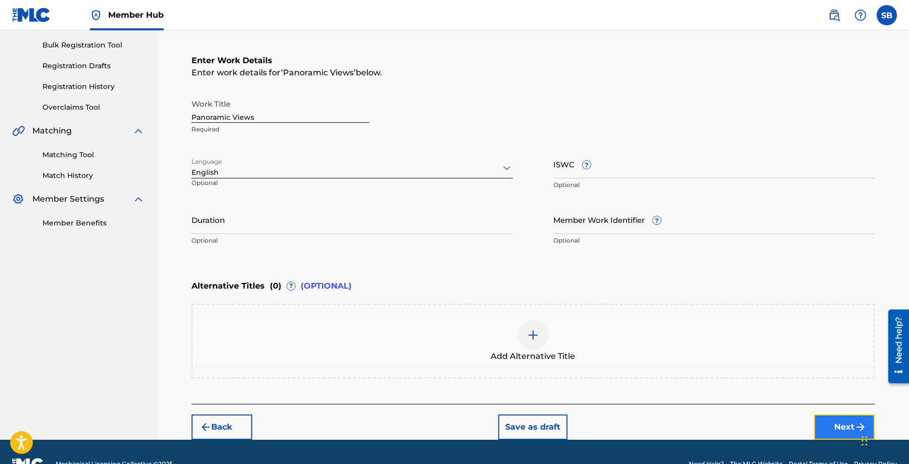
click at [838, 419] on button "Next" at bounding box center [844, 426] width 61 height 25
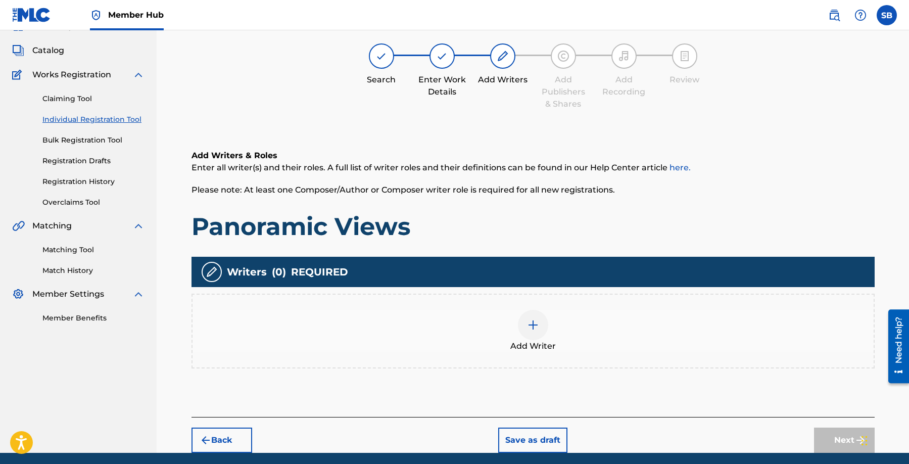
scroll to position [45, 0]
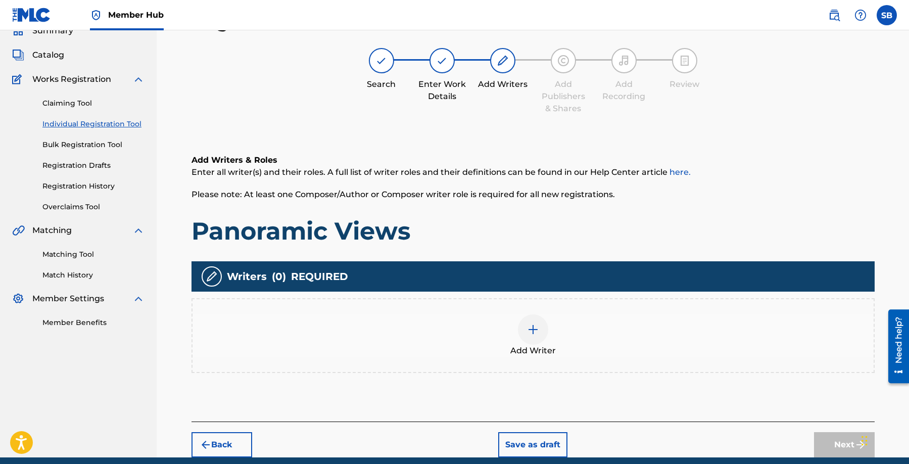
click at [495, 344] on div "Add Writer" at bounding box center [533, 335] width 681 height 42
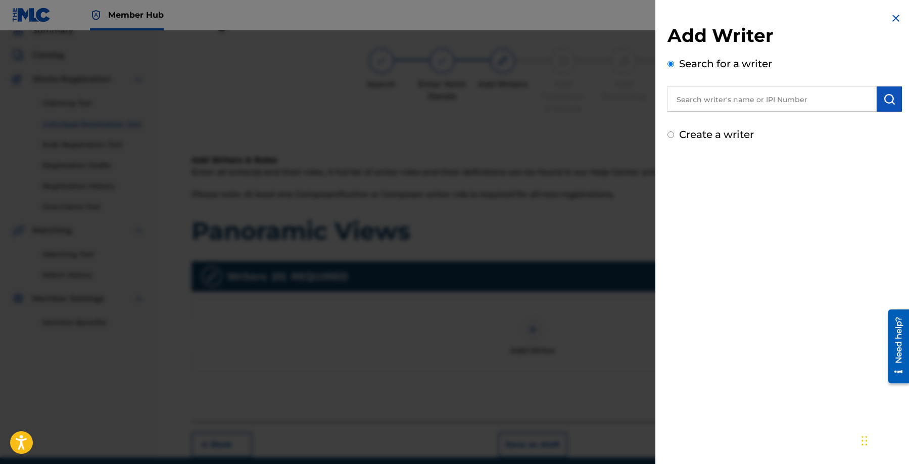
click at [725, 101] on input "text" at bounding box center [772, 98] width 209 height 25
click at [886, 101] on img "submit" at bounding box center [889, 99] width 12 height 12
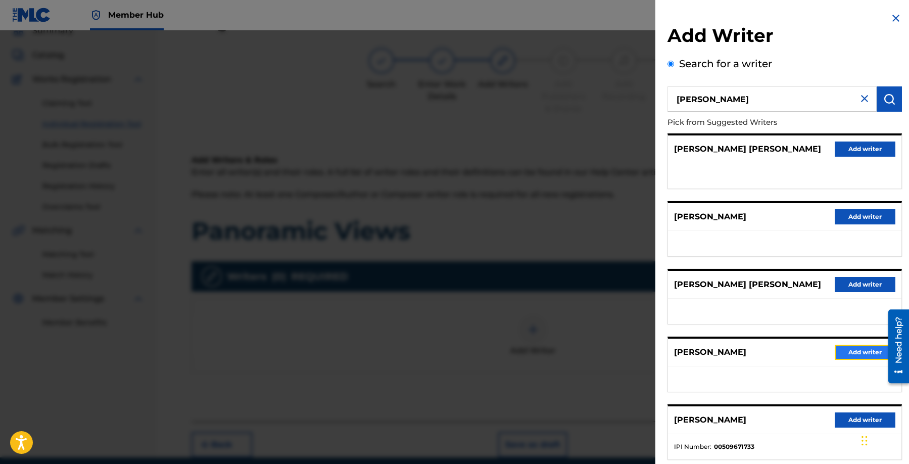
click at [852, 353] on button "Add writer" at bounding box center [865, 352] width 61 height 15
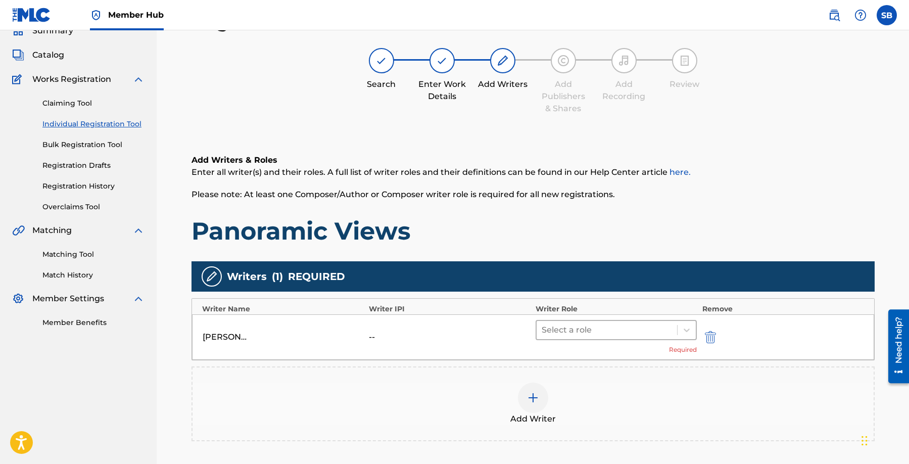
click at [625, 333] on div at bounding box center [607, 330] width 131 height 14
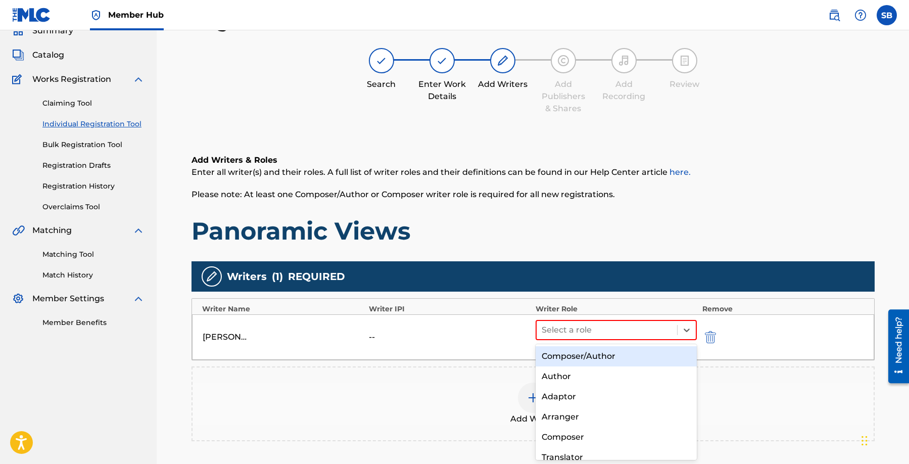
click at [627, 353] on div "Composer/Author" at bounding box center [617, 356] width 162 height 20
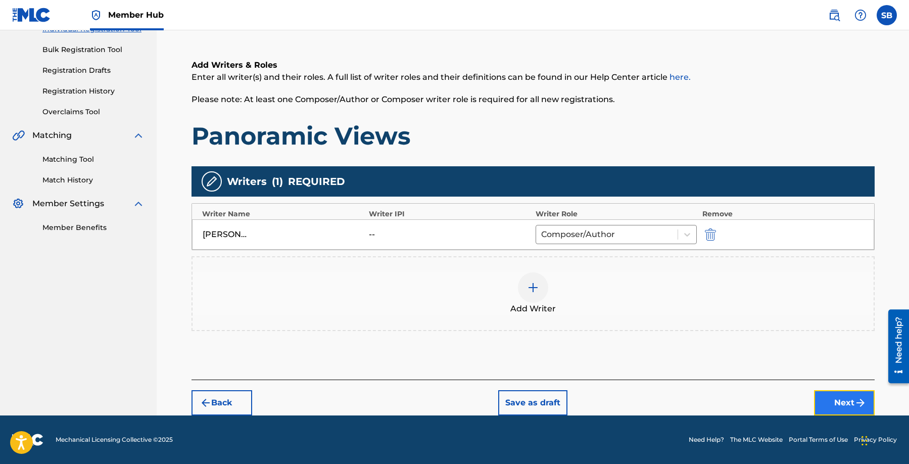
click at [845, 395] on button "Next" at bounding box center [844, 402] width 61 height 25
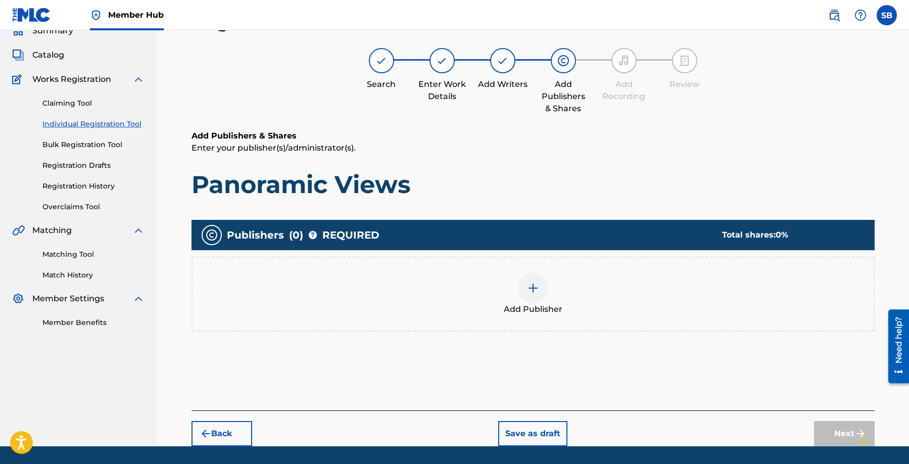
click at [530, 299] on div at bounding box center [533, 288] width 30 height 30
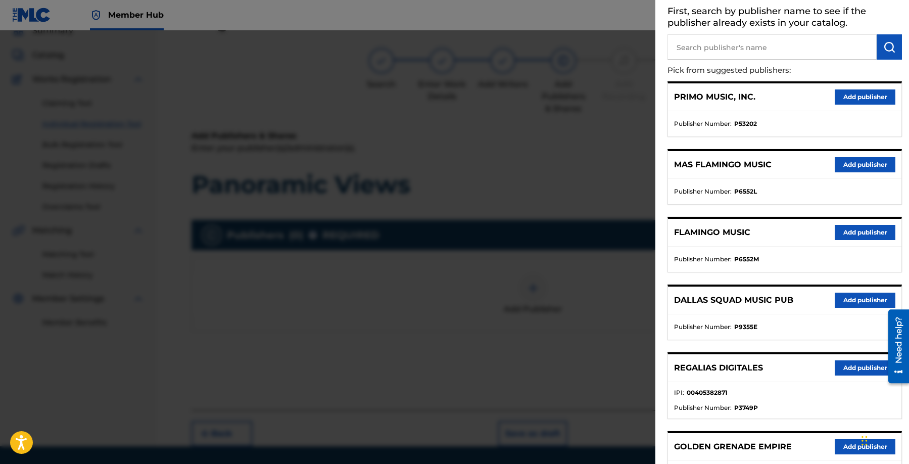
scroll to position [64, 0]
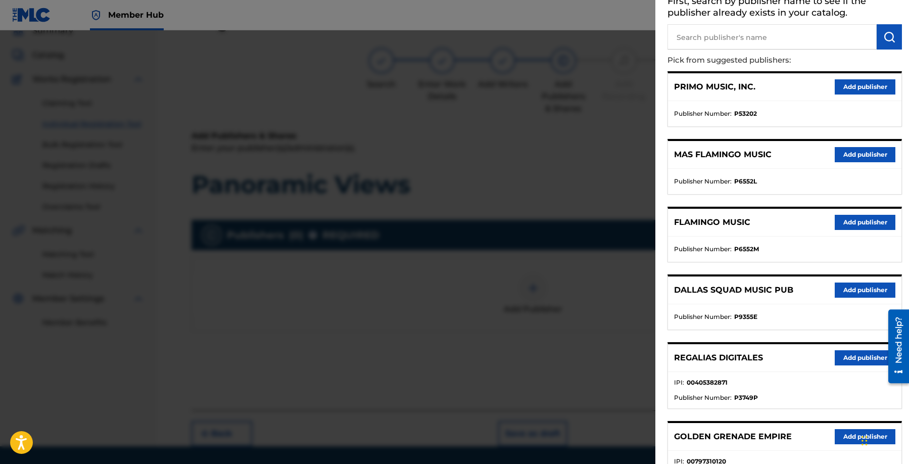
click at [856, 366] on div "REGALIAS DIGITALES Add publisher" at bounding box center [784, 358] width 233 height 28
click at [856, 360] on button "Add publisher" at bounding box center [865, 357] width 61 height 15
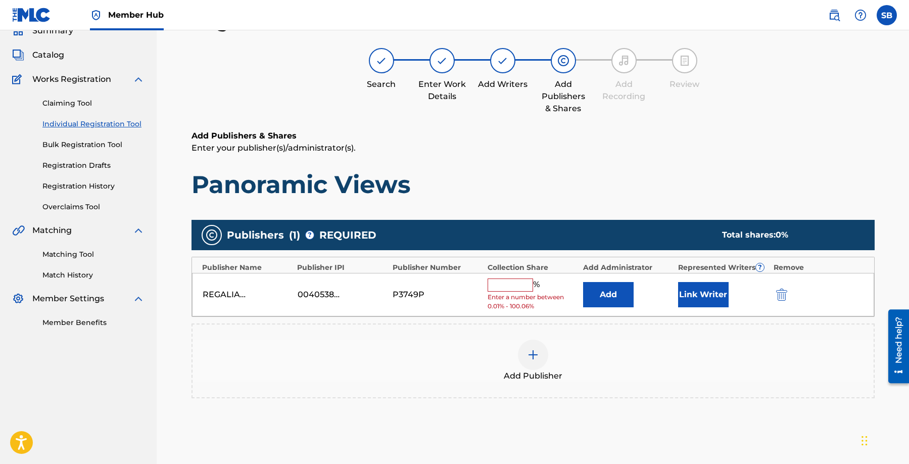
click at [502, 281] on input "text" at bounding box center [510, 284] width 45 height 13
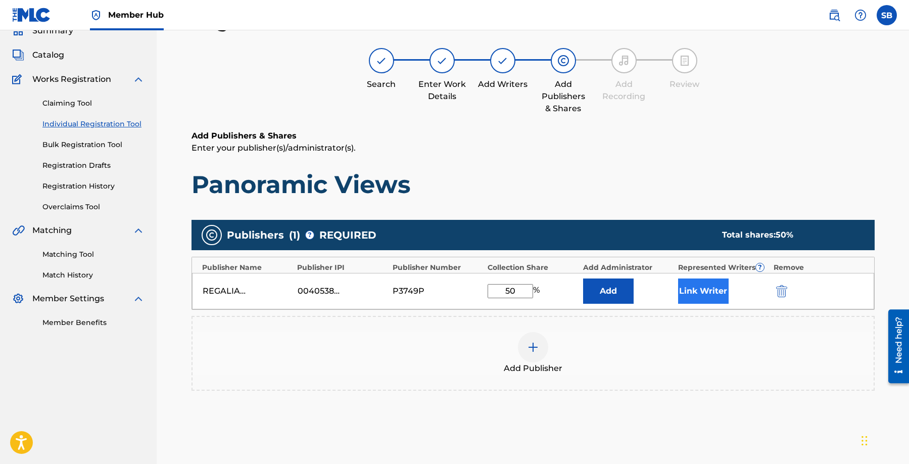
drag, startPoint x: 678, startPoint y: 306, endPoint x: 685, endPoint y: 301, distance: 9.1
click at [678, 306] on div "REGALIAS DIGITALES 00405382871 P3749P 50 % Add Link Writer" at bounding box center [533, 291] width 682 height 36
click at [688, 296] on button "Link Writer" at bounding box center [703, 290] width 51 height 25
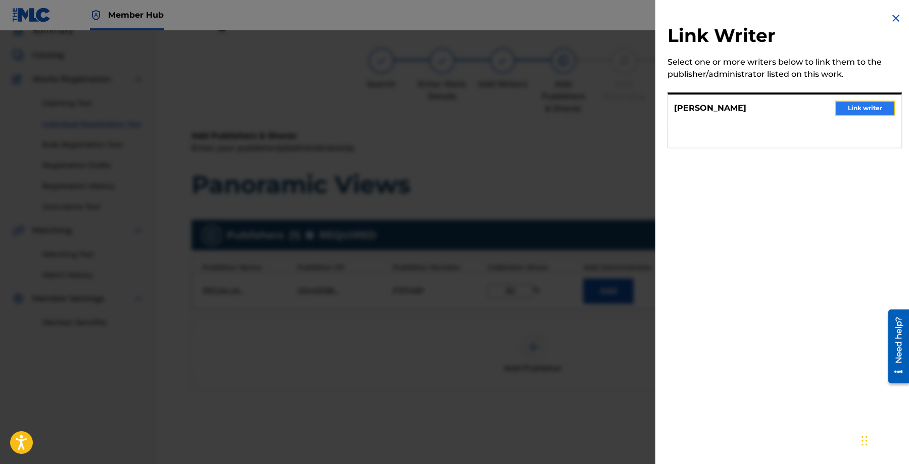
click at [878, 102] on button "Link writer" at bounding box center [865, 108] width 61 height 15
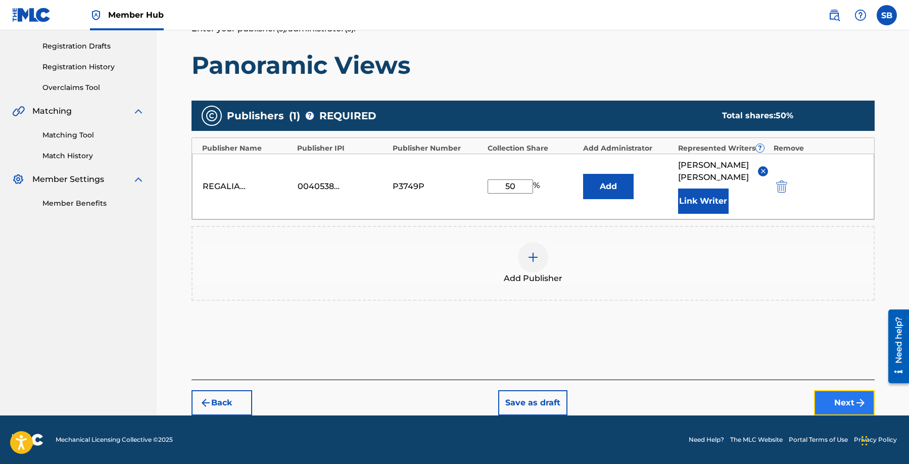
click at [836, 401] on button "Next" at bounding box center [844, 402] width 61 height 25
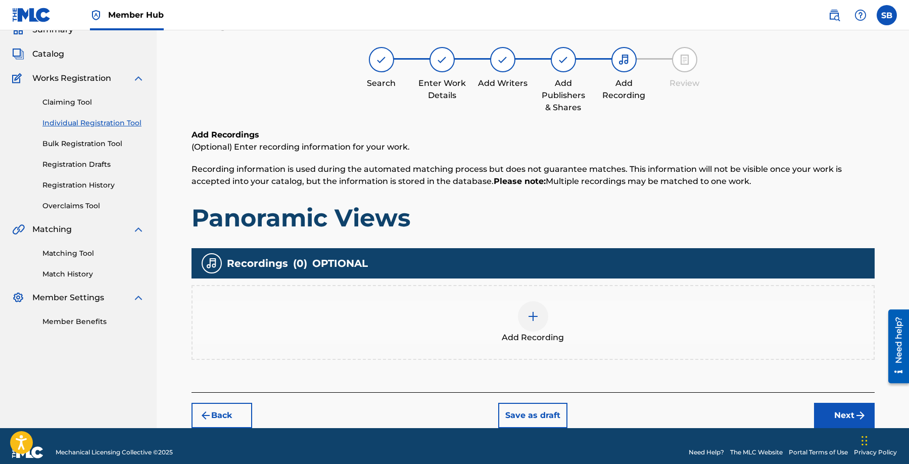
scroll to position [45, 0]
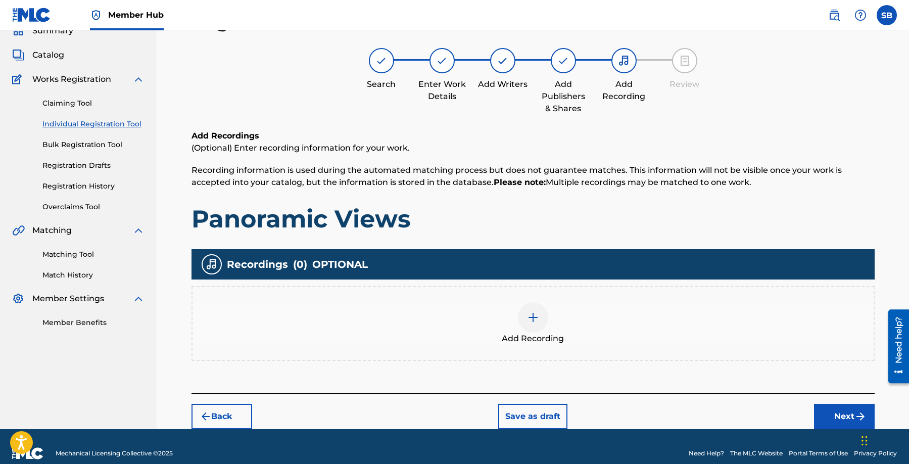
click at [513, 330] on div "Add Recording" at bounding box center [533, 323] width 681 height 42
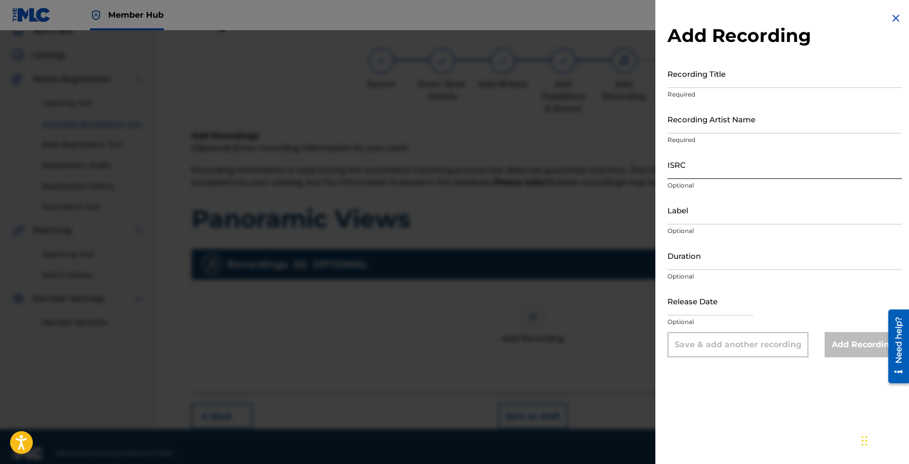
click at [761, 162] on input "ISRC" at bounding box center [785, 164] width 234 height 29
click at [748, 124] on input "Recording Artist Name" at bounding box center [785, 119] width 234 height 29
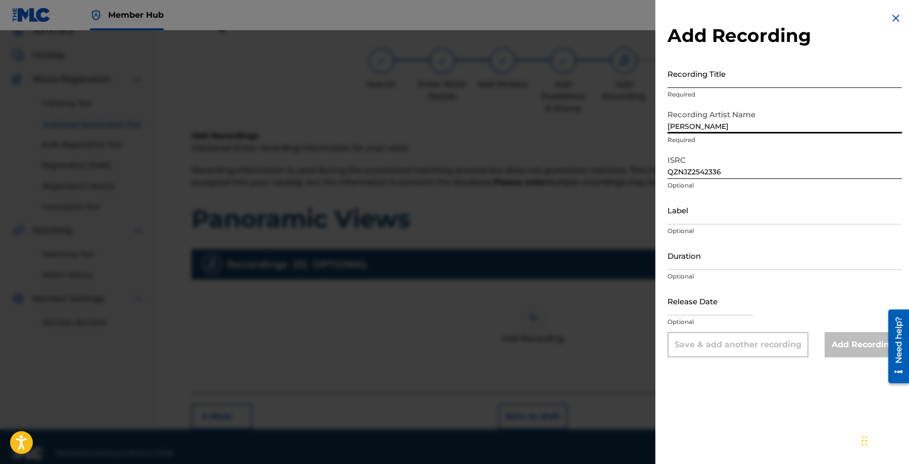
click at [759, 75] on input "Recording Title" at bounding box center [785, 73] width 234 height 29
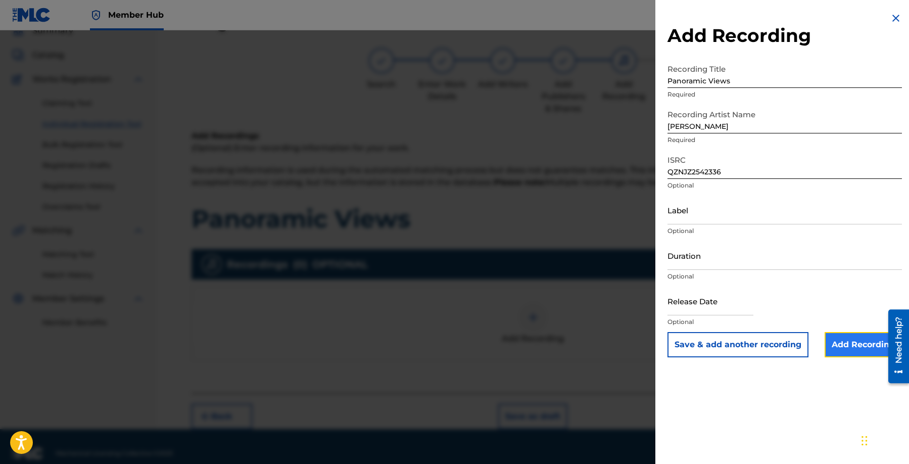
click at [836, 338] on input "Add Recording" at bounding box center [863, 344] width 77 height 25
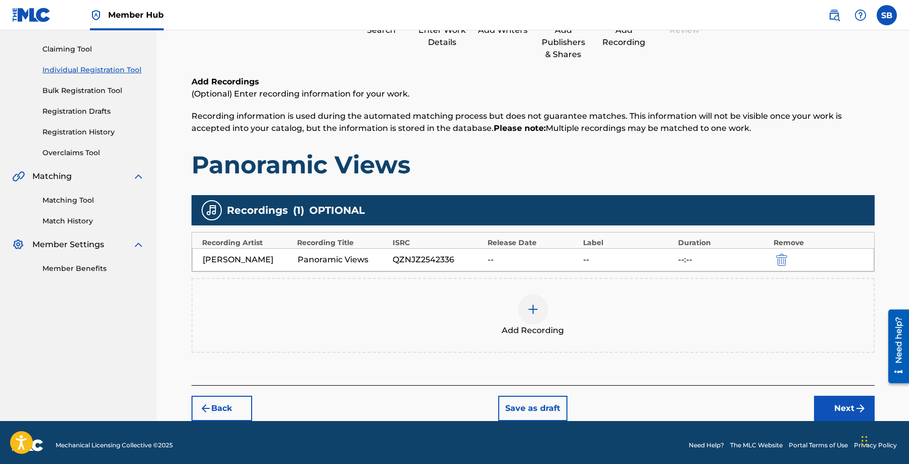
scroll to position [105, 0]
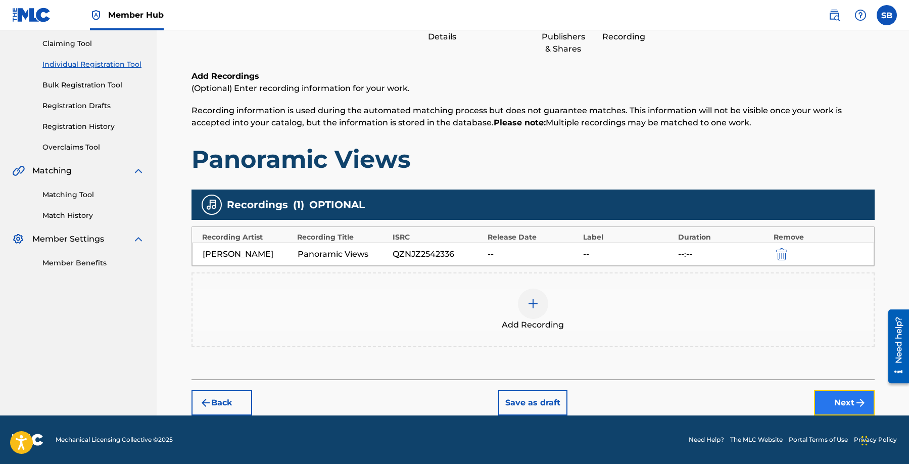
click at [830, 395] on button "Next" at bounding box center [844, 402] width 61 height 25
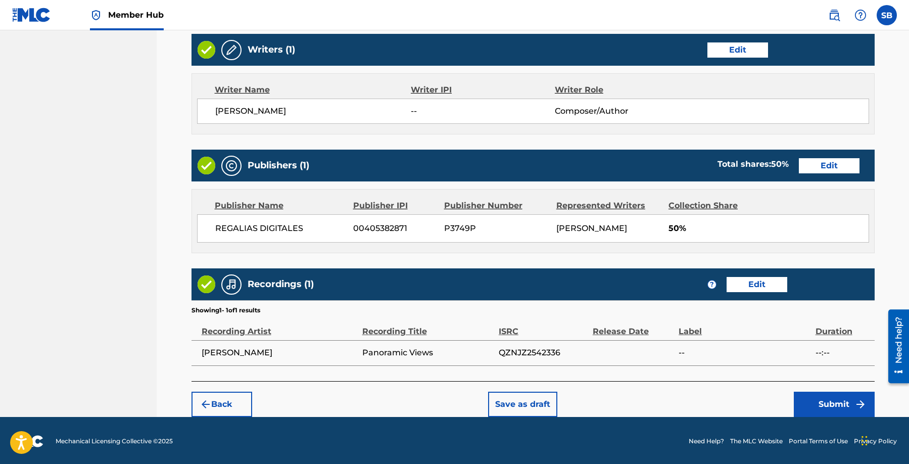
scroll to position [391, 0]
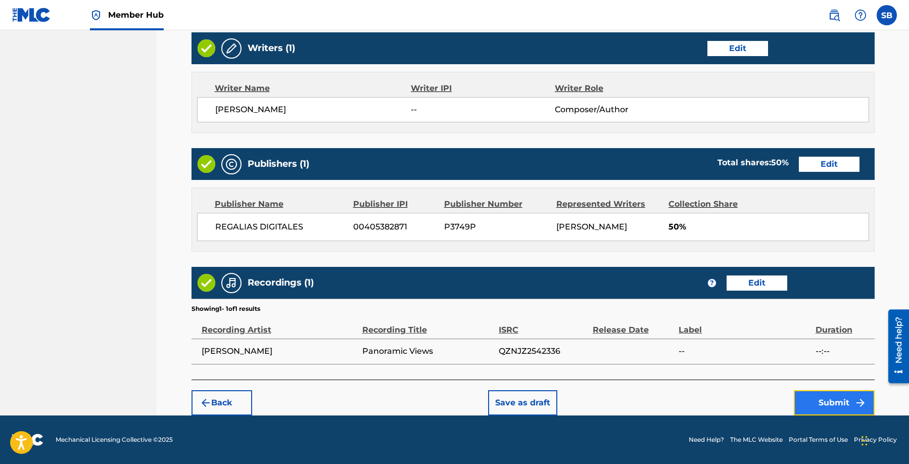
click at [821, 400] on button "Submit" at bounding box center [834, 402] width 81 height 25
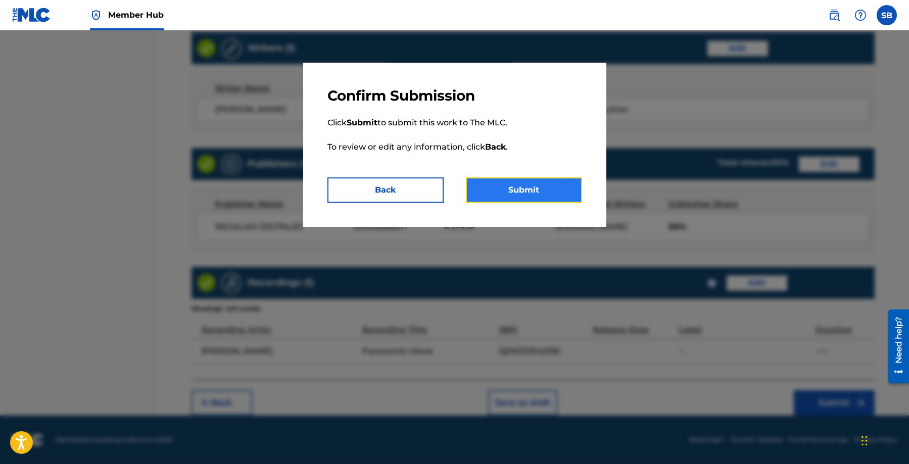
click at [543, 184] on button "Submit" at bounding box center [524, 189] width 116 height 25
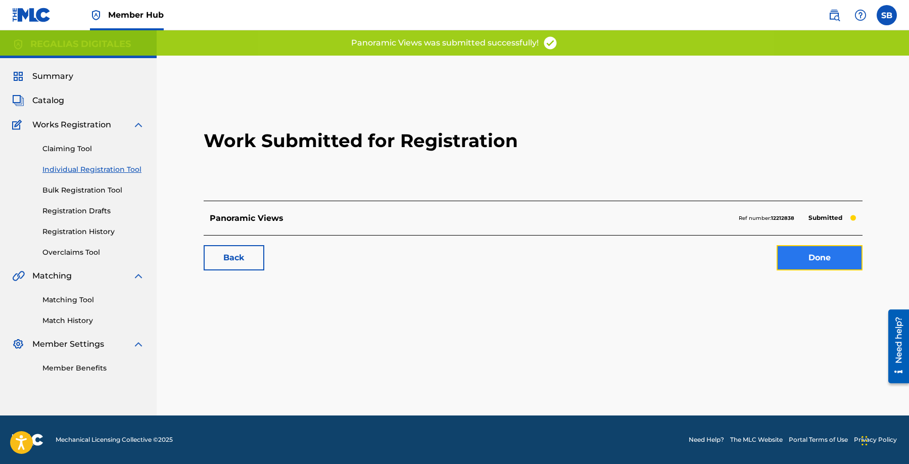
click at [810, 266] on link "Done" at bounding box center [820, 257] width 86 height 25
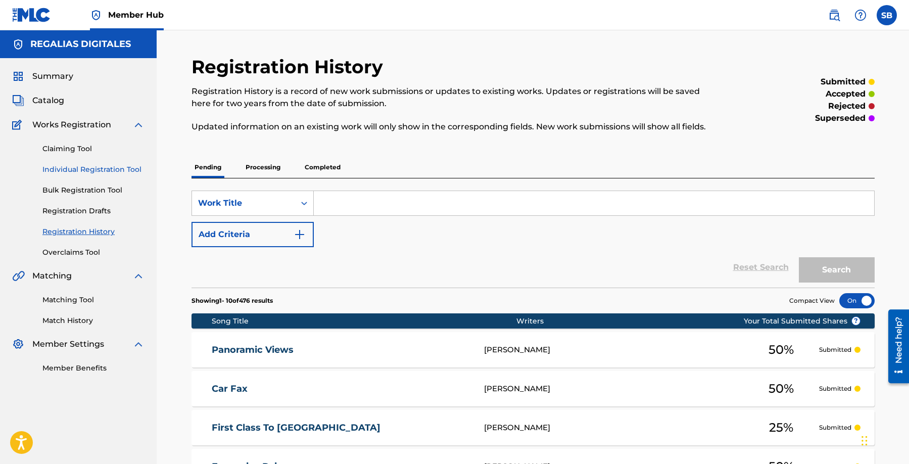
click at [101, 171] on link "Individual Registration Tool" at bounding box center [93, 169] width 102 height 11
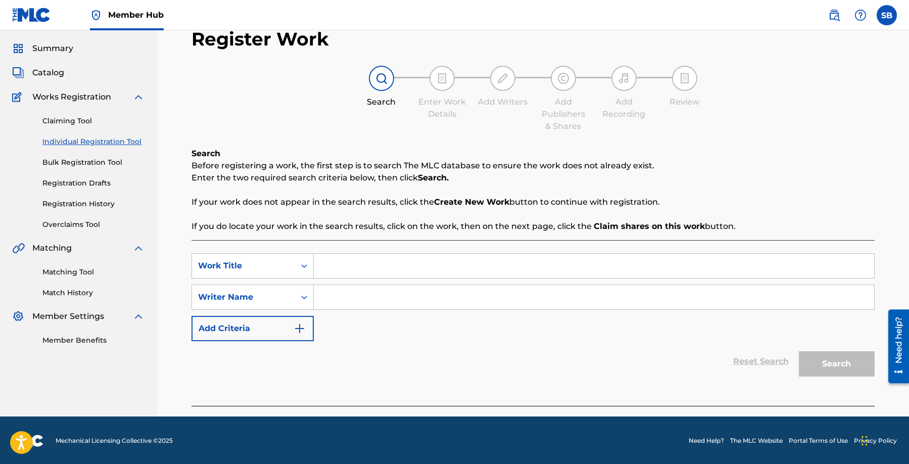
scroll to position [29, 0]
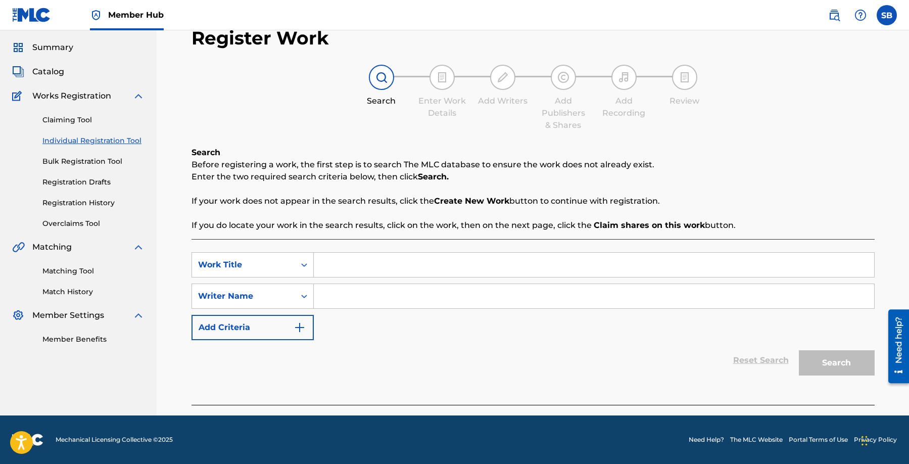
click at [393, 261] on input "Search Form" at bounding box center [594, 265] width 560 height 24
click at [381, 292] on input "Search Form" at bounding box center [594, 296] width 560 height 24
click at [439, 292] on input "Search Form" at bounding box center [594, 296] width 560 height 24
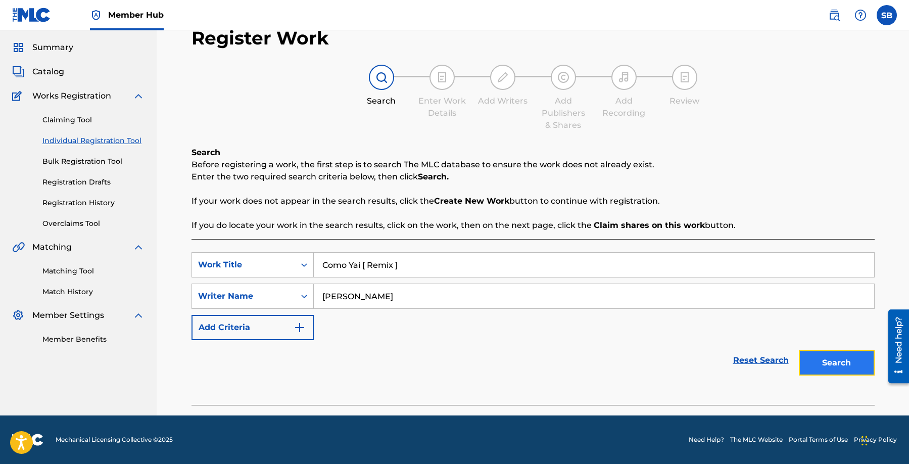
click at [824, 360] on button "Search" at bounding box center [837, 362] width 76 height 25
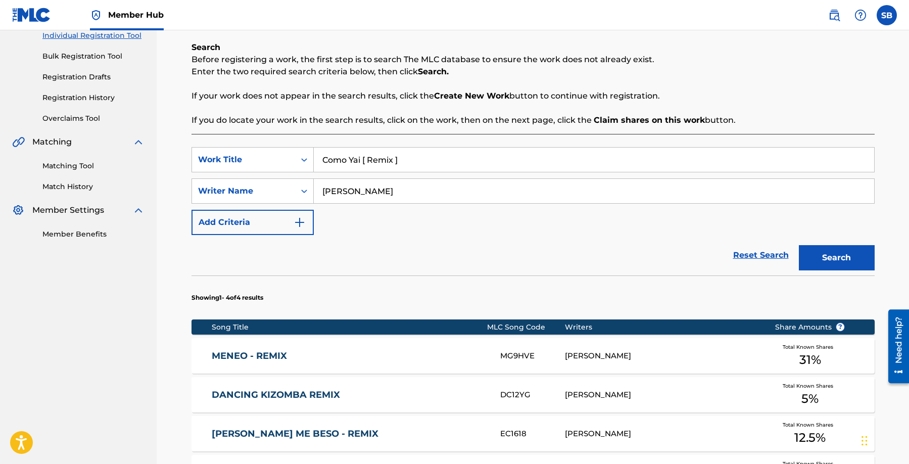
scroll to position [171, 0]
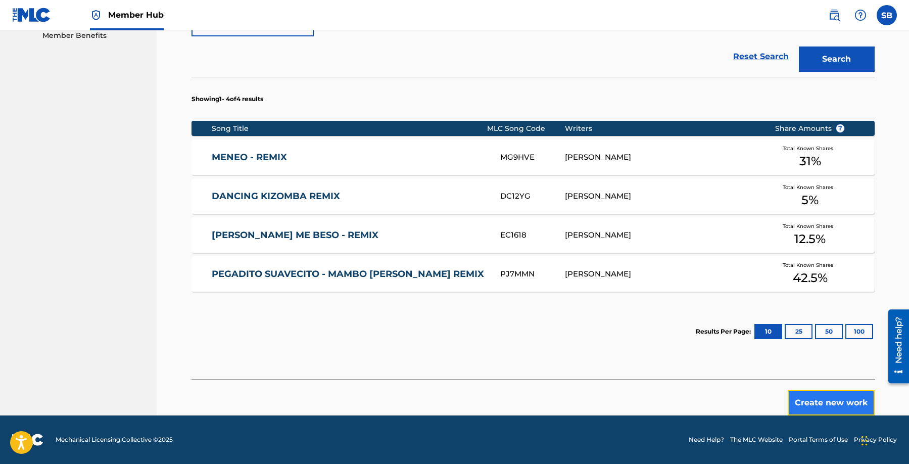
click at [829, 393] on button "Create new work" at bounding box center [831, 402] width 87 height 25
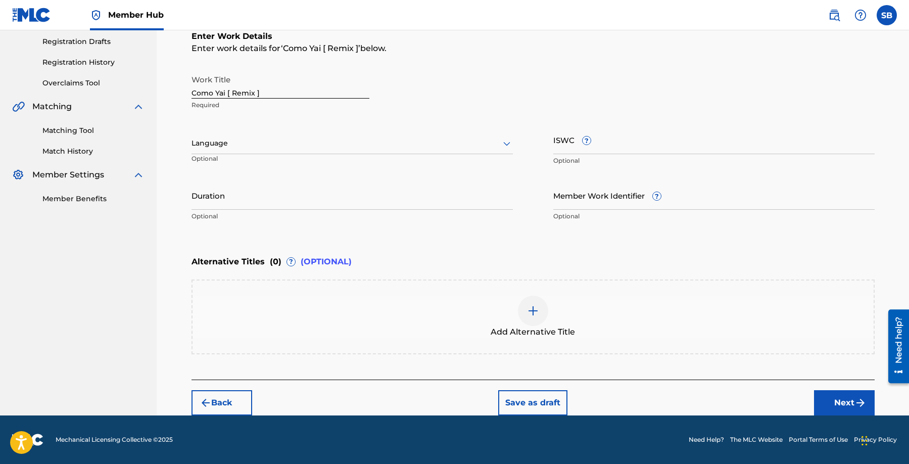
click at [331, 146] on div at bounding box center [352, 143] width 321 height 13
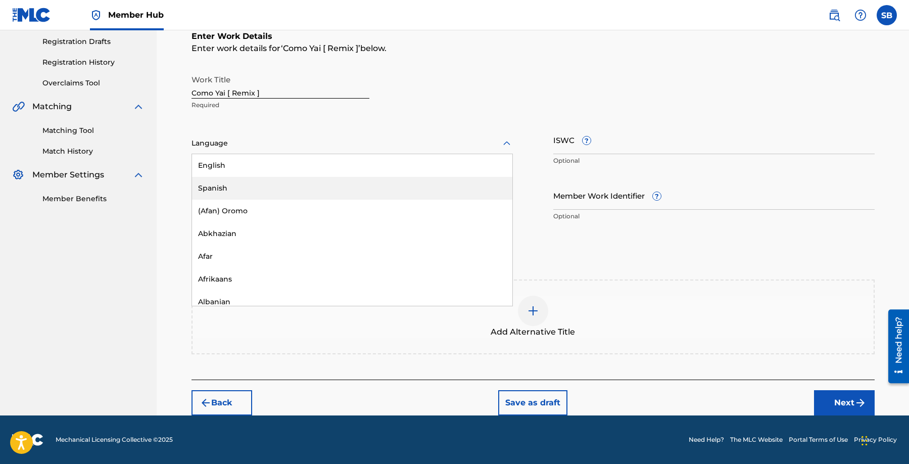
click at [318, 183] on div "Spanish" at bounding box center [352, 188] width 320 height 23
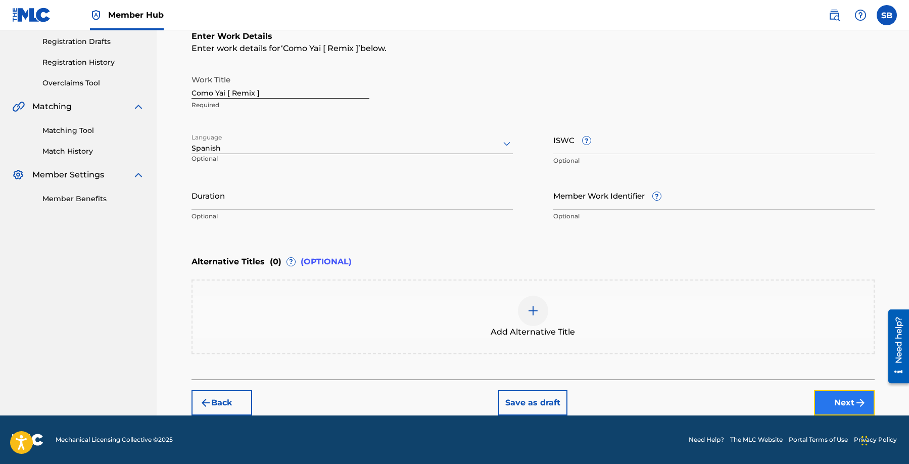
click at [816, 406] on button "Next" at bounding box center [844, 402] width 61 height 25
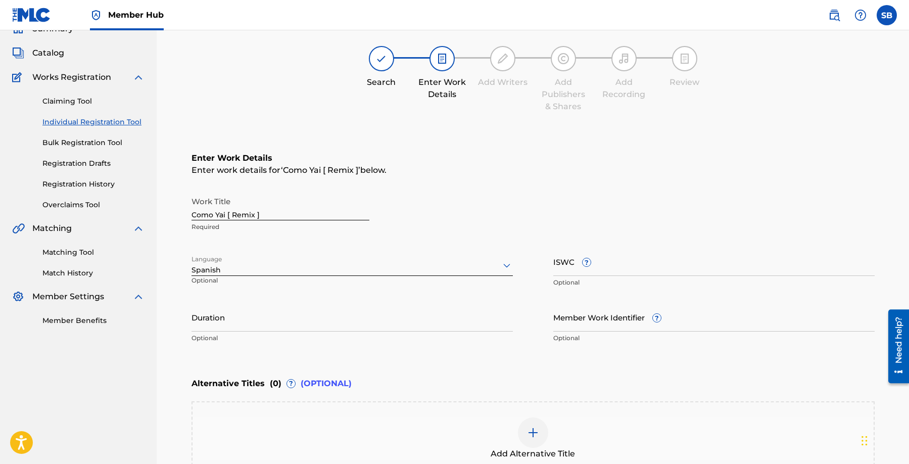
scroll to position [45, 0]
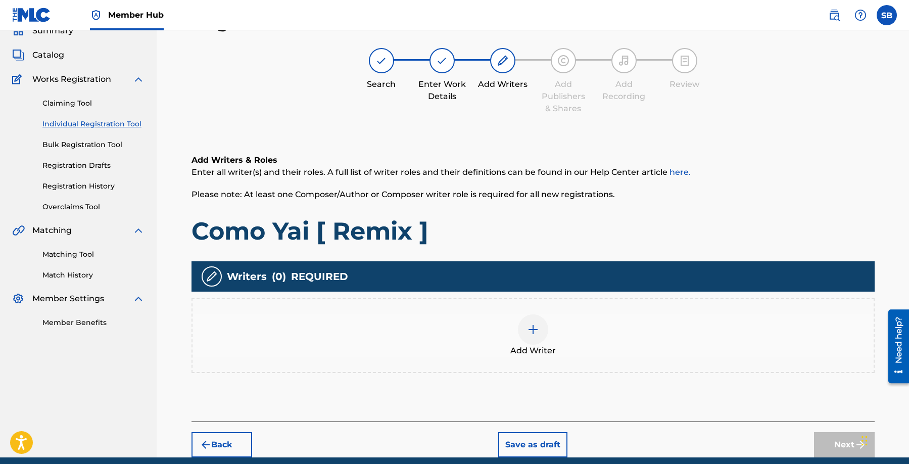
click at [601, 343] on div "Add Writer" at bounding box center [533, 335] width 681 height 42
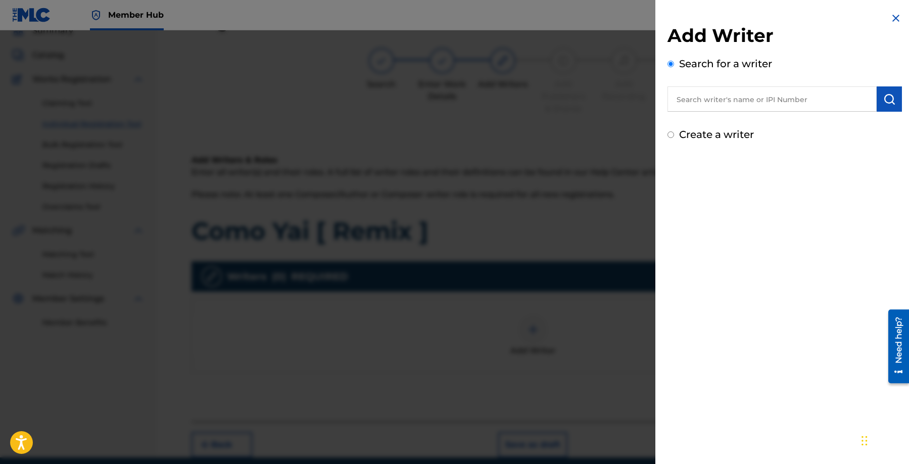
click at [782, 108] on input "text" at bounding box center [772, 98] width 209 height 25
click at [781, 104] on input "text" at bounding box center [772, 98] width 209 height 25
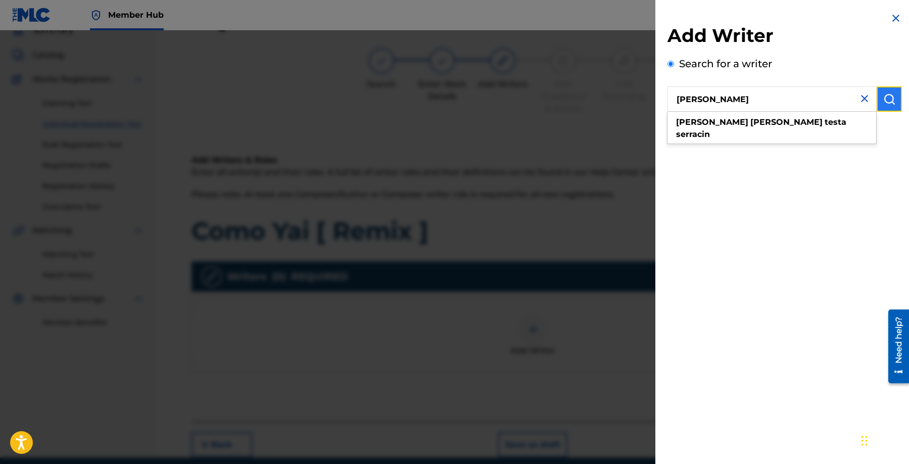
click at [891, 101] on img "submit" at bounding box center [889, 99] width 12 height 12
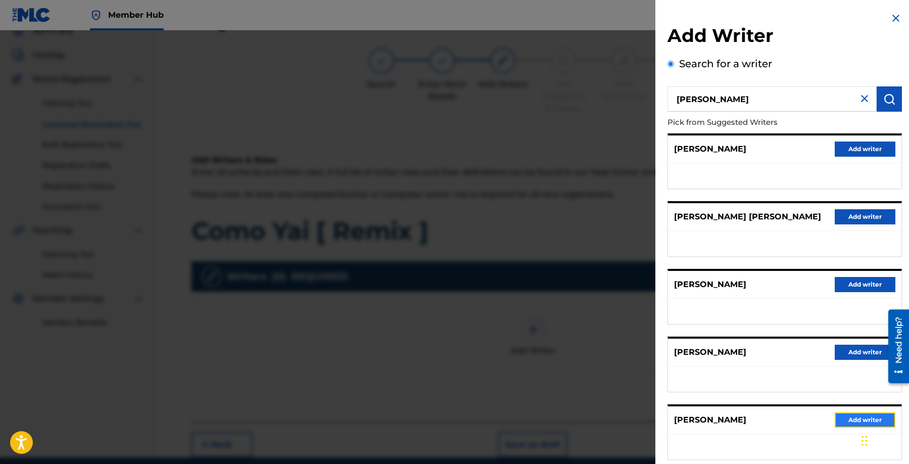
click at [853, 428] on button "Add writer" at bounding box center [865, 419] width 61 height 15
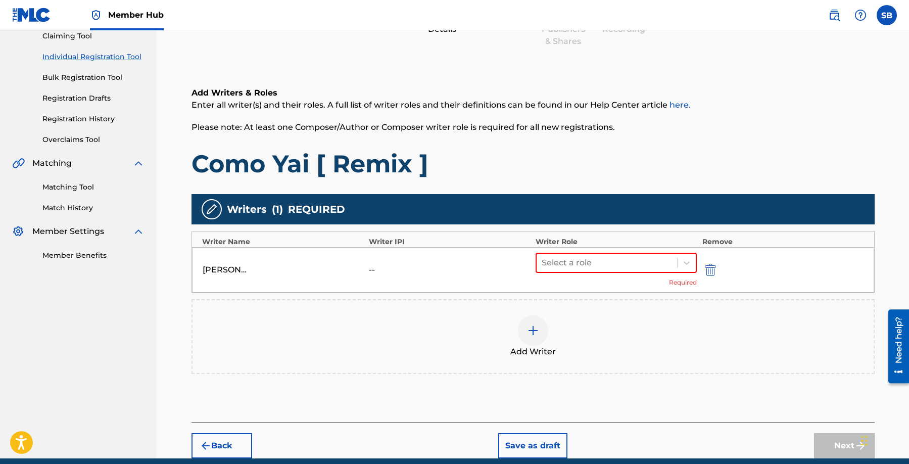
scroll to position [156, 0]
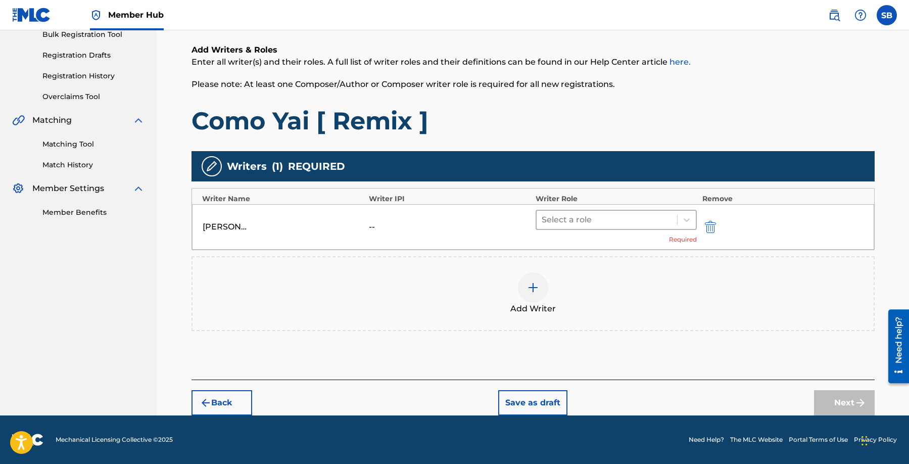
click at [608, 218] on div at bounding box center [607, 220] width 131 height 14
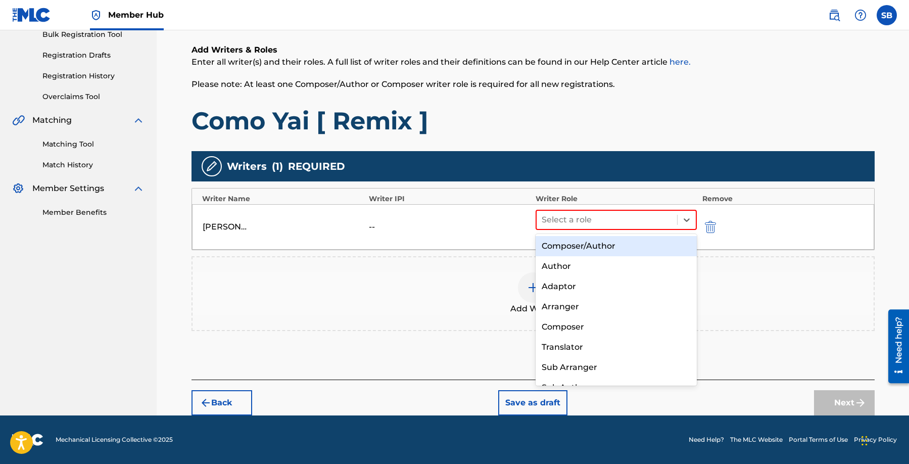
click at [604, 246] on div "Composer/Author" at bounding box center [617, 246] width 162 height 20
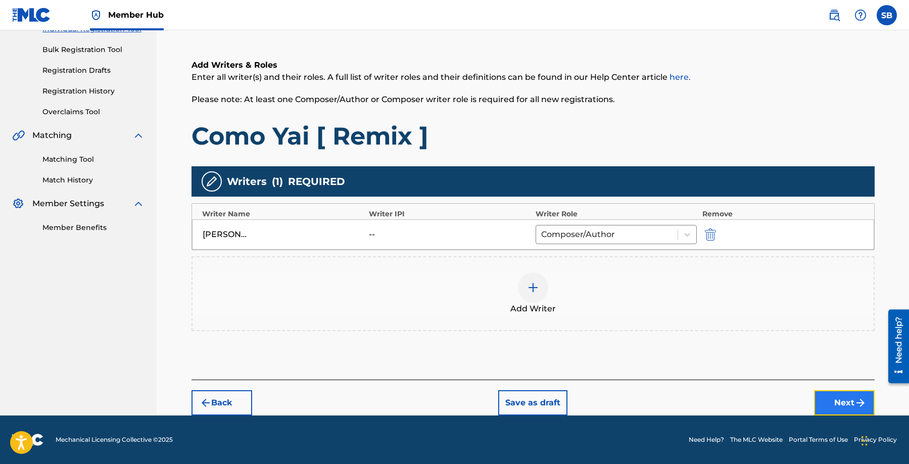
click at [837, 402] on button "Next" at bounding box center [844, 402] width 61 height 25
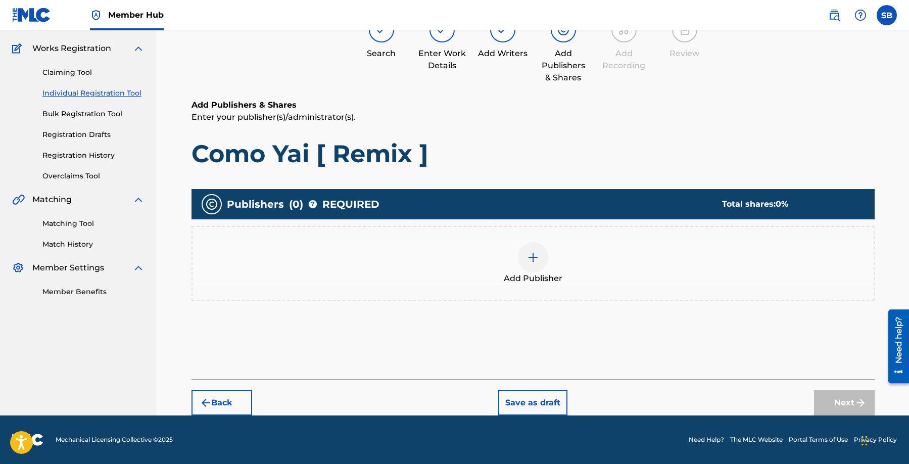
scroll to position [45, 0]
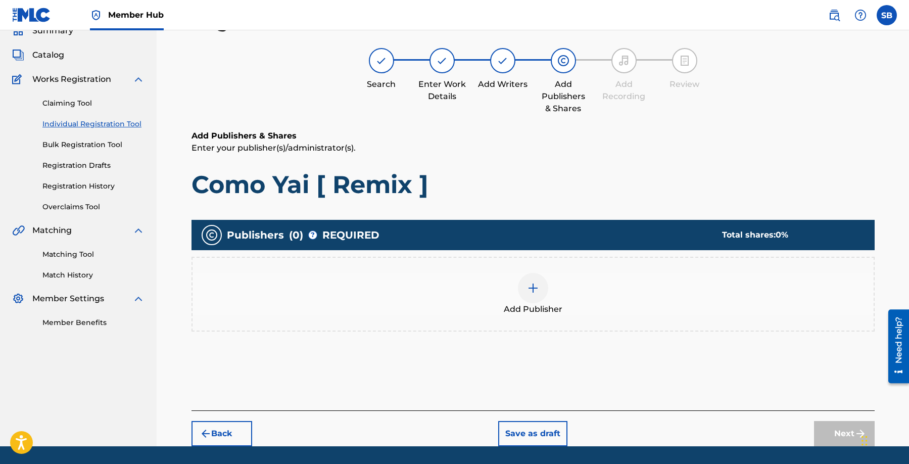
click at [519, 300] on div "Add Publisher" at bounding box center [533, 294] width 681 height 42
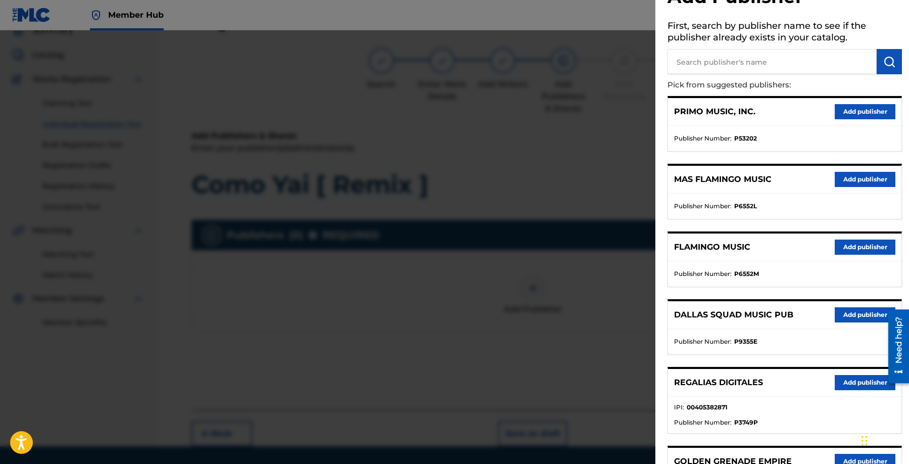
scroll to position [175, 0]
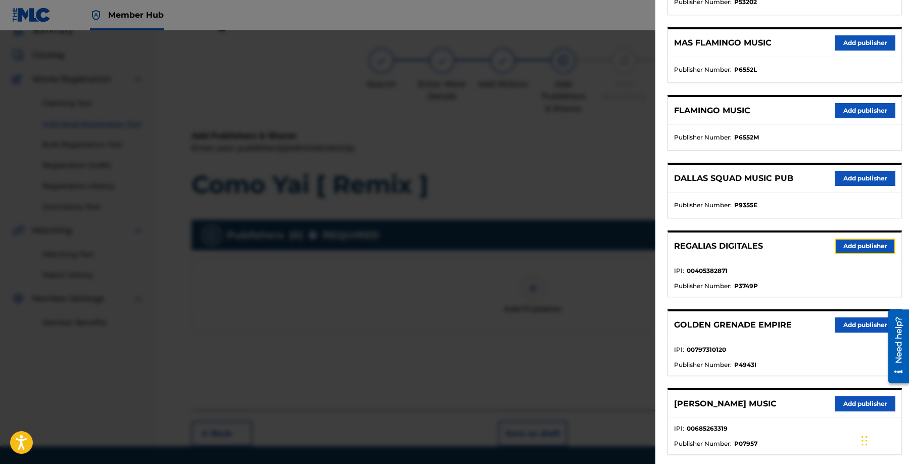
click at [861, 243] on button "Add publisher" at bounding box center [865, 246] width 61 height 15
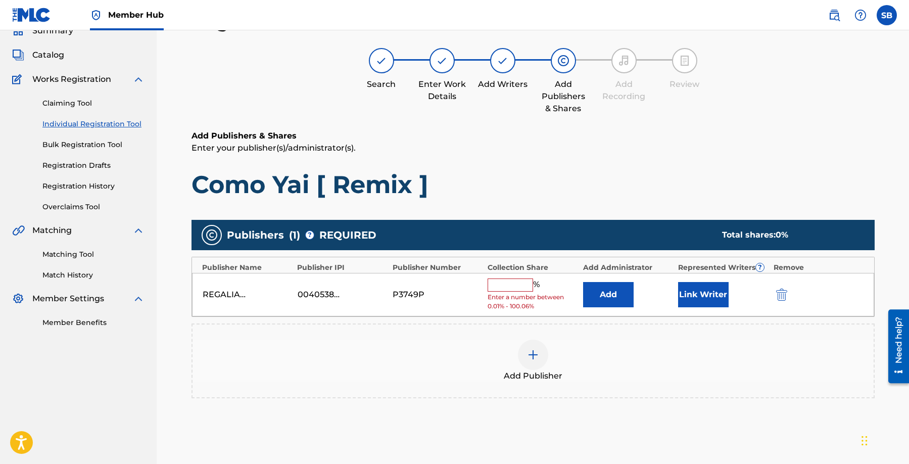
click at [520, 285] on input "text" at bounding box center [510, 284] width 45 height 13
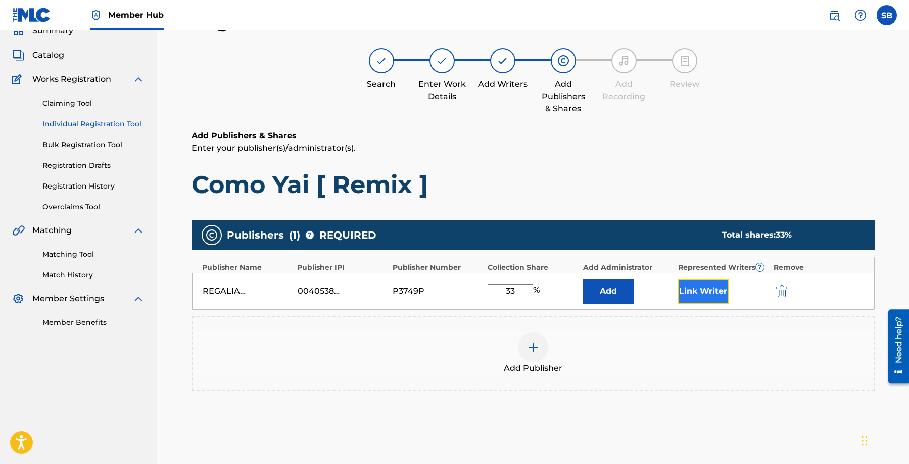
click at [708, 285] on button "Link Writer" at bounding box center [703, 290] width 51 height 25
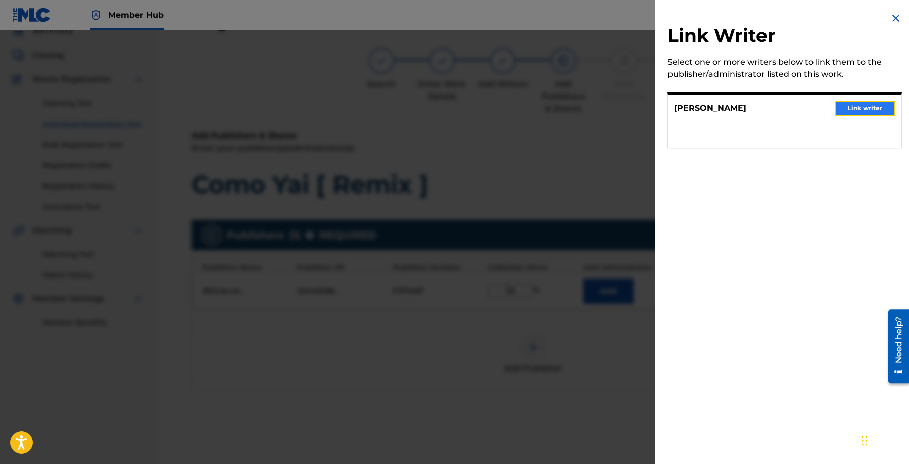
click at [859, 106] on button "Link writer" at bounding box center [865, 108] width 61 height 15
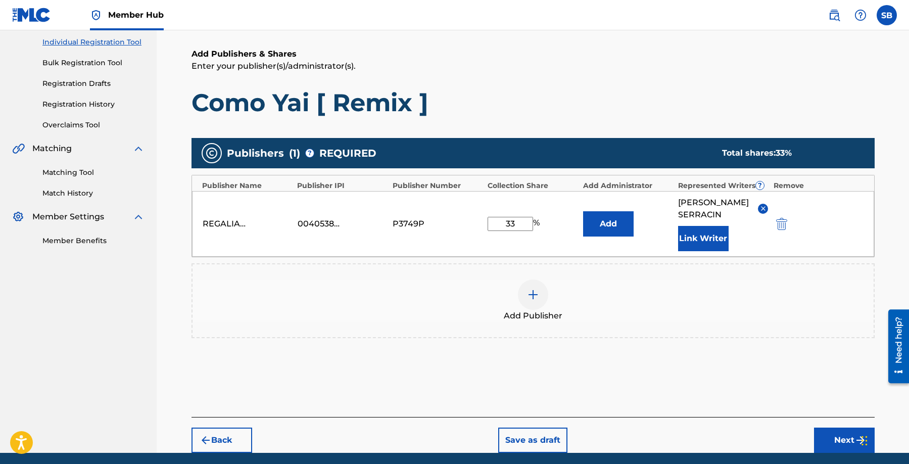
scroll to position [177, 0]
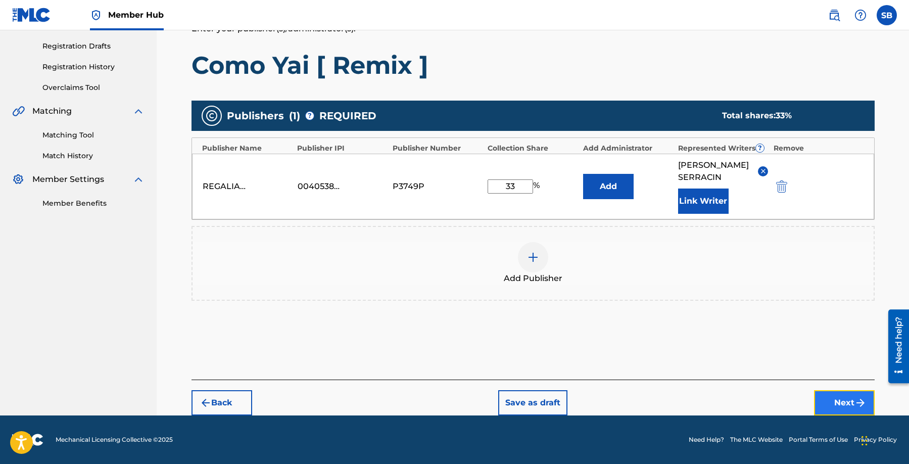
click at [835, 401] on button "Next" at bounding box center [844, 402] width 61 height 25
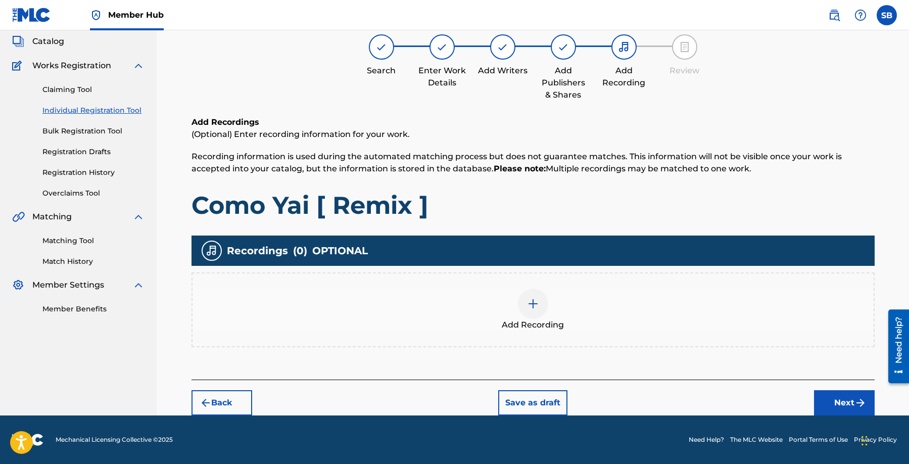
scroll to position [45, 0]
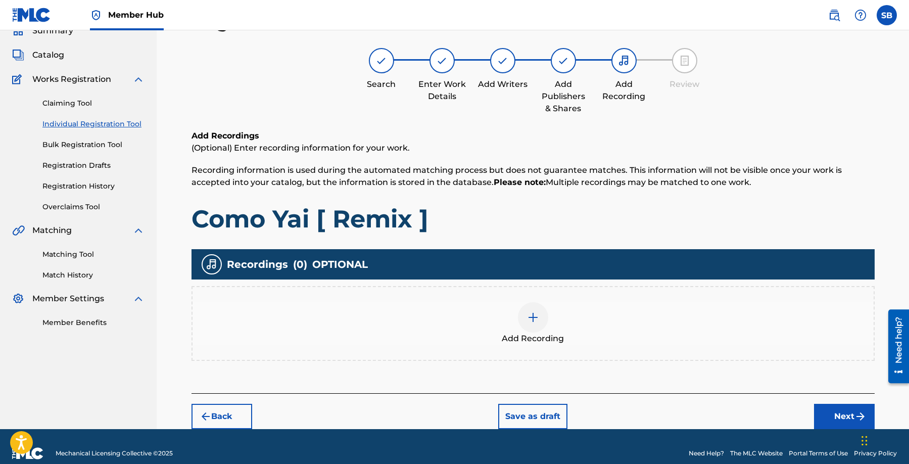
click at [594, 343] on div "Add Recording" at bounding box center [533, 323] width 681 height 42
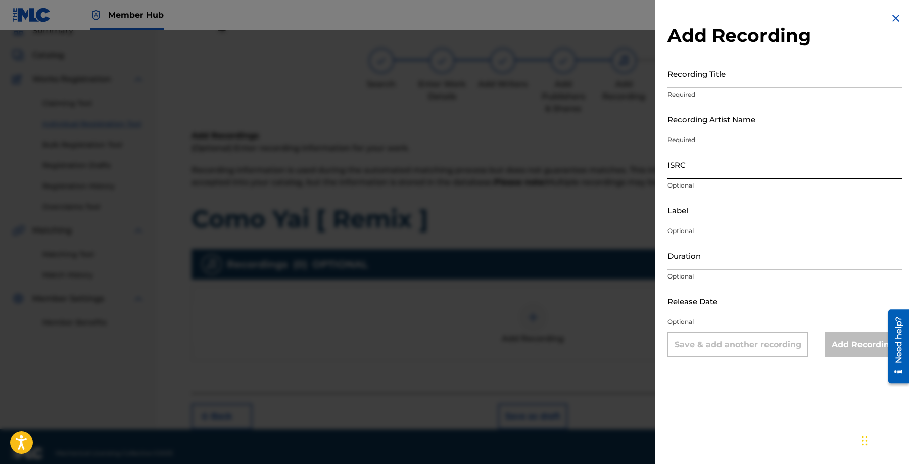
click at [713, 170] on input "ISRC" at bounding box center [785, 164] width 234 height 29
click at [737, 127] on input "Recording Artist Name" at bounding box center [785, 119] width 234 height 29
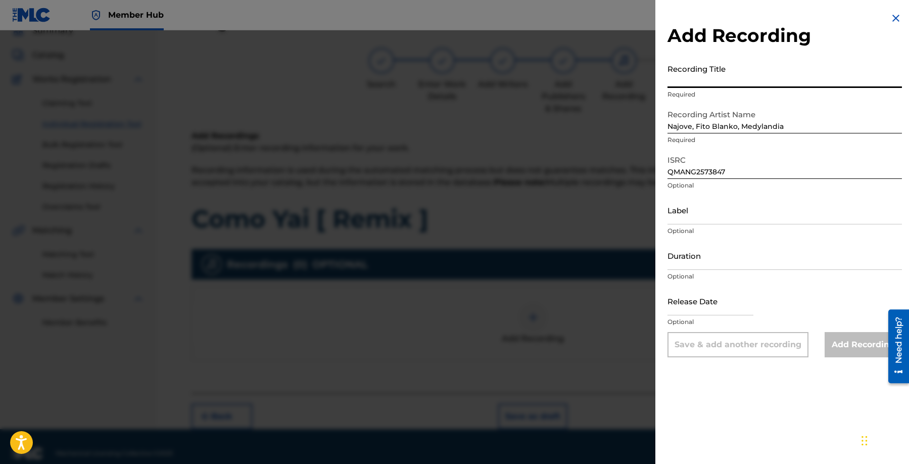
click at [812, 75] on input "Recording Title" at bounding box center [785, 73] width 234 height 29
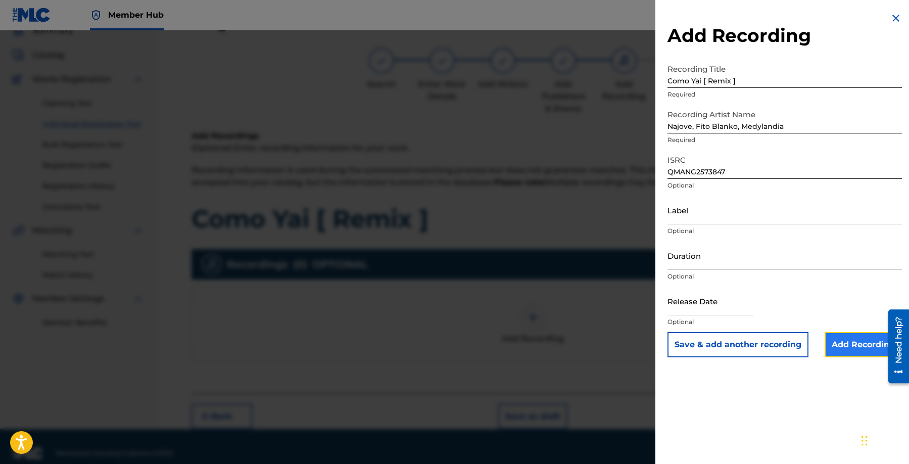
click at [852, 352] on input "Add Recording" at bounding box center [863, 344] width 77 height 25
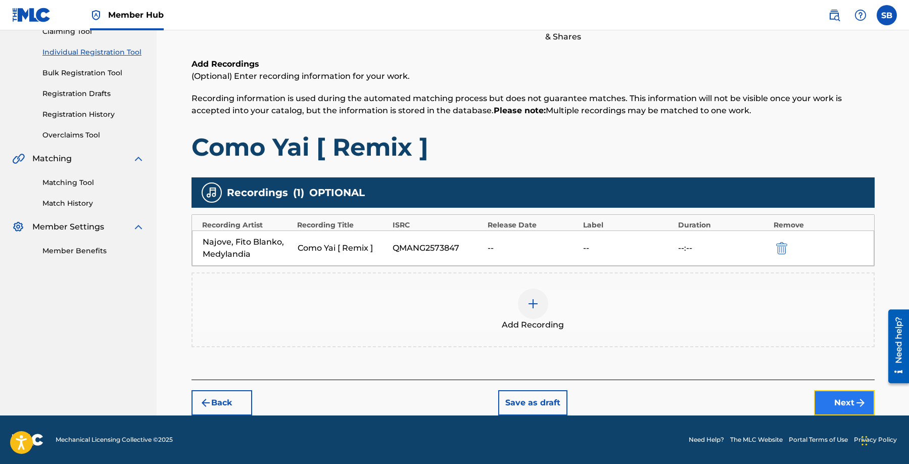
click at [830, 398] on button "Next" at bounding box center [844, 402] width 61 height 25
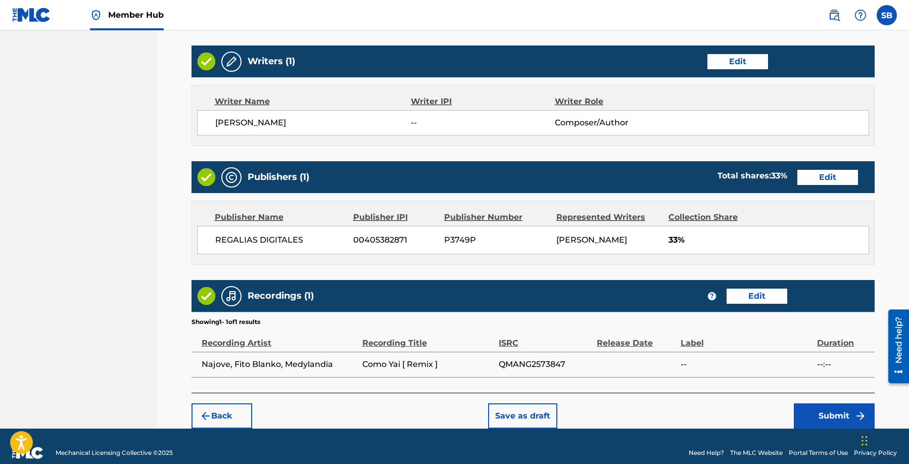
scroll to position [403, 0]
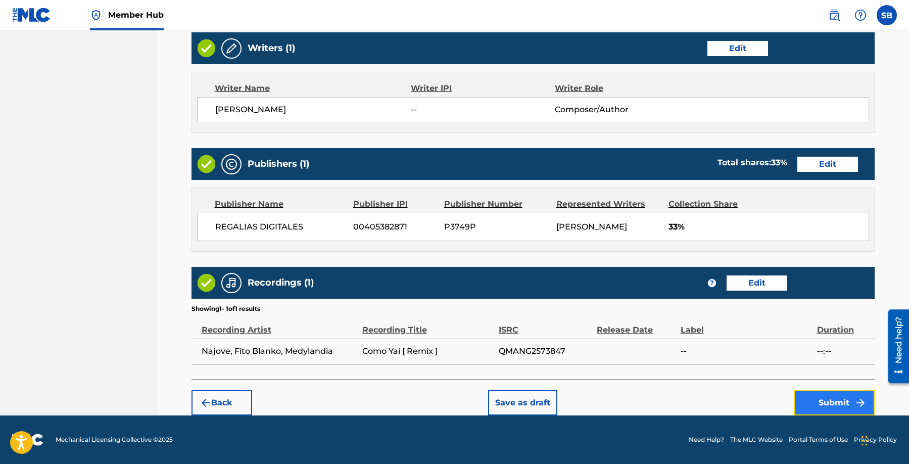
click at [830, 400] on button "Submit" at bounding box center [834, 402] width 81 height 25
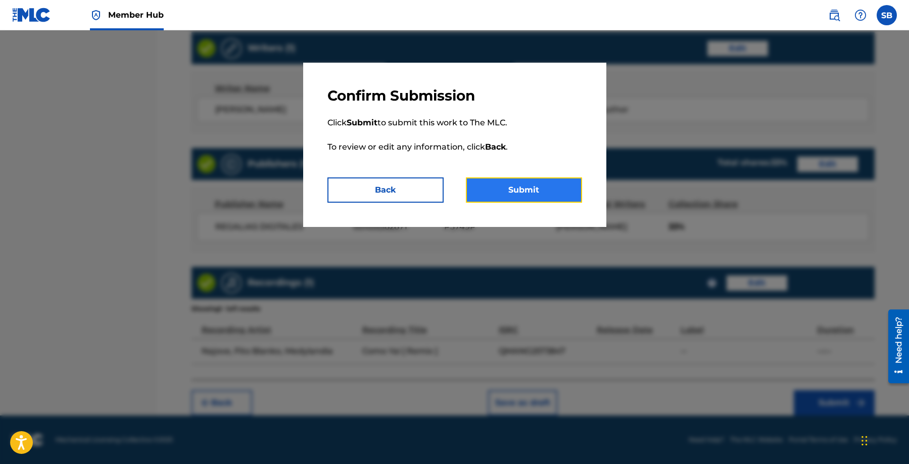
click at [514, 193] on button "Submit" at bounding box center [524, 189] width 116 height 25
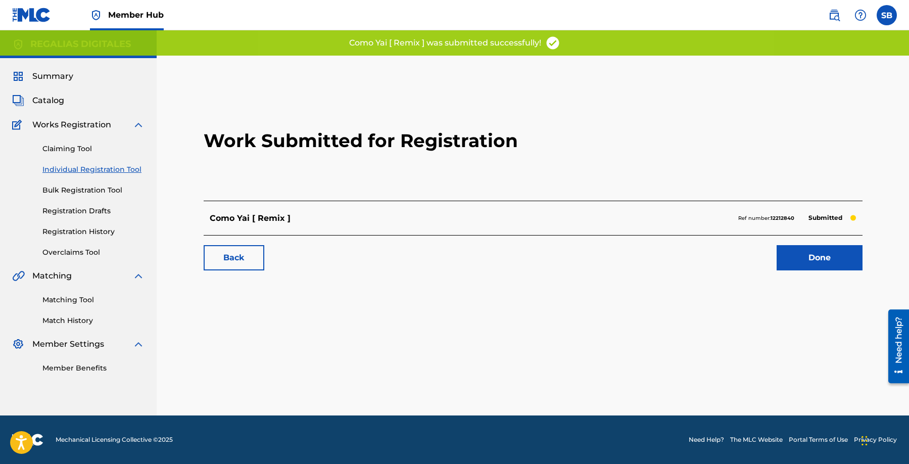
click at [825, 273] on div "Work Submitted for Registration Como Yai [ Remix ] Ref number: 12212840 Submitt…" at bounding box center [533, 181] width 683 height 200
click at [827, 256] on link "Done" at bounding box center [820, 257] width 86 height 25
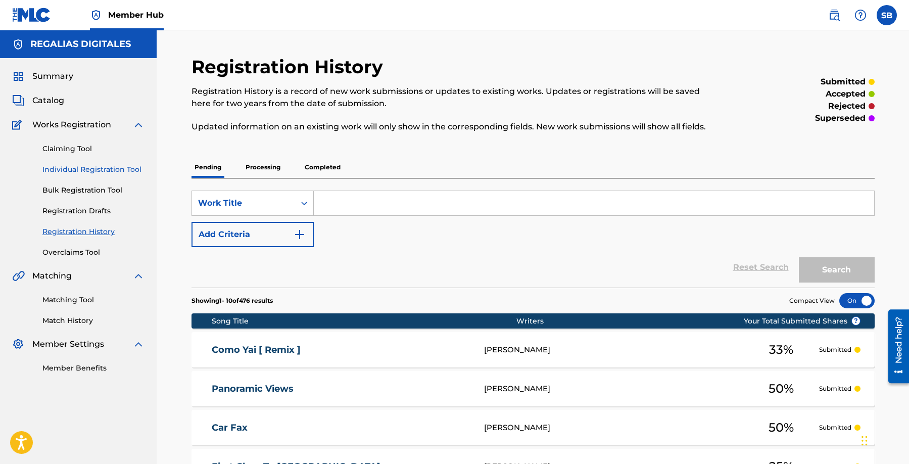
click at [130, 169] on link "Individual Registration Tool" at bounding box center [93, 169] width 102 height 11
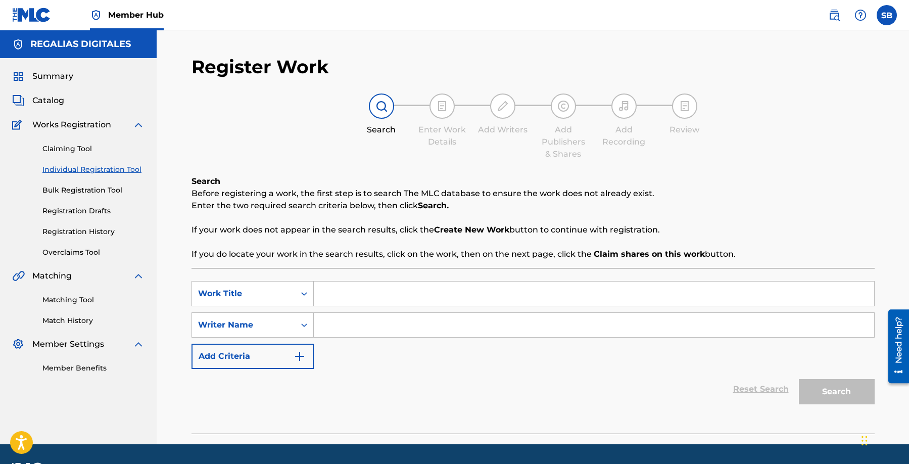
click at [130, 169] on link "Individual Registration Tool" at bounding box center [93, 169] width 102 height 11
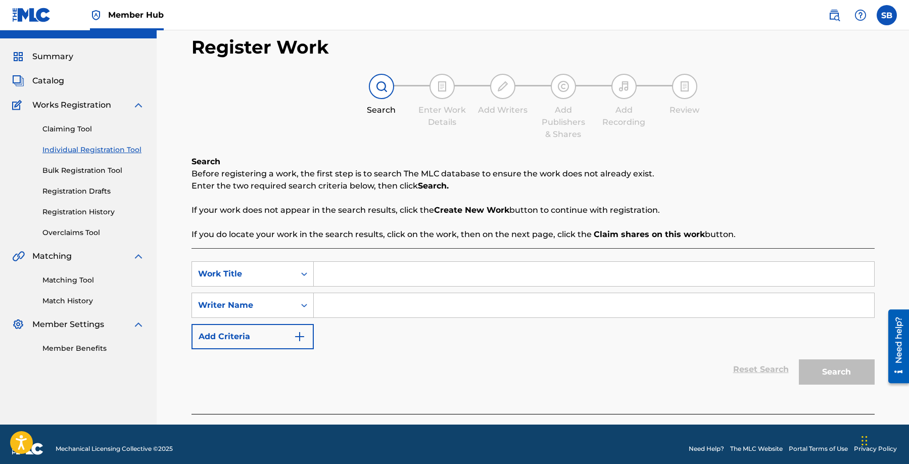
scroll to position [29, 0]
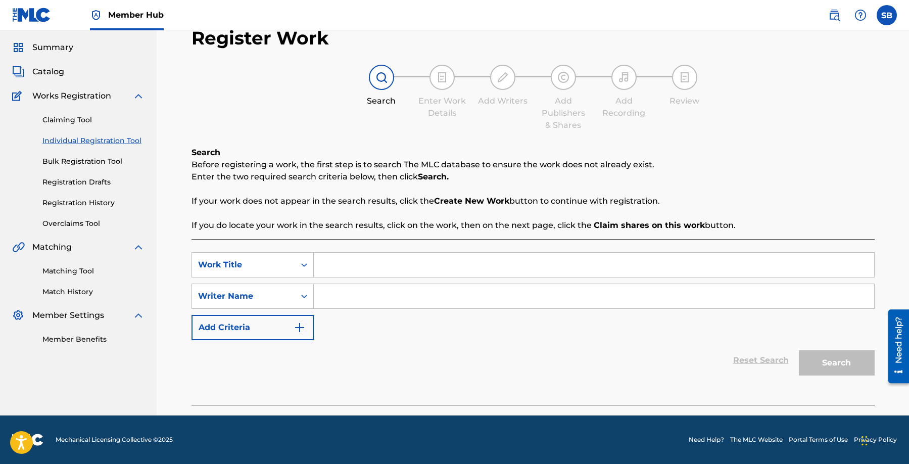
click at [434, 265] on input "Search Form" at bounding box center [594, 265] width 560 height 24
click at [425, 296] on input "Search Form" at bounding box center [594, 296] width 560 height 24
click at [590, 292] on input "Search Form" at bounding box center [594, 296] width 560 height 24
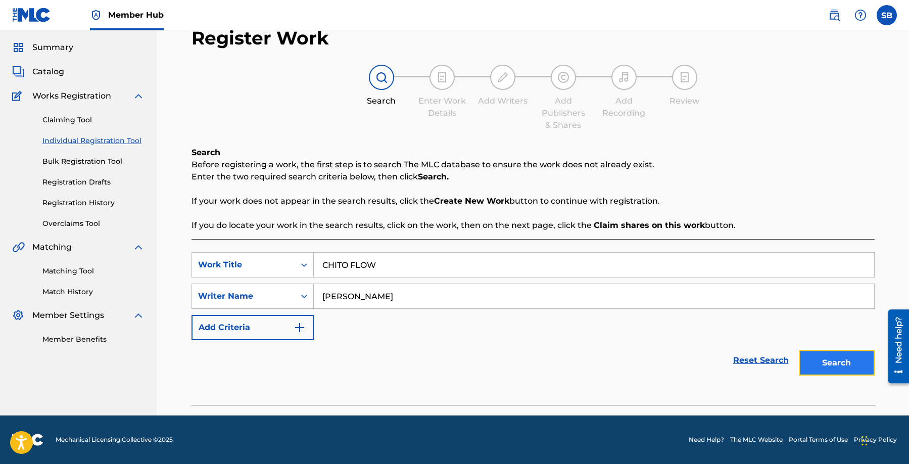
click at [822, 366] on button "Search" at bounding box center [837, 362] width 76 height 25
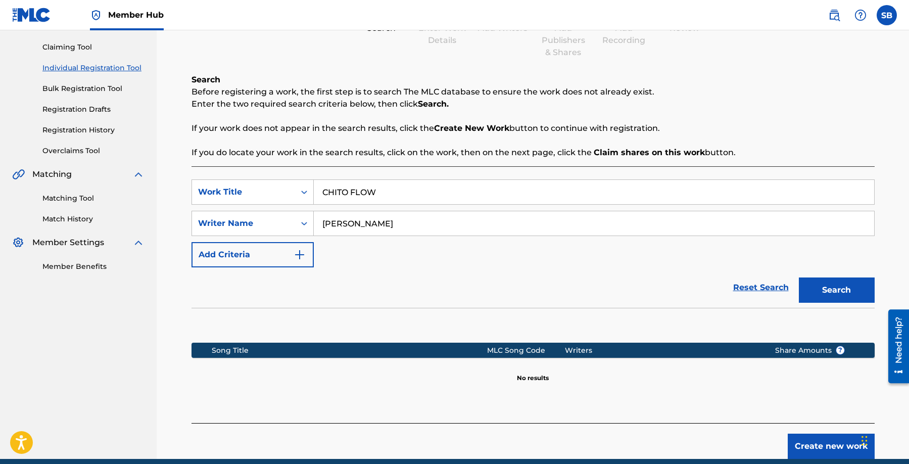
scroll to position [145, 0]
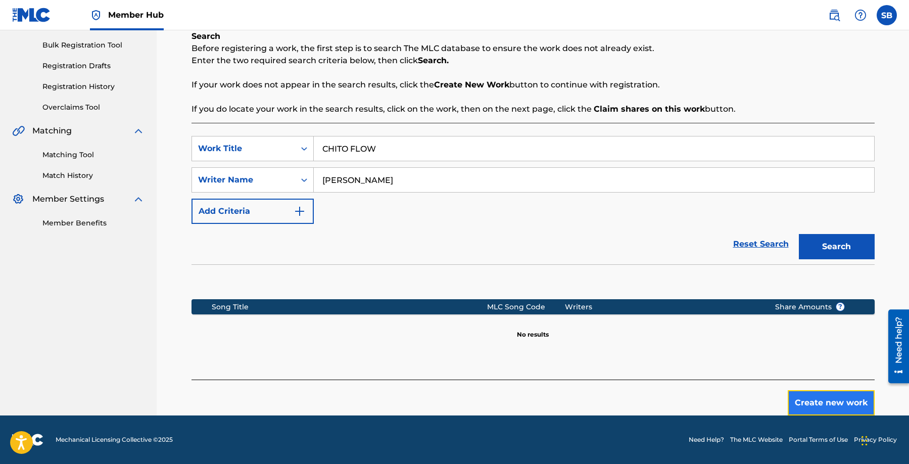
click at [811, 397] on button "Create new work" at bounding box center [831, 402] width 87 height 25
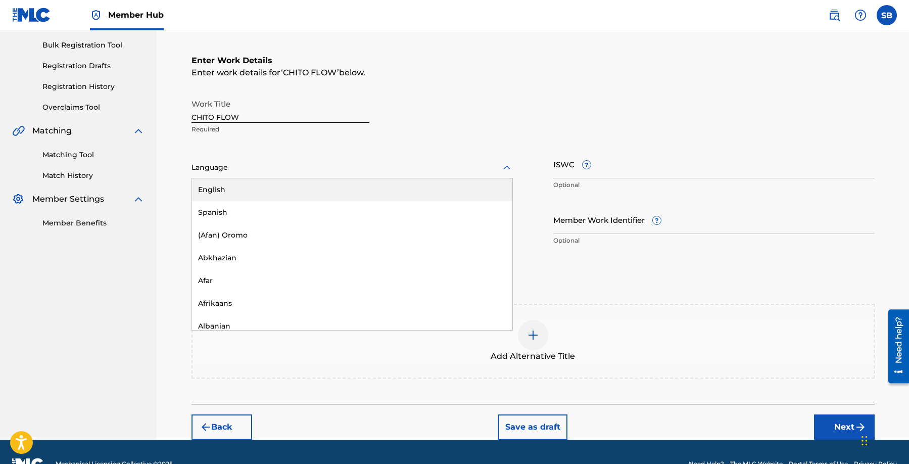
click at [354, 160] on div "Language" at bounding box center [352, 167] width 321 height 21
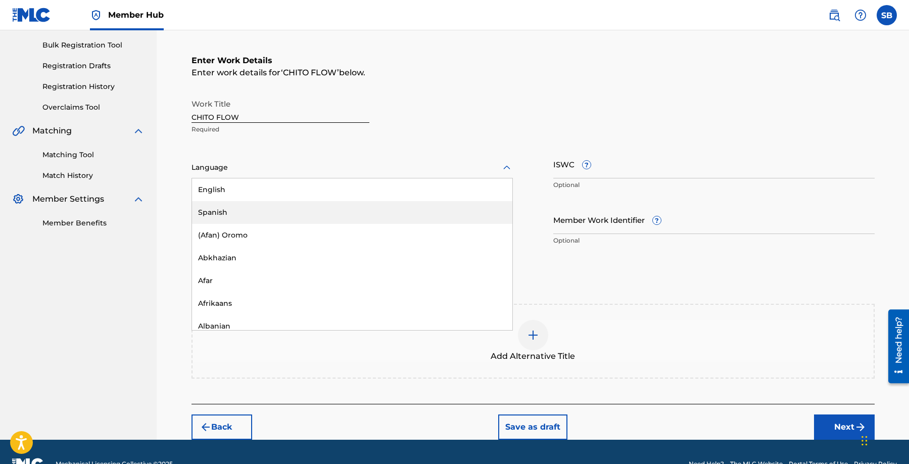
click at [319, 211] on div "Spanish" at bounding box center [352, 212] width 320 height 23
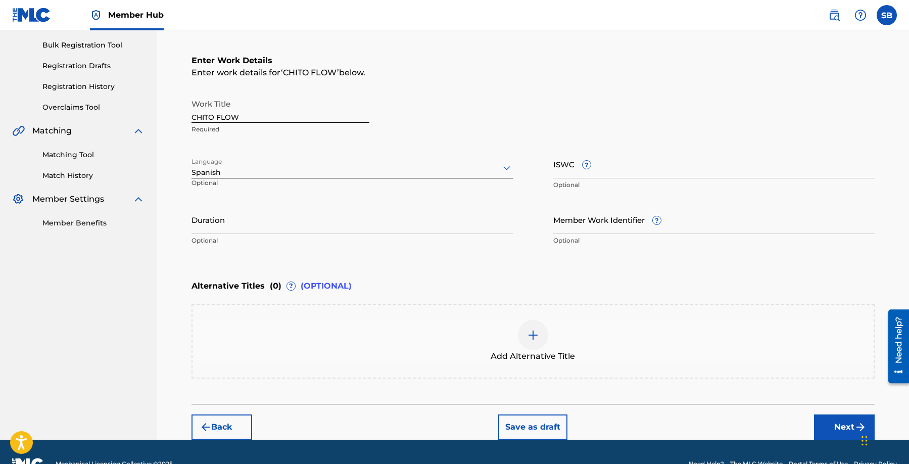
click at [321, 163] on div at bounding box center [352, 167] width 321 height 13
click at [309, 181] on div "English" at bounding box center [352, 189] width 320 height 23
click at [827, 423] on button "Next" at bounding box center [844, 426] width 61 height 25
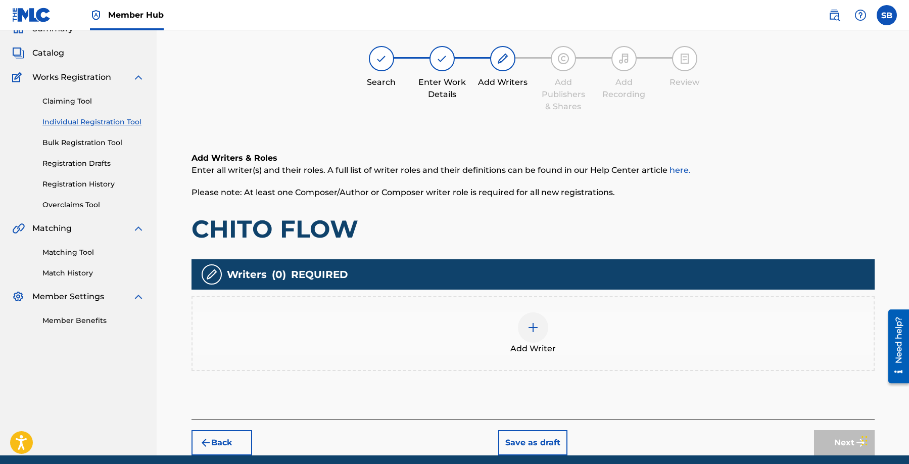
scroll to position [45, 0]
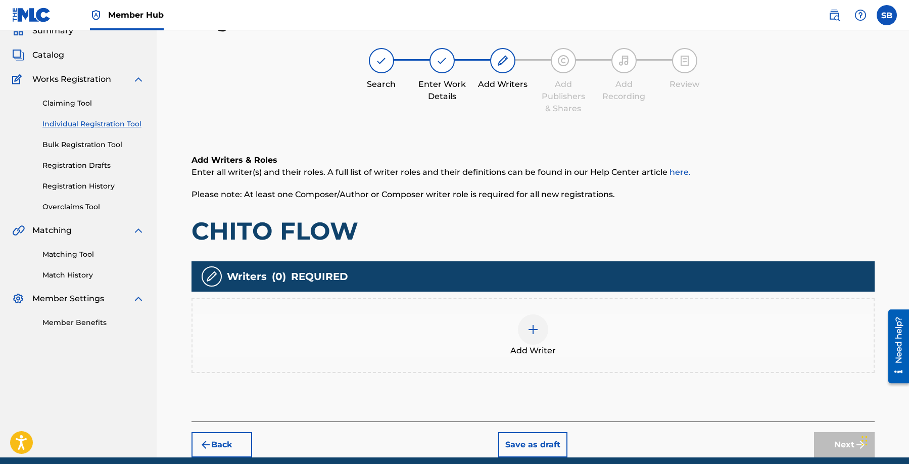
click at [598, 340] on div "Add Writer" at bounding box center [533, 335] width 681 height 42
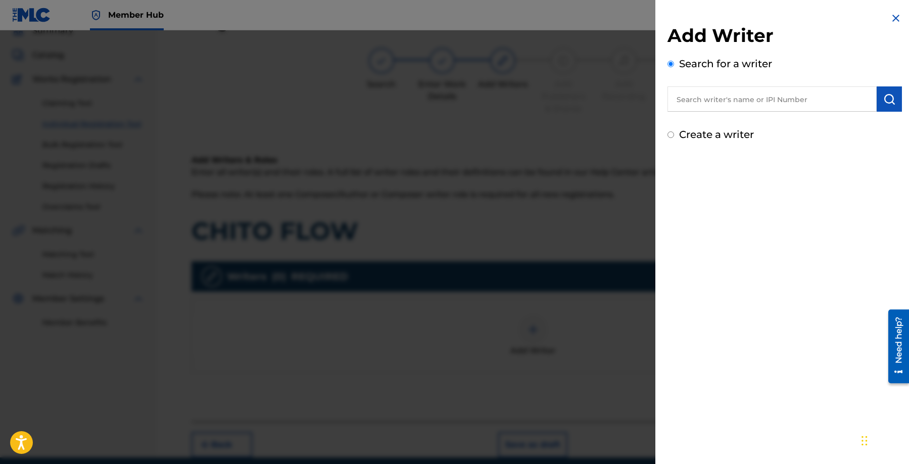
click at [793, 101] on input "text" at bounding box center [772, 98] width 209 height 25
click at [888, 102] on img "submit" at bounding box center [889, 99] width 12 height 12
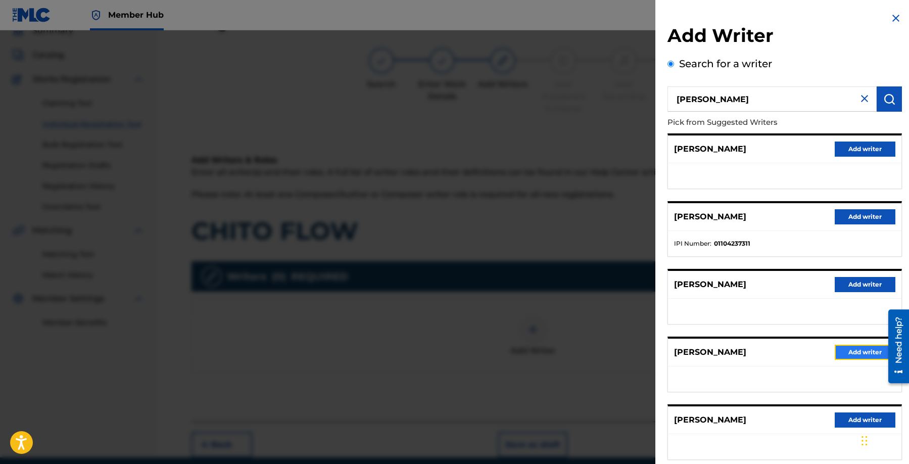
click at [838, 354] on button "Add writer" at bounding box center [865, 352] width 61 height 15
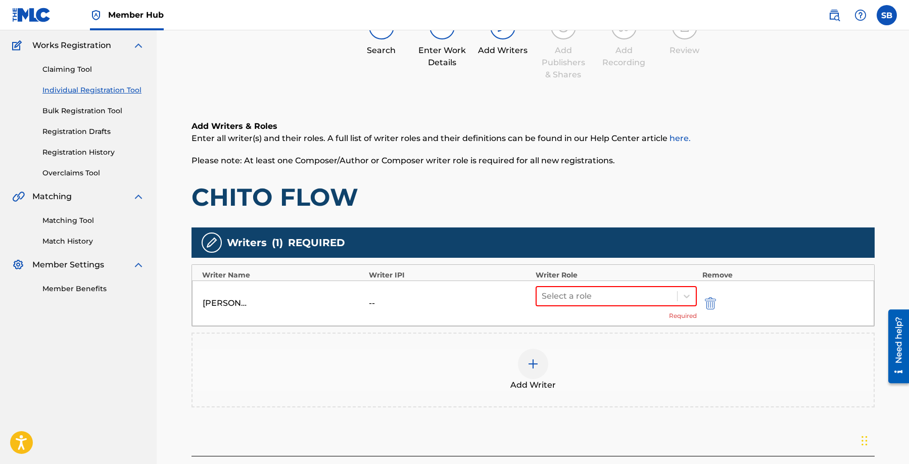
scroll to position [156, 0]
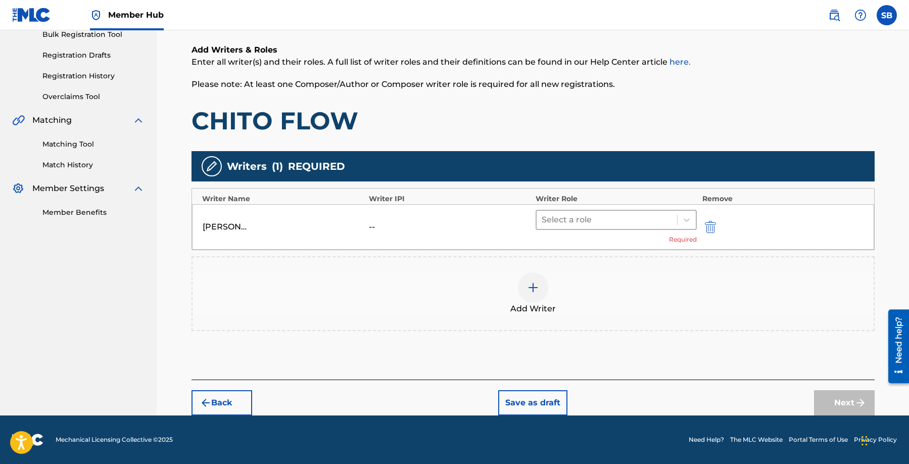
click at [595, 217] on div at bounding box center [607, 220] width 131 height 14
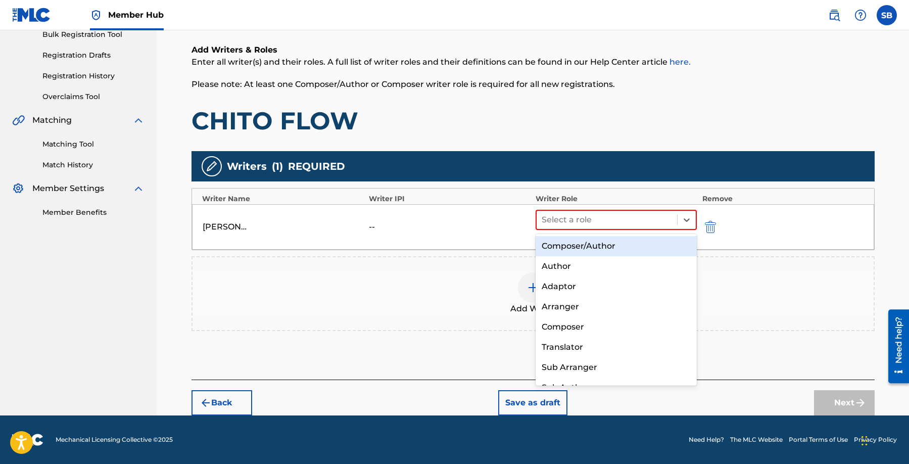
click at [591, 250] on div "Composer/Author" at bounding box center [617, 246] width 162 height 20
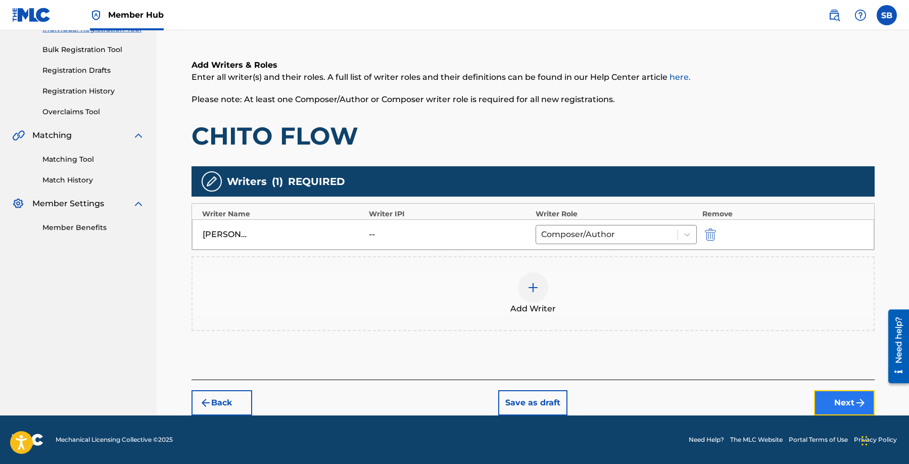
click at [846, 410] on button "Next" at bounding box center [844, 402] width 61 height 25
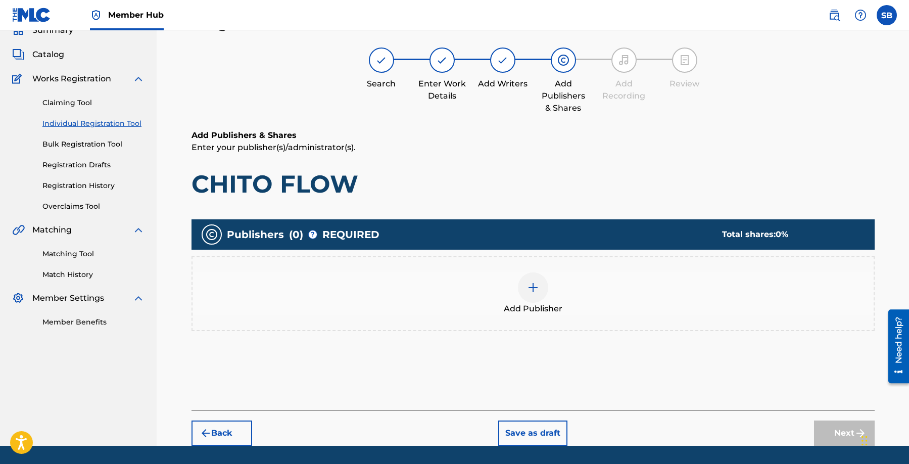
scroll to position [45, 0]
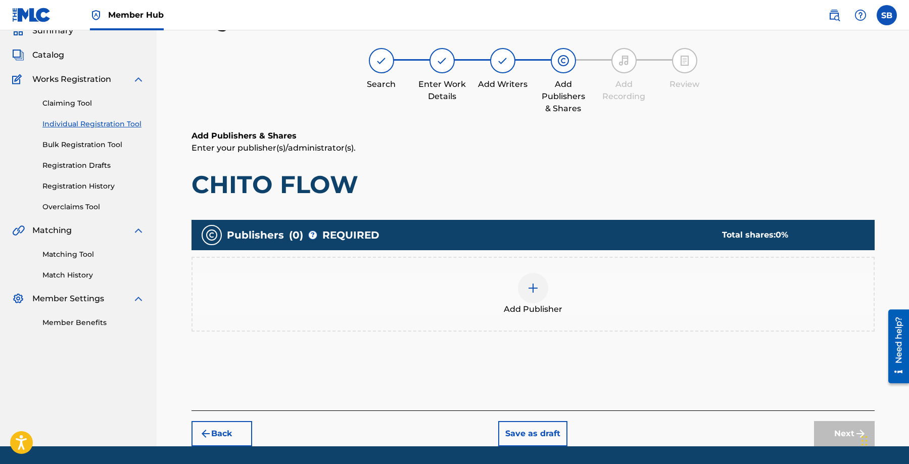
click at [611, 287] on div "Add Publisher" at bounding box center [533, 294] width 681 height 42
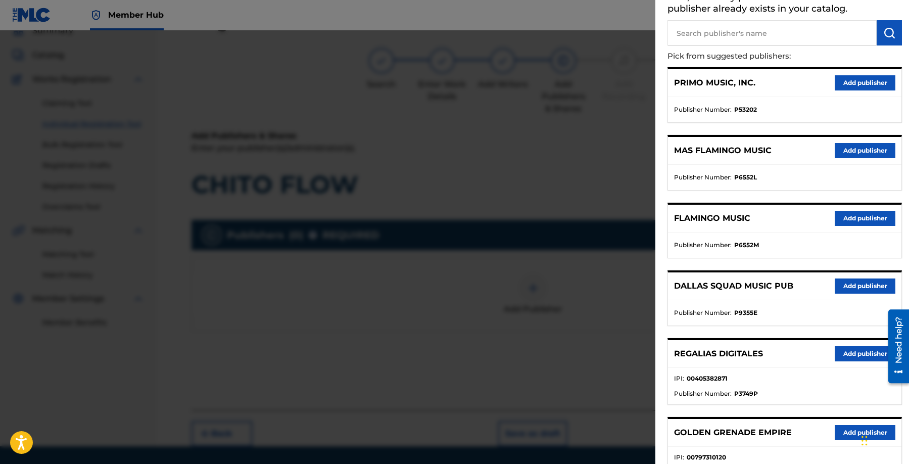
scroll to position [182, 0]
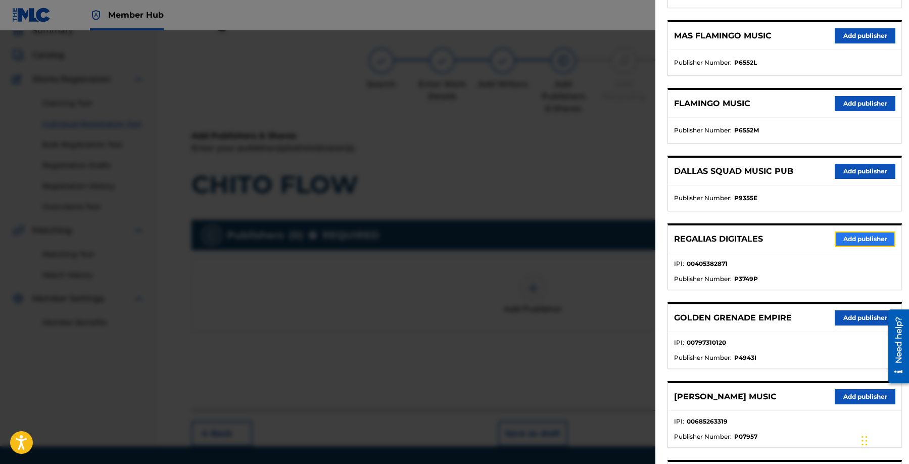
click at [877, 245] on button "Add publisher" at bounding box center [865, 238] width 61 height 15
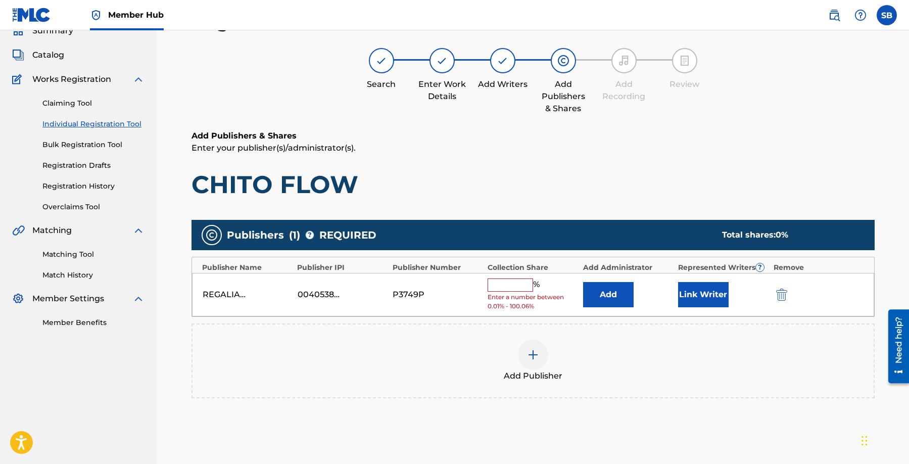
click at [521, 287] on input "text" at bounding box center [510, 284] width 45 height 13
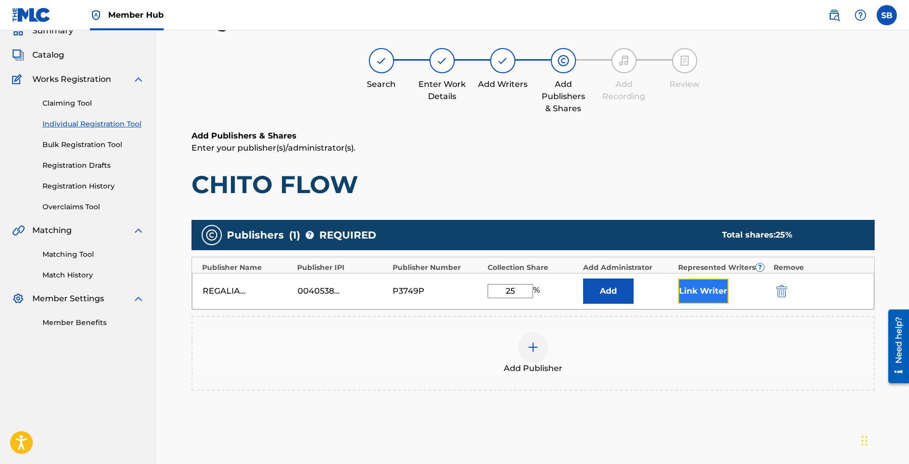
click at [696, 287] on button "Link Writer" at bounding box center [703, 290] width 51 height 25
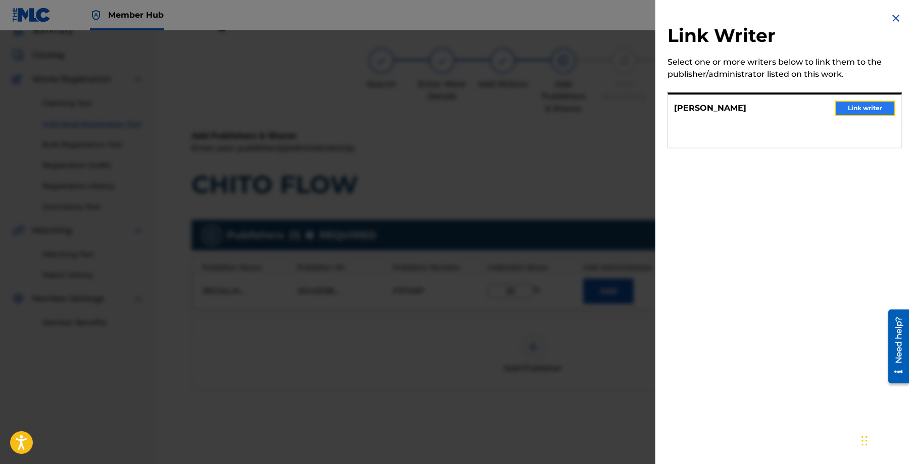
click at [842, 109] on button "Link writer" at bounding box center [865, 108] width 61 height 15
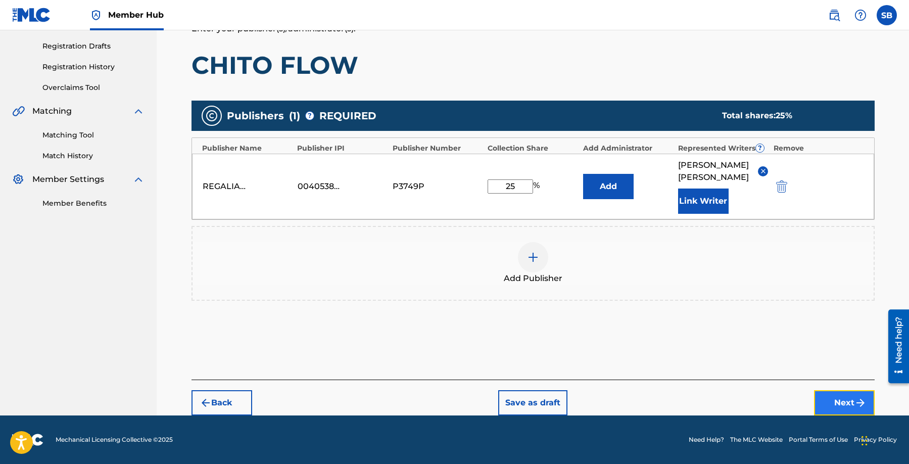
click at [848, 393] on button "Next" at bounding box center [844, 402] width 61 height 25
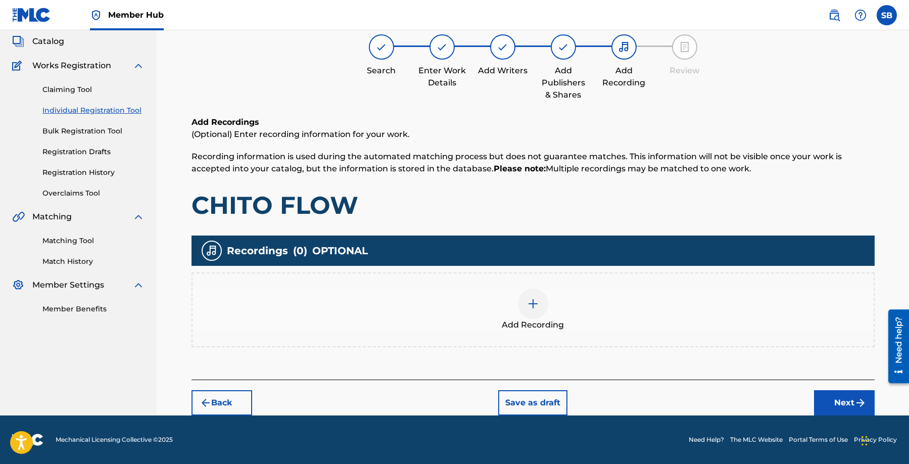
scroll to position [45, 0]
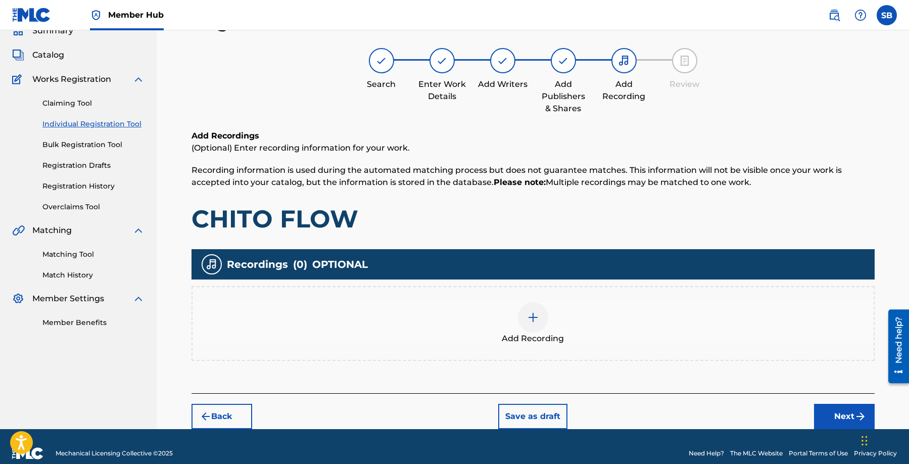
click at [607, 345] on div "Add Recording" at bounding box center [533, 323] width 683 height 75
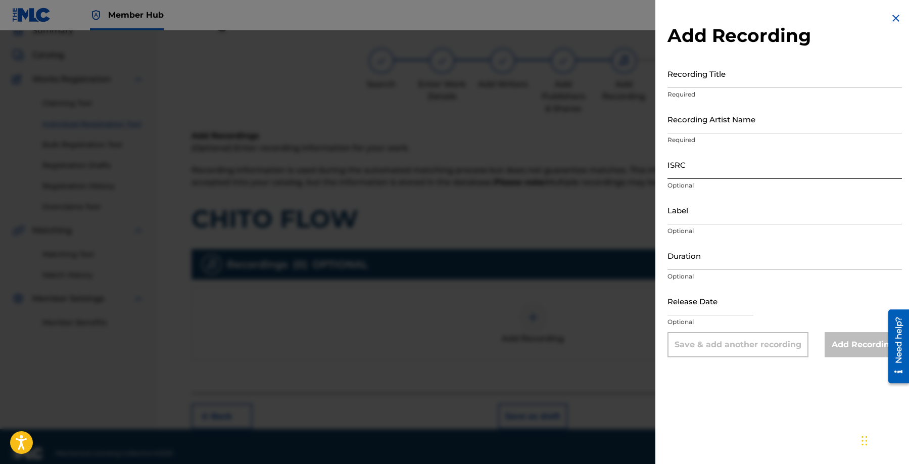
click at [720, 171] on input "ISRC" at bounding box center [785, 164] width 234 height 29
click at [799, 117] on input "Recording Artist Name" at bounding box center [785, 119] width 234 height 29
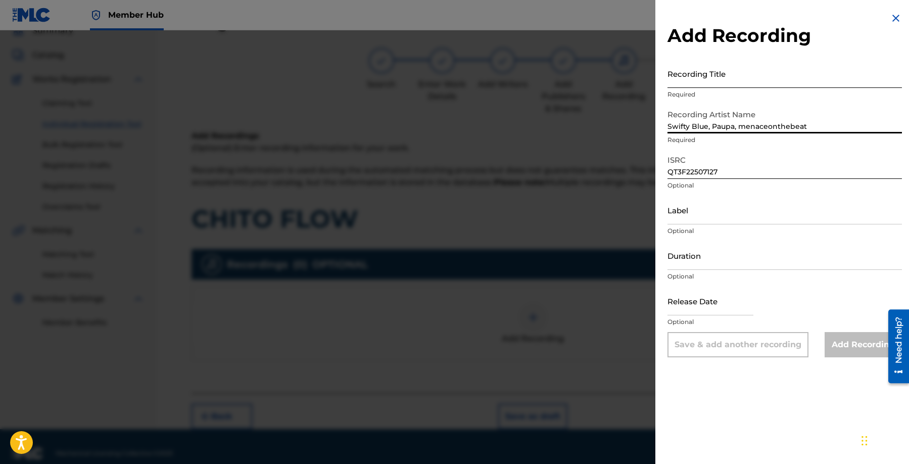
click at [820, 72] on input "Recording Title" at bounding box center [785, 73] width 234 height 29
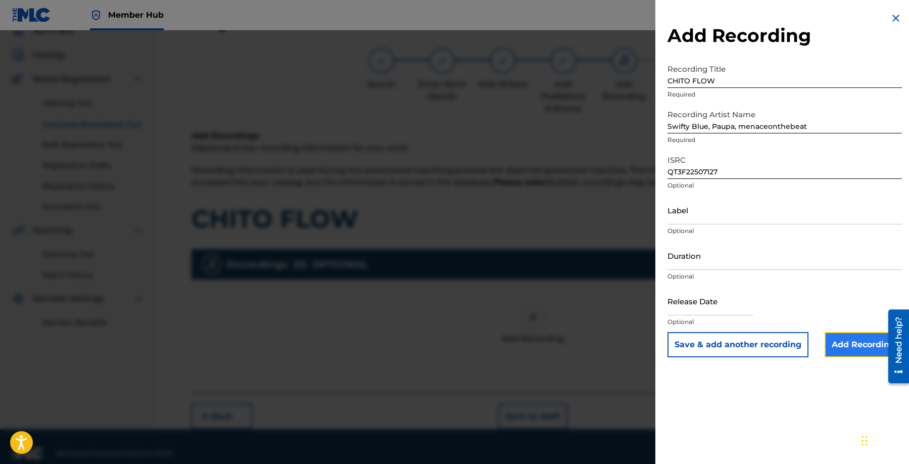
click at [844, 347] on input "Add Recording" at bounding box center [863, 344] width 77 height 25
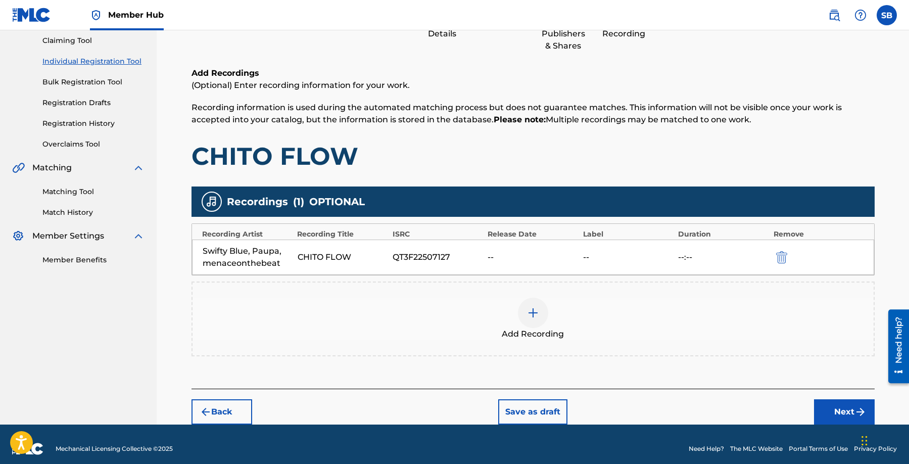
scroll to position [117, 0]
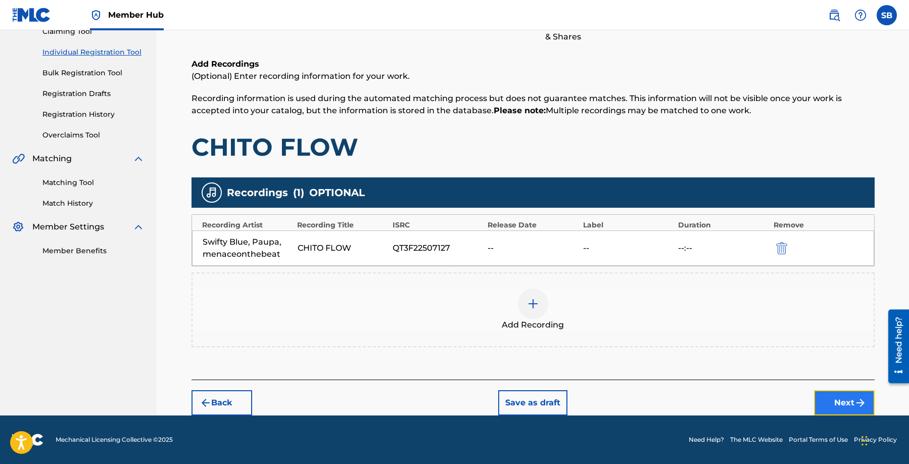
click at [853, 401] on button "Next" at bounding box center [844, 402] width 61 height 25
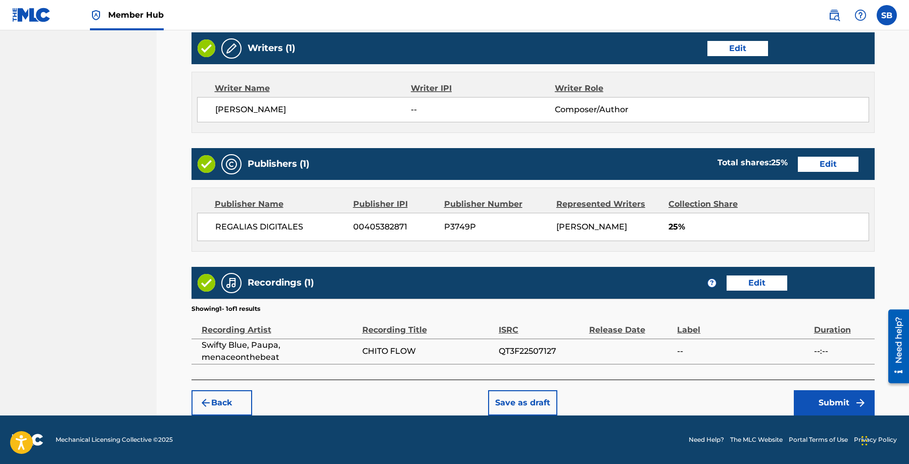
scroll to position [403, 0]
click at [834, 400] on button "Submit" at bounding box center [834, 402] width 81 height 25
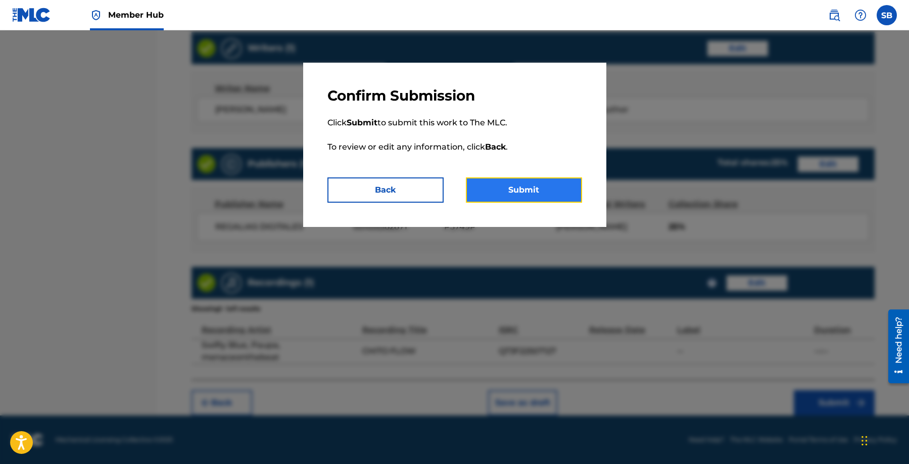
click at [534, 199] on button "Submit" at bounding box center [524, 189] width 116 height 25
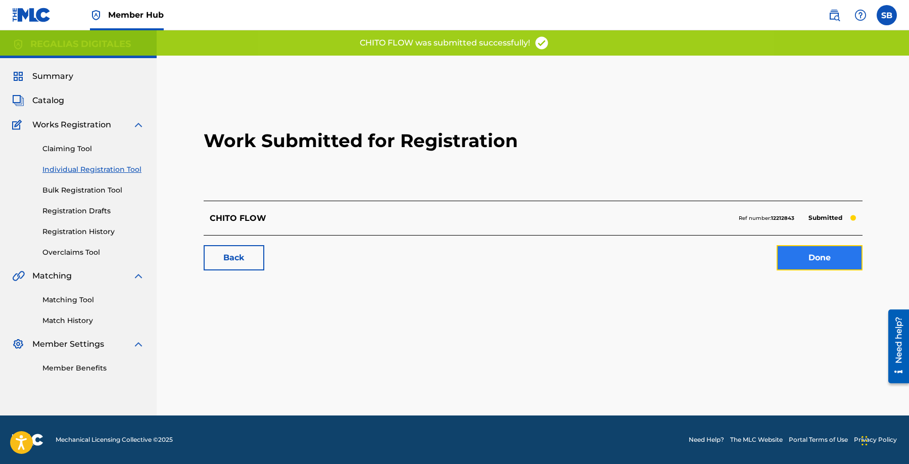
click at [821, 257] on link "Done" at bounding box center [820, 257] width 86 height 25
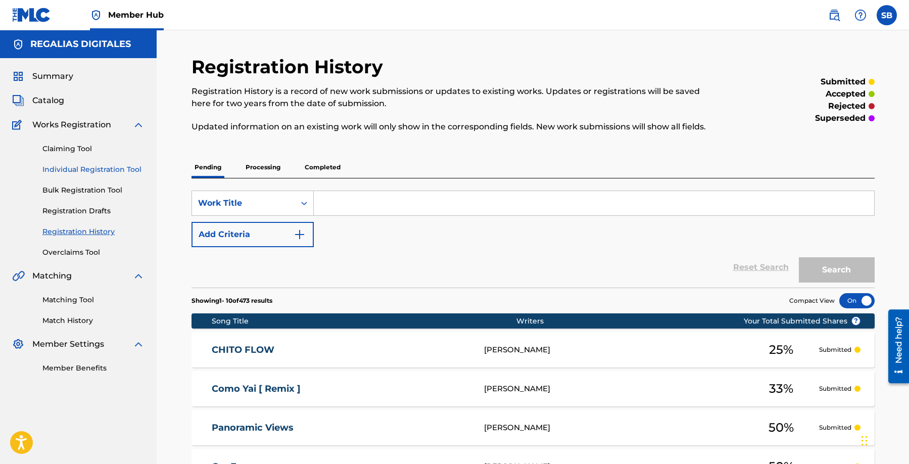
click at [114, 172] on link "Individual Registration Tool" at bounding box center [93, 169] width 102 height 11
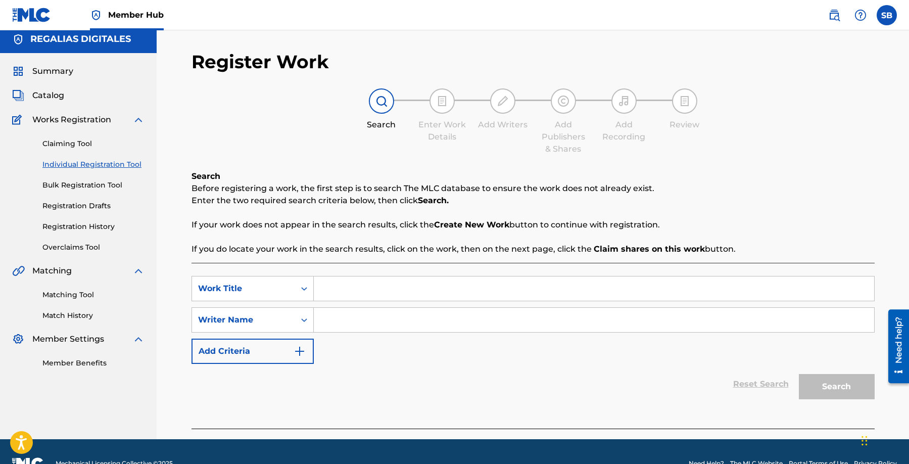
scroll to position [29, 0]
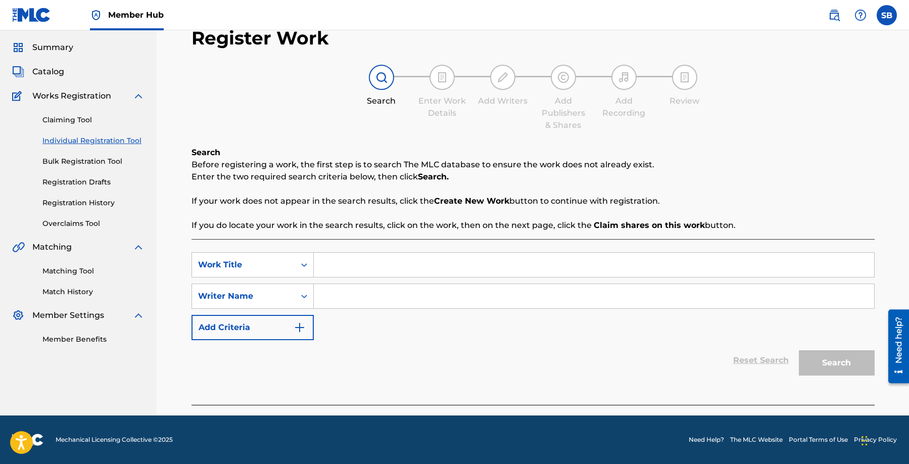
click at [374, 273] on input "Search Form" at bounding box center [594, 265] width 560 height 24
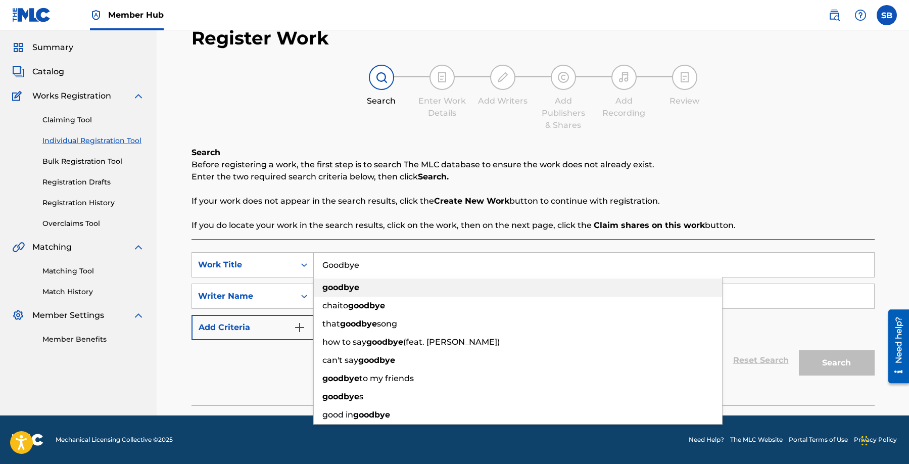
click at [382, 291] on div "goodbye" at bounding box center [518, 287] width 408 height 18
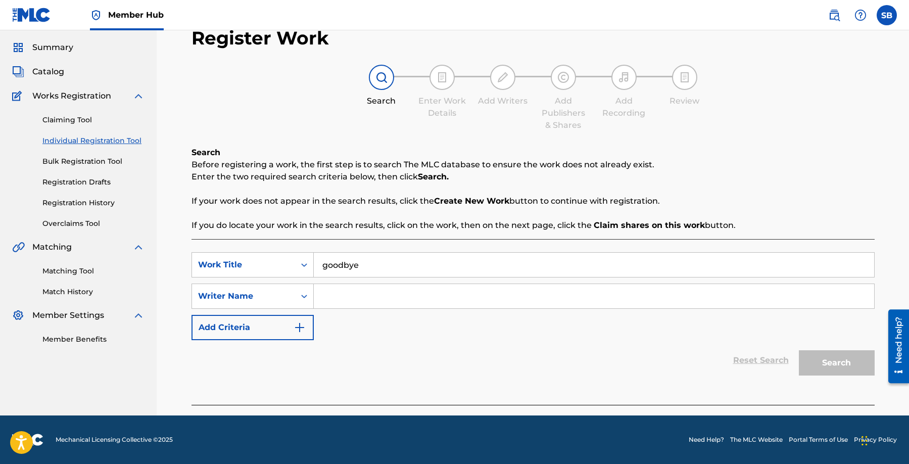
click at [416, 298] on input "Search Form" at bounding box center [594, 296] width 560 height 24
click at [468, 287] on input "Search Form" at bounding box center [594, 296] width 560 height 24
click at [819, 351] on button "Search" at bounding box center [837, 362] width 76 height 25
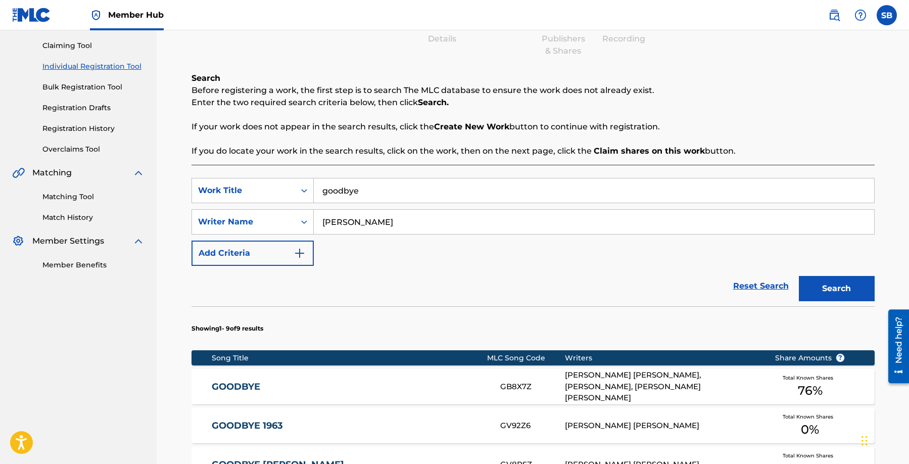
scroll to position [118, 0]
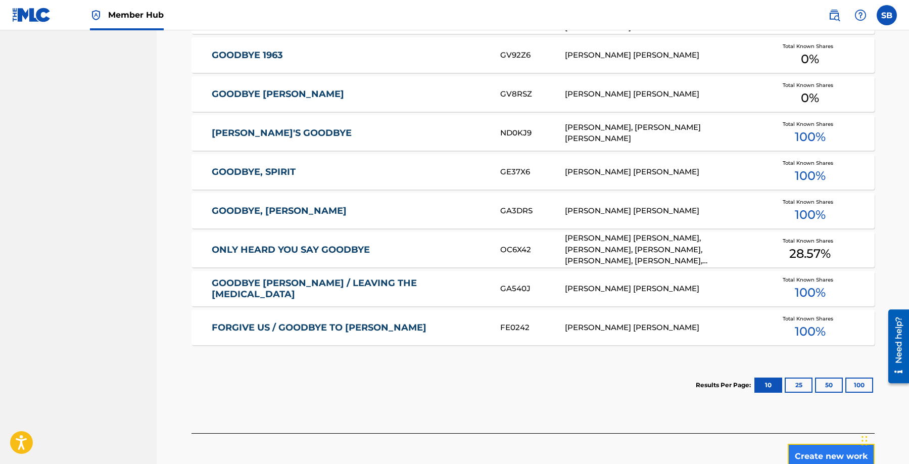
click at [845, 453] on button "Create new work" at bounding box center [831, 456] width 87 height 25
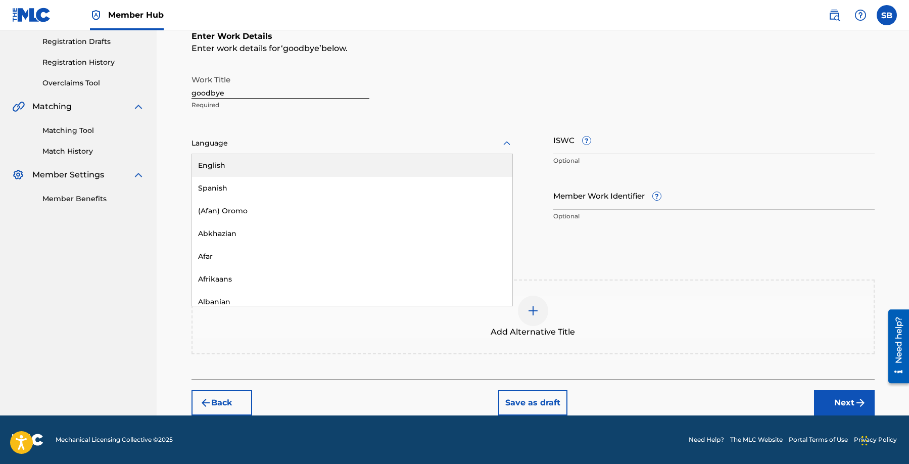
click at [321, 147] on div at bounding box center [352, 143] width 321 height 13
click at [303, 165] on div "English" at bounding box center [352, 165] width 320 height 23
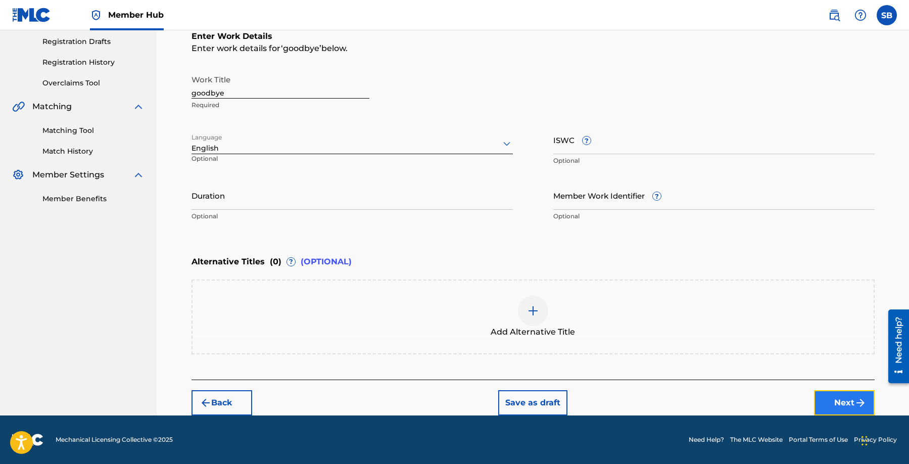
click at [845, 397] on button "Next" at bounding box center [844, 402] width 61 height 25
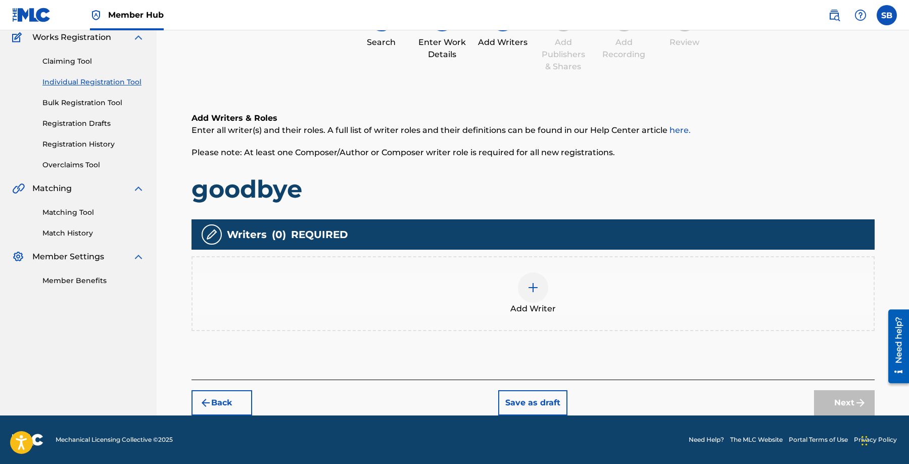
scroll to position [45, 0]
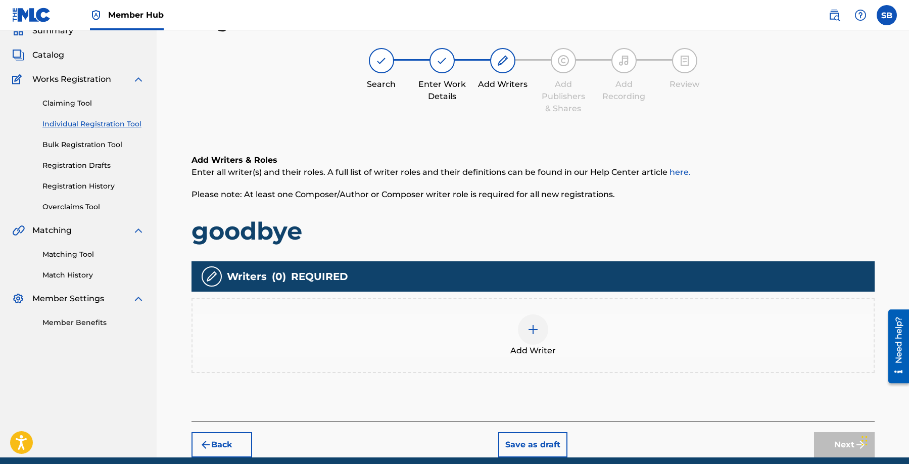
click at [594, 323] on div "Add Writer" at bounding box center [533, 335] width 681 height 42
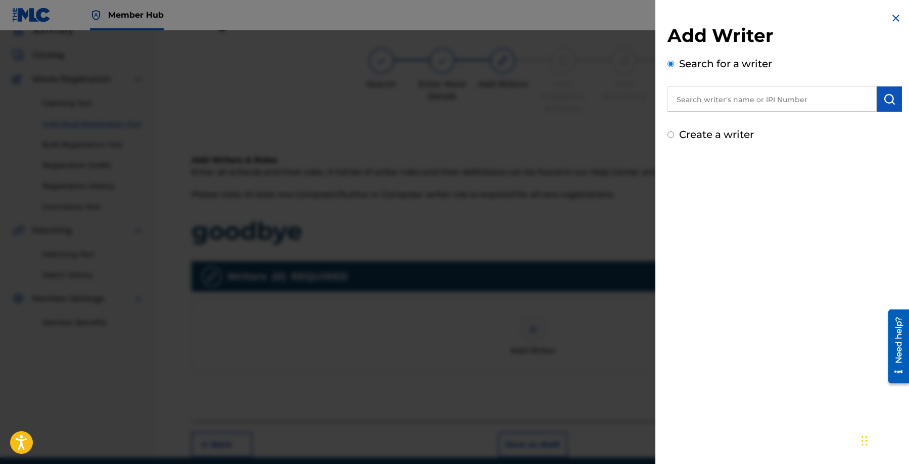
click at [739, 97] on input "text" at bounding box center [772, 98] width 209 height 25
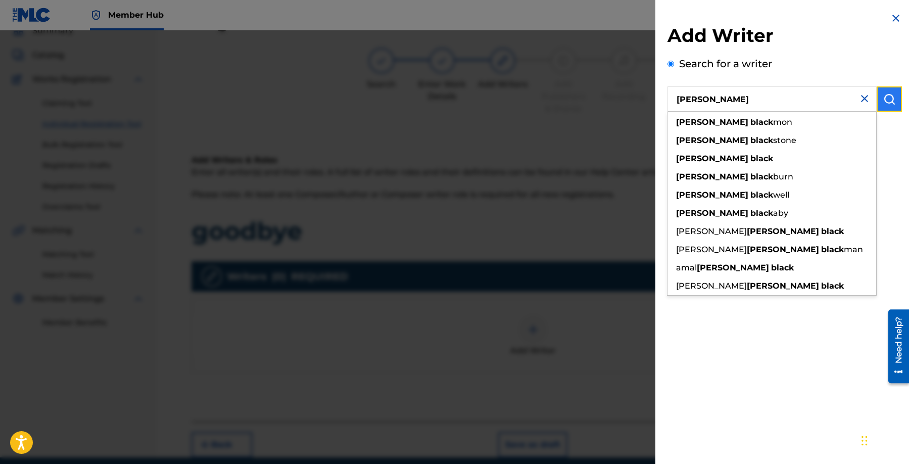
click at [889, 99] on img "submit" at bounding box center [889, 99] width 12 height 12
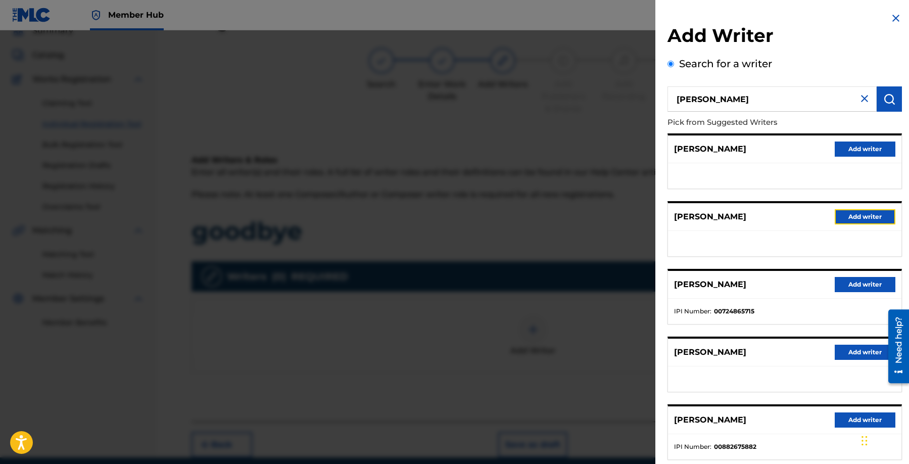
click at [850, 215] on button "Add writer" at bounding box center [865, 216] width 61 height 15
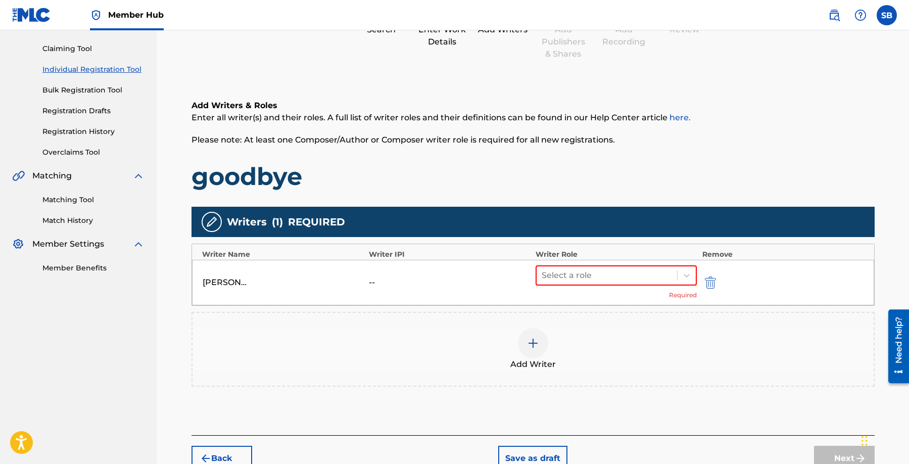
scroll to position [156, 0]
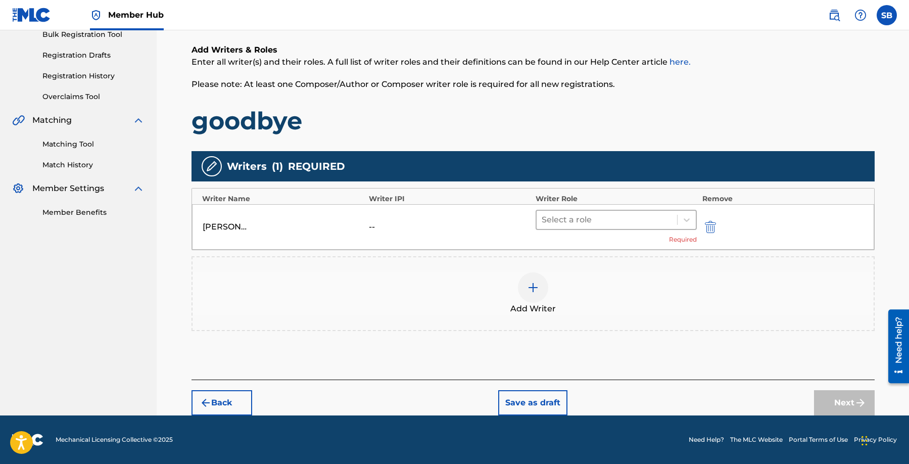
click at [605, 216] on div at bounding box center [607, 220] width 131 height 14
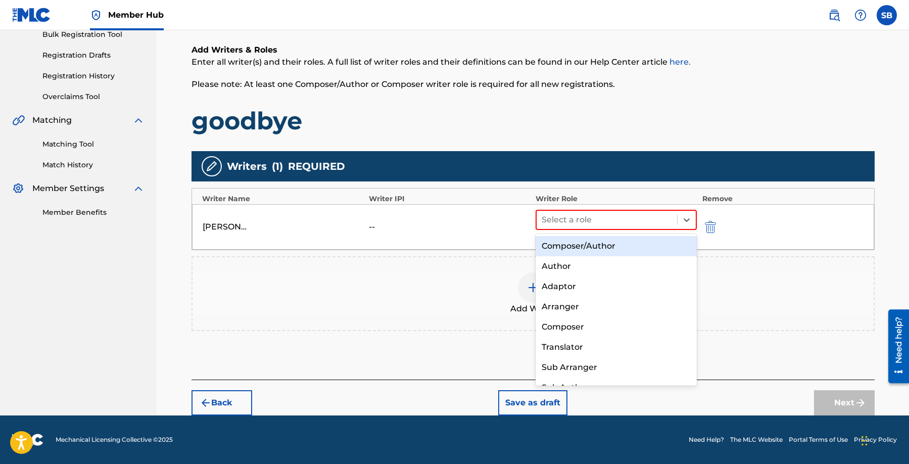
click at [607, 251] on div "Composer/Author" at bounding box center [617, 246] width 162 height 20
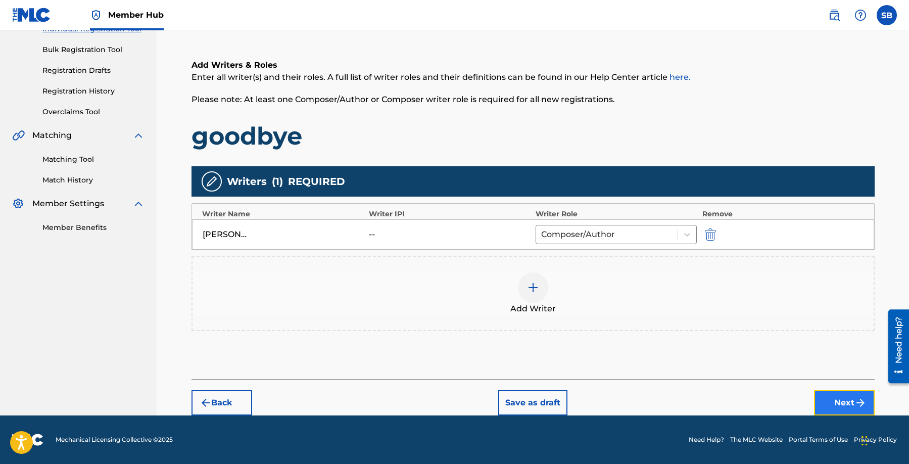
click at [841, 404] on button "Next" at bounding box center [844, 402] width 61 height 25
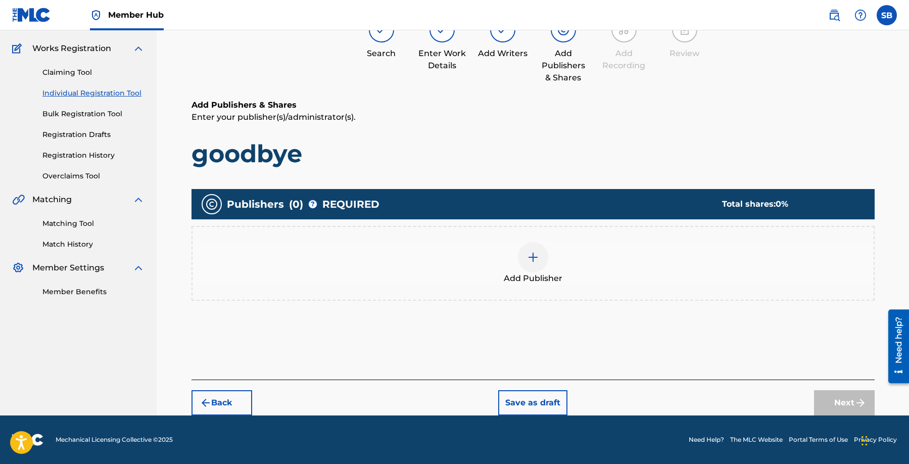
scroll to position [45, 0]
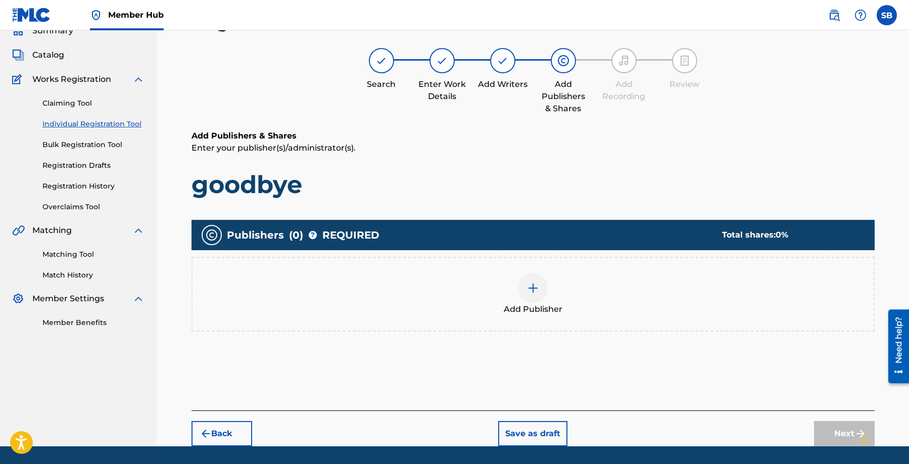
click at [591, 316] on div "Add Publisher" at bounding box center [533, 294] width 683 height 75
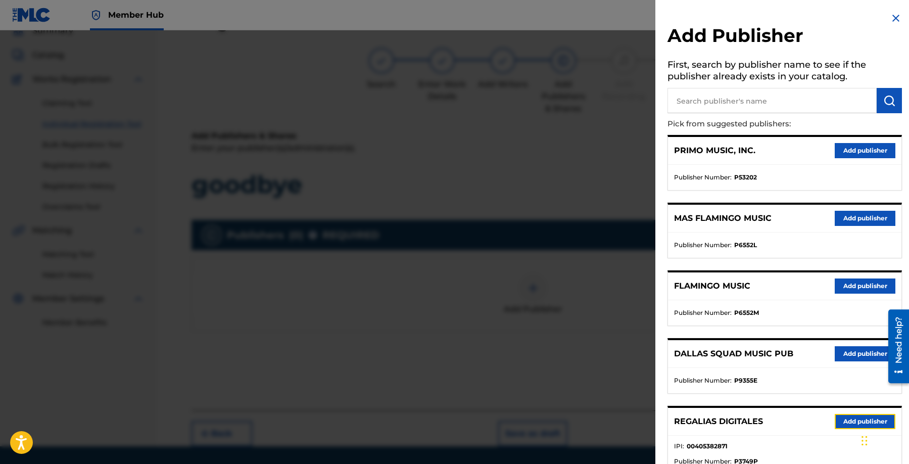
click at [848, 421] on button "Add publisher" at bounding box center [865, 421] width 61 height 15
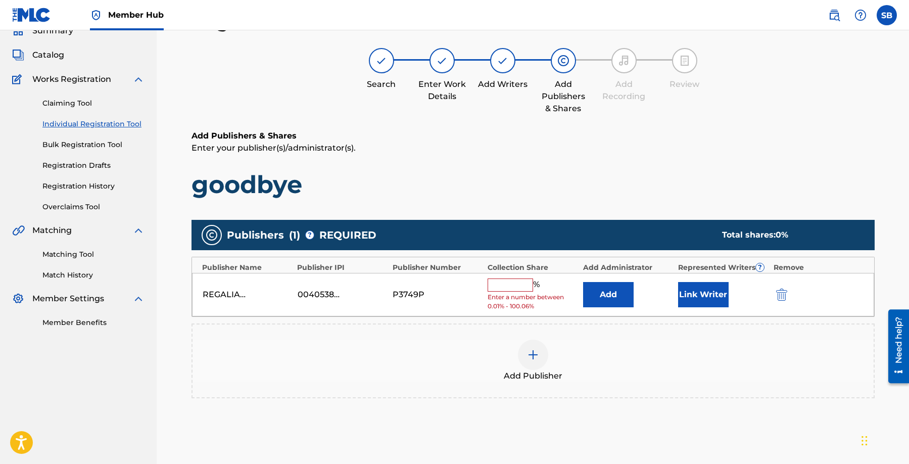
click at [511, 289] on input "text" at bounding box center [510, 284] width 45 height 13
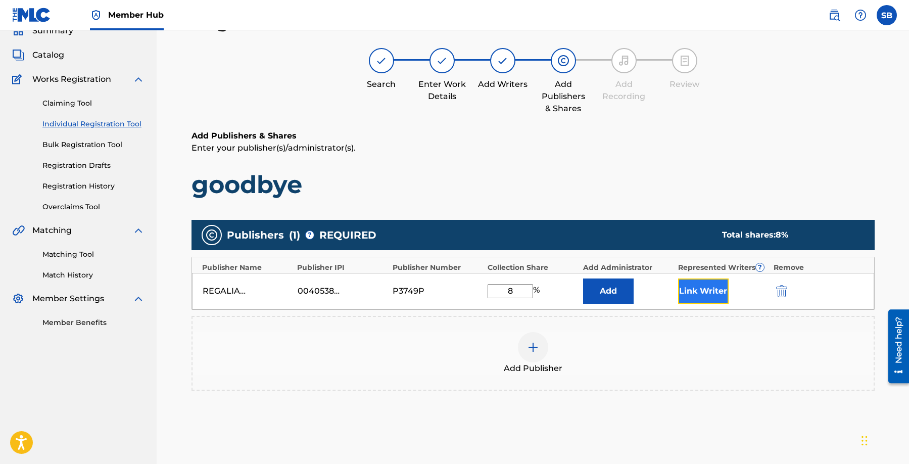
click at [713, 296] on button "Link Writer" at bounding box center [703, 290] width 51 height 25
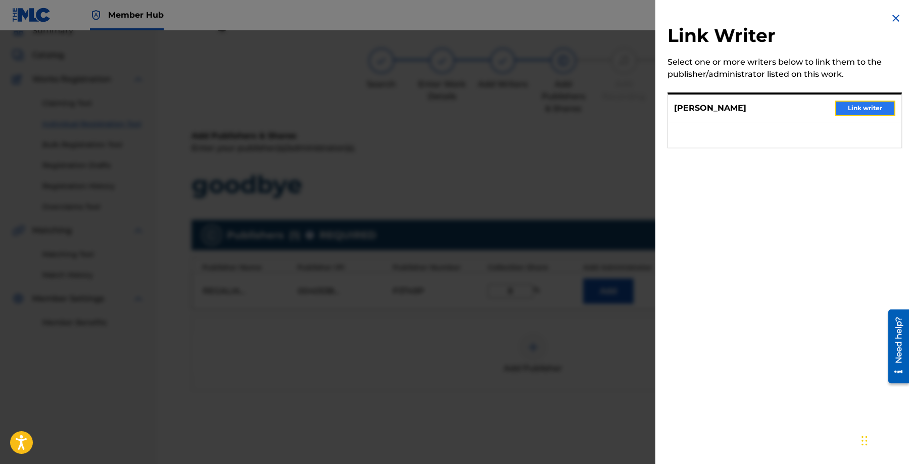
click at [856, 107] on button "Link writer" at bounding box center [865, 108] width 61 height 15
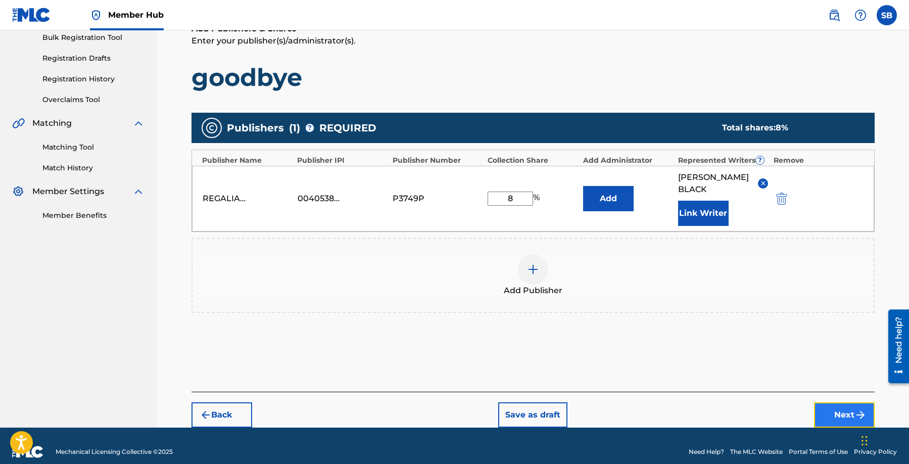
click at [827, 402] on button "Next" at bounding box center [844, 414] width 61 height 25
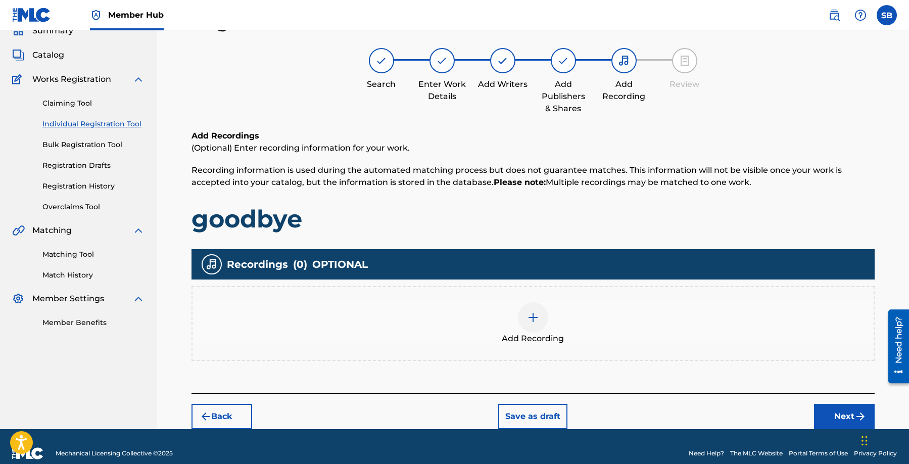
click at [515, 312] on div "Add Recording" at bounding box center [533, 323] width 681 height 42
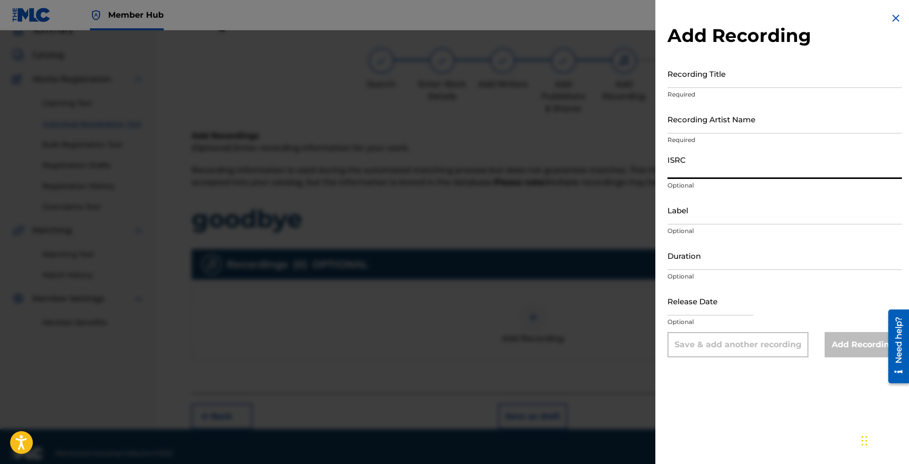
click at [710, 168] on input "ISRC" at bounding box center [785, 164] width 234 height 29
click at [722, 121] on input "Recording Artist Name" at bounding box center [785, 119] width 234 height 29
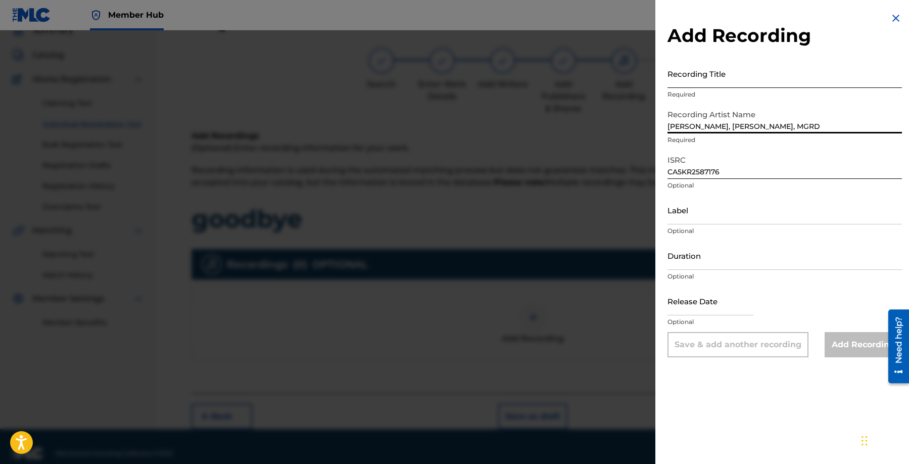
click at [758, 74] on input "Recording Title" at bounding box center [785, 73] width 234 height 29
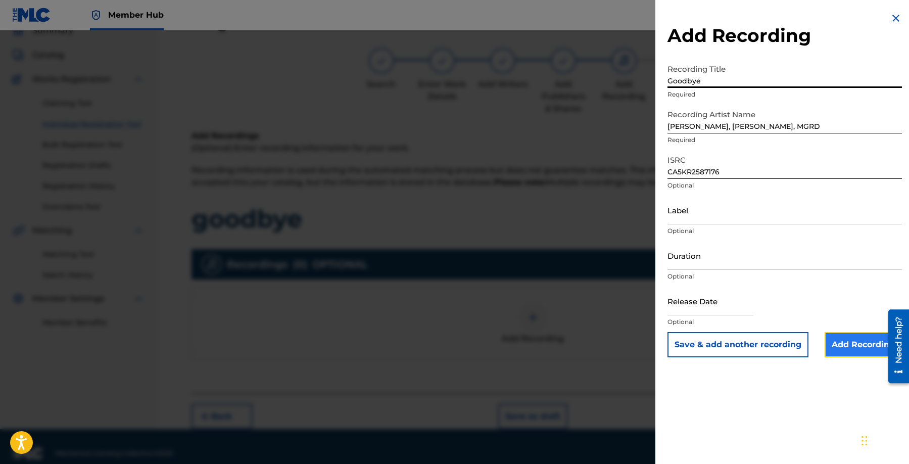
click at [865, 345] on input "Add Recording" at bounding box center [863, 344] width 77 height 25
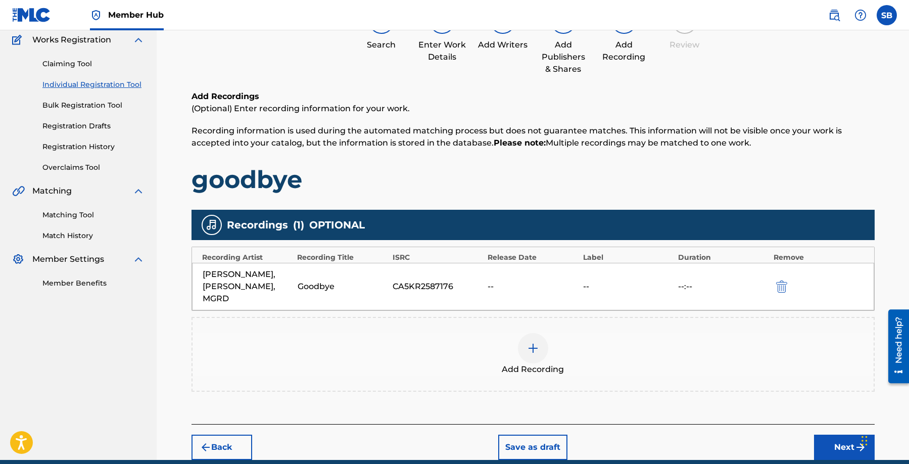
scroll to position [117, 0]
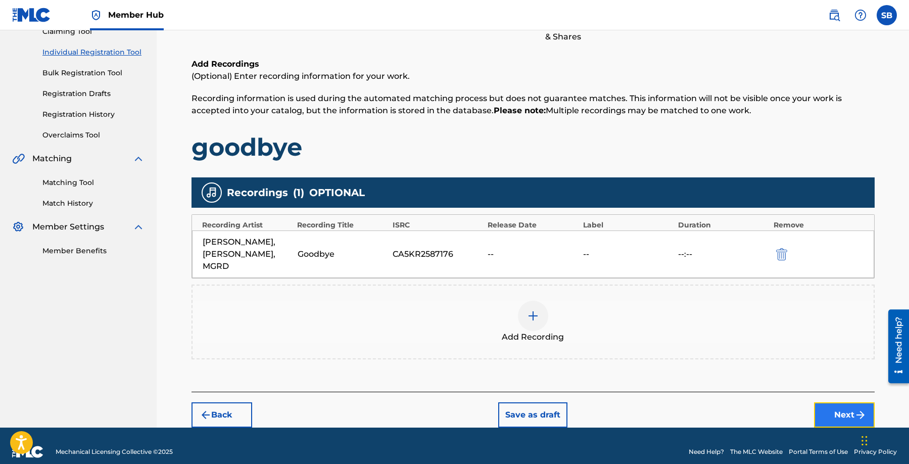
click at [831, 402] on button "Next" at bounding box center [844, 414] width 61 height 25
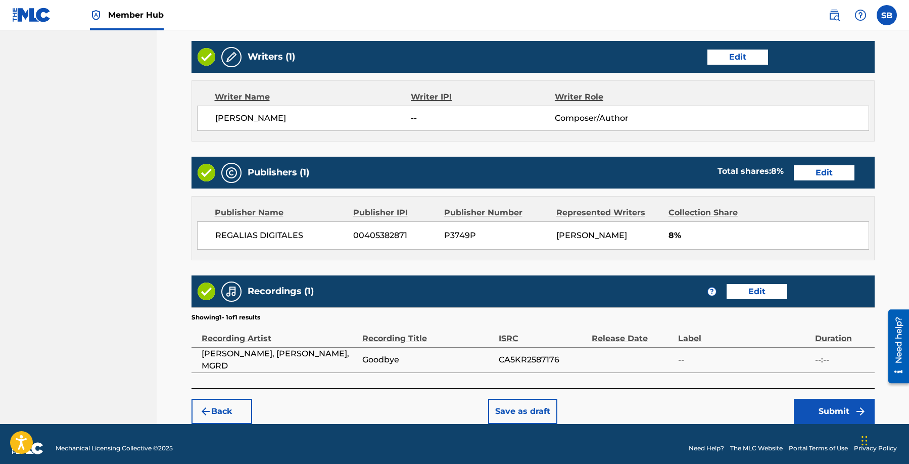
scroll to position [391, 0]
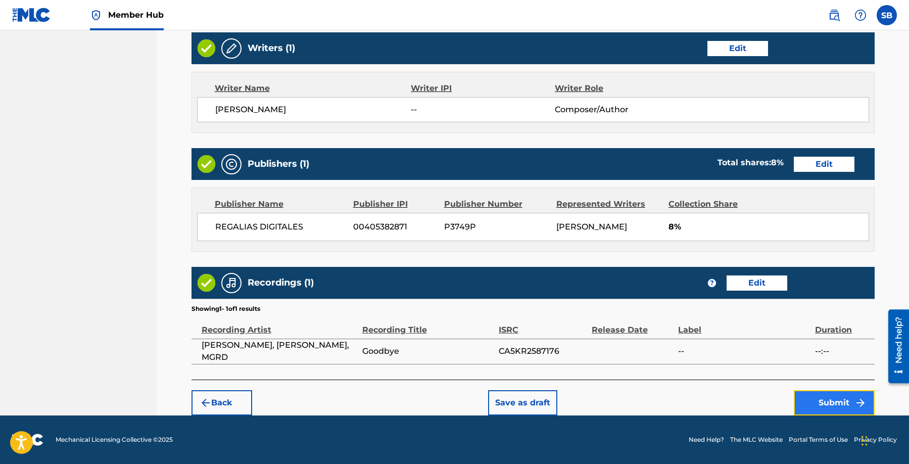
click at [826, 395] on button "Submit" at bounding box center [834, 402] width 81 height 25
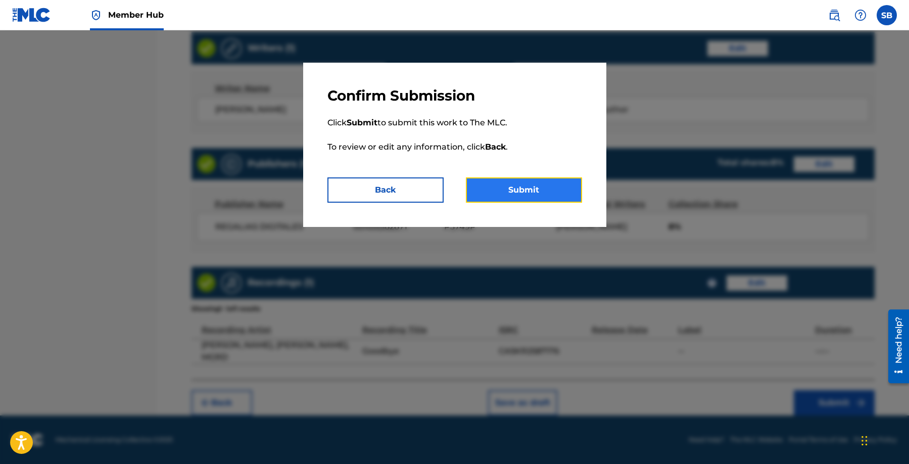
click at [541, 179] on button "Submit" at bounding box center [524, 189] width 116 height 25
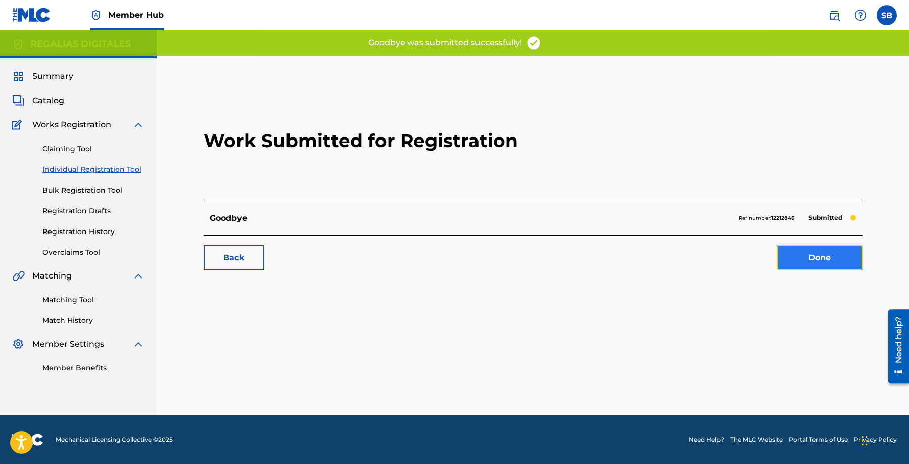
click at [807, 255] on link "Done" at bounding box center [820, 257] width 86 height 25
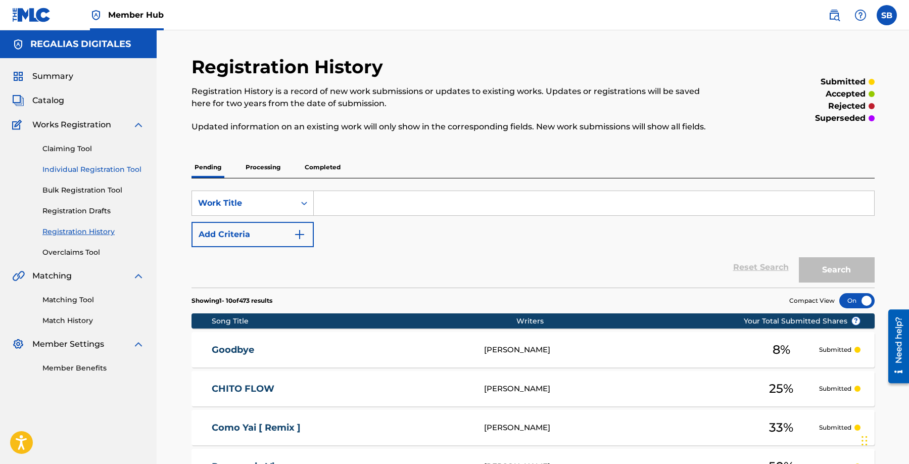
click at [73, 172] on link "Individual Registration Tool" at bounding box center [93, 169] width 102 height 11
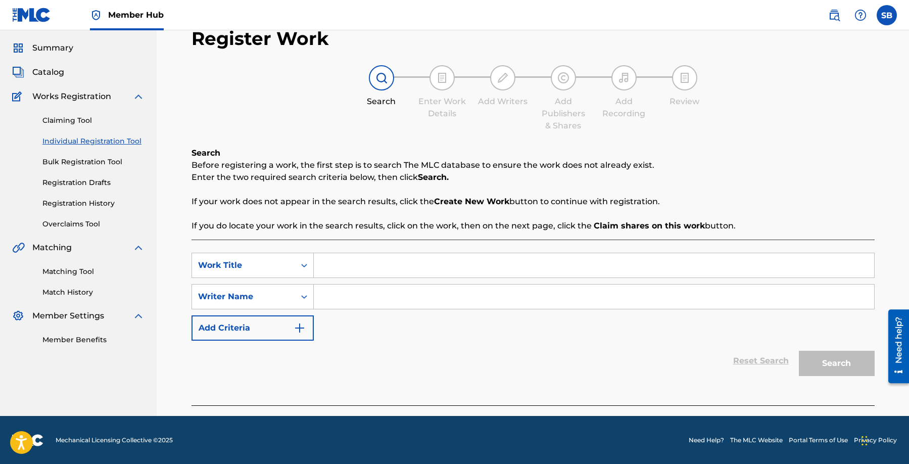
scroll to position [29, 0]
click at [412, 263] on input "Search Form" at bounding box center [594, 265] width 560 height 24
click at [387, 287] on input "Search Form" at bounding box center [594, 296] width 560 height 24
click at [452, 284] on input "Search Form" at bounding box center [594, 296] width 560 height 24
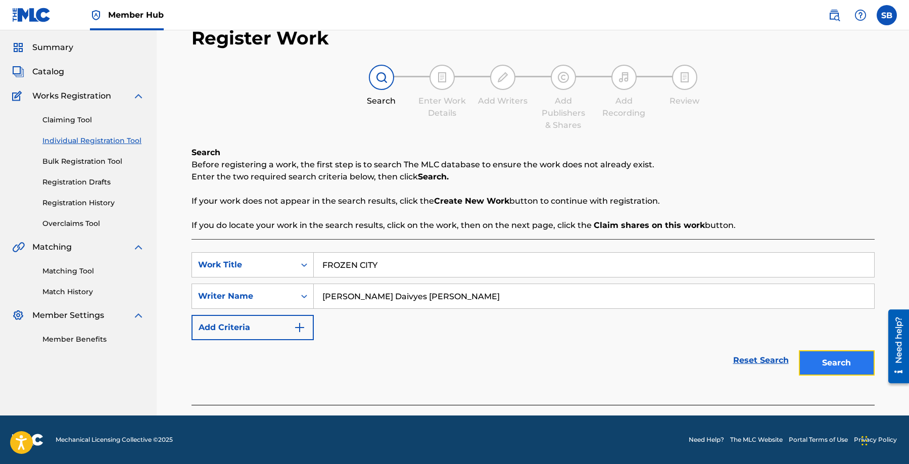
click at [843, 361] on button "Search" at bounding box center [837, 362] width 76 height 25
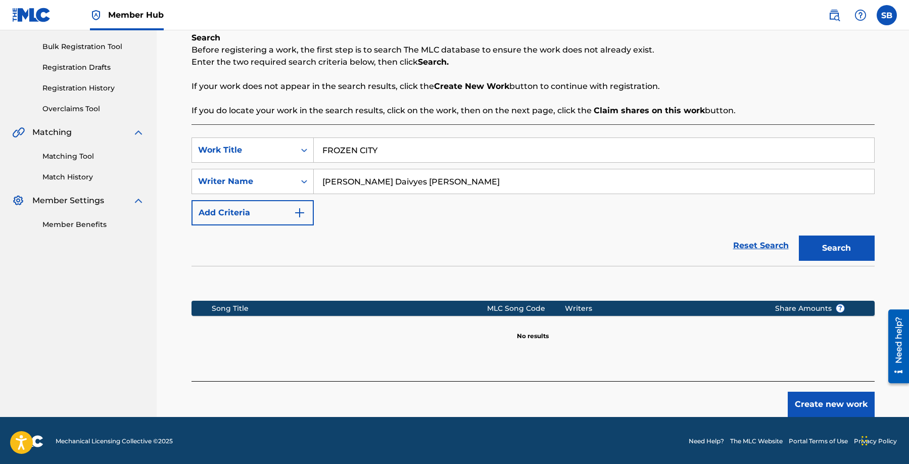
scroll to position [145, 0]
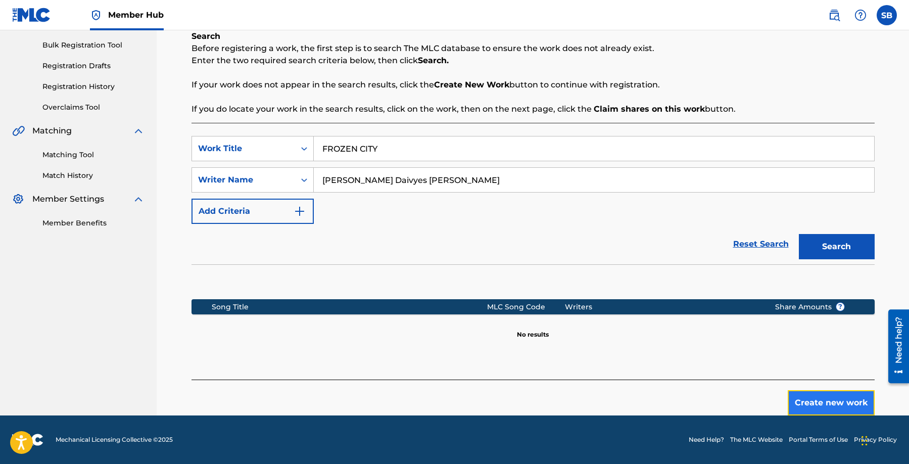
click at [829, 397] on button "Create new work" at bounding box center [831, 402] width 87 height 25
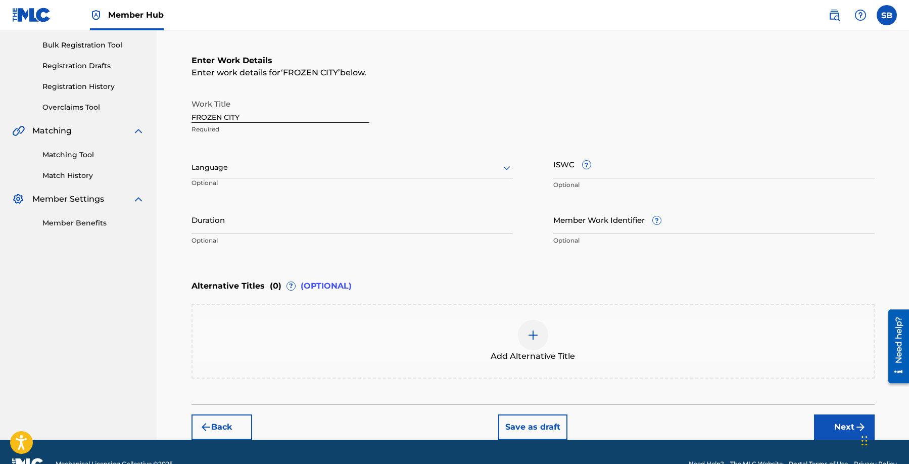
click at [345, 178] on div "Language Optional" at bounding box center [352, 172] width 321 height 45
click at [346, 170] on div at bounding box center [352, 167] width 321 height 13
click at [347, 184] on div "English" at bounding box center [352, 189] width 320 height 23
click at [835, 419] on button "Next" at bounding box center [844, 426] width 61 height 25
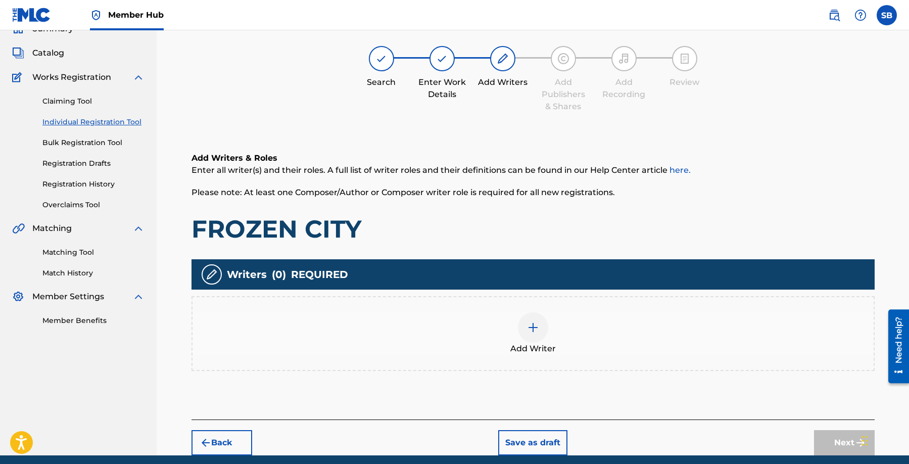
scroll to position [45, 0]
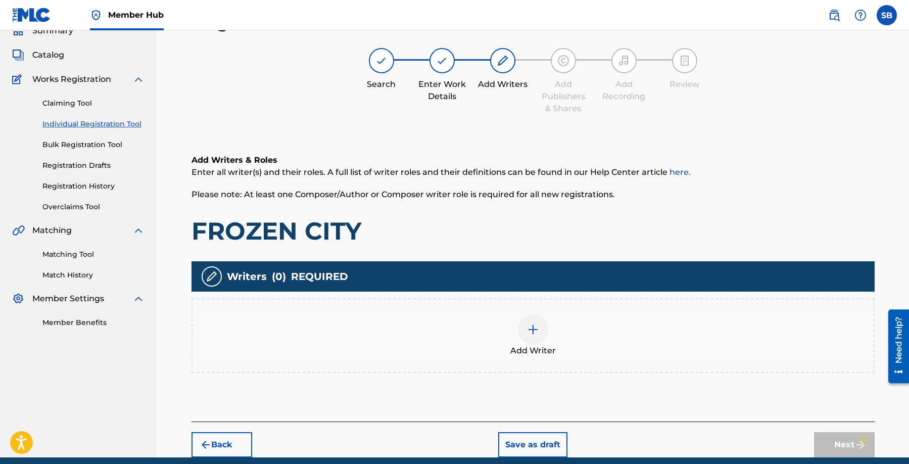
click at [546, 331] on div at bounding box center [533, 329] width 30 height 30
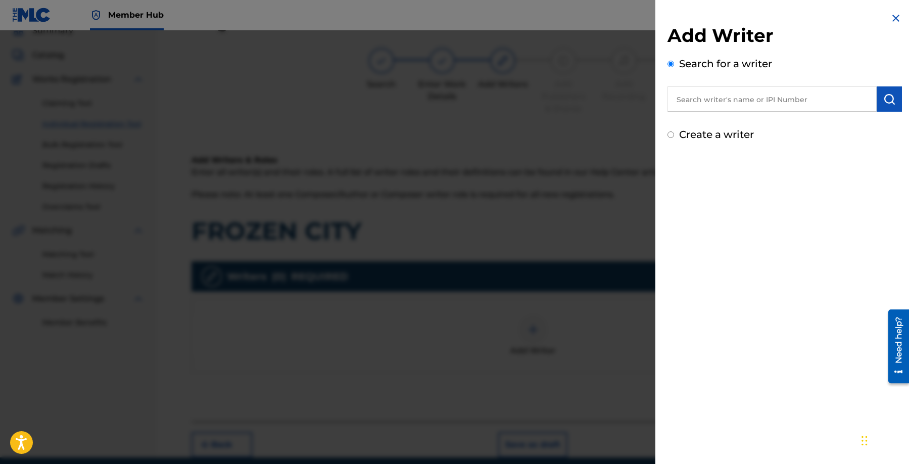
click at [776, 98] on input "text" at bounding box center [772, 98] width 209 height 25
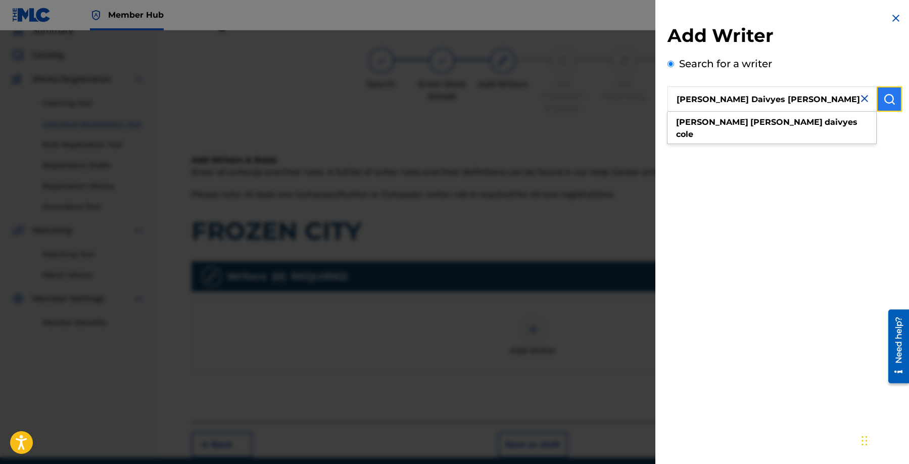
click at [883, 93] on img "submit" at bounding box center [889, 99] width 12 height 12
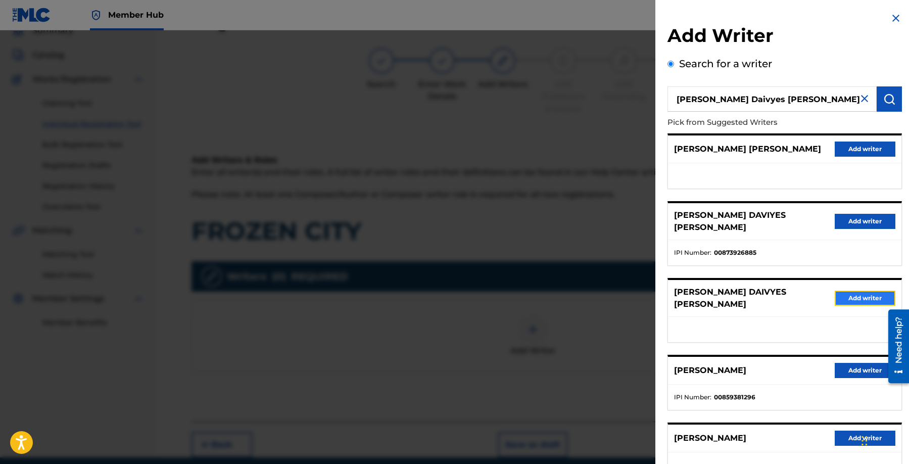
click at [863, 291] on button "Add writer" at bounding box center [865, 298] width 61 height 15
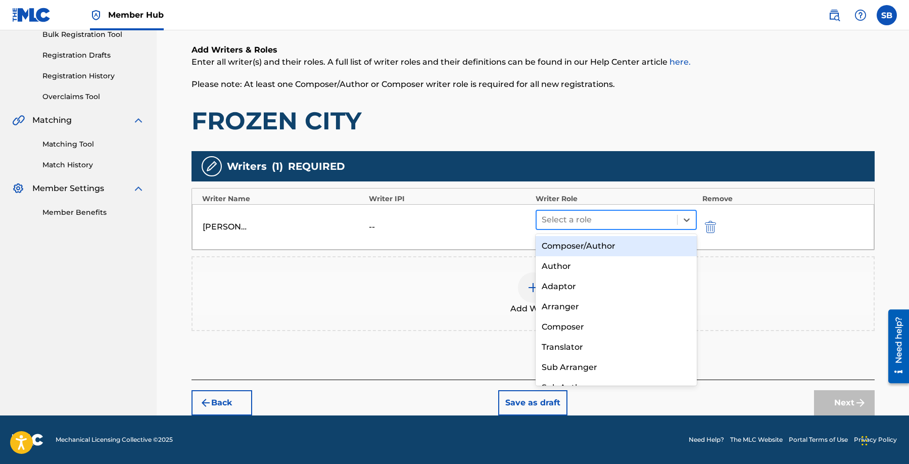
click at [616, 212] on div "Select a role" at bounding box center [607, 220] width 141 height 18
click at [609, 236] on div "Composer/Author" at bounding box center [617, 246] width 162 height 20
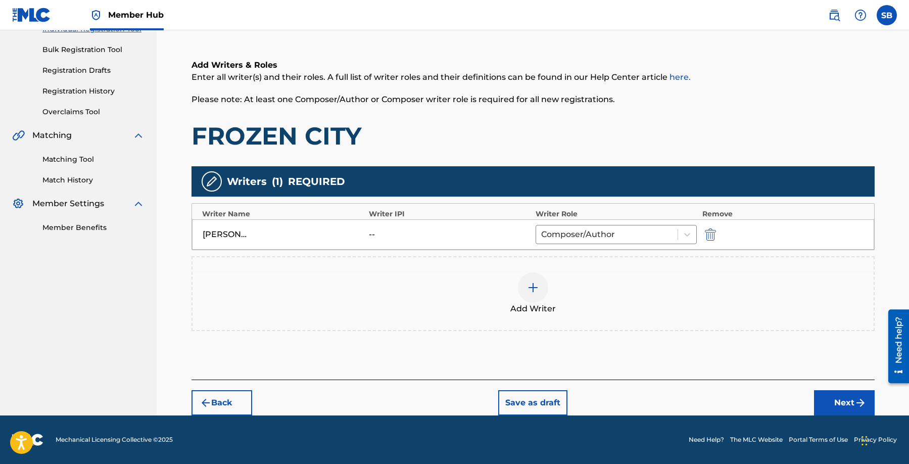
scroll to position [140, 0]
click at [808, 389] on div "Back Save as draft Next" at bounding box center [533, 398] width 683 height 36
click at [849, 400] on button "Next" at bounding box center [844, 402] width 61 height 25
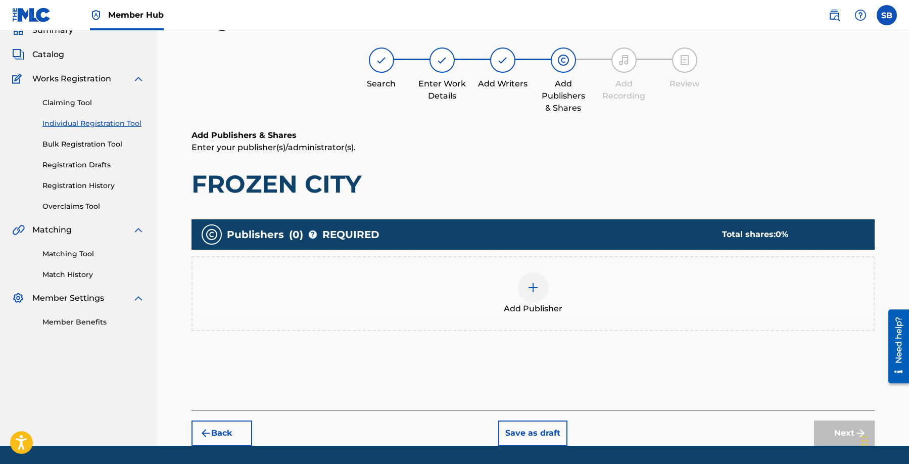
scroll to position [45, 0]
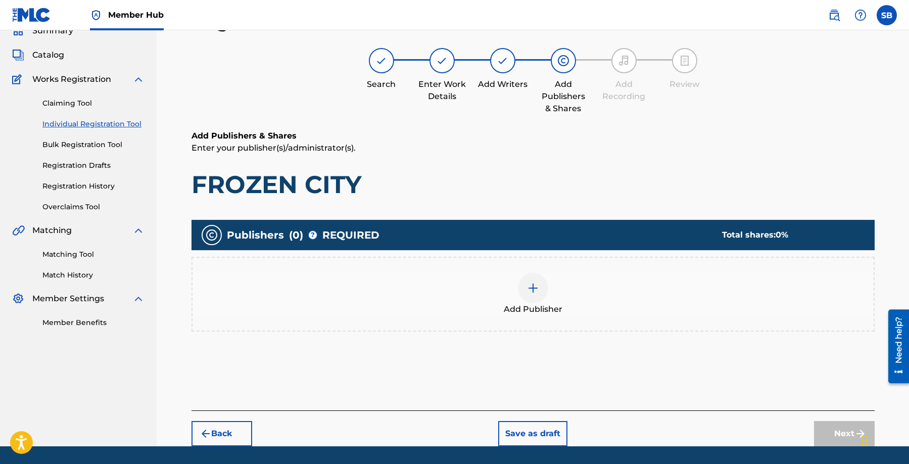
click at [573, 304] on div "Add Publisher" at bounding box center [533, 294] width 681 height 42
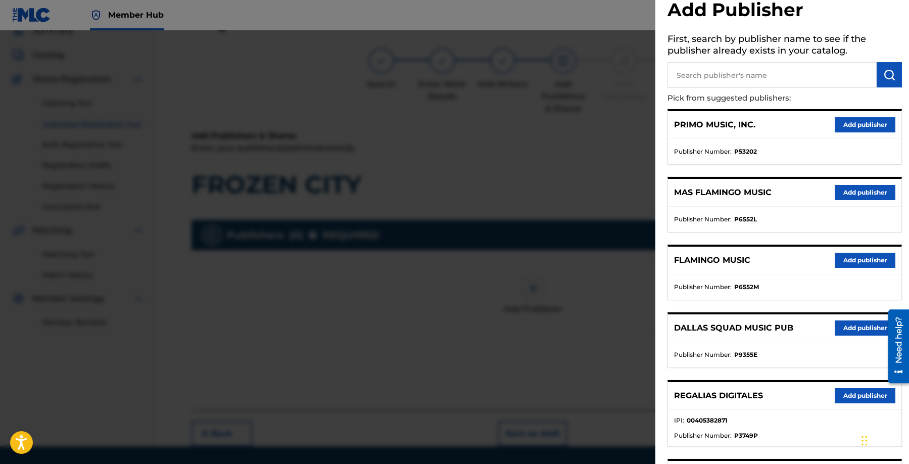
scroll to position [85, 0]
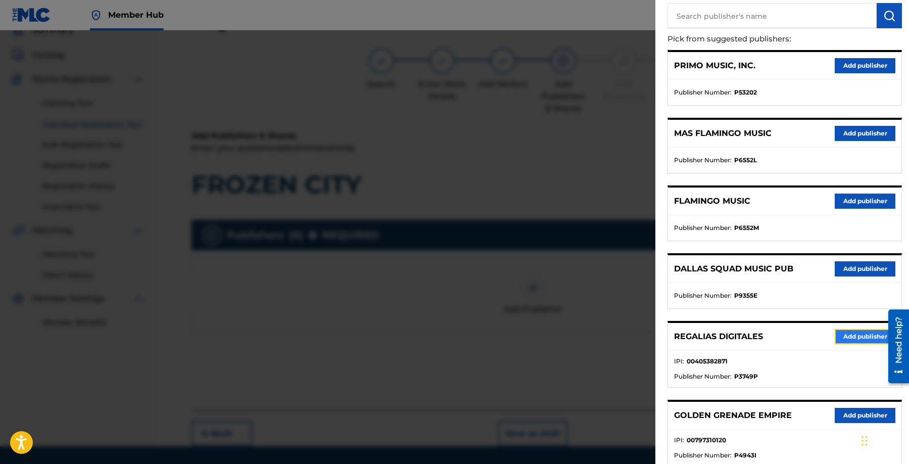
click at [855, 335] on button "Add publisher" at bounding box center [865, 336] width 61 height 15
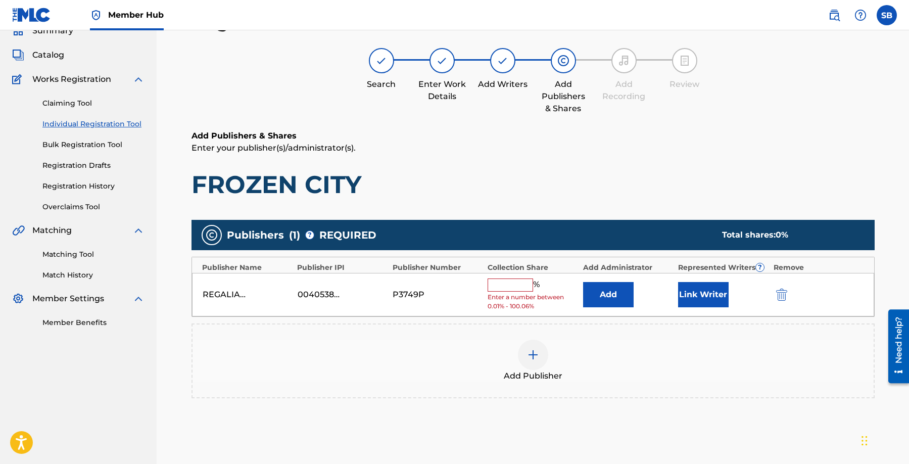
click at [531, 293] on span "Enter a number between 0.01% - 100.06%" at bounding box center [533, 302] width 90 height 18
click at [520, 293] on span "Enter a number between 0.01% - 100.06%" at bounding box center [533, 302] width 90 height 18
click at [514, 281] on input "text" at bounding box center [510, 284] width 45 height 13
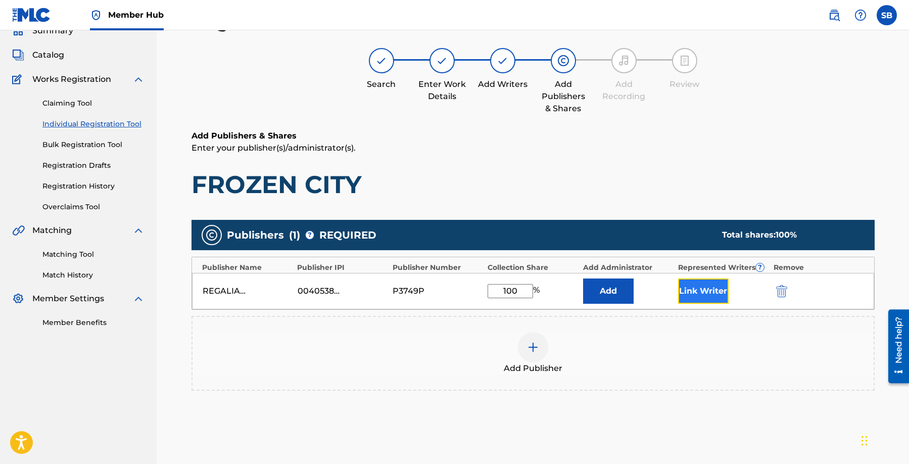
click at [697, 288] on button "Link Writer" at bounding box center [703, 290] width 51 height 25
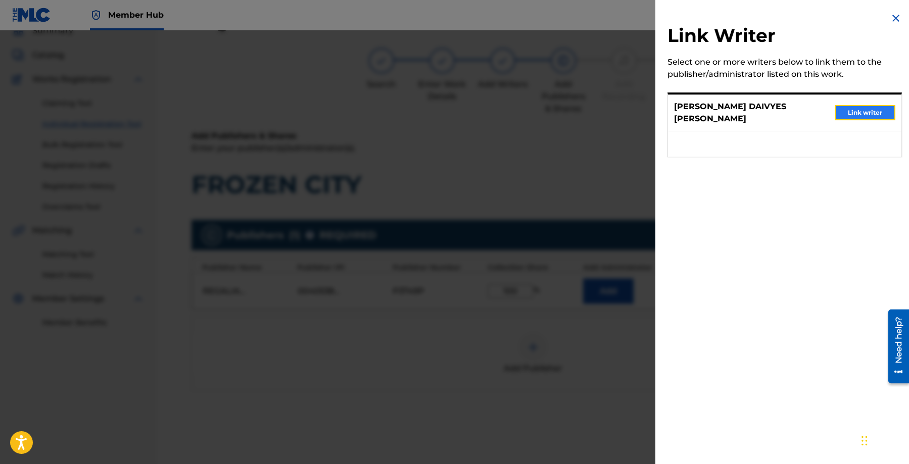
click at [853, 110] on button "Link writer" at bounding box center [865, 112] width 61 height 15
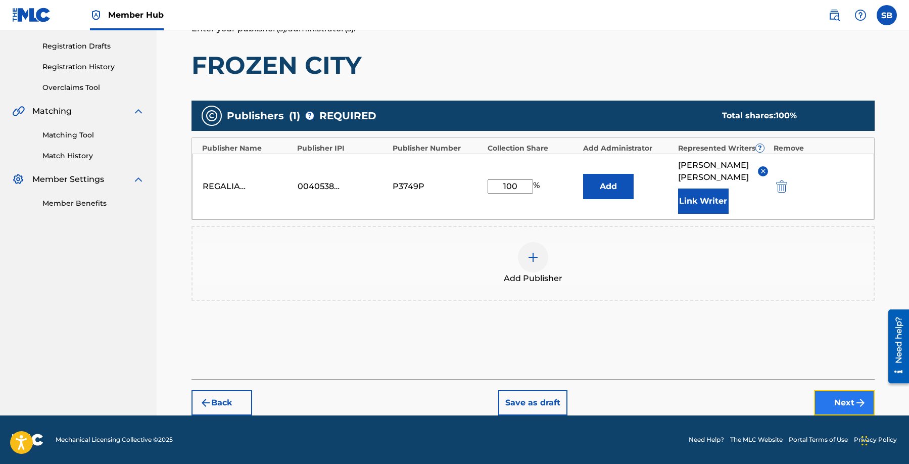
click at [841, 394] on button "Next" at bounding box center [844, 402] width 61 height 25
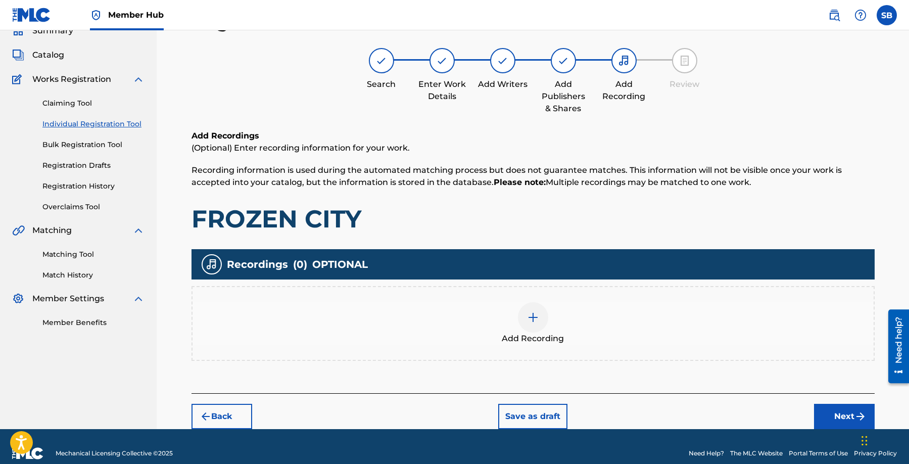
click at [554, 315] on div "Add Recording" at bounding box center [533, 323] width 681 height 42
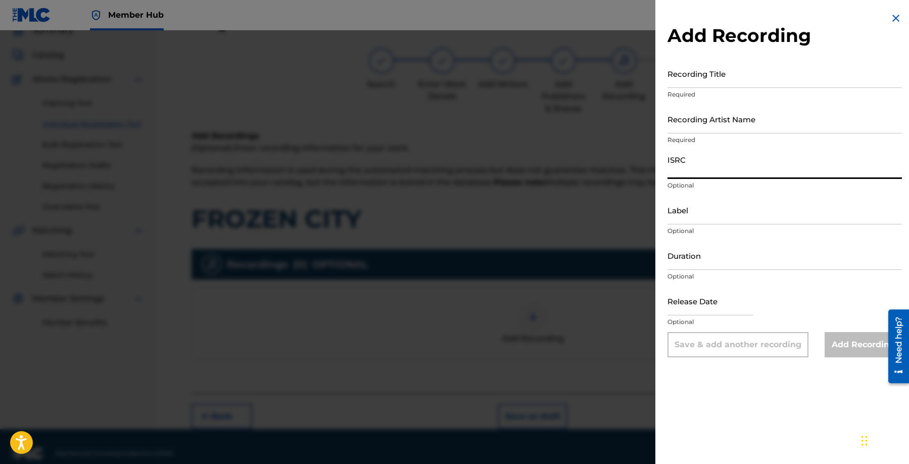
click at [702, 167] on input "ISRC" at bounding box center [785, 164] width 234 height 29
click at [712, 121] on input "Recording Artist Name" at bounding box center [785, 119] width 234 height 29
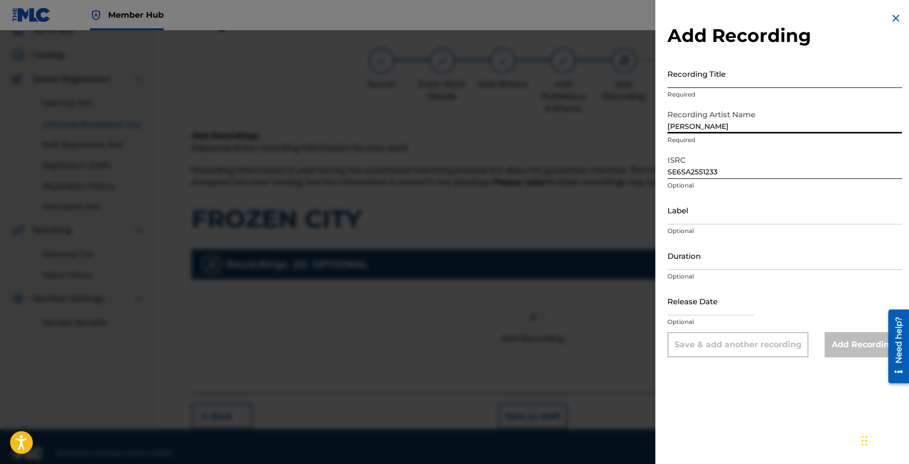
click at [710, 81] on input "Recording Title" at bounding box center [785, 73] width 234 height 29
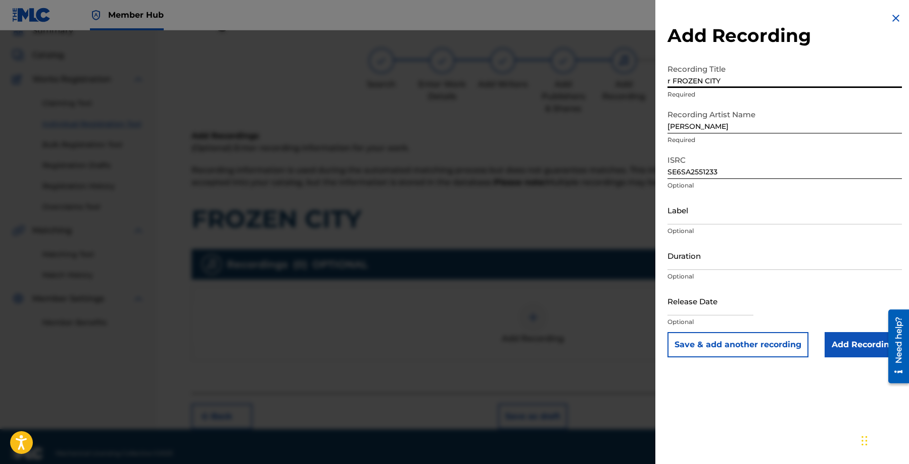
click at [674, 82] on input "r FROZEN CITY" at bounding box center [785, 73] width 234 height 29
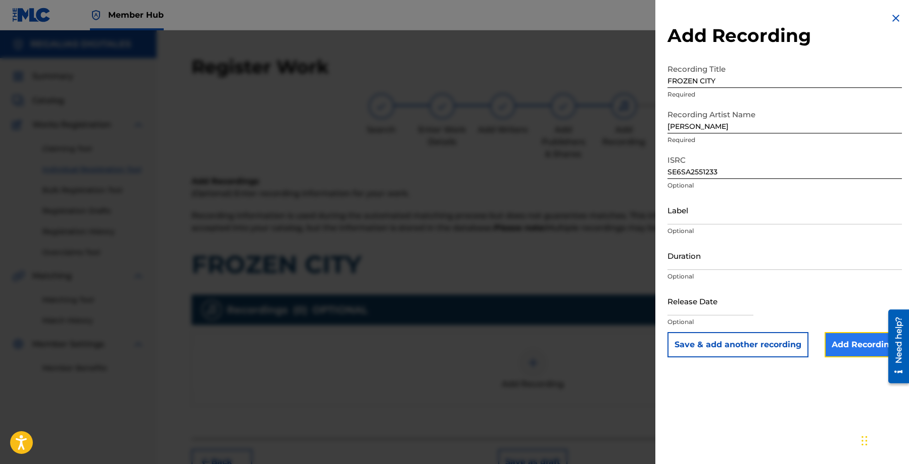
click at [849, 338] on input "Add Recording" at bounding box center [863, 344] width 77 height 25
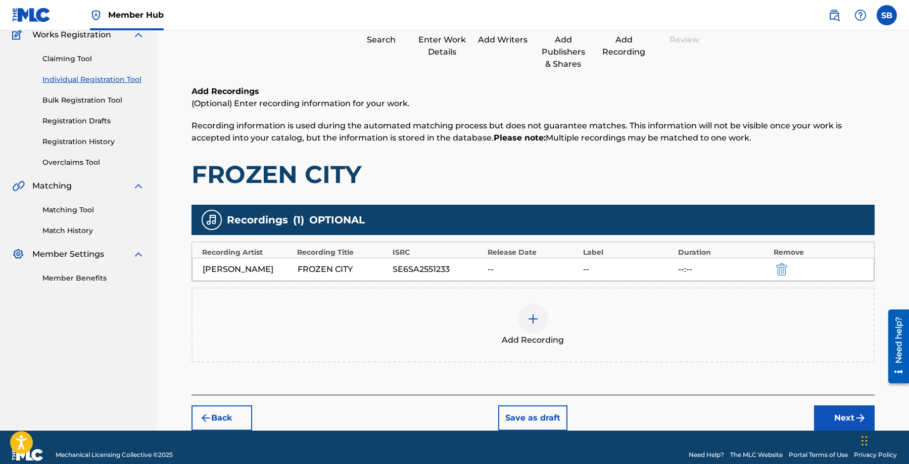
scroll to position [105, 0]
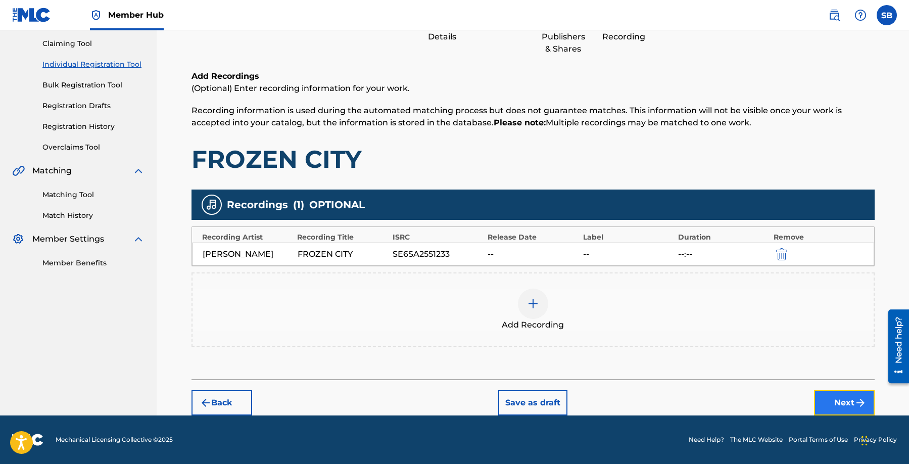
click at [845, 405] on button "Next" at bounding box center [844, 402] width 61 height 25
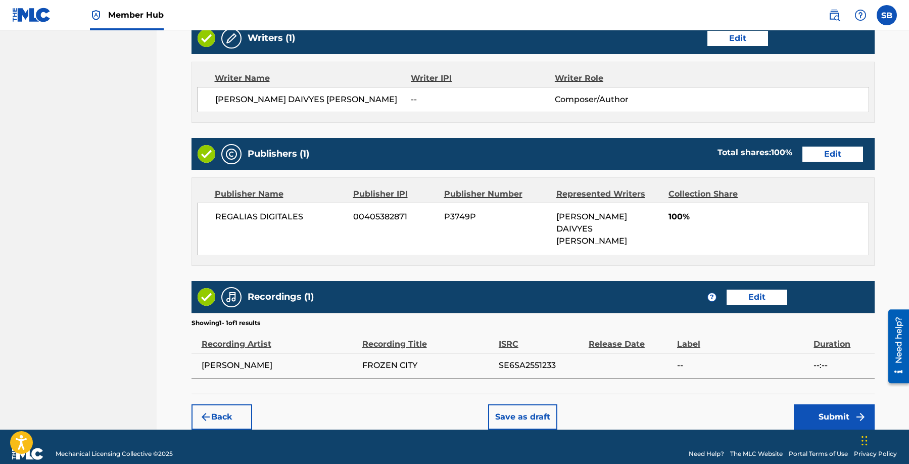
scroll to position [403, 0]
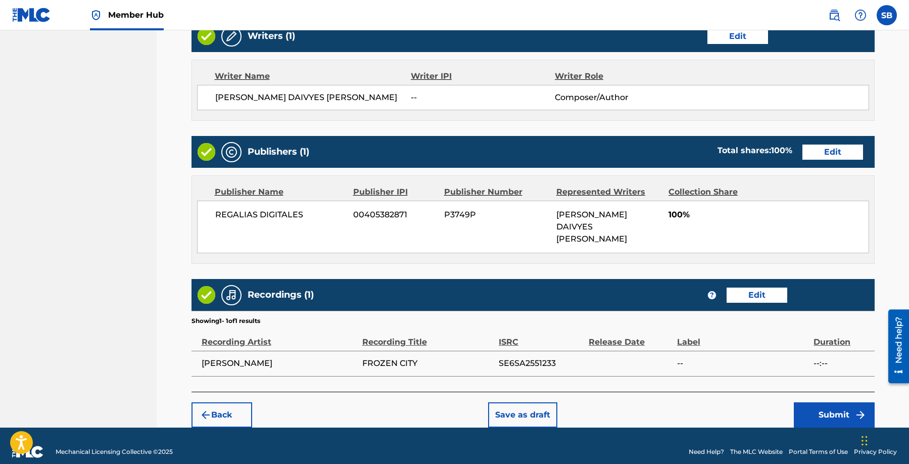
click at [720, 393] on div "Back Save as draft Submit" at bounding box center [533, 410] width 683 height 36
click at [813, 402] on button "Submit" at bounding box center [834, 414] width 81 height 25
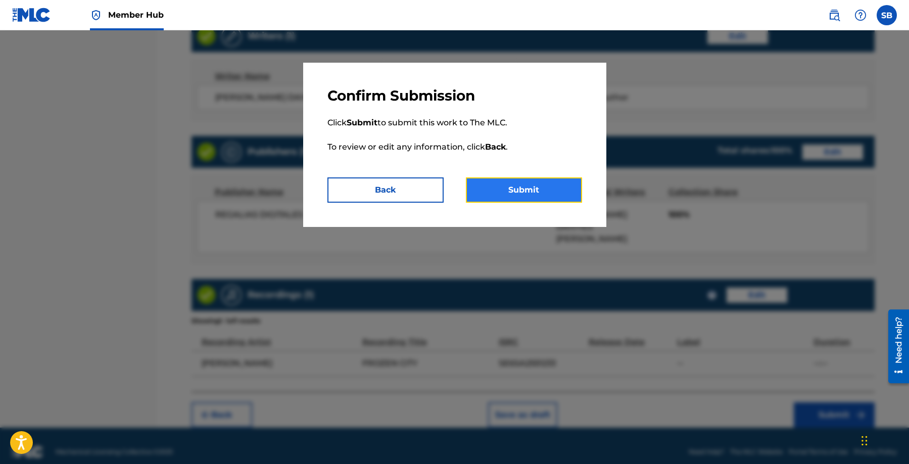
click at [519, 192] on button "Submit" at bounding box center [524, 189] width 116 height 25
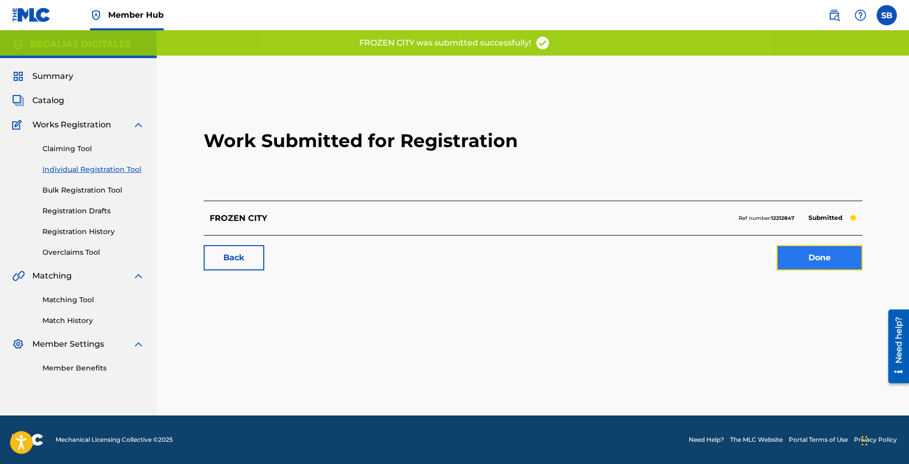
click at [818, 260] on link "Done" at bounding box center [820, 257] width 86 height 25
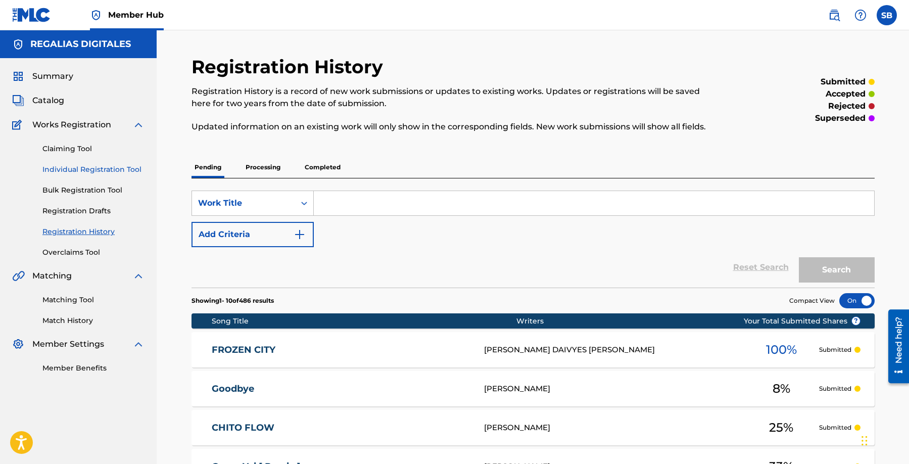
click at [110, 165] on link "Individual Registration Tool" at bounding box center [93, 169] width 102 height 11
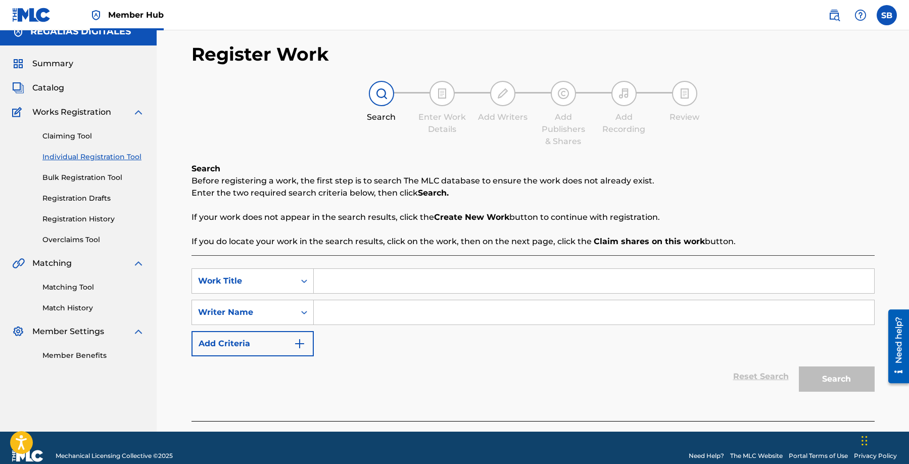
scroll to position [29, 0]
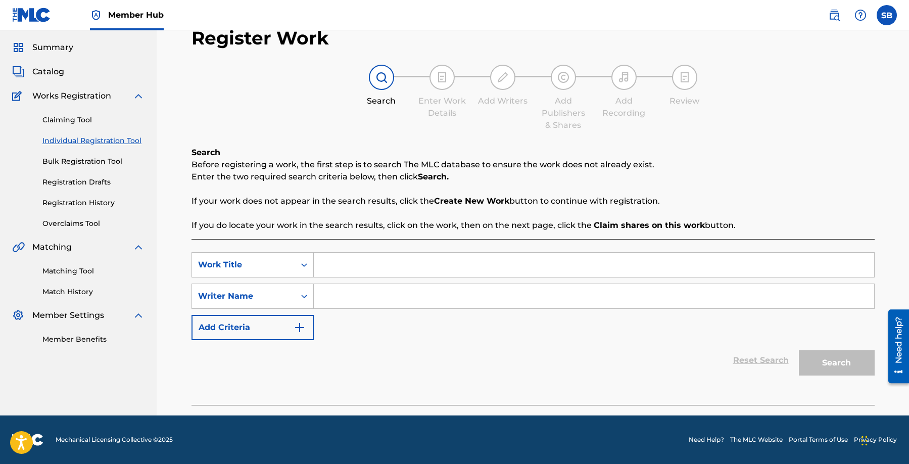
drag, startPoint x: 374, startPoint y: 250, endPoint x: 368, endPoint y: 258, distance: 10.2
click at [374, 250] on div "SearchWithCriteriaf45d52f7-c8e9-4bc9-acb8-487ce1a3d553 Work Title SearchWithCri…" at bounding box center [533, 322] width 683 height 166
click at [367, 259] on input "Search Form" at bounding box center [594, 265] width 560 height 24
click at [392, 295] on input "Search Form" at bounding box center [594, 296] width 560 height 24
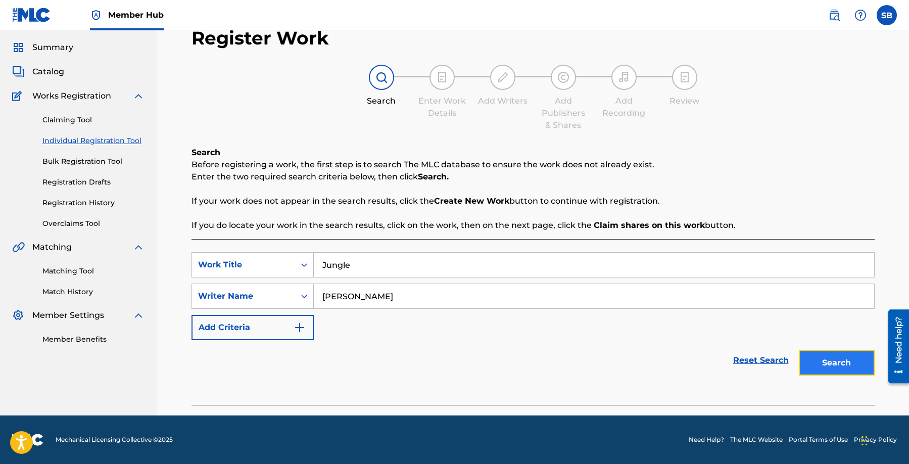
click at [830, 357] on button "Search" at bounding box center [837, 362] width 76 height 25
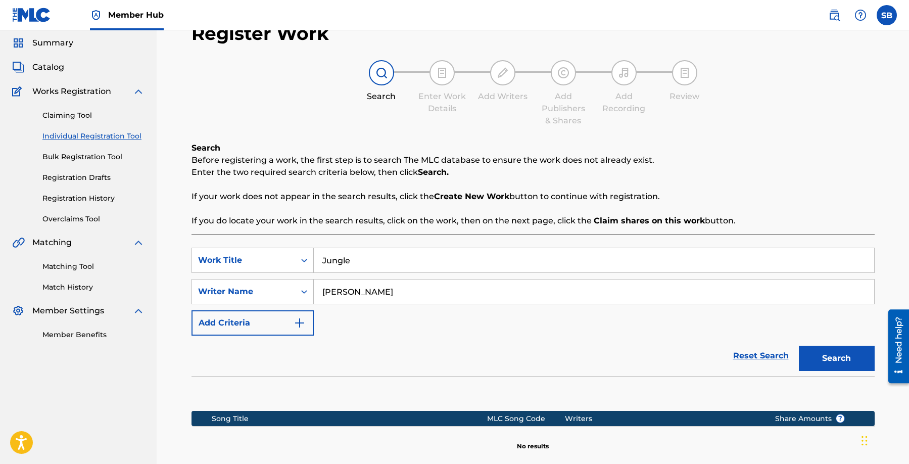
scroll to position [145, 0]
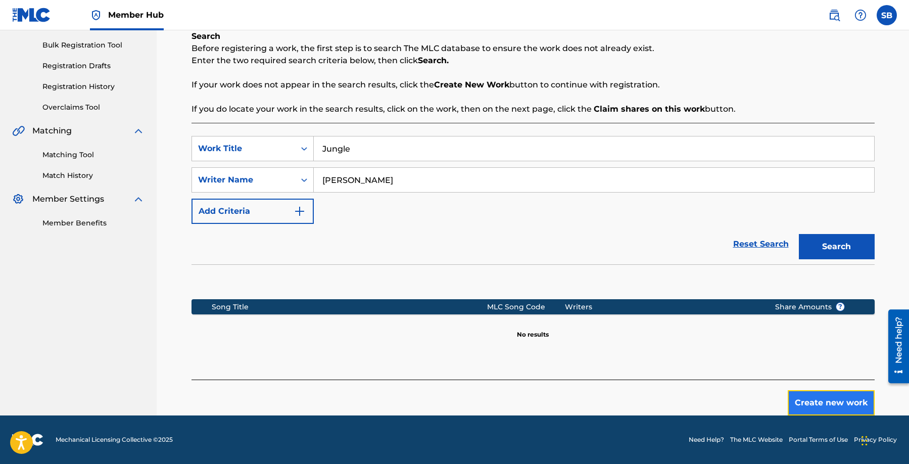
click at [810, 393] on button "Create new work" at bounding box center [831, 402] width 87 height 25
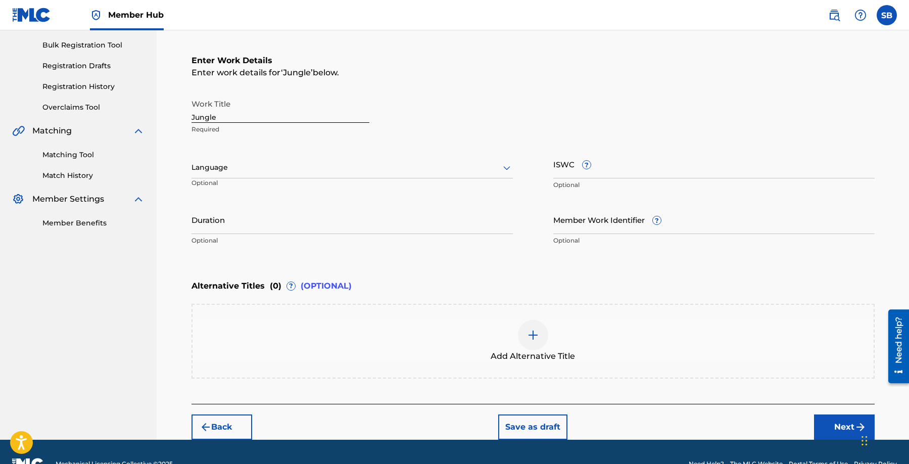
click at [311, 167] on div at bounding box center [352, 167] width 321 height 13
click at [304, 185] on div "English" at bounding box center [352, 189] width 320 height 23
click at [837, 422] on button "Next" at bounding box center [844, 426] width 61 height 25
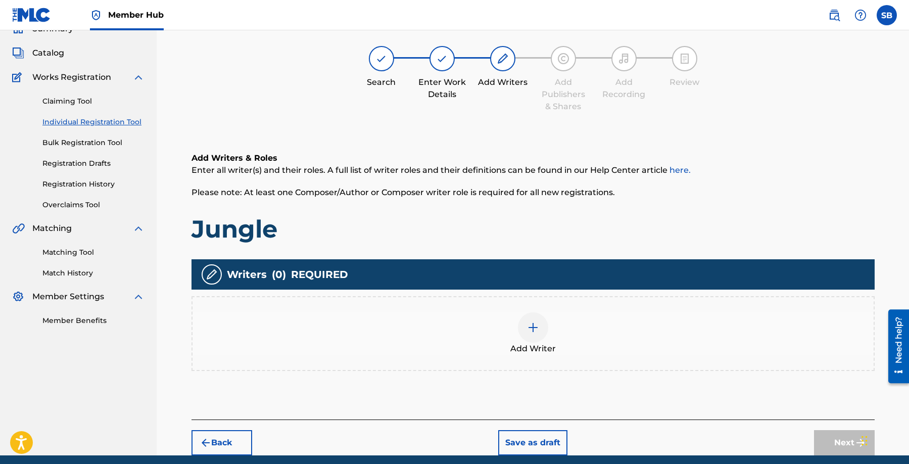
scroll to position [45, 0]
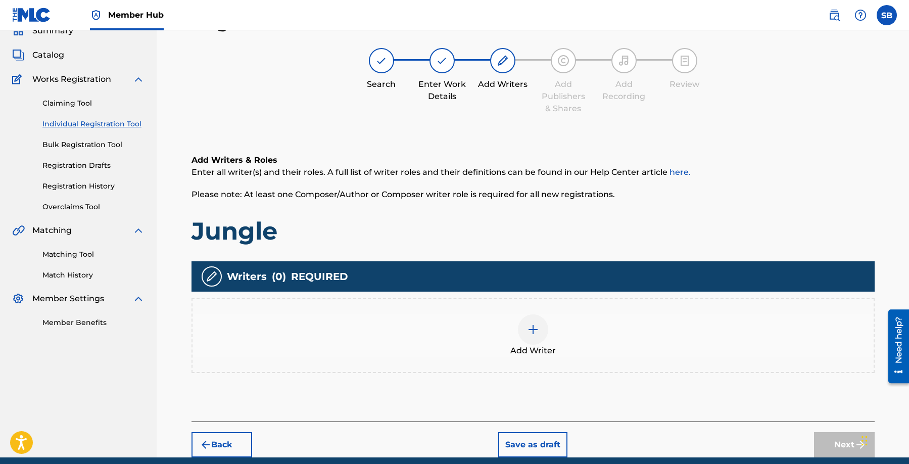
click at [527, 341] on div at bounding box center [533, 329] width 30 height 30
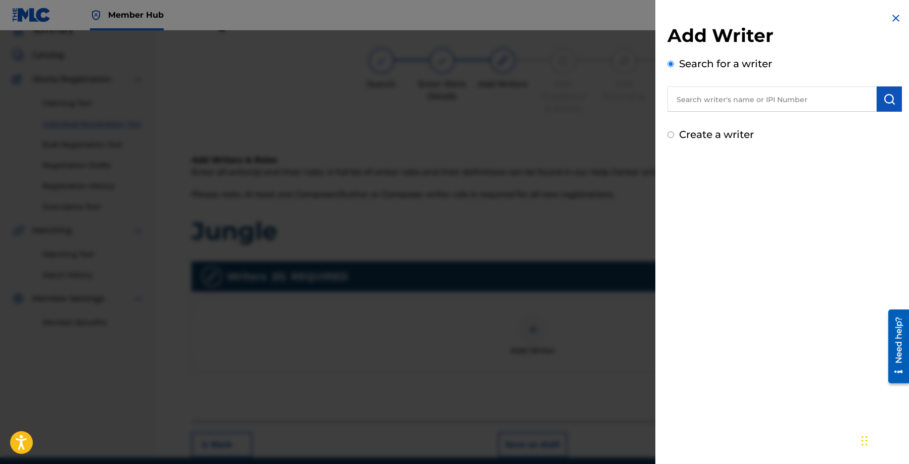
click at [713, 90] on input "text" at bounding box center [772, 98] width 209 height 25
click at [887, 97] on img "submit" at bounding box center [889, 99] width 12 height 12
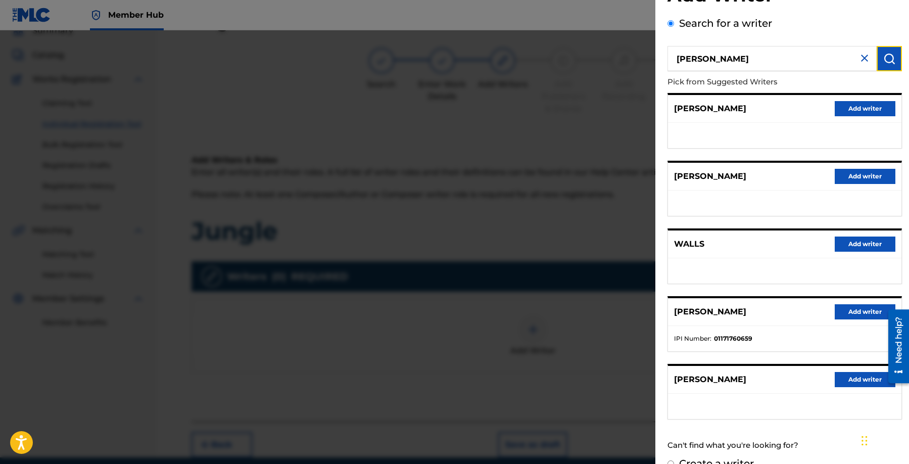
scroll to position [60, 0]
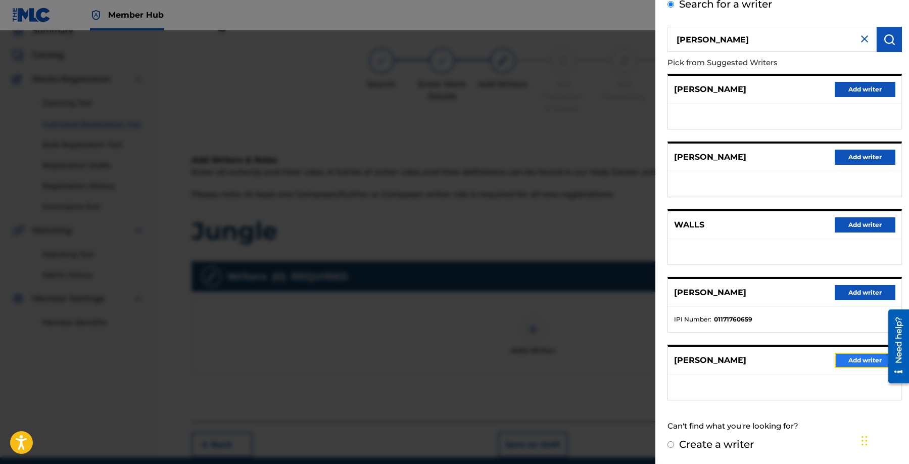
click at [854, 361] on button "Add writer" at bounding box center [865, 360] width 61 height 15
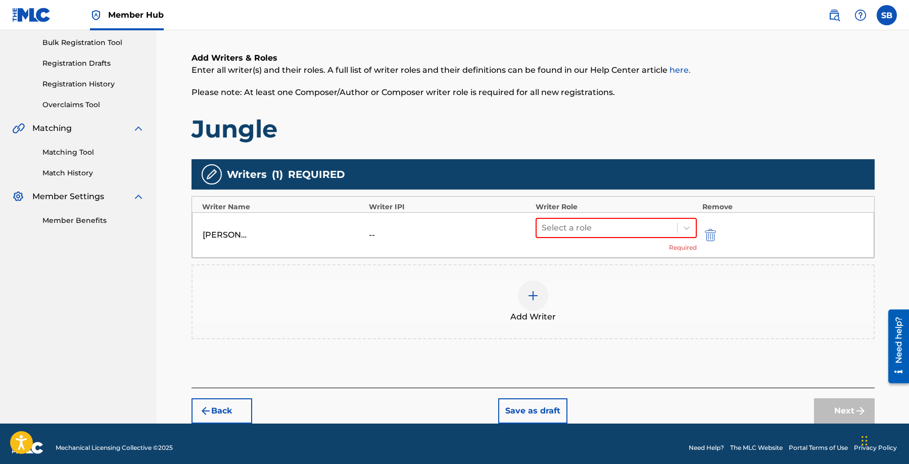
scroll to position [156, 0]
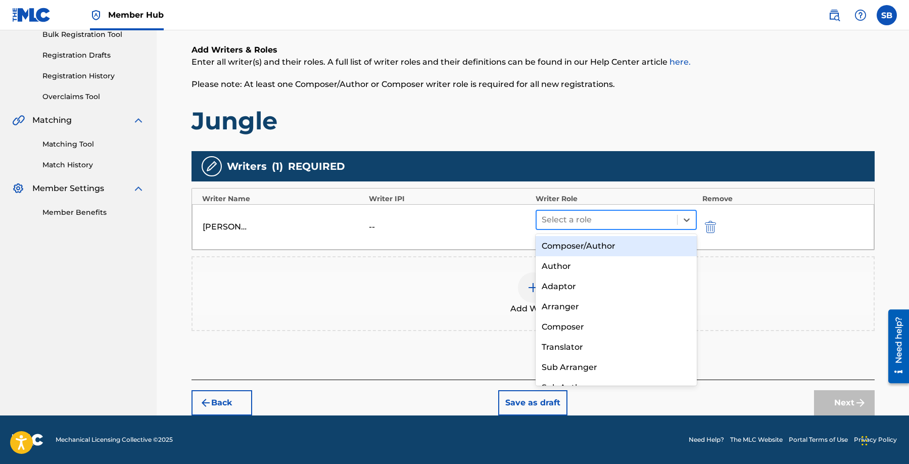
click at [617, 219] on div at bounding box center [607, 220] width 131 height 14
click at [622, 246] on div "Composer/Author" at bounding box center [617, 246] width 162 height 20
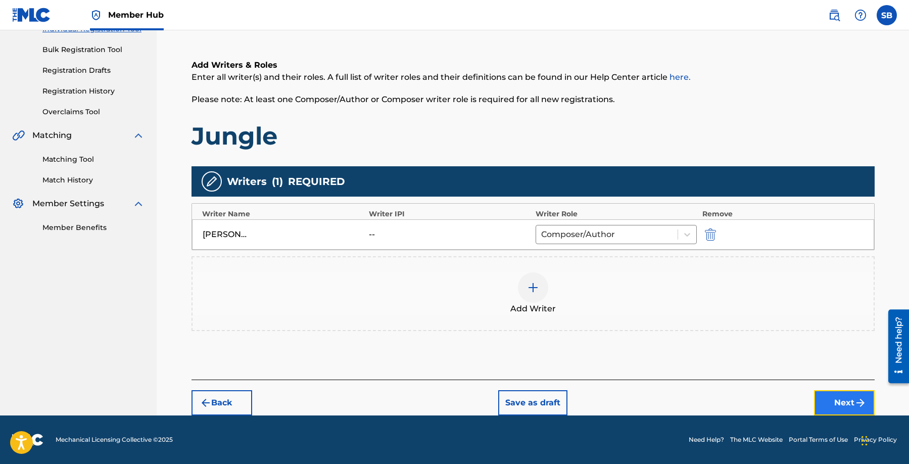
click at [852, 405] on button "Next" at bounding box center [844, 402] width 61 height 25
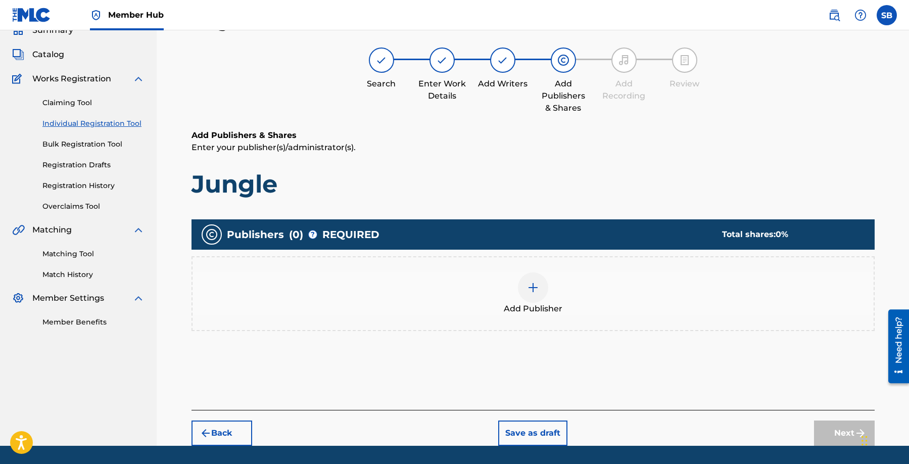
scroll to position [45, 0]
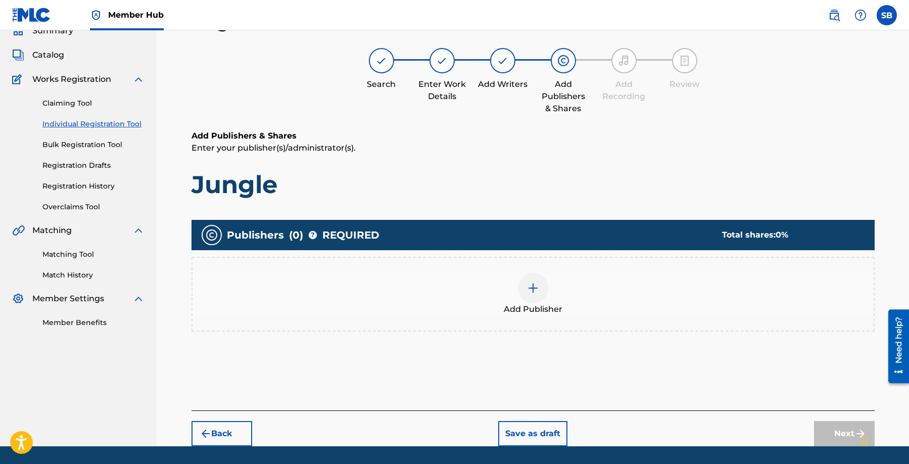
click at [522, 274] on div "Add Publisher" at bounding box center [533, 294] width 681 height 42
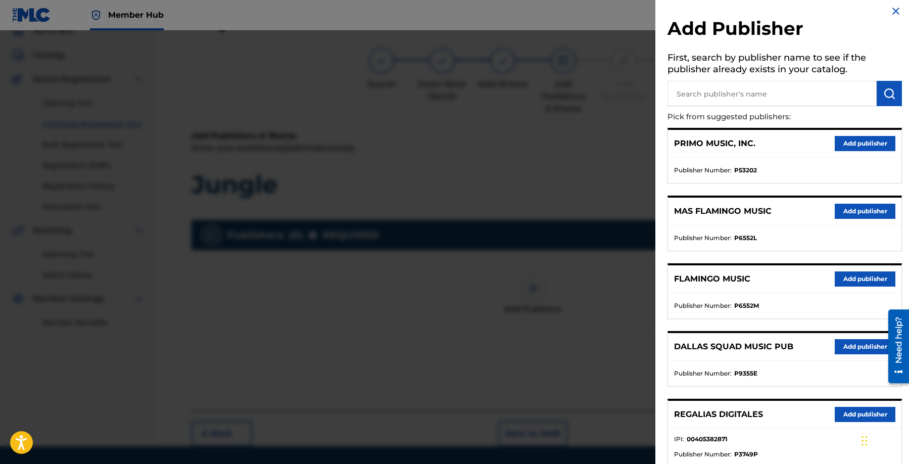
scroll to position [16, 0]
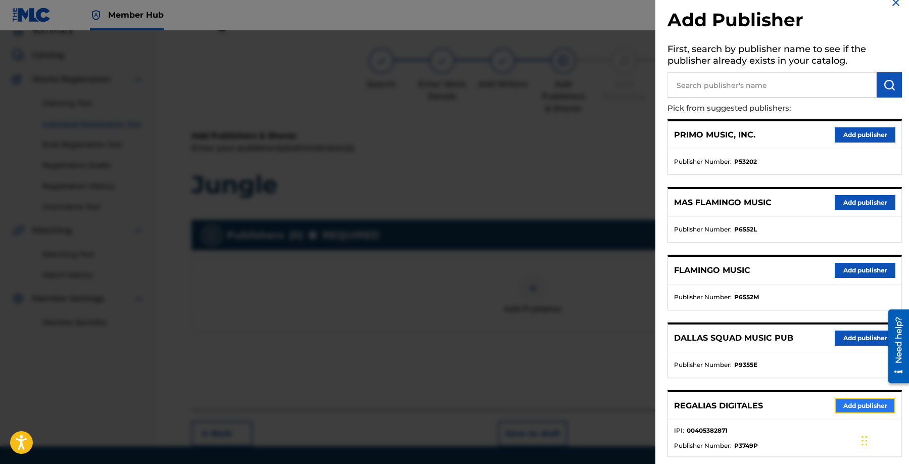
click at [857, 409] on button "Add publisher" at bounding box center [865, 405] width 61 height 15
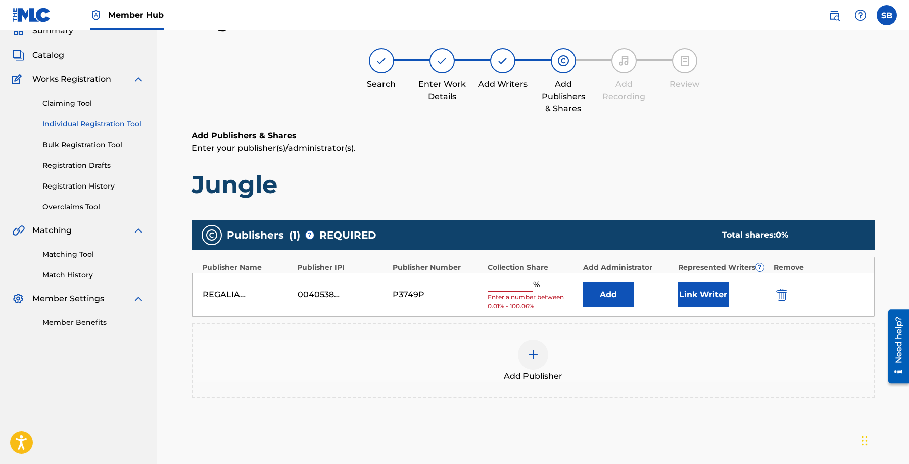
click at [511, 289] on input "text" at bounding box center [510, 284] width 45 height 13
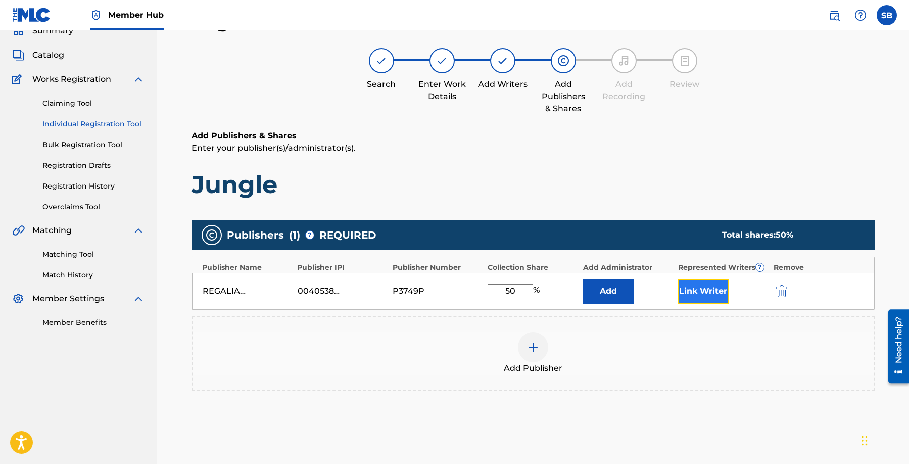
click at [720, 300] on button "Link Writer" at bounding box center [703, 290] width 51 height 25
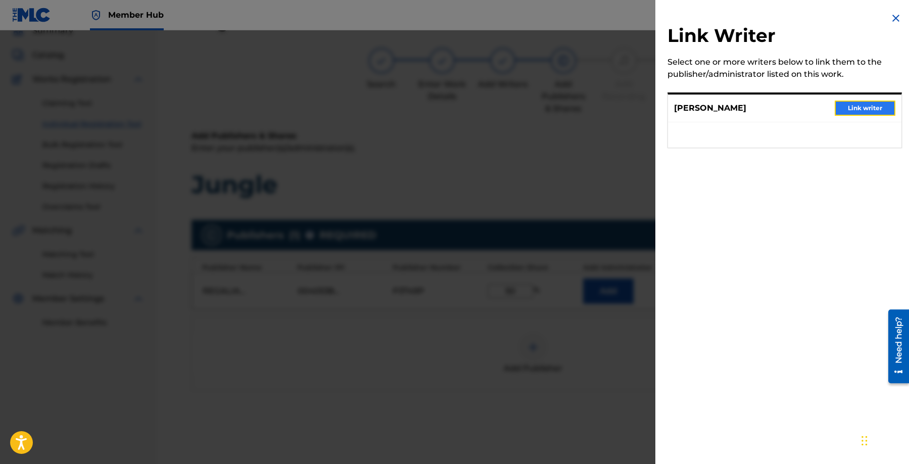
click at [856, 102] on button "Link writer" at bounding box center [865, 108] width 61 height 15
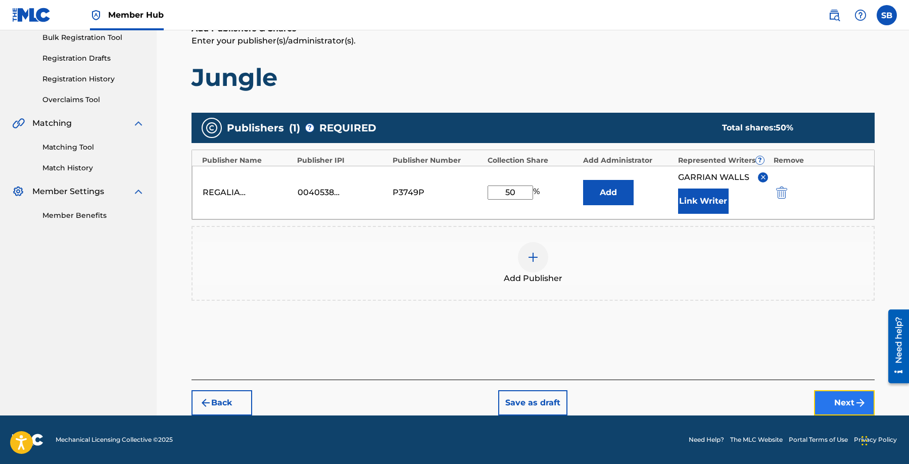
click at [830, 392] on button "Next" at bounding box center [844, 402] width 61 height 25
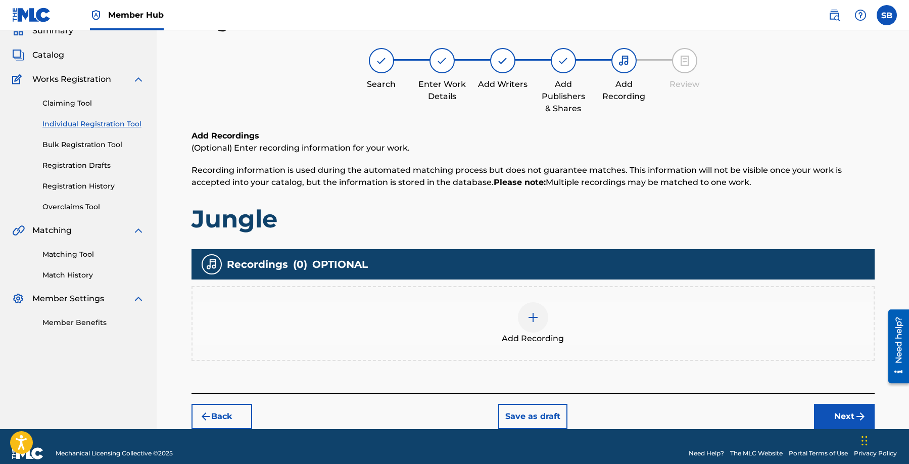
click at [524, 314] on div at bounding box center [533, 317] width 30 height 30
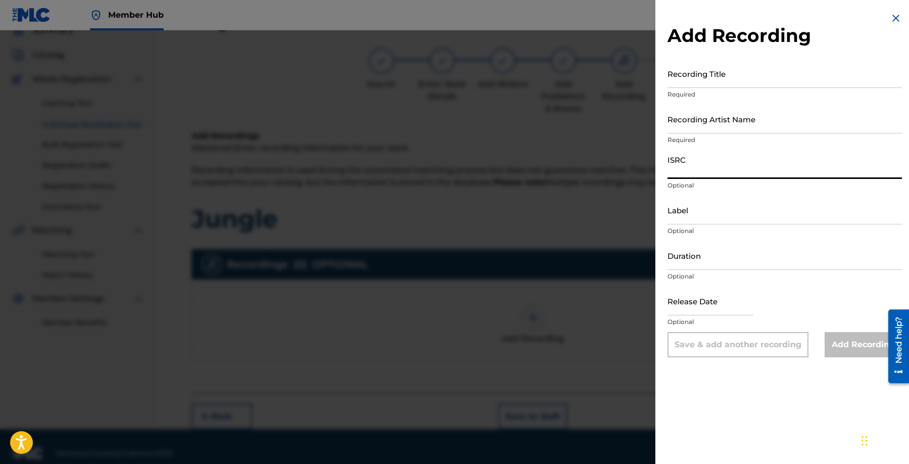
click at [730, 164] on input "ISRC" at bounding box center [785, 164] width 234 height 29
click at [700, 116] on input "Recording Artist Name" at bounding box center [785, 119] width 234 height 29
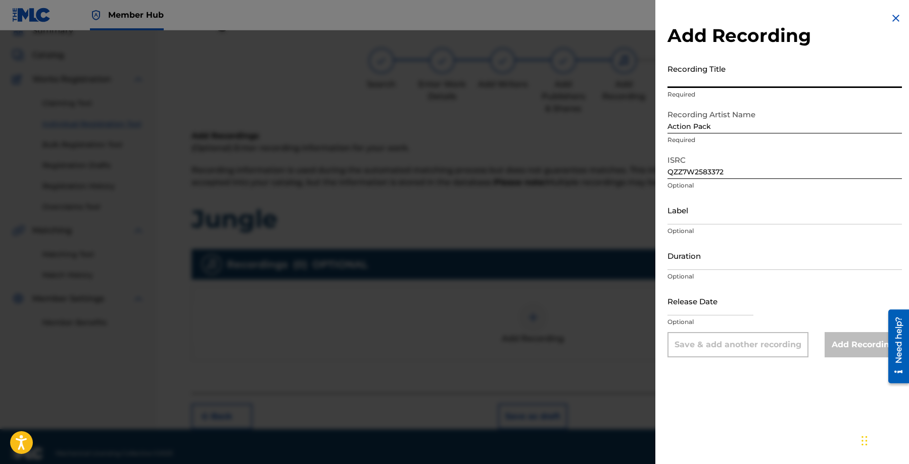
click at [792, 59] on input "Recording Title" at bounding box center [785, 73] width 234 height 29
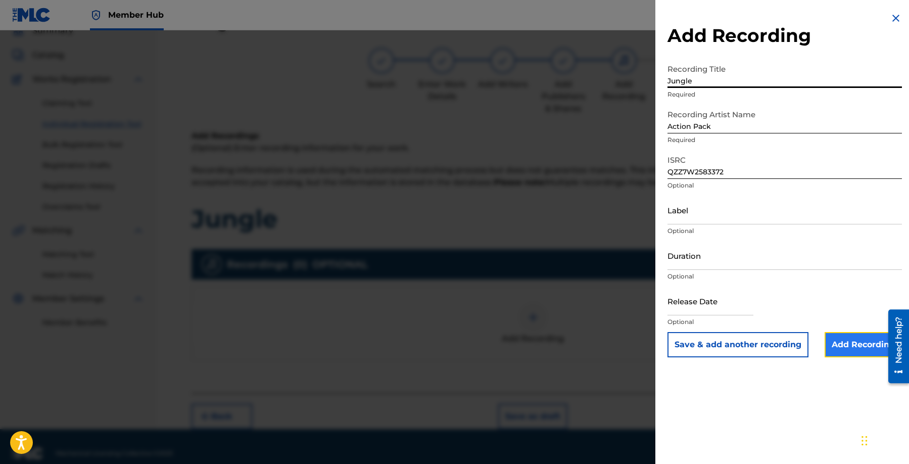
click at [853, 343] on input "Add Recording" at bounding box center [863, 344] width 77 height 25
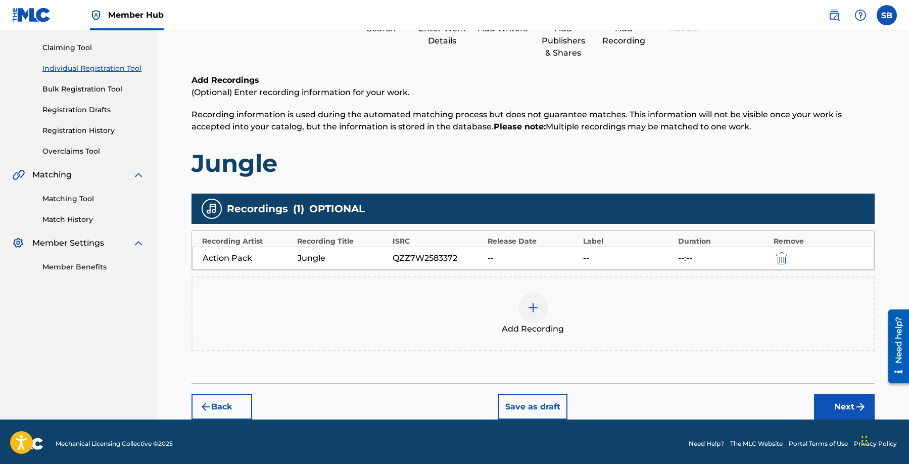
scroll to position [105, 0]
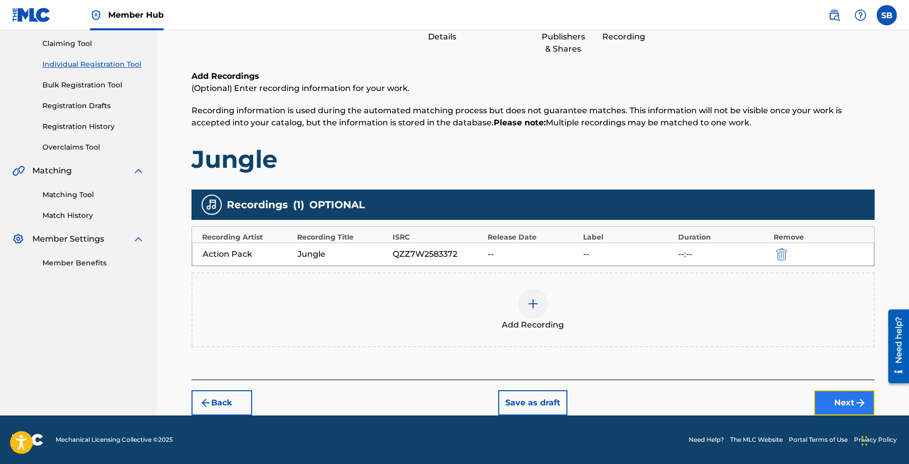
click at [850, 400] on button "Next" at bounding box center [844, 402] width 61 height 25
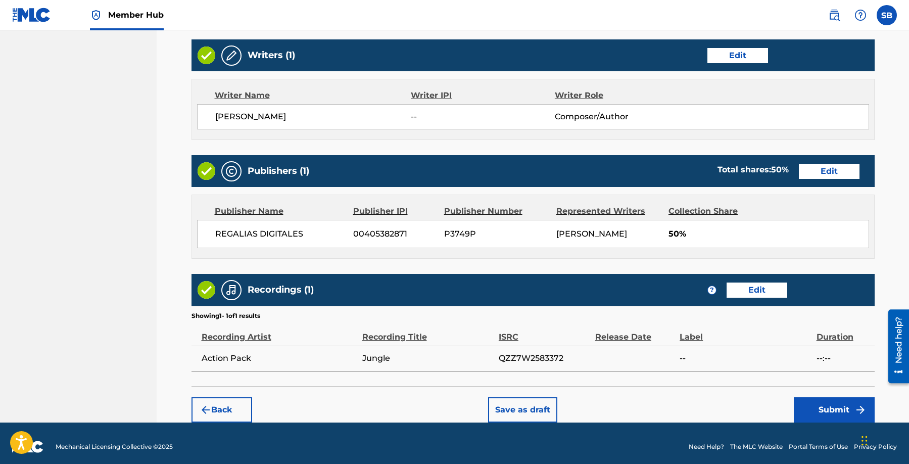
scroll to position [391, 0]
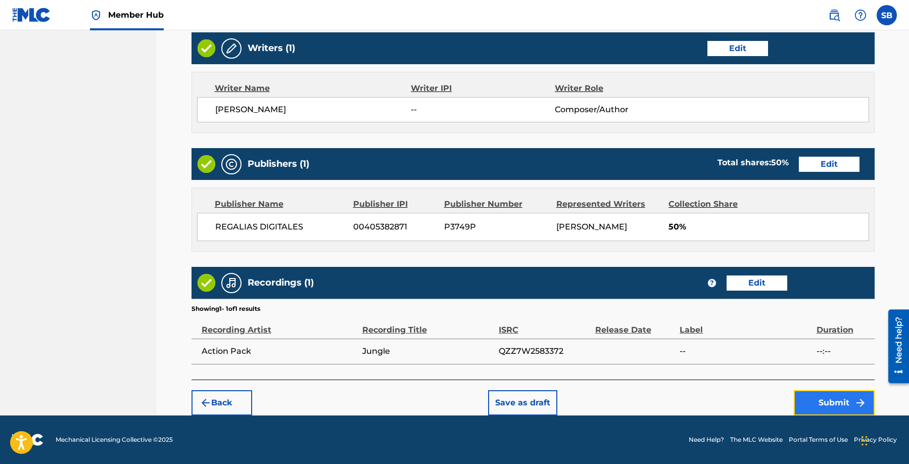
click at [826, 404] on button "Submit" at bounding box center [834, 402] width 81 height 25
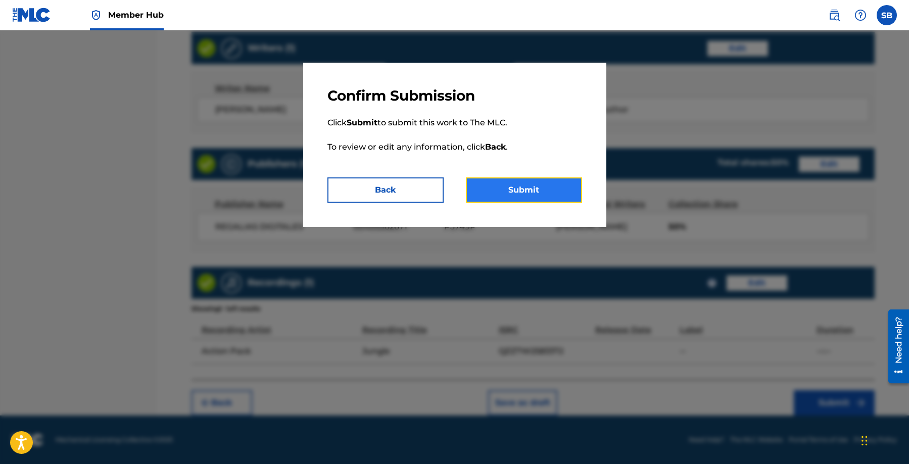
click at [501, 194] on button "Submit" at bounding box center [524, 189] width 116 height 25
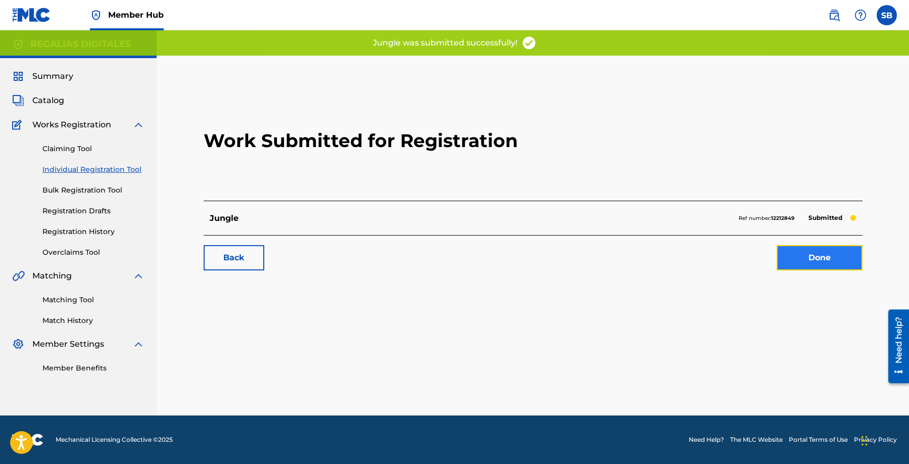
click at [793, 256] on link "Done" at bounding box center [820, 257] width 86 height 25
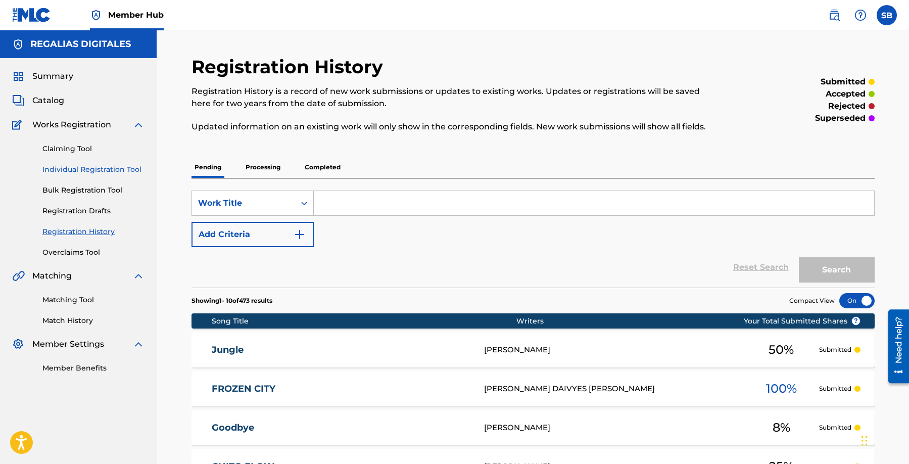
click at [106, 173] on link "Individual Registration Tool" at bounding box center [93, 169] width 102 height 11
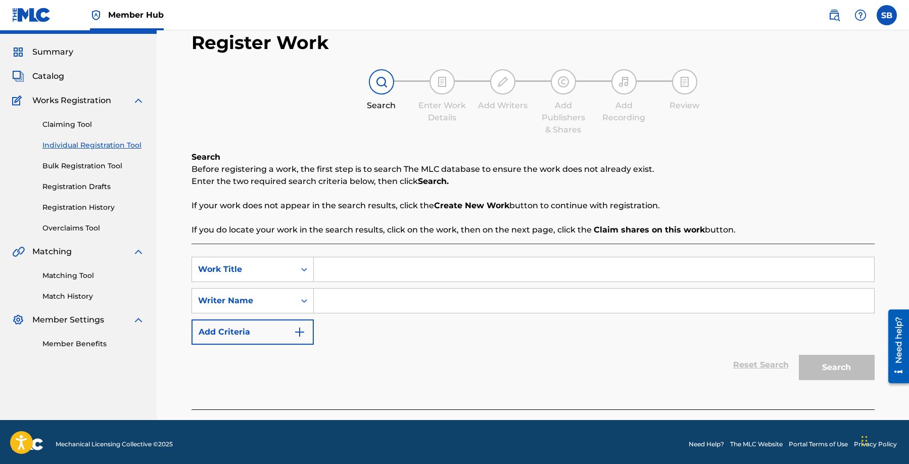
scroll to position [29, 0]
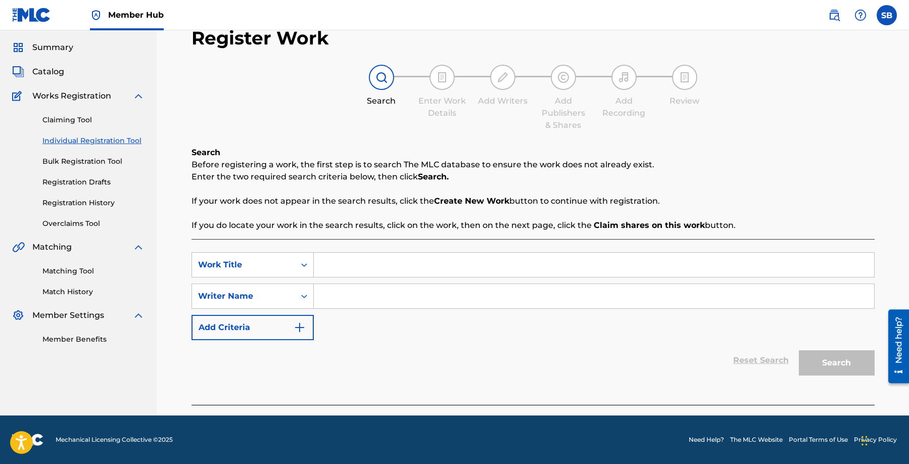
click at [358, 265] on input "Search Form" at bounding box center [594, 265] width 560 height 24
drag, startPoint x: 389, startPoint y: 264, endPoint x: 485, endPoint y: 269, distance: 96.1
click at [485, 269] on input "no me comparesYeuri [PERSON_NAME]" at bounding box center [594, 265] width 560 height 24
click at [643, 189] on div "Search Before registering a work, the first step is to search The MLC database …" at bounding box center [533, 189] width 683 height 85
click at [479, 304] on input "Search Form" at bounding box center [594, 296] width 560 height 24
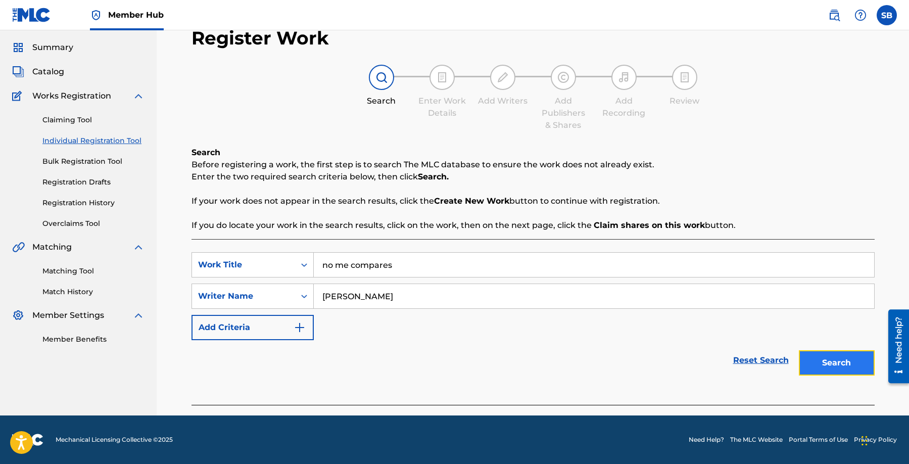
click at [836, 358] on button "Search" at bounding box center [837, 362] width 76 height 25
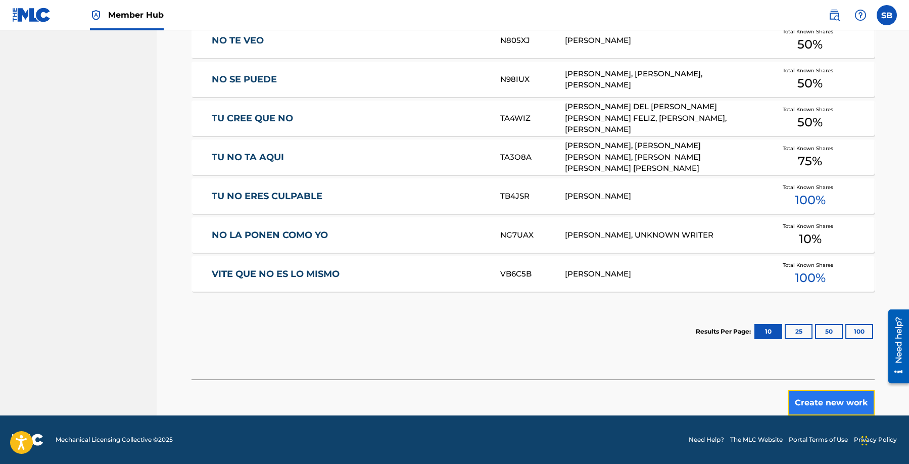
click at [820, 395] on button "Create new work" at bounding box center [831, 402] width 87 height 25
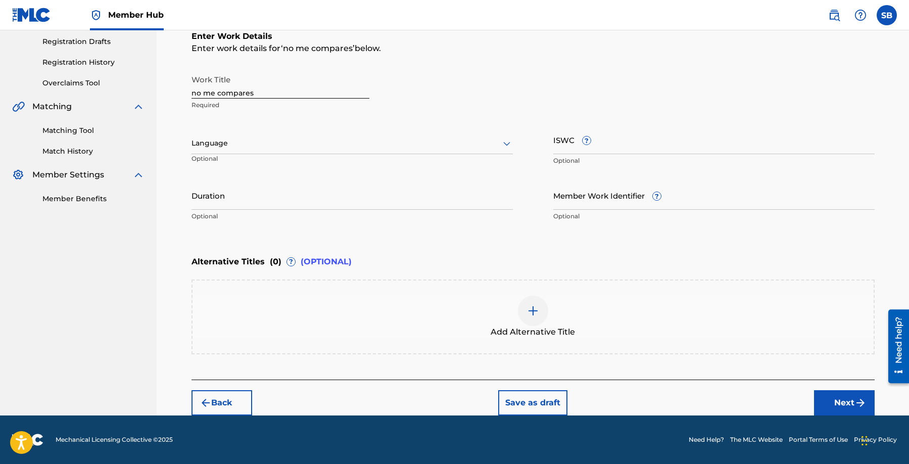
click at [310, 143] on div at bounding box center [352, 143] width 321 height 13
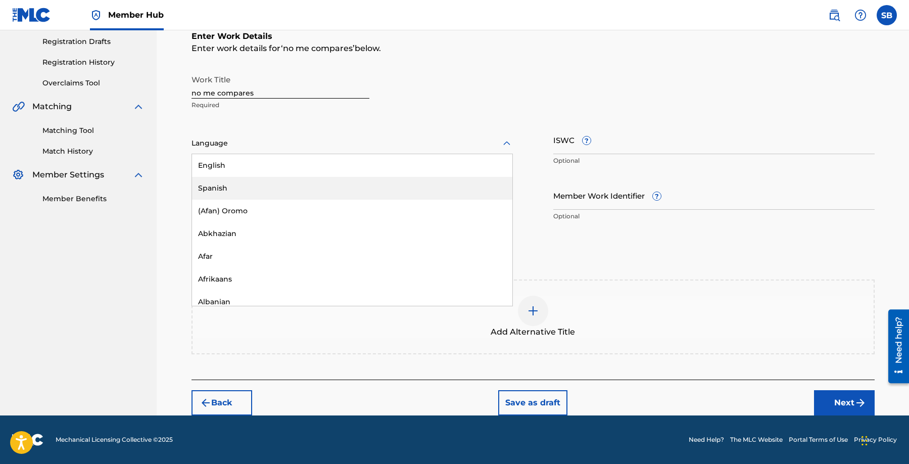
click at [277, 190] on div "Spanish" at bounding box center [352, 188] width 320 height 23
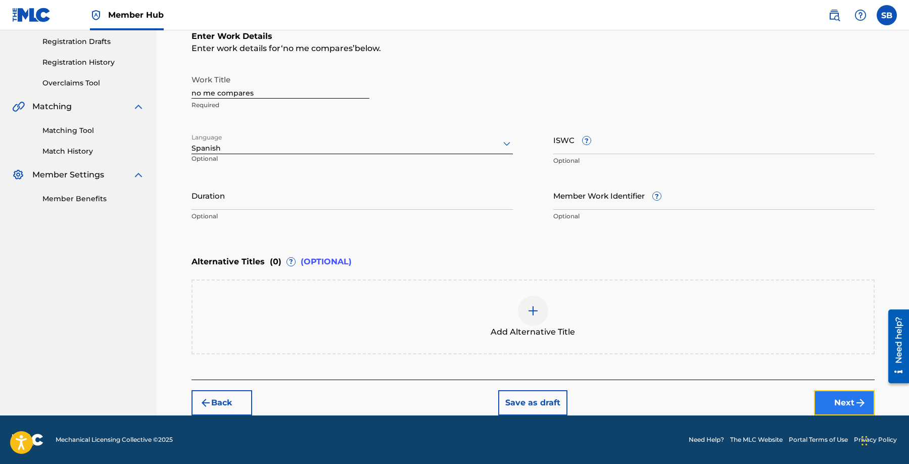
click at [834, 391] on button "Next" at bounding box center [844, 402] width 61 height 25
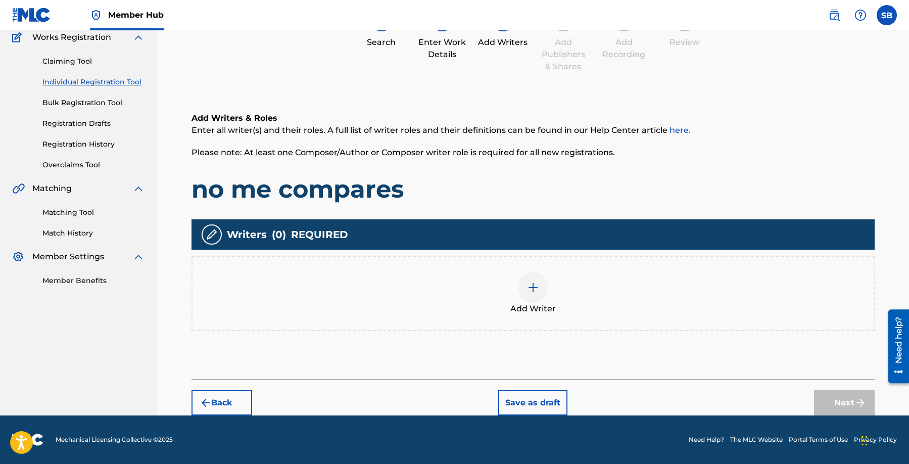
scroll to position [45, 0]
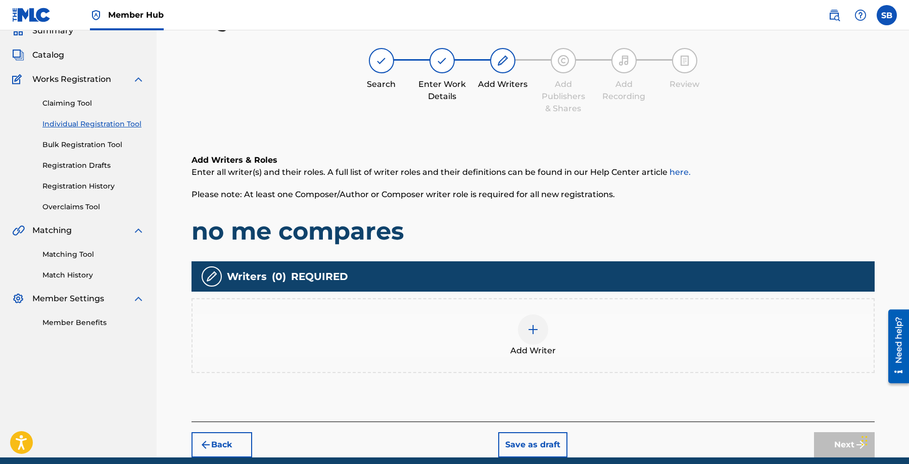
click at [611, 333] on div "Add Writer" at bounding box center [533, 335] width 681 height 42
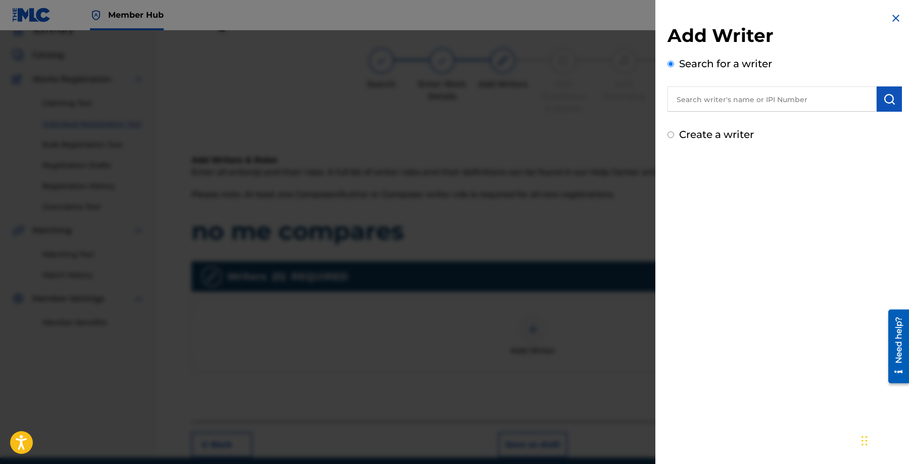
click at [827, 101] on input "text" at bounding box center [772, 98] width 209 height 25
click at [887, 105] on button "submit" at bounding box center [889, 98] width 25 height 25
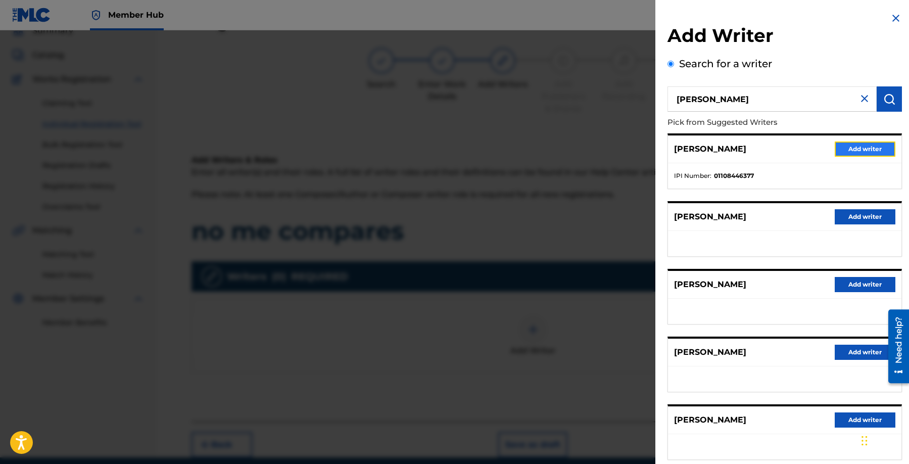
click at [869, 148] on button "Add writer" at bounding box center [865, 149] width 61 height 15
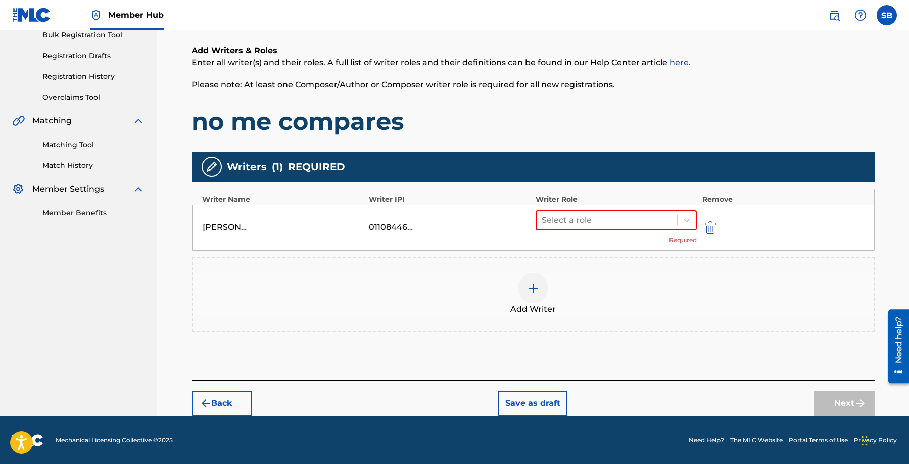
scroll to position [156, 0]
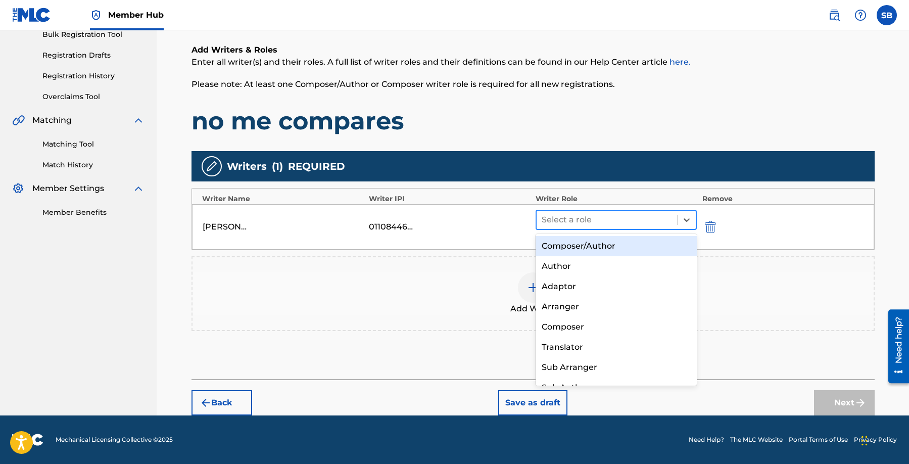
click at [610, 220] on div at bounding box center [607, 220] width 131 height 14
click at [608, 247] on div "Composer/Author" at bounding box center [617, 246] width 162 height 20
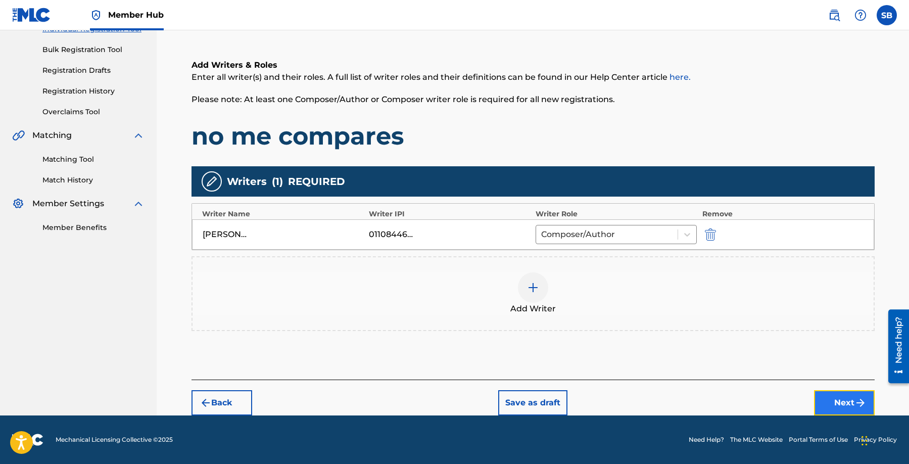
click at [844, 400] on button "Next" at bounding box center [844, 402] width 61 height 25
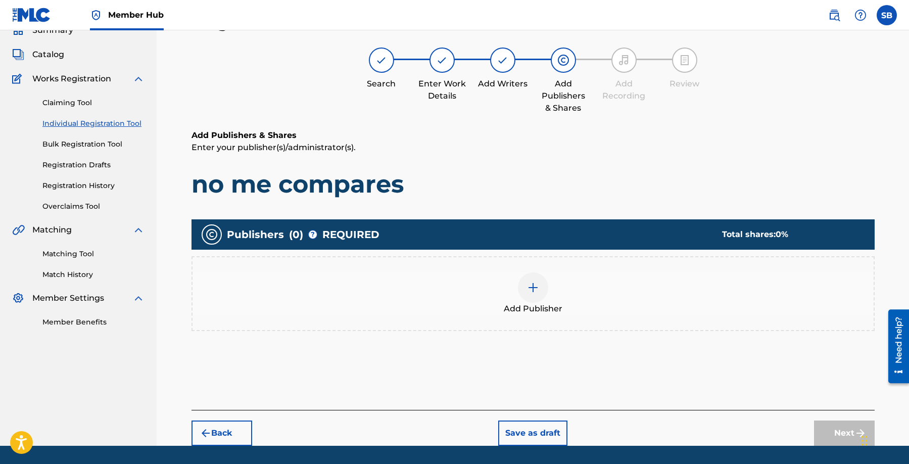
scroll to position [45, 0]
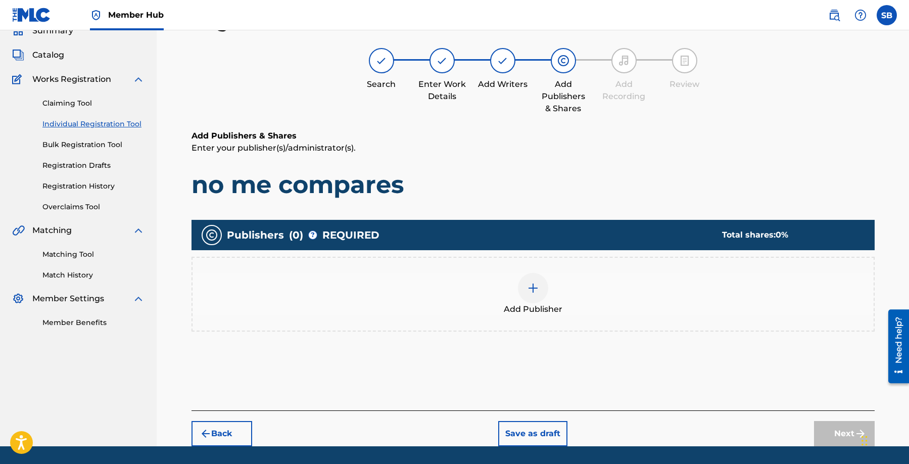
click at [525, 296] on div at bounding box center [533, 288] width 30 height 30
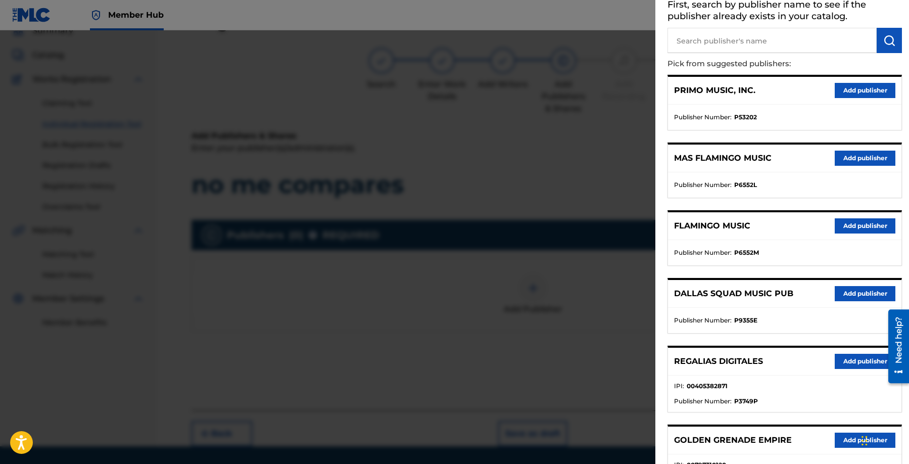
scroll to position [63, 0]
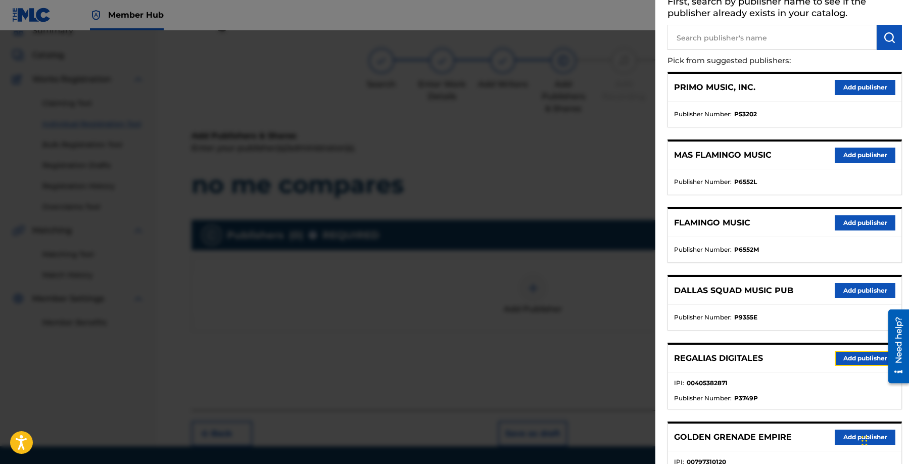
click at [852, 356] on button "Add publisher" at bounding box center [865, 358] width 61 height 15
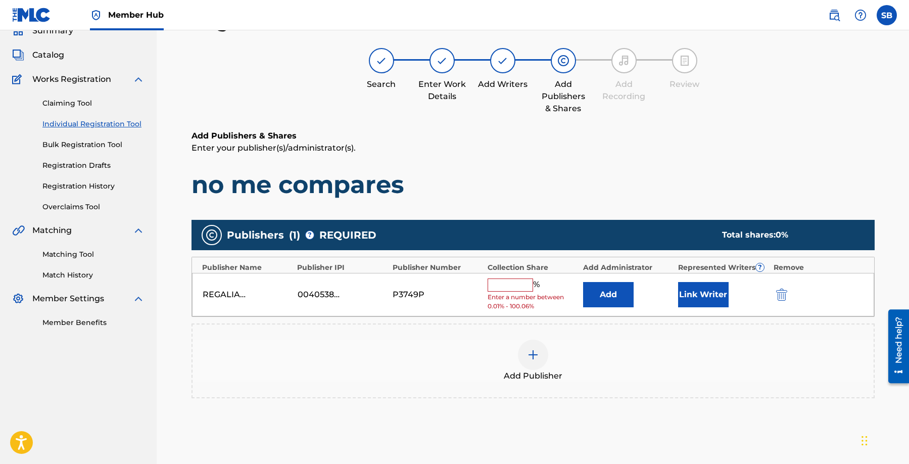
click at [521, 288] on input "text" at bounding box center [510, 284] width 45 height 13
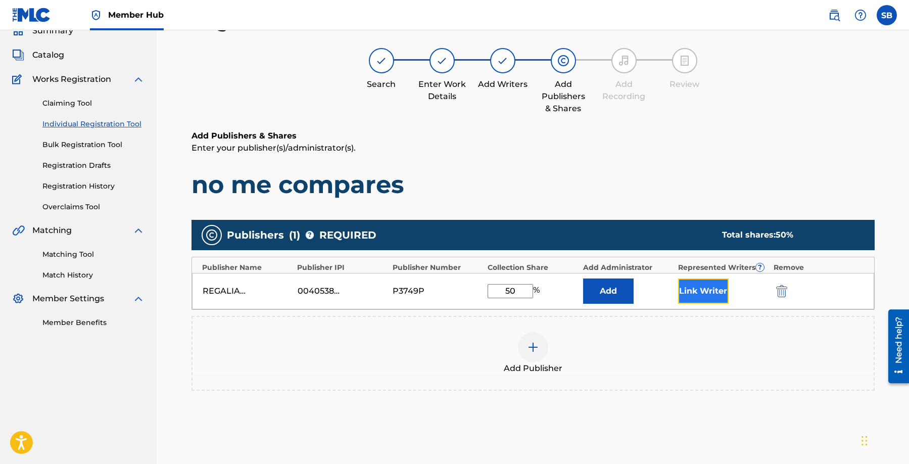
click at [720, 296] on button "Link Writer" at bounding box center [703, 290] width 51 height 25
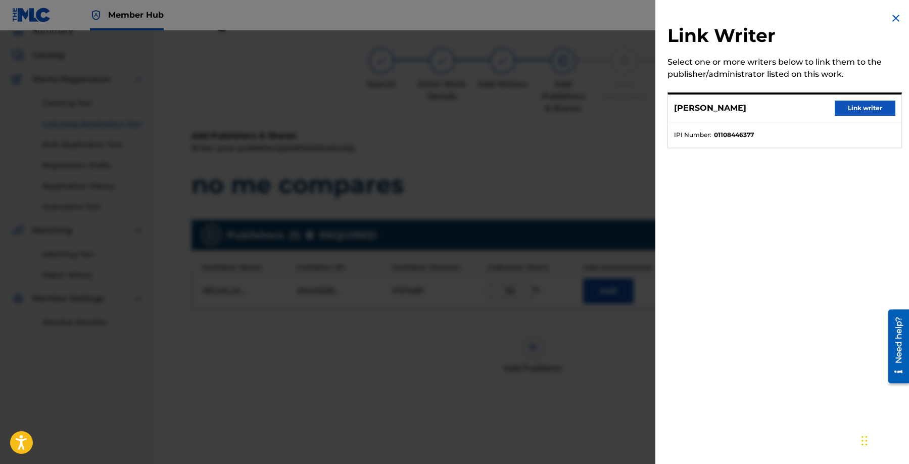
click at [862, 100] on div "[PERSON_NAME] Link writer" at bounding box center [784, 109] width 233 height 28
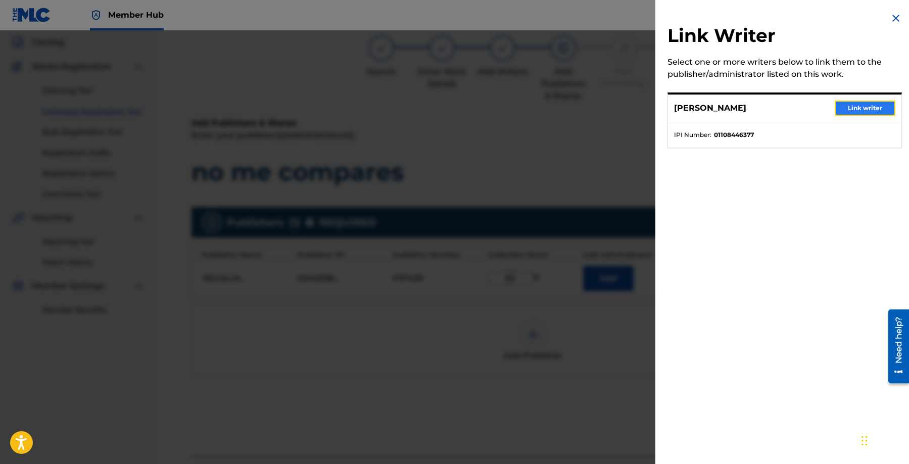
click at [871, 105] on button "Link writer" at bounding box center [865, 108] width 61 height 15
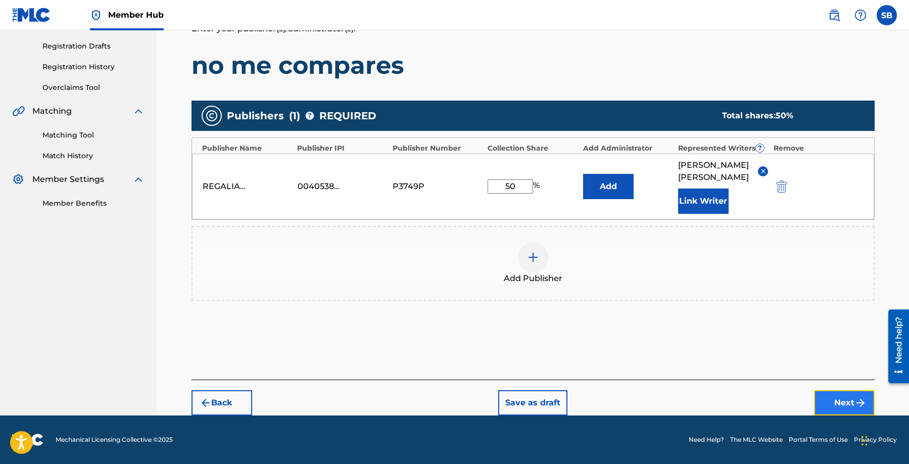
click at [835, 402] on button "Next" at bounding box center [844, 402] width 61 height 25
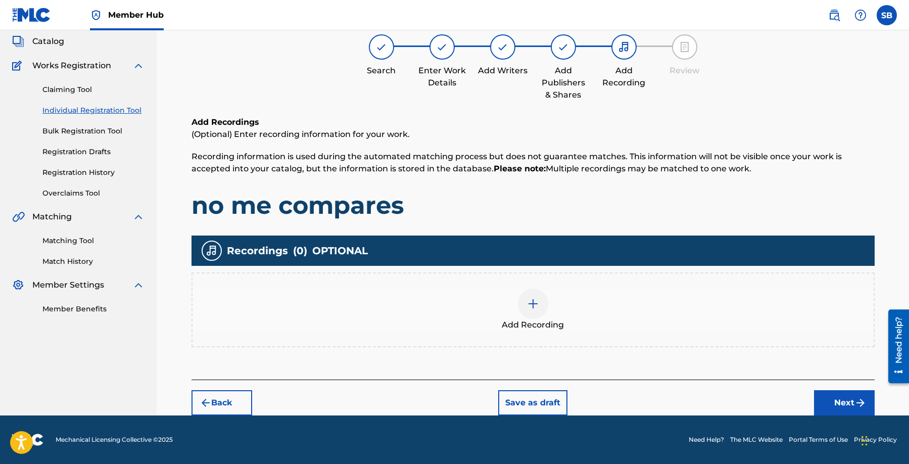
scroll to position [45, 0]
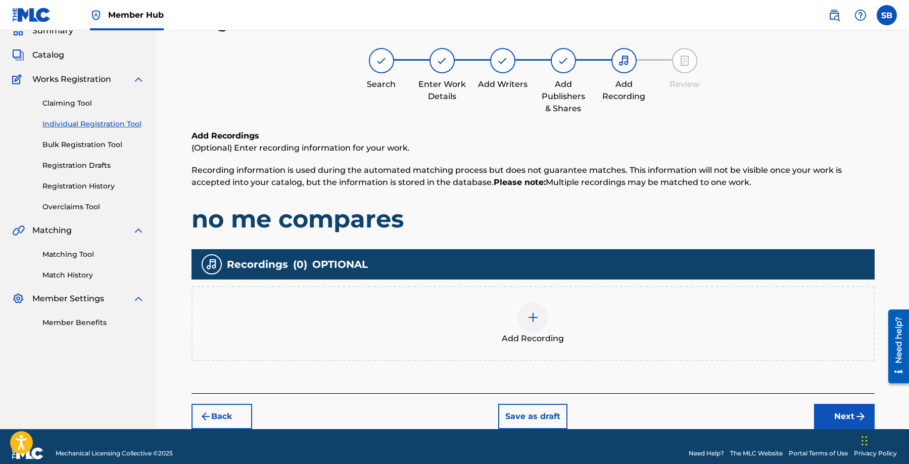
click at [570, 328] on div "Add Recording" at bounding box center [533, 323] width 681 height 42
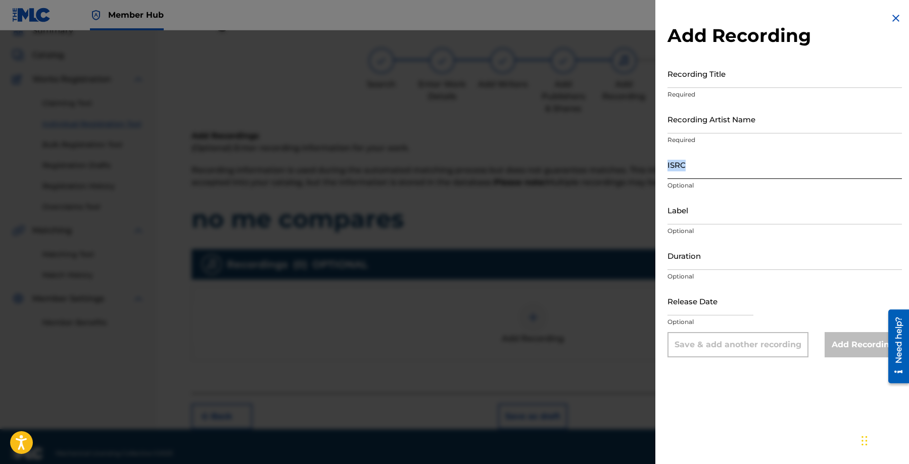
click at [741, 177] on div "ISRC Optional" at bounding box center [785, 172] width 234 height 45
click at [721, 167] on input "ISRC" at bounding box center [785, 164] width 234 height 29
click at [812, 129] on input "Recording Artist Name" at bounding box center [785, 119] width 234 height 29
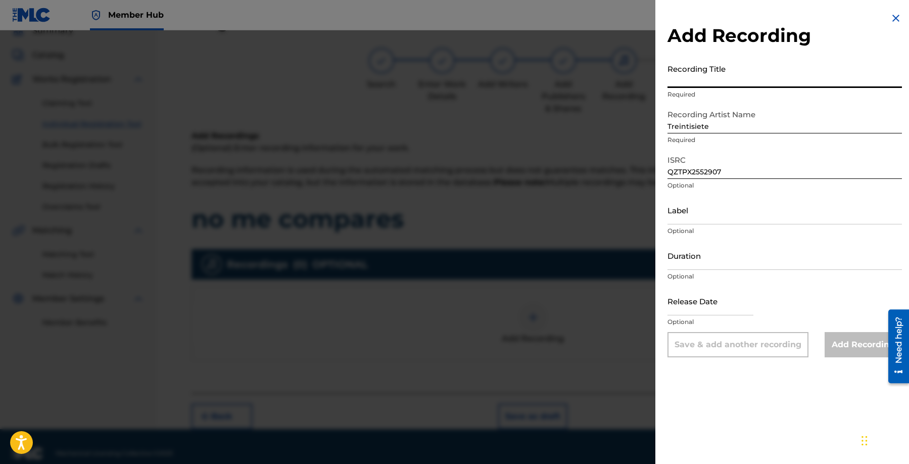
click at [751, 68] on input "Recording Title" at bounding box center [785, 73] width 234 height 29
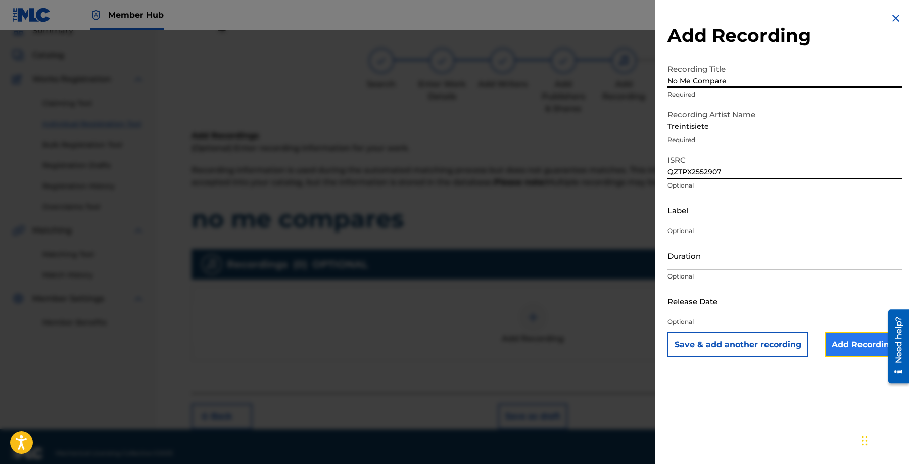
click at [839, 349] on input "Add Recording" at bounding box center [863, 344] width 77 height 25
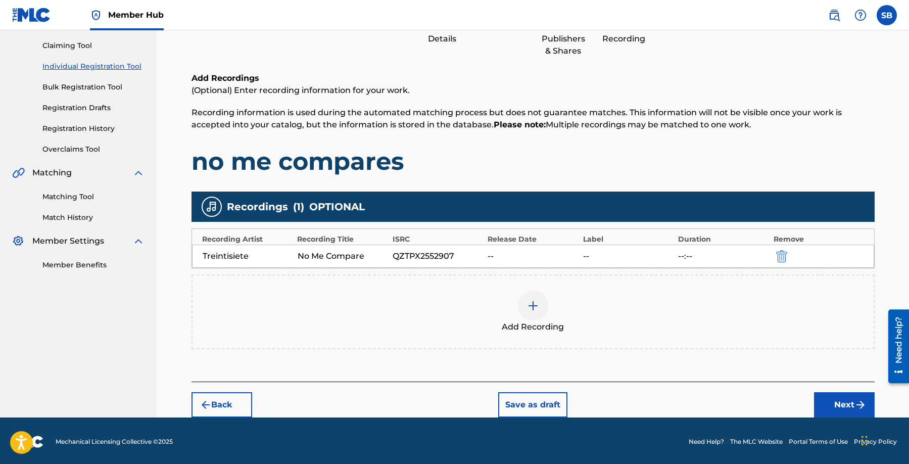
scroll to position [105, 0]
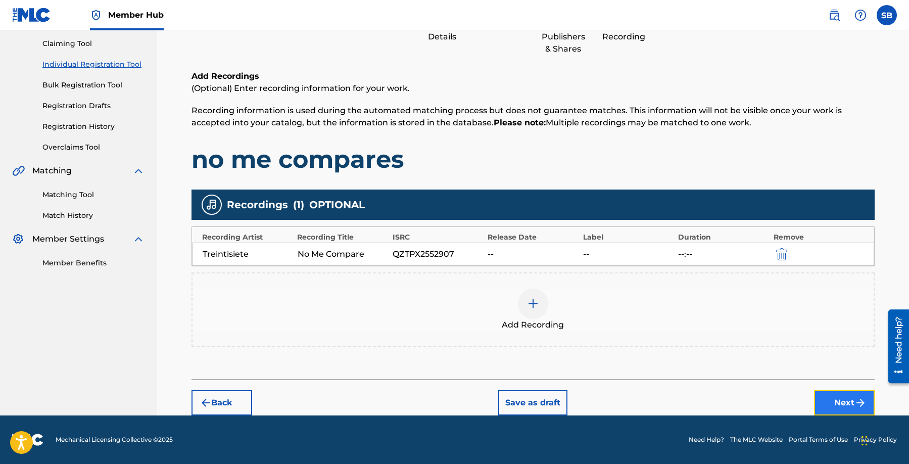
click at [840, 395] on button "Next" at bounding box center [844, 402] width 61 height 25
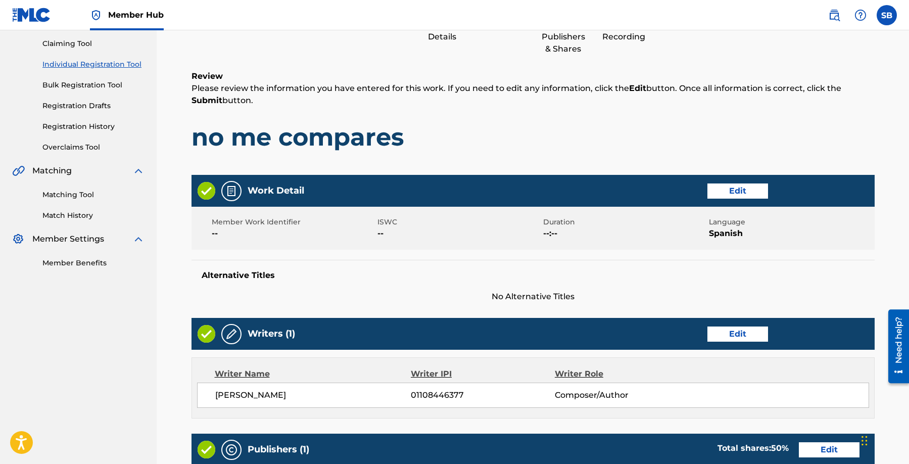
scroll to position [45, 0]
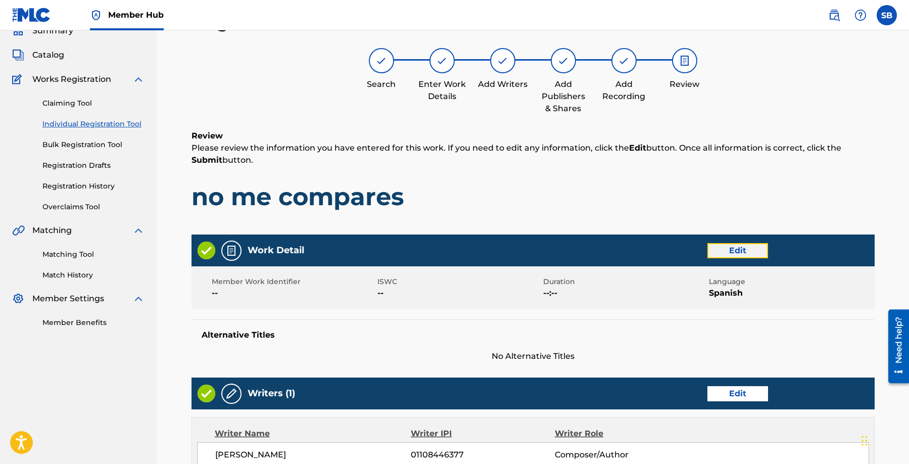
click at [750, 250] on button "Edit" at bounding box center [738, 250] width 61 height 15
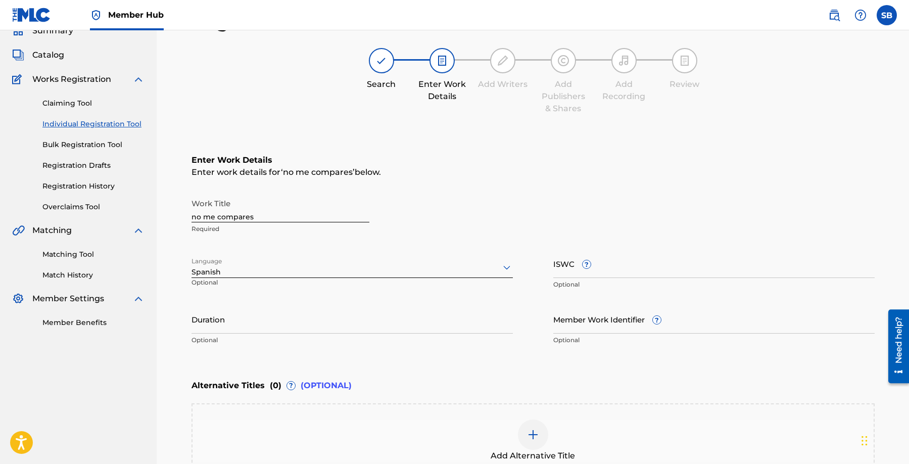
click at [282, 219] on input "no me compares" at bounding box center [281, 208] width 178 height 29
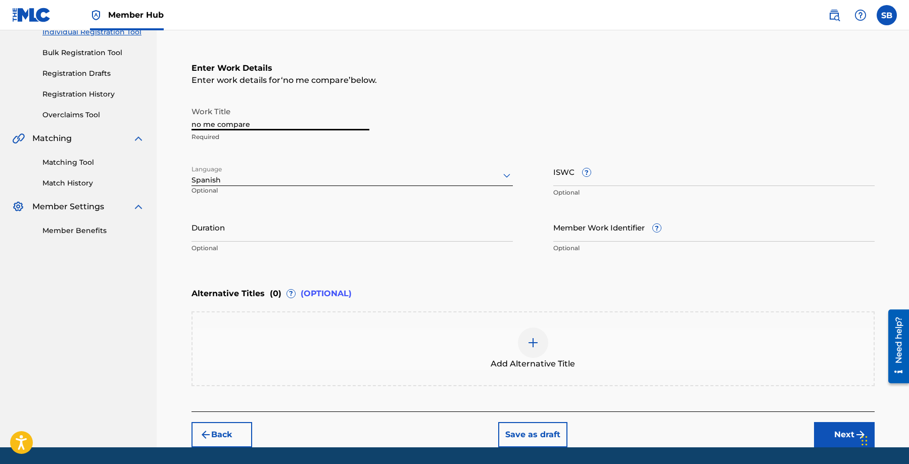
scroll to position [169, 0]
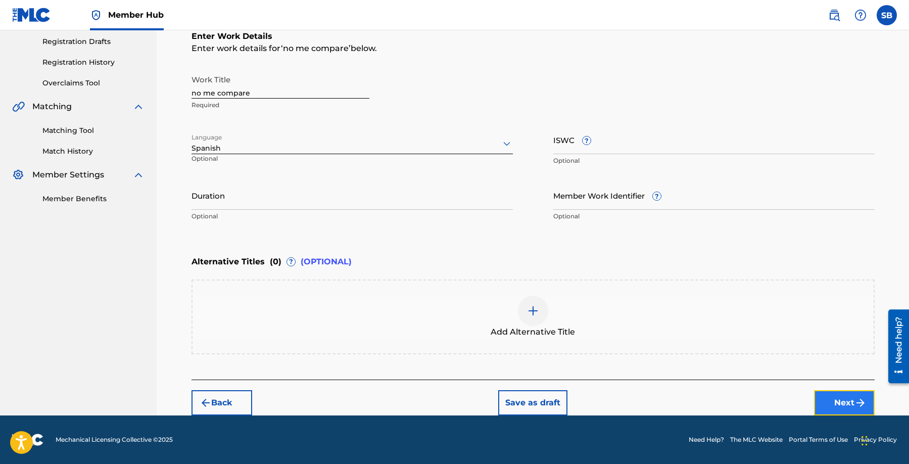
click at [841, 400] on button "Next" at bounding box center [844, 402] width 61 height 25
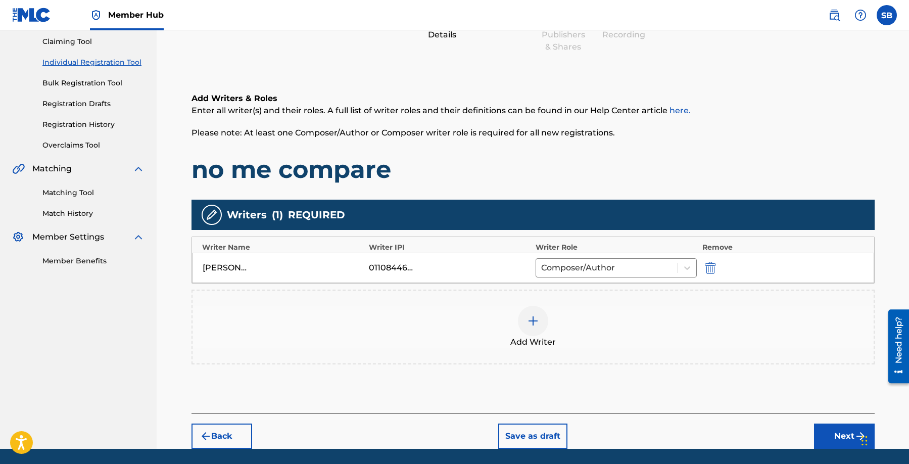
scroll to position [140, 0]
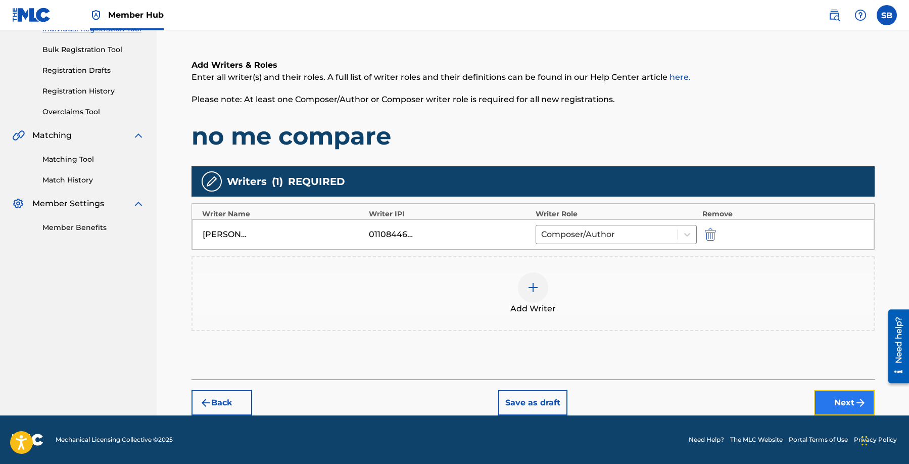
click at [833, 403] on button "Next" at bounding box center [844, 402] width 61 height 25
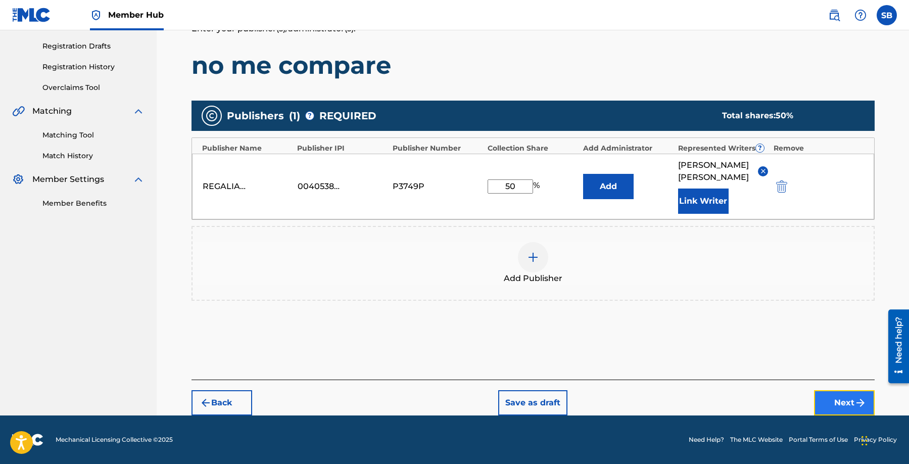
click at [844, 404] on button "Next" at bounding box center [844, 402] width 61 height 25
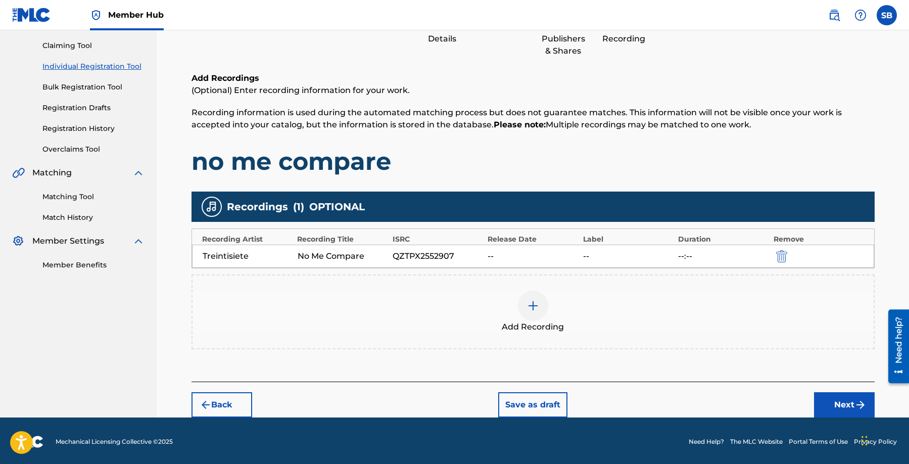
scroll to position [105, 0]
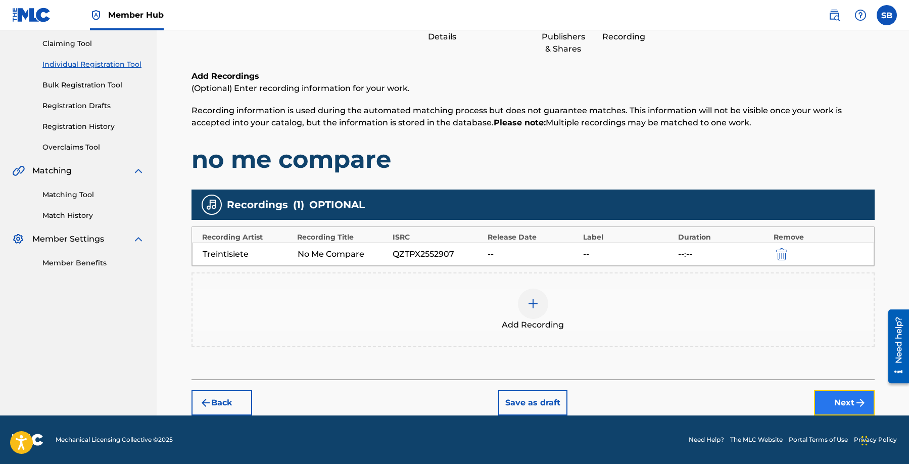
click at [844, 403] on button "Next" at bounding box center [844, 402] width 61 height 25
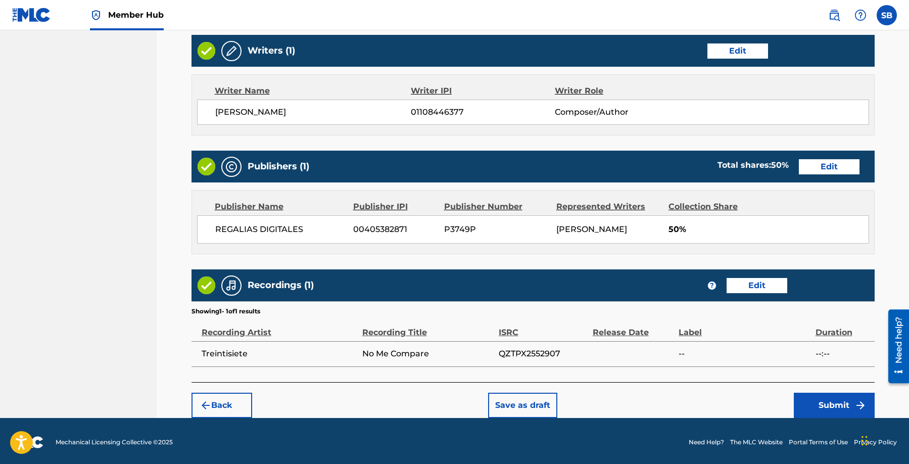
scroll to position [391, 0]
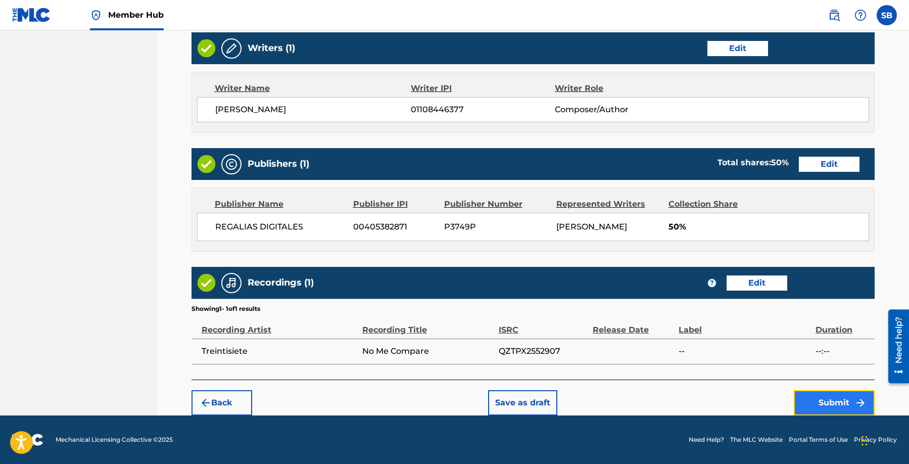
click at [837, 404] on button "Submit" at bounding box center [834, 402] width 81 height 25
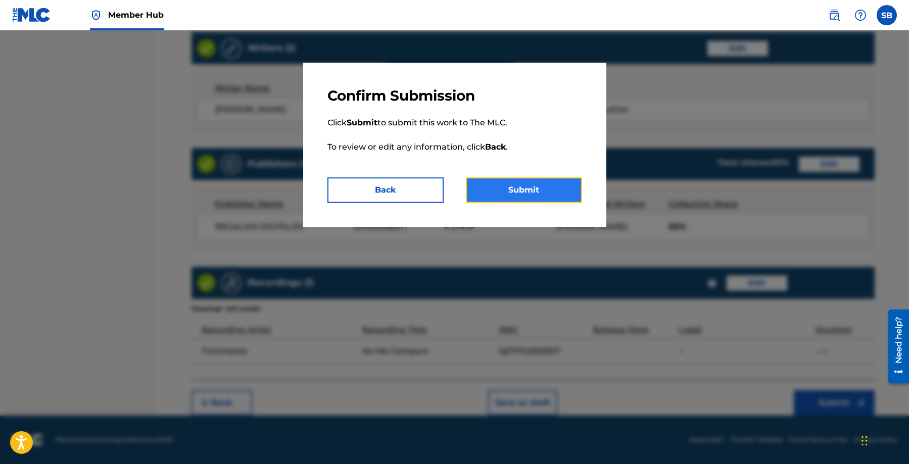
click at [565, 195] on button "Submit" at bounding box center [524, 189] width 116 height 25
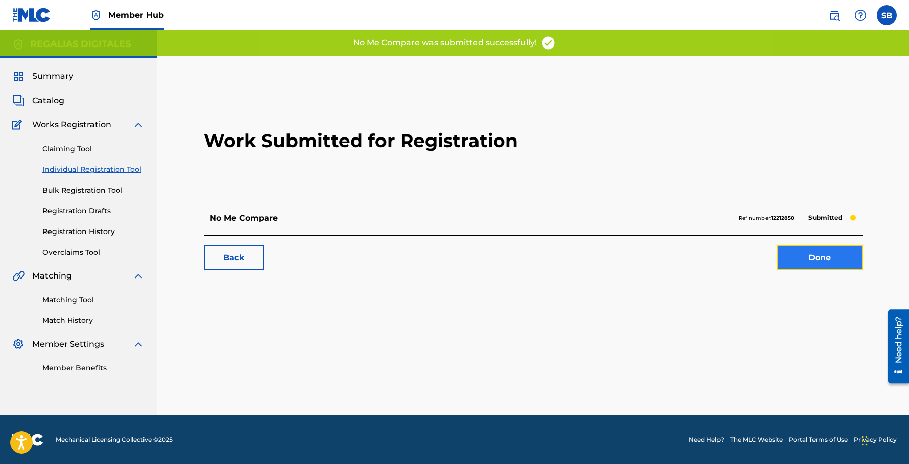
click at [836, 260] on link "Done" at bounding box center [820, 257] width 86 height 25
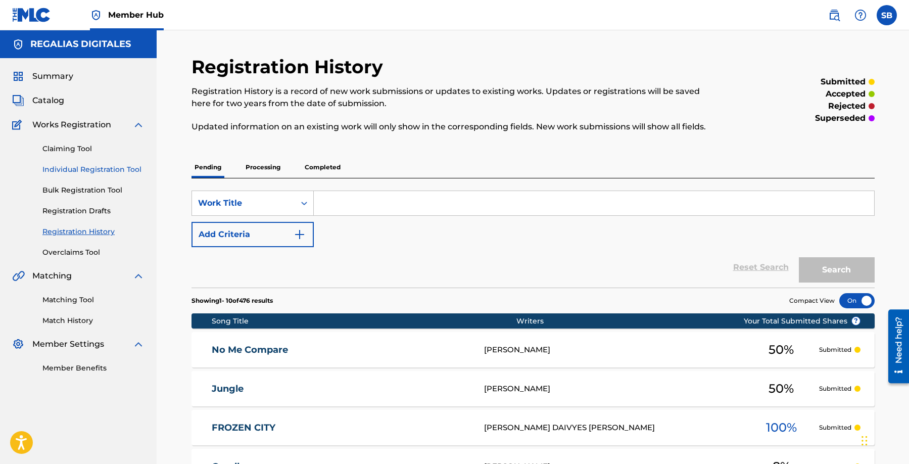
click at [123, 171] on link "Individual Registration Tool" at bounding box center [93, 169] width 102 height 11
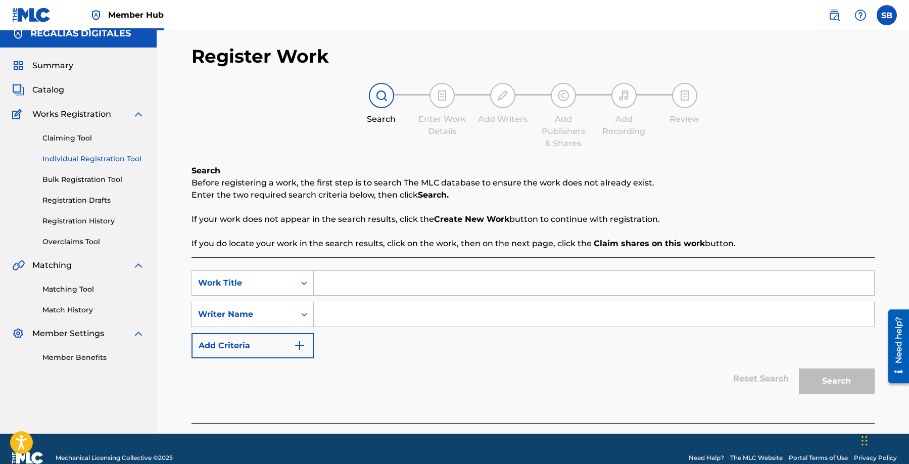
scroll to position [29, 0]
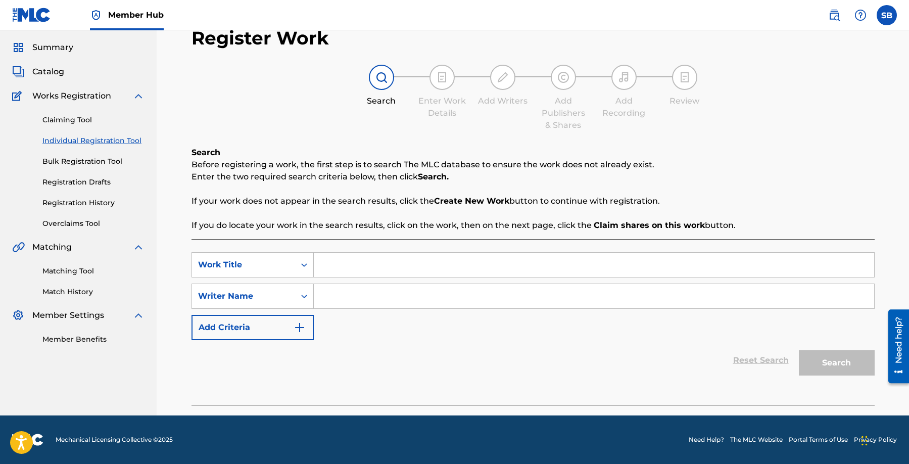
click at [401, 263] on input "Search Form" at bounding box center [594, 265] width 560 height 24
click at [409, 294] on input "Search Form" at bounding box center [594, 296] width 560 height 24
click at [415, 298] on input "Search Form" at bounding box center [594, 296] width 560 height 24
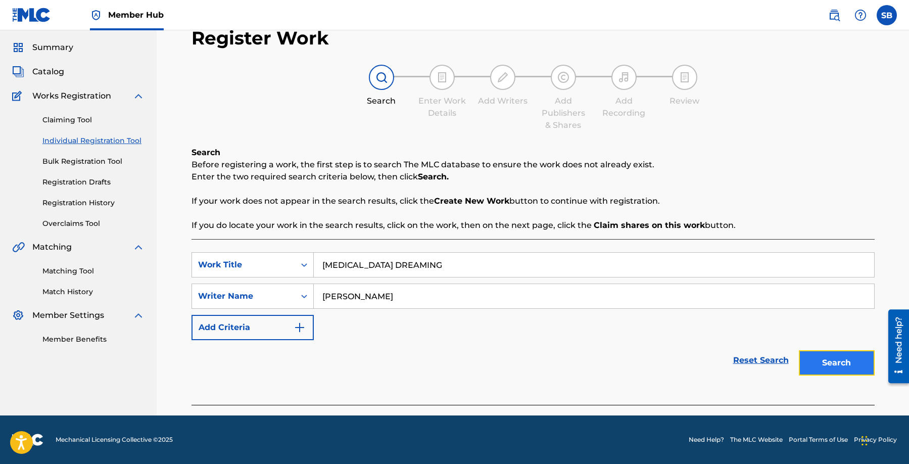
click at [835, 365] on button "Search" at bounding box center [837, 362] width 76 height 25
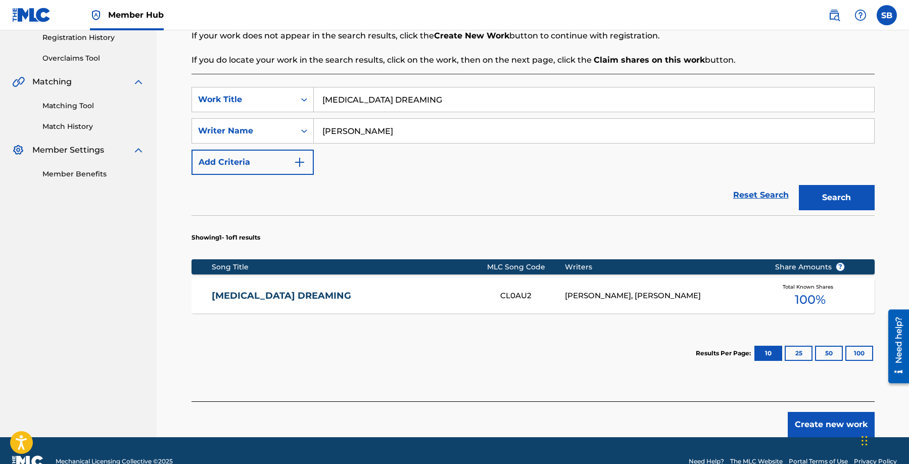
scroll to position [216, 0]
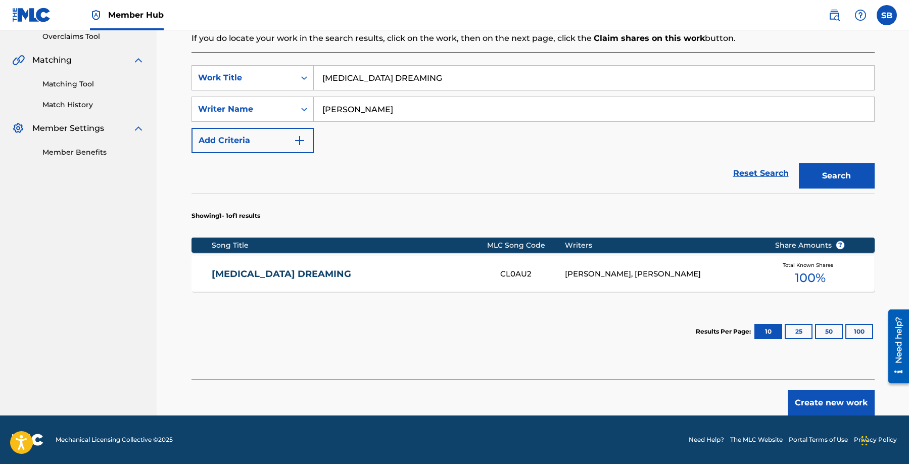
click at [648, 268] on div "[PERSON_NAME], [PERSON_NAME]" at bounding box center [662, 274] width 195 height 12
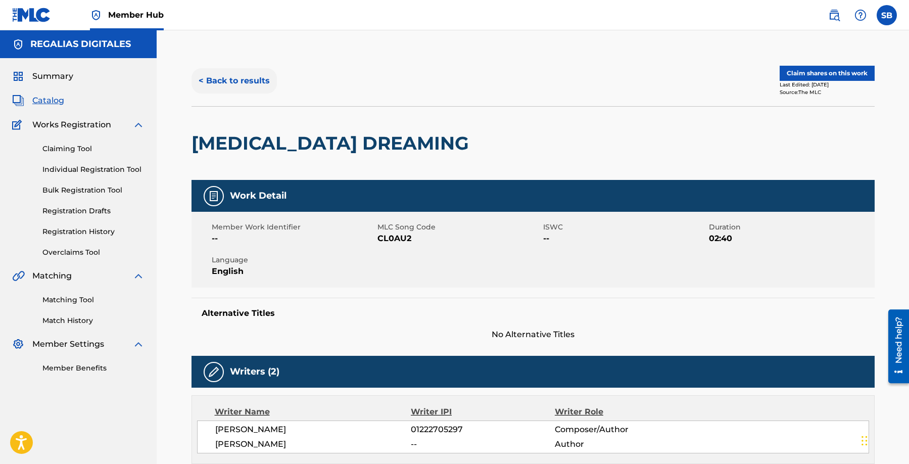
click at [239, 84] on button "< Back to results" at bounding box center [234, 80] width 85 height 25
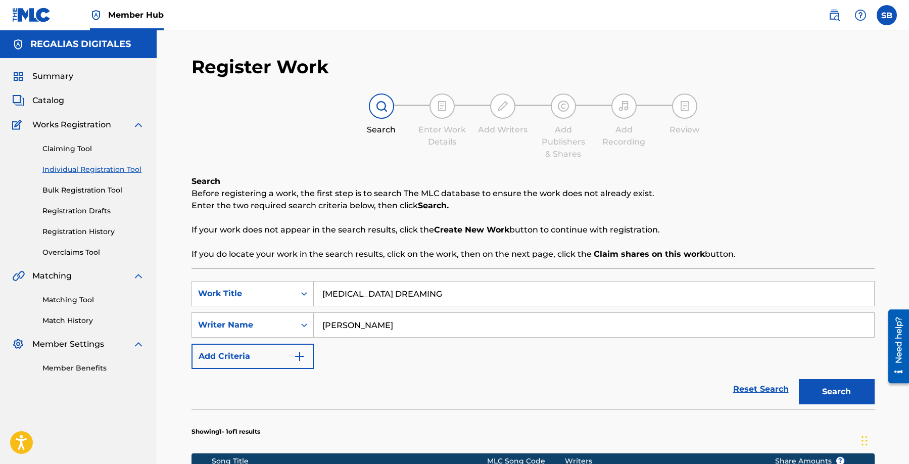
drag, startPoint x: 422, startPoint y: 298, endPoint x: 280, endPoint y: 279, distance: 143.2
click at [280, 279] on div "SearchWithCriteriaf45d52f7-c8e9-4bc9-acb8-487ce1a3d553 Work Title [MEDICAL_DATA…" at bounding box center [533, 431] width 683 height 327
drag, startPoint x: 390, startPoint y: 295, endPoint x: 234, endPoint y: 293, distance: 156.2
click at [234, 293] on div "SearchWithCriteriaf45d52f7-c8e9-4bc9-acb8-487ce1a3d553 Work Title Barren Gates …" at bounding box center [533, 293] width 683 height 25
click at [502, 399] on div "Reset Search Search" at bounding box center [533, 389] width 683 height 40
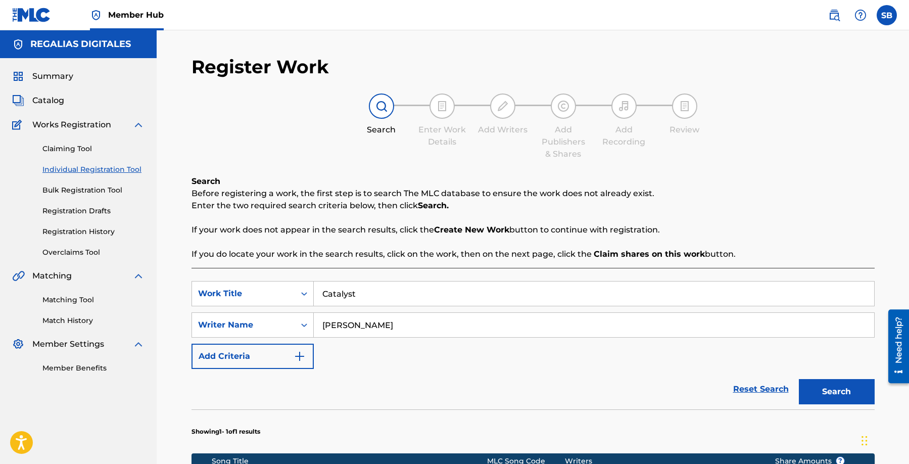
click at [393, 323] on input "[PERSON_NAME]" at bounding box center [594, 325] width 560 height 24
drag, startPoint x: 390, startPoint y: 326, endPoint x: 297, endPoint y: 319, distance: 93.8
click at [297, 319] on div "SearchWithCriteria2875de32-e7d2-4d42-9e57-f2d000e1d625 Writer Name [PERSON_NAME]" at bounding box center [533, 324] width 683 height 25
click at [437, 323] on input "Search Form" at bounding box center [594, 325] width 560 height 24
click at [799, 379] on button "Search" at bounding box center [837, 391] width 76 height 25
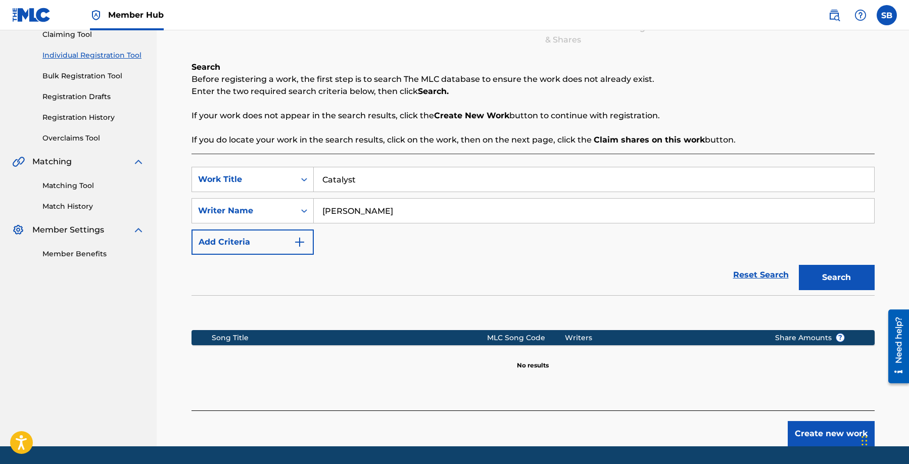
scroll to position [115, 0]
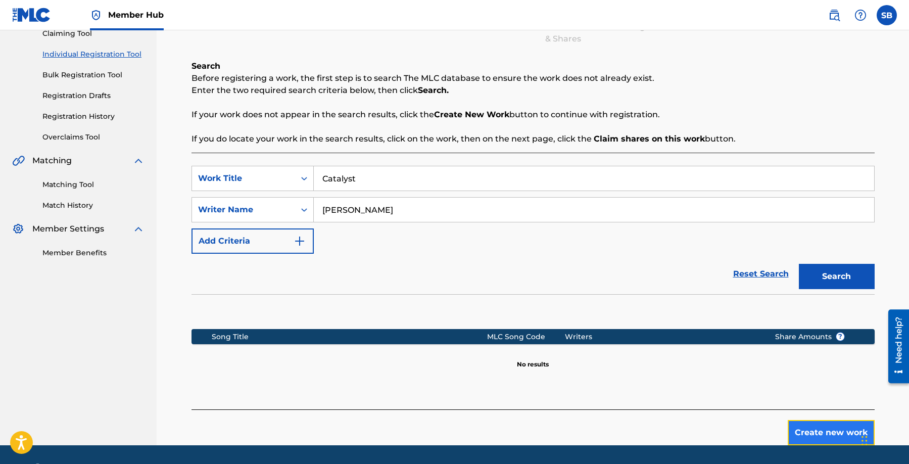
click at [820, 434] on button "Create new work" at bounding box center [831, 432] width 87 height 25
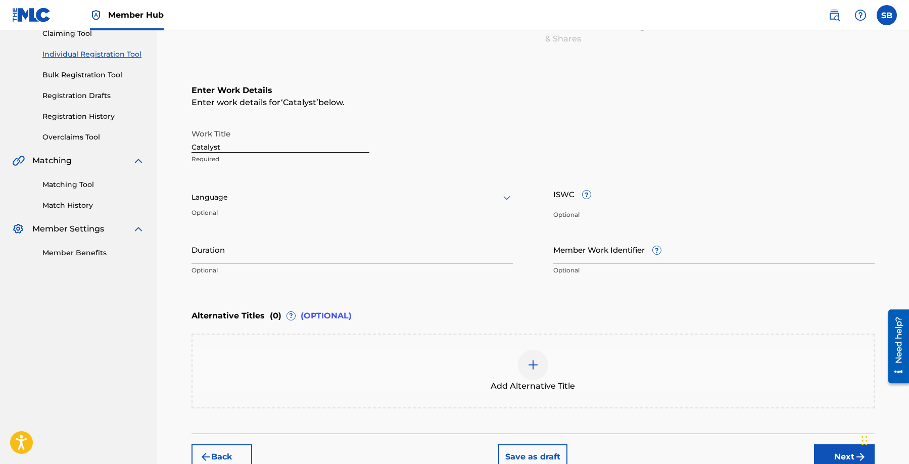
click at [259, 175] on div "Work Title Catalyst Required Language Optional ISWC ? Optional Duration Optiona…" at bounding box center [533, 202] width 683 height 157
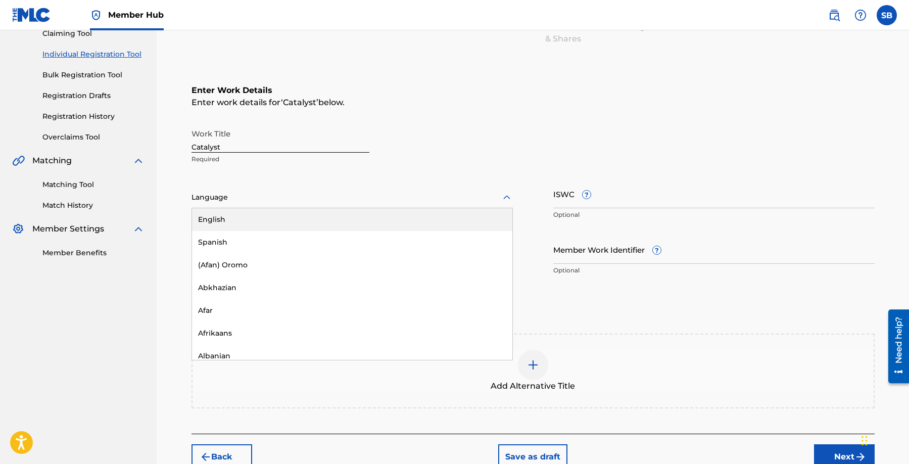
drag, startPoint x: 255, startPoint y: 193, endPoint x: 255, endPoint y: 200, distance: 7.6
click at [255, 193] on div at bounding box center [352, 197] width 321 height 13
click at [250, 214] on div "English" at bounding box center [352, 219] width 320 height 23
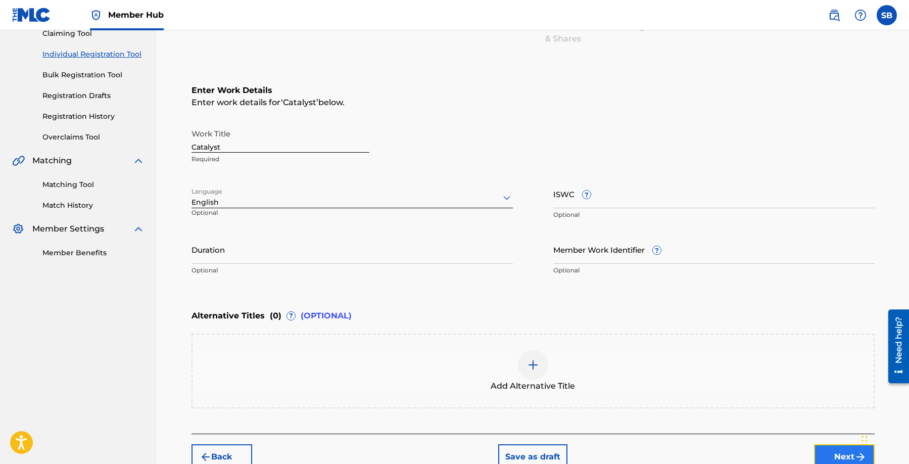
click at [834, 448] on button "Next" at bounding box center [844, 456] width 61 height 25
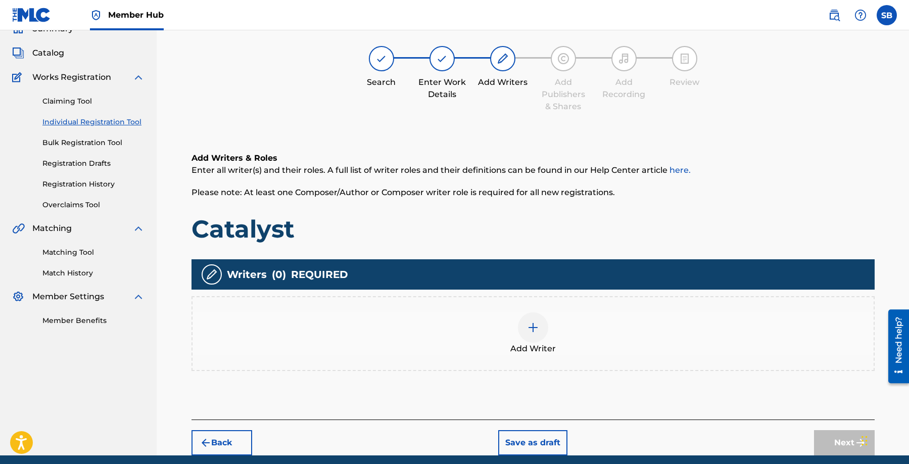
scroll to position [45, 0]
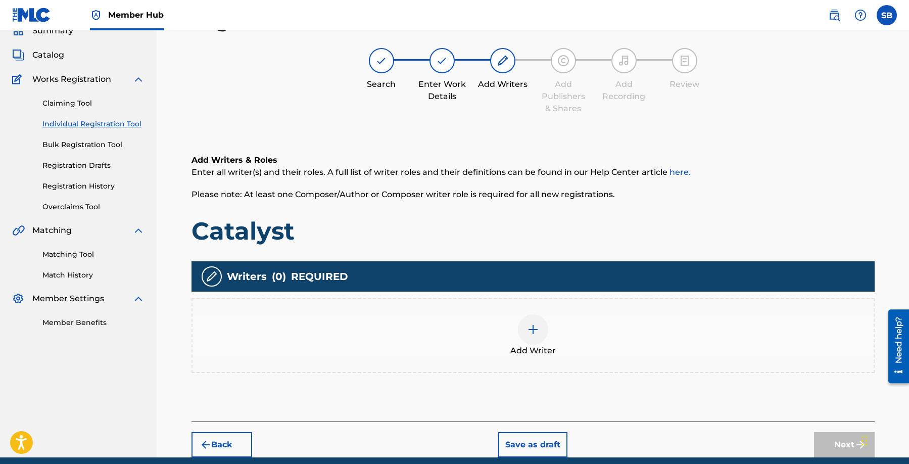
click at [567, 339] on div "Add Writer" at bounding box center [533, 335] width 681 height 42
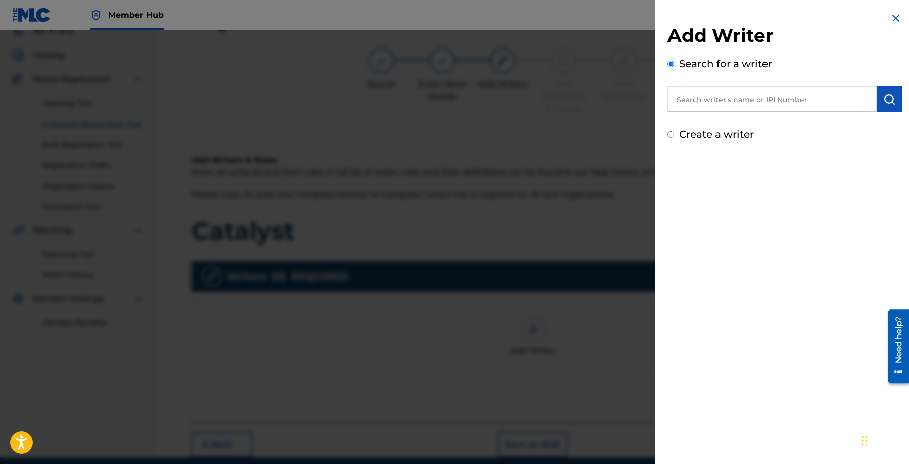
click at [733, 90] on input "text" at bounding box center [772, 98] width 209 height 25
click at [732, 92] on input "text" at bounding box center [772, 98] width 209 height 25
click at [886, 101] on img "submit" at bounding box center [889, 99] width 12 height 12
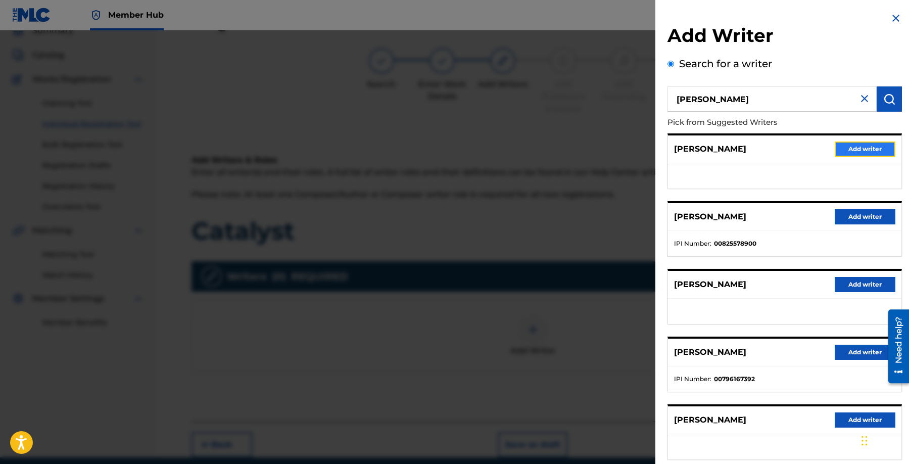
click at [876, 146] on button "Add writer" at bounding box center [865, 149] width 61 height 15
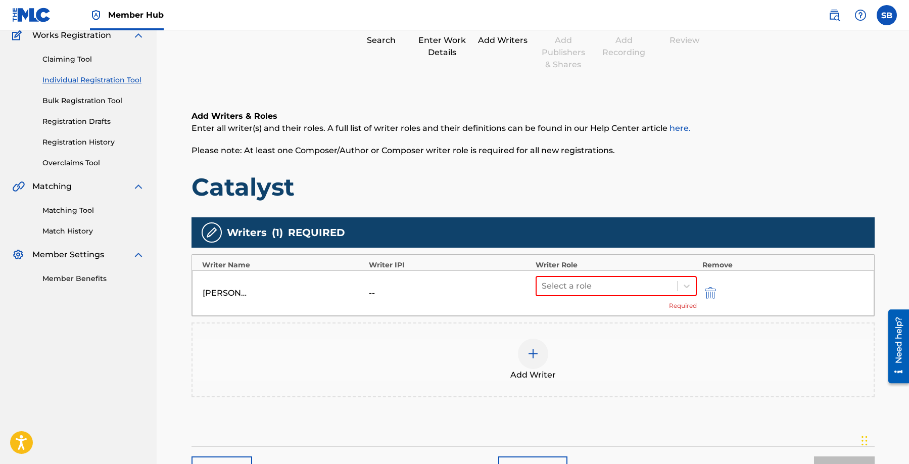
scroll to position [156, 0]
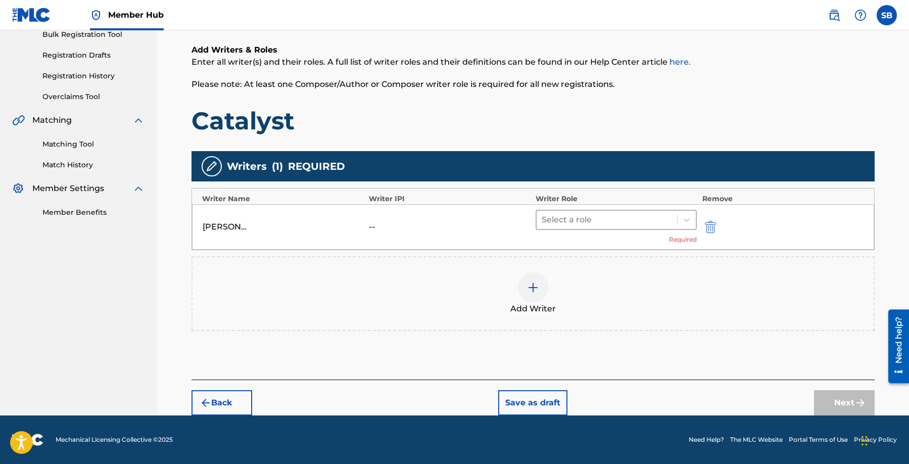
click at [616, 219] on div at bounding box center [607, 220] width 131 height 14
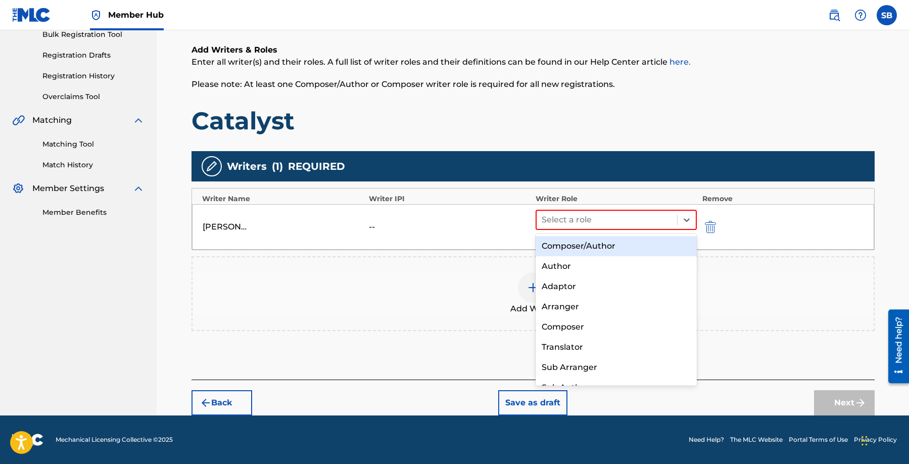
click at [599, 245] on div "Composer/Author" at bounding box center [617, 246] width 162 height 20
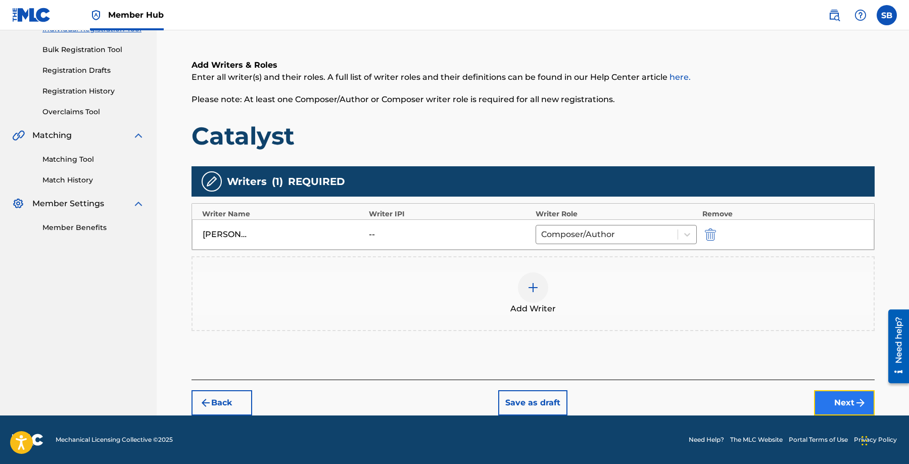
click at [830, 400] on button "Next" at bounding box center [844, 402] width 61 height 25
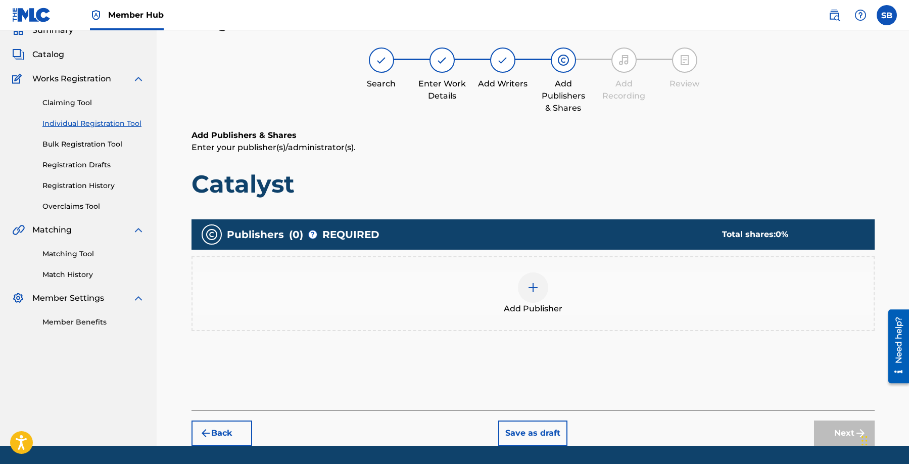
scroll to position [45, 0]
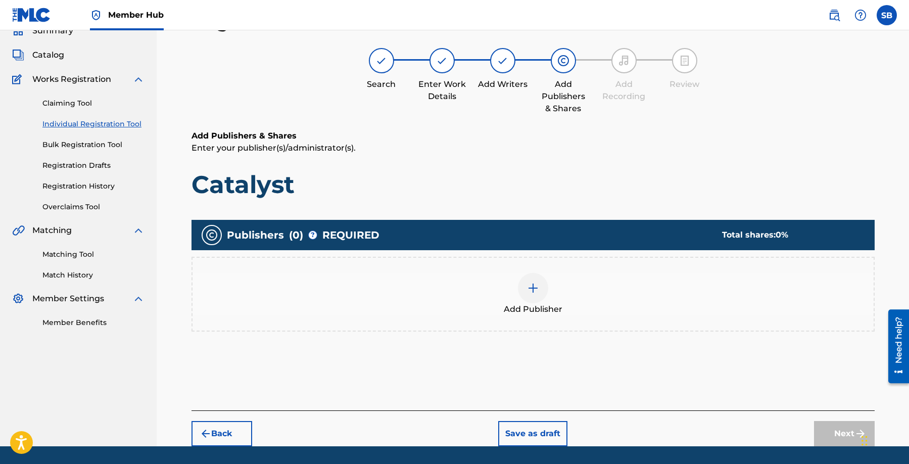
click at [552, 299] on div "Add Publisher" at bounding box center [533, 294] width 681 height 42
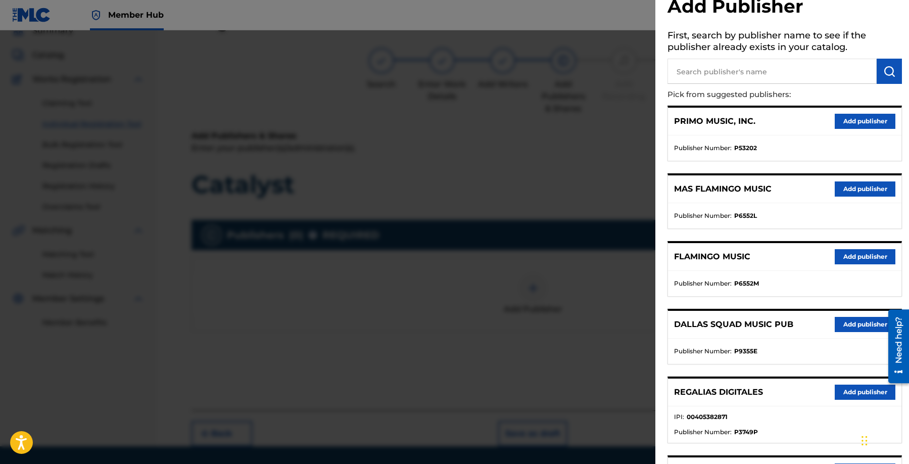
scroll to position [173, 0]
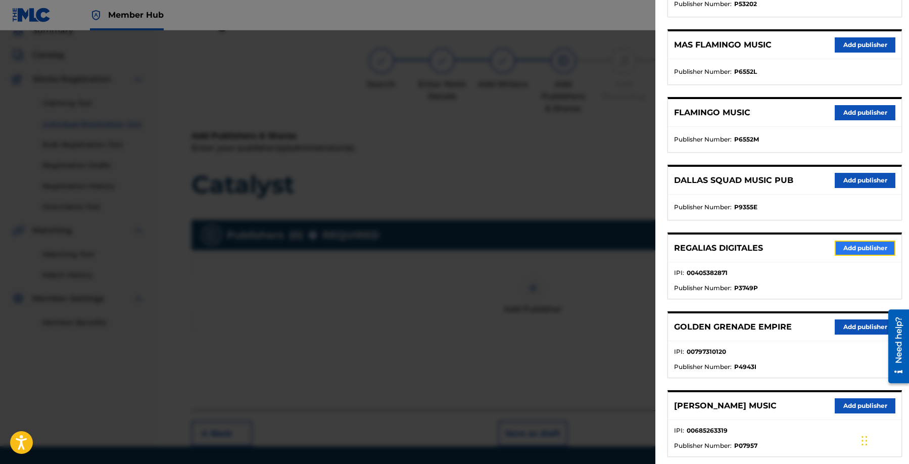
click at [845, 250] on button "Add publisher" at bounding box center [865, 248] width 61 height 15
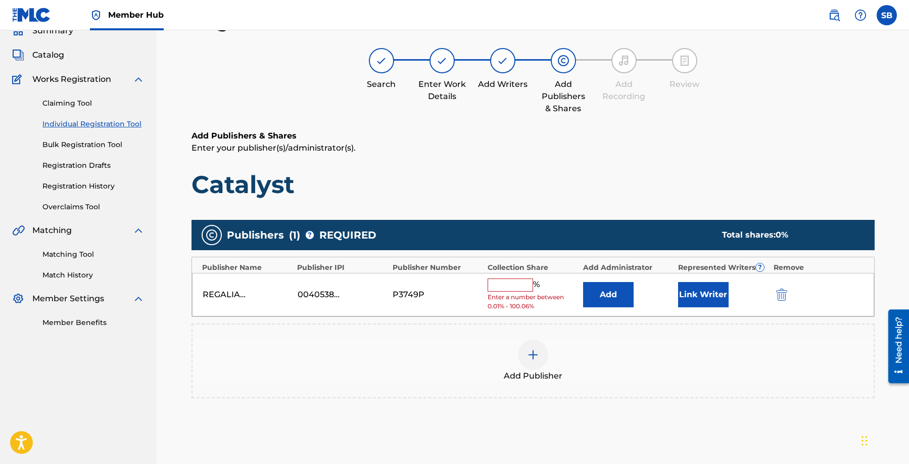
click at [514, 288] on input "text" at bounding box center [510, 284] width 45 height 13
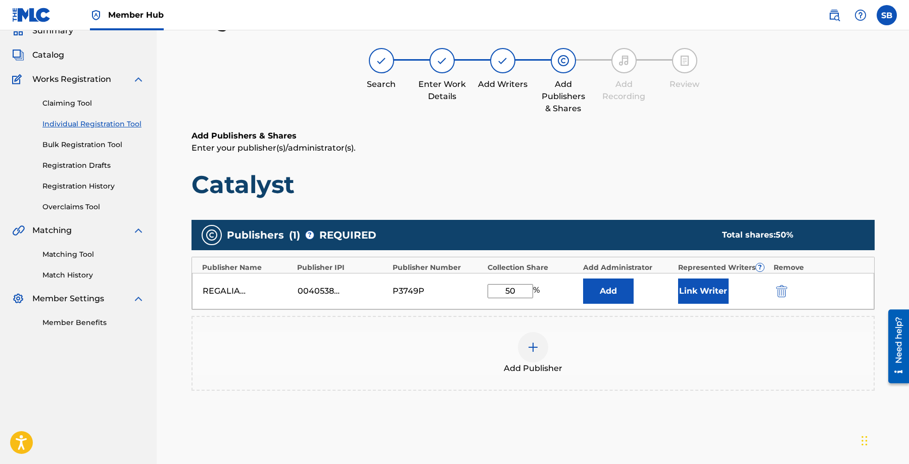
click at [673, 291] on div "REGALIAS DIGITALES 00405382871 P3749P 50 % Add Link Writer" at bounding box center [533, 291] width 682 height 36
click at [699, 289] on button "Link Writer" at bounding box center [703, 290] width 51 height 25
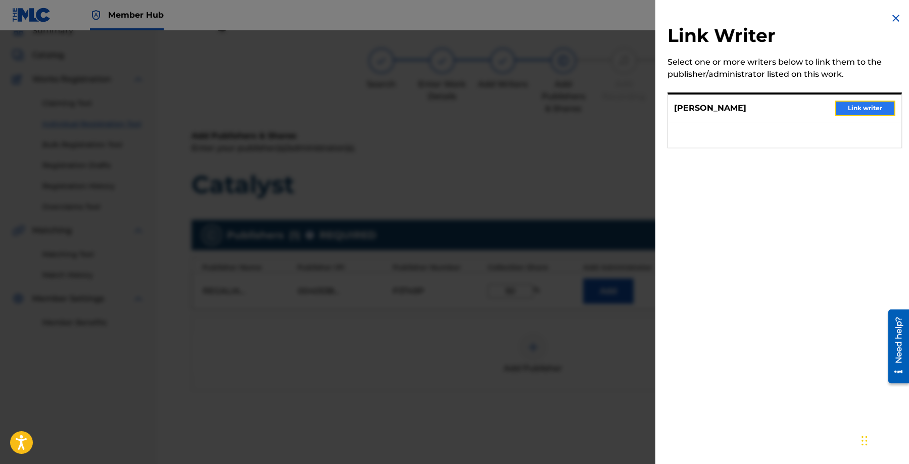
click at [854, 109] on button "Link writer" at bounding box center [865, 108] width 61 height 15
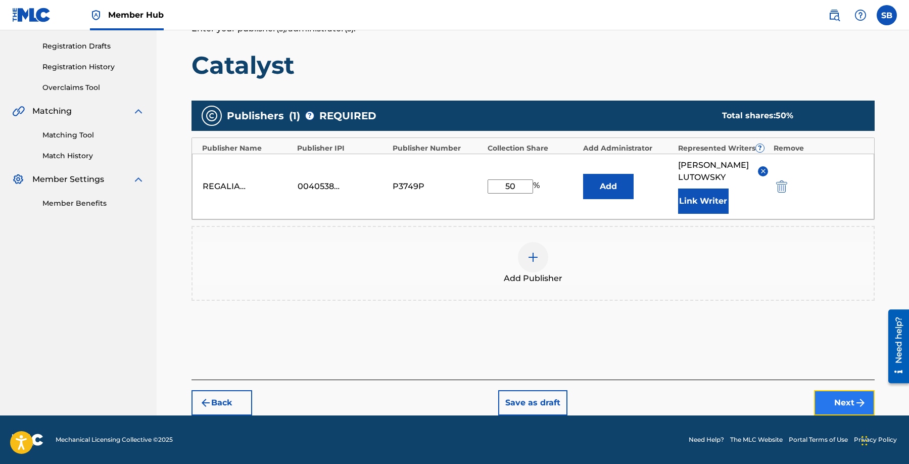
click at [824, 400] on button "Next" at bounding box center [844, 402] width 61 height 25
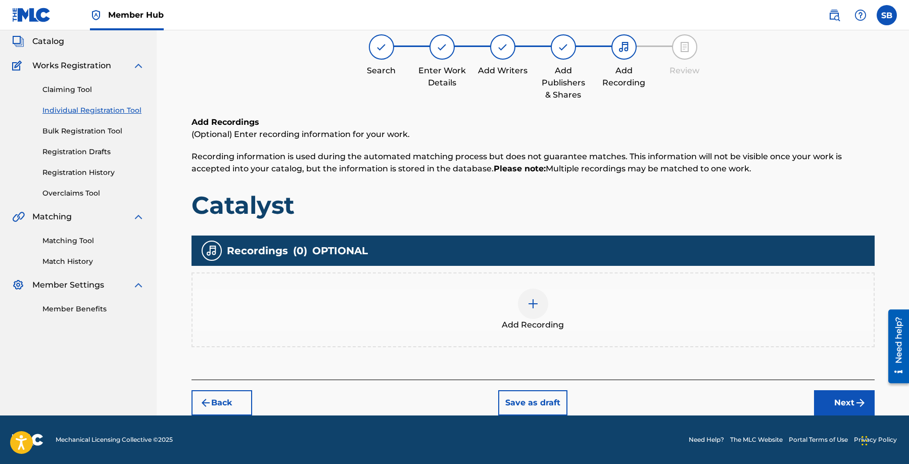
scroll to position [45, 0]
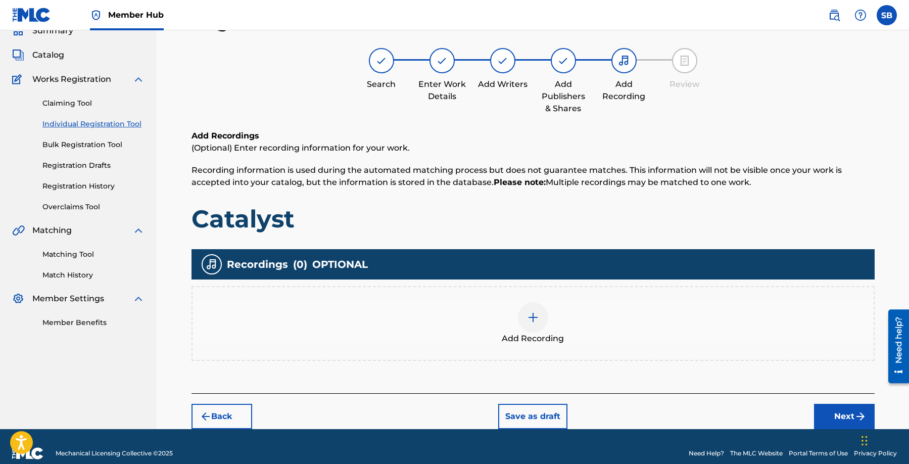
click at [536, 306] on div at bounding box center [533, 317] width 30 height 30
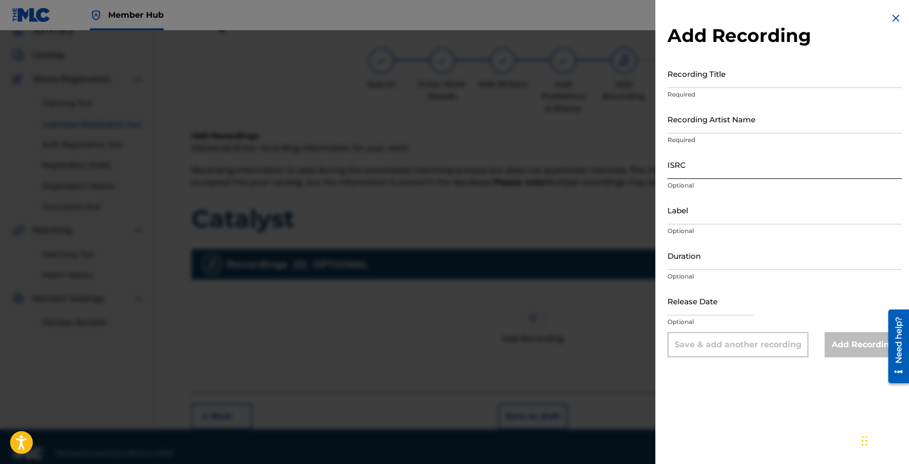
click at [721, 169] on input "ISRC" at bounding box center [785, 164] width 234 height 29
click at [696, 126] on input "Recording Artist Name" at bounding box center [785, 119] width 234 height 29
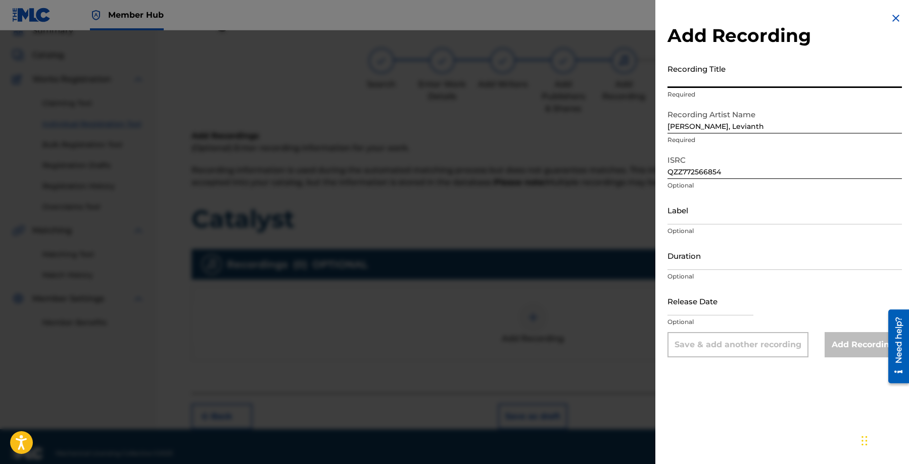
click at [721, 69] on input "Recording Title" at bounding box center [785, 73] width 234 height 29
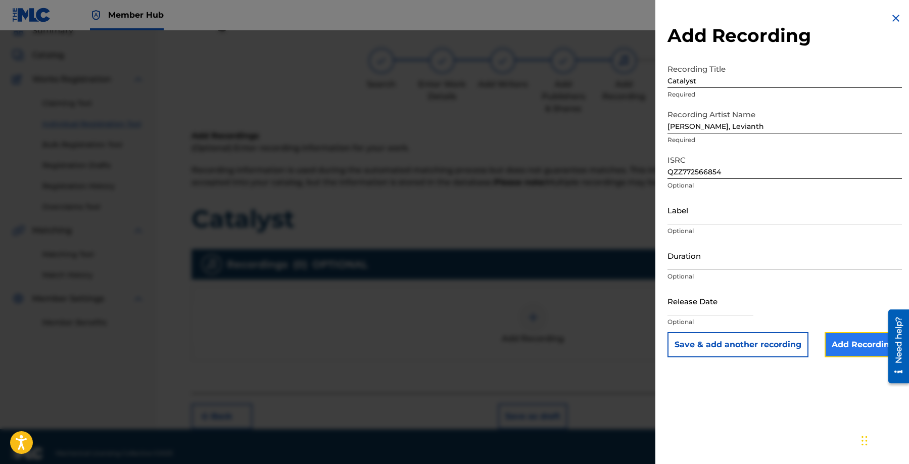
click at [867, 352] on input "Add Recording" at bounding box center [863, 344] width 77 height 25
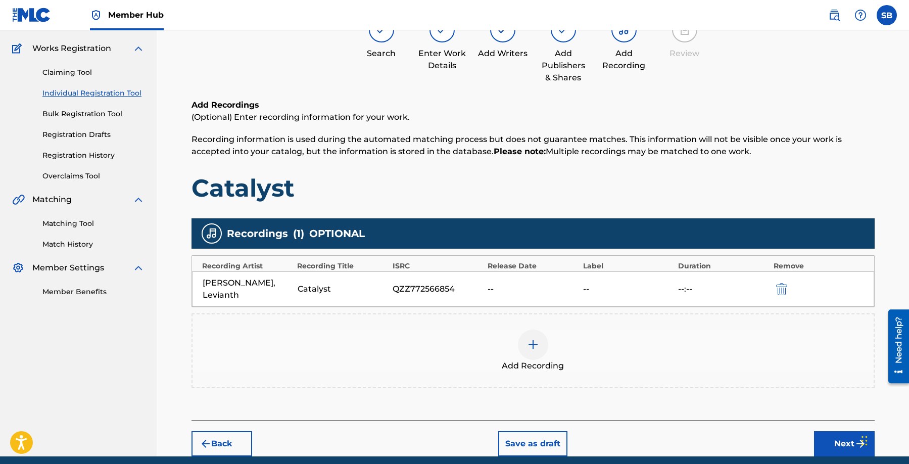
scroll to position [117, 0]
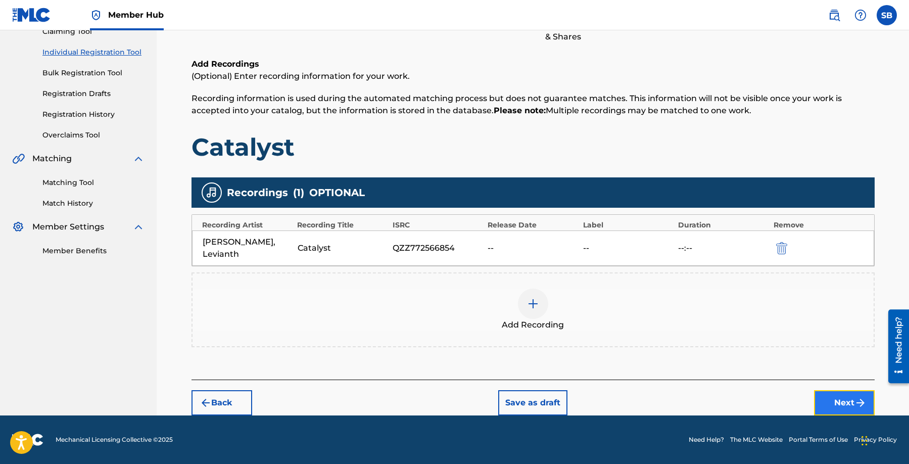
click at [840, 401] on button "Next" at bounding box center [844, 402] width 61 height 25
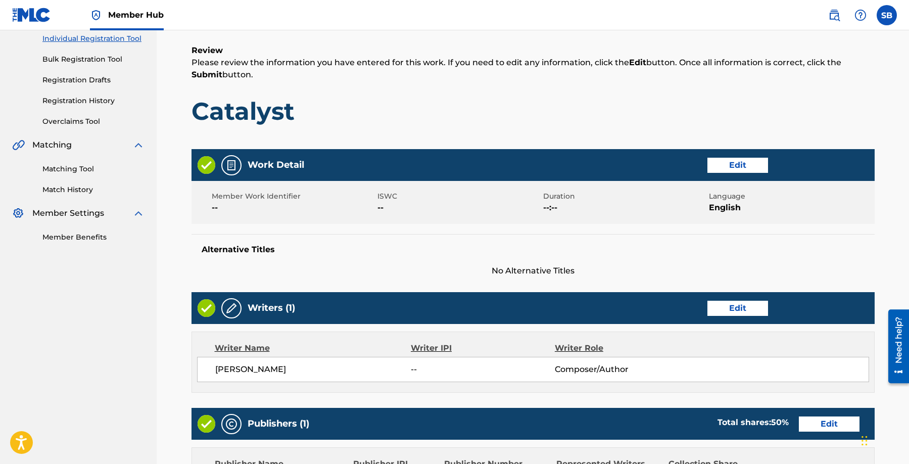
scroll to position [391, 0]
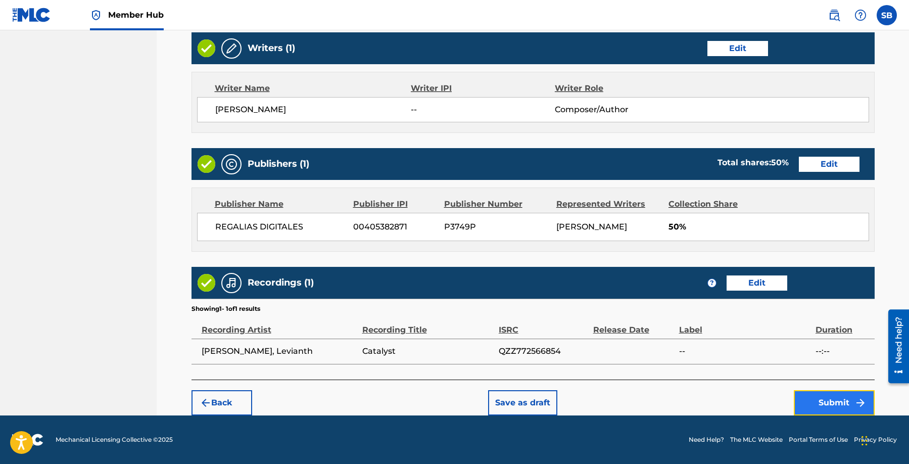
click at [827, 403] on button "Submit" at bounding box center [834, 402] width 81 height 25
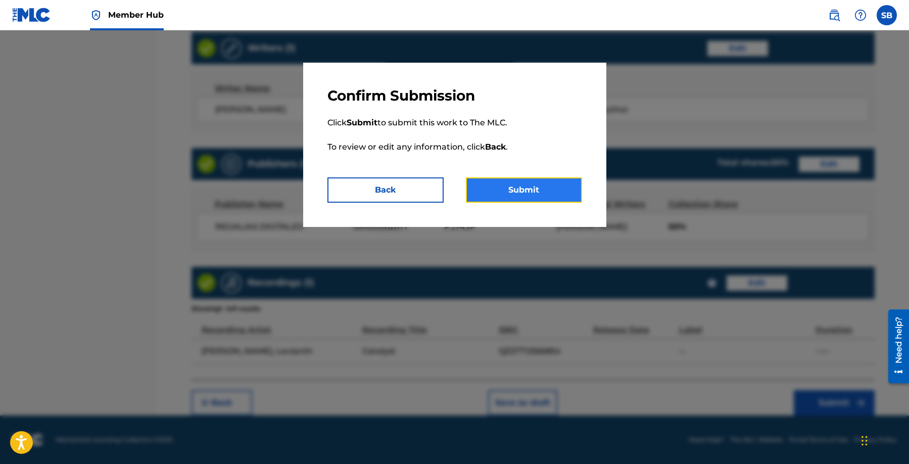
click at [551, 198] on button "Submit" at bounding box center [524, 189] width 116 height 25
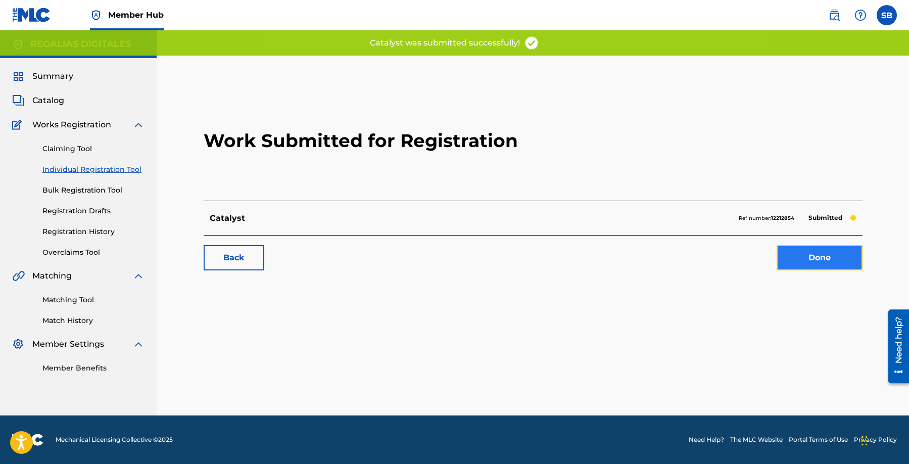
click at [812, 256] on link "Done" at bounding box center [820, 257] width 86 height 25
